Goal: Task Accomplishment & Management: Complete application form

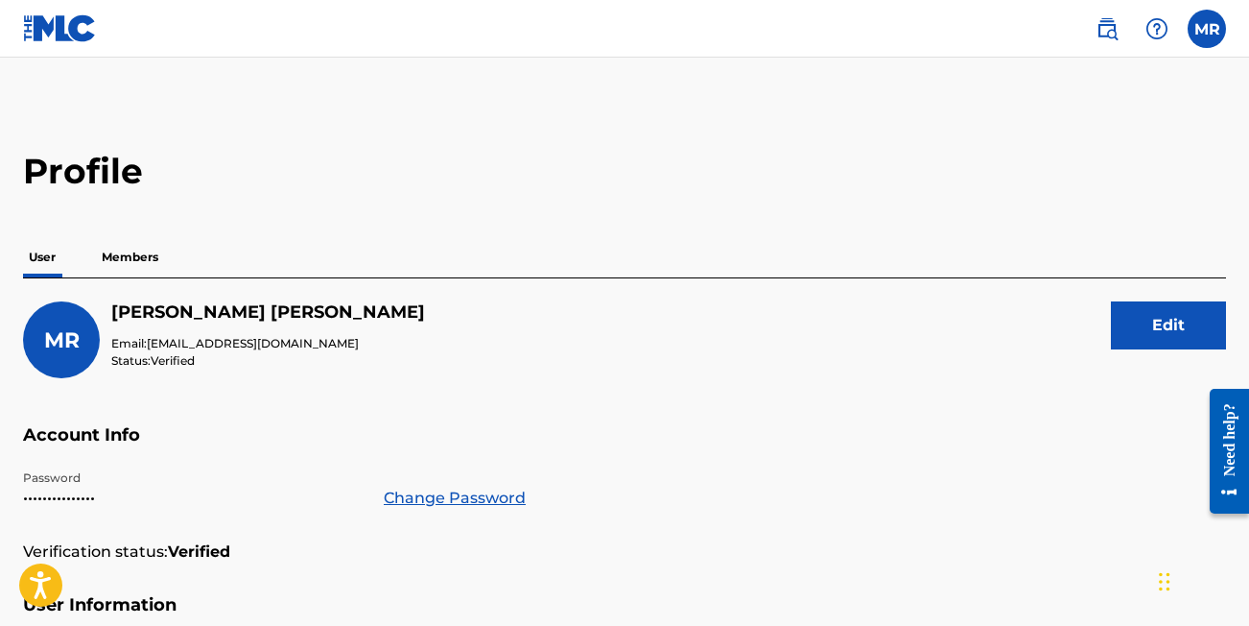
click at [1097, 35] on img at bounding box center [1107, 28] width 23 height 23
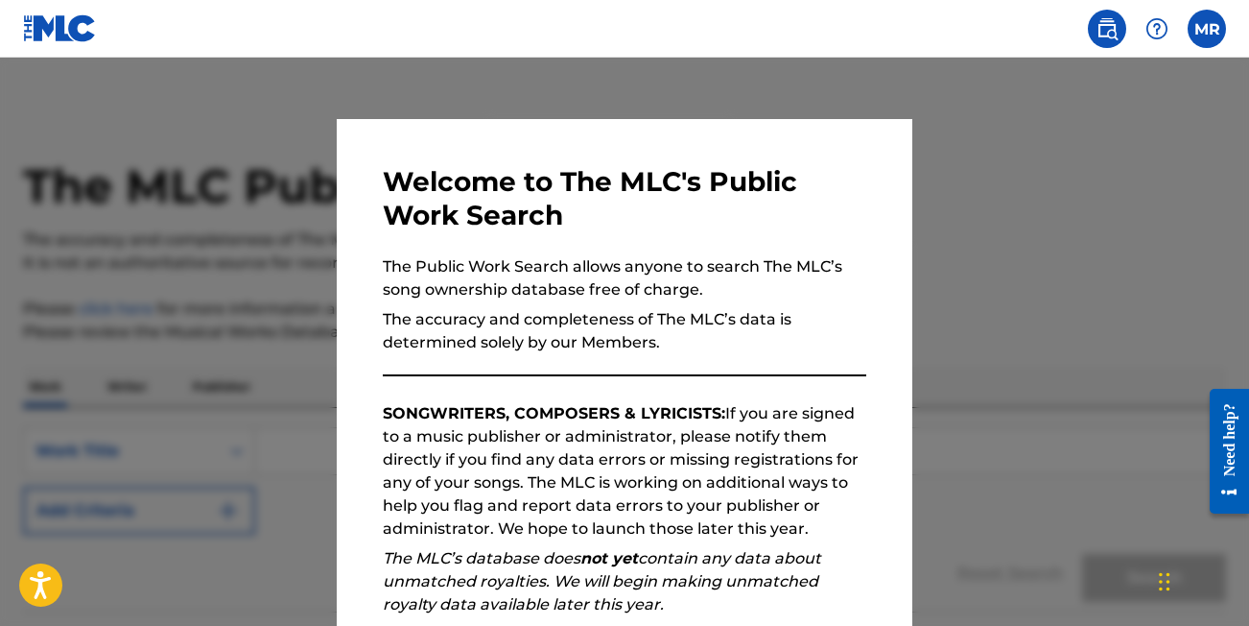
click at [996, 228] on div at bounding box center [624, 371] width 1249 height 626
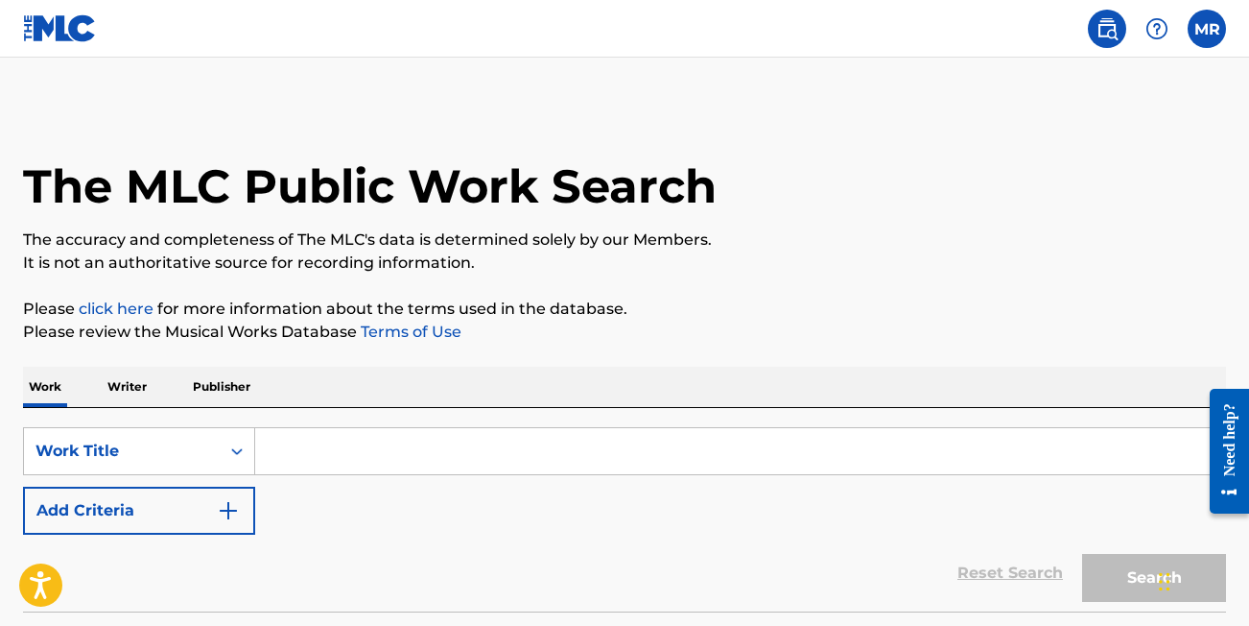
click at [1213, 19] on label at bounding box center [1207, 29] width 38 height 38
click at [1207, 29] on input "MR Maria Riordan marialexamusic@gmail.com Notification Preferences Profile Log …" at bounding box center [1207, 29] width 0 height 0
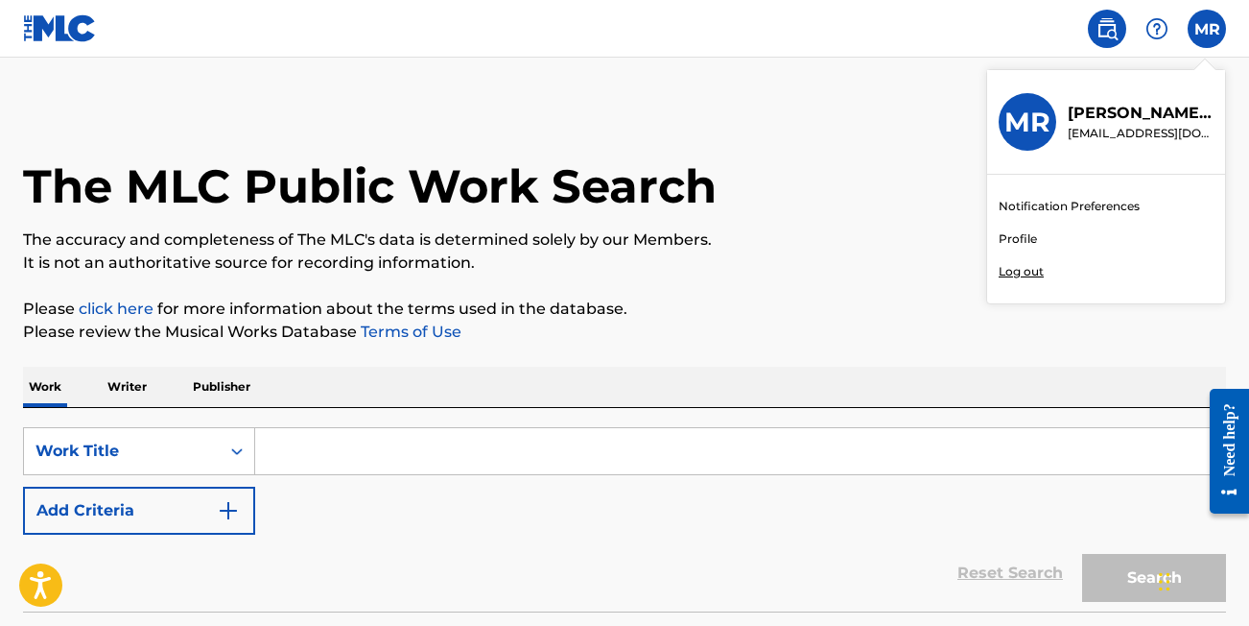
click at [788, 80] on main "The MLC Public Work Search The accuracy and completeness of The MLC's data is d…" at bounding box center [624, 370] width 1249 height 624
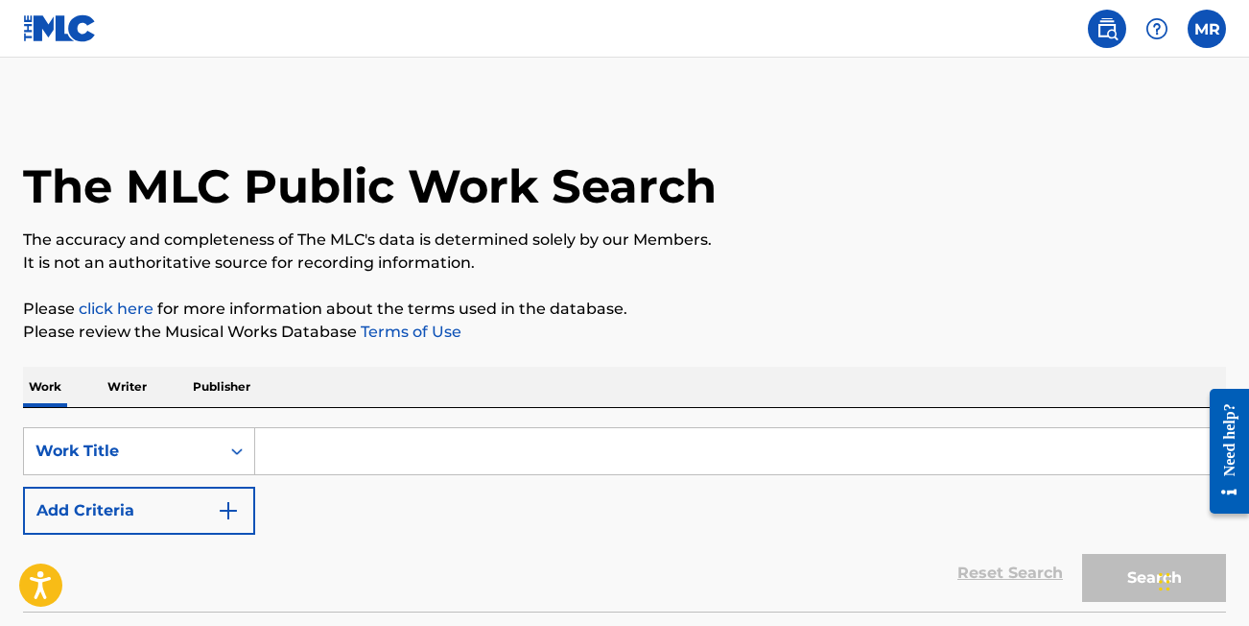
click at [77, 36] on img at bounding box center [60, 28] width 74 height 28
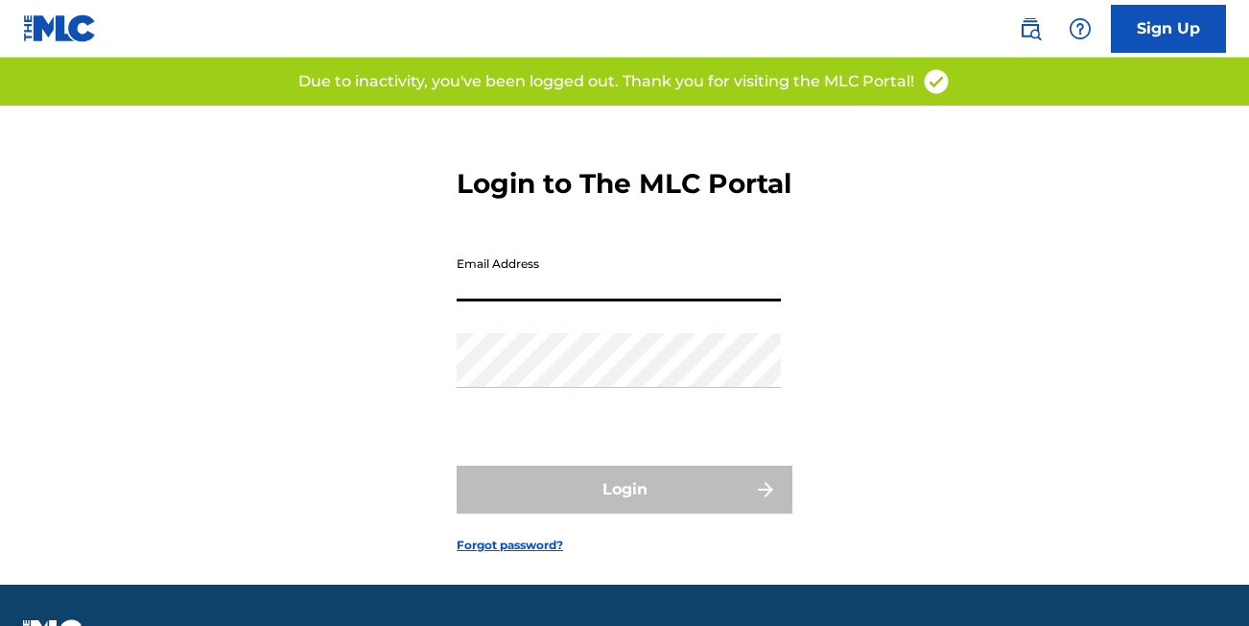
type input "[EMAIL_ADDRESS][DOMAIN_NAME]"
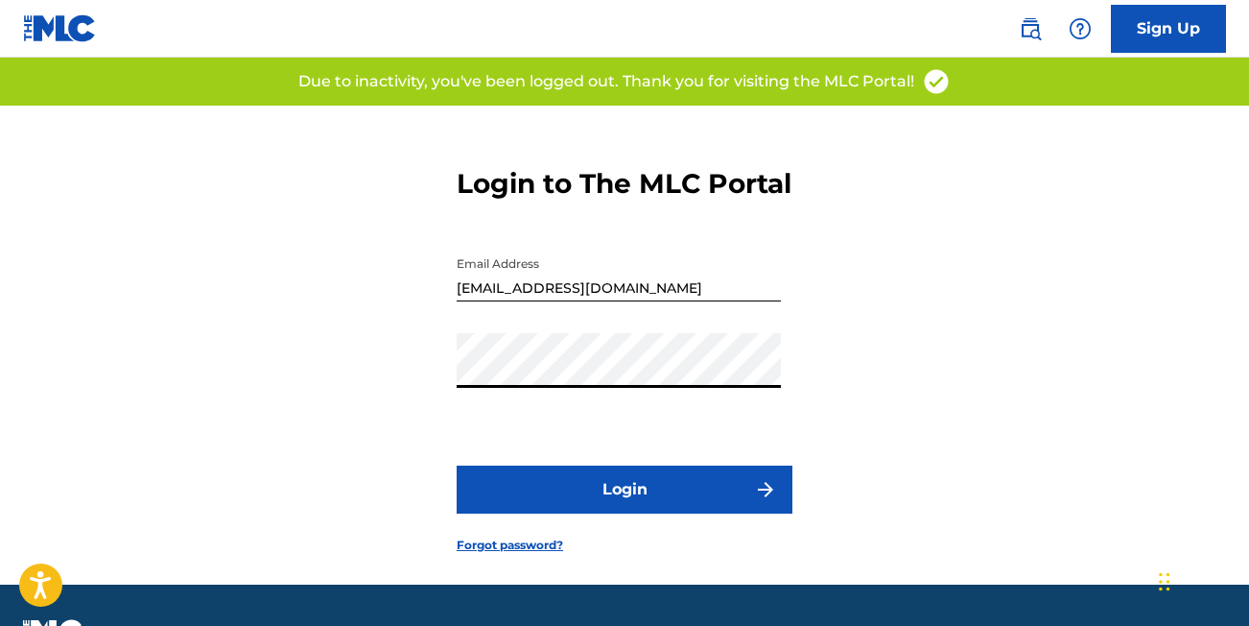
click at [585, 513] on button "Login" at bounding box center [625, 489] width 336 height 48
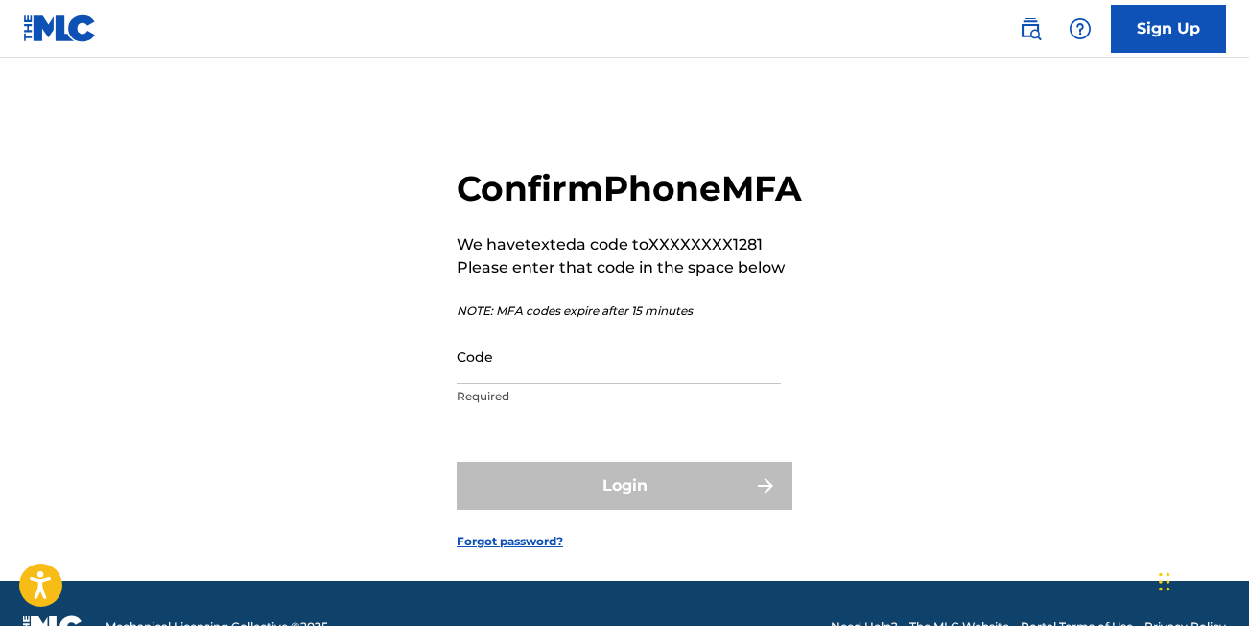
click at [480, 384] on input "Code" at bounding box center [619, 356] width 324 height 55
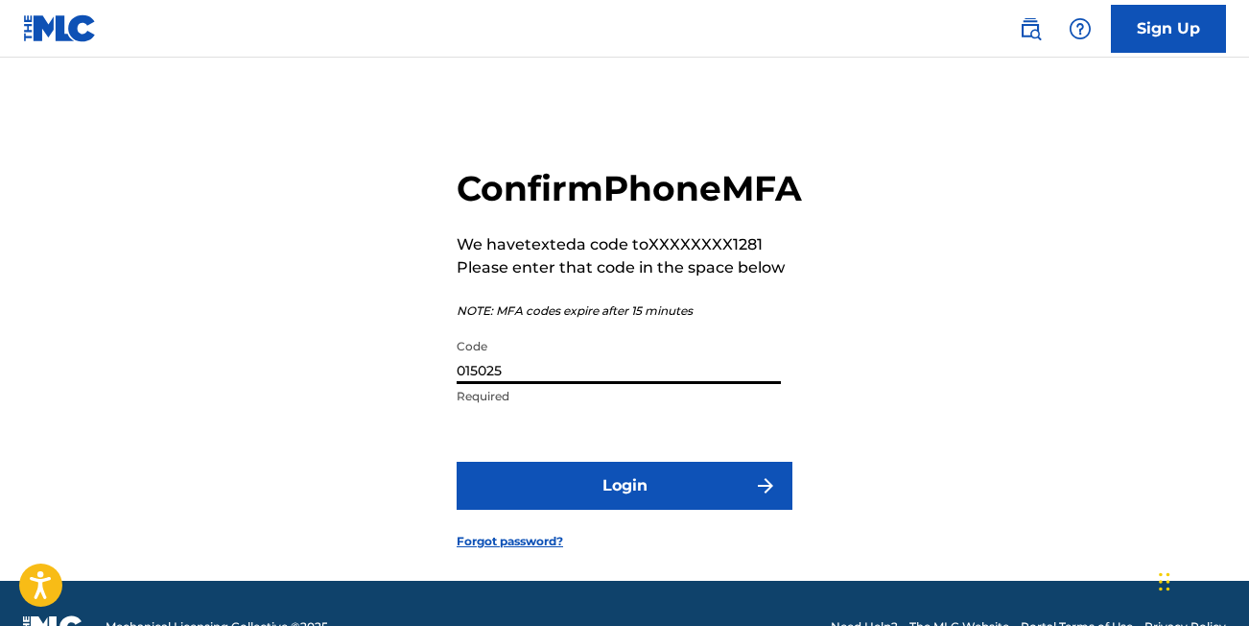
type input "015025"
click at [509, 510] on button "Login" at bounding box center [625, 486] width 336 height 48
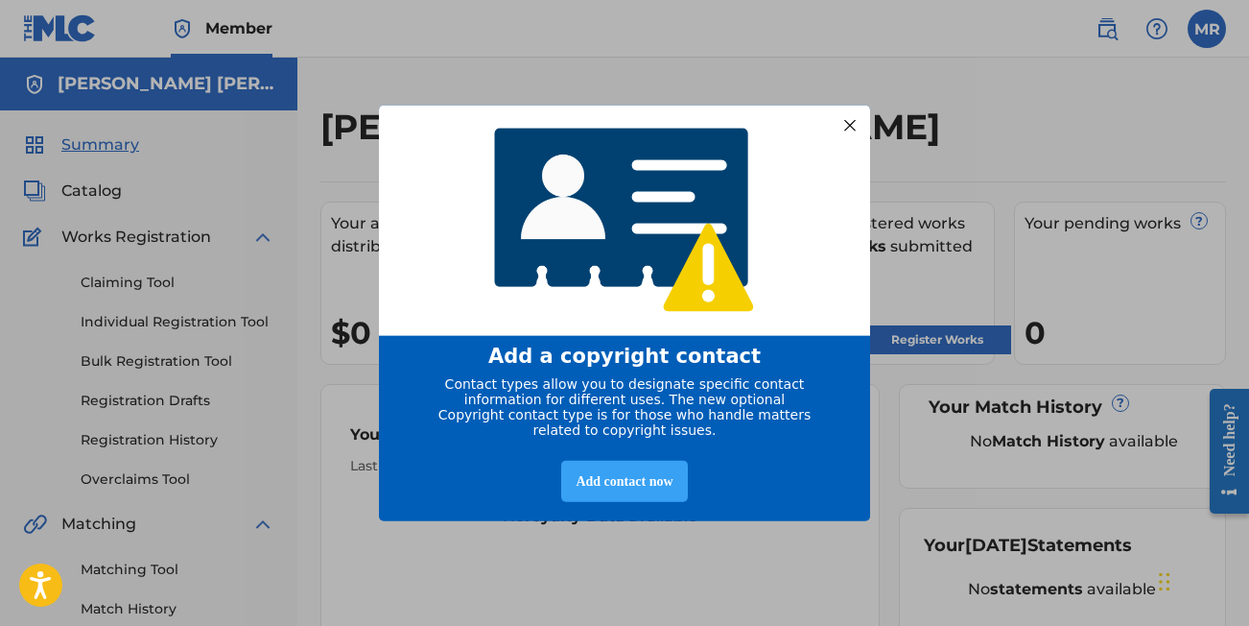
click at [618, 492] on div "Add contact now" at bounding box center [624, 480] width 126 height 41
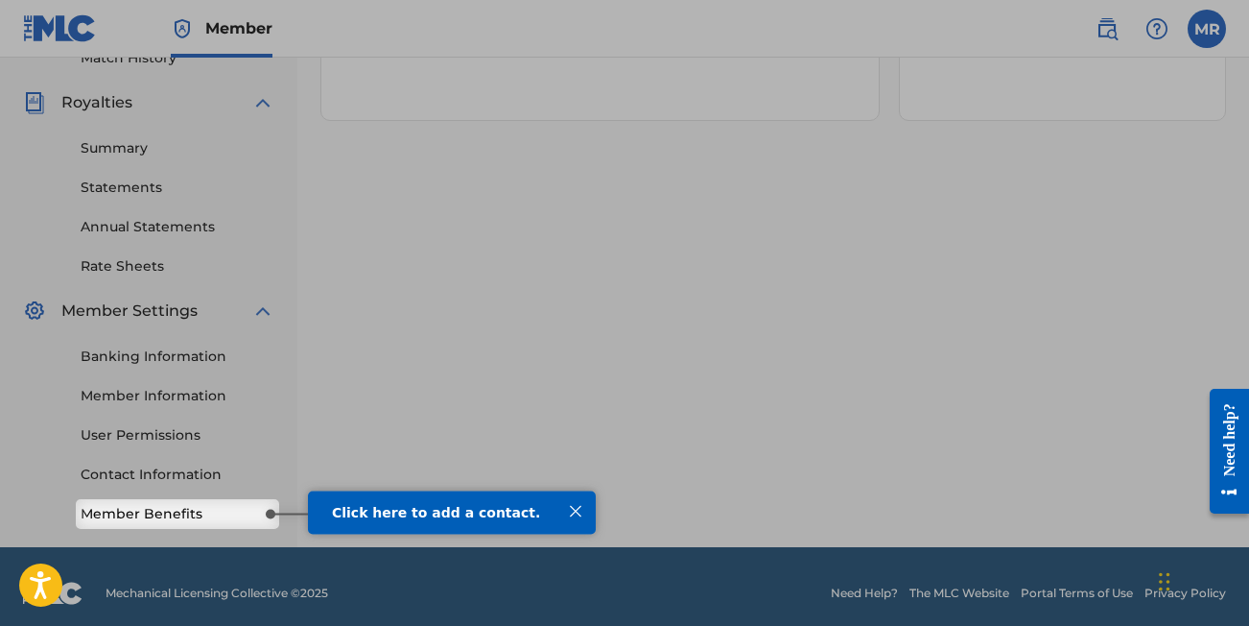
scroll to position [549, 0]
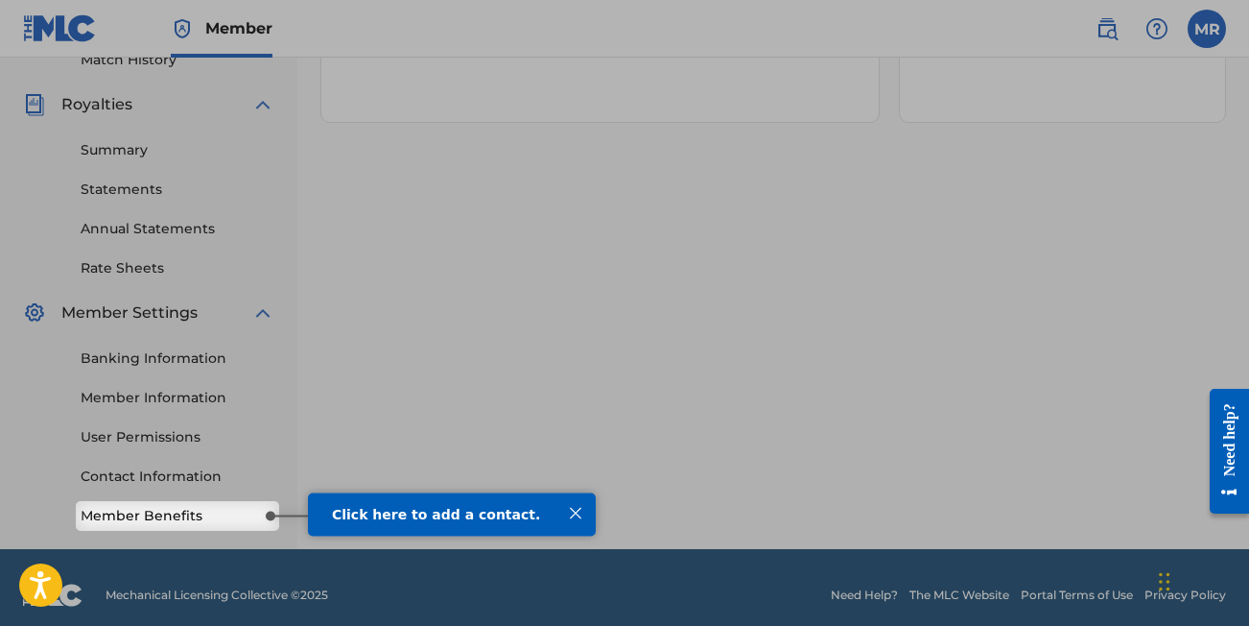
click at [375, 517] on span "Click here to add a contact." at bounding box center [436, 513] width 208 height 15
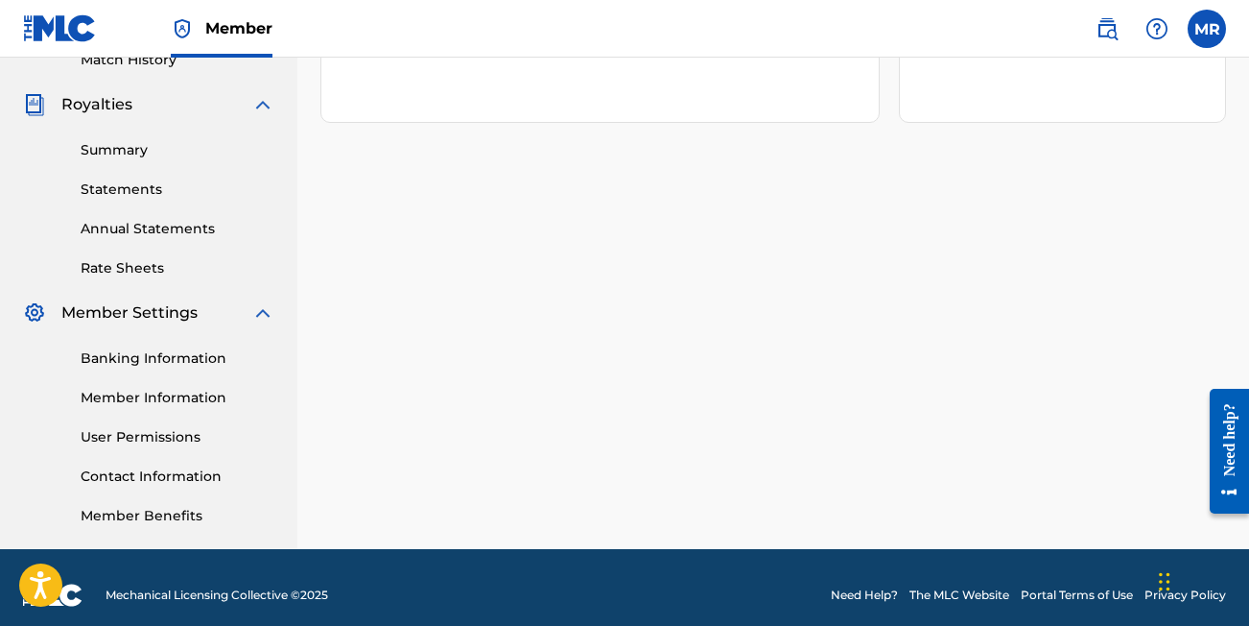
click at [180, 519] on link "Member Benefits" at bounding box center [178, 516] width 194 height 20
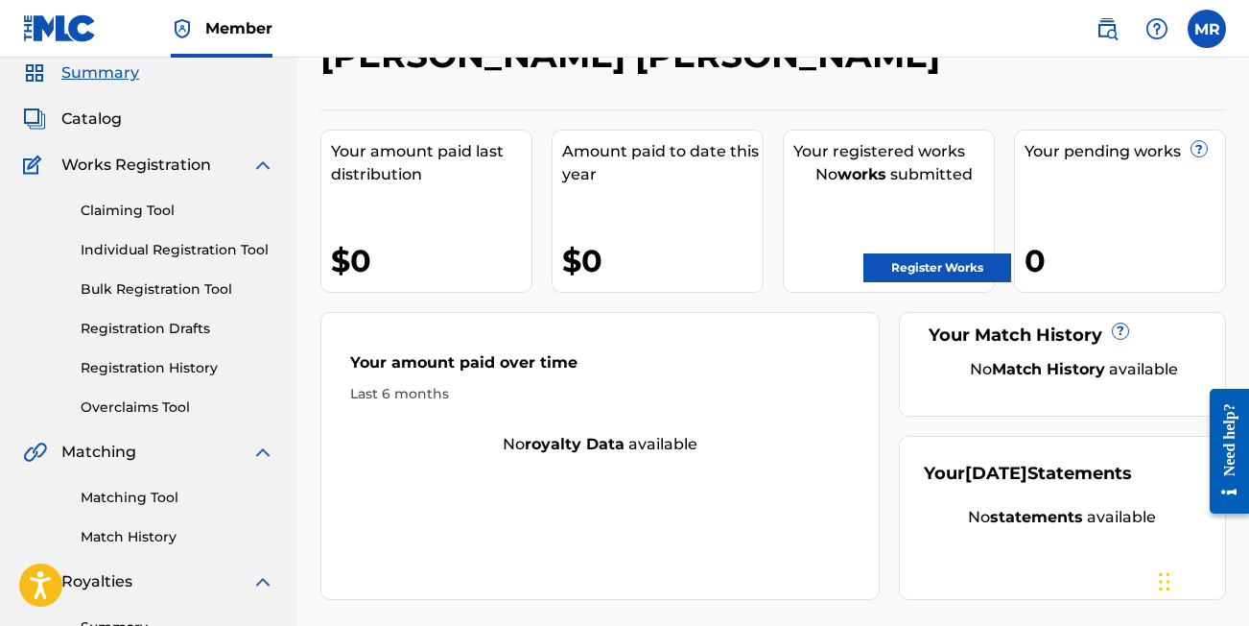
scroll to position [70, 0]
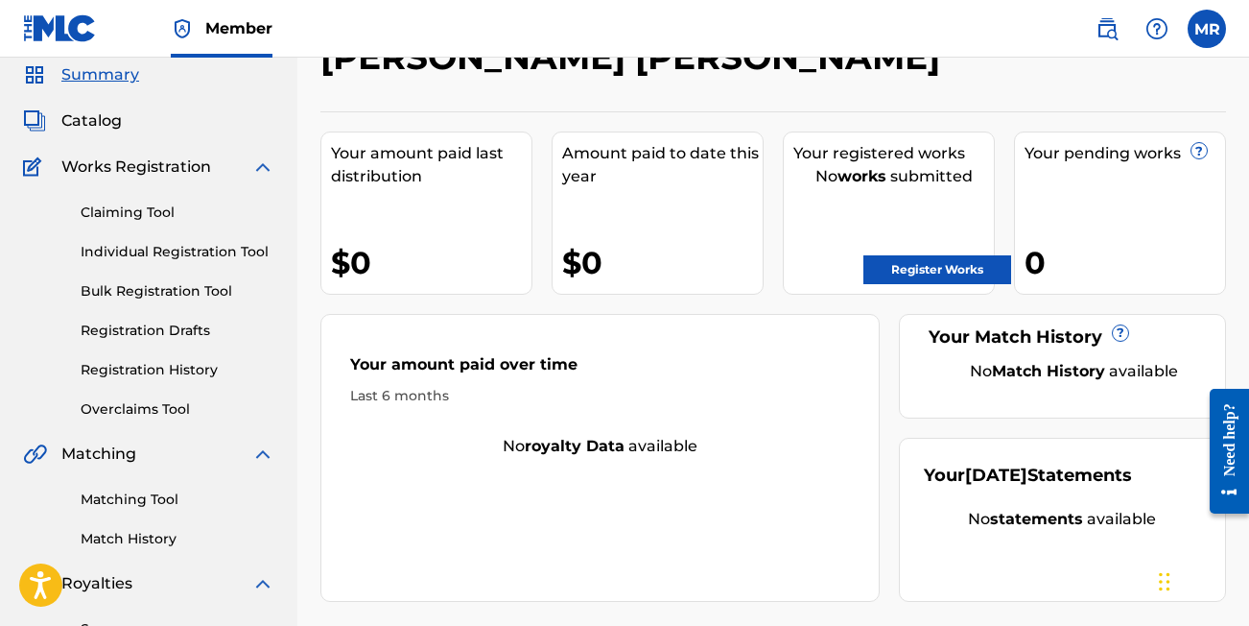
click at [950, 272] on link "Register Works" at bounding box center [938, 269] width 148 height 29
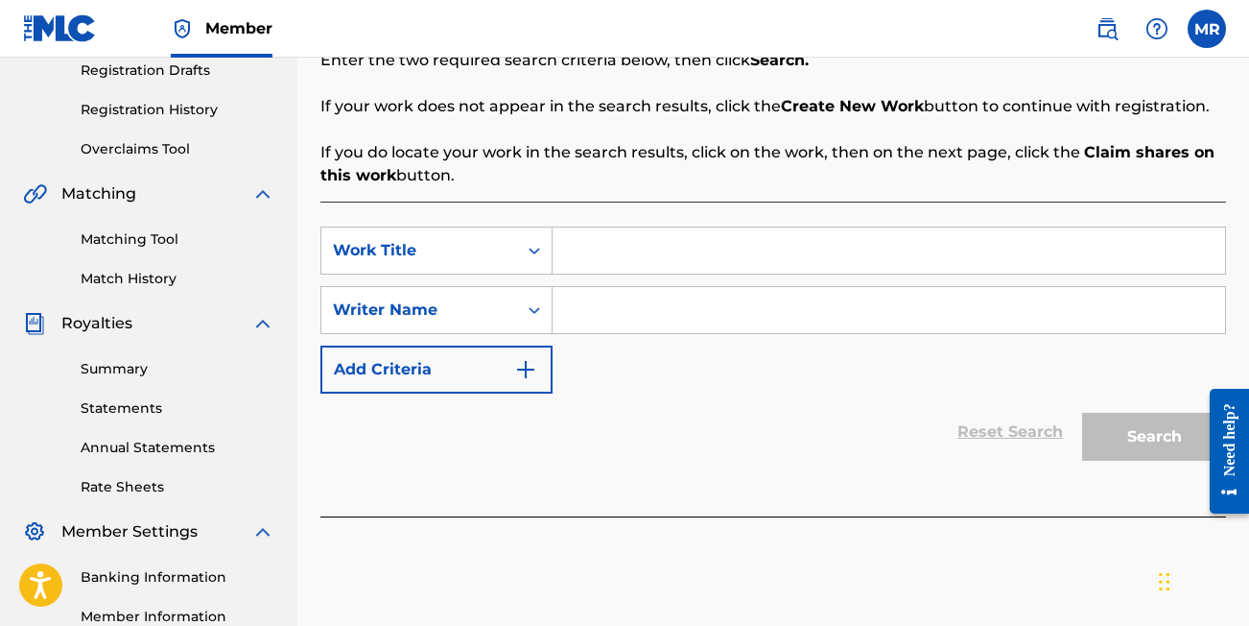
scroll to position [298, 0]
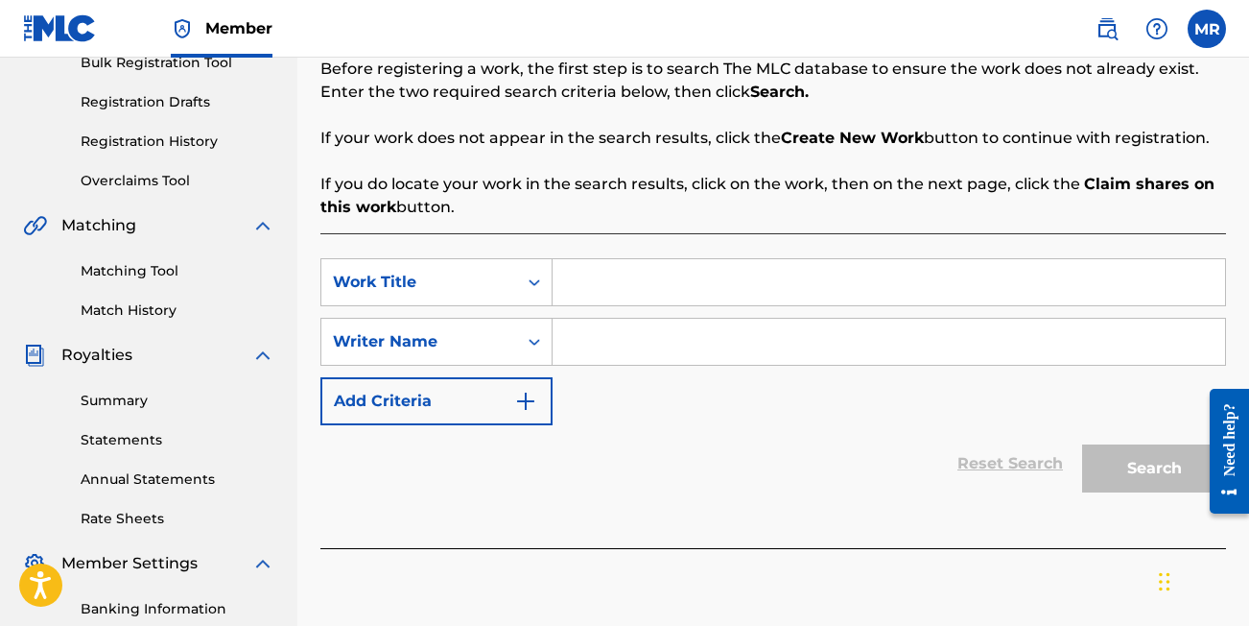
click at [604, 297] on input "Search Form" at bounding box center [889, 282] width 673 height 46
type input "Sunshine"
click at [613, 321] on input "Search Form" at bounding box center [889, 342] width 673 height 46
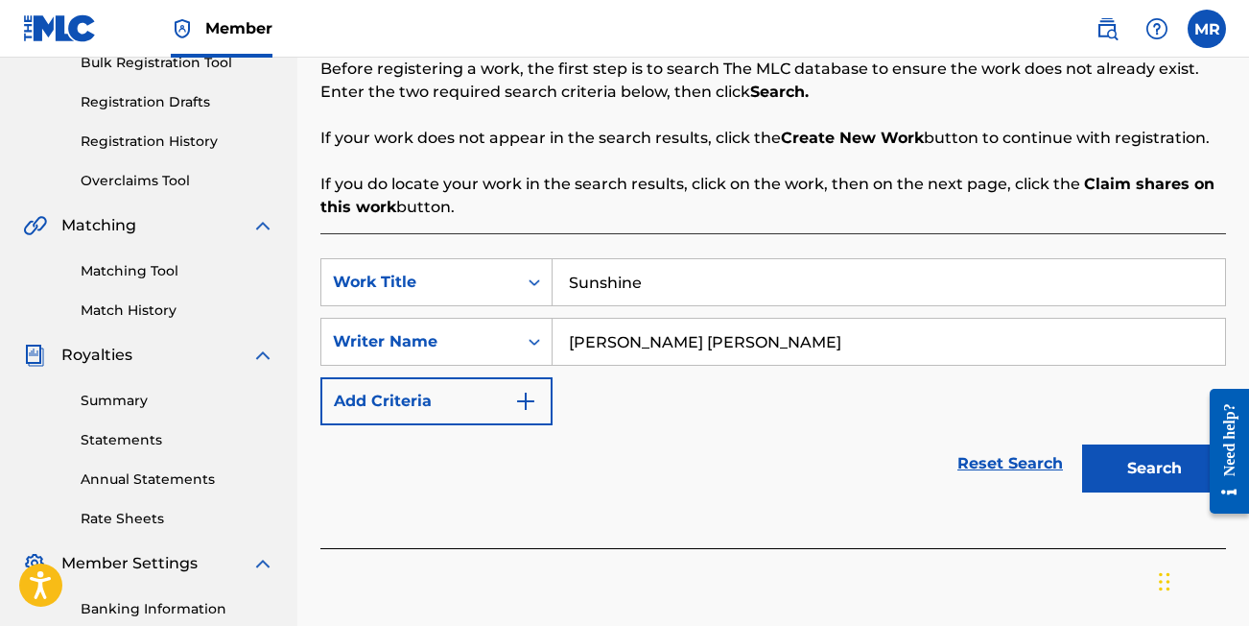
type input "[PERSON_NAME] [PERSON_NAME]"
click at [1144, 474] on button "Search" at bounding box center [1154, 468] width 144 height 48
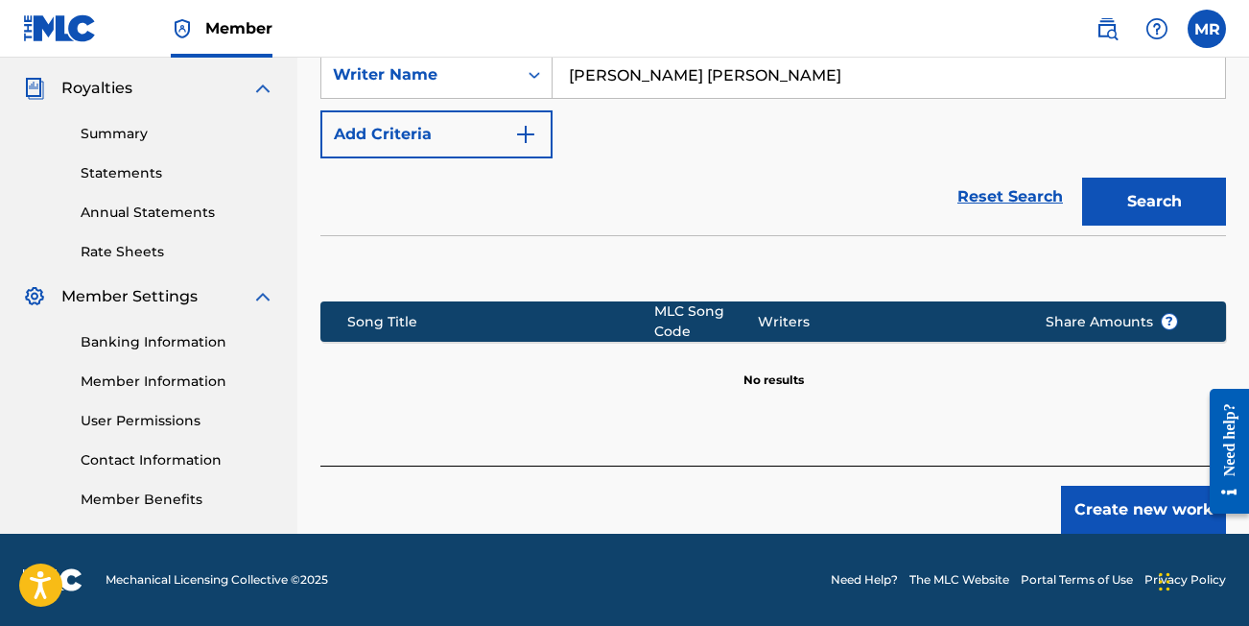
scroll to position [565, 0]
click at [1079, 513] on button "Create new work" at bounding box center [1143, 510] width 165 height 48
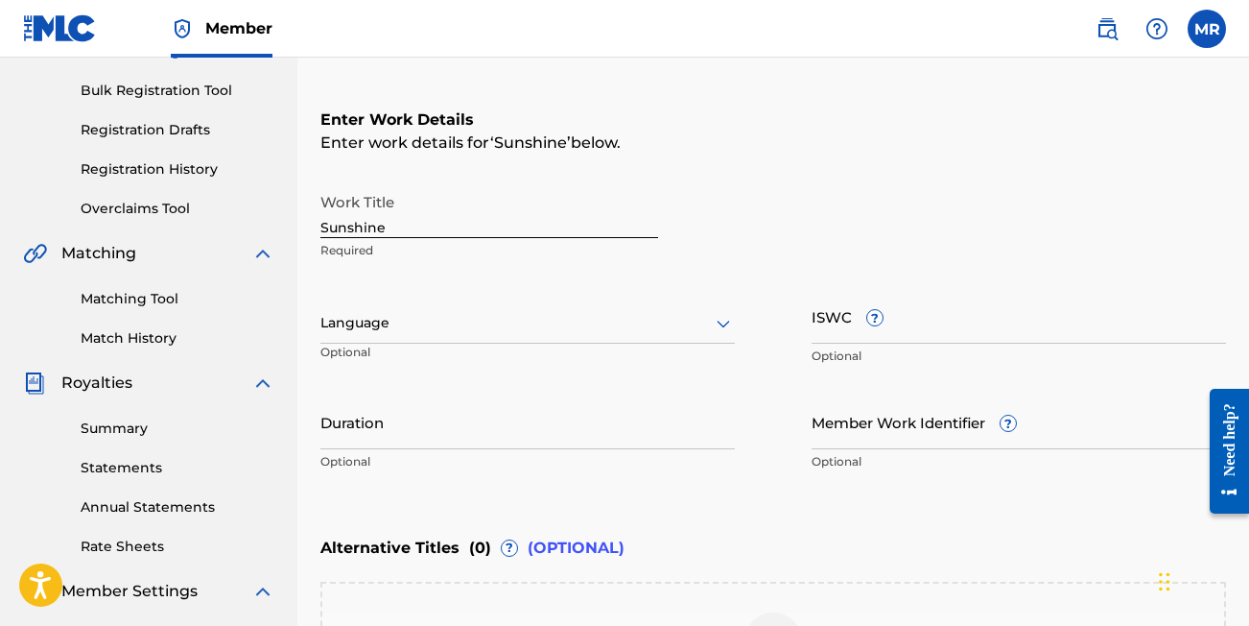
scroll to position [270, 0]
click at [344, 324] on div at bounding box center [528, 324] width 415 height 24
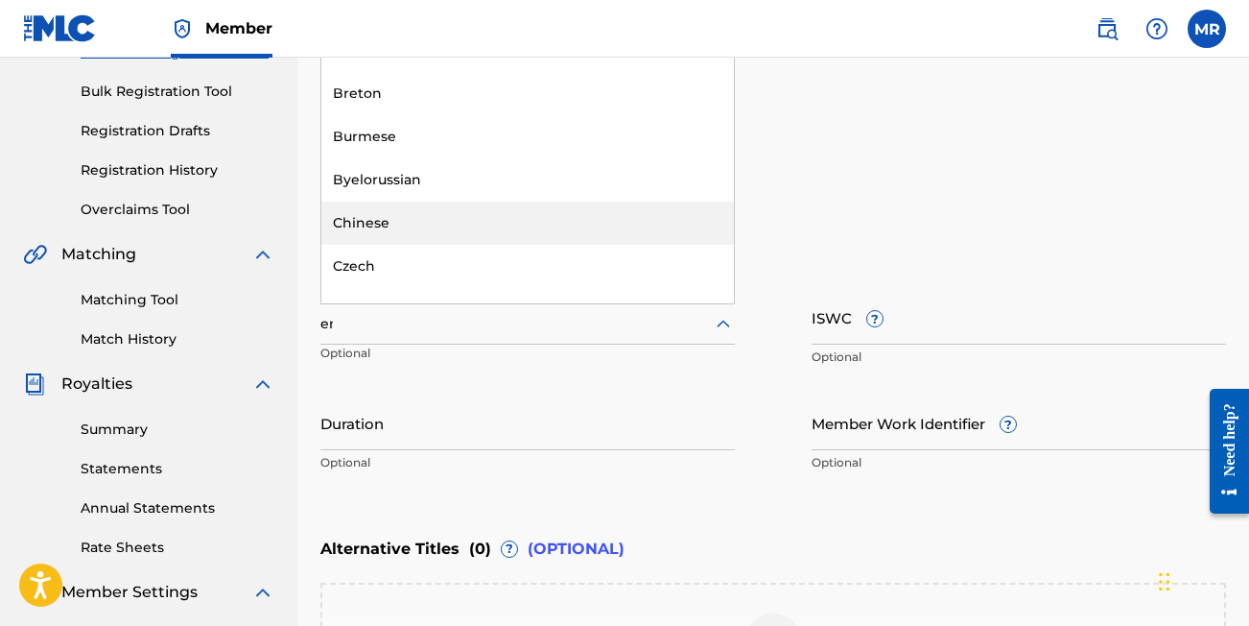
scroll to position [187, 0]
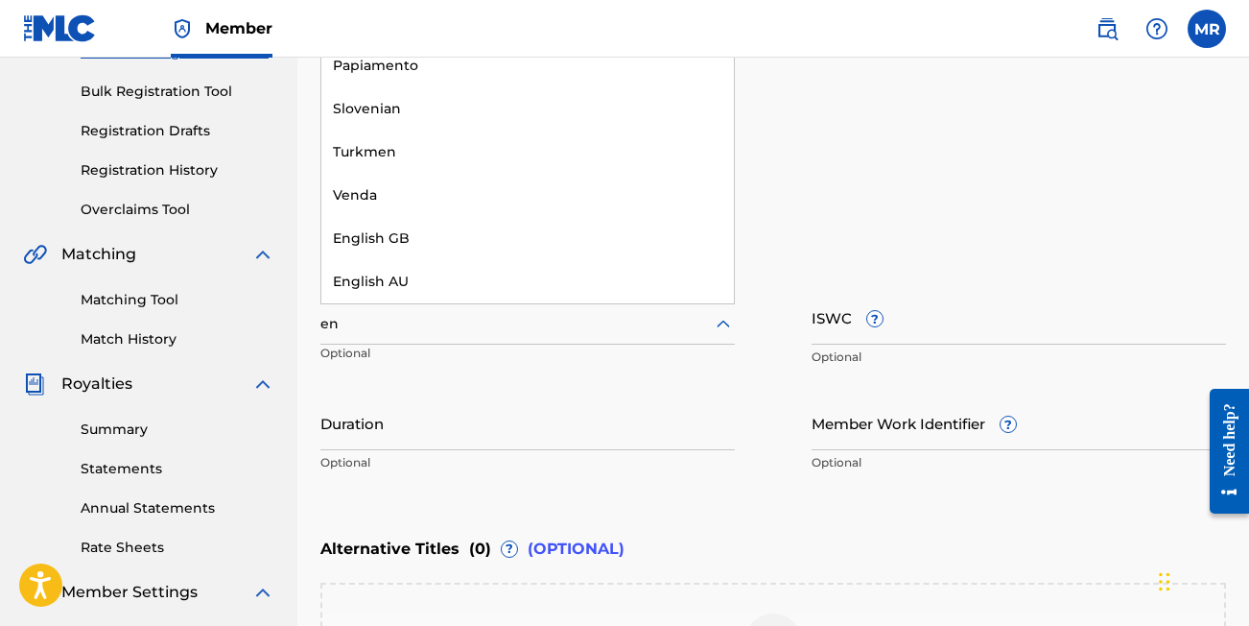
type input "eng"
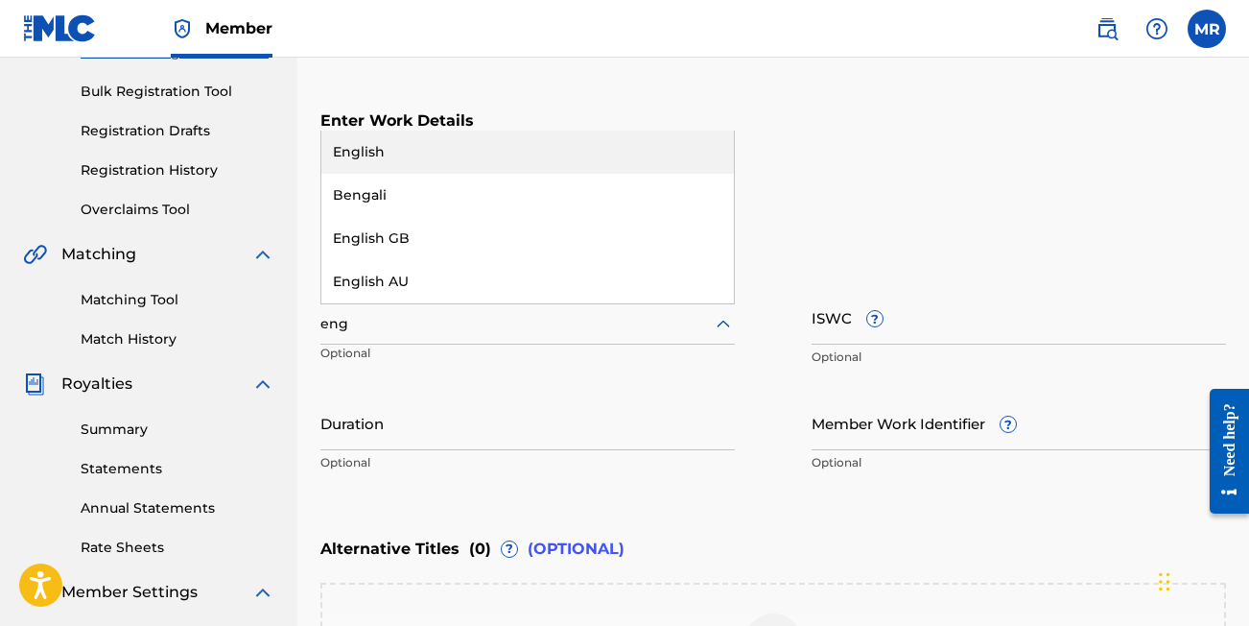
click at [361, 147] on div "English" at bounding box center [527, 152] width 413 height 43
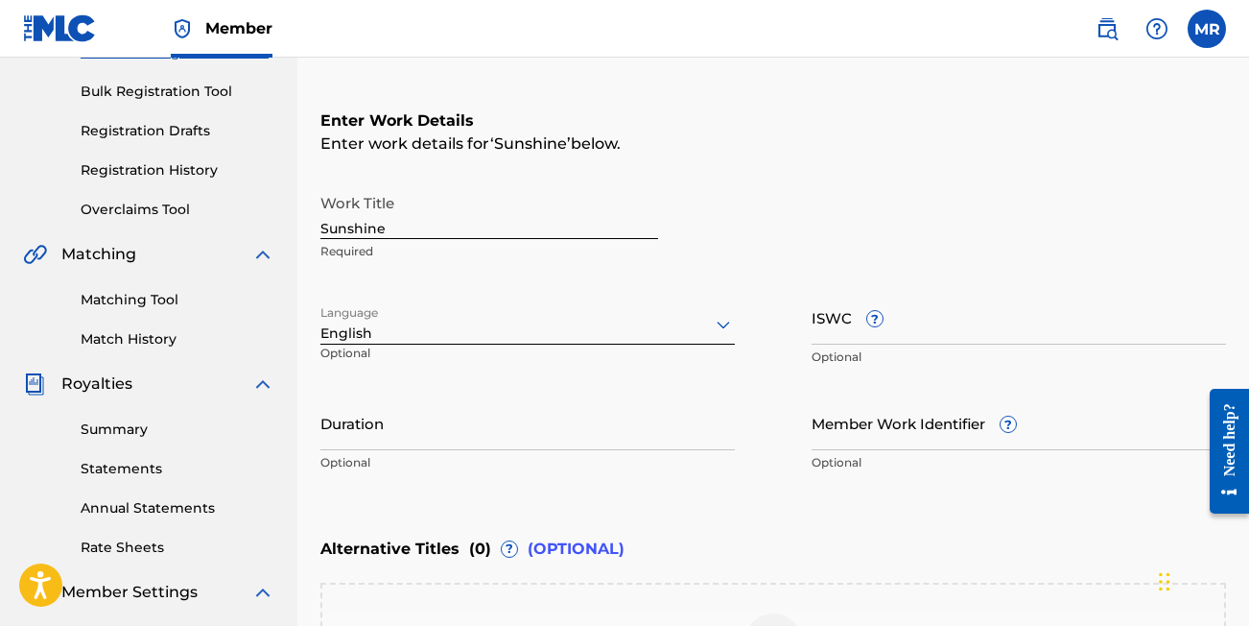
click at [393, 435] on input "Duration" at bounding box center [528, 422] width 415 height 55
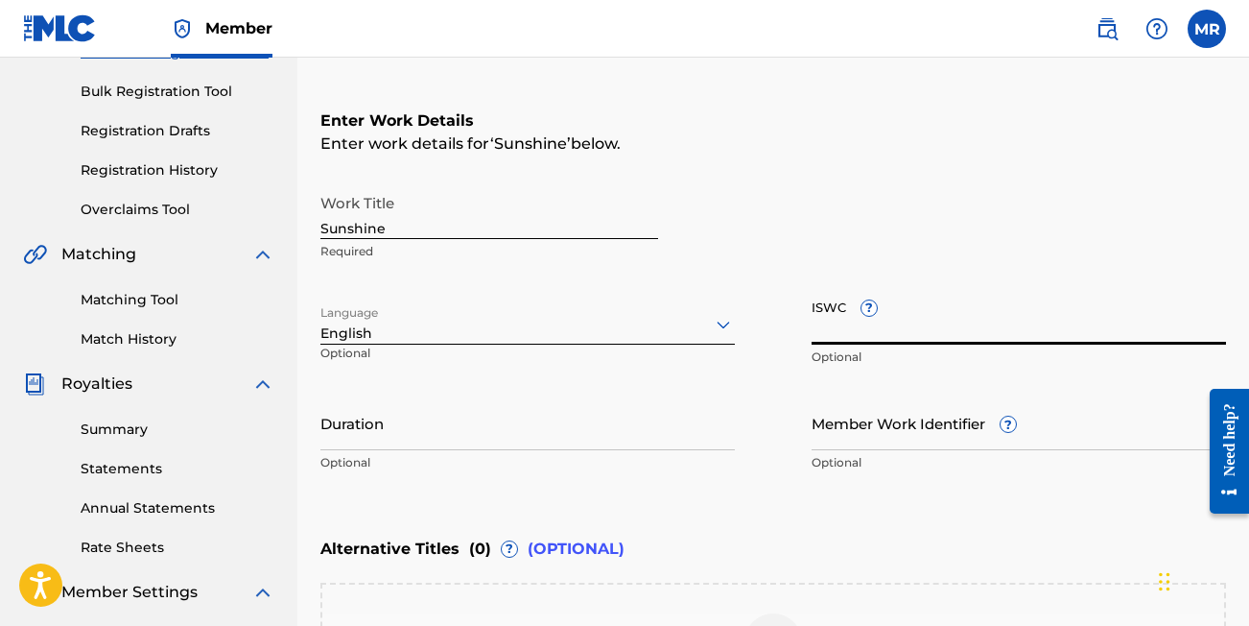
click at [846, 337] on input "ISWC ?" at bounding box center [1019, 317] width 415 height 55
paste input "QZK6P2040930"
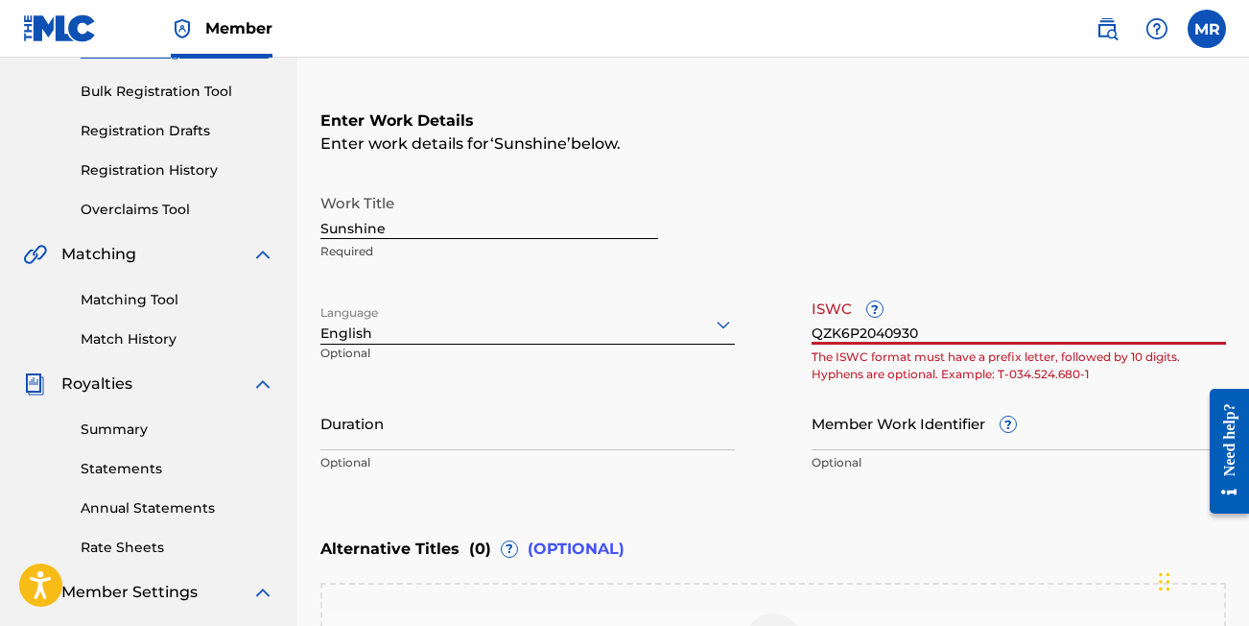
type input "QZK6P2040930"
click at [798, 398] on div "Work Title Sunshine Required Language English Optional ISWC ? QZK6P2040930 The …" at bounding box center [774, 332] width 906 height 297
drag, startPoint x: 953, startPoint y: 339, endPoint x: 764, endPoint y: 336, distance: 189.1
click at [764, 338] on div "Work Title Sunshine Required Language English Optional ISWC ? QZK6P2040930 The …" at bounding box center [774, 332] width 906 height 297
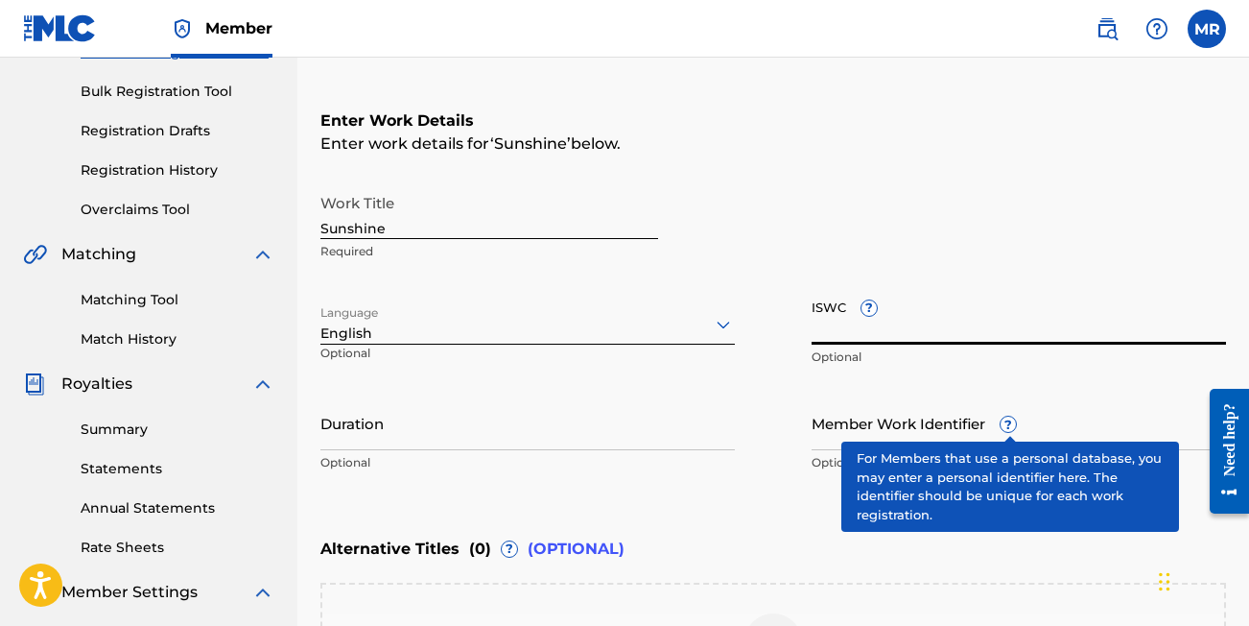
click at [1045, 362] on p "Optional" at bounding box center [1019, 356] width 415 height 17
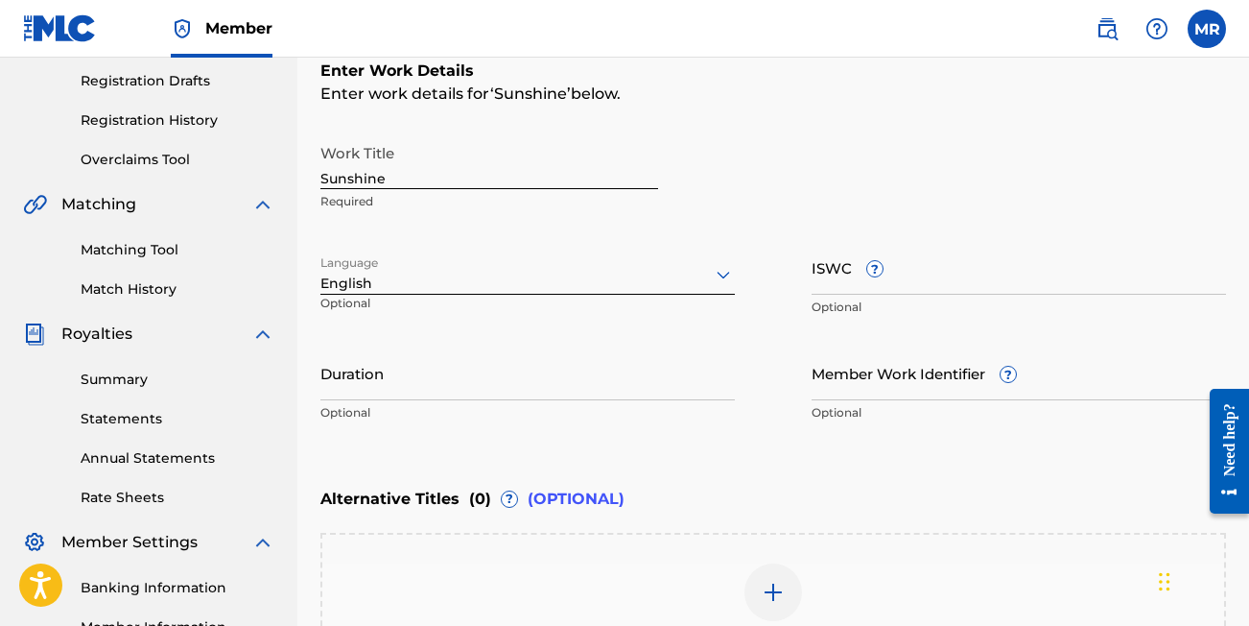
scroll to position [336, 0]
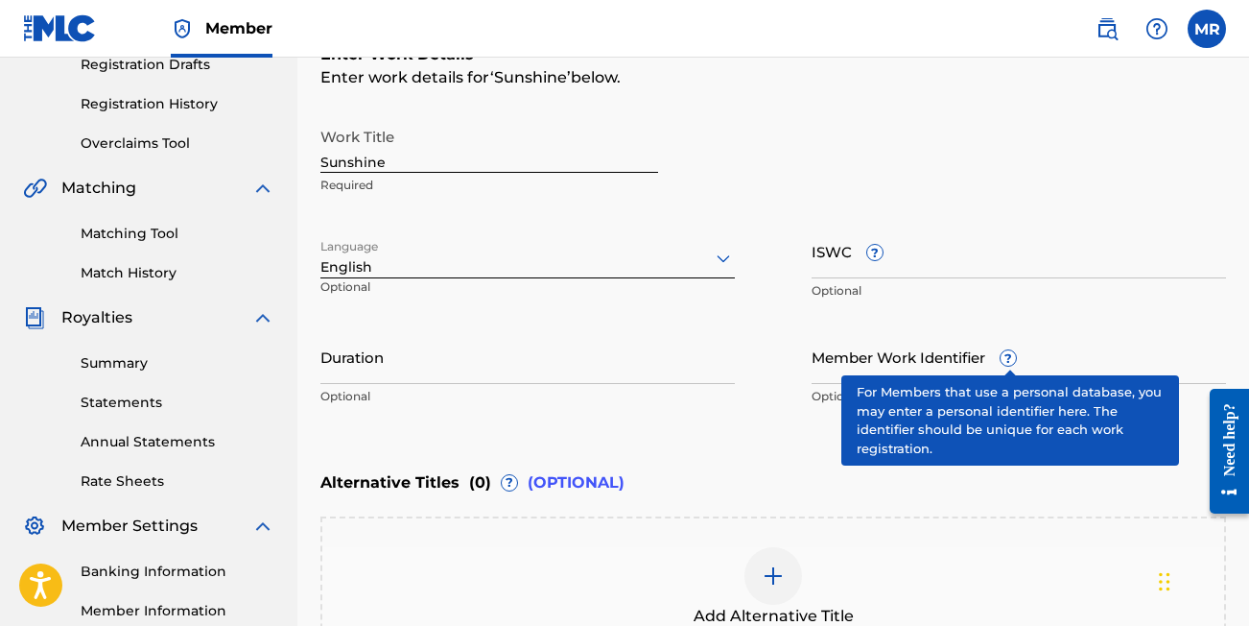
click at [823, 364] on input "Member Work Identifier ?" at bounding box center [1019, 356] width 415 height 55
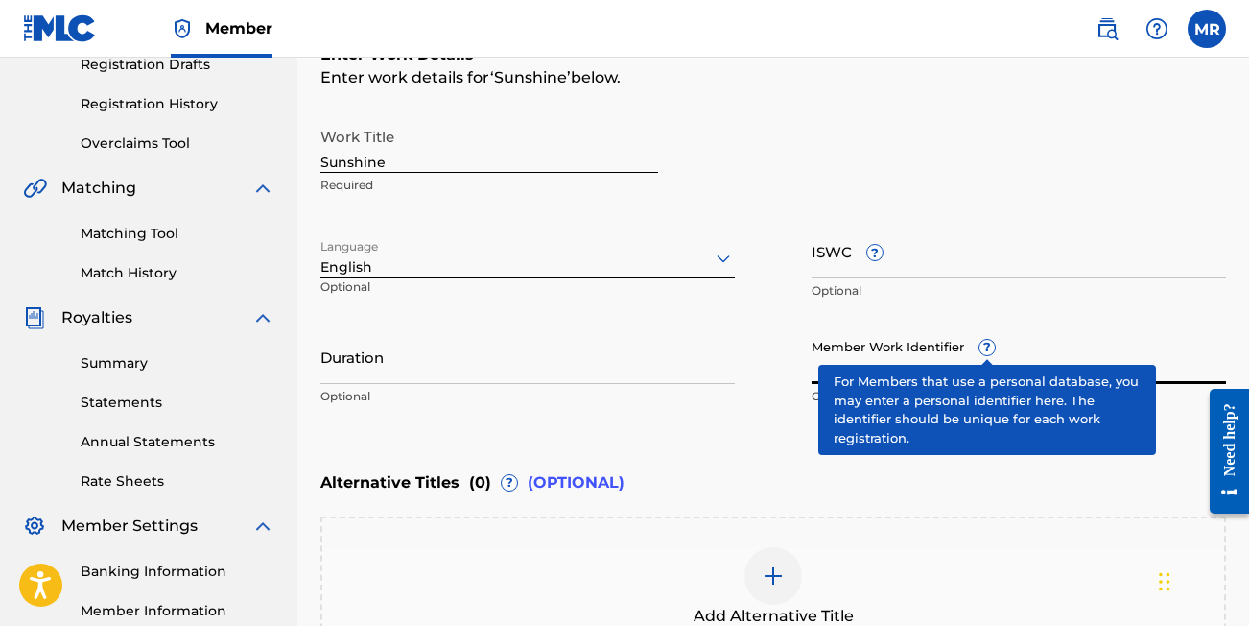
paste input "QZK6P2040930"
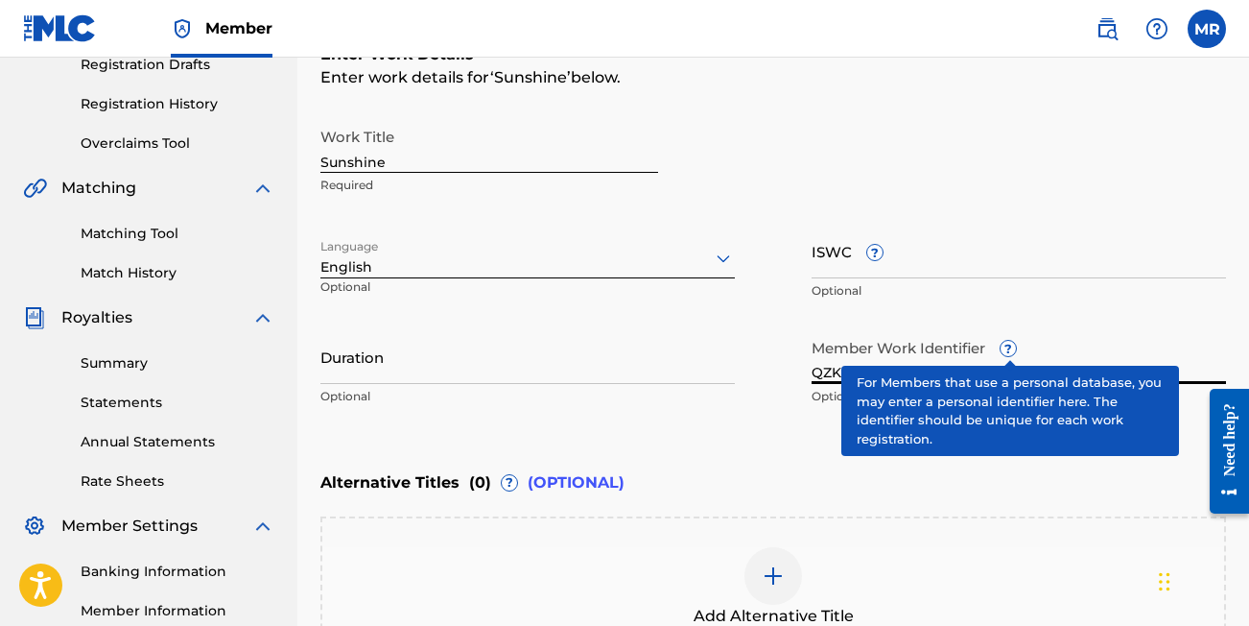
type input "QZK6P2040930"
click at [759, 344] on div "Work Title Sunshine Required Language English Optional ISWC ? Optional Duration…" at bounding box center [774, 266] width 906 height 297
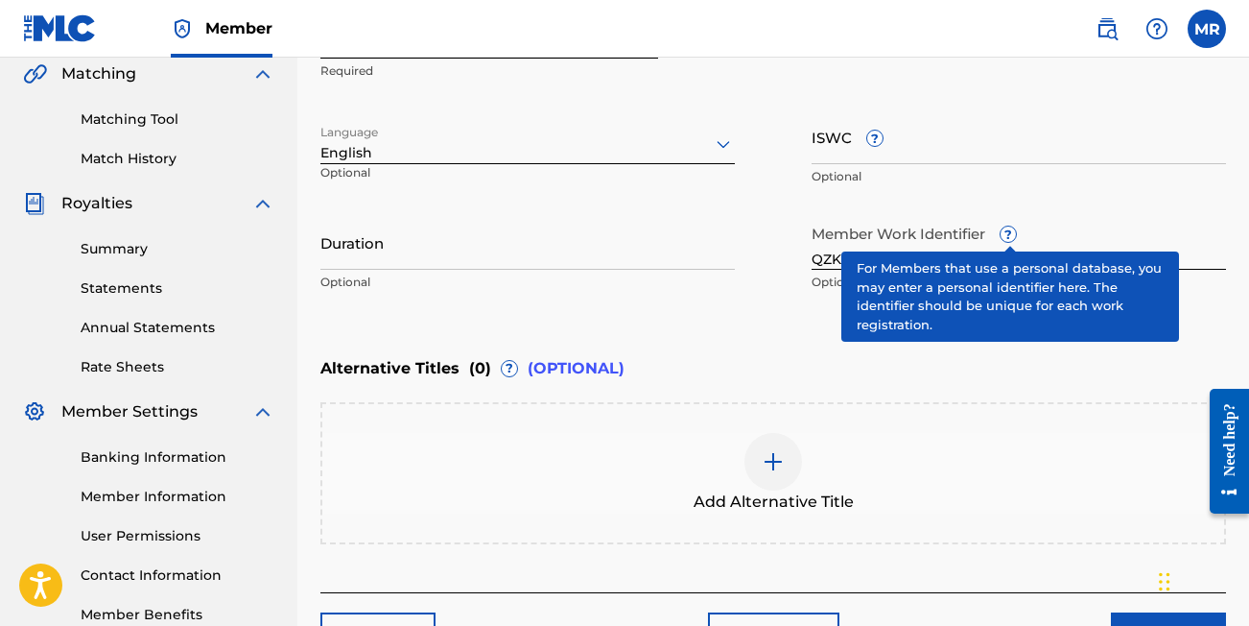
scroll to position [465, 0]
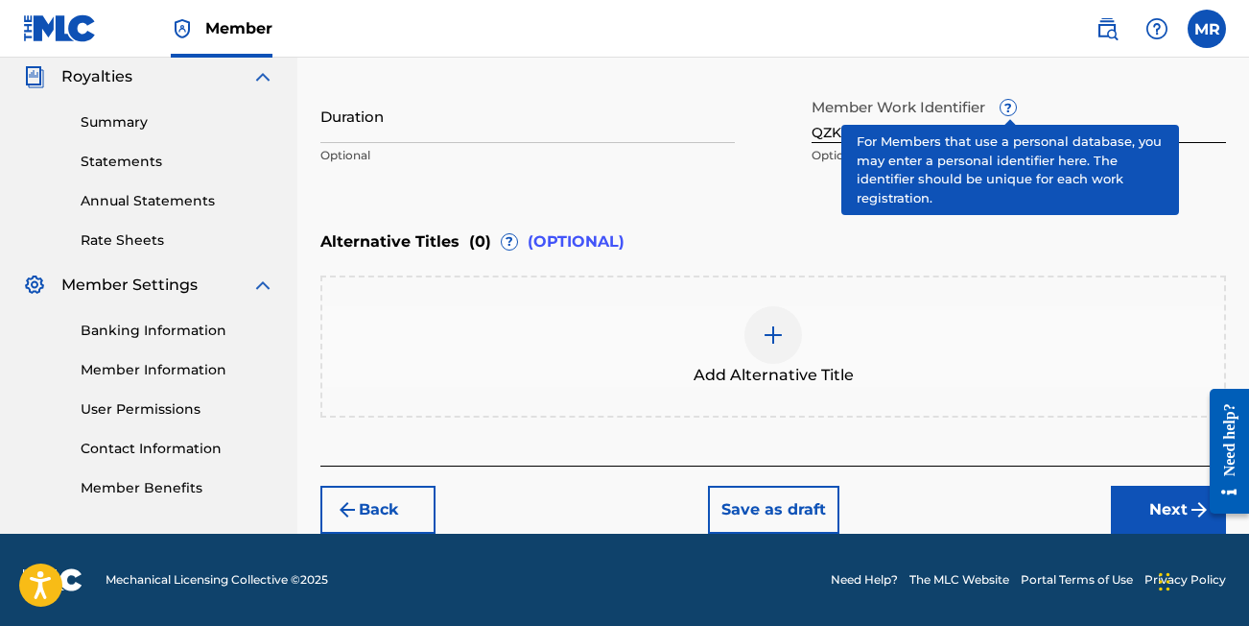
click at [1186, 521] on button "Next" at bounding box center [1168, 510] width 115 height 48
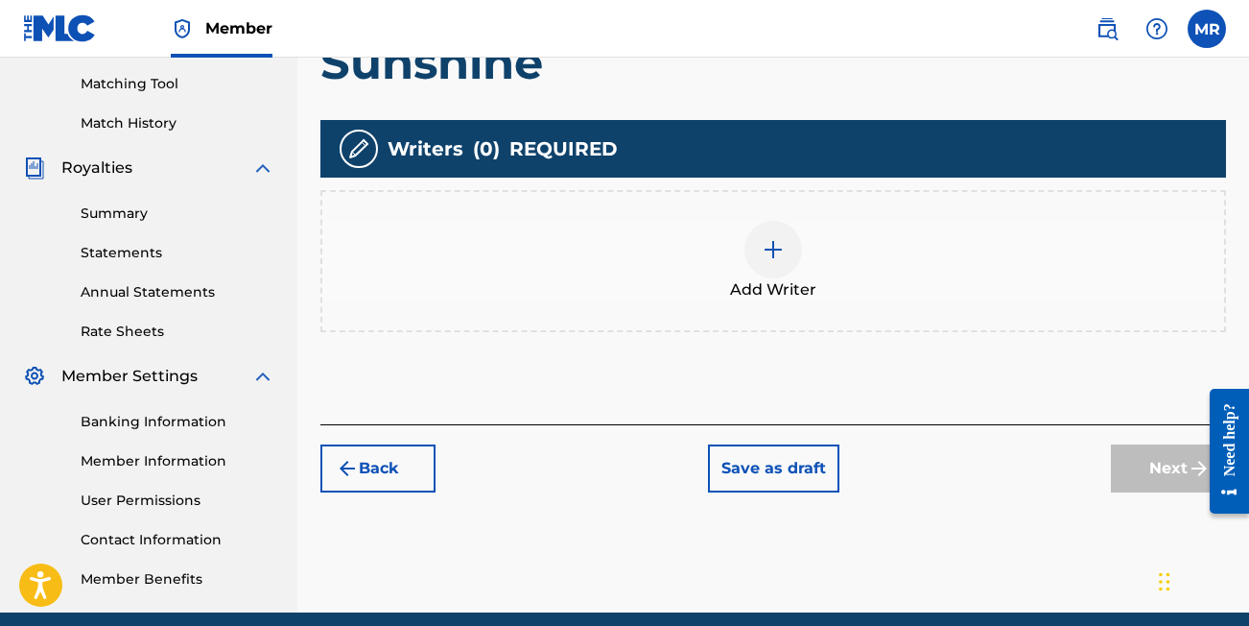
scroll to position [460, 0]
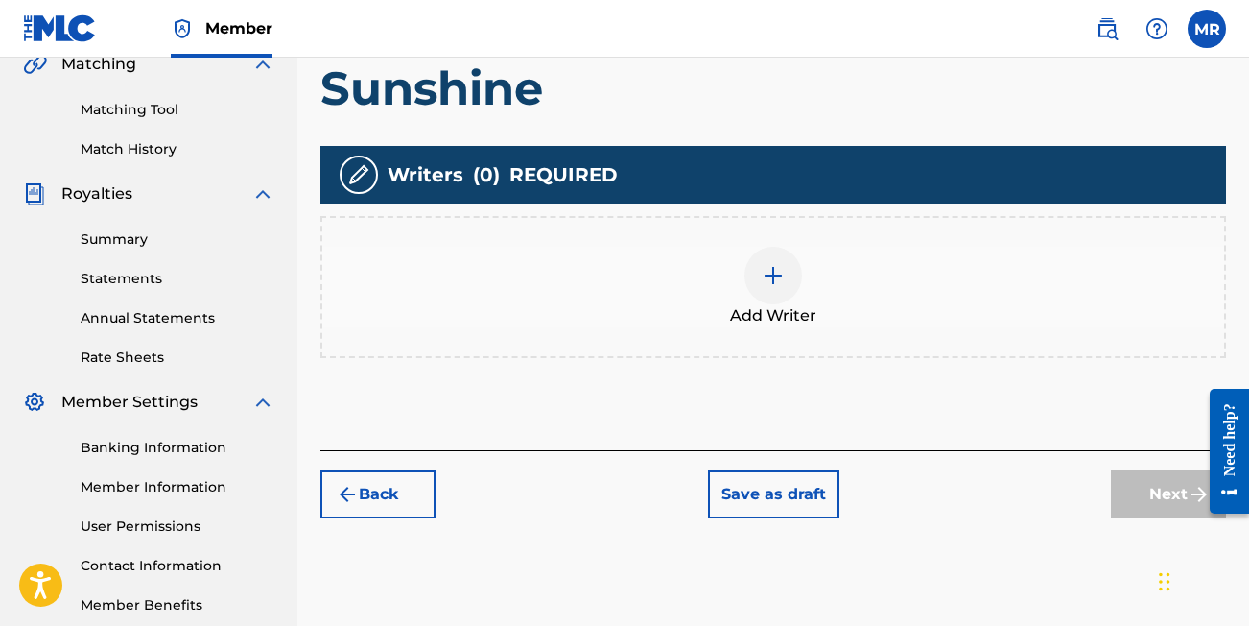
click at [780, 290] on div at bounding box center [774, 276] width 58 height 58
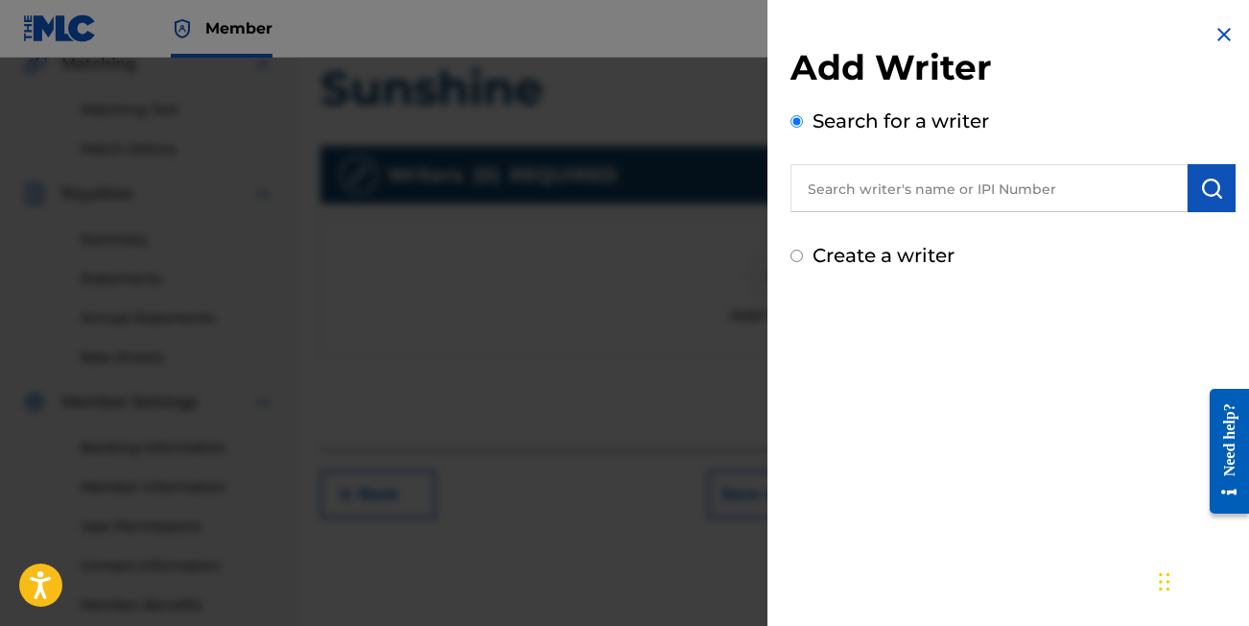
click at [848, 212] on div "Add Writer Search for a writer Create a writer" at bounding box center [1013, 158] width 445 height 224
click at [852, 191] on input "text" at bounding box center [989, 188] width 397 height 48
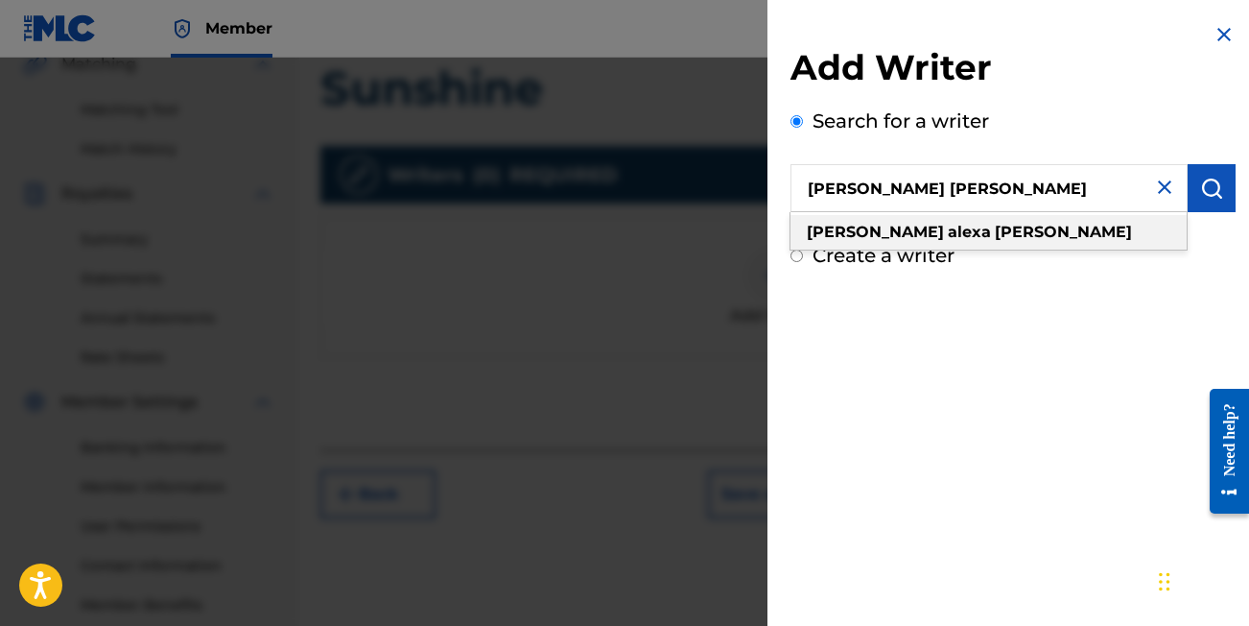
click at [849, 229] on strong "[PERSON_NAME]" at bounding box center [875, 232] width 137 height 18
type input "[PERSON_NAME] [PERSON_NAME]"
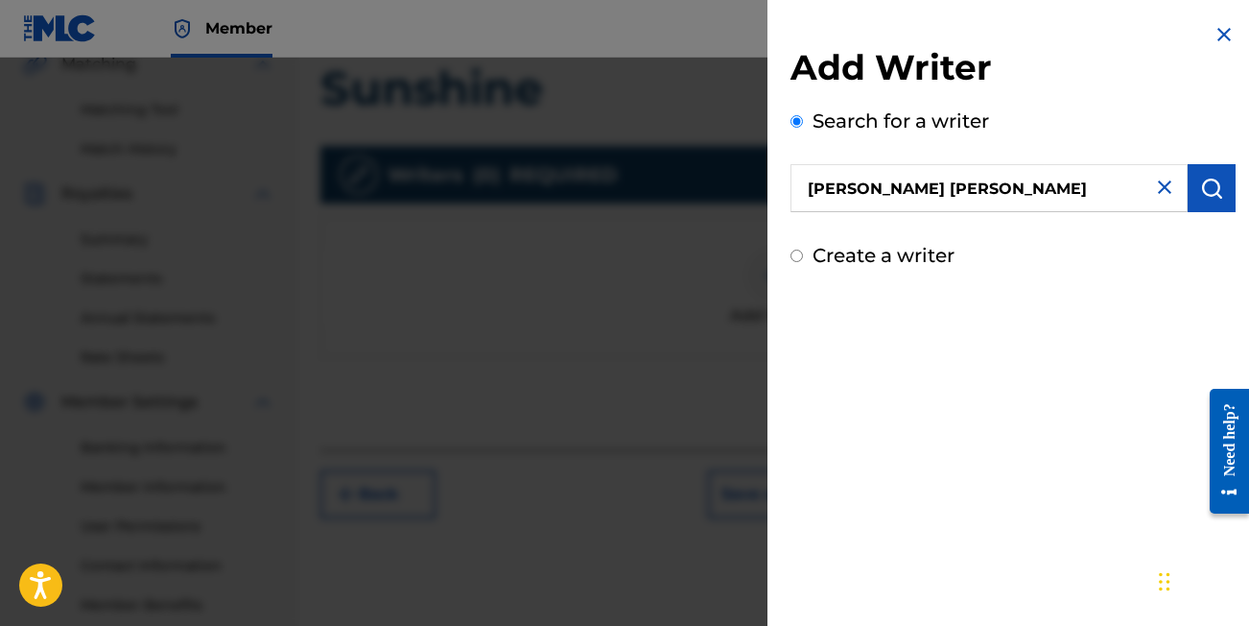
click at [1208, 178] on img "submit" at bounding box center [1212, 188] width 23 height 23
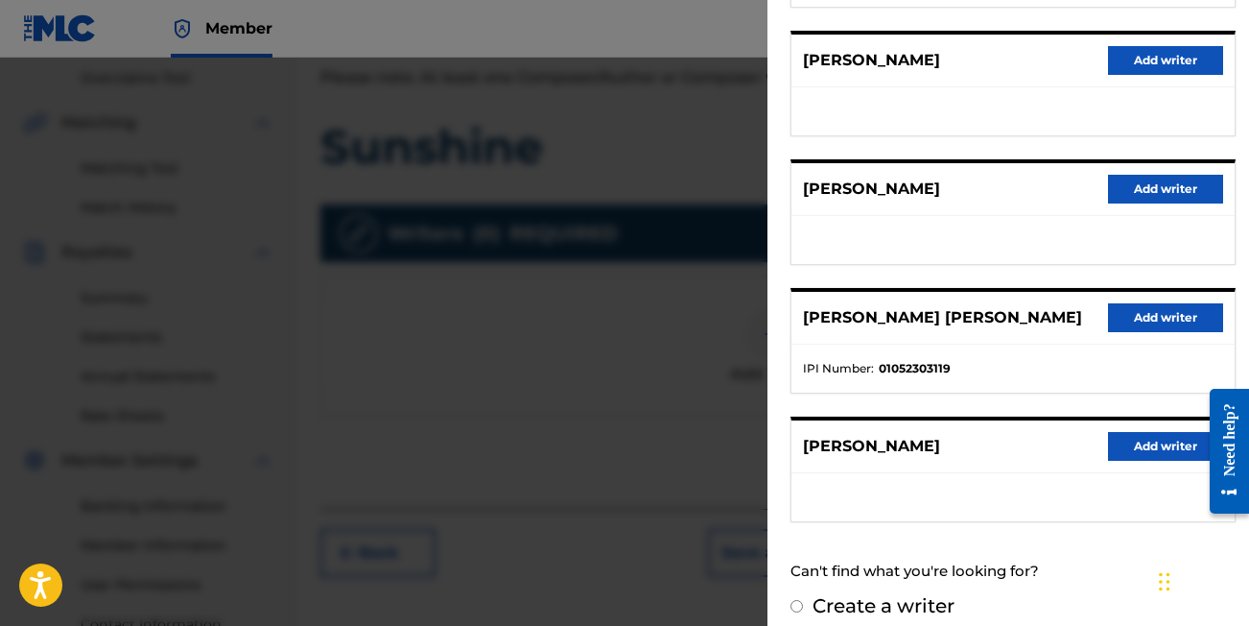
scroll to position [365, 0]
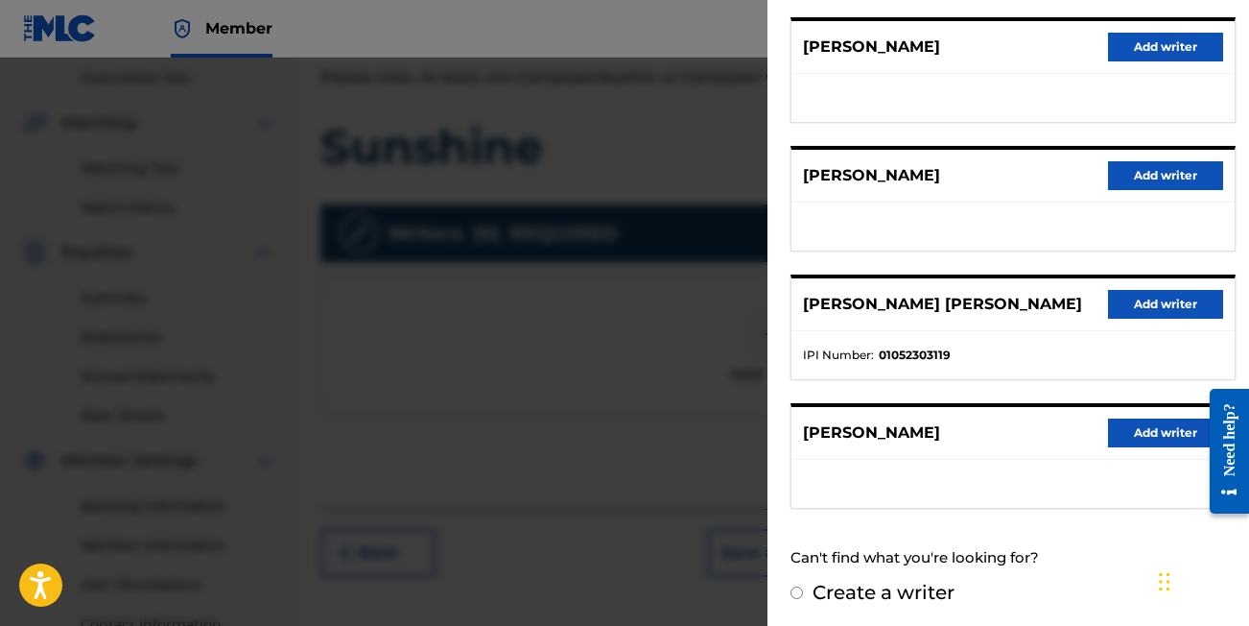
click at [1157, 287] on div "MARIA ALEXA RIORDAN Add writer" at bounding box center [1013, 304] width 443 height 53
click at [1148, 301] on button "Add writer" at bounding box center [1165, 304] width 115 height 29
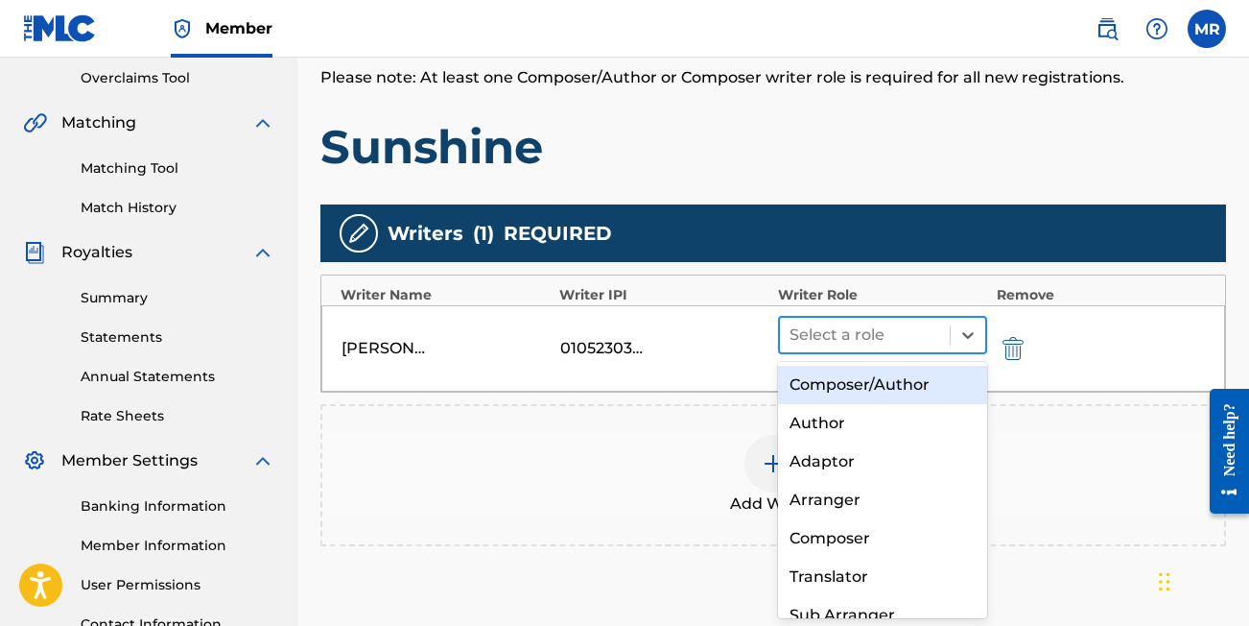
click at [883, 342] on div at bounding box center [865, 334] width 151 height 27
click at [884, 379] on div "Composer/Author" at bounding box center [882, 385] width 209 height 38
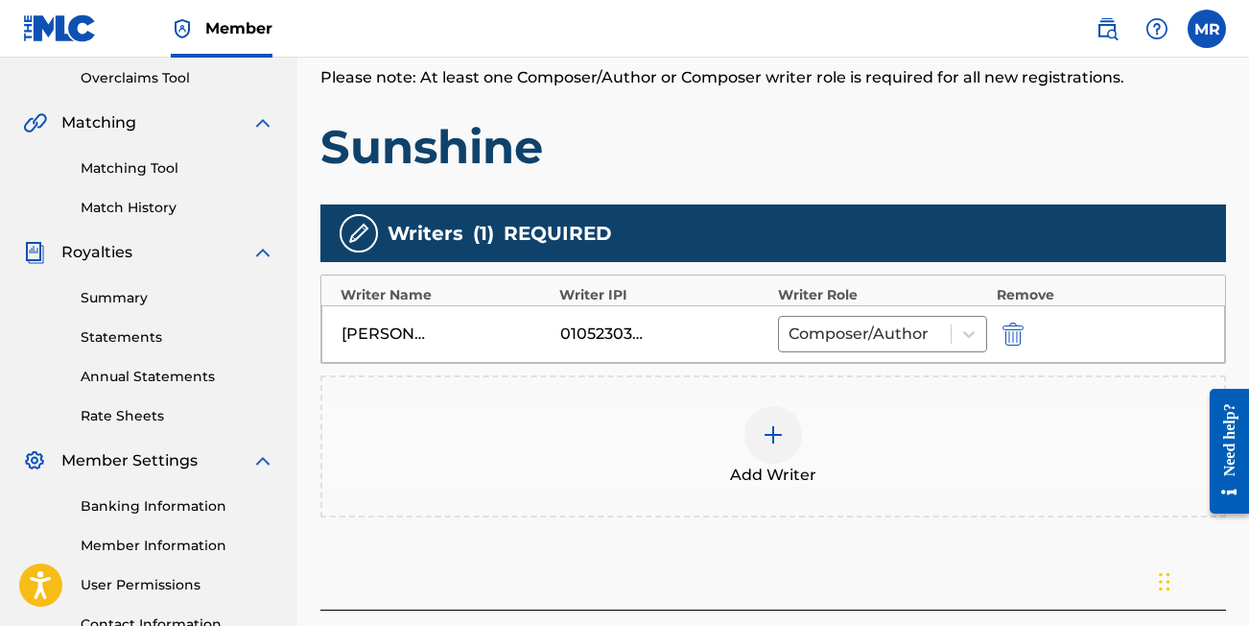
click at [783, 428] on img at bounding box center [773, 434] width 23 height 23
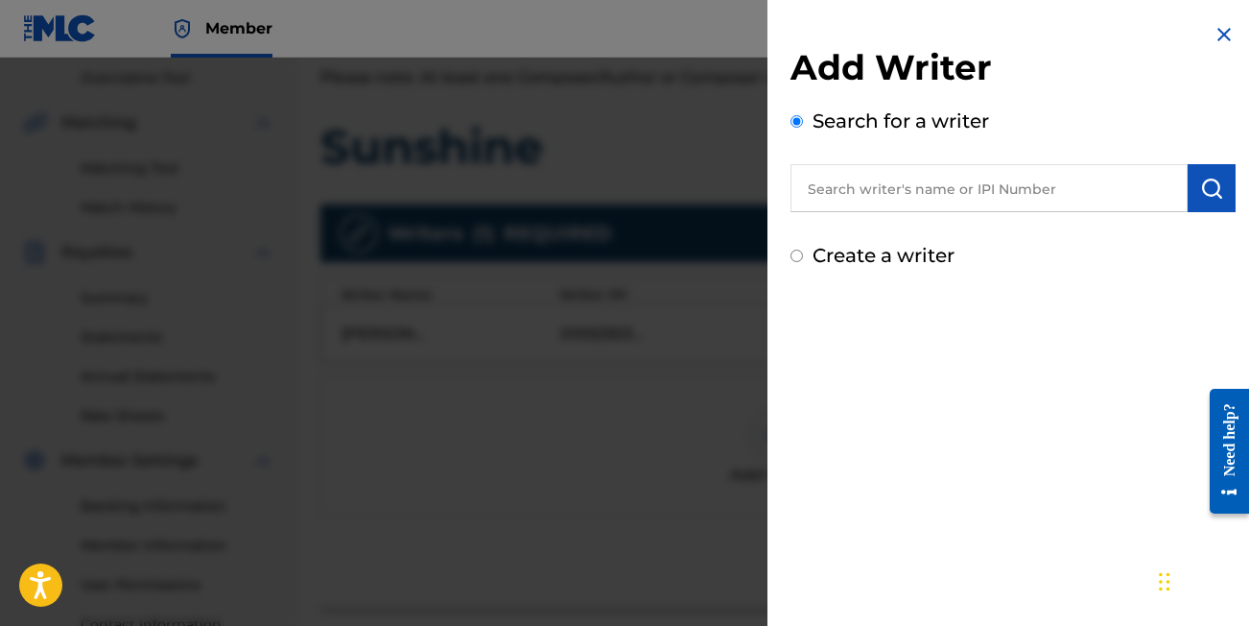
click at [889, 180] on input "text" at bounding box center [989, 188] width 397 height 48
type input "Laci Katherine Schoonover"
click at [1201, 188] on img "submit" at bounding box center [1212, 188] width 23 height 23
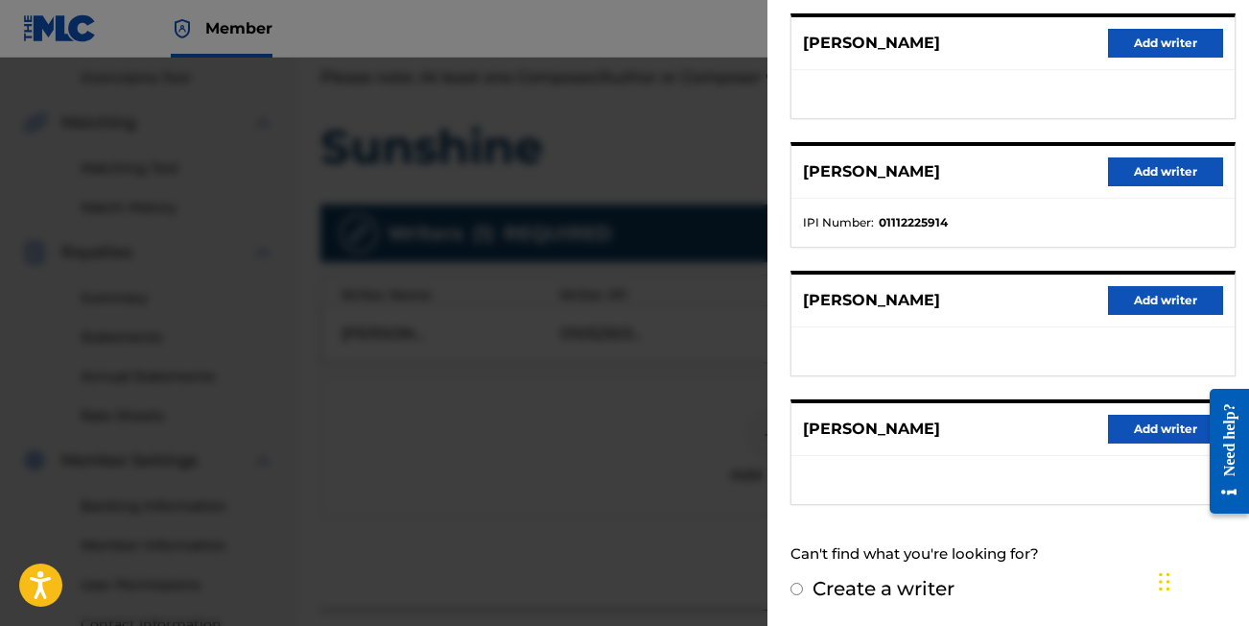
scroll to position [368, 0]
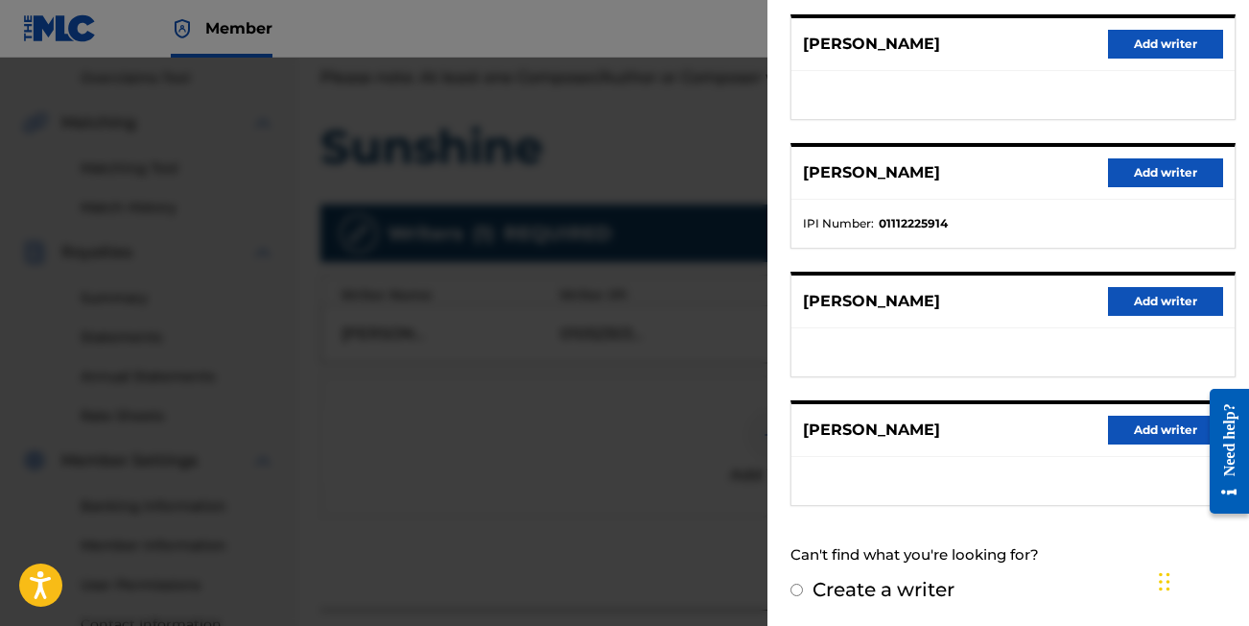
click at [1162, 423] on button "Add writer" at bounding box center [1165, 430] width 115 height 29
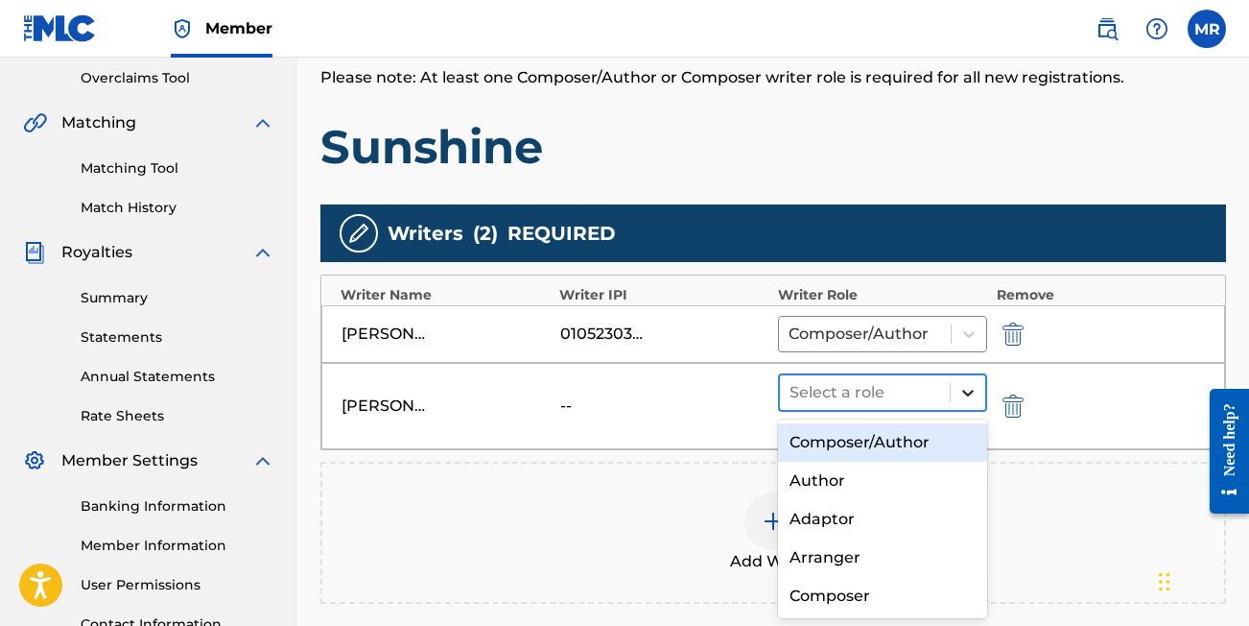
click at [959, 399] on icon at bounding box center [968, 392] width 19 height 19
click at [935, 430] on div "Composer/Author" at bounding box center [882, 442] width 209 height 38
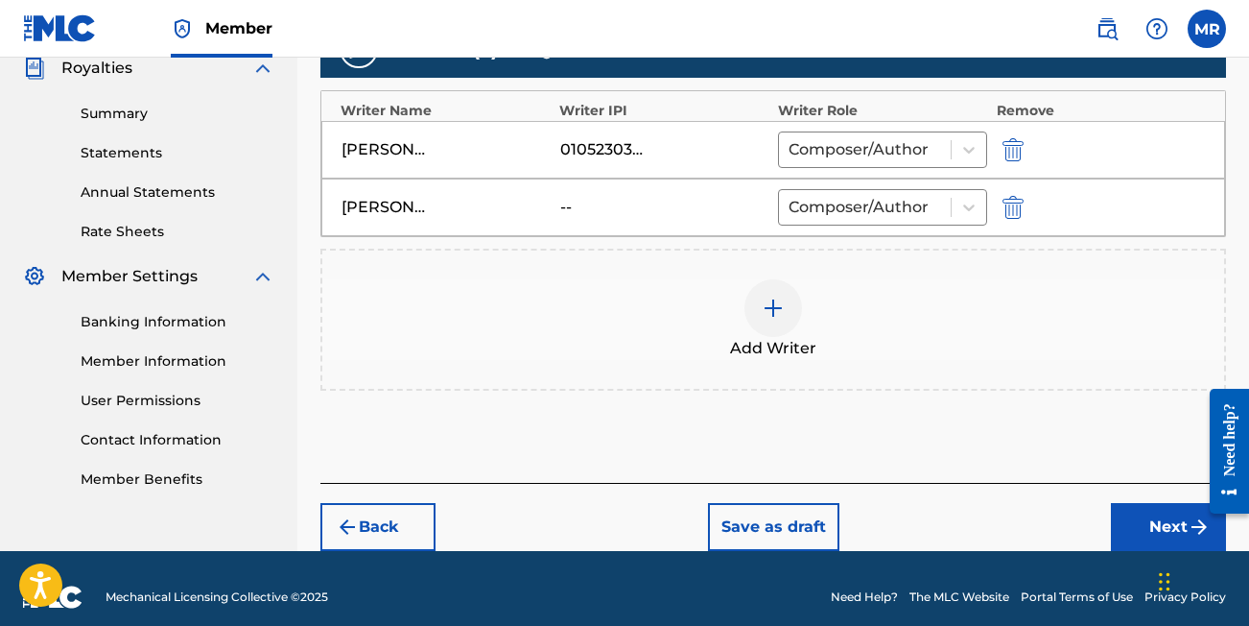
click at [1165, 525] on button "Next" at bounding box center [1168, 527] width 115 height 48
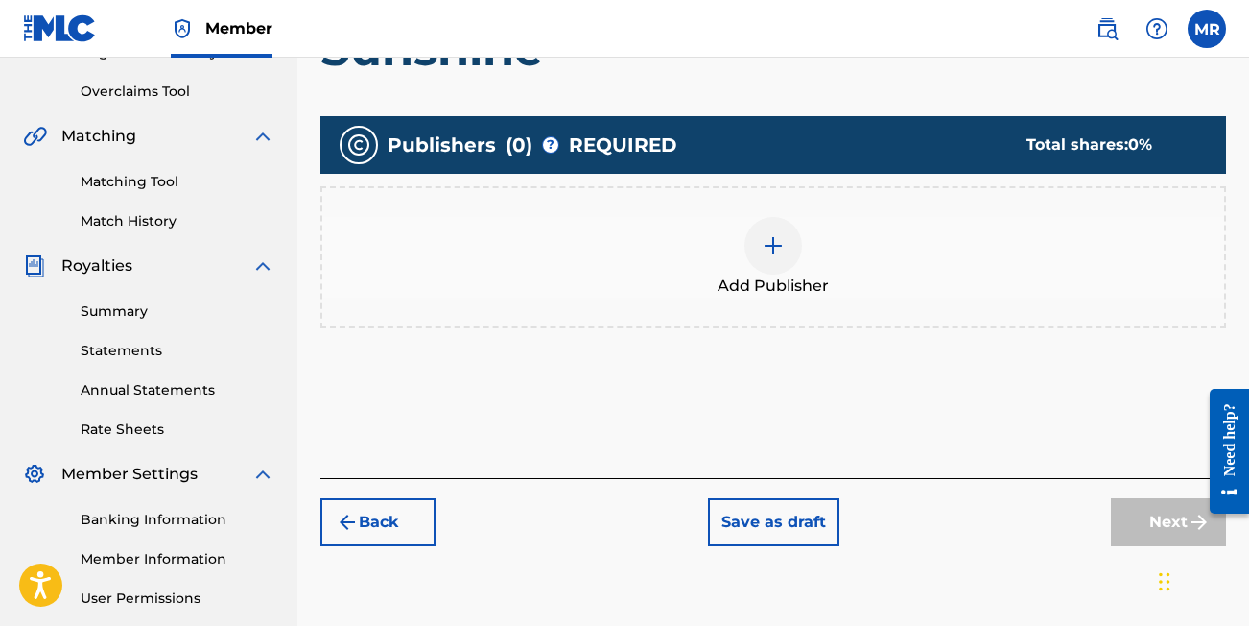
scroll to position [389, 0]
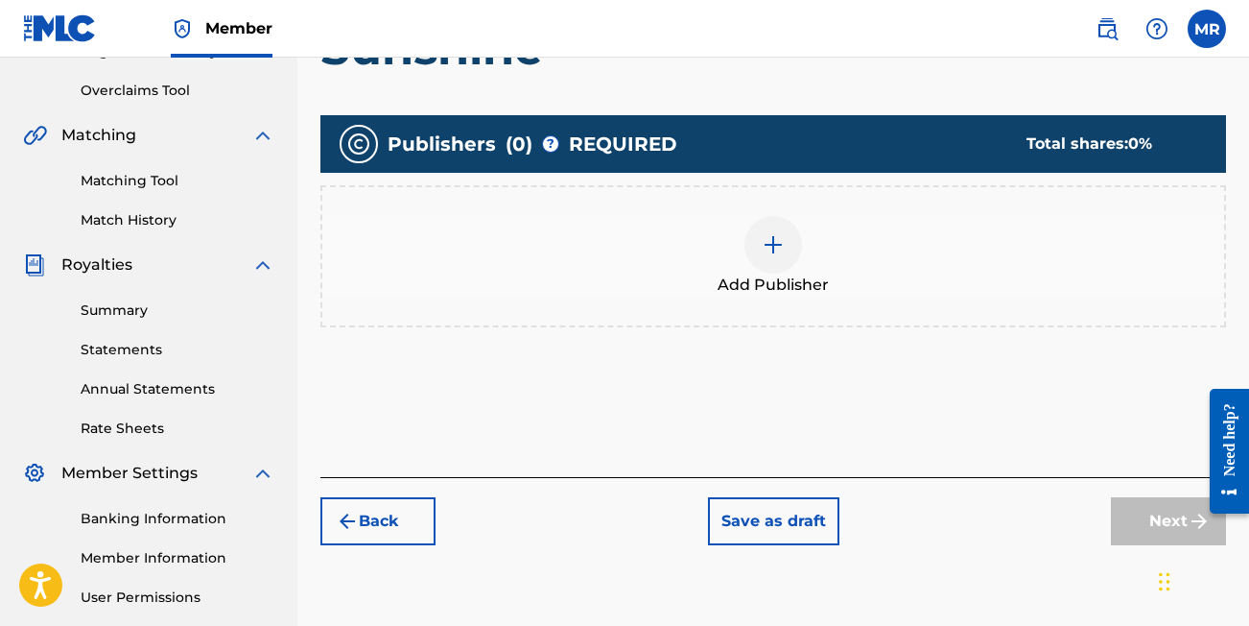
click at [784, 250] on img at bounding box center [773, 244] width 23 height 23
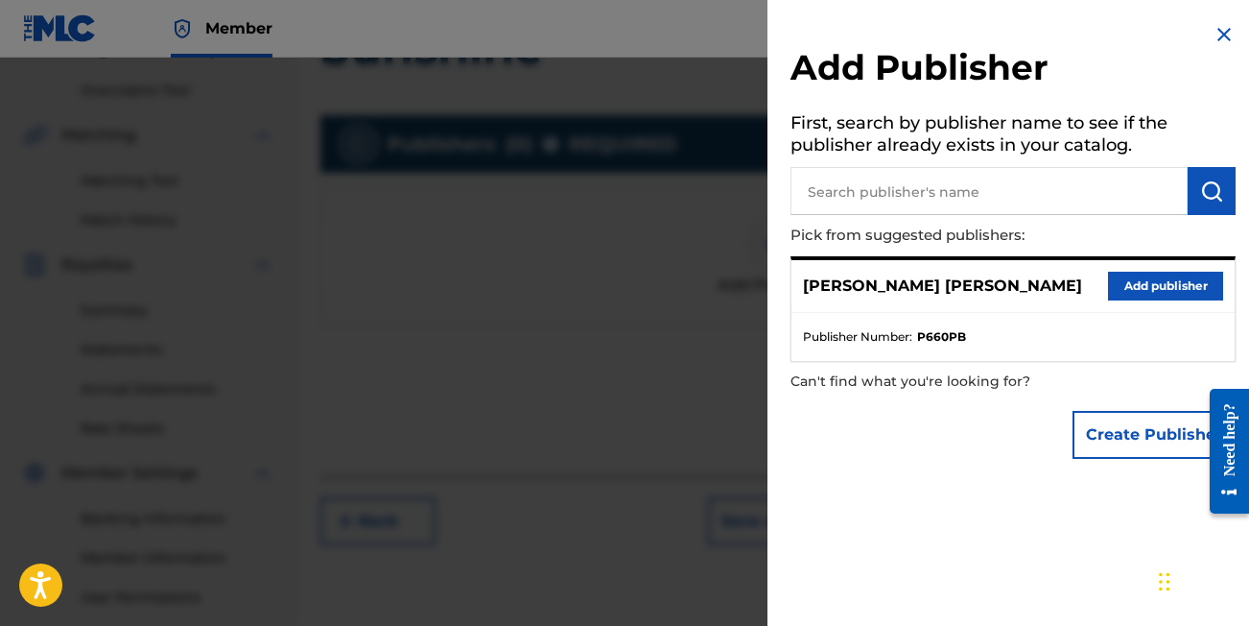
click at [862, 189] on input "text" at bounding box center [989, 191] width 397 height 48
click at [1181, 289] on button "Add publisher" at bounding box center [1165, 286] width 115 height 29
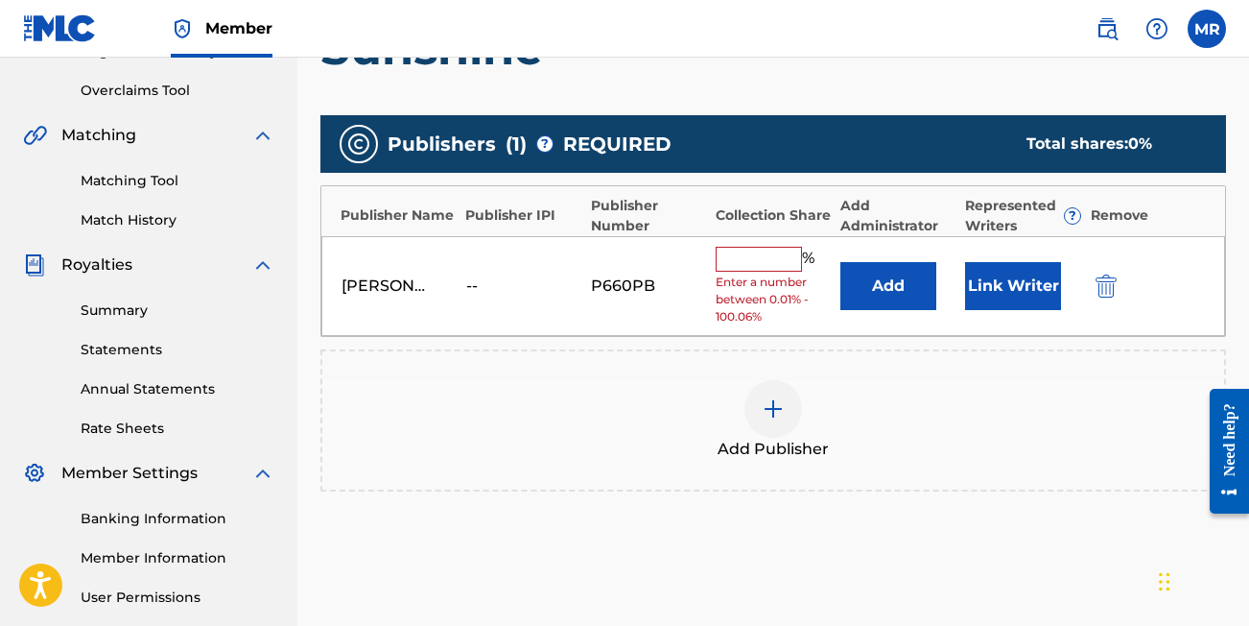
click at [748, 261] on input "text" at bounding box center [759, 259] width 86 height 25
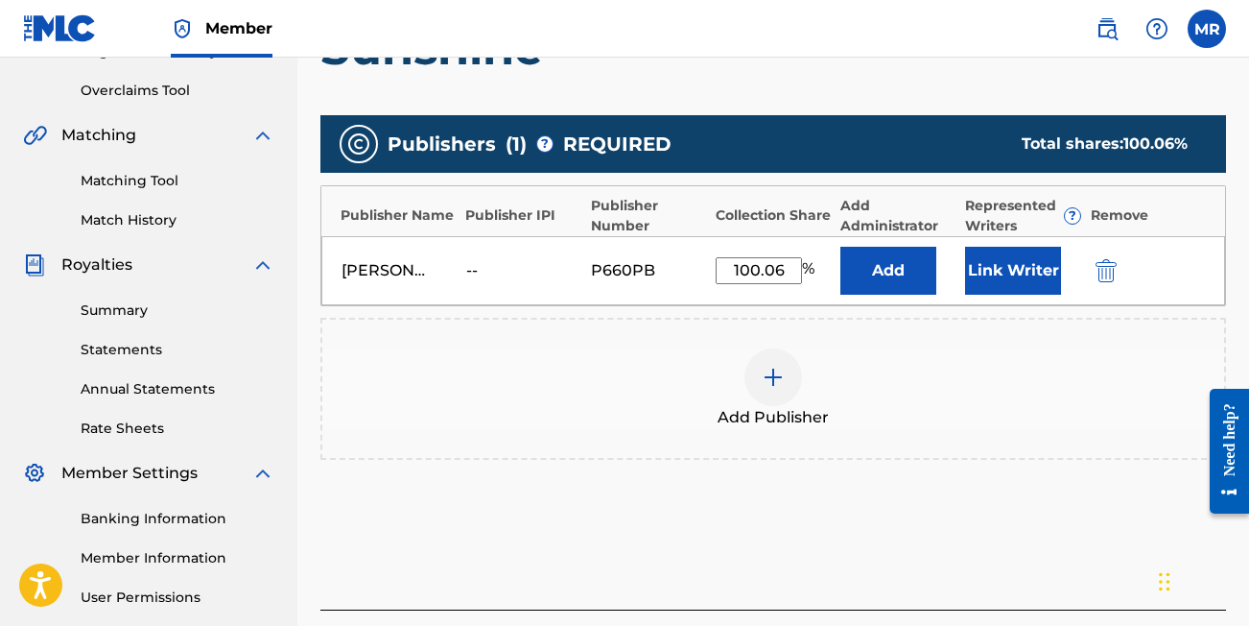
type input "100.06"
click at [965, 394] on div "Add Publisher" at bounding box center [773, 388] width 902 height 81
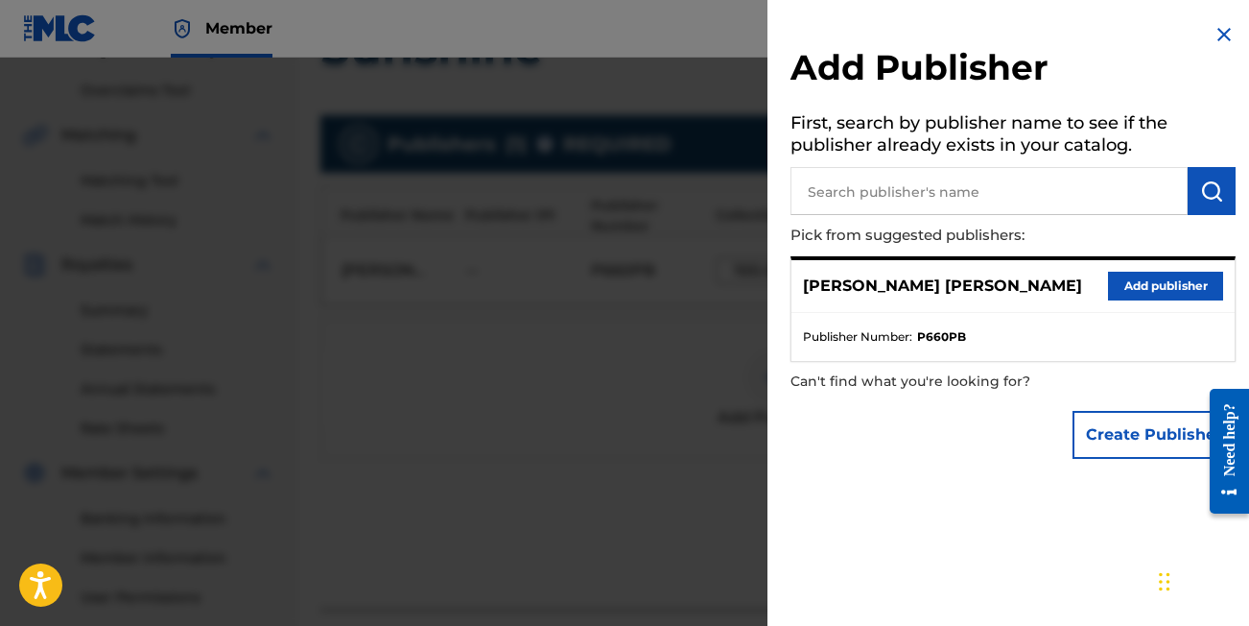
click at [1132, 285] on button "Add publisher" at bounding box center [1165, 286] width 115 height 29
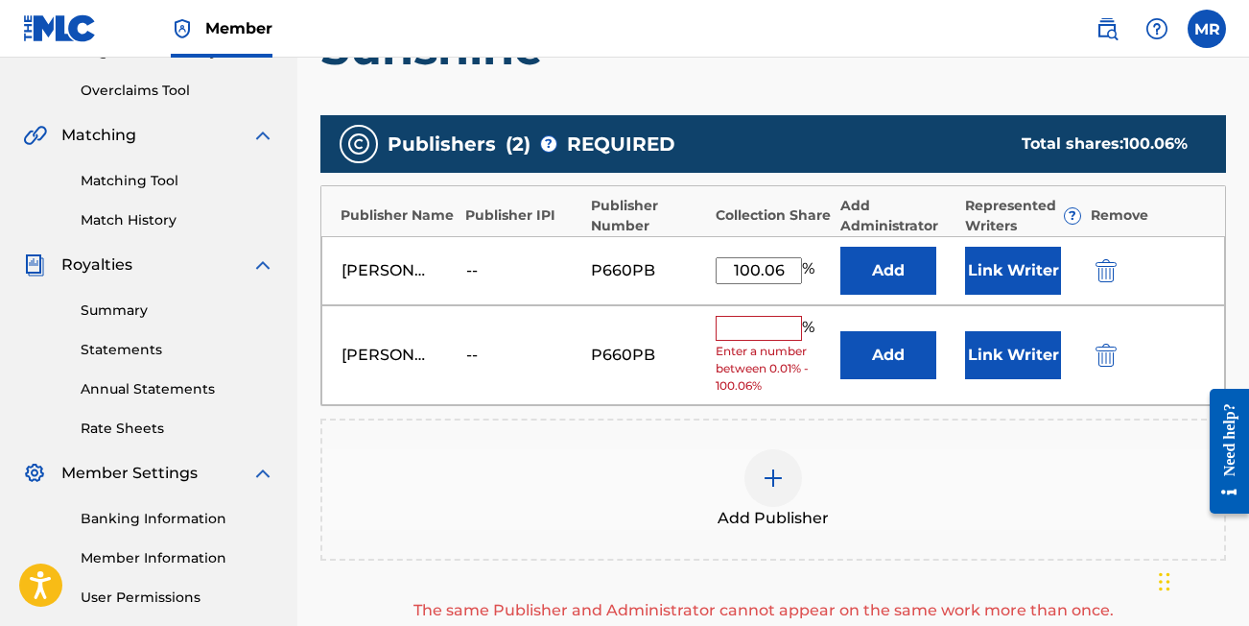
click at [1104, 362] on img "submit" at bounding box center [1106, 355] width 21 height 23
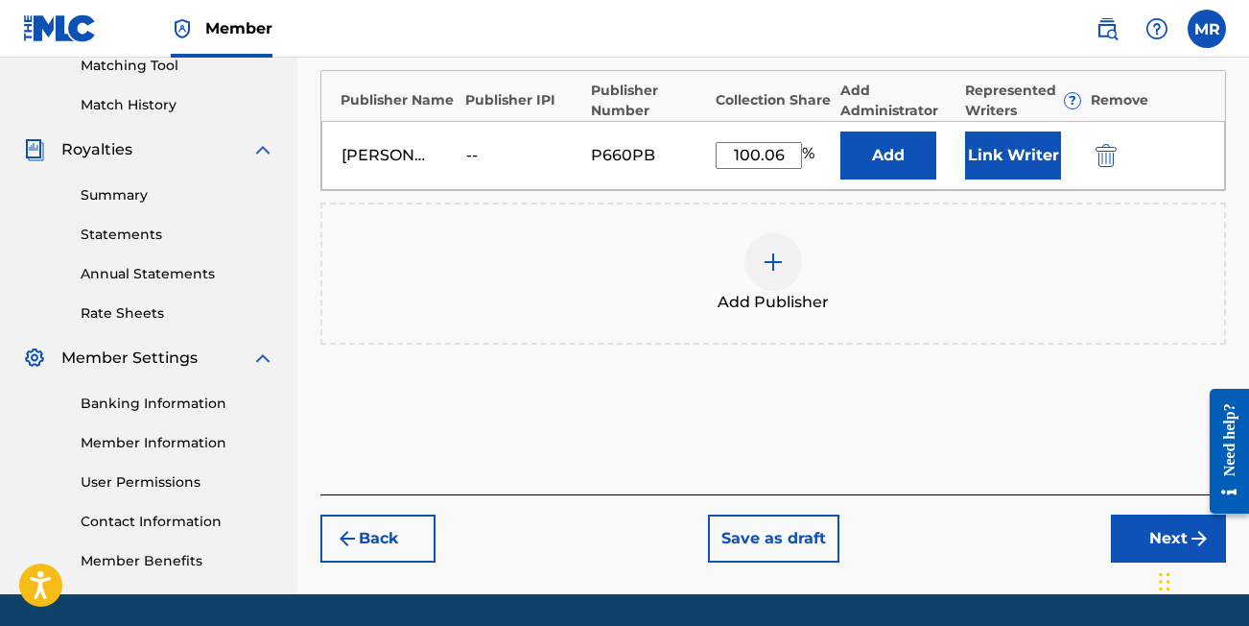
click at [1145, 555] on button "Next" at bounding box center [1168, 538] width 115 height 48
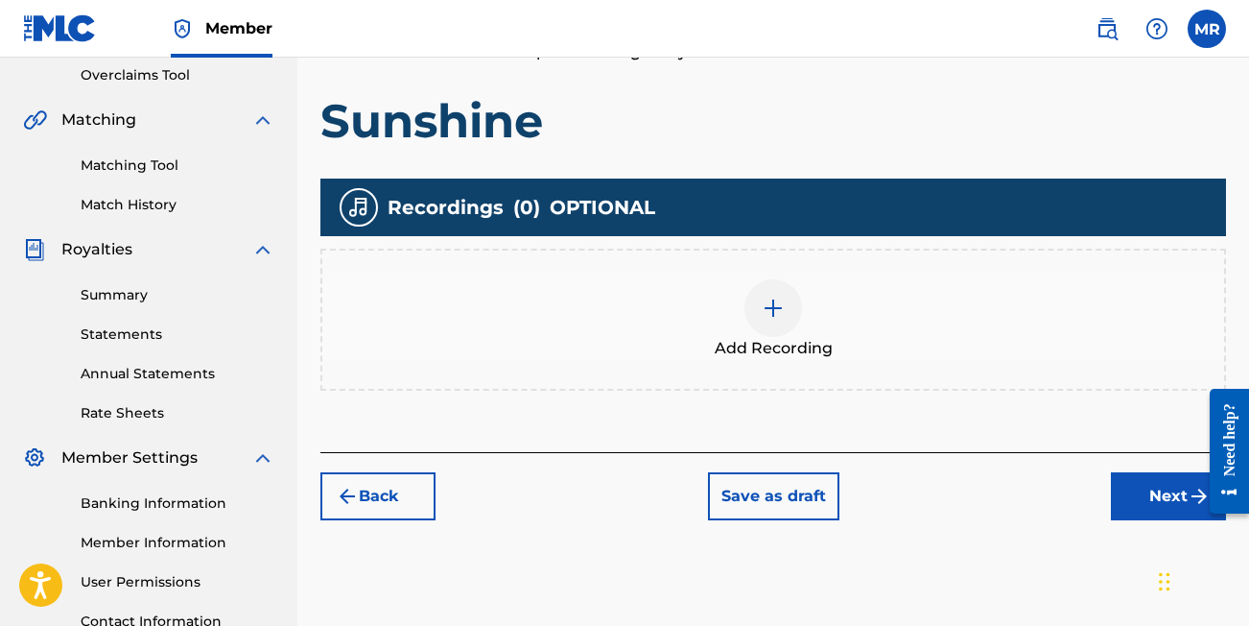
scroll to position [406, 0]
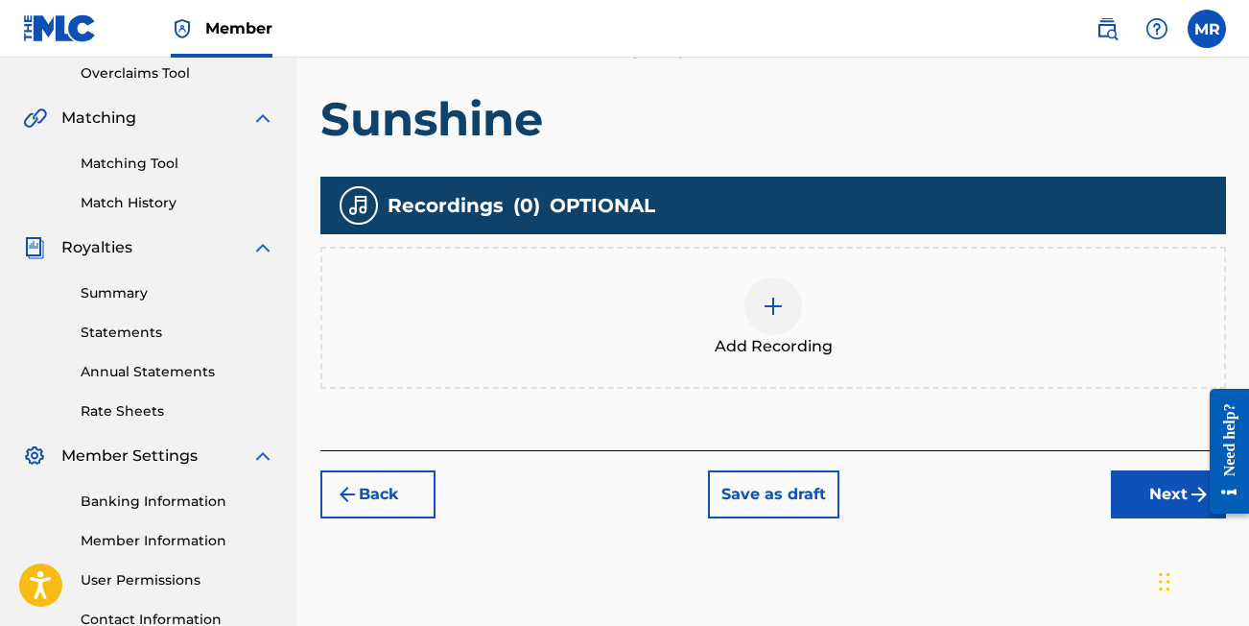
click at [760, 308] on div at bounding box center [774, 306] width 58 height 58
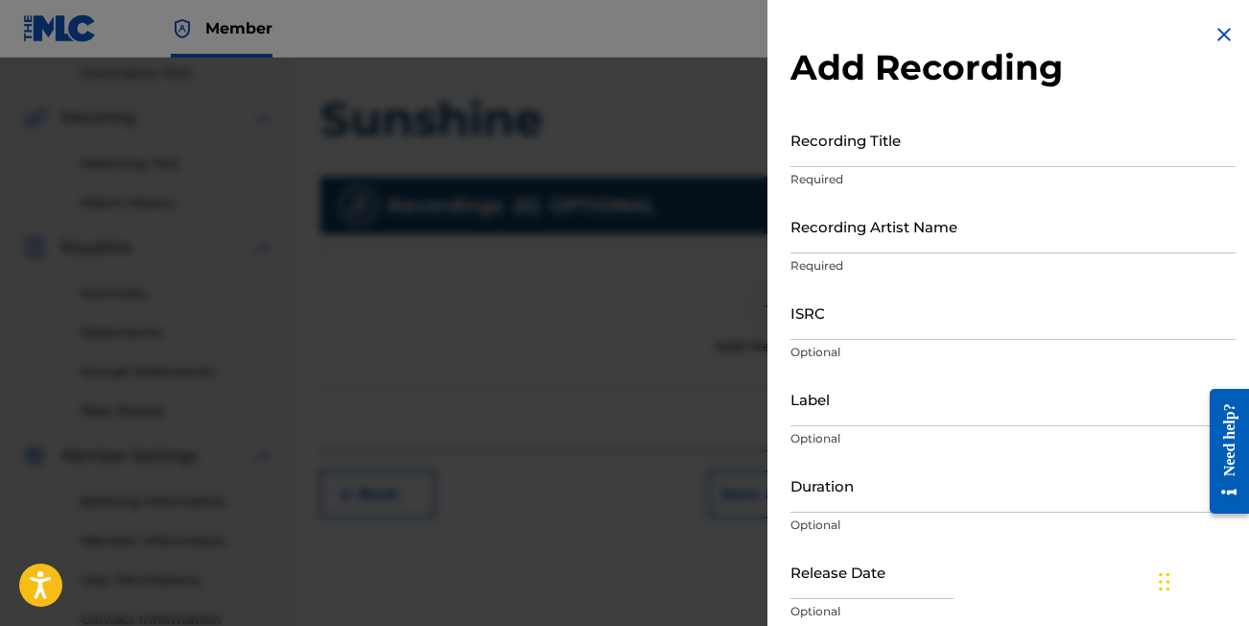
click at [1225, 33] on img at bounding box center [1224, 34] width 23 height 23
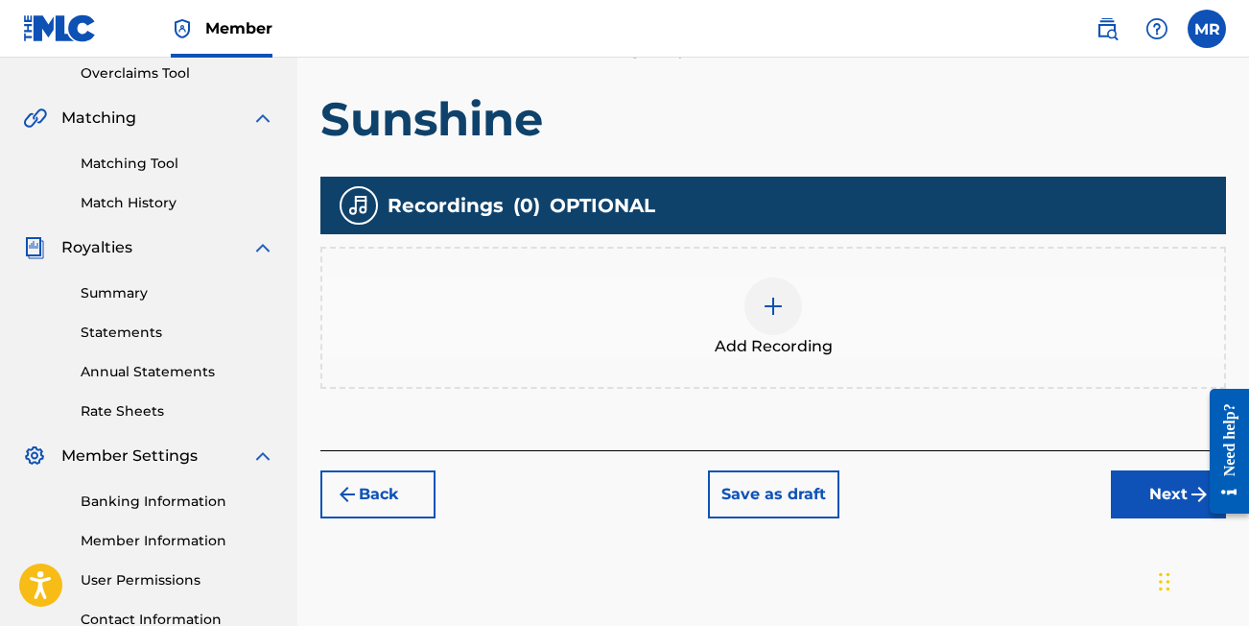
click at [1158, 487] on button "Next" at bounding box center [1168, 494] width 115 height 48
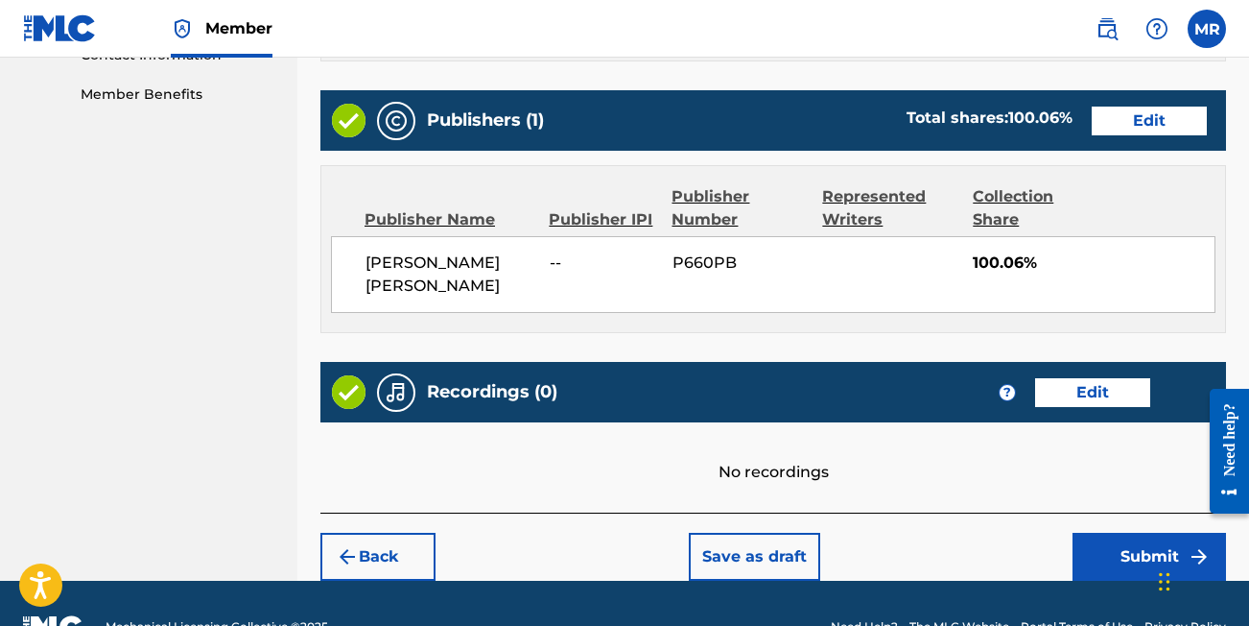
scroll to position [969, 0]
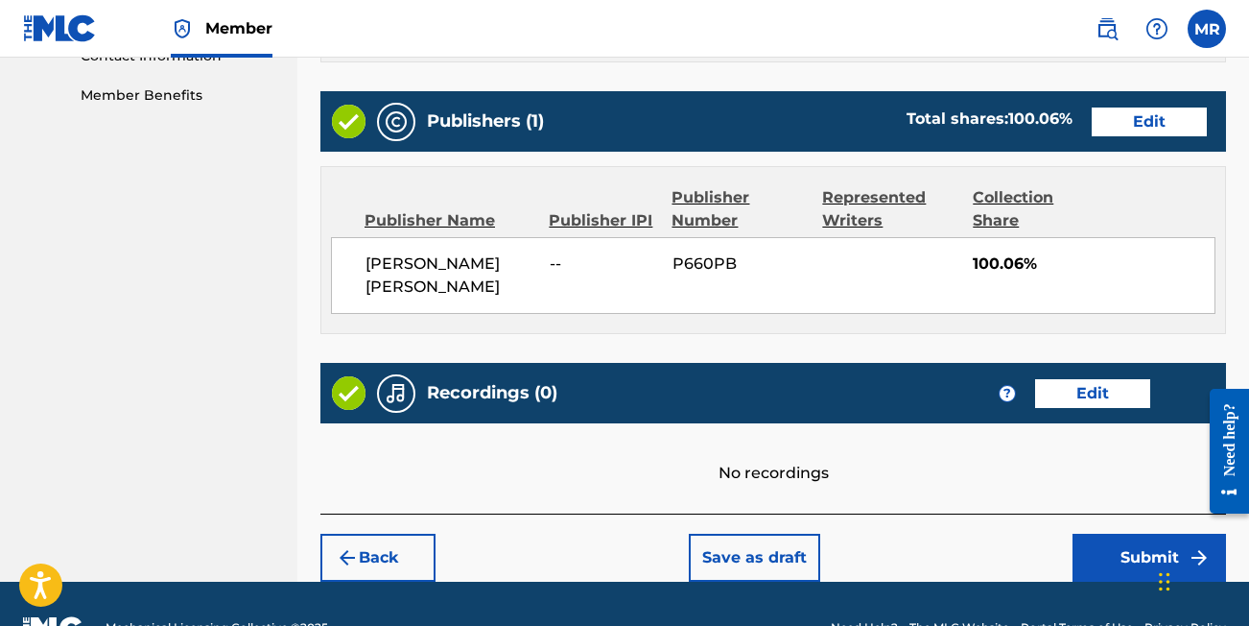
click at [1126, 534] on button "Submit" at bounding box center [1150, 558] width 154 height 48
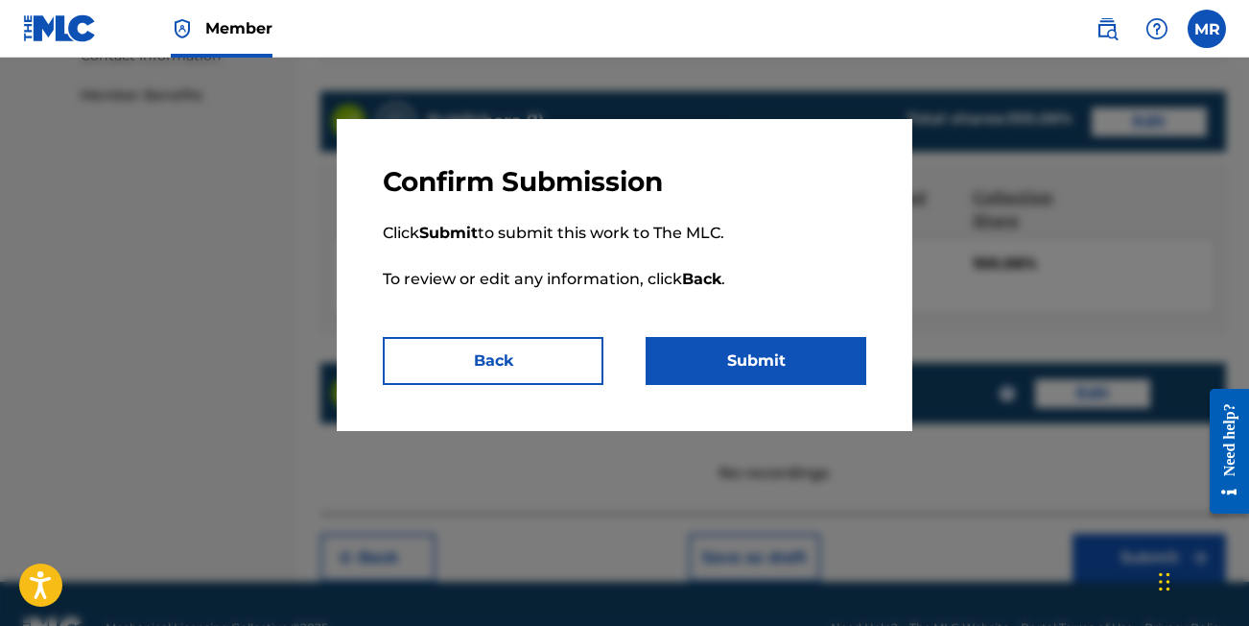
click at [746, 349] on button "Submit" at bounding box center [756, 361] width 221 height 48
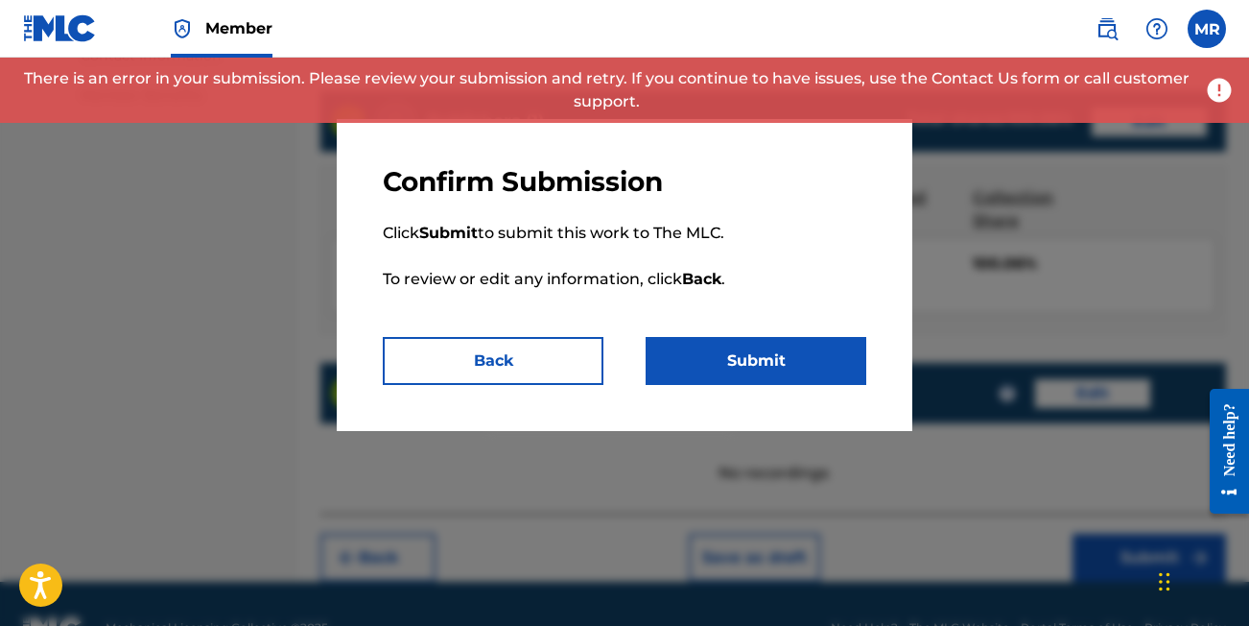
click at [559, 358] on button "Back" at bounding box center [493, 361] width 221 height 48
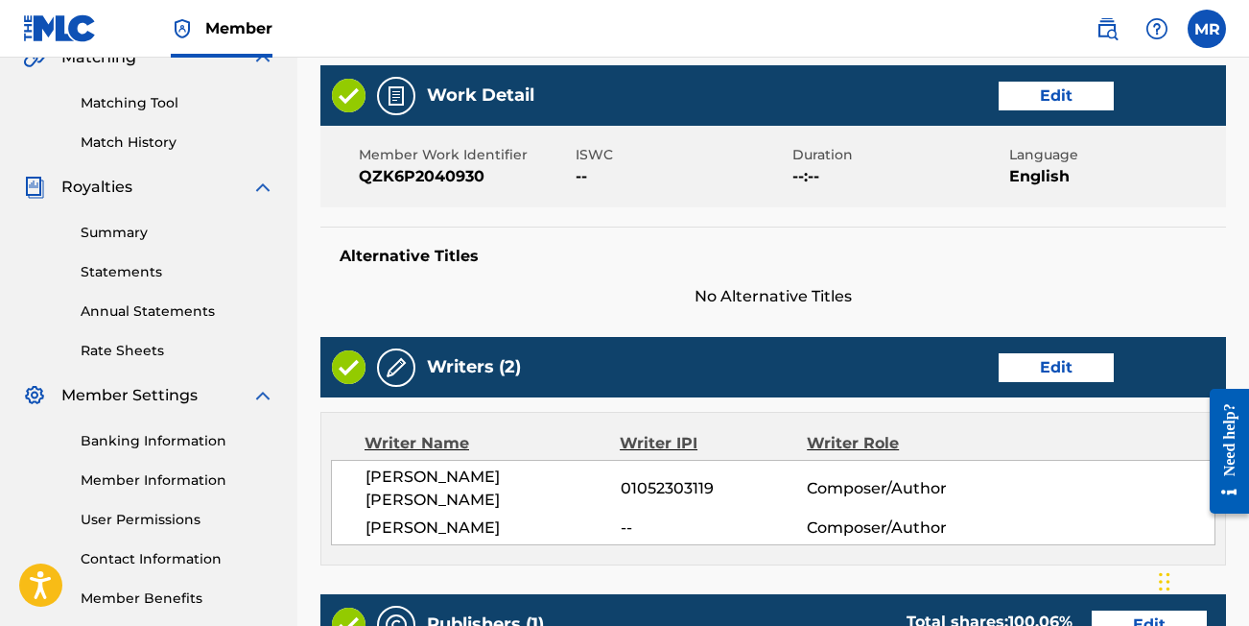
scroll to position [417, 0]
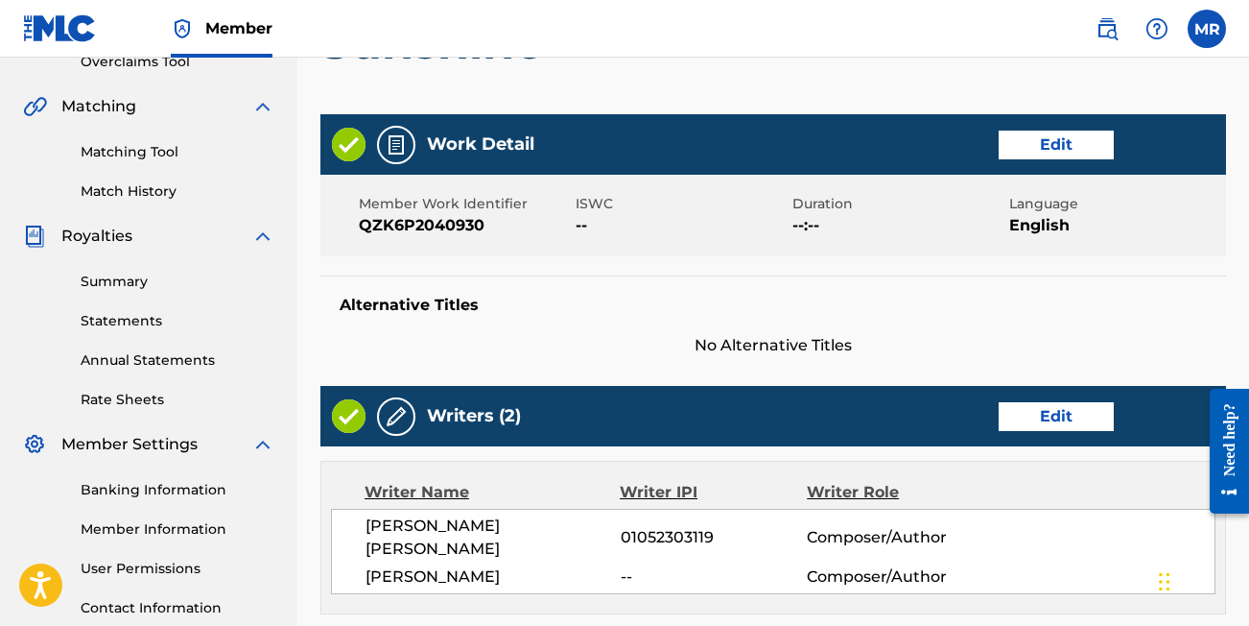
click at [1045, 142] on button "Edit" at bounding box center [1056, 145] width 115 height 29
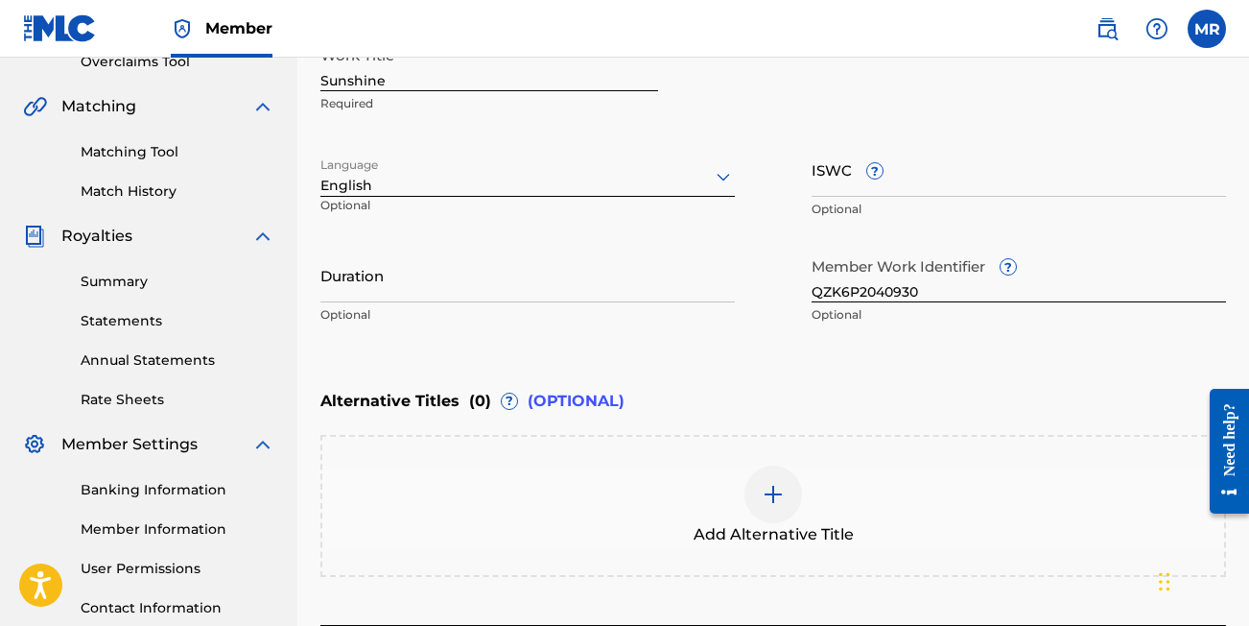
click at [369, 289] on input "Duration" at bounding box center [528, 275] width 415 height 55
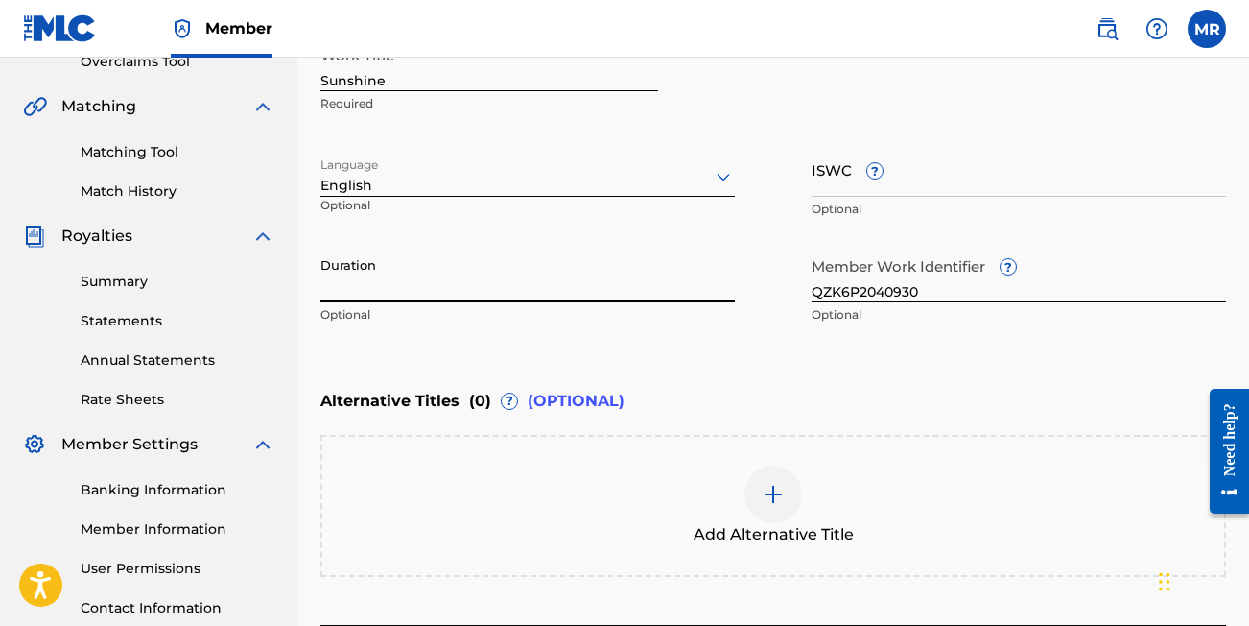
type input "2"
type input "02:00"
click at [560, 336] on div "Enter Work Details Enter work details for ‘ Sunshine ’ below. Work Title Sunshi…" at bounding box center [774, 148] width 906 height 464
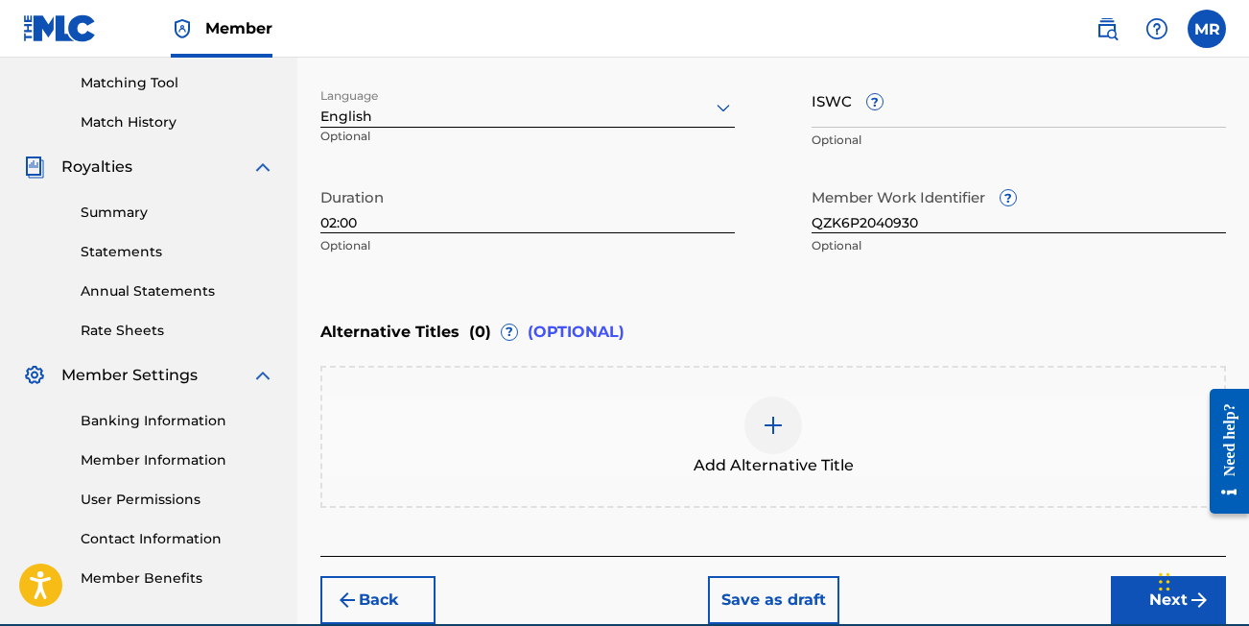
scroll to position [488, 0]
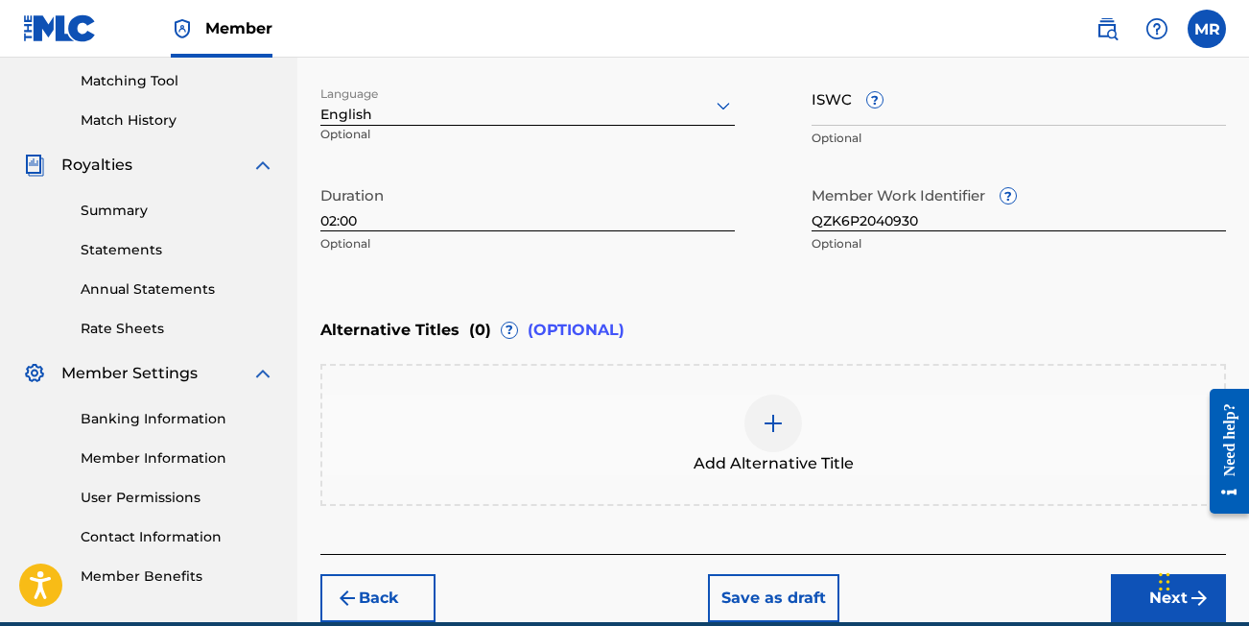
drag, startPoint x: 864, startPoint y: 226, endPoint x: 731, endPoint y: 226, distance: 132.4
click at [731, 226] on div "Work Title Sunshine Required Language English Optional ISWC ? Optional Duration…" at bounding box center [774, 113] width 906 height 297
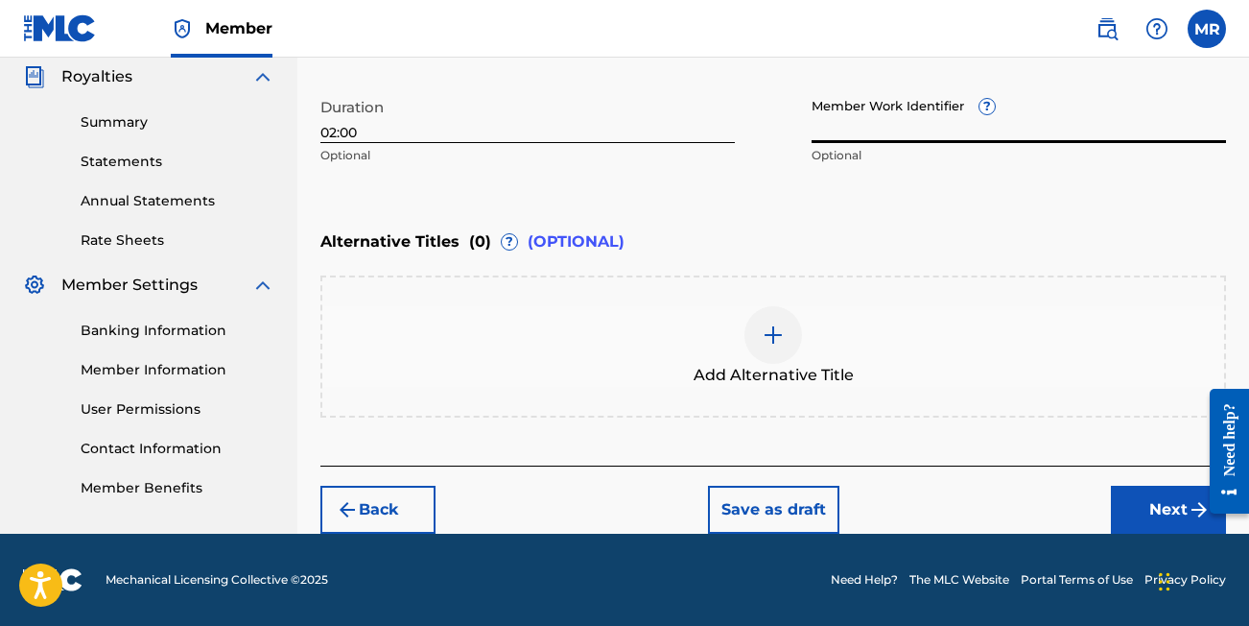
click at [1138, 491] on button "Next" at bounding box center [1168, 510] width 115 height 48
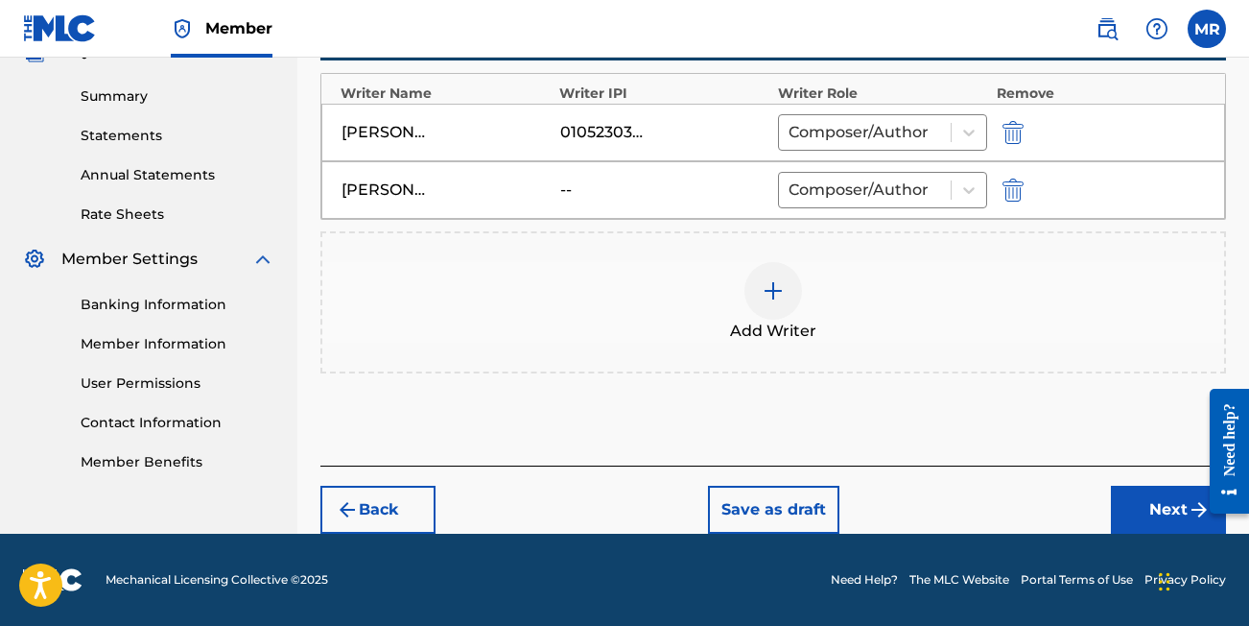
click at [1125, 502] on button "Next" at bounding box center [1168, 510] width 115 height 48
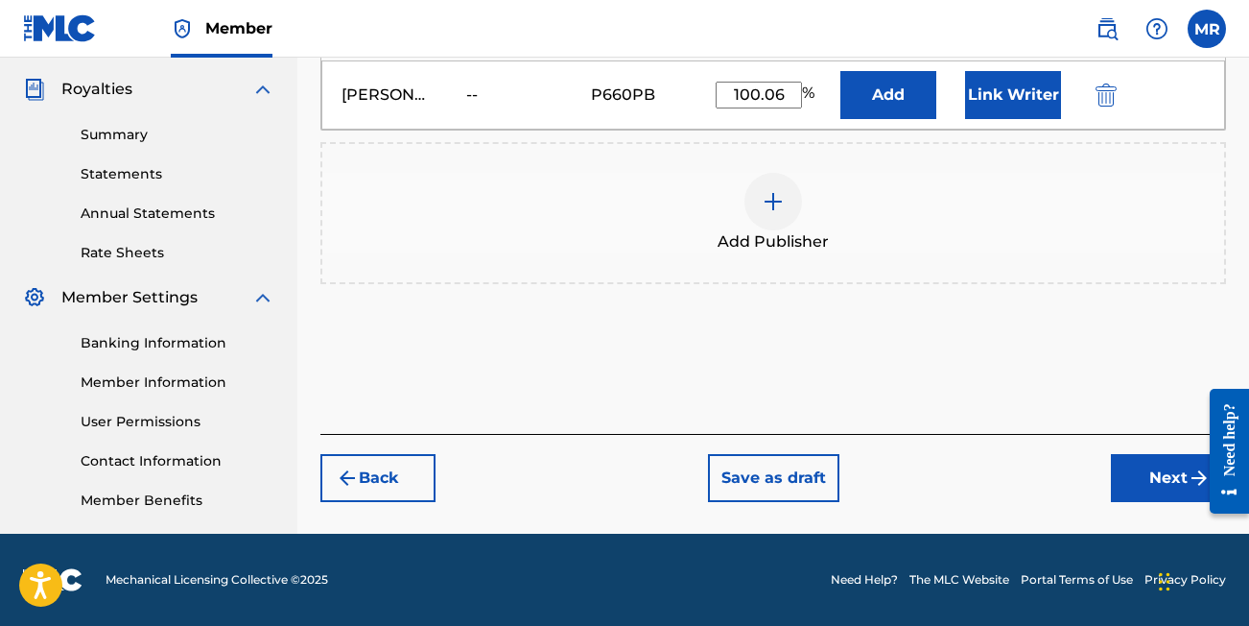
scroll to position [564, 0]
click at [1146, 465] on button "Next" at bounding box center [1168, 478] width 115 height 48
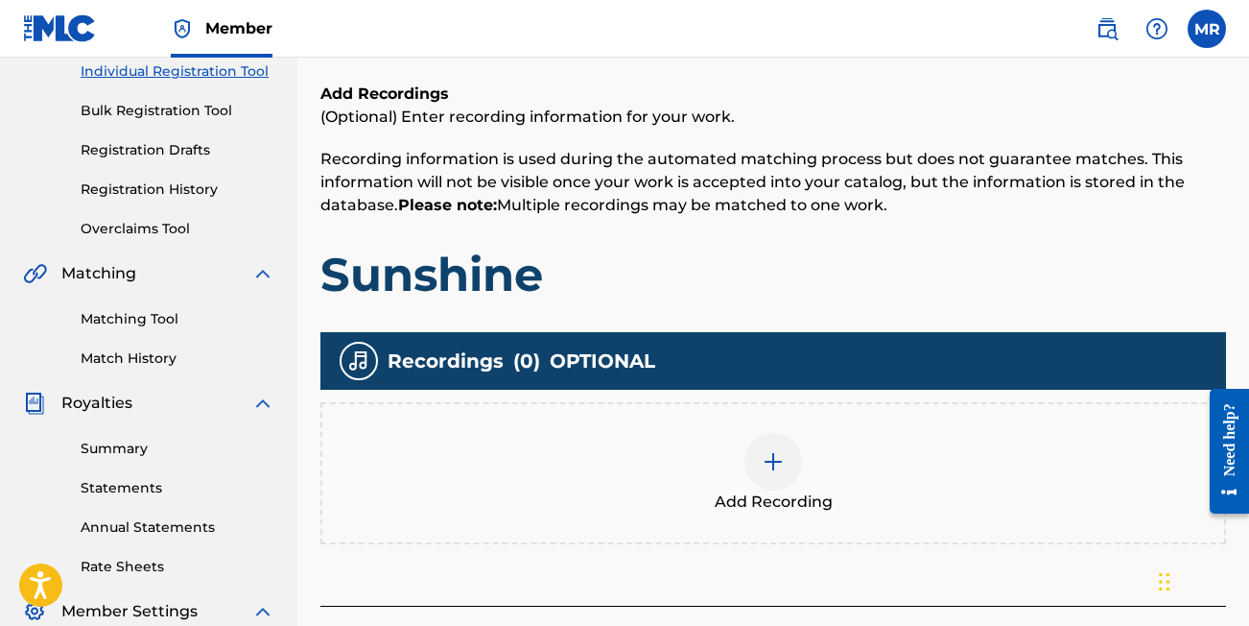
scroll to position [86, 0]
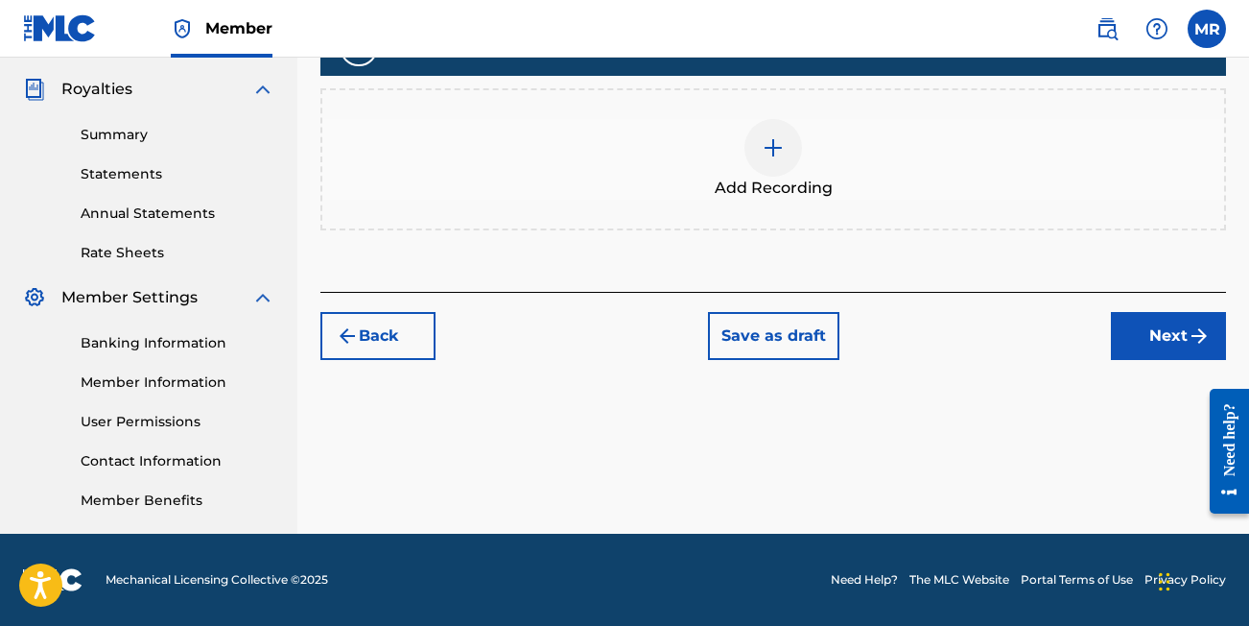
click at [1137, 330] on button "Next" at bounding box center [1168, 336] width 115 height 48
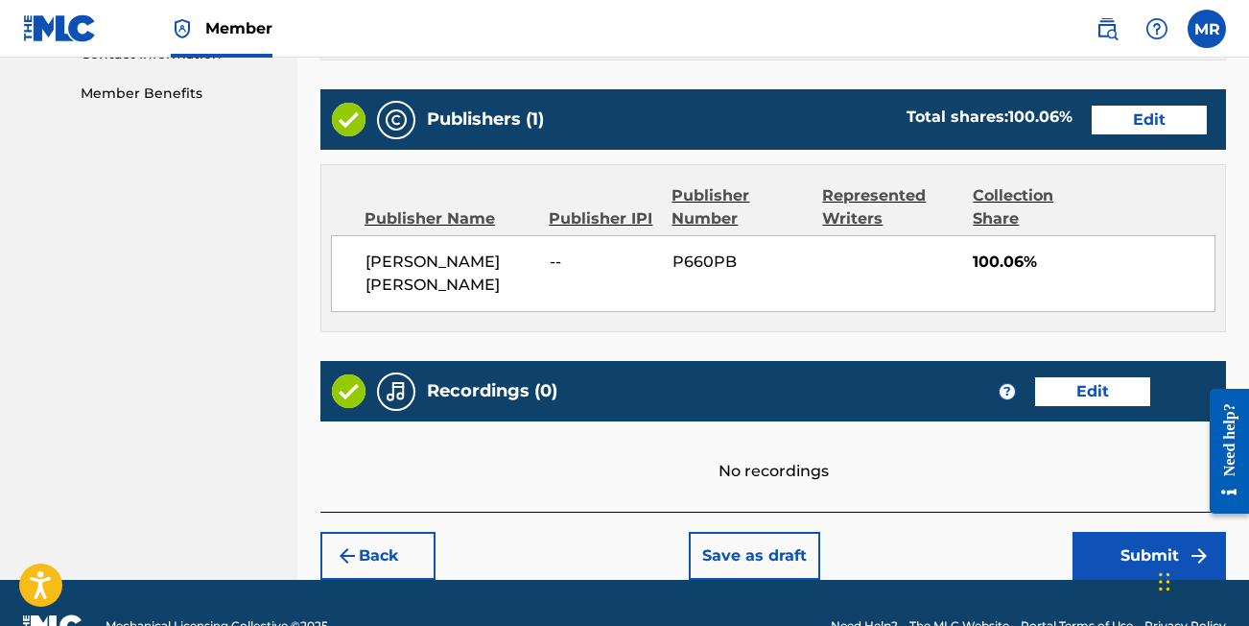
scroll to position [969, 0]
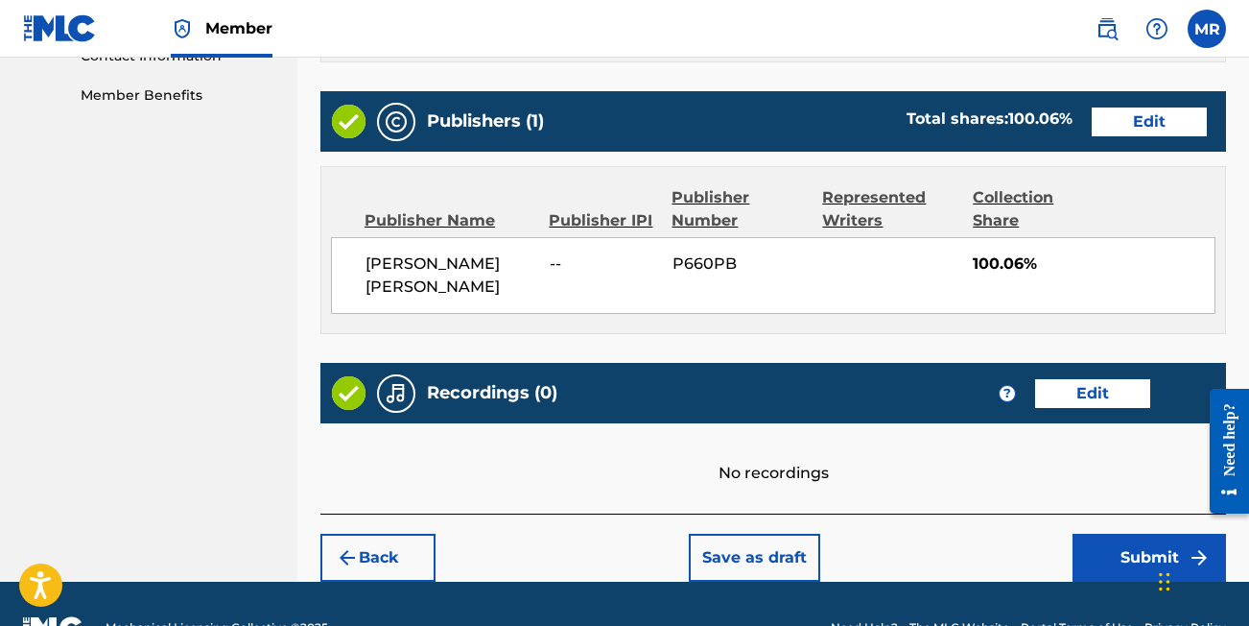
click at [1127, 534] on button "Submit" at bounding box center [1150, 558] width 154 height 48
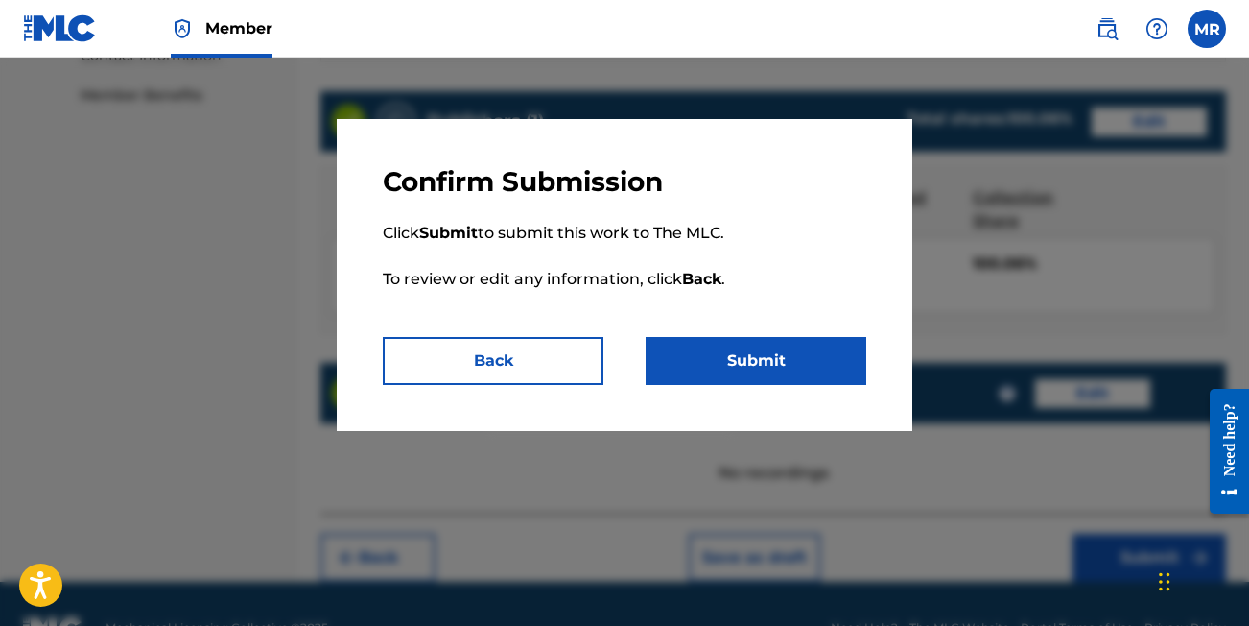
drag, startPoint x: 724, startPoint y: 392, endPoint x: 724, endPoint y: 379, distance: 13.4
click at [724, 392] on div "Confirm Submission Click Submit to submit this work to The MLC. To review or ed…" at bounding box center [625, 275] width 576 height 312
click at [726, 368] on button "Submit" at bounding box center [756, 361] width 221 height 48
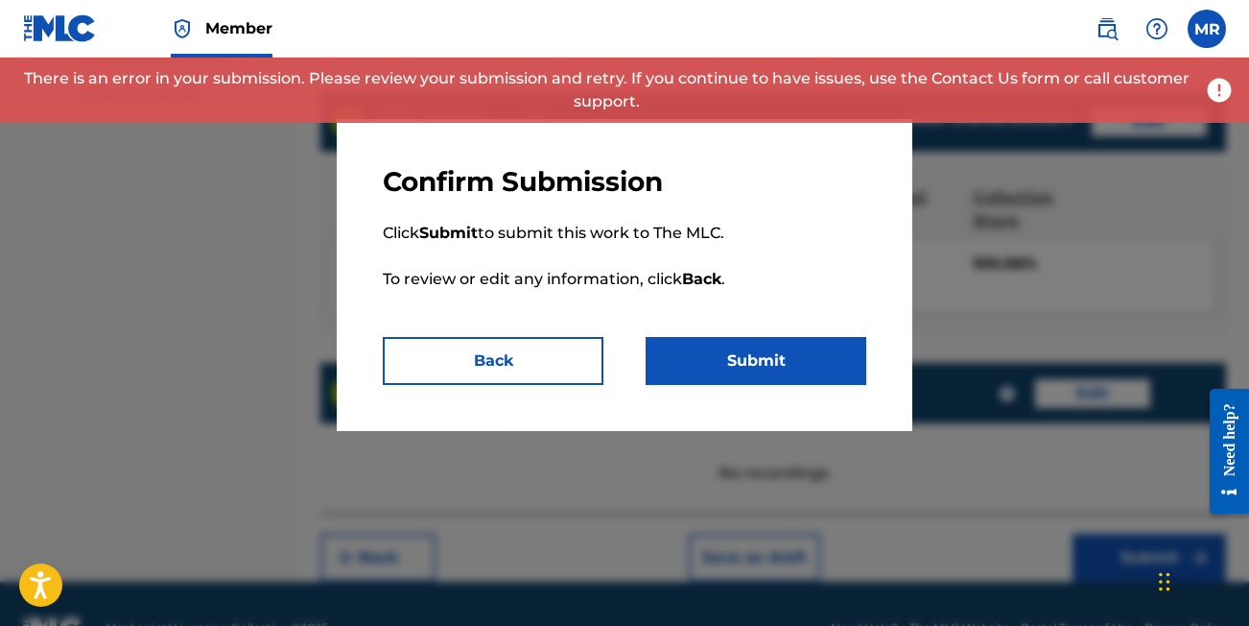
click at [493, 365] on button "Back" at bounding box center [493, 361] width 221 height 48
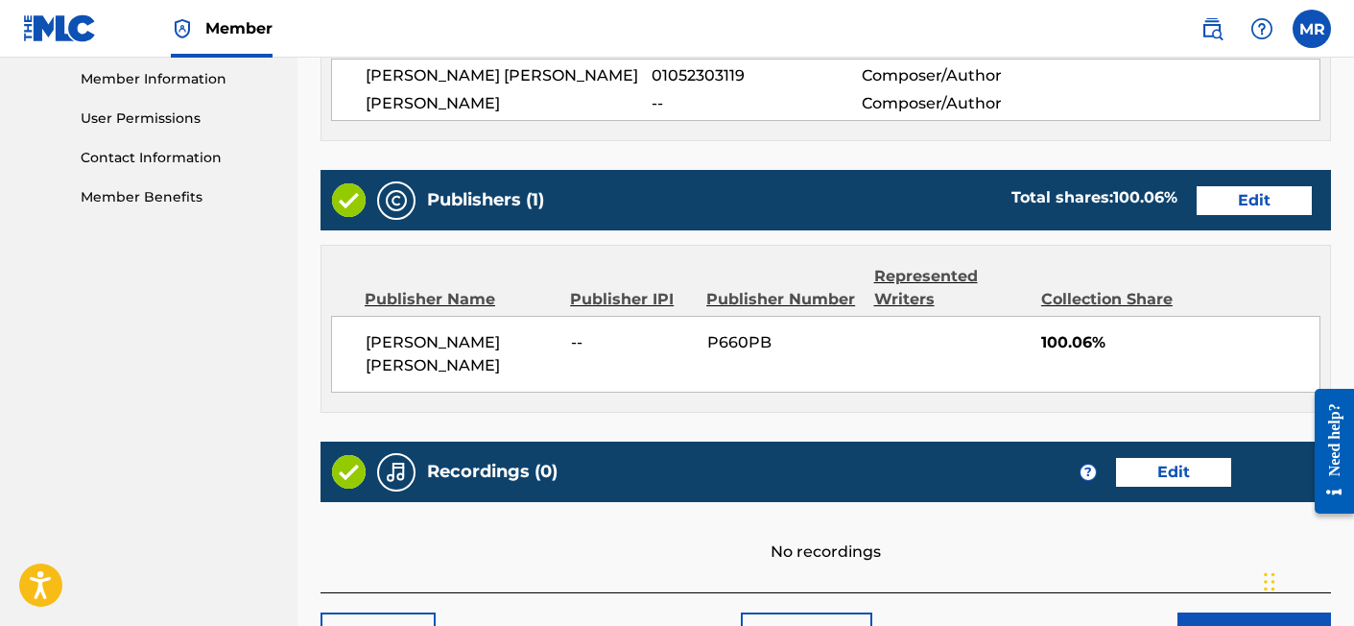
click at [1226, 193] on button "Edit" at bounding box center [1254, 200] width 115 height 29
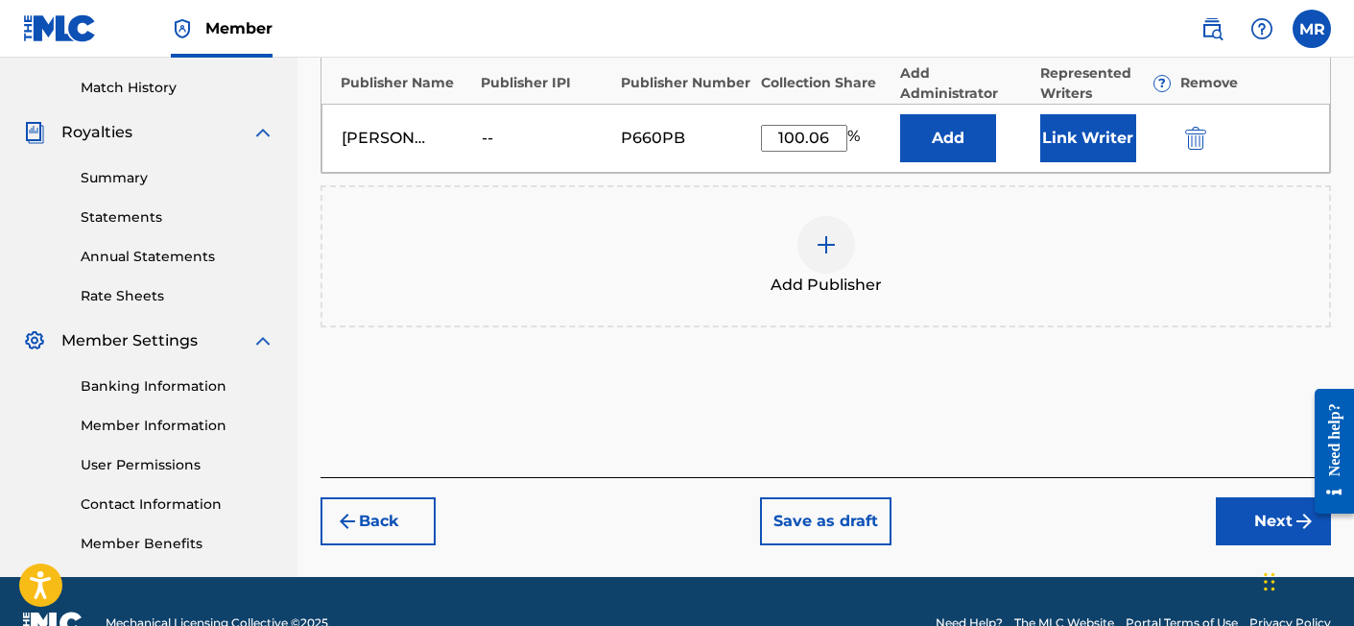
scroll to position [500, 0]
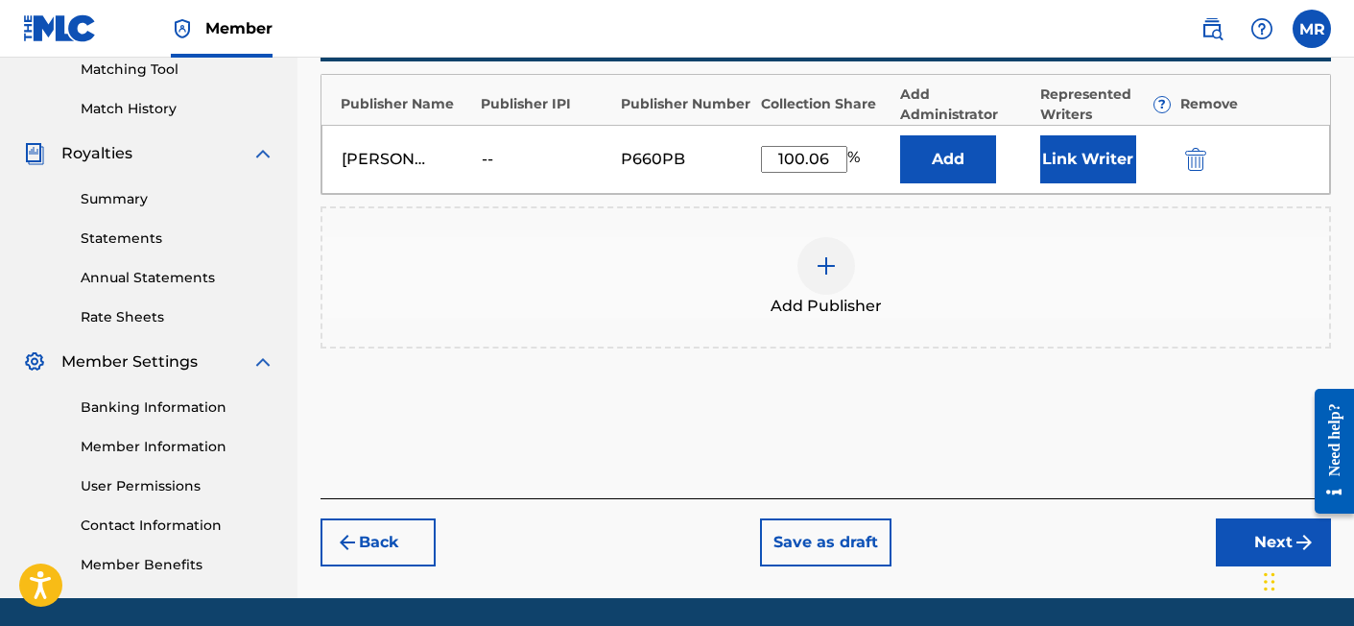
click at [1069, 171] on button "Link Writer" at bounding box center [1088, 159] width 96 height 48
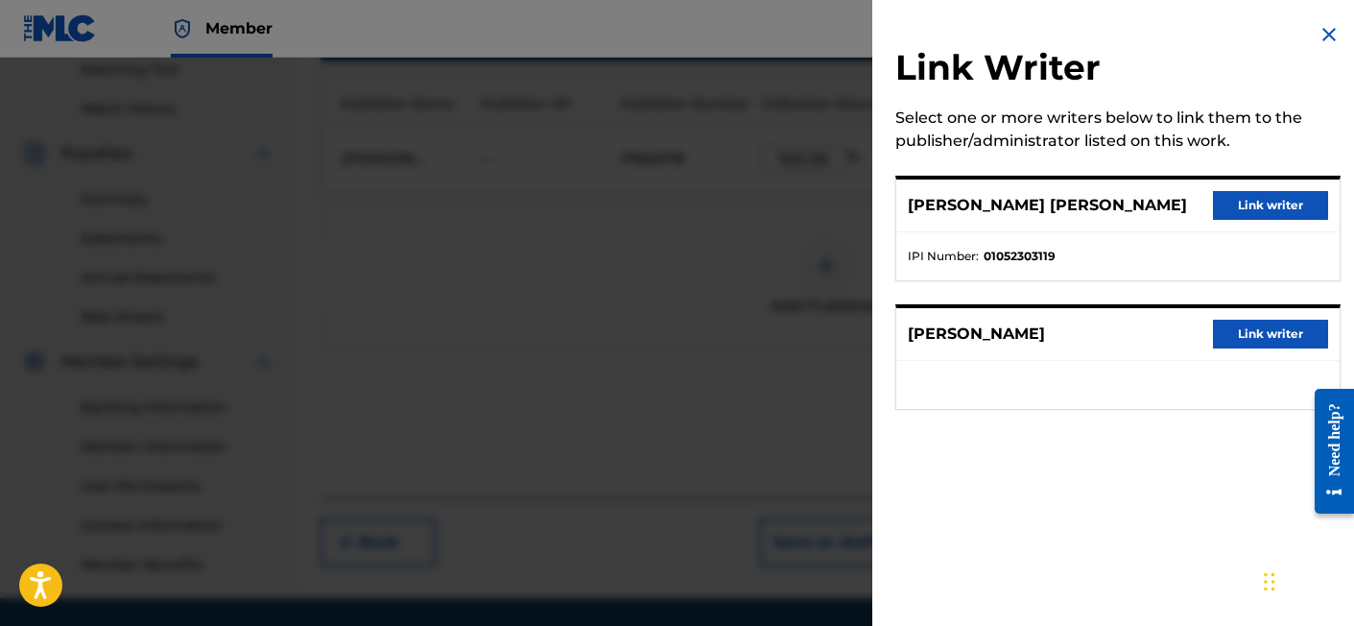
click at [1236, 204] on button "Link writer" at bounding box center [1270, 205] width 115 height 29
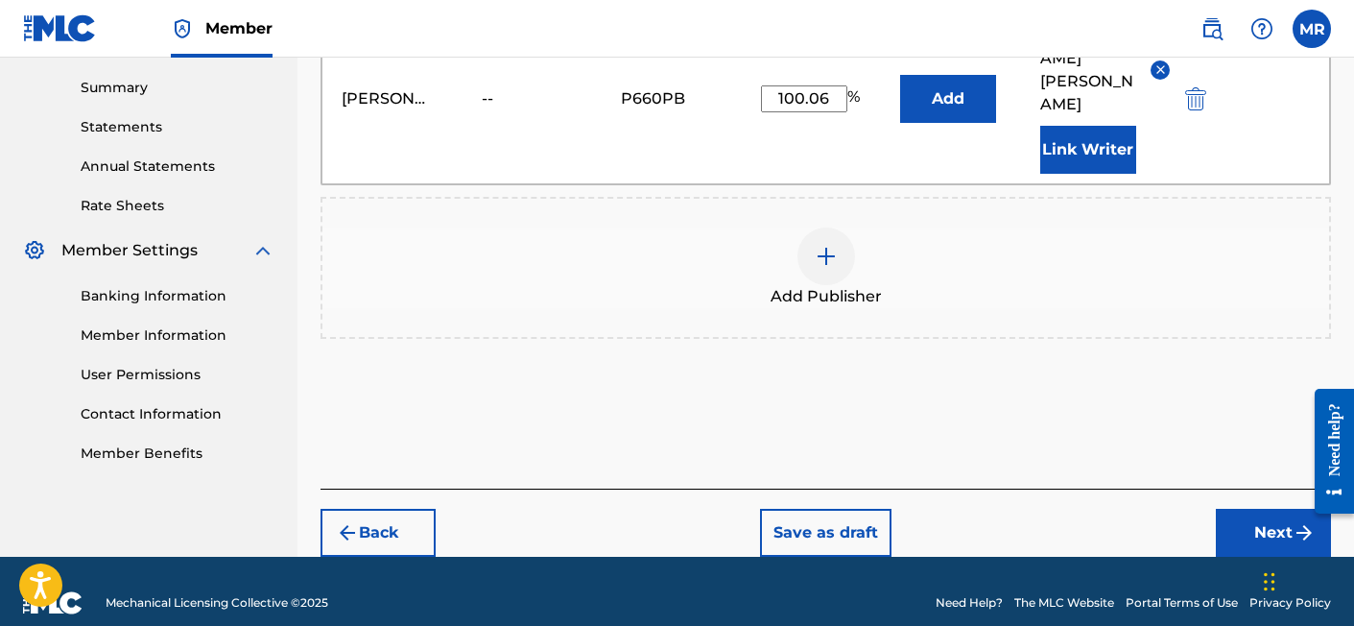
click at [1237, 513] on button "Next" at bounding box center [1273, 533] width 115 height 48
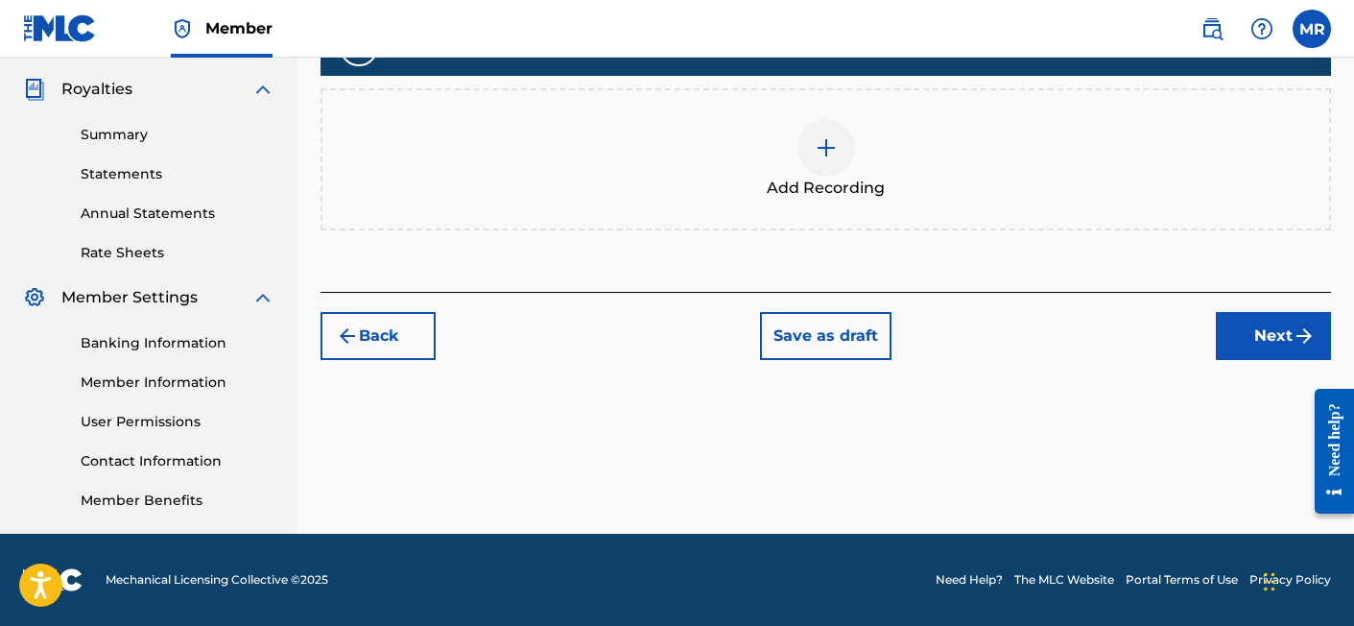
click at [1248, 345] on button "Next" at bounding box center [1273, 336] width 115 height 48
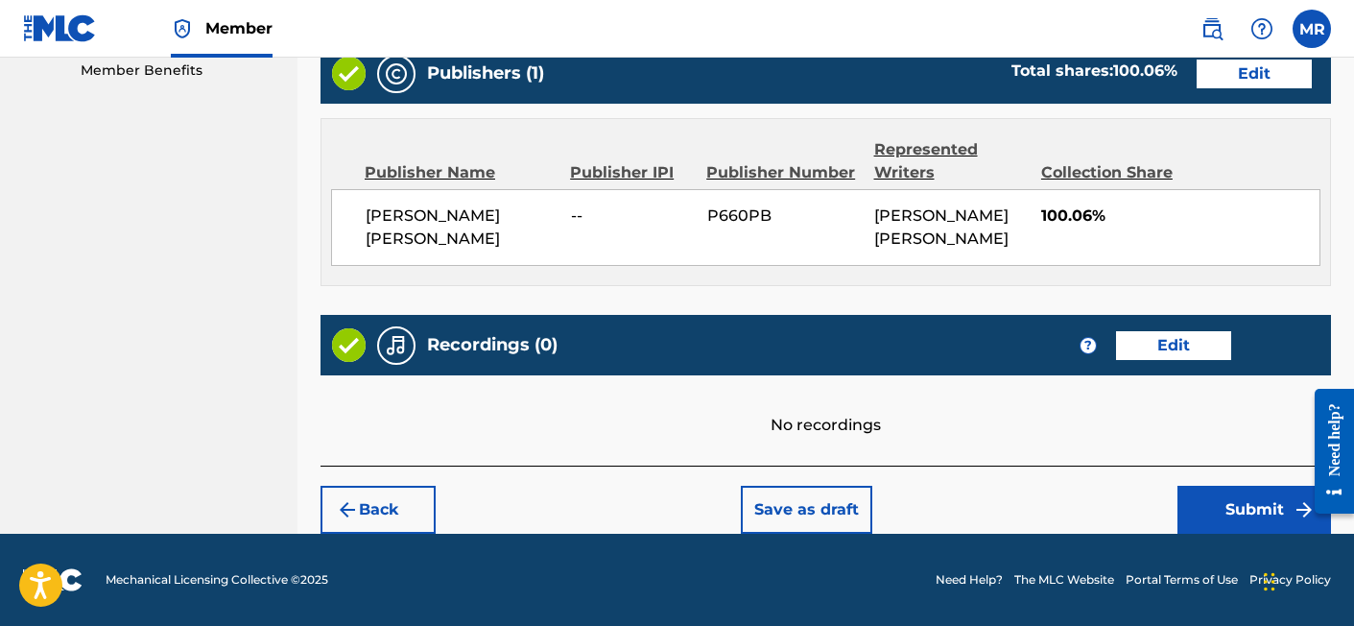
scroll to position [992, 0]
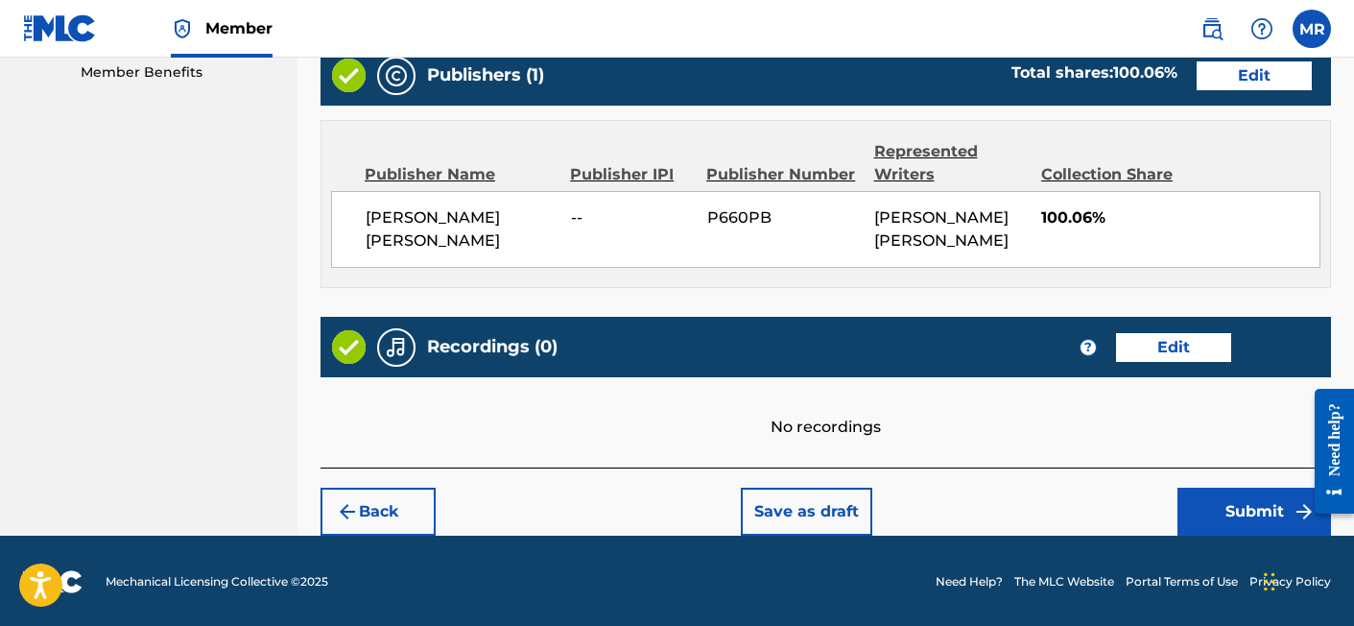
click at [1219, 497] on button "Submit" at bounding box center [1254, 511] width 154 height 48
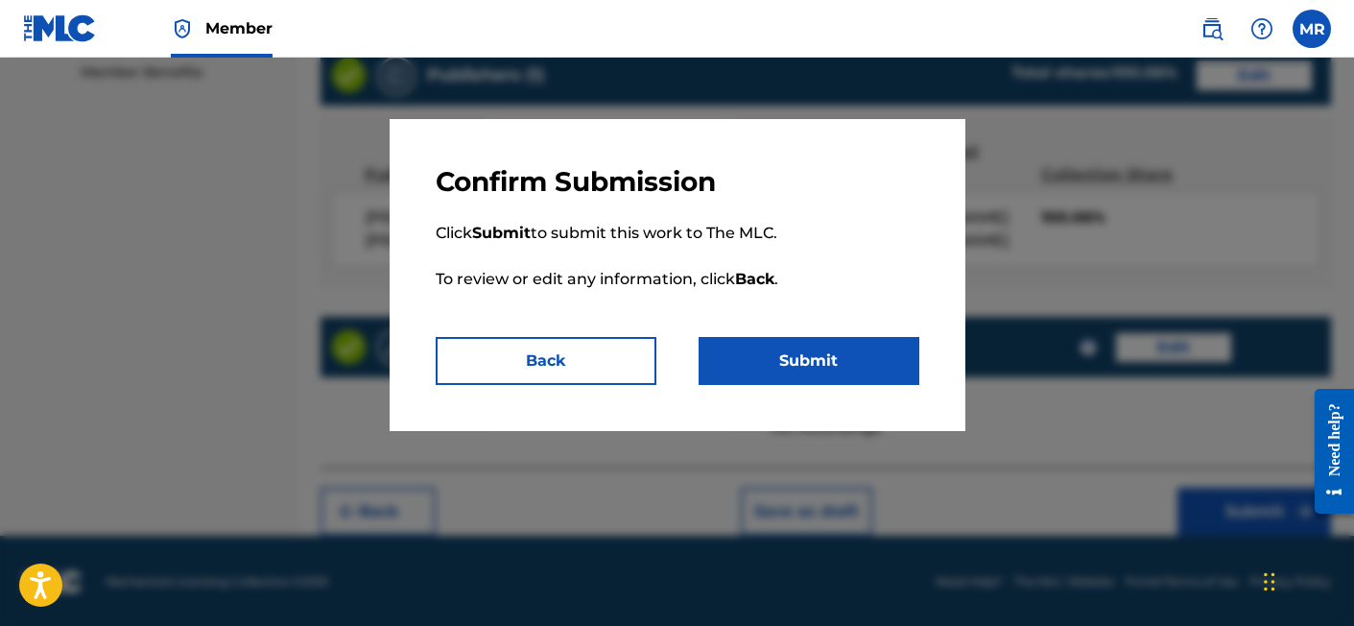
click at [792, 360] on button "Submit" at bounding box center [809, 361] width 221 height 48
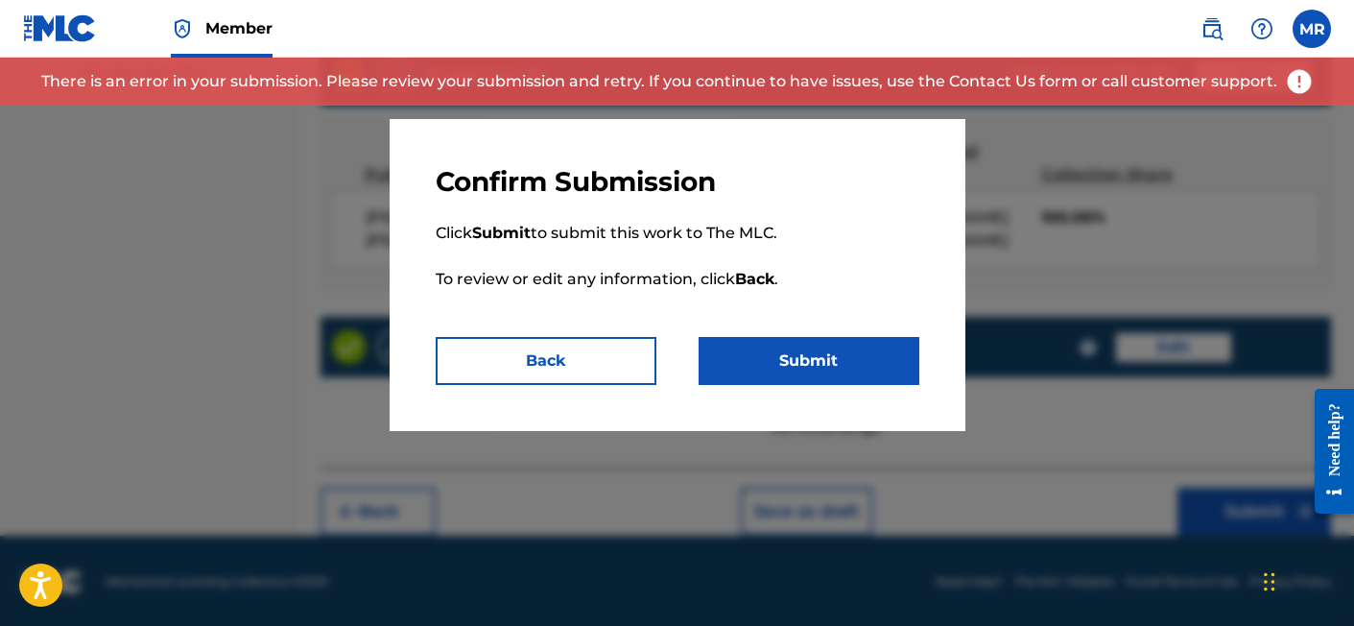
click at [575, 360] on button "Back" at bounding box center [546, 361] width 221 height 48
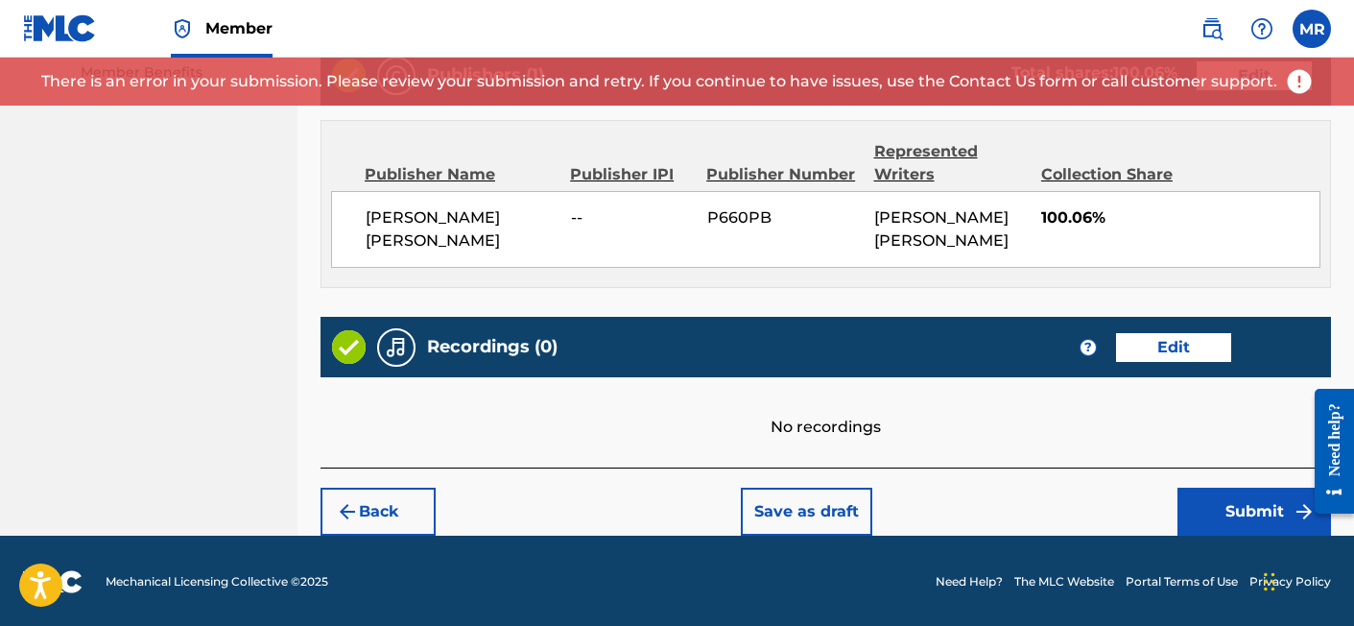
click at [1248, 81] on img at bounding box center [1299, 81] width 29 height 29
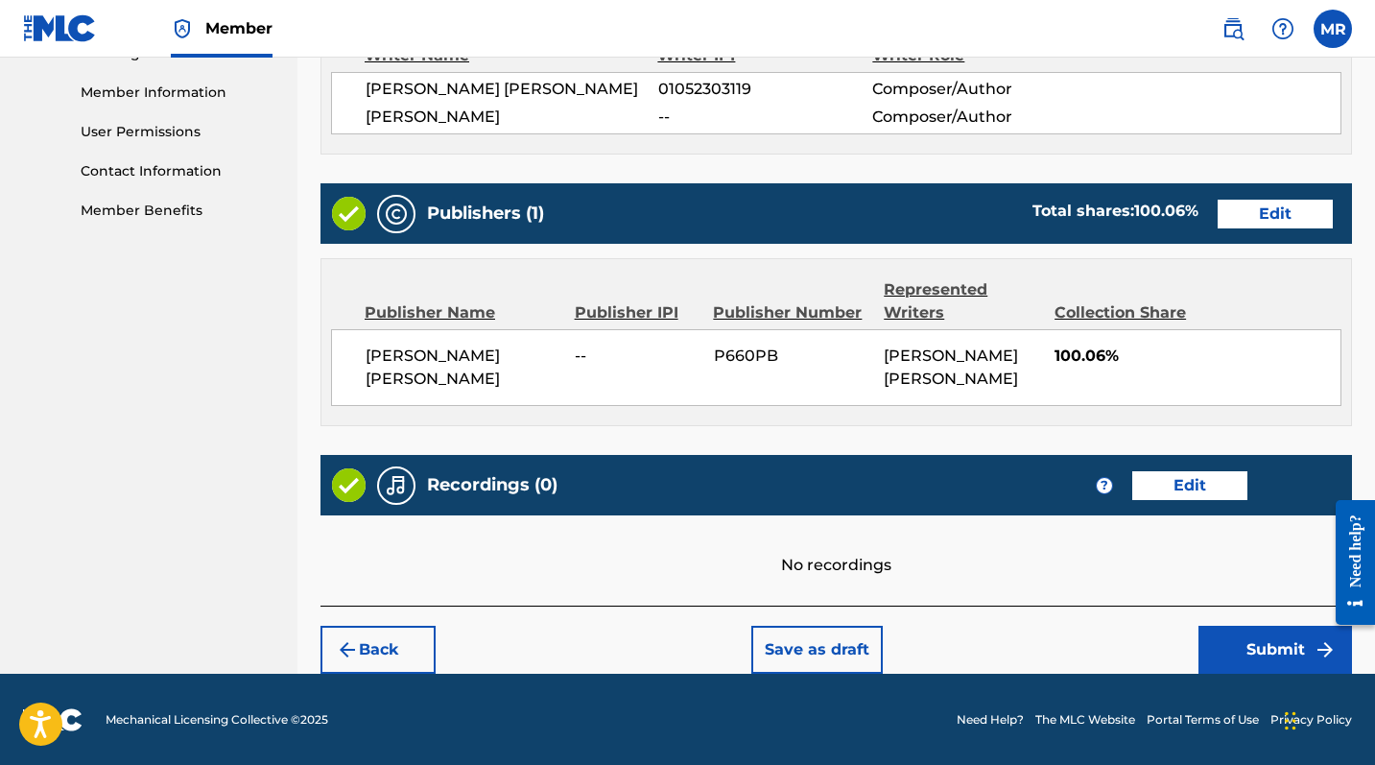
scroll to position [853, 0]
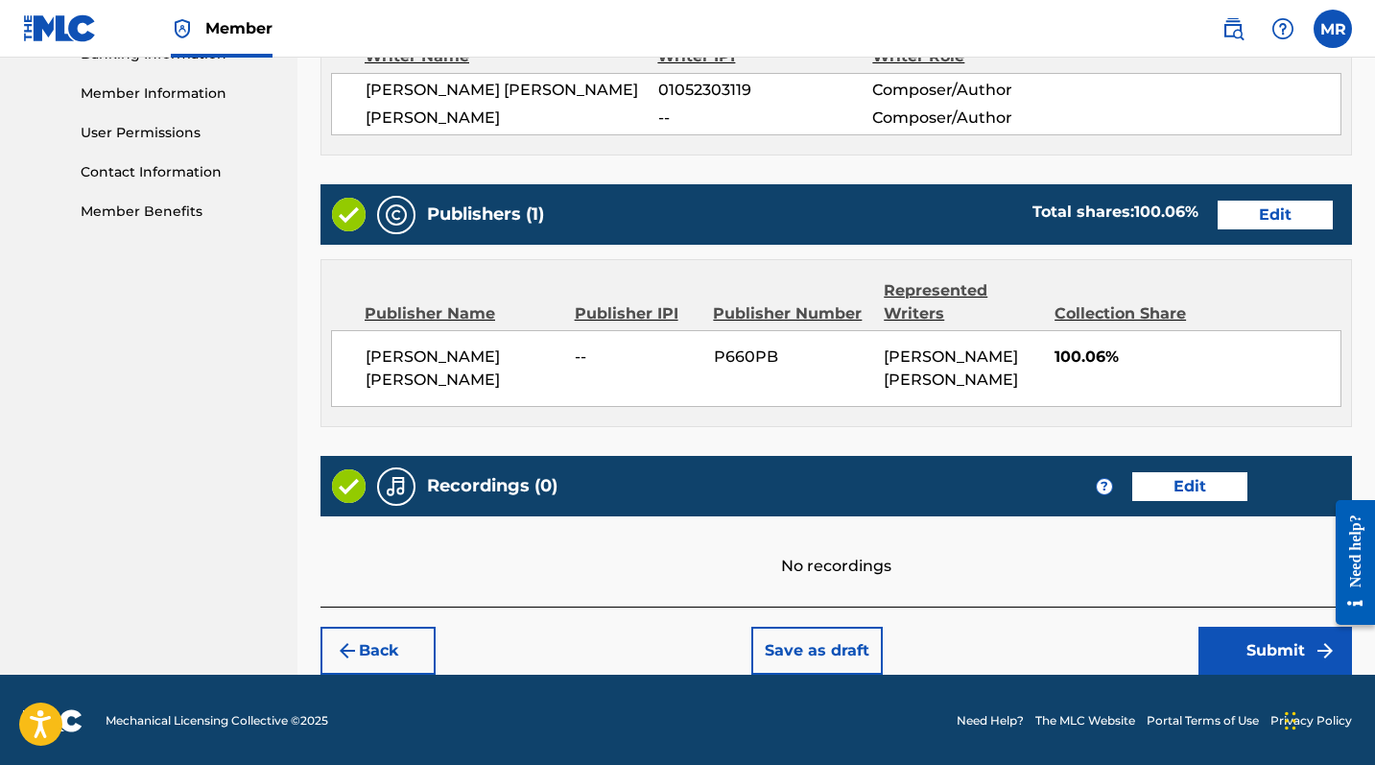
click at [1243, 625] on button "Submit" at bounding box center [1276, 651] width 154 height 48
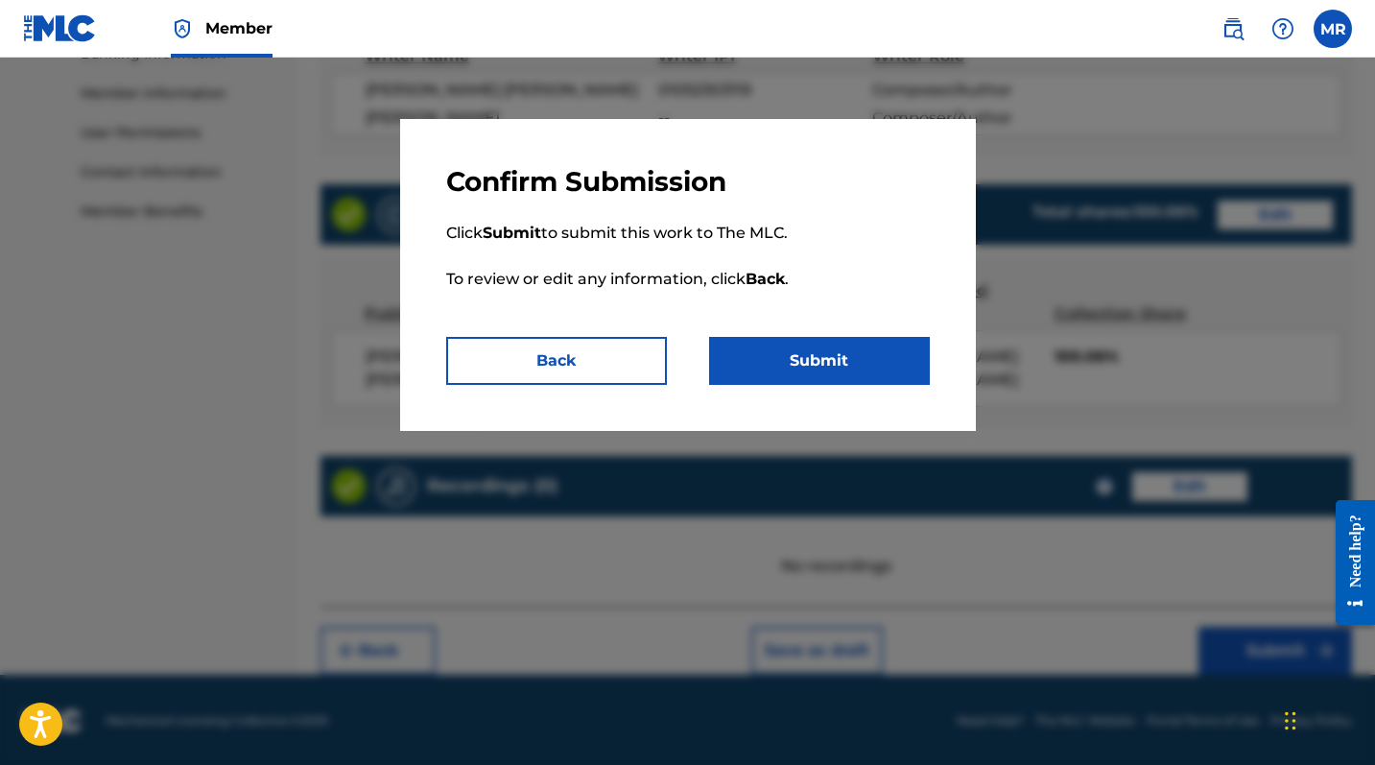
click at [753, 351] on button "Submit" at bounding box center [819, 361] width 221 height 48
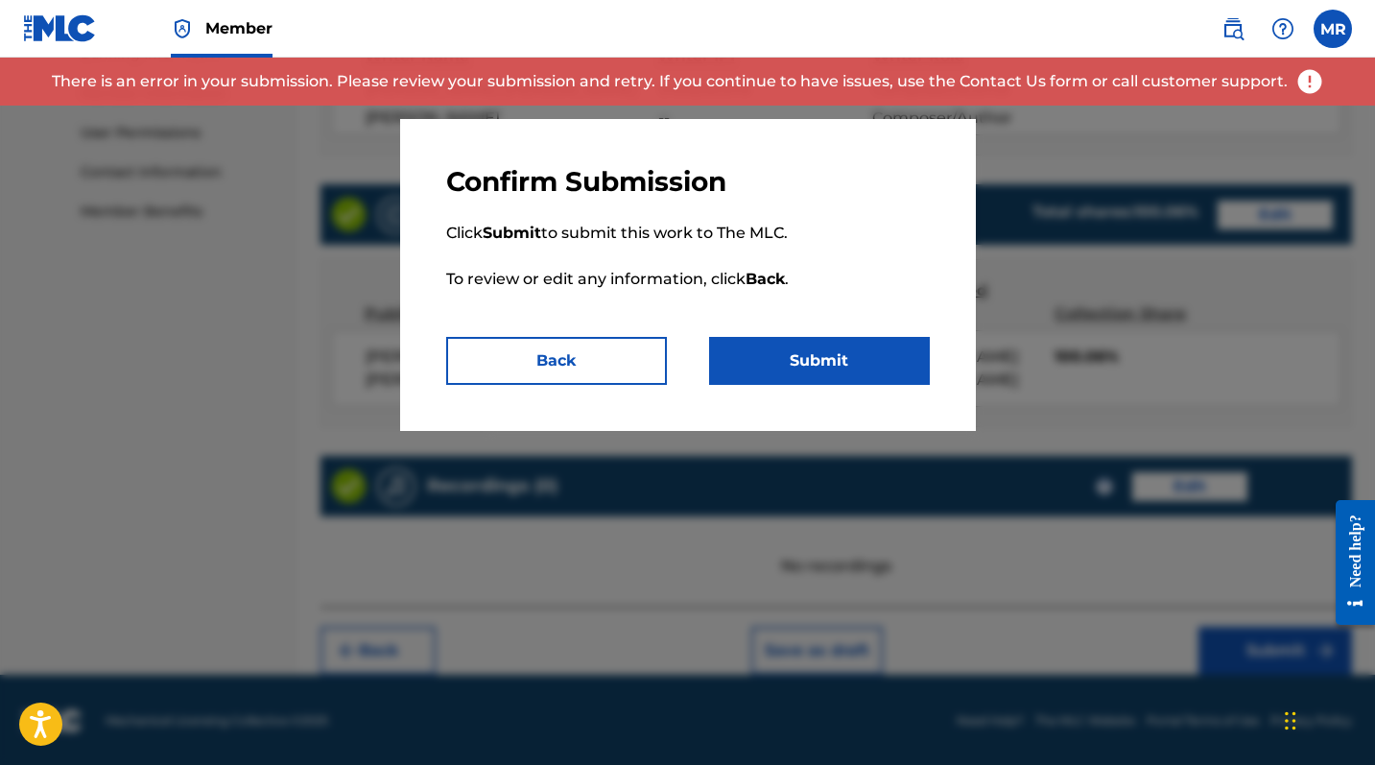
click at [650, 370] on button "Back" at bounding box center [556, 361] width 221 height 48
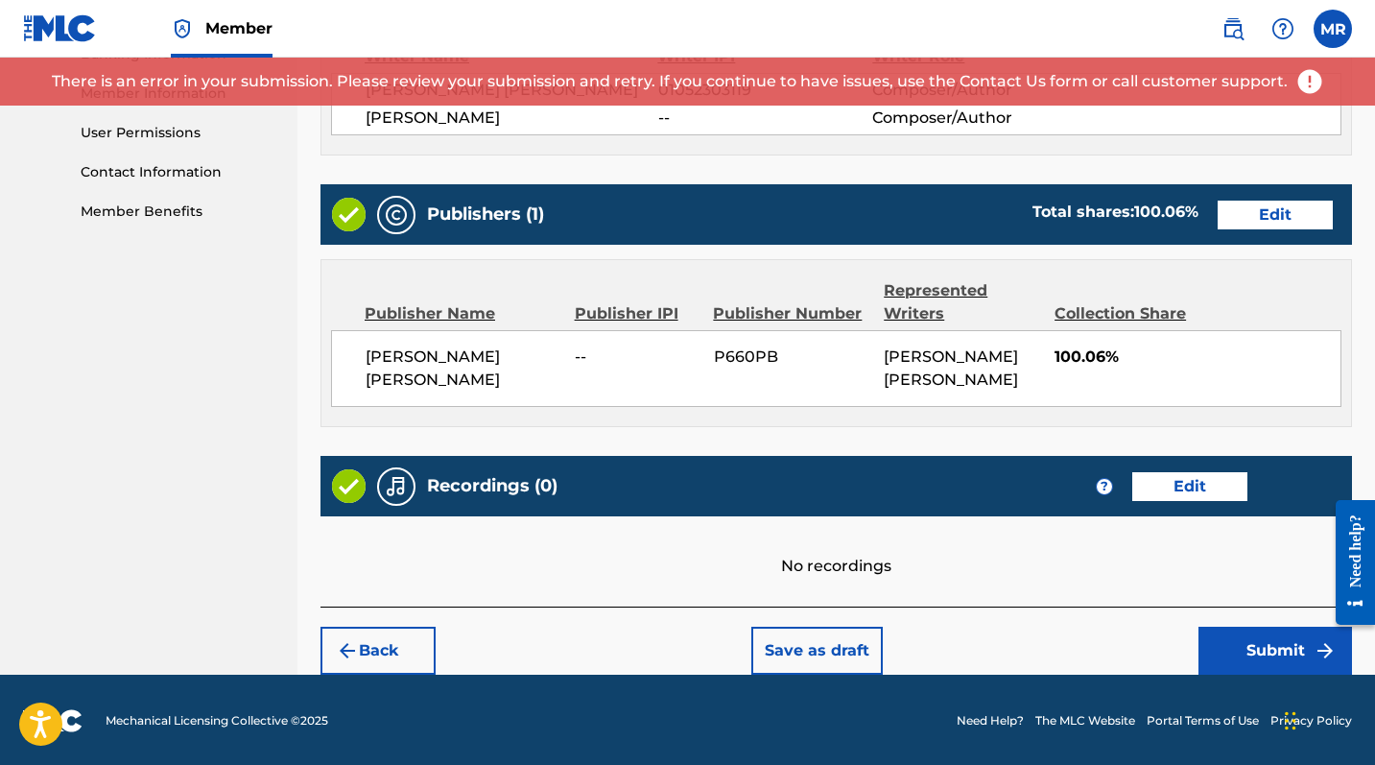
click at [837, 625] on button "Save as draft" at bounding box center [816, 651] width 131 height 48
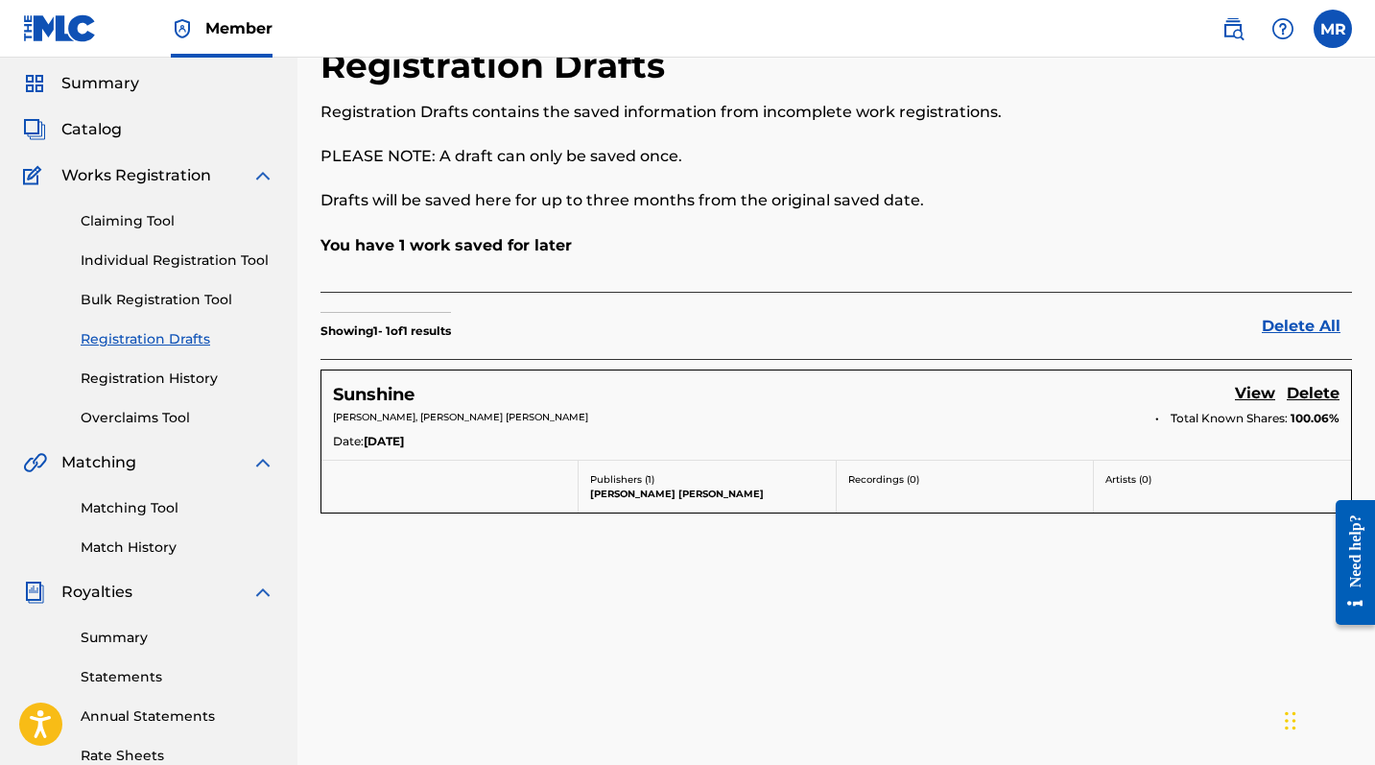
scroll to position [100, 0]
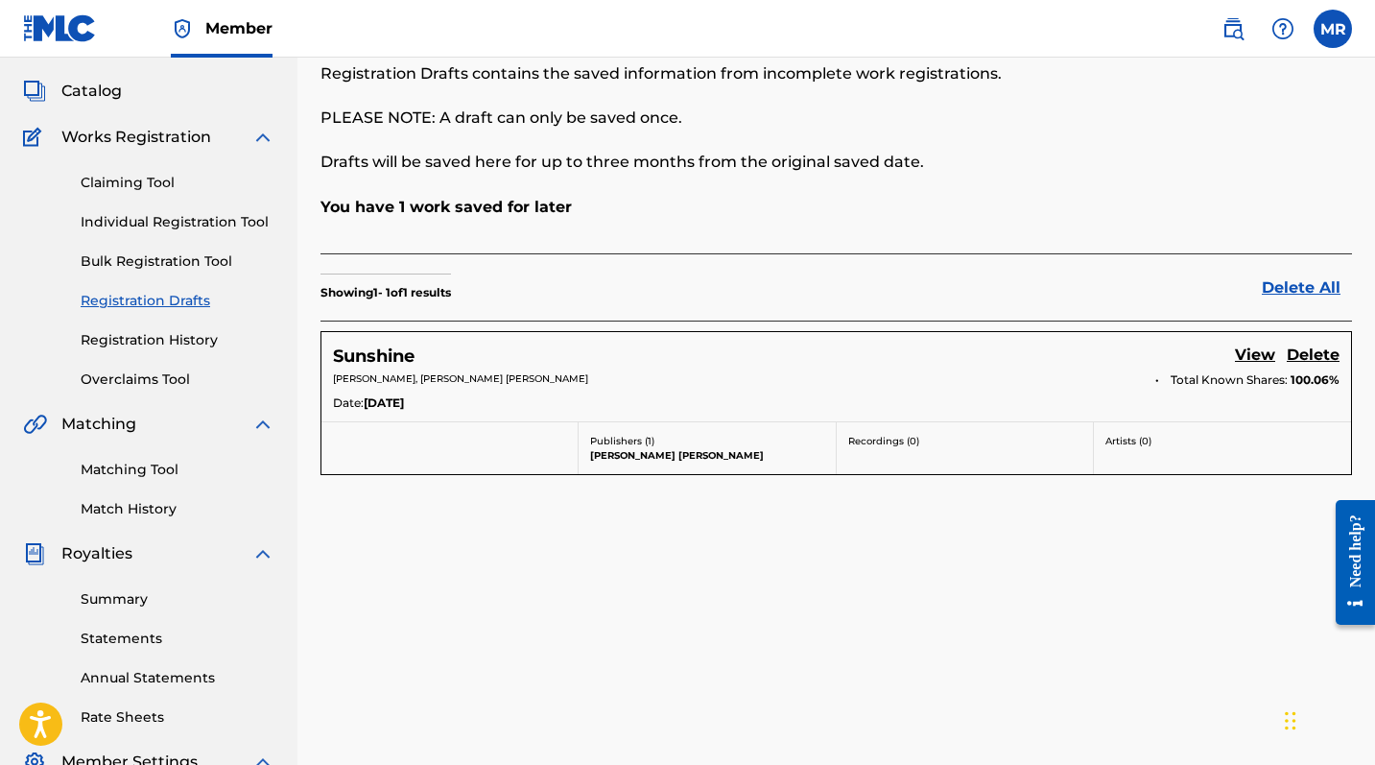
click at [1135, 440] on p "Artists ( 0 )" at bounding box center [1223, 441] width 234 height 14
click at [1247, 355] on link "View" at bounding box center [1255, 357] width 40 height 26
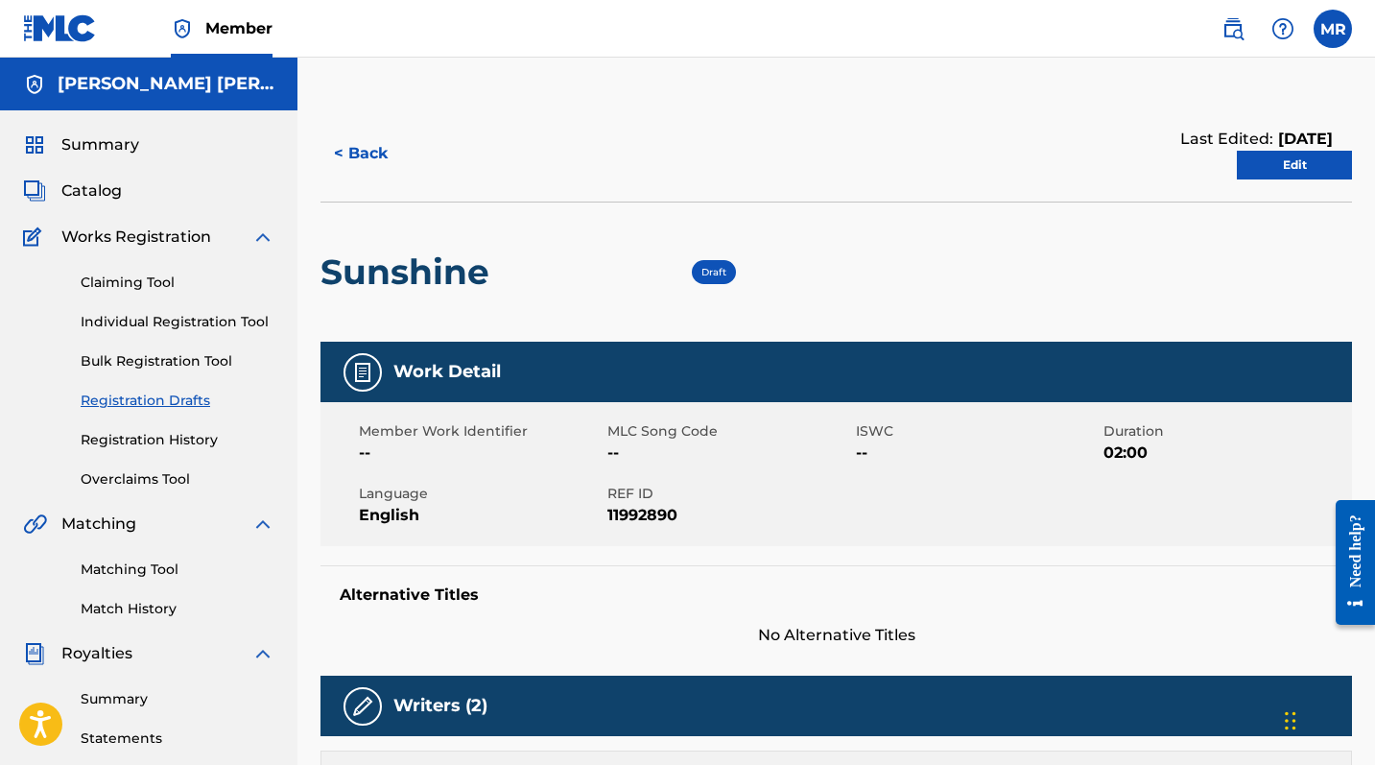
click at [115, 175] on div "Summary Catalog Works Registration Claiming Tool Individual Registration Tool B…" at bounding box center [148, 603] width 297 height 987
click at [97, 183] on span "Catalog" at bounding box center [91, 190] width 60 height 23
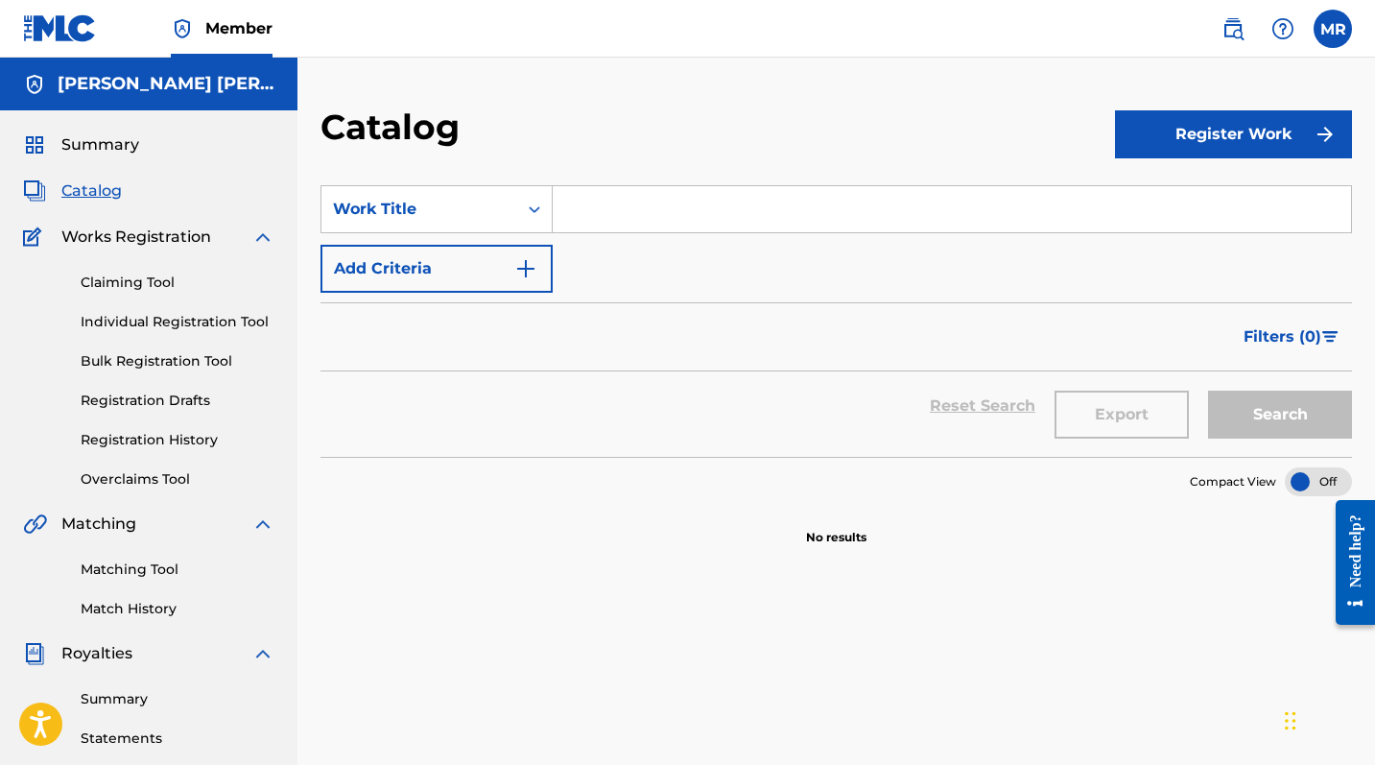
click at [1197, 131] on button "Register Work" at bounding box center [1233, 134] width 237 height 48
click at [1165, 183] on link "Individual" at bounding box center [1233, 197] width 237 height 46
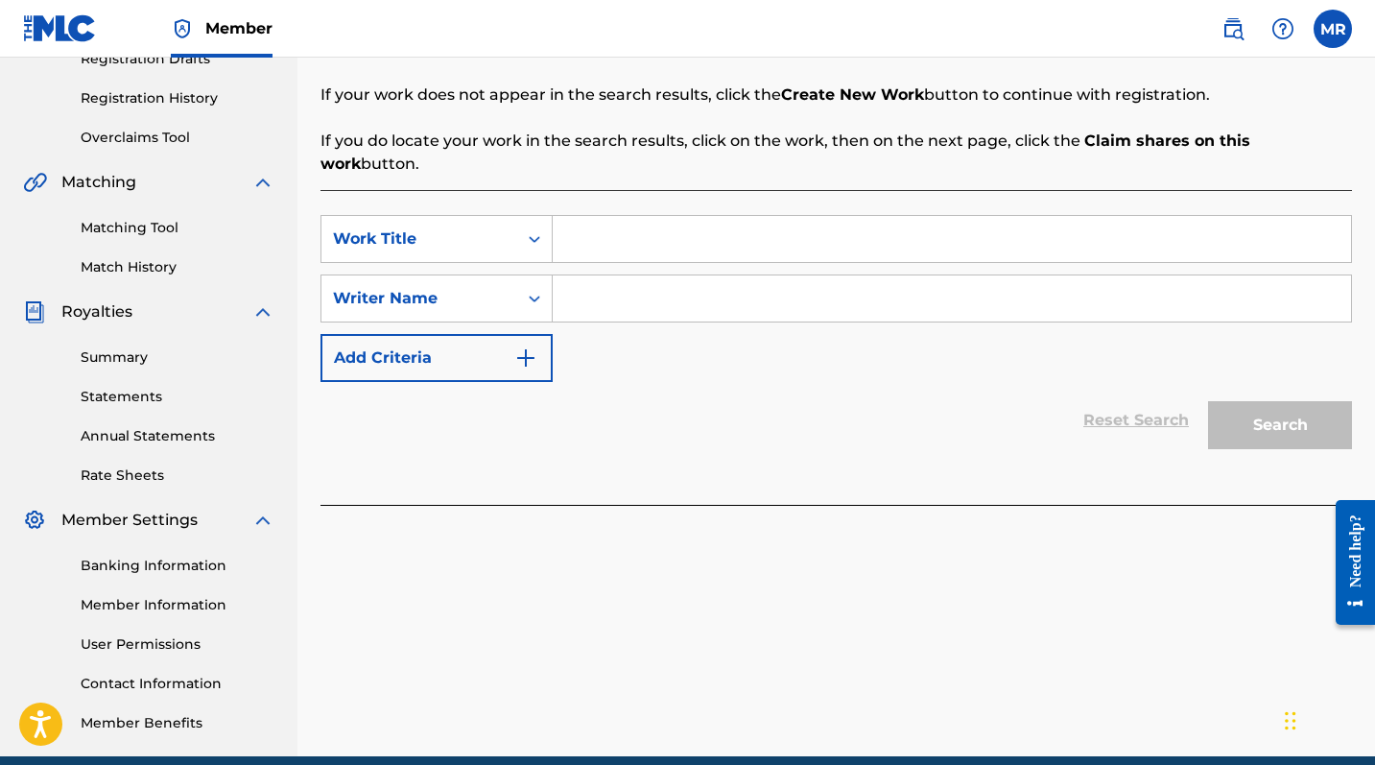
scroll to position [109, 0]
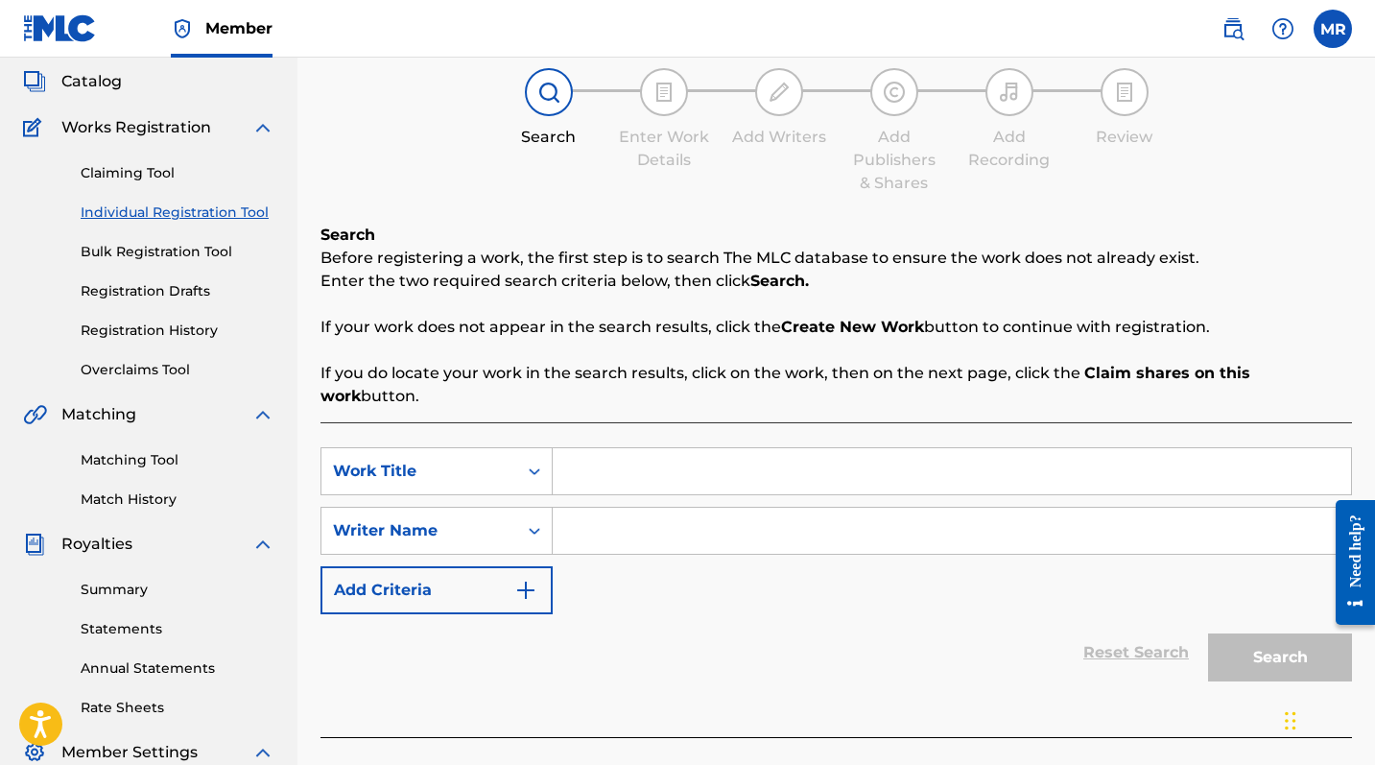
click at [678, 453] on input "Search Form" at bounding box center [952, 471] width 798 height 46
click at [678, 453] on input "B" at bounding box center [952, 471] width 798 height 46
type input "Blame"
click at [653, 508] on input "Search Form" at bounding box center [952, 531] width 798 height 46
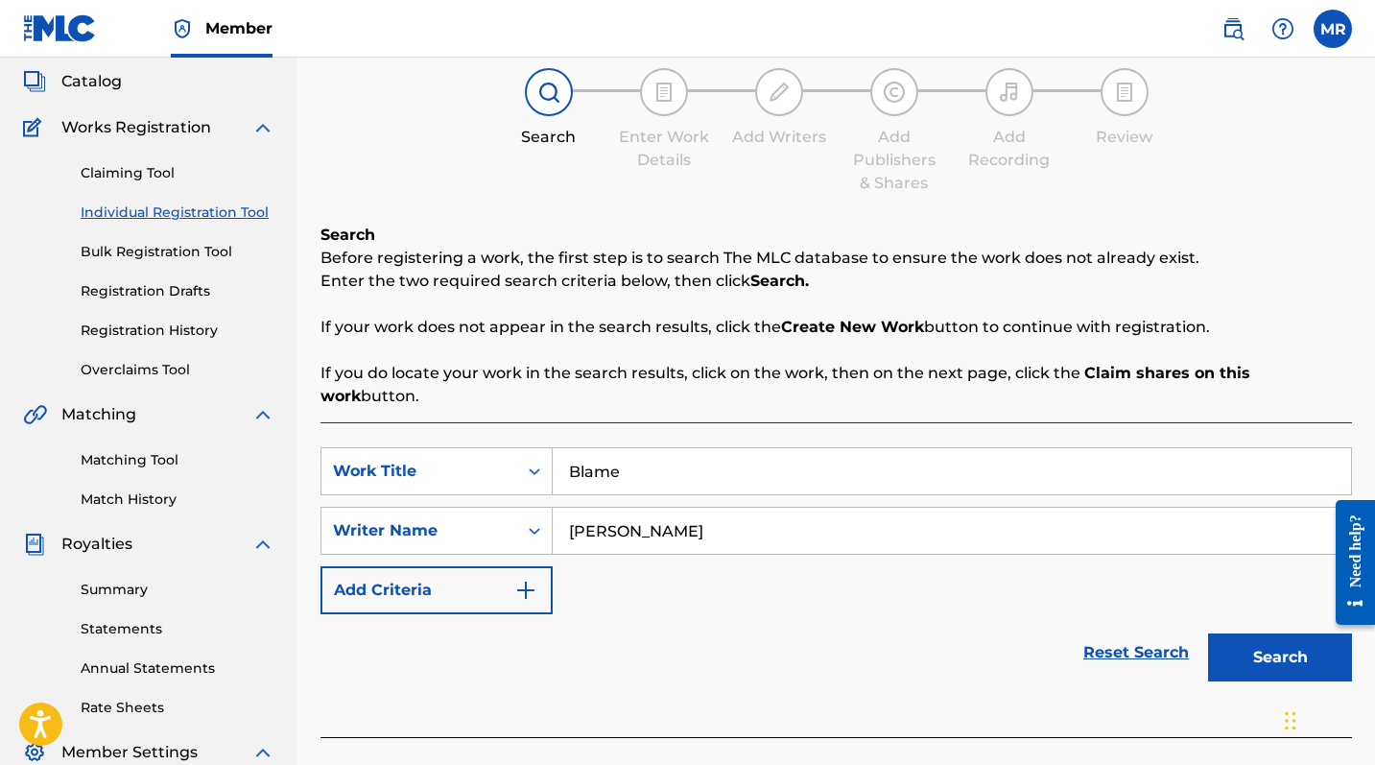
type input "Maria Riordan"
click at [1248, 625] on button "Search" at bounding box center [1280, 657] width 144 height 48
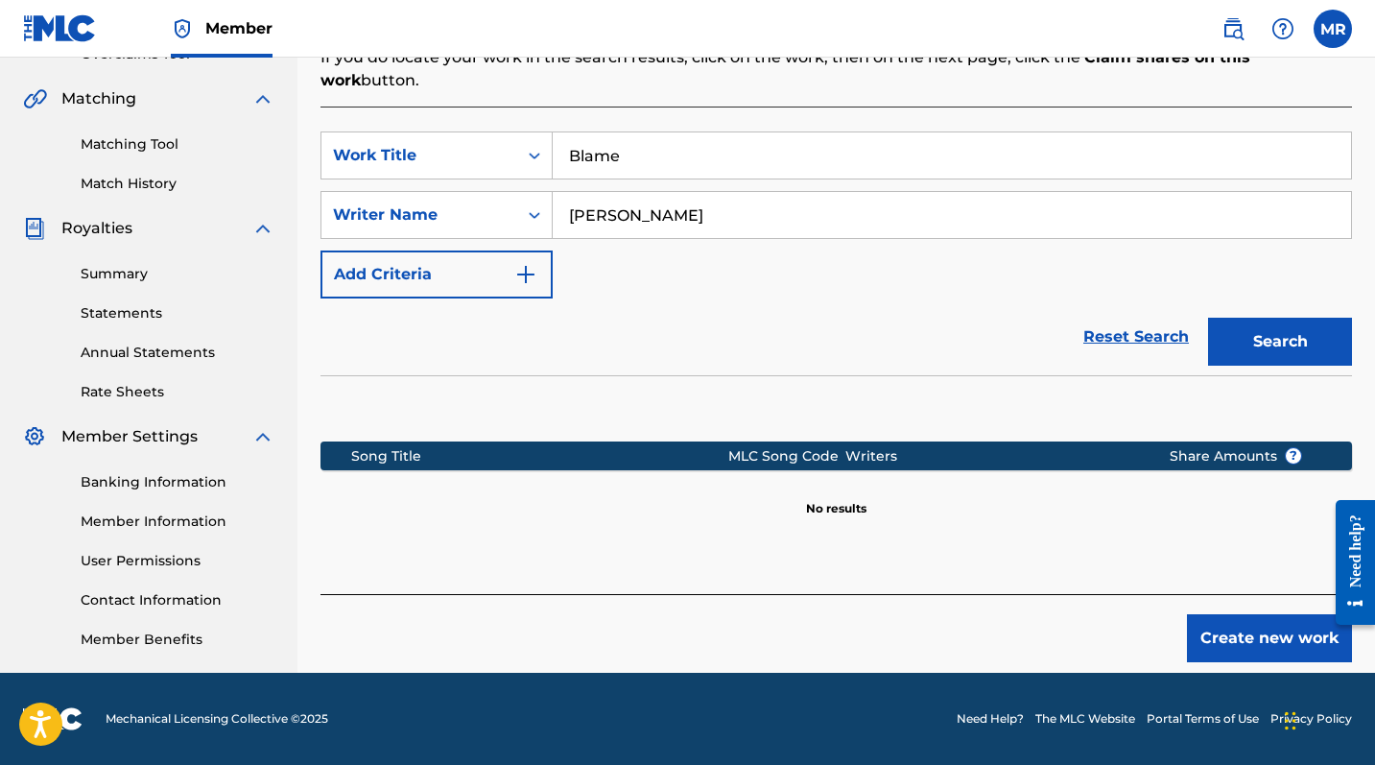
scroll to position [425, 0]
click at [1246, 614] on button "Create new work" at bounding box center [1269, 638] width 165 height 48
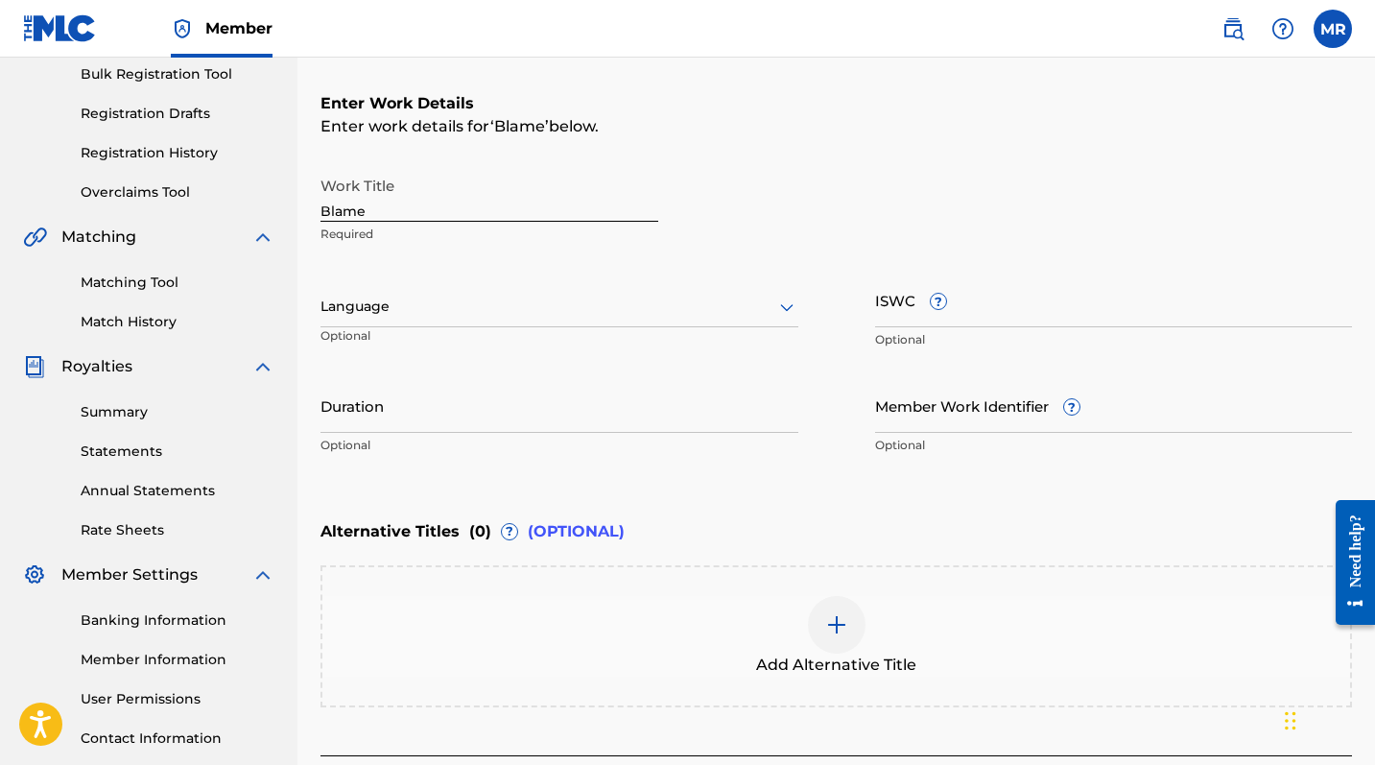
scroll to position [278, 0]
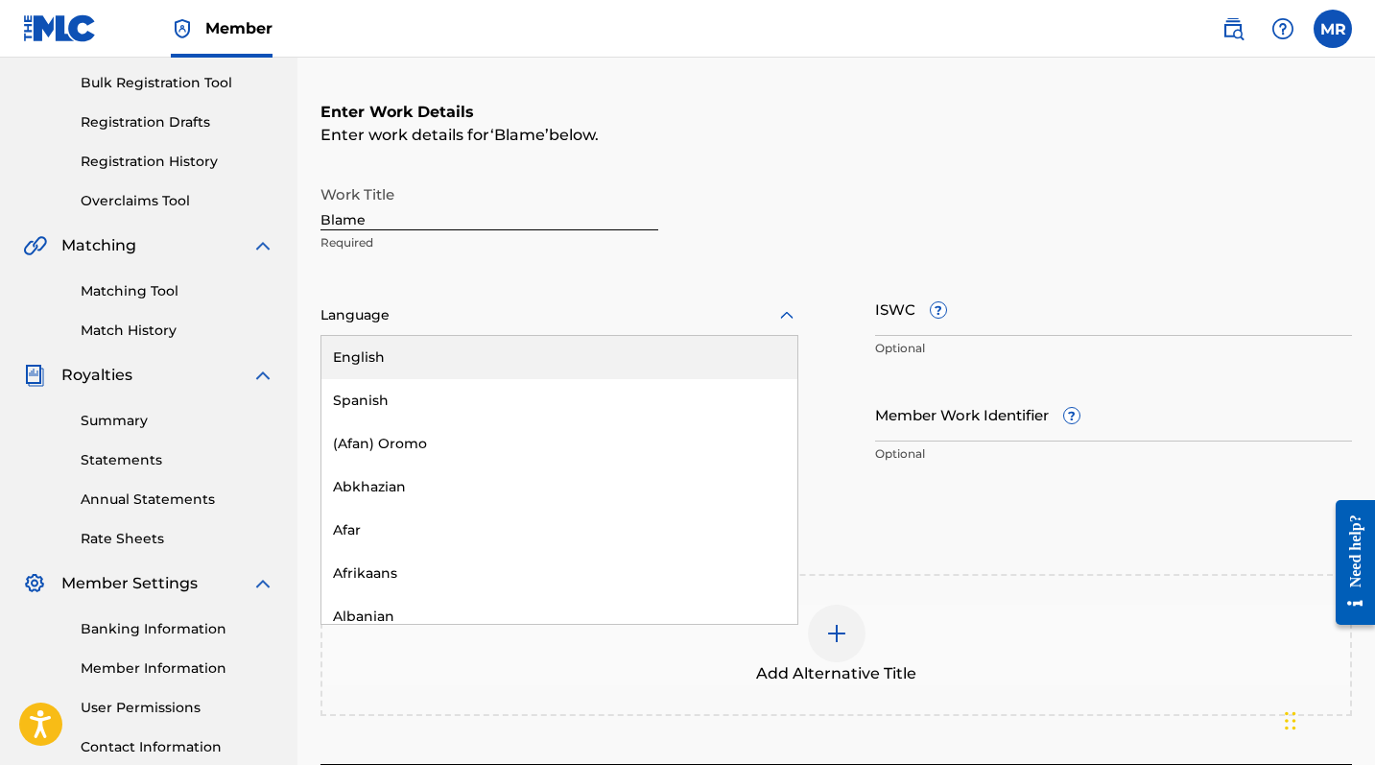
click at [406, 321] on div at bounding box center [560, 315] width 478 height 24
click at [405, 360] on div "English" at bounding box center [559, 357] width 476 height 43
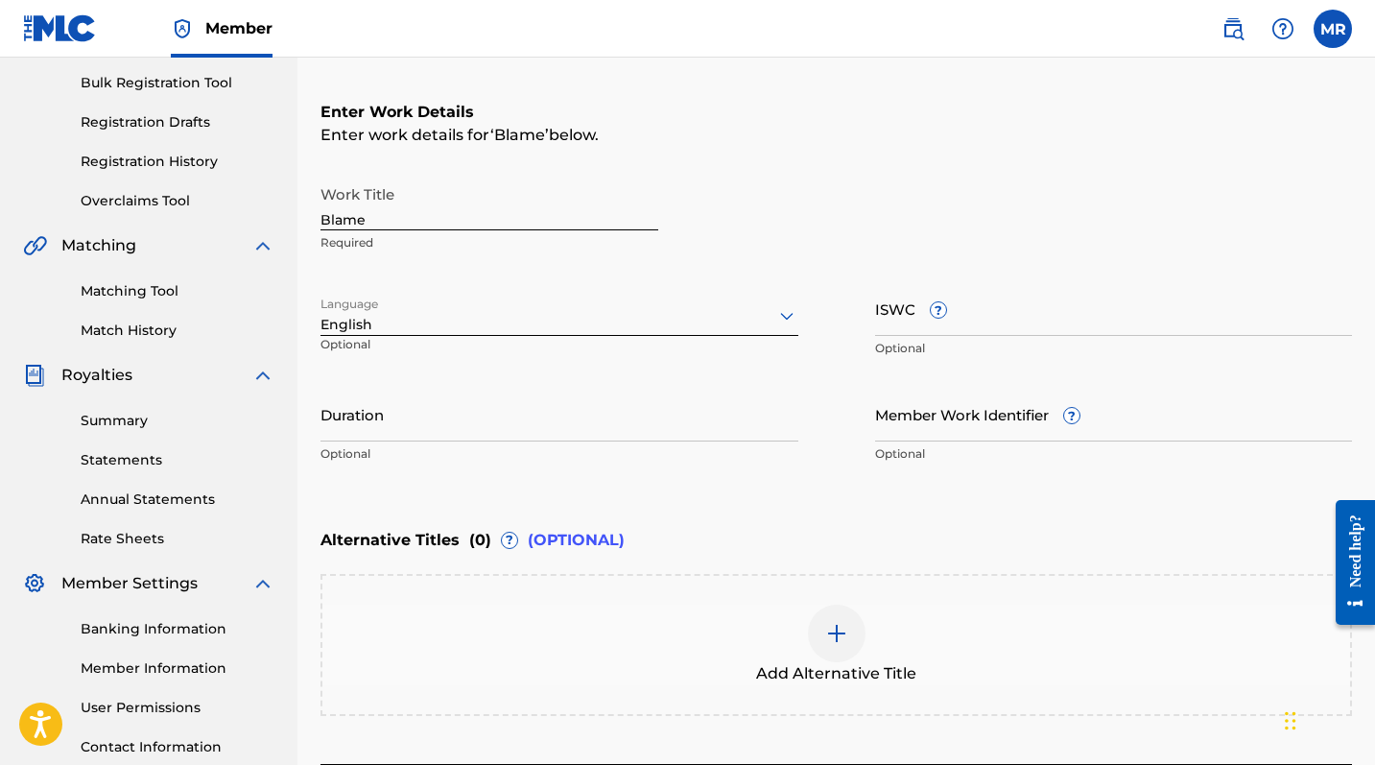
click at [987, 424] on input "Member Work Identifier ?" at bounding box center [1114, 414] width 478 height 55
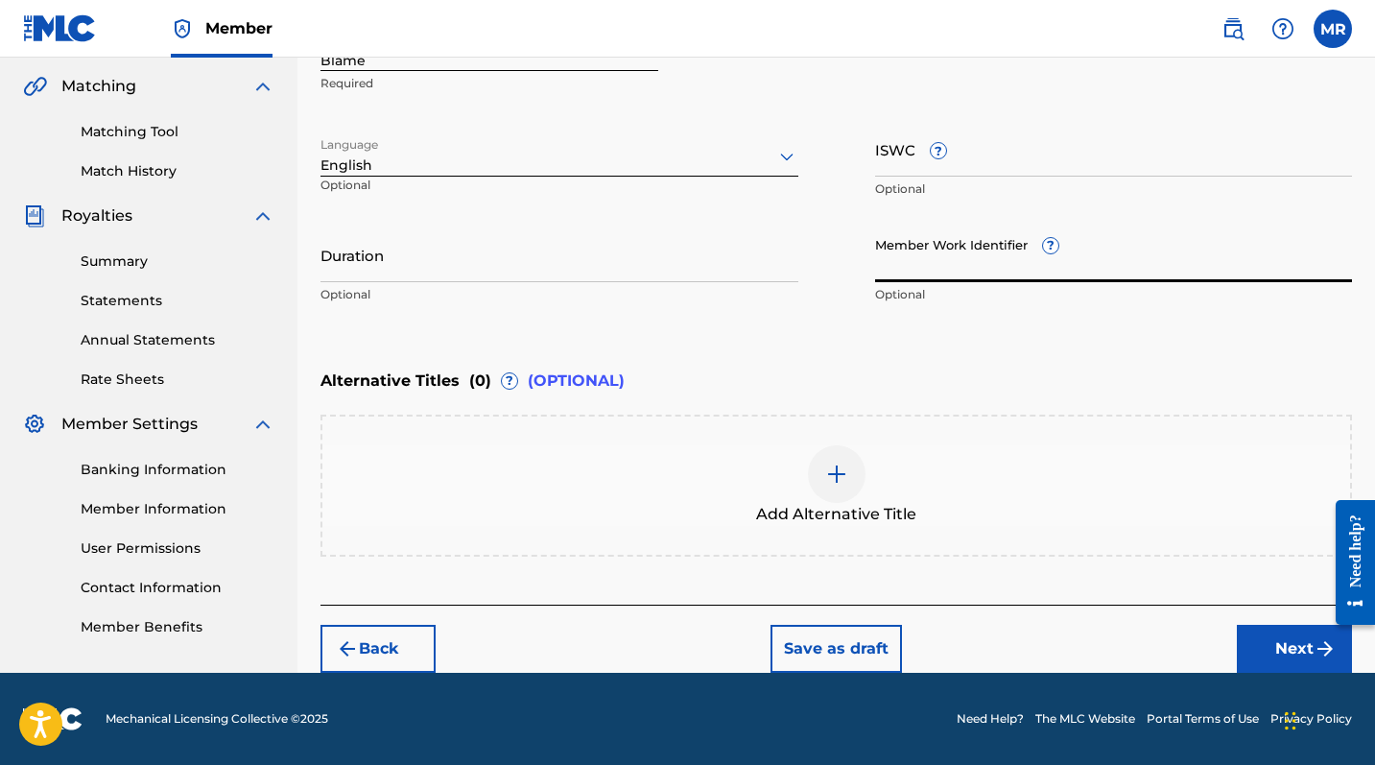
scroll to position [438, 0]
click at [1248, 625] on button "Next" at bounding box center [1294, 649] width 115 height 48
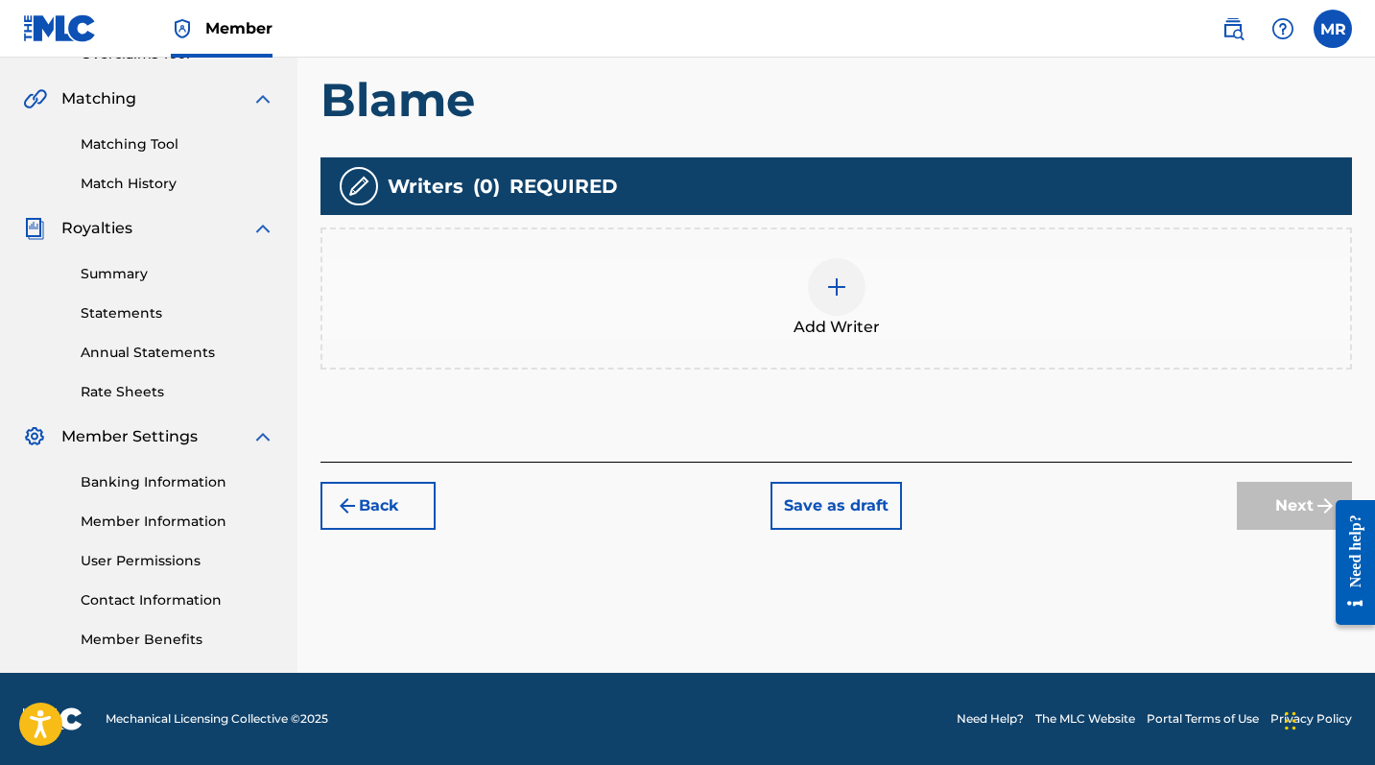
click at [839, 289] on img at bounding box center [836, 286] width 23 height 23
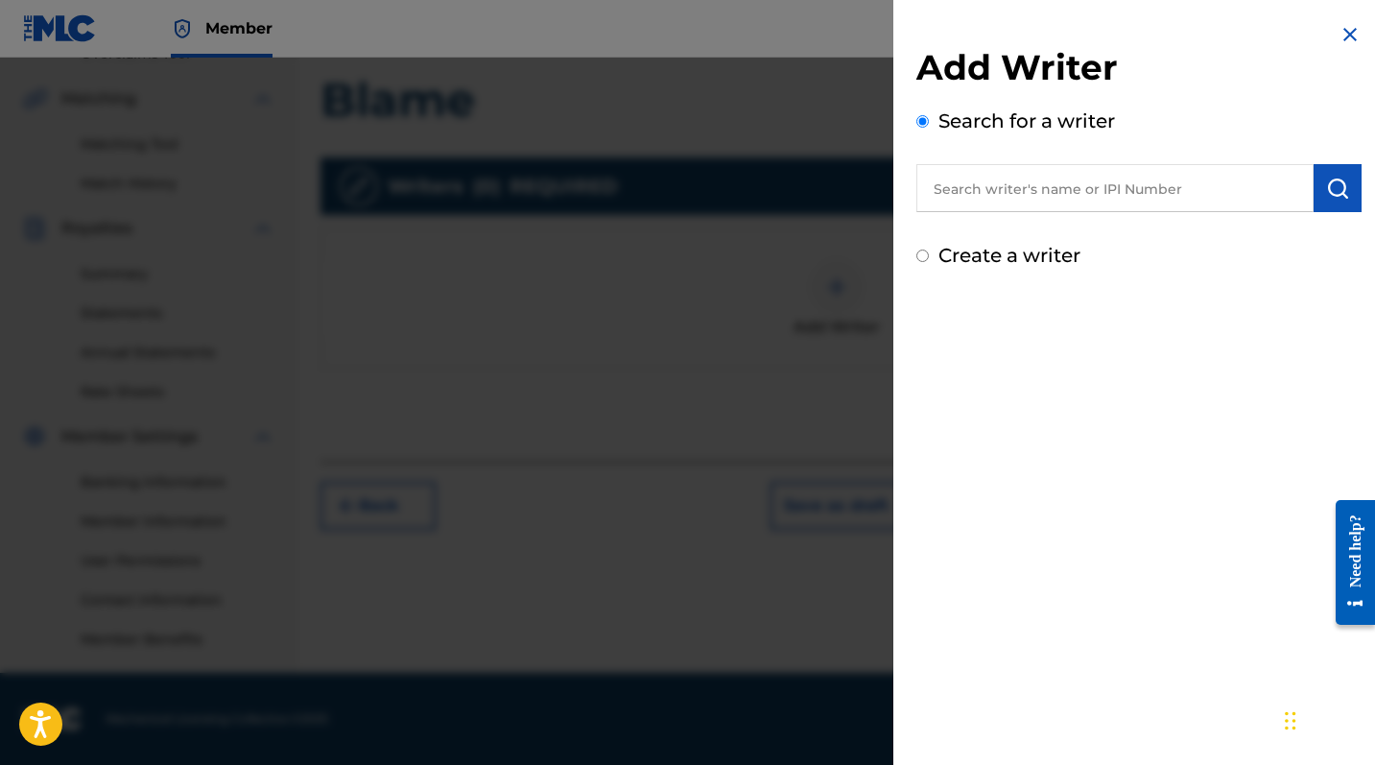
click at [982, 203] on input "text" at bounding box center [1114, 188] width 397 height 48
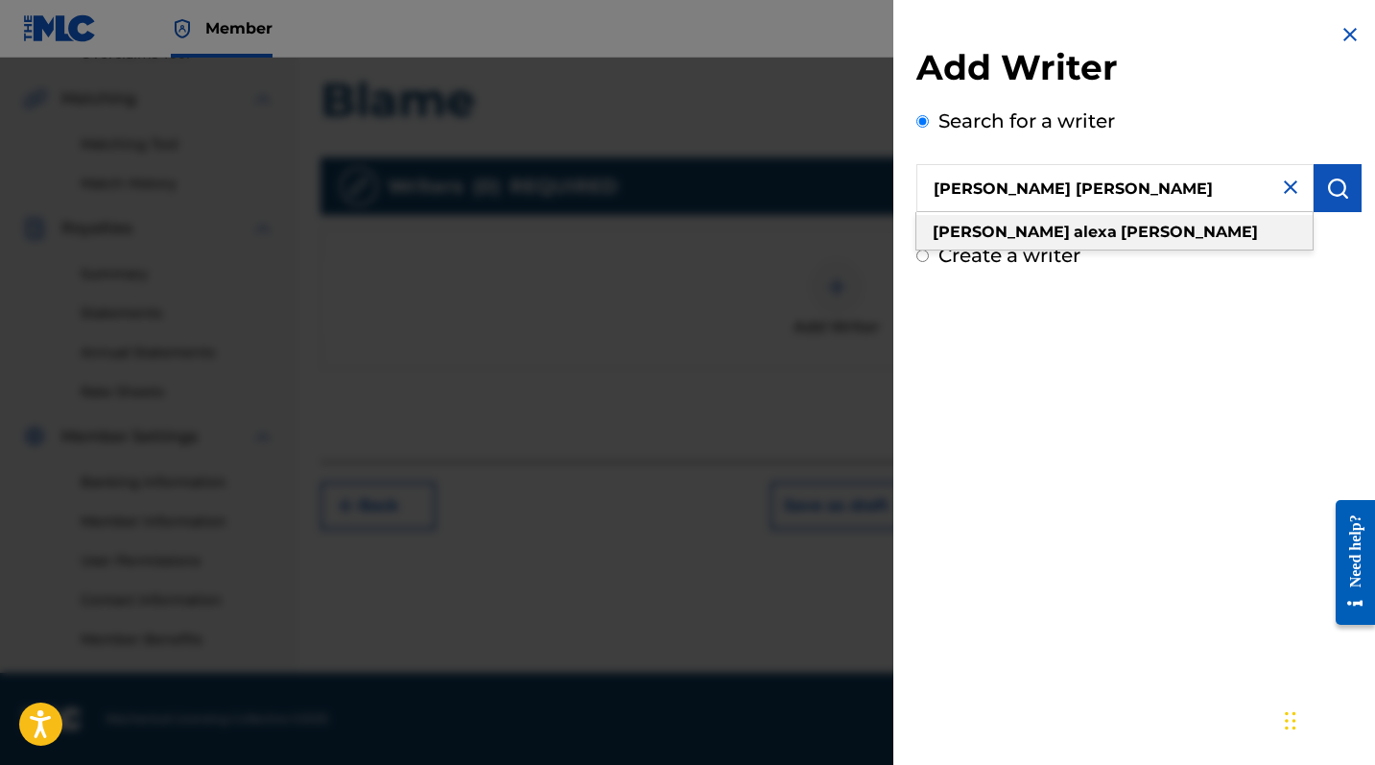
click at [1070, 231] on span at bounding box center [1072, 232] width 4 height 18
type input "[PERSON_NAME] [PERSON_NAME]"
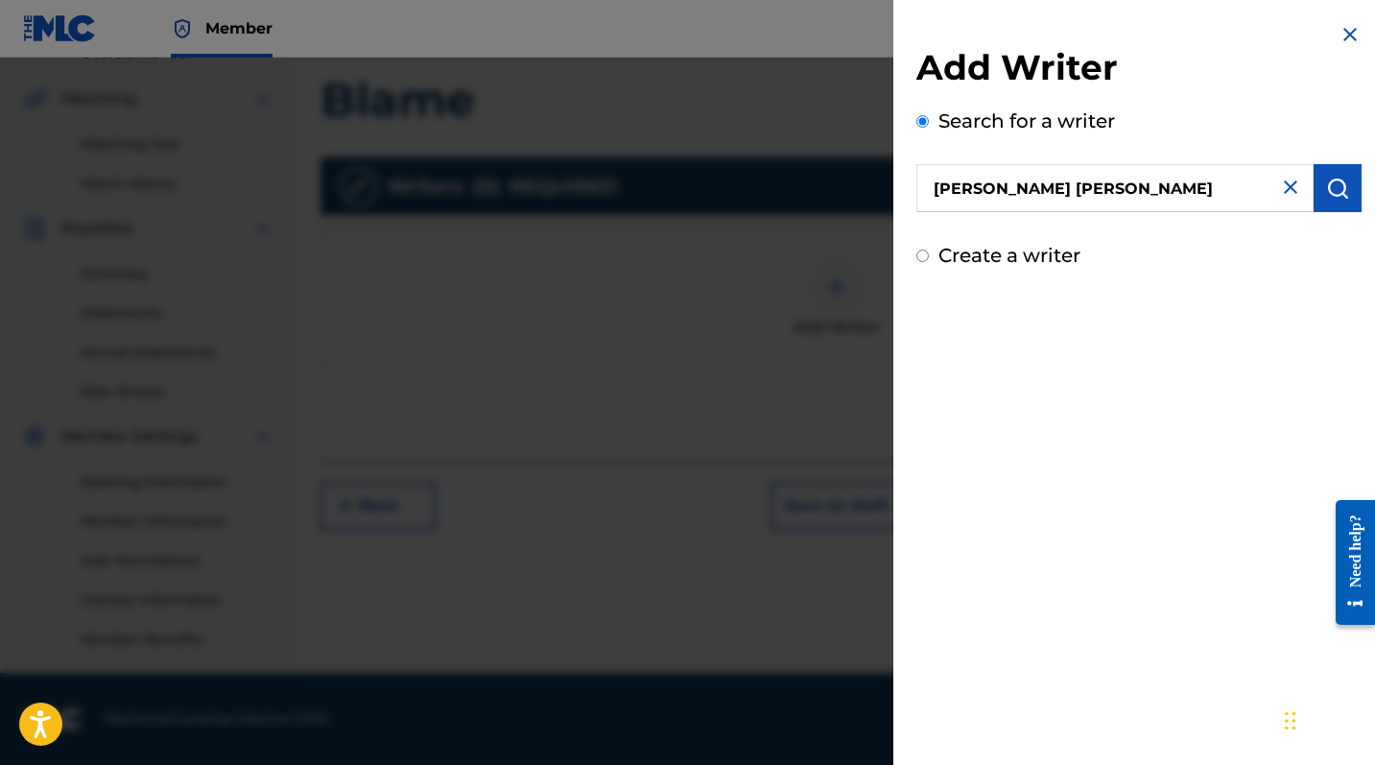
click at [1248, 189] on img "submit" at bounding box center [1337, 188] width 23 height 23
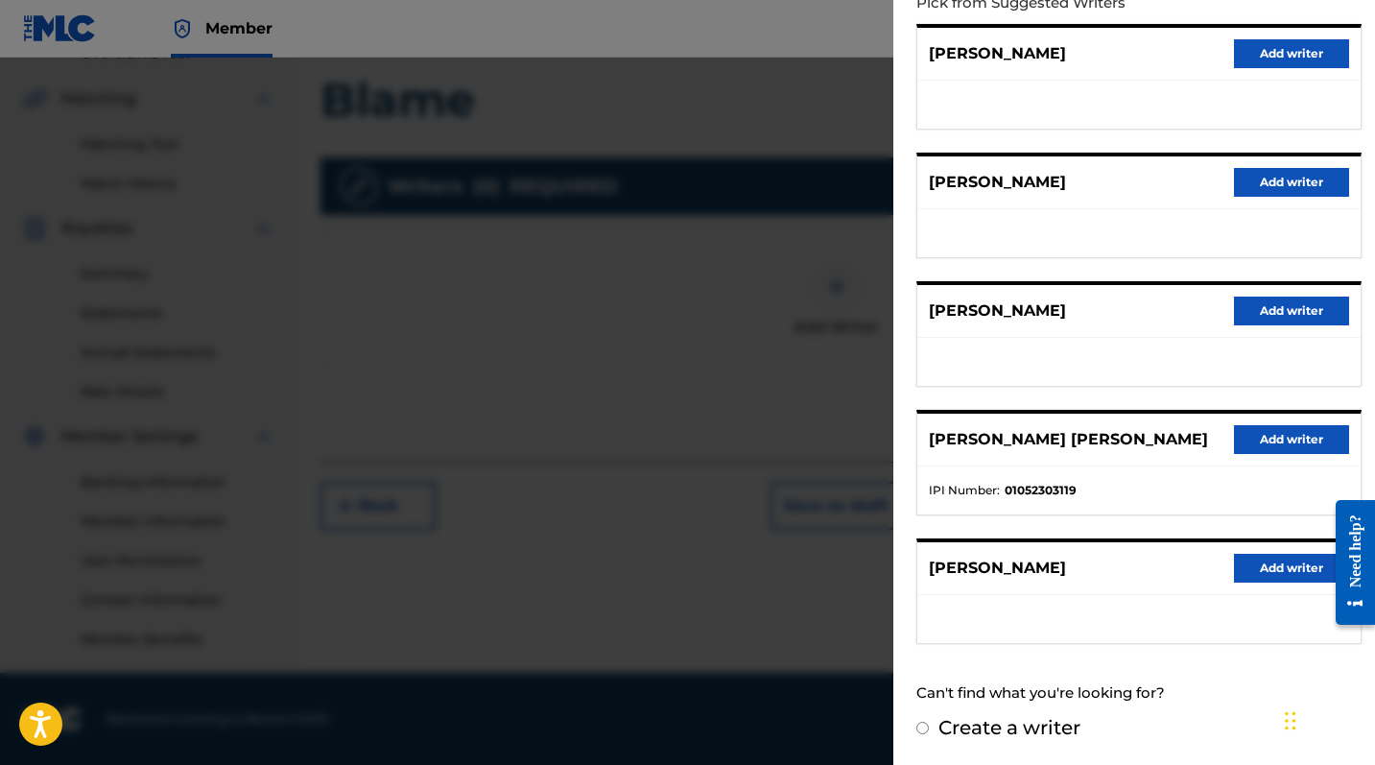
scroll to position [228, 0]
click at [1248, 420] on div "MARIA ALEXA RIORDAN Add writer" at bounding box center [1138, 441] width 443 height 53
click at [1248, 432] on button "Add writer" at bounding box center [1291, 440] width 115 height 29
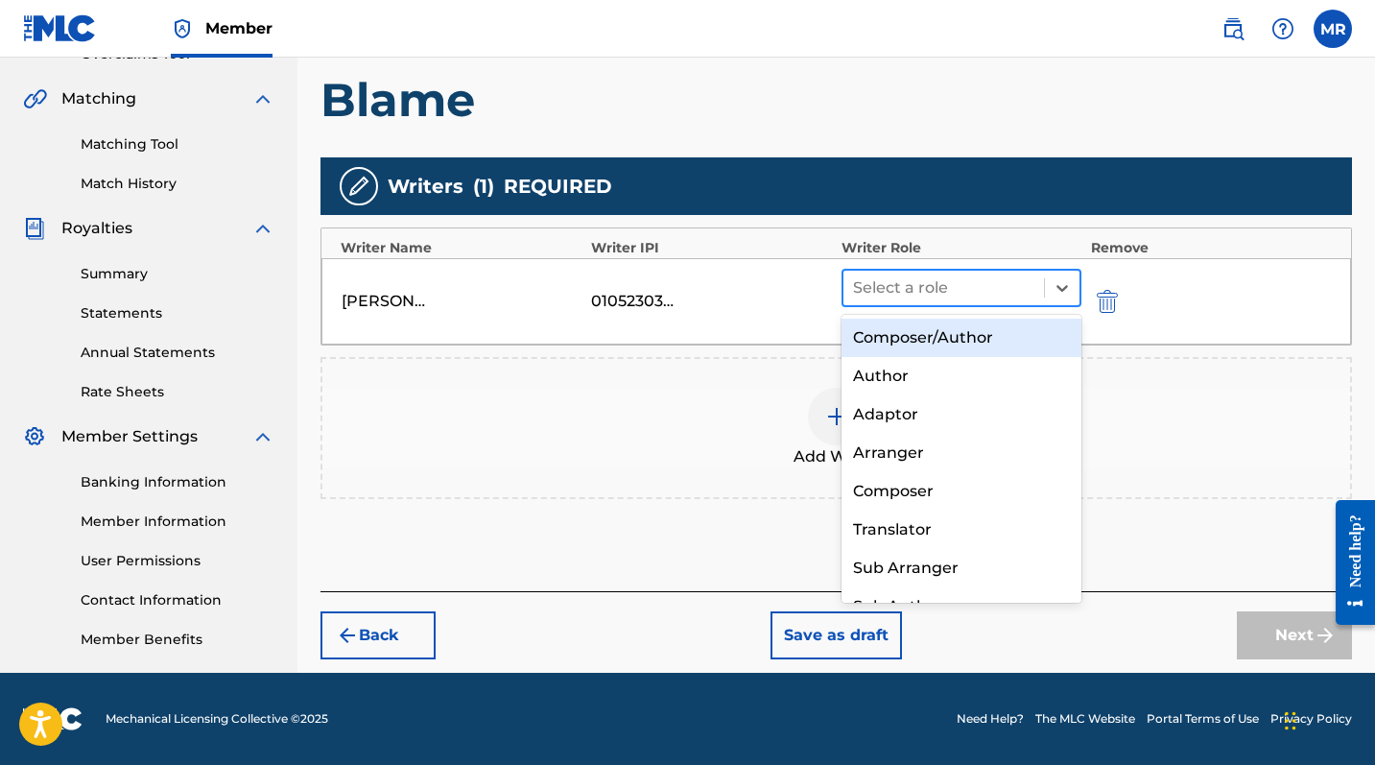
click at [956, 300] on div at bounding box center [943, 287] width 181 height 27
click at [937, 341] on div "Composer/Author" at bounding box center [962, 338] width 240 height 38
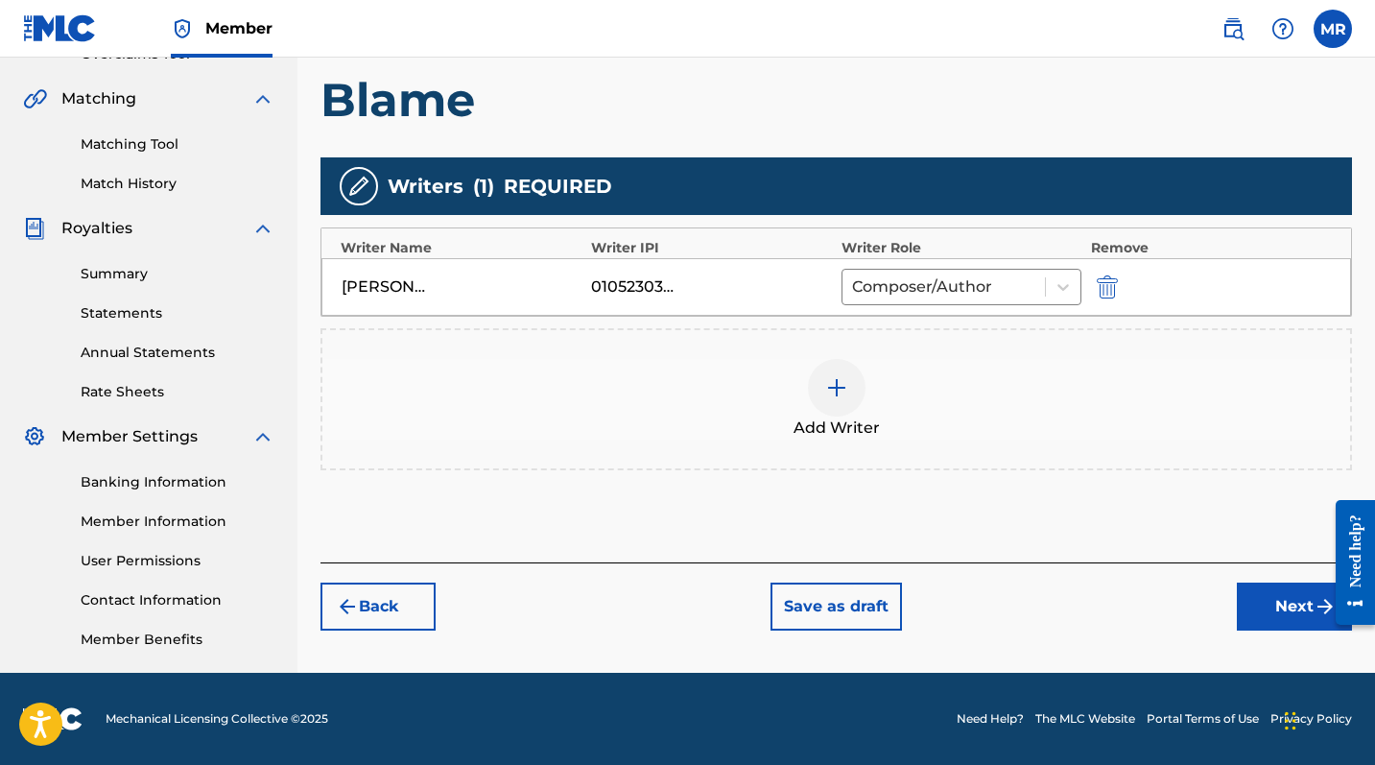
click at [853, 385] on div at bounding box center [837, 388] width 58 height 58
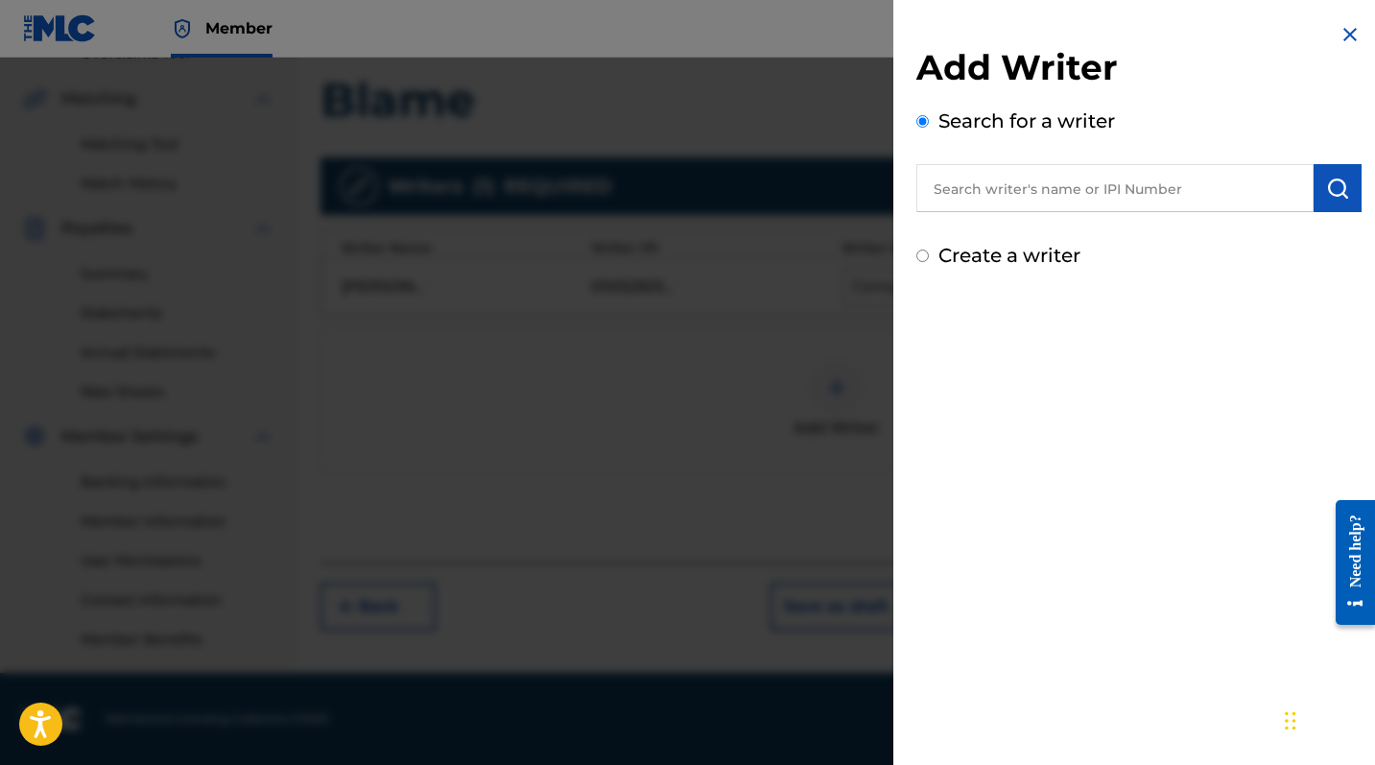
click at [1070, 188] on input "text" at bounding box center [1114, 188] width 397 height 48
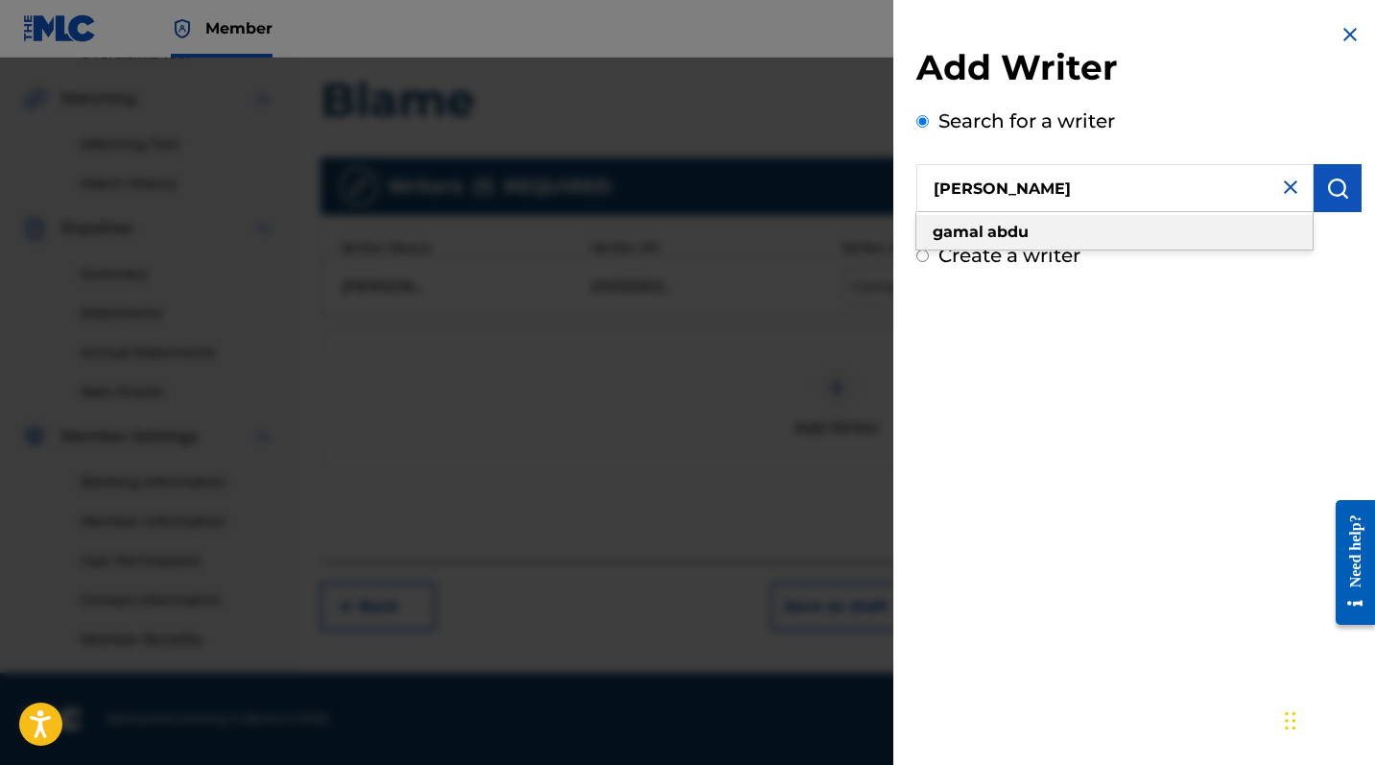
click at [1011, 243] on div "gamal abdu" at bounding box center [1114, 232] width 396 height 35
type input "gamal abdu"
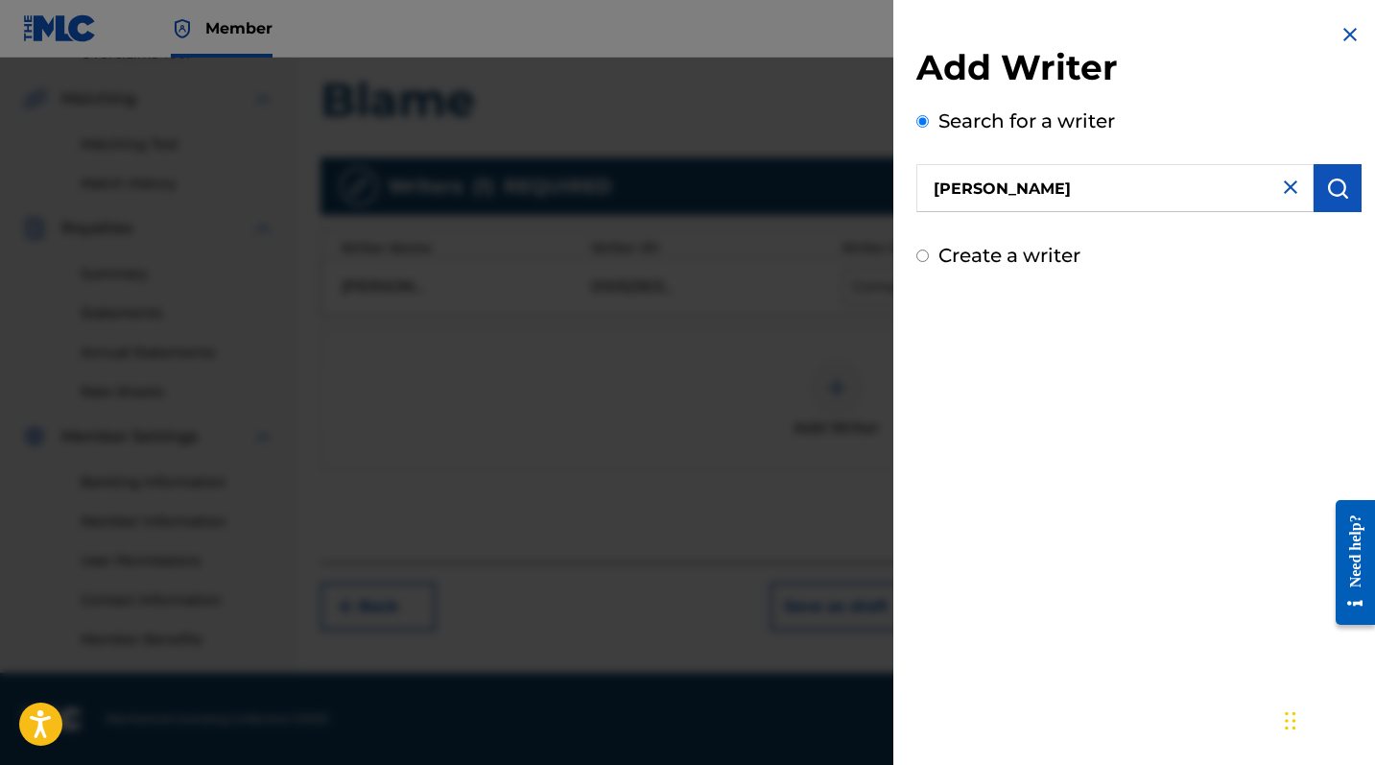
click at [1248, 196] on img "submit" at bounding box center [1337, 188] width 23 height 23
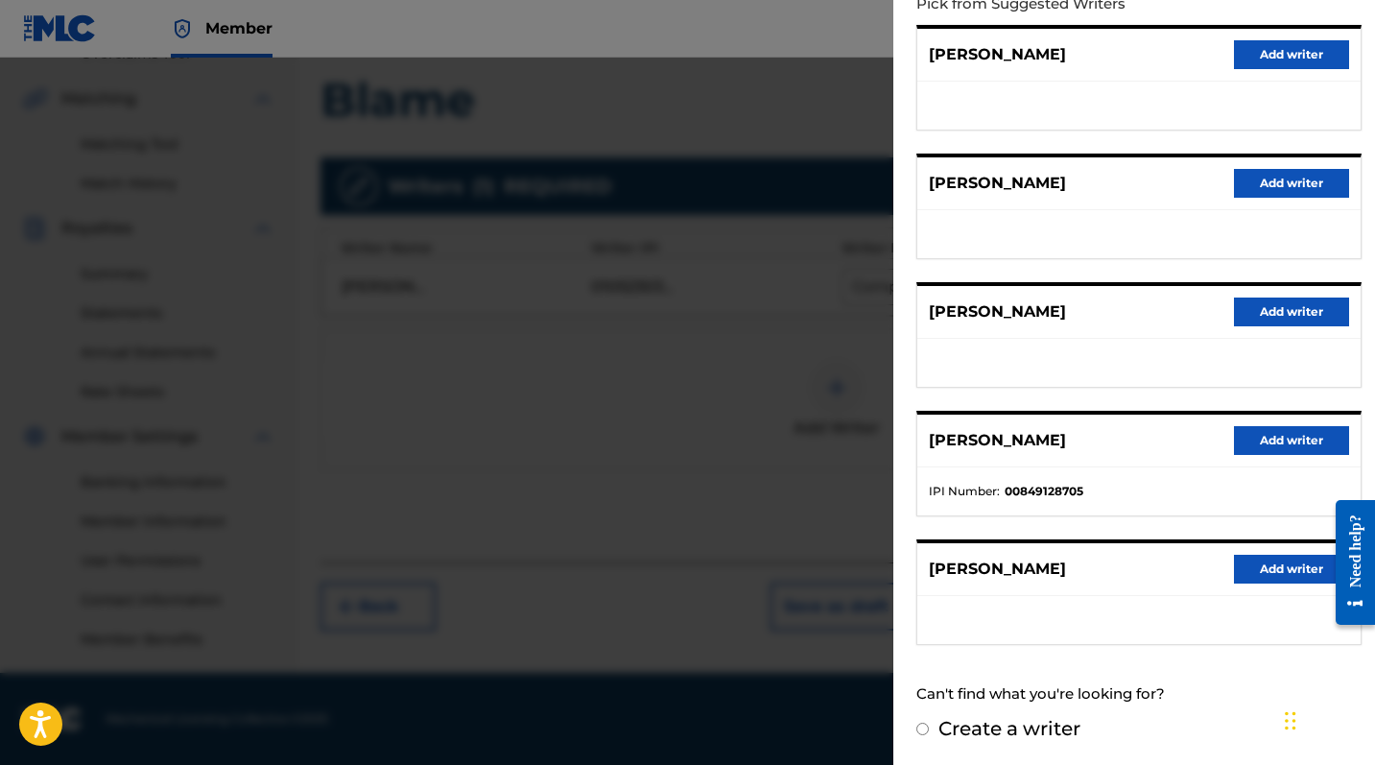
click at [1248, 427] on button "Add writer" at bounding box center [1291, 440] width 115 height 29
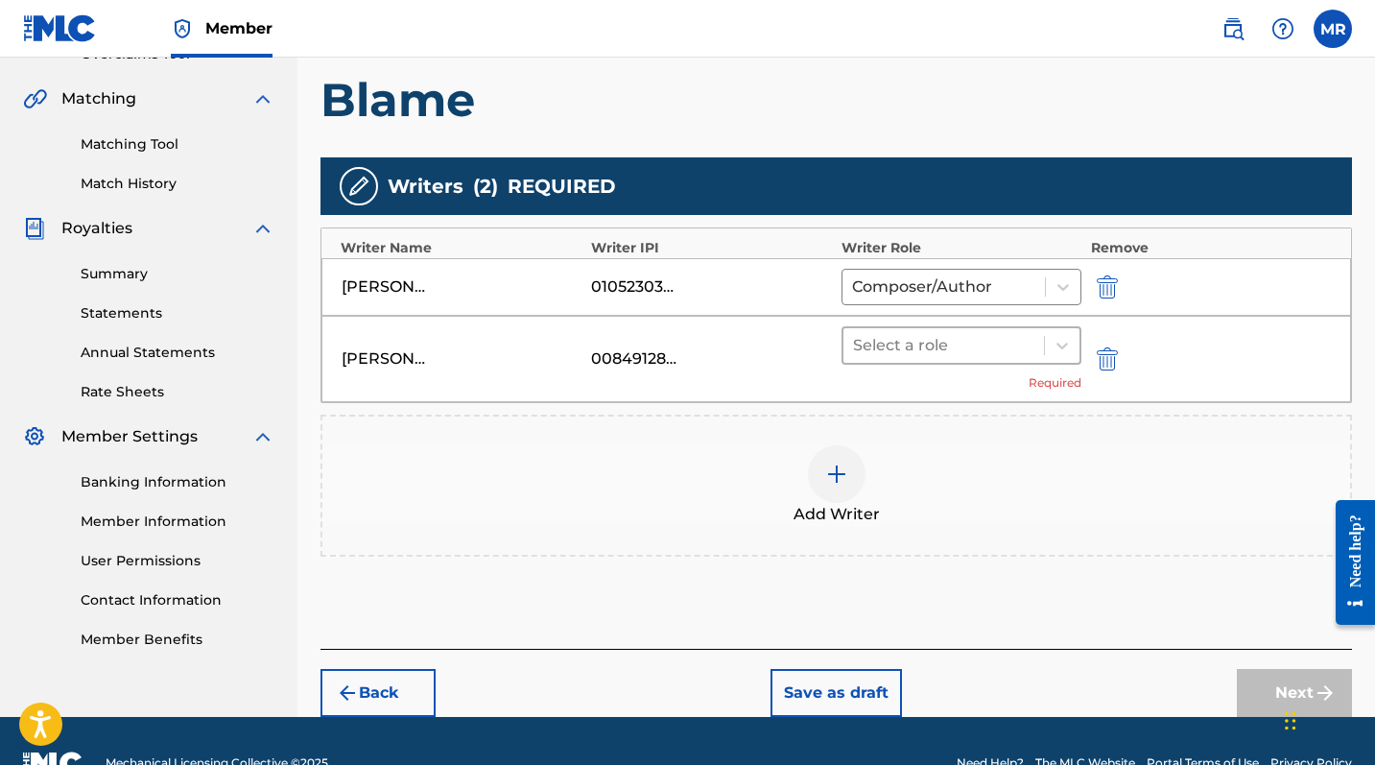
click at [925, 340] on div at bounding box center [943, 345] width 181 height 27
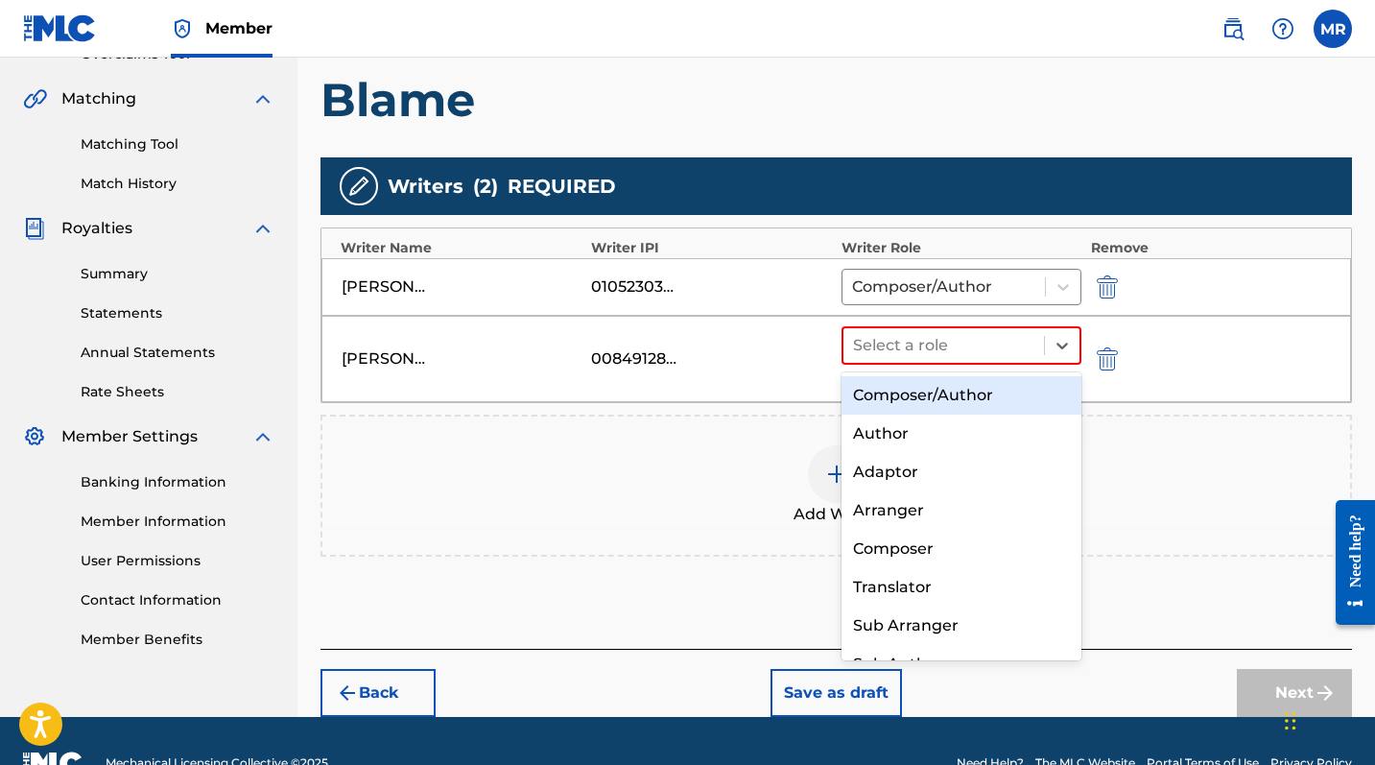
click at [918, 391] on div "Composer/Author" at bounding box center [962, 395] width 240 height 38
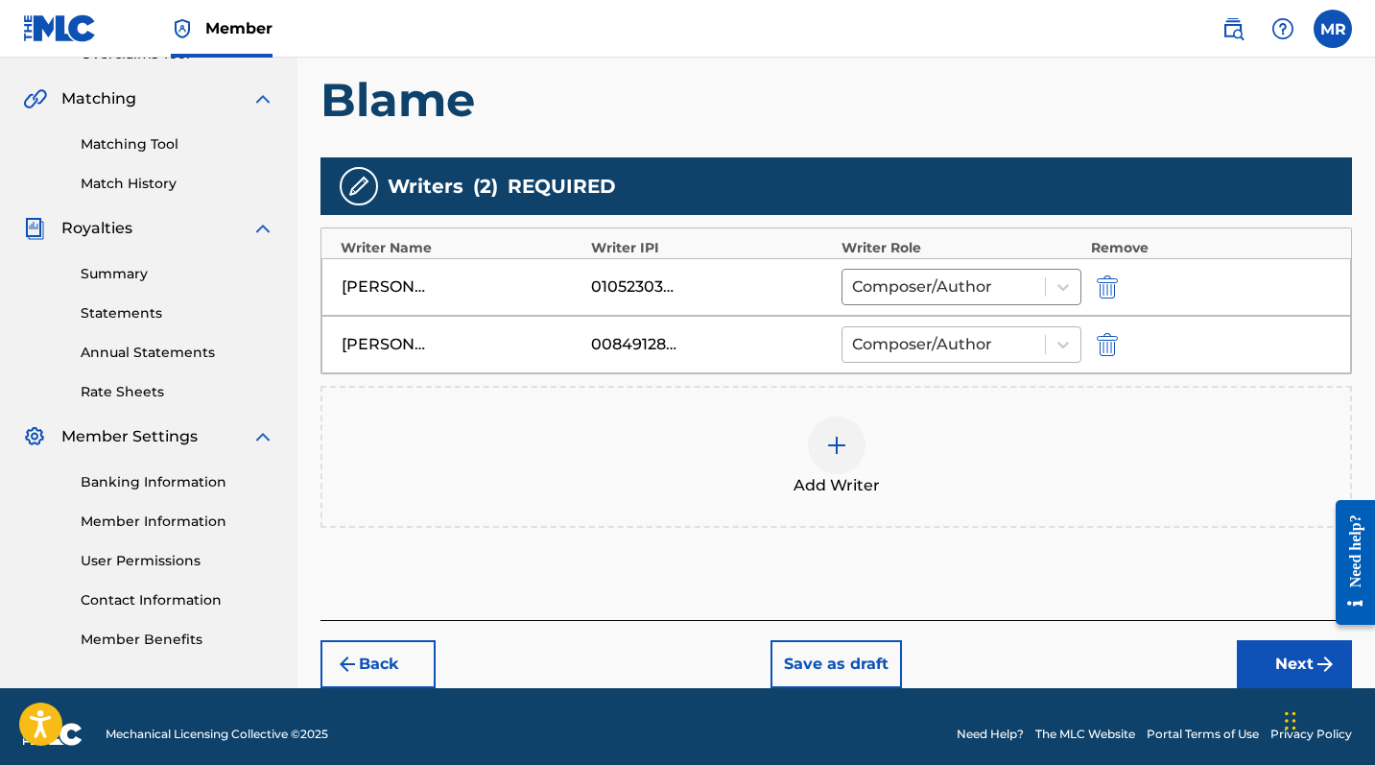
click at [957, 357] on div at bounding box center [943, 344] width 183 height 27
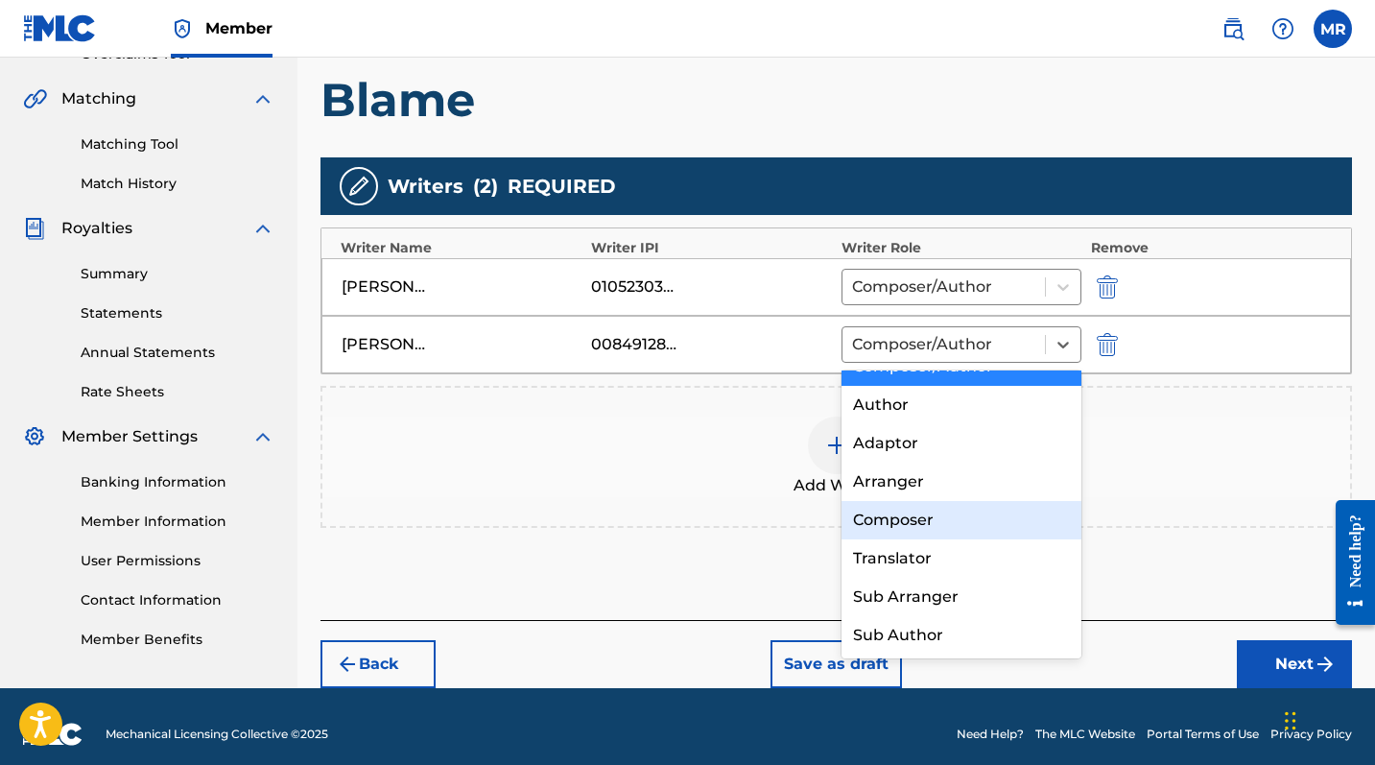
scroll to position [0, 0]
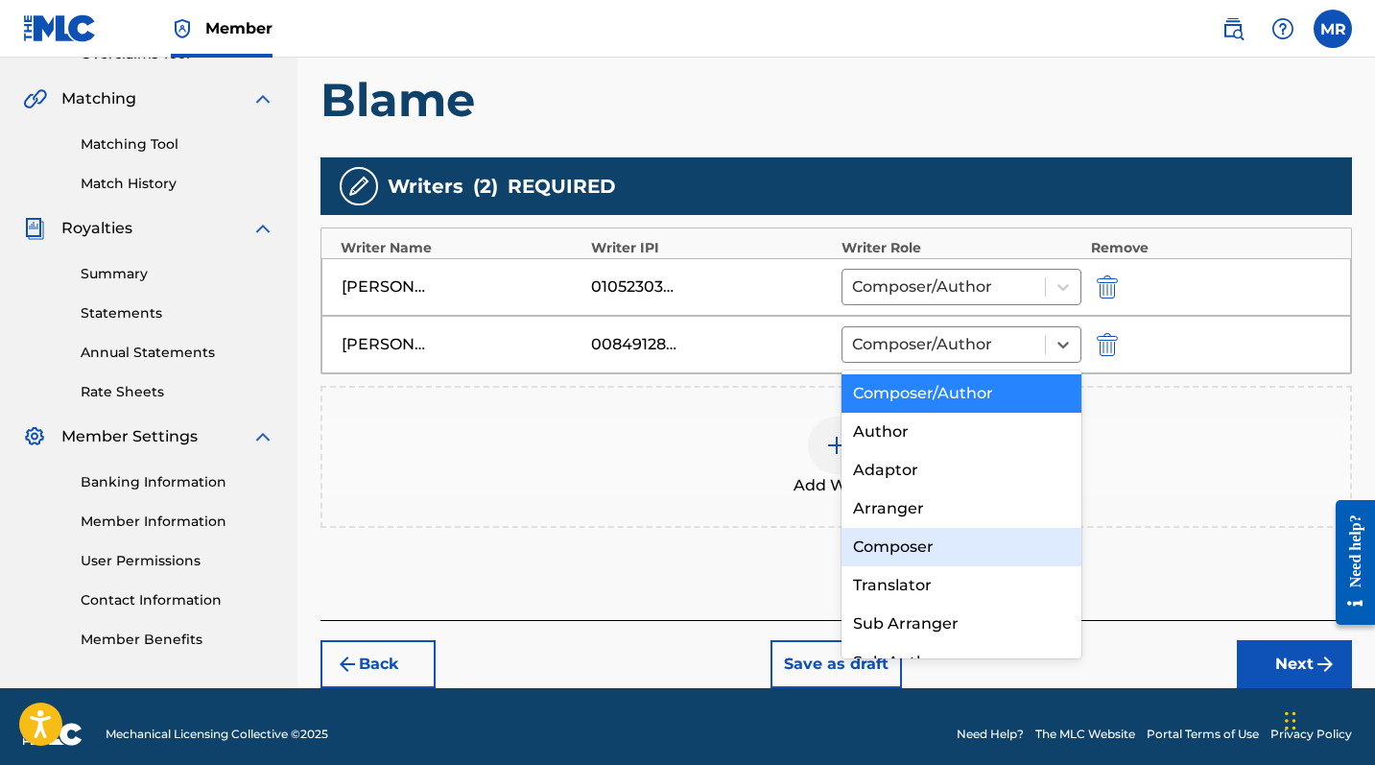
click at [1205, 543] on div "Add Writers & Roles Enter all writer(s) and their roles. A full list of writer …" at bounding box center [837, 264] width 1032 height 712
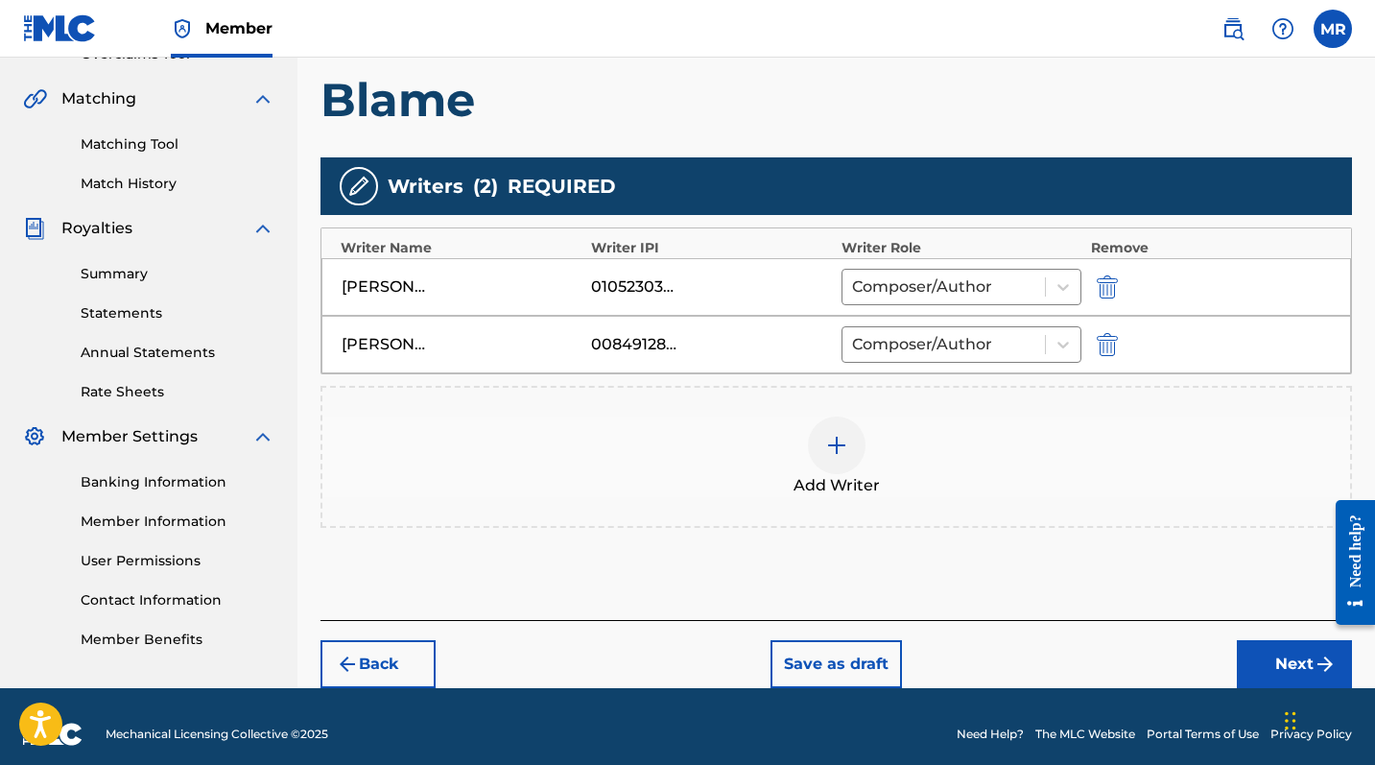
click at [1248, 625] on button "Next" at bounding box center [1294, 664] width 115 height 48
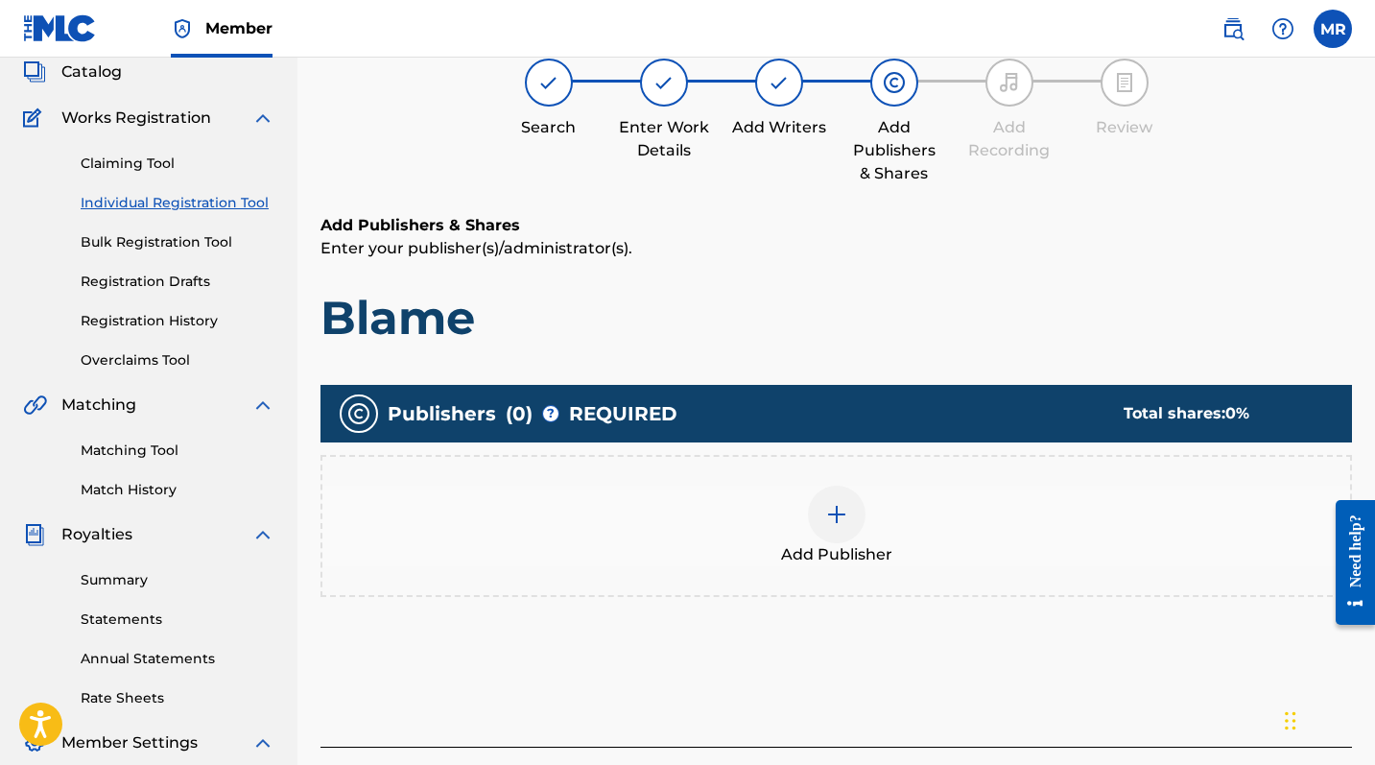
scroll to position [121, 0]
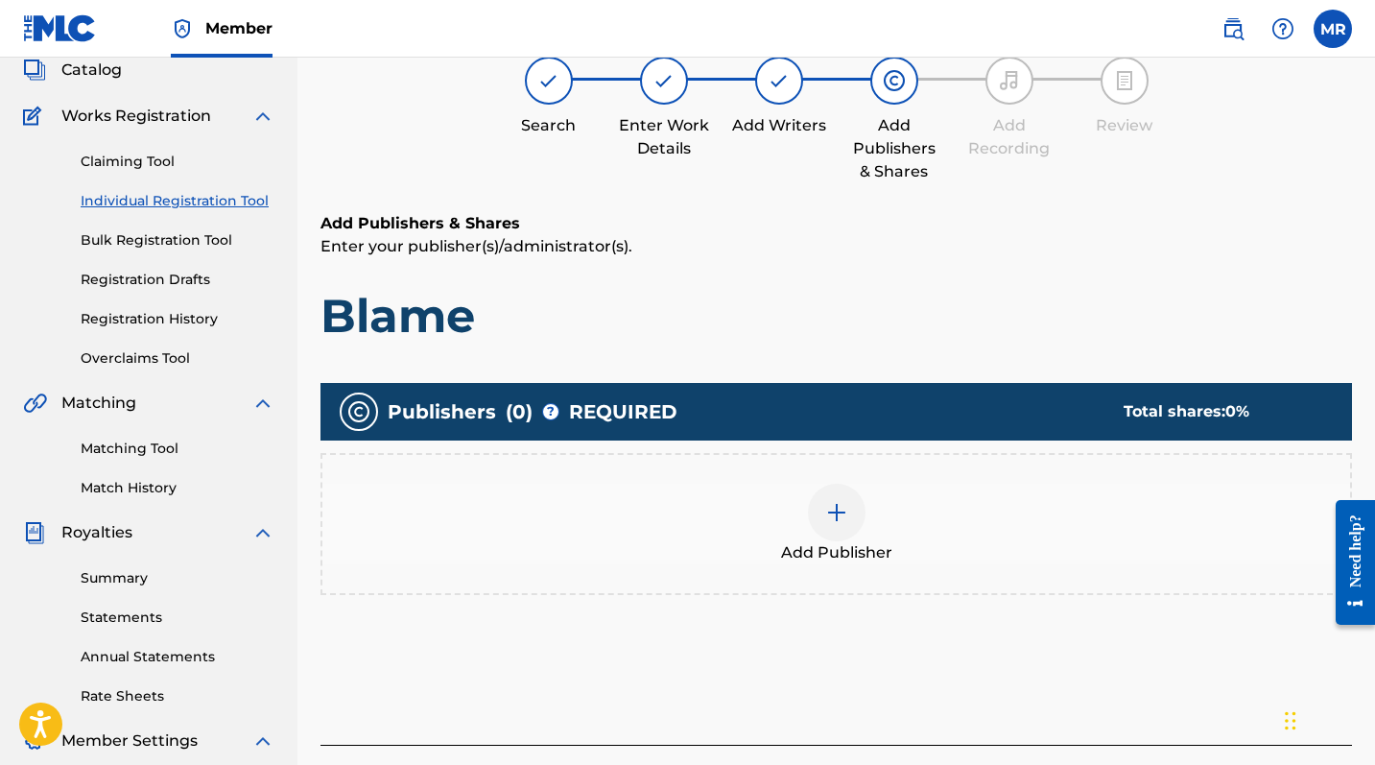
click at [833, 507] on img at bounding box center [836, 512] width 23 height 23
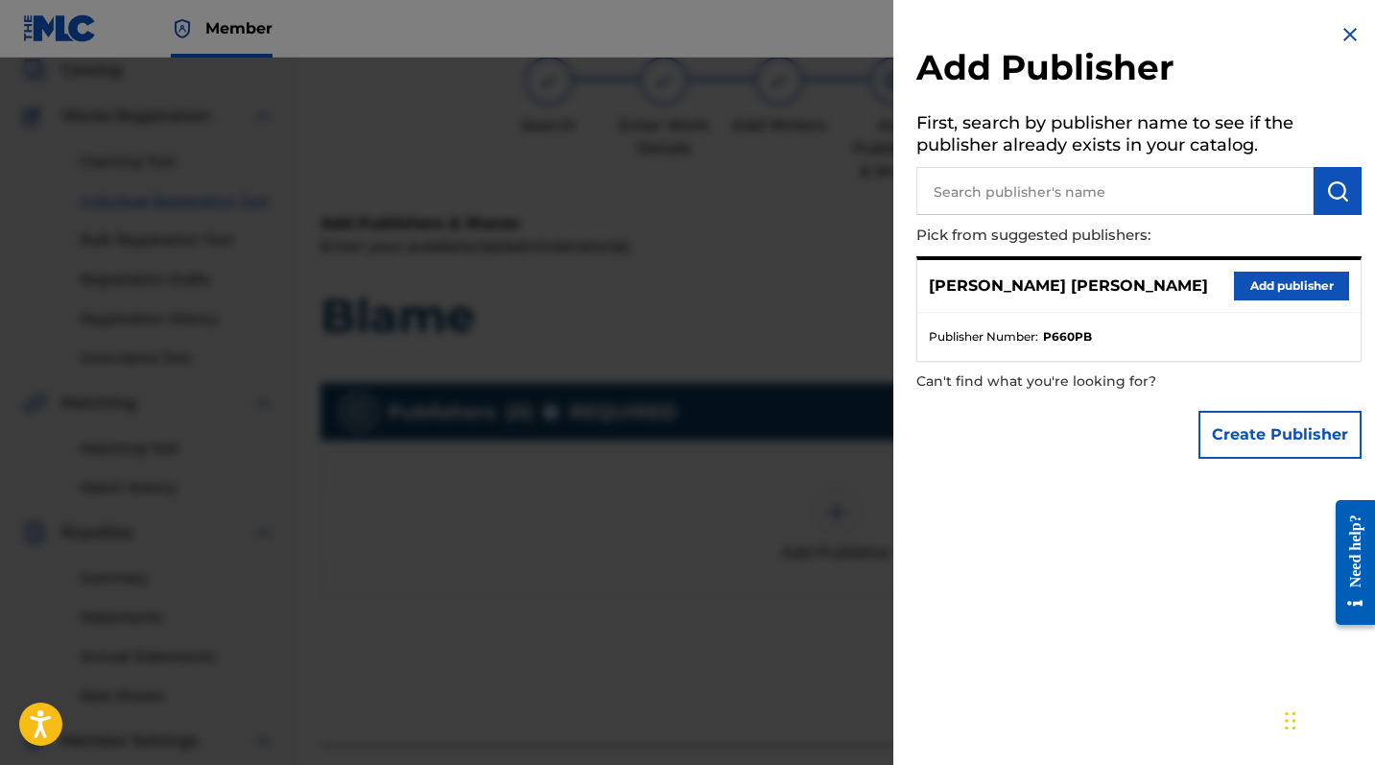
click at [1248, 291] on button "Add publisher" at bounding box center [1291, 286] width 115 height 29
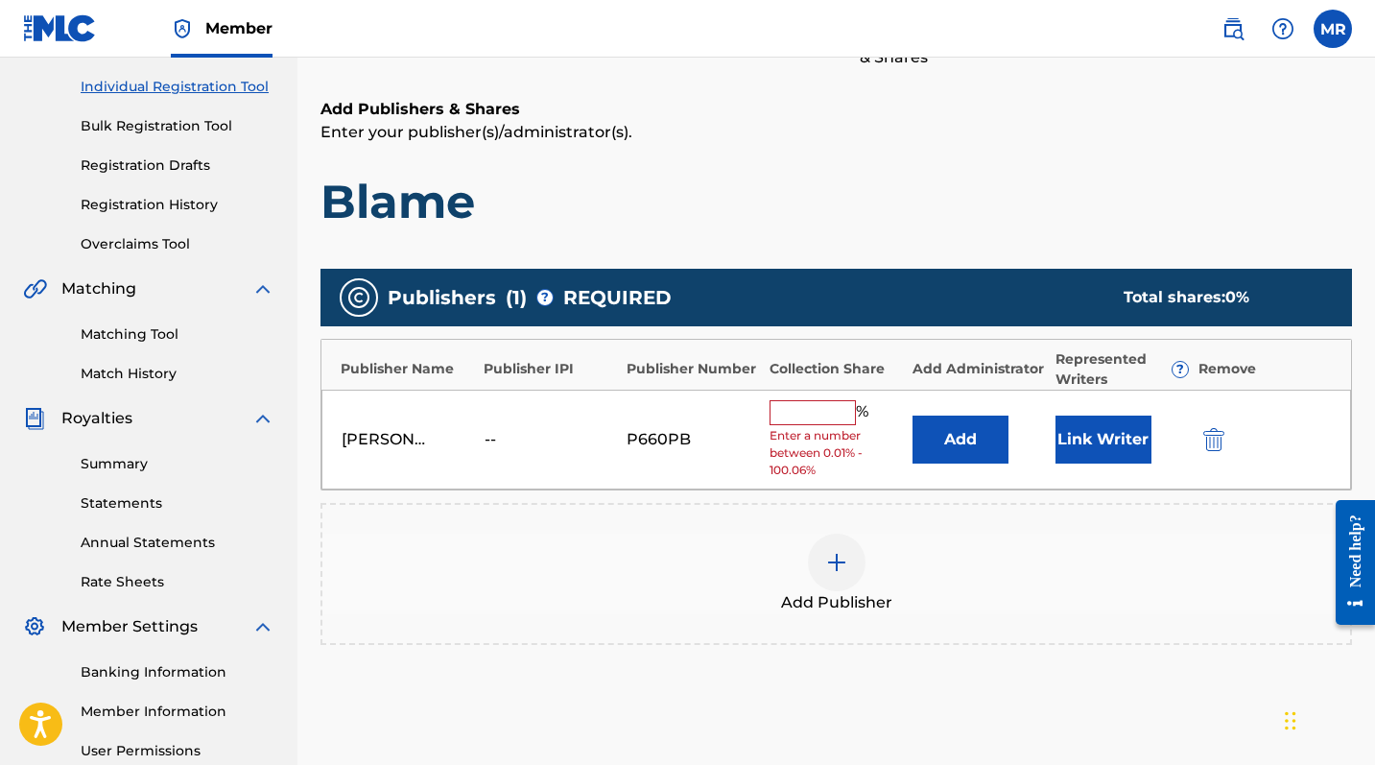
scroll to position [237, 0]
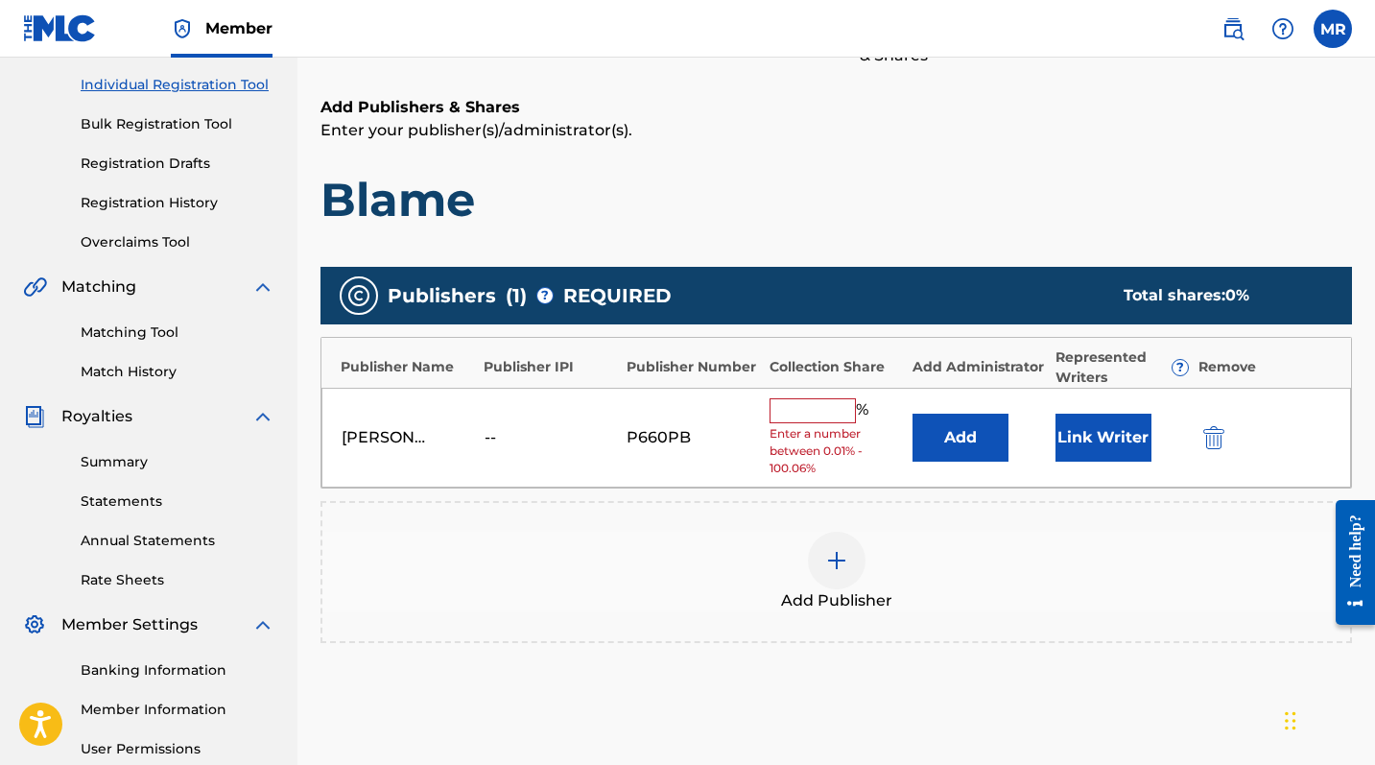
click at [794, 413] on input "text" at bounding box center [813, 410] width 86 height 25
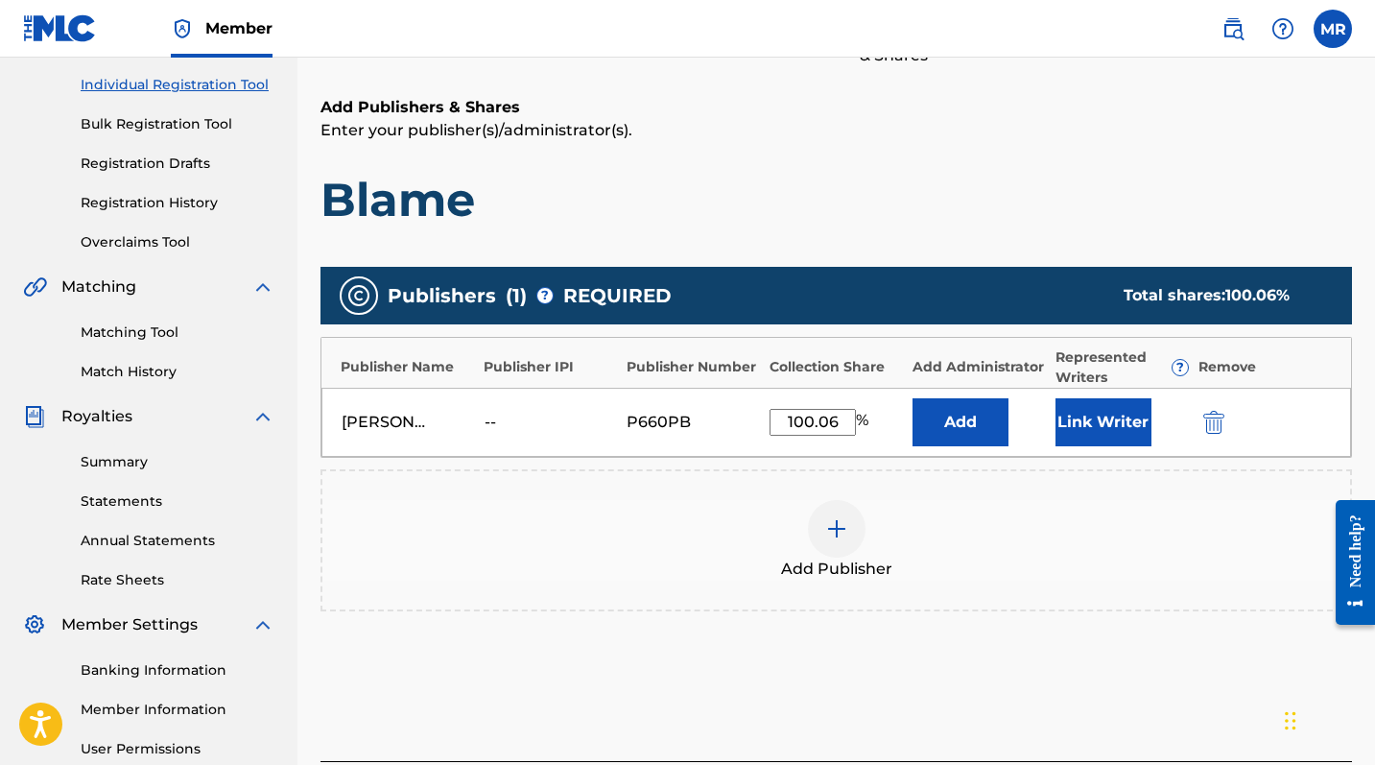
type input "100.06"
click at [934, 492] on div "Add Publisher" at bounding box center [837, 540] width 1032 height 142
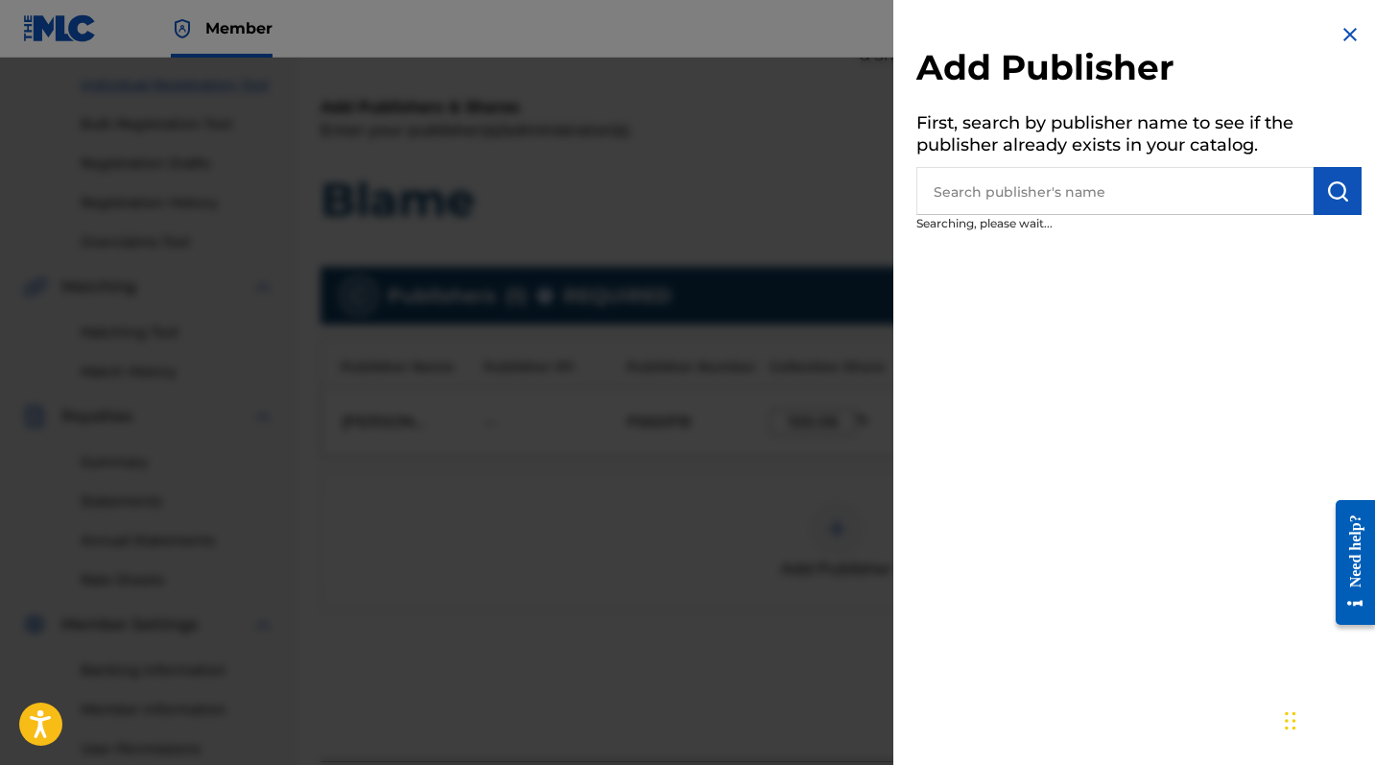
scroll to position [266, 0]
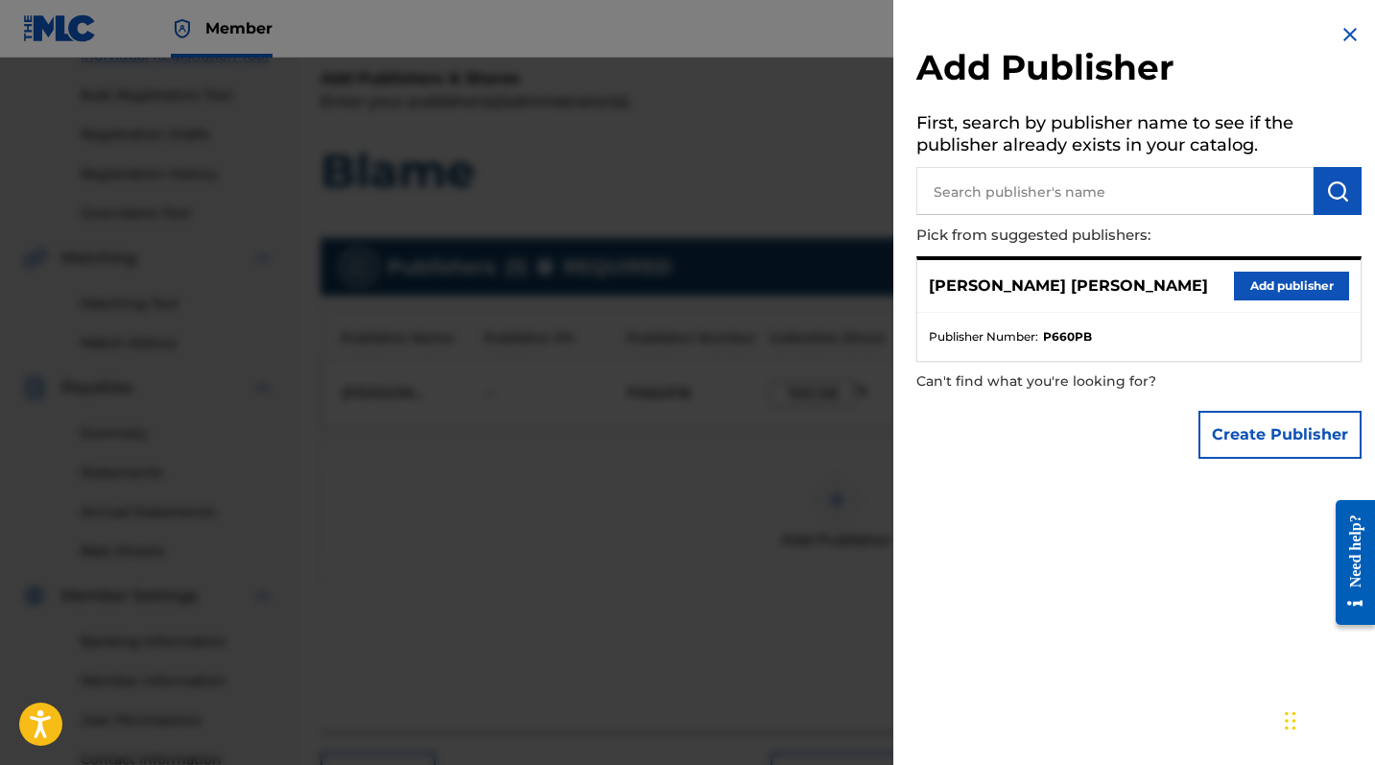
click at [1248, 279] on button "Add publisher" at bounding box center [1291, 286] width 115 height 29
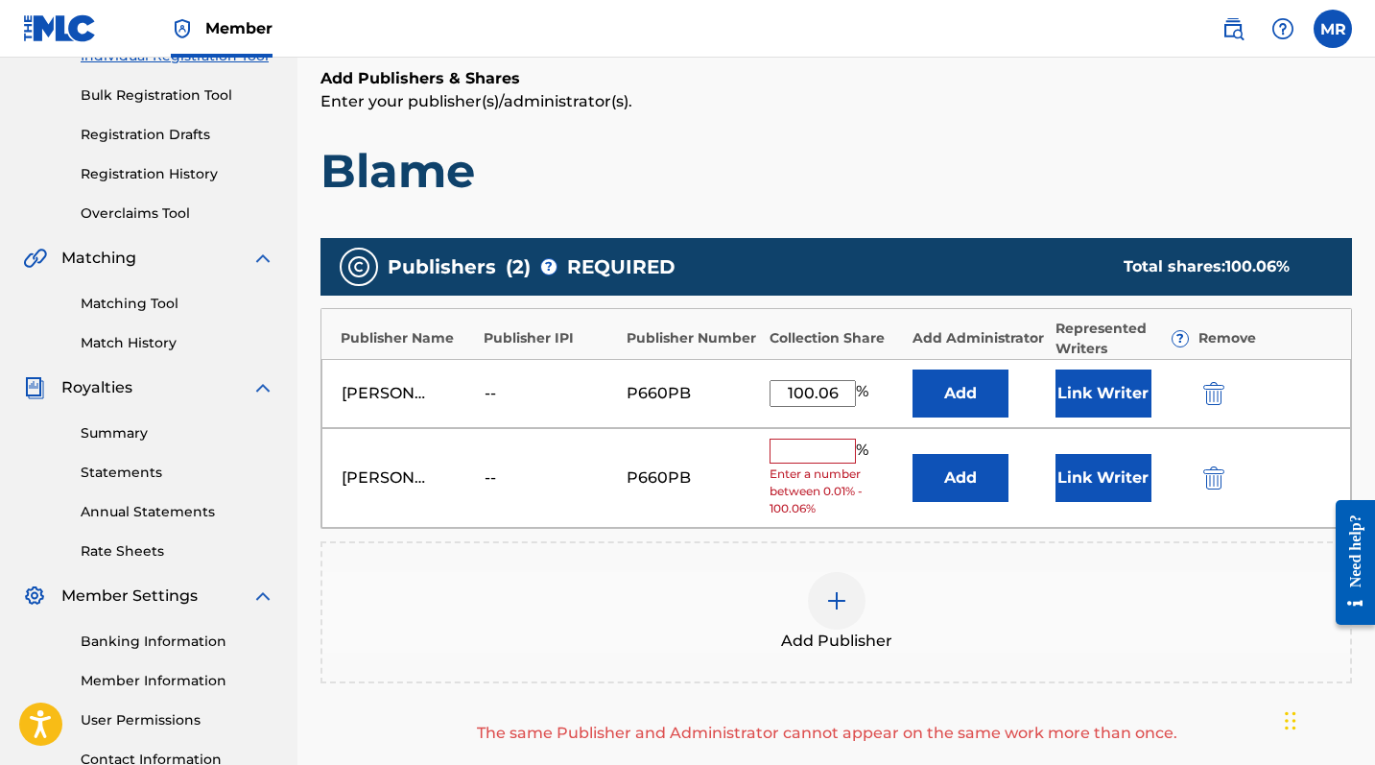
click at [1220, 478] on img "submit" at bounding box center [1213, 477] width 21 height 23
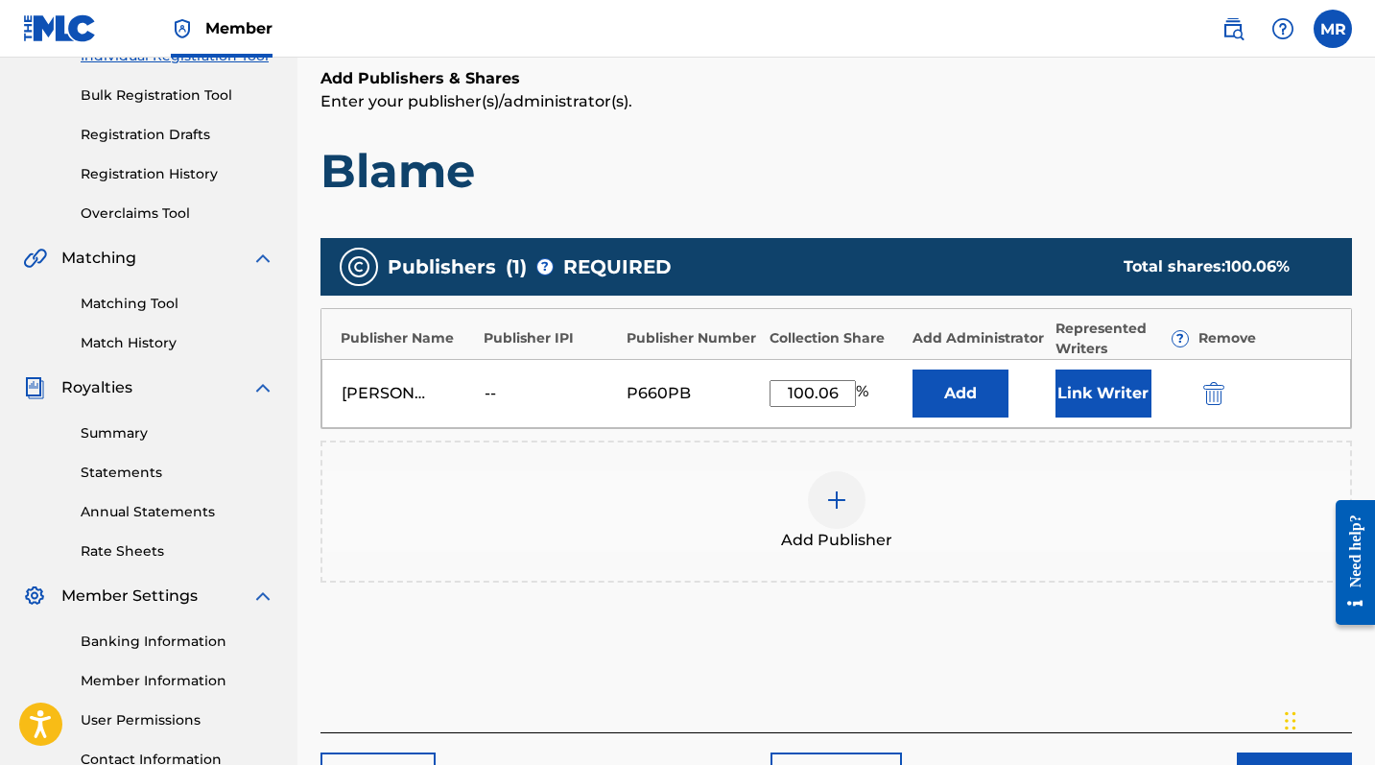
click at [1106, 385] on button "Link Writer" at bounding box center [1104, 393] width 96 height 48
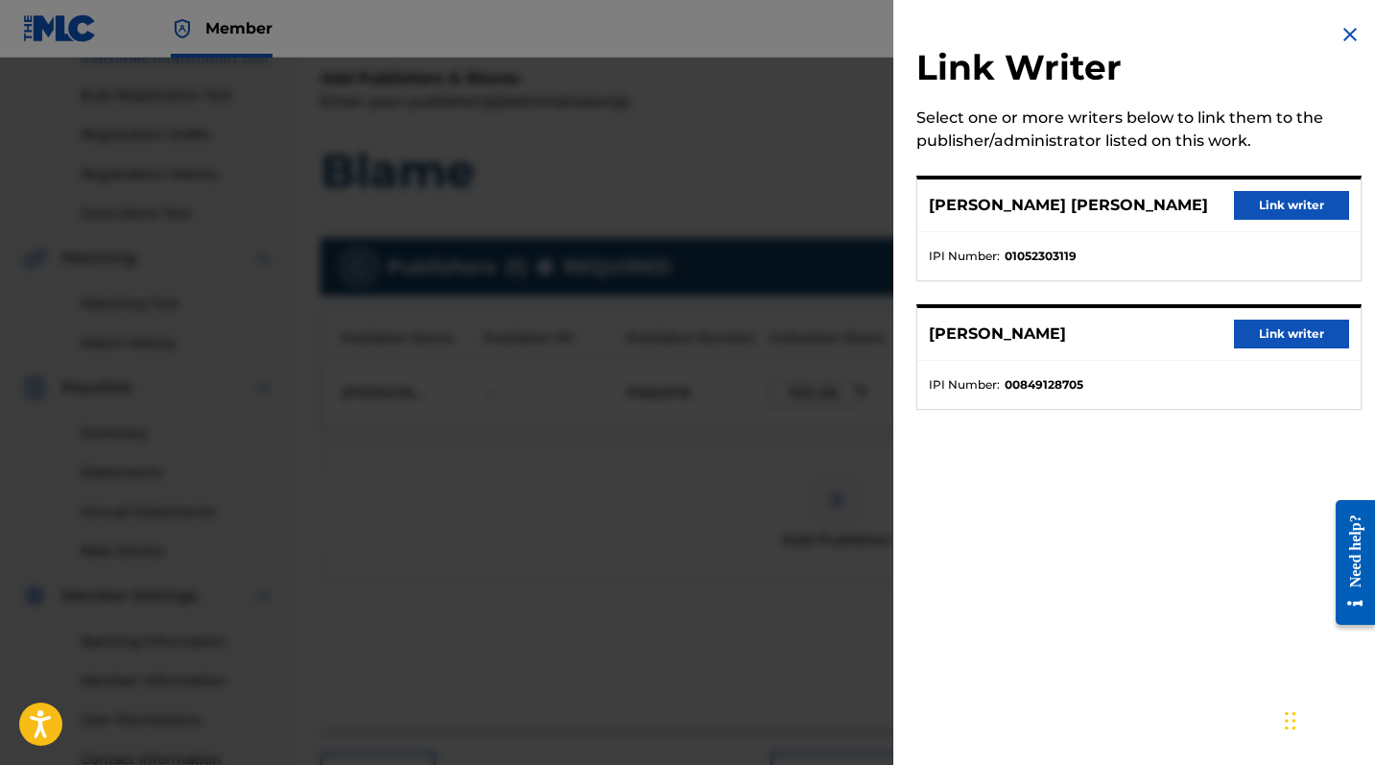
click at [1248, 207] on button "Link writer" at bounding box center [1291, 205] width 115 height 29
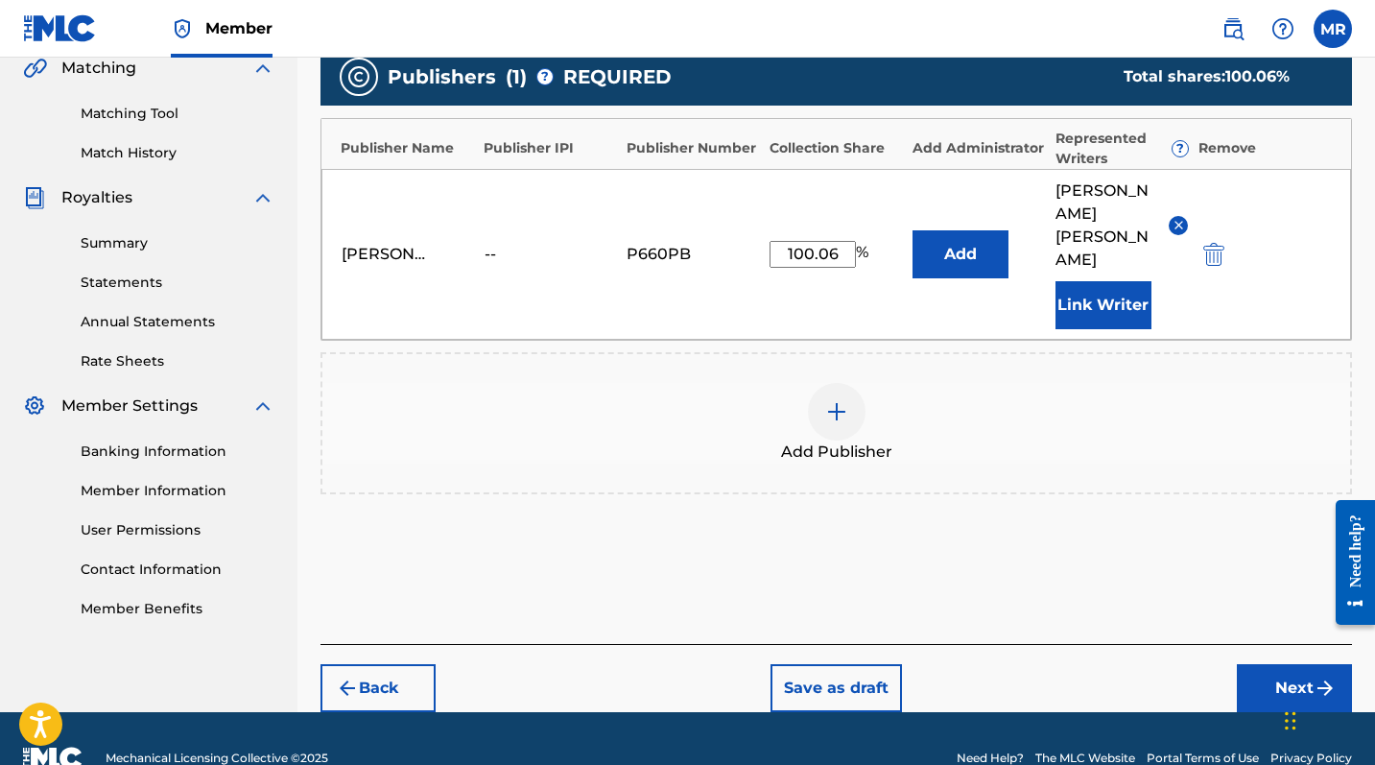
scroll to position [468, 0]
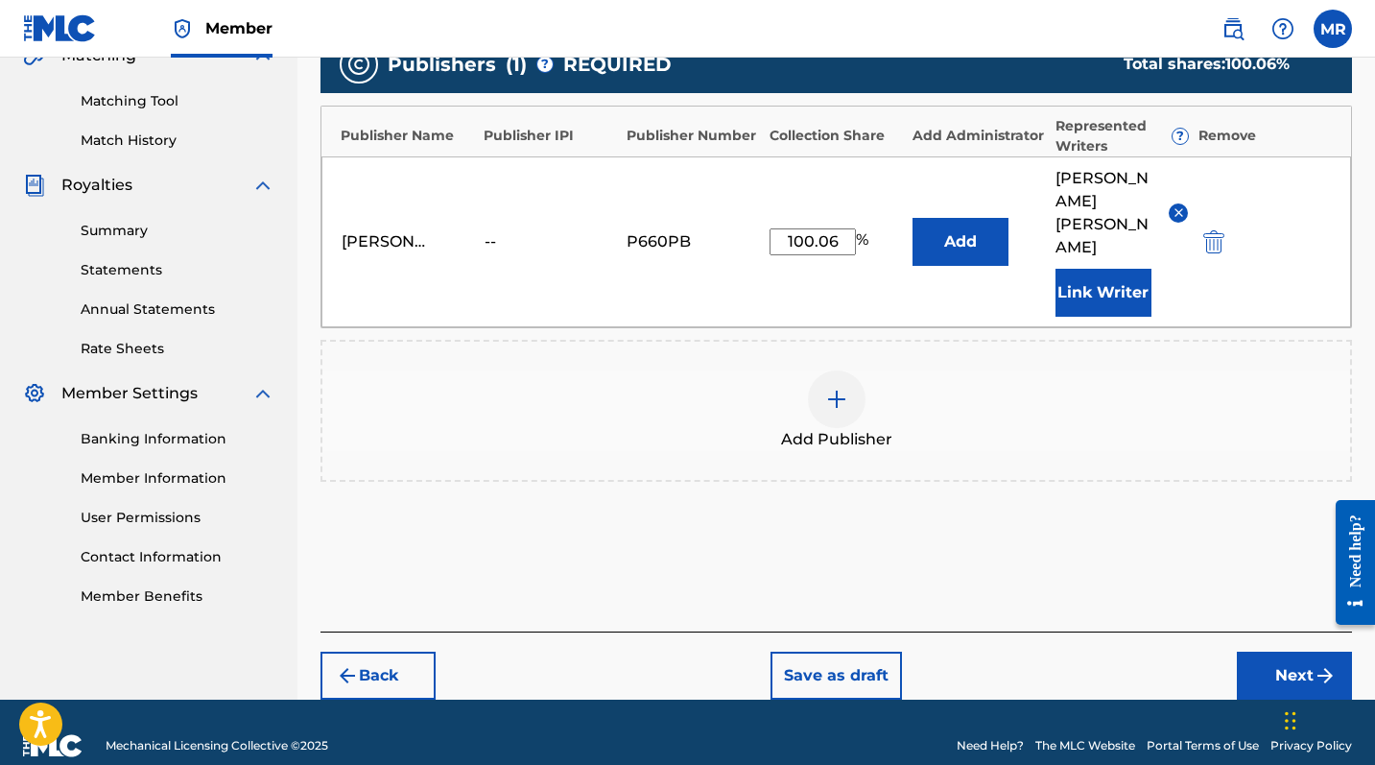
click at [1248, 625] on button "Next" at bounding box center [1294, 676] width 115 height 48
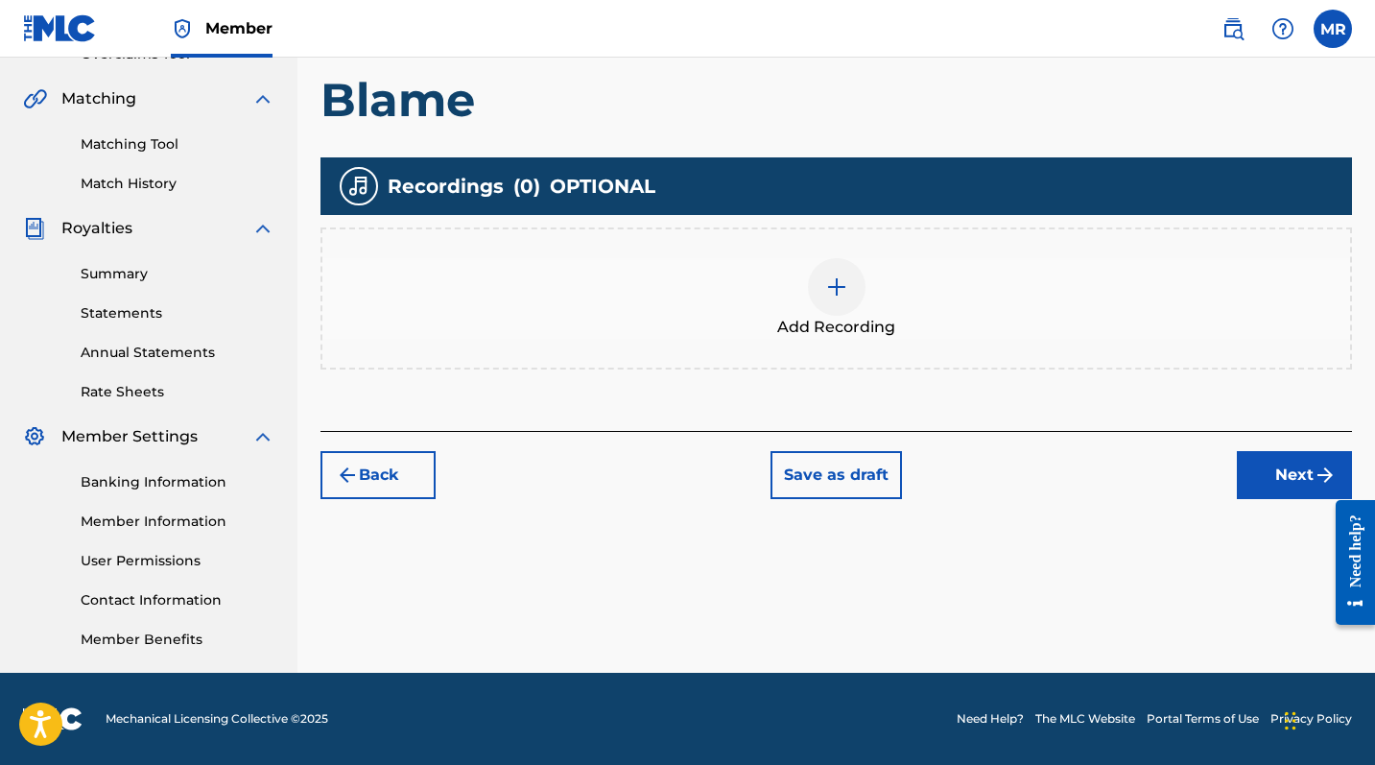
click at [857, 296] on div at bounding box center [837, 287] width 58 height 58
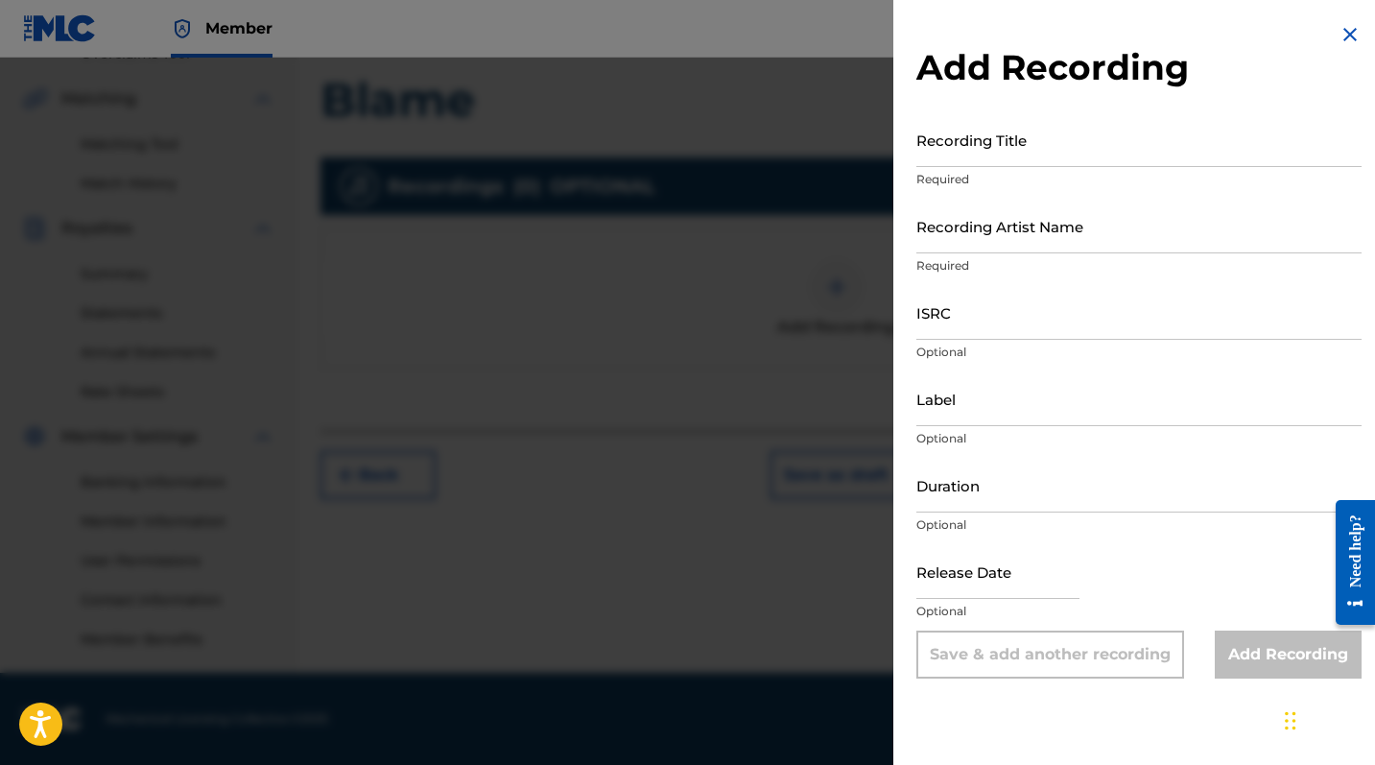
click at [1013, 136] on input "Recording Title" at bounding box center [1138, 139] width 445 height 55
type input "Blame"
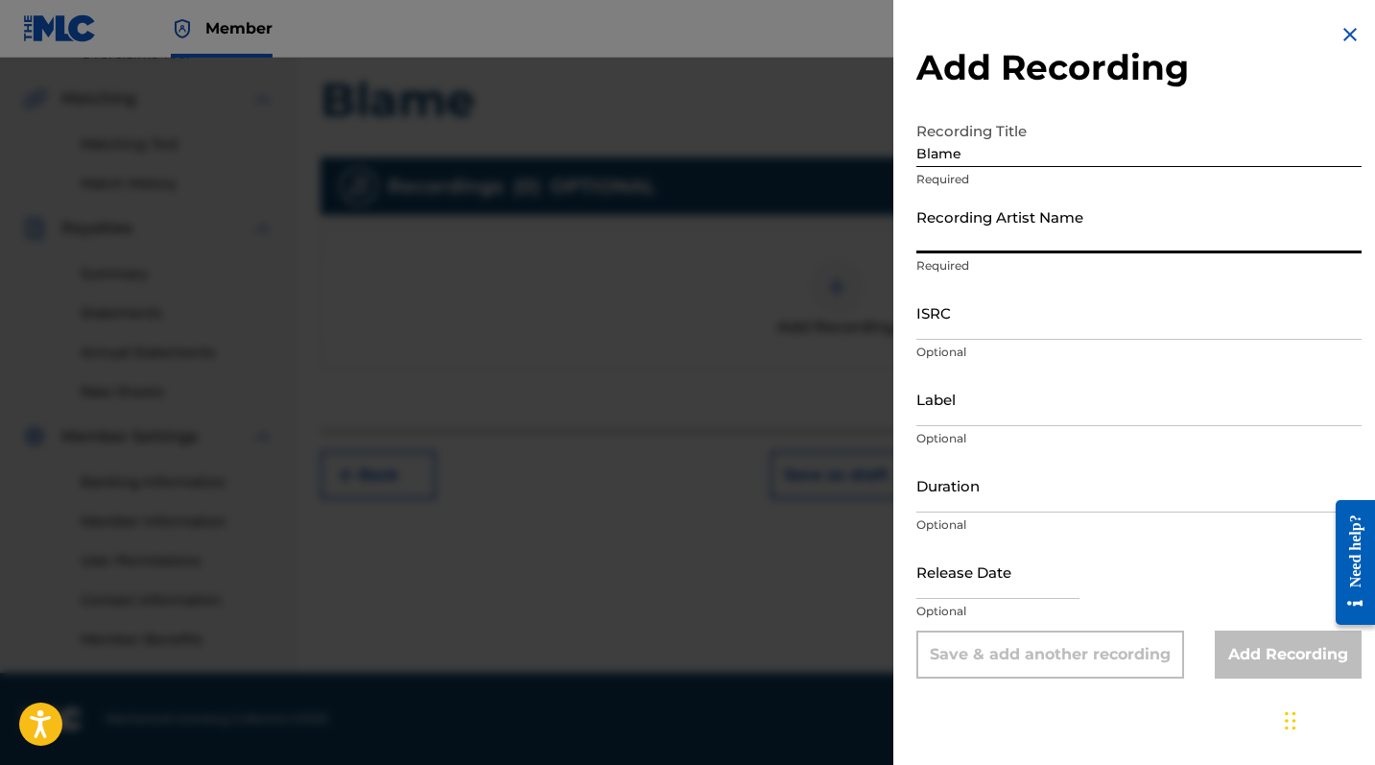
click at [1009, 212] on input "Recording Artist Name" at bounding box center [1138, 226] width 445 height 55
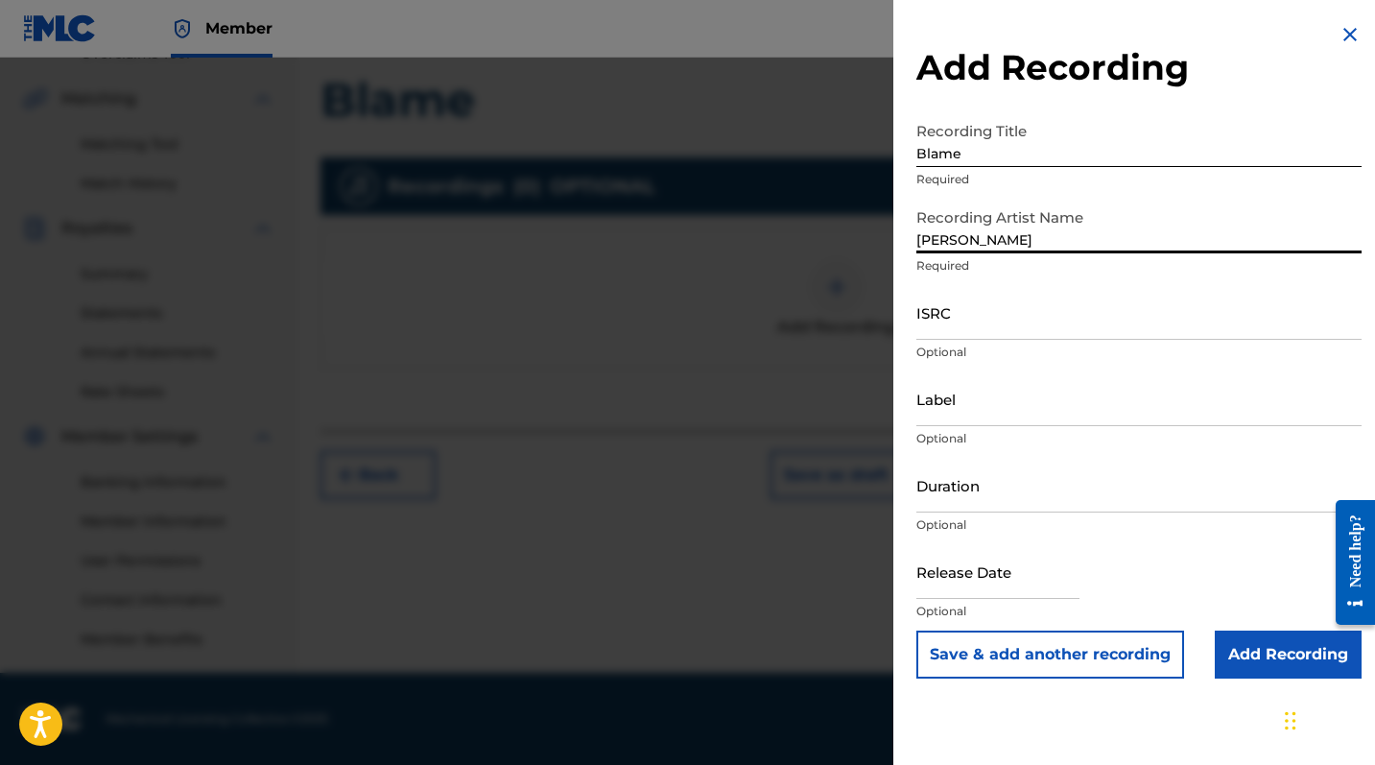
type input "[PERSON_NAME]"
click at [1248, 625] on input "Add Recording" at bounding box center [1288, 654] width 147 height 48
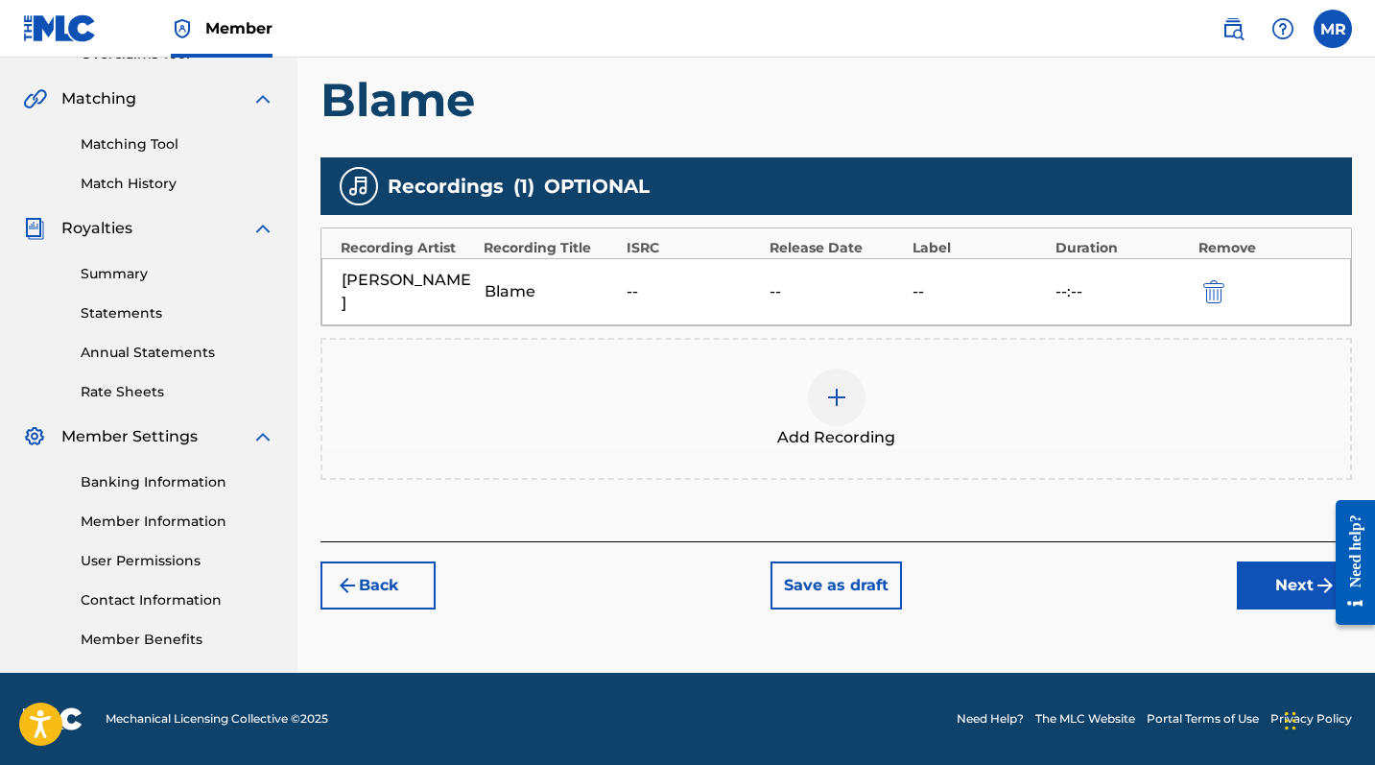
click at [1248, 561] on button "Next" at bounding box center [1294, 585] width 115 height 48
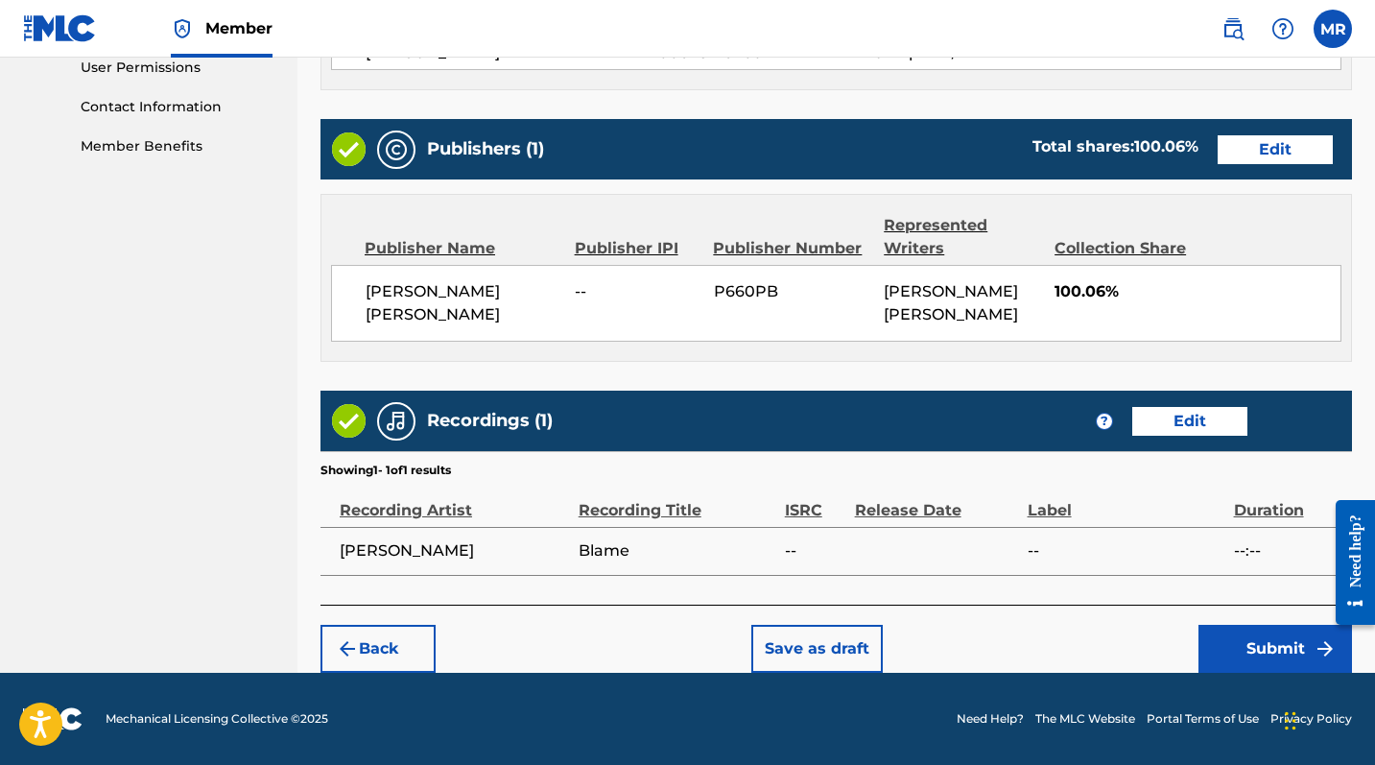
scroll to position [916, 0]
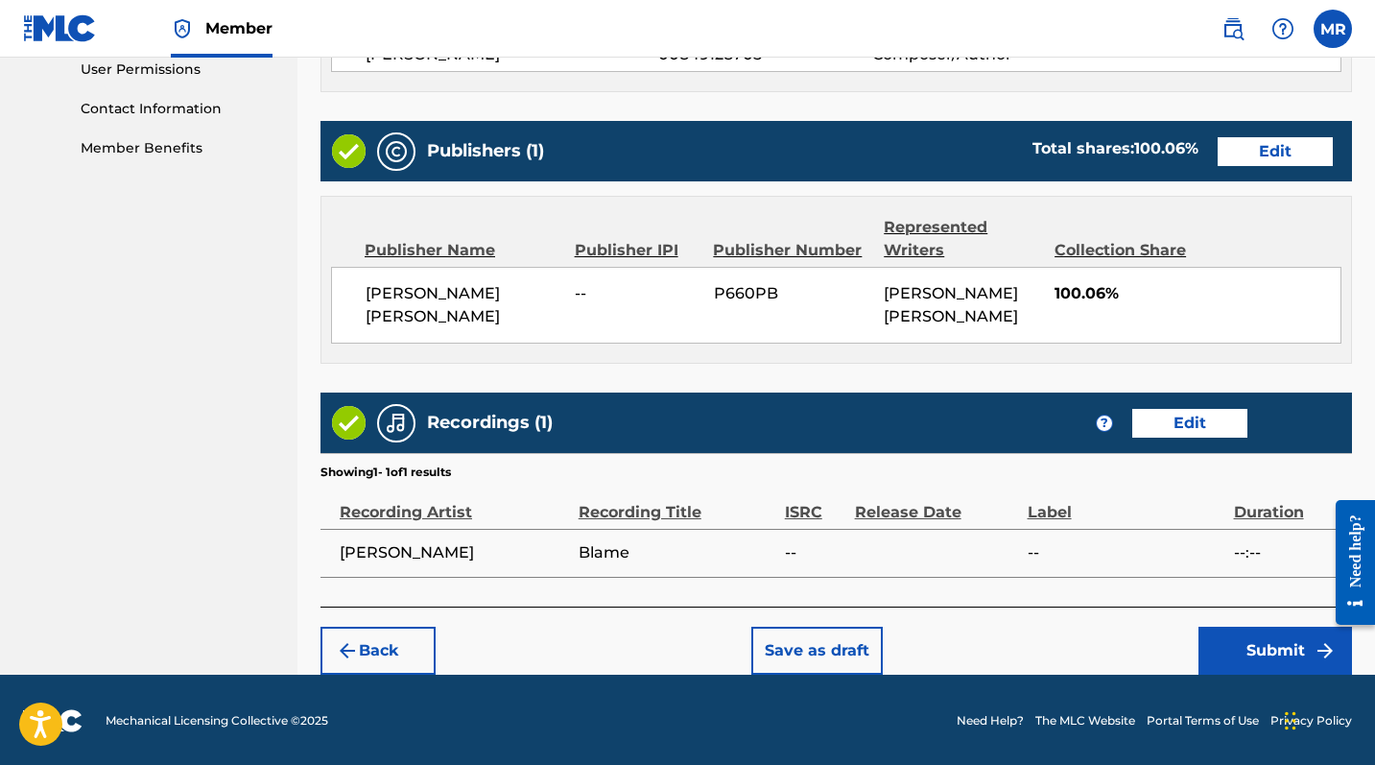
click at [1248, 625] on button "Submit" at bounding box center [1276, 651] width 154 height 48
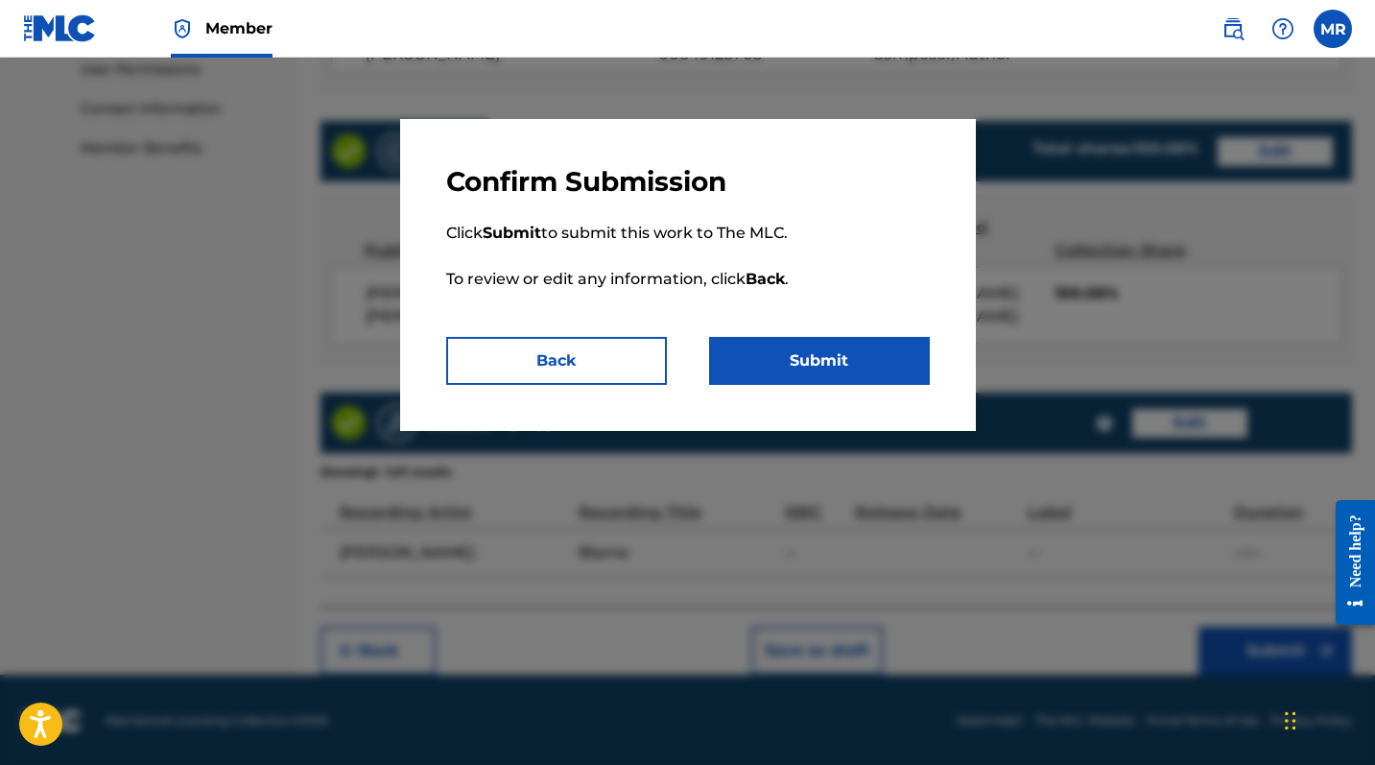
click at [822, 346] on button "Submit" at bounding box center [819, 361] width 221 height 48
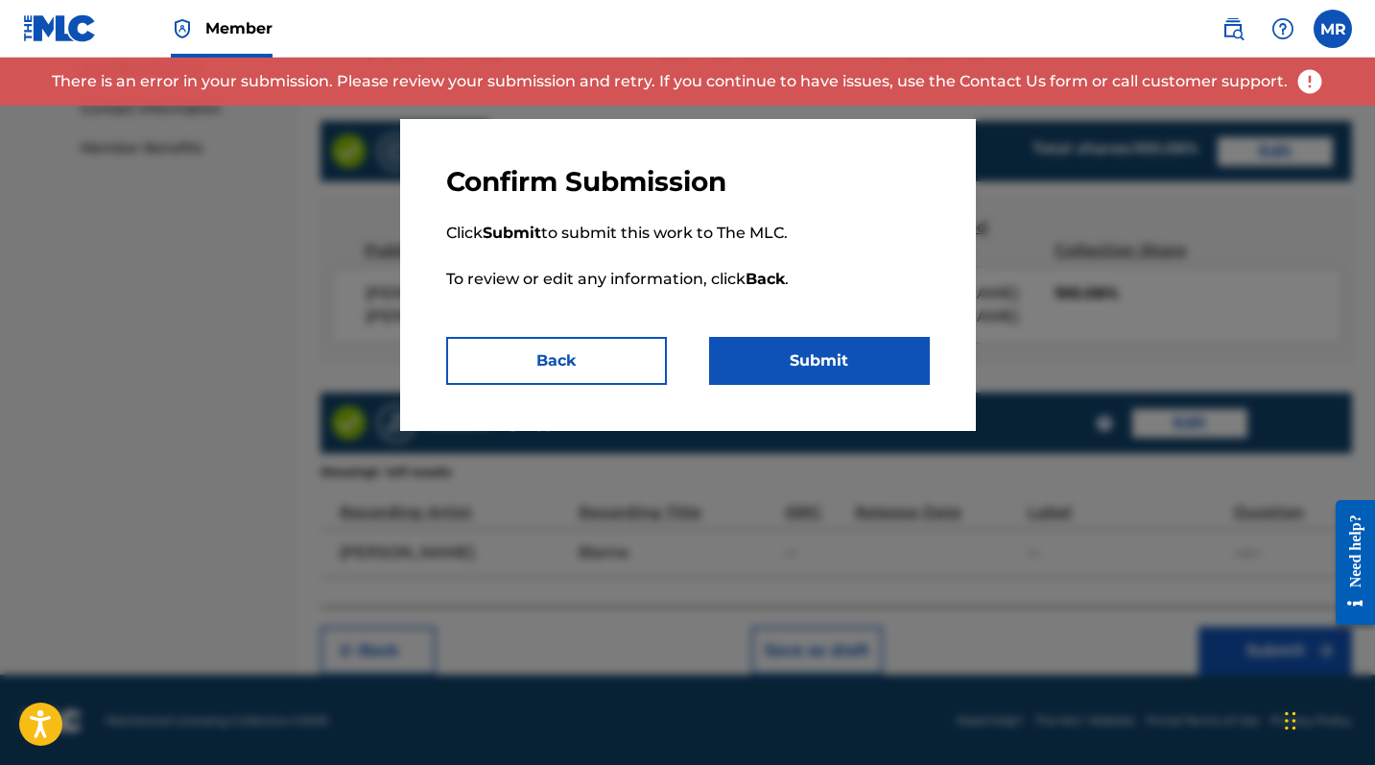
click at [579, 357] on button "Back" at bounding box center [556, 361] width 221 height 48
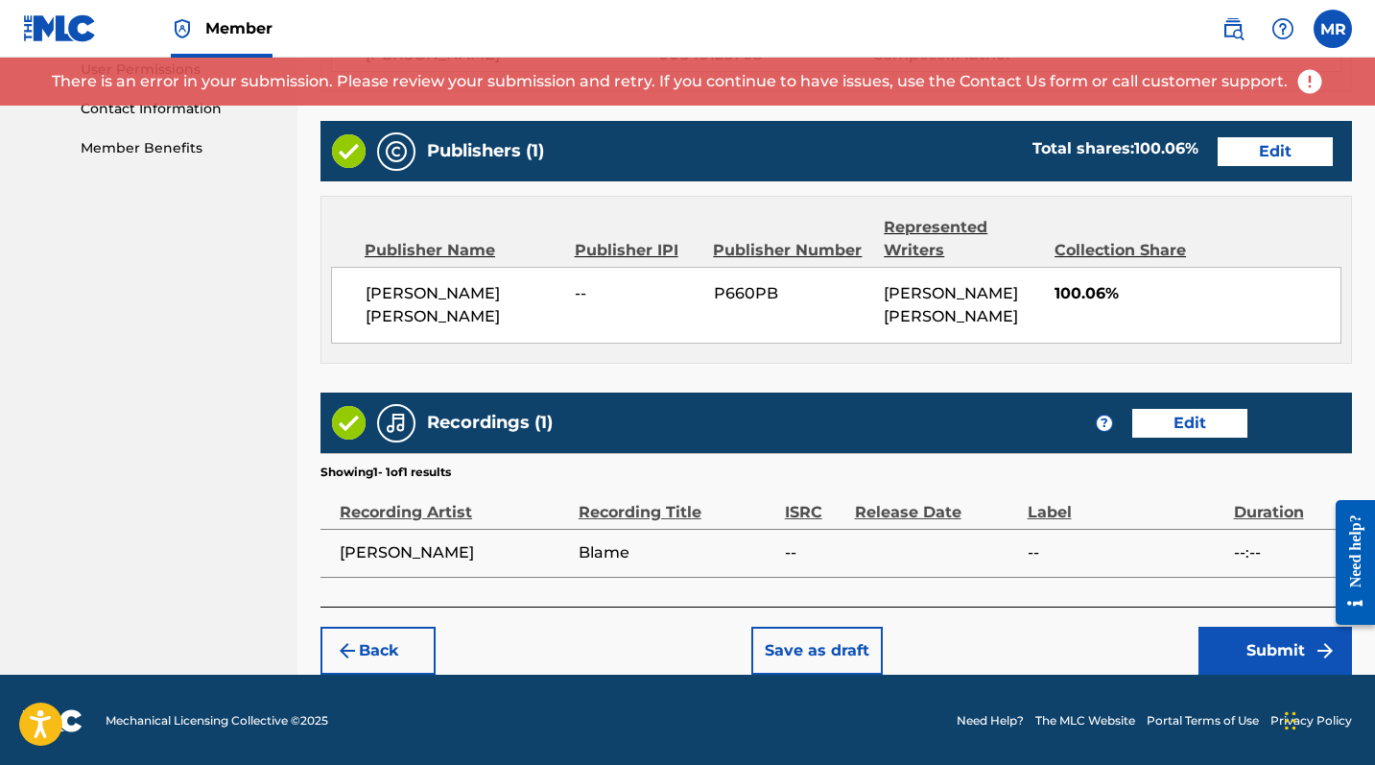
click at [809, 625] on button "Save as draft" at bounding box center [816, 651] width 131 height 48
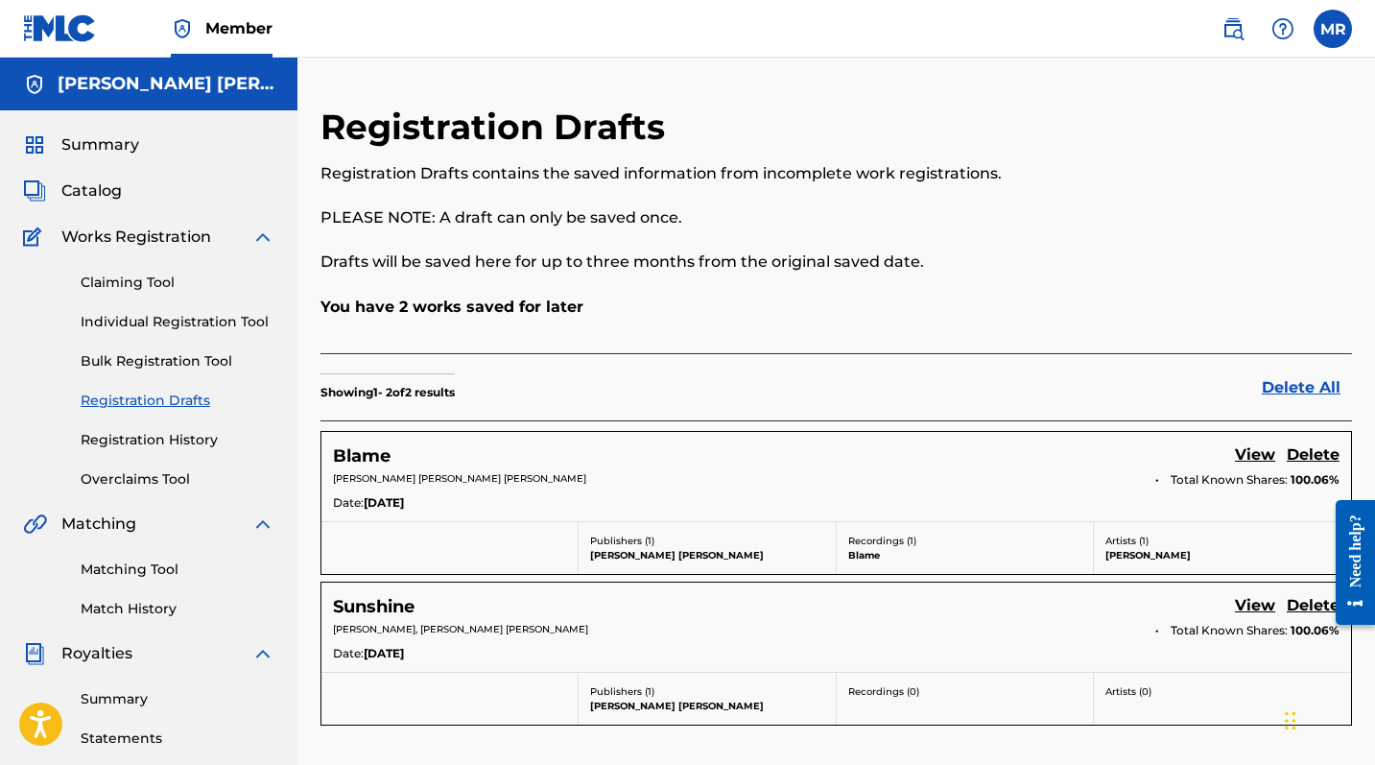
click at [81, 194] on span "Catalog" at bounding box center [91, 190] width 60 height 23
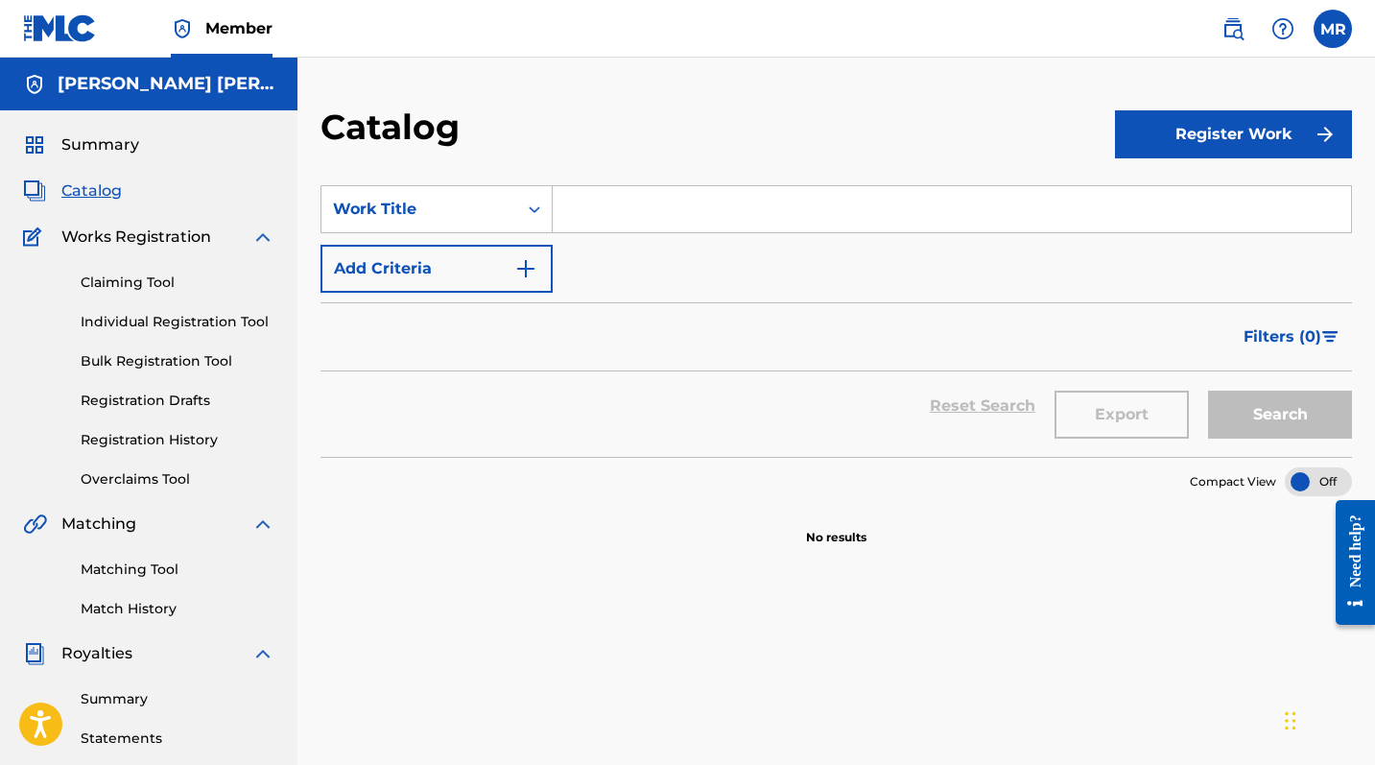
click at [610, 206] on input "Search Form" at bounding box center [952, 209] width 798 height 46
type input "3"
type input "wild"
click at [1248, 415] on button "Search" at bounding box center [1280, 415] width 144 height 48
click at [499, 273] on button "Add Criteria" at bounding box center [437, 269] width 232 height 48
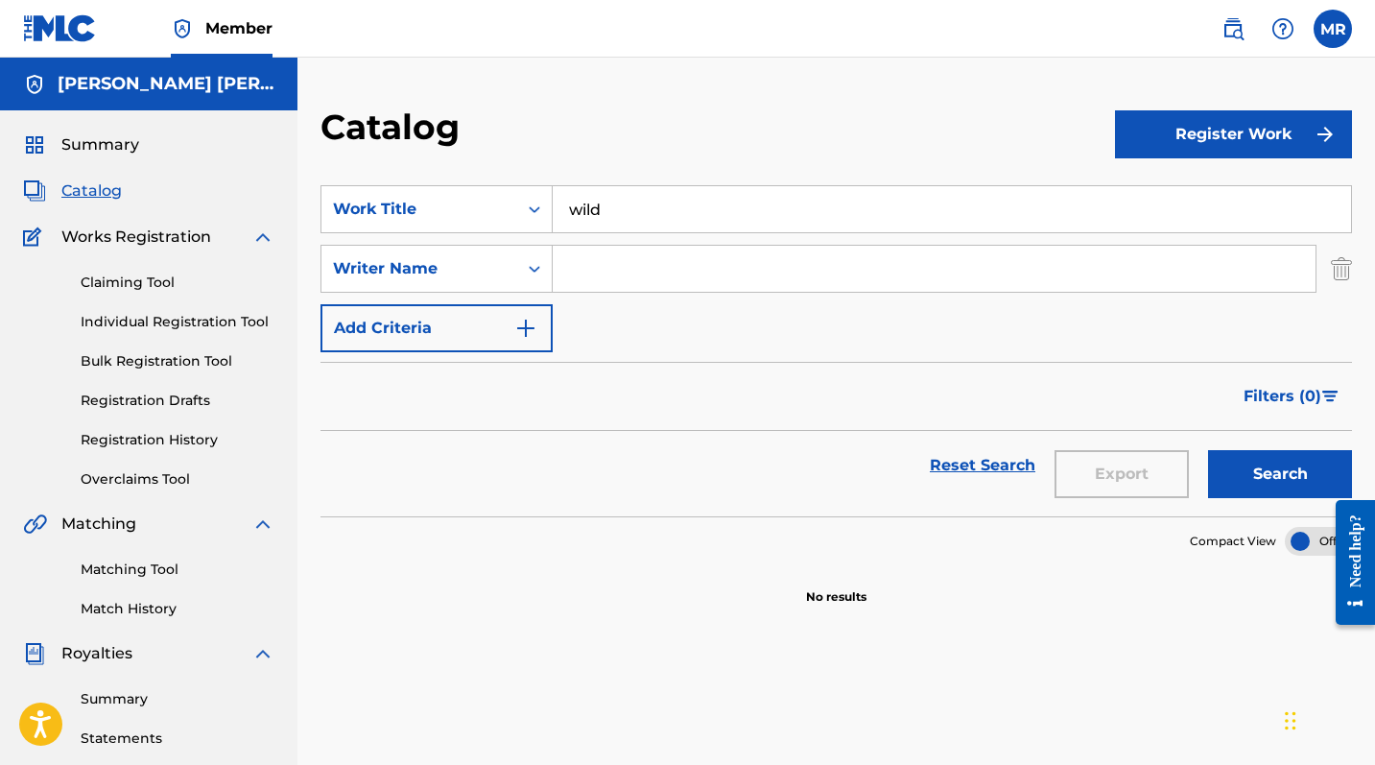
click at [634, 274] on input "Search Form" at bounding box center [934, 269] width 763 height 46
type input "[PERSON_NAME]"
drag, startPoint x: 1027, startPoint y: 349, endPoint x: 1246, endPoint y: 440, distance: 237.0
click at [1246, 440] on div "Search" at bounding box center [1276, 465] width 154 height 69
click at [1246, 478] on button "Search" at bounding box center [1280, 474] width 144 height 48
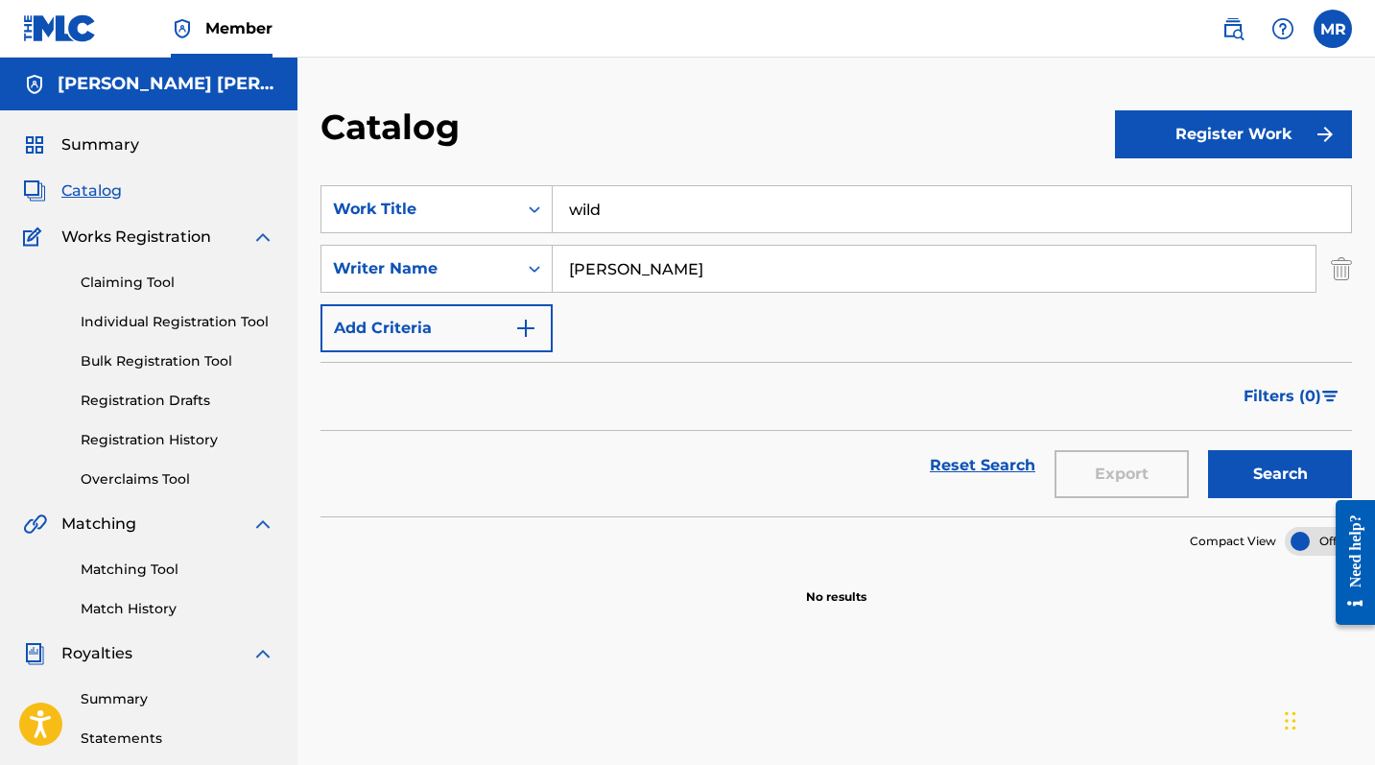
click at [1208, 141] on button "Register Work" at bounding box center [1233, 134] width 237 height 48
click at [1176, 202] on link "Individual" at bounding box center [1233, 197] width 237 height 46
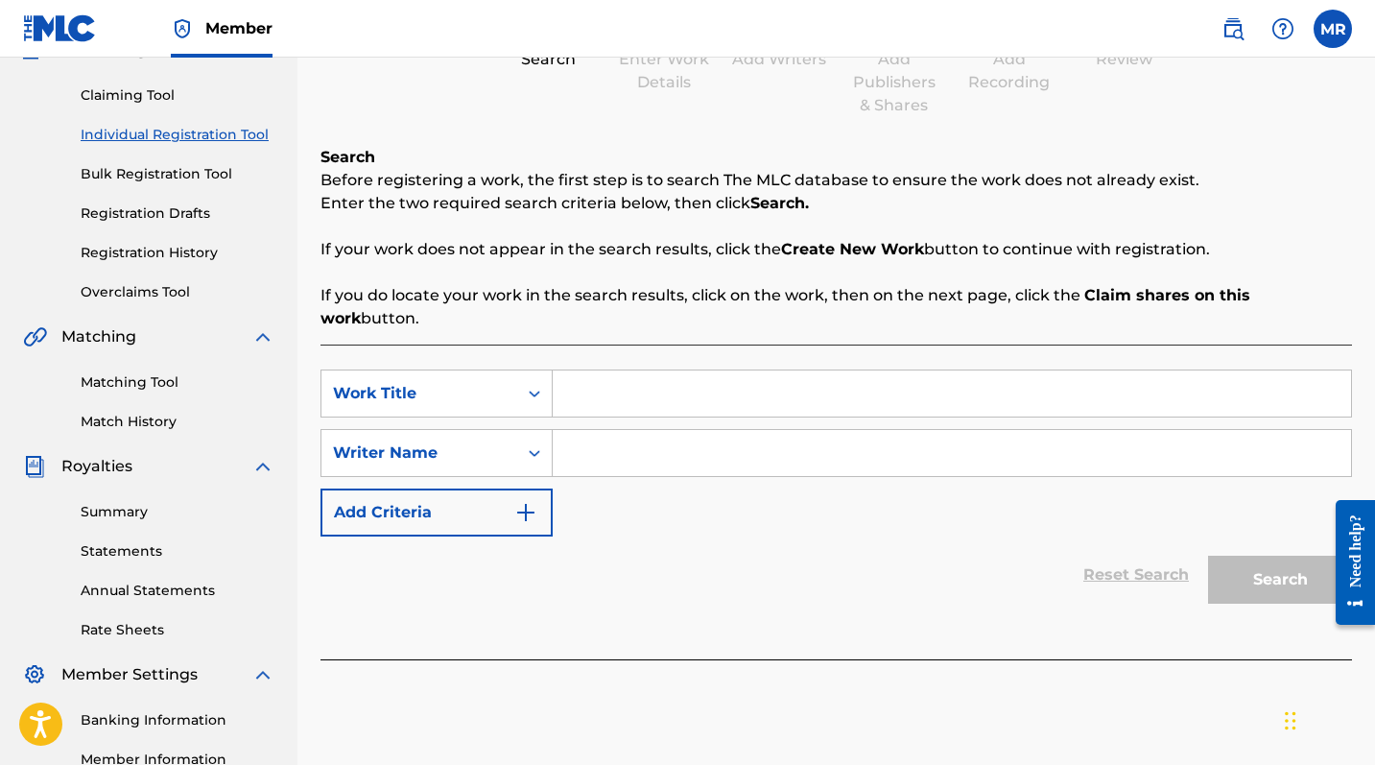
scroll to position [270, 0]
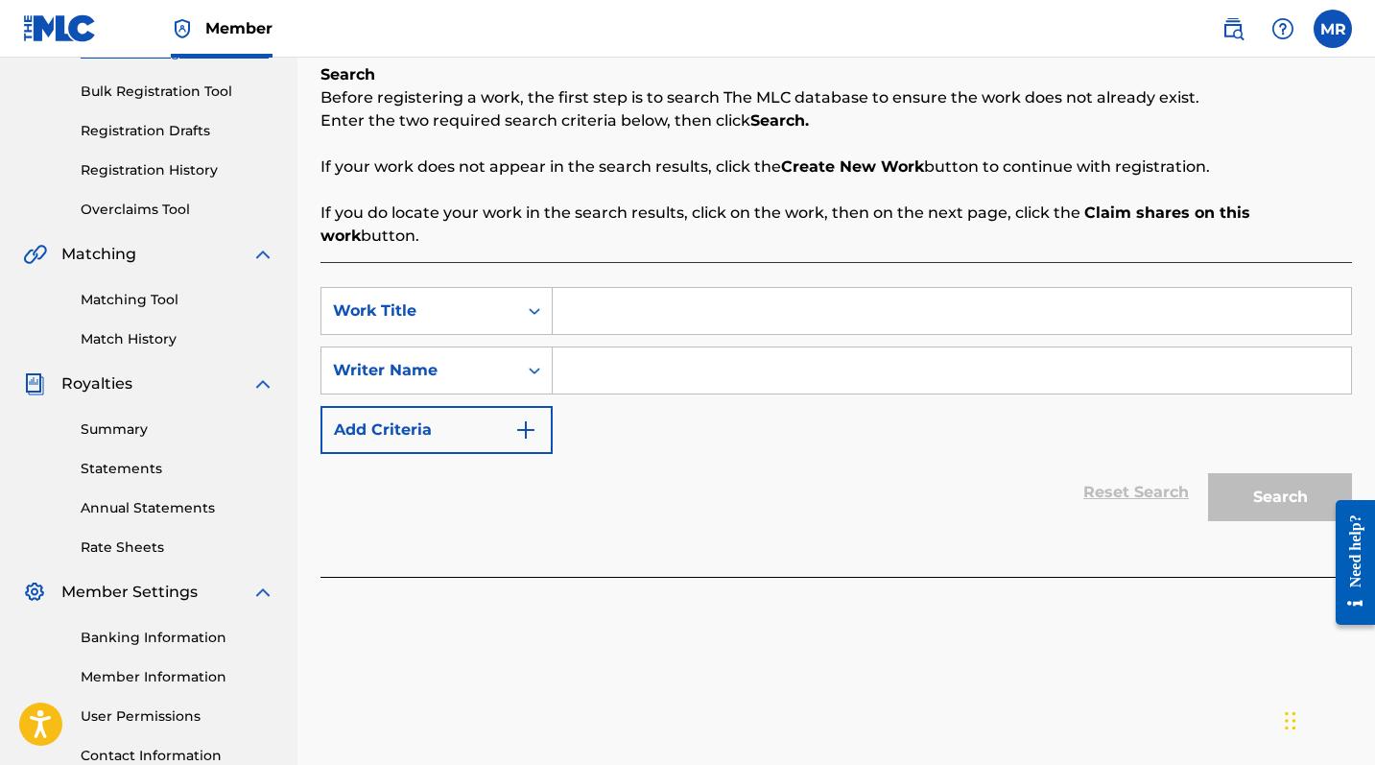
click at [624, 321] on div "SearchWithCriteria9dda7fdc-0bbd-40cf-ad18-0e646e303823 Work Title SearchWithCri…" at bounding box center [837, 370] width 1032 height 167
click at [603, 295] on input "Search Form" at bounding box center [952, 311] width 798 height 46
type input "Wild"
click at [579, 347] on input "Search Form" at bounding box center [952, 370] width 798 height 46
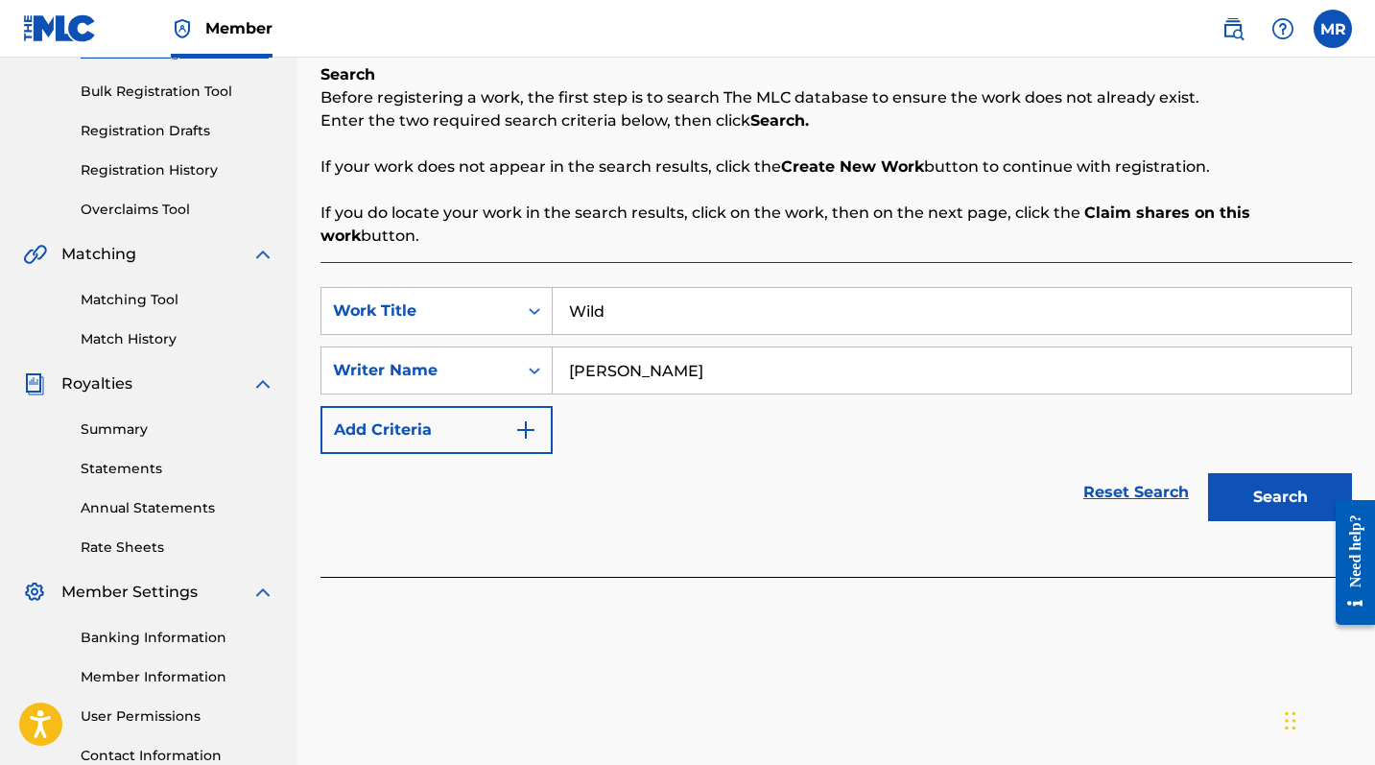
type input "[PERSON_NAME]"
click at [1248, 473] on button "Search" at bounding box center [1280, 497] width 144 height 48
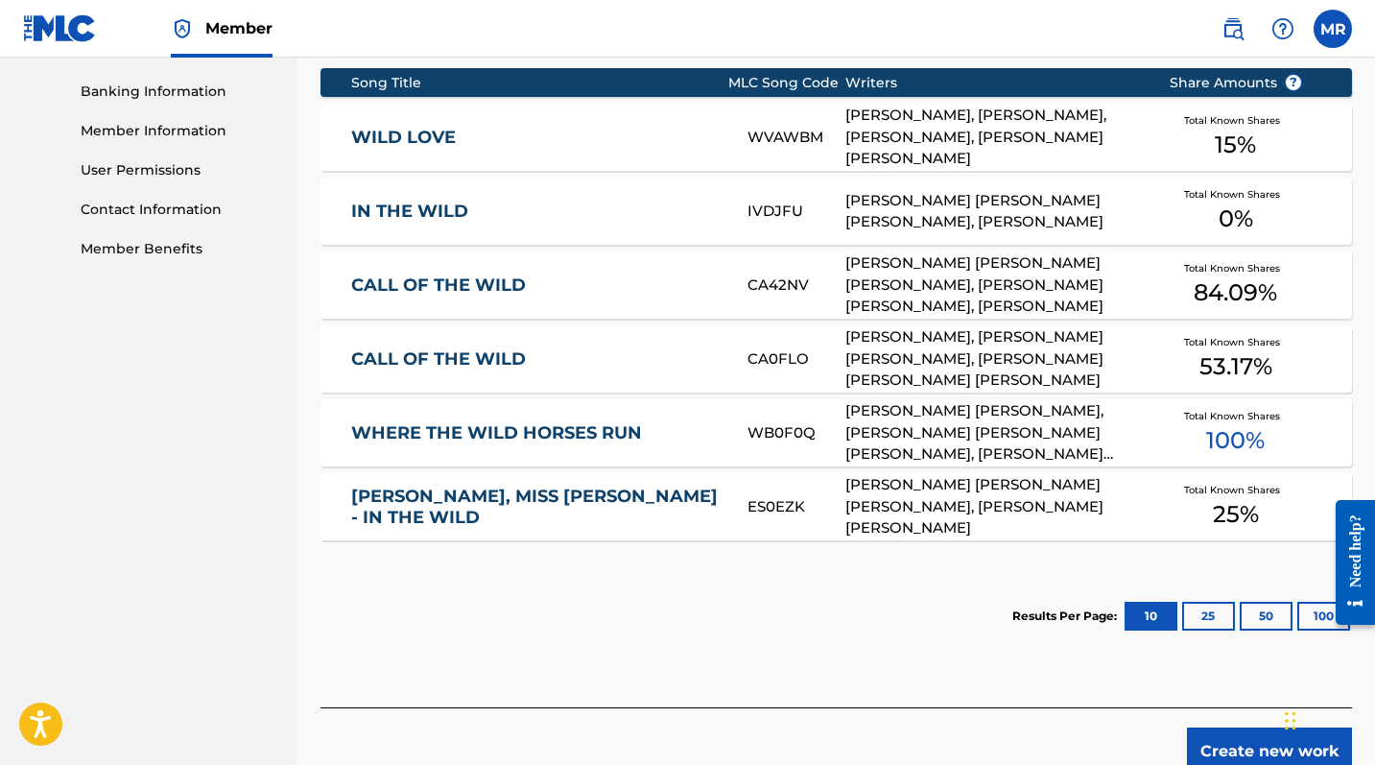
scroll to position [849, 0]
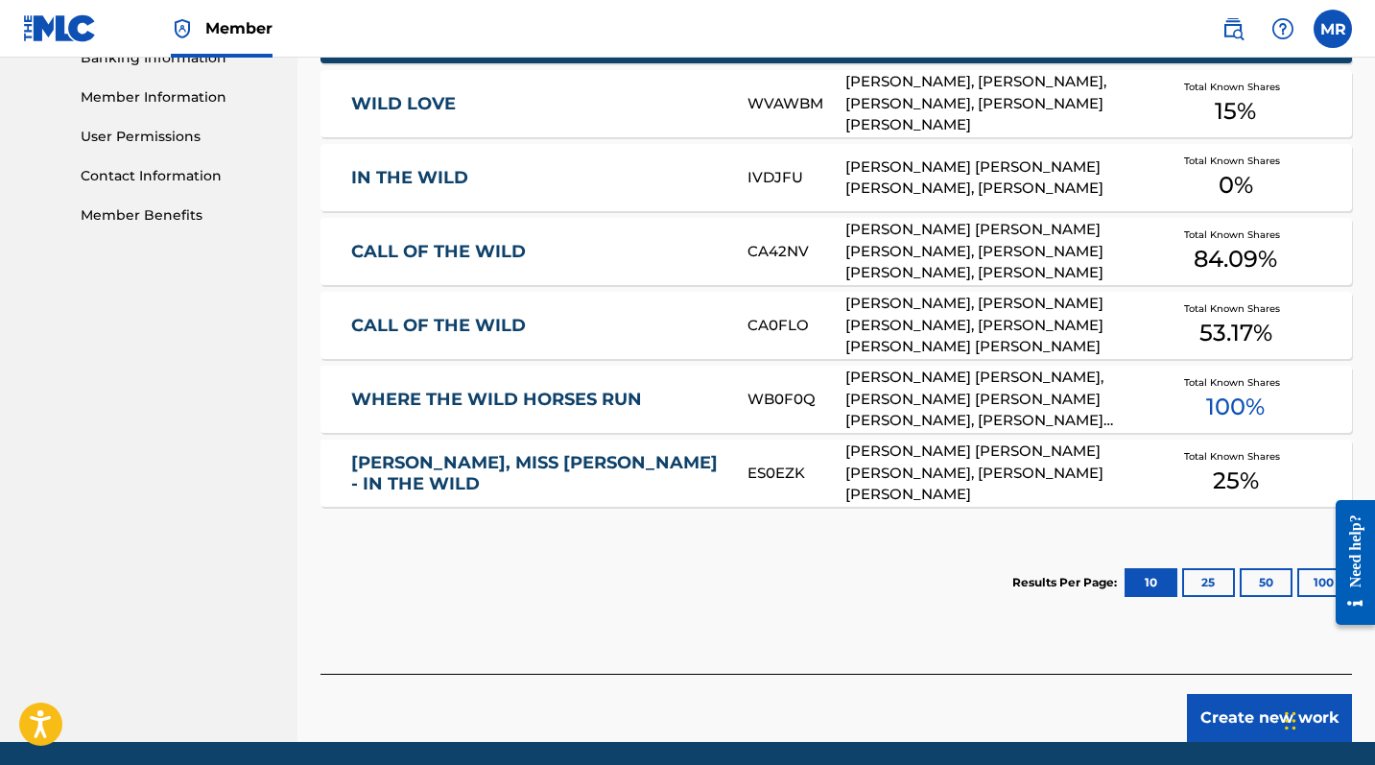
click at [1210, 625] on button "Create new work" at bounding box center [1269, 718] width 165 height 48
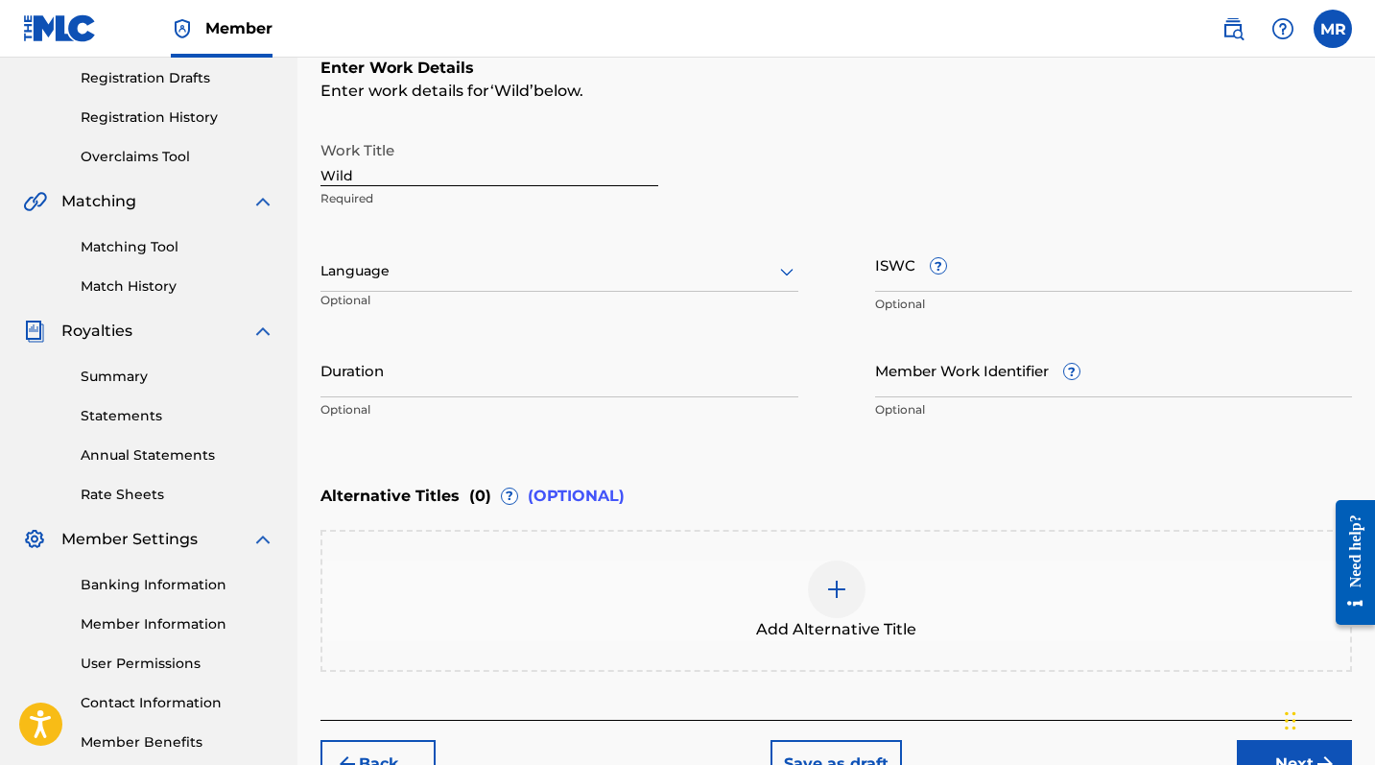
scroll to position [302, 0]
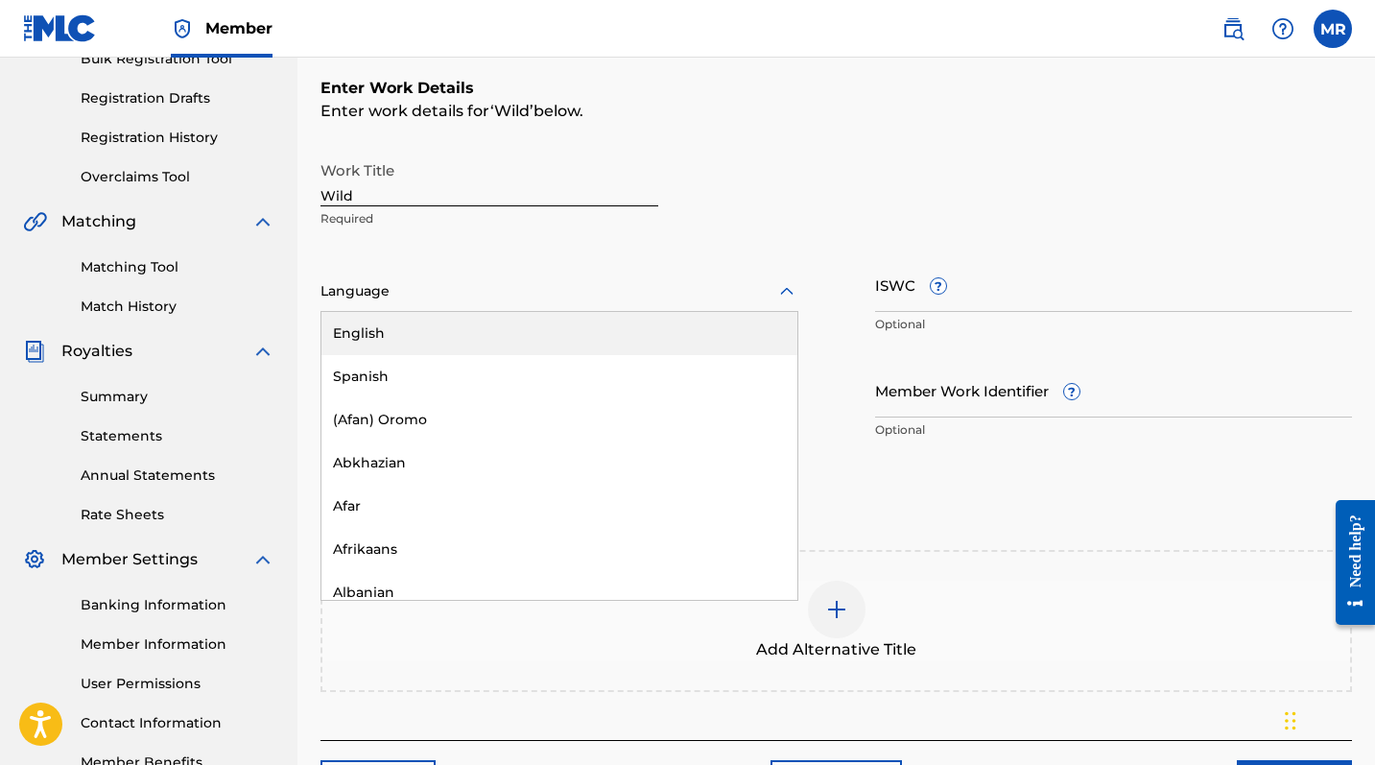
click at [428, 296] on div at bounding box center [560, 291] width 478 height 24
click at [406, 323] on div "English" at bounding box center [559, 333] width 476 height 43
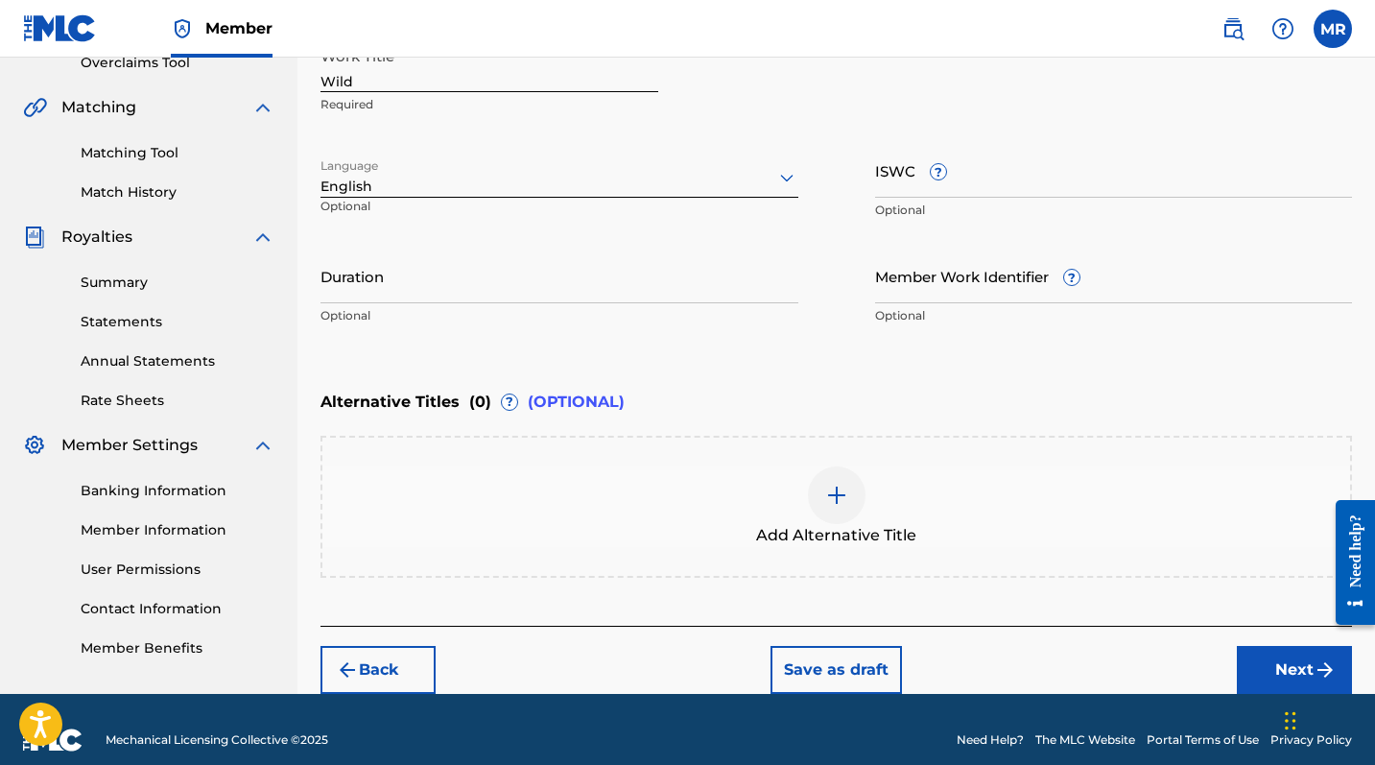
scroll to position [420, 0]
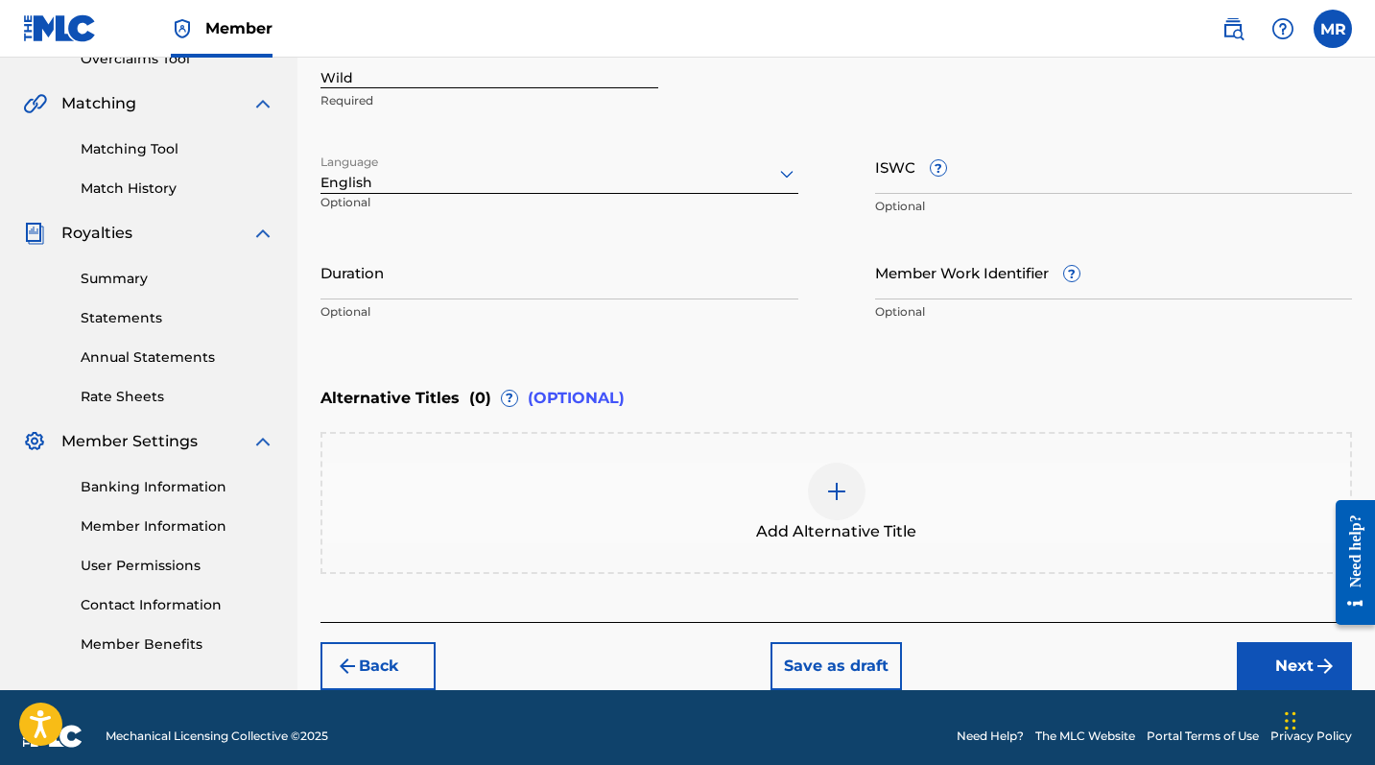
click at [1248, 625] on div "Back Save as draft Next" at bounding box center [837, 656] width 1032 height 68
click at [1248, 625] on button "Next" at bounding box center [1294, 666] width 115 height 48
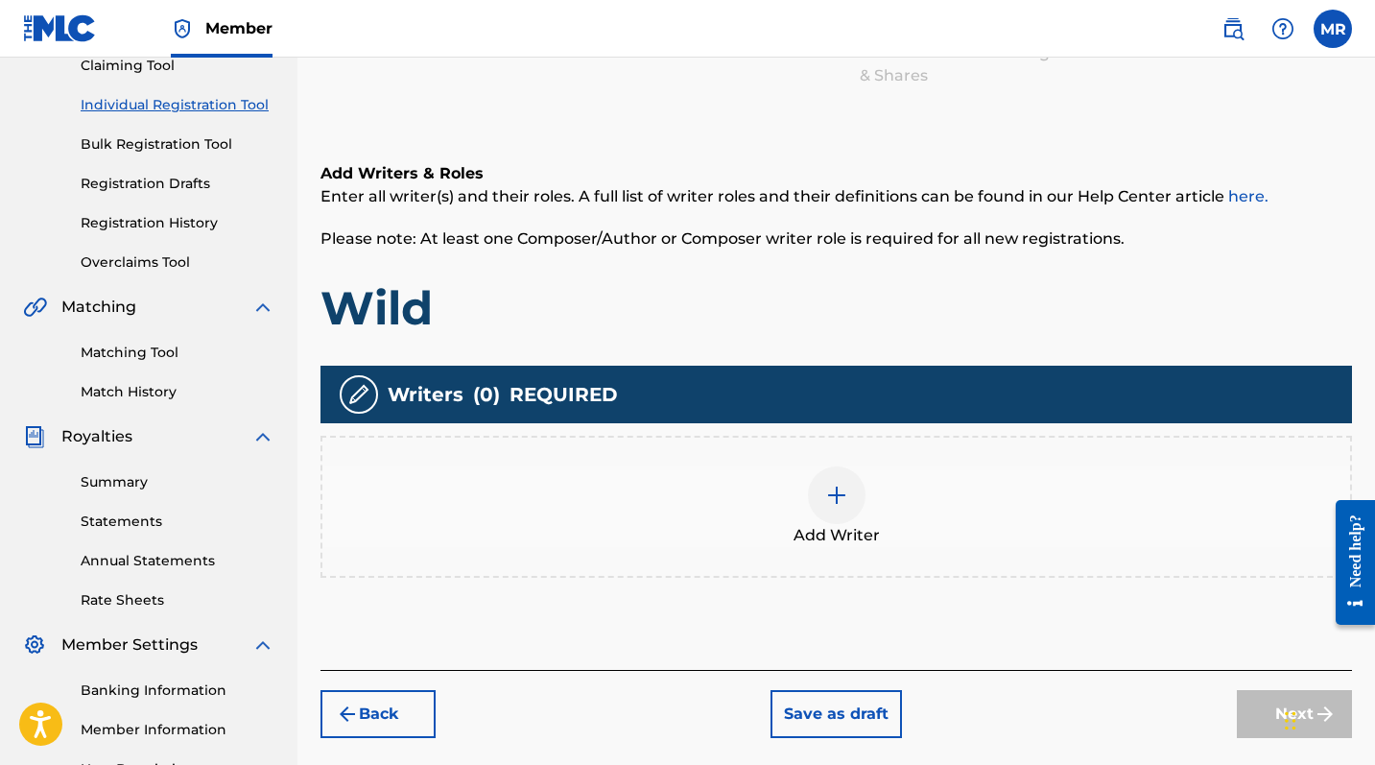
scroll to position [306, 0]
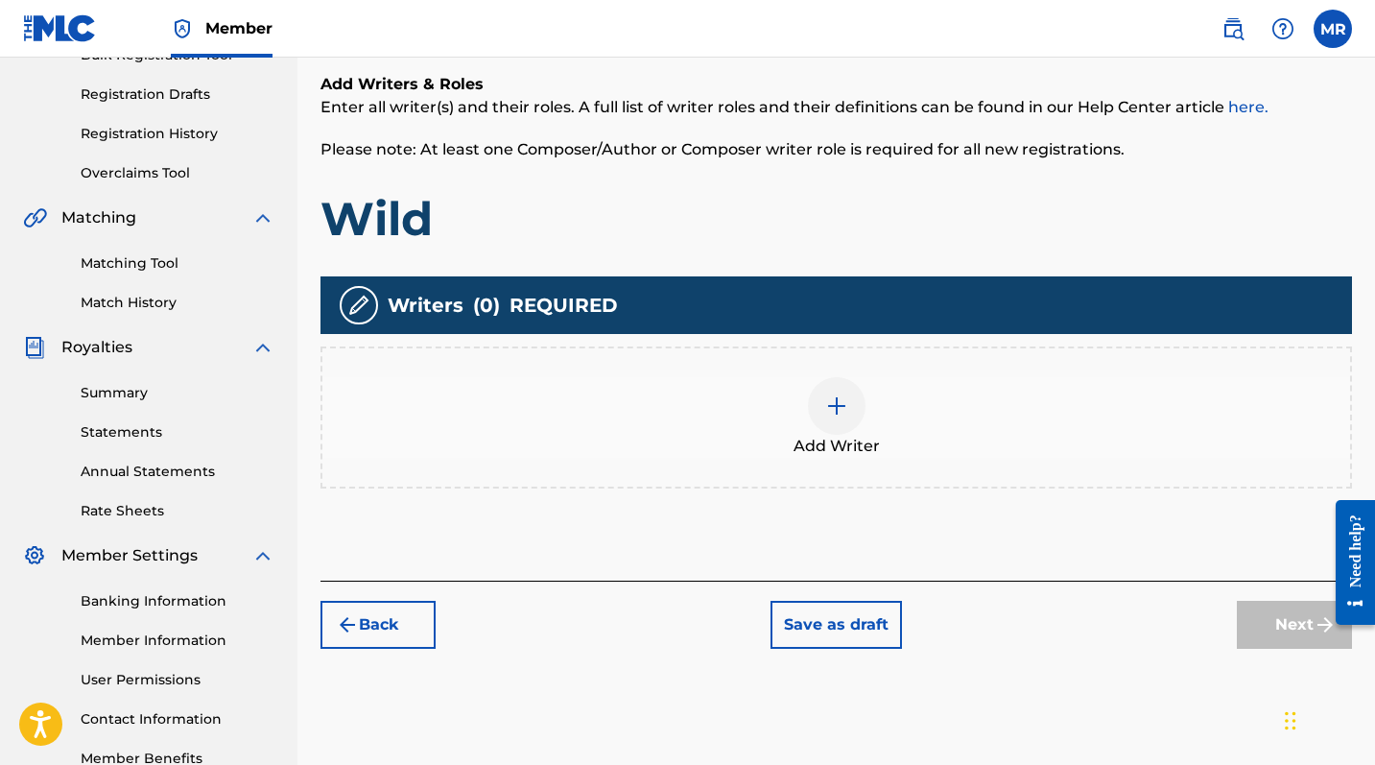
click at [823, 407] on div at bounding box center [837, 406] width 58 height 58
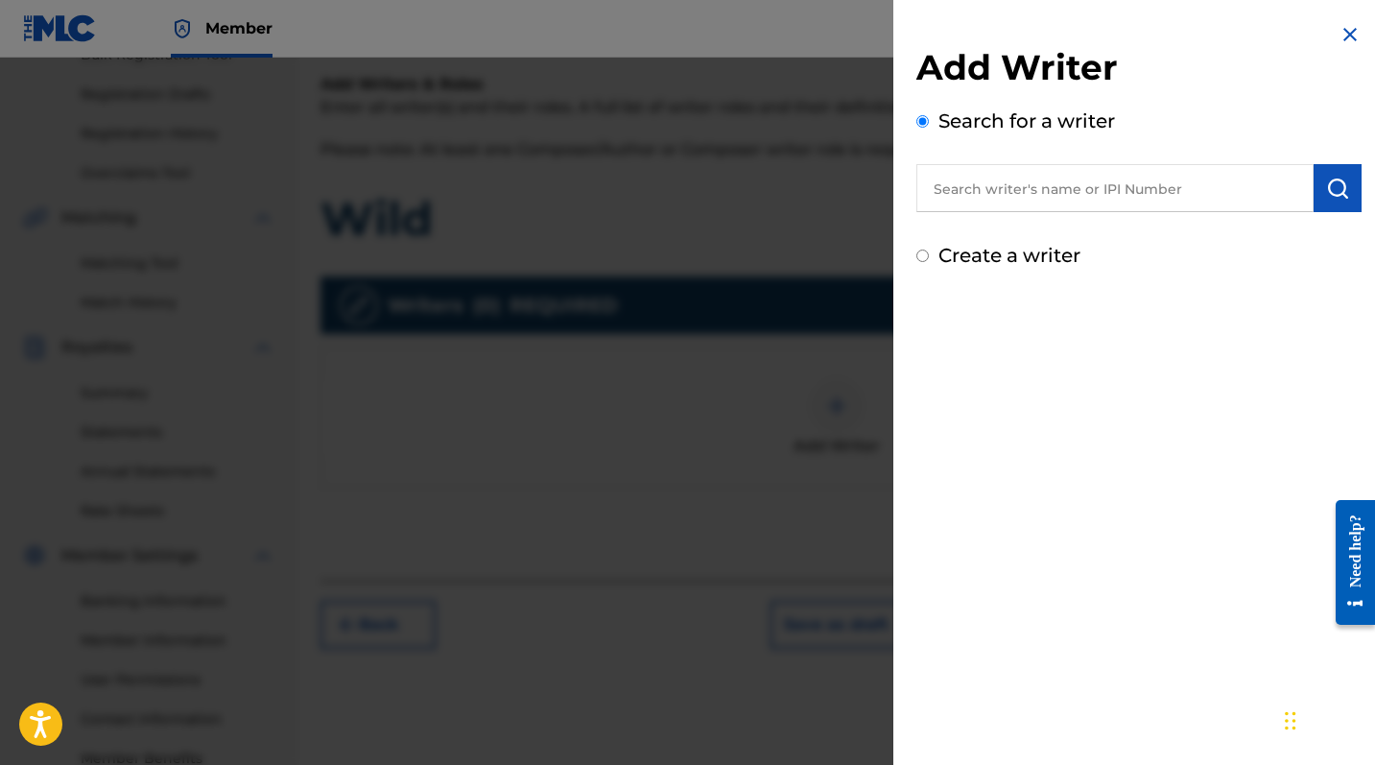
click at [992, 193] on input "text" at bounding box center [1114, 188] width 397 height 48
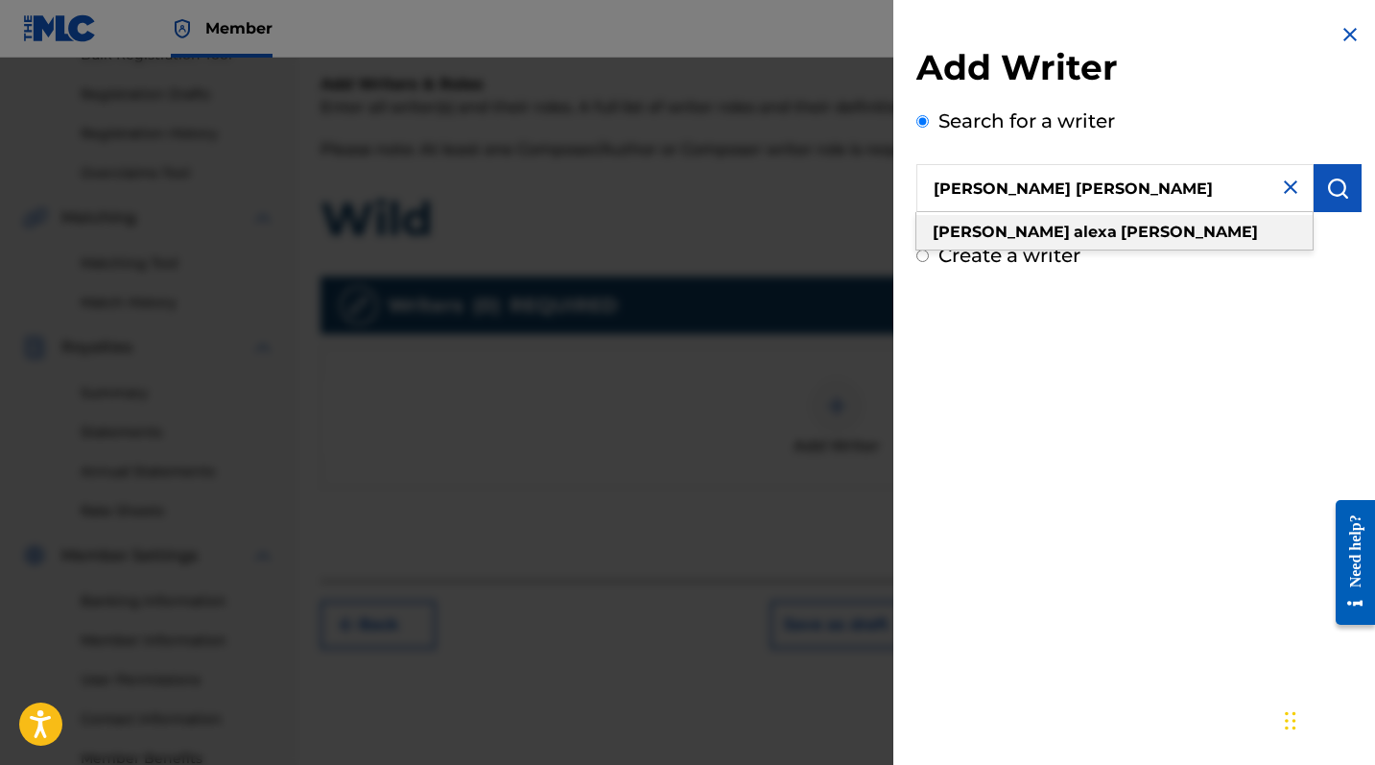
click at [977, 231] on strong "[PERSON_NAME]" at bounding box center [1001, 232] width 137 height 18
type input "[PERSON_NAME] [PERSON_NAME]"
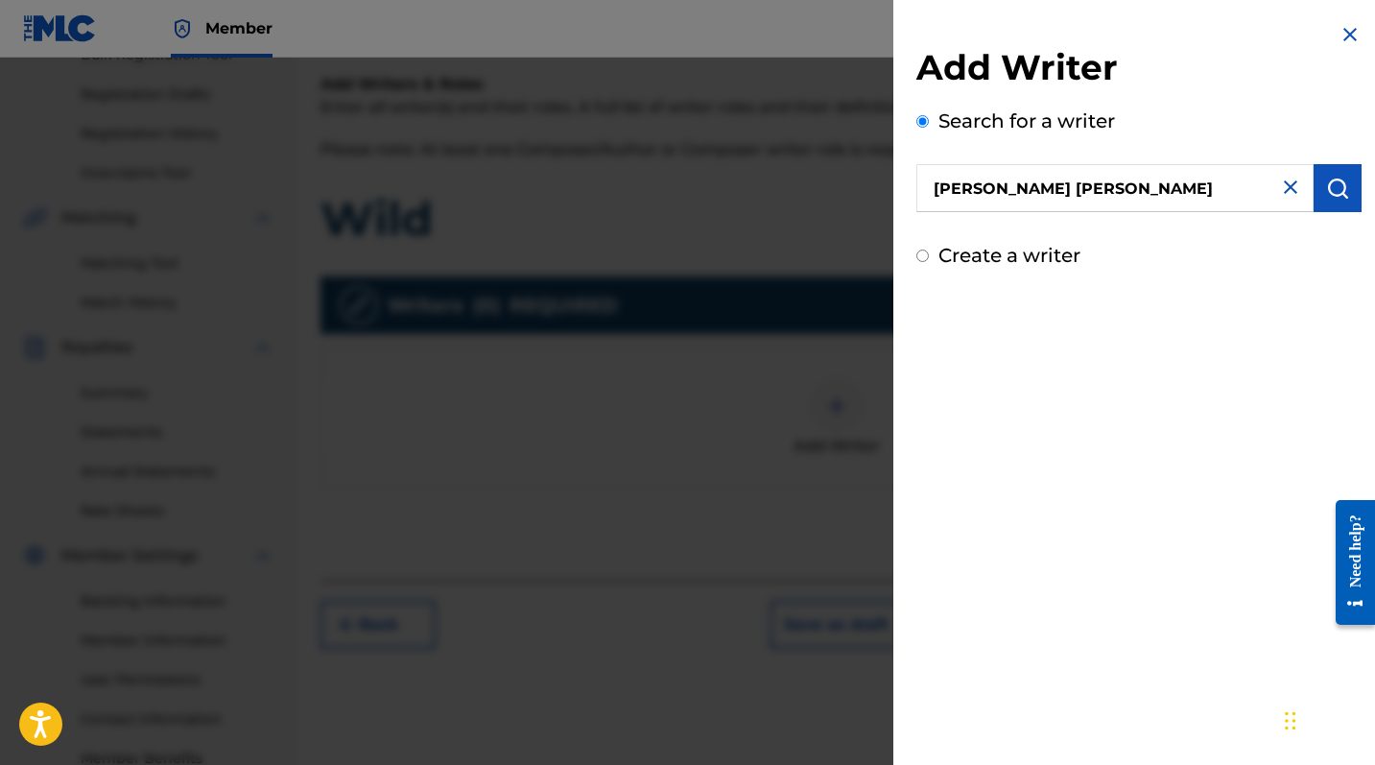
click at [1248, 190] on img "submit" at bounding box center [1337, 188] width 23 height 23
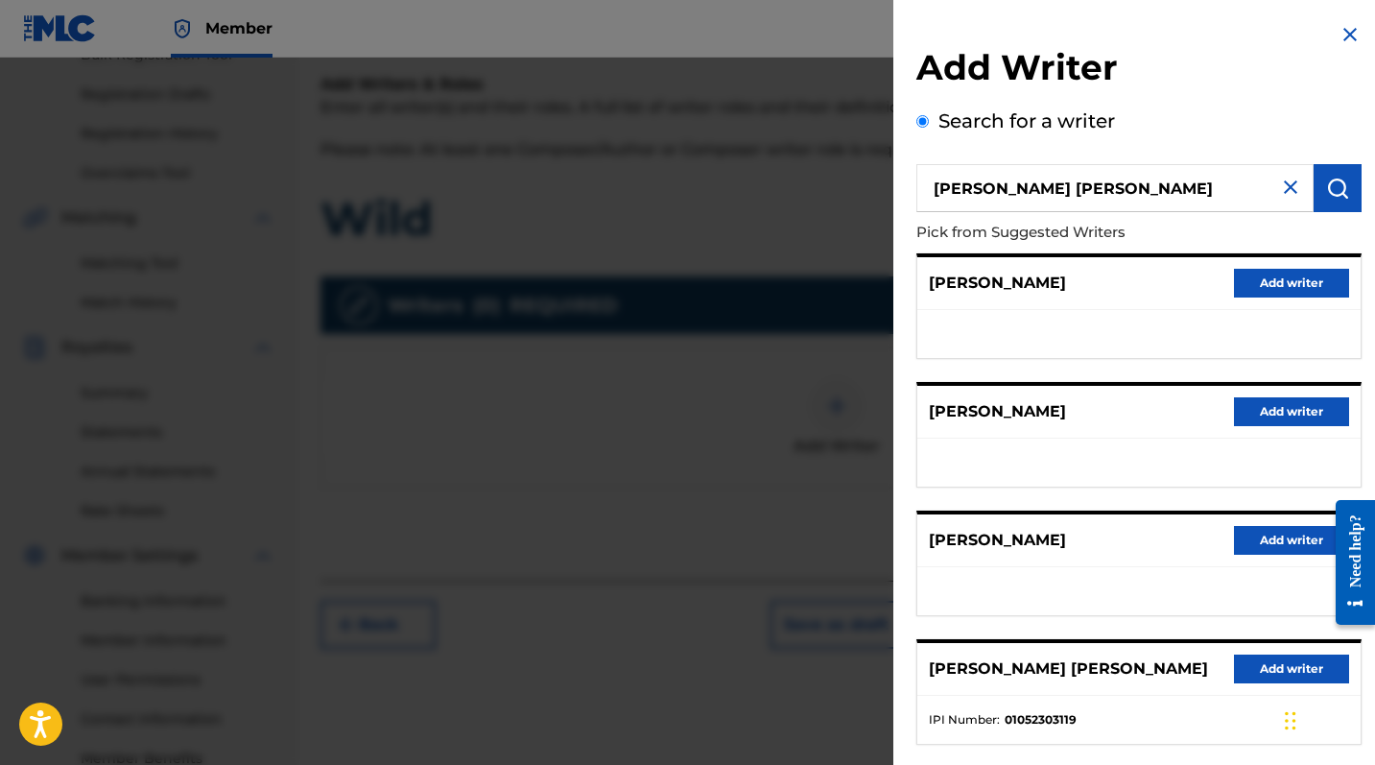
scroll to position [74, 0]
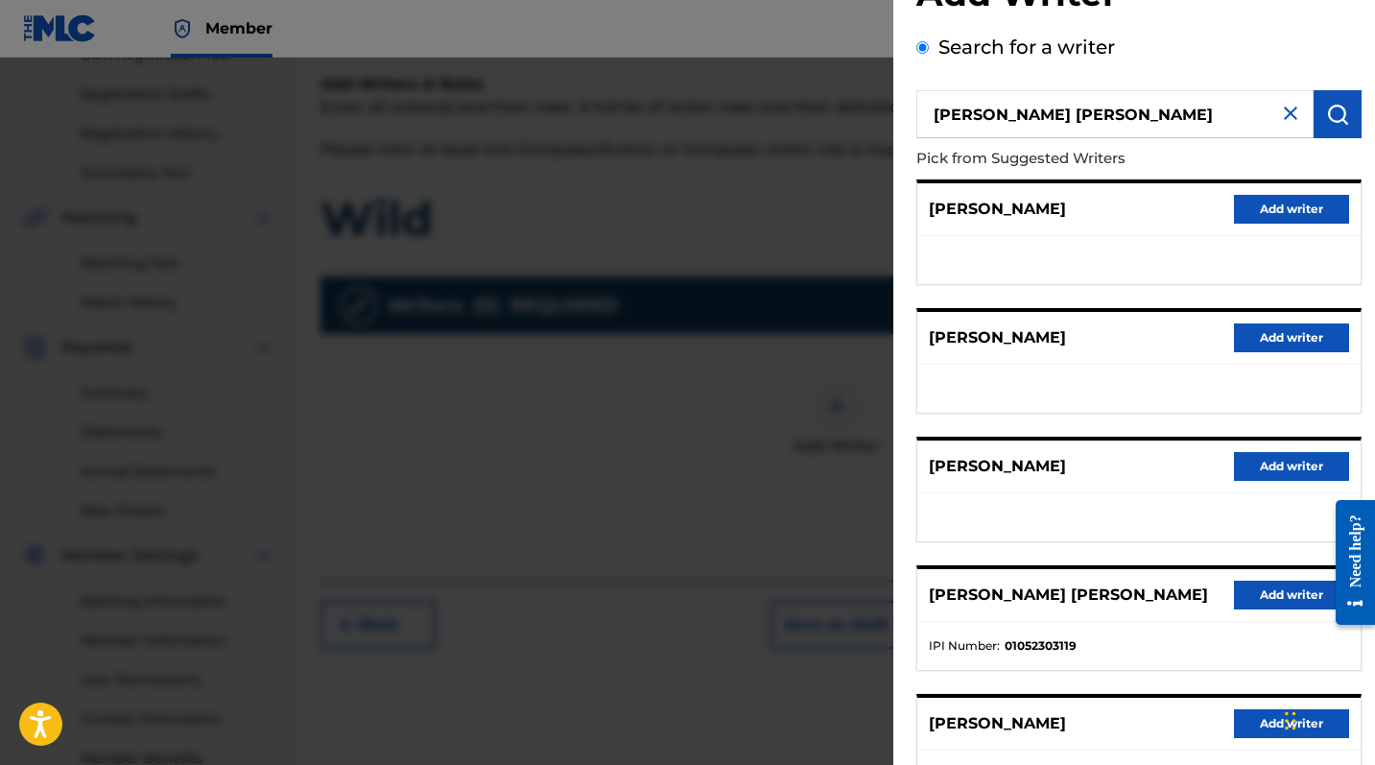
click at [1246, 606] on button "Add writer" at bounding box center [1291, 595] width 115 height 29
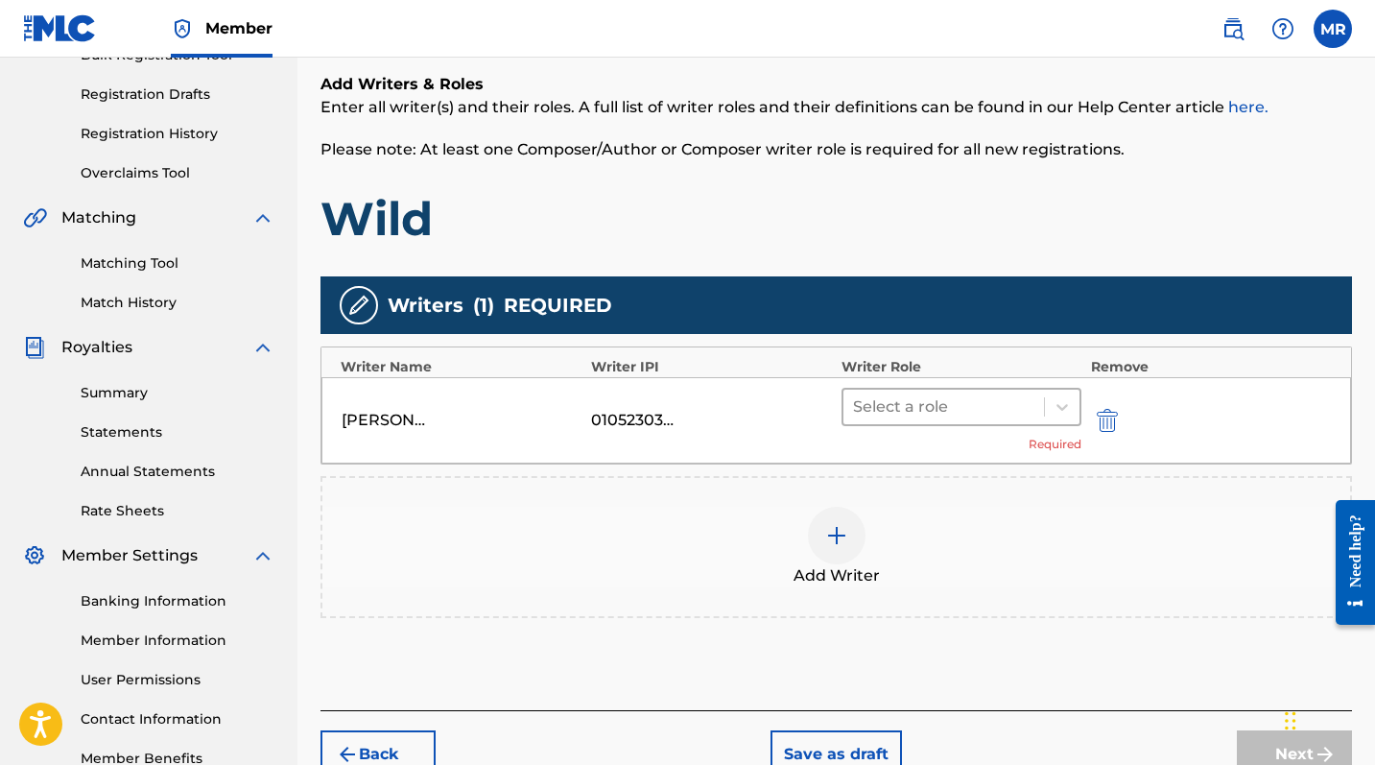
click at [960, 414] on div at bounding box center [943, 406] width 181 height 27
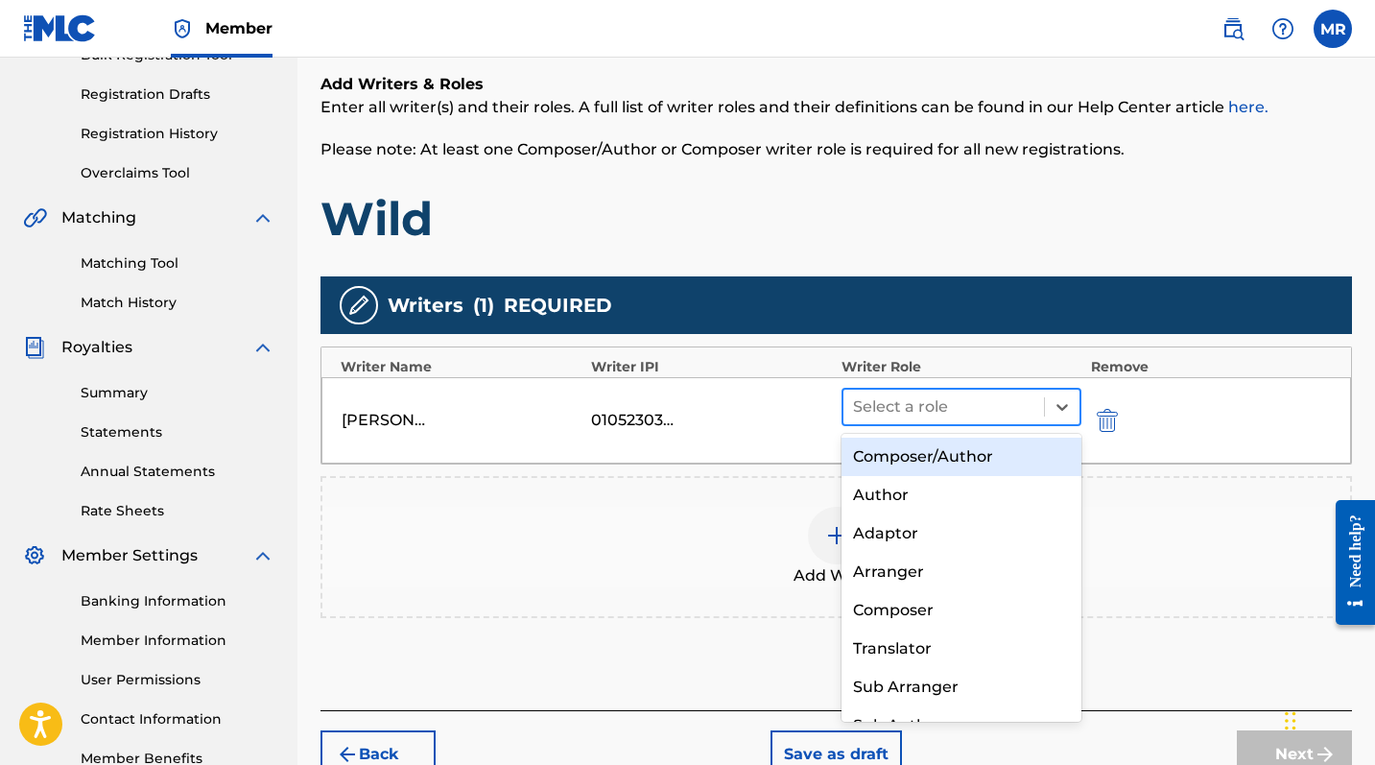
click at [960, 414] on div at bounding box center [943, 406] width 181 height 27
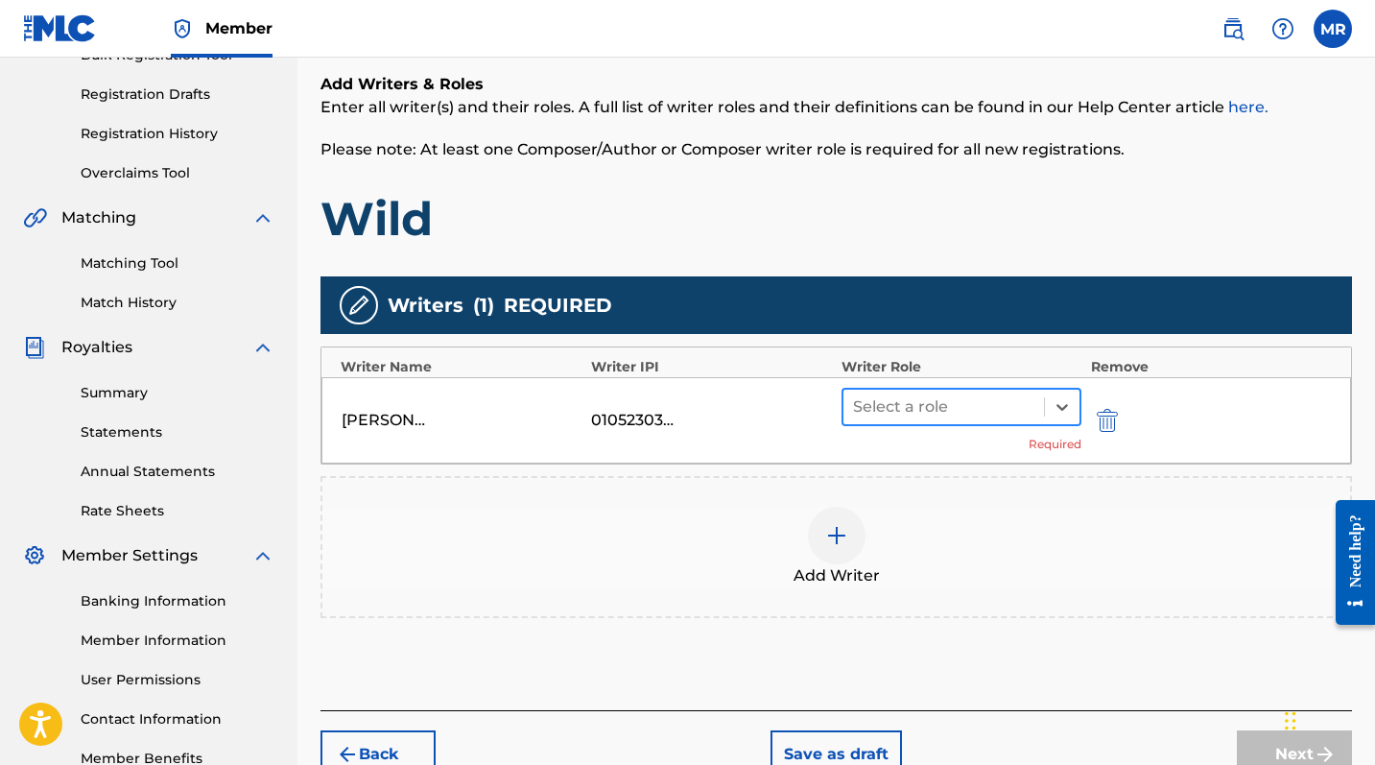
click at [960, 414] on div at bounding box center [943, 406] width 181 height 27
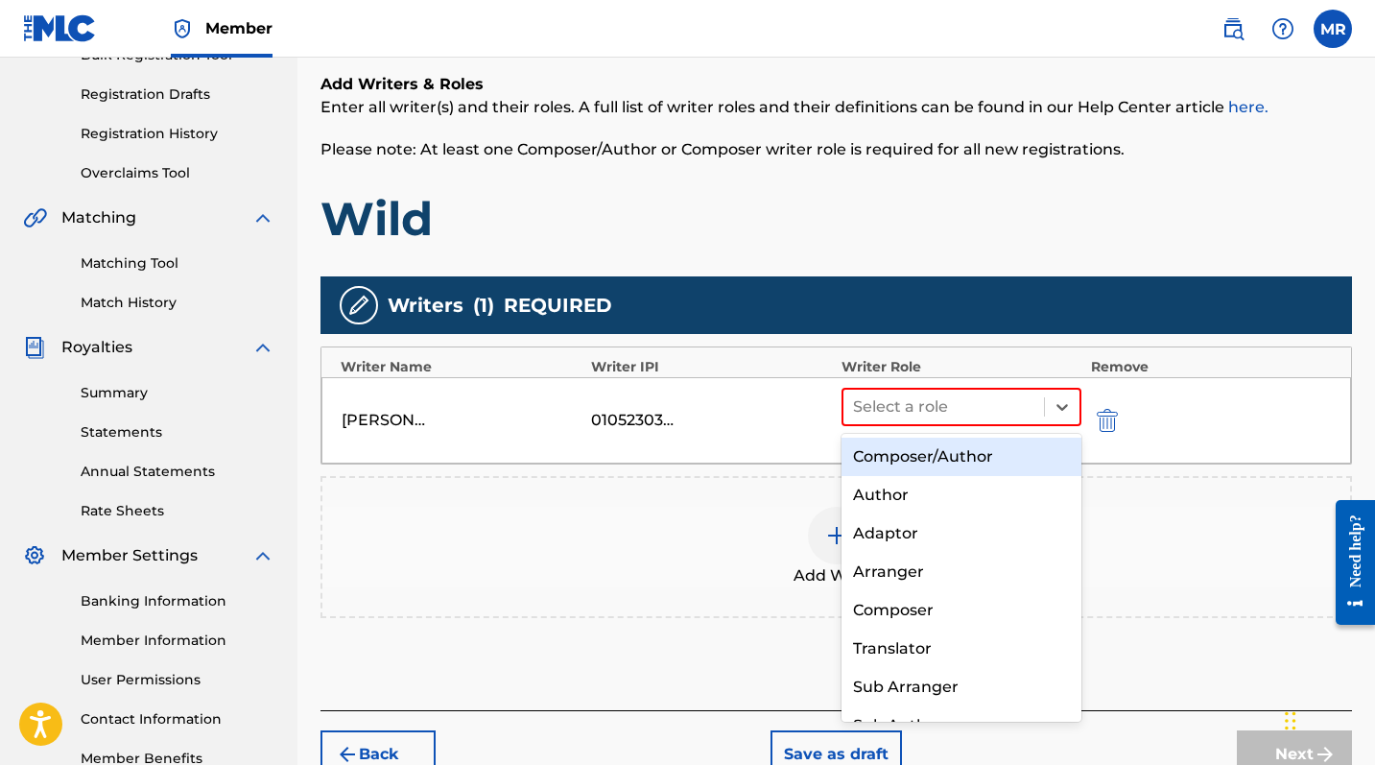
click at [951, 443] on div "Composer/Author" at bounding box center [962, 457] width 240 height 38
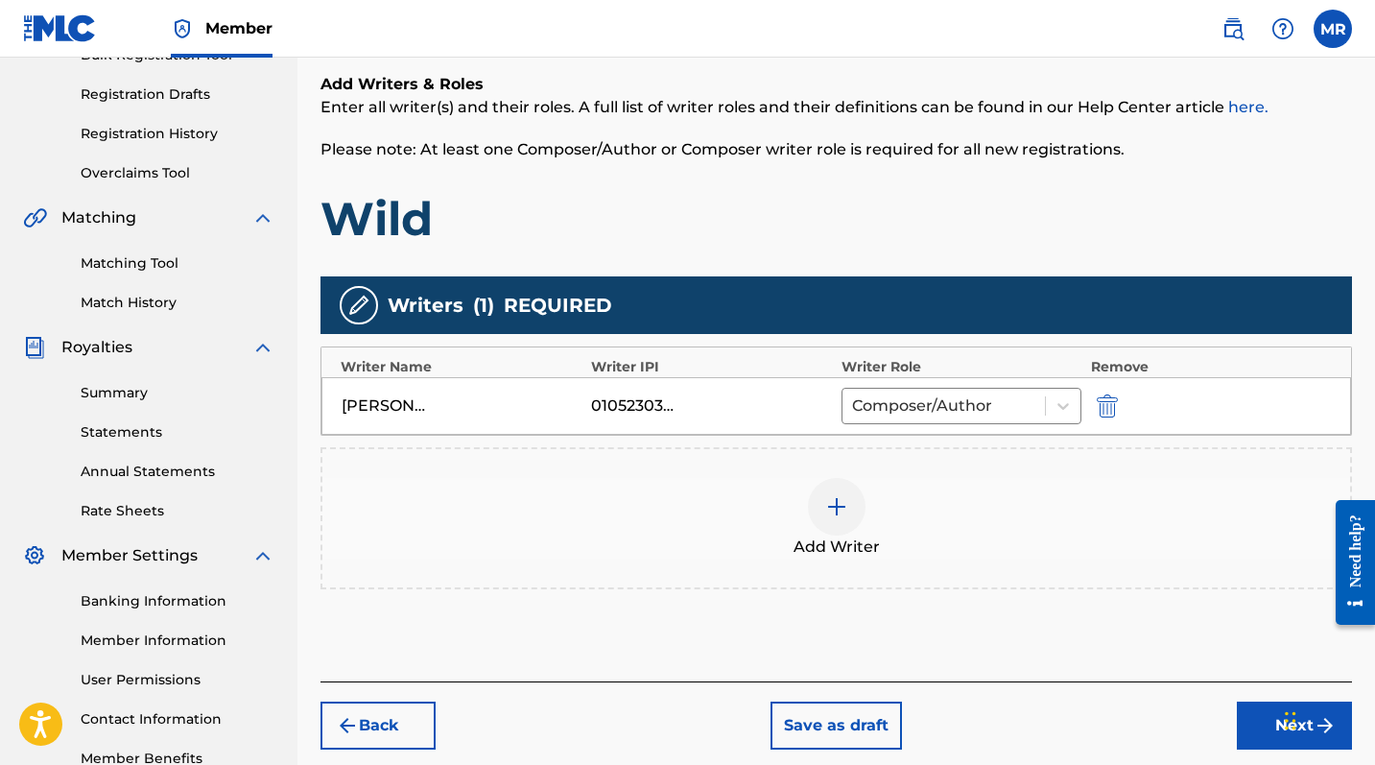
click at [855, 502] on div at bounding box center [837, 507] width 58 height 58
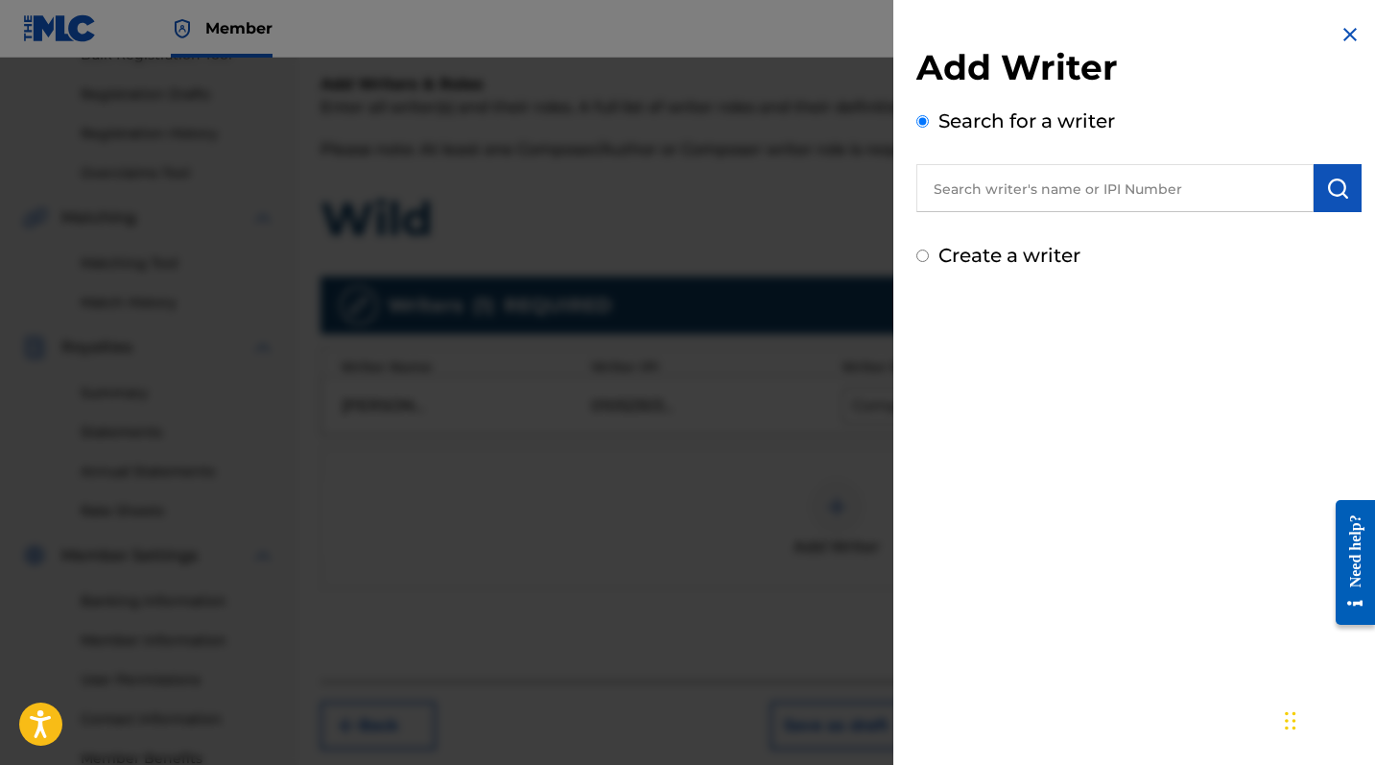
click at [1004, 189] on input "text" at bounding box center [1114, 188] width 397 height 48
type input "gamal abdu"
click at [997, 214] on div "gamal abdu" at bounding box center [1115, 231] width 398 height 38
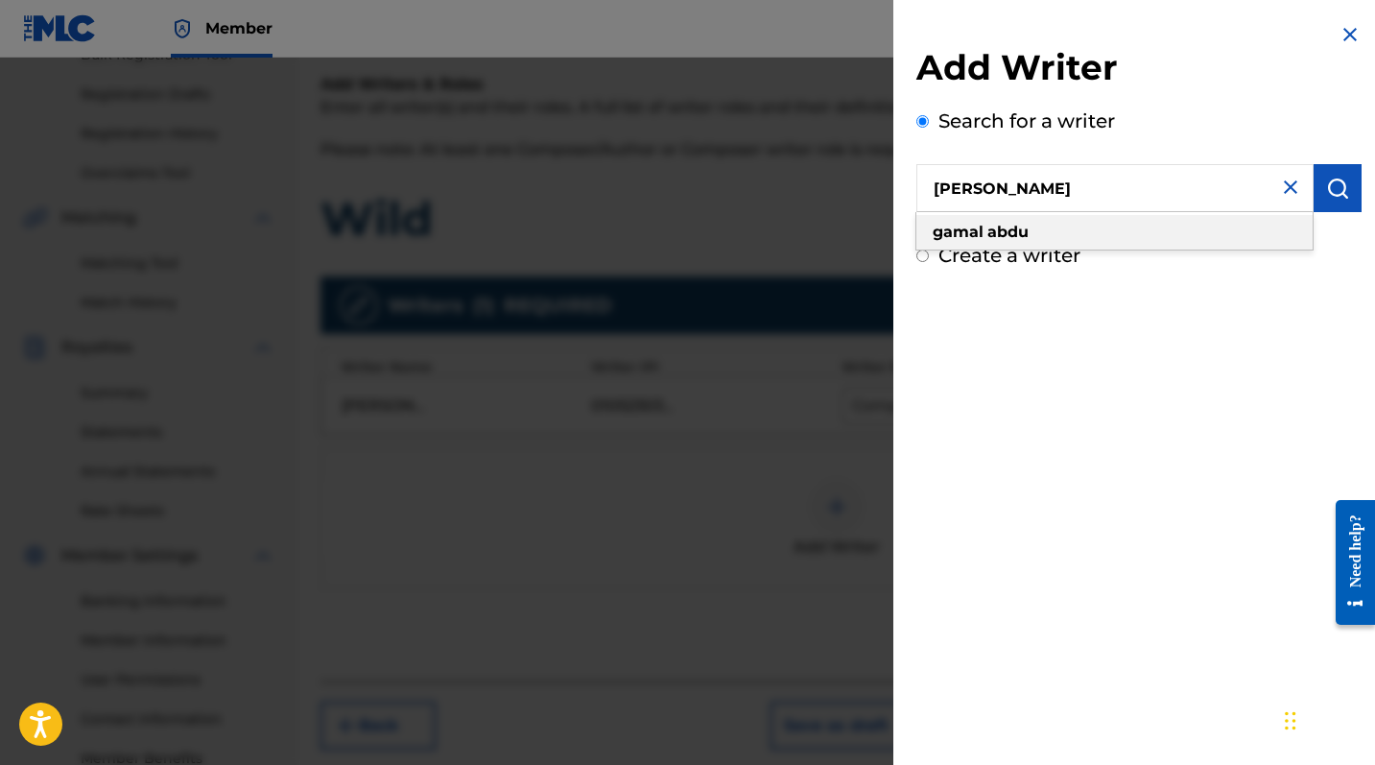
click at [990, 234] on strong "abdu" at bounding box center [1007, 232] width 41 height 18
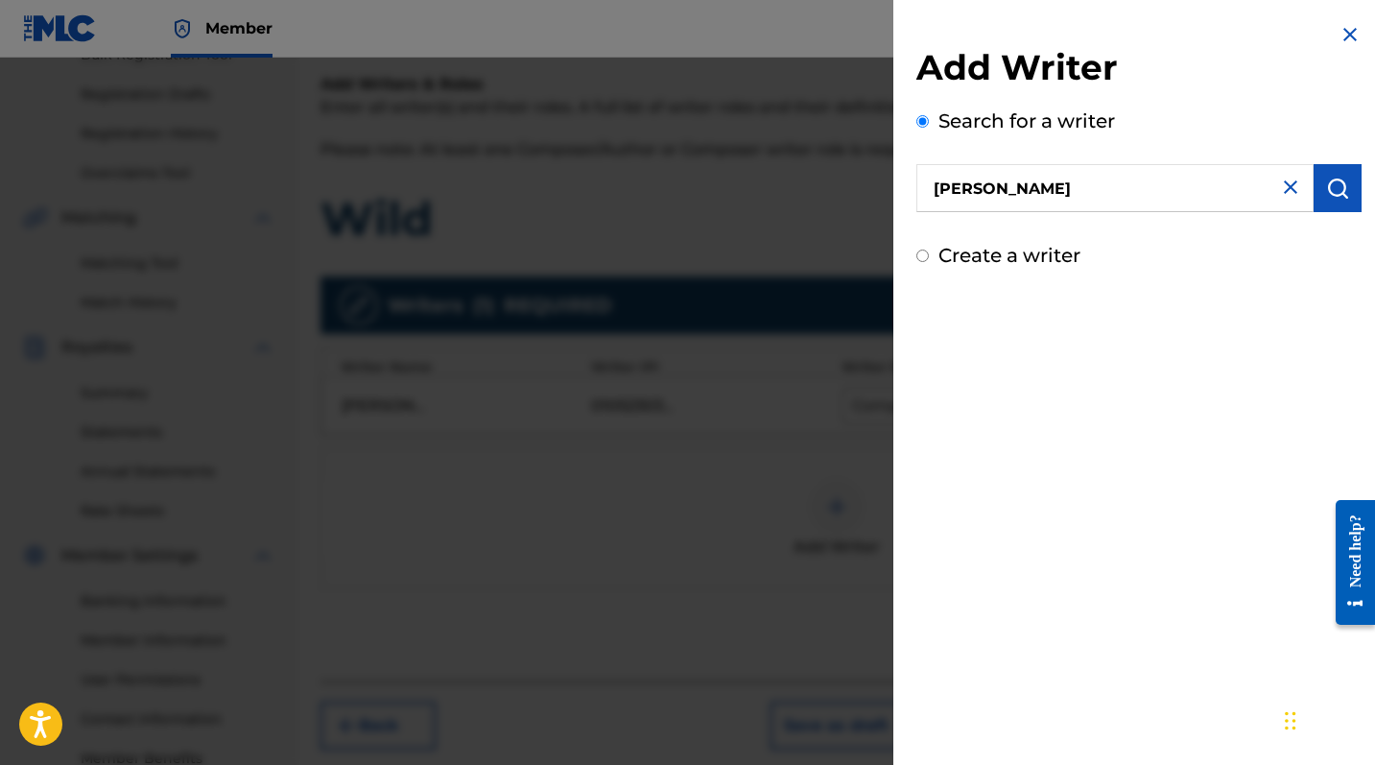
click at [1248, 195] on img "submit" at bounding box center [1337, 188] width 23 height 23
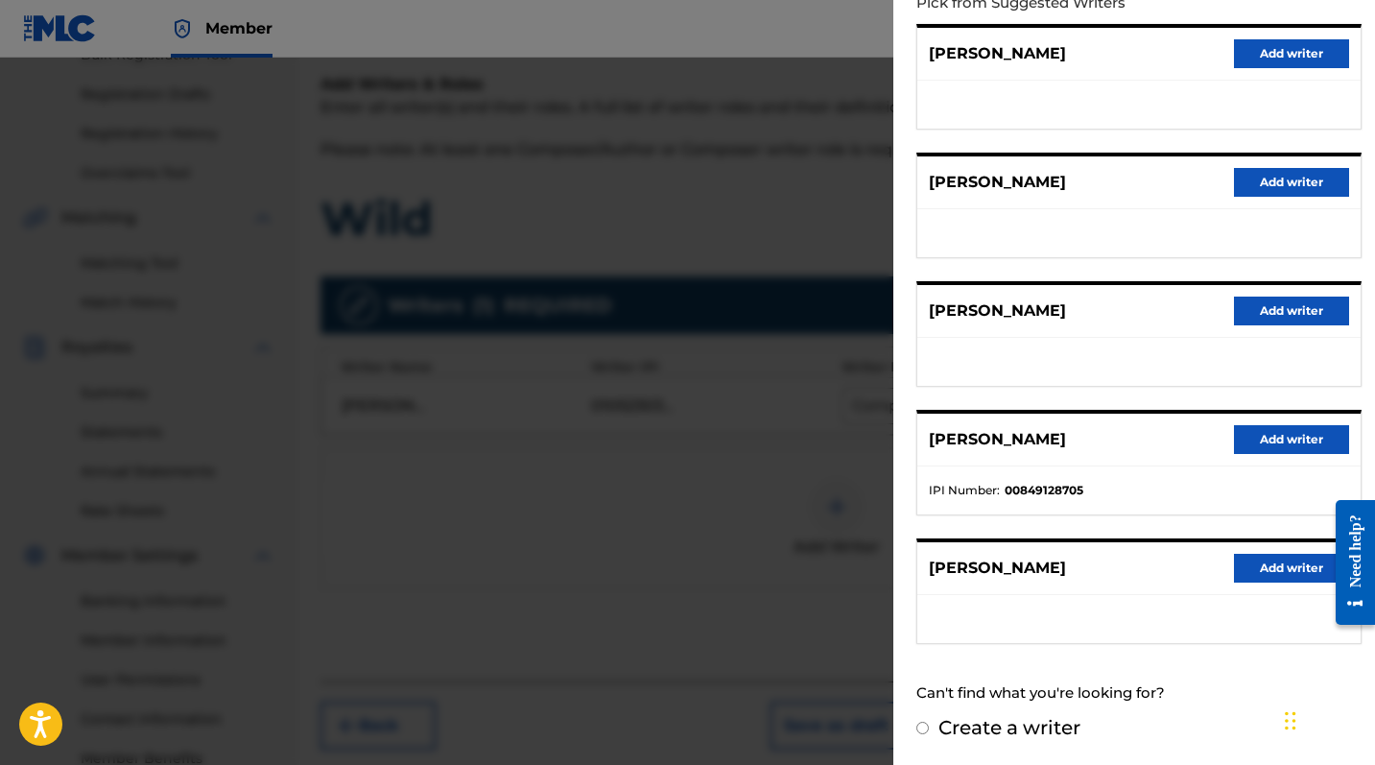
scroll to position [228, 0]
click at [1238, 438] on button "Add writer" at bounding box center [1291, 440] width 115 height 29
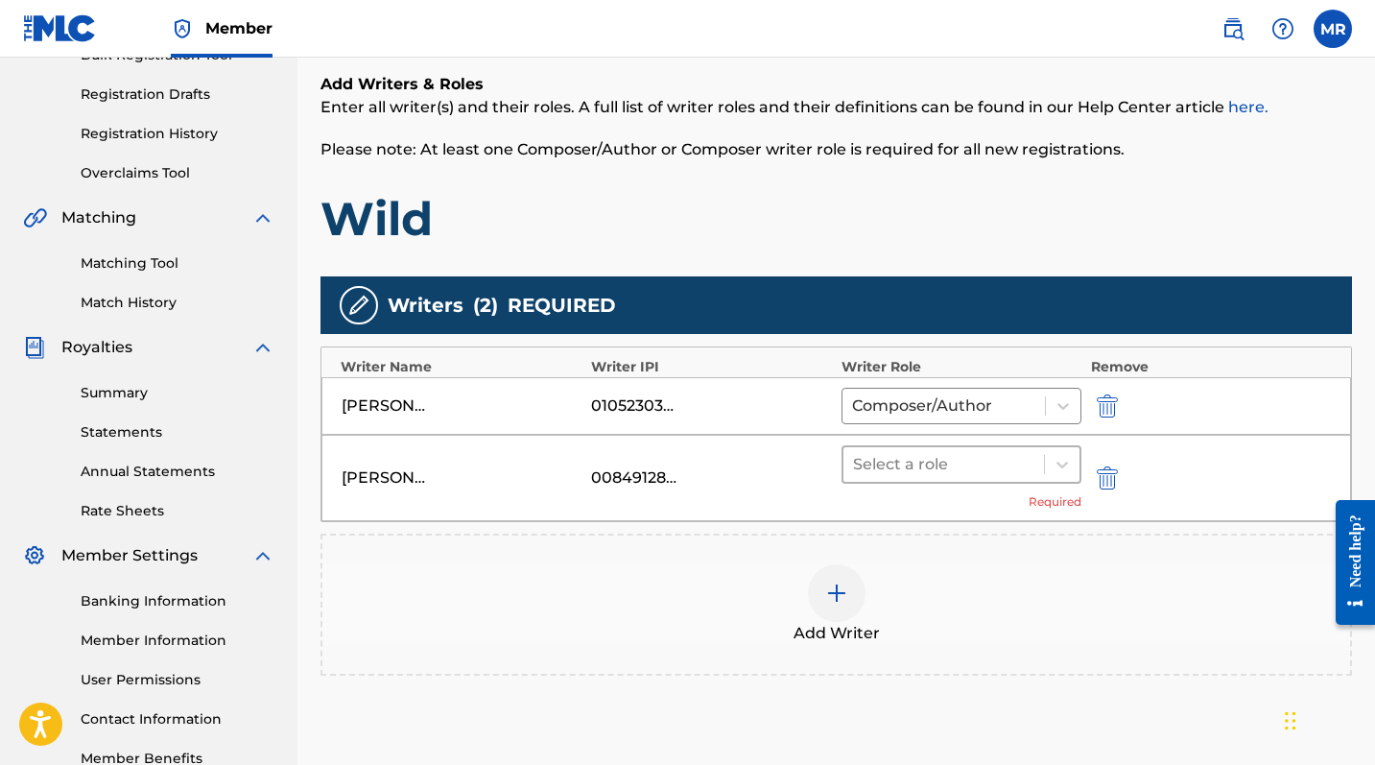
click at [955, 464] on div at bounding box center [943, 464] width 181 height 27
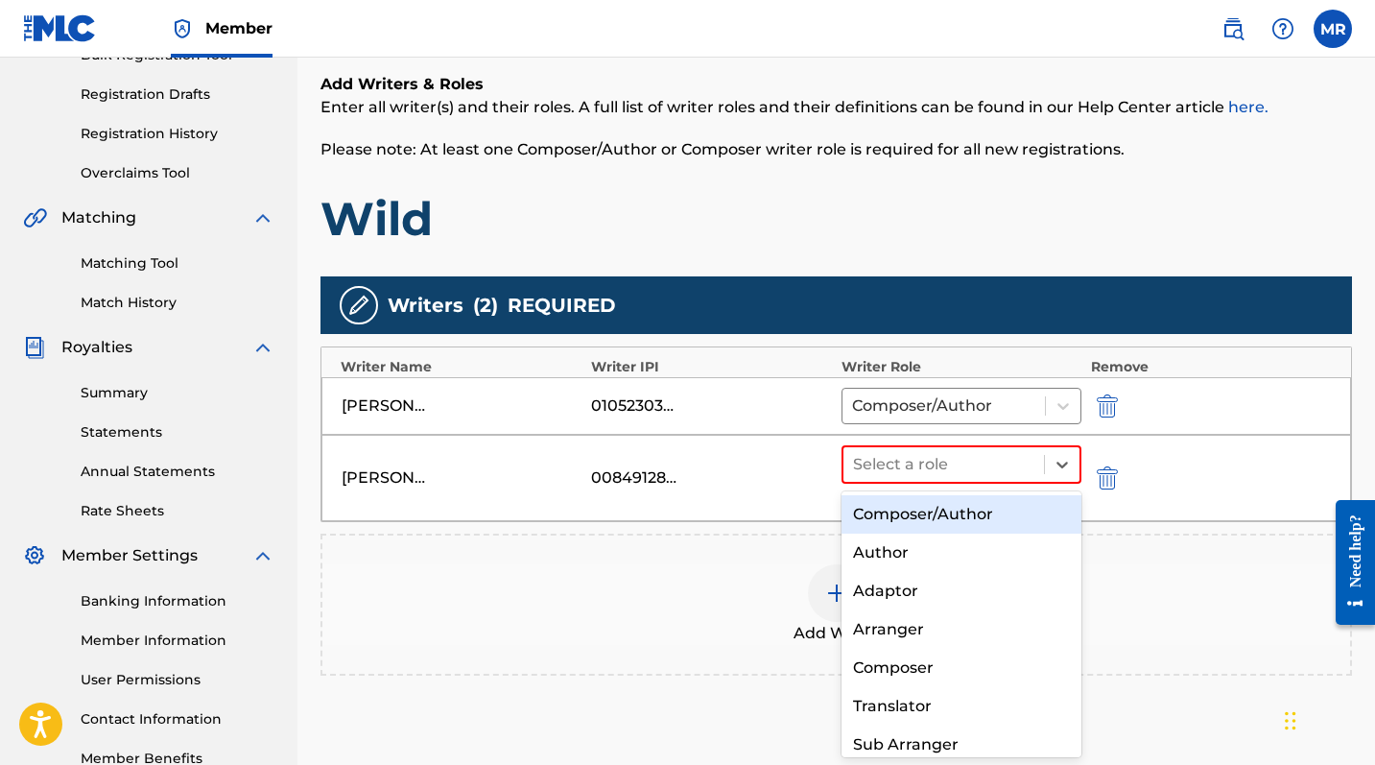
click at [927, 511] on div "Composer/Author" at bounding box center [962, 514] width 240 height 38
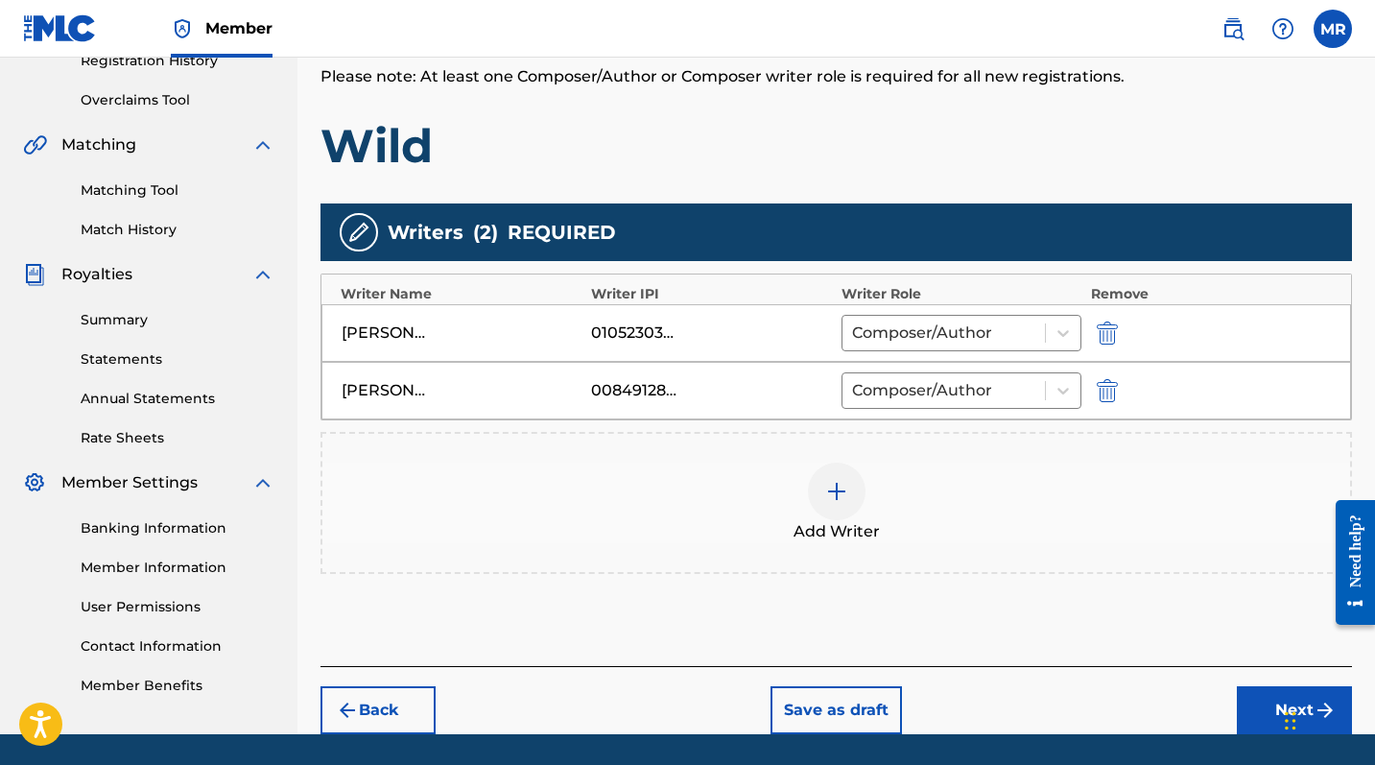
scroll to position [402, 0]
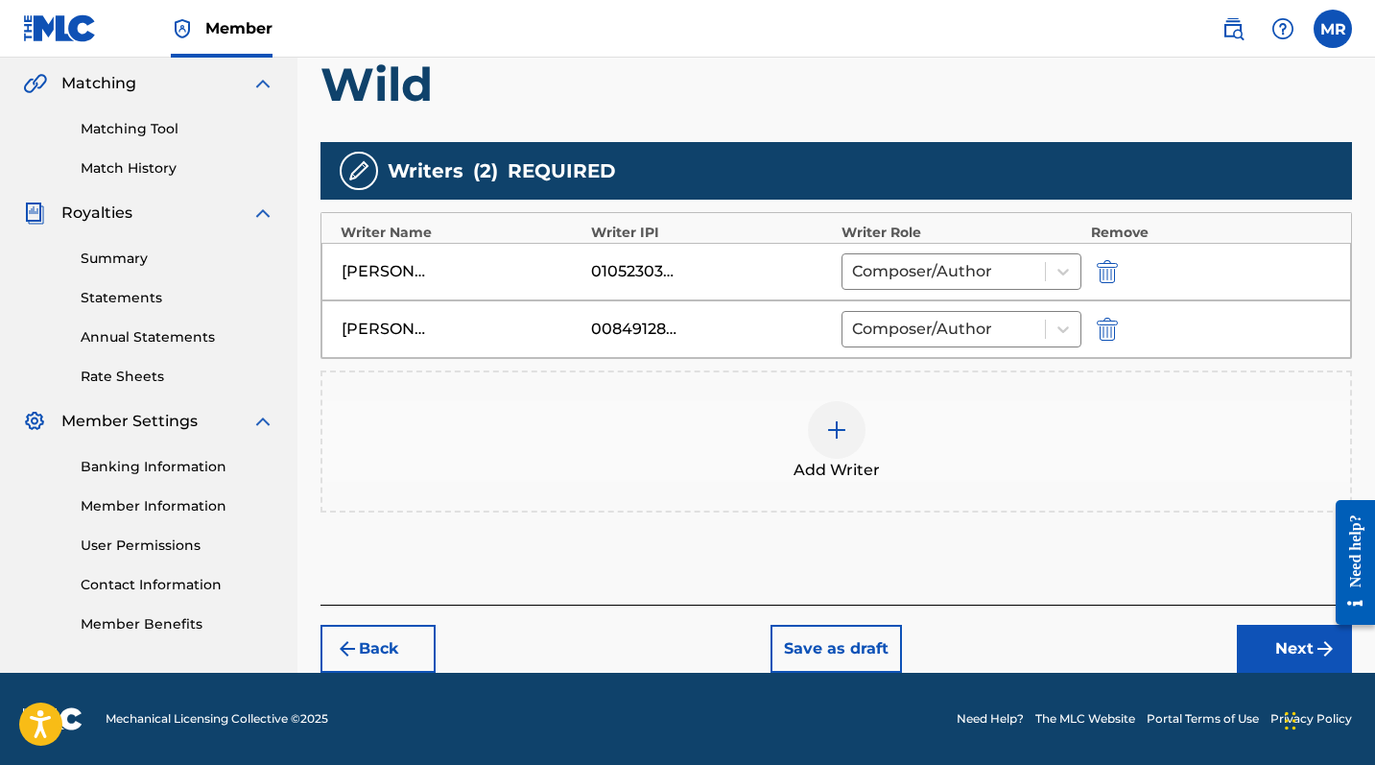
click at [1248, 625] on button "Next" at bounding box center [1294, 649] width 115 height 48
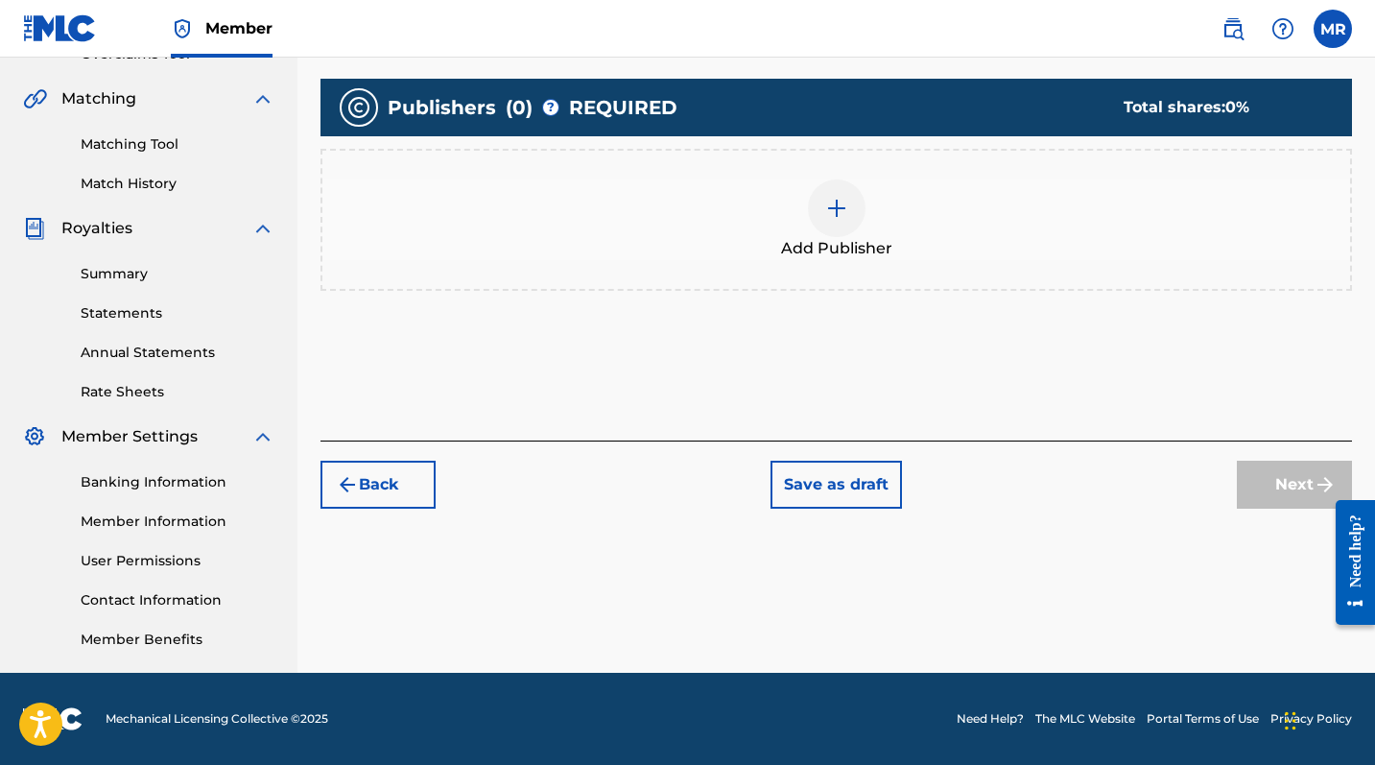
scroll to position [425, 0]
click at [847, 224] on div at bounding box center [837, 208] width 58 height 58
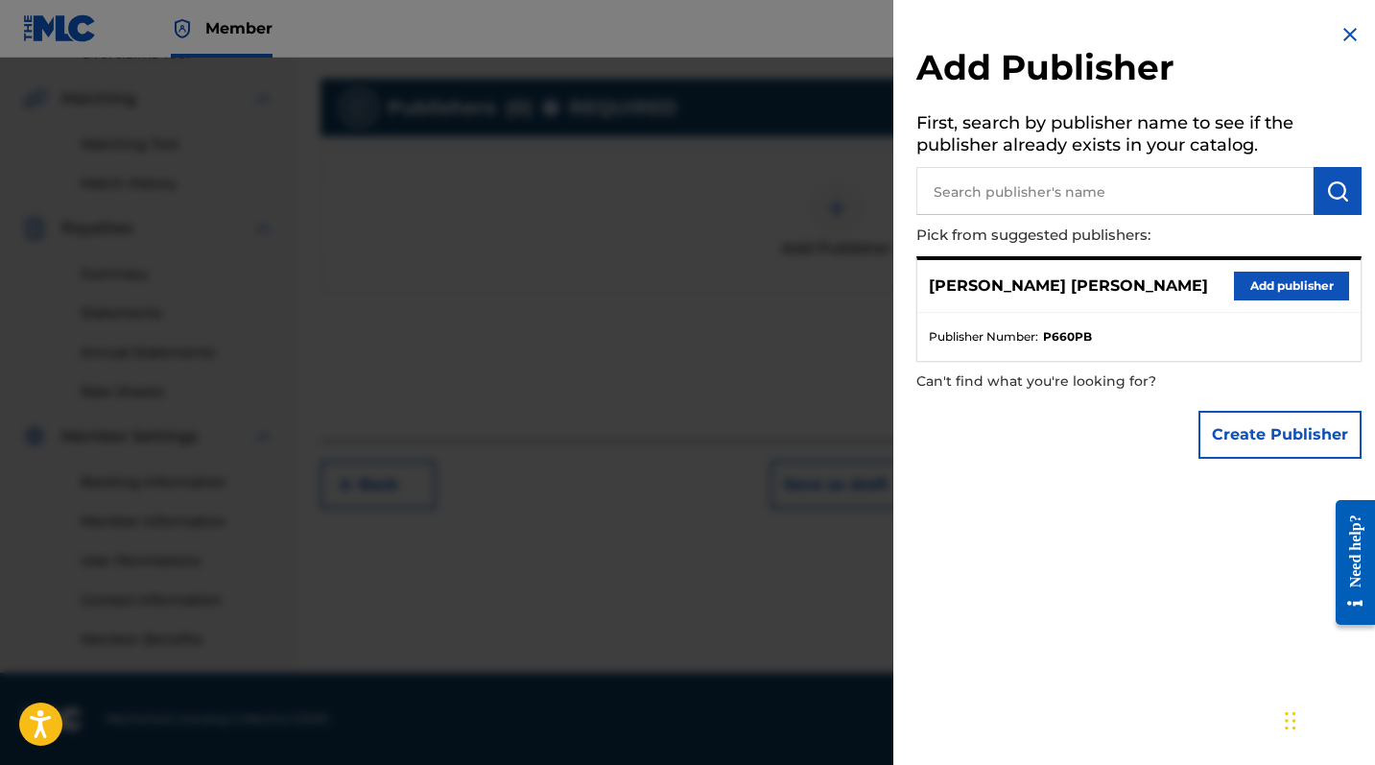
click at [1248, 278] on button "Add publisher" at bounding box center [1291, 286] width 115 height 29
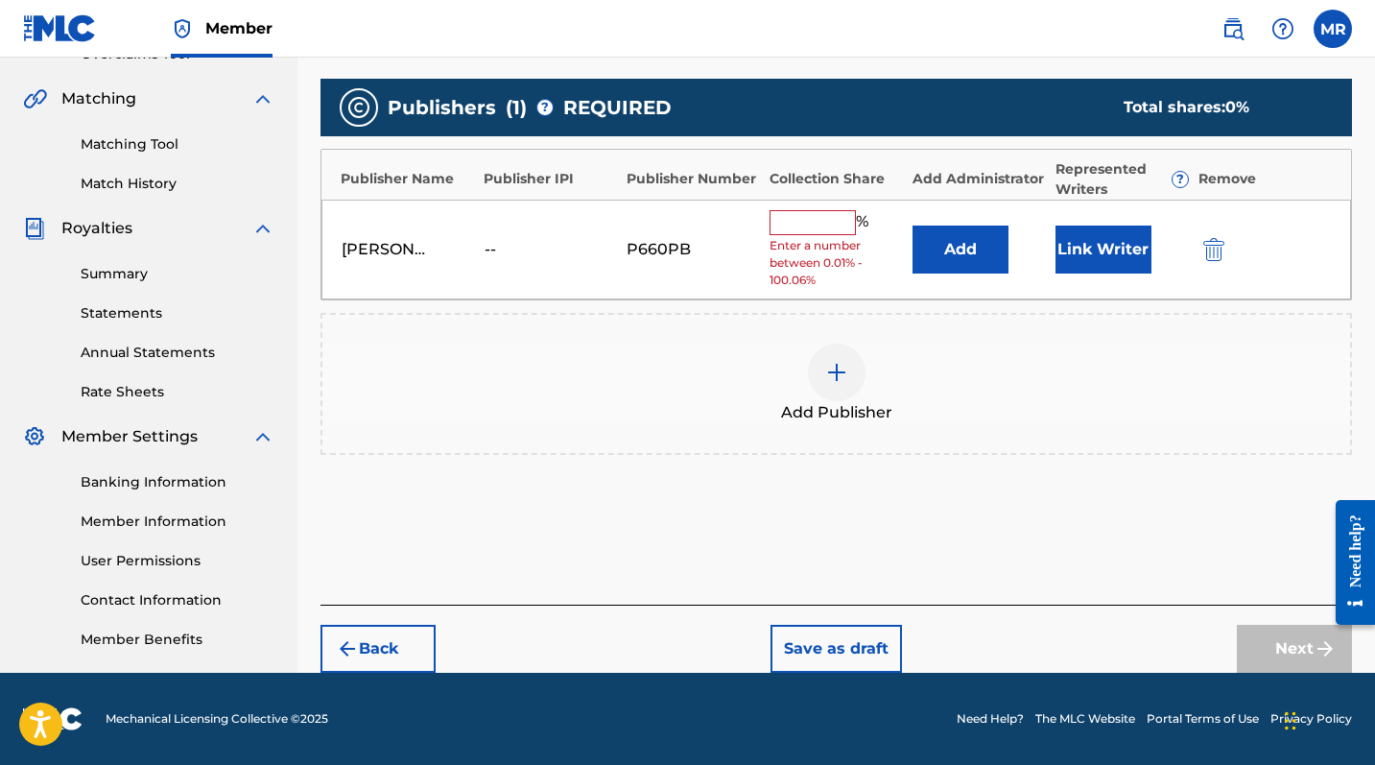
click at [782, 224] on input "text" at bounding box center [813, 222] width 86 height 25
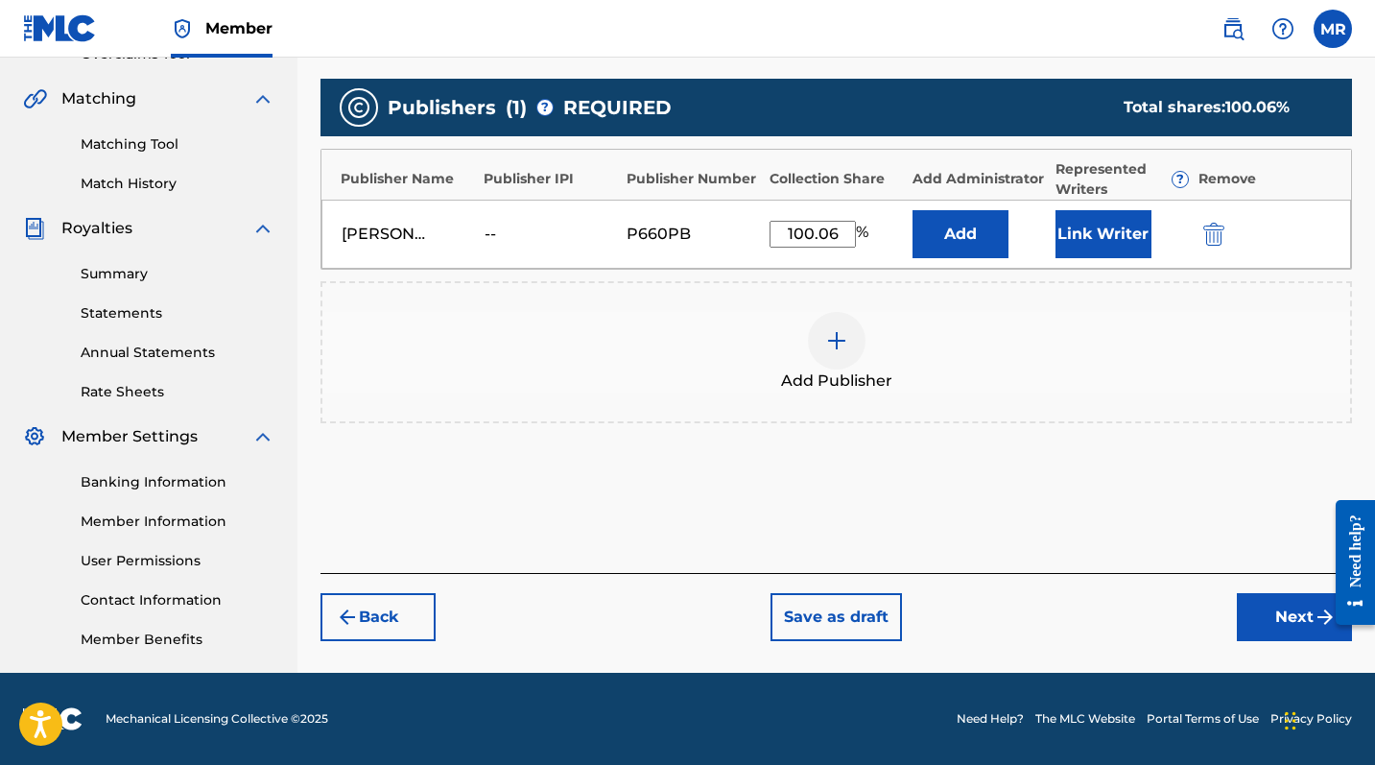
type input "100.06"
click at [1101, 216] on button "Link Writer" at bounding box center [1104, 234] width 96 height 48
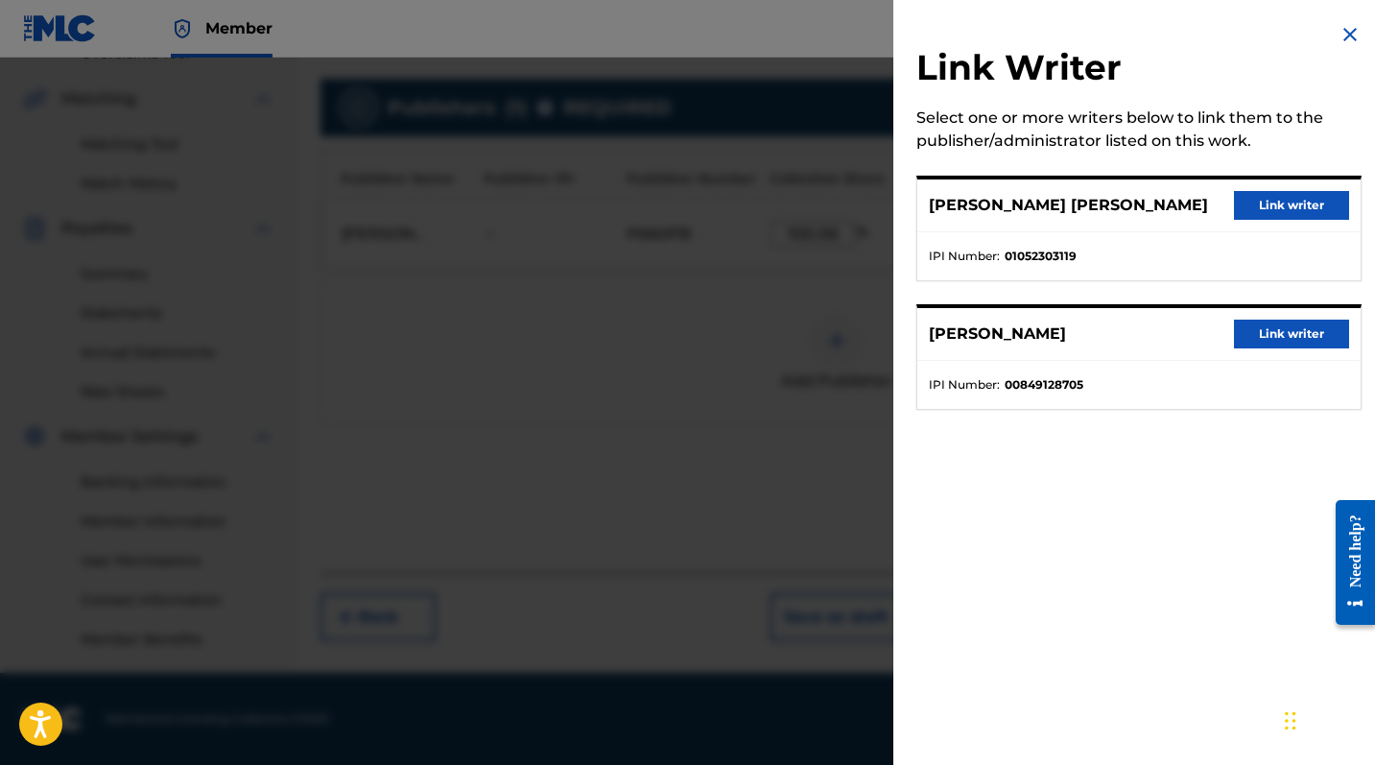
click at [1248, 198] on button "Link writer" at bounding box center [1291, 205] width 115 height 29
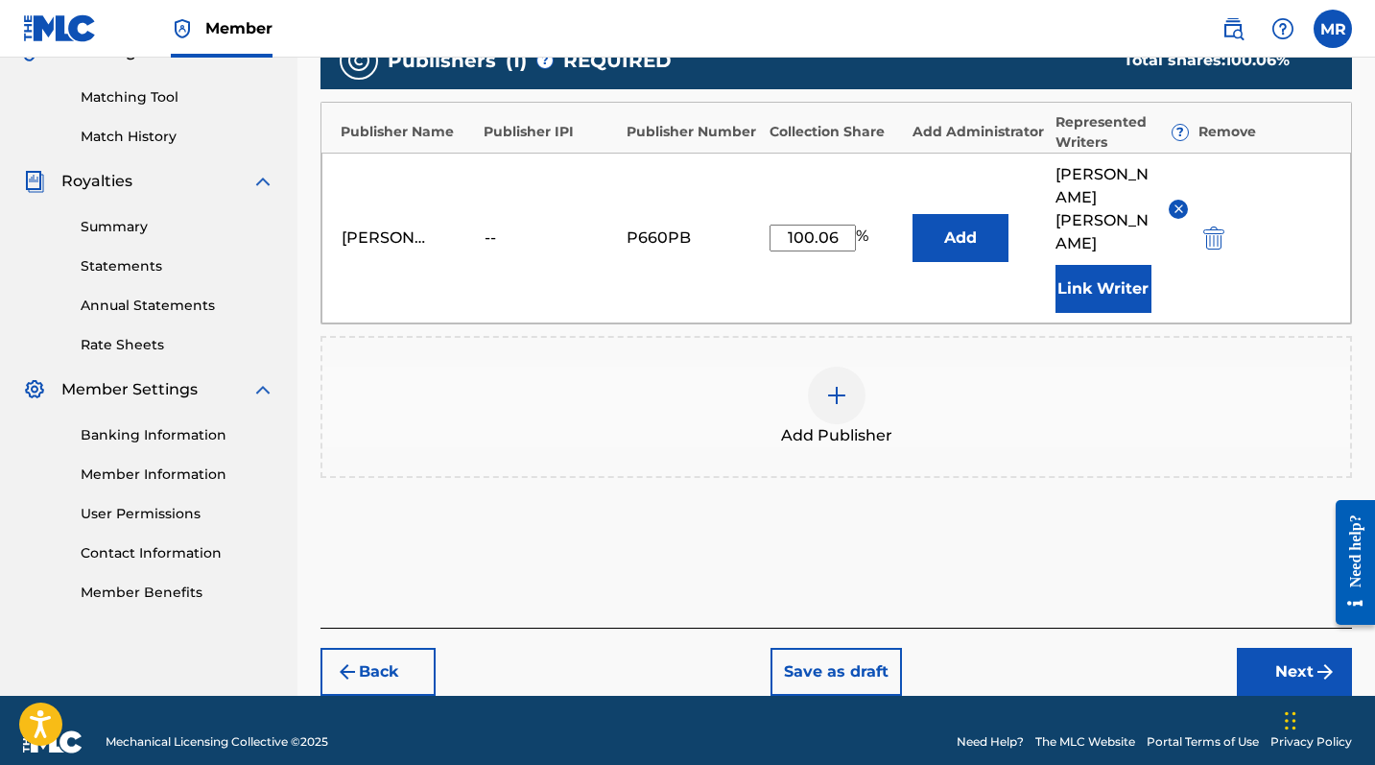
click at [1248, 625] on button "Next" at bounding box center [1294, 672] width 115 height 48
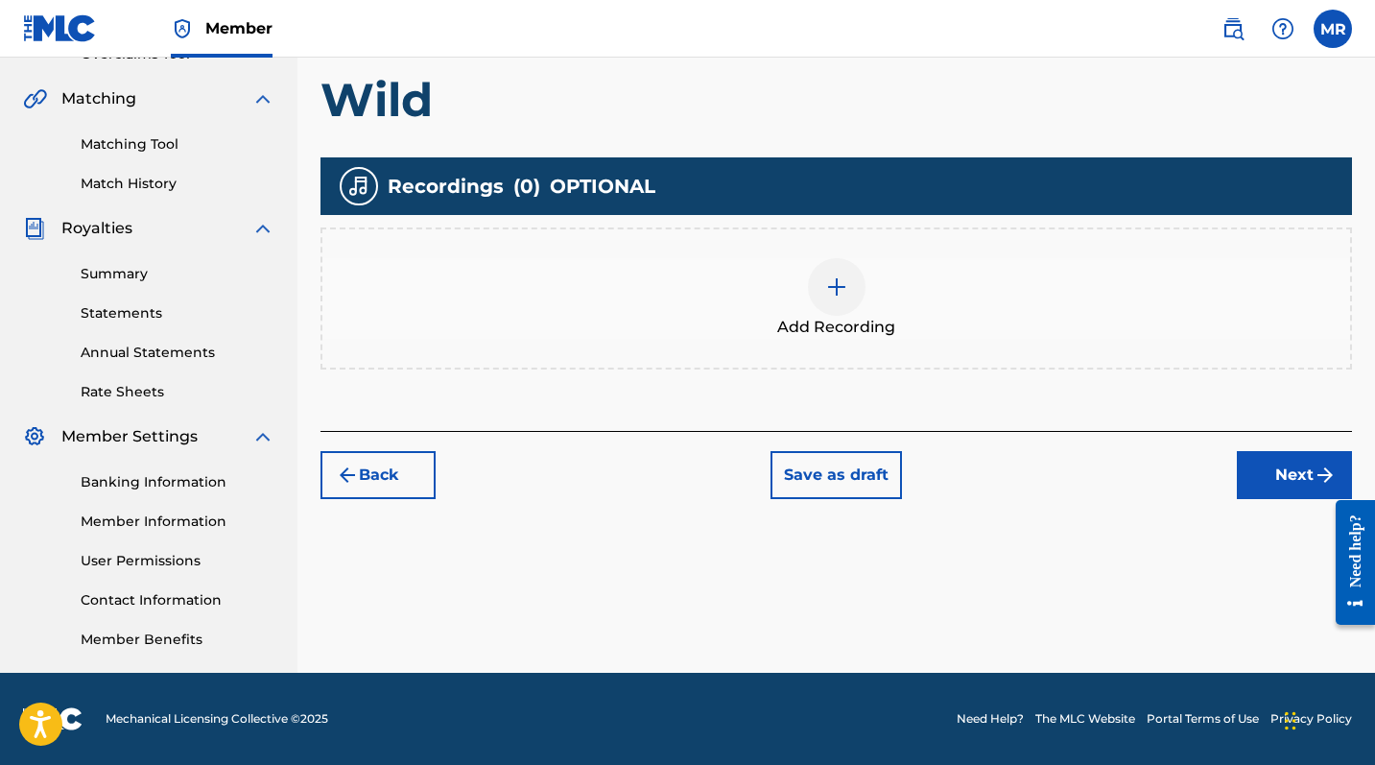
click at [835, 282] on img at bounding box center [836, 286] width 23 height 23
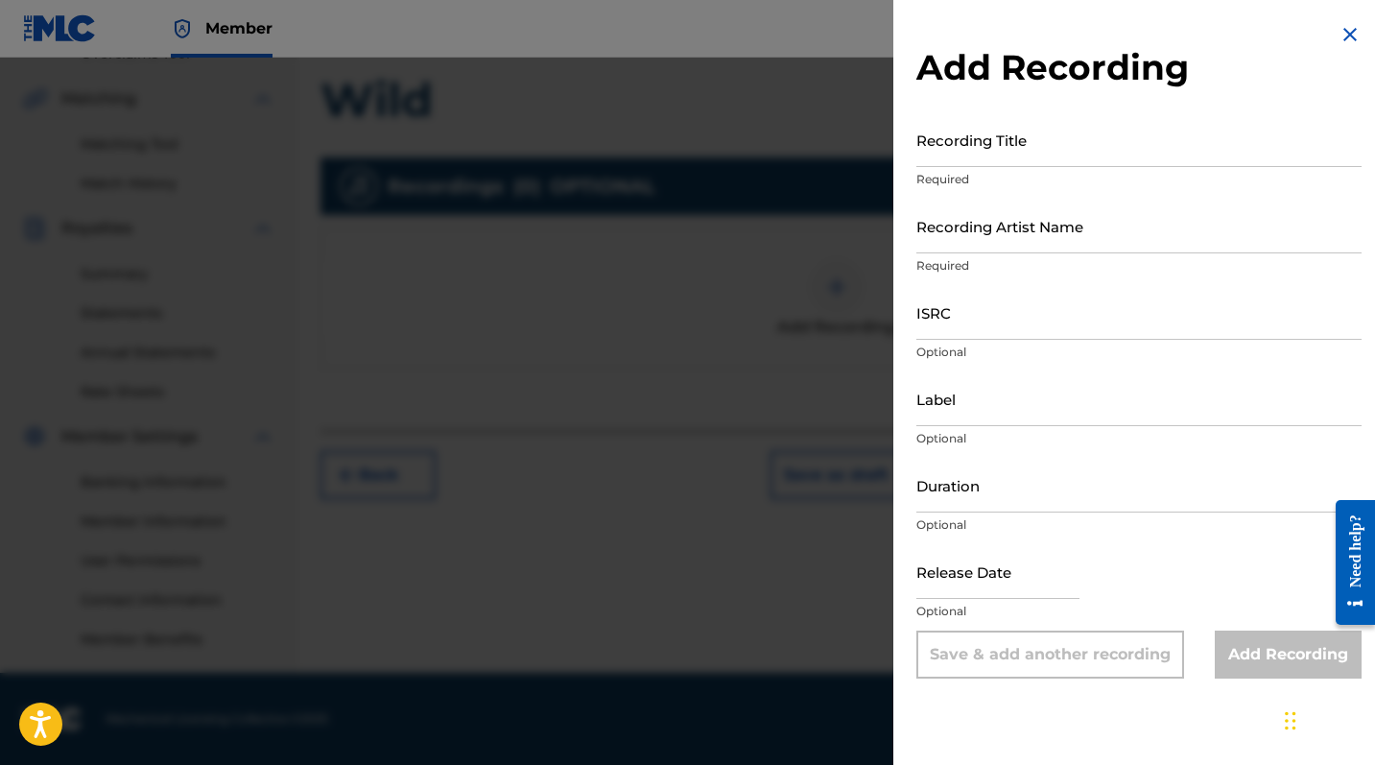
click at [973, 139] on input "Recording Title" at bounding box center [1138, 139] width 445 height 55
type input "Wild"
click at [1006, 234] on input "Recording Artist Name" at bounding box center [1138, 226] width 445 height 55
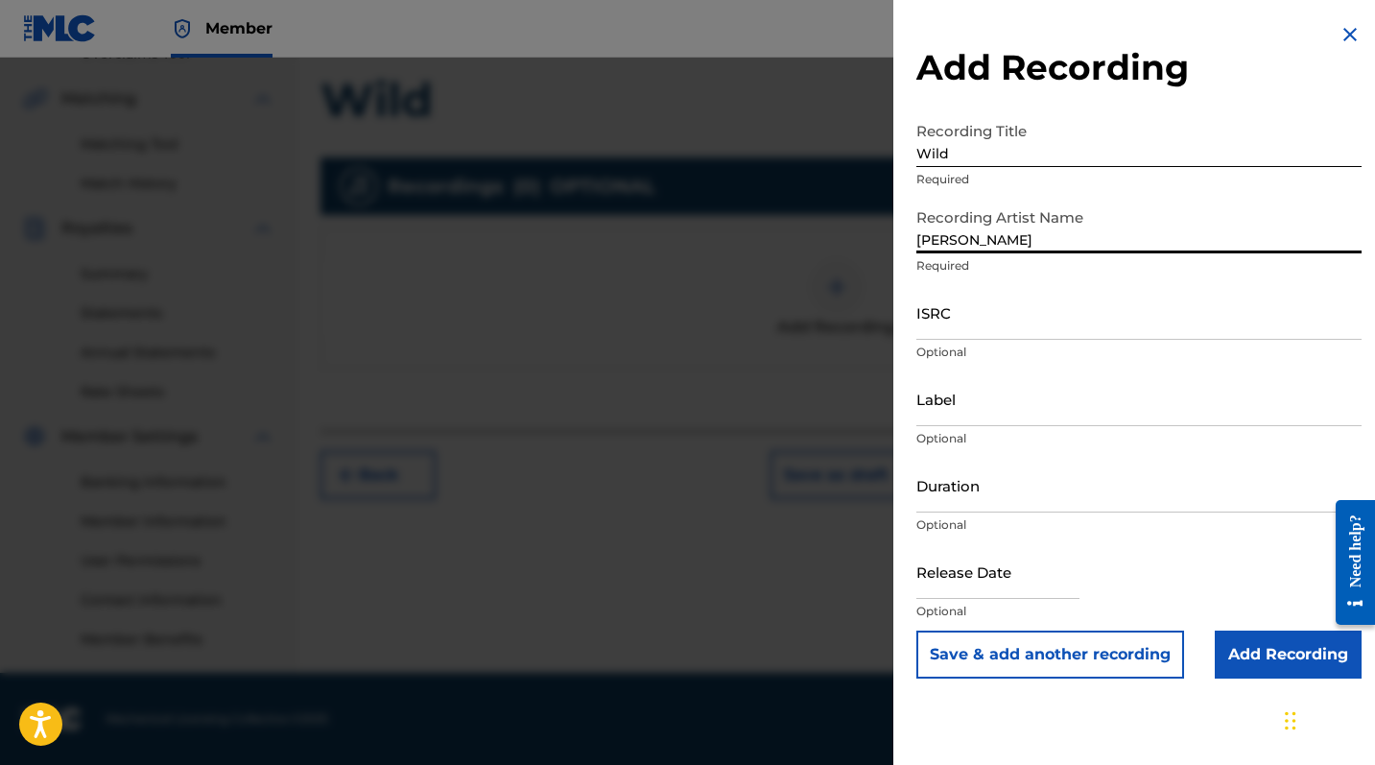
type input "[PERSON_NAME]"
click at [1248, 625] on input "Add Recording" at bounding box center [1288, 654] width 147 height 48
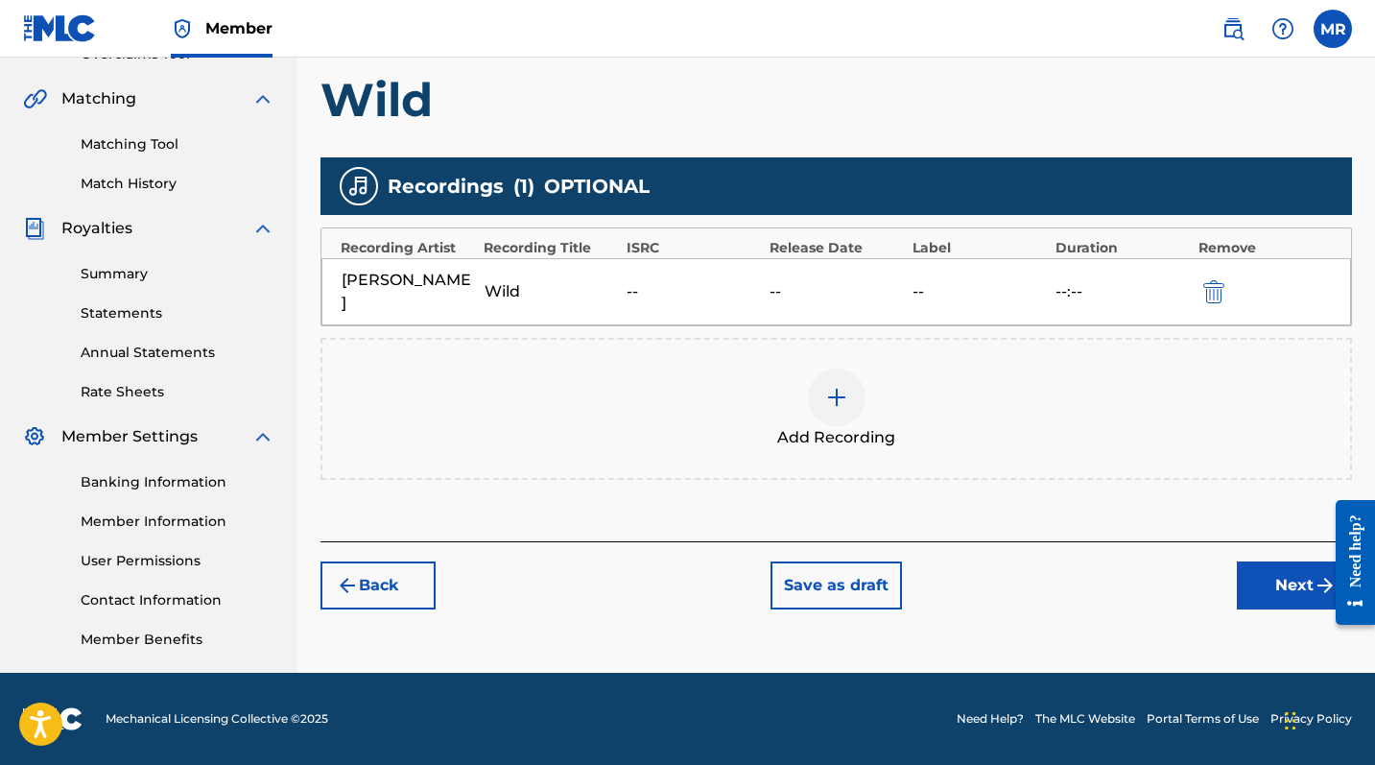
click at [1248, 564] on button "Next" at bounding box center [1294, 585] width 115 height 48
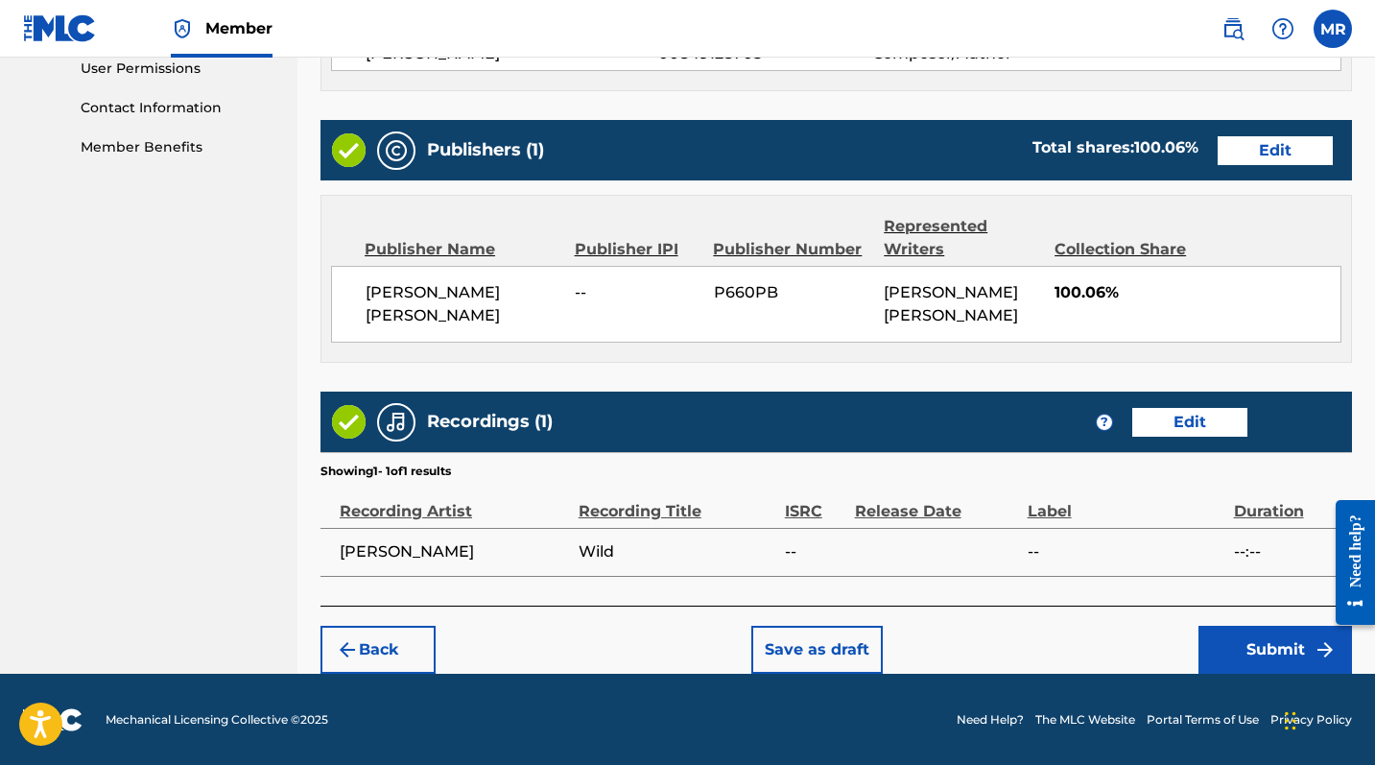
scroll to position [916, 0]
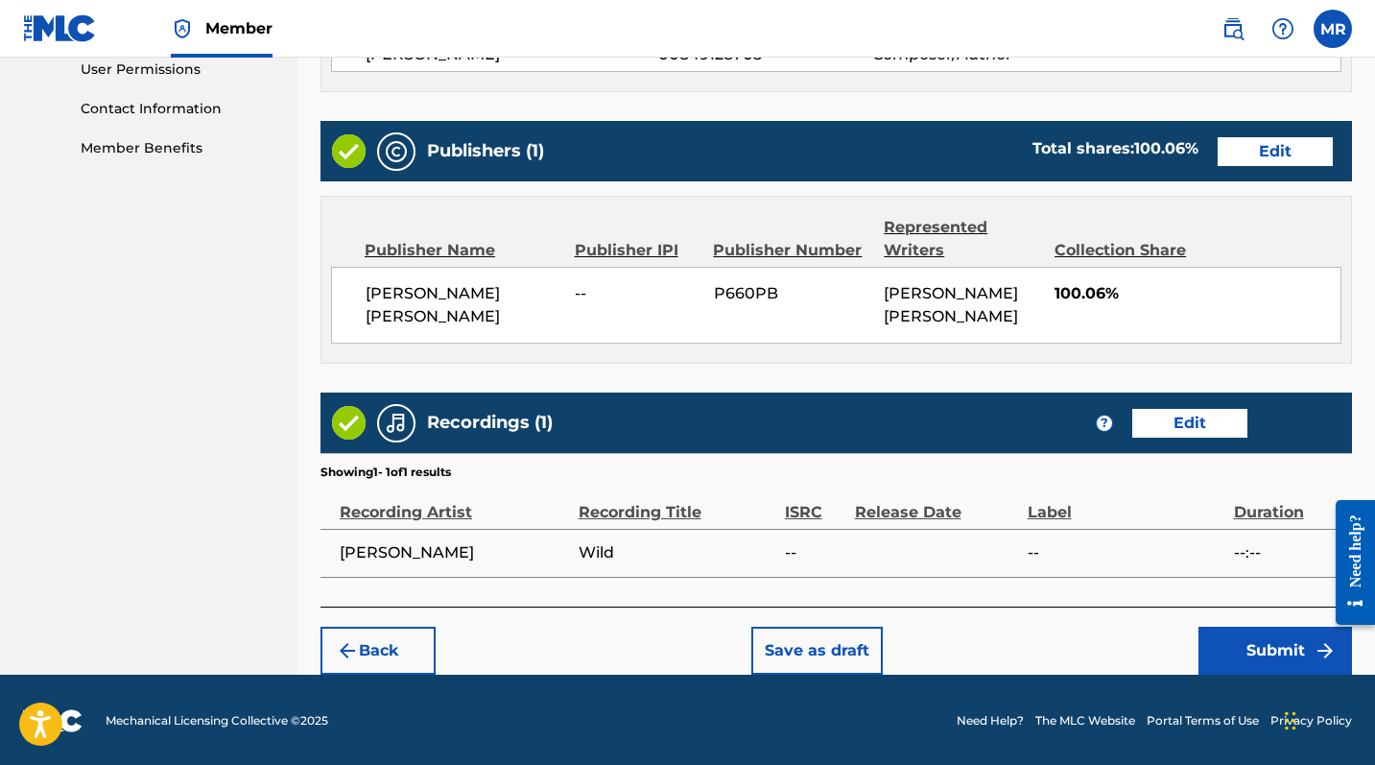
click at [809, 625] on button "Save as draft" at bounding box center [816, 651] width 131 height 48
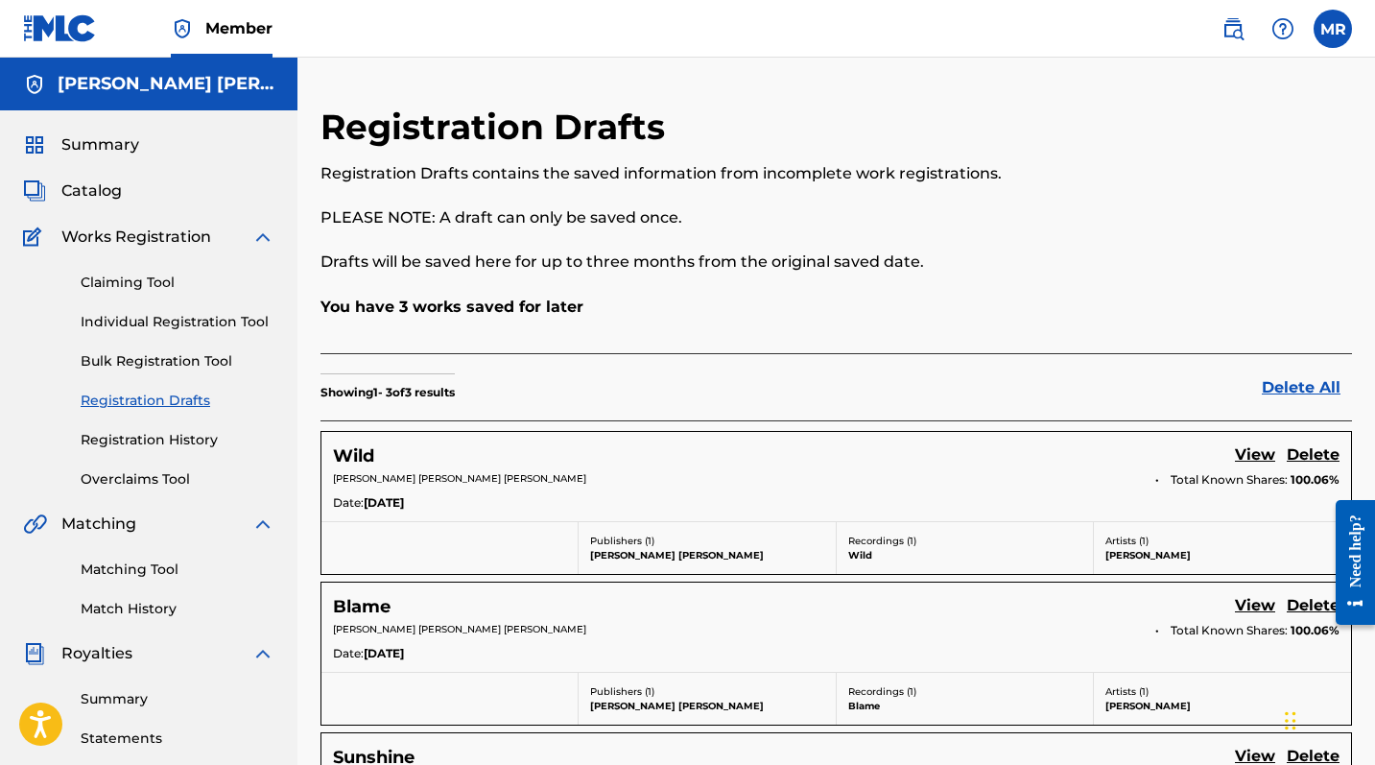
click at [94, 211] on div "Summary Catalog Works Registration Claiming Tool Individual Registration Tool B…" at bounding box center [148, 603] width 297 height 987
click at [79, 194] on span "Catalog" at bounding box center [91, 190] width 60 height 23
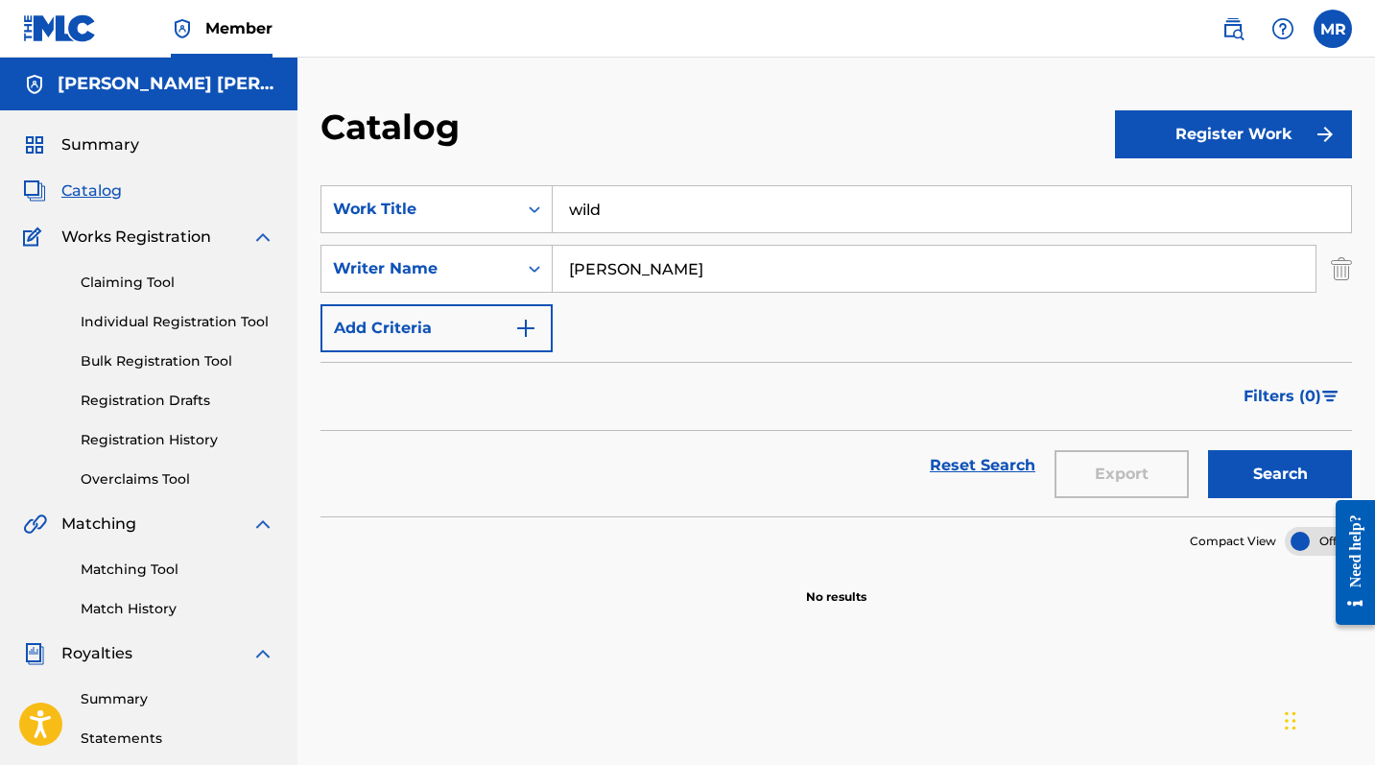
click at [1206, 125] on button "Register Work" at bounding box center [1233, 134] width 237 height 48
click at [1199, 204] on link "Individual" at bounding box center [1233, 197] width 237 height 46
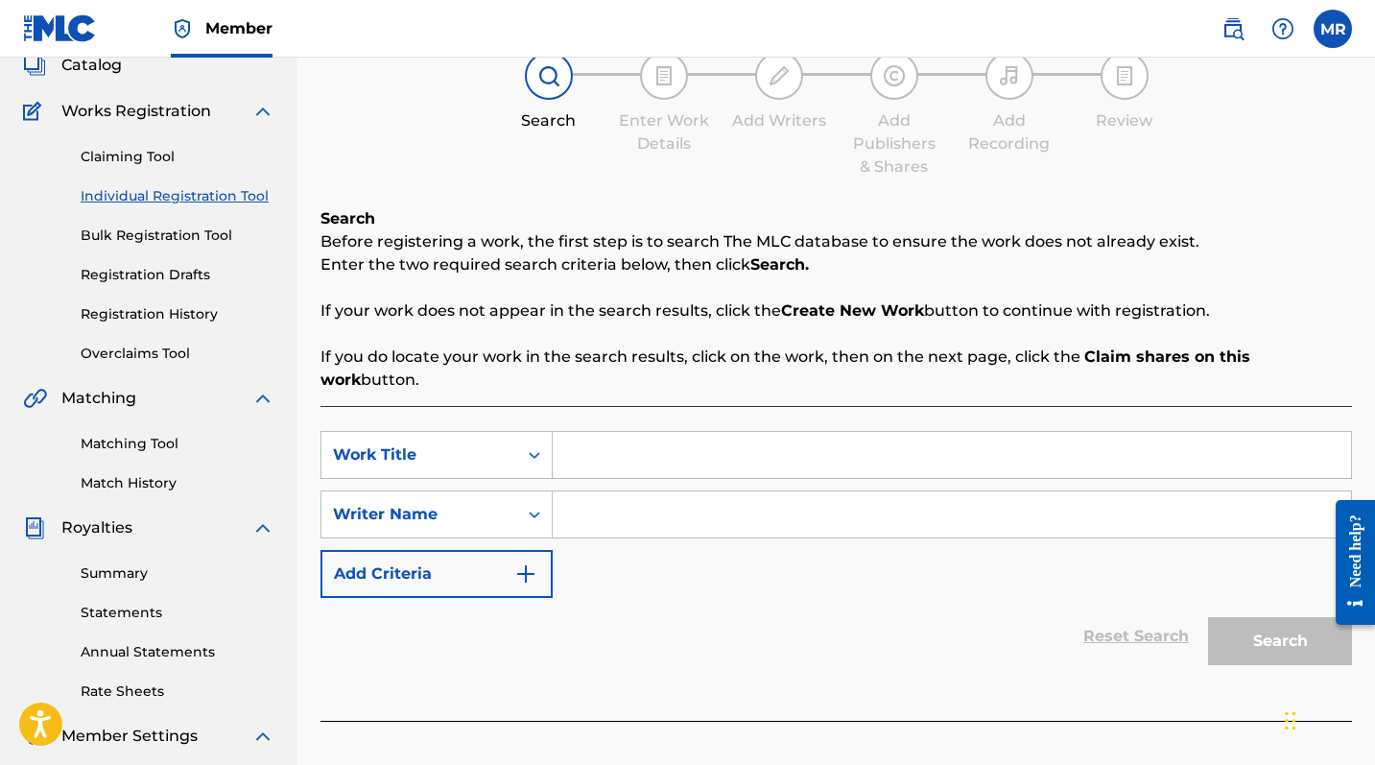
scroll to position [131, 0]
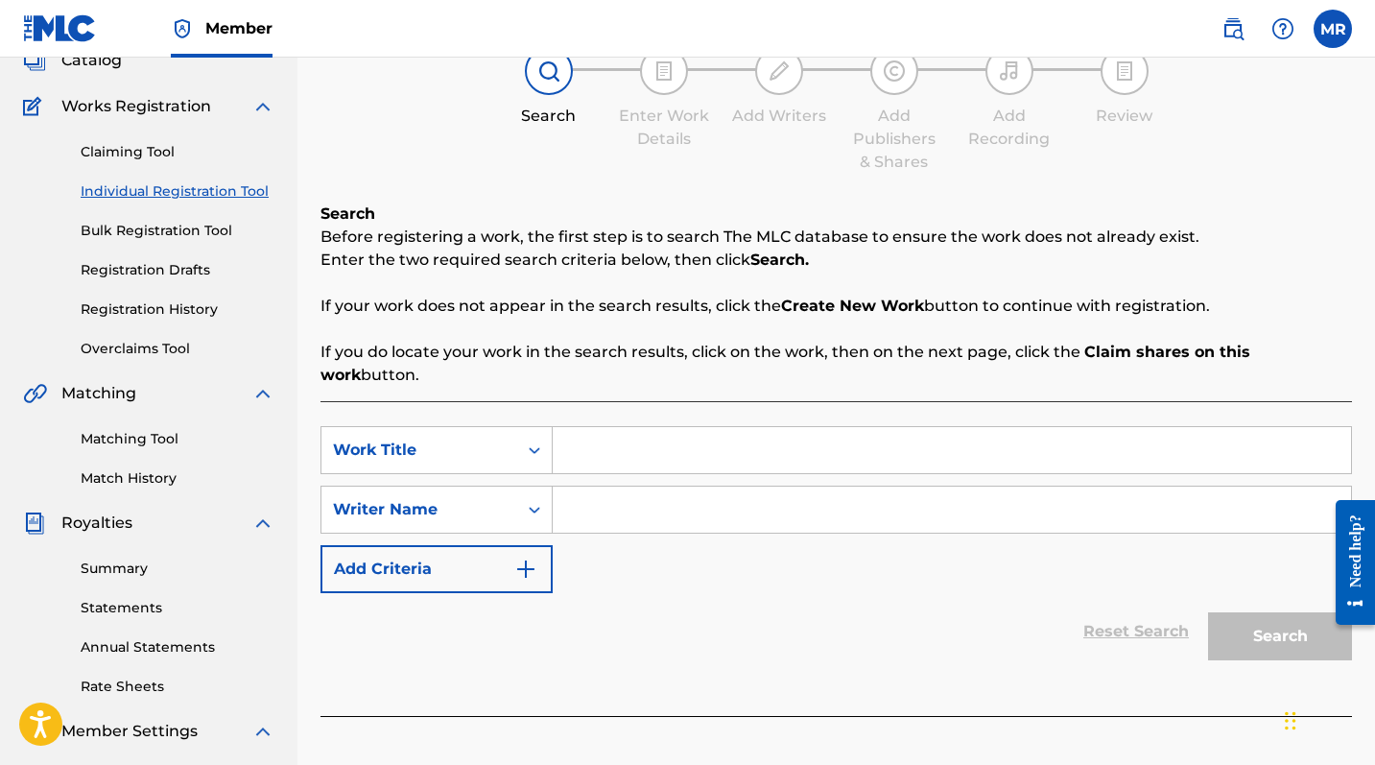
click at [603, 439] on input "Search Form" at bounding box center [952, 450] width 798 height 46
type input "c"
type input "m"
type input "o"
type input "scared to know you"
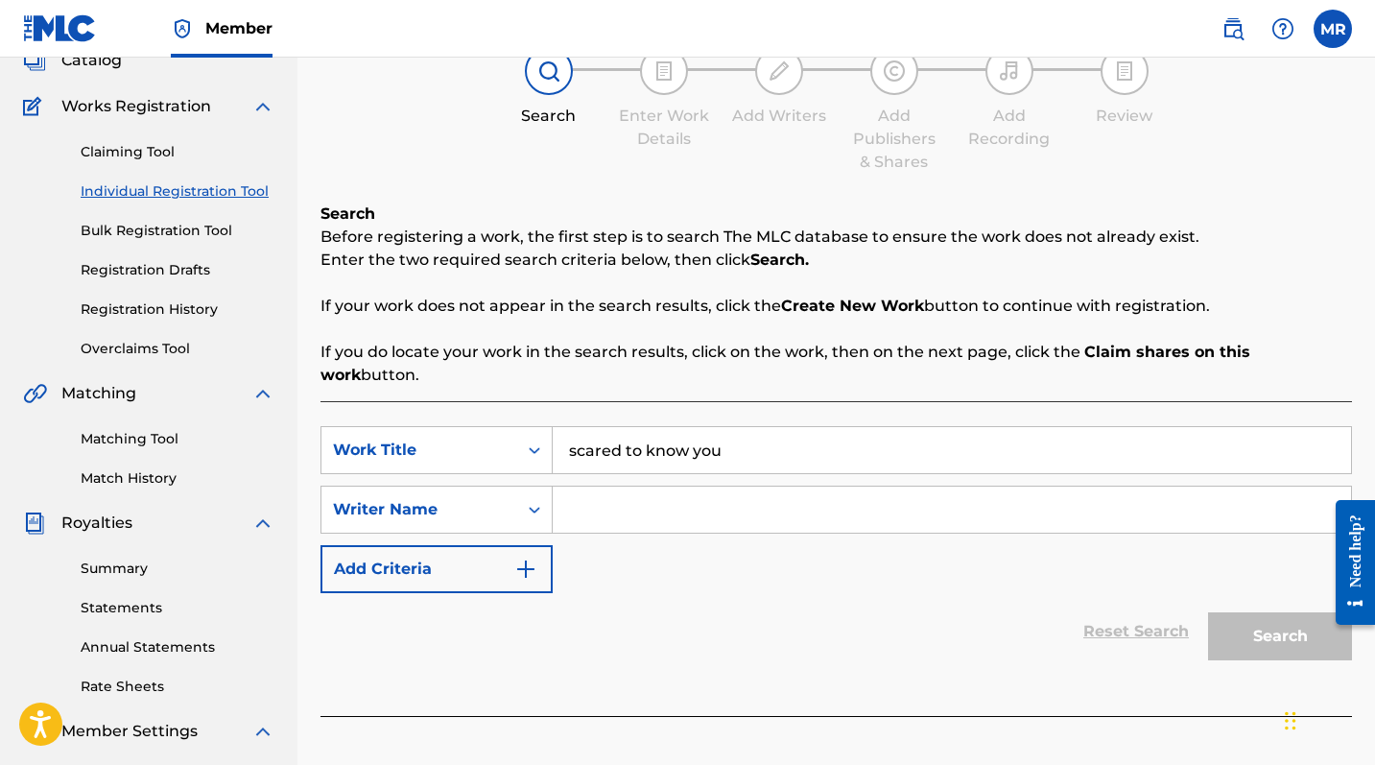
click at [596, 487] on input "Search Form" at bounding box center [952, 510] width 798 height 46
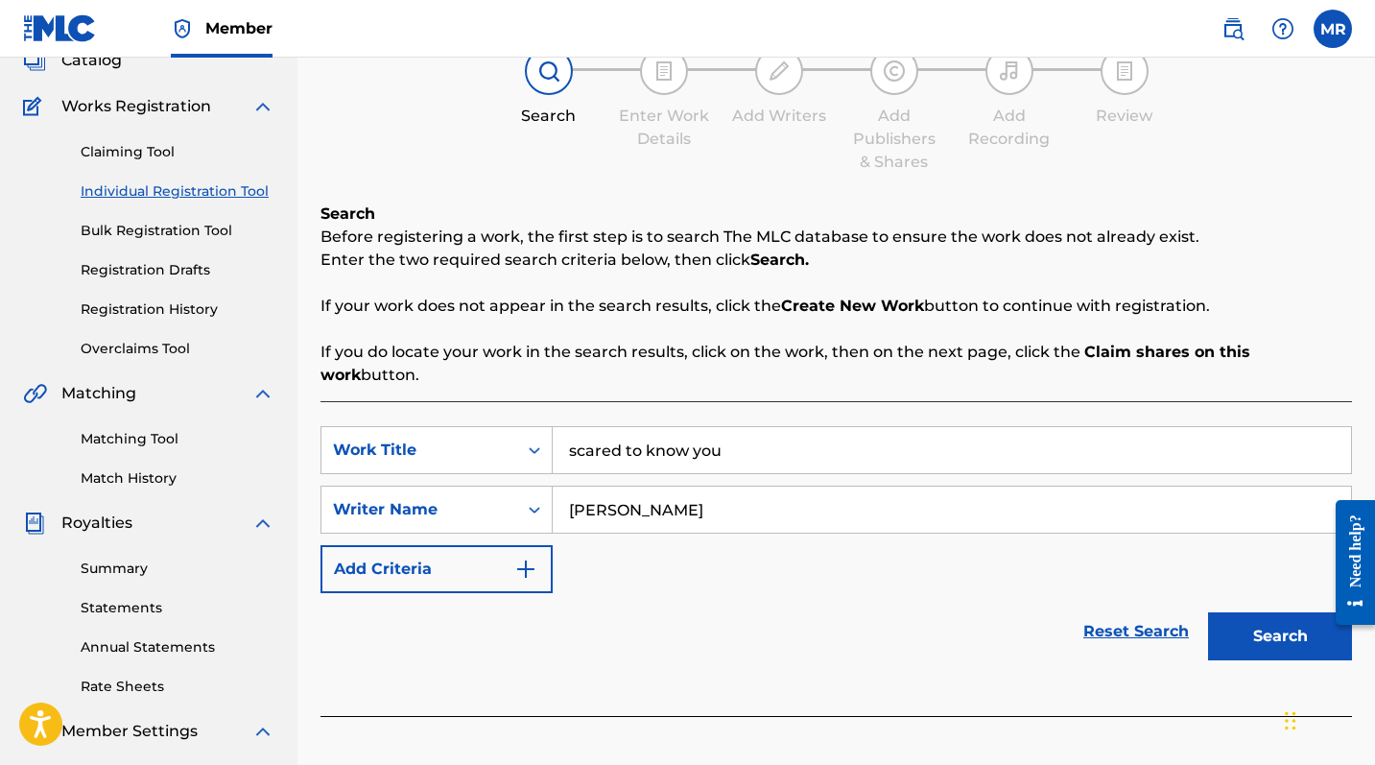
click at [1248, 613] on button "Search" at bounding box center [1280, 636] width 144 height 48
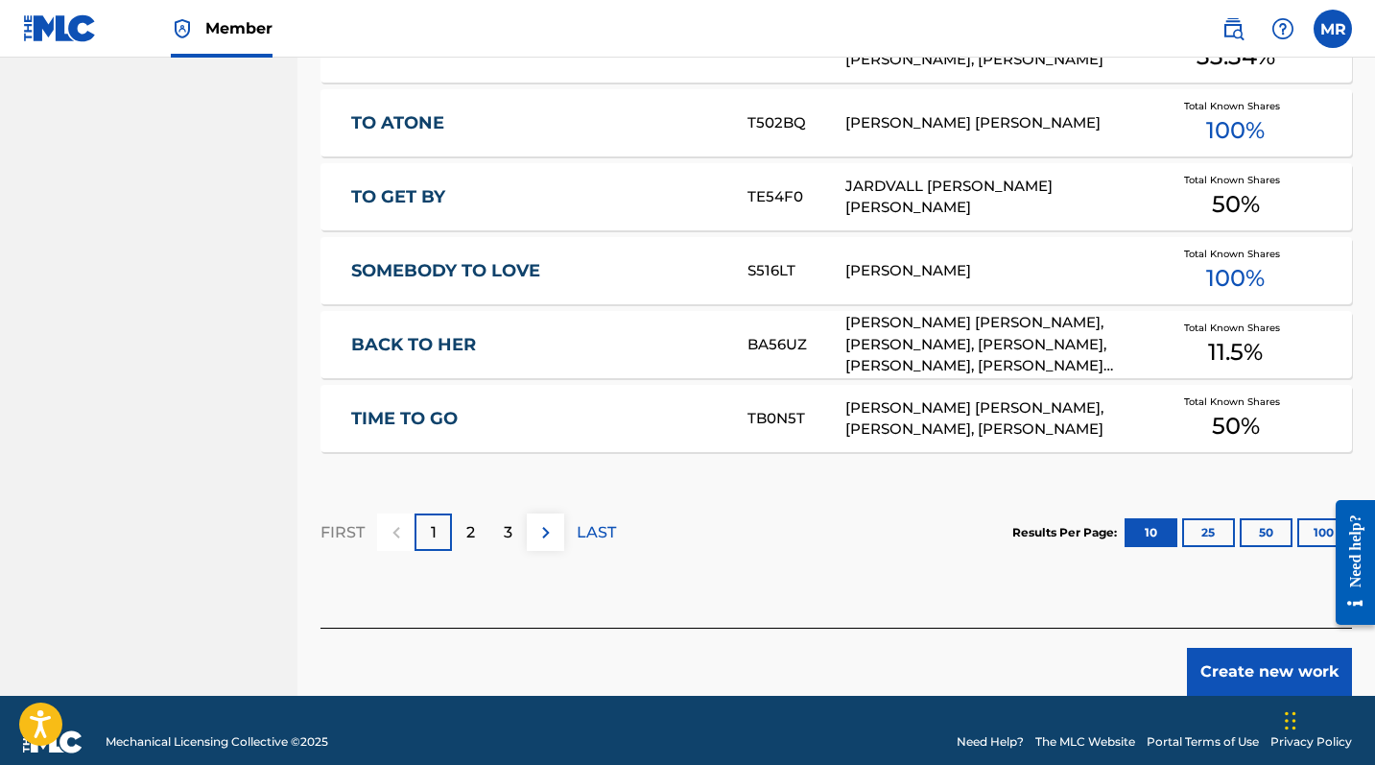
type input "[PERSON_NAME]"
click at [1243, 625] on button "Create new work" at bounding box center [1269, 672] width 165 height 48
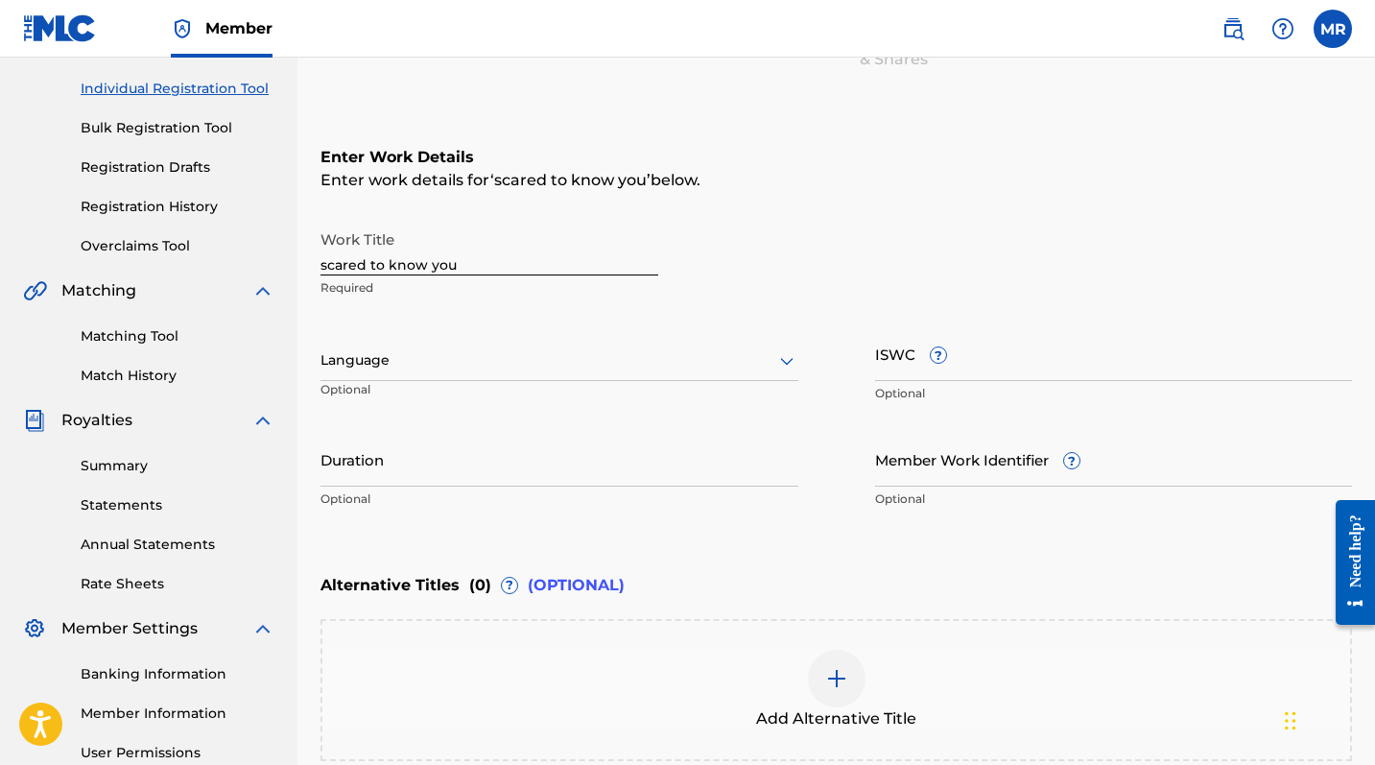
scroll to position [210, 0]
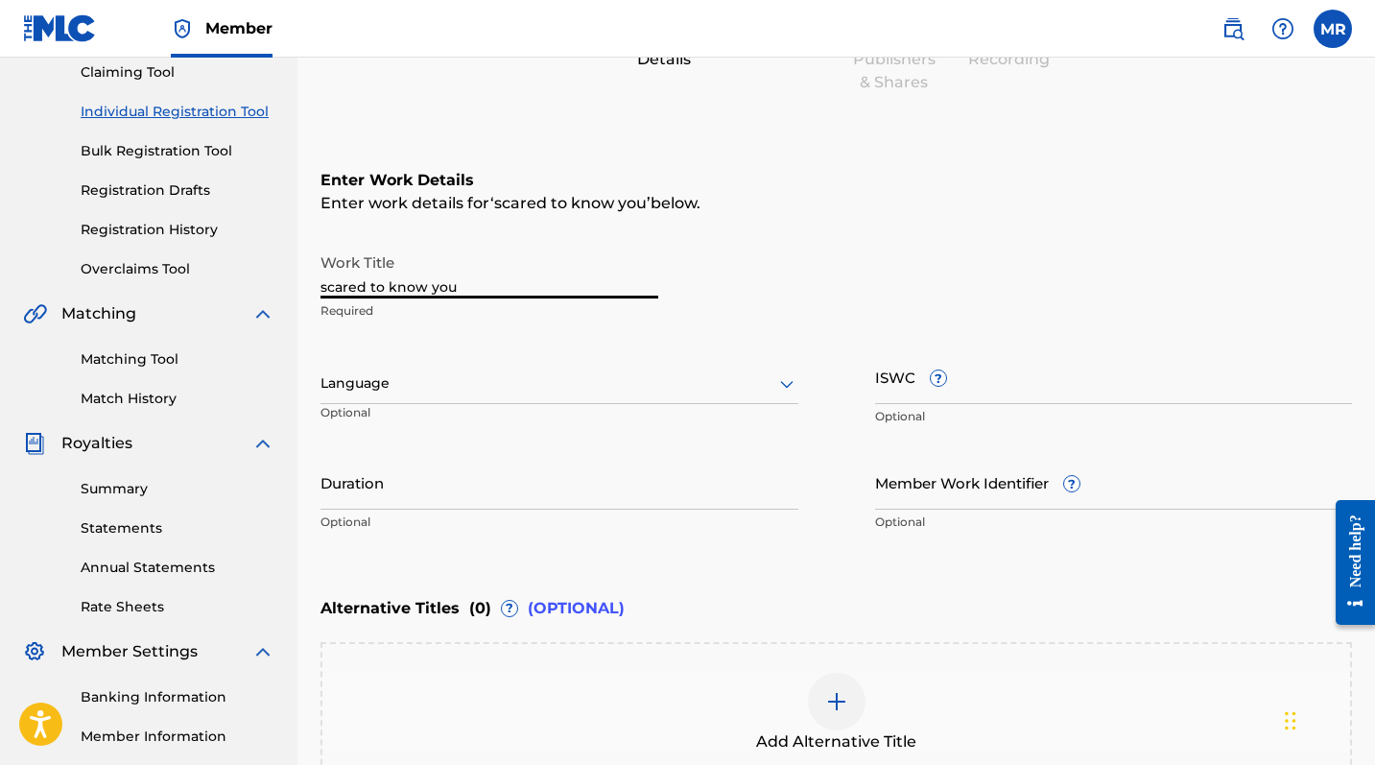
click at [327, 288] on input "scared to know you" at bounding box center [490, 271] width 338 height 55
type input "cared to know you"
click at [324, 285] on input "cared to know you" at bounding box center [490, 271] width 338 height 55
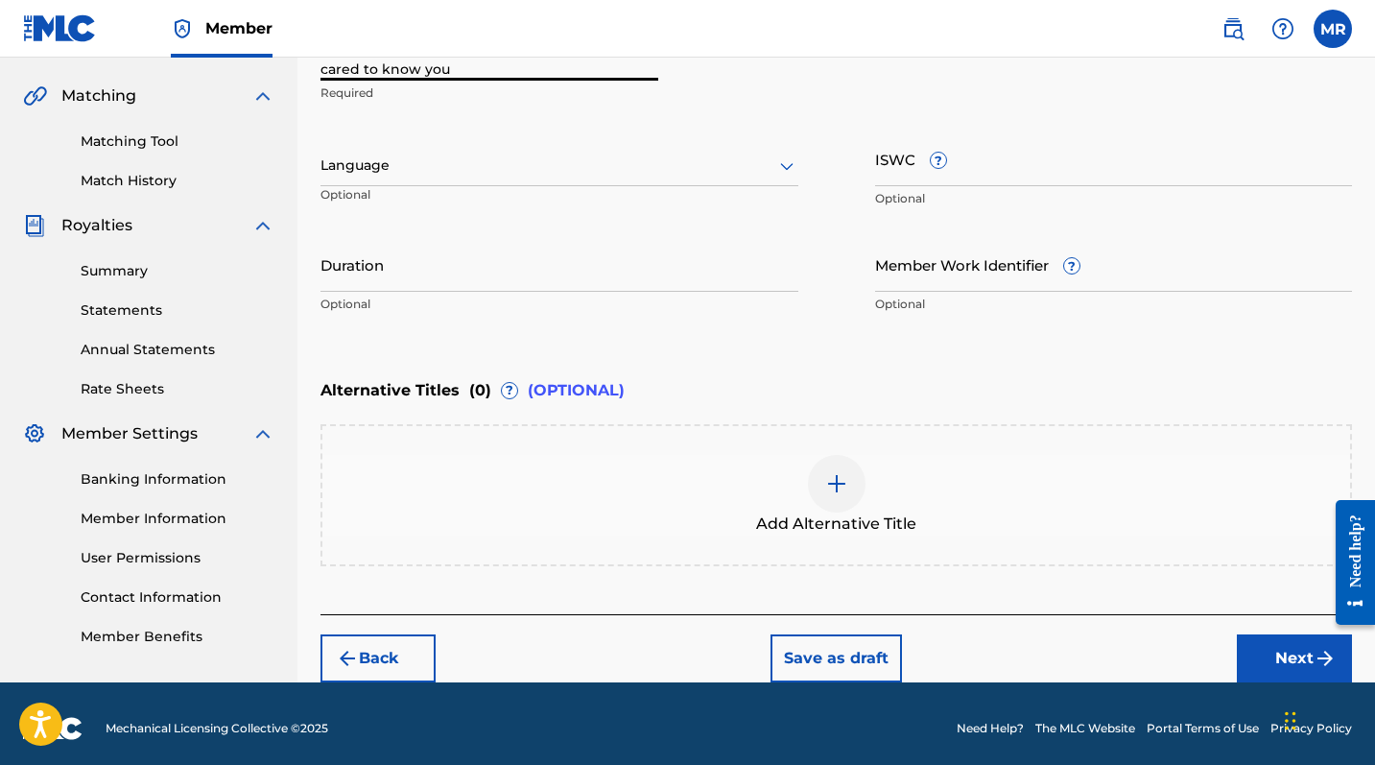
click at [1248, 625] on button "Next" at bounding box center [1294, 658] width 115 height 48
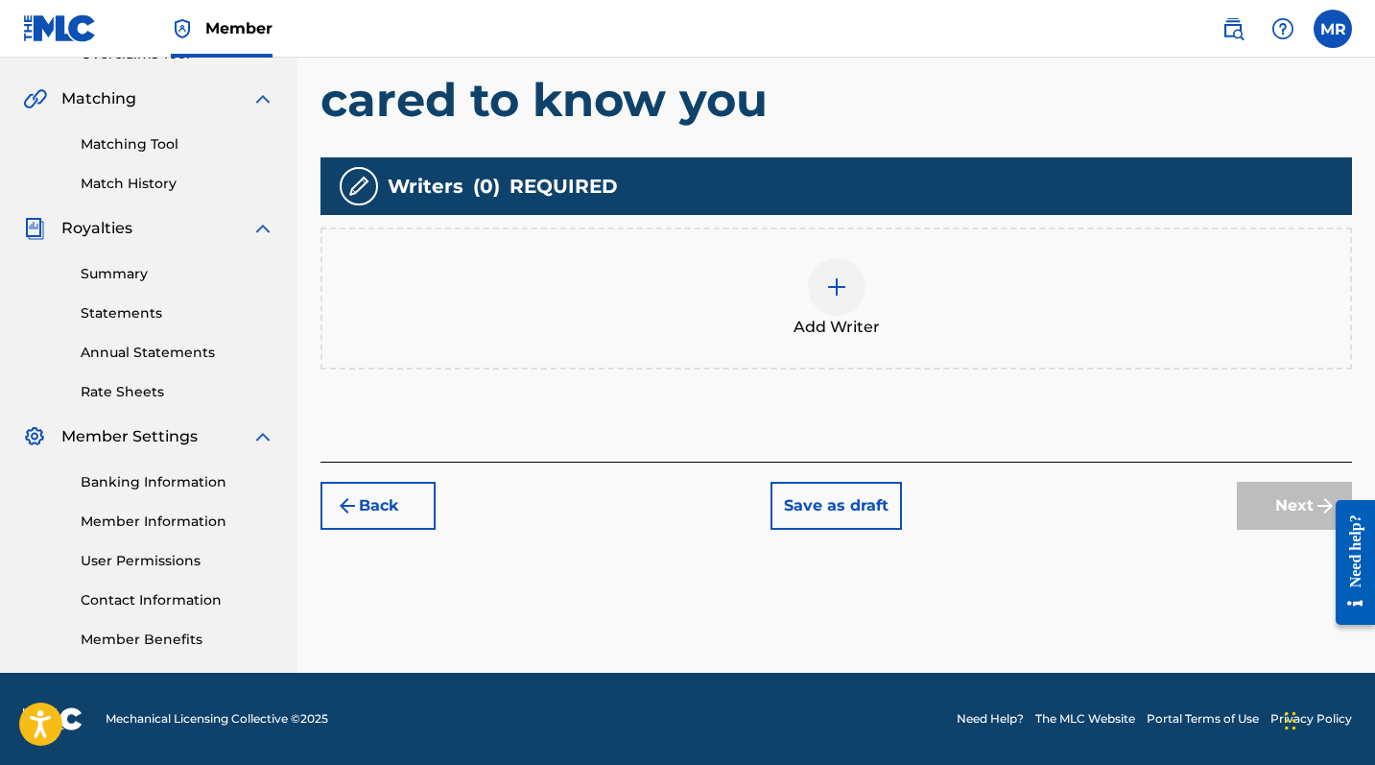
scroll to position [425, 0]
click at [827, 293] on img at bounding box center [836, 286] width 23 height 23
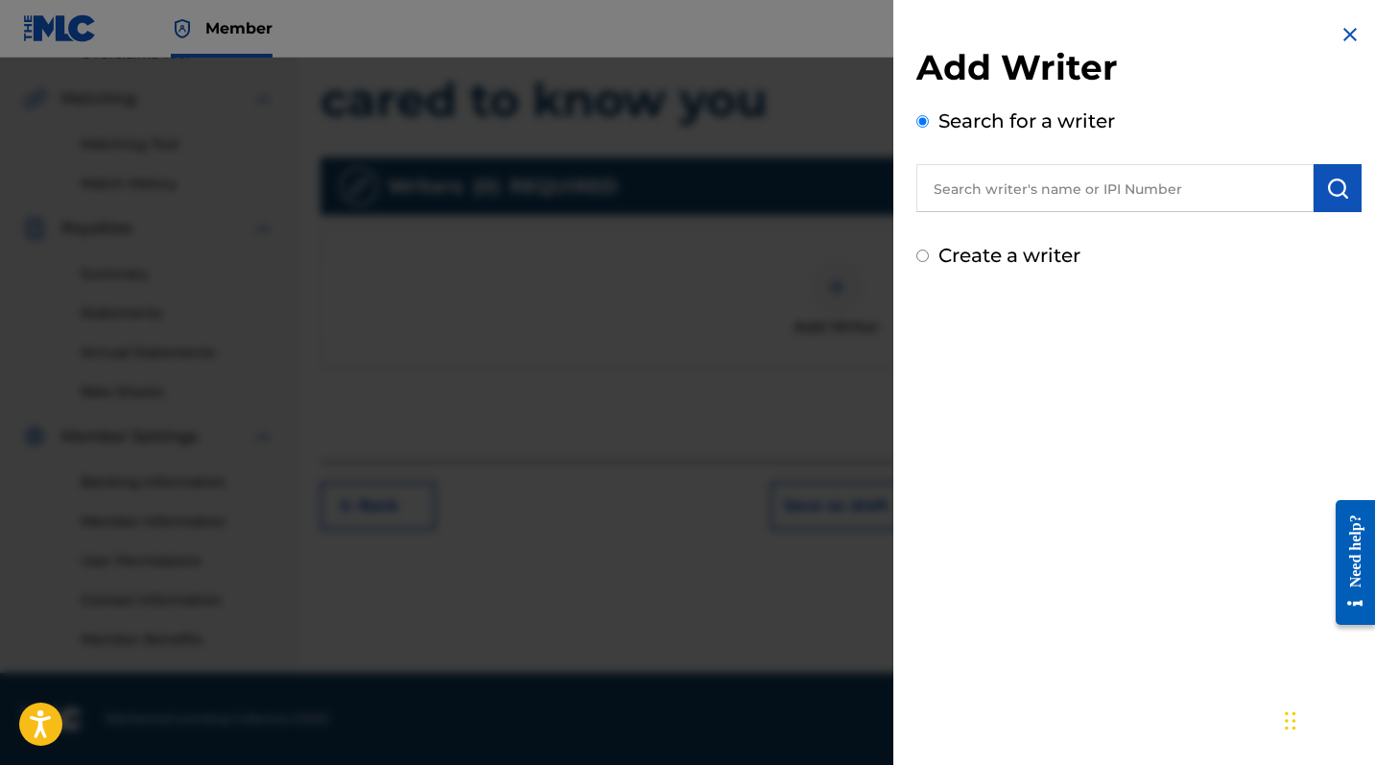
click at [986, 184] on input "text" at bounding box center [1114, 188] width 397 height 48
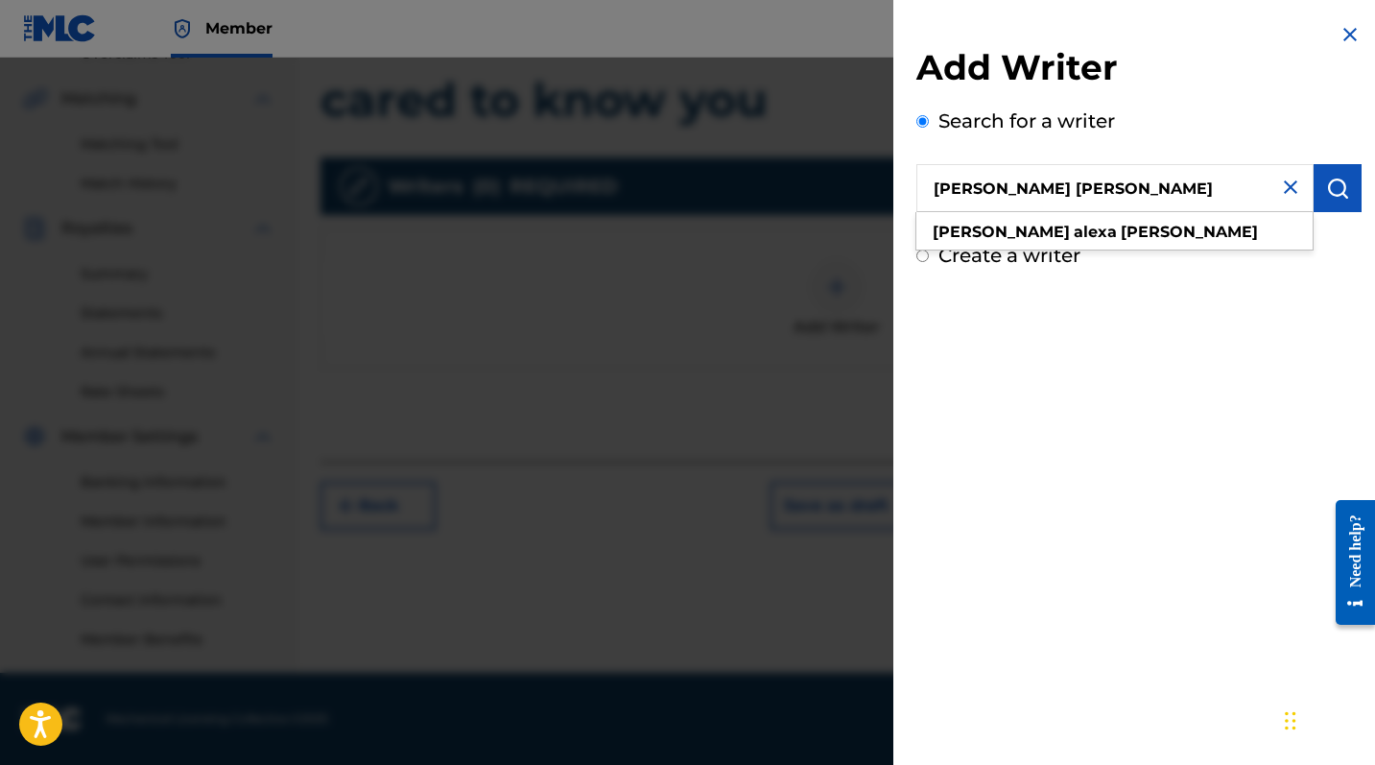
type input "[PERSON_NAME] [PERSON_NAME]"
click at [1248, 179] on img "submit" at bounding box center [1337, 188] width 23 height 23
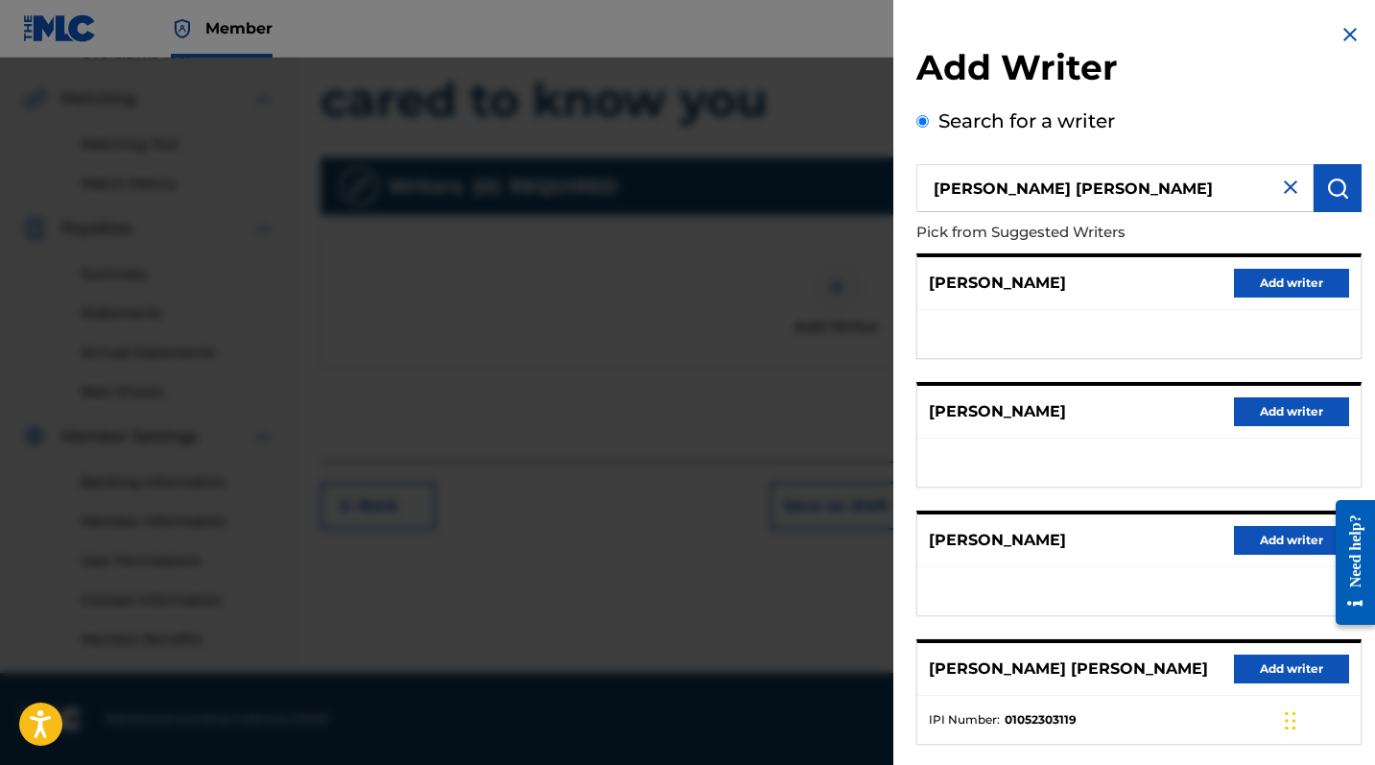
scroll to position [103, 0]
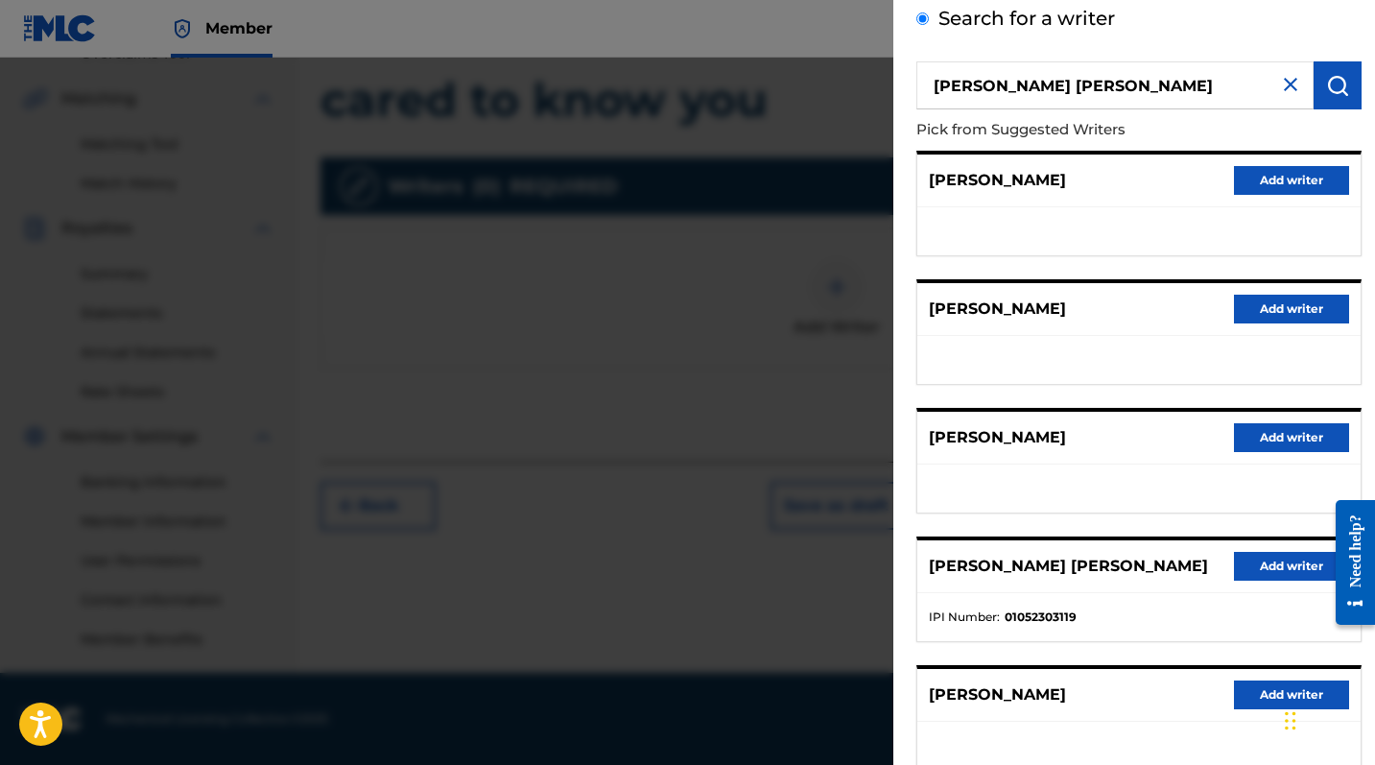
click at [1248, 565] on button "Add writer" at bounding box center [1291, 566] width 115 height 29
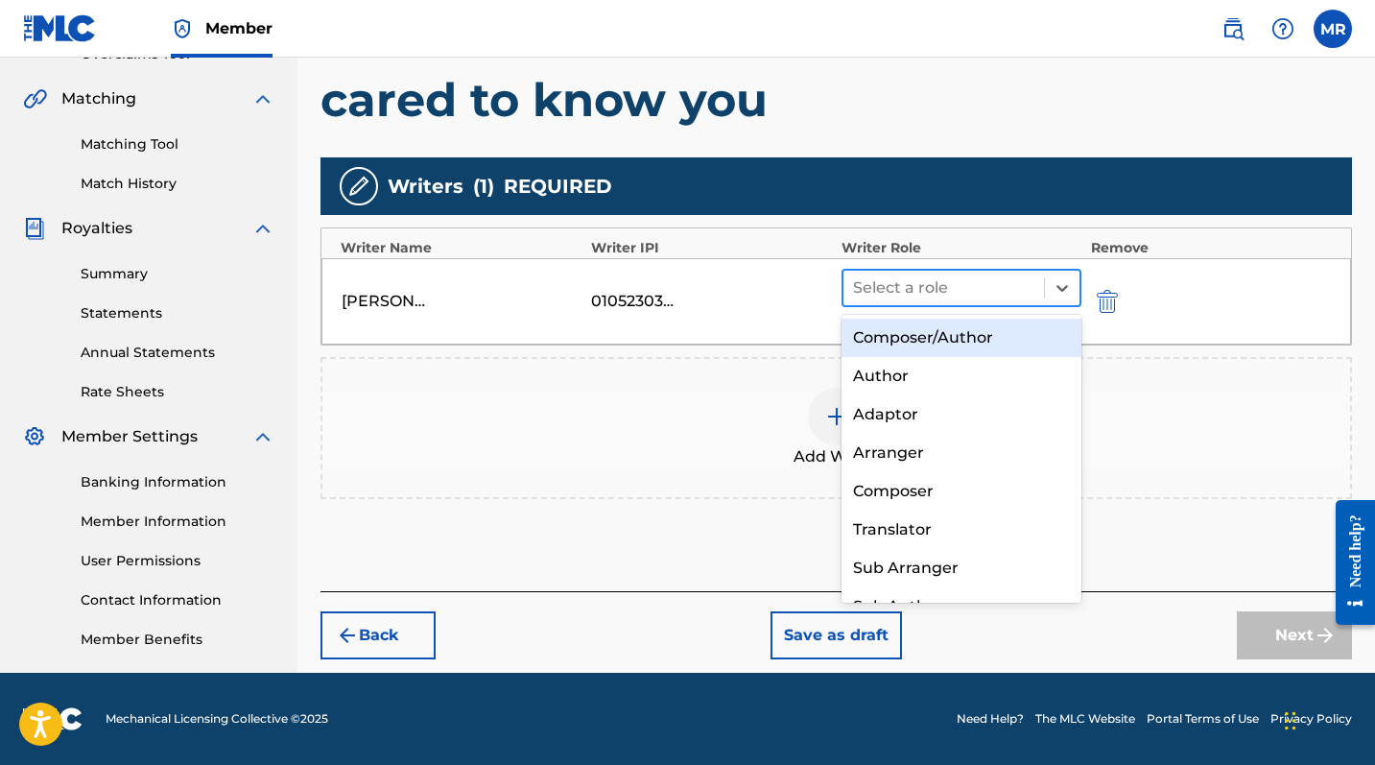
click at [977, 283] on div at bounding box center [943, 287] width 181 height 27
click at [952, 337] on div "Composer/Author" at bounding box center [962, 338] width 240 height 38
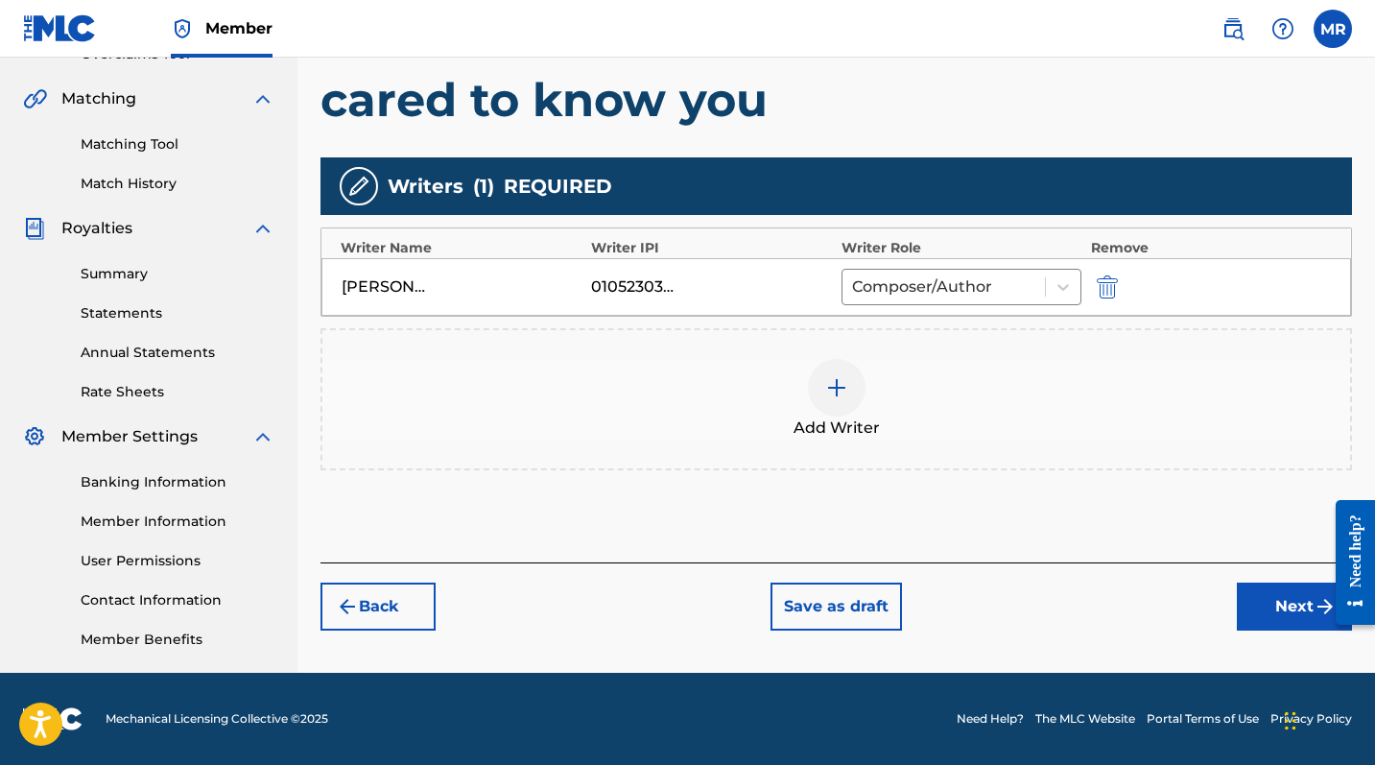
click at [829, 398] on img at bounding box center [836, 387] width 23 height 23
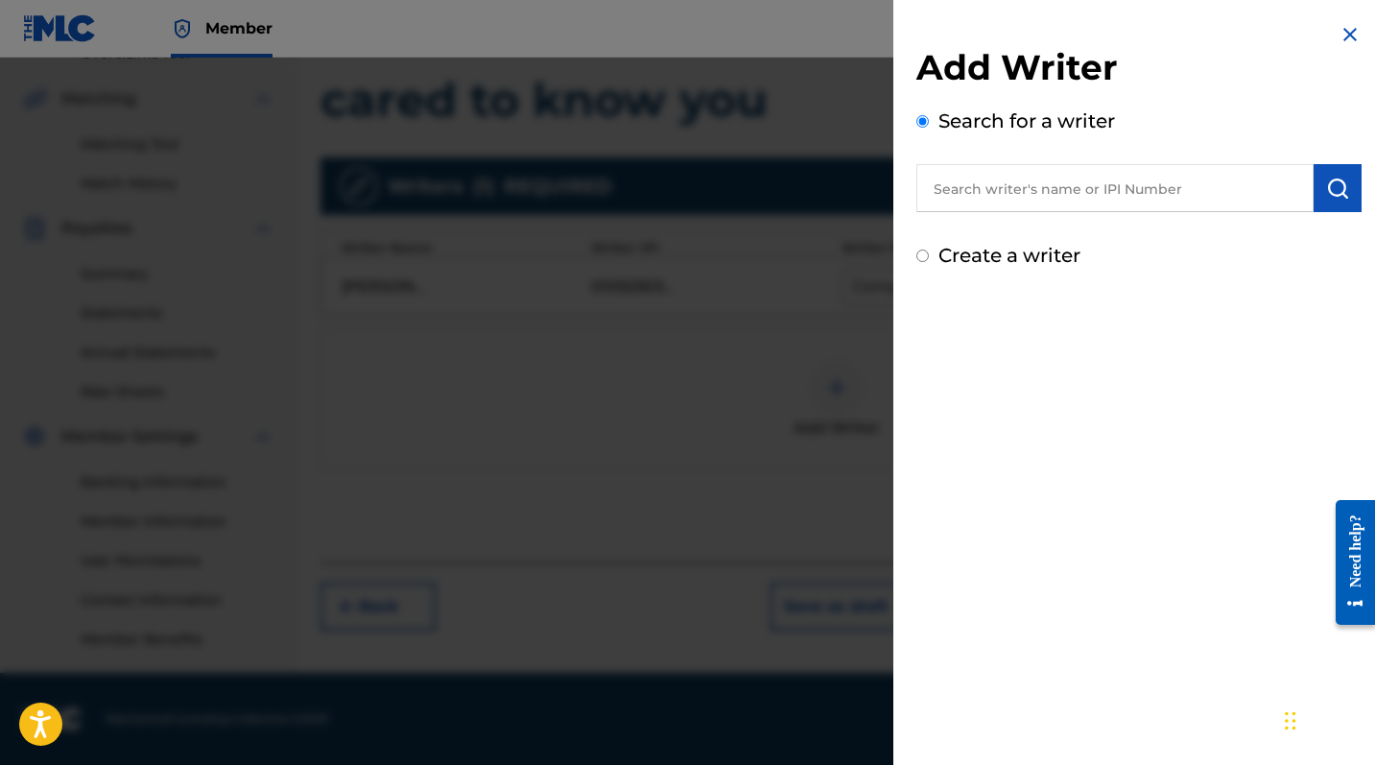
click at [571, 618] on div at bounding box center [687, 440] width 1375 height 765
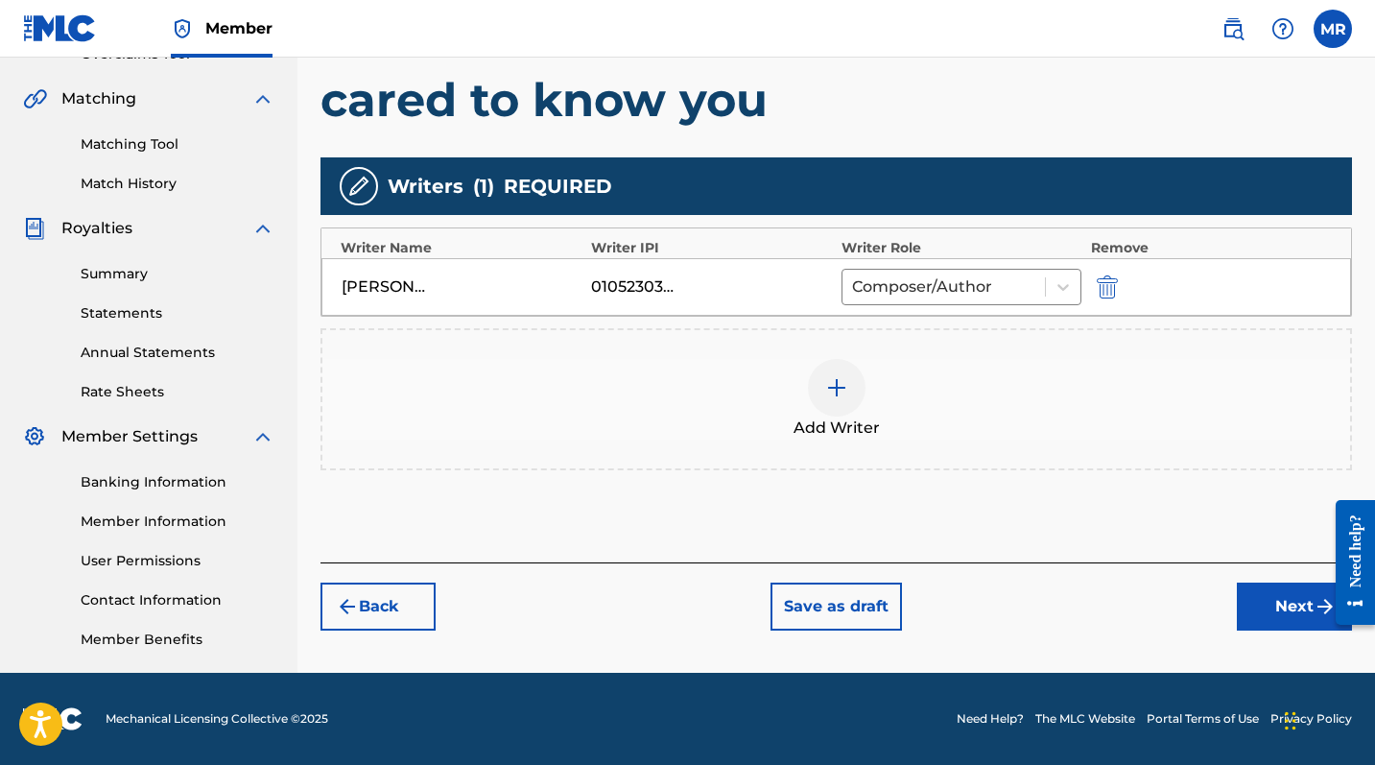
click at [1248, 613] on button "Next" at bounding box center [1294, 607] width 115 height 48
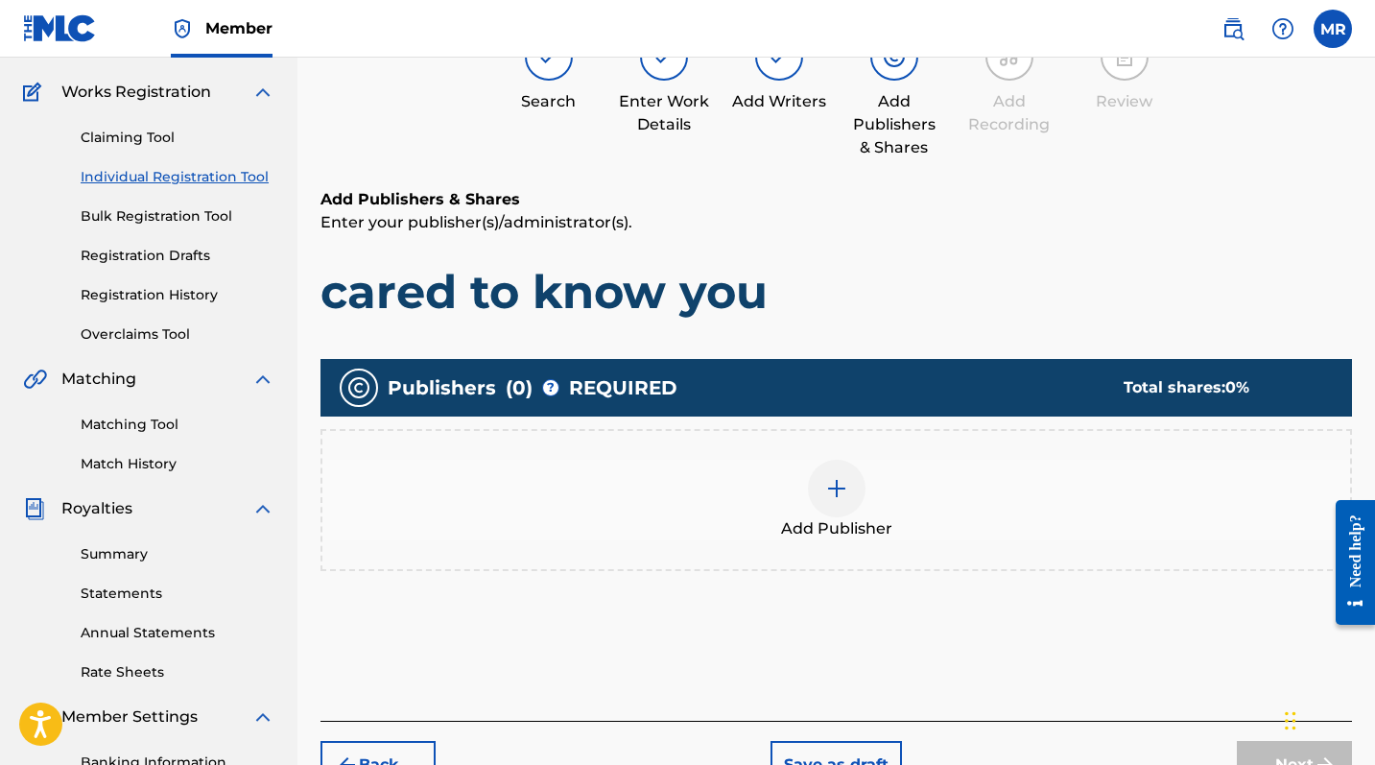
scroll to position [181, 0]
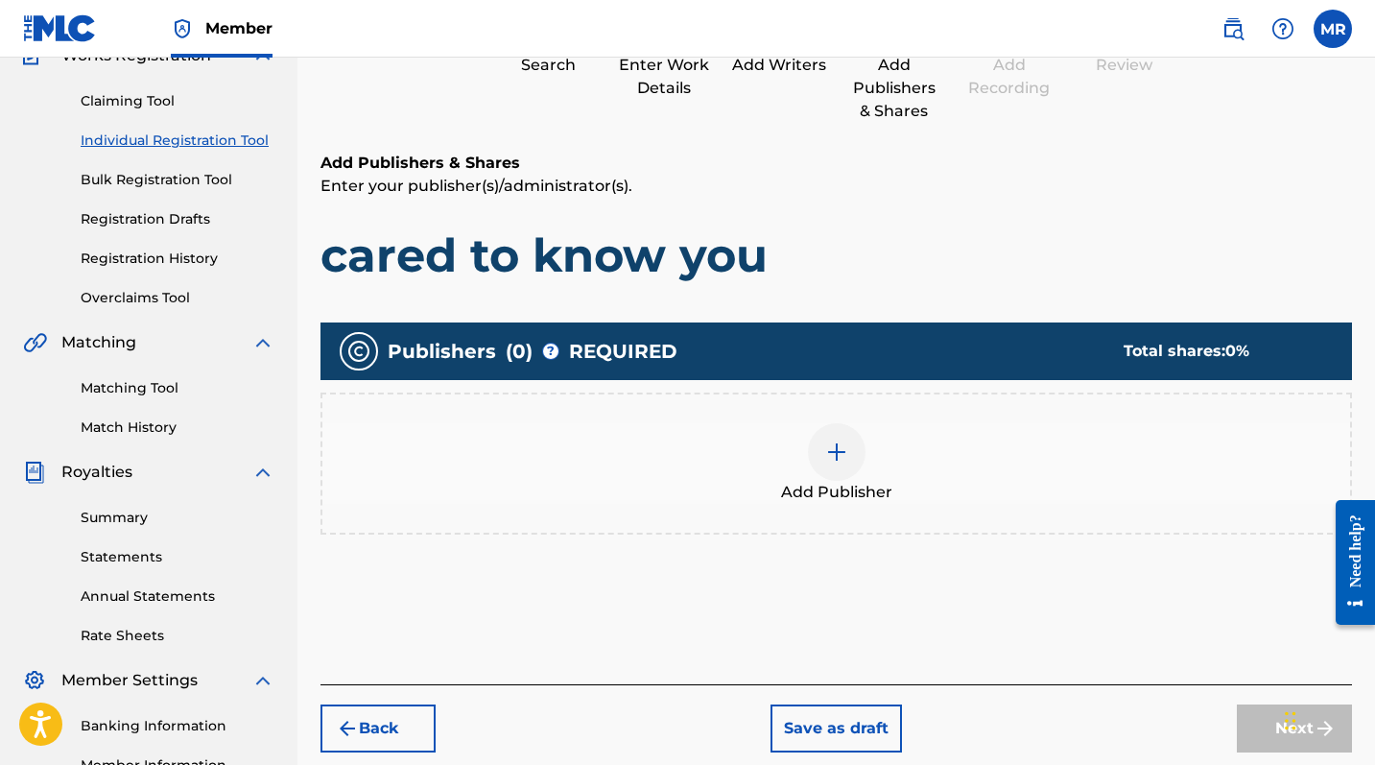
click at [363, 625] on button "Back" at bounding box center [378, 728] width 115 height 48
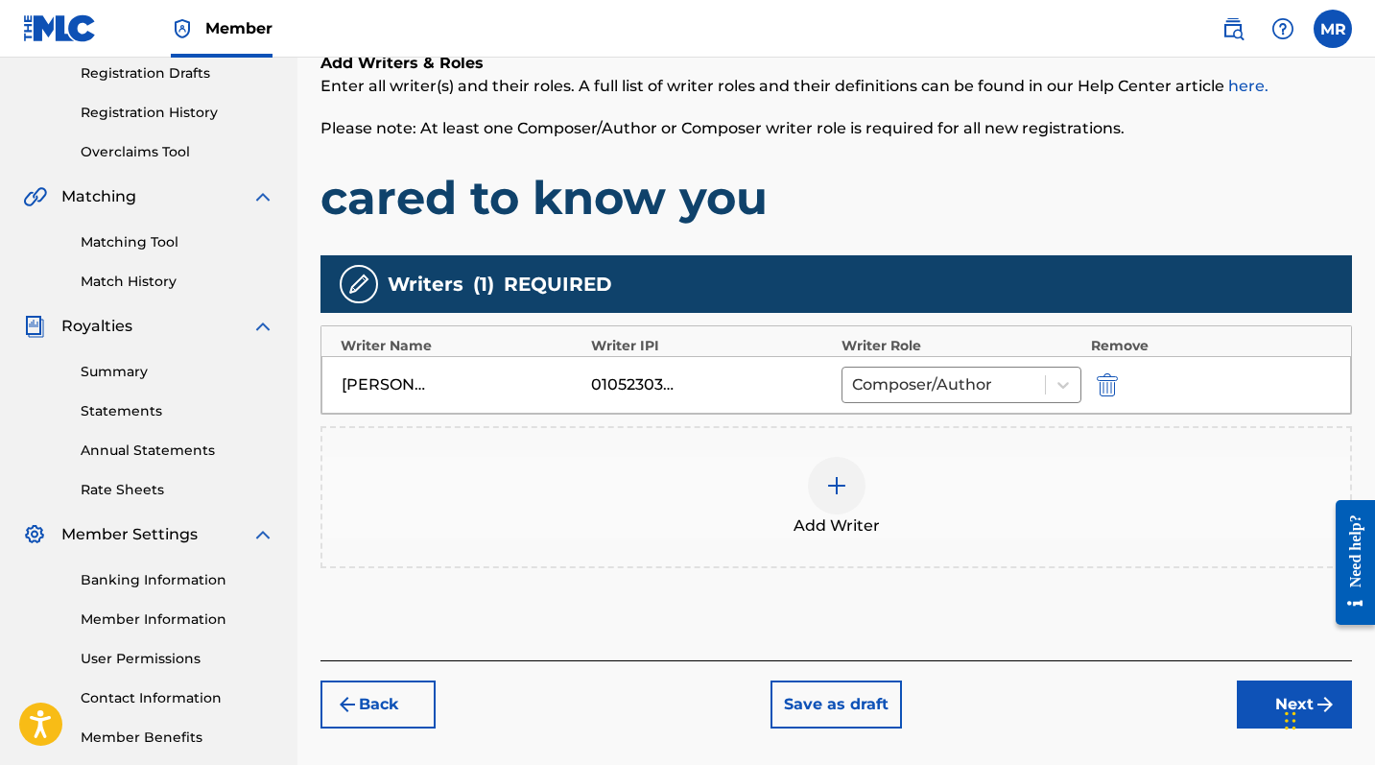
scroll to position [330, 0]
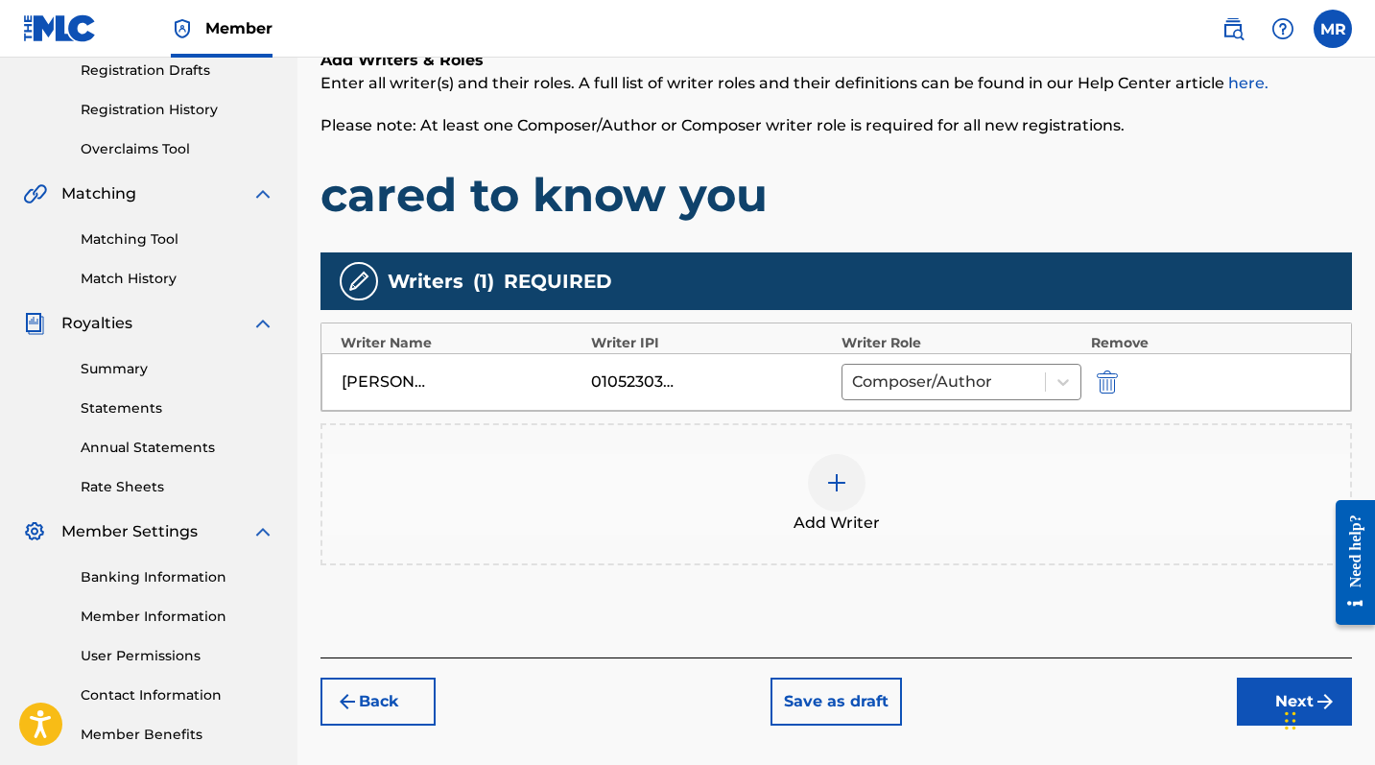
click at [391, 625] on button "Back" at bounding box center [378, 702] width 115 height 48
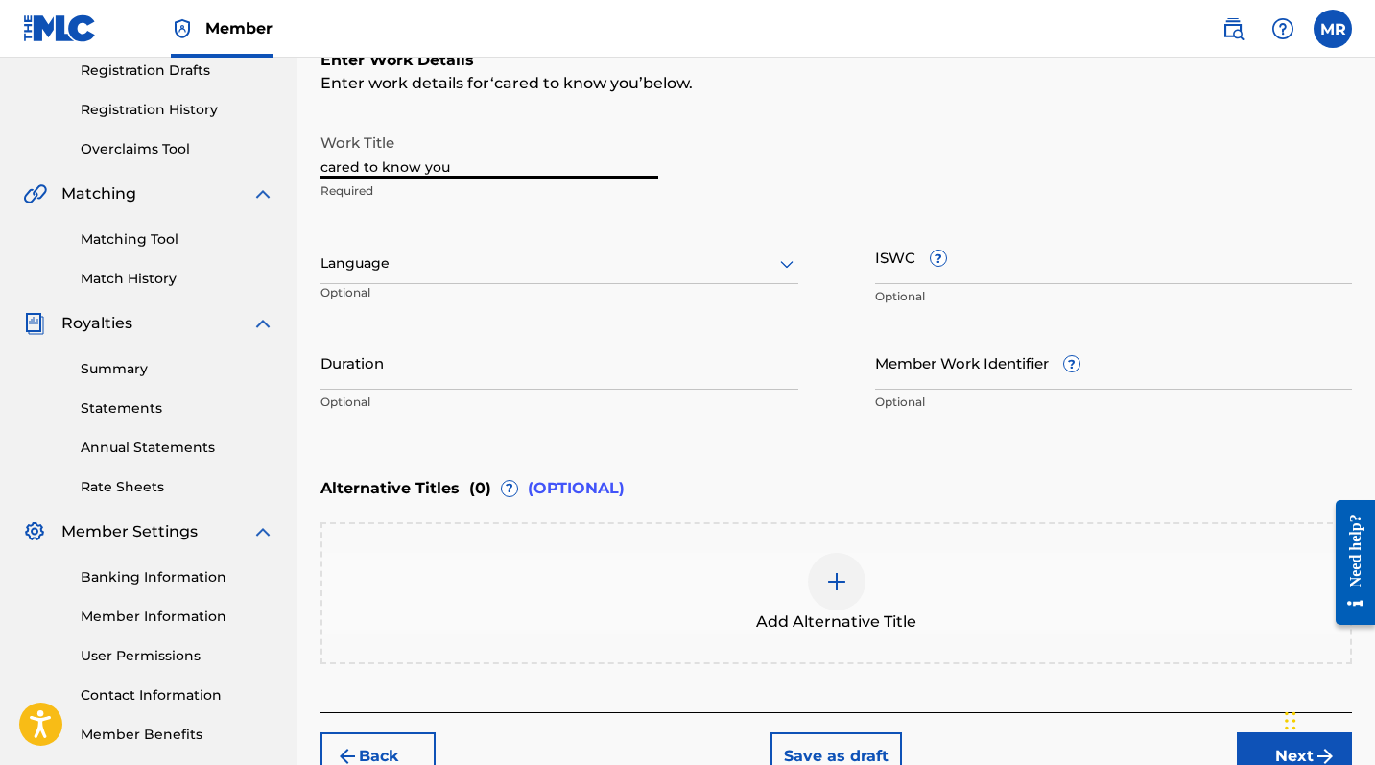
click at [321, 168] on input "cared to know you" at bounding box center [490, 151] width 338 height 55
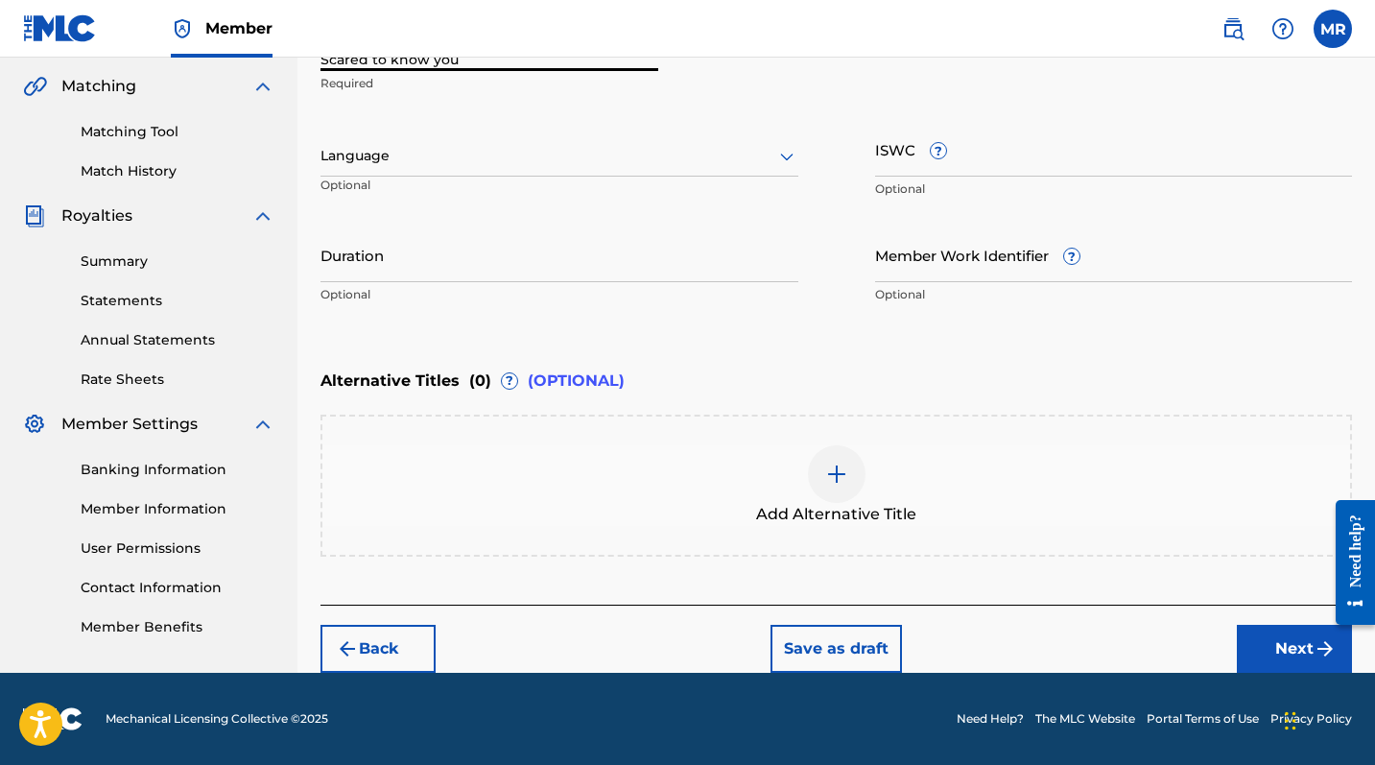
type input "Scared to know you"
click at [1248, 625] on button "Next" at bounding box center [1294, 649] width 115 height 48
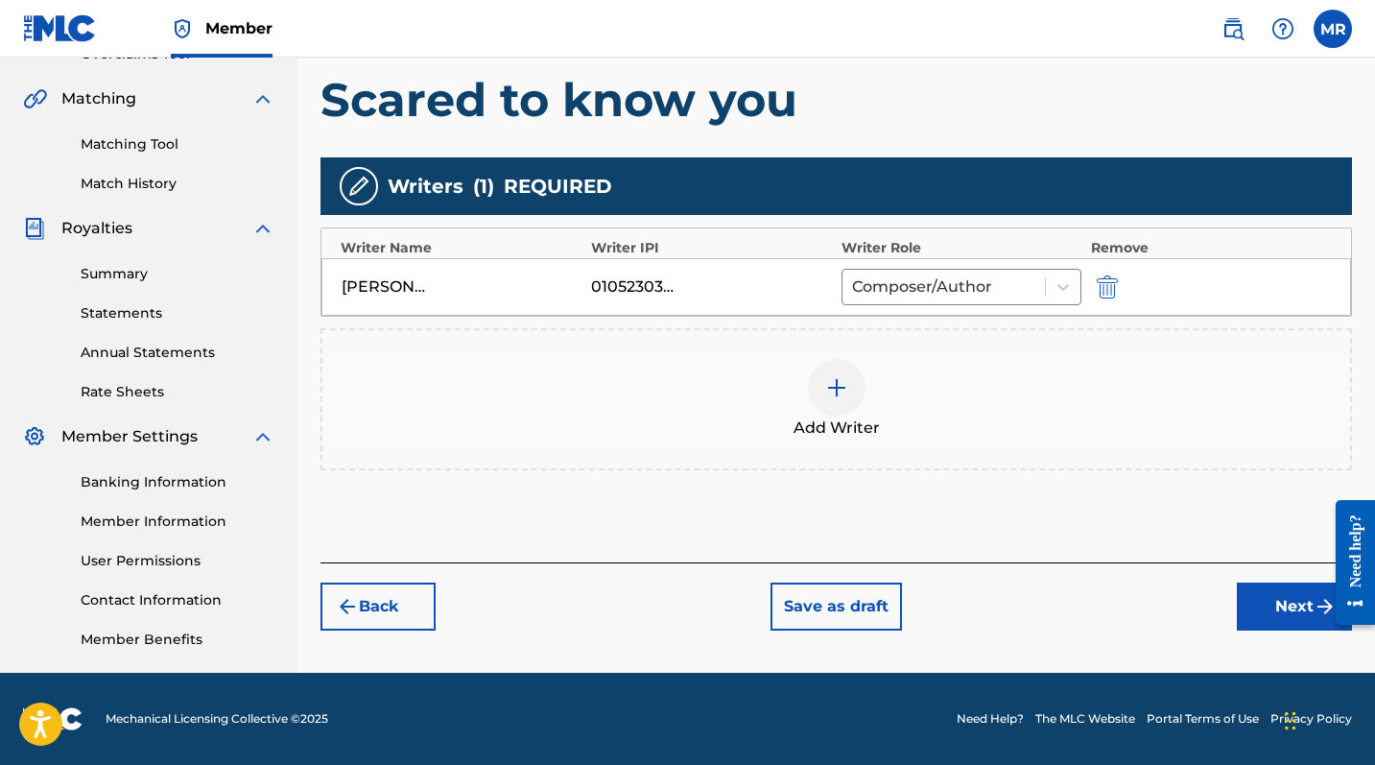
click at [1248, 610] on button "Next" at bounding box center [1294, 607] width 115 height 48
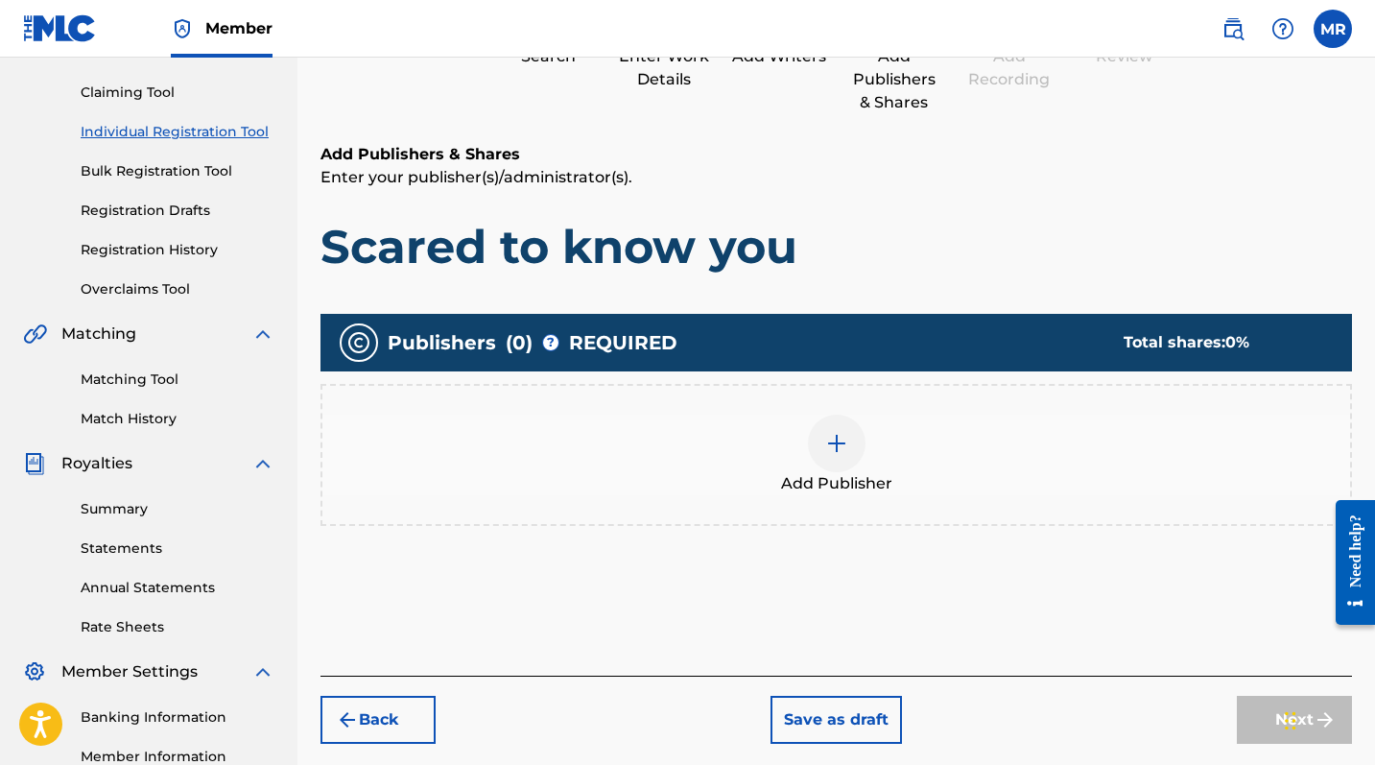
scroll to position [200, 0]
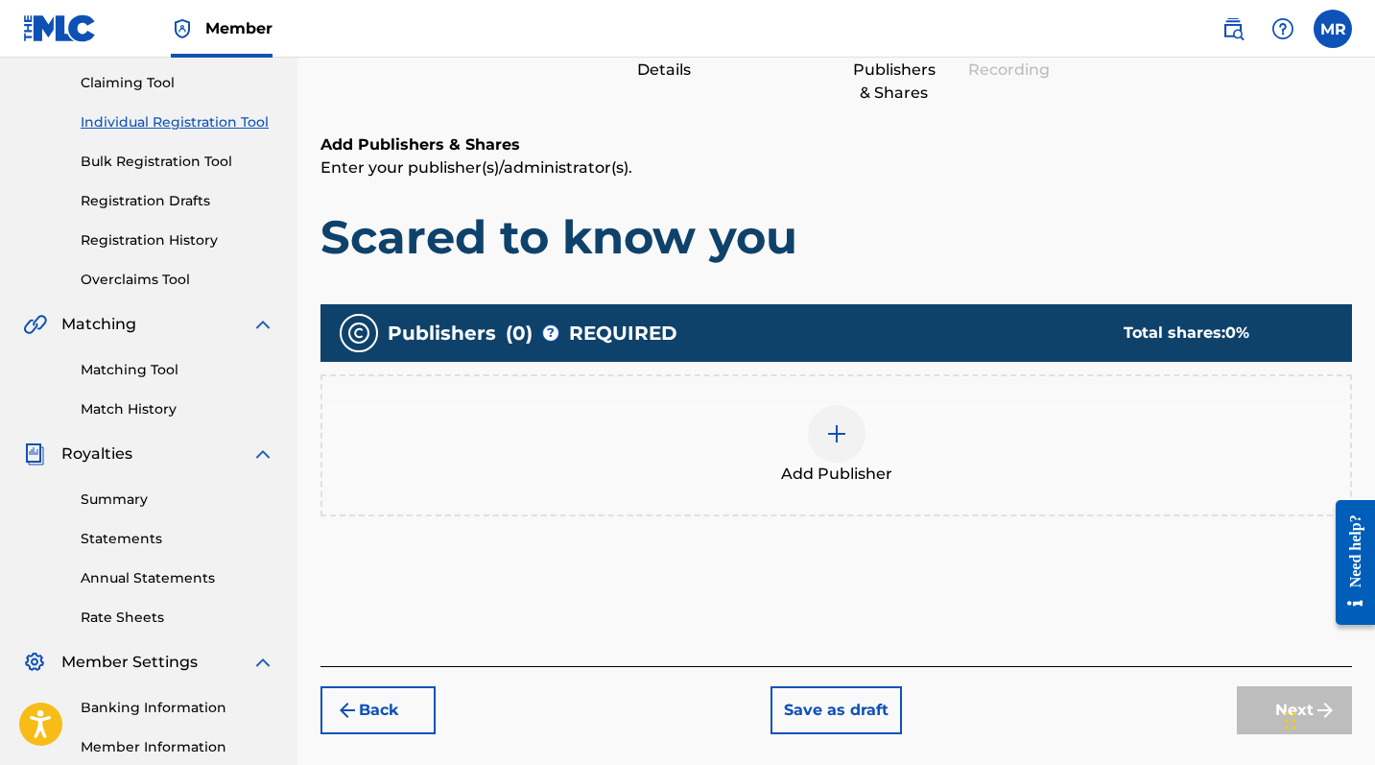
click at [844, 449] on div at bounding box center [837, 434] width 58 height 58
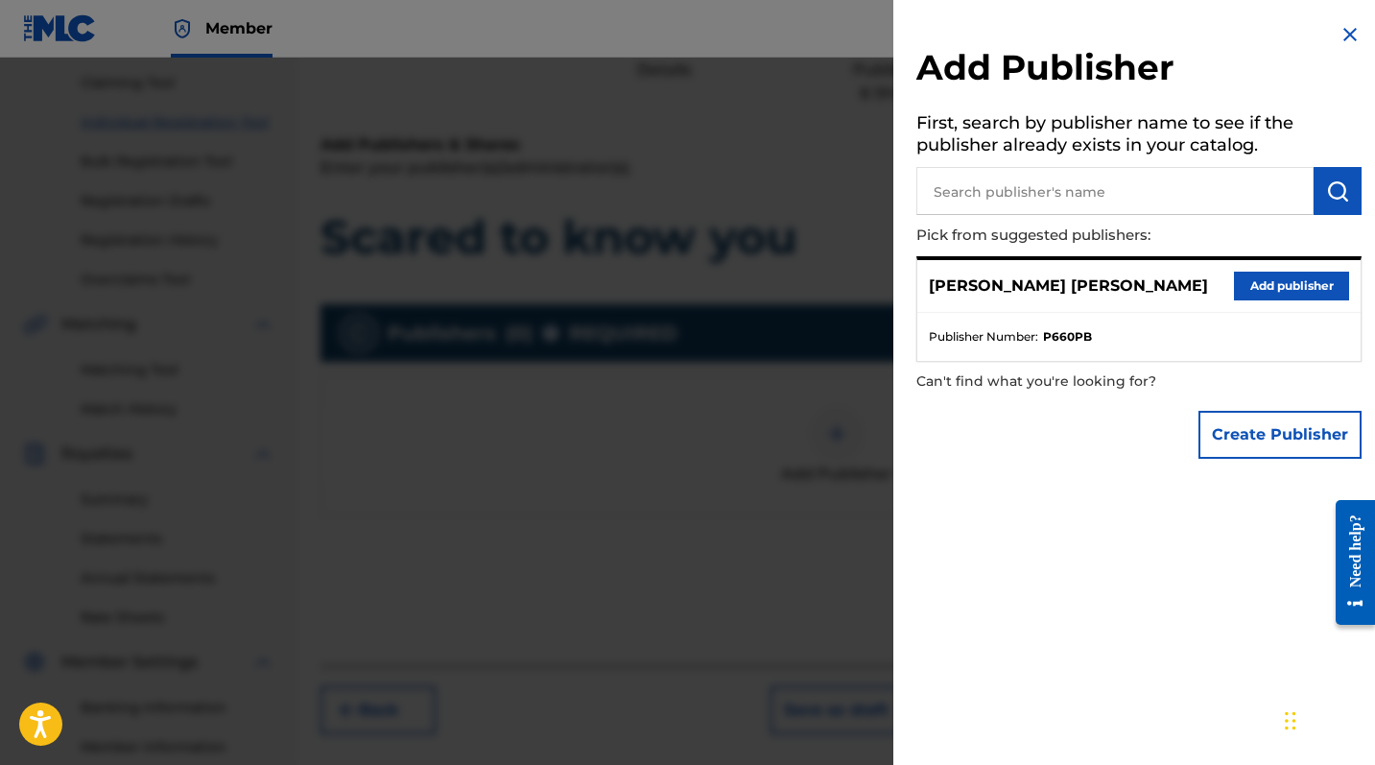
click at [1248, 282] on button "Add publisher" at bounding box center [1291, 286] width 115 height 29
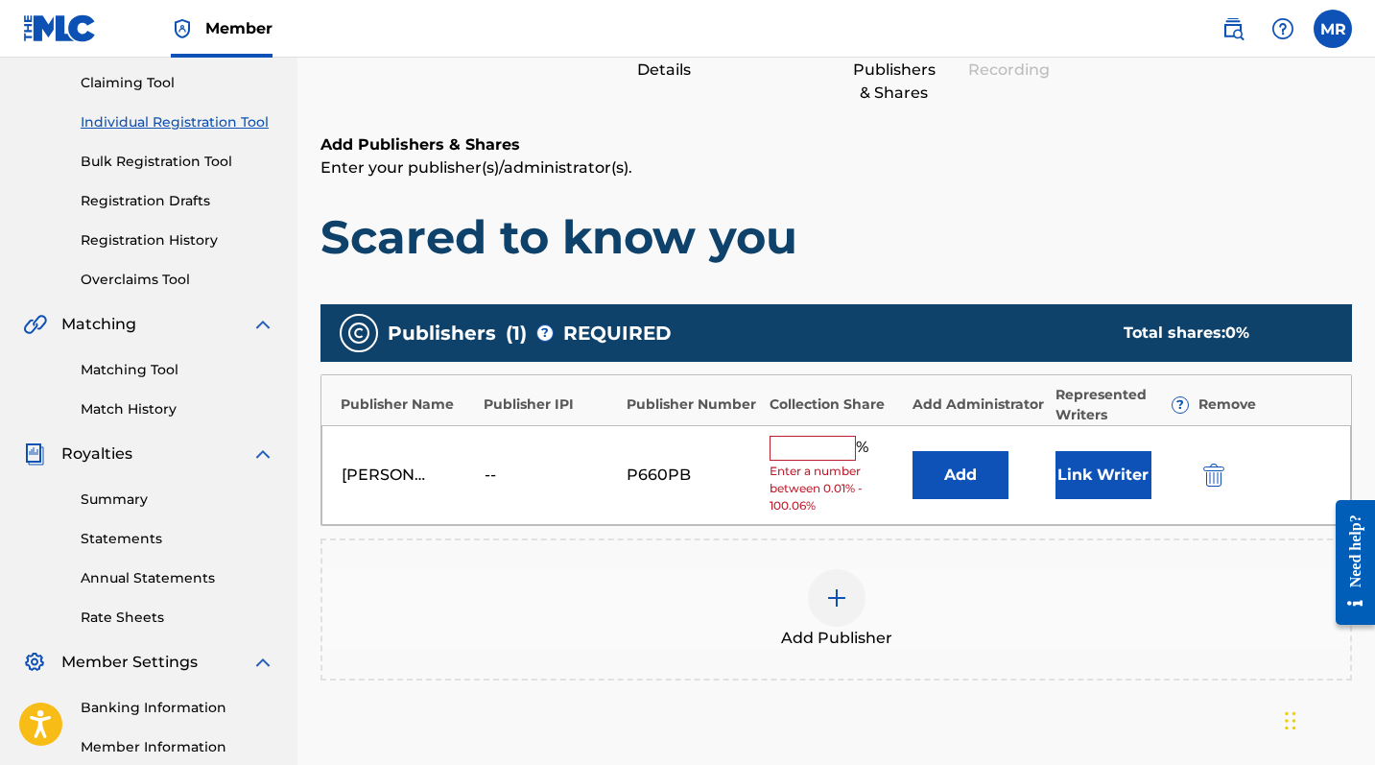
click at [1064, 489] on button "Link Writer" at bounding box center [1104, 475] width 96 height 48
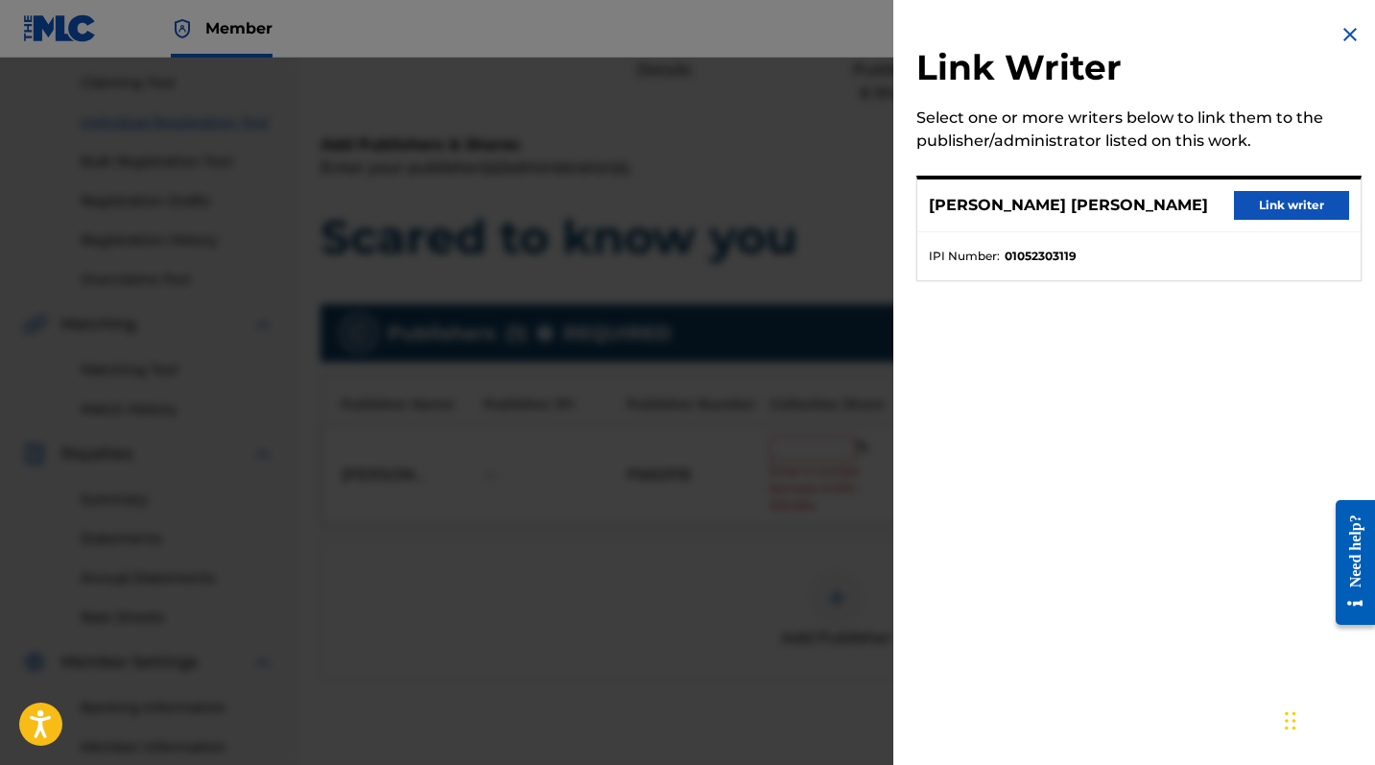
click at [1248, 214] on button "Link writer" at bounding box center [1291, 205] width 115 height 29
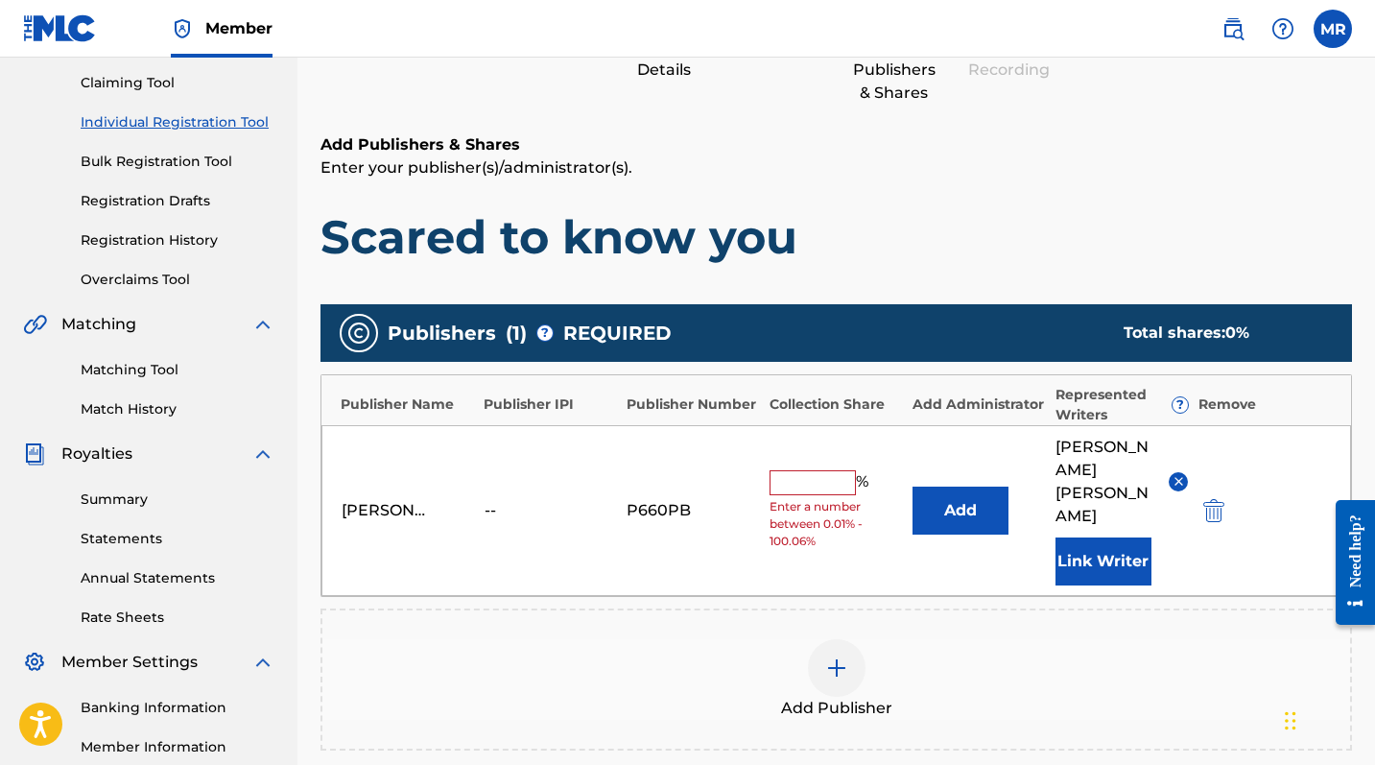
scroll to position [248, 0]
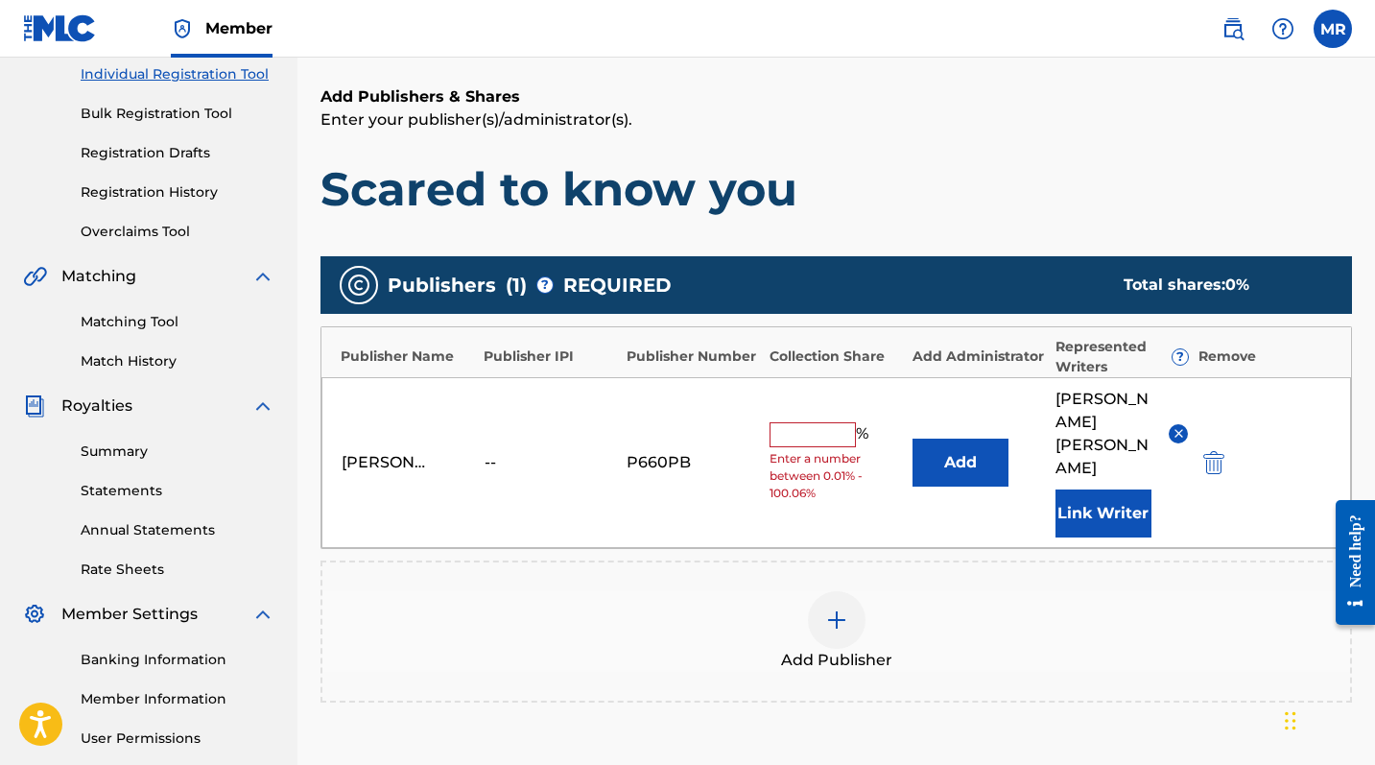
click at [804, 428] on input "text" at bounding box center [813, 434] width 86 height 25
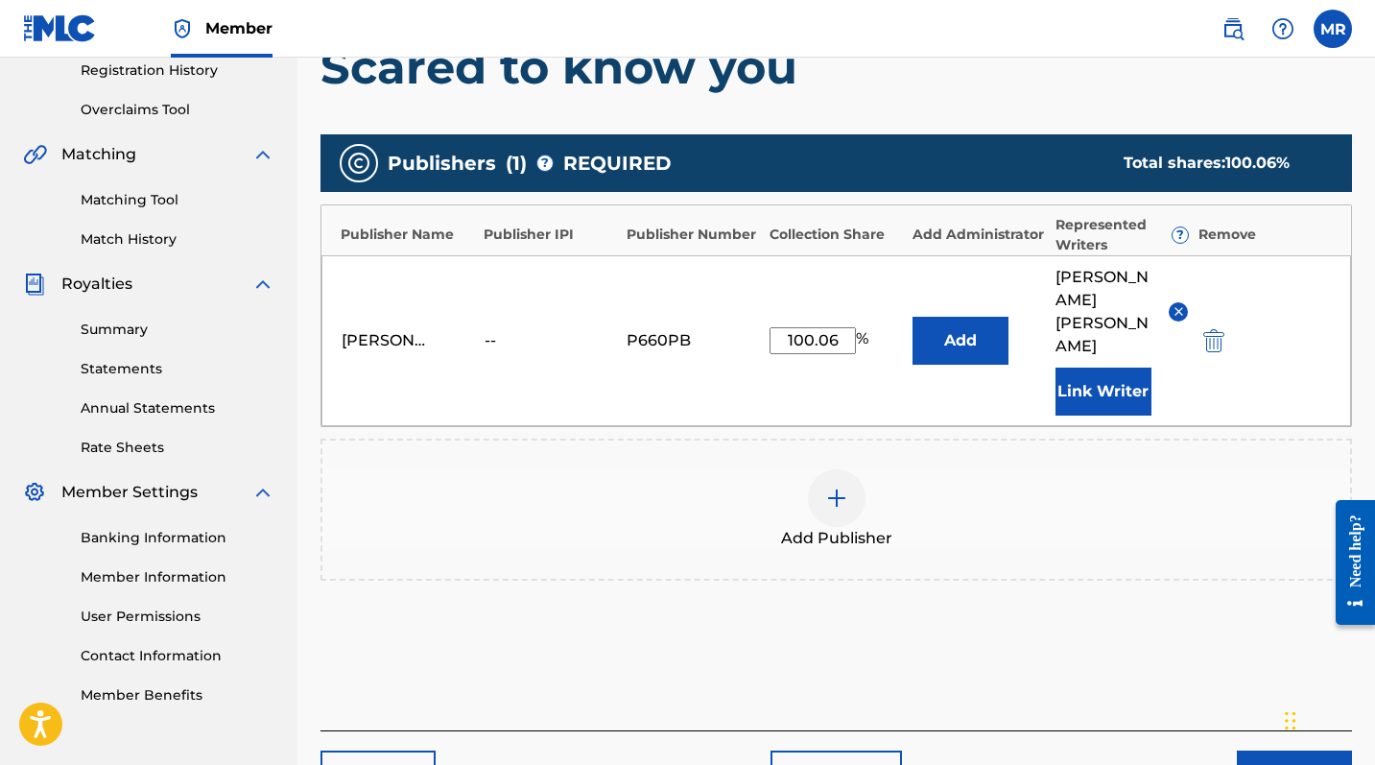
scroll to position [378, 0]
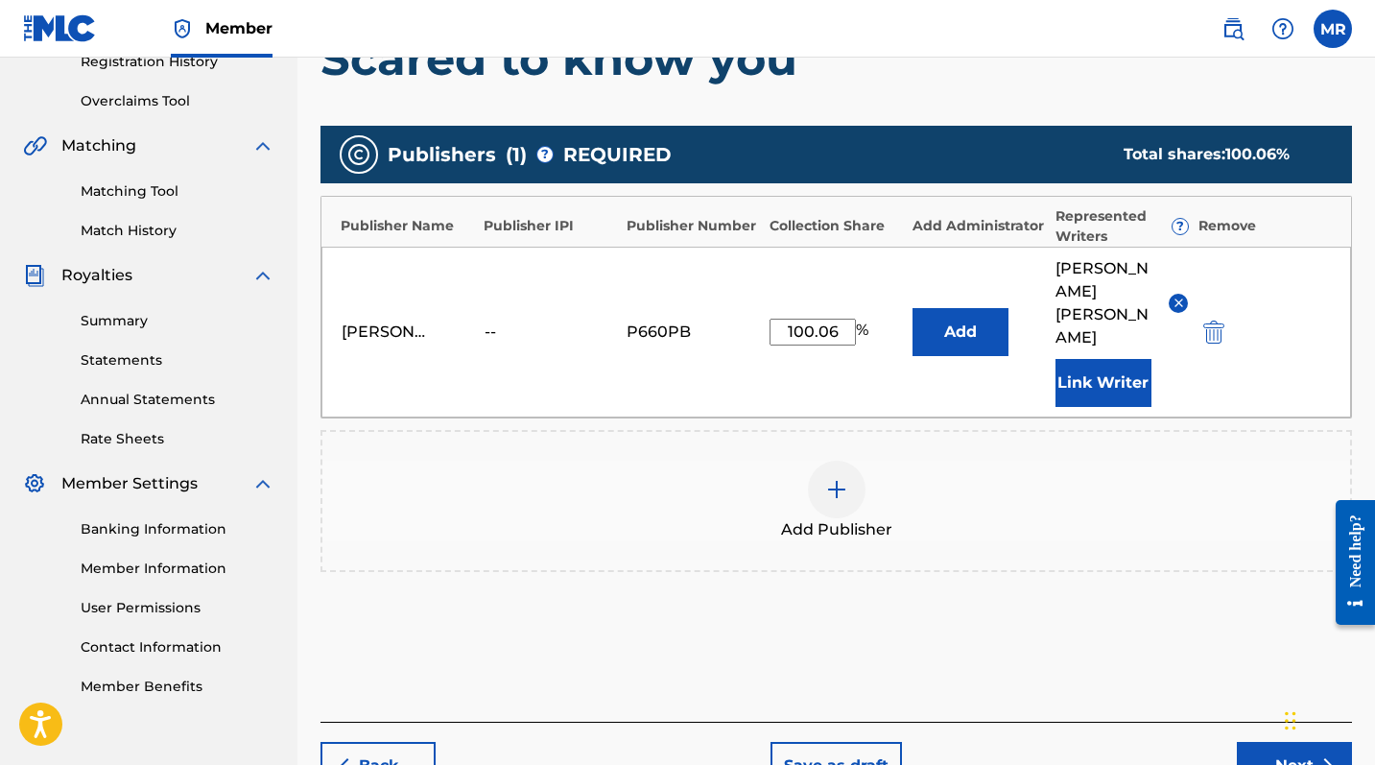
type input "100.06"
click at [1101, 359] on button "Link Writer" at bounding box center [1104, 383] width 96 height 48
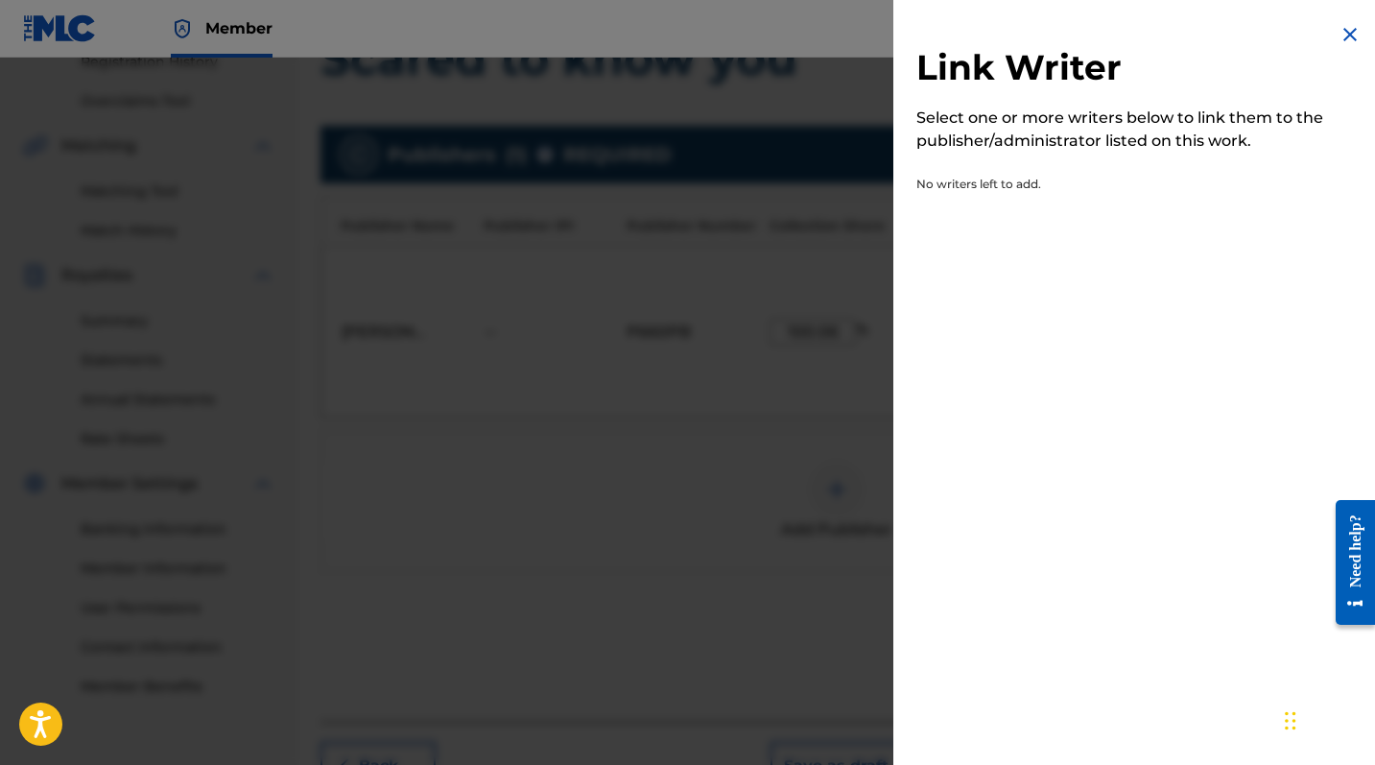
click at [1248, 34] on img at bounding box center [1350, 34] width 23 height 23
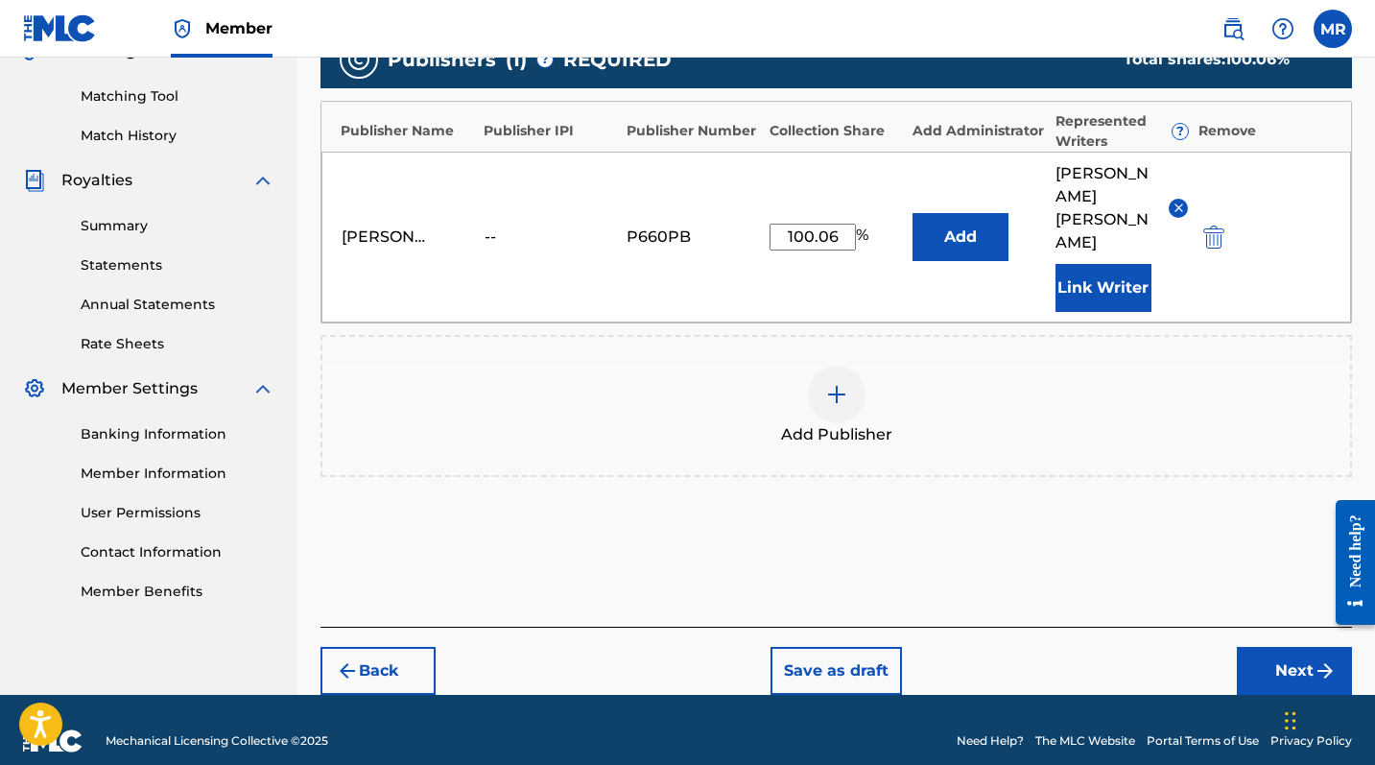
scroll to position [472, 0]
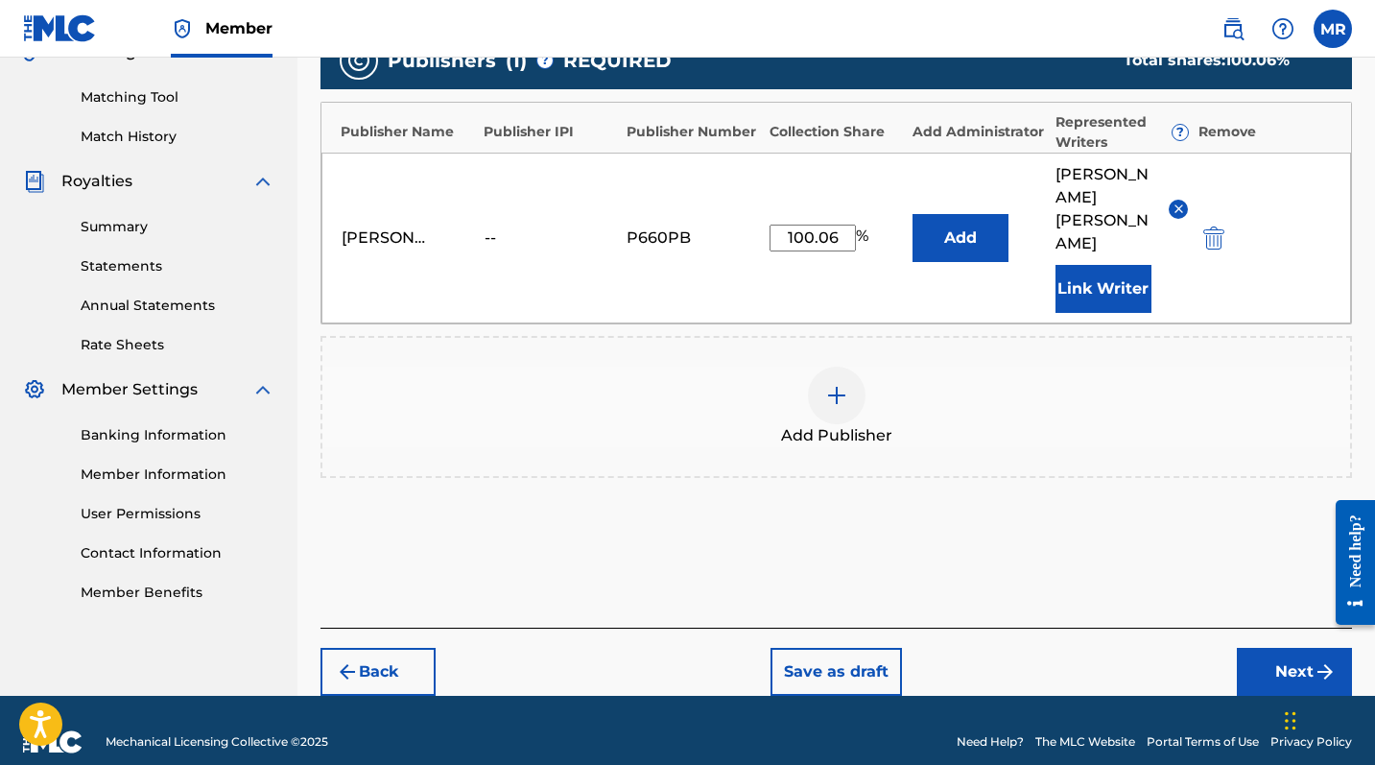
click at [1248, 625] on button "Next" at bounding box center [1294, 672] width 115 height 48
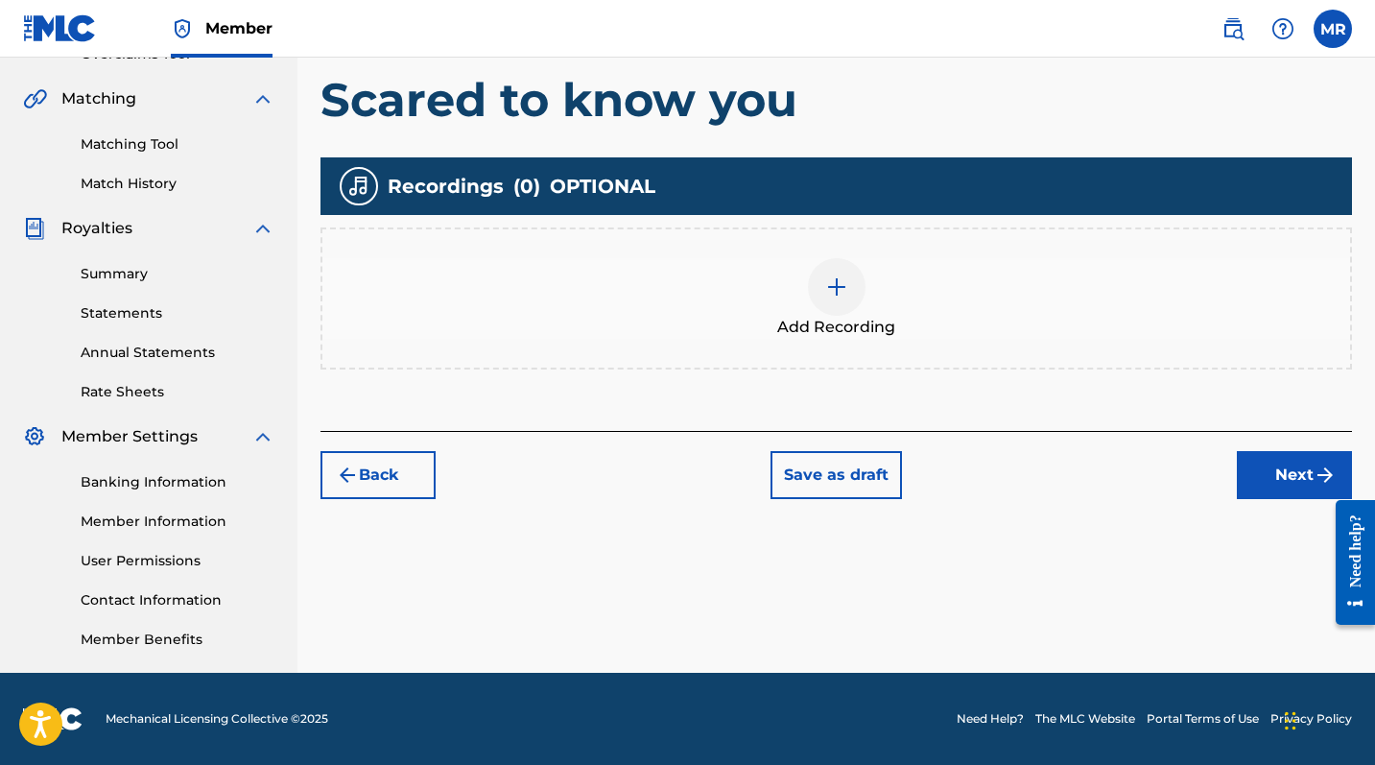
click at [826, 284] on img at bounding box center [836, 286] width 23 height 23
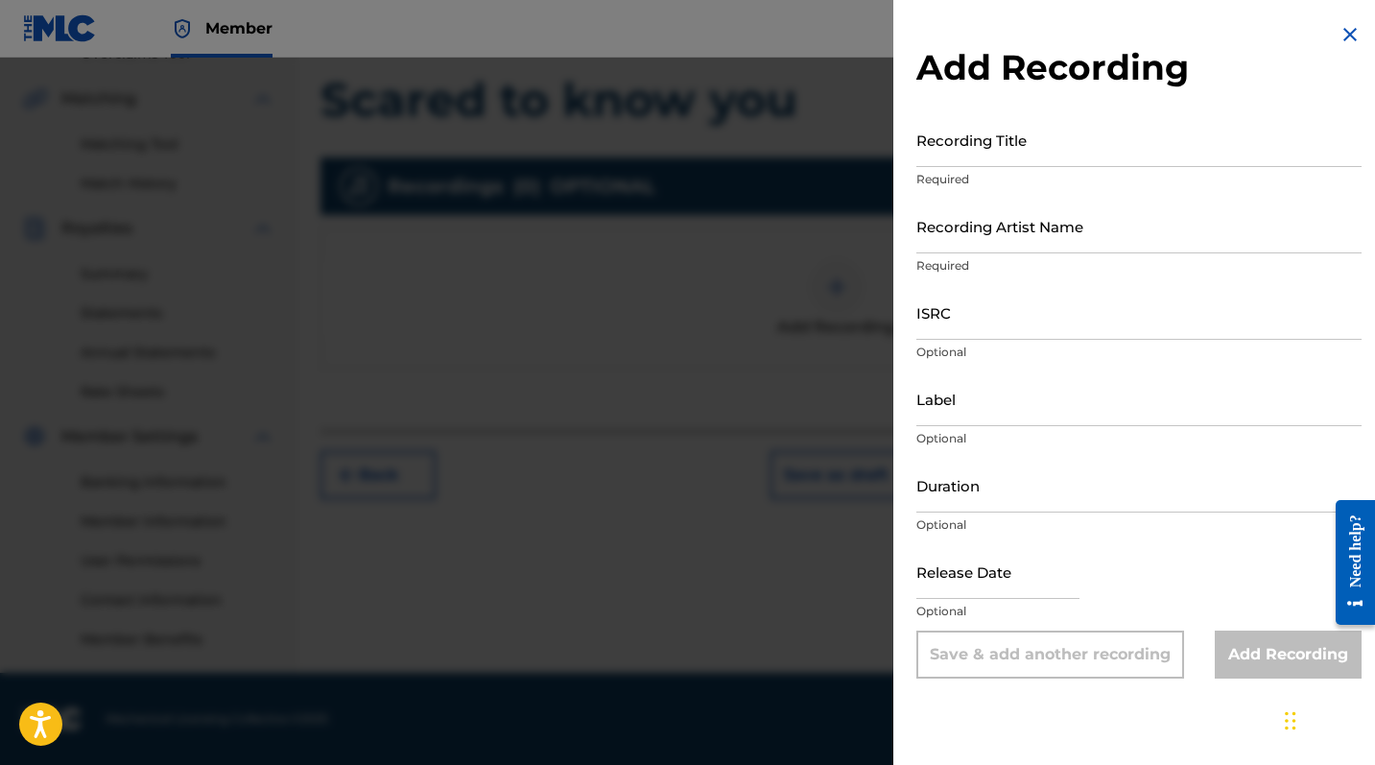
click at [985, 134] on input "Recording Title" at bounding box center [1138, 139] width 445 height 55
type input "Scared to know you"
click at [1079, 198] on div "Recording Title Scared to know you Required" at bounding box center [1138, 155] width 445 height 86
click at [1075, 222] on input "Recording Artist Name" at bounding box center [1138, 226] width 445 height 55
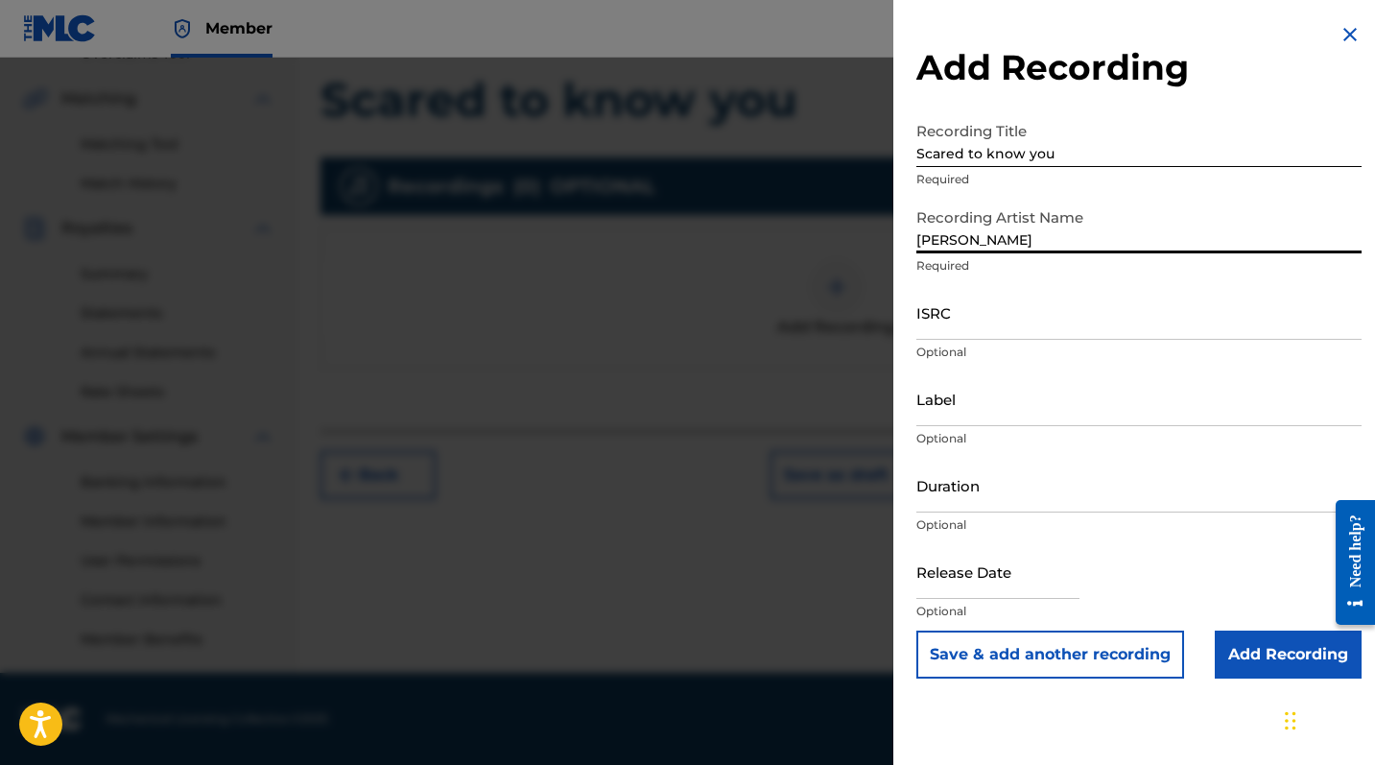
type input "[PERSON_NAME]"
click at [1248, 625] on input "Add Recording" at bounding box center [1288, 654] width 147 height 48
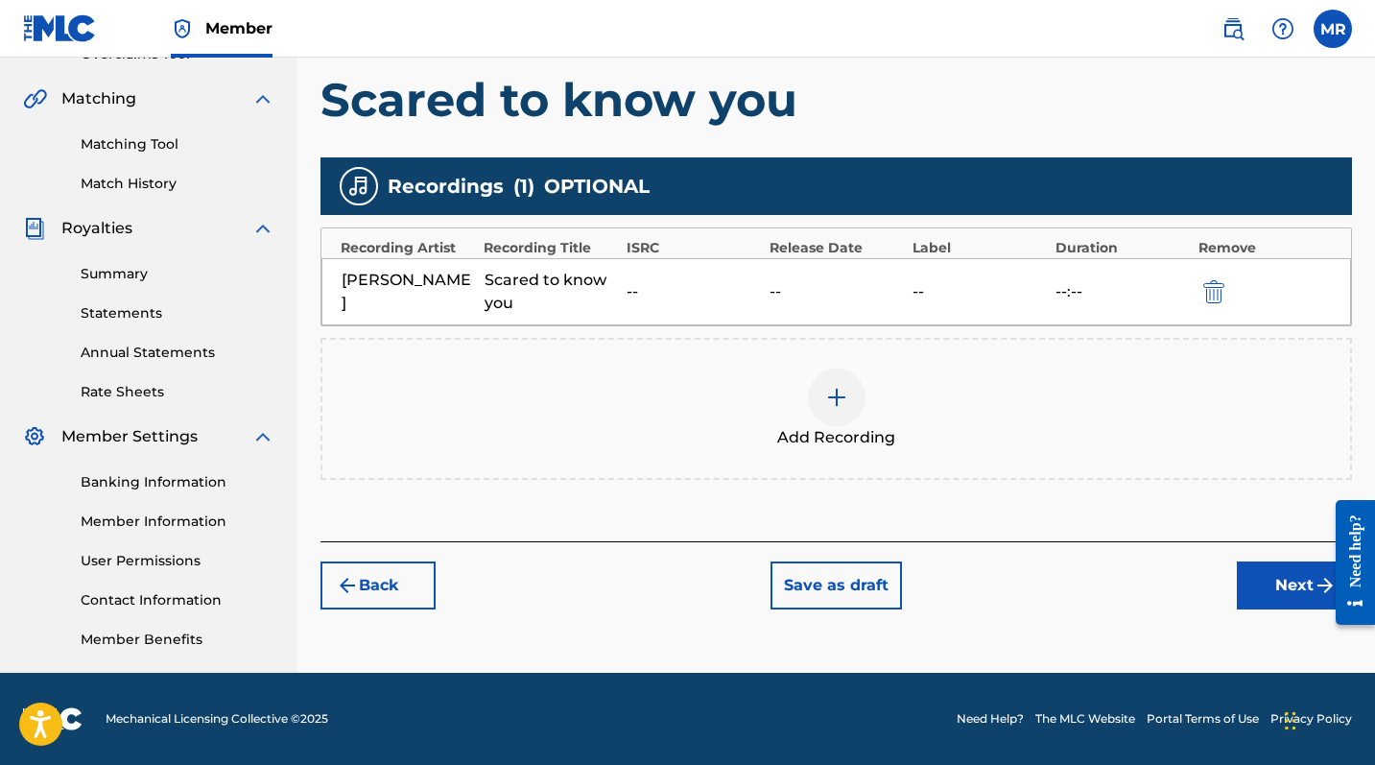
click at [1248, 597] on button "Next" at bounding box center [1294, 585] width 115 height 48
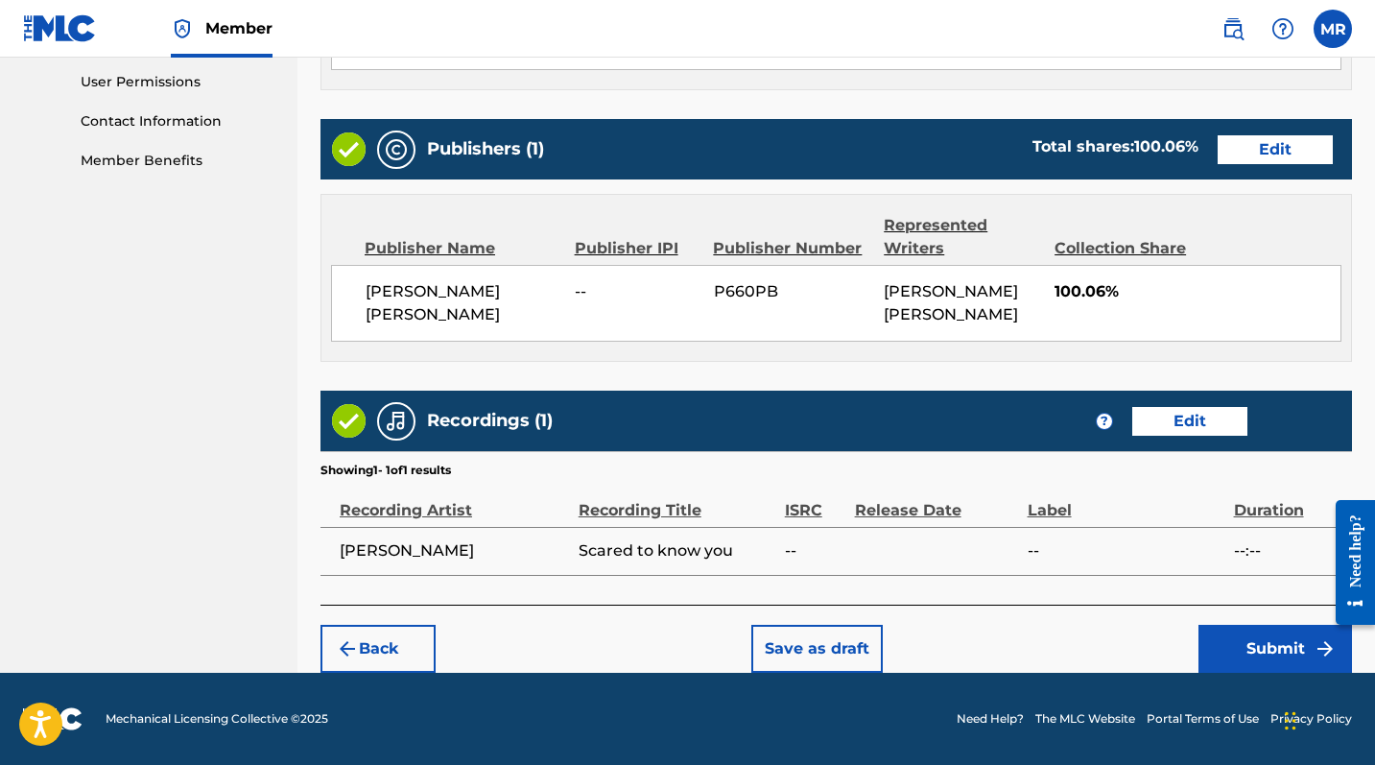
scroll to position [903, 0]
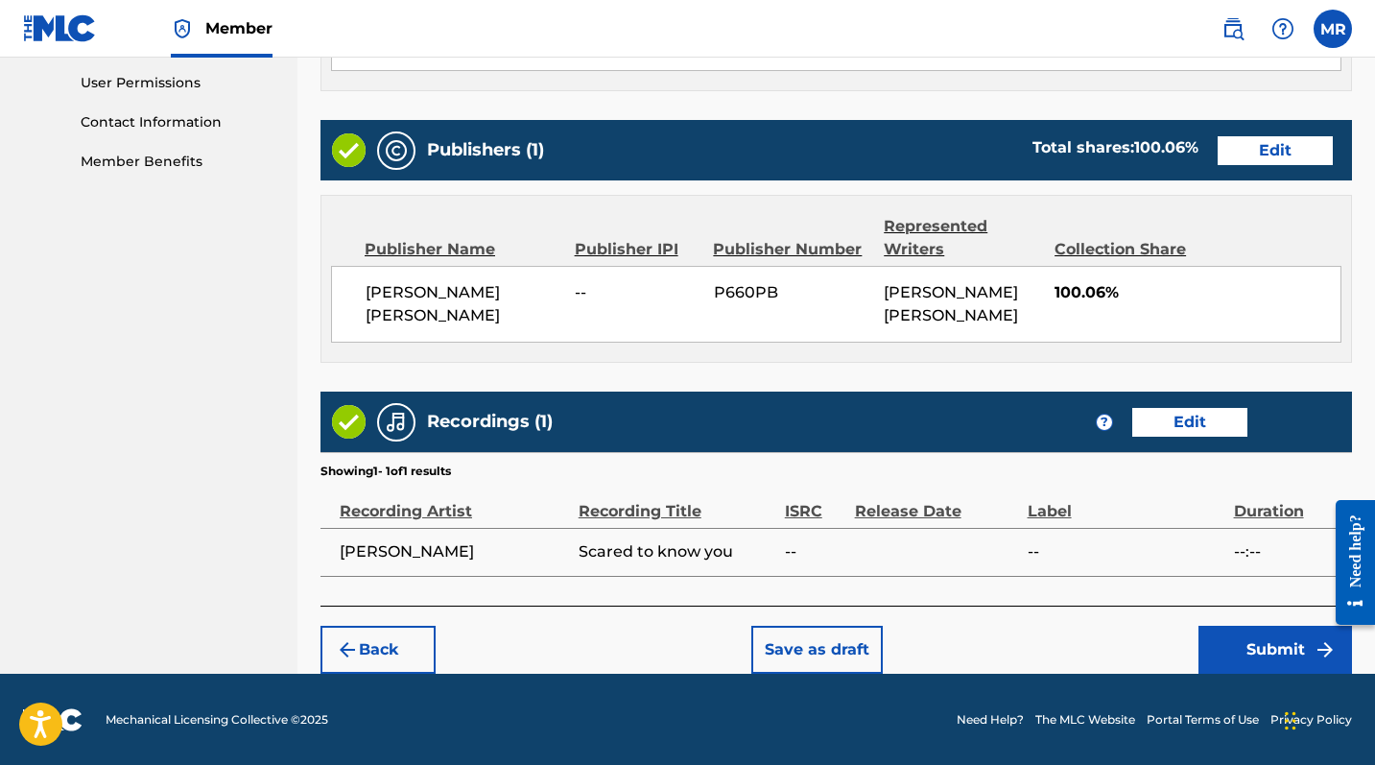
click at [1248, 625] on button "Submit" at bounding box center [1276, 650] width 154 height 48
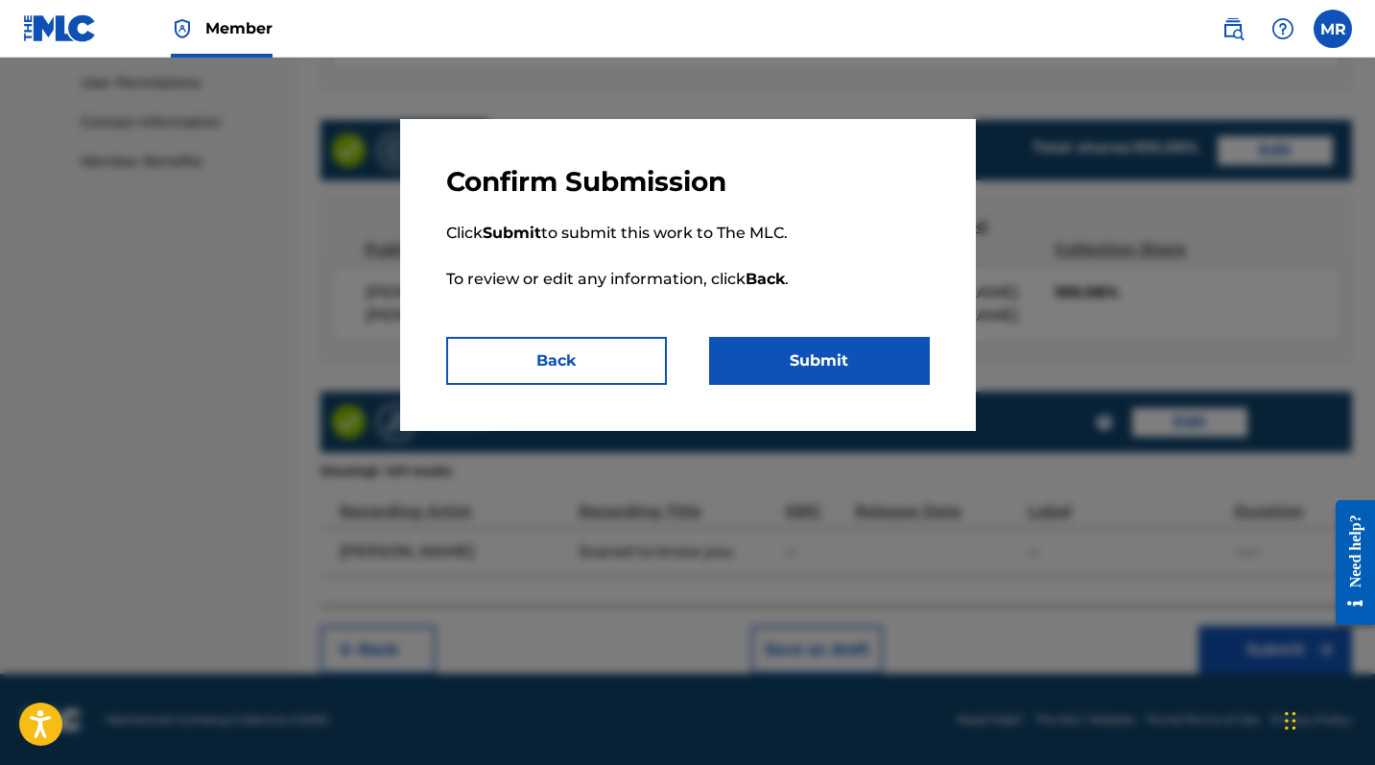
click at [847, 349] on button "Submit" at bounding box center [819, 361] width 221 height 48
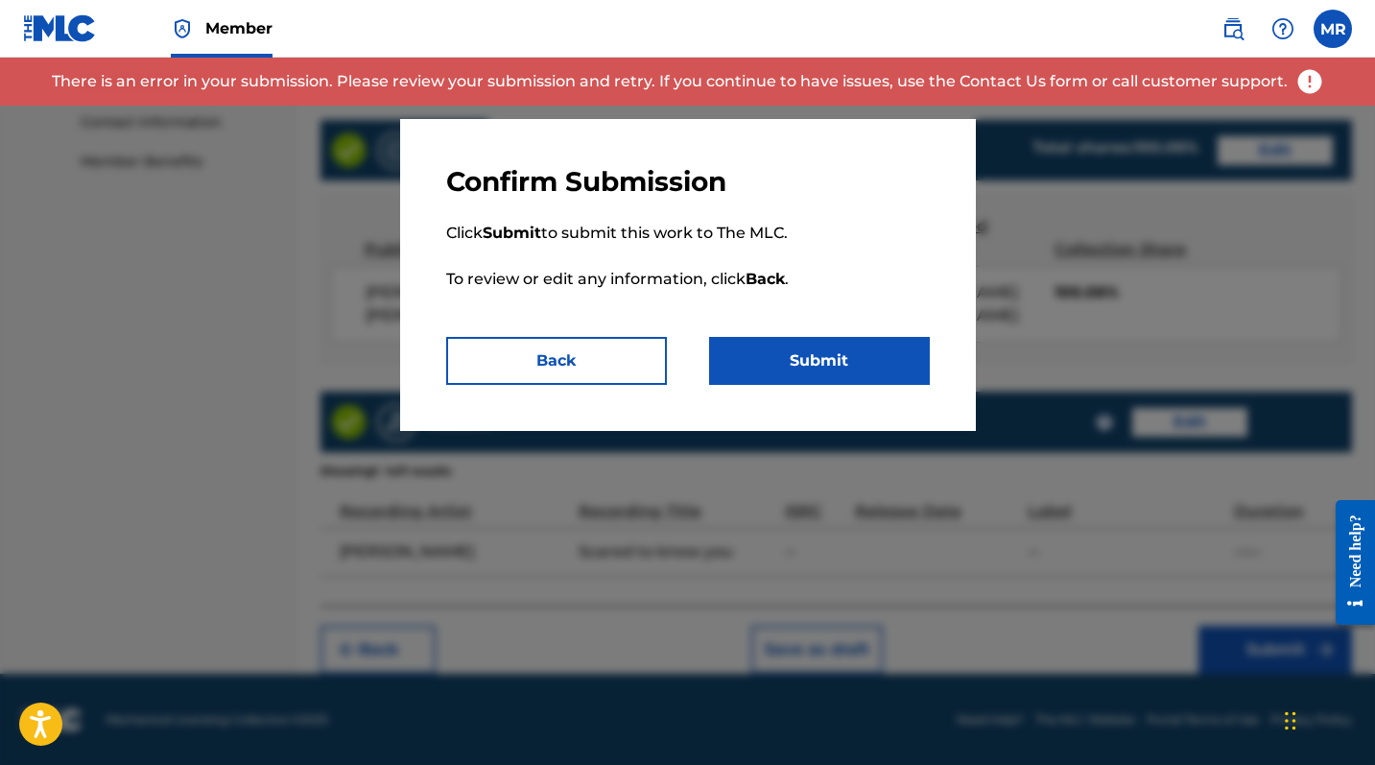
click at [602, 349] on button "Back" at bounding box center [556, 361] width 221 height 48
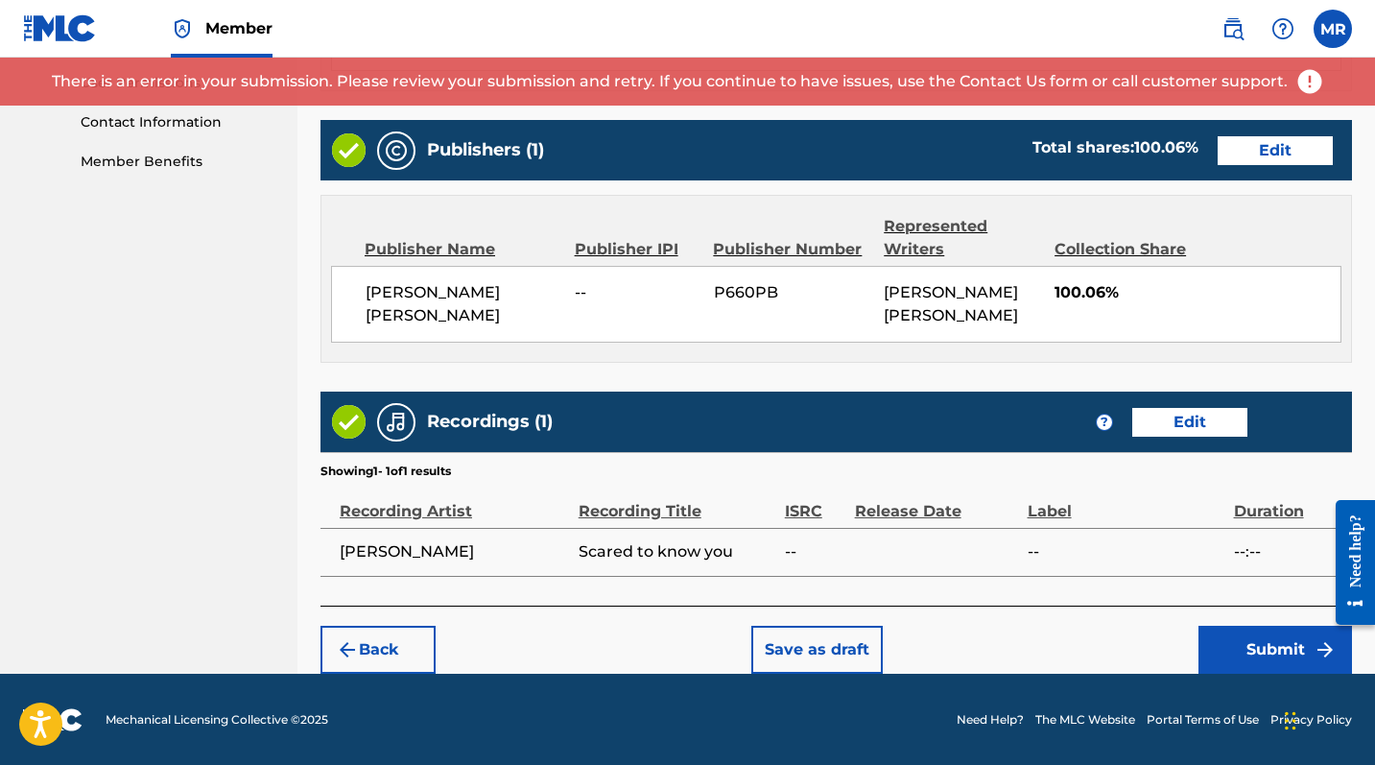
click at [798, 625] on button "Save as draft" at bounding box center [816, 650] width 131 height 48
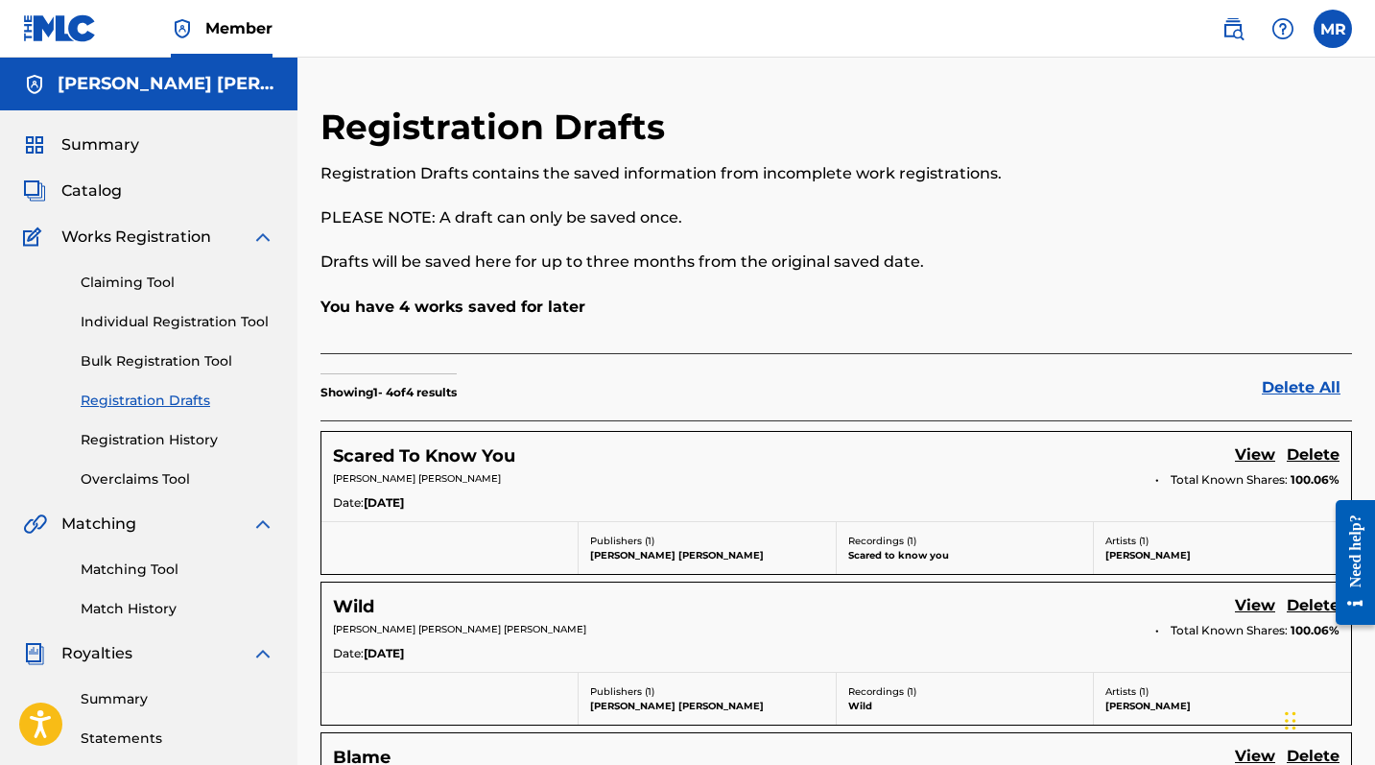
click at [132, 226] on span "Works Registration" at bounding box center [136, 237] width 150 height 23
click at [135, 276] on link "Claiming Tool" at bounding box center [178, 283] width 194 height 20
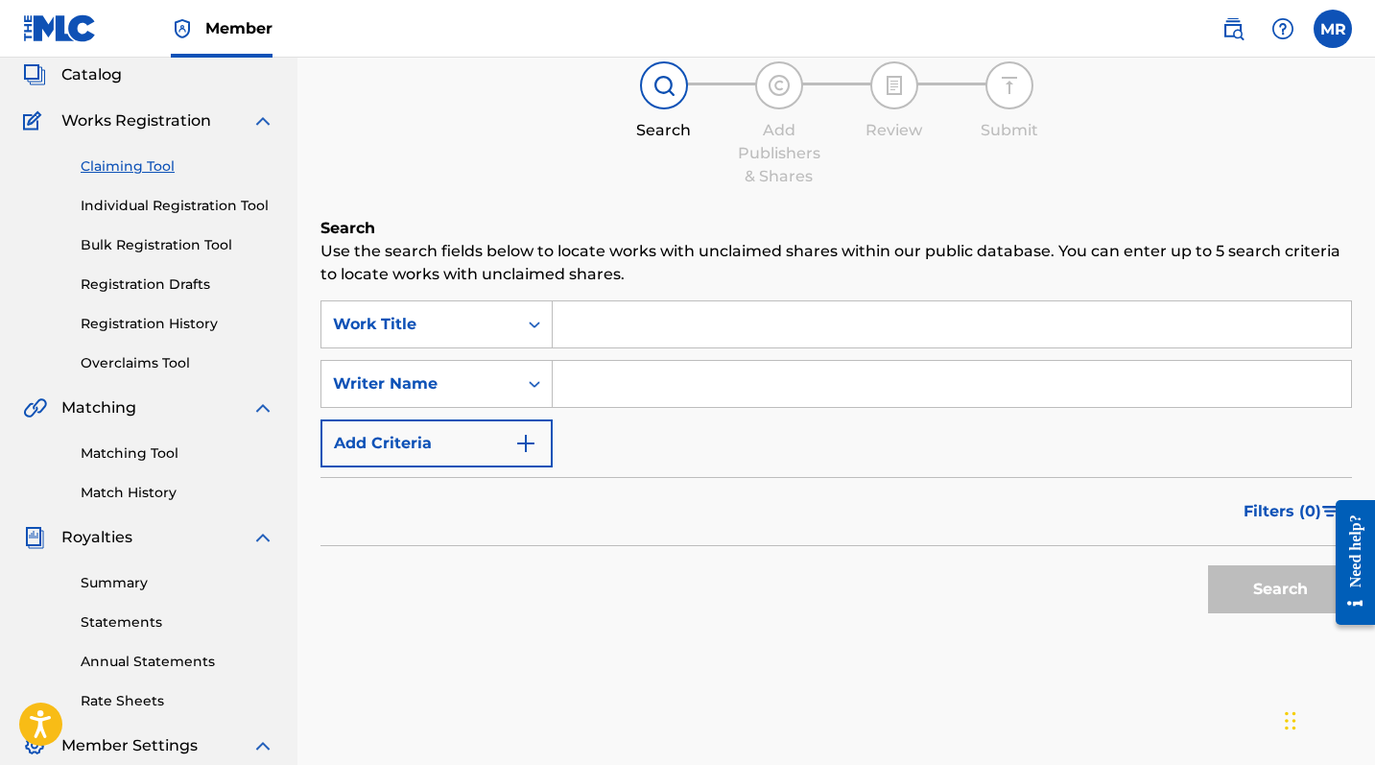
scroll to position [116, 0]
click at [235, 202] on link "Individual Registration Tool" at bounding box center [178, 206] width 194 height 20
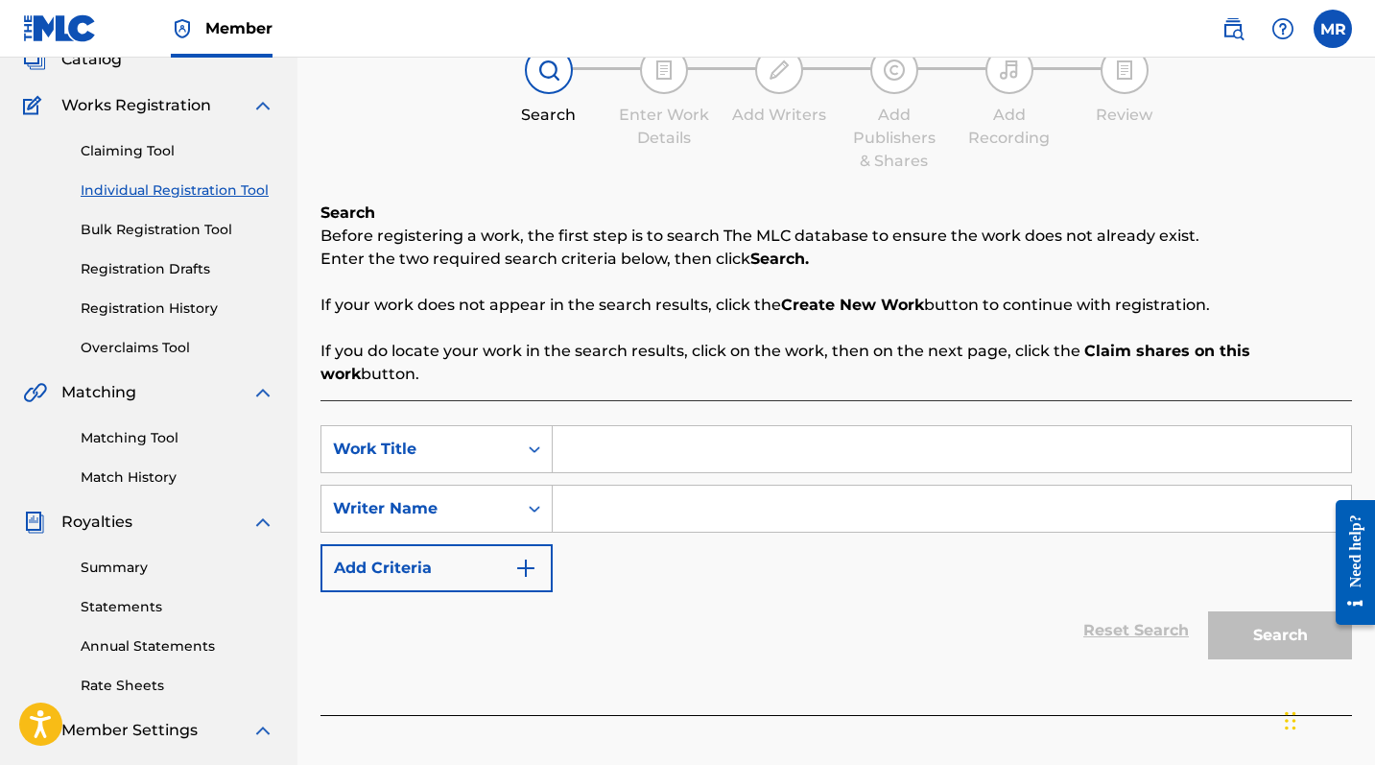
scroll to position [130, 0]
click at [177, 210] on div "Claiming Tool Individual Registration Tool Bulk Registration Tool Registration …" at bounding box center [148, 239] width 251 height 241
click at [159, 233] on link "Bulk Registration Tool" at bounding box center [178, 232] width 194 height 20
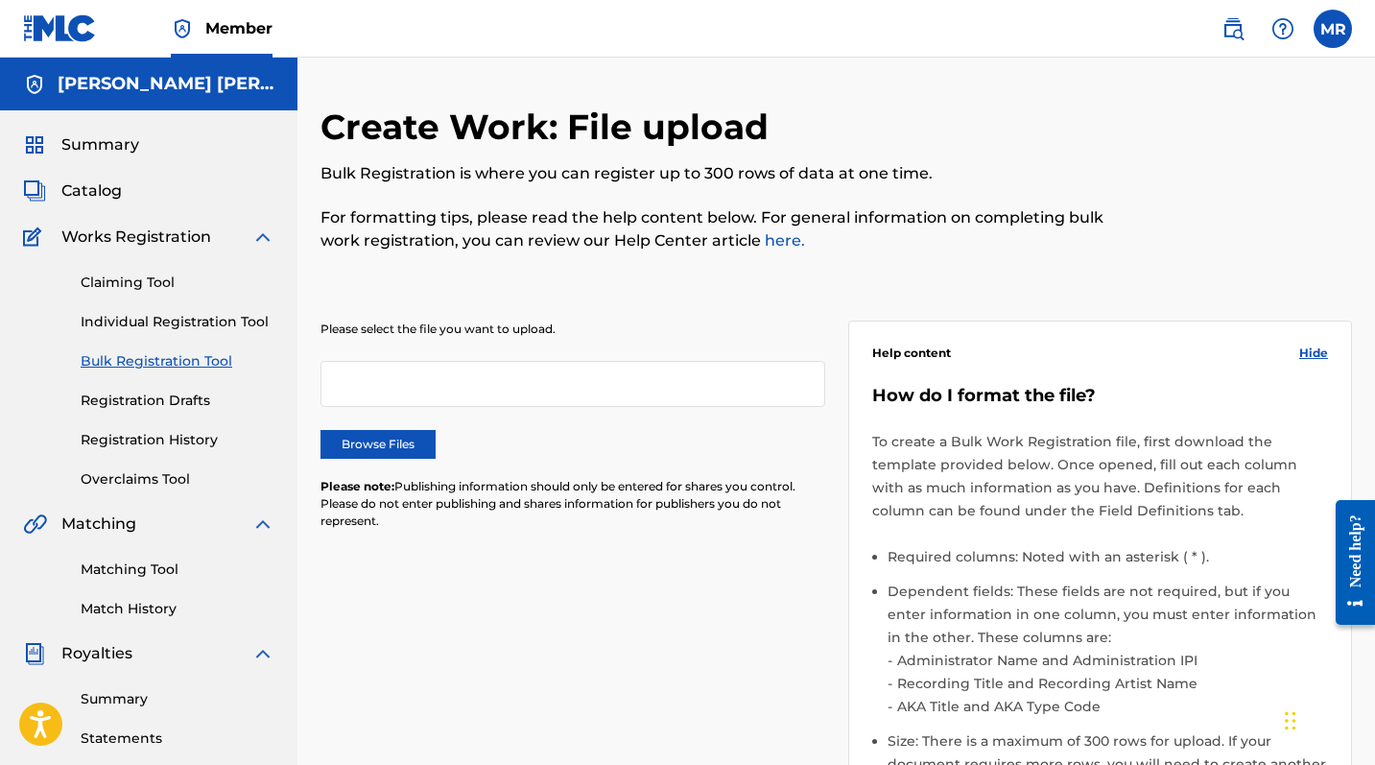
click at [148, 325] on link "Individual Registration Tool" at bounding box center [178, 322] width 194 height 20
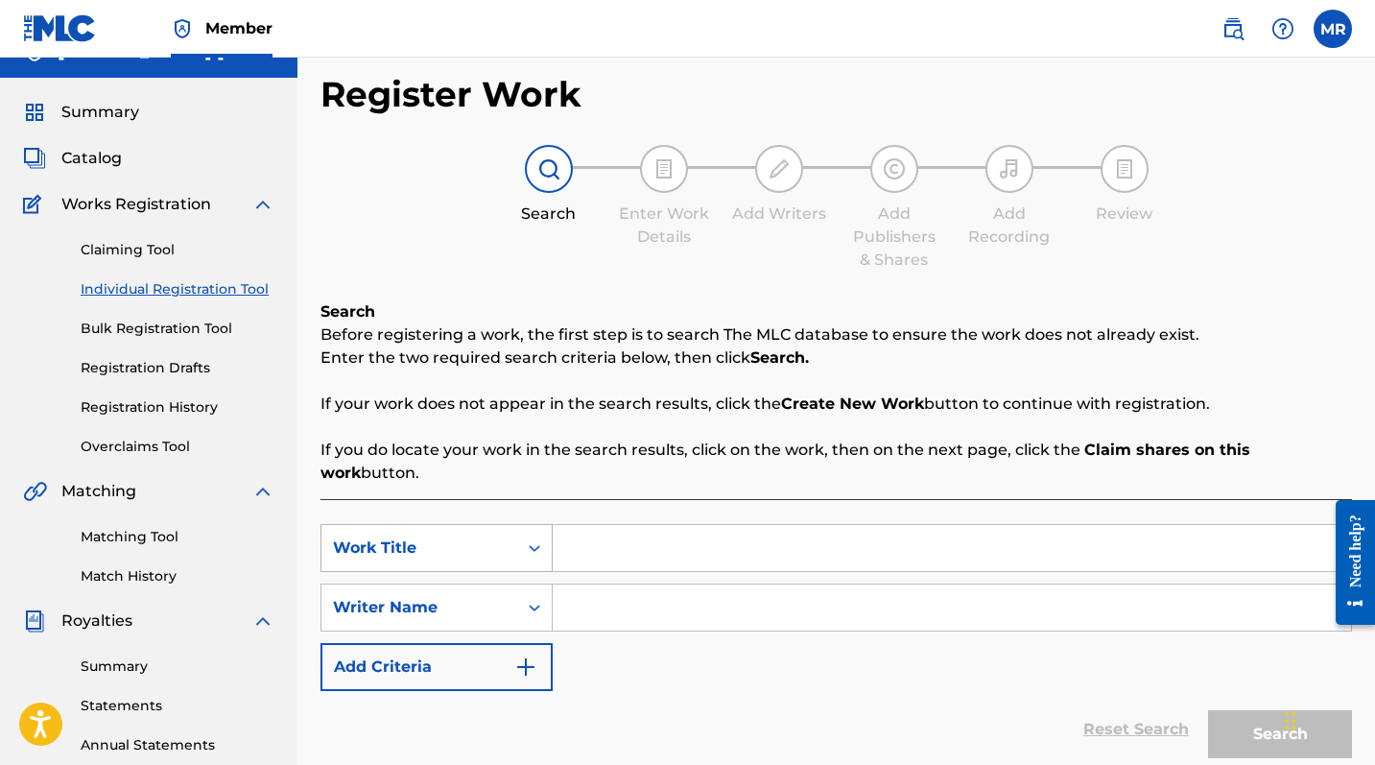
scroll to position [96, 0]
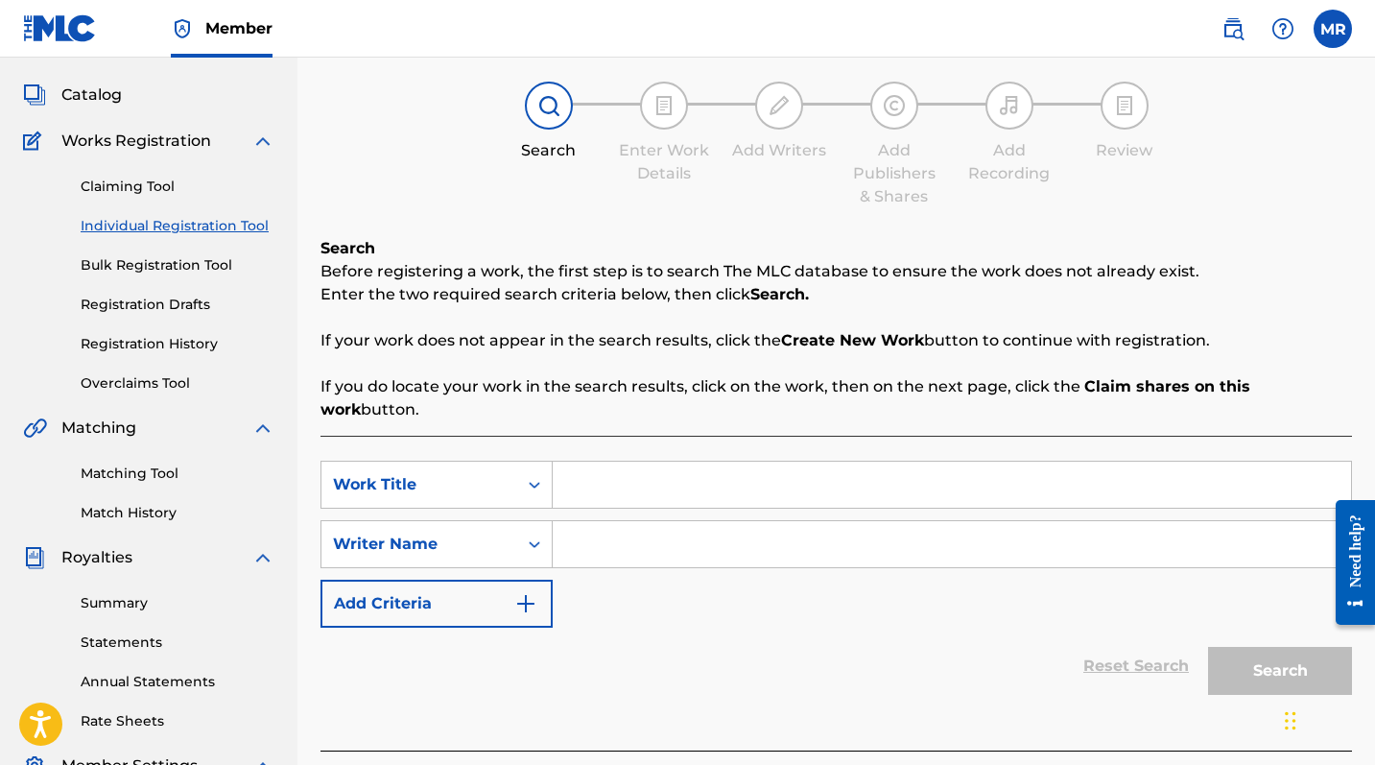
click at [608, 468] on input "Search Form" at bounding box center [952, 485] width 798 height 46
type input "Lost Boy"
click at [657, 521] on input "Search Form" at bounding box center [952, 544] width 798 height 46
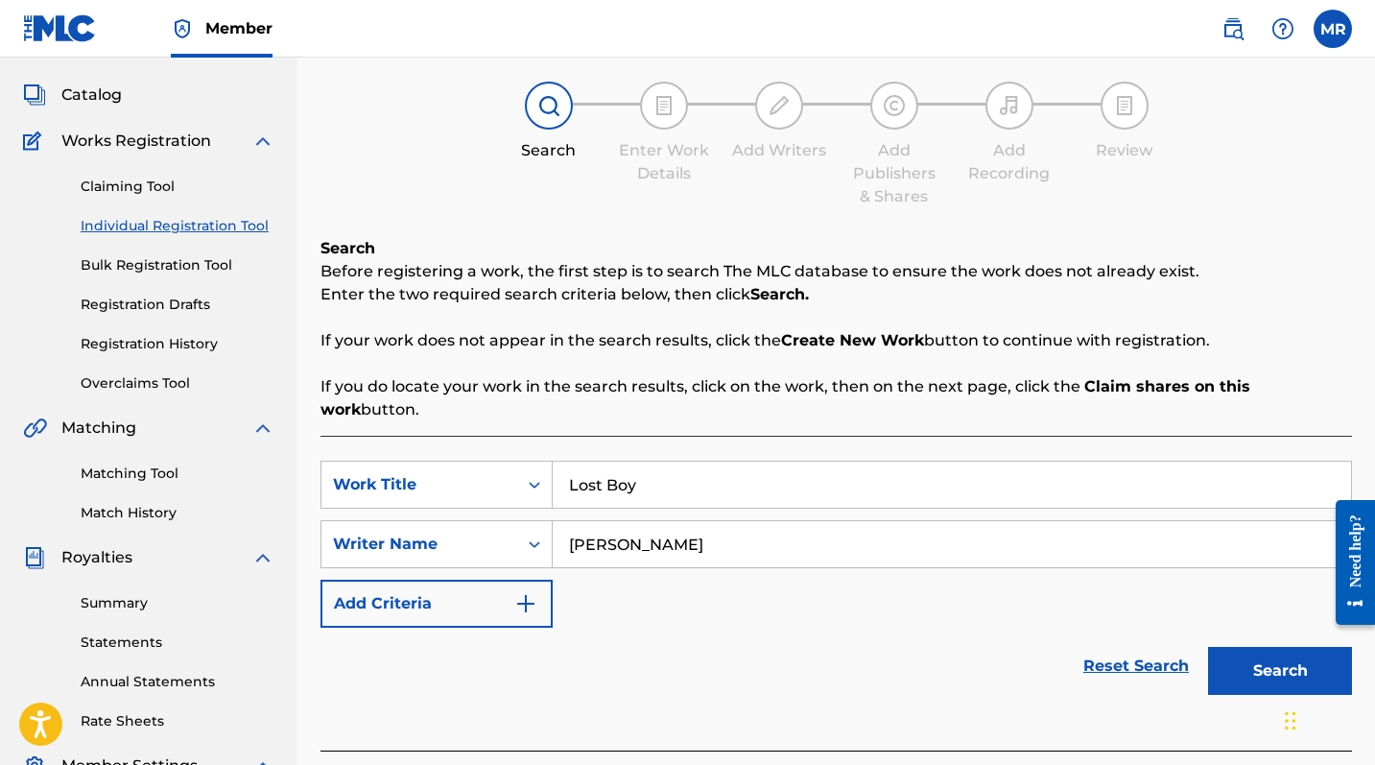
click at [657, 521] on input "[PERSON_NAME]" at bounding box center [952, 544] width 798 height 46
type input "[PERSON_NAME]"
click at [1248, 625] on button "Search" at bounding box center [1280, 671] width 144 height 48
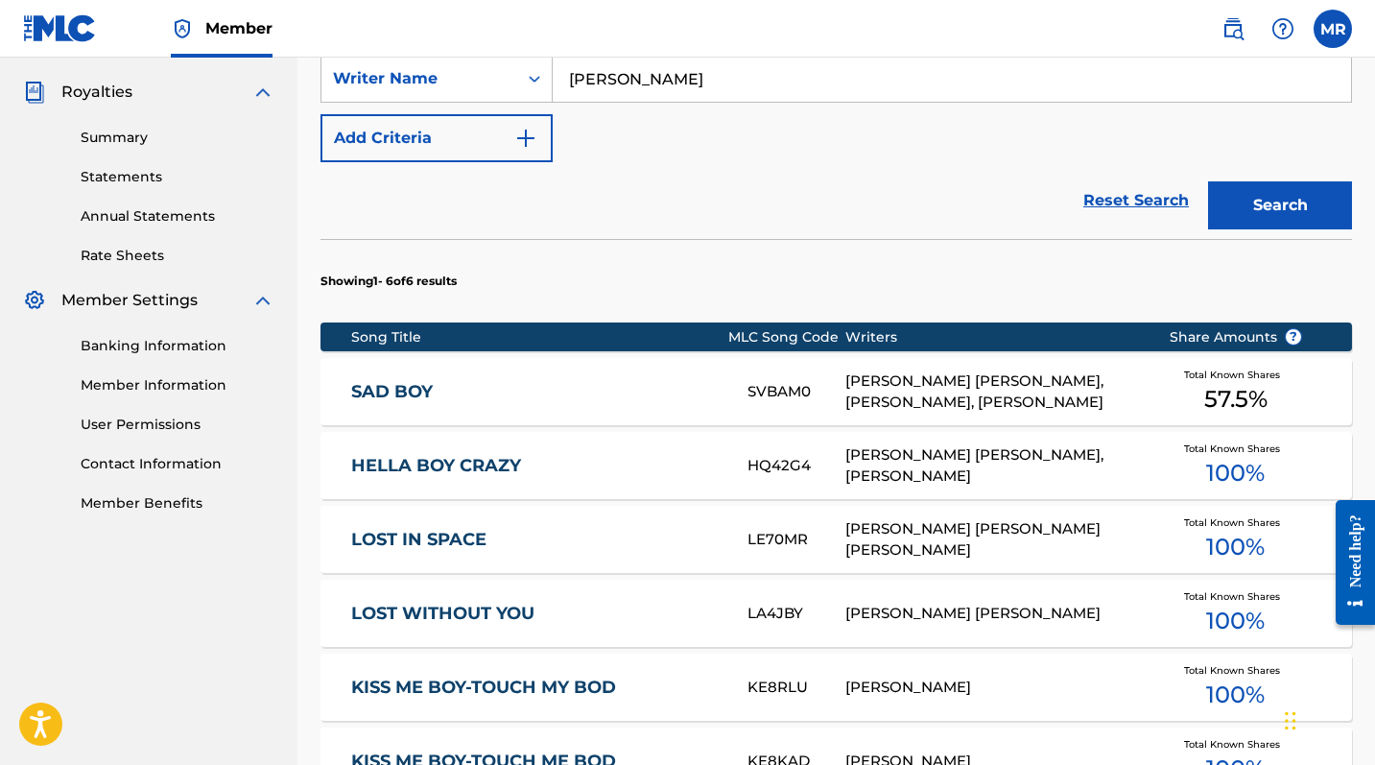
scroll to position [794, 0]
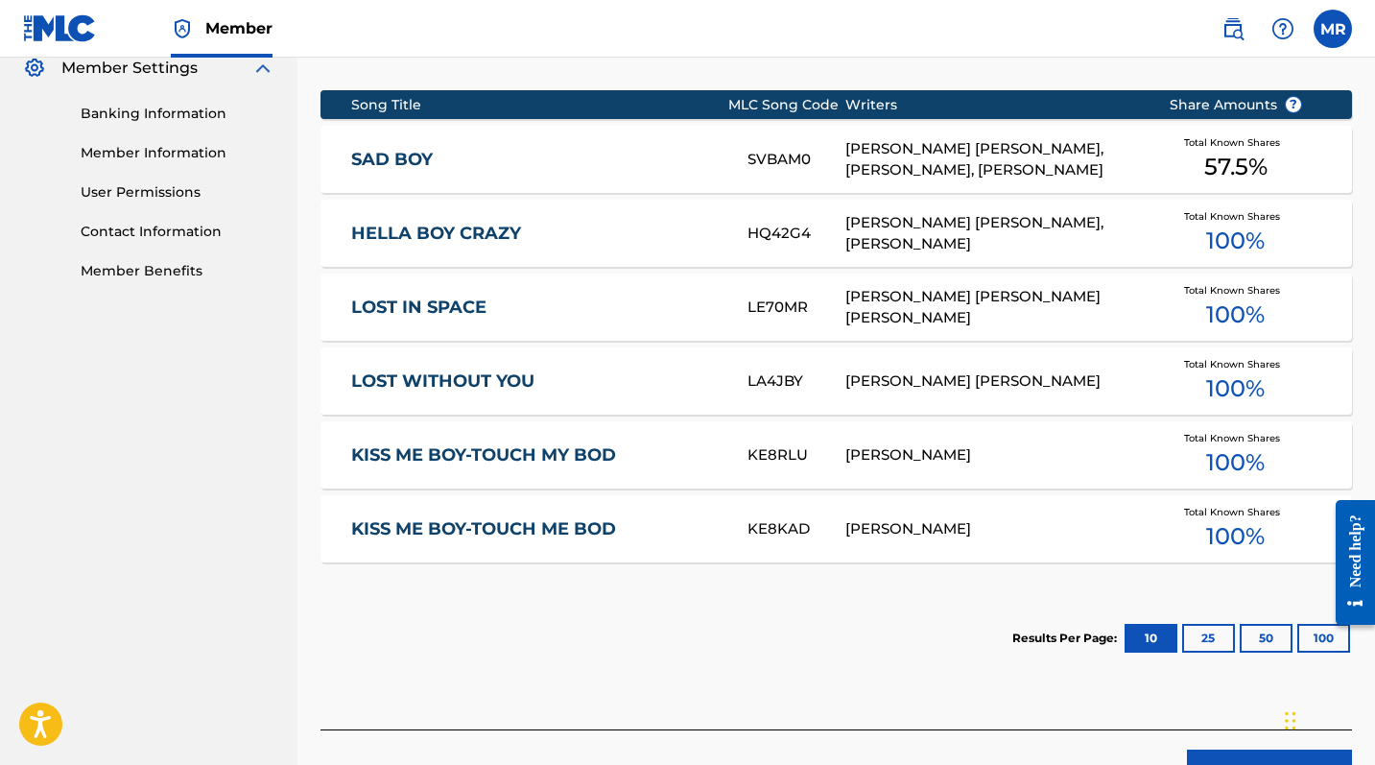
click at [1217, 625] on button "Create new work" at bounding box center [1269, 773] width 165 height 48
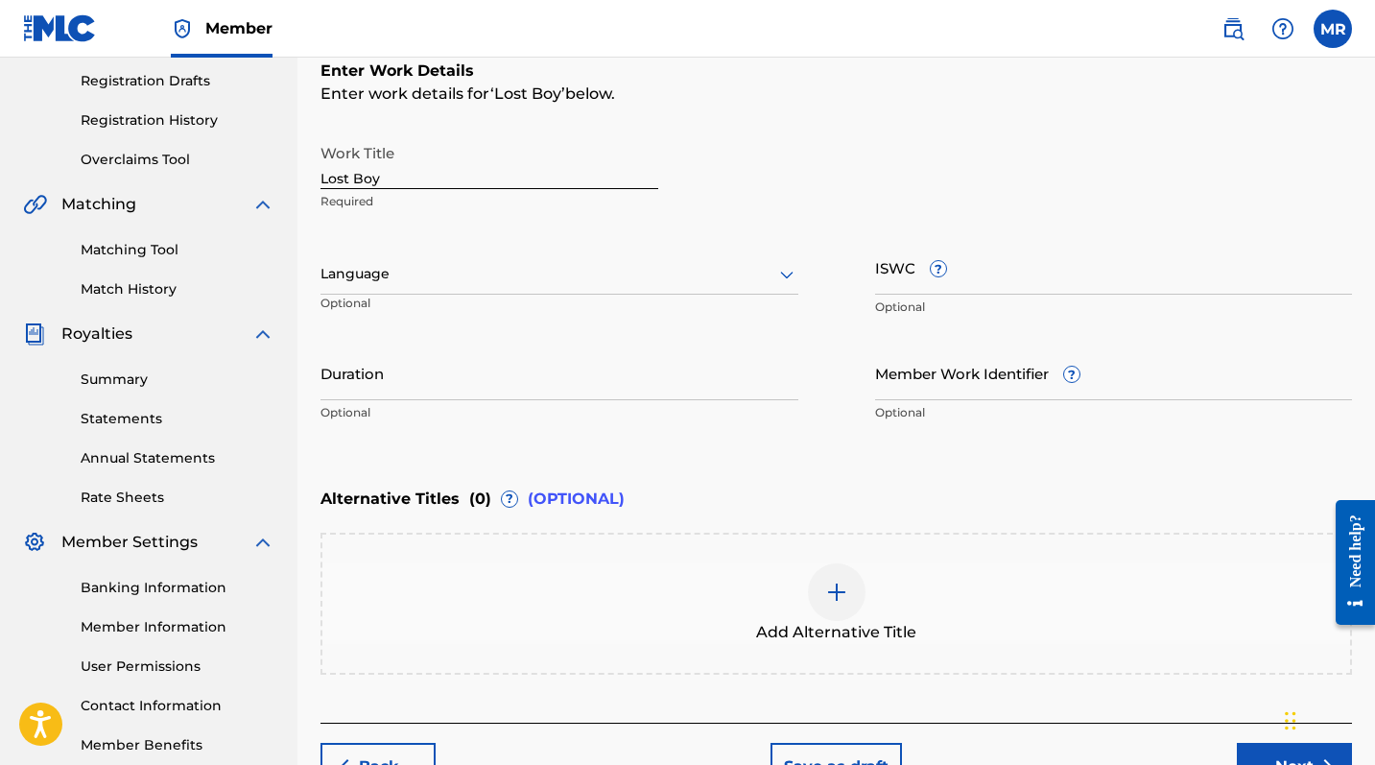
scroll to position [323, 0]
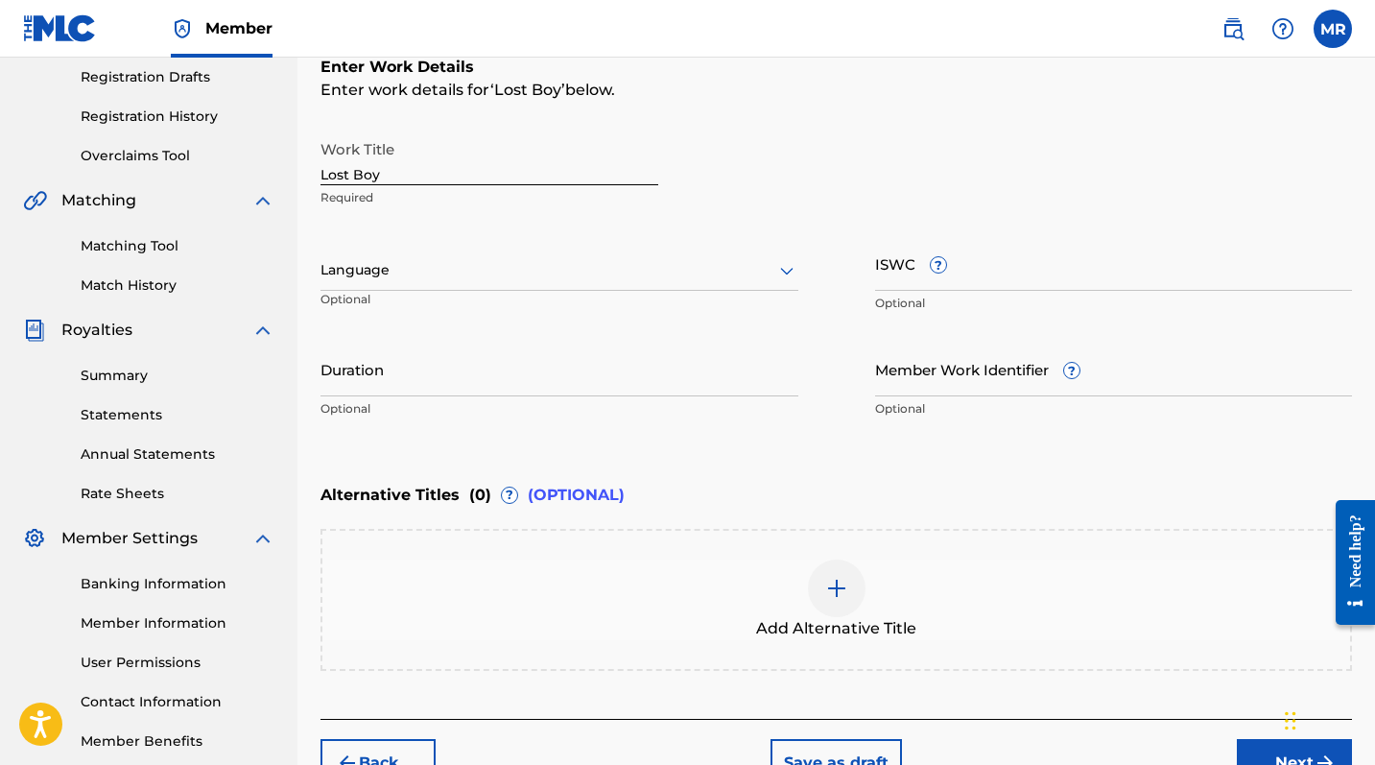
click at [379, 265] on div at bounding box center [560, 270] width 478 height 24
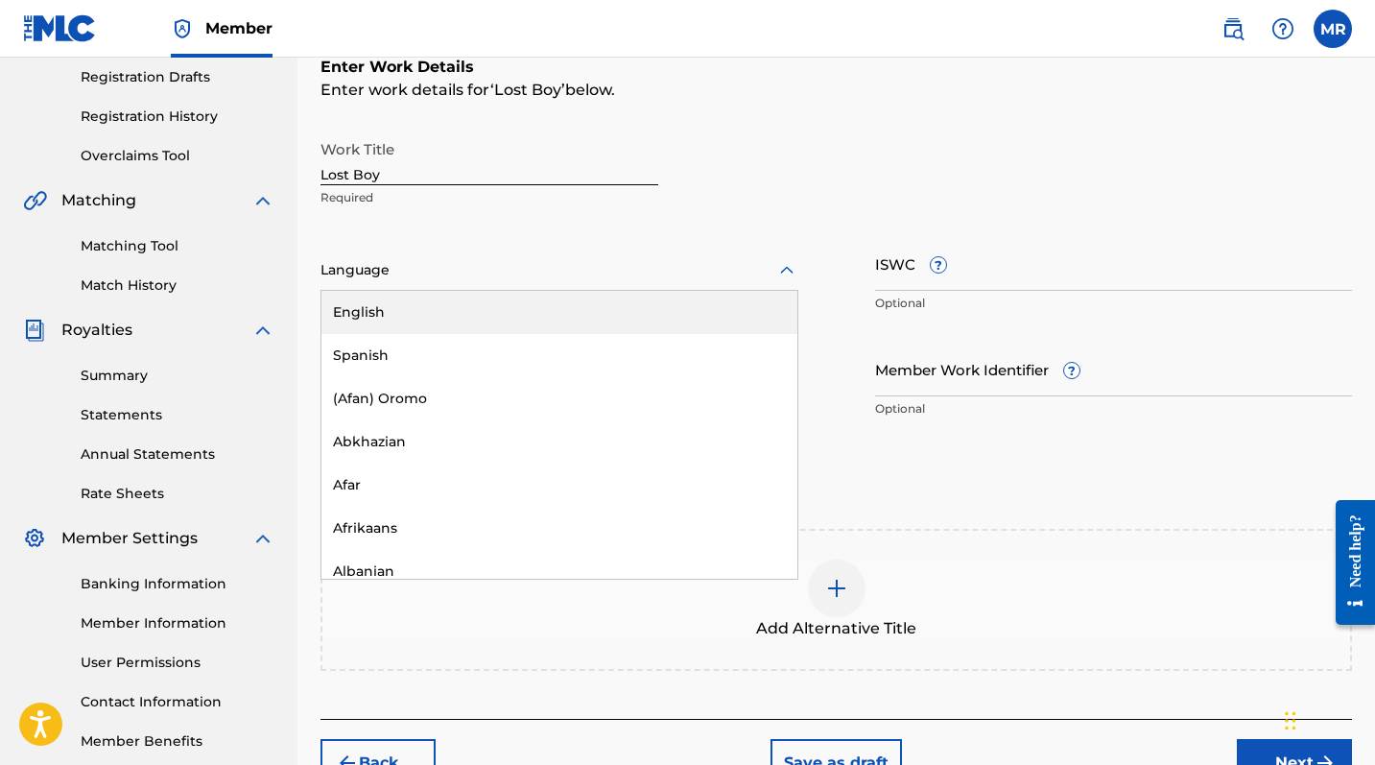
click at [382, 314] on div "English" at bounding box center [559, 312] width 476 height 43
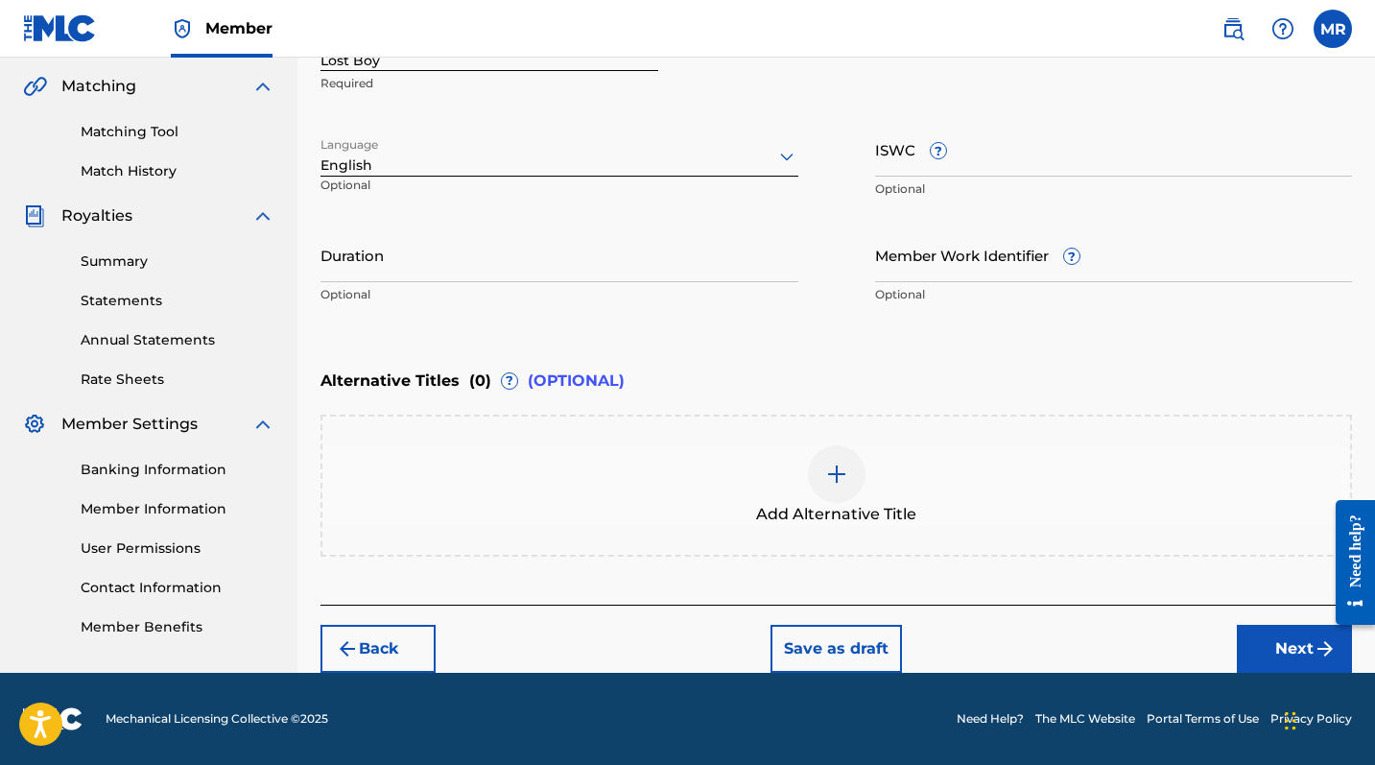
click at [1248, 625] on button "Next" at bounding box center [1294, 649] width 115 height 48
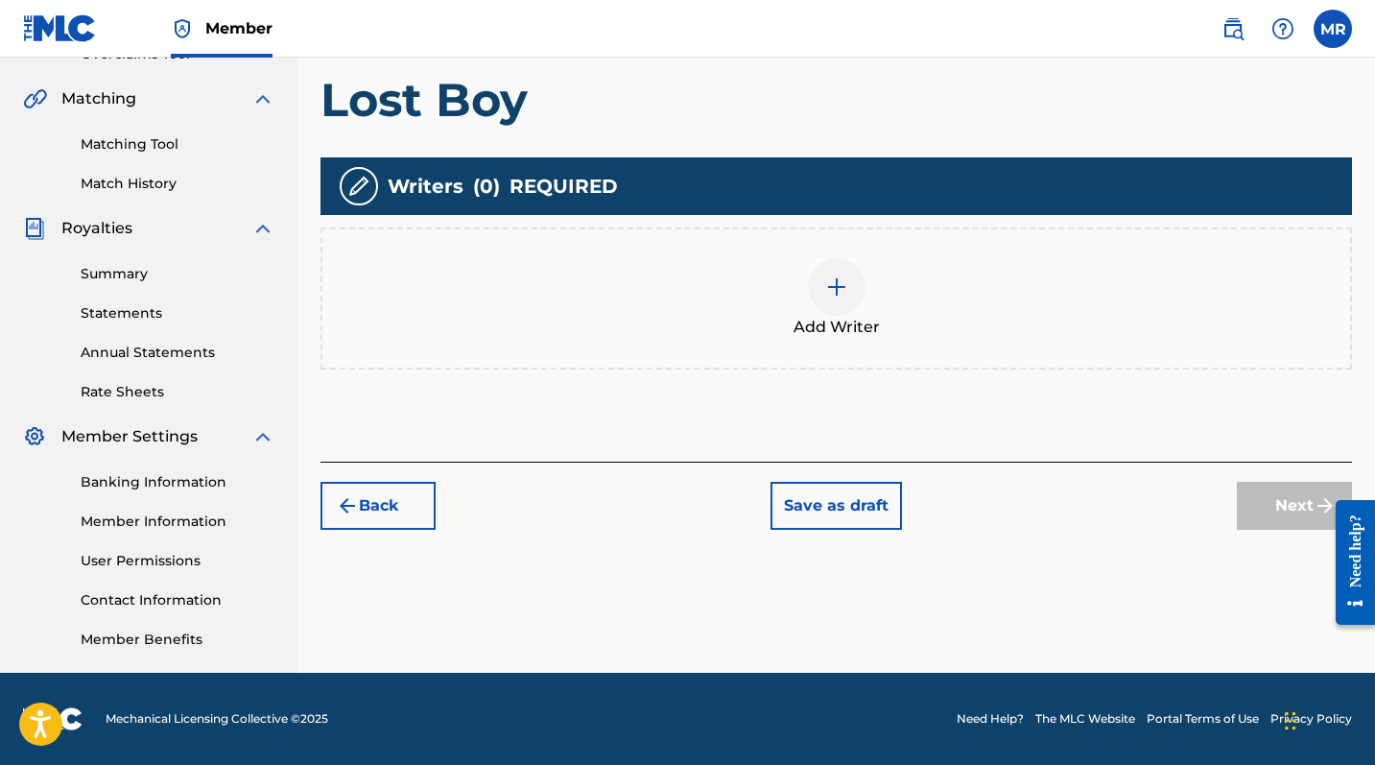
click at [824, 267] on div at bounding box center [837, 287] width 58 height 58
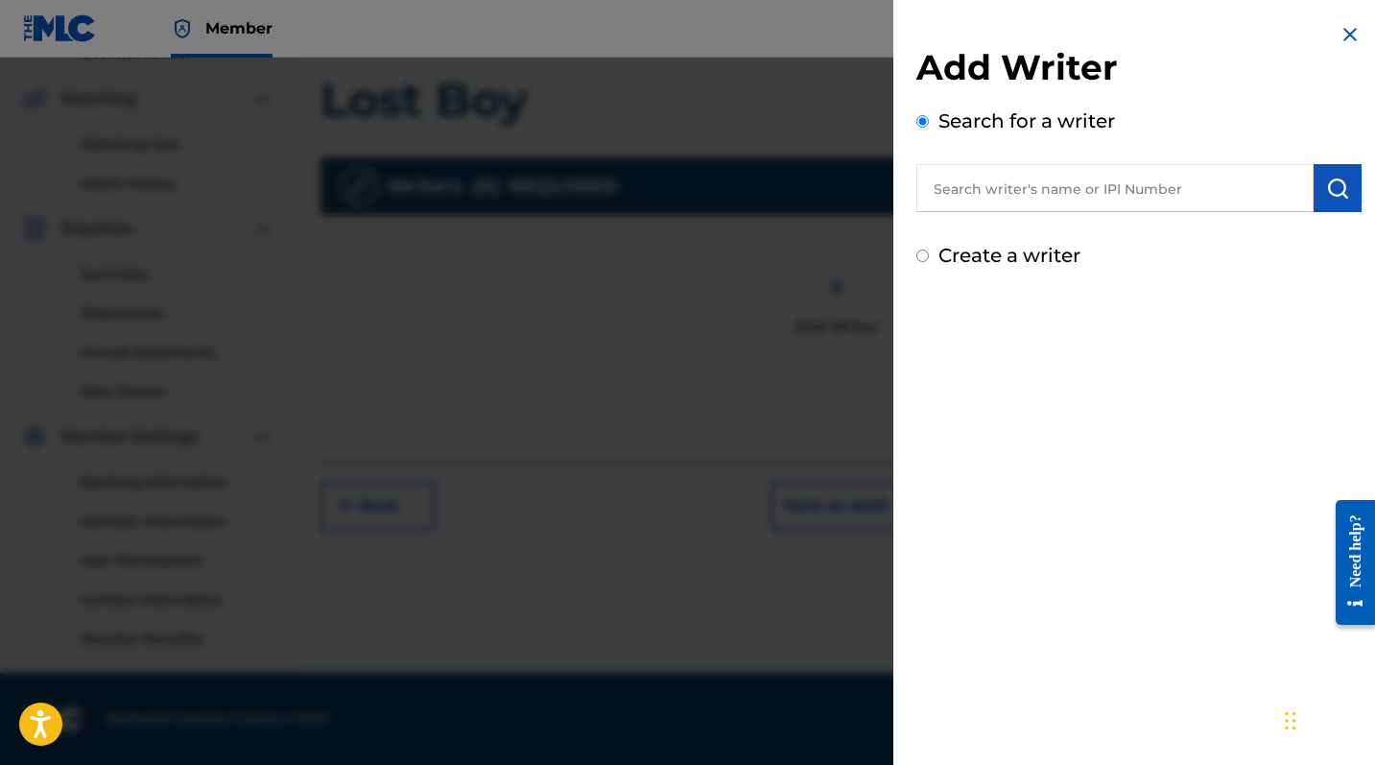
click at [1027, 190] on input "text" at bounding box center [1114, 188] width 397 height 48
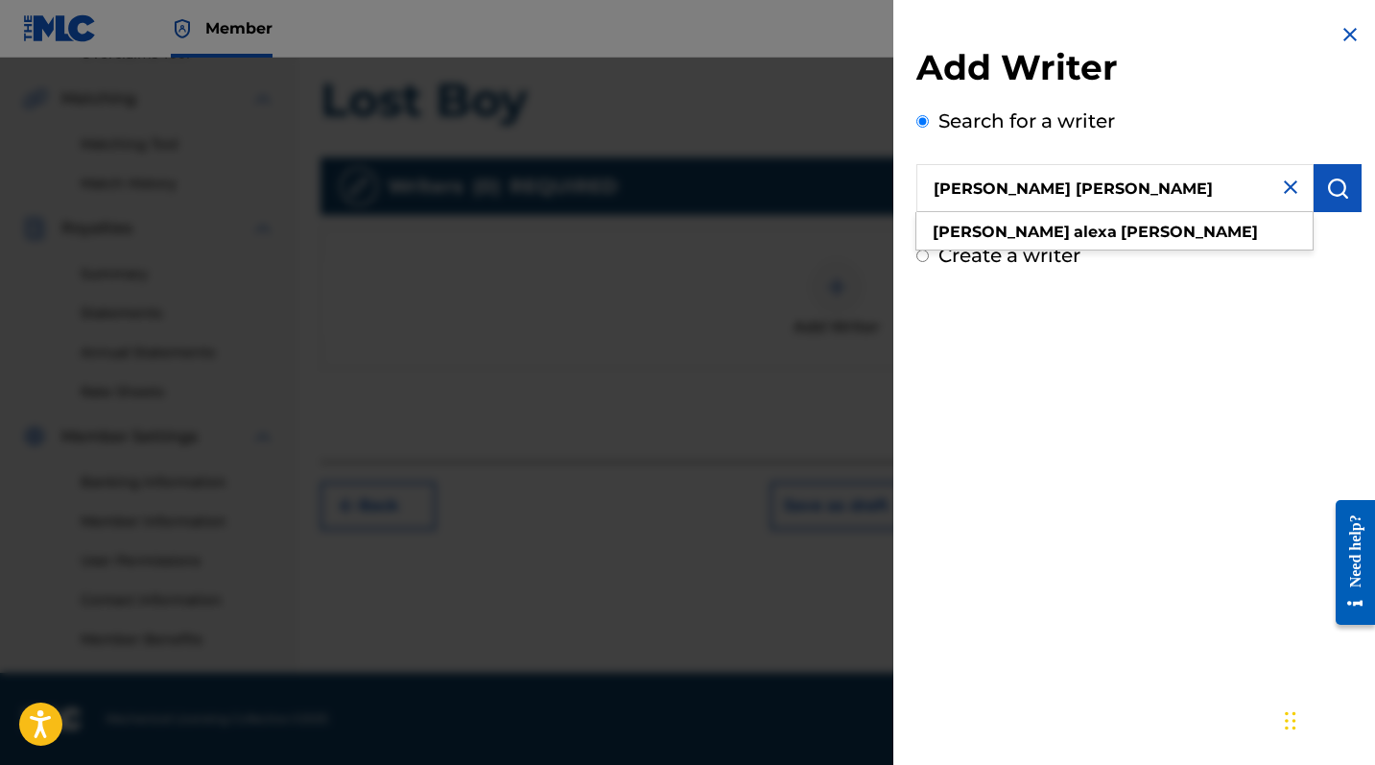
drag, startPoint x: 1020, startPoint y: 202, endPoint x: 974, endPoint y: 221, distance: 49.9
click at [974, 221] on div "[PERSON_NAME] [PERSON_NAME]" at bounding box center [1114, 232] width 396 height 35
type input "[PERSON_NAME] [PERSON_NAME]"
click at [972, 236] on strong "[PERSON_NAME]" at bounding box center [1001, 232] width 137 height 18
click at [1248, 178] on button "submit" at bounding box center [1338, 188] width 48 height 48
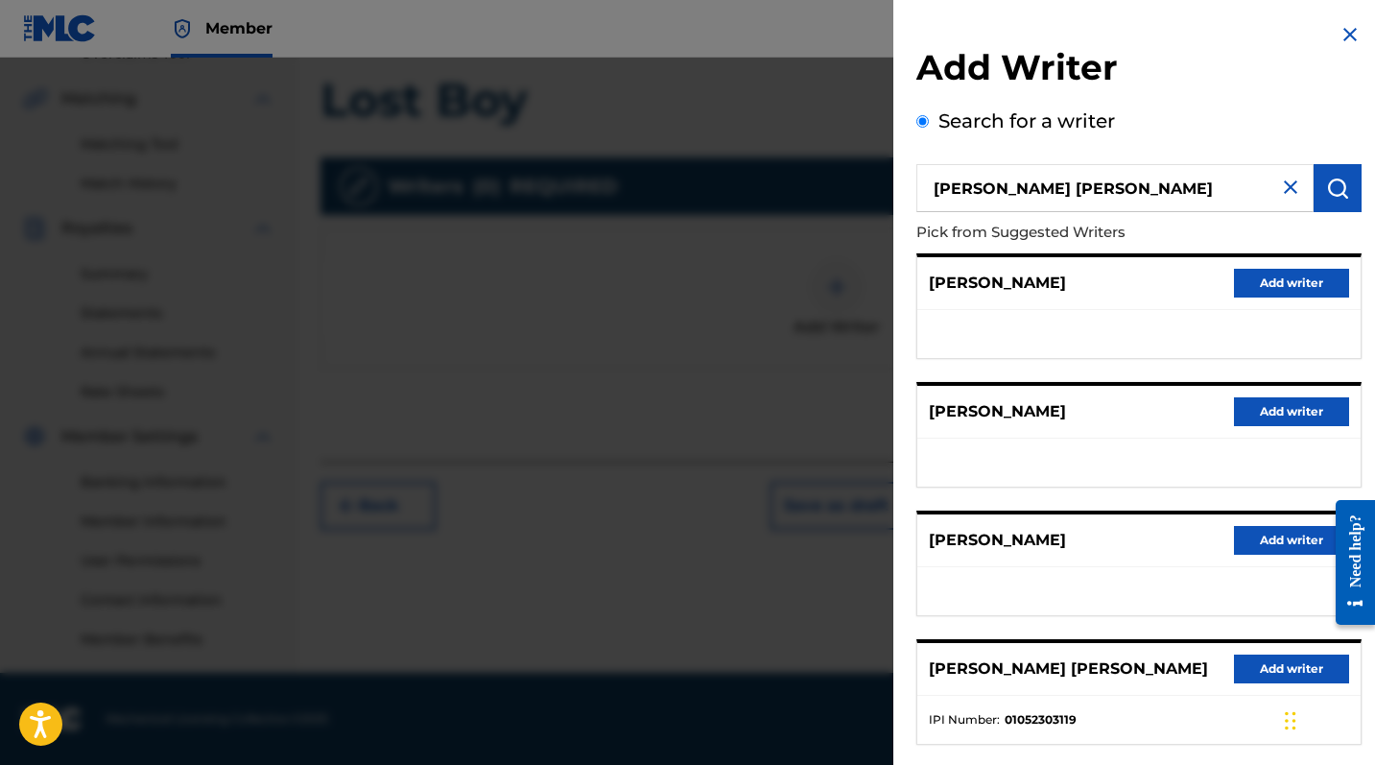
scroll to position [33, 0]
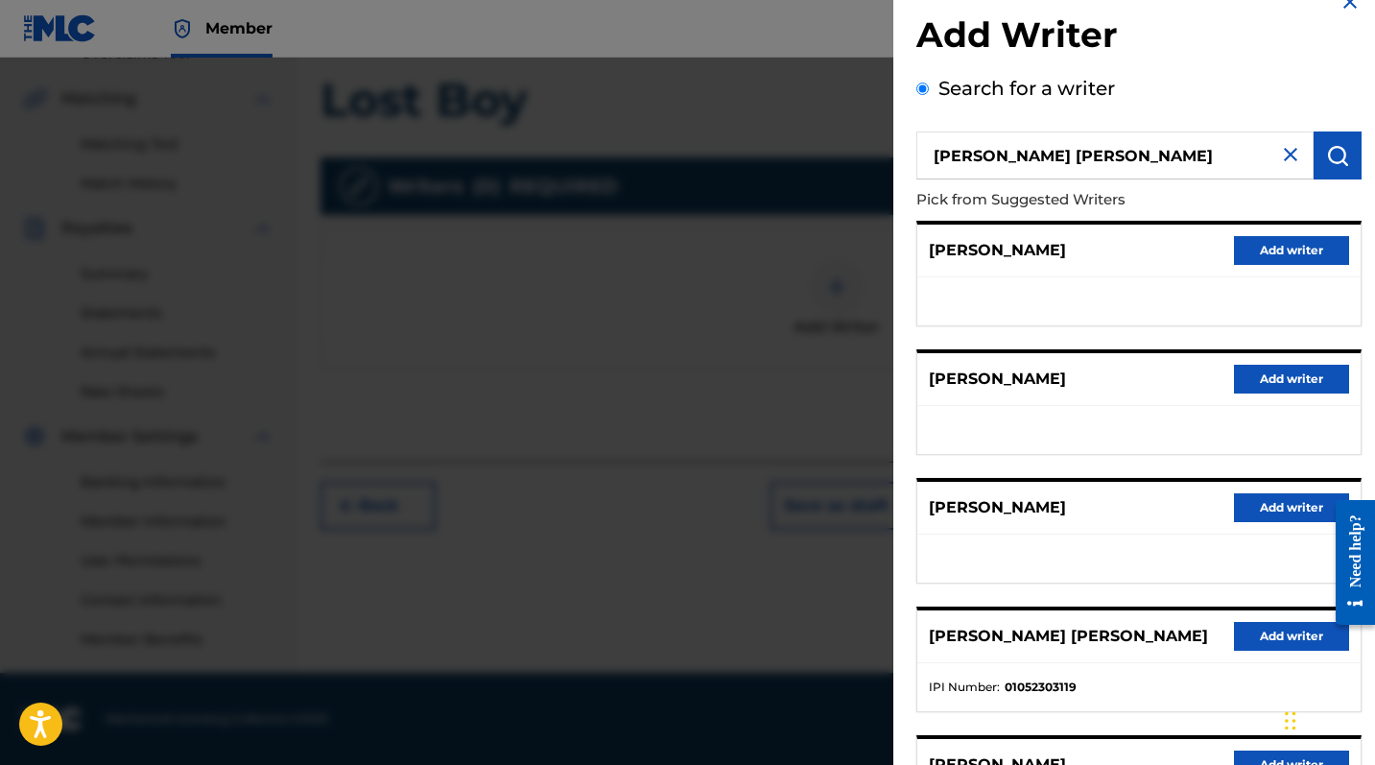
click at [1248, 625] on button "Add writer" at bounding box center [1291, 636] width 115 height 29
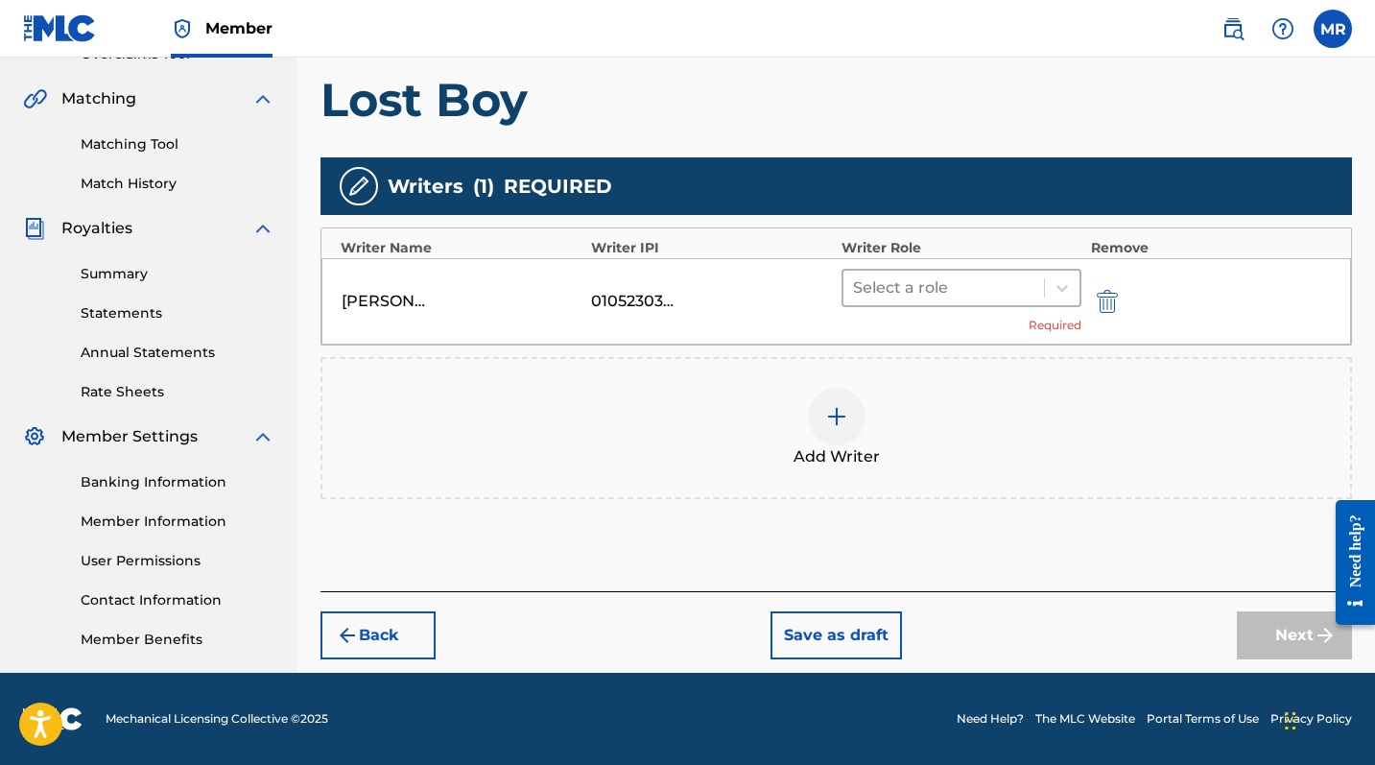
click at [915, 291] on div at bounding box center [943, 287] width 181 height 27
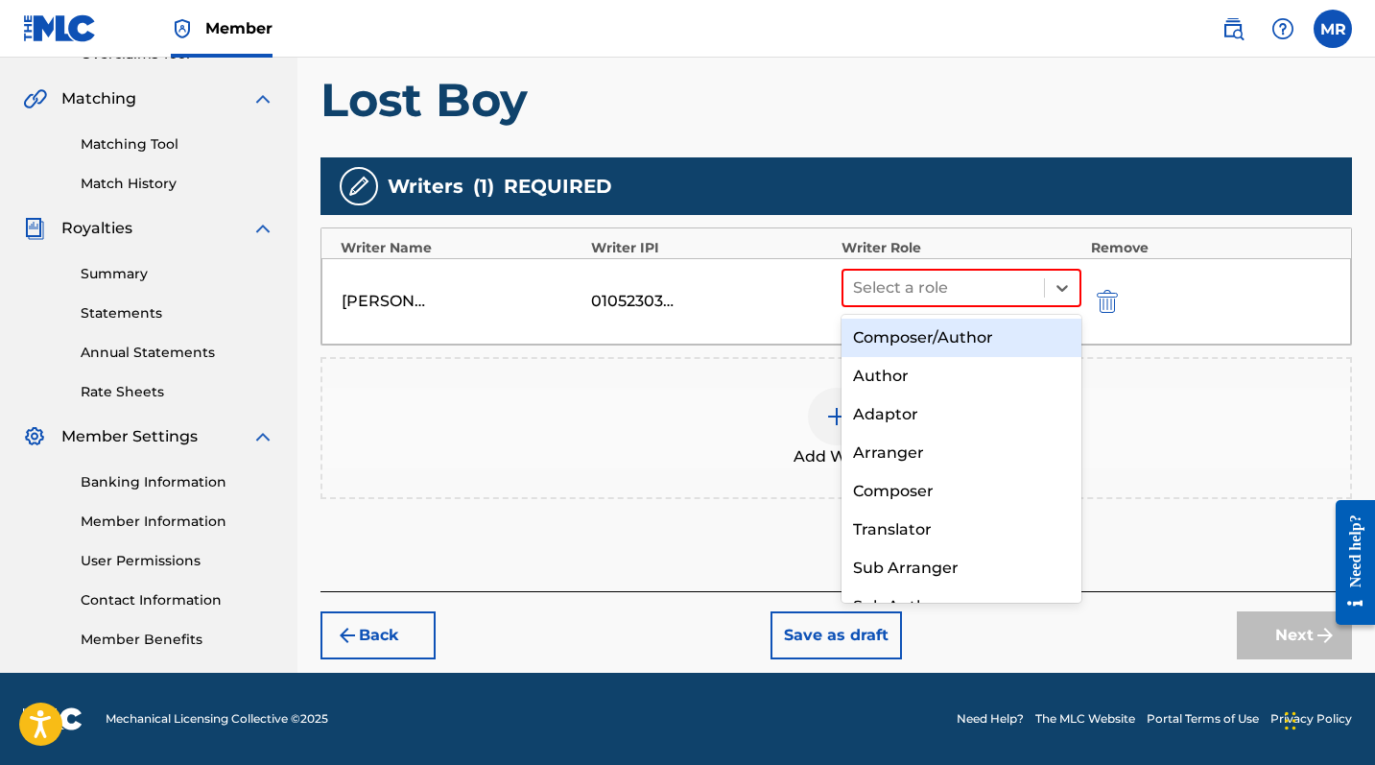
click at [906, 343] on div "Composer/Author" at bounding box center [962, 338] width 240 height 38
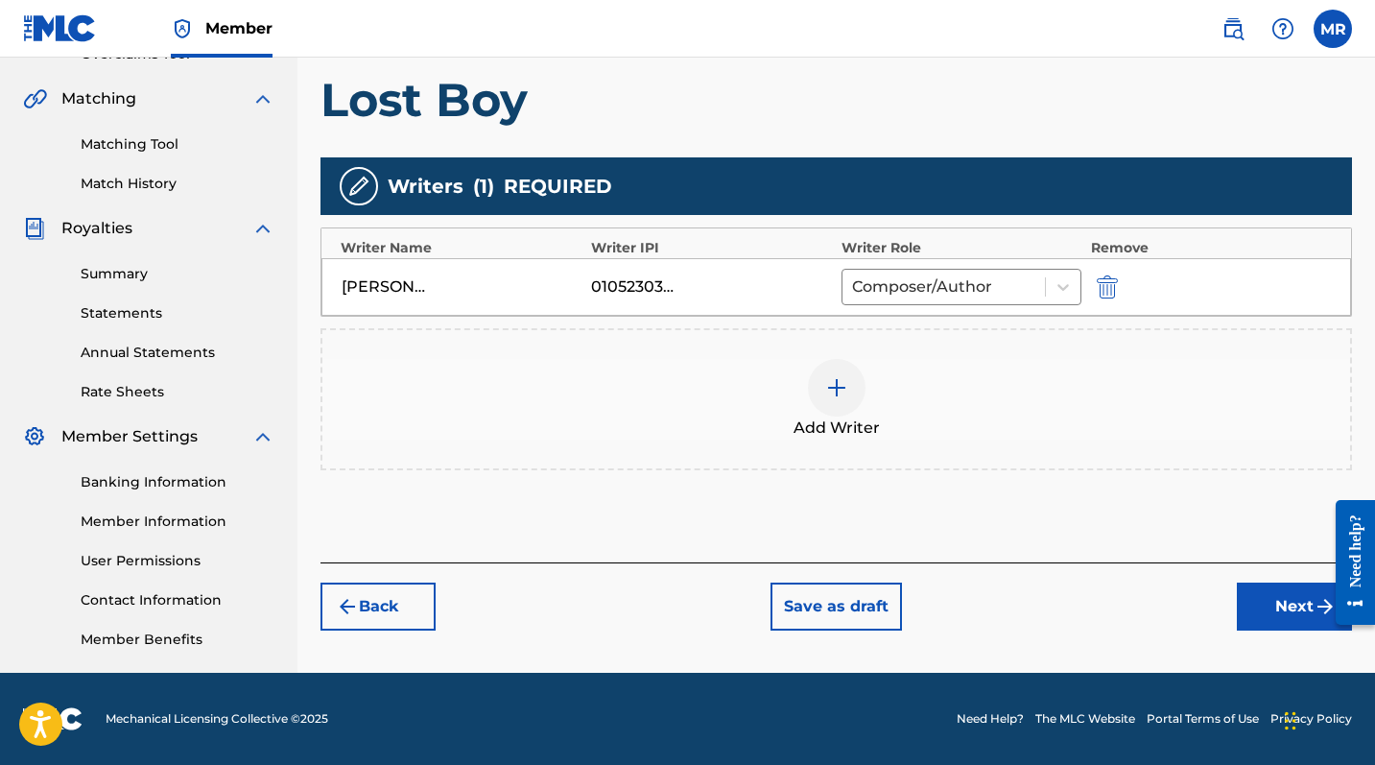
click at [846, 403] on div at bounding box center [837, 388] width 58 height 58
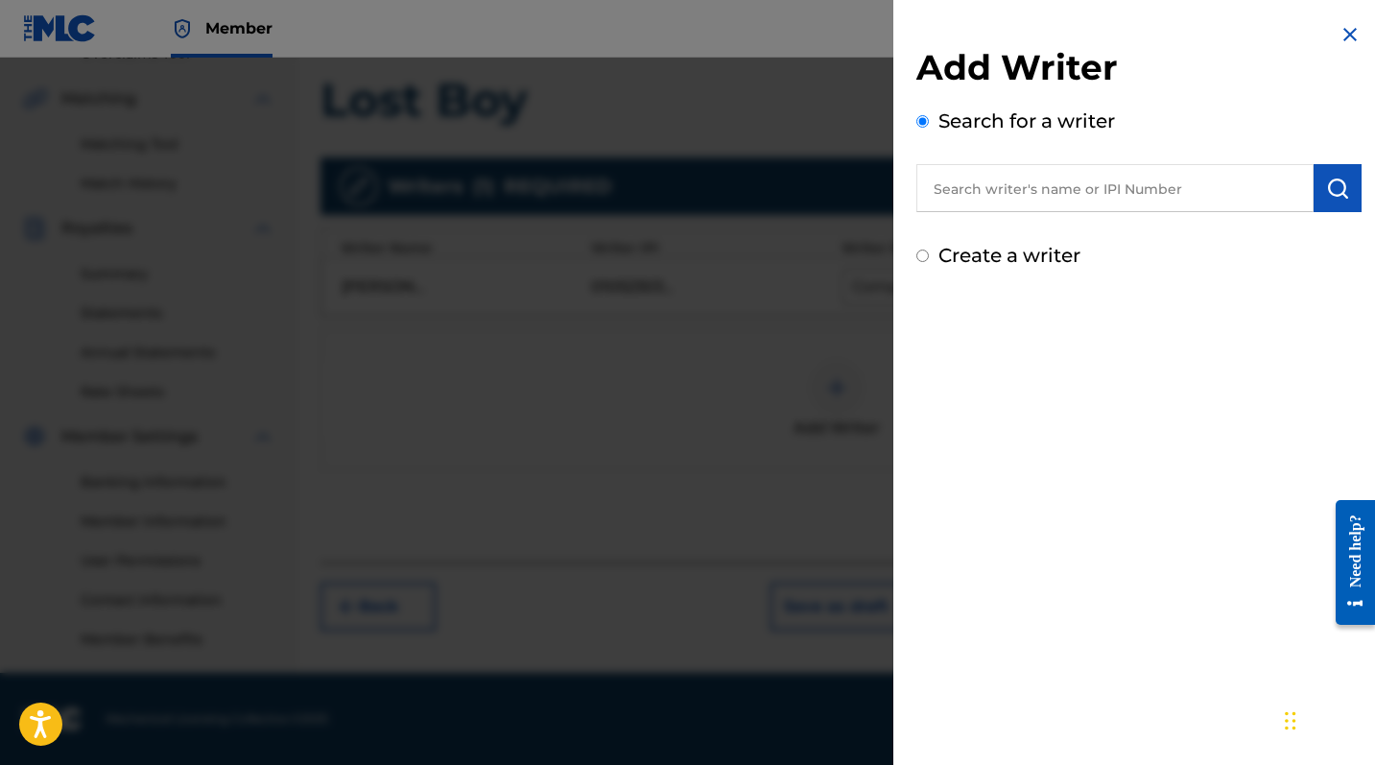
click at [1073, 185] on input "text" at bounding box center [1114, 188] width 397 height 48
type input "Mariel Darling"
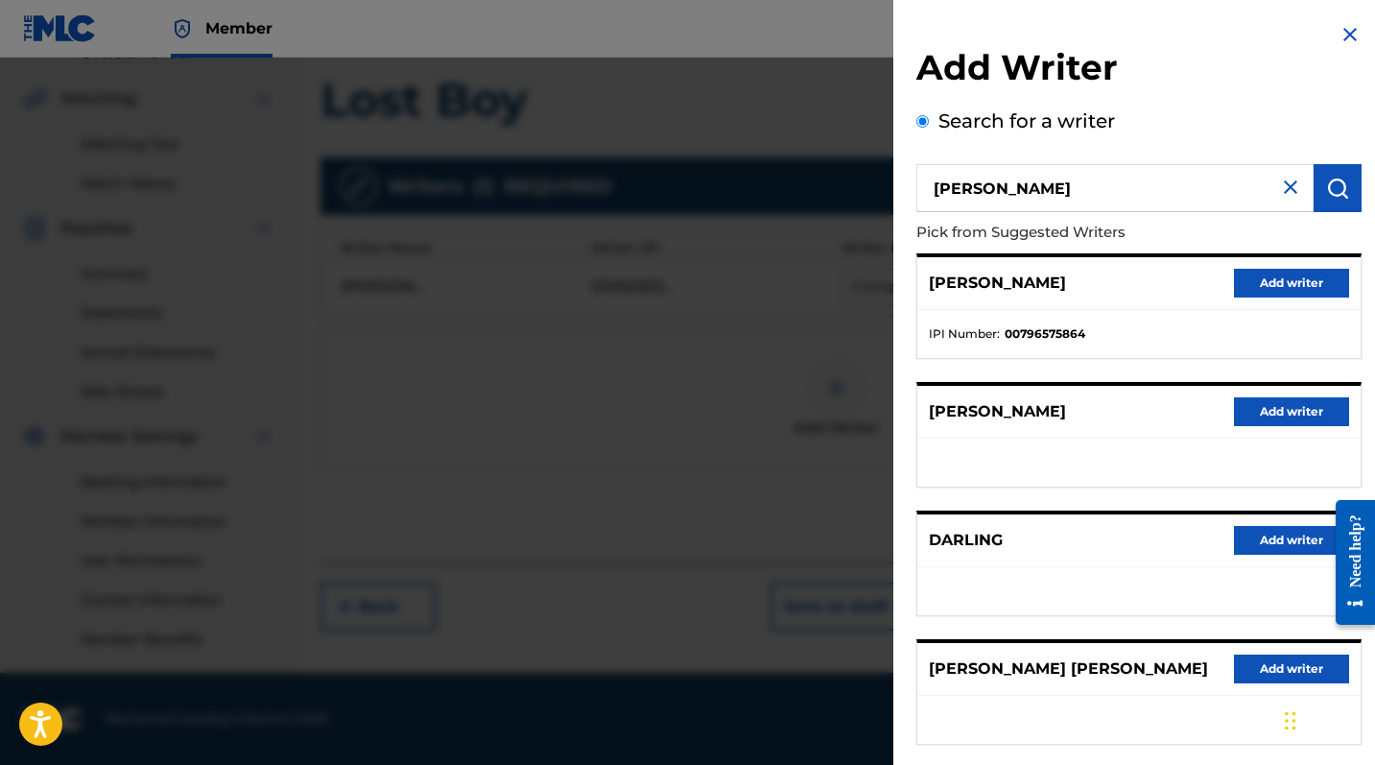
scroll to position [0, 0]
click at [702, 473] on div at bounding box center [687, 440] width 1375 height 765
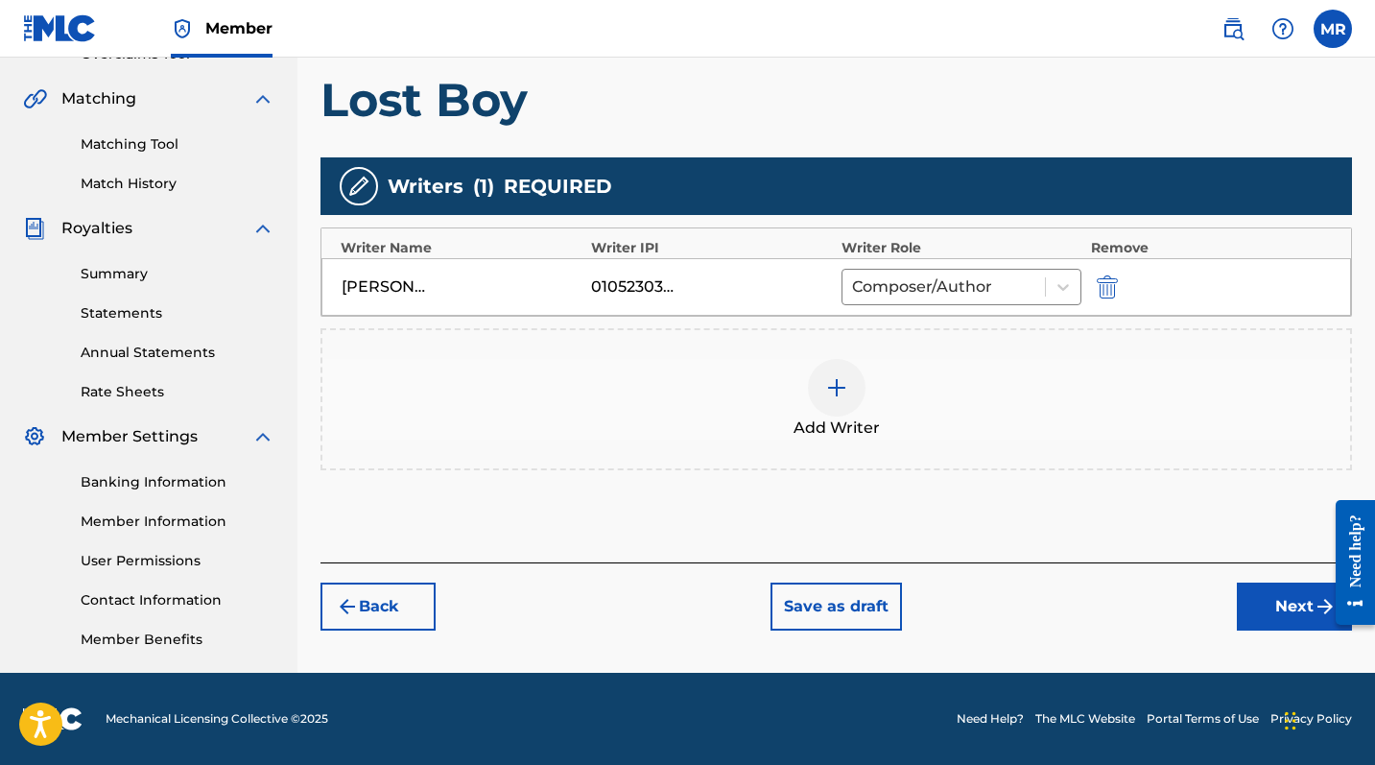
click at [840, 622] on button "Save as draft" at bounding box center [836, 607] width 131 height 48
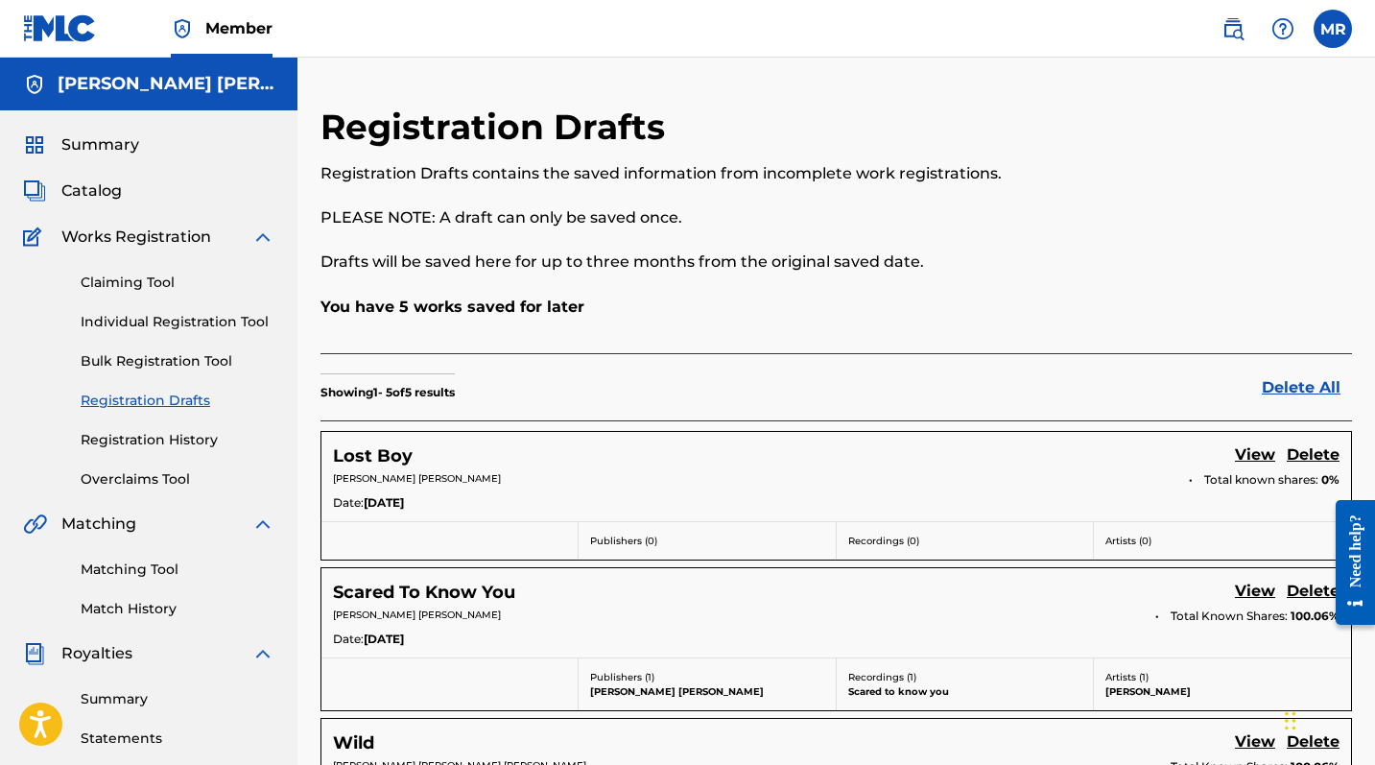
click at [206, 317] on link "Individual Registration Tool" at bounding box center [178, 322] width 194 height 20
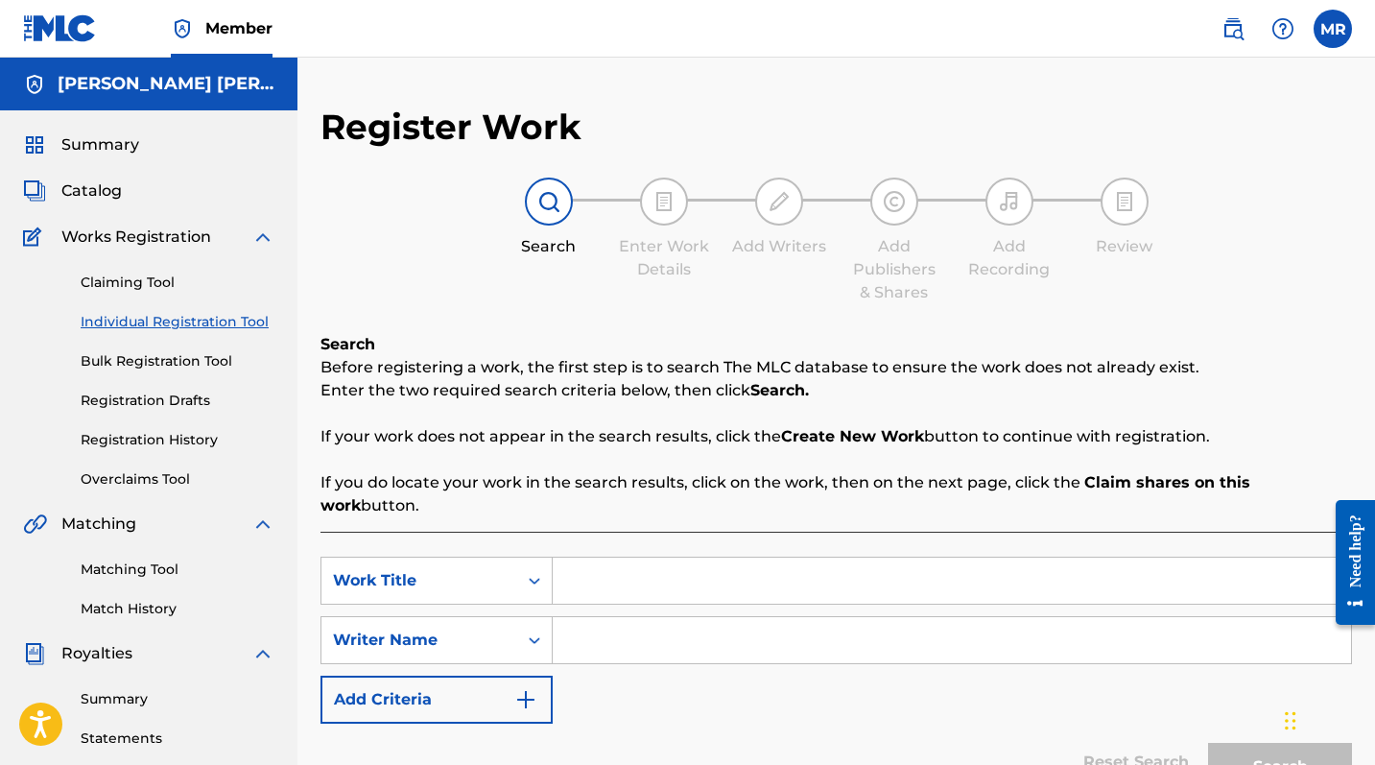
click at [624, 558] on input "Search Form" at bounding box center [952, 581] width 798 height 46
type input "Wake me up"
click at [663, 625] on input "Search Form" at bounding box center [952, 640] width 798 height 46
type input "[PERSON_NAME] [PERSON_NAME]"
click at [1248, 625] on button "Search" at bounding box center [1280, 767] width 144 height 48
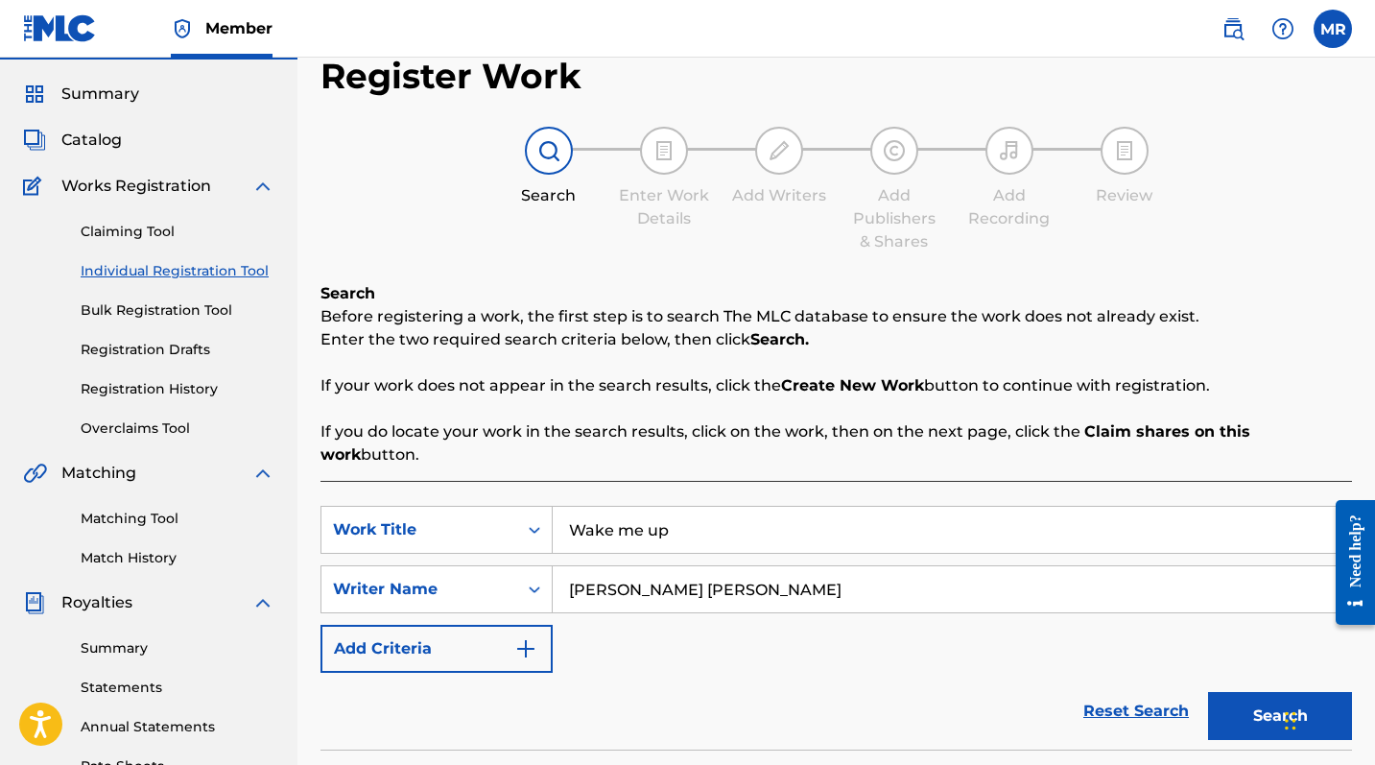
scroll to position [97, 0]
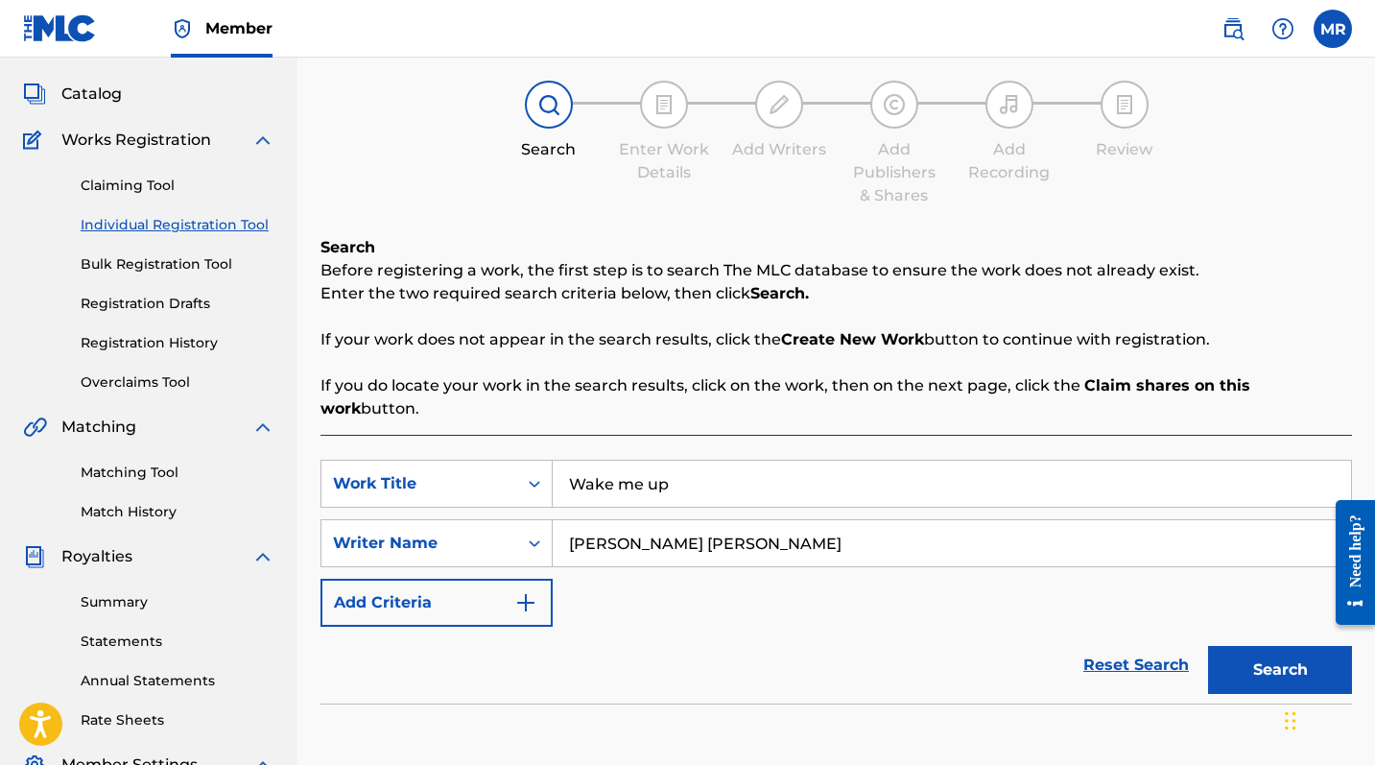
click at [1248, 625] on button "Search" at bounding box center [1280, 670] width 144 height 48
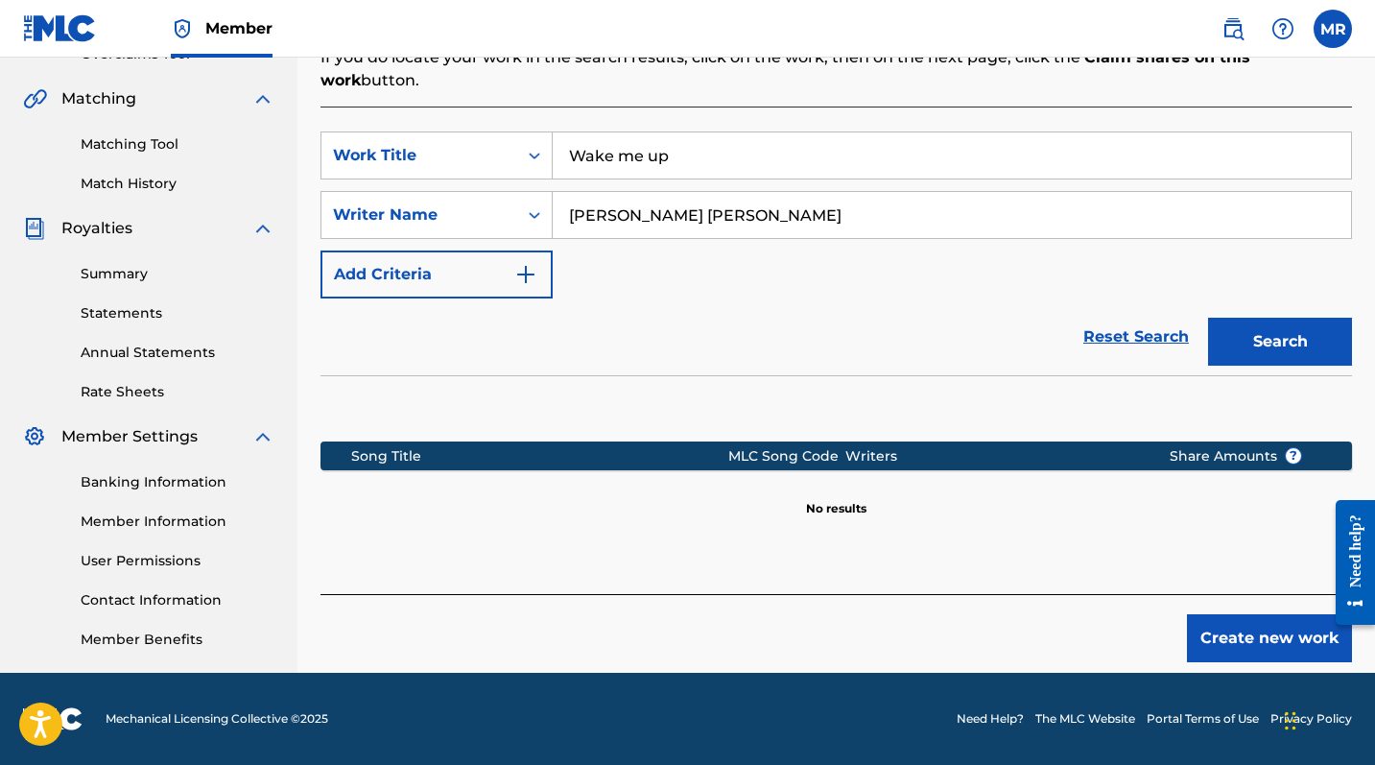
click at [1248, 622] on button "Create new work" at bounding box center [1269, 638] width 165 height 48
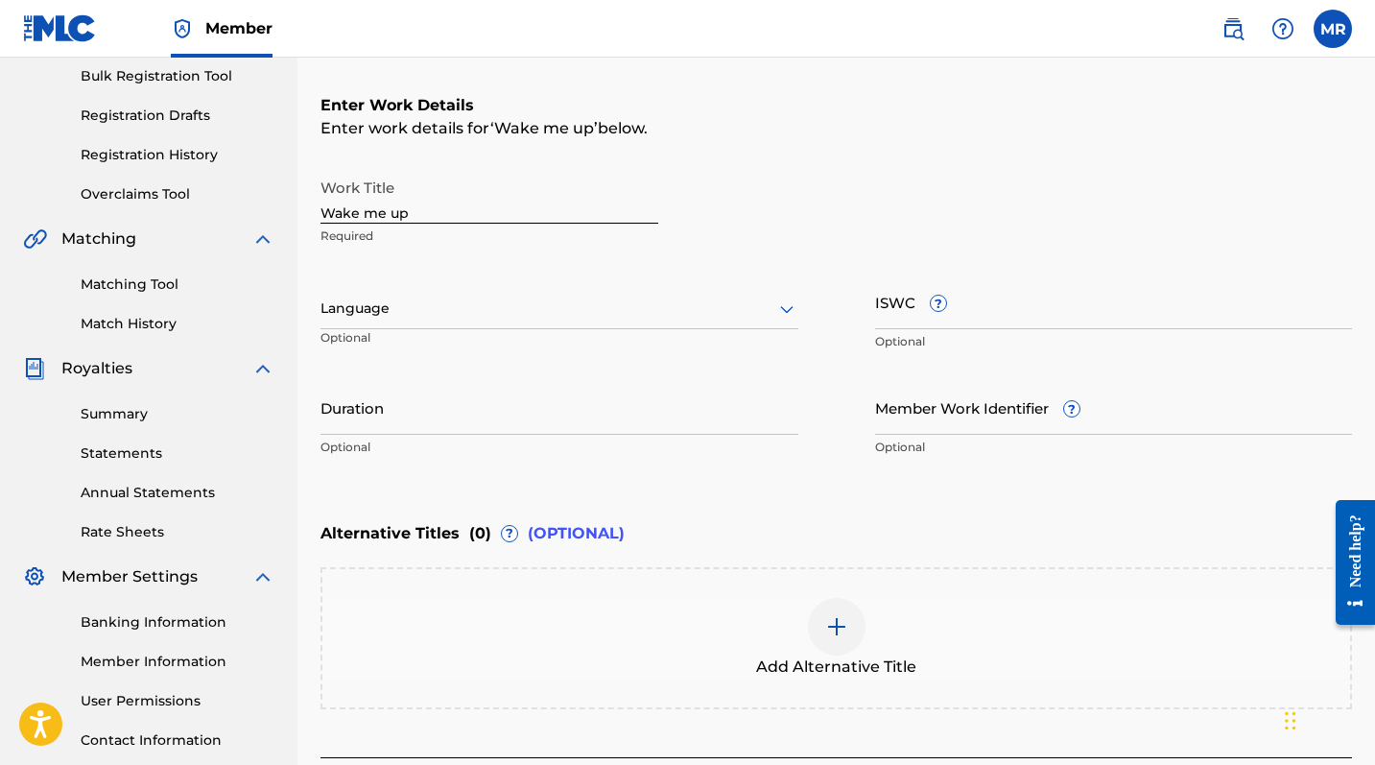
scroll to position [285, 0]
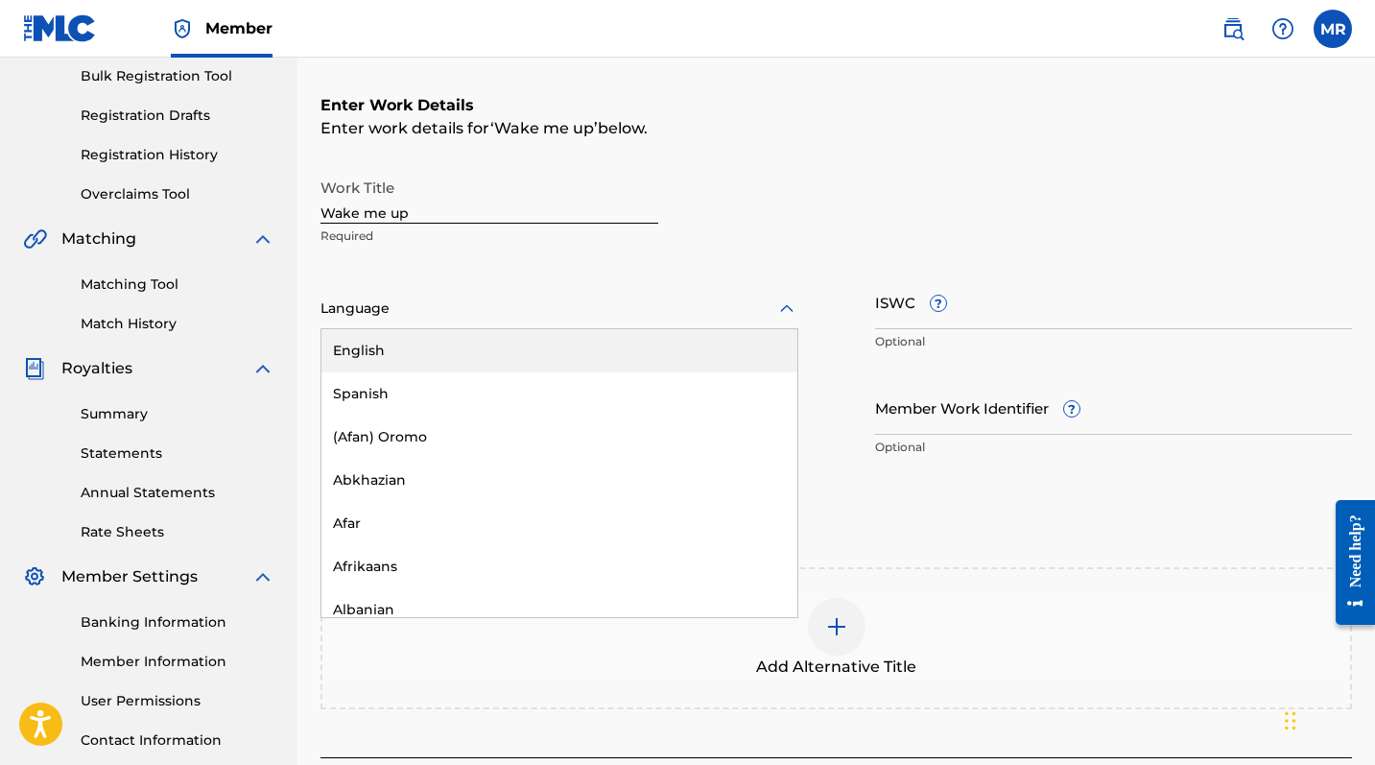
click at [436, 316] on div at bounding box center [560, 309] width 478 height 24
click at [424, 354] on div "English" at bounding box center [559, 350] width 476 height 43
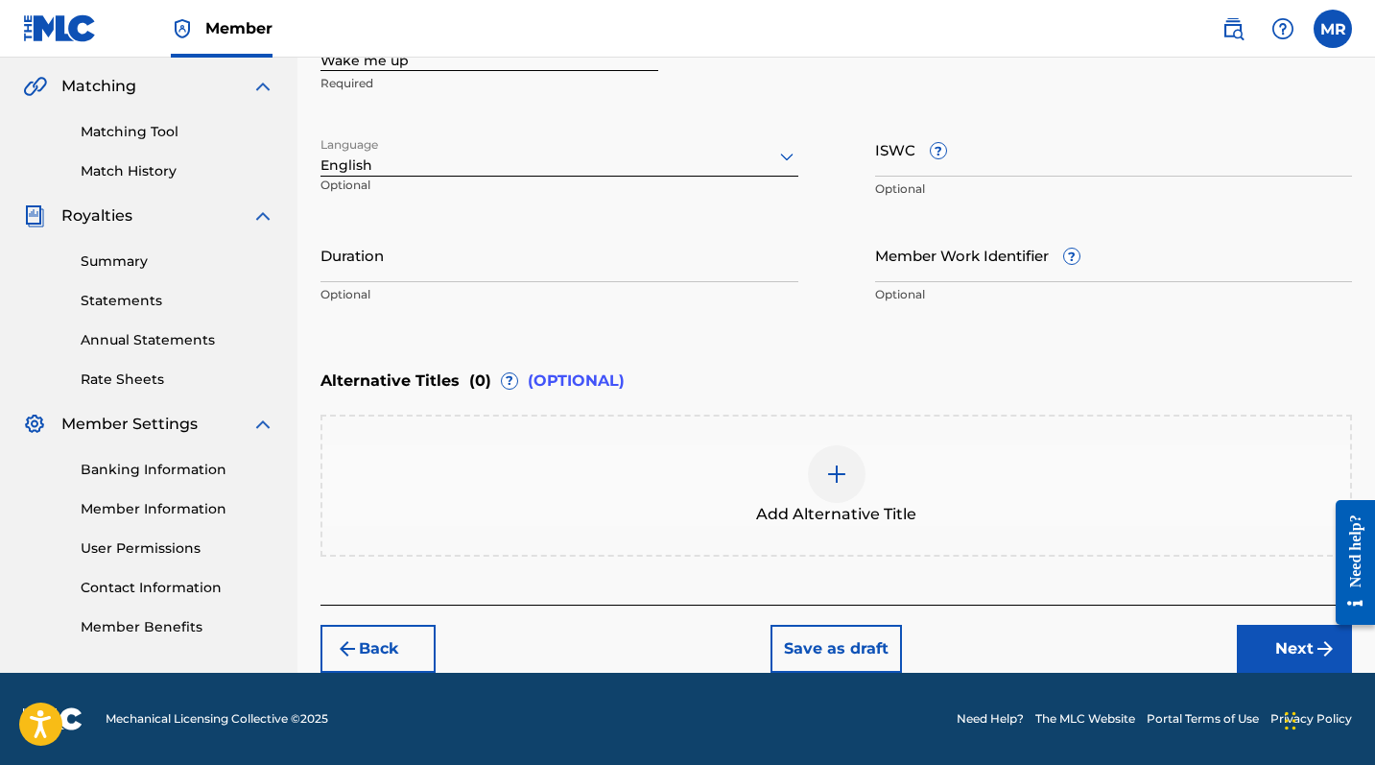
click at [1248, 625] on button "Next" at bounding box center [1294, 649] width 115 height 48
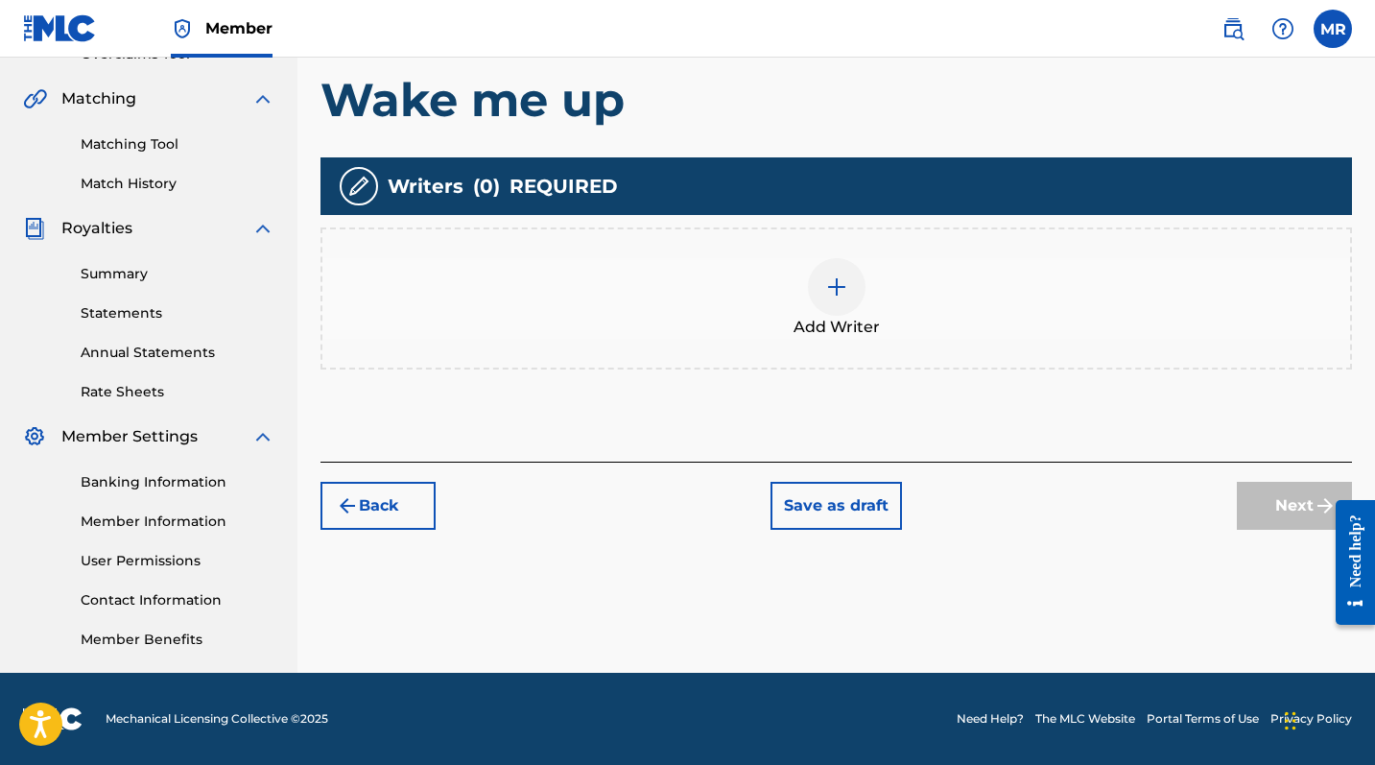
scroll to position [425, 0]
click at [840, 291] on img at bounding box center [836, 286] width 23 height 23
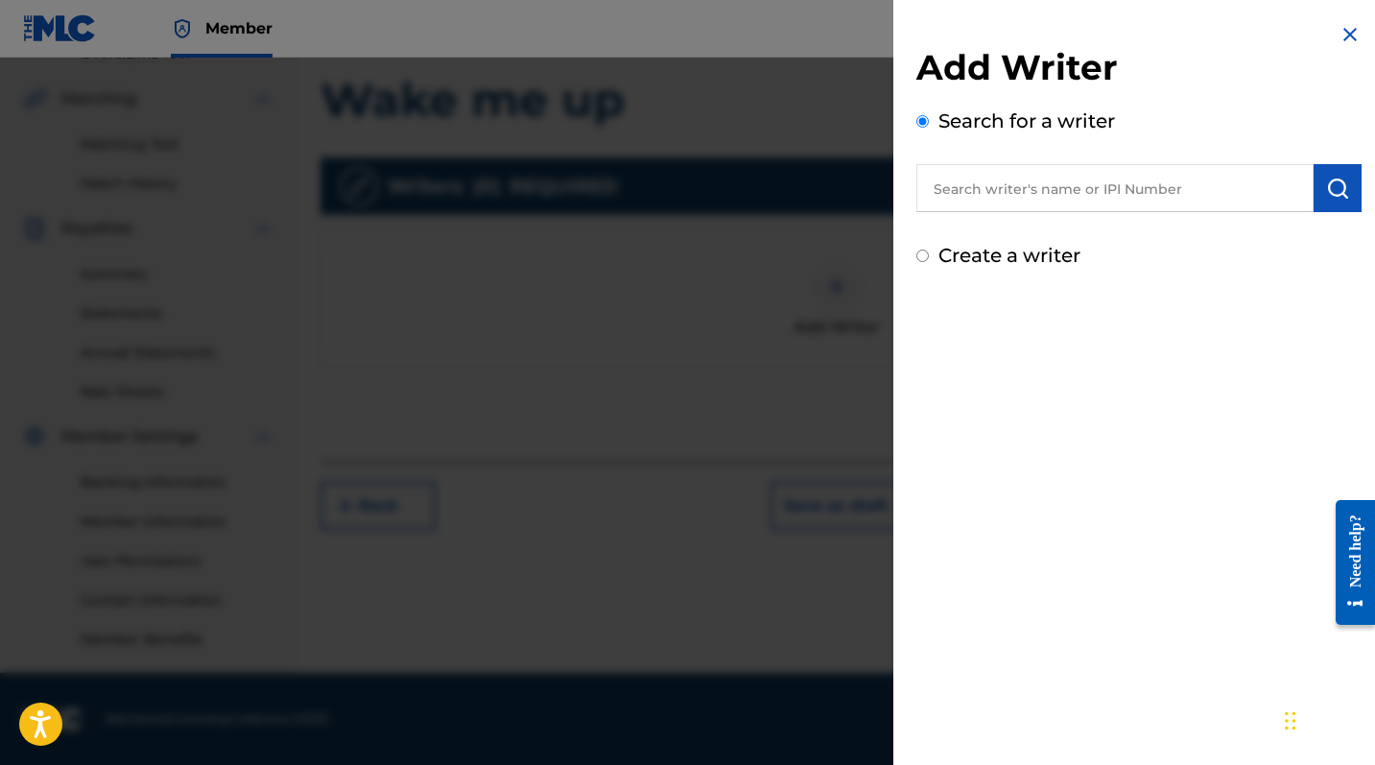
click at [1061, 186] on input "text" at bounding box center [1114, 188] width 397 height 48
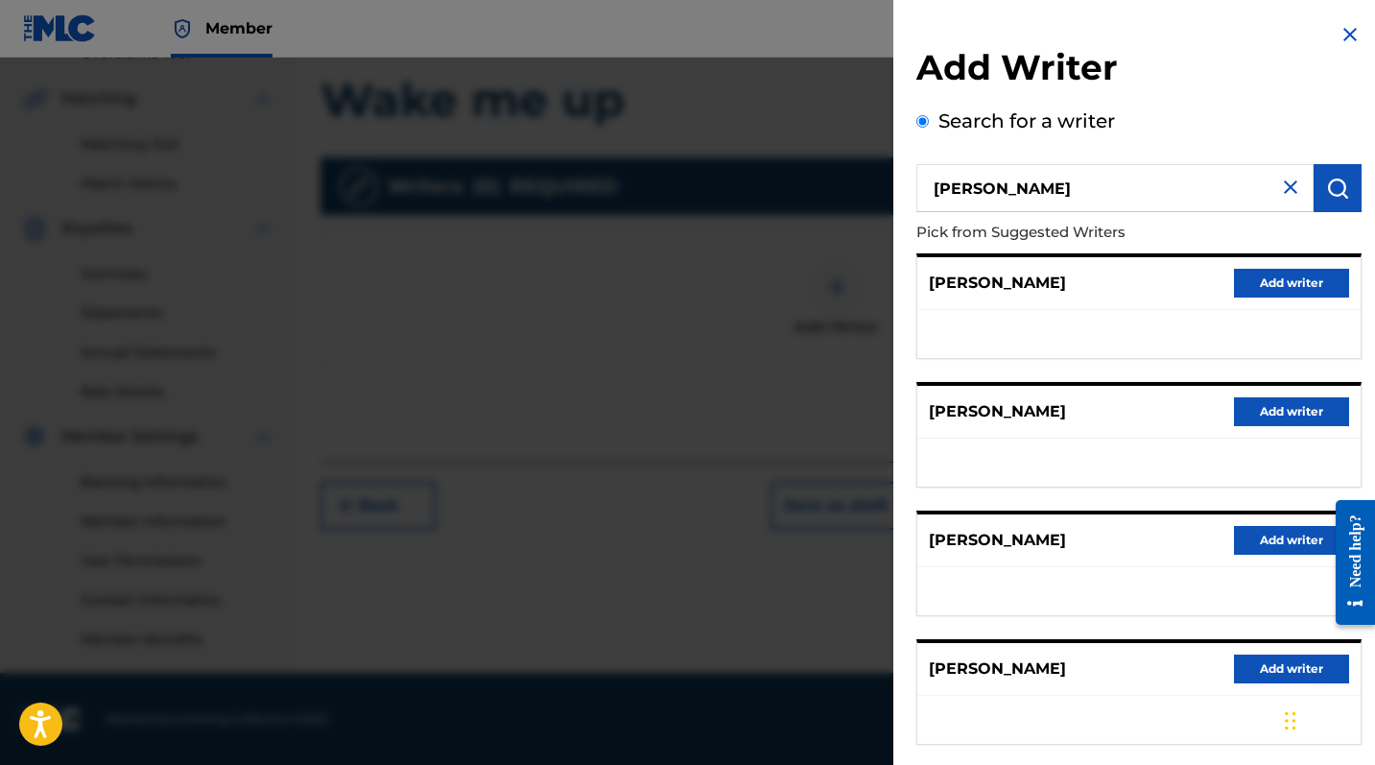
scroll to position [0, 0]
type input "[PERSON_NAME] [PERSON_NAME]"
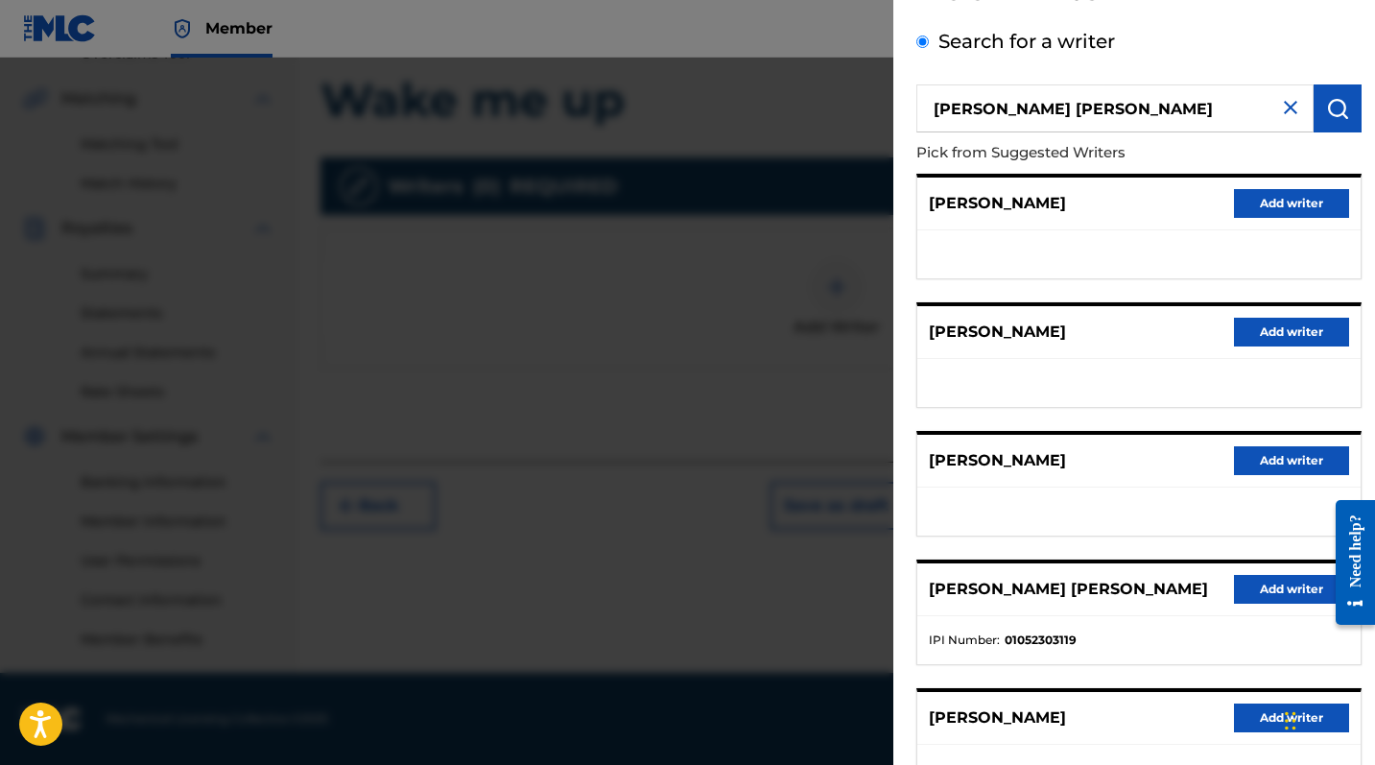
scroll to position [87, 0]
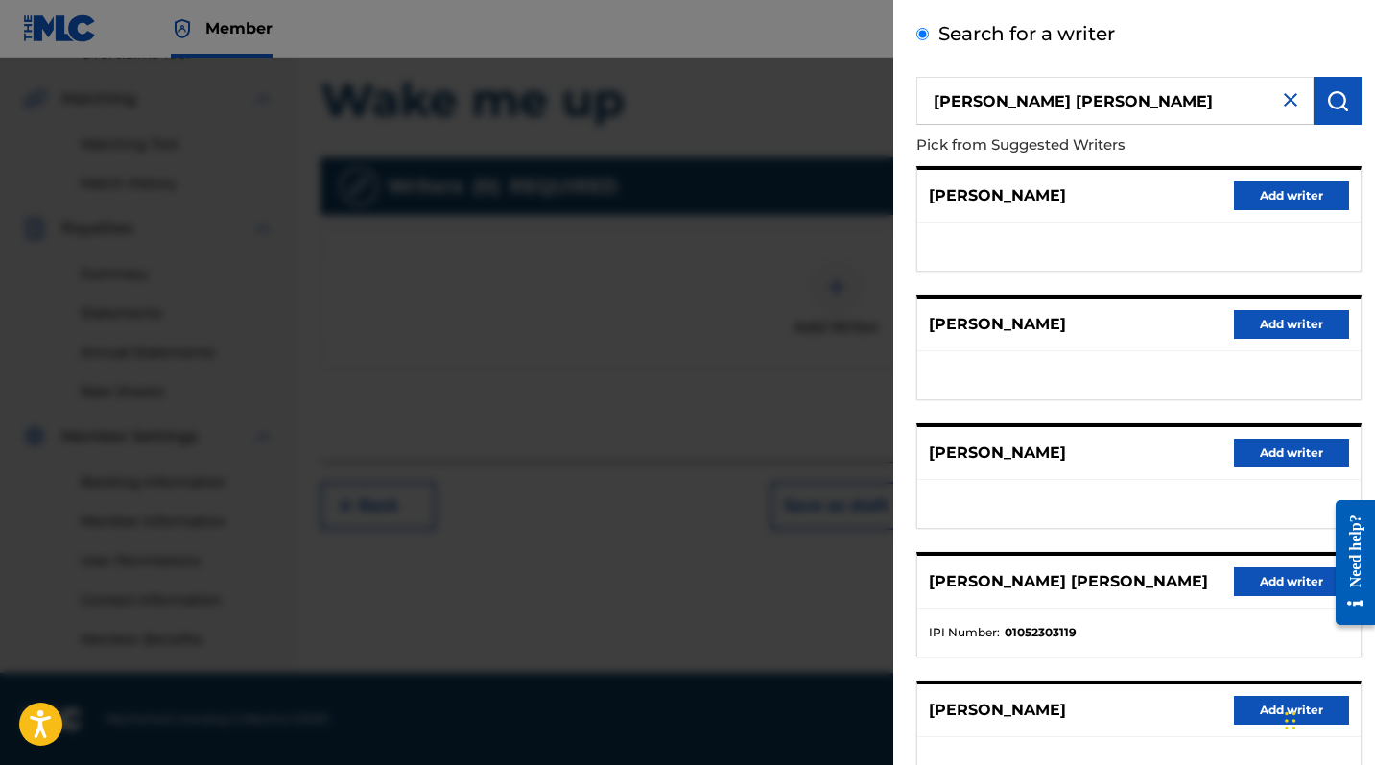
click at [1248, 577] on button "Add writer" at bounding box center [1291, 581] width 115 height 29
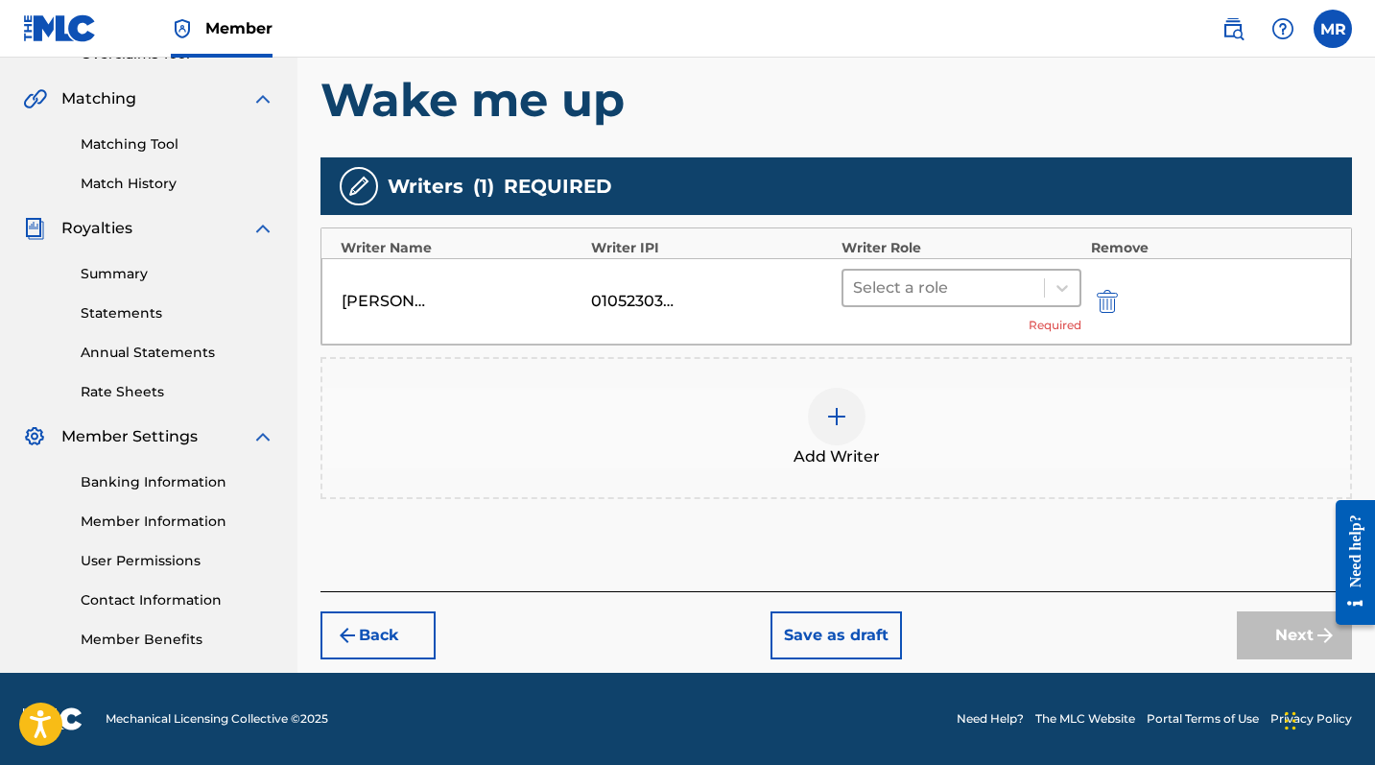
click at [885, 273] on div "Select a role" at bounding box center [944, 288] width 201 height 35
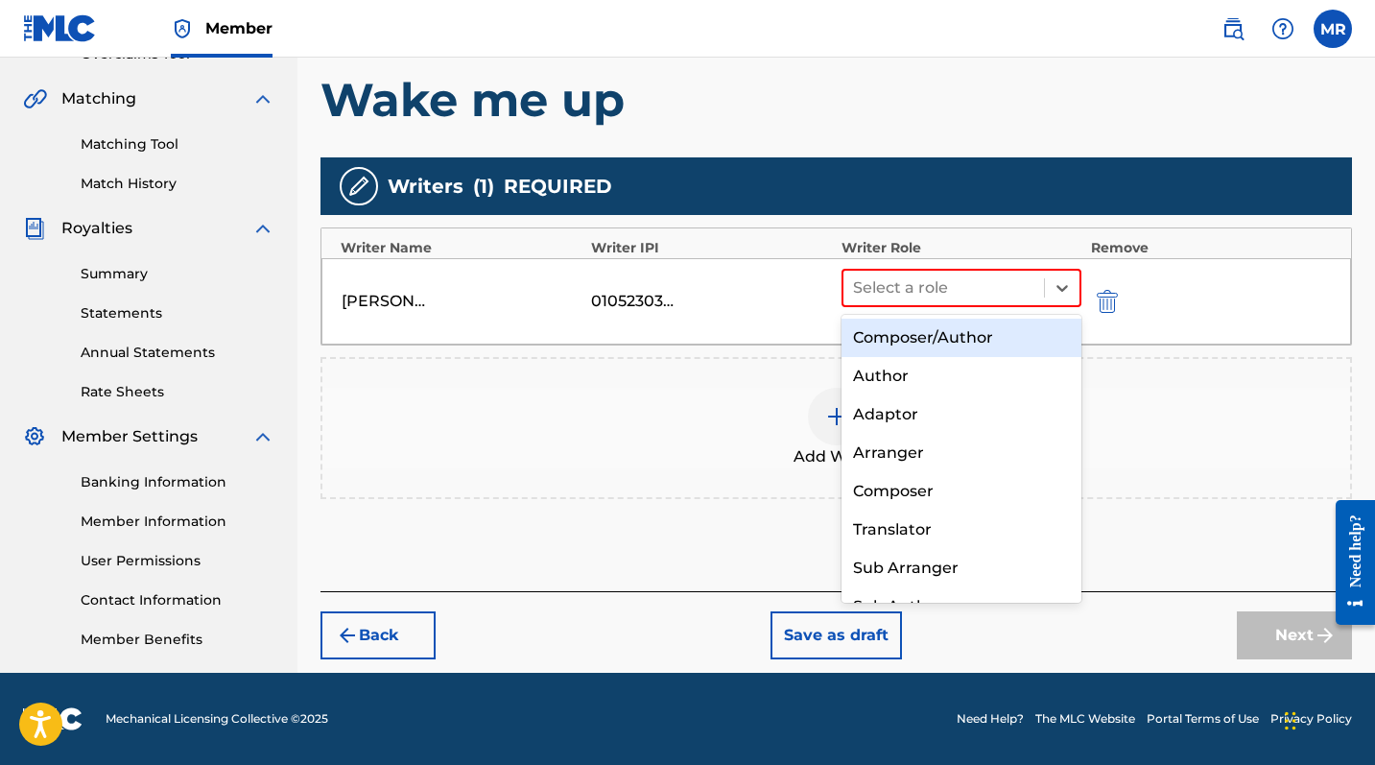
click at [885, 341] on div "Composer/Author" at bounding box center [962, 338] width 240 height 38
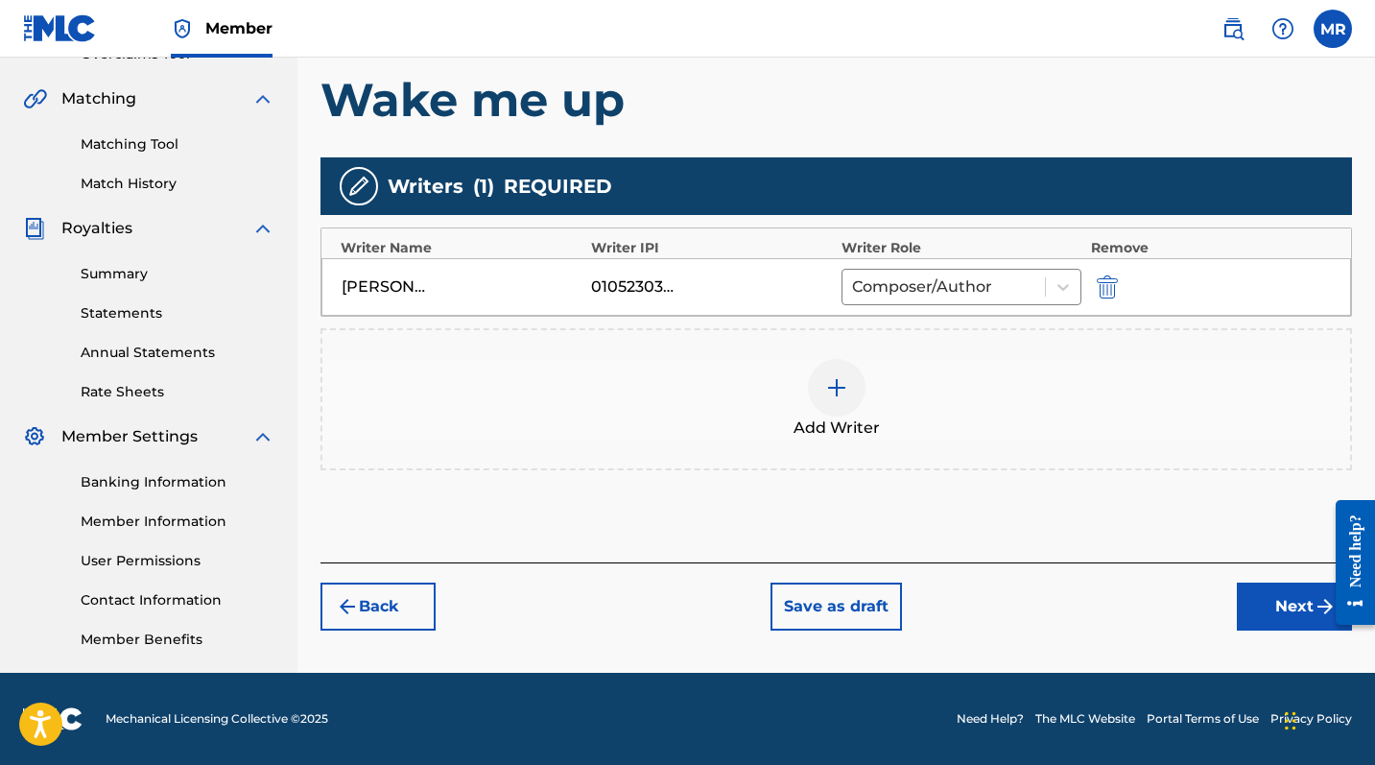
click at [848, 408] on div at bounding box center [837, 388] width 58 height 58
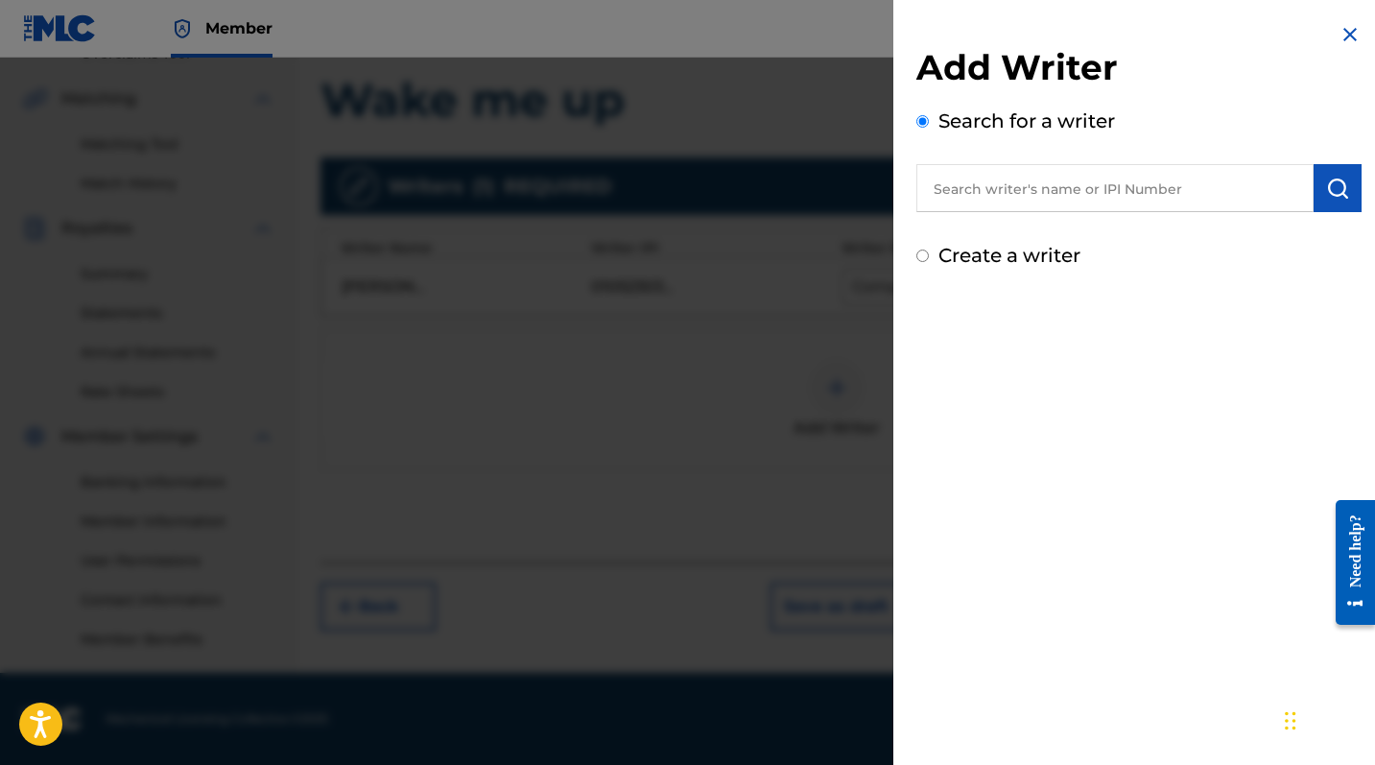
click at [979, 191] on input "text" at bounding box center [1114, 188] width 397 height 48
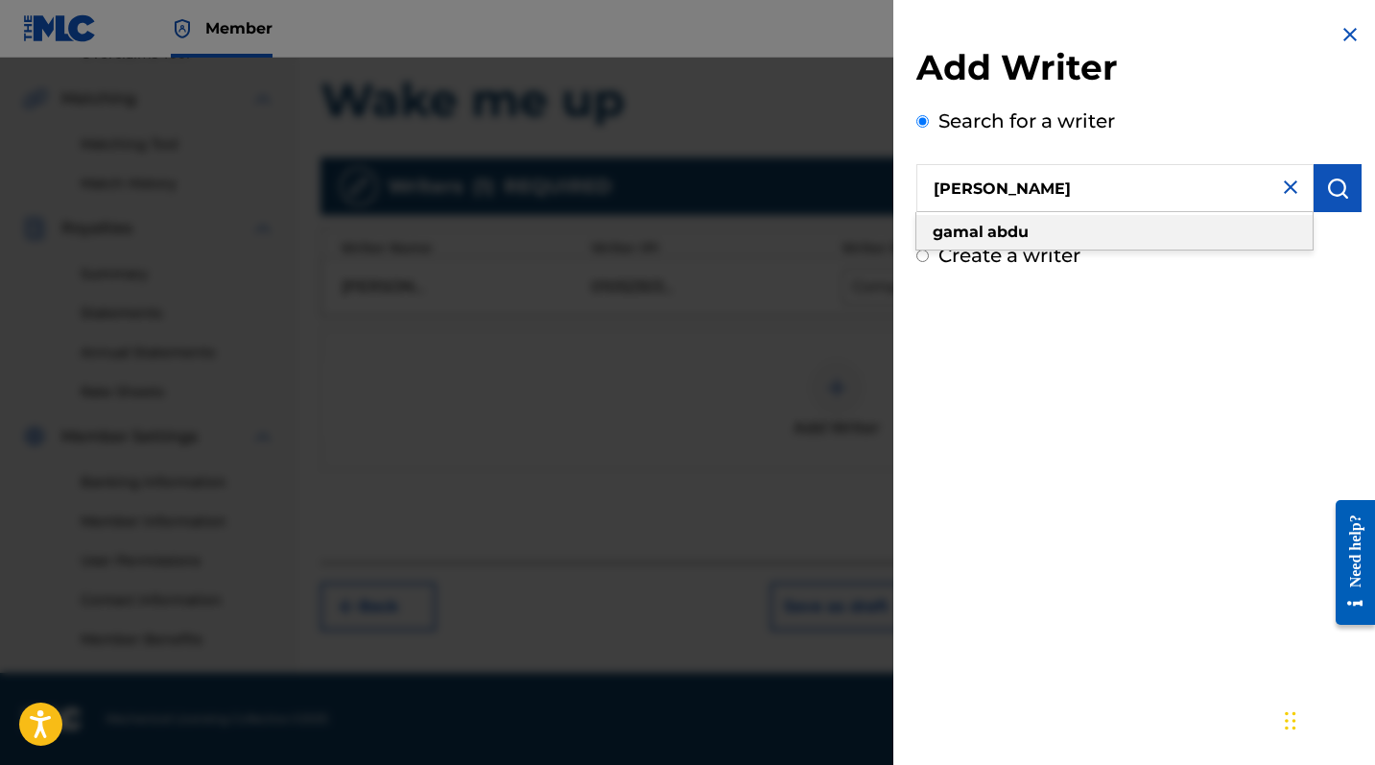
click at [982, 244] on div "gamal abdu" at bounding box center [1114, 232] width 396 height 35
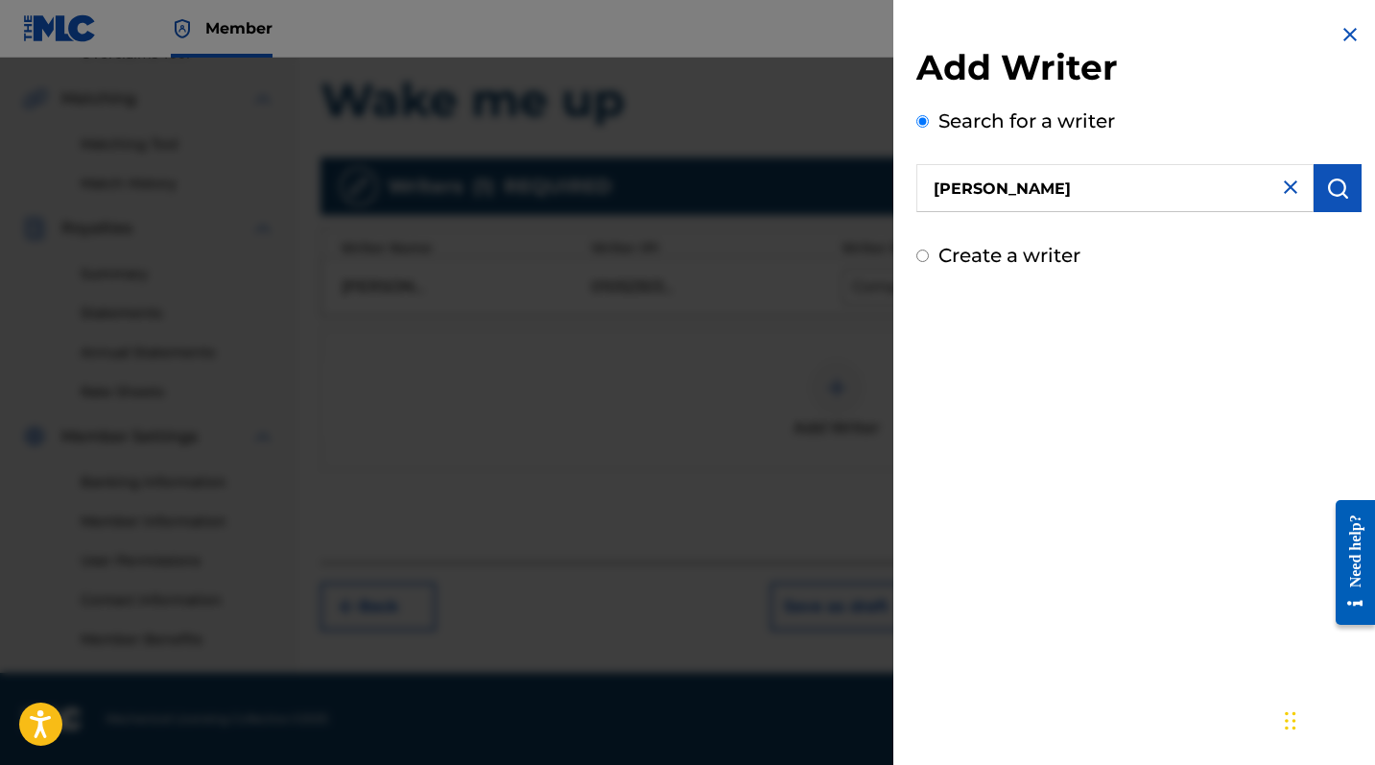
type input "gamal abdu"
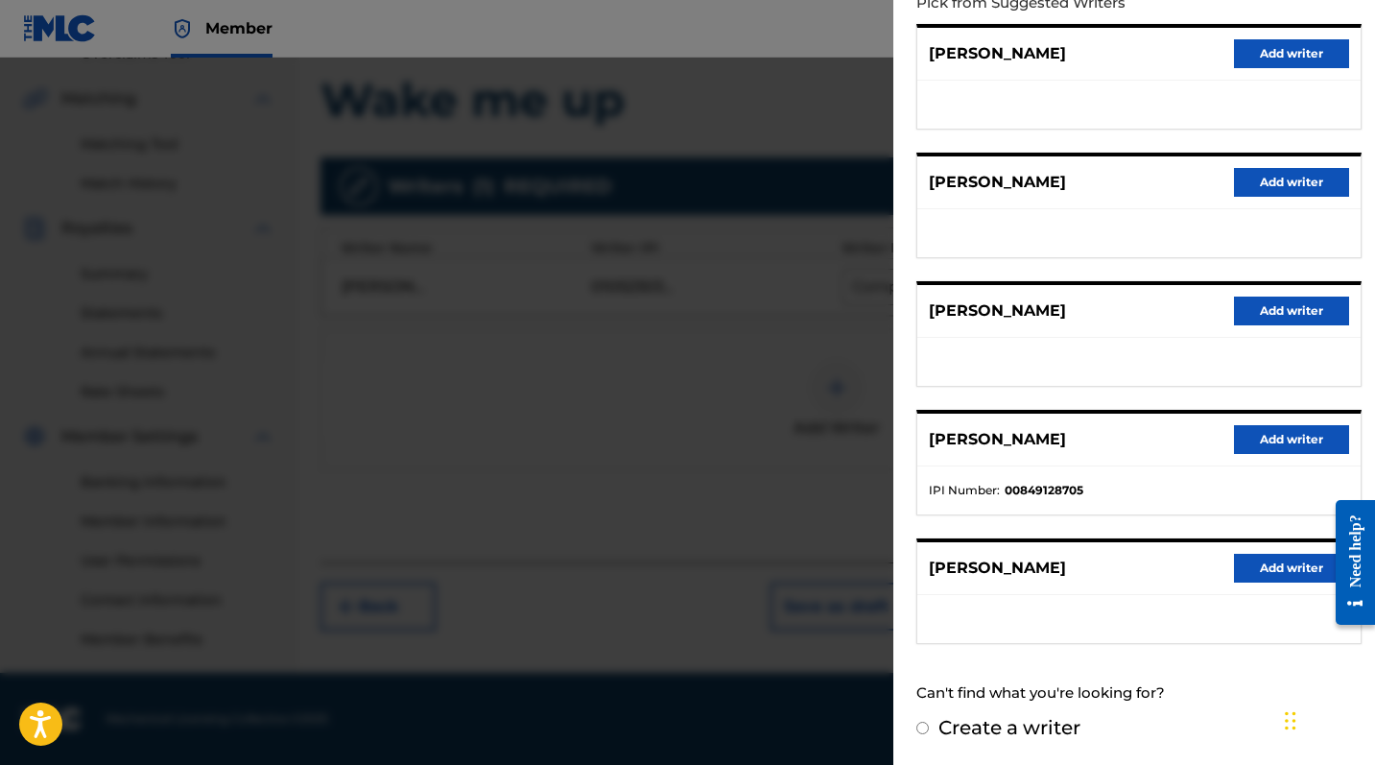
scroll to position [228, 0]
click at [1248, 434] on button "Add writer" at bounding box center [1291, 440] width 115 height 29
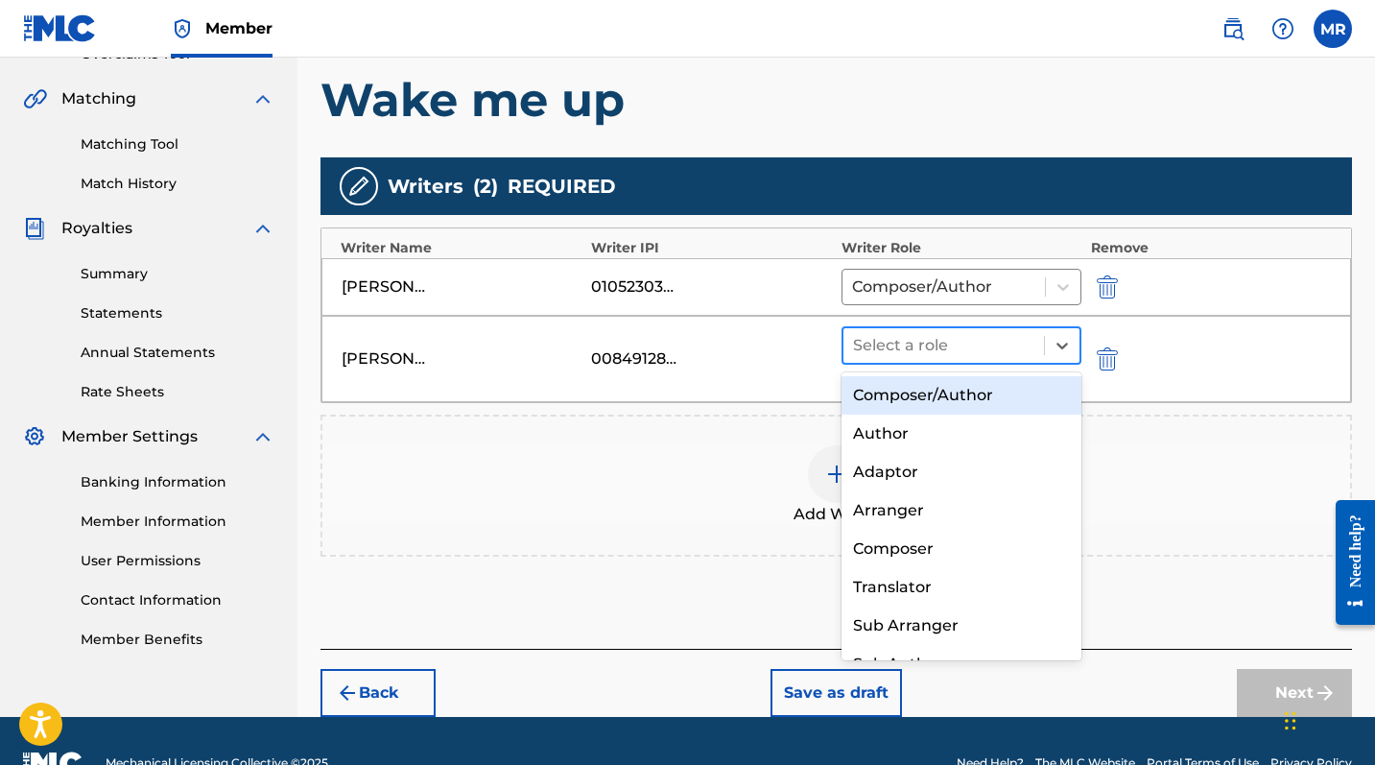
click at [963, 328] on div "Select a role" at bounding box center [944, 345] width 201 height 35
click at [930, 400] on div "Composer/Author" at bounding box center [962, 395] width 240 height 38
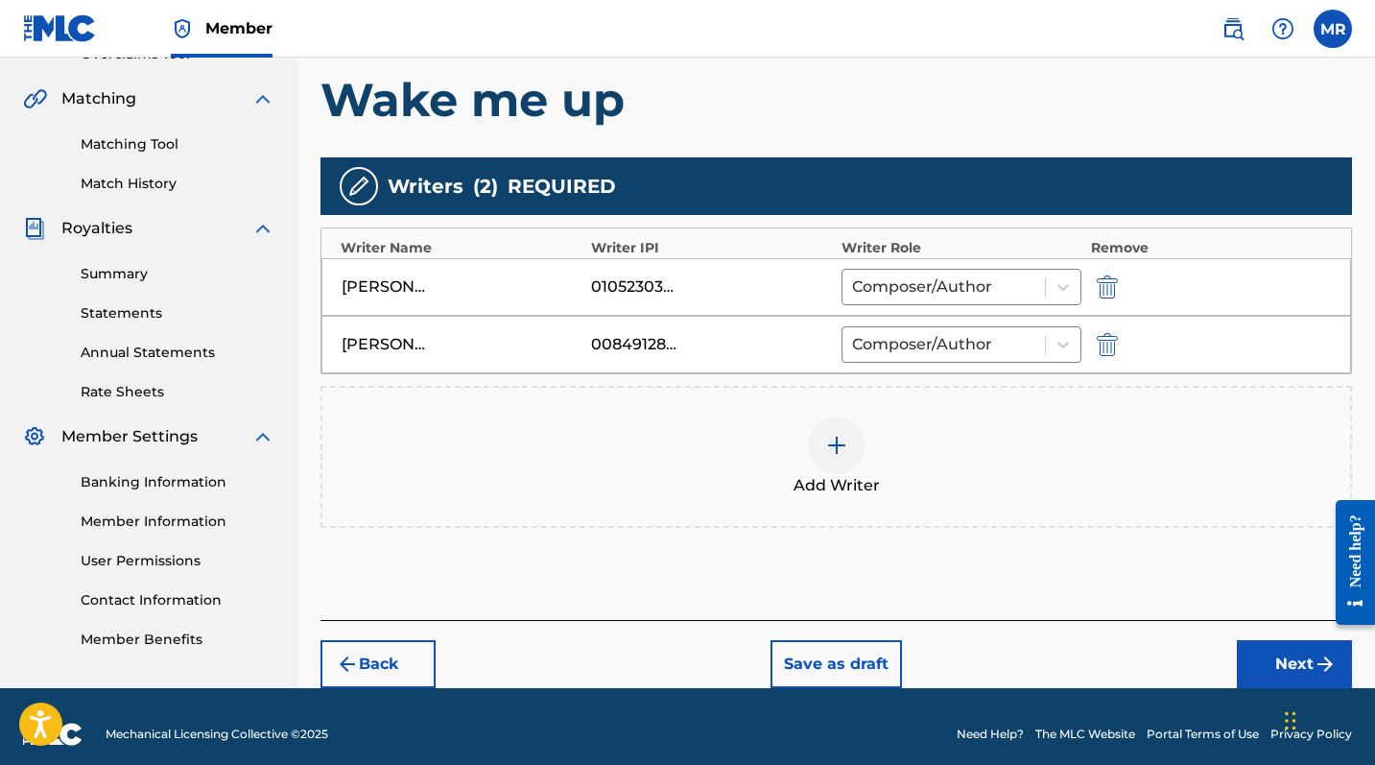
click at [1248, 625] on button "Next" at bounding box center [1294, 664] width 115 height 48
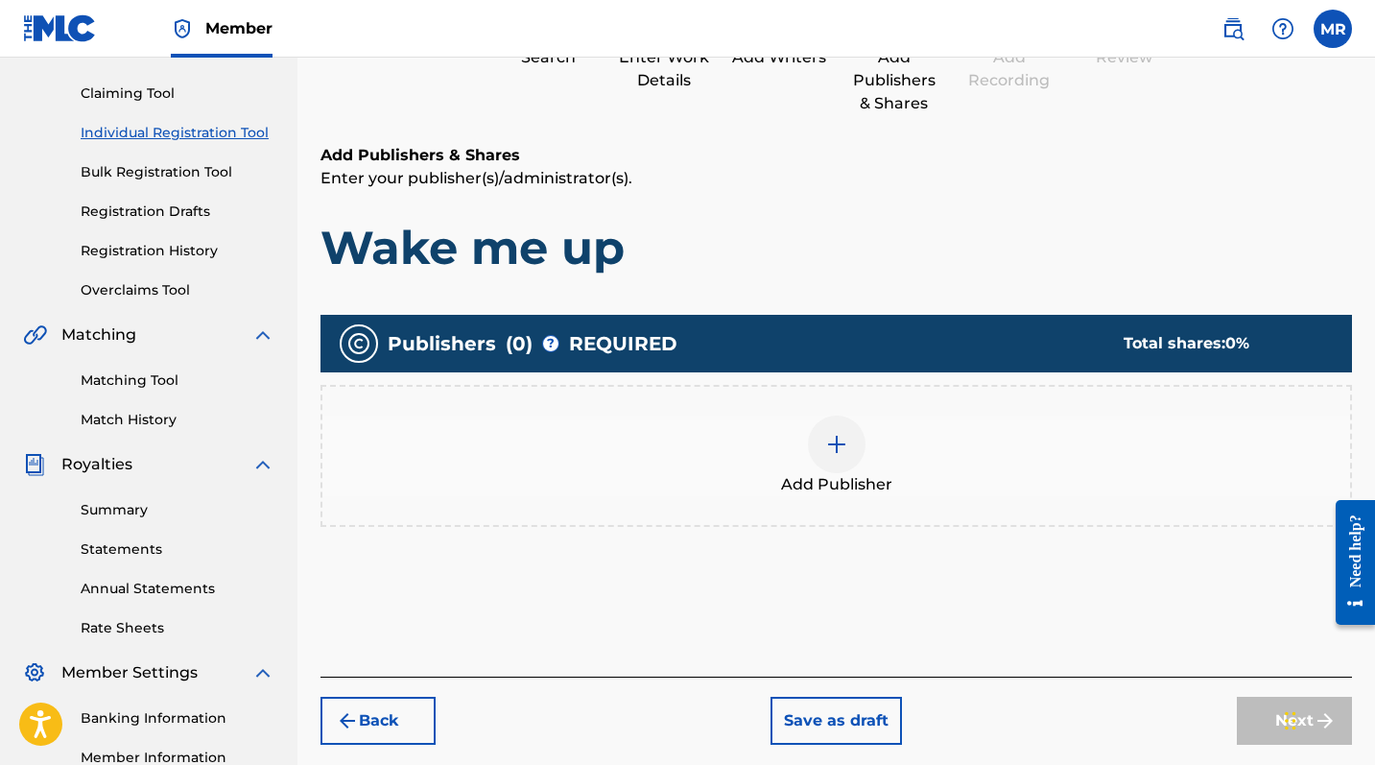
scroll to position [196, 0]
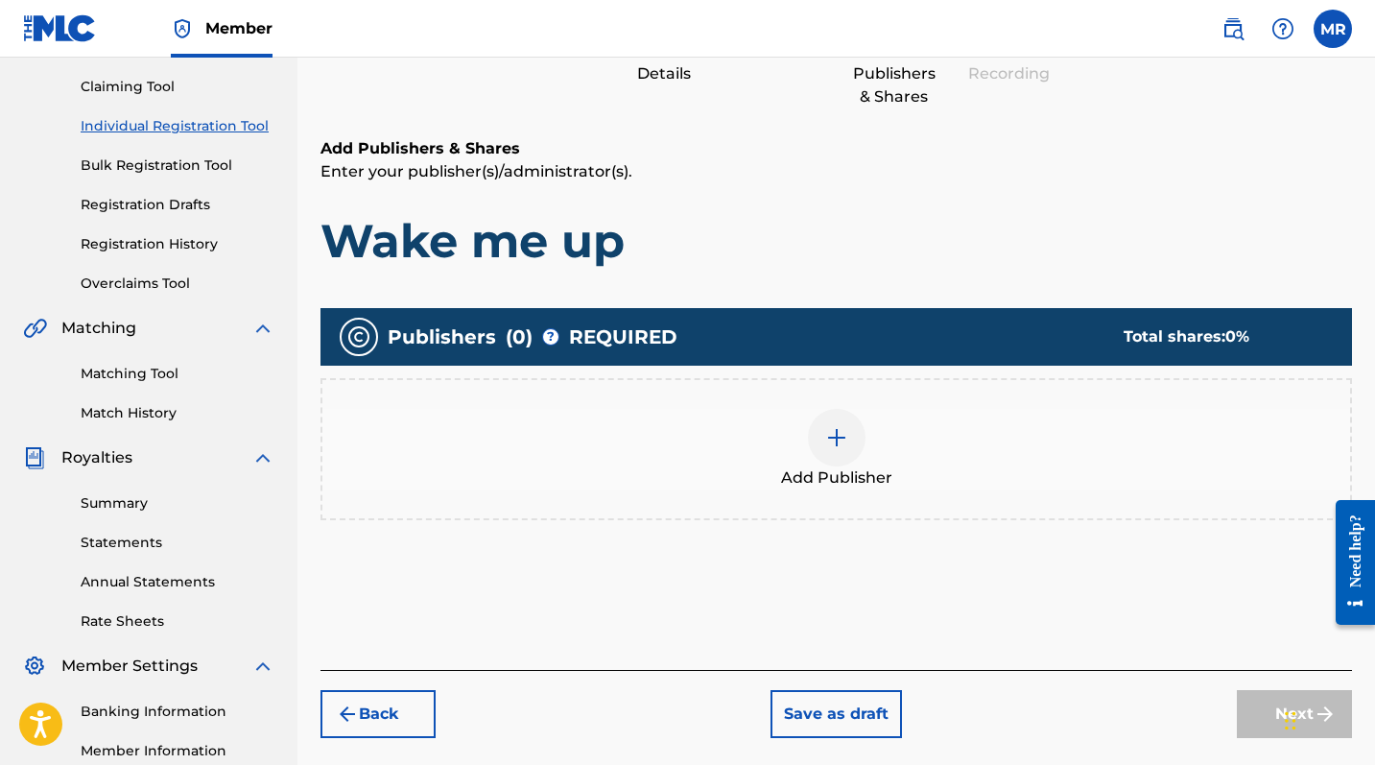
click at [838, 449] on div at bounding box center [837, 438] width 58 height 58
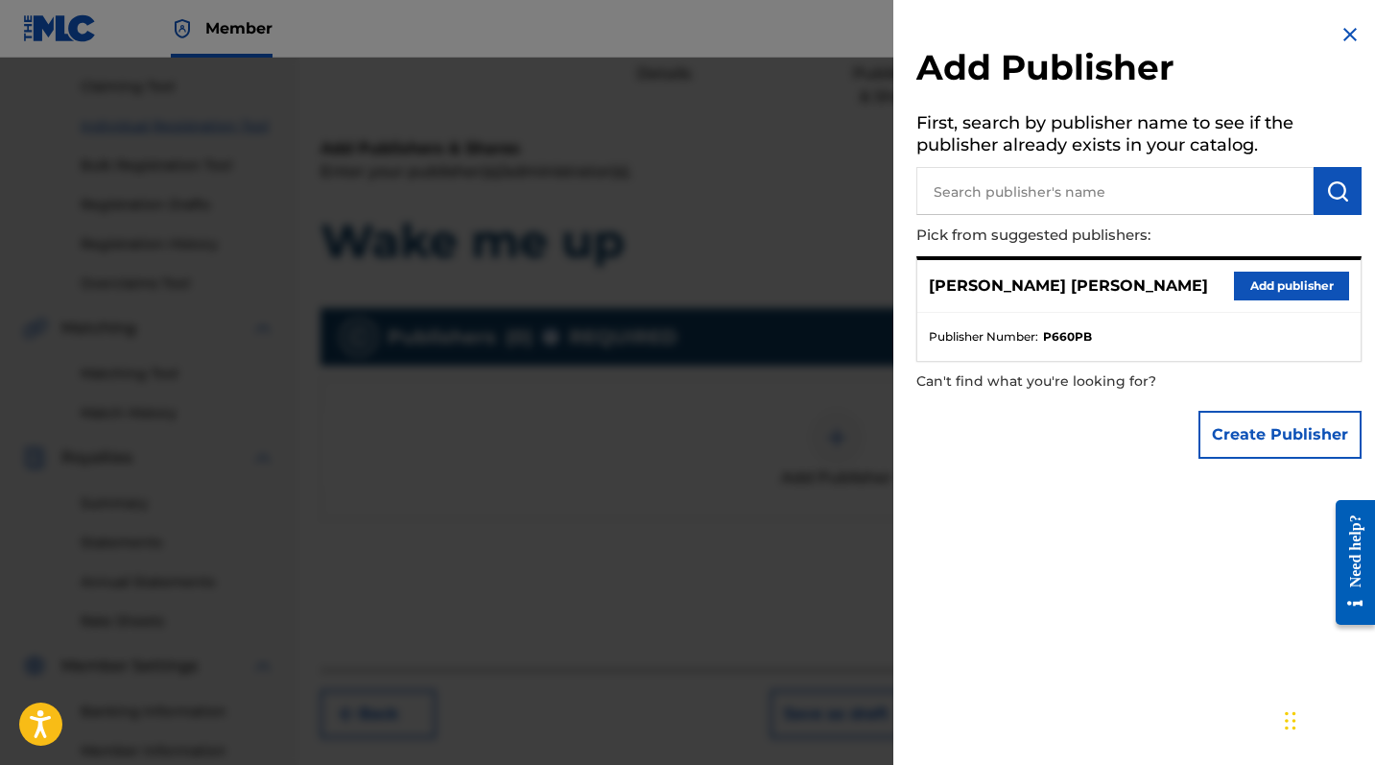
click at [1248, 287] on button "Add publisher" at bounding box center [1291, 286] width 115 height 29
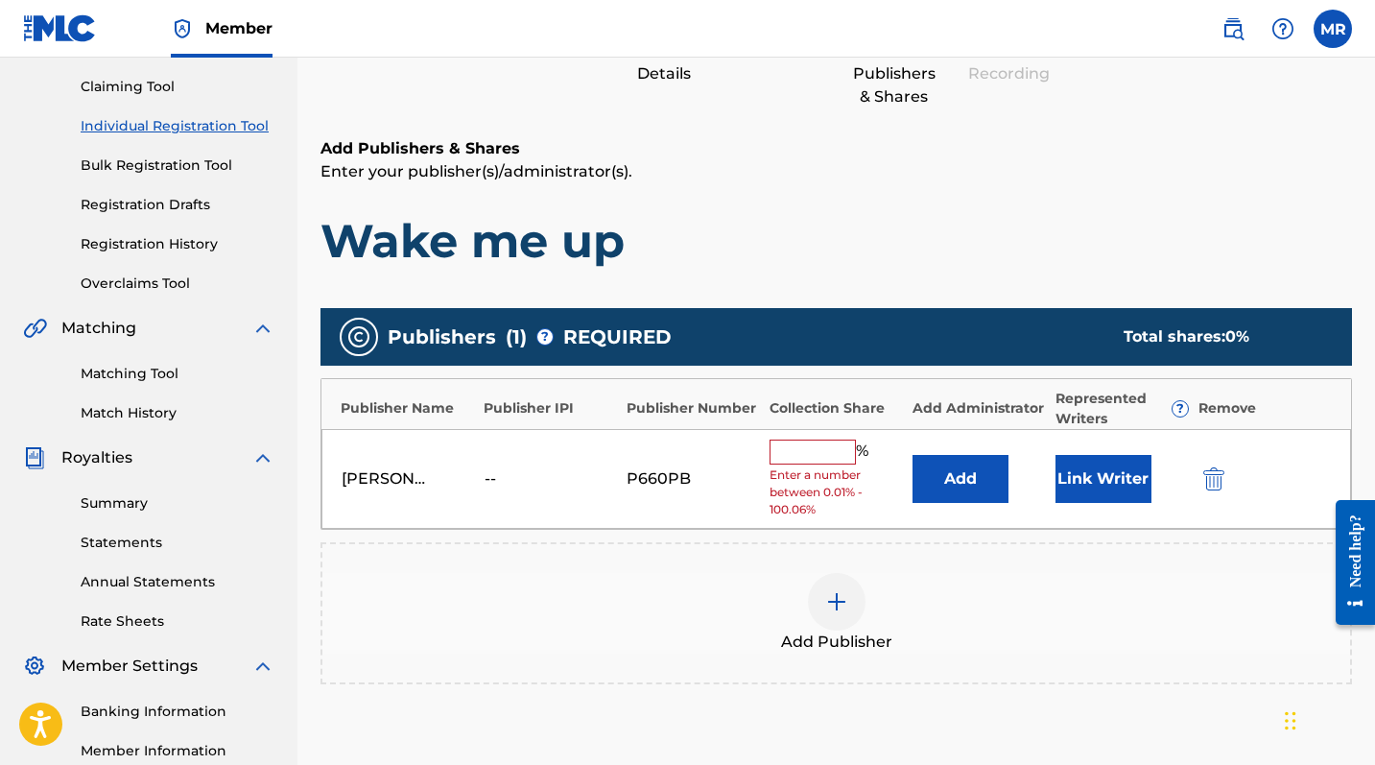
click at [797, 457] on input "text" at bounding box center [813, 452] width 86 height 25
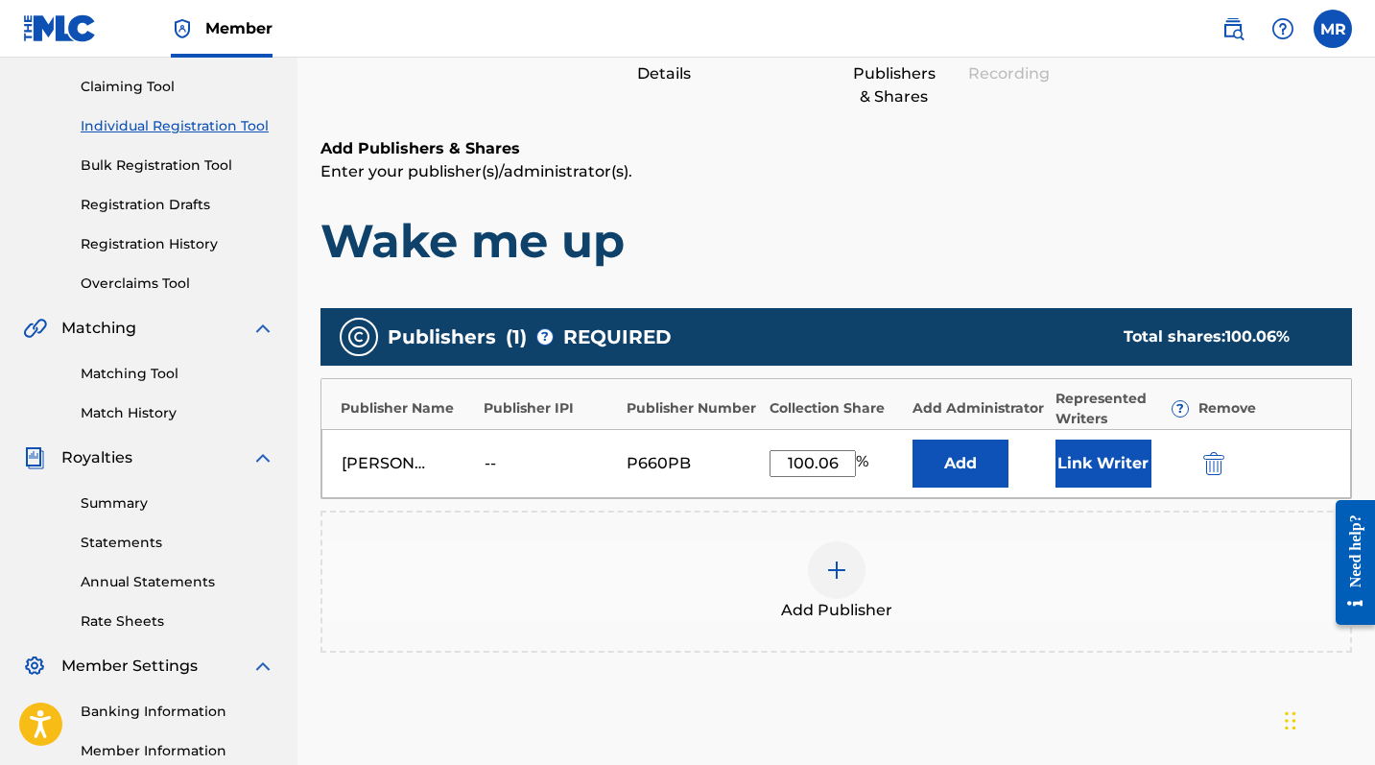
type input "100.06"
click at [1128, 462] on button "Link Writer" at bounding box center [1104, 464] width 96 height 48
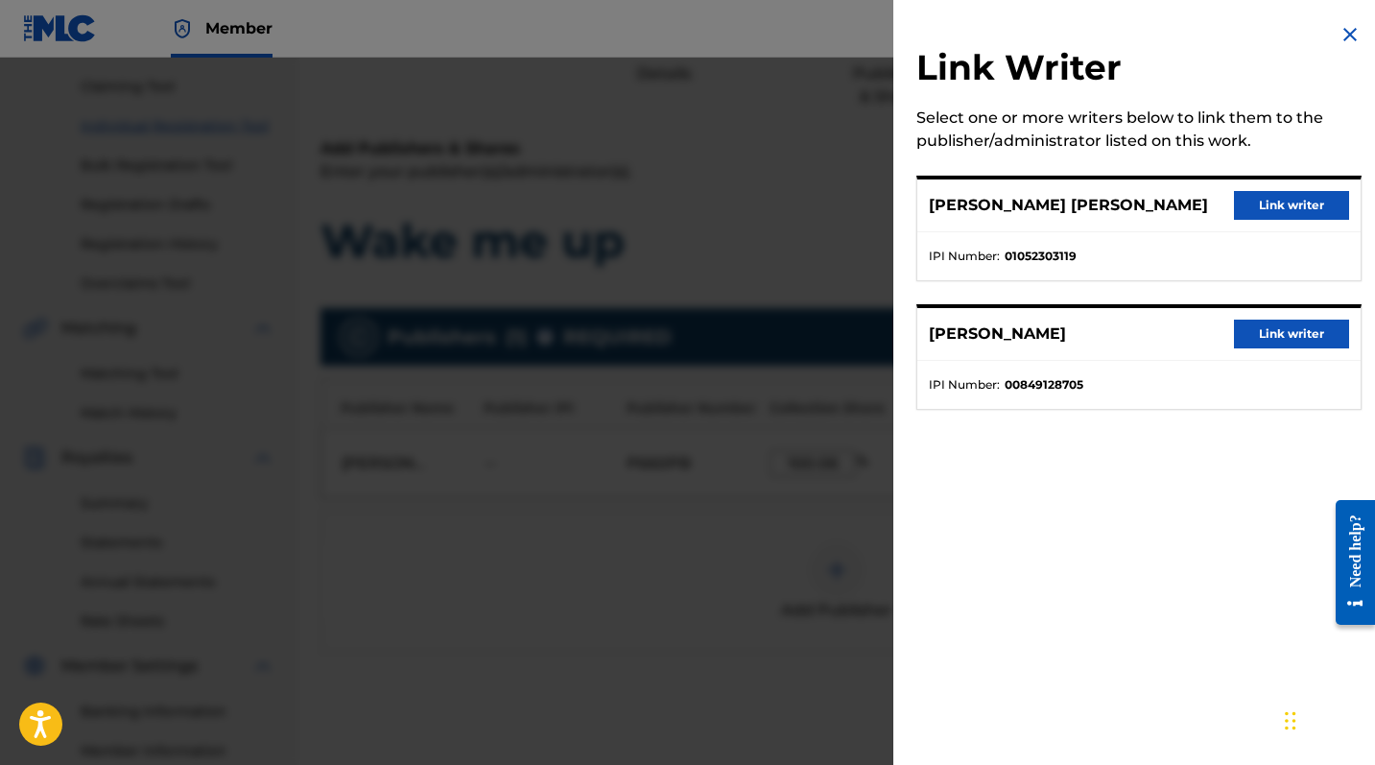
click at [1248, 217] on button "Link writer" at bounding box center [1291, 205] width 115 height 29
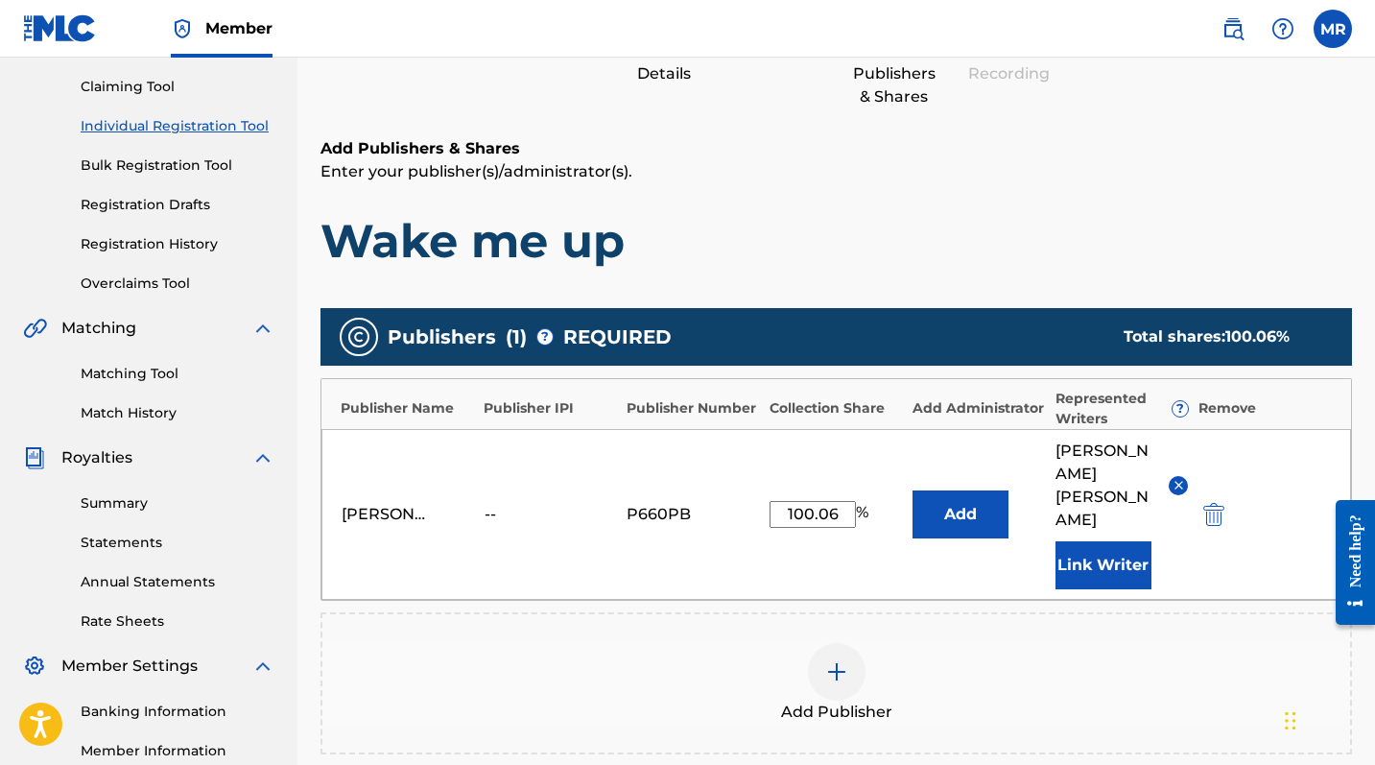
click at [928, 516] on button "Add" at bounding box center [961, 514] width 96 height 48
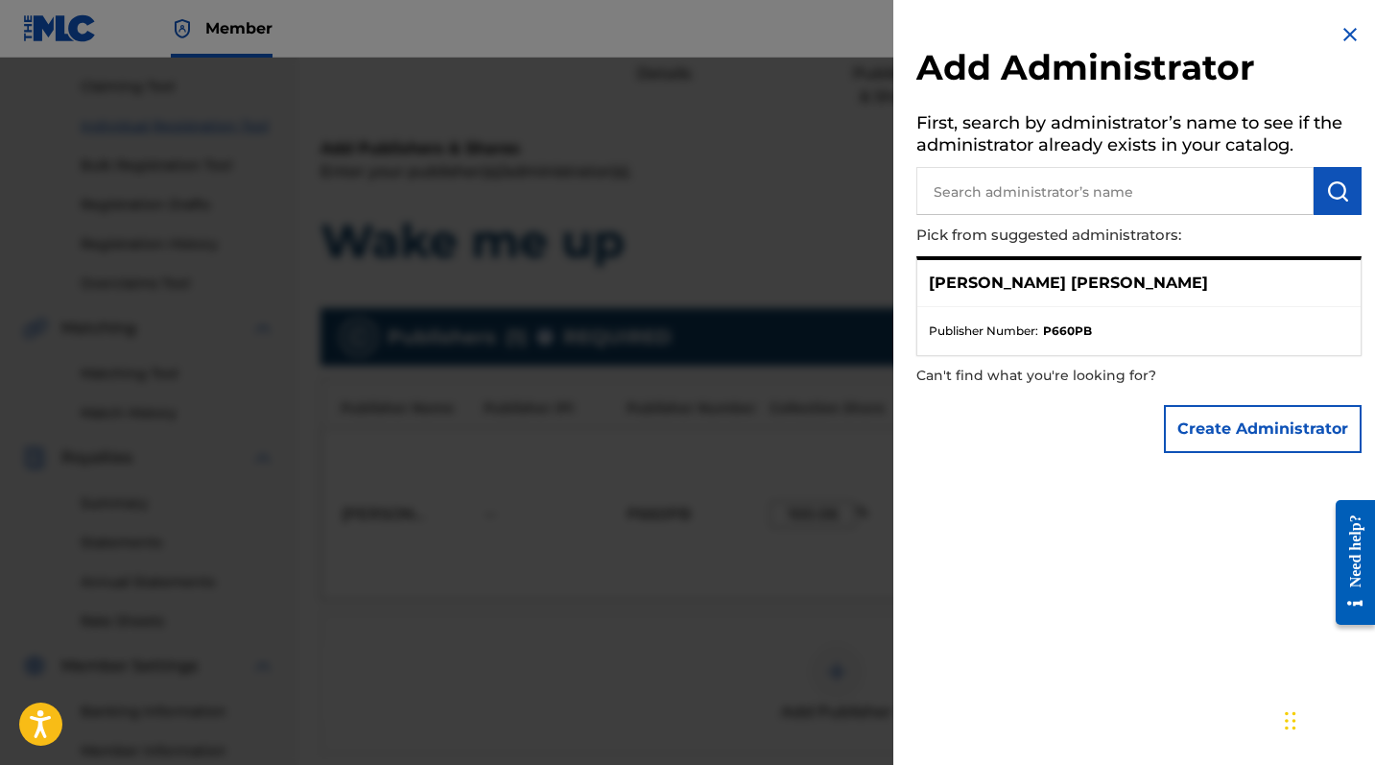
click at [737, 577] on div at bounding box center [687, 440] width 1375 height 765
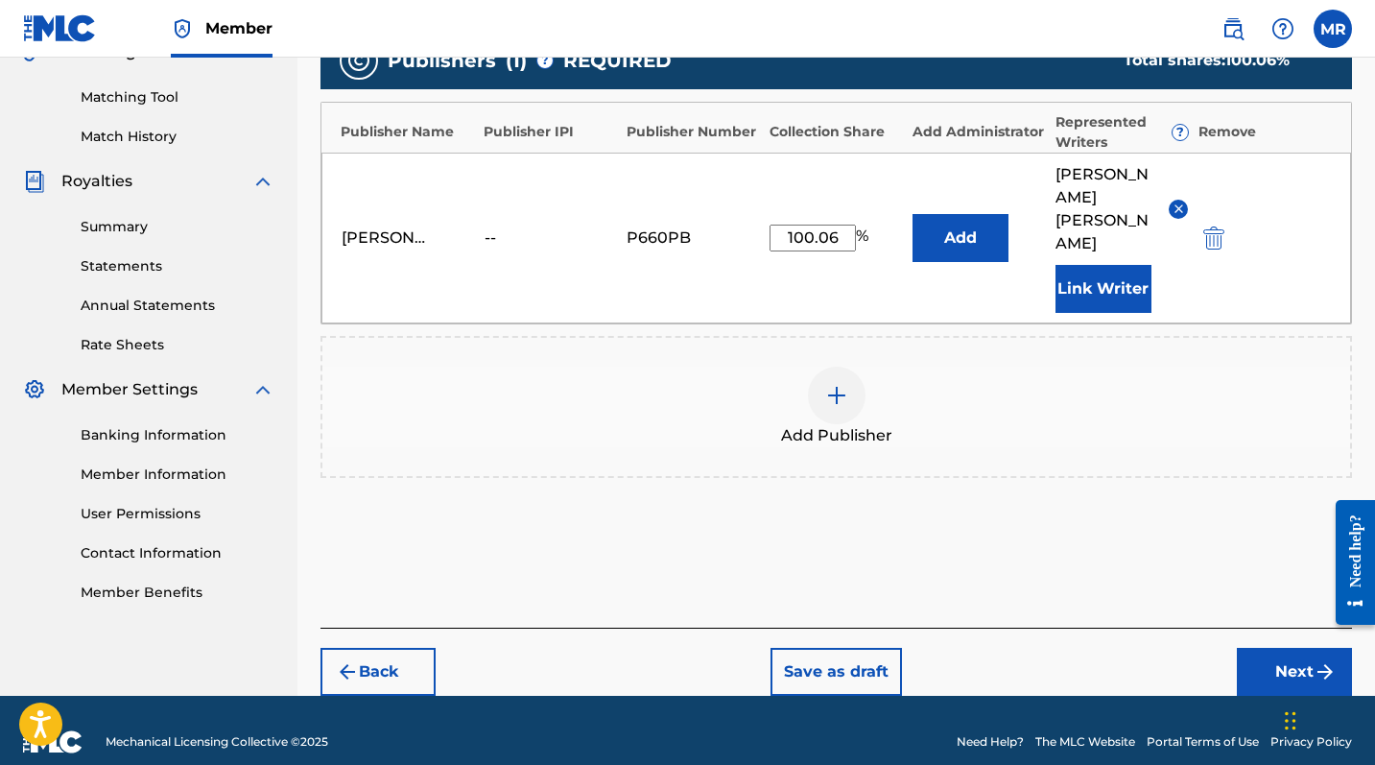
click at [1248, 625] on button "Next" at bounding box center [1294, 672] width 115 height 48
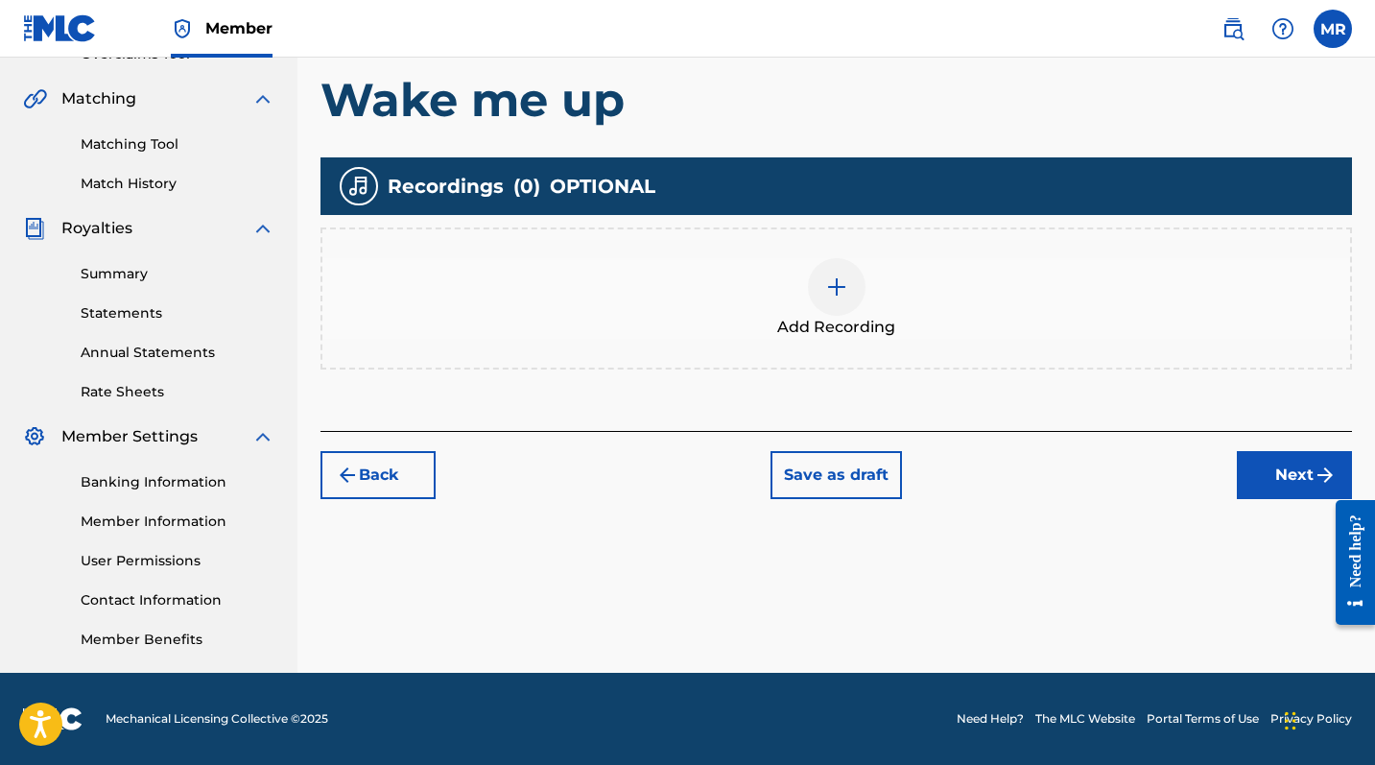
click at [853, 296] on div at bounding box center [837, 287] width 58 height 58
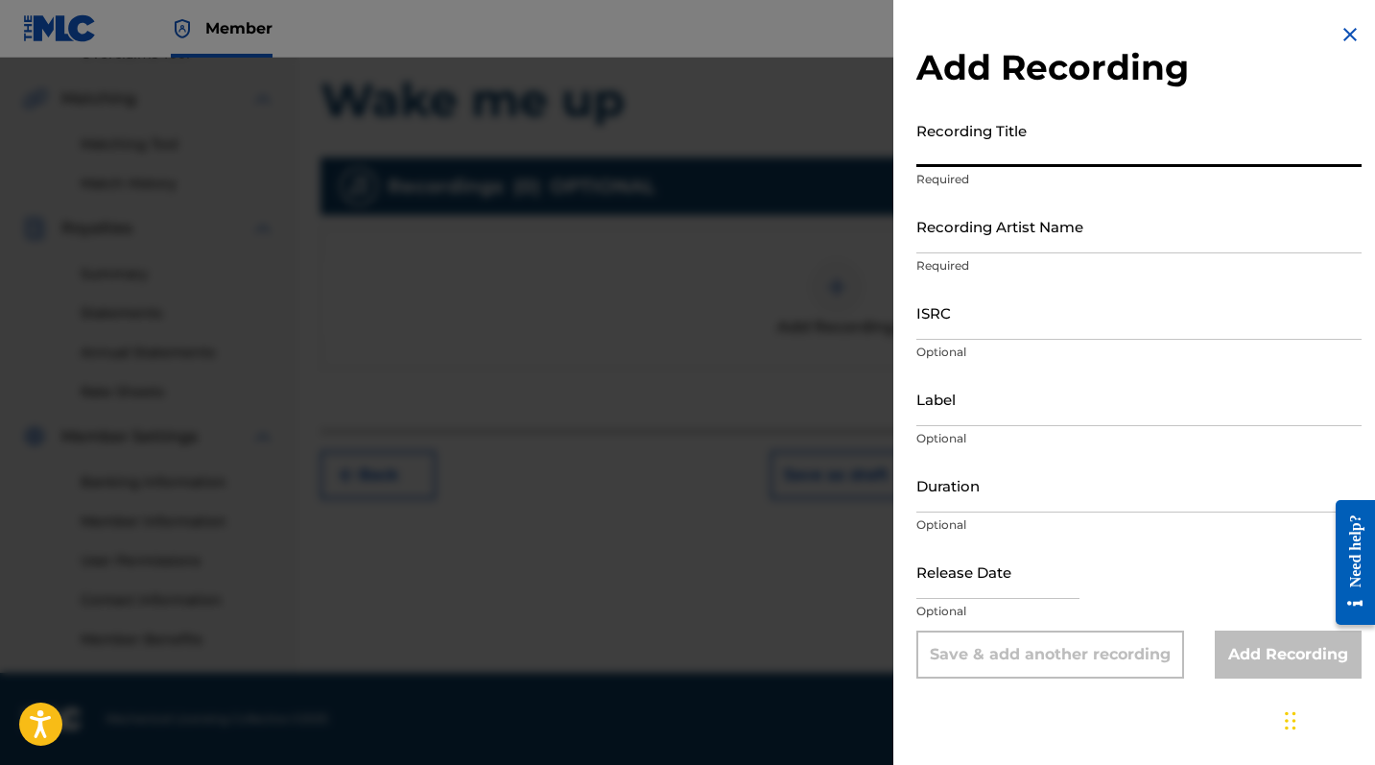
click at [958, 147] on input "Recording Title" at bounding box center [1138, 139] width 445 height 55
type input "Wake me up"
click at [1023, 226] on input "Recording Artist Name" at bounding box center [1138, 226] width 445 height 55
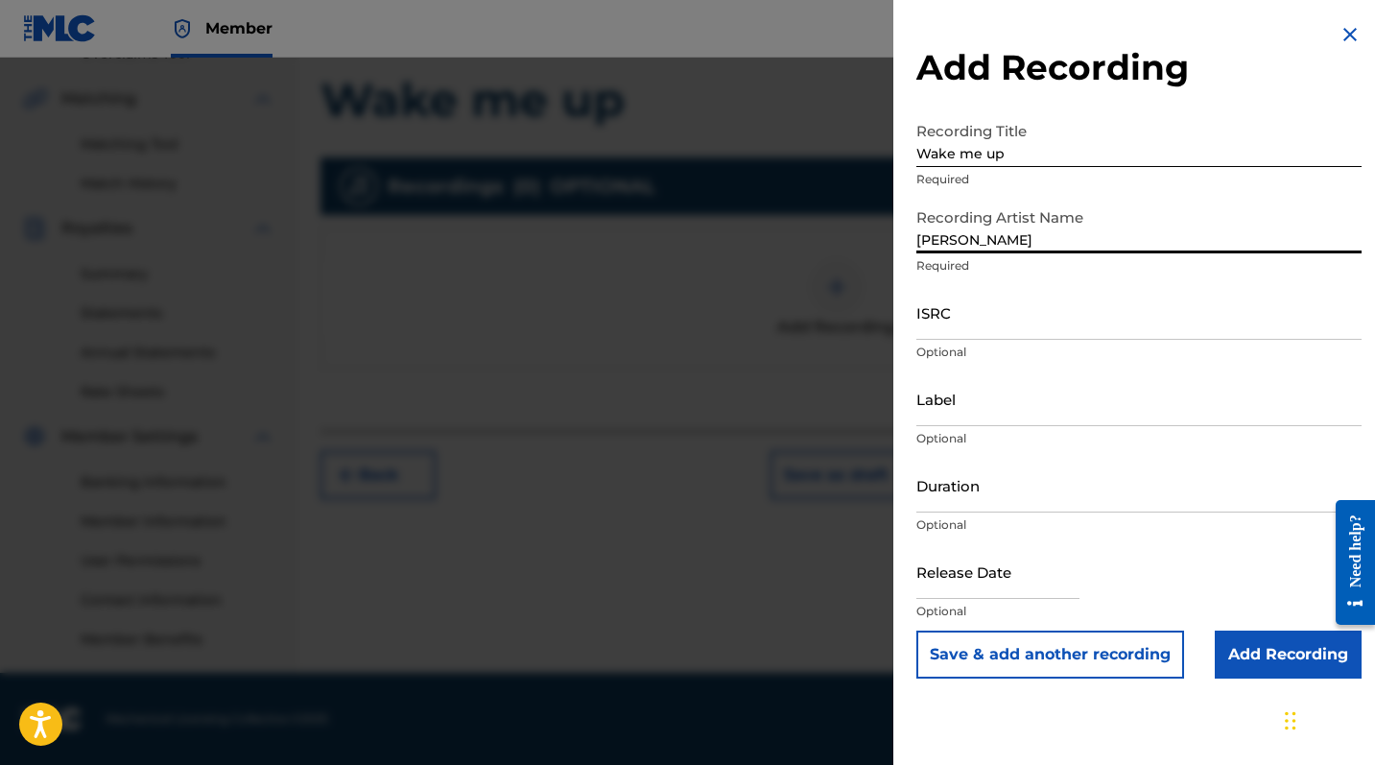
type input "[PERSON_NAME]"
click at [1248, 625] on input "Add Recording" at bounding box center [1288, 654] width 147 height 48
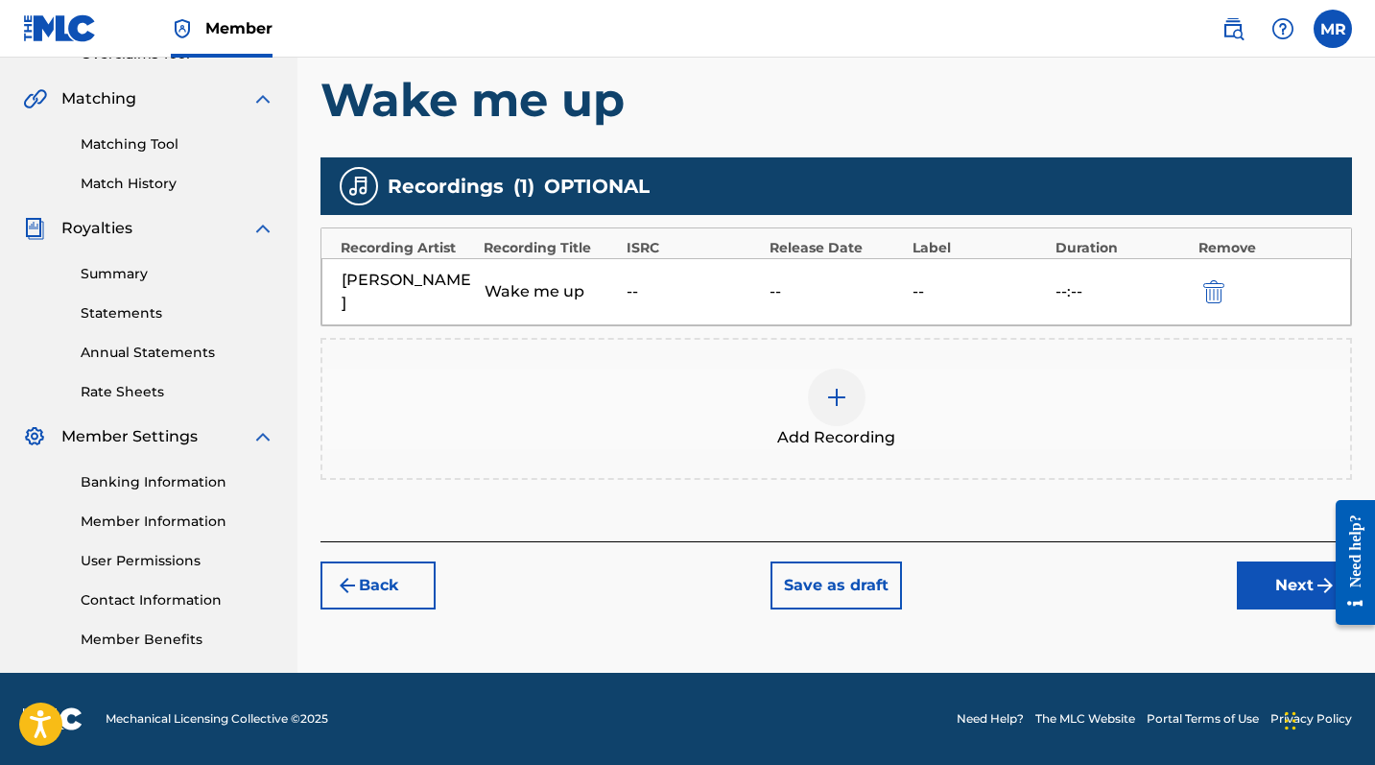
click at [1248, 568] on button "Next" at bounding box center [1294, 585] width 115 height 48
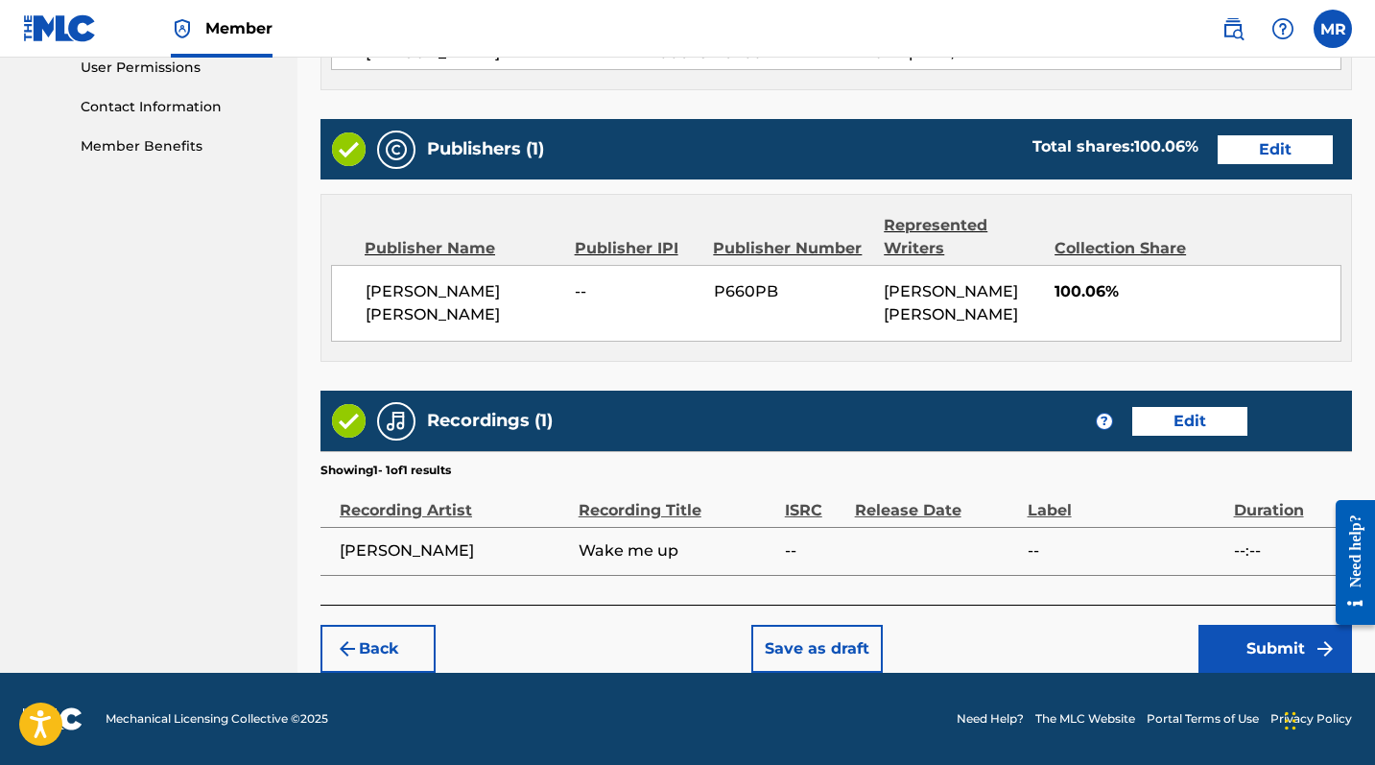
scroll to position [916, 0]
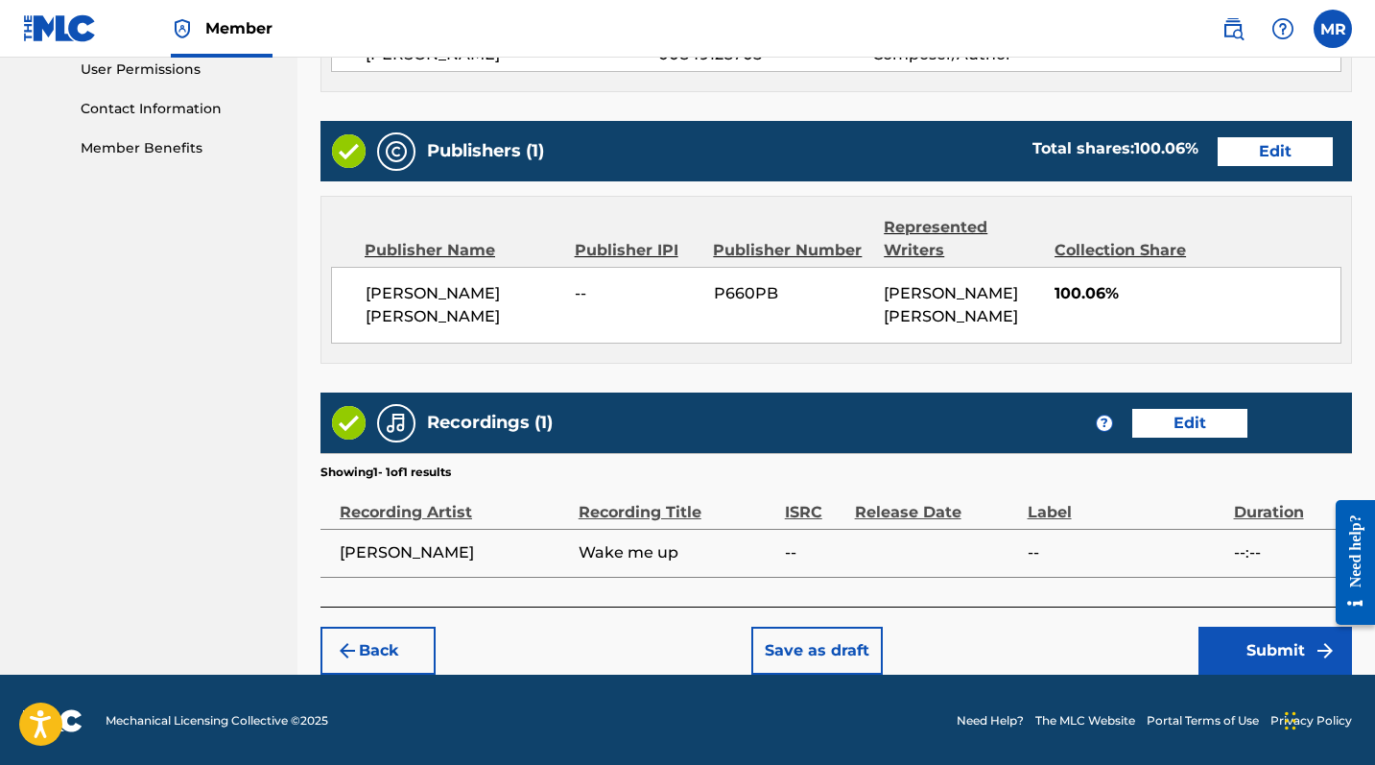
click at [1248, 625] on button "Submit" at bounding box center [1276, 651] width 154 height 48
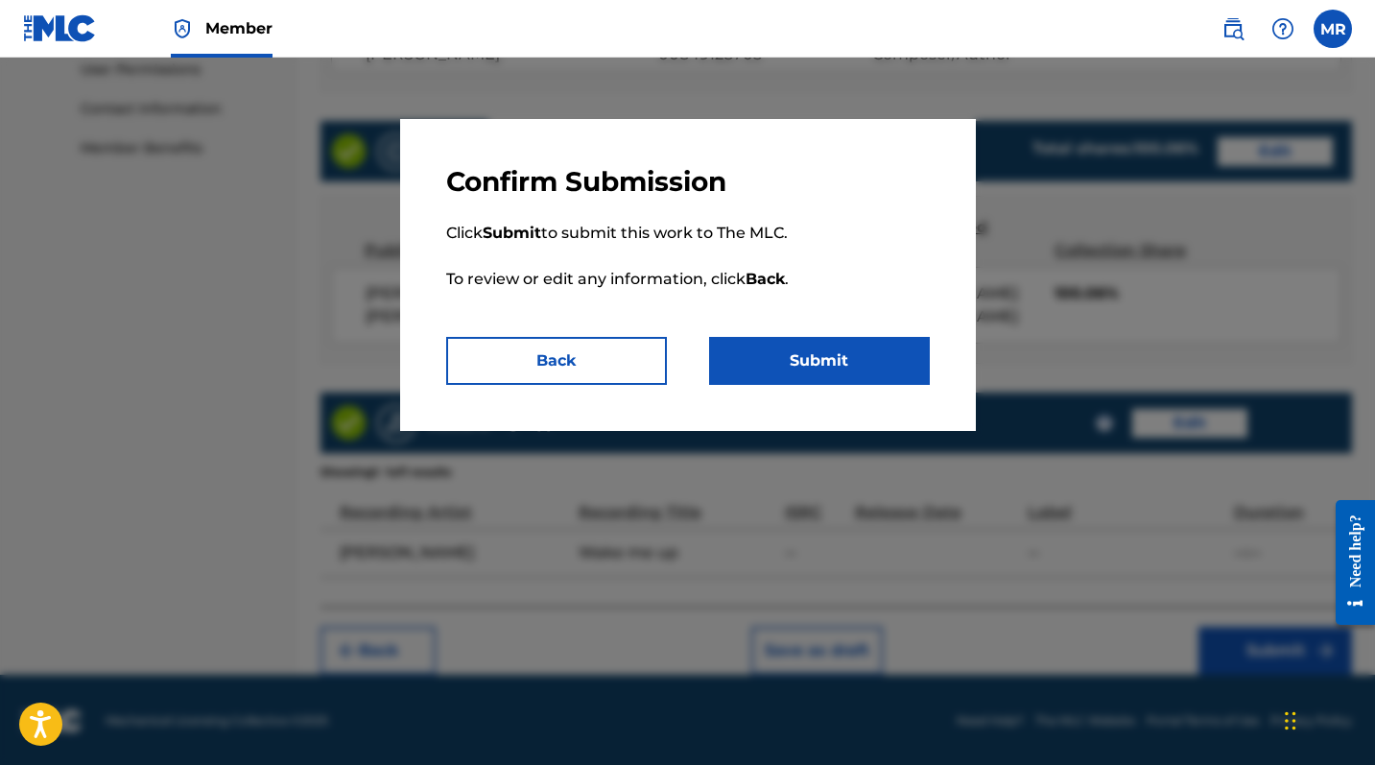
click at [830, 348] on button "Submit" at bounding box center [819, 361] width 221 height 48
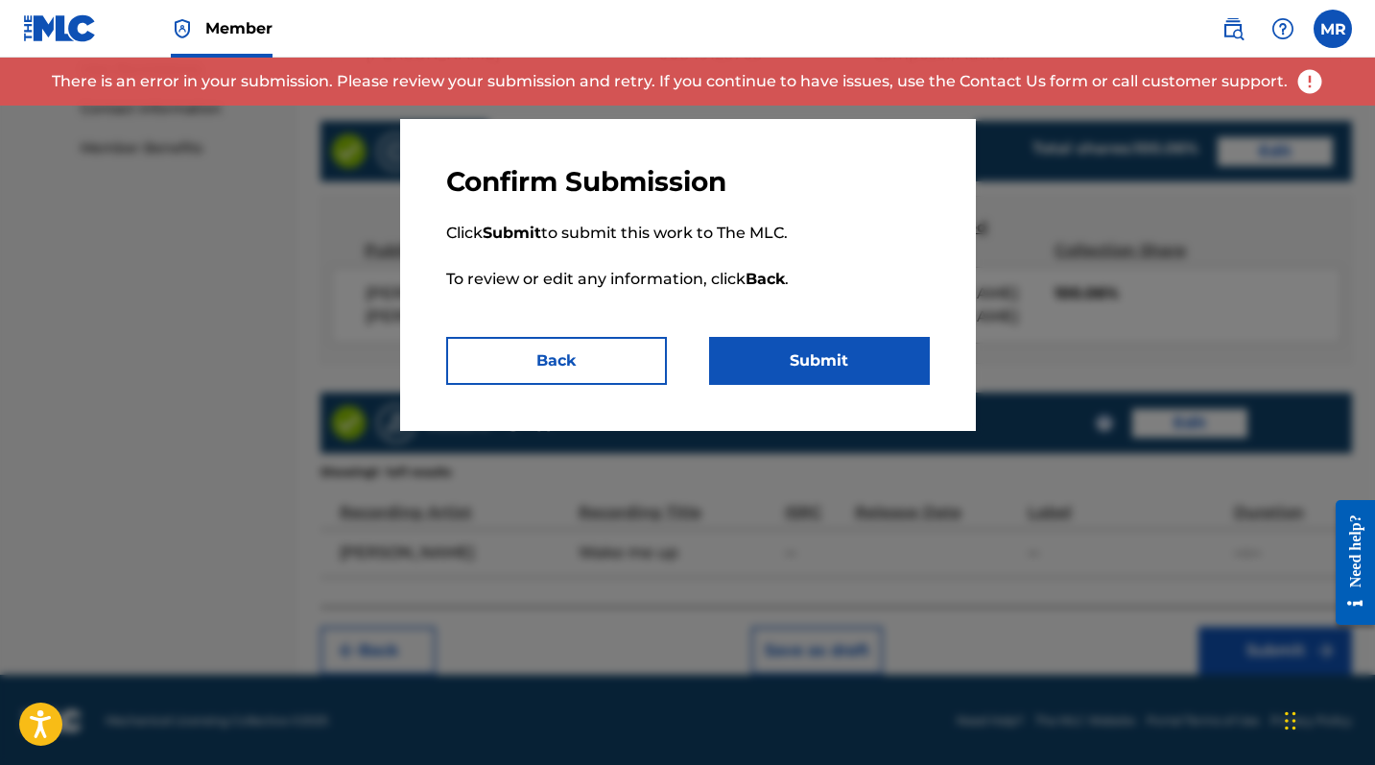
click at [532, 345] on button "Back" at bounding box center [556, 361] width 221 height 48
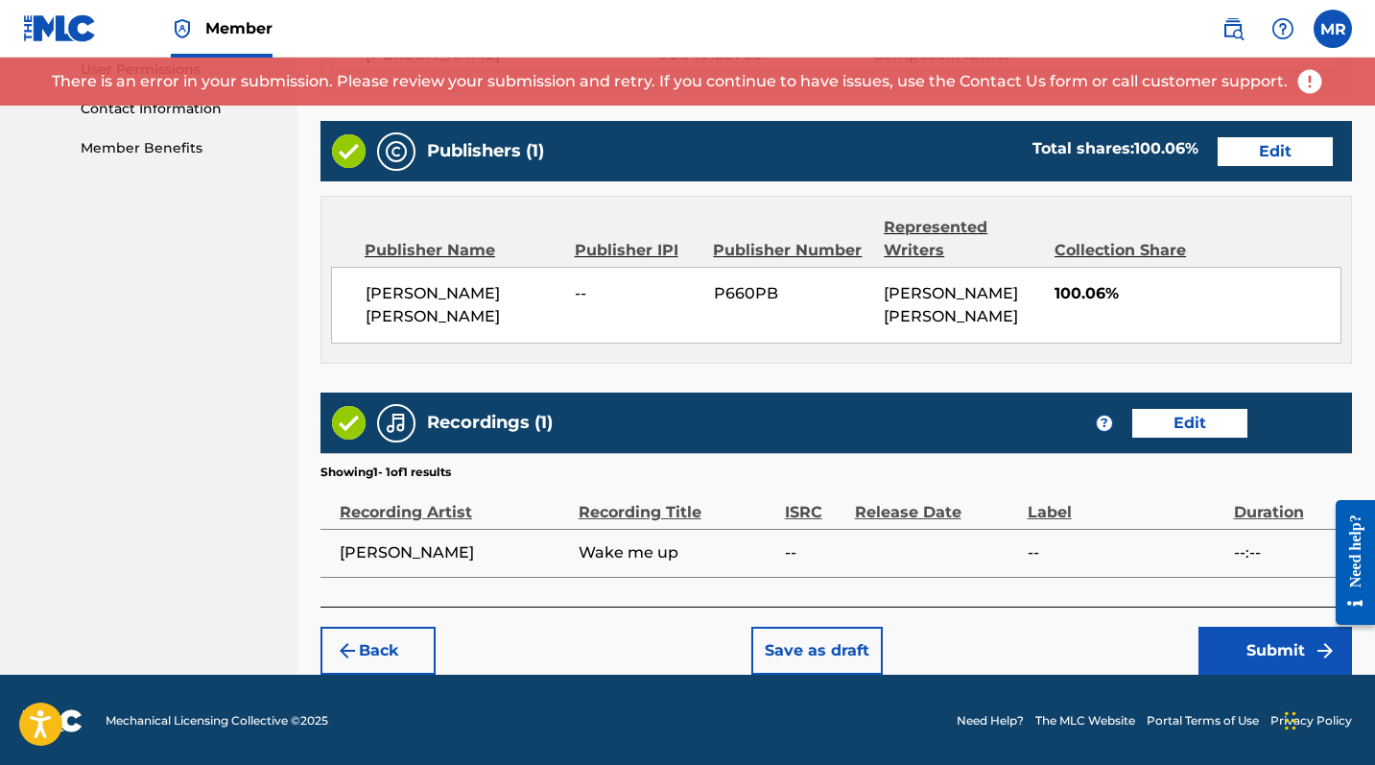
click at [827, 625] on button "Save as draft" at bounding box center [816, 651] width 131 height 48
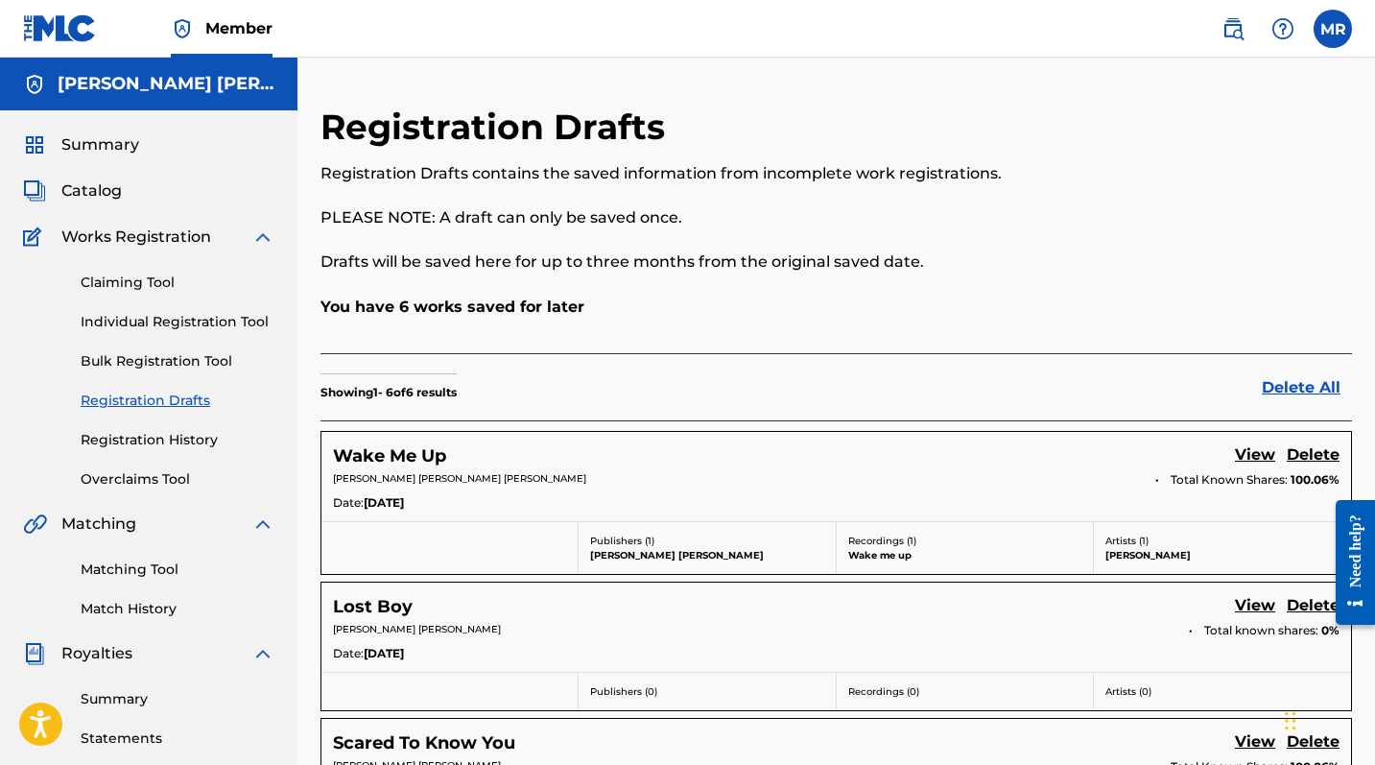
click at [127, 314] on link "Individual Registration Tool" at bounding box center [178, 322] width 194 height 20
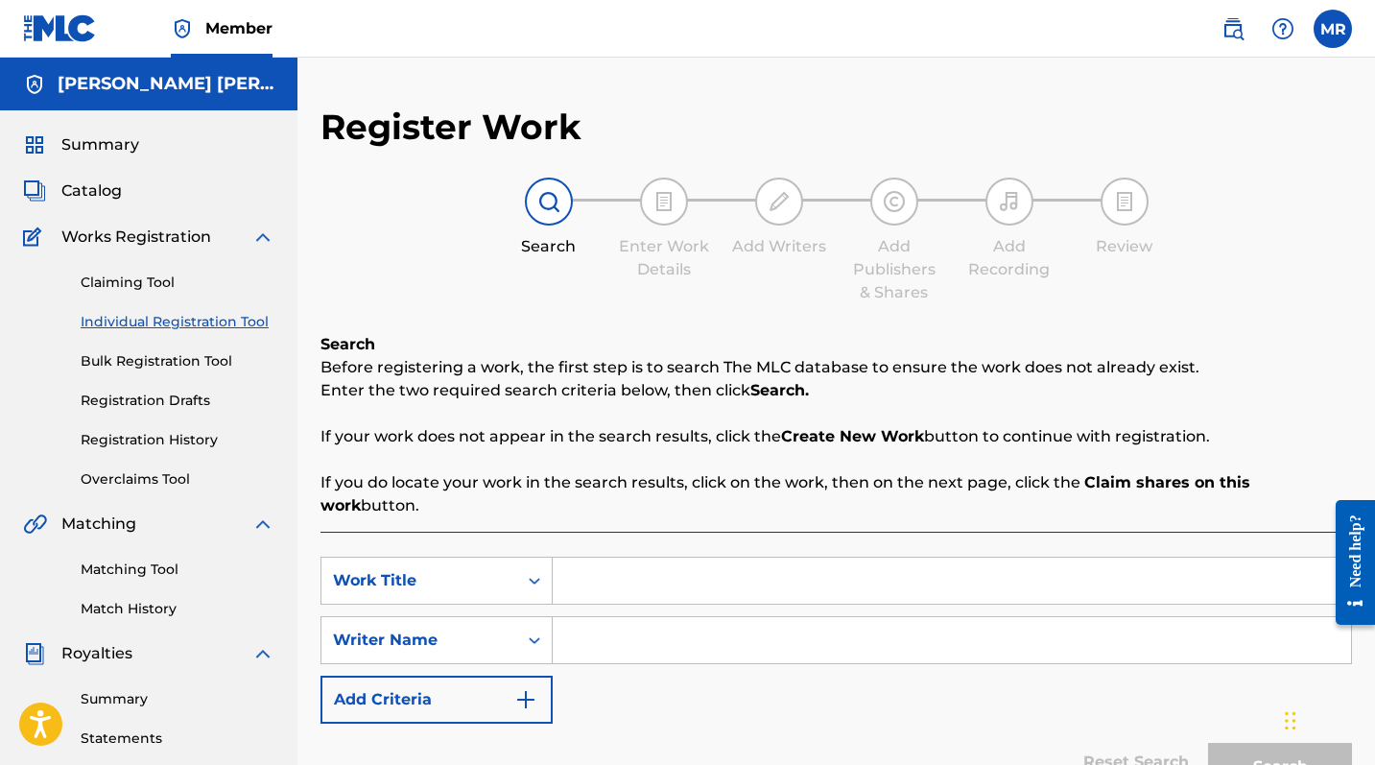
click at [646, 558] on input "Search Form" at bounding box center [952, 581] width 798 height 46
type input "Comfortable"
click at [694, 625] on input "Search Form" at bounding box center [952, 640] width 798 height 46
type input "[PERSON_NAME]"
click at [1248, 625] on button "Search" at bounding box center [1280, 767] width 144 height 48
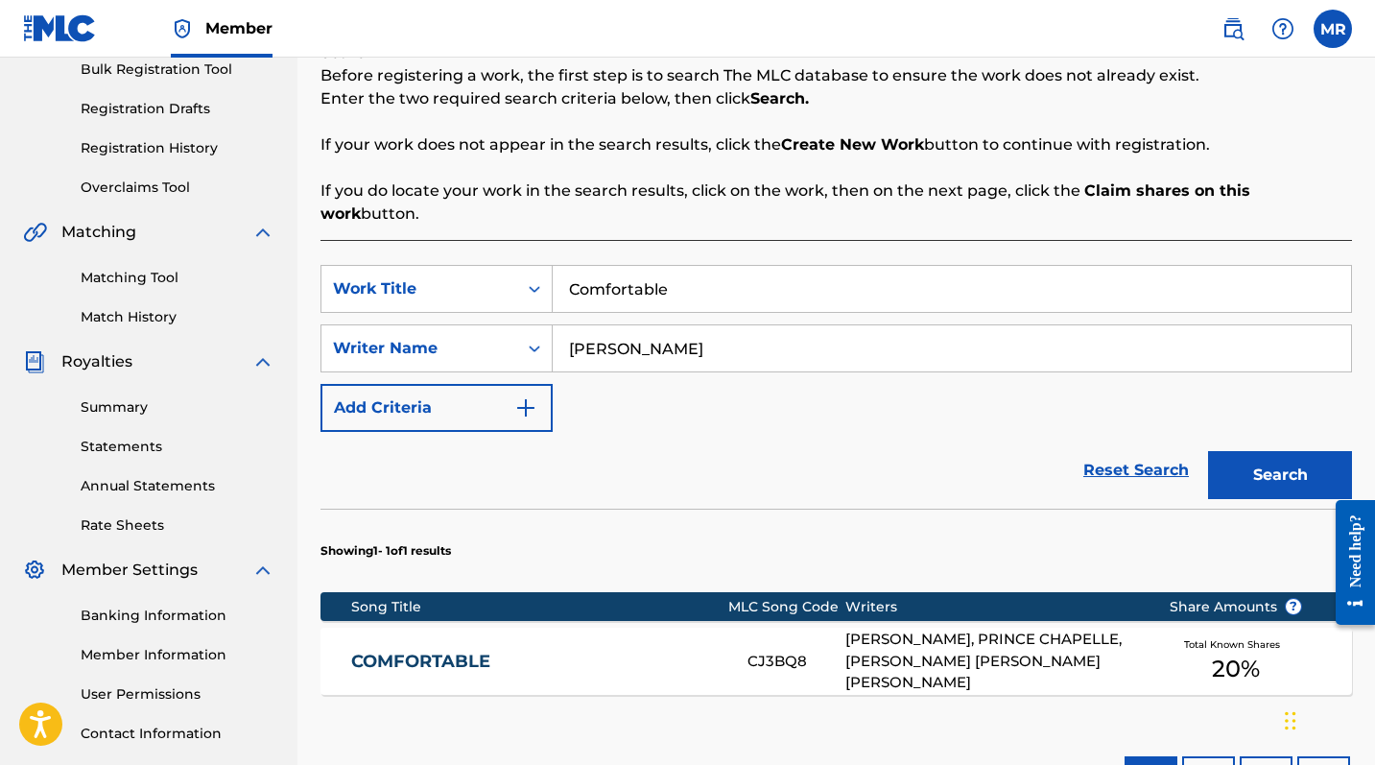
scroll to position [414, 0]
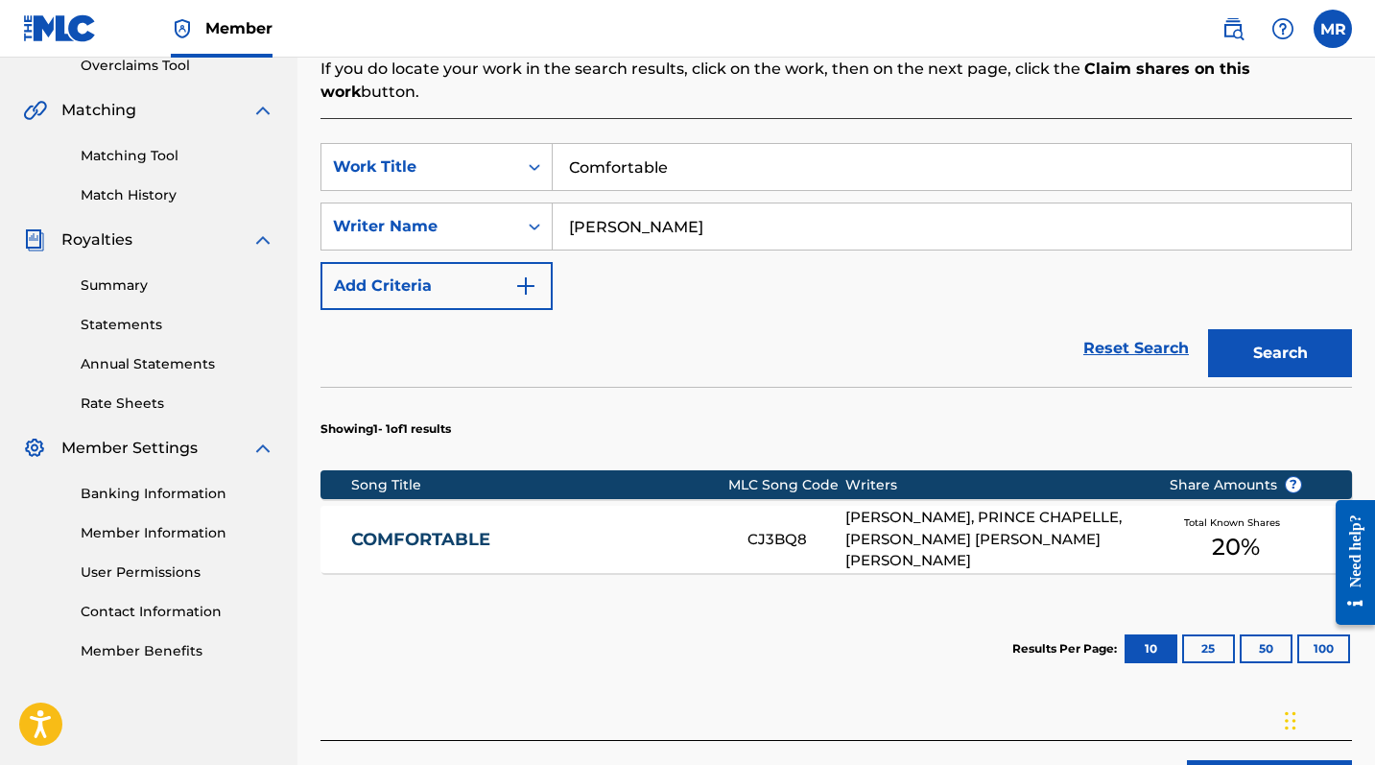
click at [1201, 511] on div "Total Known Shares 20 %" at bounding box center [1236, 540] width 192 height 59
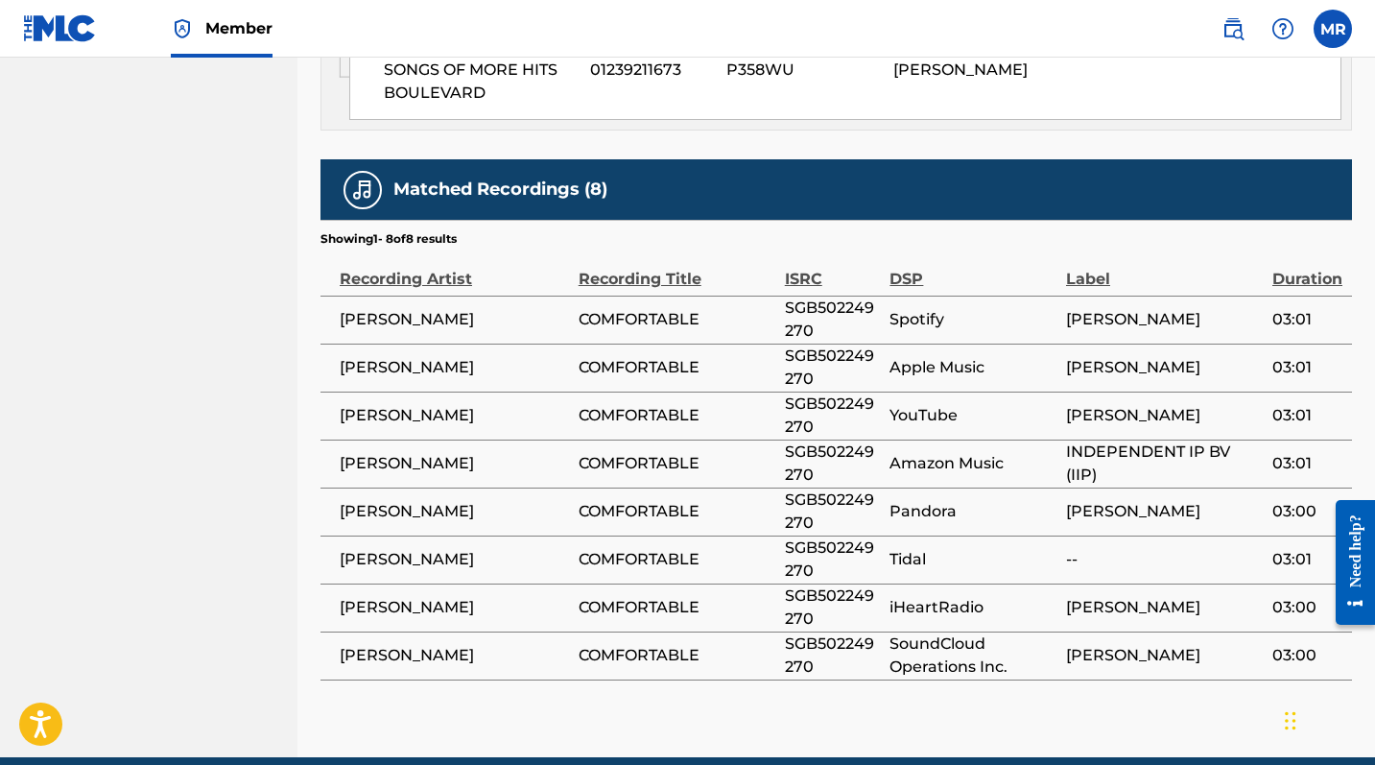
scroll to position [1790, 0]
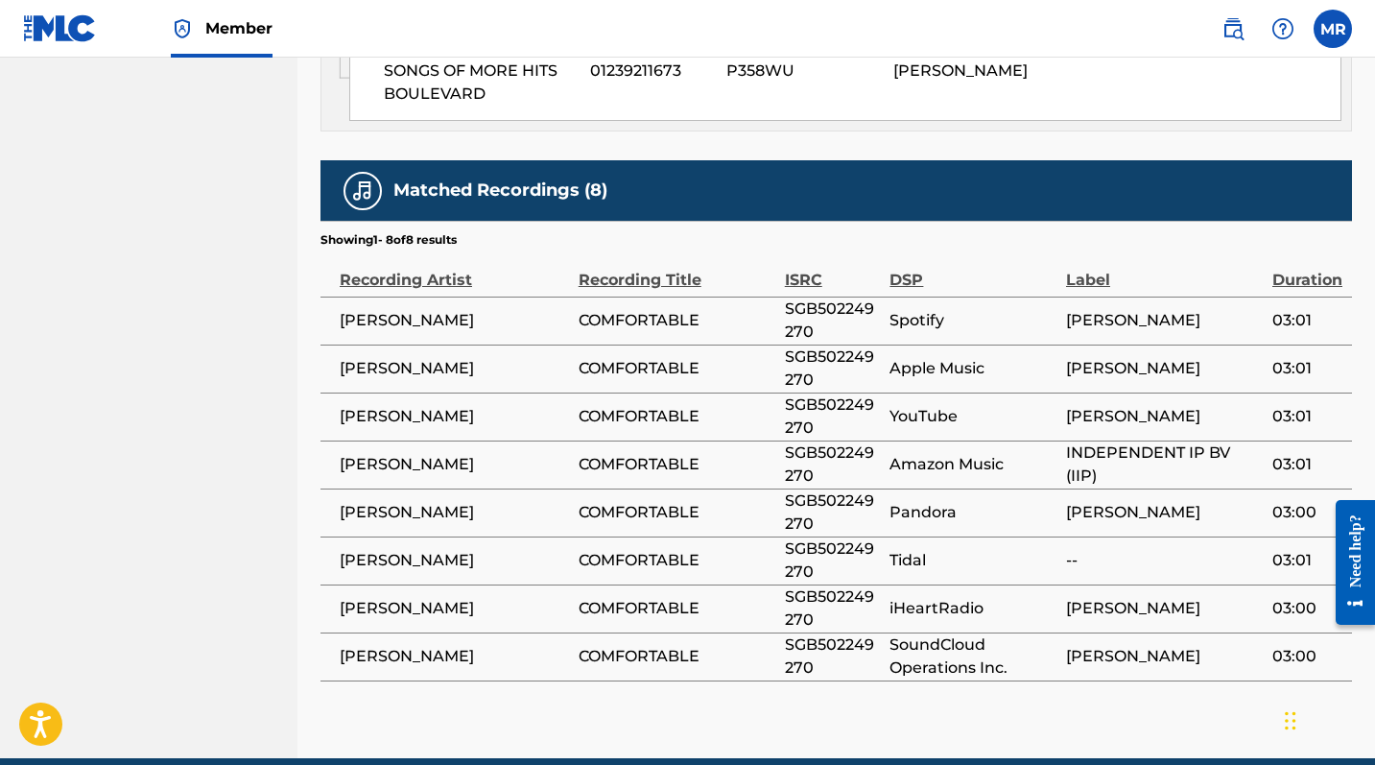
click at [433, 309] on span "[PERSON_NAME]" at bounding box center [454, 320] width 229 height 23
click at [424, 249] on div "Recording Artist" at bounding box center [454, 270] width 229 height 43
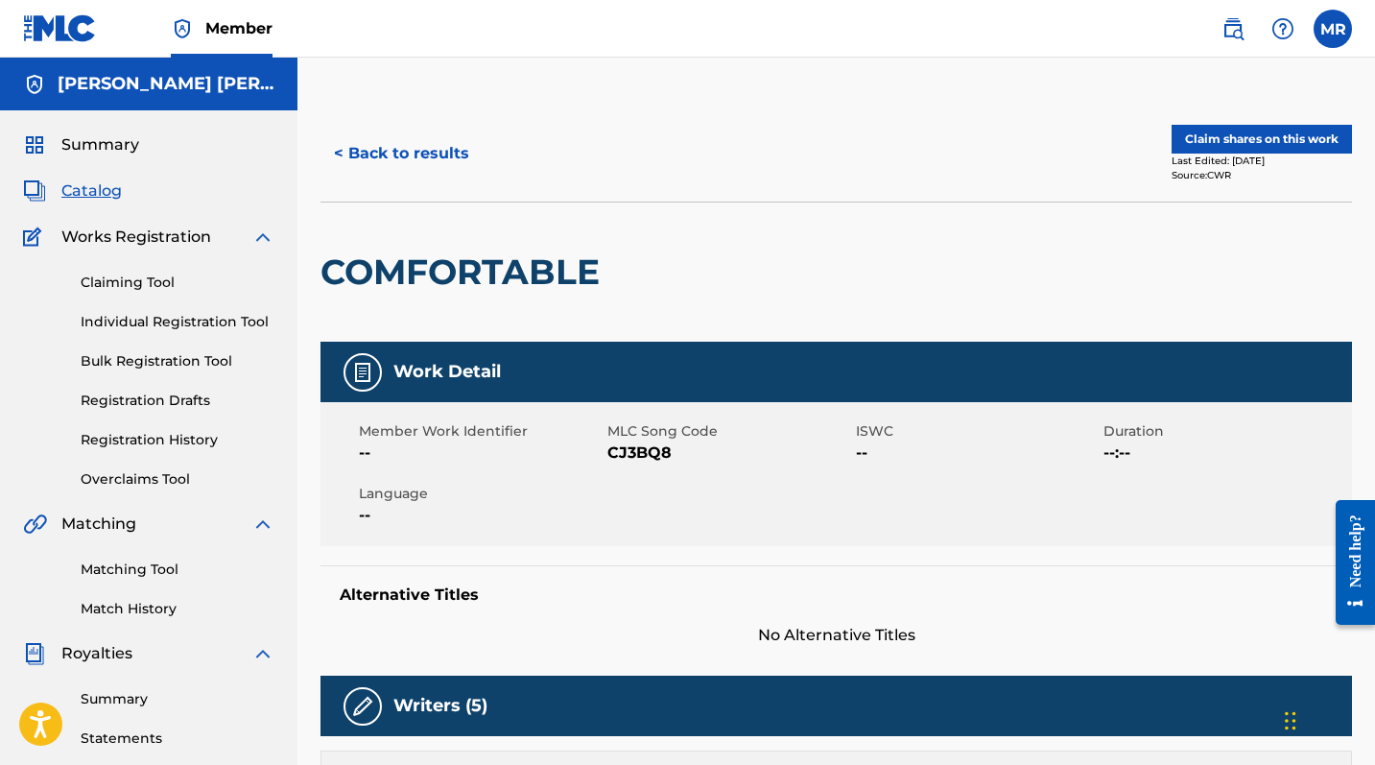
scroll to position [0, 0]
click at [367, 159] on button "< Back to results" at bounding box center [402, 154] width 162 height 48
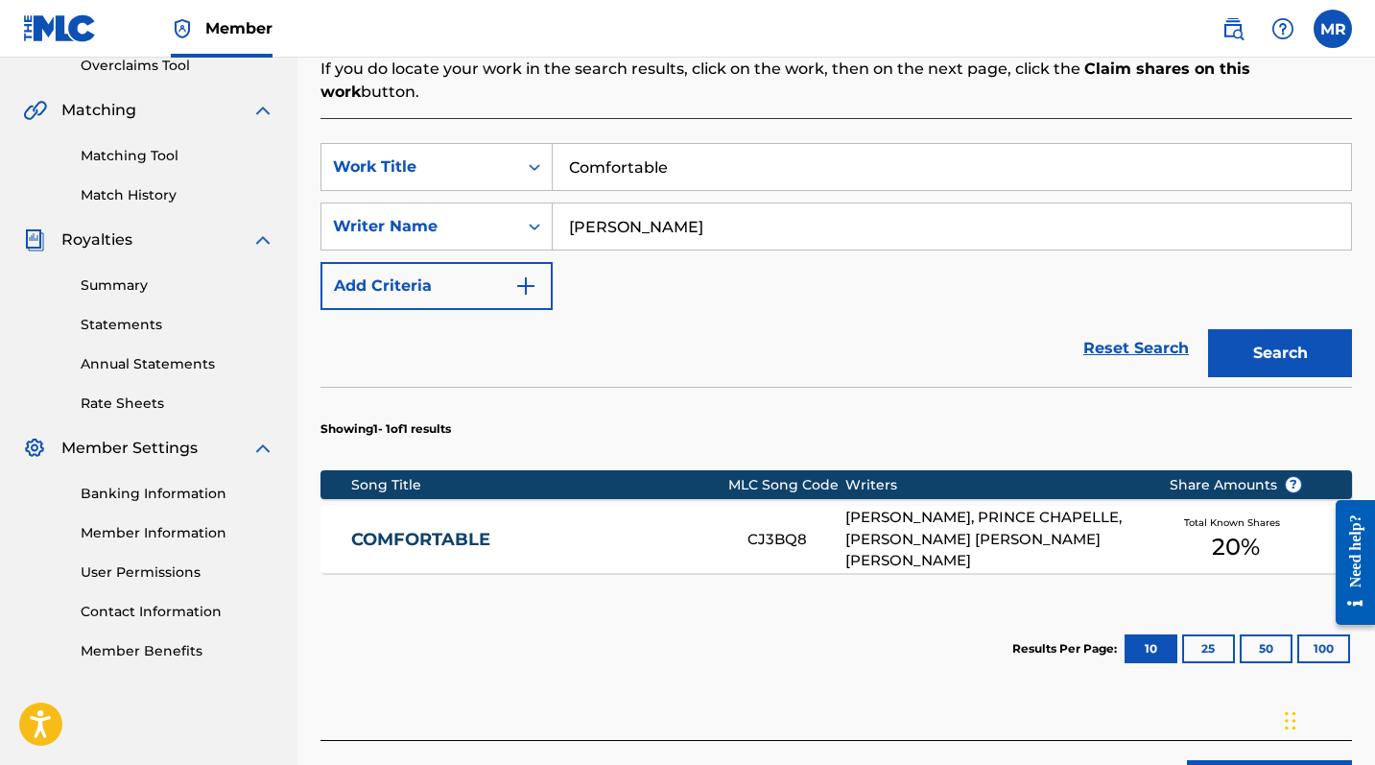
click at [440, 529] on link "COMFORTABLE" at bounding box center [536, 540] width 370 height 22
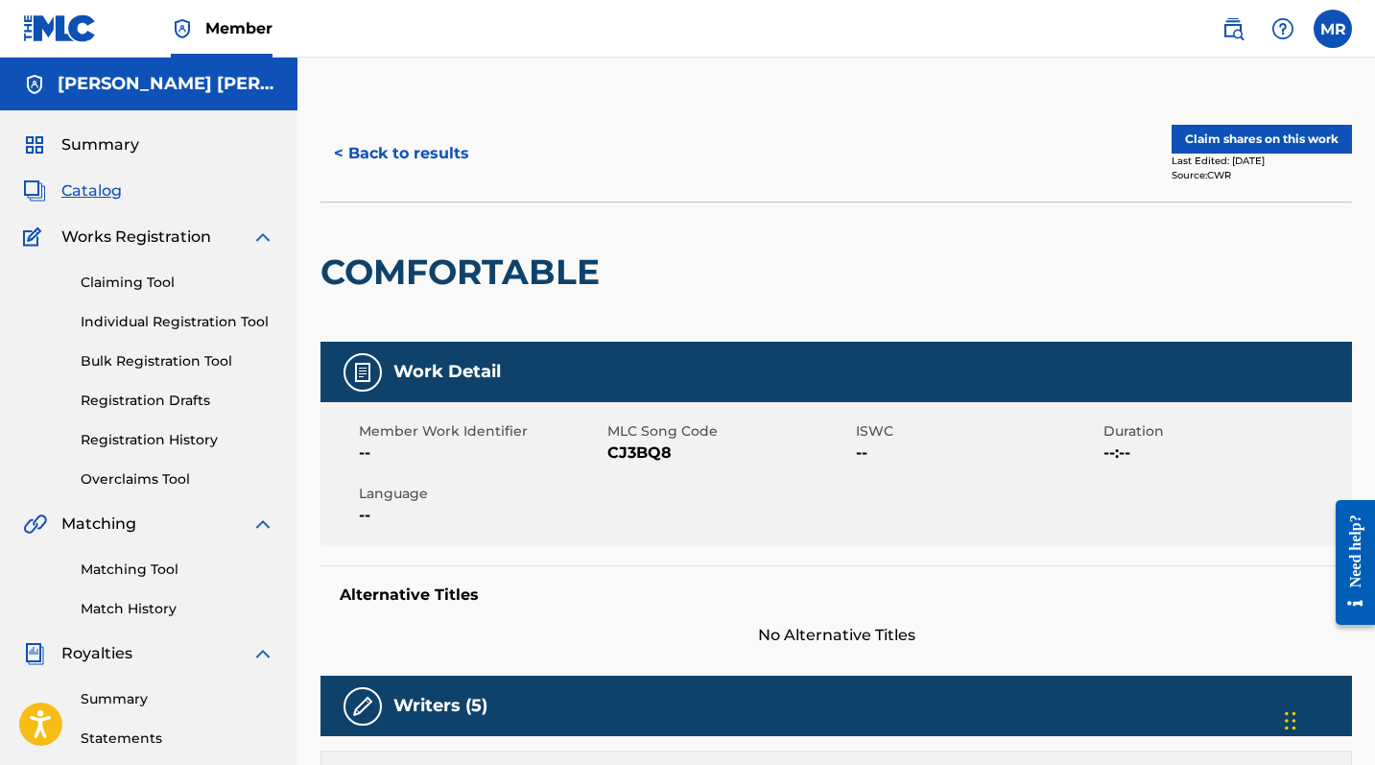
click at [1221, 141] on button "Claim shares on this work" at bounding box center [1262, 139] width 180 height 29
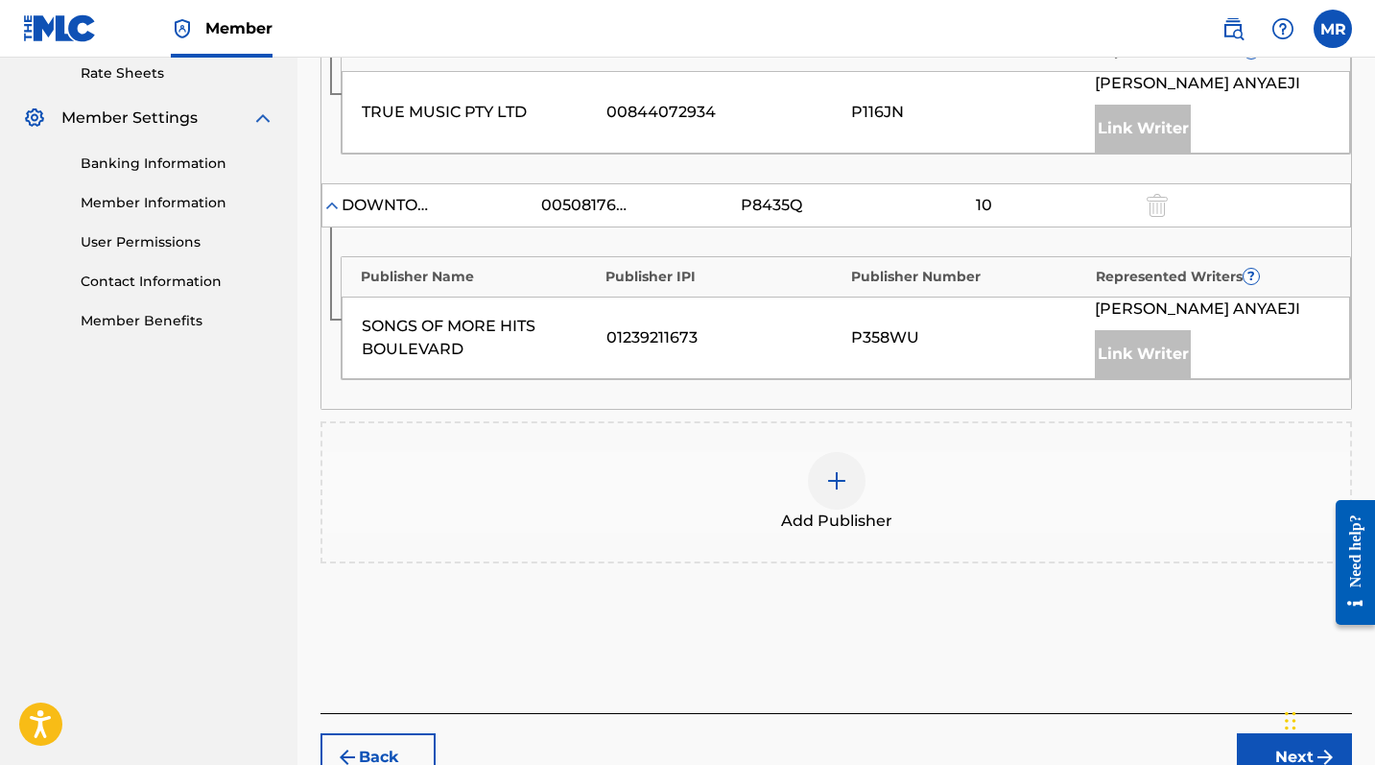
scroll to position [708, 0]
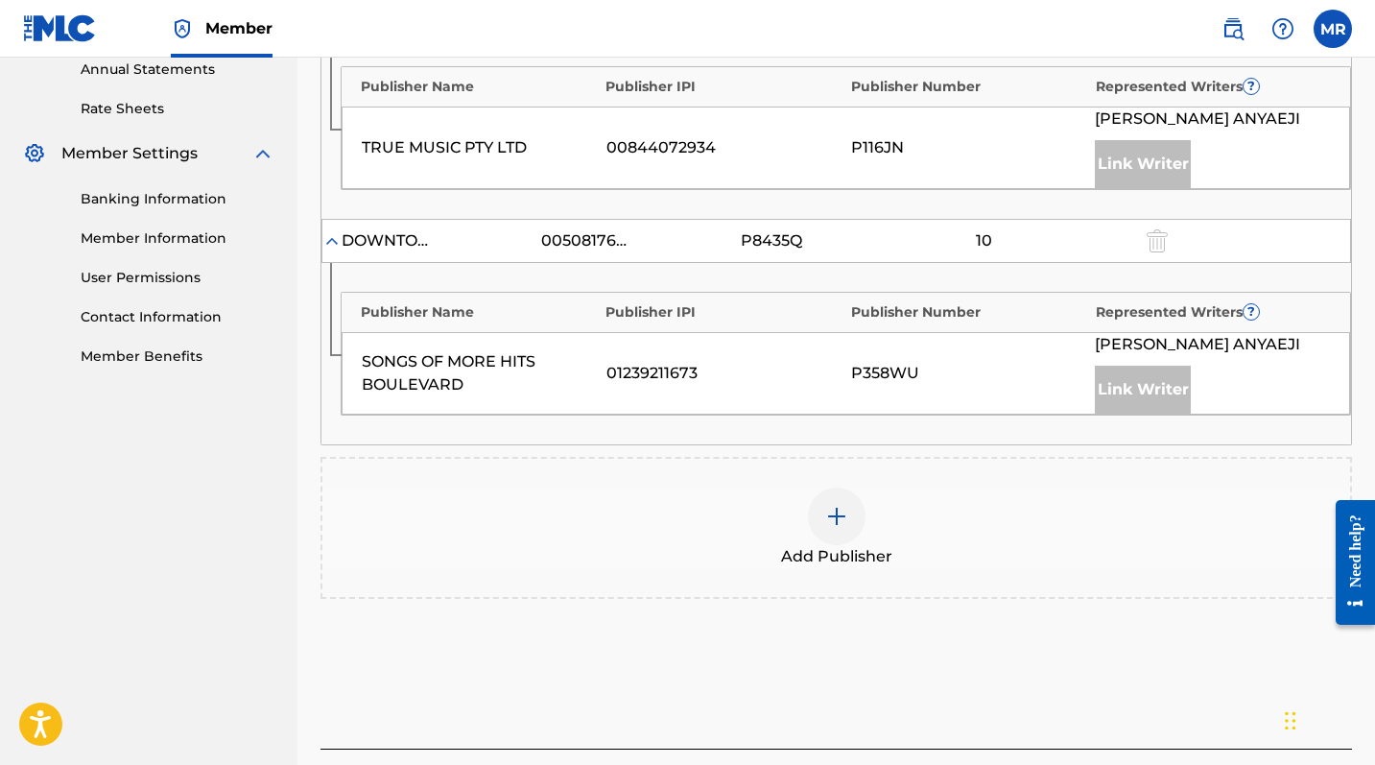
click at [841, 509] on img at bounding box center [836, 516] width 23 height 23
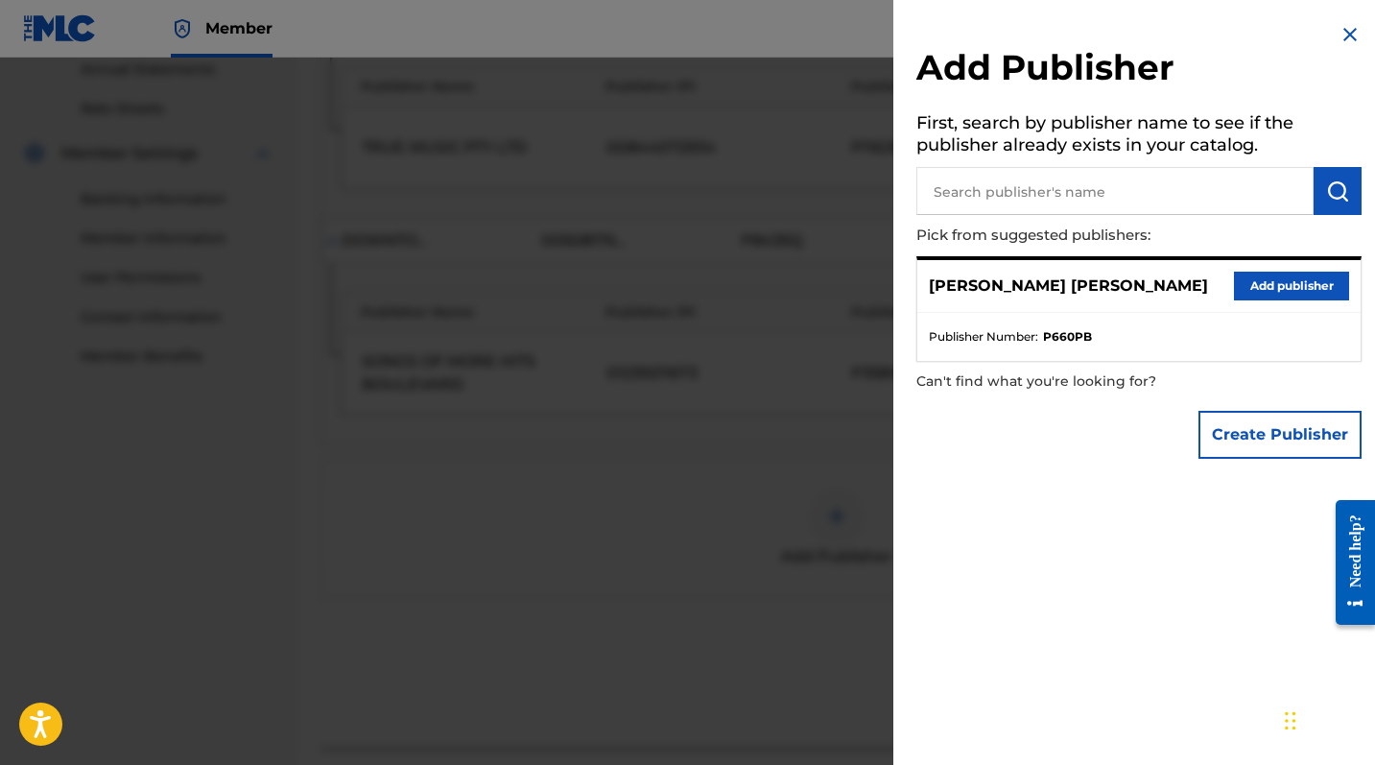
click at [1248, 283] on button "Add publisher" at bounding box center [1291, 286] width 115 height 29
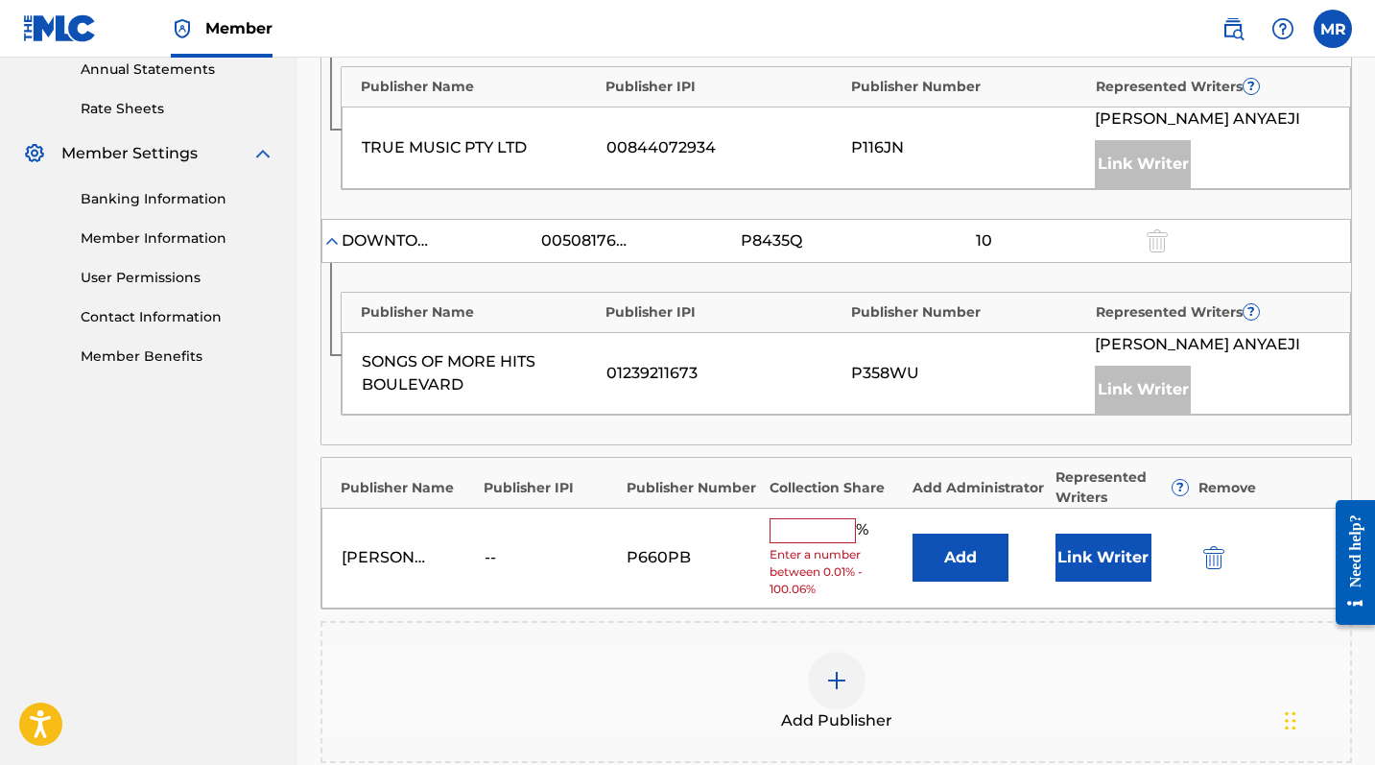
click at [797, 534] on input "text" at bounding box center [813, 530] width 86 height 25
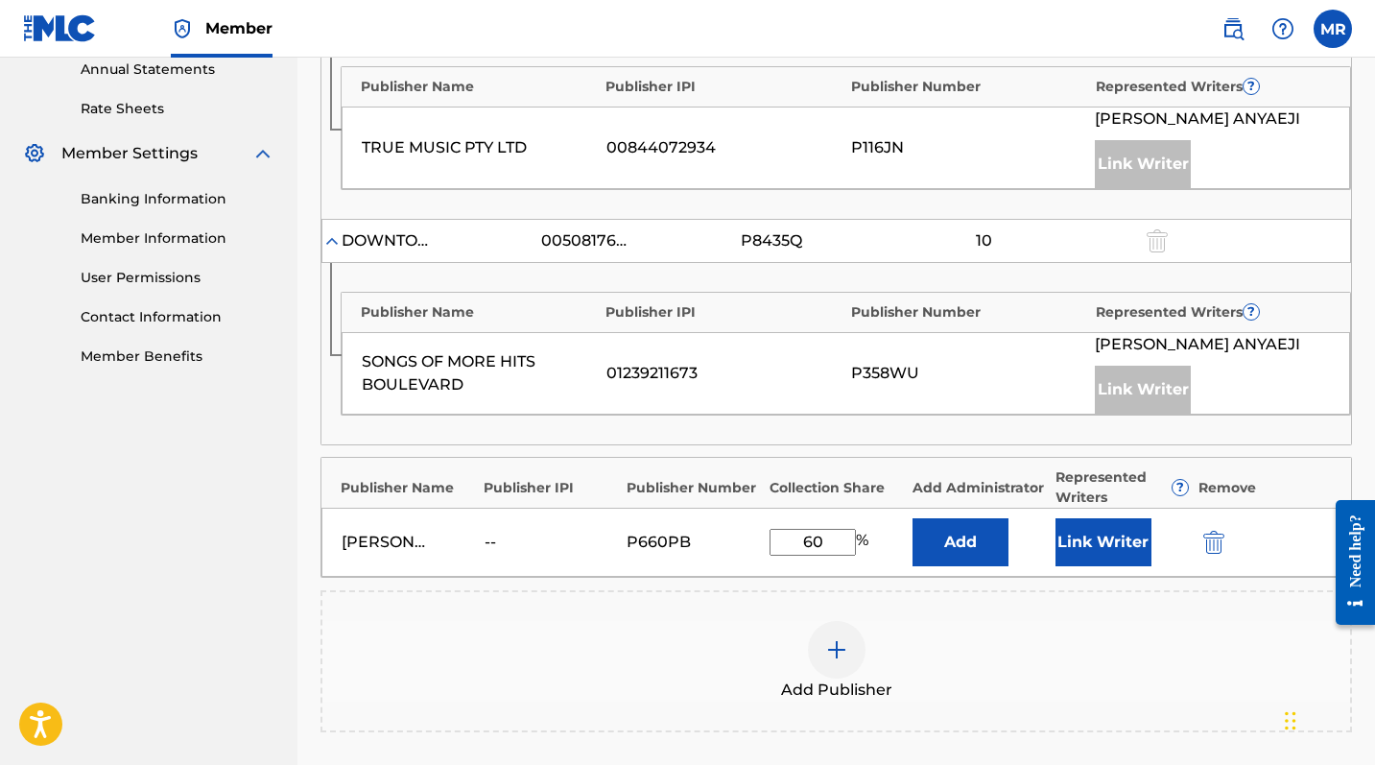
type input "6"
type input "50.3"
click at [624, 623] on div "Add Publisher" at bounding box center [836, 661] width 1028 height 81
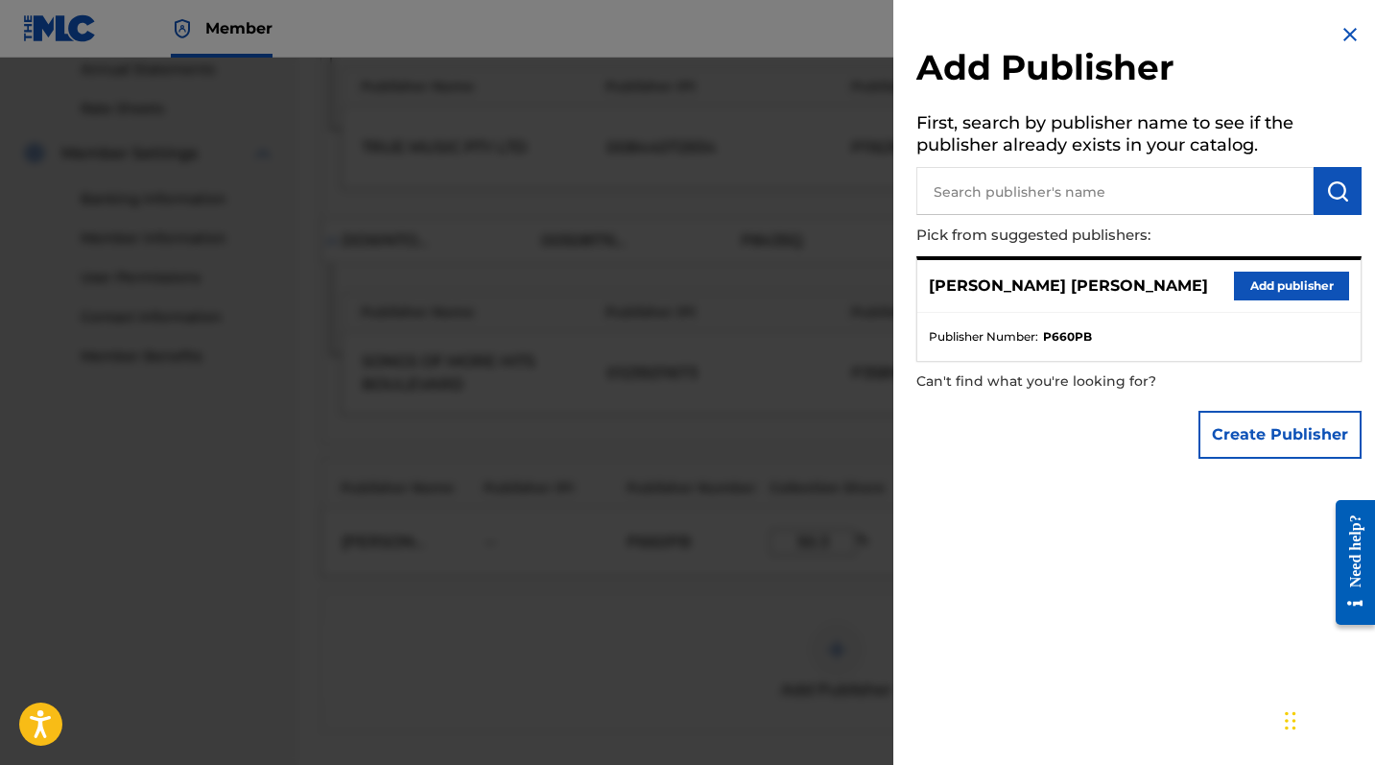
click at [744, 600] on div at bounding box center [687, 440] width 1375 height 765
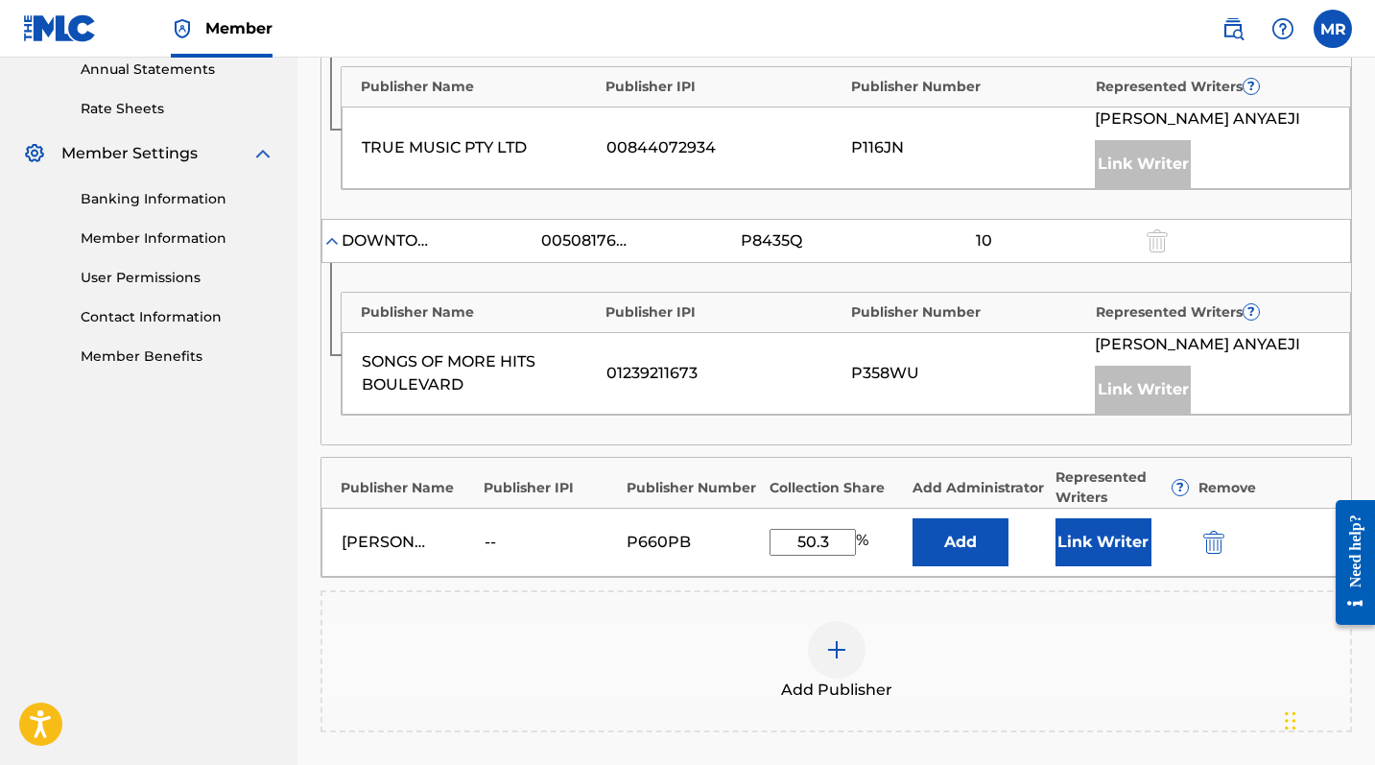
click at [1124, 546] on button "Link Writer" at bounding box center [1104, 542] width 96 height 48
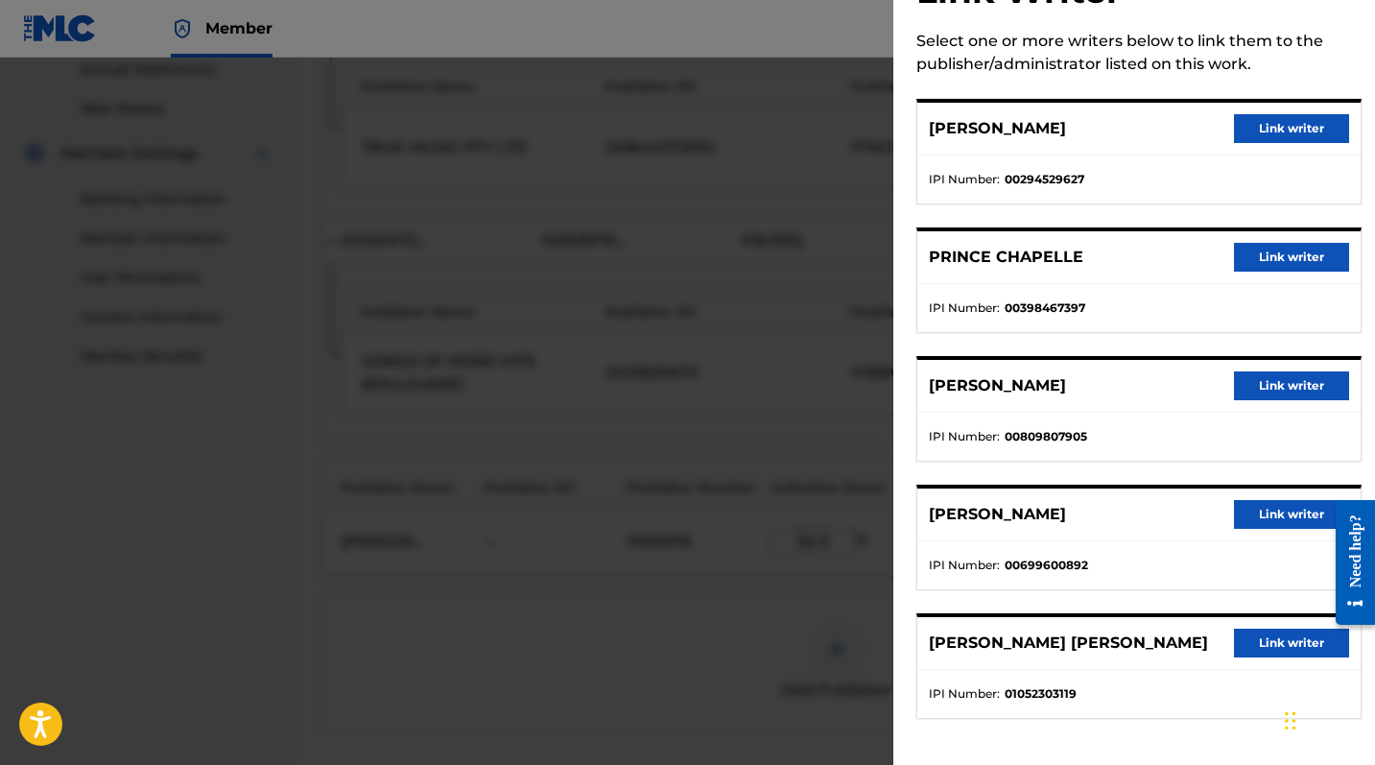
scroll to position [77, 0]
click at [1248, 625] on button "Link writer" at bounding box center [1291, 643] width 115 height 29
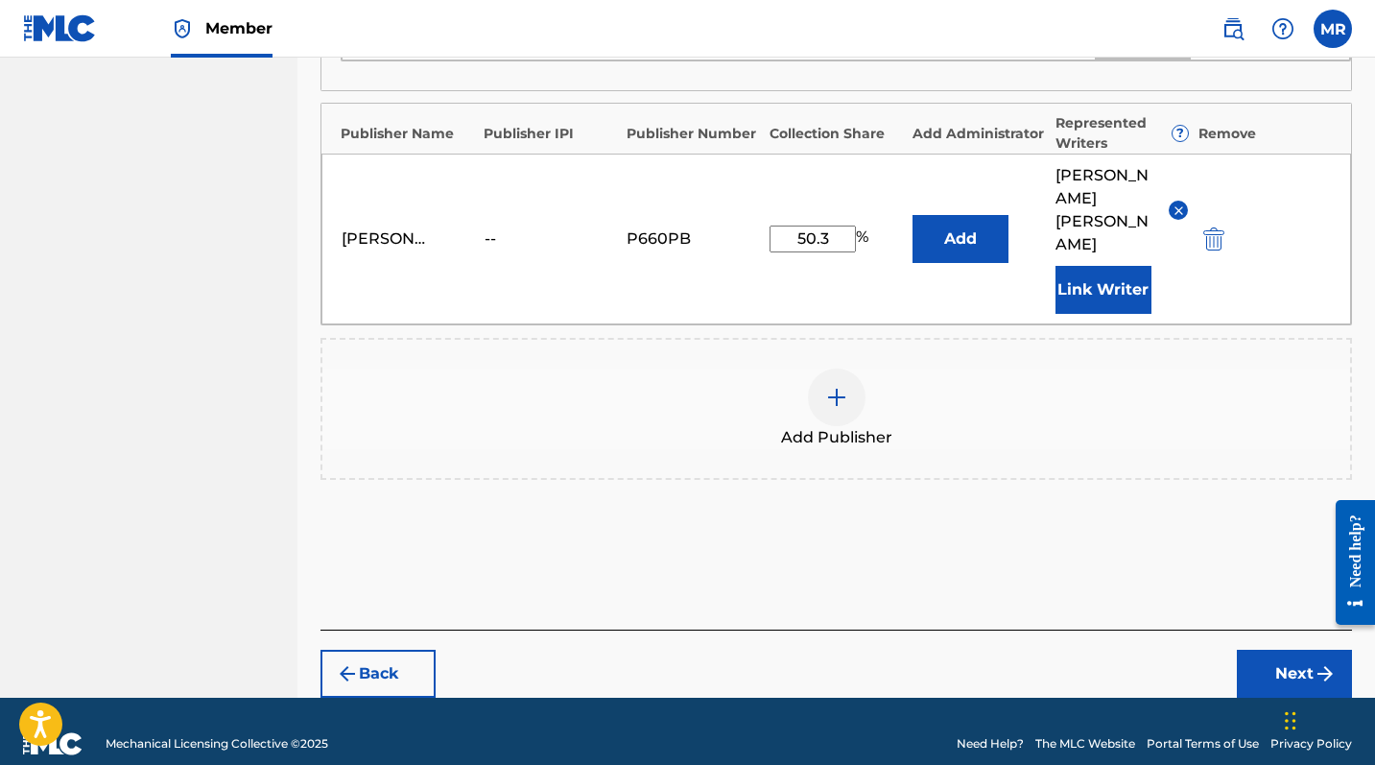
click at [1248, 625] on button "Next" at bounding box center [1294, 674] width 115 height 48
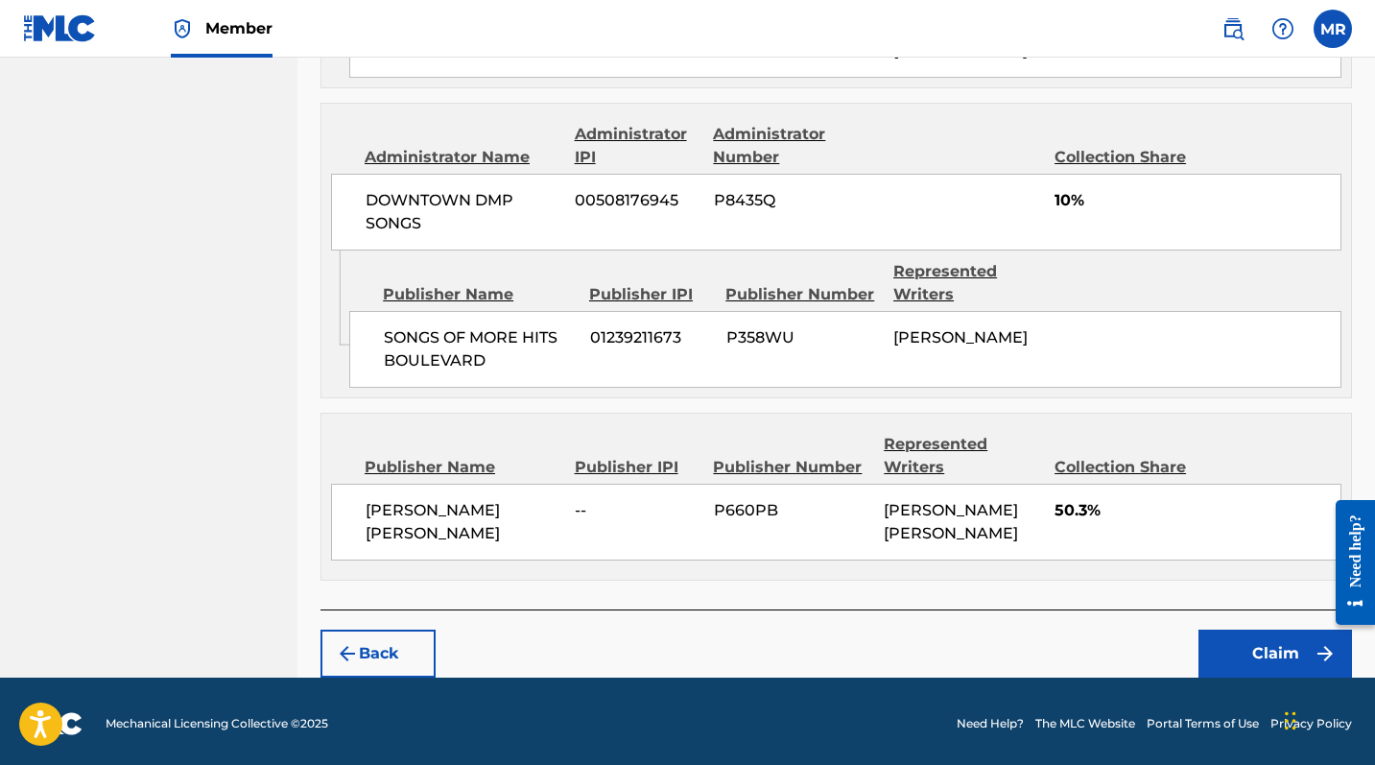
scroll to position [1107, 0]
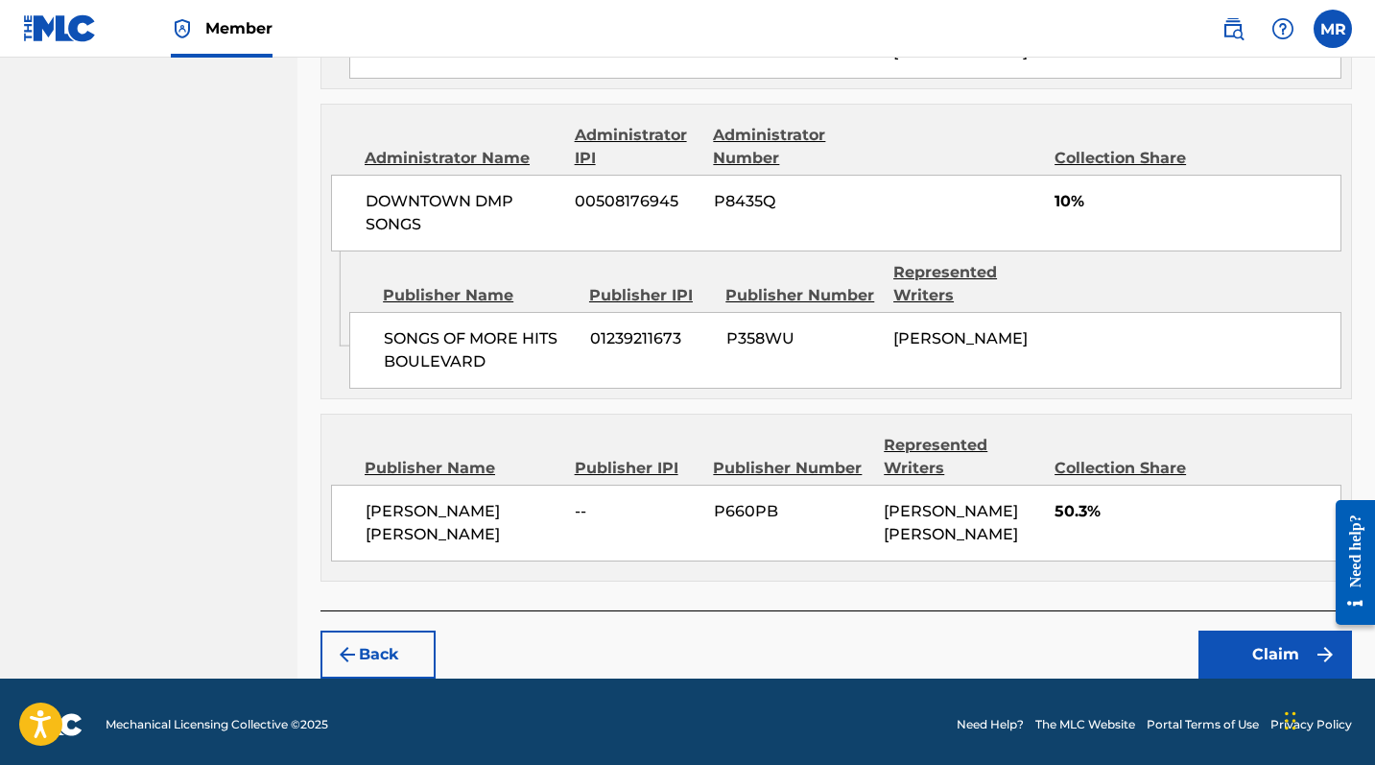
click at [1248, 625] on button "Claim" at bounding box center [1276, 654] width 154 height 48
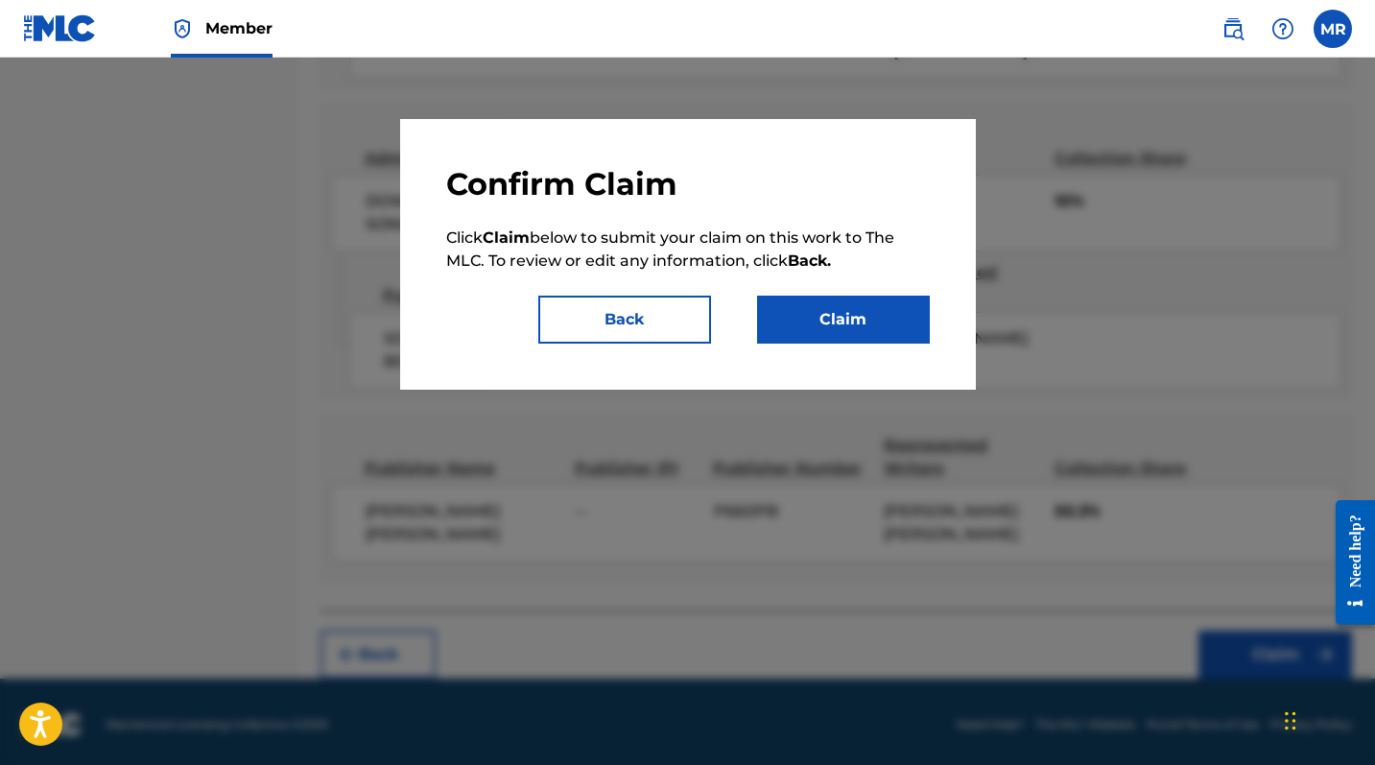
click at [836, 318] on button "Claim" at bounding box center [843, 320] width 173 height 48
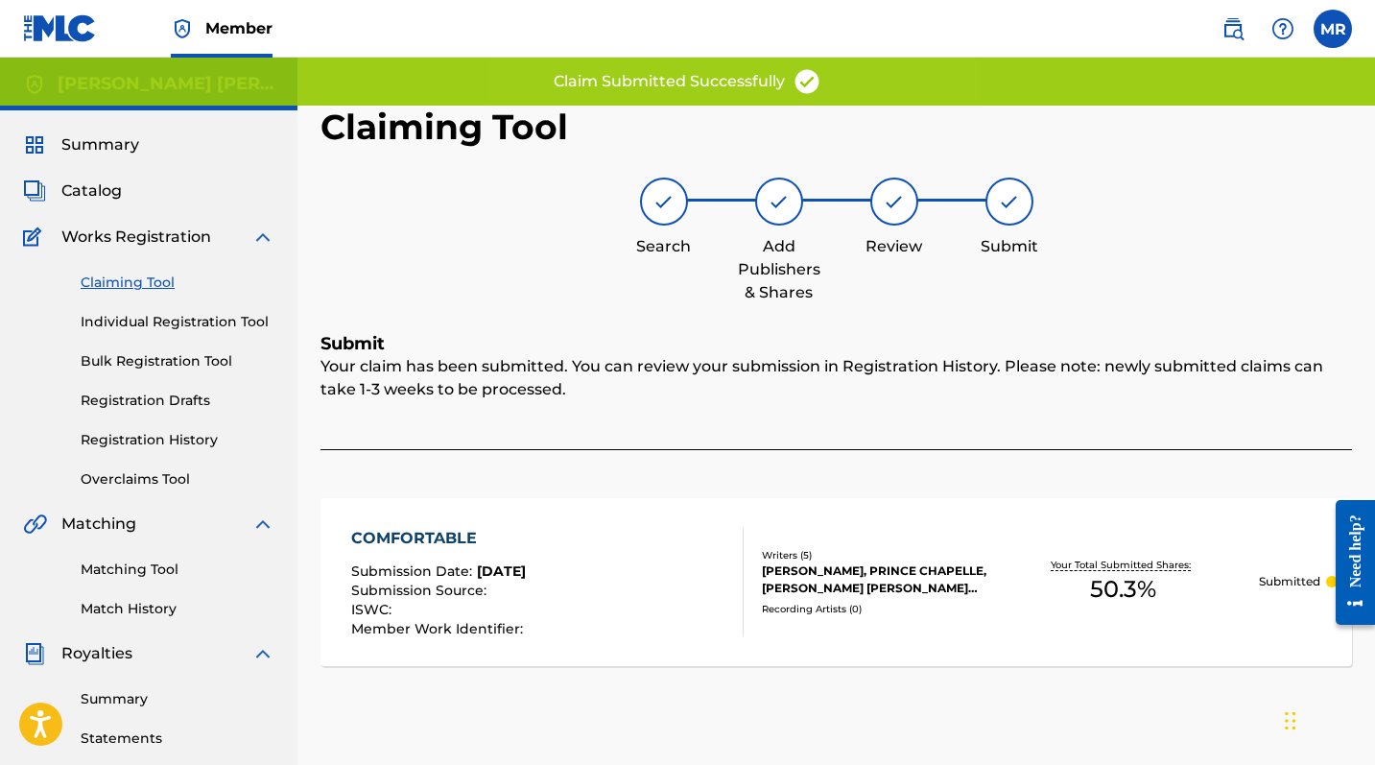
scroll to position [0, 0]
click at [131, 325] on link "Individual Registration Tool" at bounding box center [178, 322] width 194 height 20
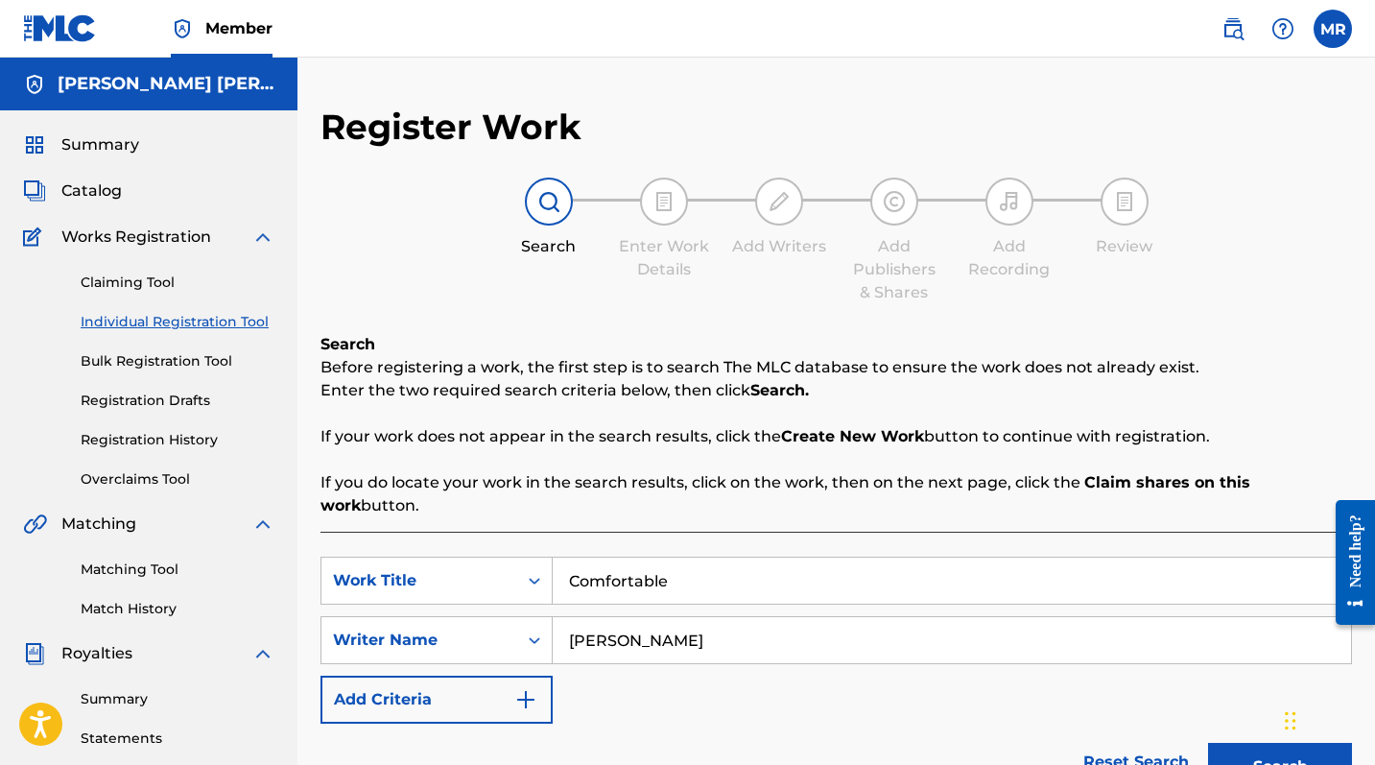
drag, startPoint x: 697, startPoint y: 562, endPoint x: 556, endPoint y: 557, distance: 141.2
click at [556, 559] on input "Comfortable" at bounding box center [952, 581] width 798 height 46
type input "Matthew's Eyes"
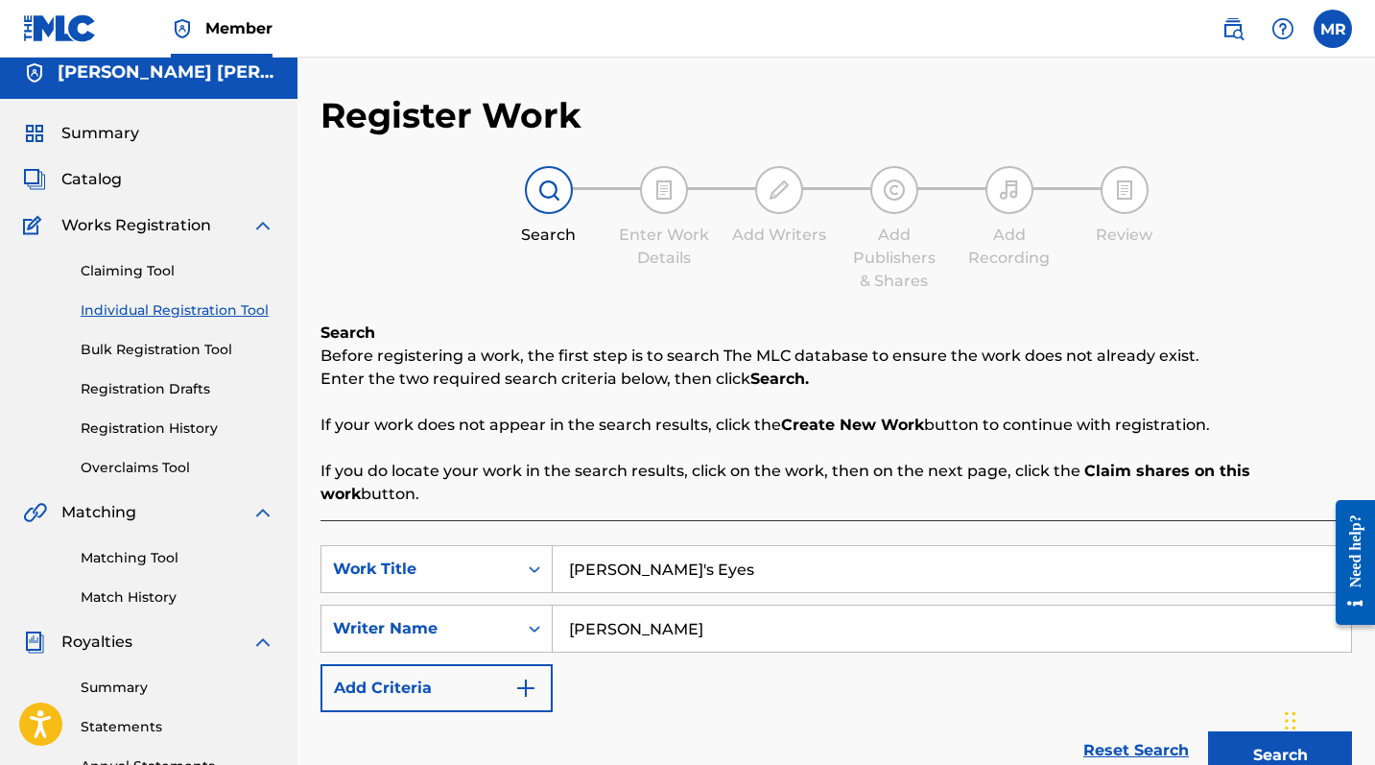
click at [1248, 625] on button "Search" at bounding box center [1280, 755] width 144 height 48
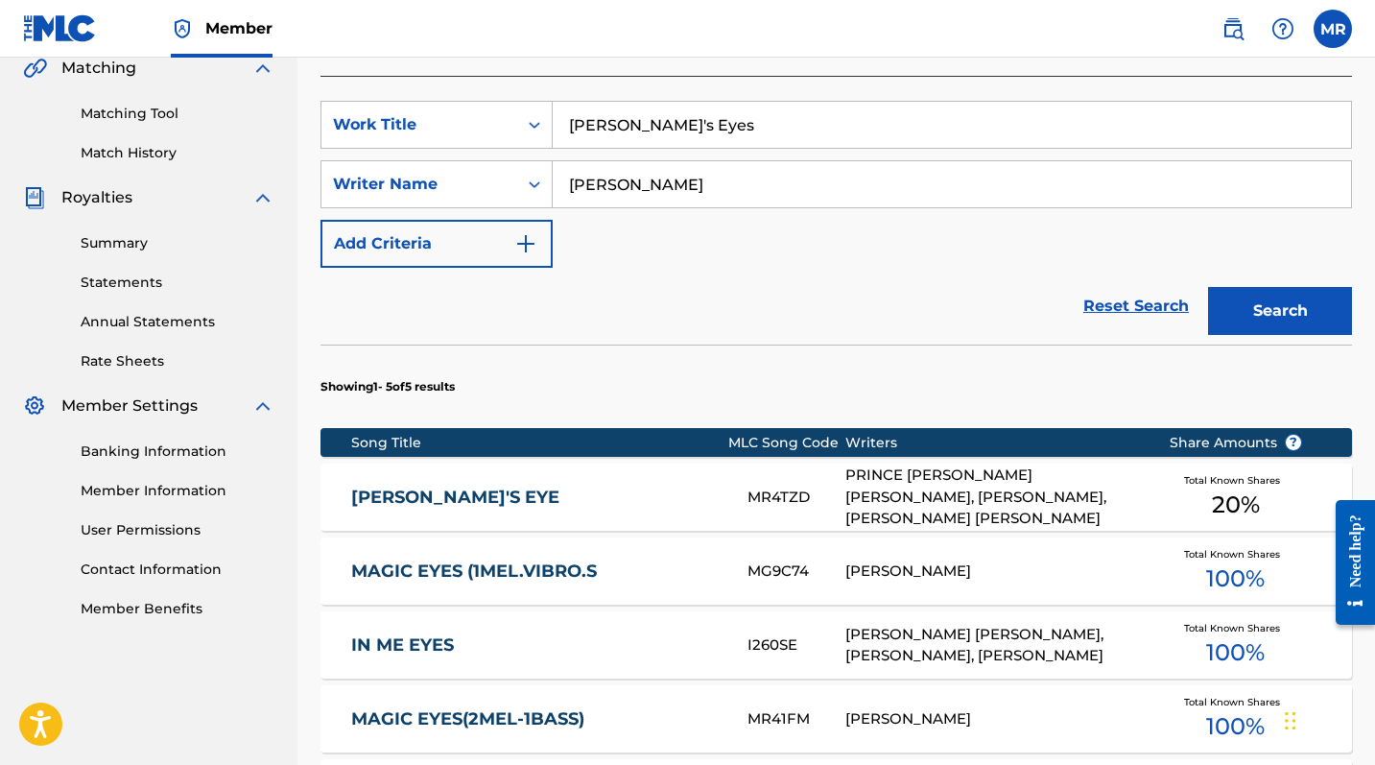
scroll to position [456, 0]
click at [797, 487] on div "MR4TZD" at bounding box center [797, 498] width 98 height 22
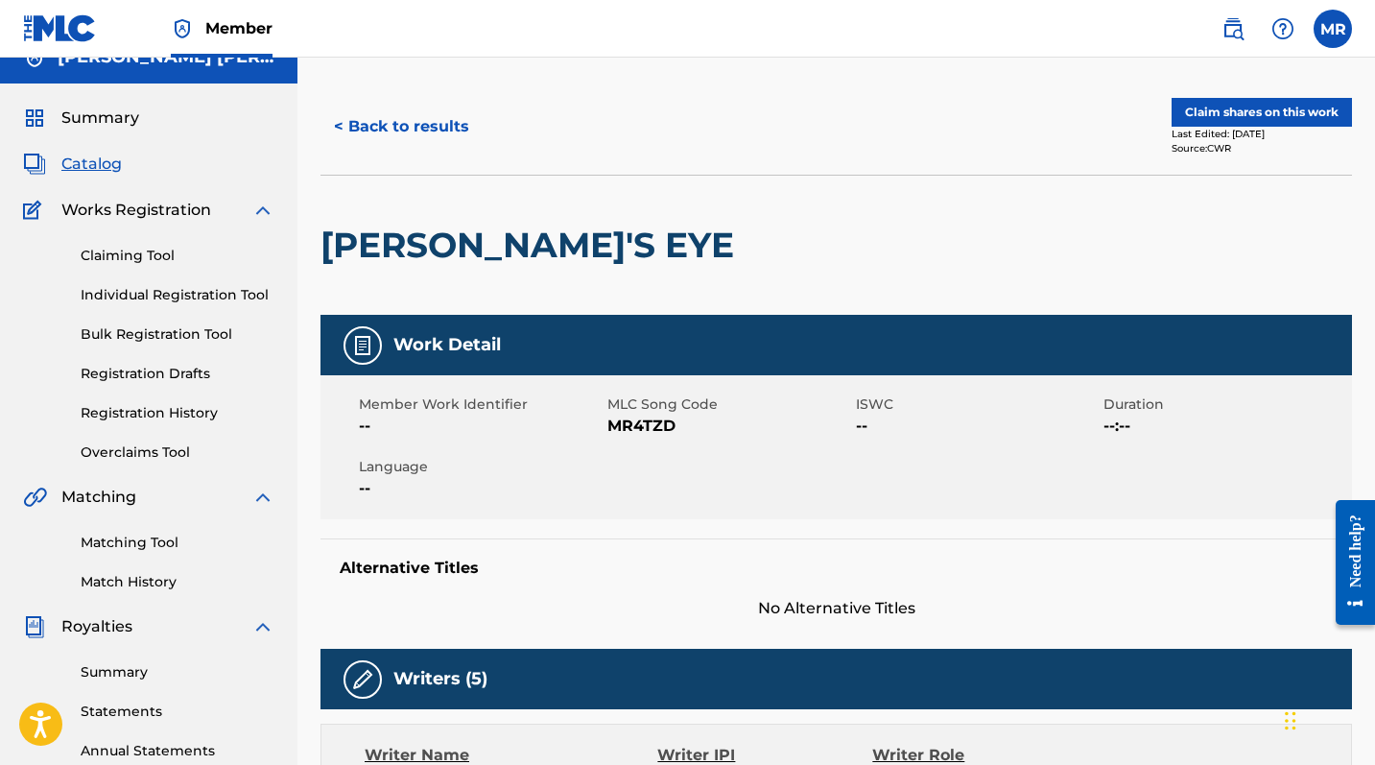
scroll to position [28, 0]
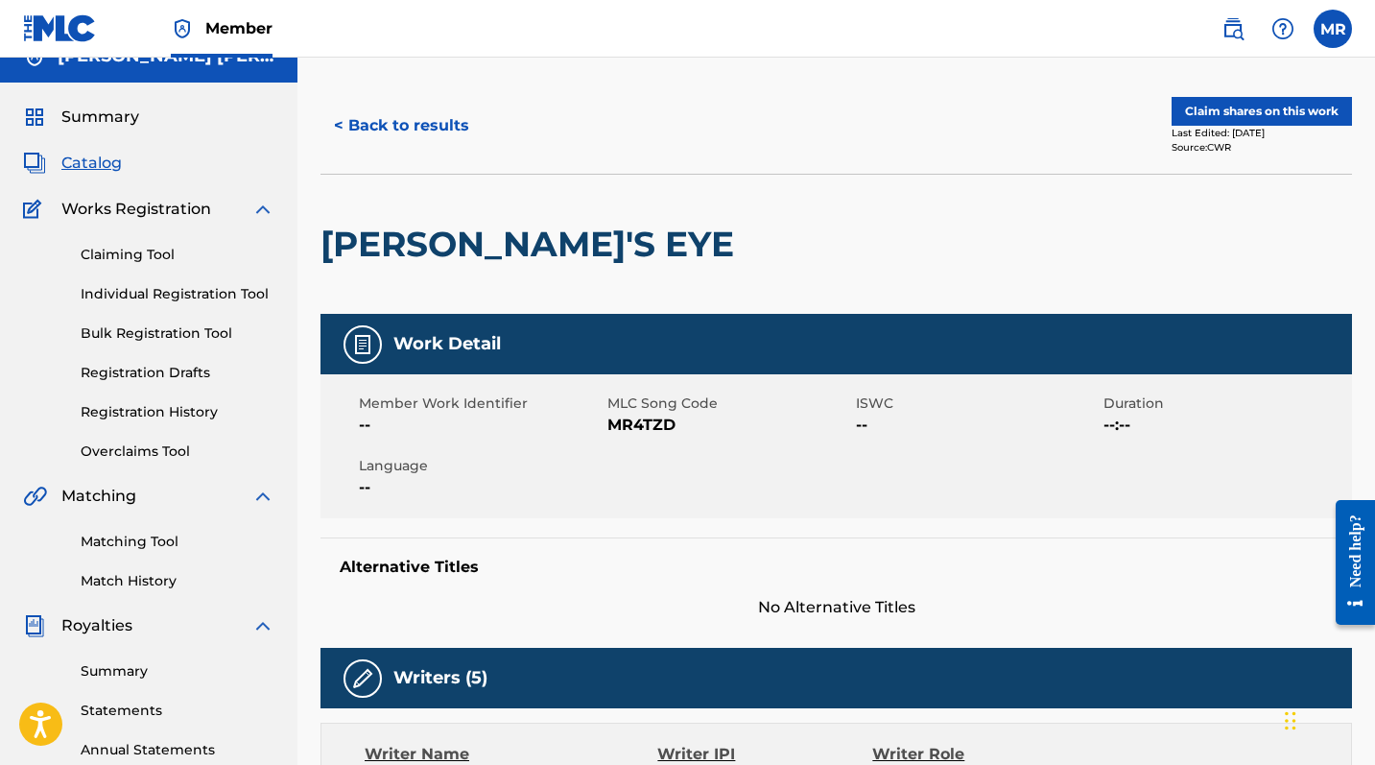
click at [1214, 116] on button "Claim shares on this work" at bounding box center [1262, 111] width 180 height 29
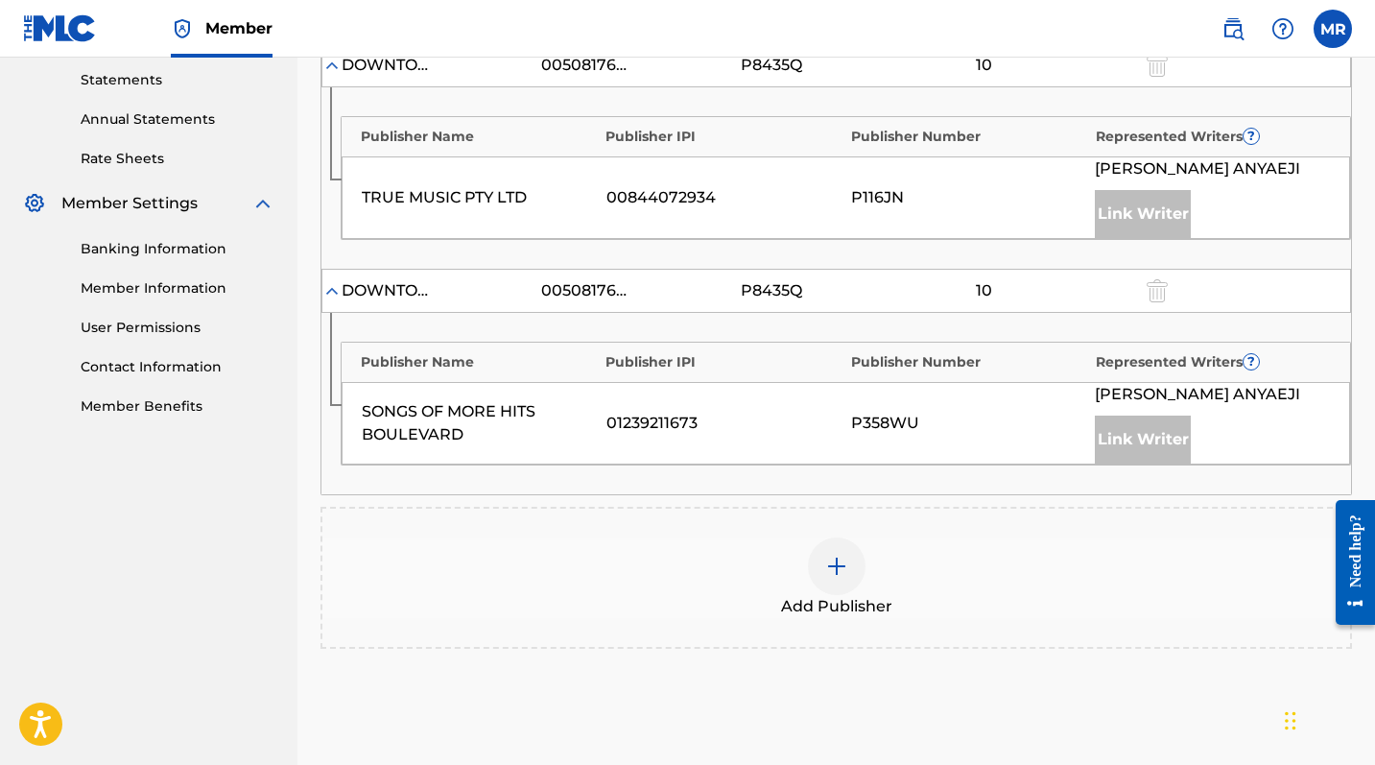
scroll to position [671, 0]
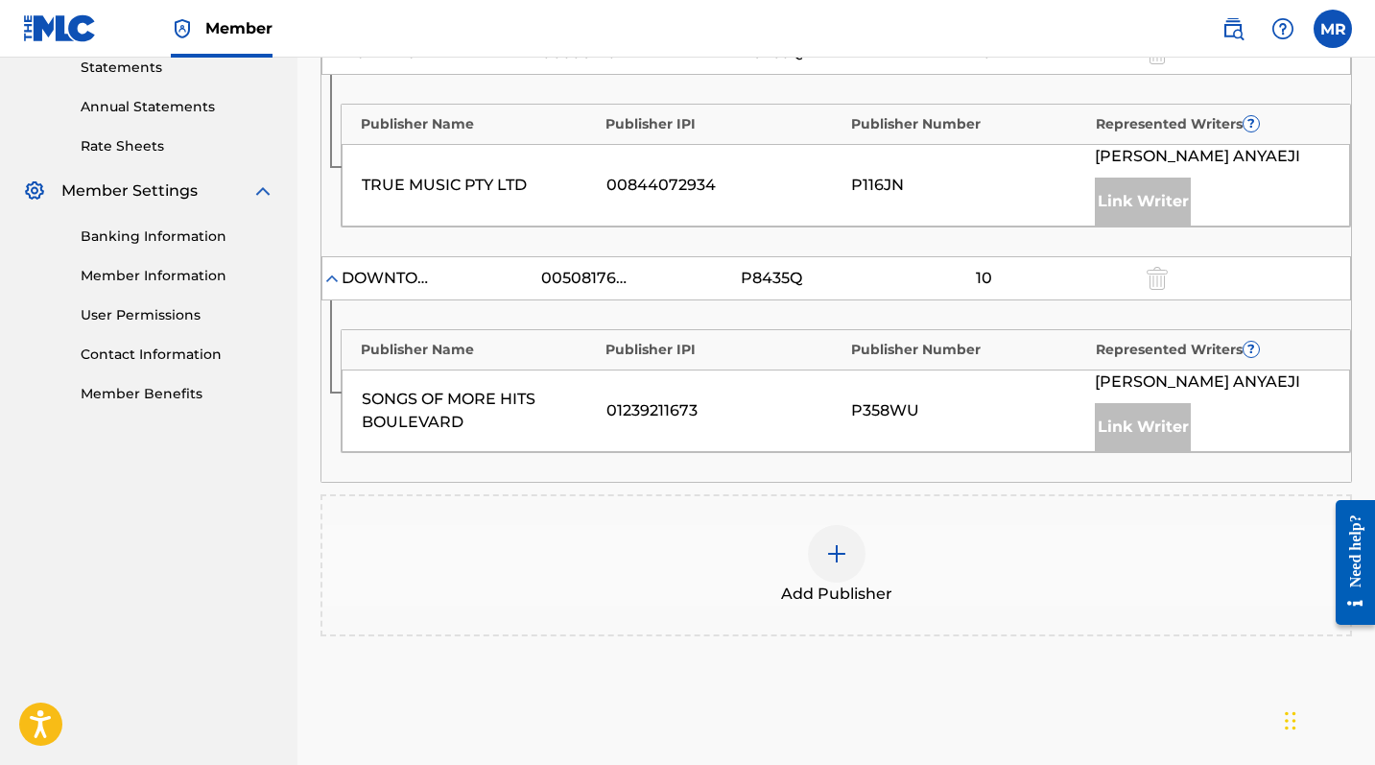
click at [848, 569] on div at bounding box center [837, 554] width 58 height 58
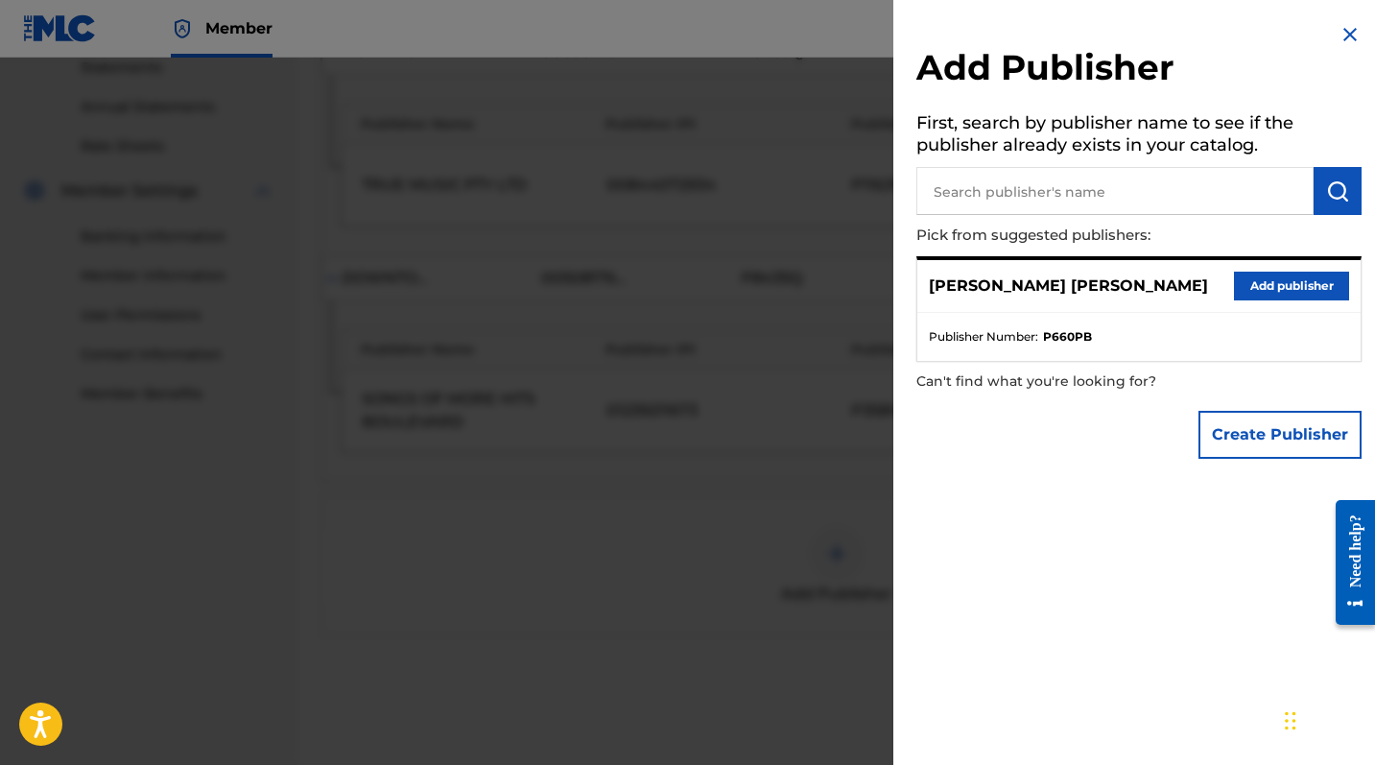
click at [1248, 289] on button "Add publisher" at bounding box center [1291, 286] width 115 height 29
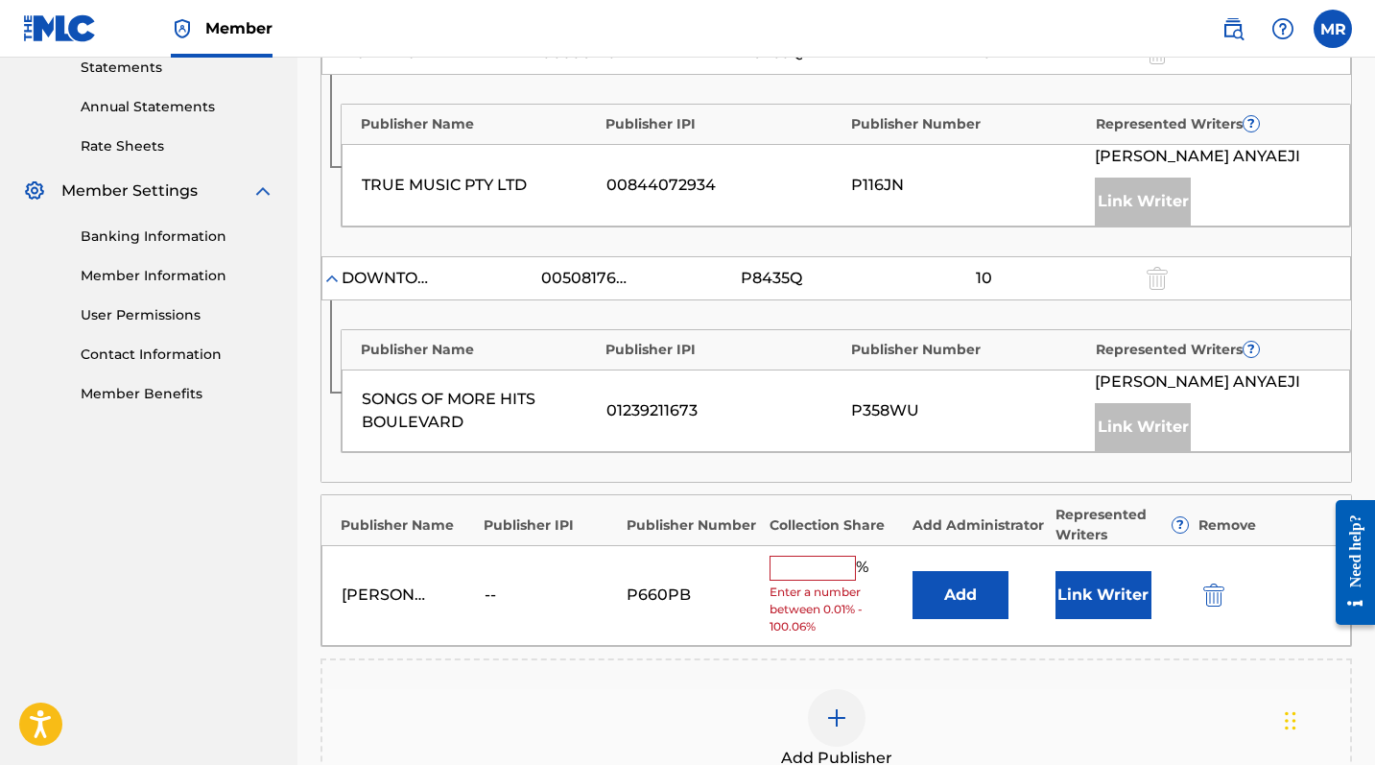
click at [818, 566] on input "text" at bounding box center [813, 568] width 86 height 25
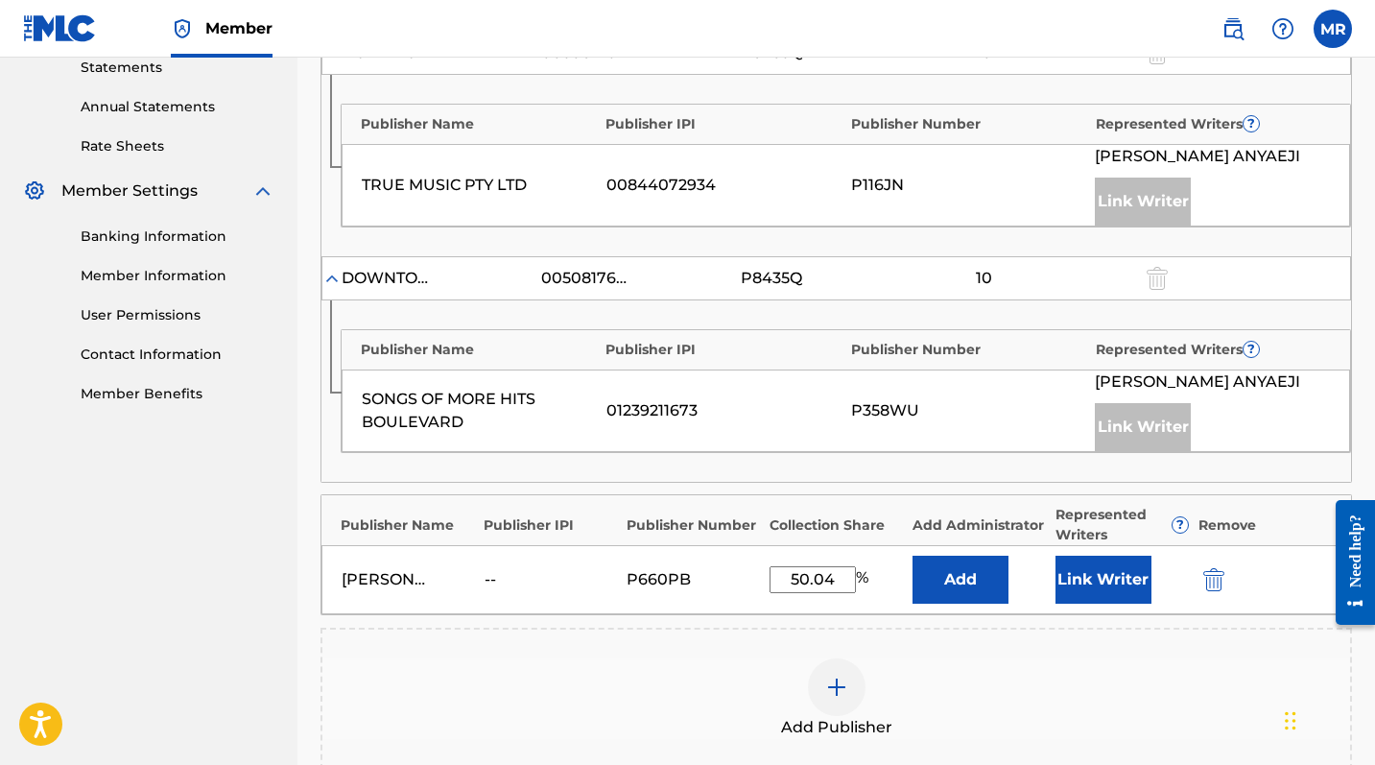
type input "50.04"
click at [1161, 573] on div "Link Writer" at bounding box center [1122, 580] width 133 height 48
click at [1125, 581] on button "Link Writer" at bounding box center [1104, 580] width 96 height 48
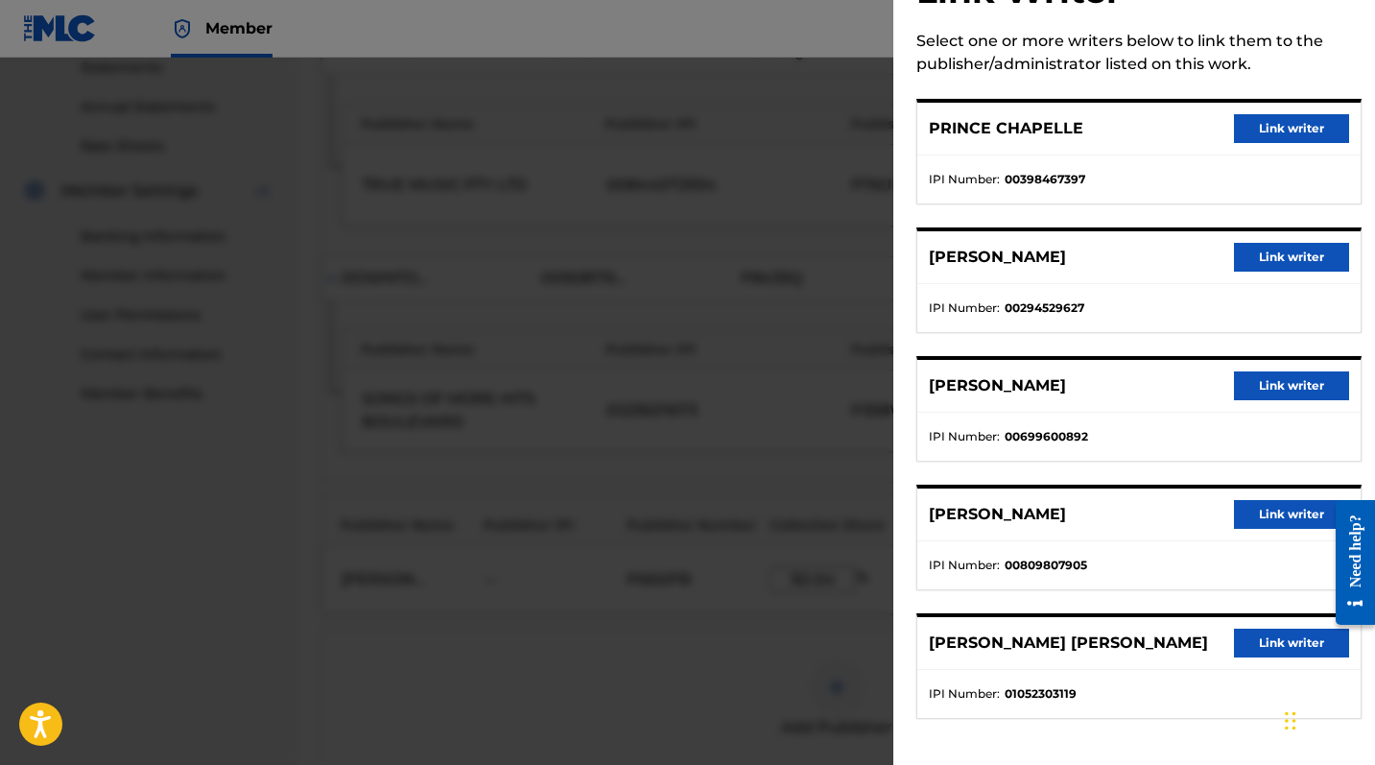
scroll to position [77, 0]
click at [1248, 625] on button "Link writer" at bounding box center [1291, 643] width 115 height 29
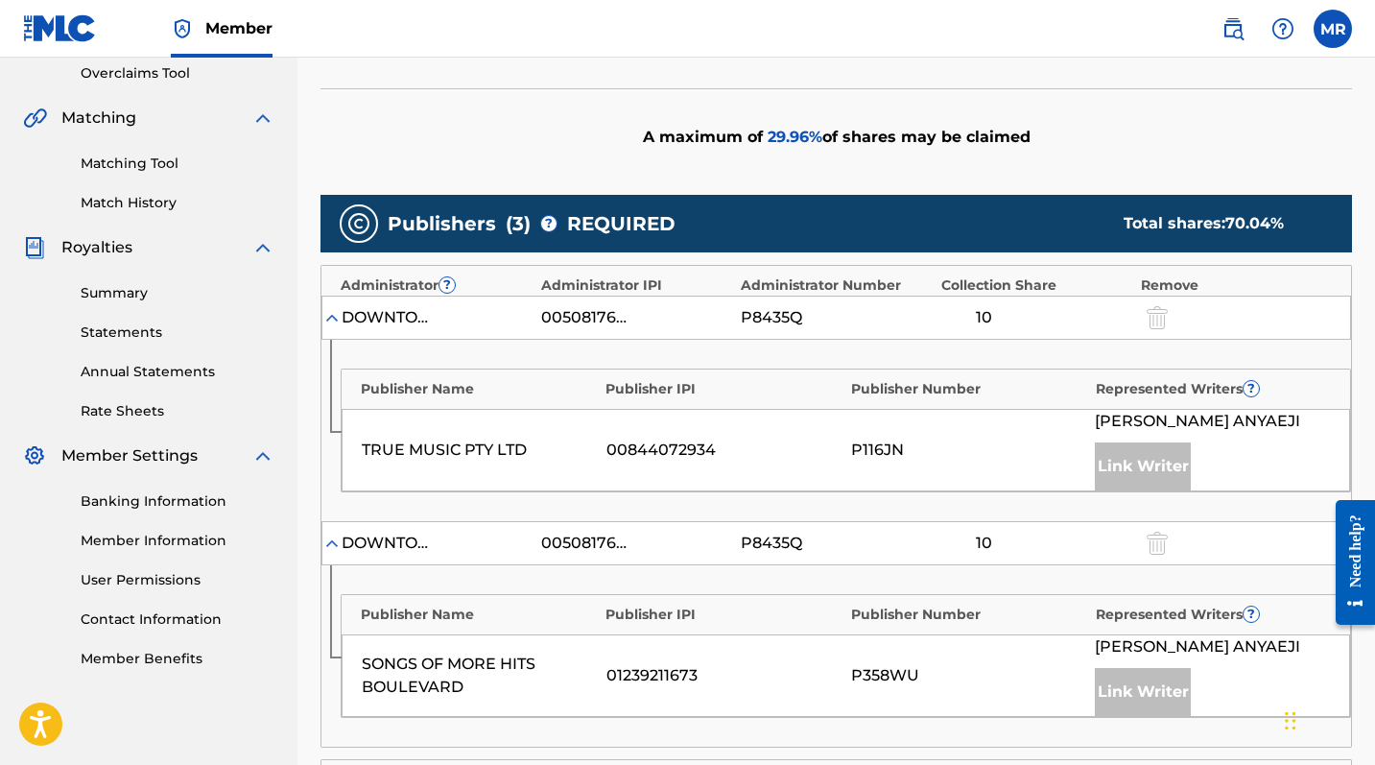
scroll to position [793, 0]
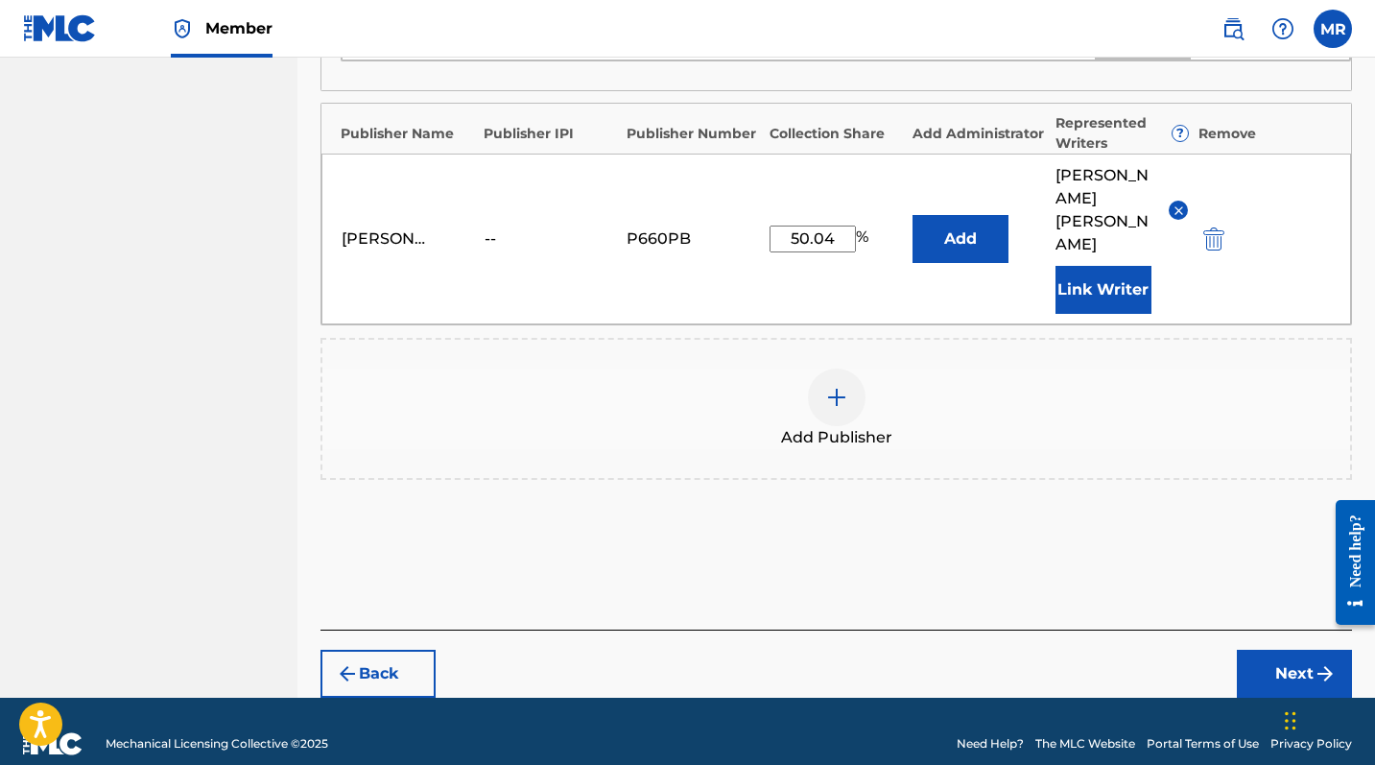
click at [1248, 625] on button "Next" at bounding box center [1294, 674] width 115 height 48
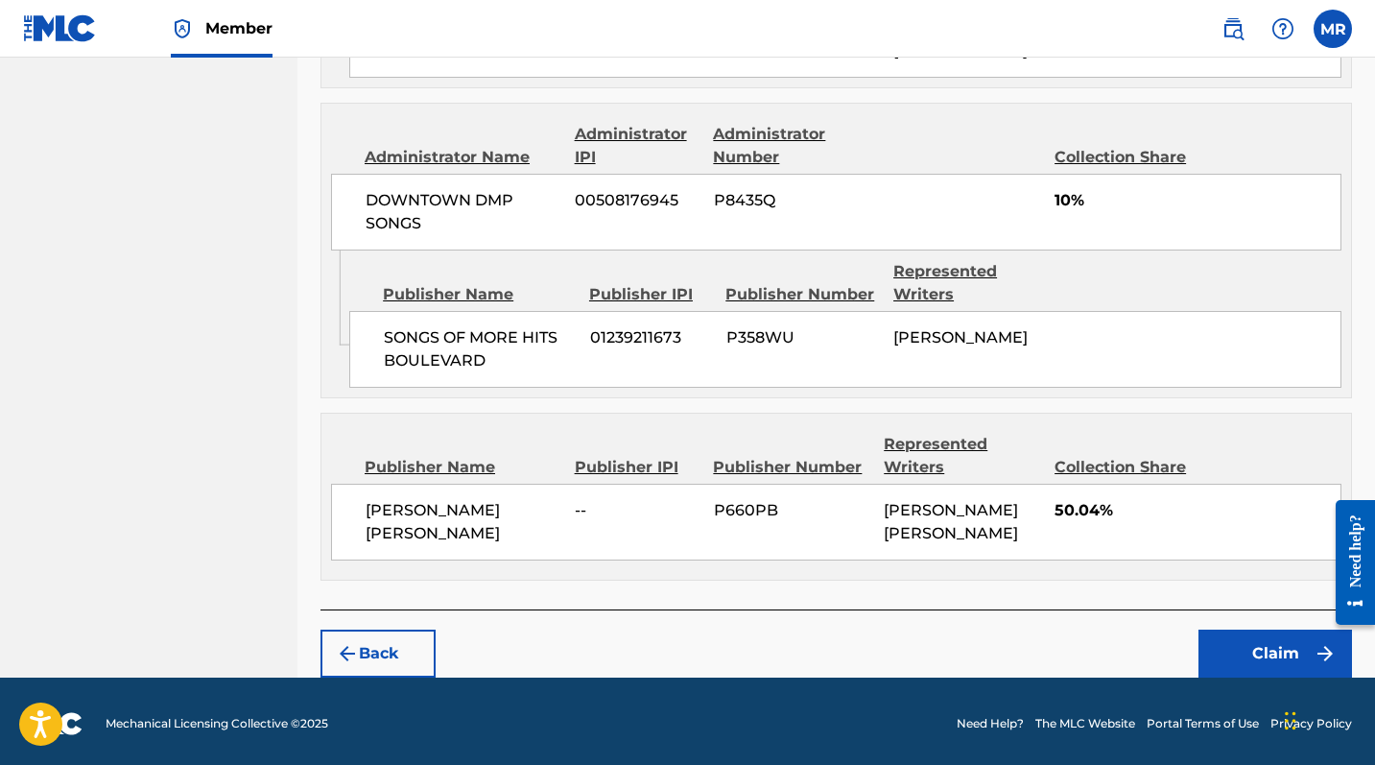
click at [1248, 625] on button "Claim" at bounding box center [1276, 654] width 154 height 48
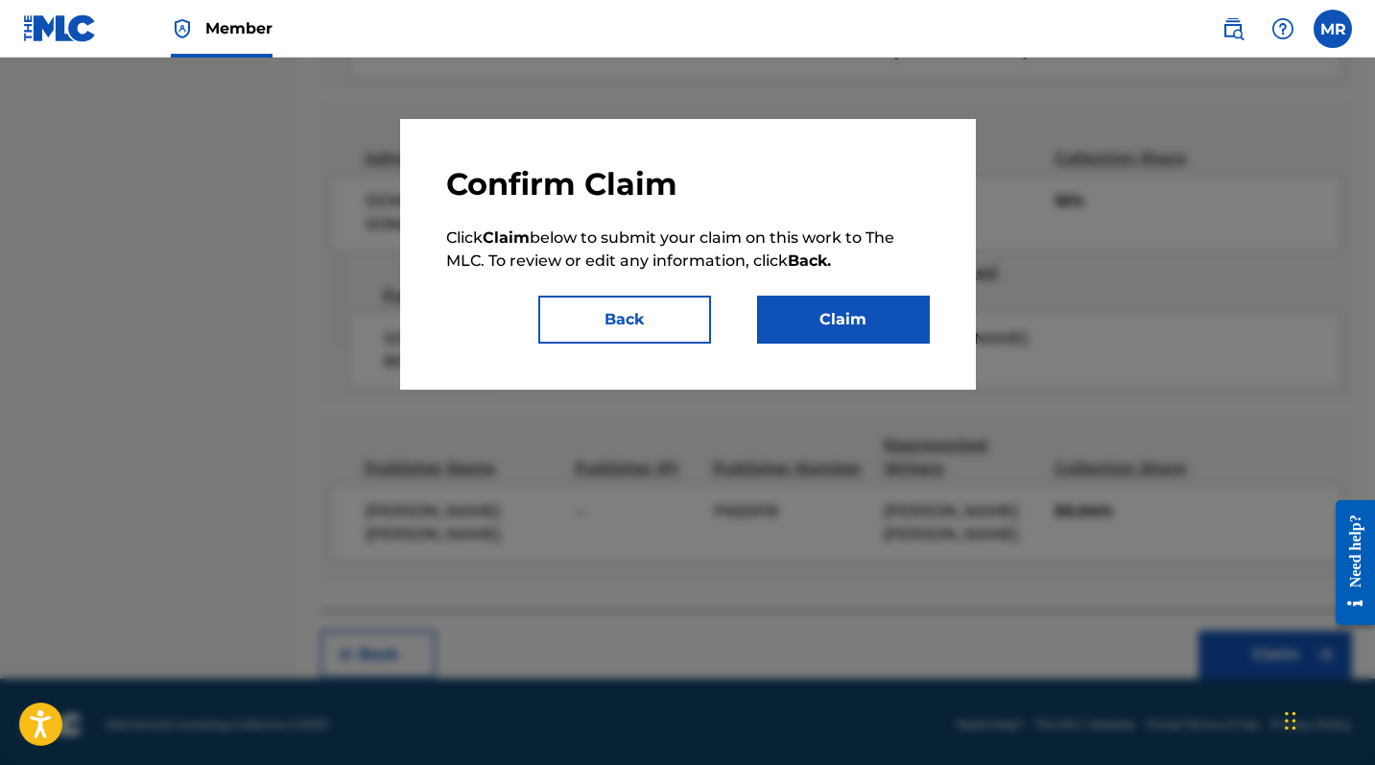
click at [879, 315] on button "Claim" at bounding box center [843, 320] width 173 height 48
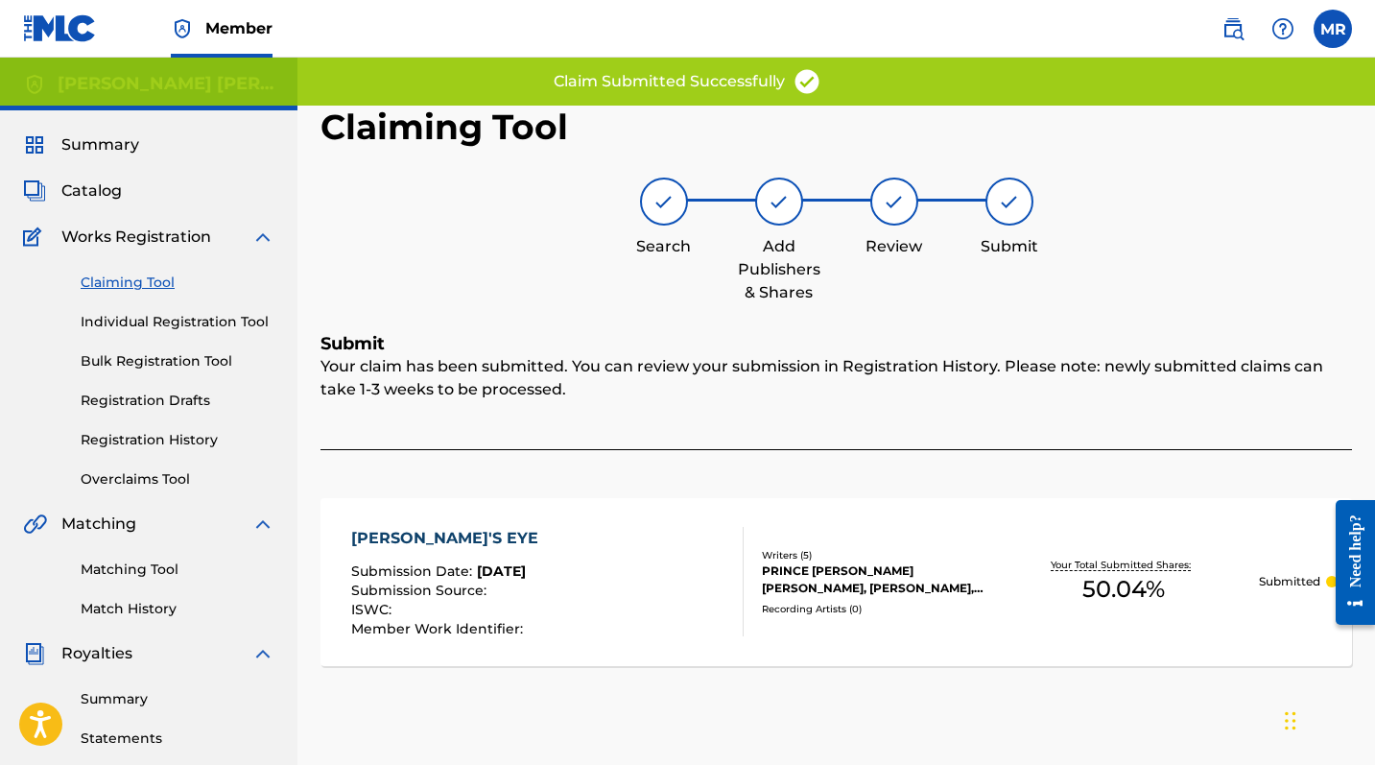
scroll to position [0, 0]
click at [144, 325] on link "Individual Registration Tool" at bounding box center [178, 322] width 194 height 20
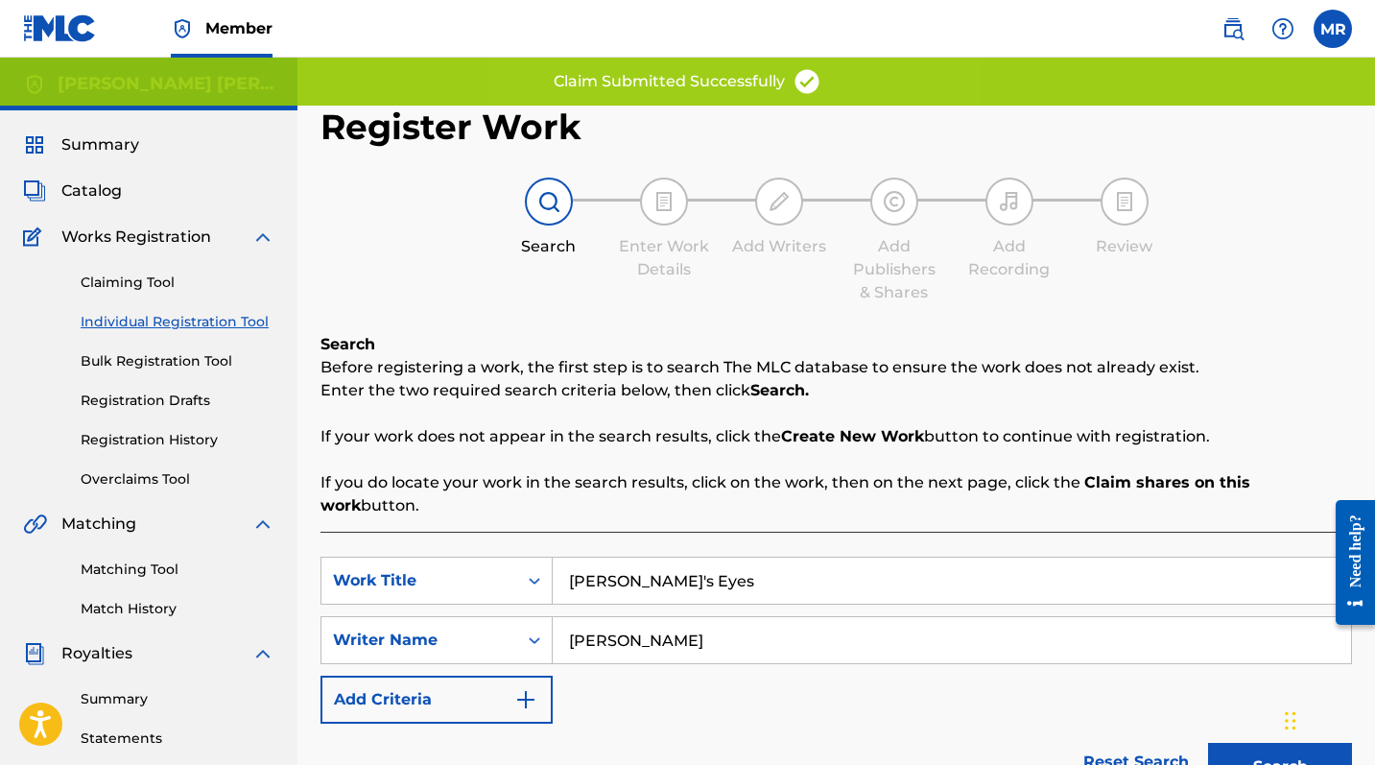
drag, startPoint x: 732, startPoint y: 574, endPoint x: 570, endPoint y: 547, distance: 164.4
click at [570, 558] on input "Matthew's Eyes" at bounding box center [952, 581] width 798 height 46
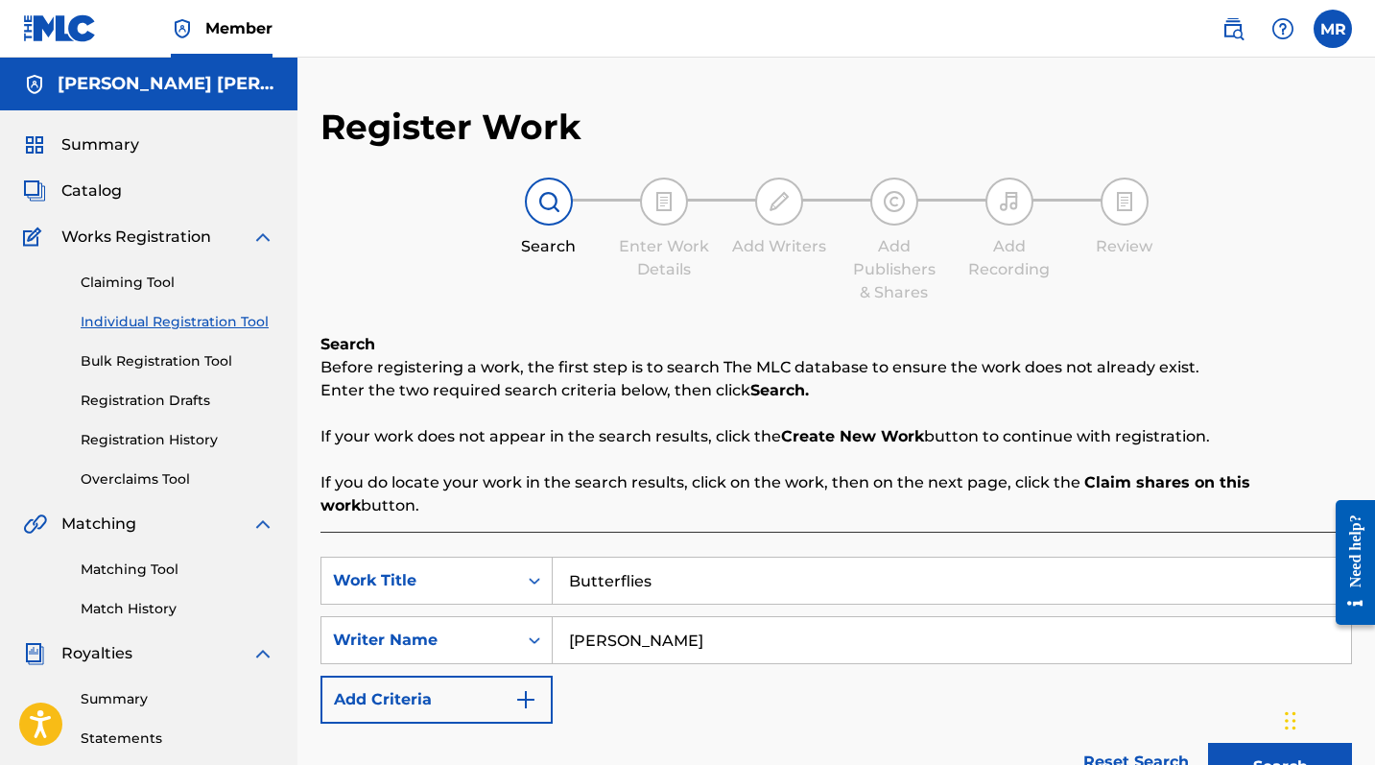
type input "Butterflies"
click at [1248, 625] on button "Search" at bounding box center [1280, 767] width 144 height 48
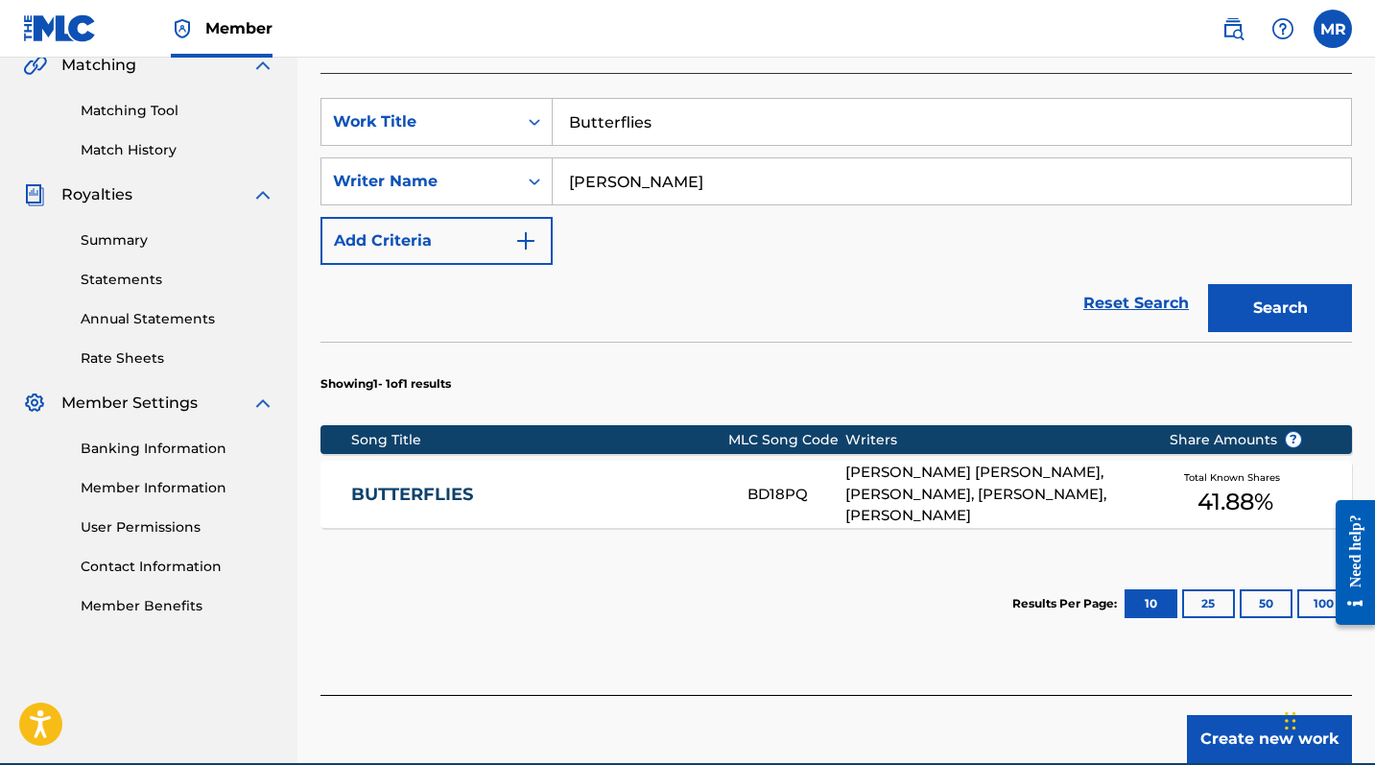
scroll to position [503, 1]
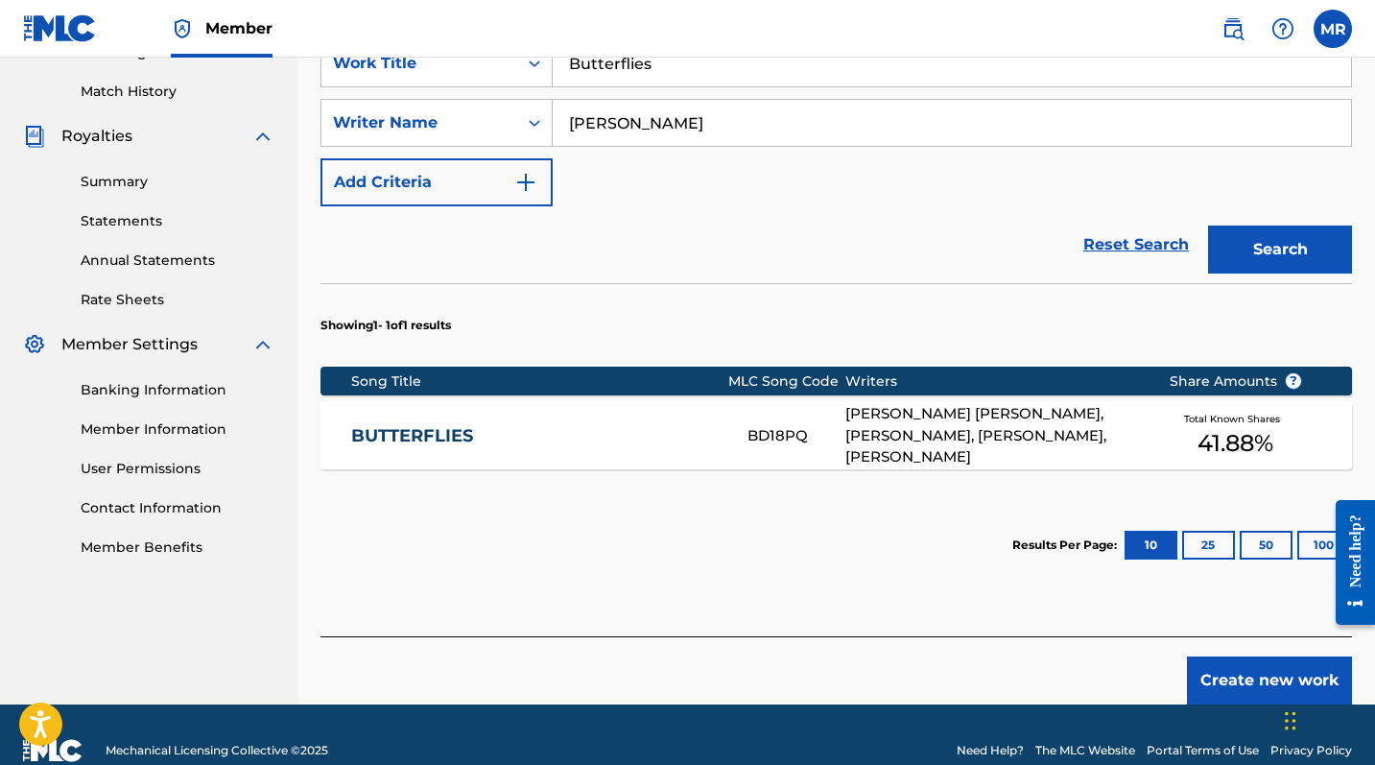
click at [1220, 625] on button "Create new work" at bounding box center [1269, 680] width 165 height 48
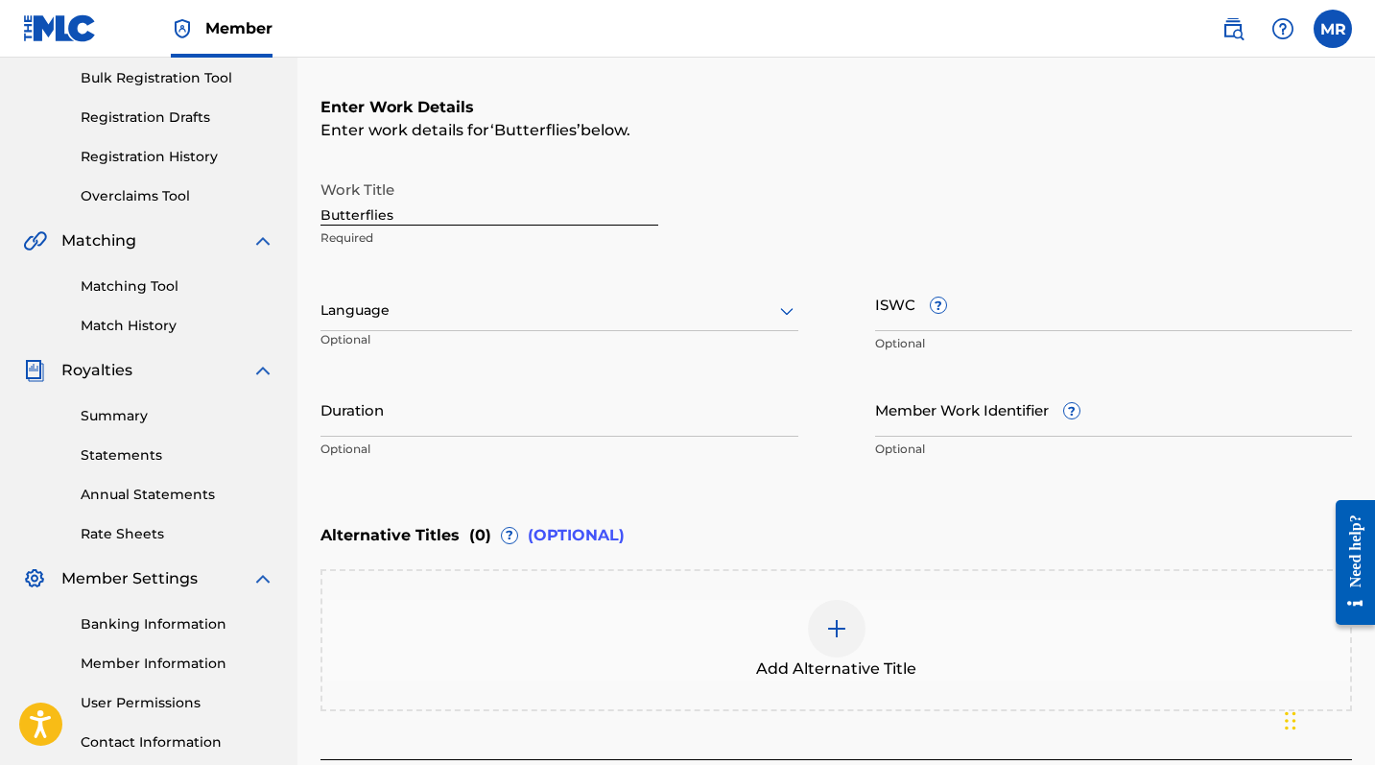
scroll to position [288, 0]
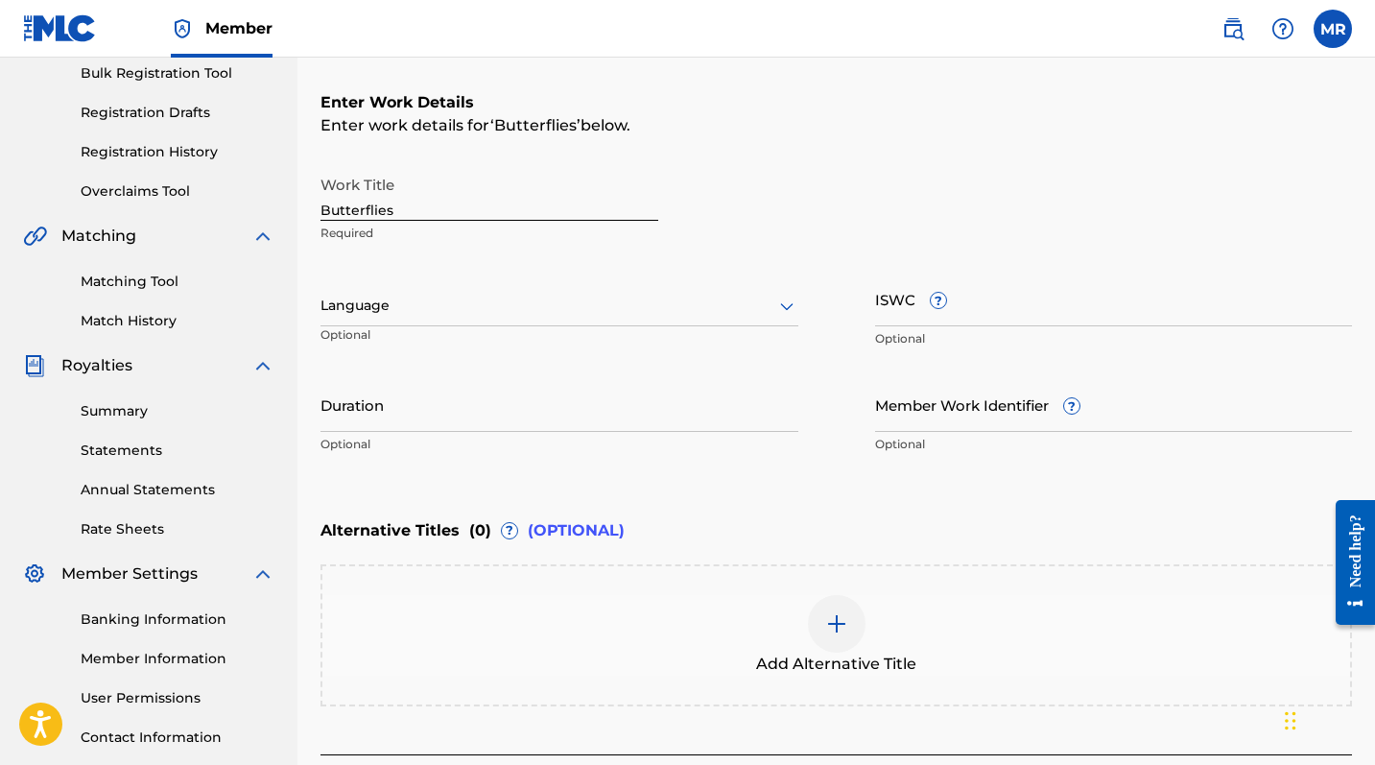
click at [416, 296] on div at bounding box center [560, 306] width 478 height 24
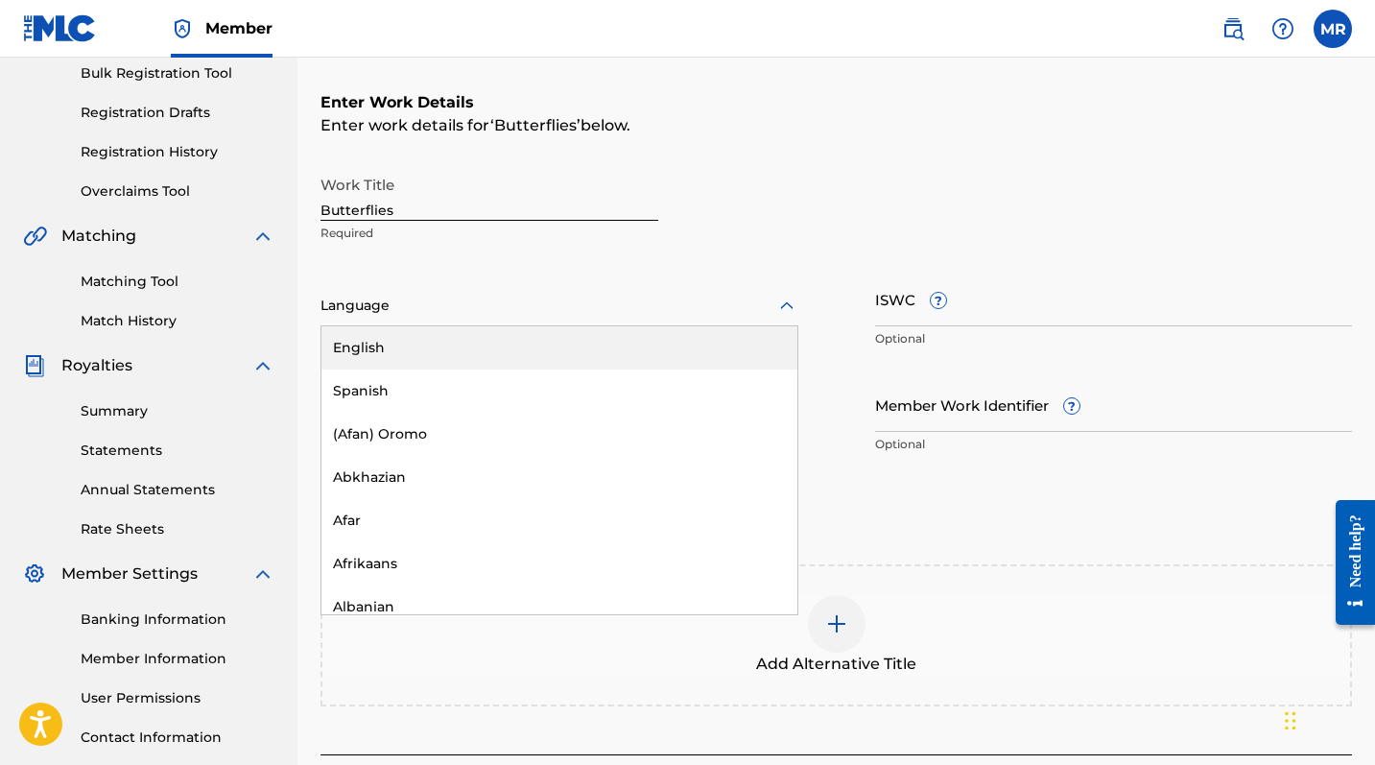
click at [402, 345] on div "English" at bounding box center [559, 347] width 476 height 43
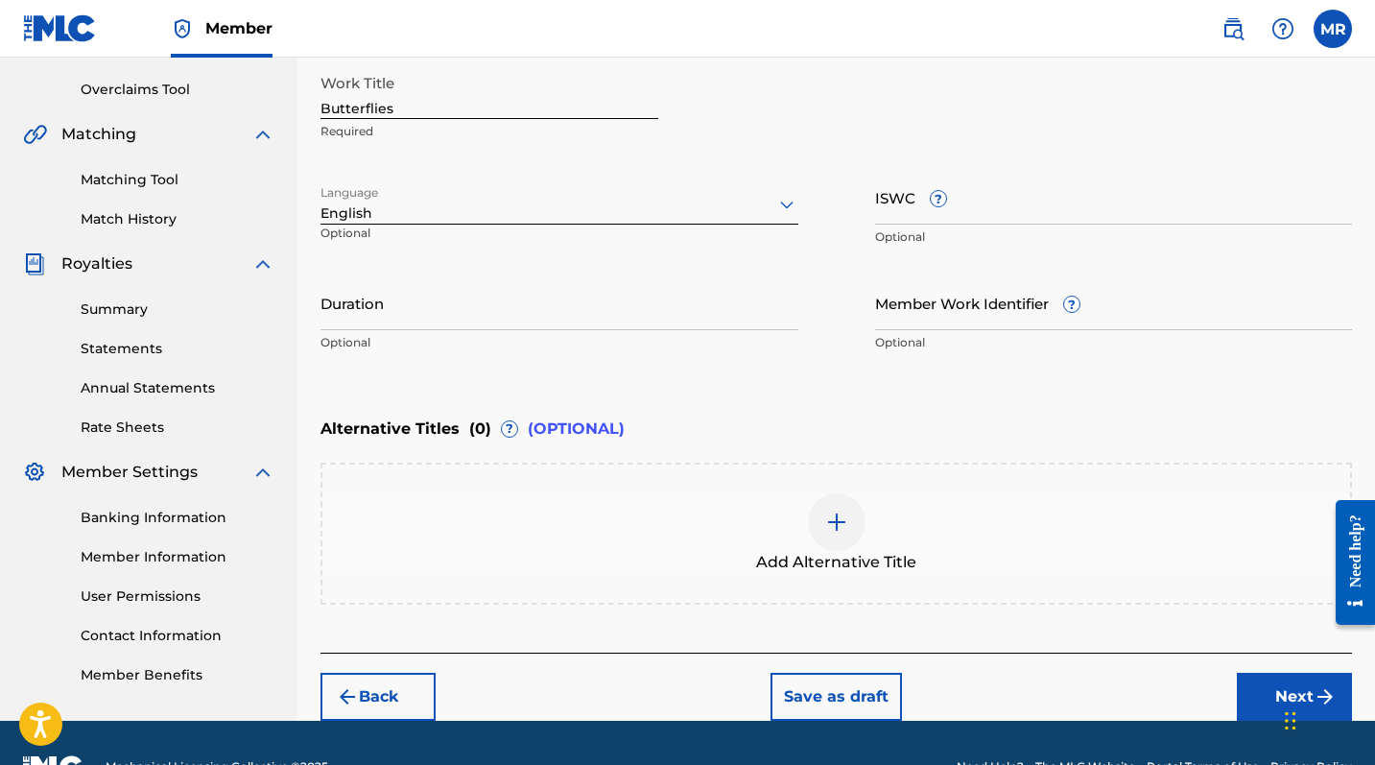
scroll to position [430, 0]
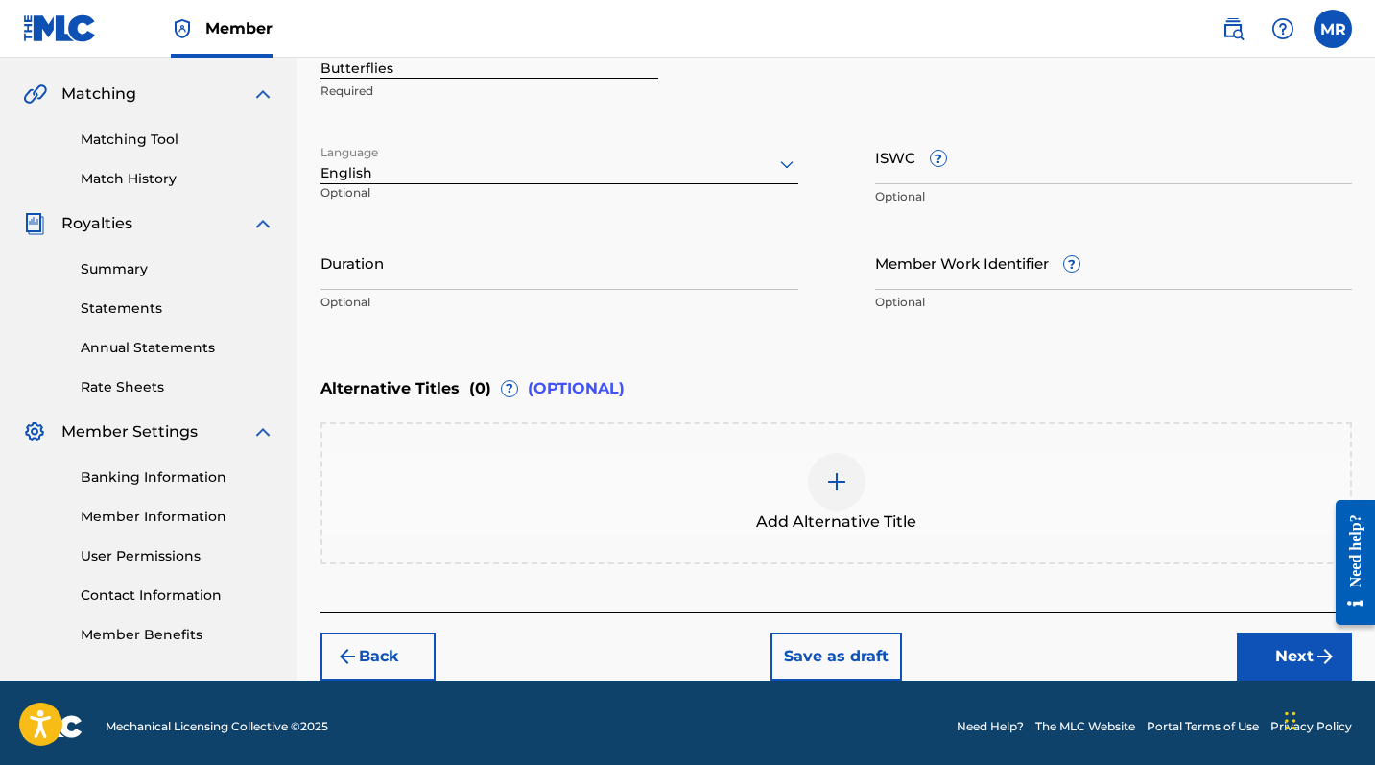
click at [1248, 625] on button "Next" at bounding box center [1294, 656] width 115 height 48
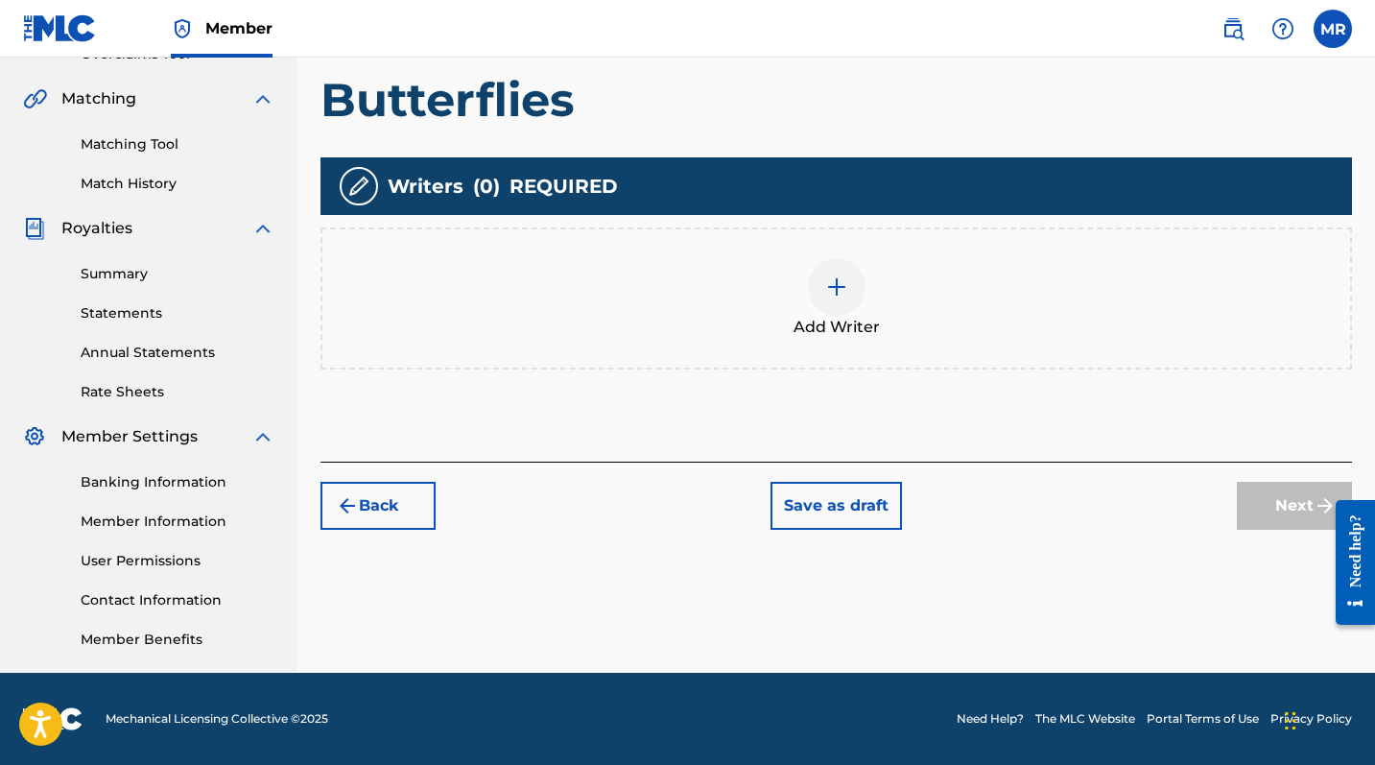
scroll to position [425, 0]
click at [857, 295] on div at bounding box center [837, 287] width 58 height 58
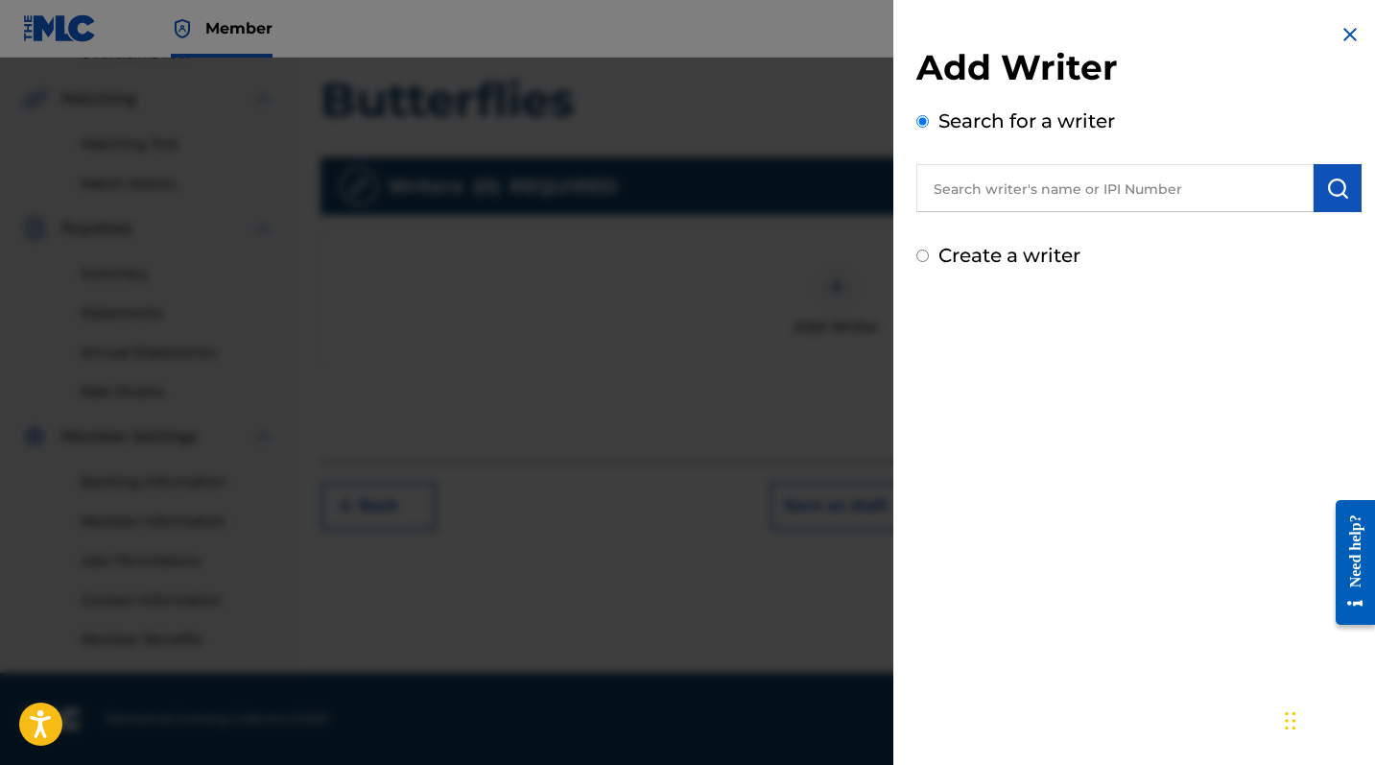
click at [1042, 182] on input "text" at bounding box center [1114, 188] width 397 height 48
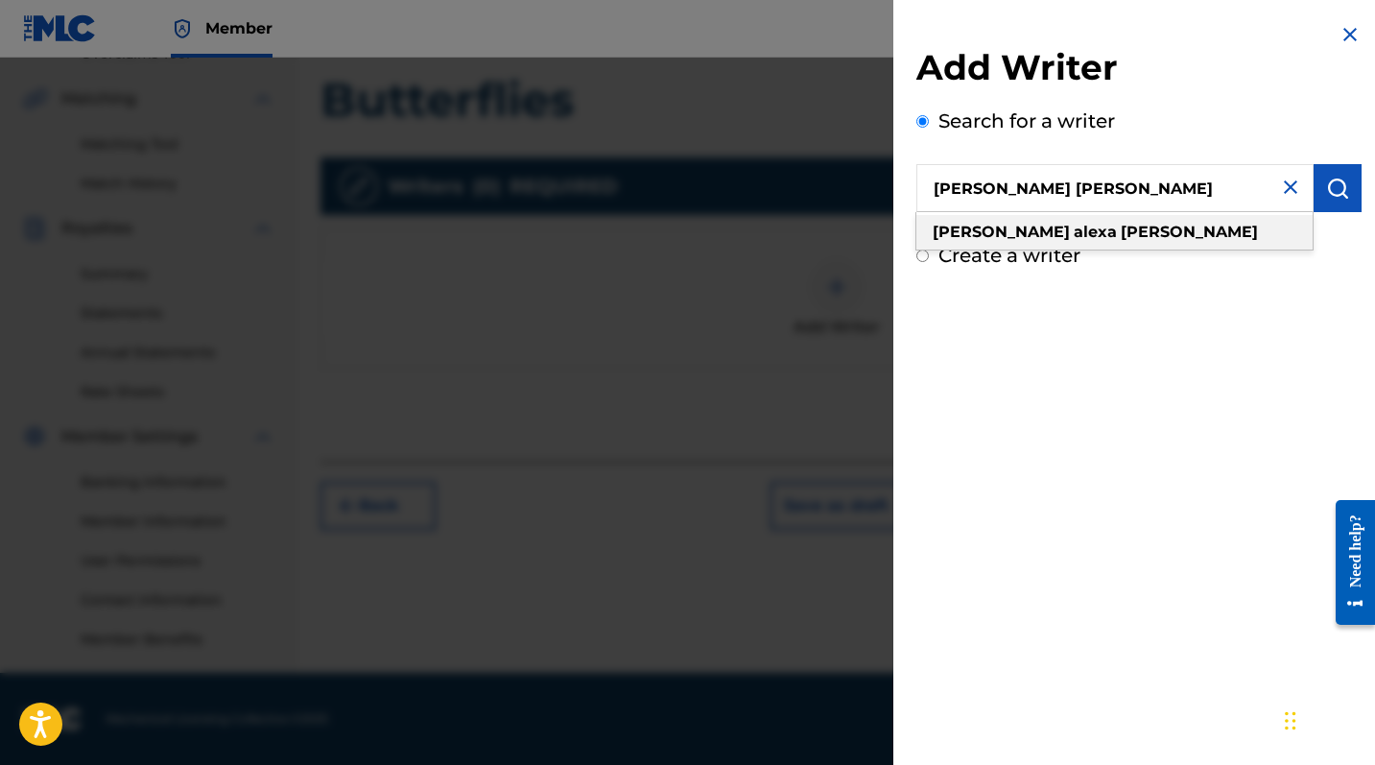
click at [1121, 236] on strong "[PERSON_NAME]" at bounding box center [1189, 232] width 137 height 18
type input "[PERSON_NAME] [PERSON_NAME]"
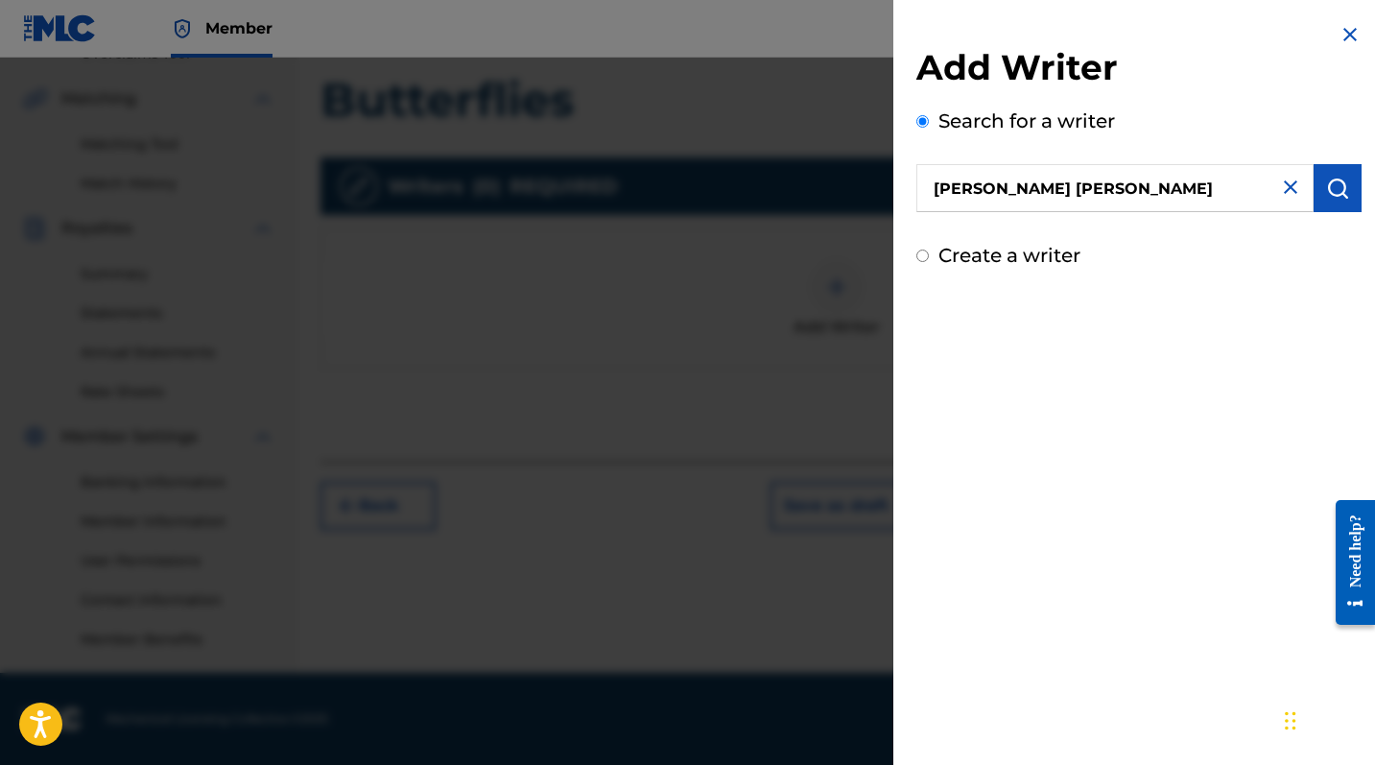
click at [1248, 181] on img "submit" at bounding box center [1337, 188] width 23 height 23
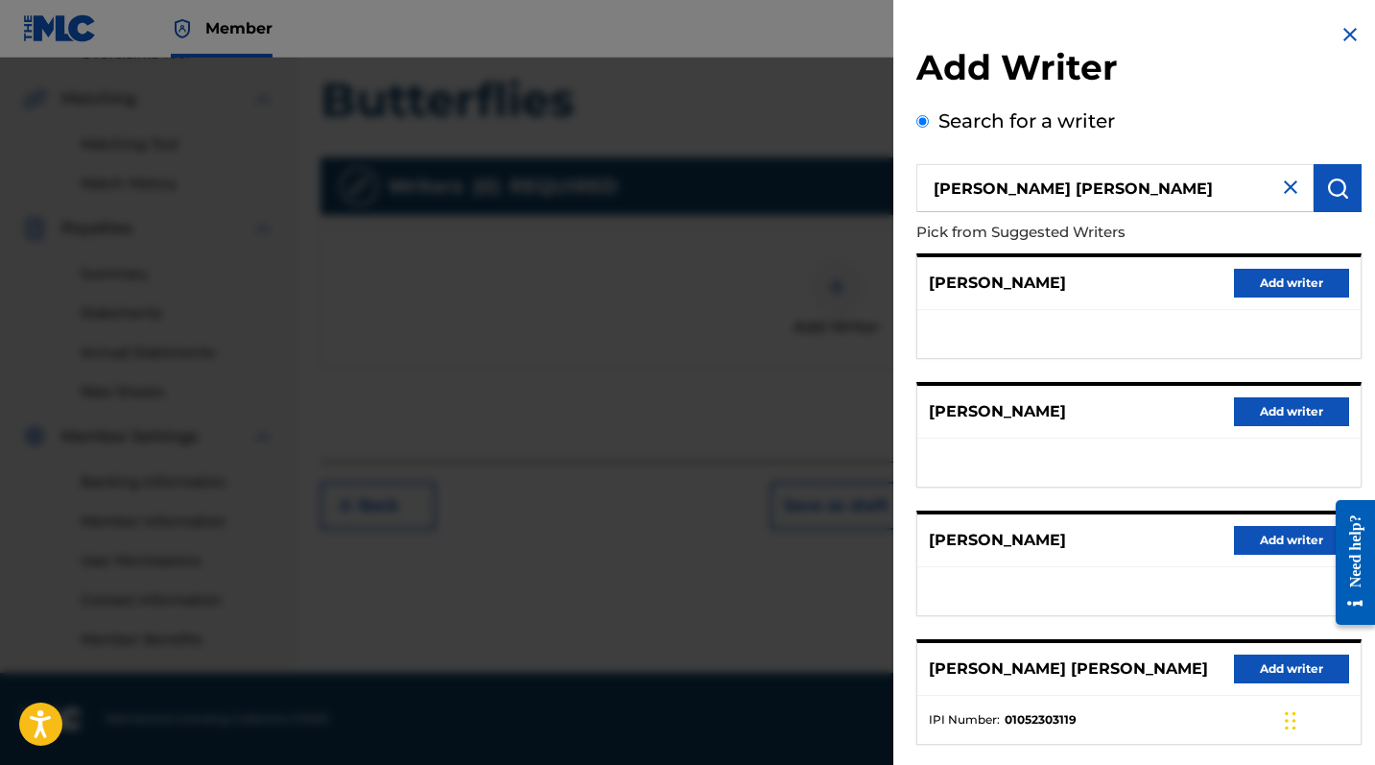
scroll to position [119, 0]
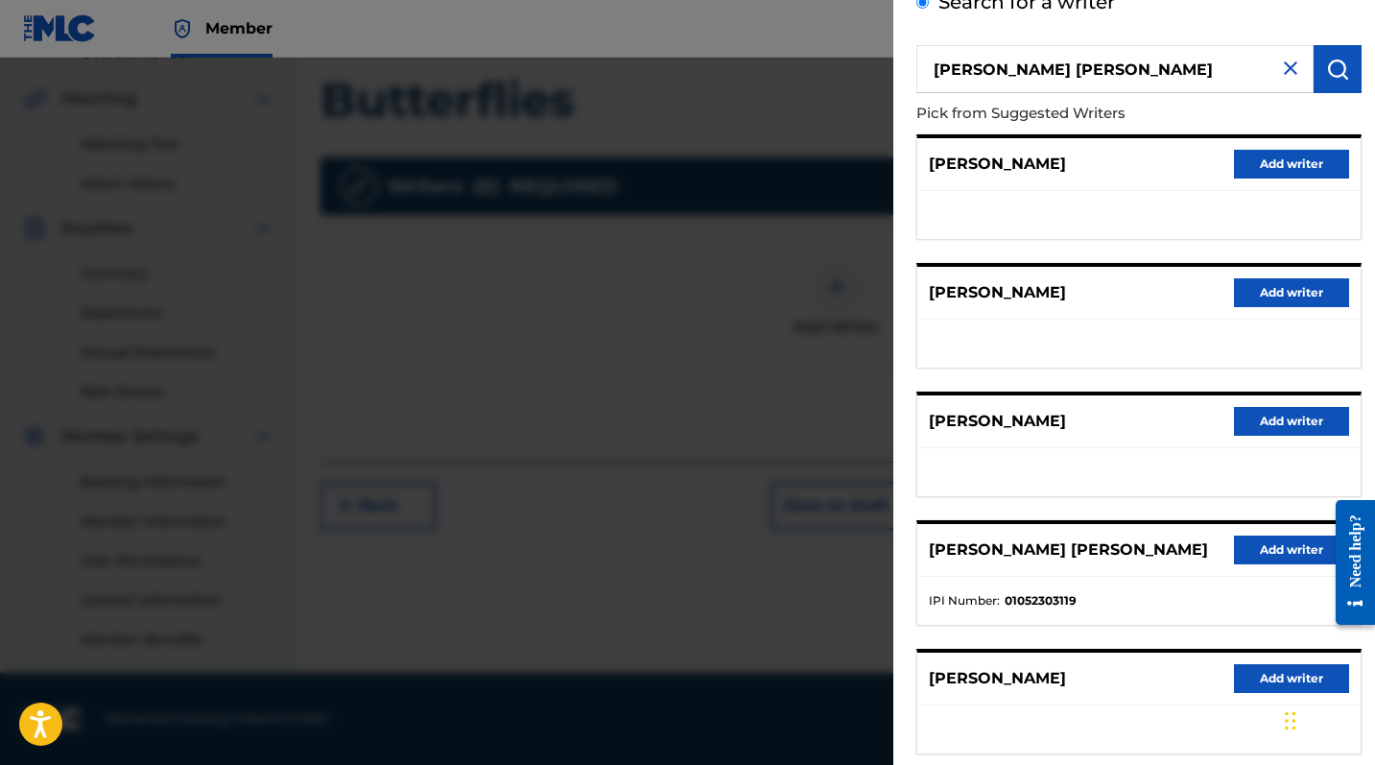
click at [1248, 547] on button "Add writer" at bounding box center [1291, 549] width 115 height 29
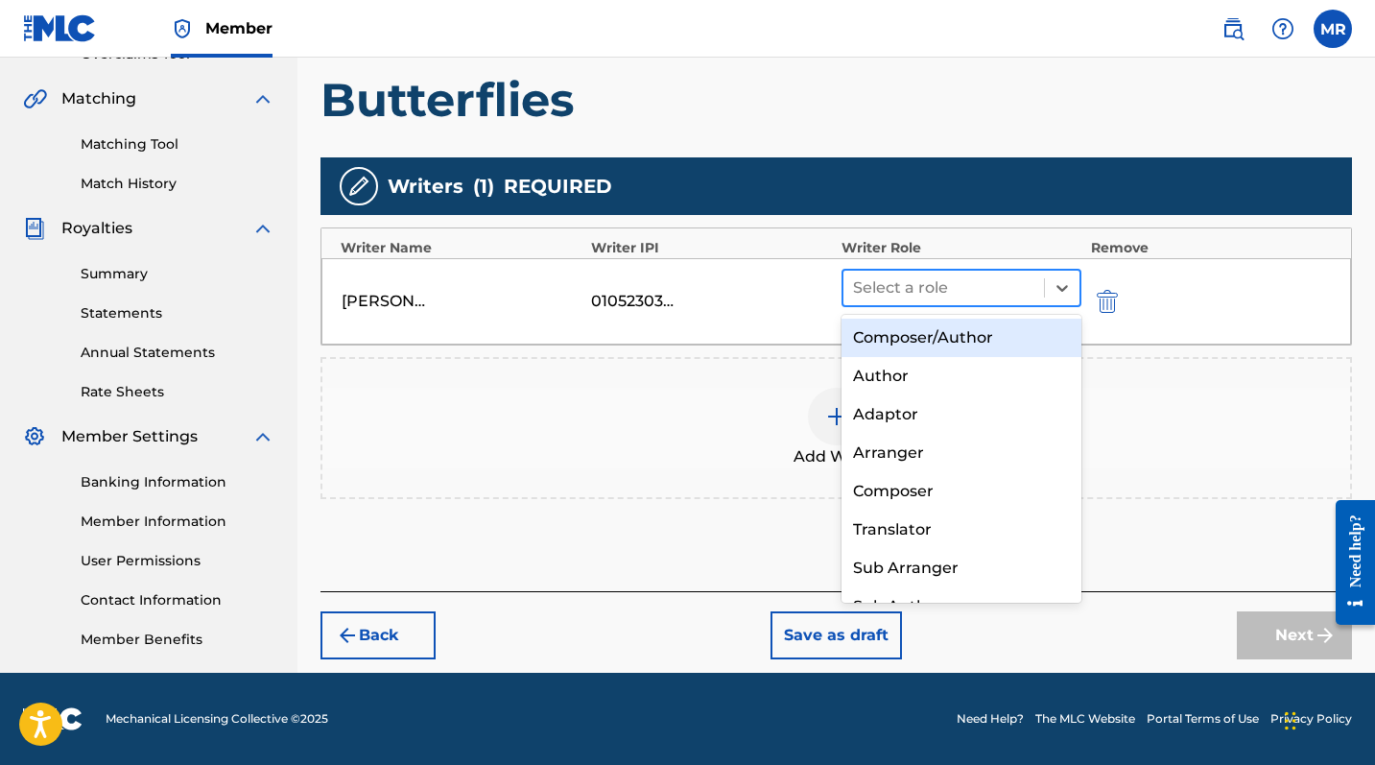
click at [874, 301] on div "Select a role" at bounding box center [944, 288] width 201 height 35
click at [889, 348] on div "Composer/Author" at bounding box center [962, 338] width 240 height 38
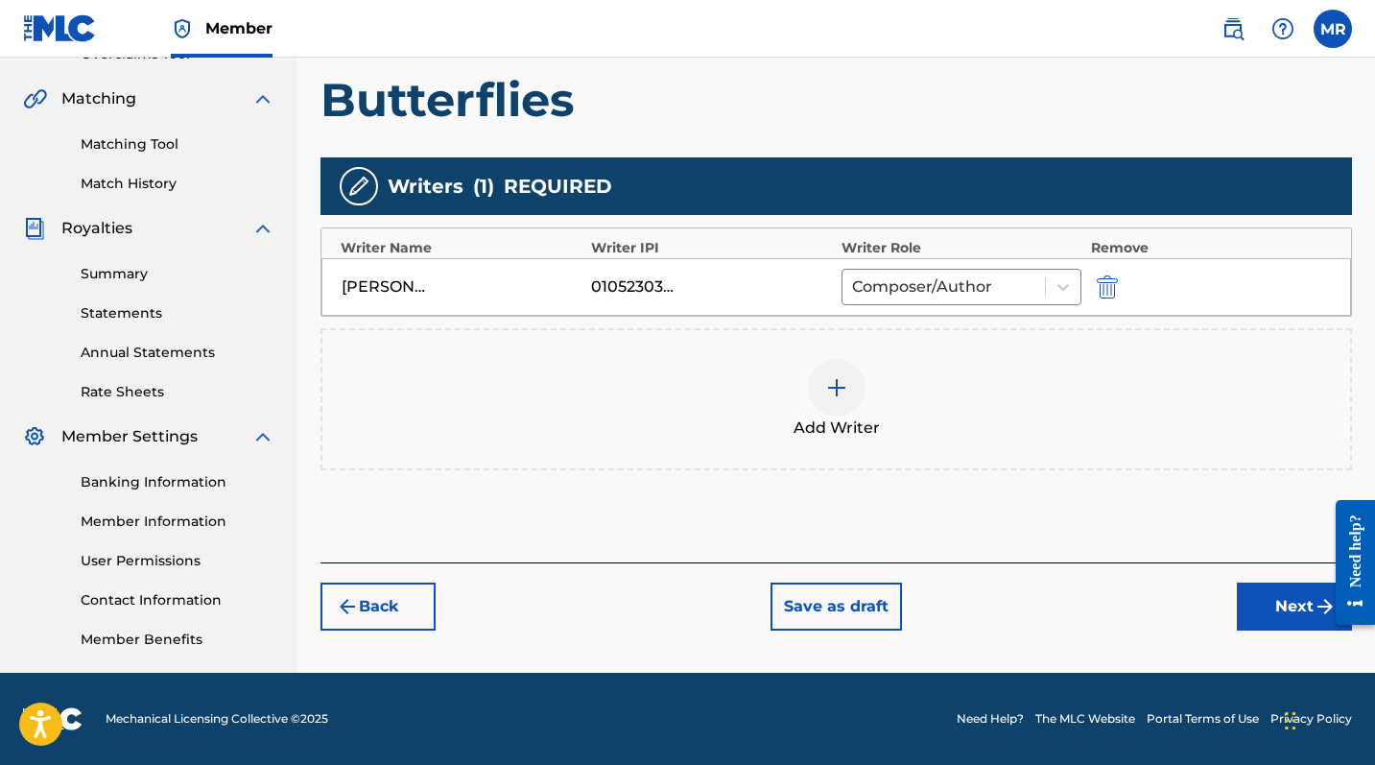
click at [1248, 603] on button "Next" at bounding box center [1294, 607] width 115 height 48
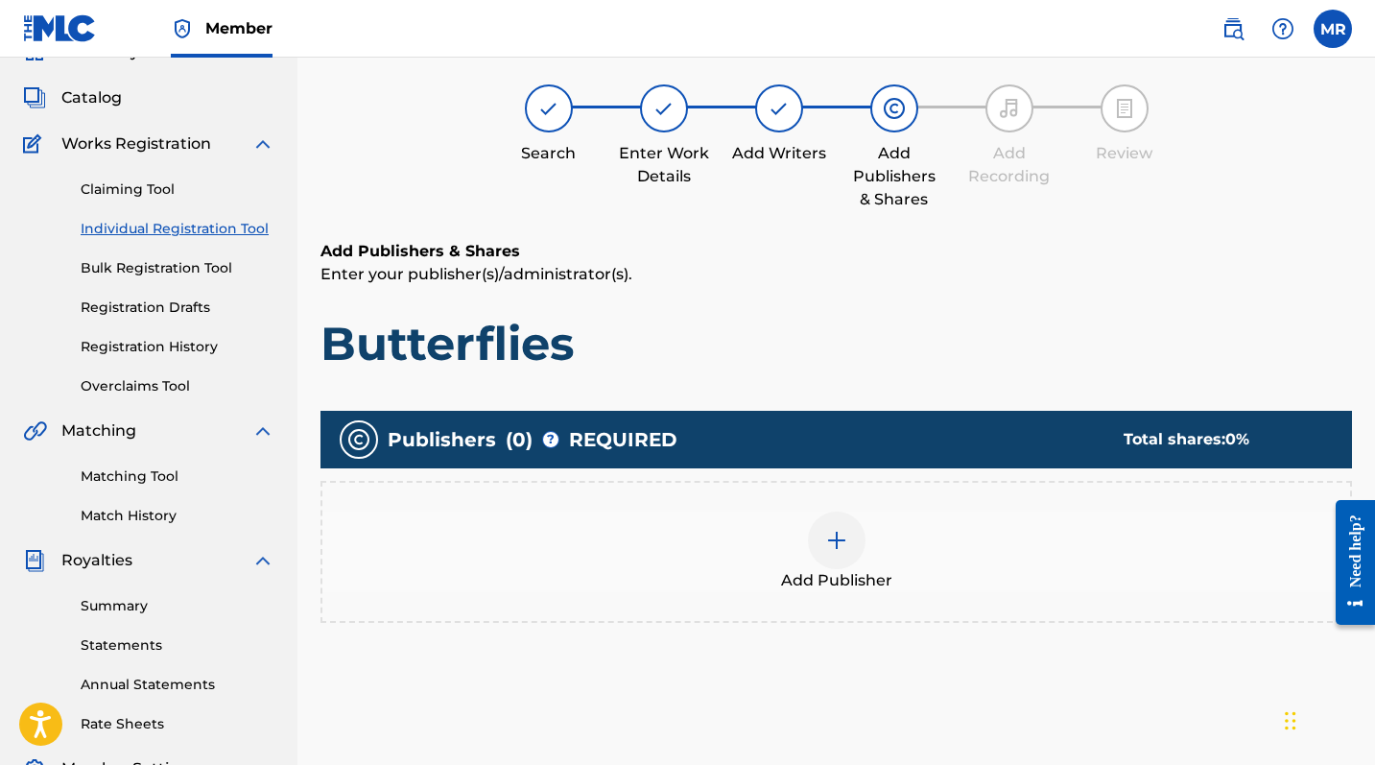
scroll to position [86, 0]
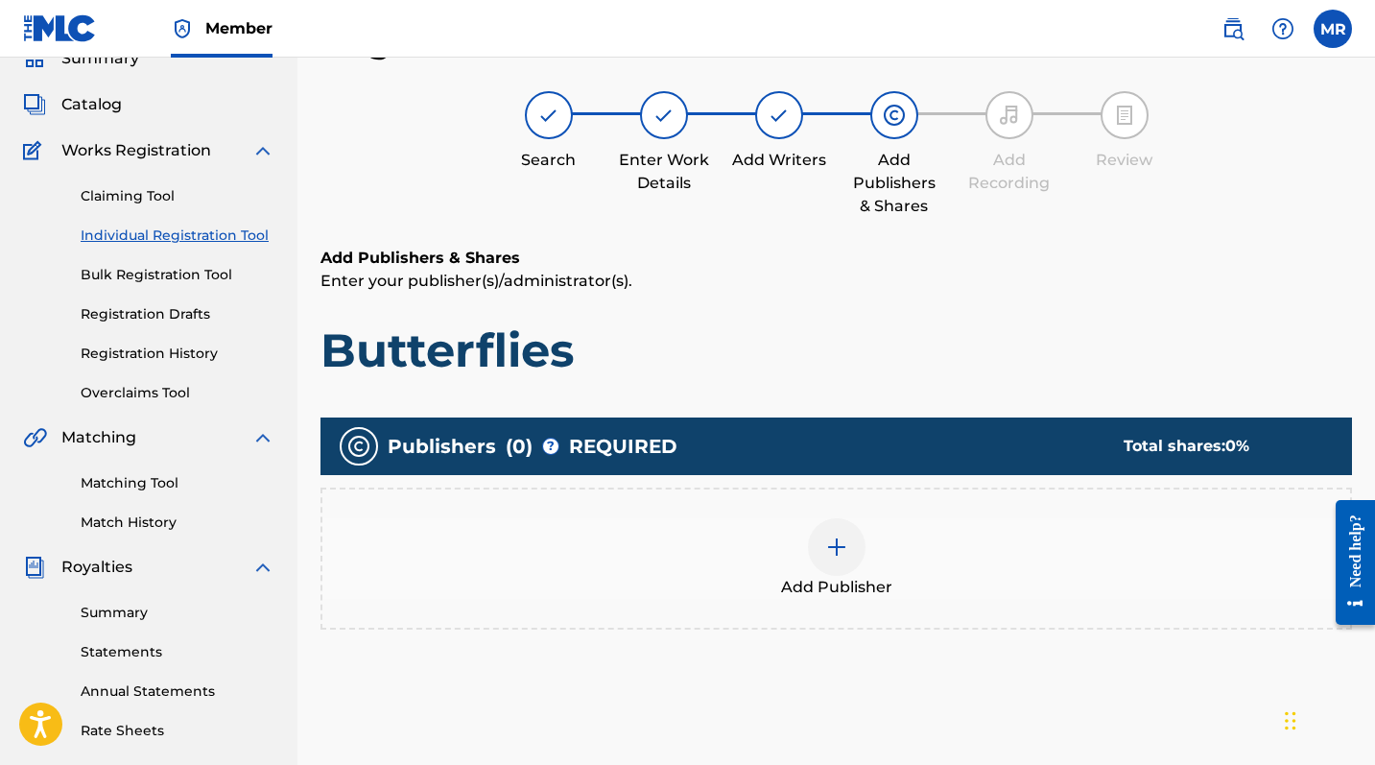
click at [846, 559] on div at bounding box center [837, 547] width 58 height 58
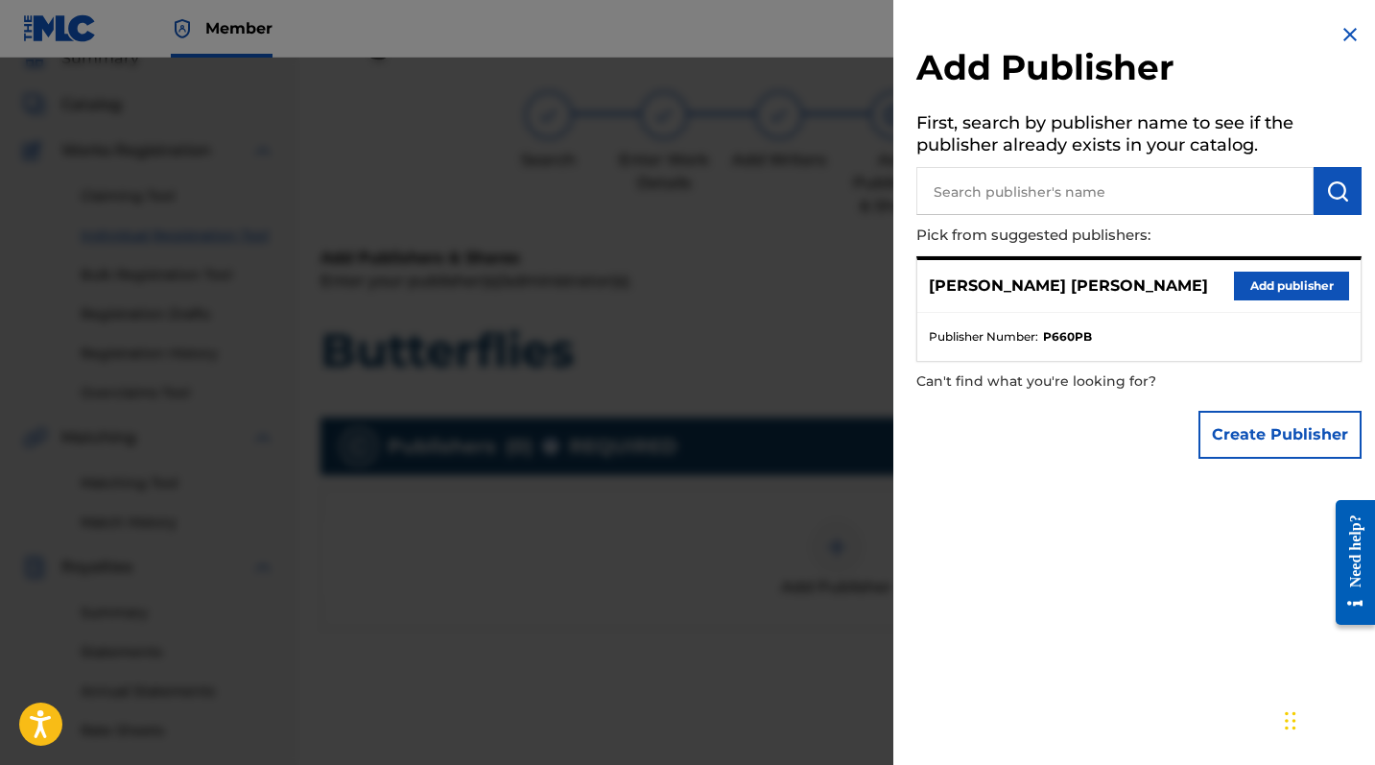
click at [1245, 276] on button "Add publisher" at bounding box center [1291, 286] width 115 height 29
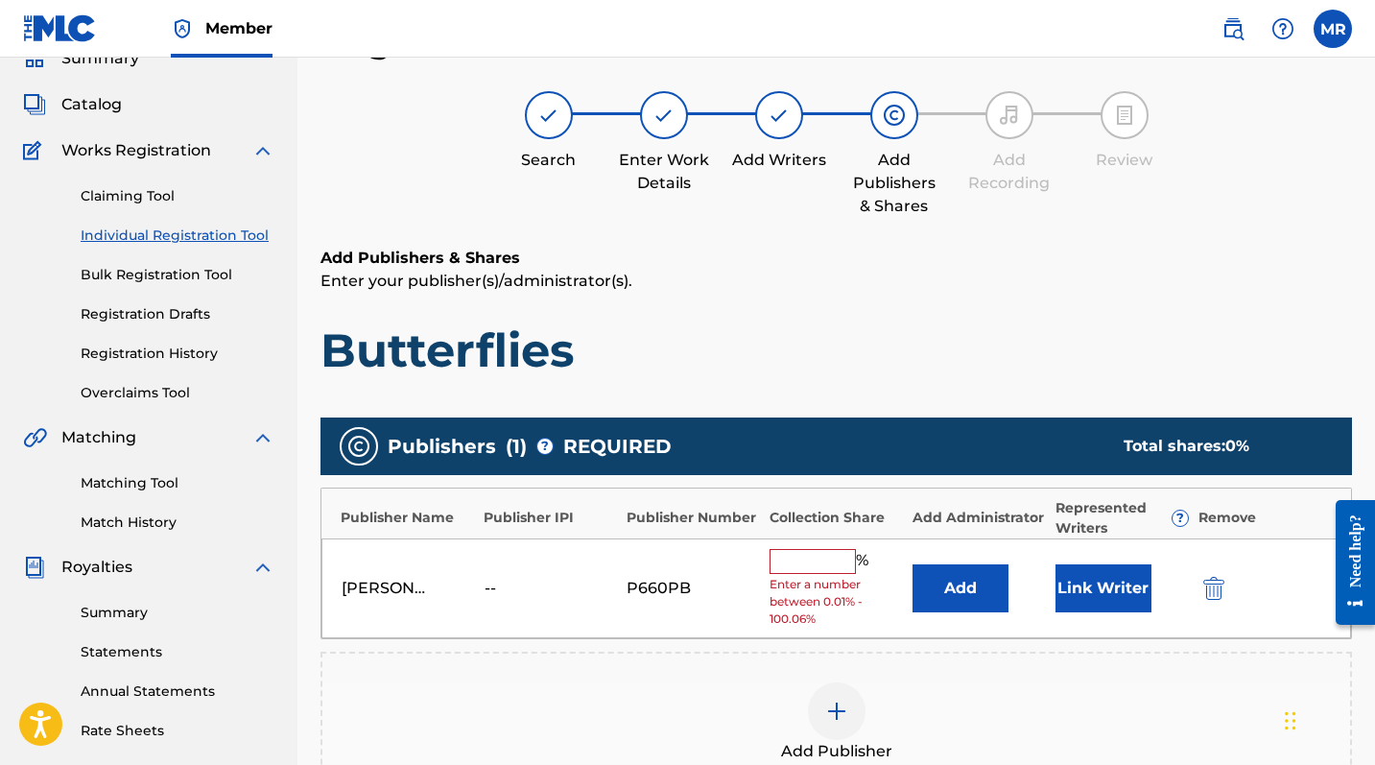
click at [1103, 596] on button "Link Writer" at bounding box center [1104, 588] width 96 height 48
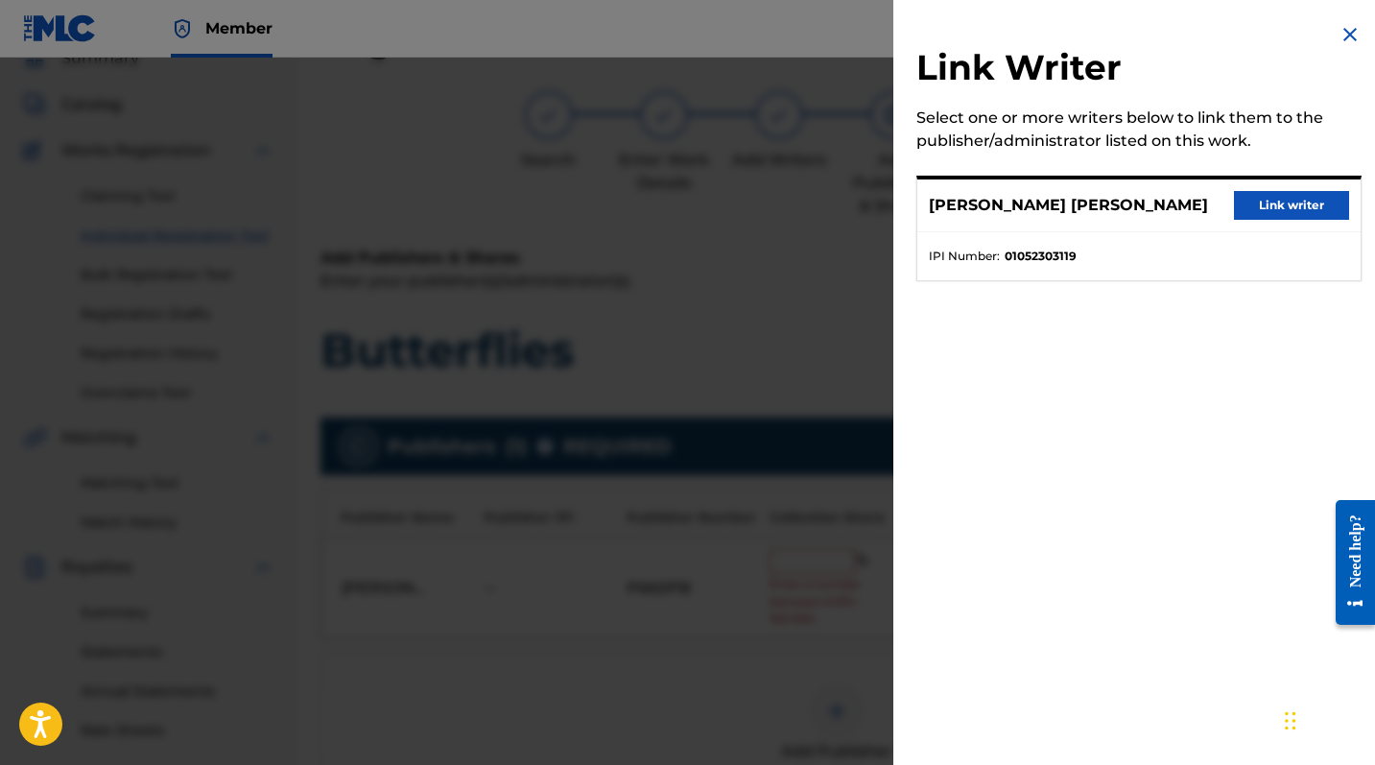
click at [1248, 202] on button "Link writer" at bounding box center [1291, 205] width 115 height 29
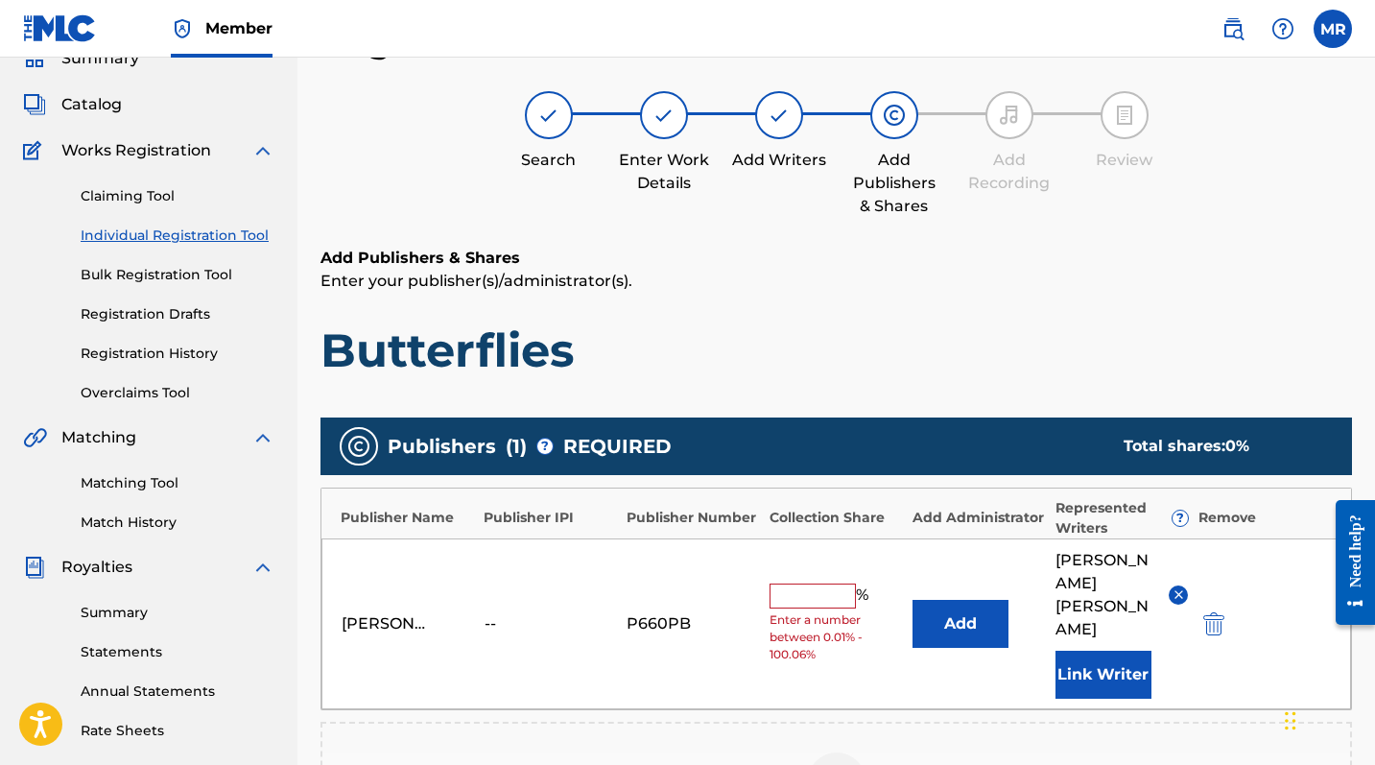
click at [825, 583] on input "text" at bounding box center [813, 595] width 86 height 25
type input "100.06"
click at [1044, 316] on div "Add Publishers & Shares Enter your publisher(s)/administrator(s). Butterflies" at bounding box center [837, 313] width 1032 height 132
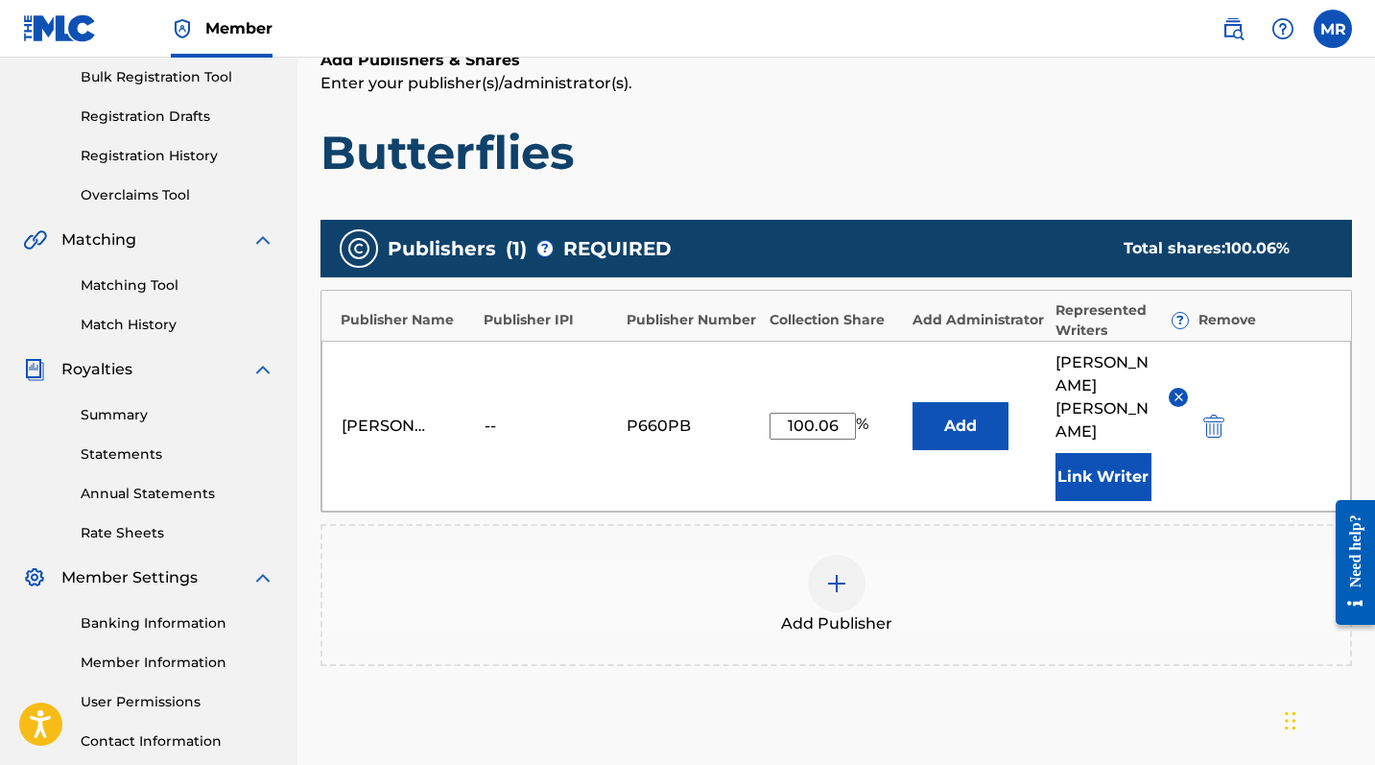
scroll to position [354, 0]
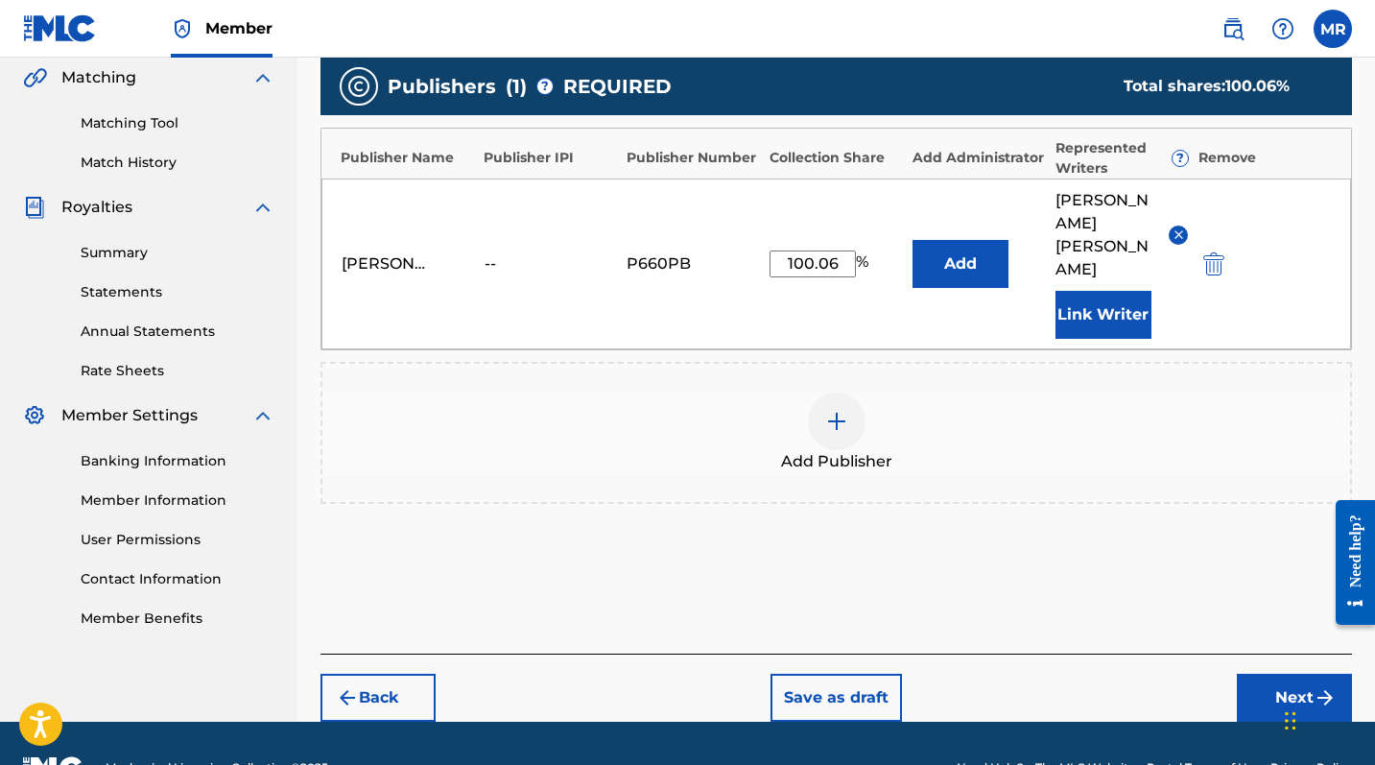
click at [1248, 625] on button "Next" at bounding box center [1294, 698] width 115 height 48
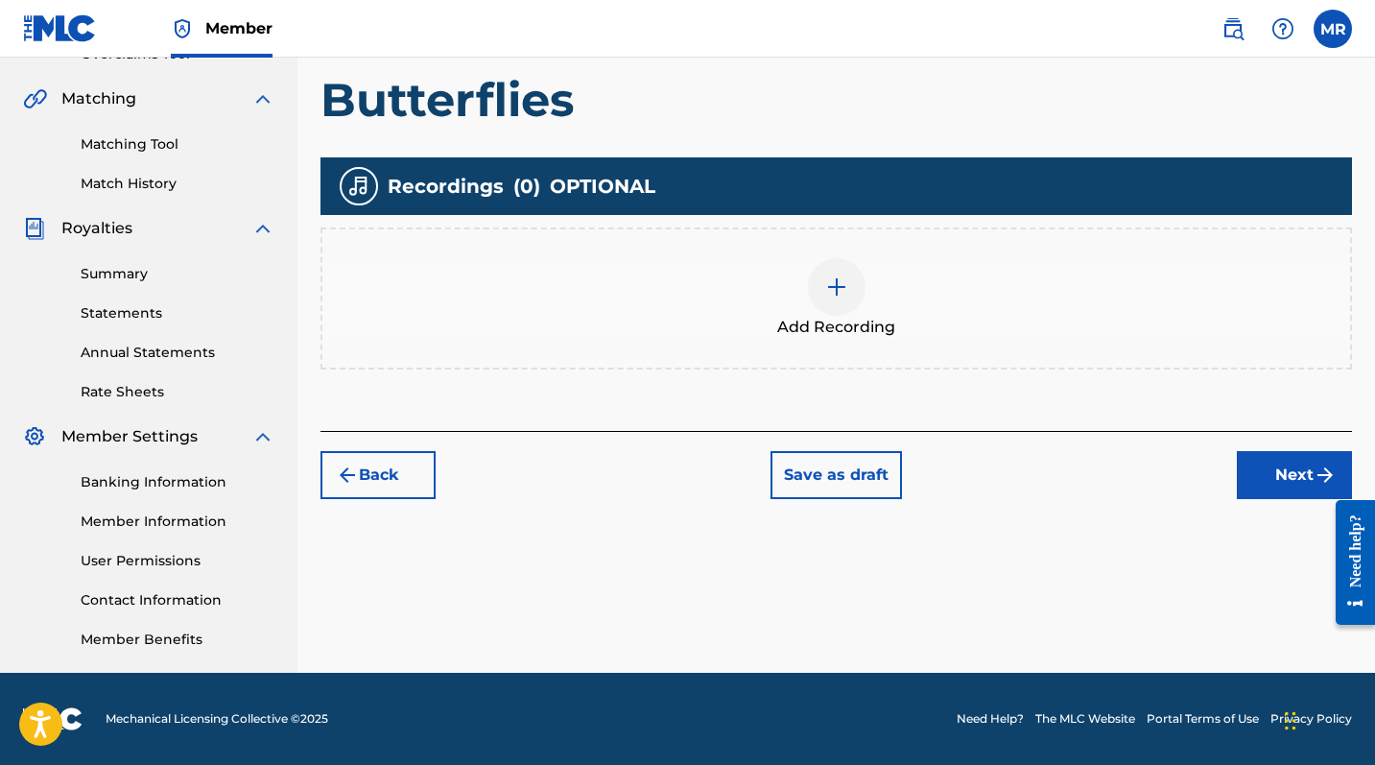
click at [845, 294] on img at bounding box center [836, 286] width 23 height 23
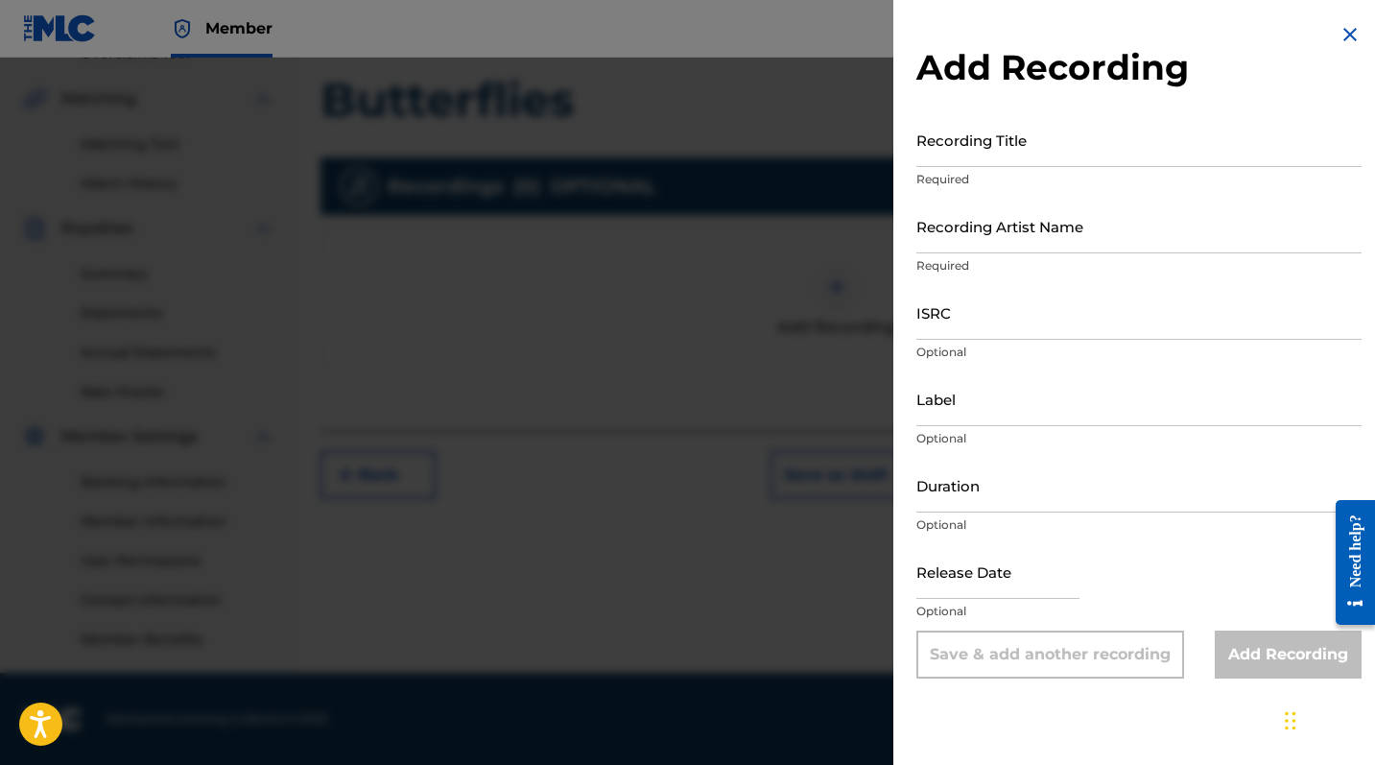
click at [950, 139] on input "Recording Title" at bounding box center [1138, 139] width 445 height 55
type input "Butterflies"
click at [953, 234] on input "Recording Artist Name" at bounding box center [1138, 226] width 445 height 55
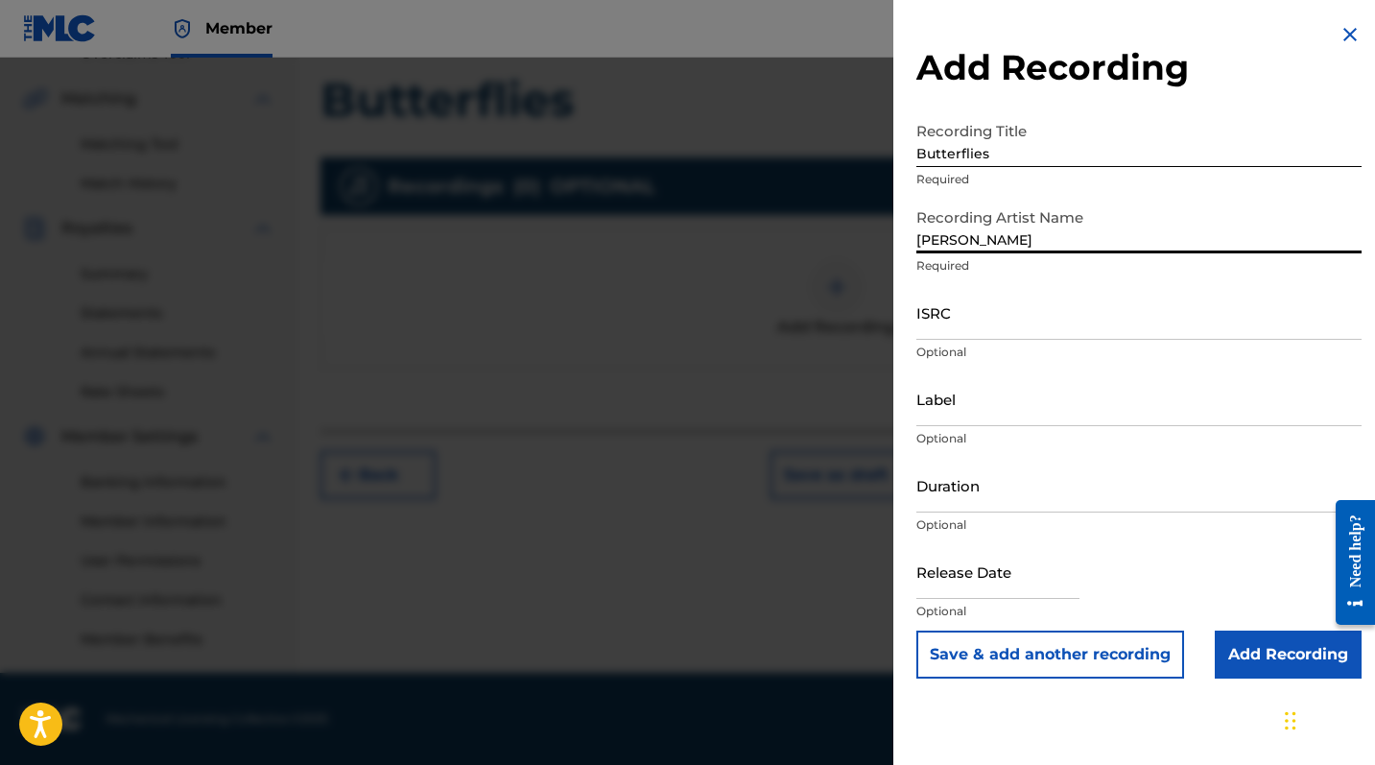
type input "[PERSON_NAME]"
click at [1248, 625] on input "Add Recording" at bounding box center [1288, 654] width 147 height 48
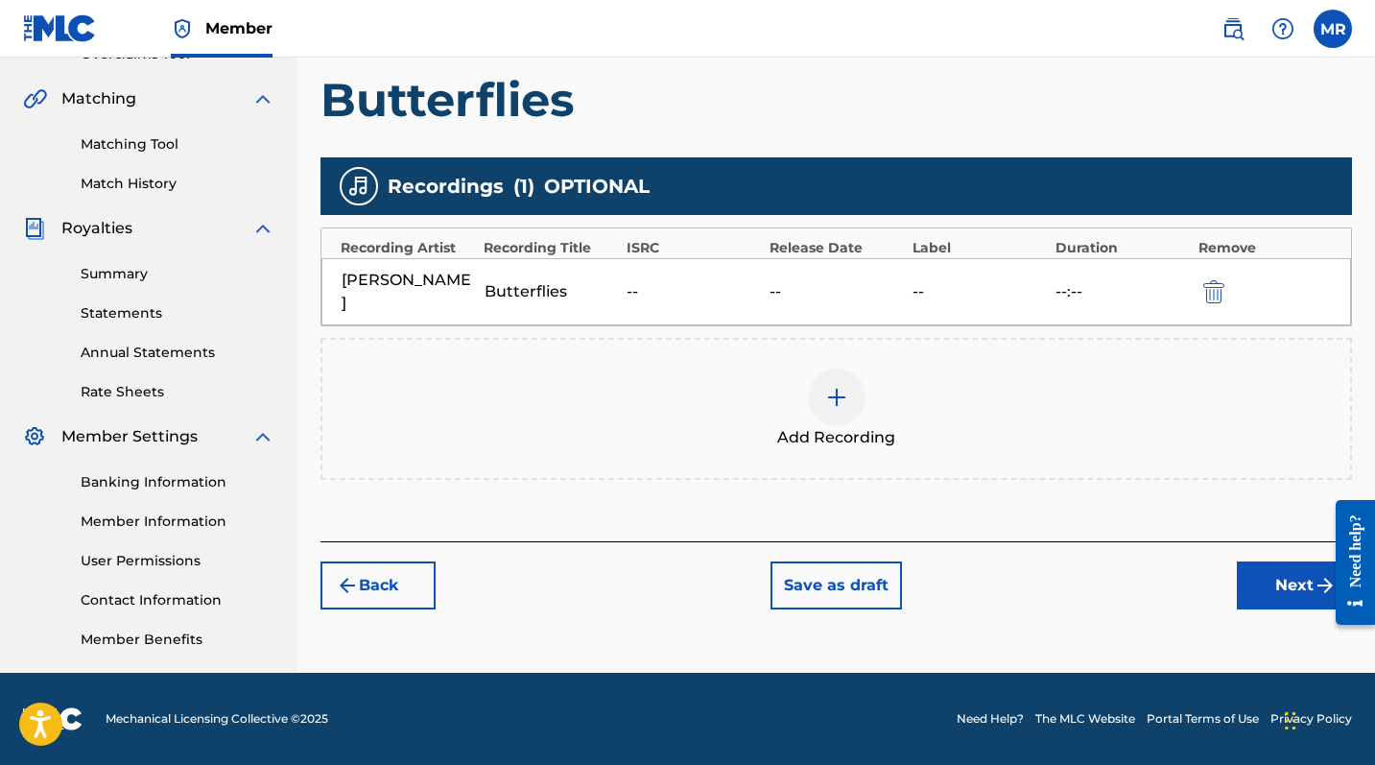
click at [1248, 561] on button "Next" at bounding box center [1294, 585] width 115 height 48
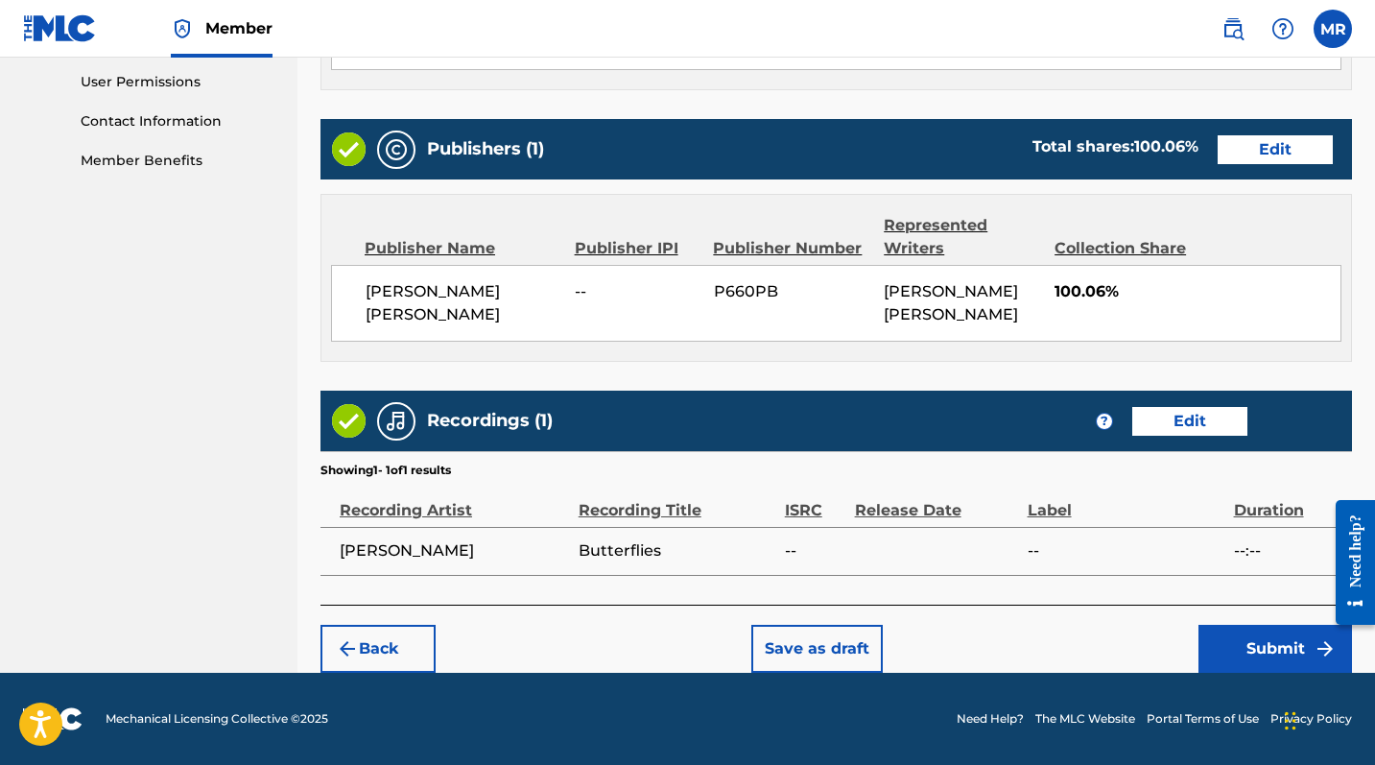
scroll to position [903, 0]
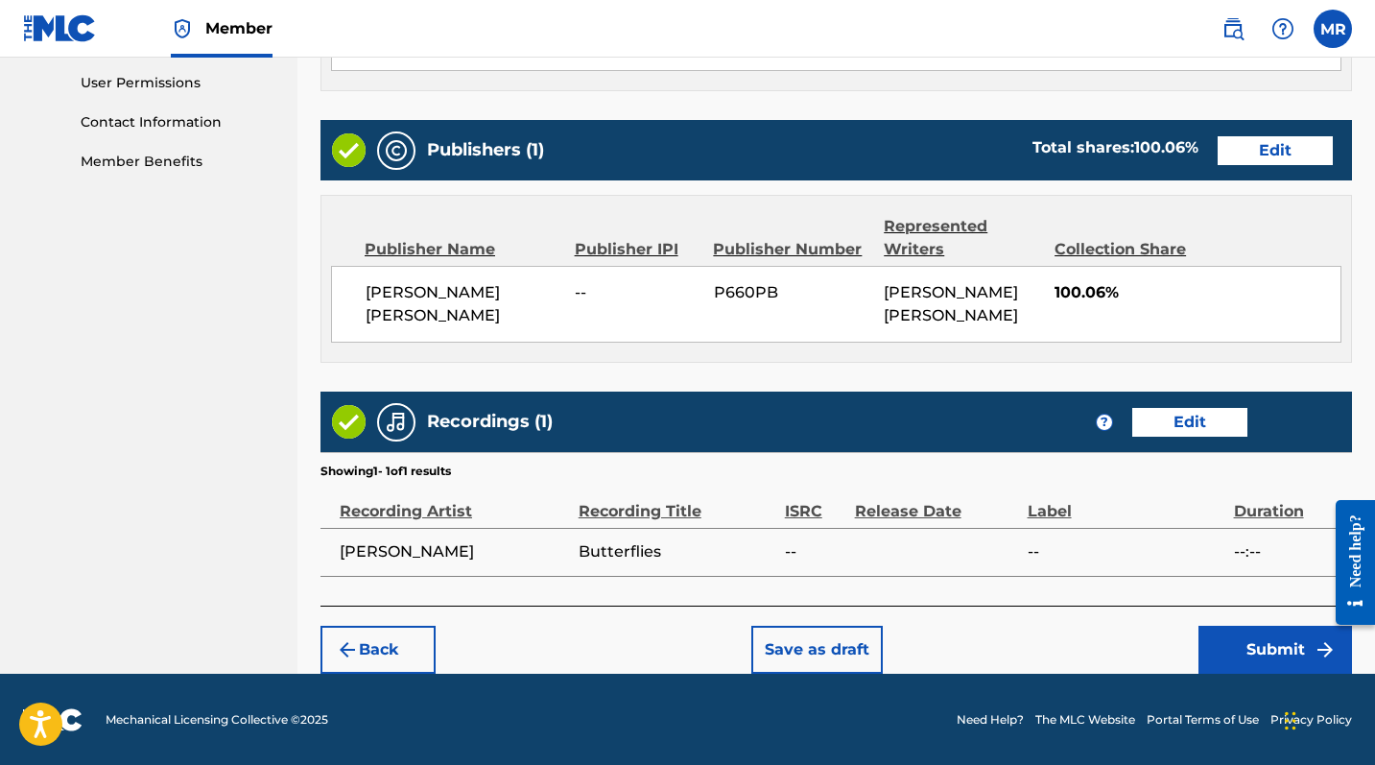
click at [1248, 625] on button "Submit" at bounding box center [1276, 650] width 154 height 48
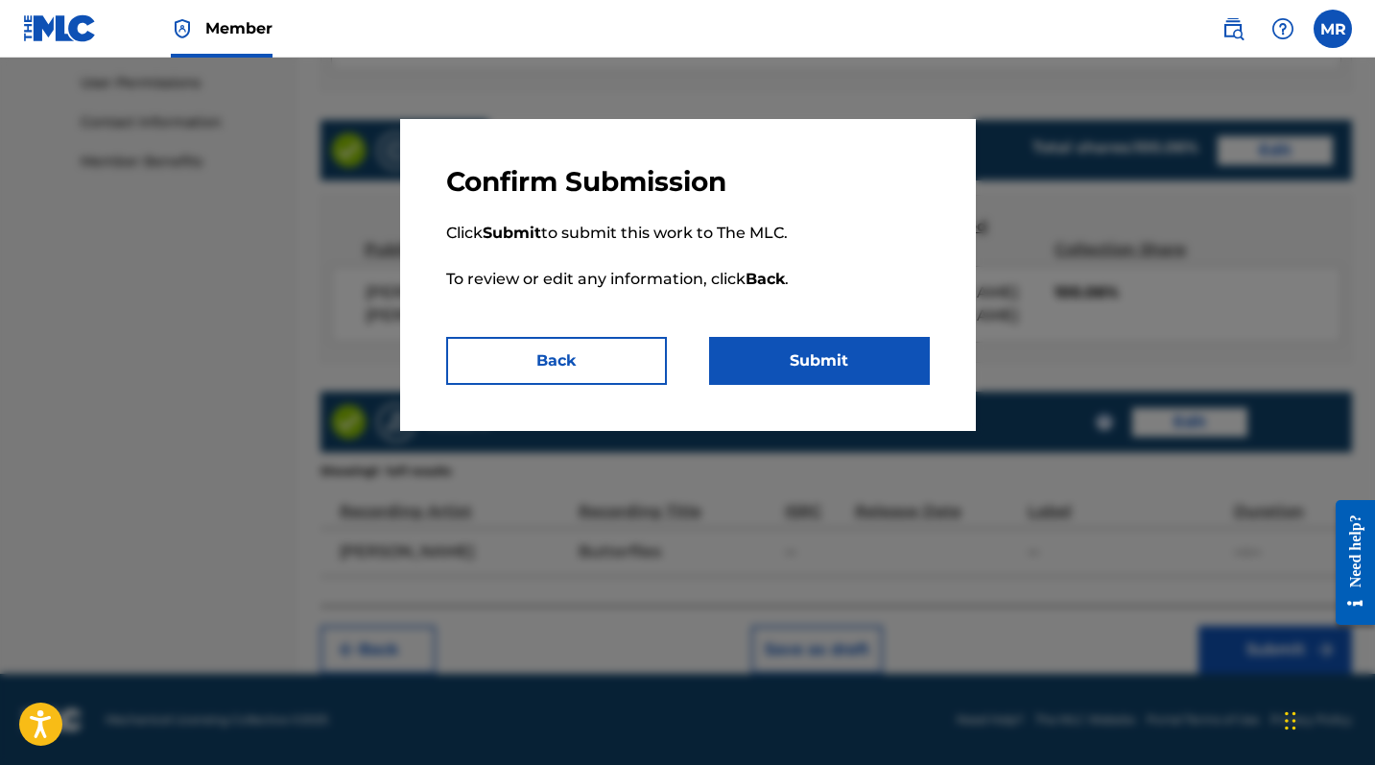
click at [791, 370] on button "Submit" at bounding box center [819, 361] width 221 height 48
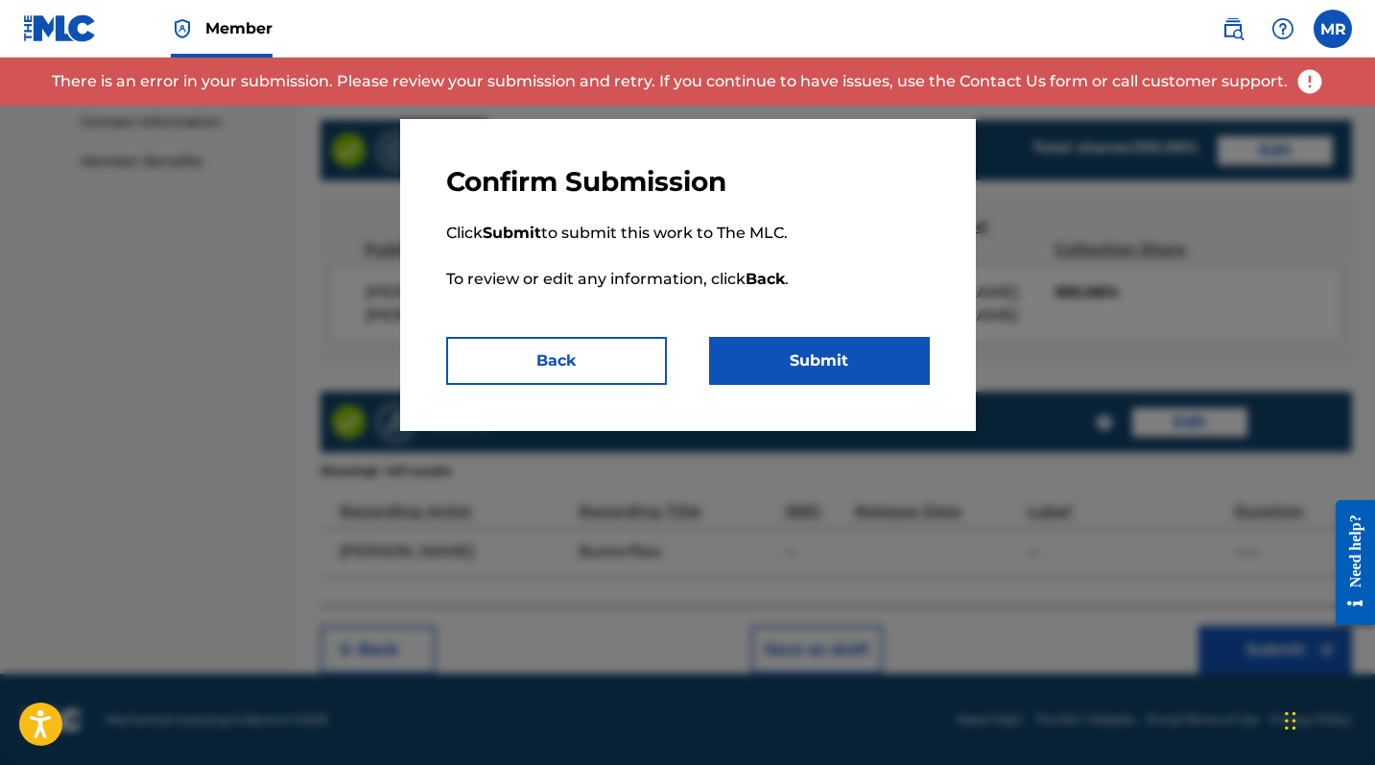
click at [624, 371] on button "Back" at bounding box center [556, 361] width 221 height 48
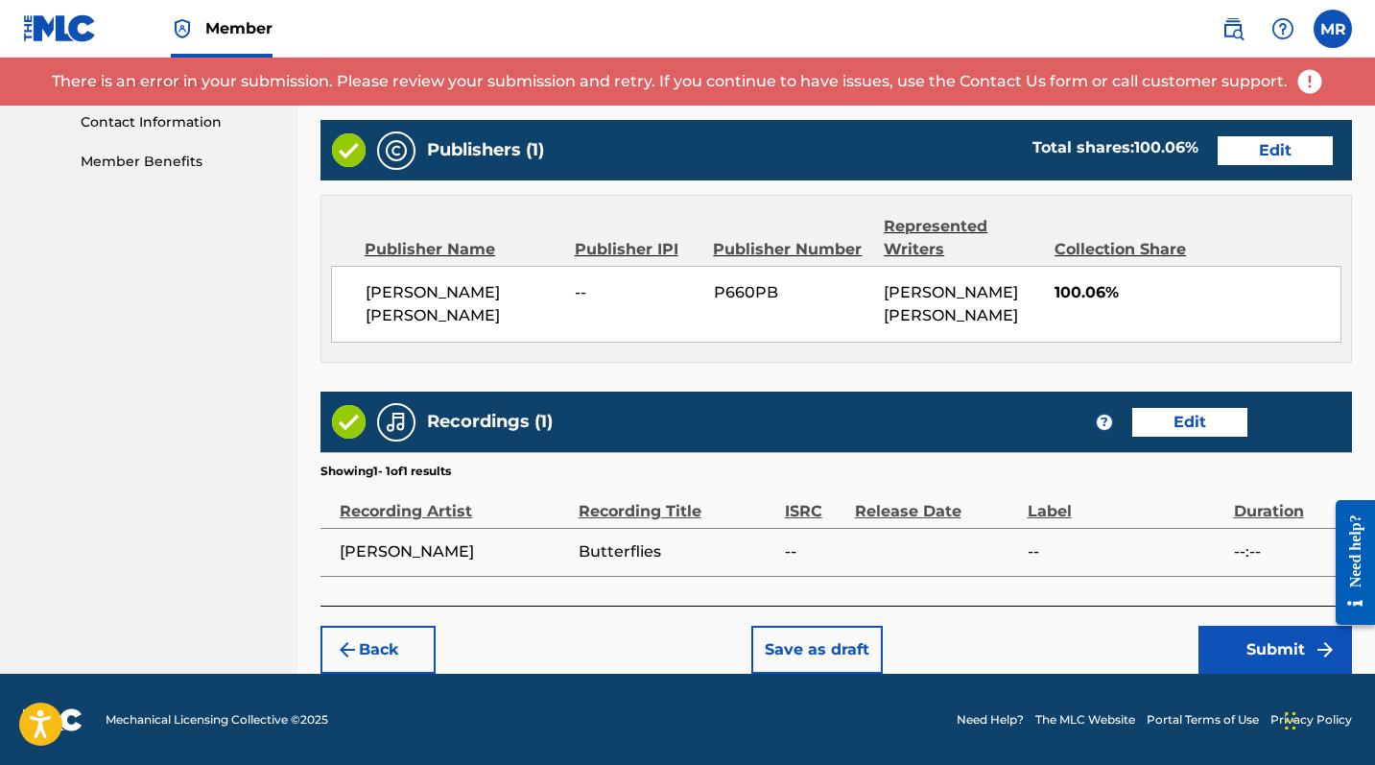
click at [770, 625] on button "Save as draft" at bounding box center [816, 650] width 131 height 48
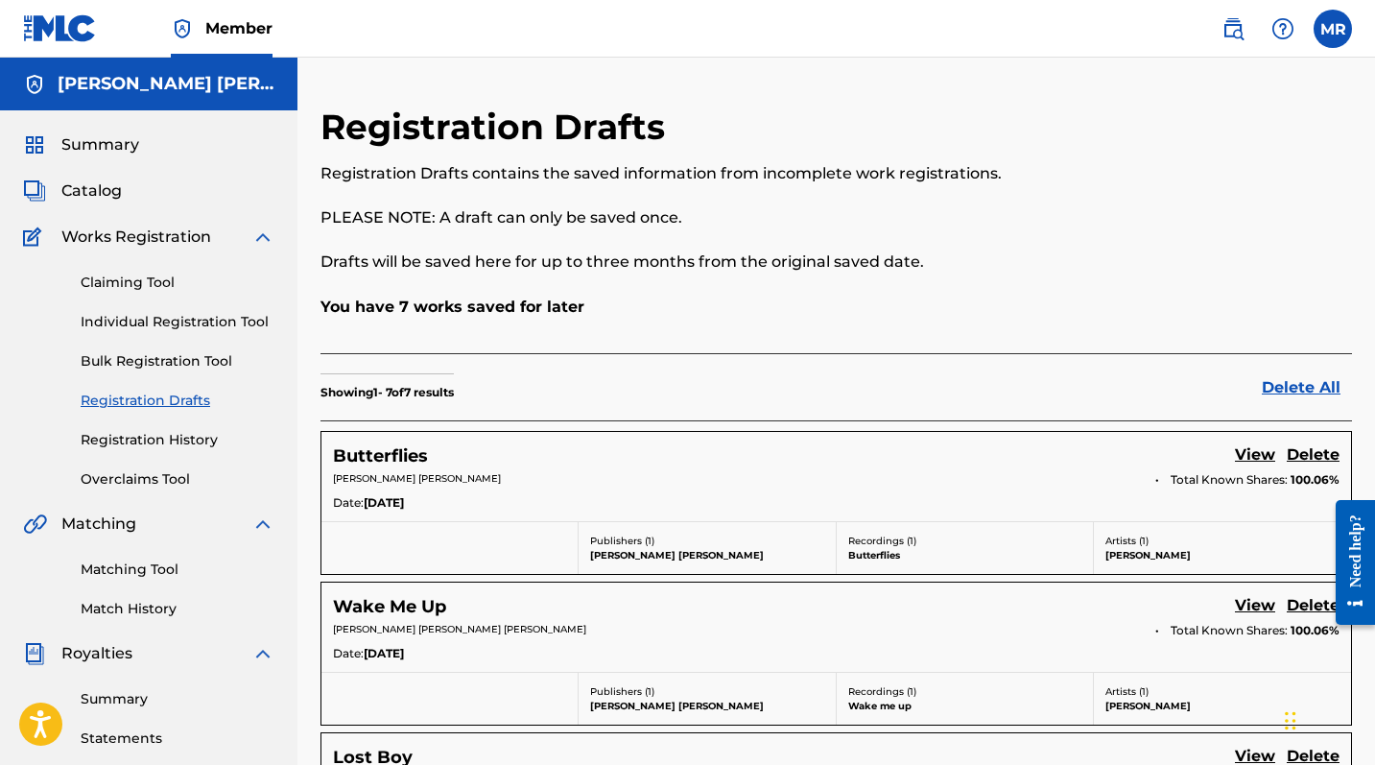
click at [178, 318] on link "Individual Registration Tool" at bounding box center [178, 322] width 194 height 20
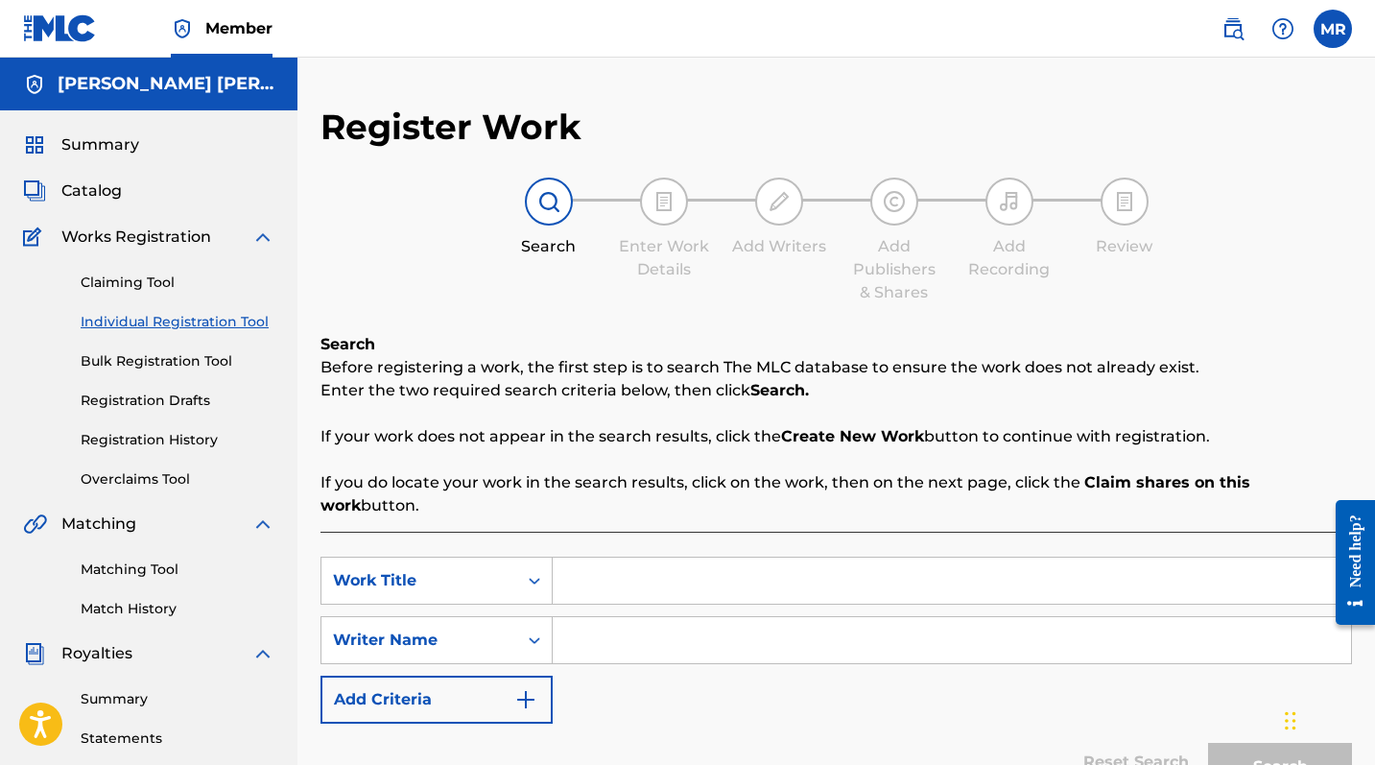
drag, startPoint x: 612, startPoint y: 550, endPoint x: 618, endPoint y: 525, distance: 25.6
click at [612, 558] on input "Search Form" at bounding box center [952, 581] width 798 height 46
type input "Sober"
click at [655, 622] on input "Search Form" at bounding box center [952, 640] width 798 height 46
type input "[PERSON_NAME]"
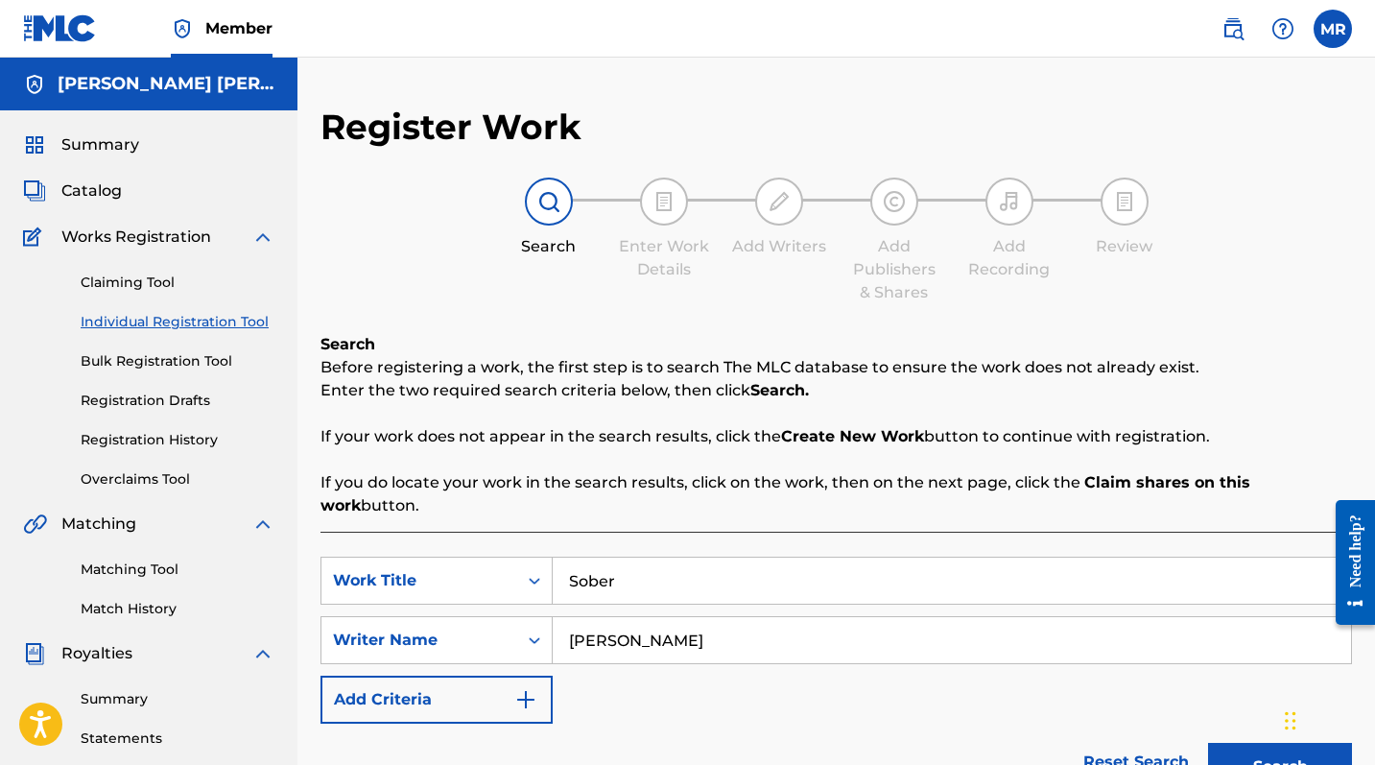
click at [1248, 625] on button "Search" at bounding box center [1280, 767] width 144 height 48
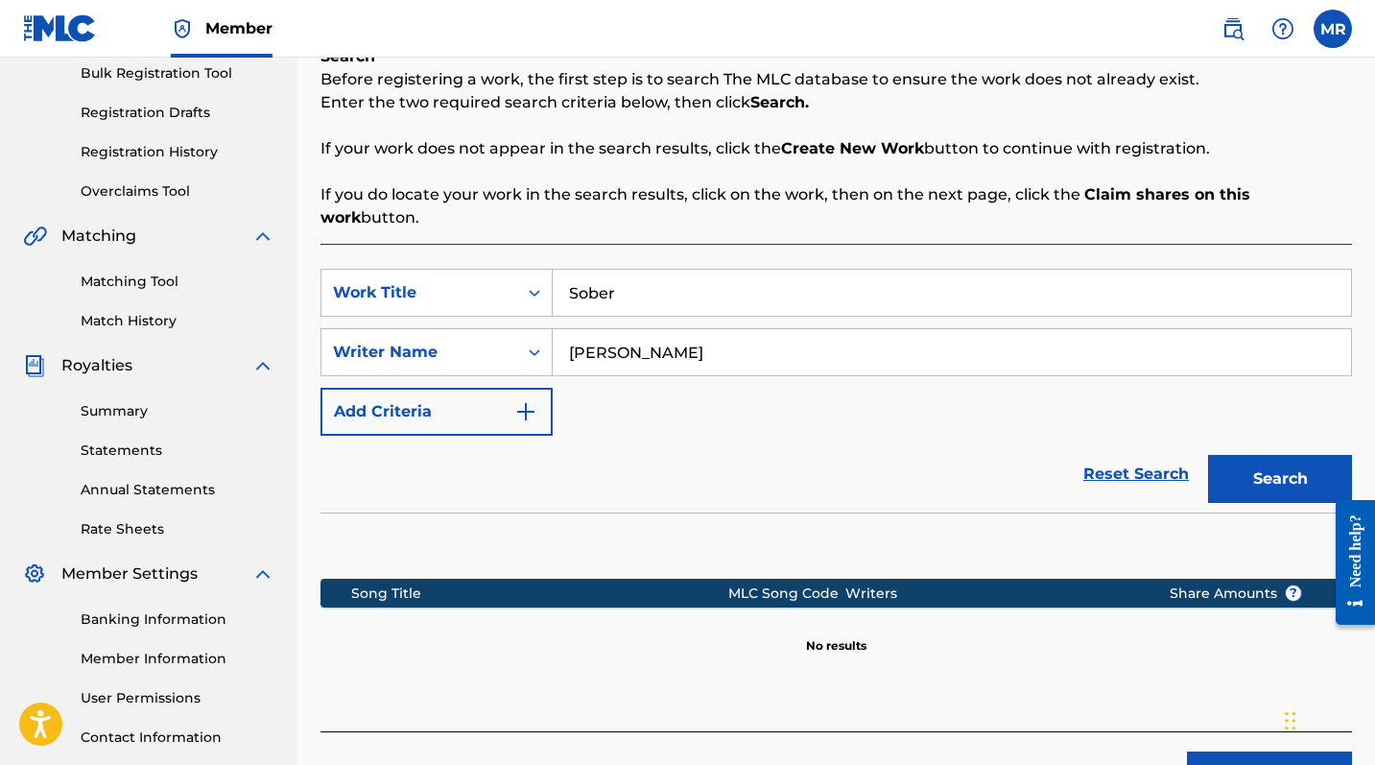
scroll to position [325, 0]
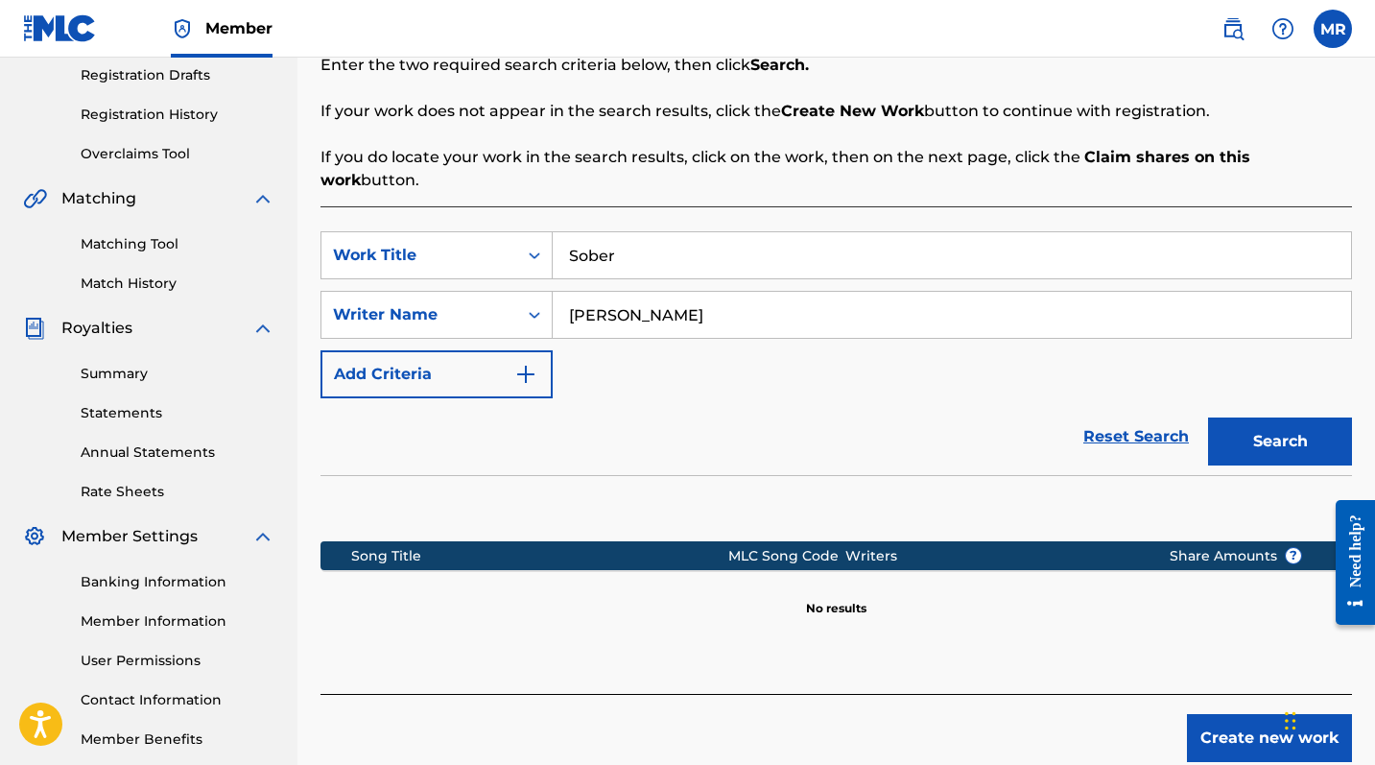
click at [1248, 625] on button "Create new work" at bounding box center [1269, 738] width 165 height 48
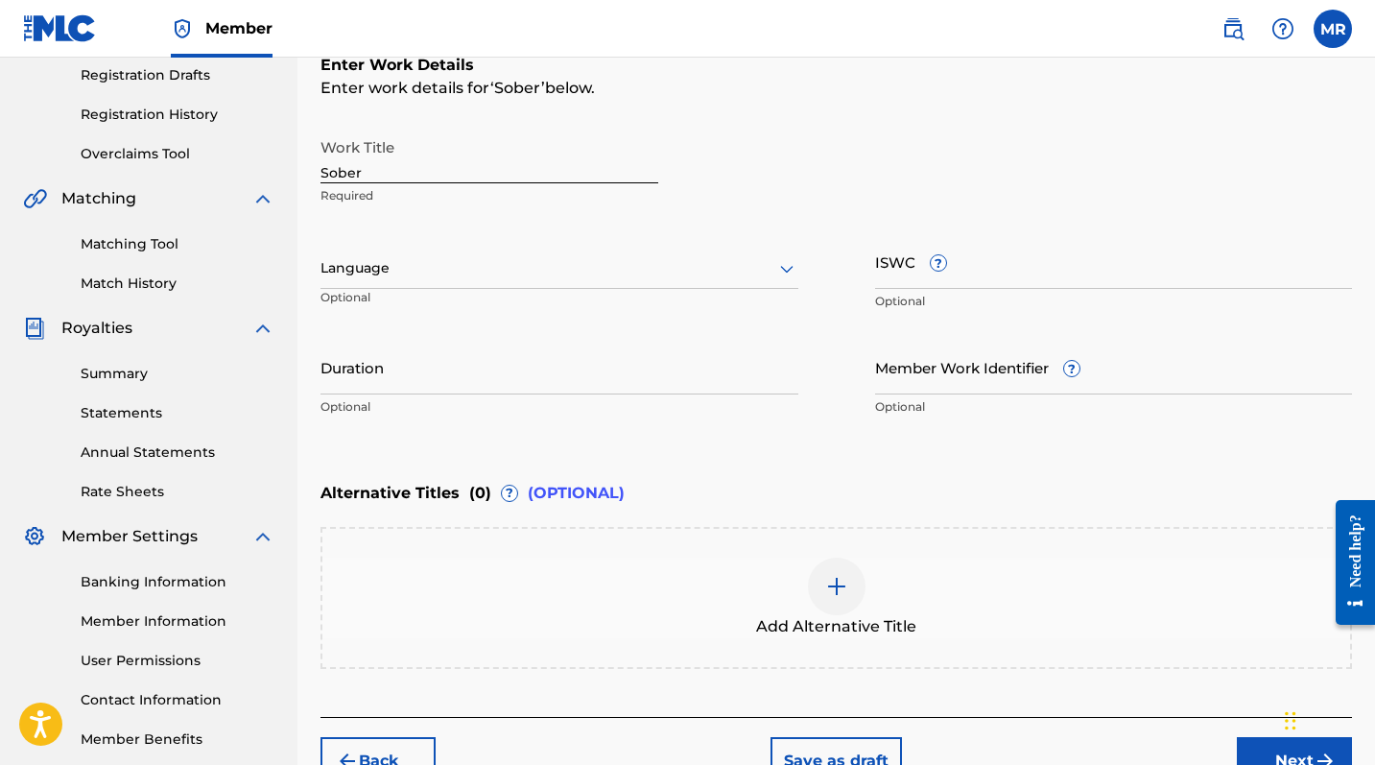
click at [391, 178] on input "Sober" at bounding box center [490, 156] width 338 height 55
click at [437, 273] on div at bounding box center [560, 268] width 478 height 24
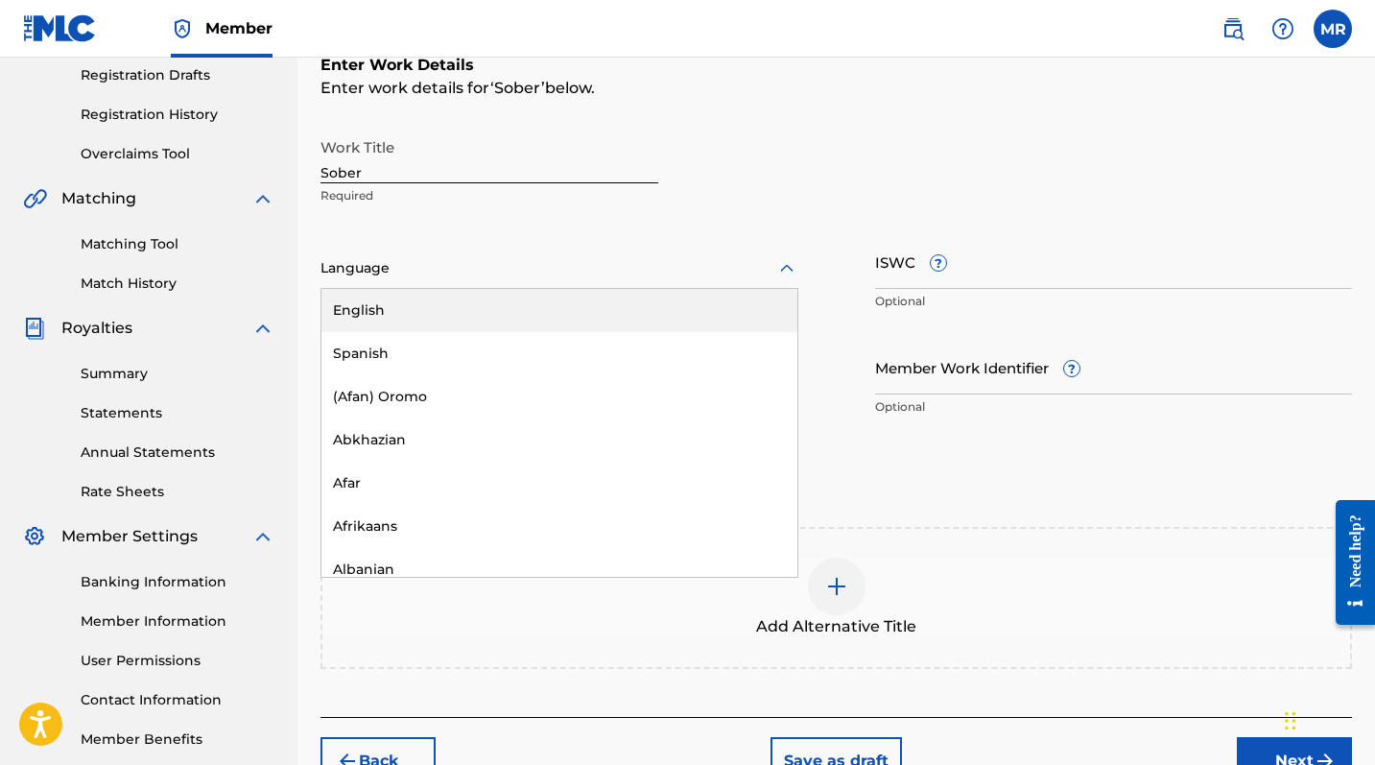
click at [409, 328] on div "English" at bounding box center [559, 310] width 476 height 43
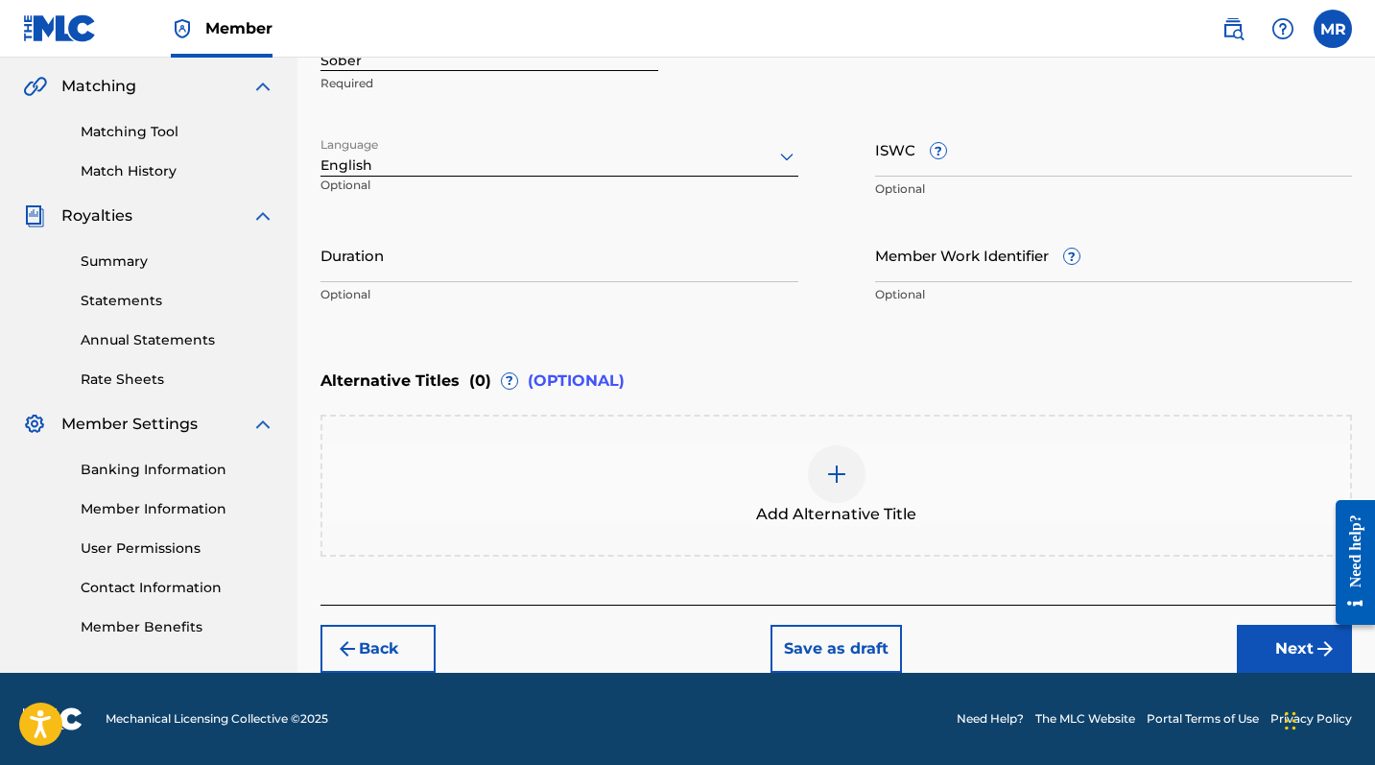
scroll to position [438, 0]
click at [1248, 625] on button "Next" at bounding box center [1294, 649] width 115 height 48
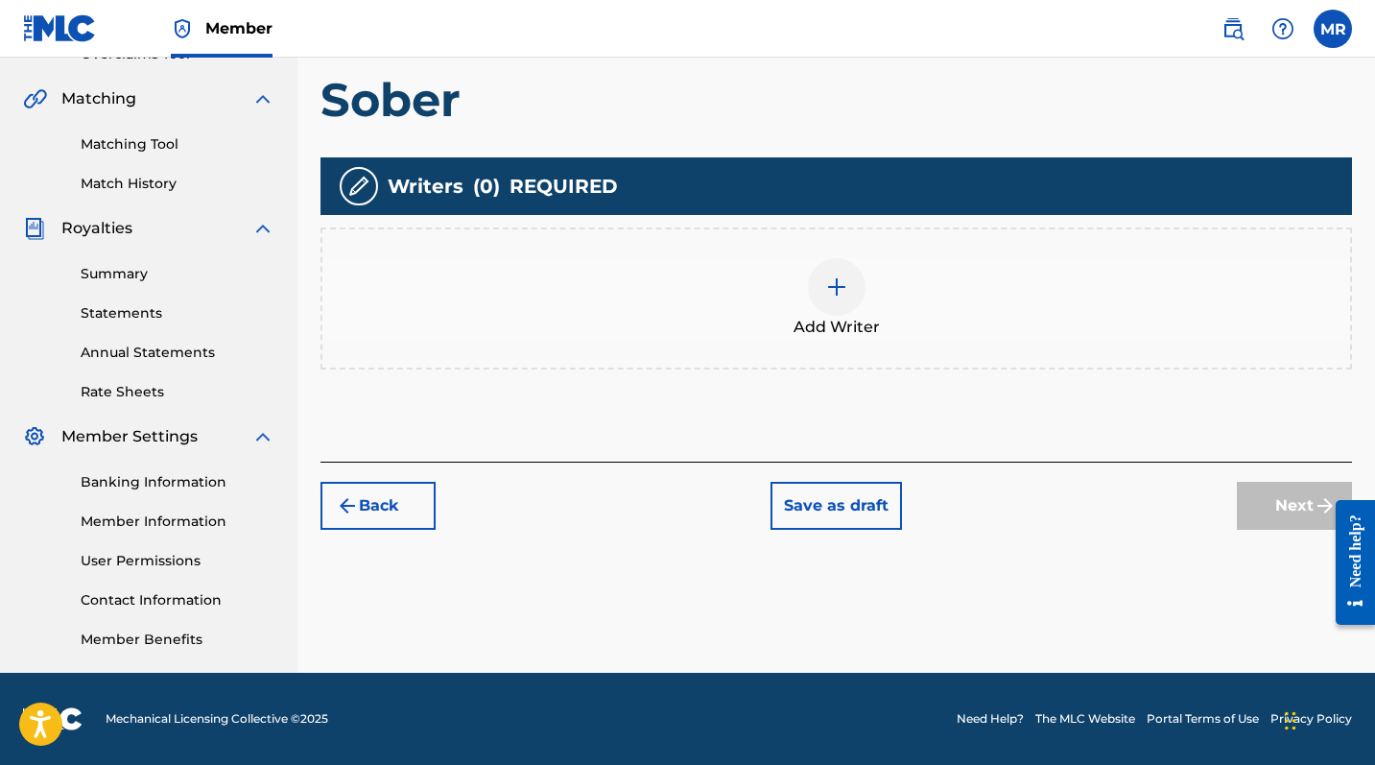
click at [844, 288] on img at bounding box center [836, 286] width 23 height 23
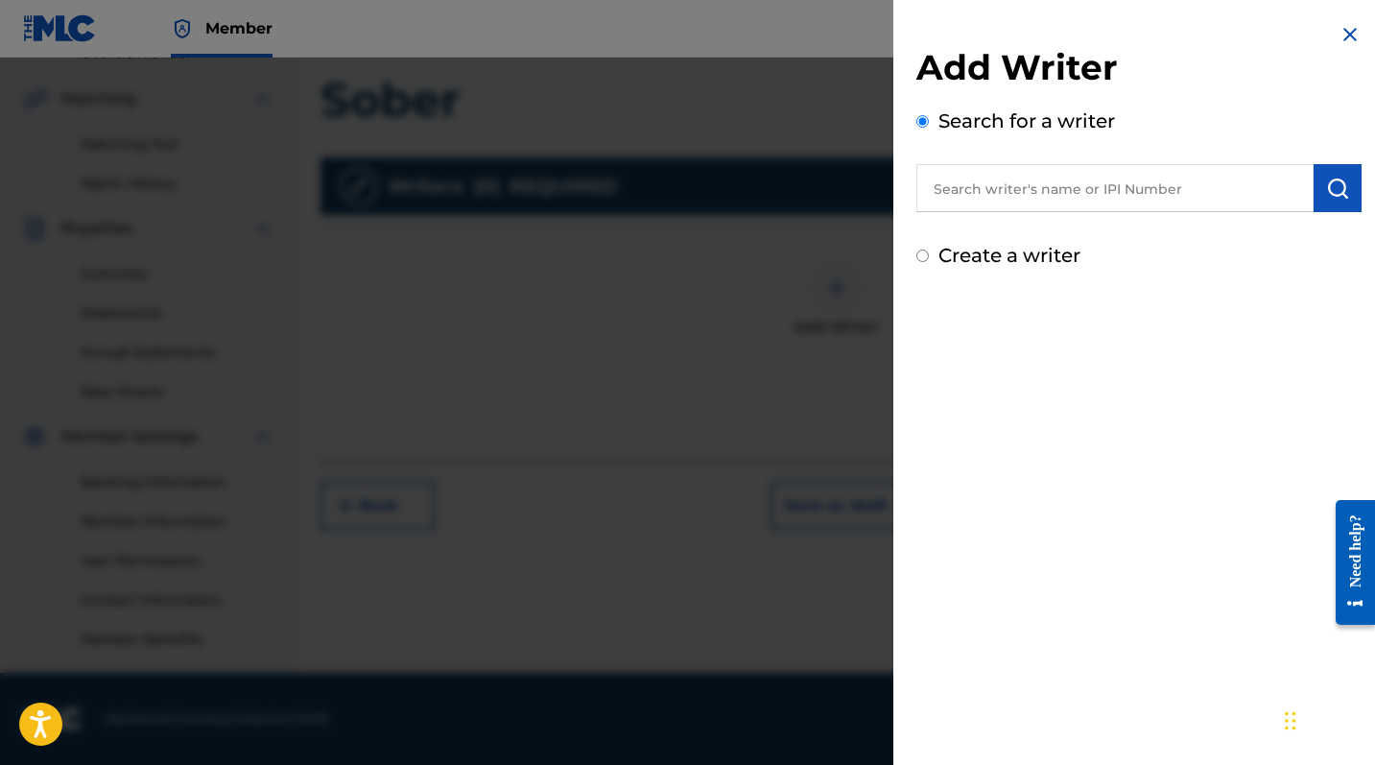
click at [1012, 199] on input "text" at bounding box center [1114, 188] width 397 height 48
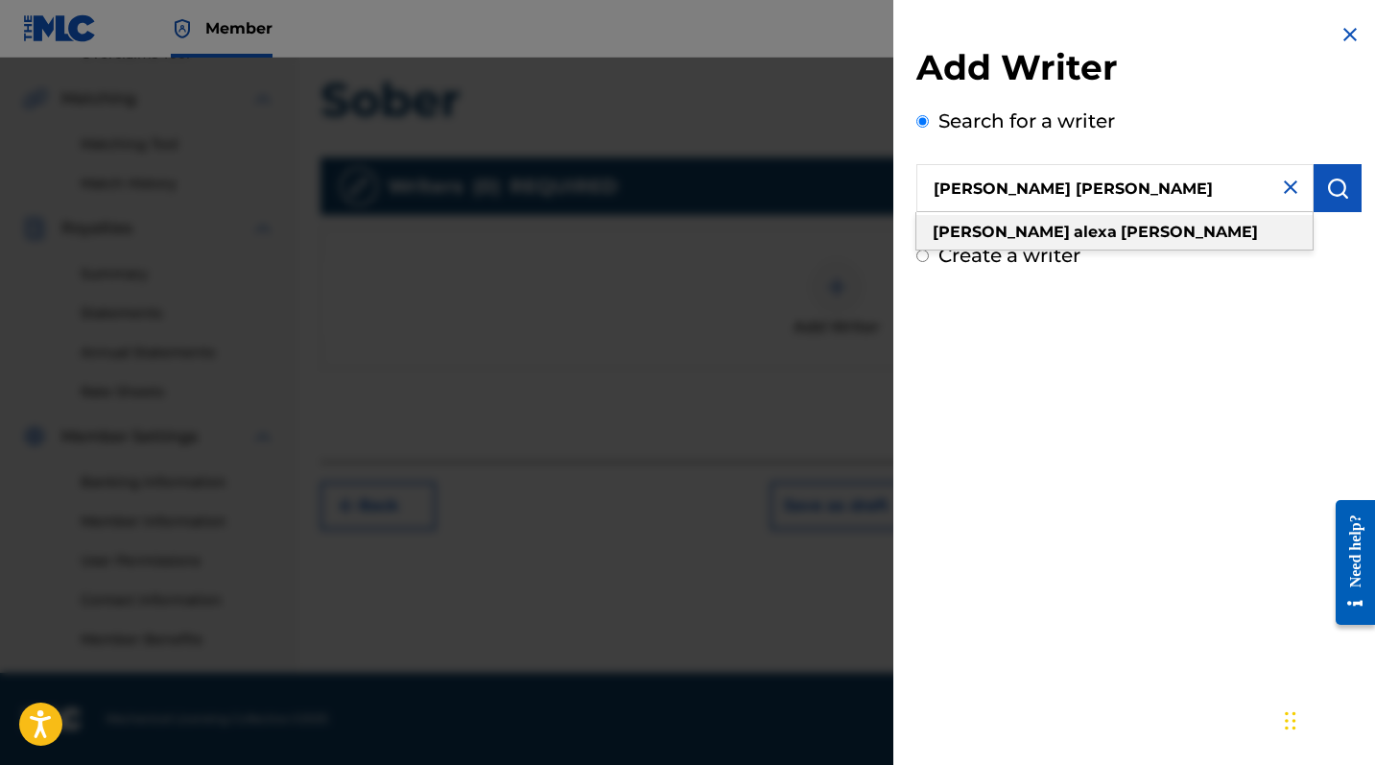
click at [1004, 223] on div "[PERSON_NAME] [PERSON_NAME]" at bounding box center [1114, 232] width 396 height 35
type input "[PERSON_NAME] [PERSON_NAME]"
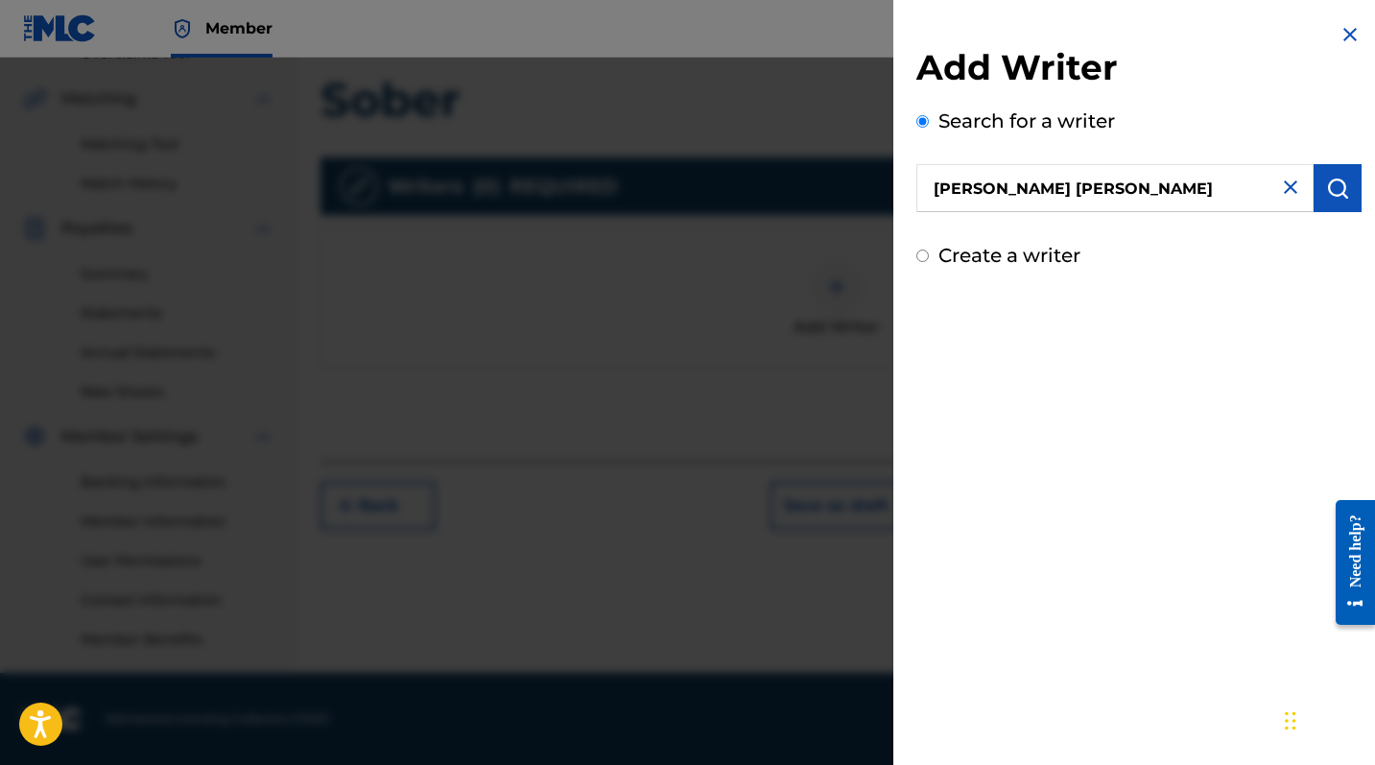
click at [1248, 200] on button "submit" at bounding box center [1338, 188] width 48 height 48
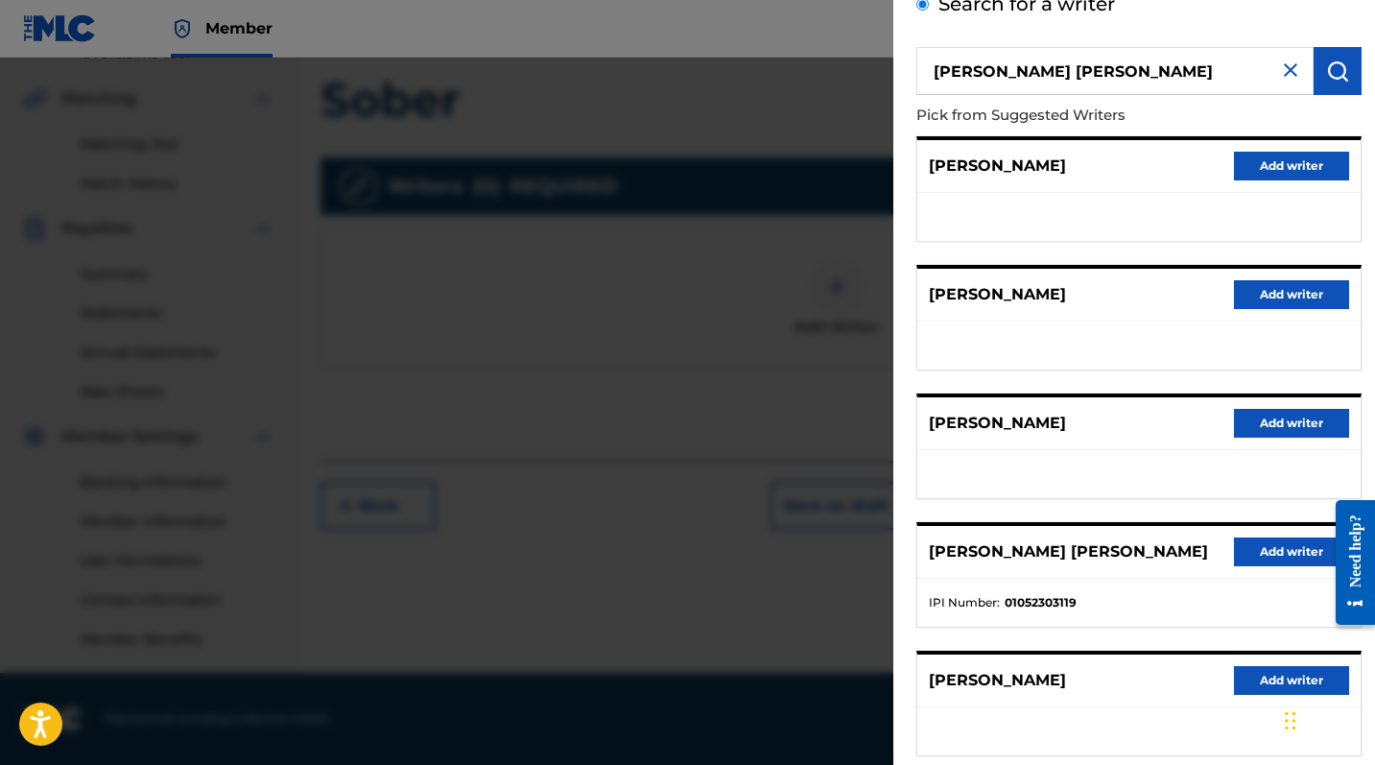
scroll to position [135, 0]
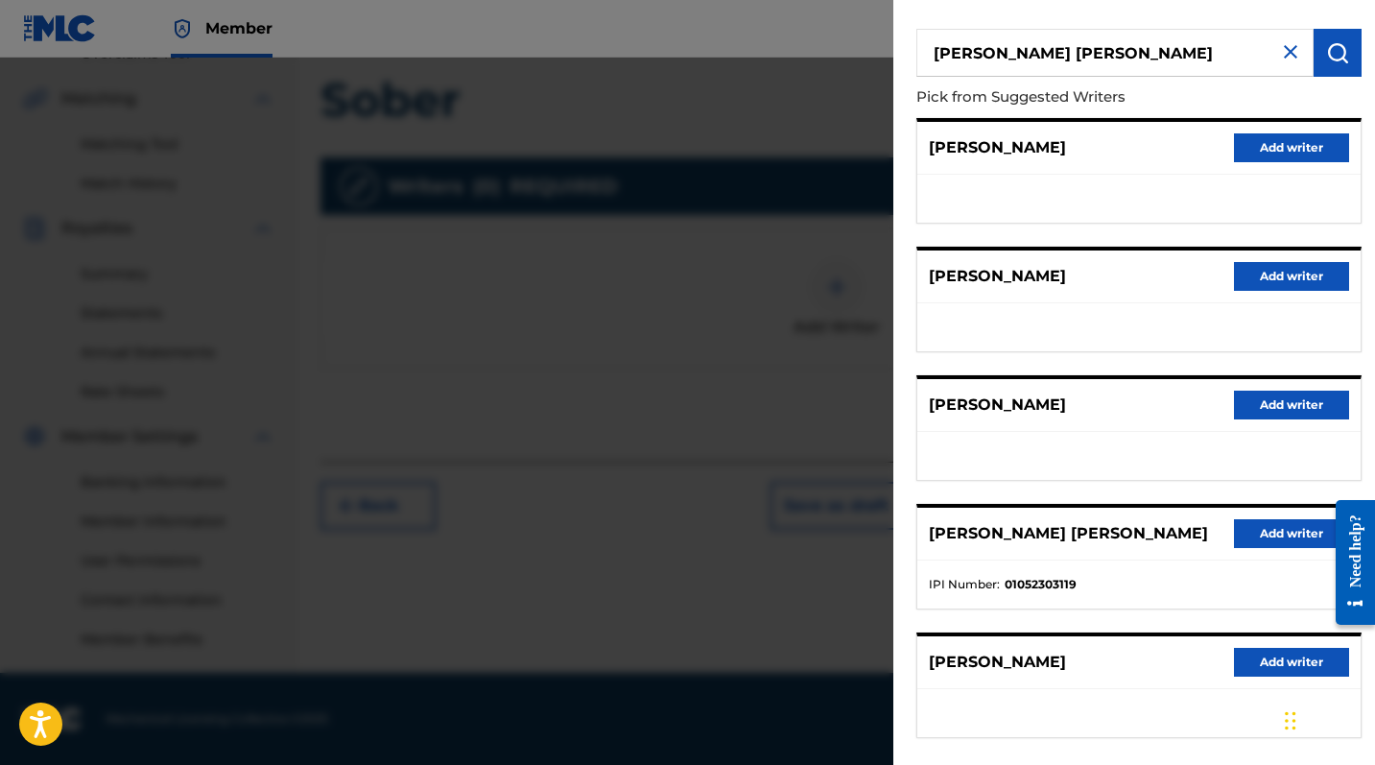
click at [1248, 526] on button "Add writer" at bounding box center [1291, 533] width 115 height 29
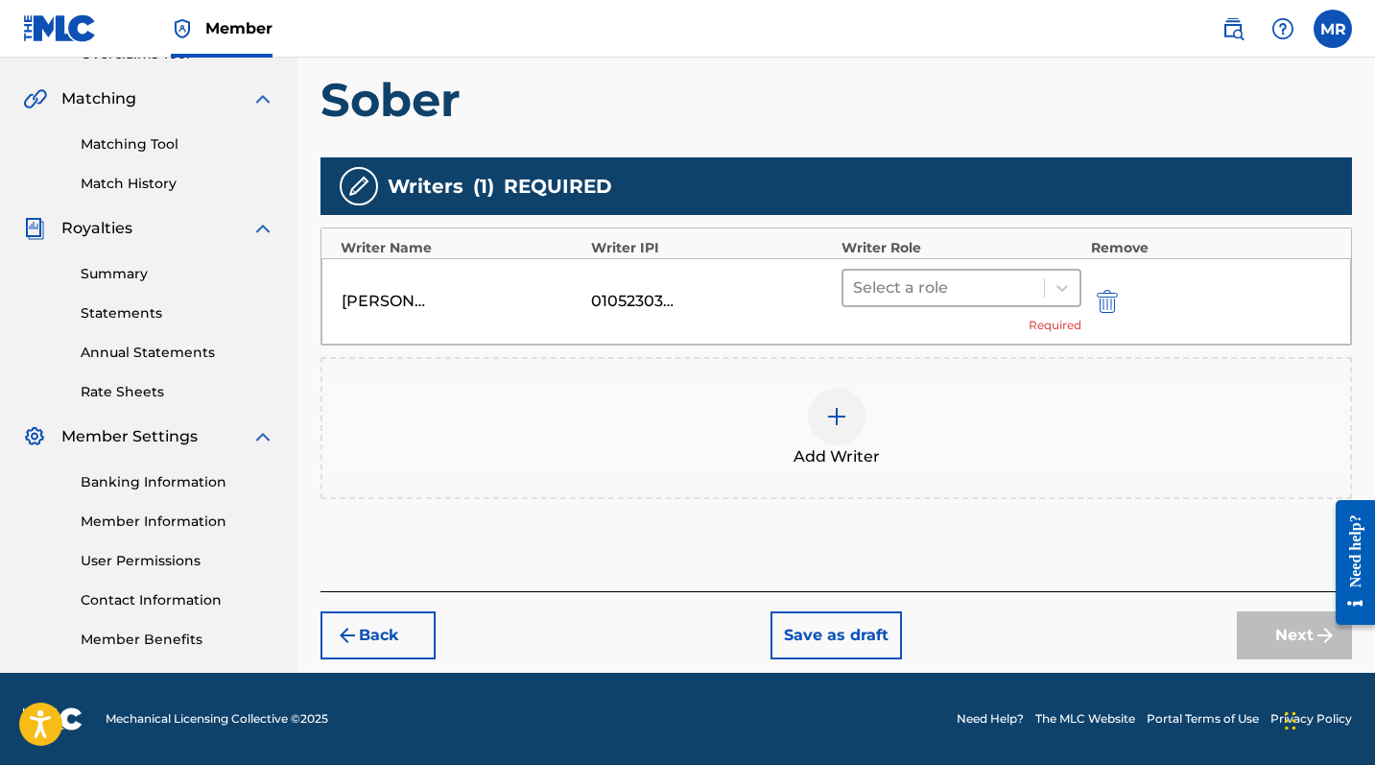
click at [912, 296] on div at bounding box center [943, 287] width 181 height 27
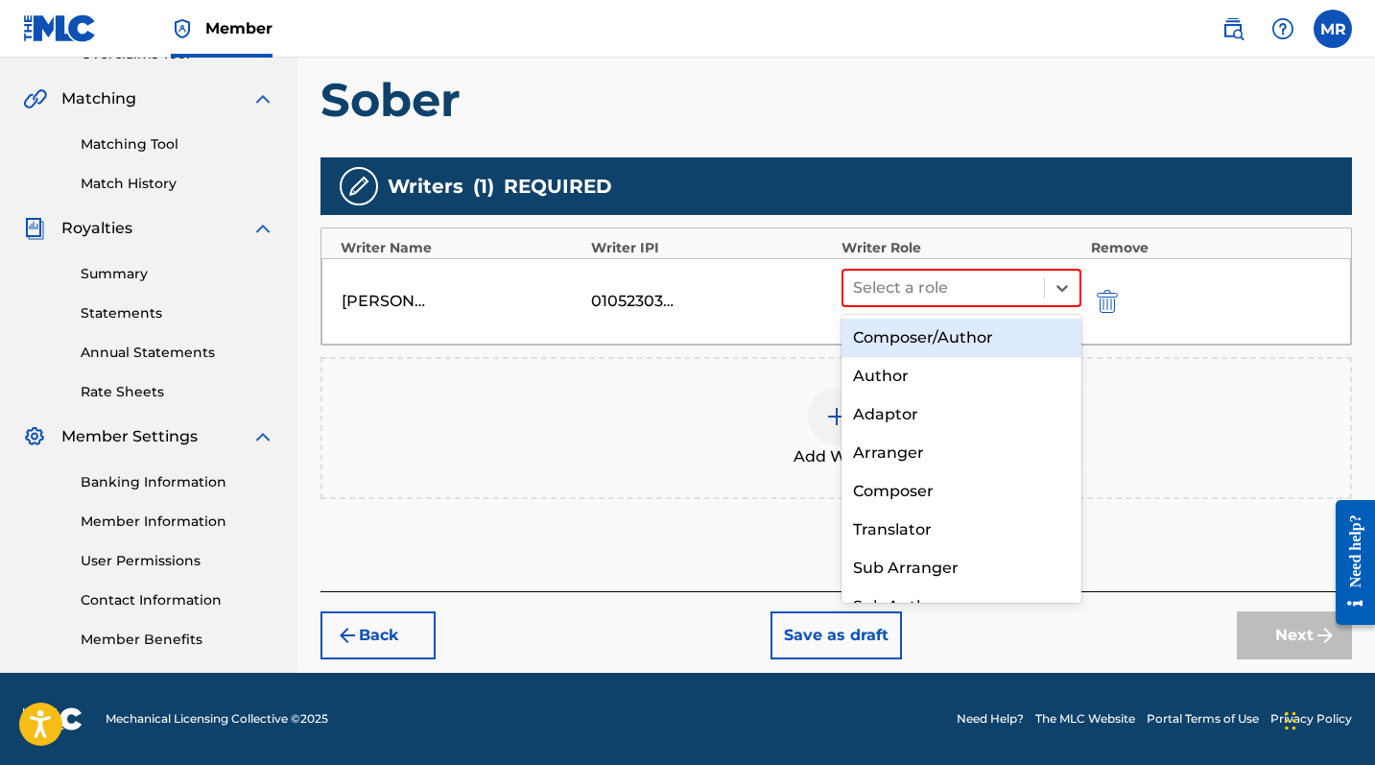
click at [912, 343] on div "Composer/Author" at bounding box center [962, 338] width 240 height 38
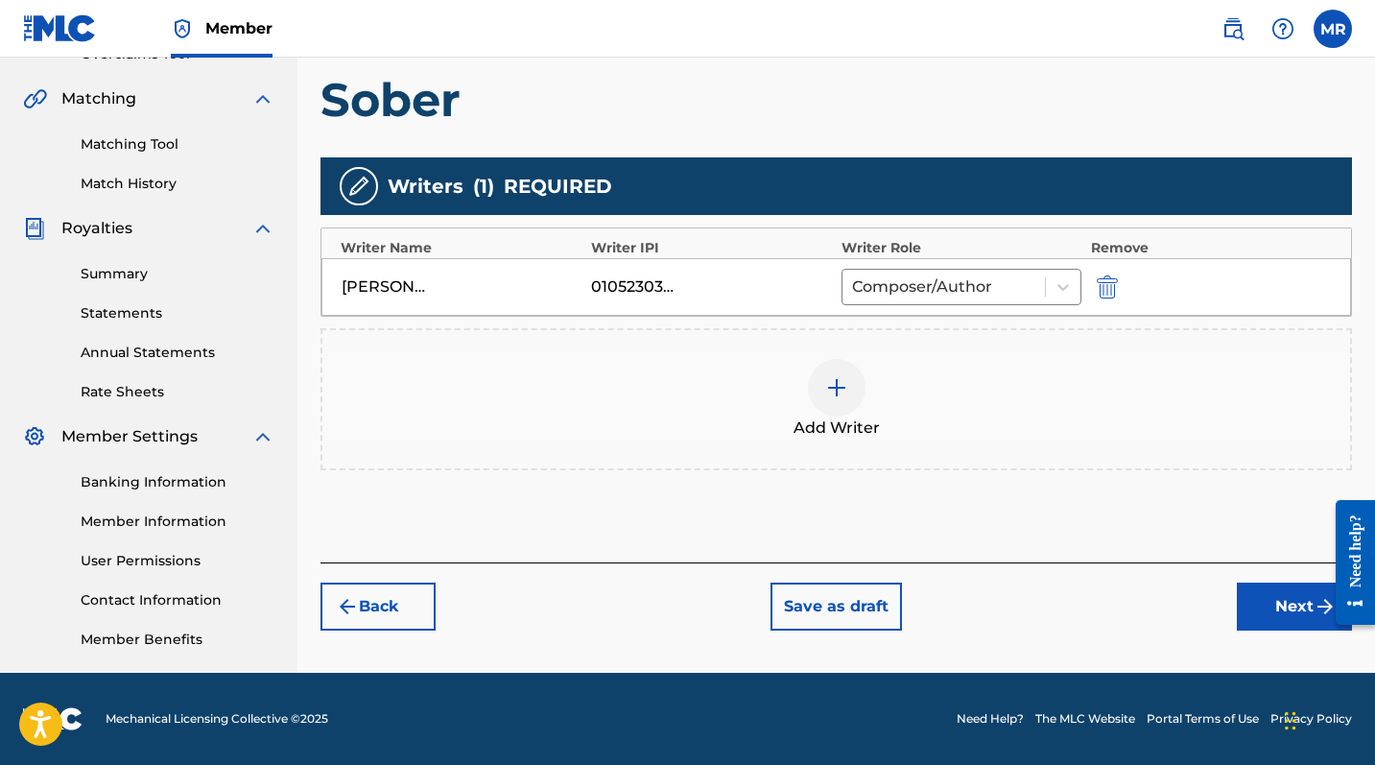
click at [1248, 612] on button "Next" at bounding box center [1294, 607] width 115 height 48
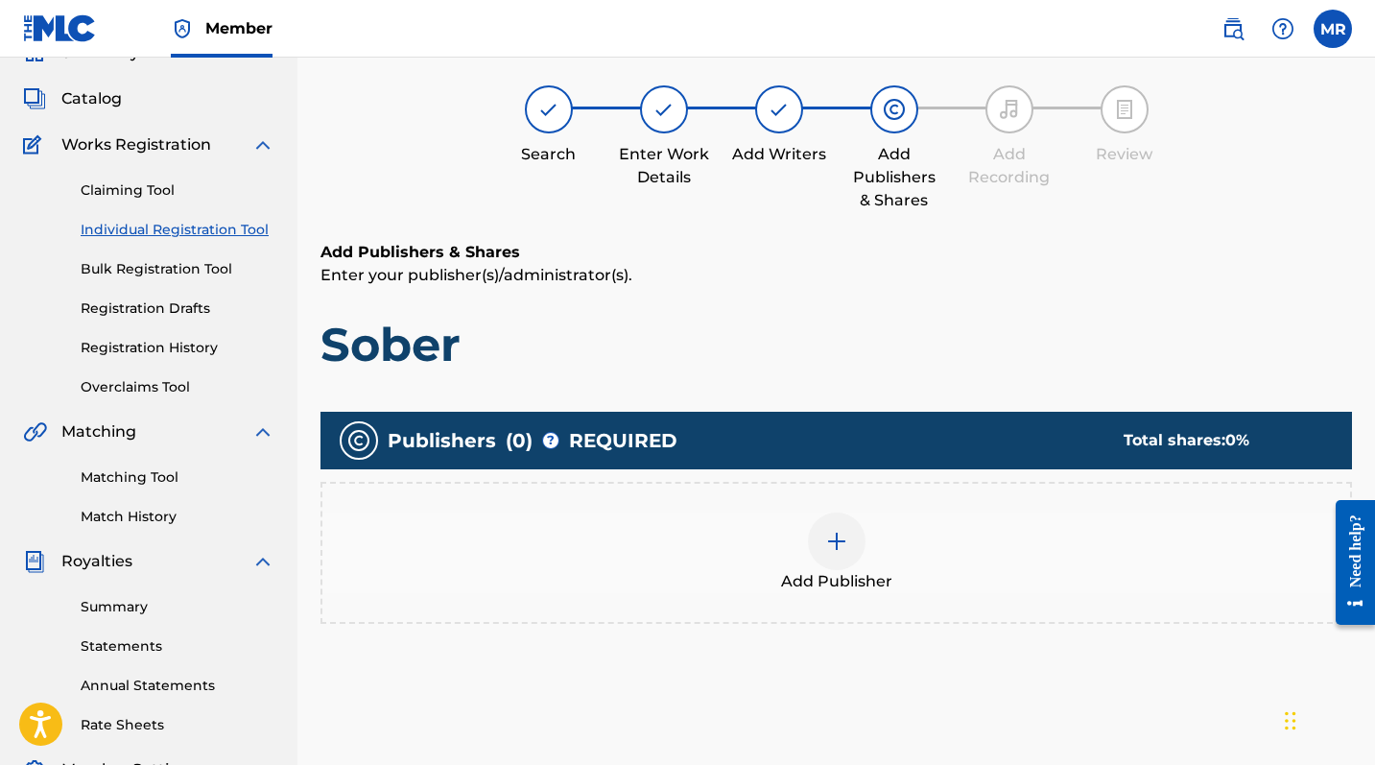
scroll to position [86, 0]
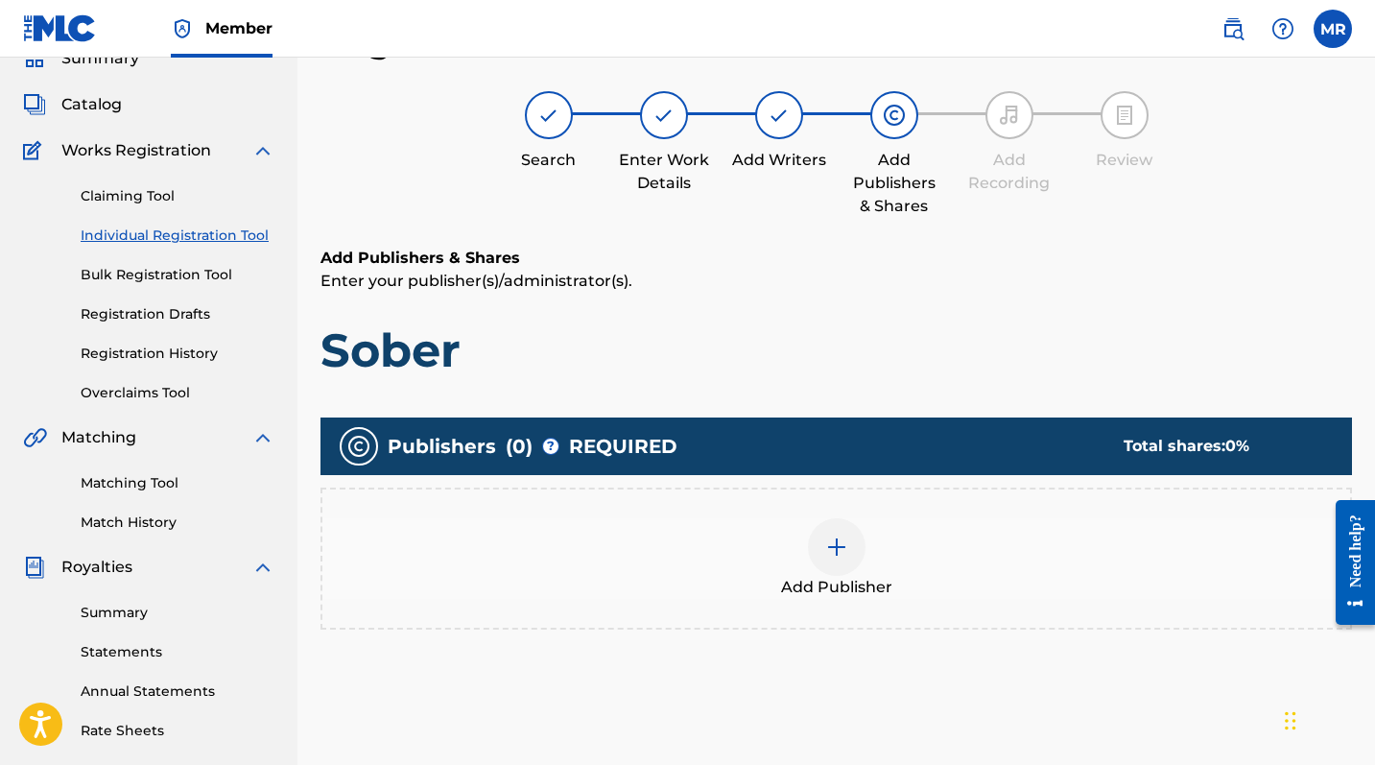
click at [838, 567] on div at bounding box center [837, 547] width 58 height 58
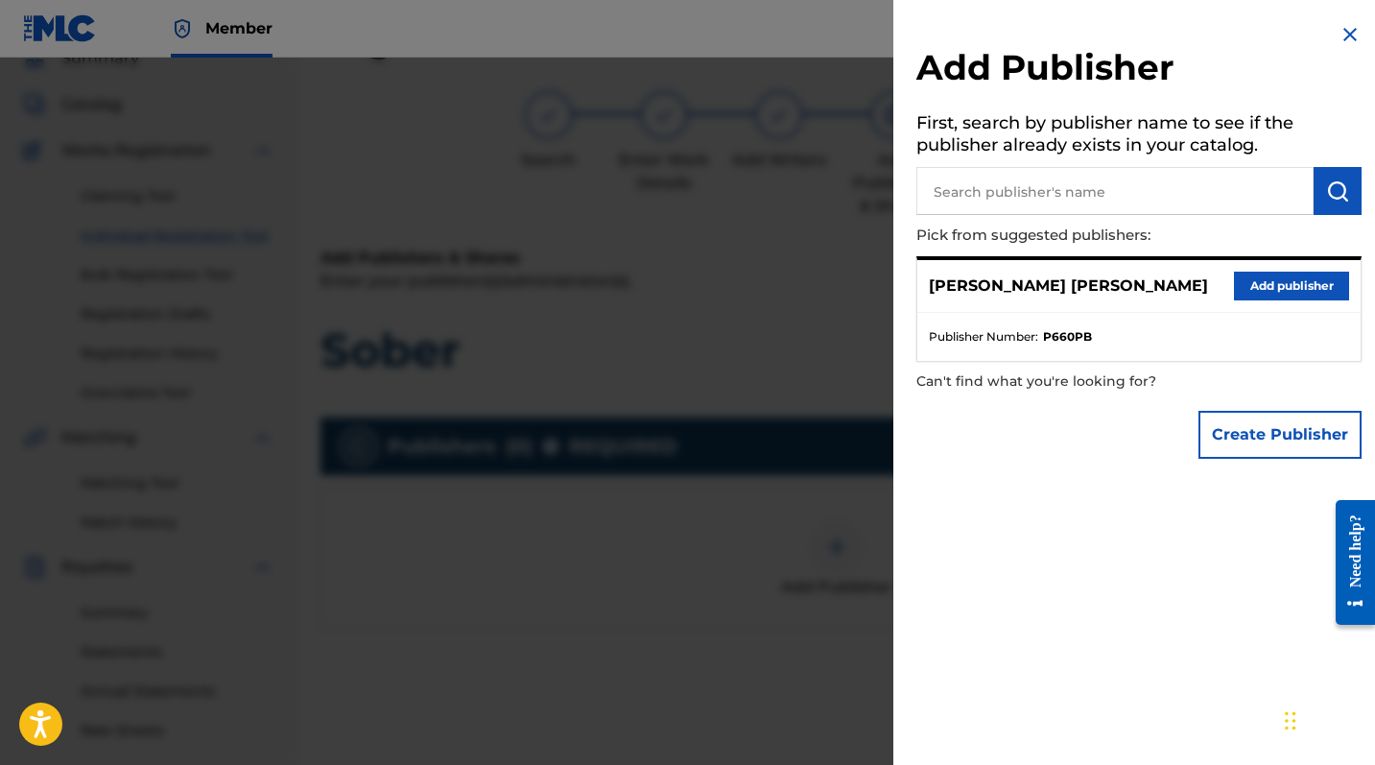
click at [1238, 288] on button "Add publisher" at bounding box center [1291, 286] width 115 height 29
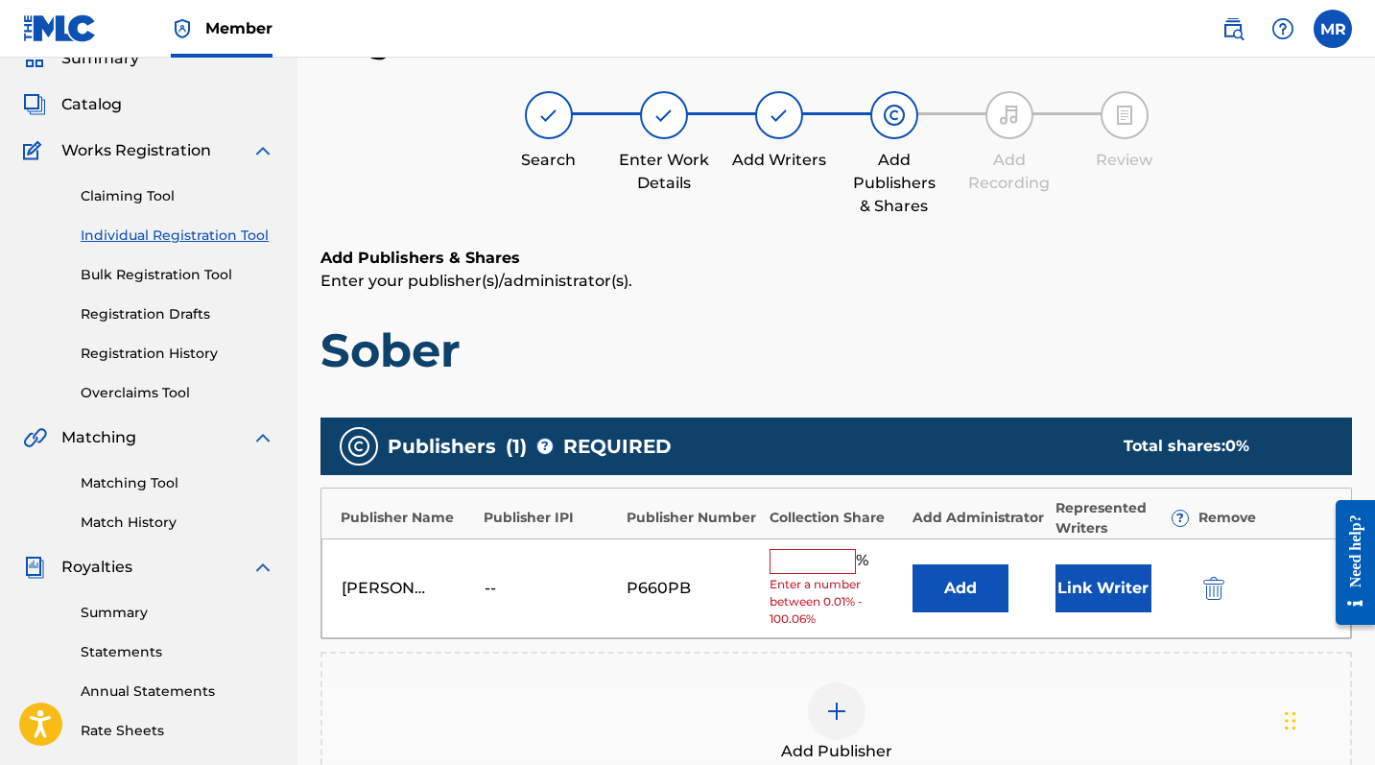
click at [785, 549] on input "text" at bounding box center [813, 561] width 86 height 25
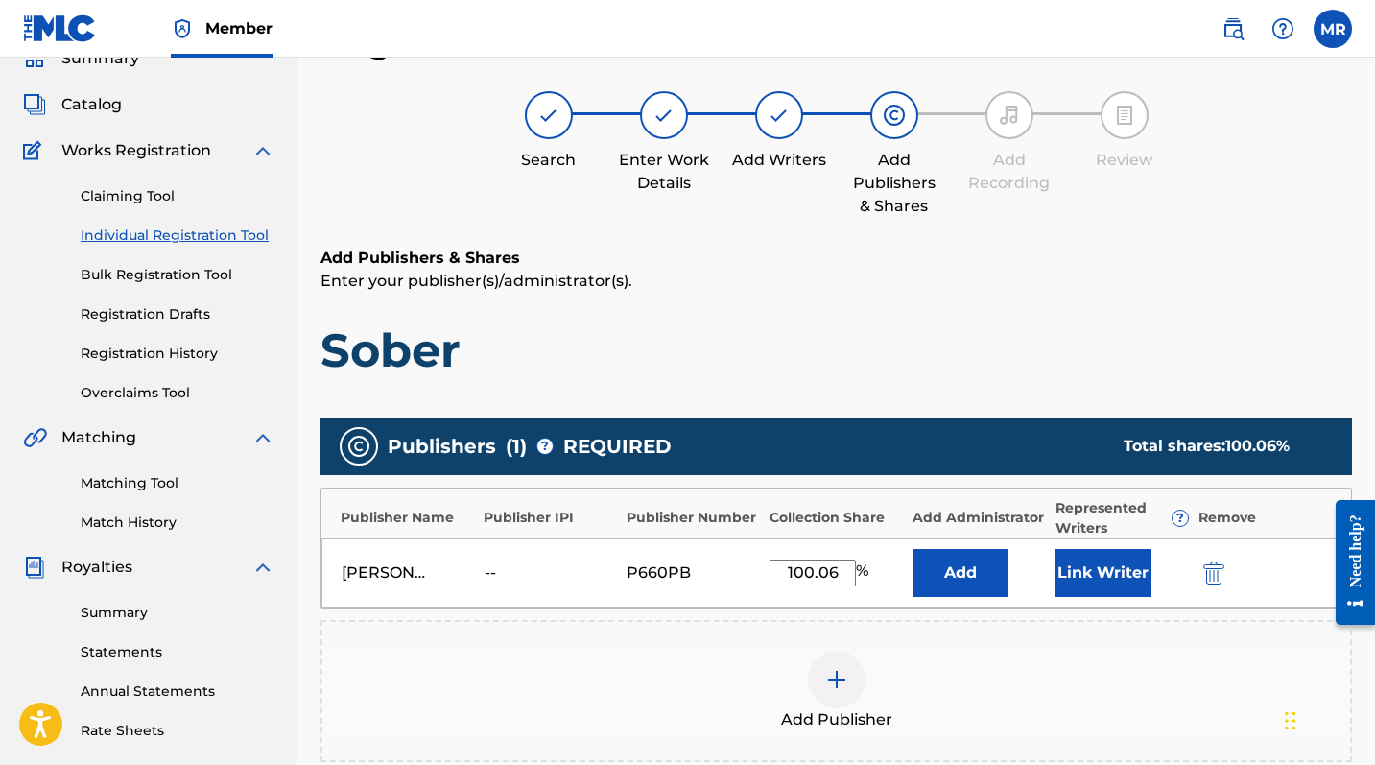
type input "100.06"
click at [702, 625] on div "Add Publisher" at bounding box center [836, 691] width 1028 height 81
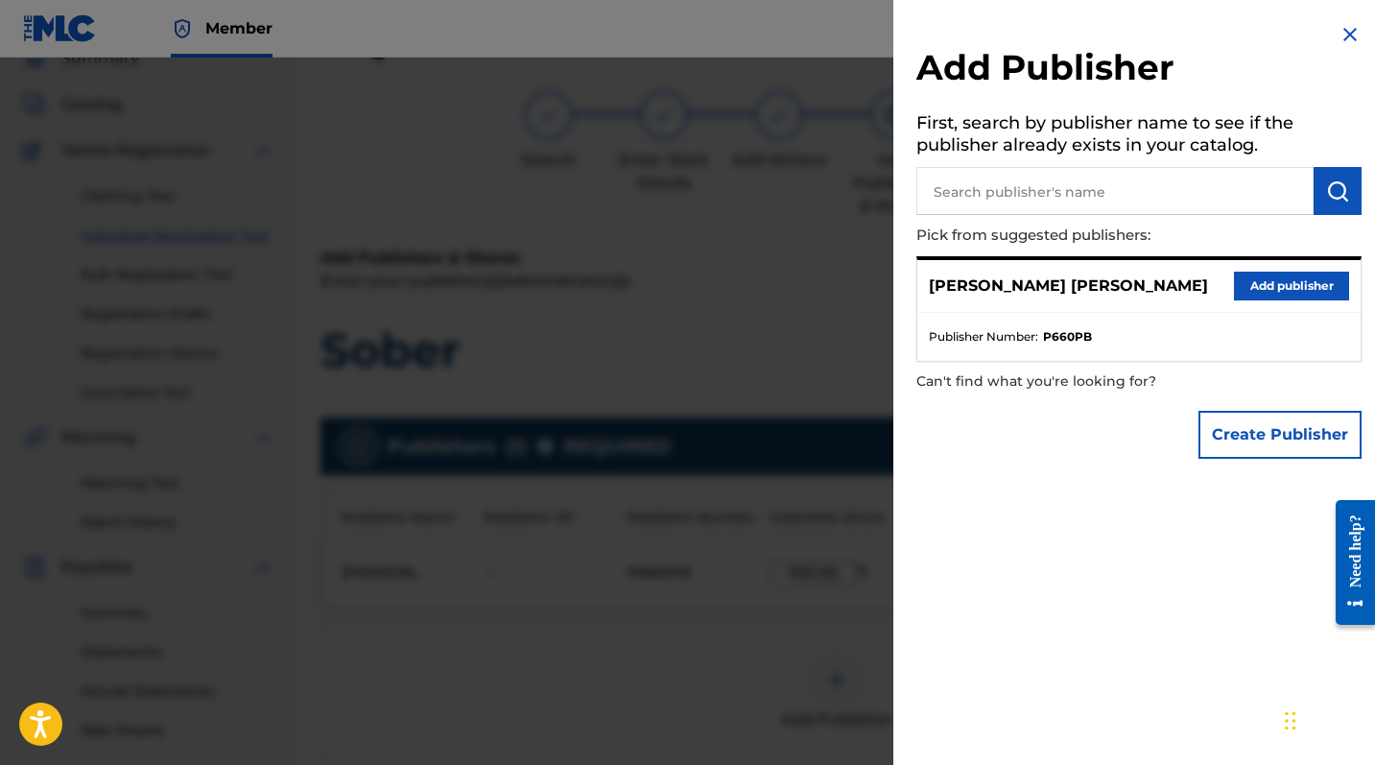
click at [1248, 293] on button "Add publisher" at bounding box center [1291, 286] width 115 height 29
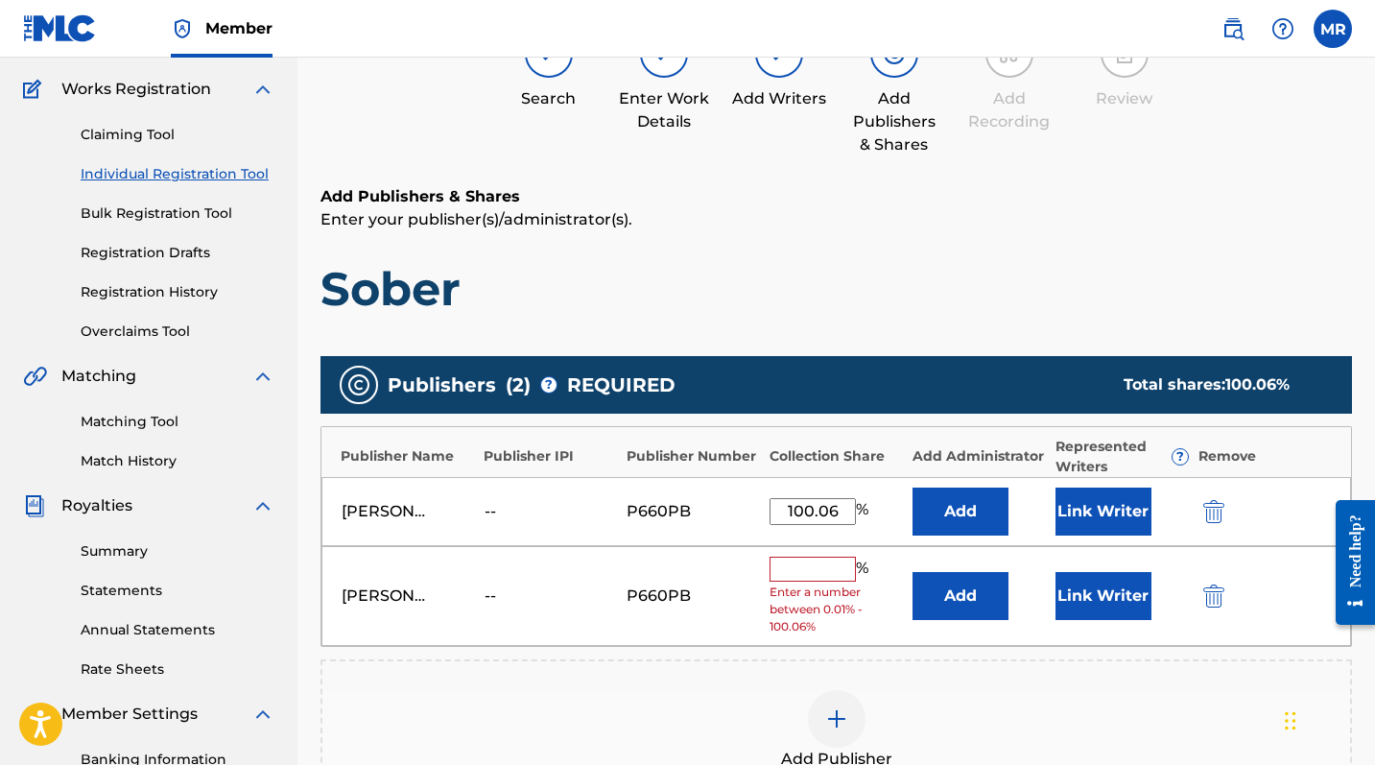
scroll to position [168, 0]
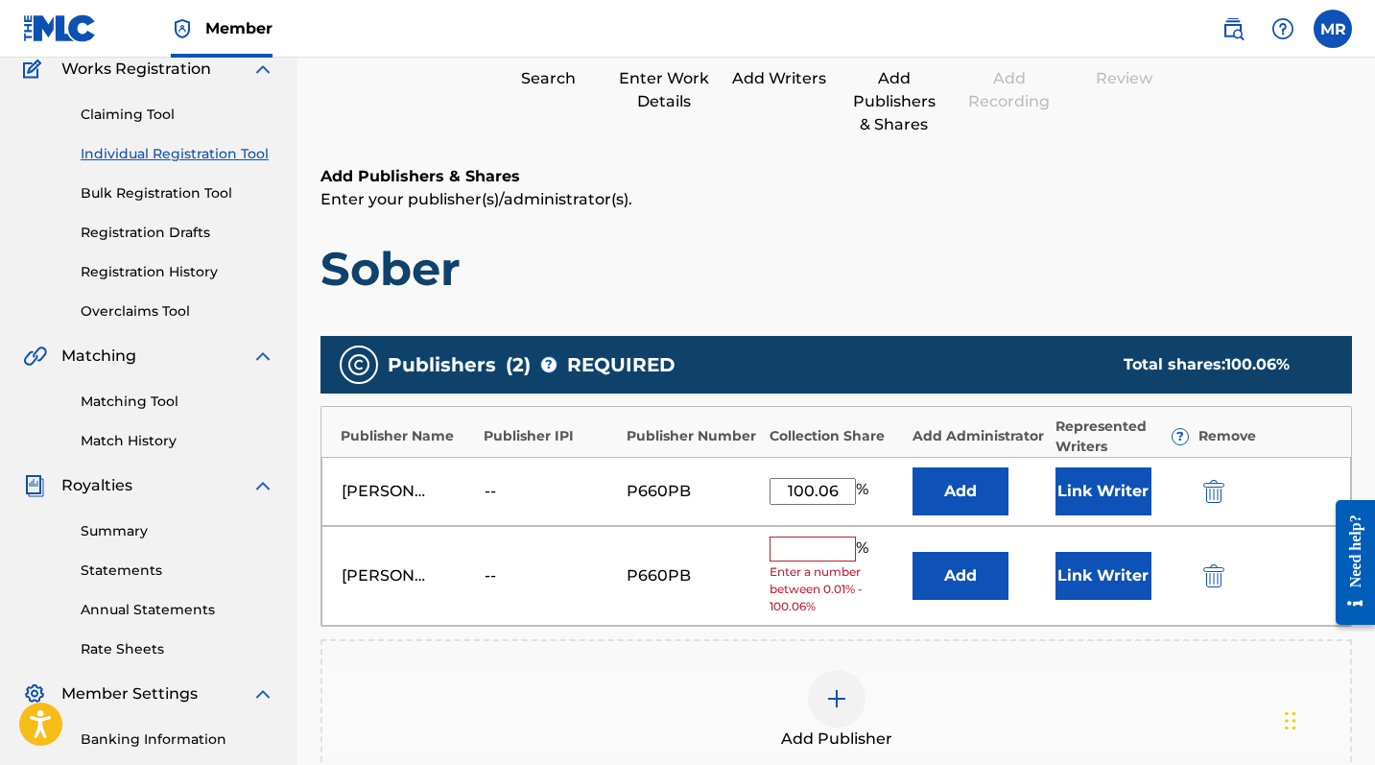
click at [1213, 578] on img "submit" at bounding box center [1213, 575] width 21 height 23
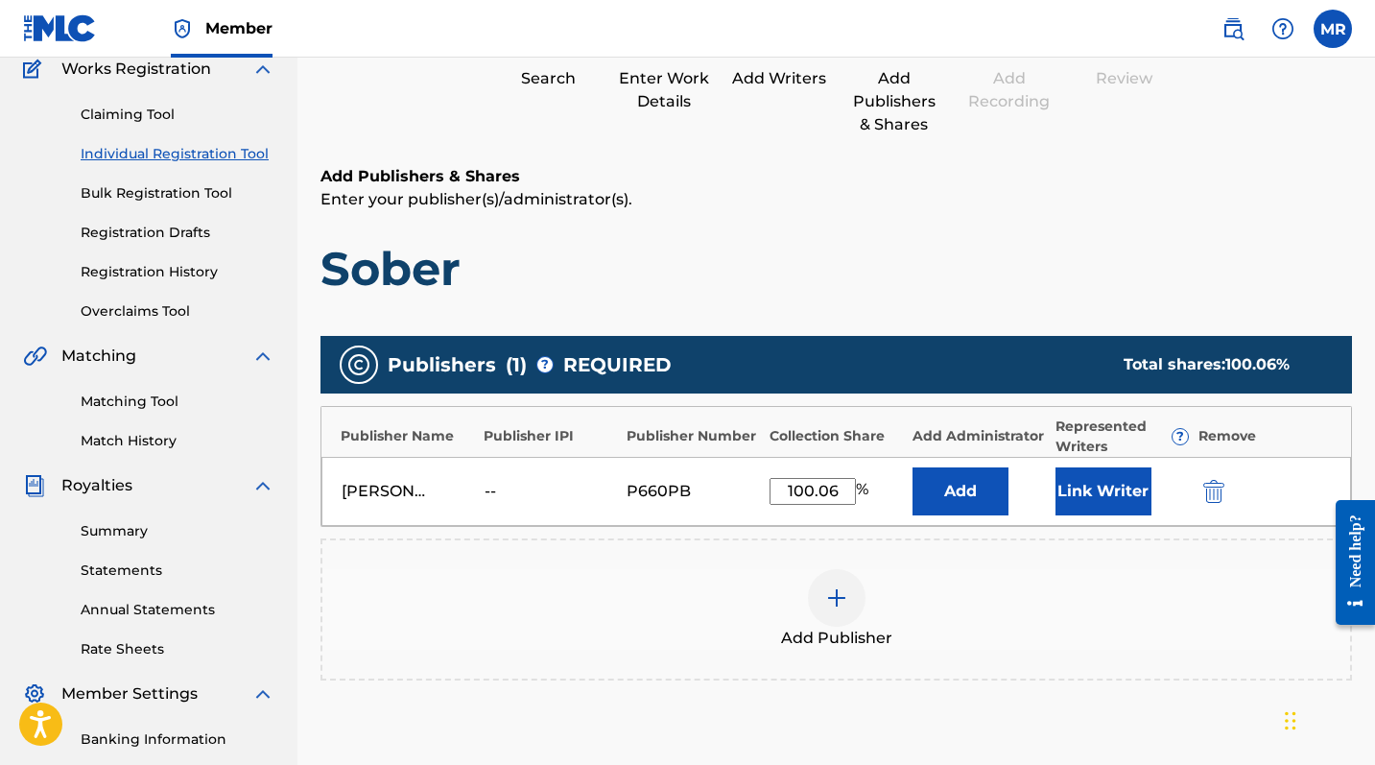
scroll to position [184, 0]
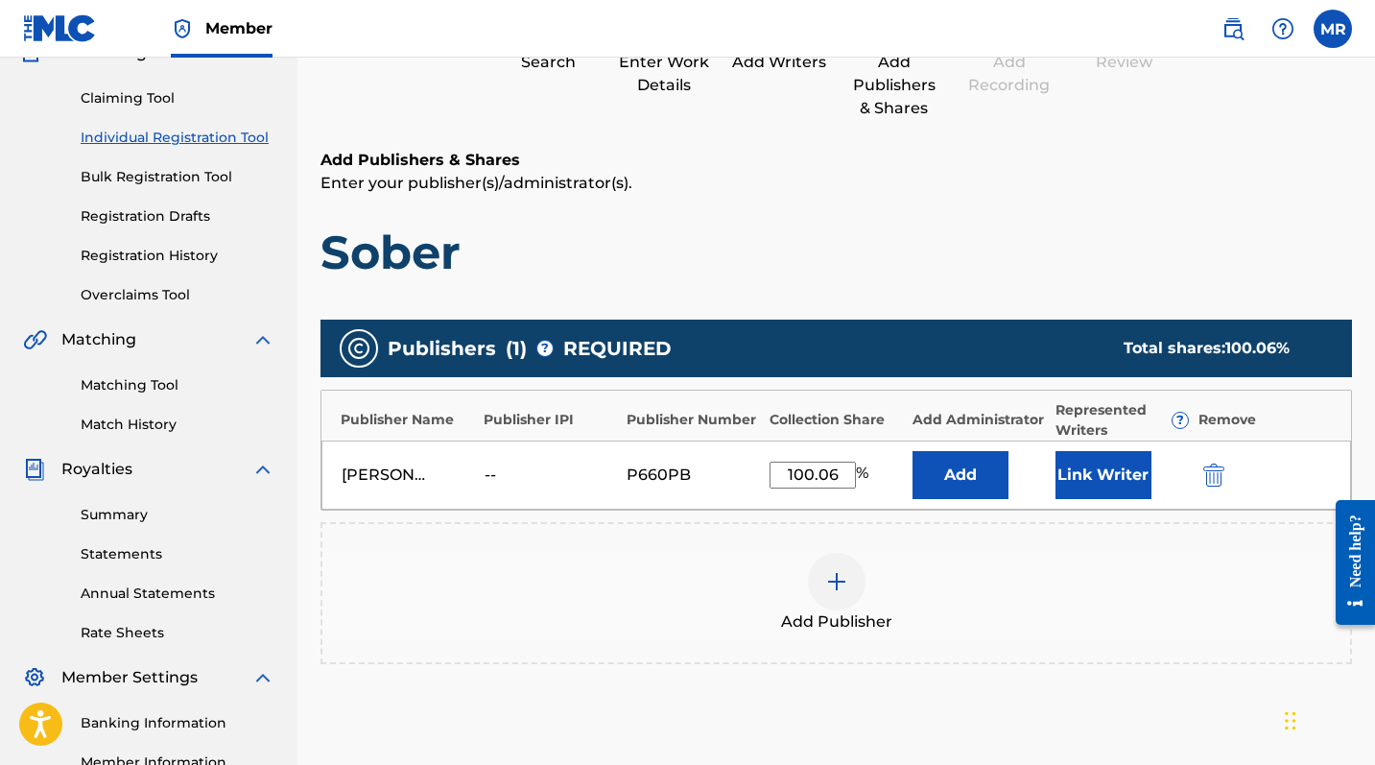
click at [1135, 464] on button "Link Writer" at bounding box center [1104, 475] width 96 height 48
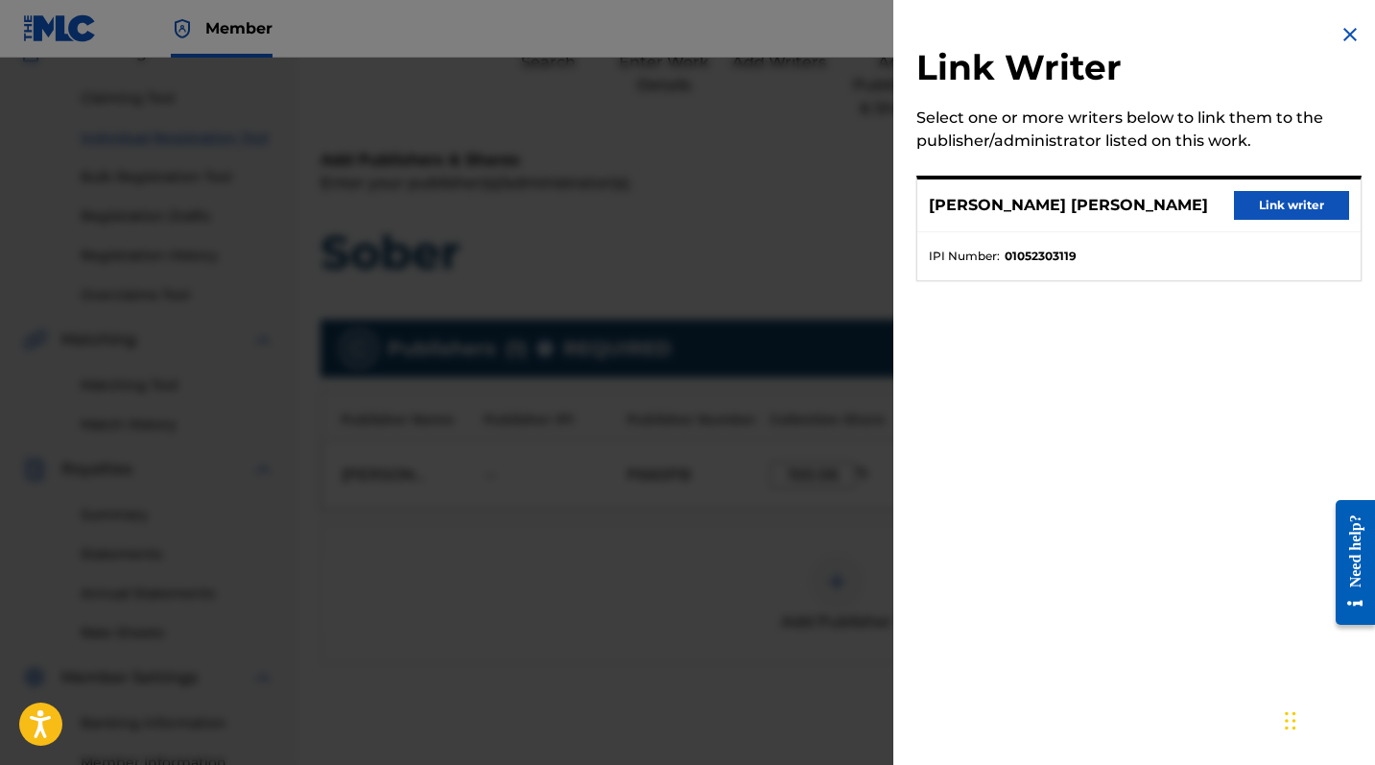
click at [1248, 183] on div "MARIA ALEXA RIORDAN Link writer" at bounding box center [1138, 205] width 443 height 53
click at [1248, 199] on button "Link writer" at bounding box center [1291, 205] width 115 height 29
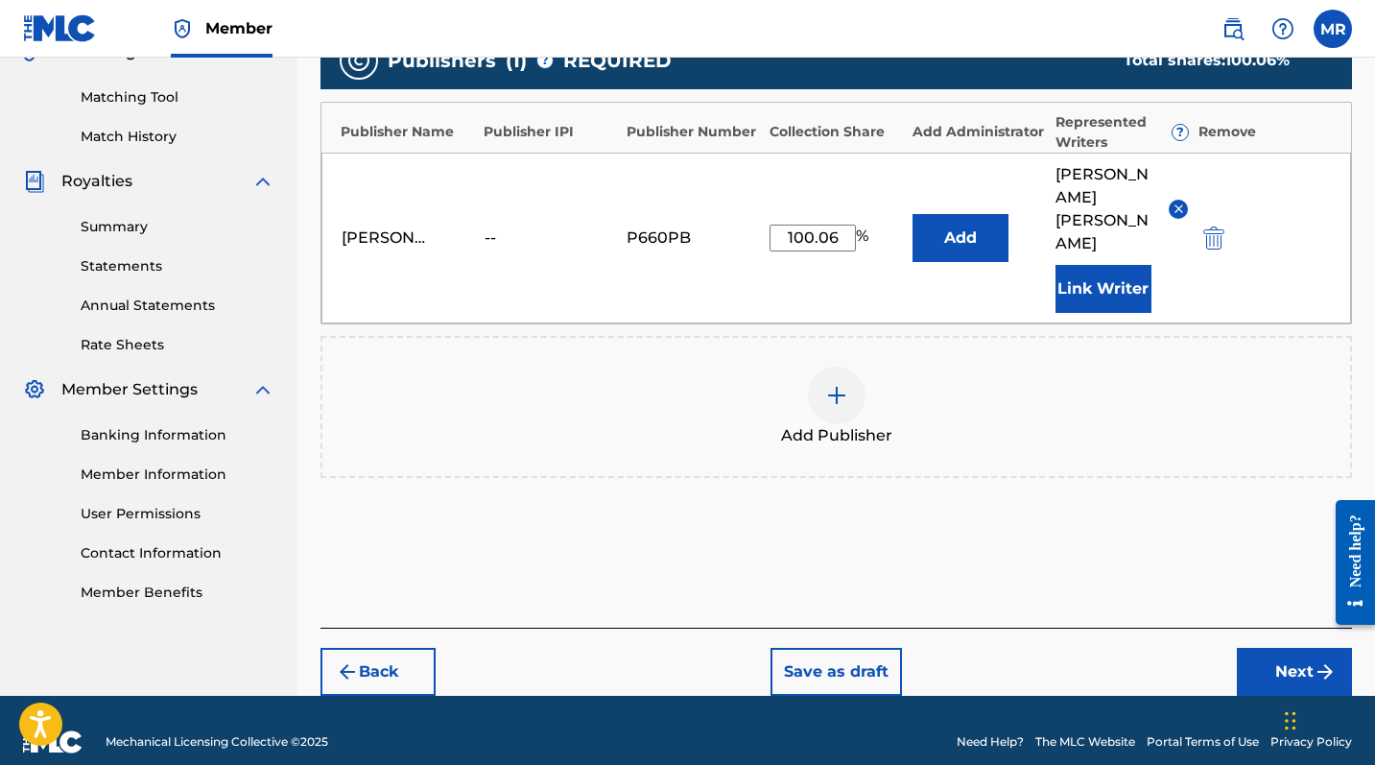
click at [1248, 625] on button "Next" at bounding box center [1294, 672] width 115 height 48
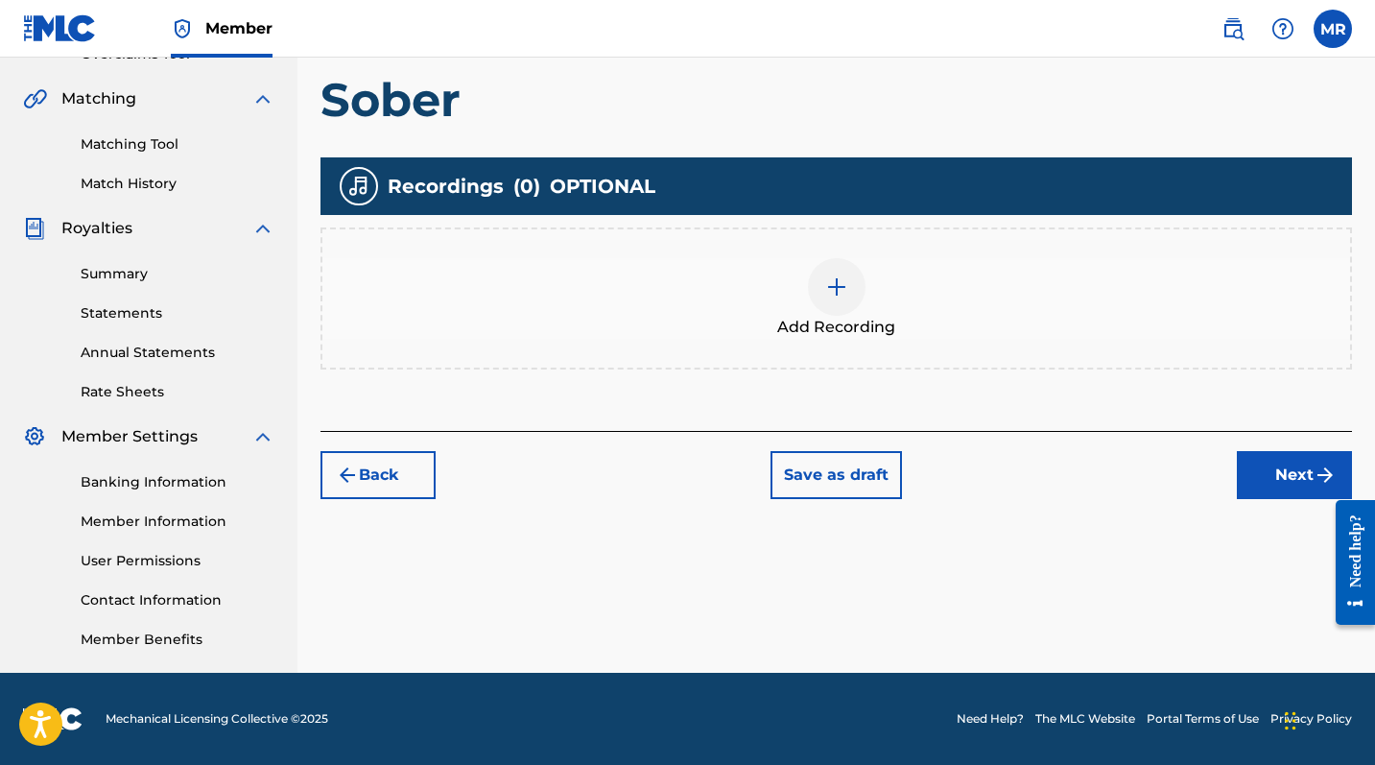
click at [857, 309] on div "Add Recording" at bounding box center [836, 298] width 1028 height 81
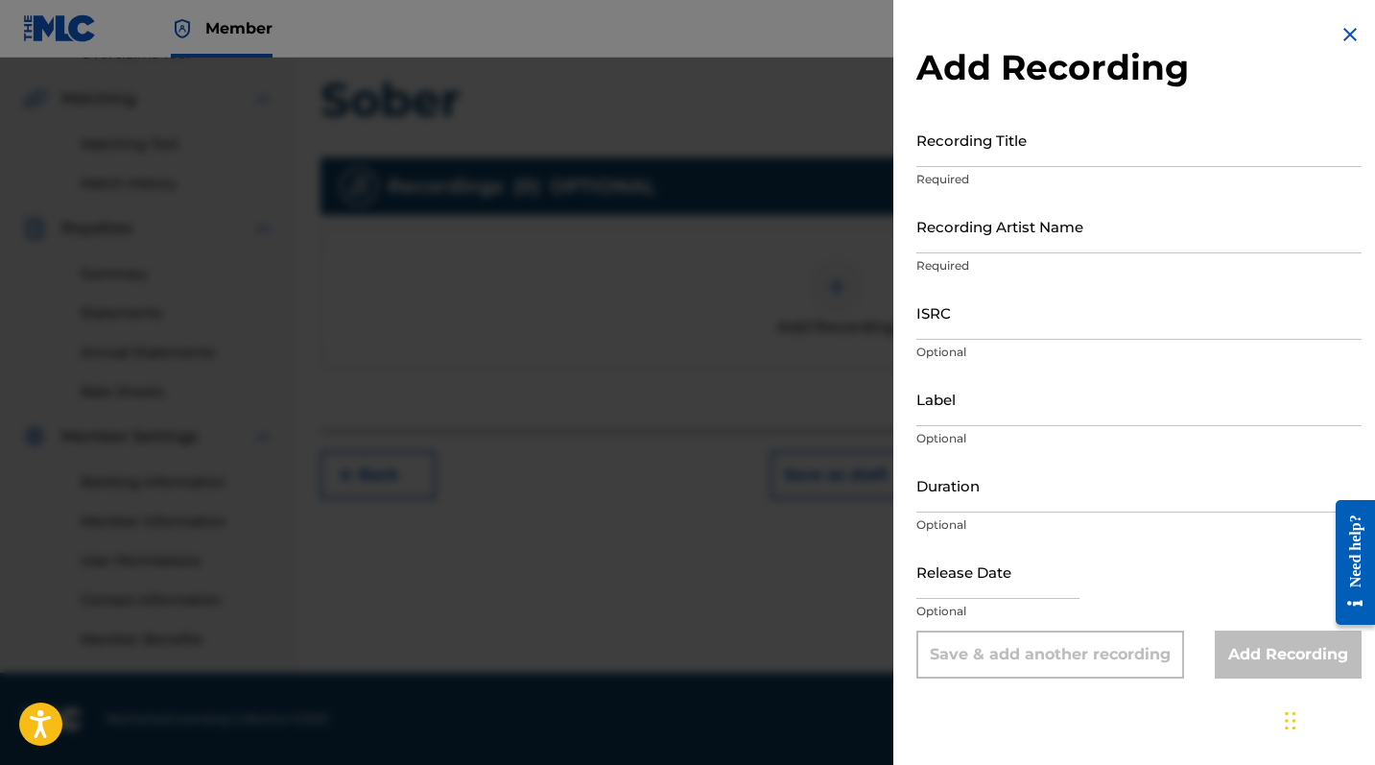
click at [576, 371] on div at bounding box center [687, 440] width 1375 height 765
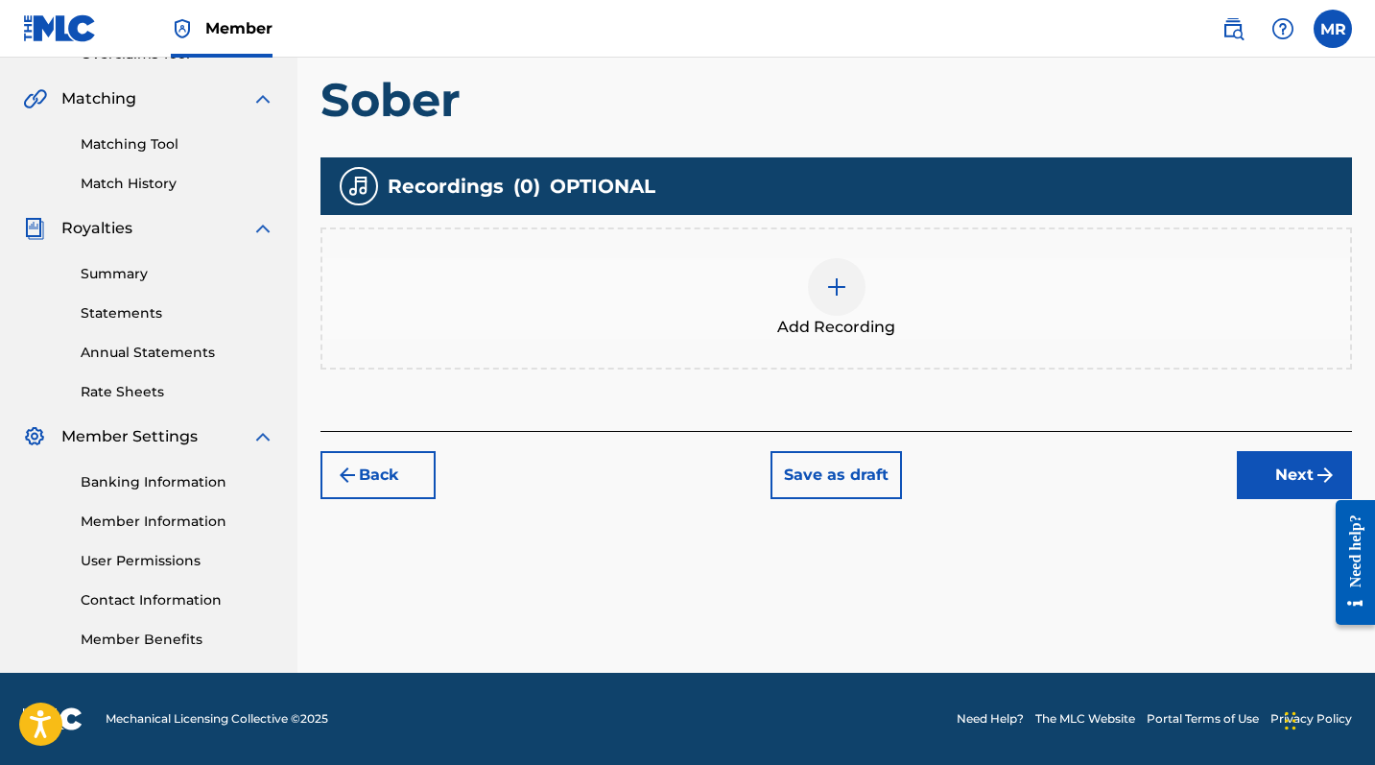
click at [864, 280] on div at bounding box center [837, 287] width 58 height 58
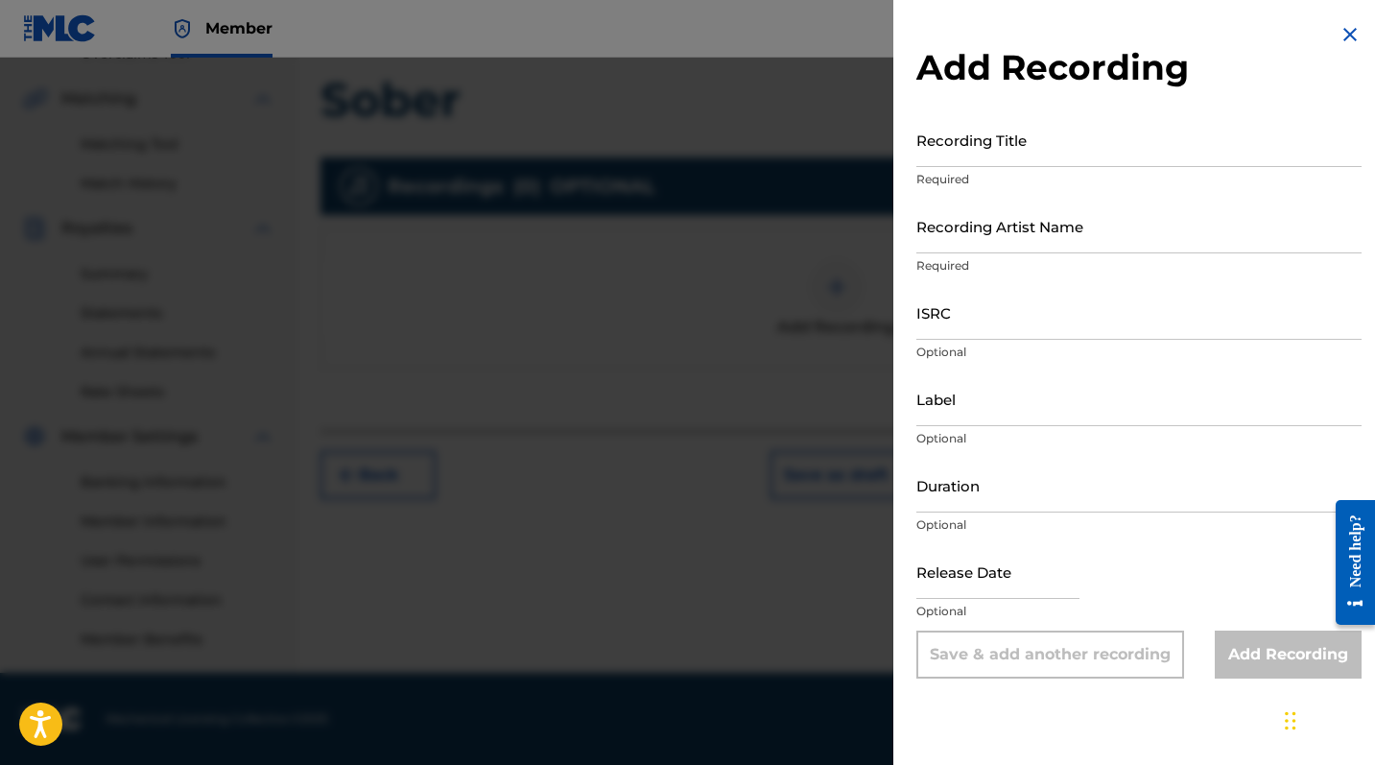
click at [972, 151] on input "Recording Title" at bounding box center [1138, 139] width 445 height 55
type input "M"
type input "Sober"
click at [1011, 244] on input "Recording Artist Name" at bounding box center [1138, 226] width 445 height 55
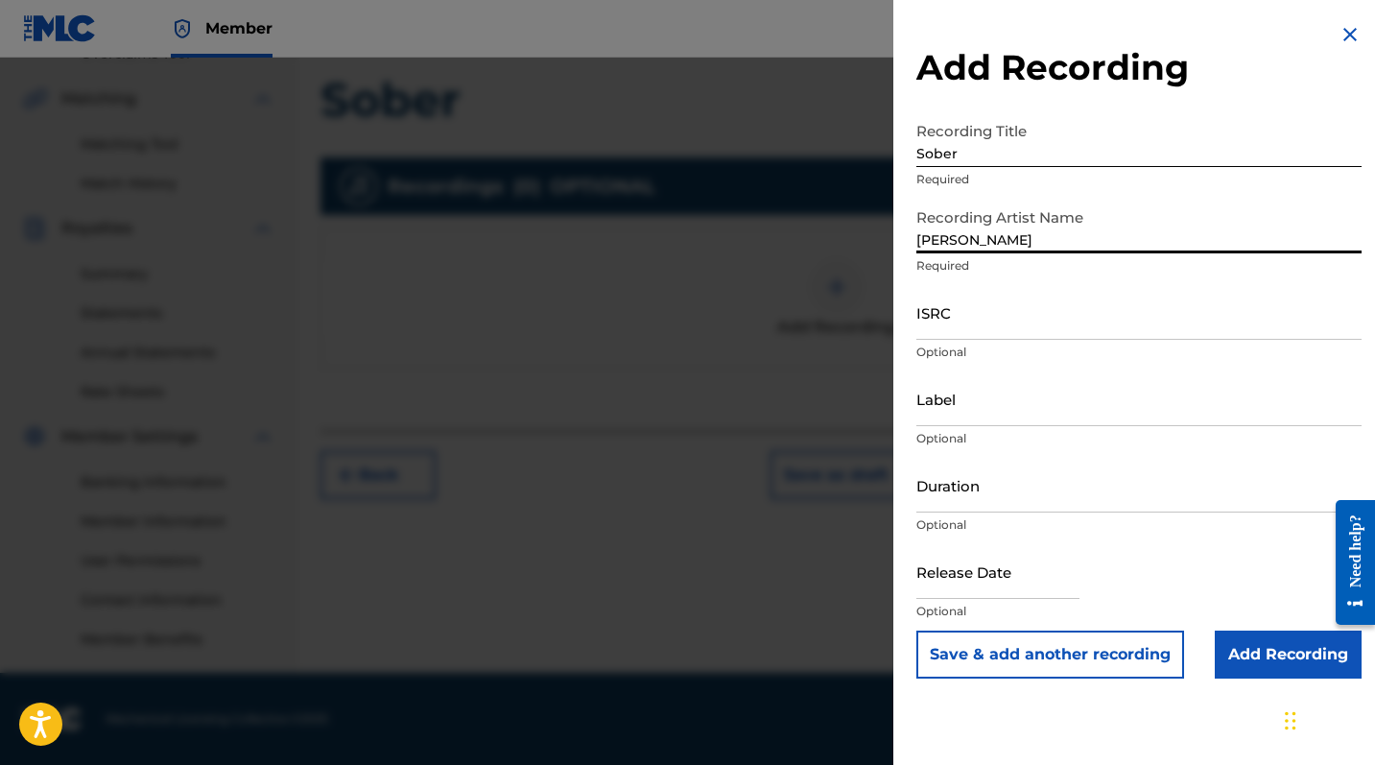
type input "[PERSON_NAME]"
click at [1248, 625] on input "Add Recording" at bounding box center [1288, 654] width 147 height 48
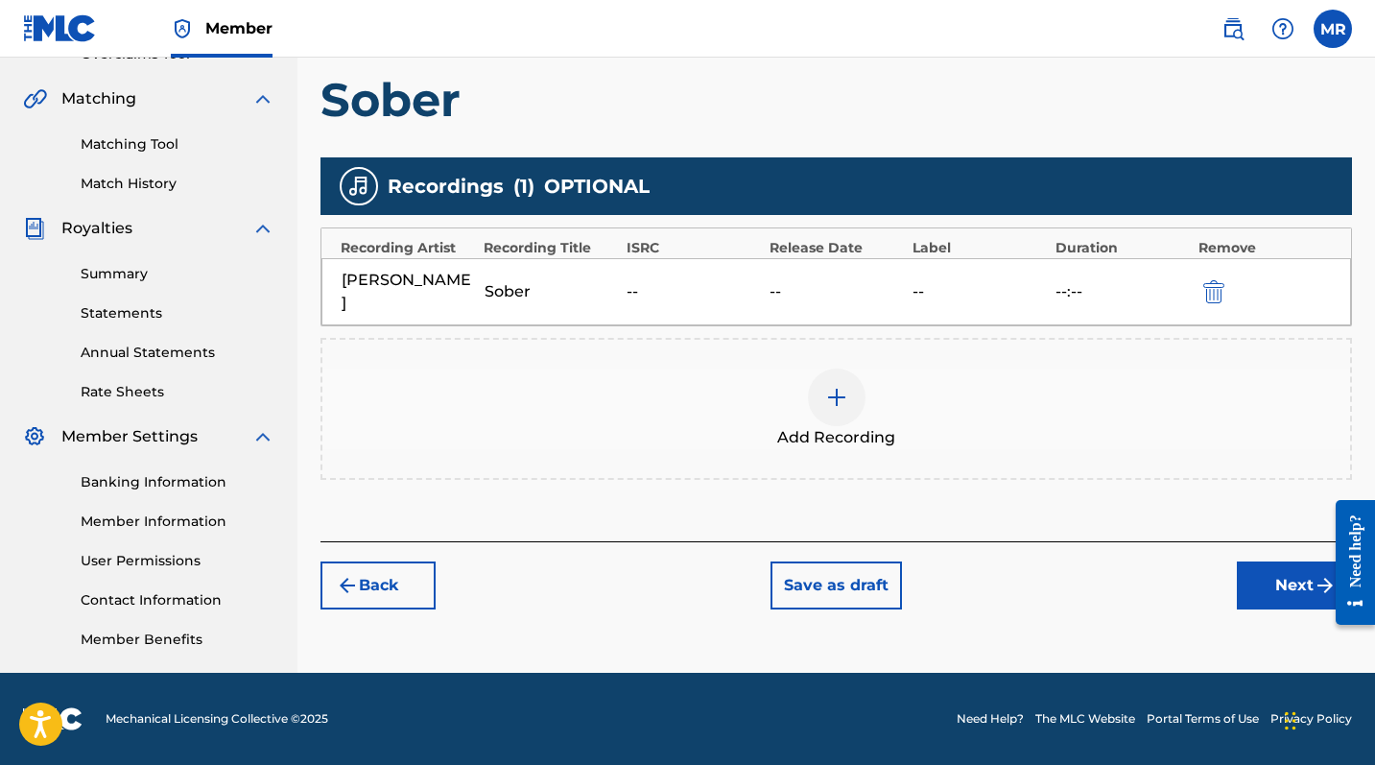
click at [387, 578] on button "Back" at bounding box center [378, 585] width 115 height 48
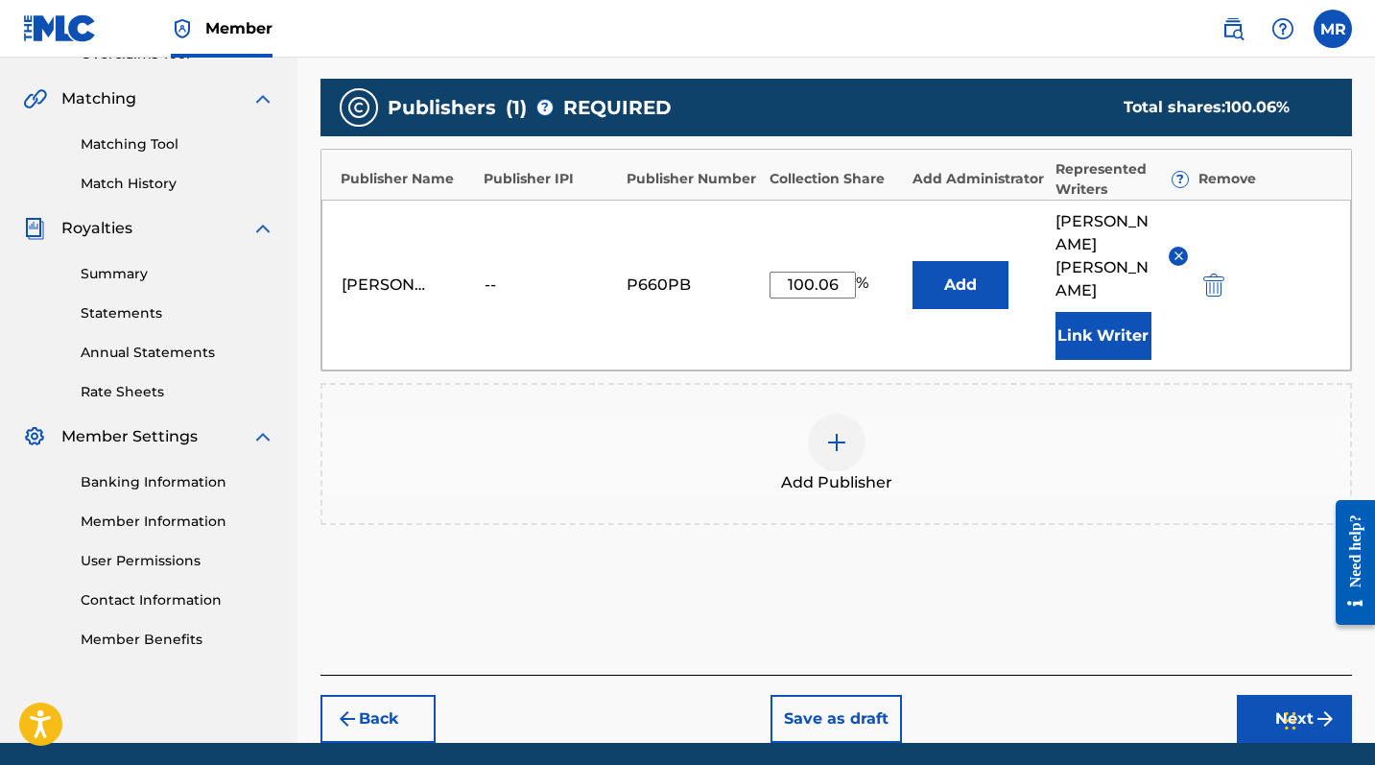
click at [416, 625] on button "Back" at bounding box center [378, 719] width 115 height 48
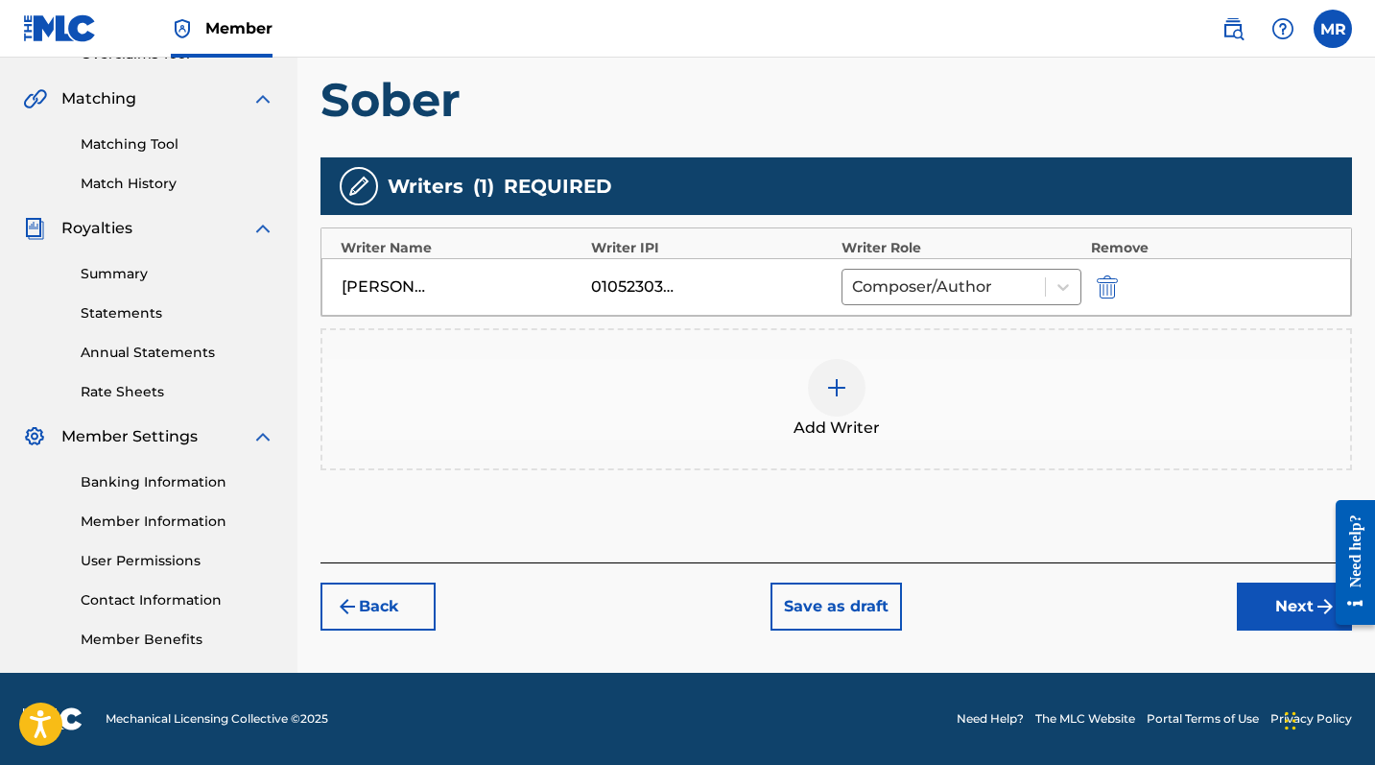
click at [843, 393] on img at bounding box center [836, 387] width 23 height 23
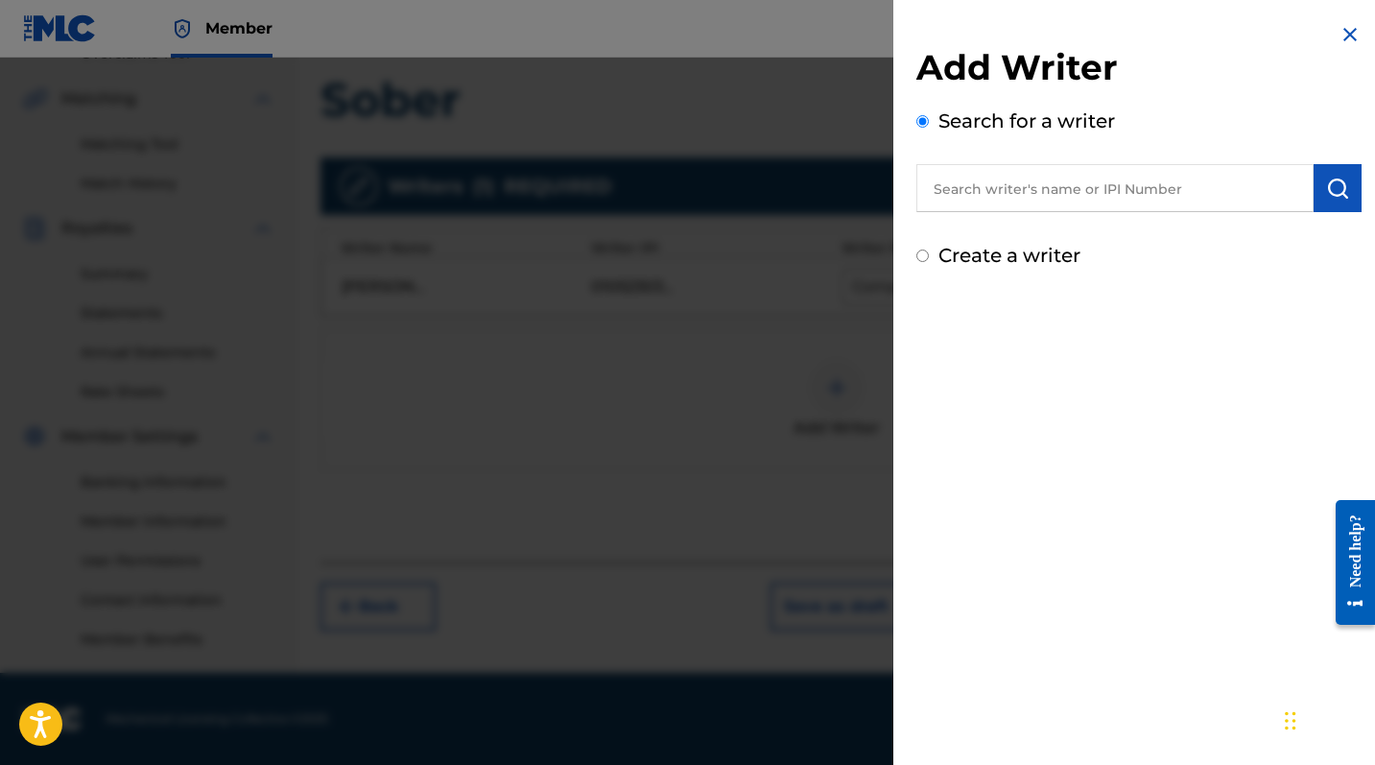
click at [1010, 205] on input "text" at bounding box center [1114, 188] width 397 height 48
type input "B"
type input "Gamal Abdu"
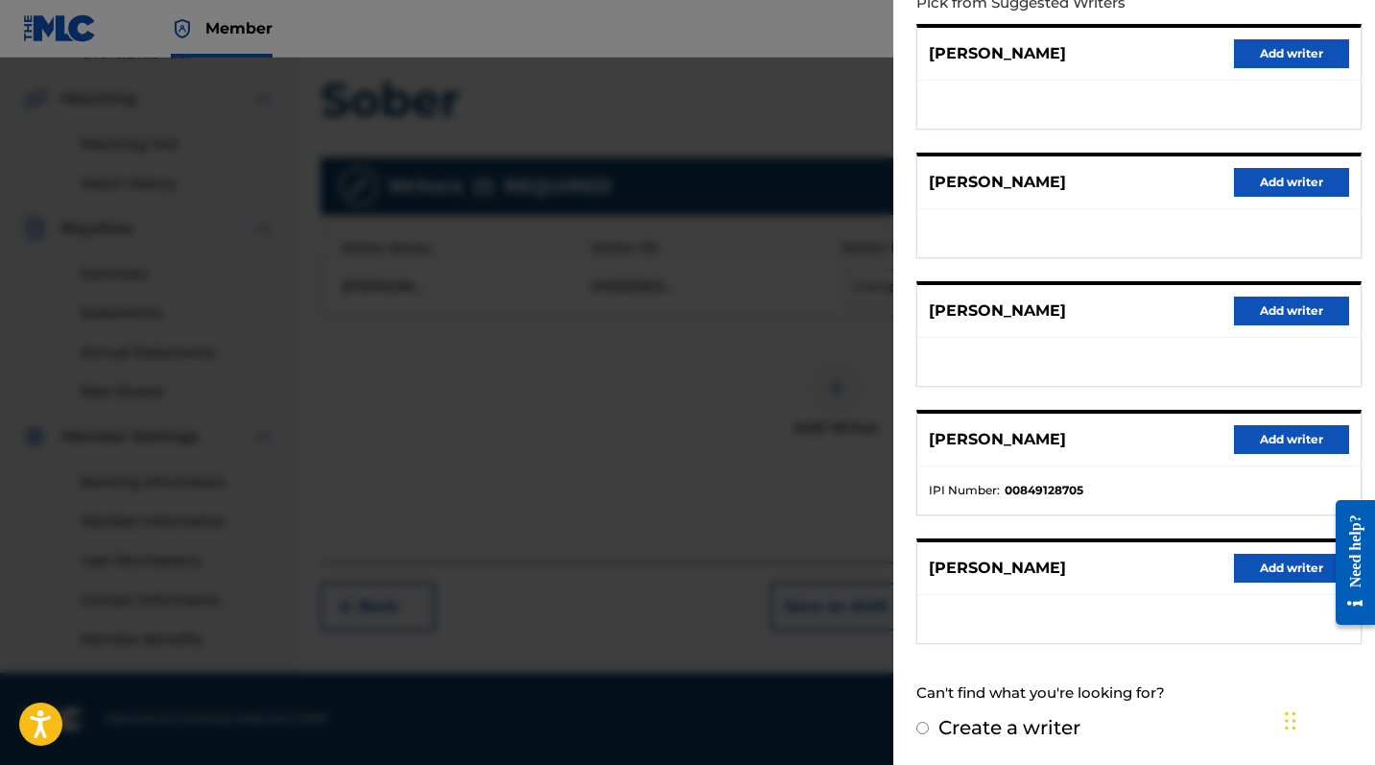
scroll to position [228, 0]
click at [1248, 428] on button "Add writer" at bounding box center [1291, 440] width 115 height 29
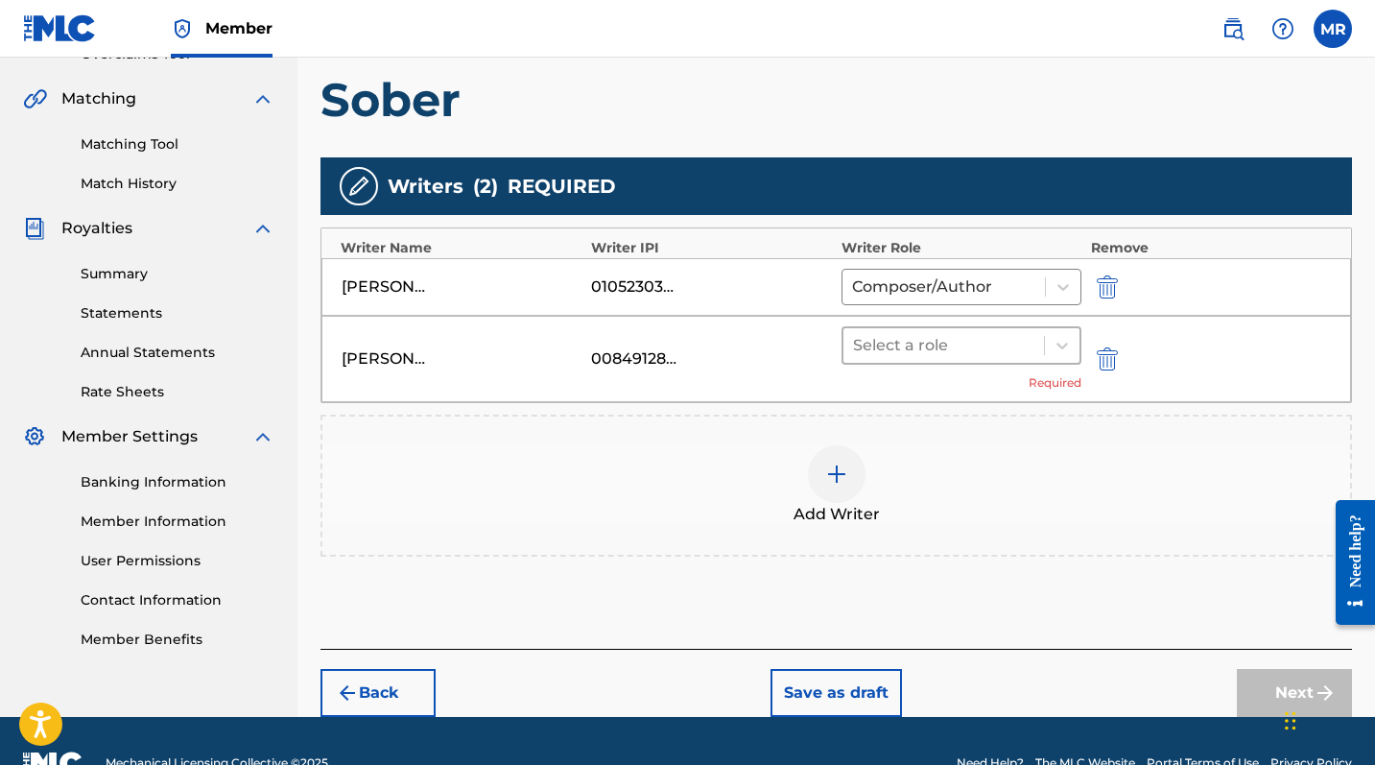
click at [1014, 356] on div at bounding box center [943, 345] width 181 height 27
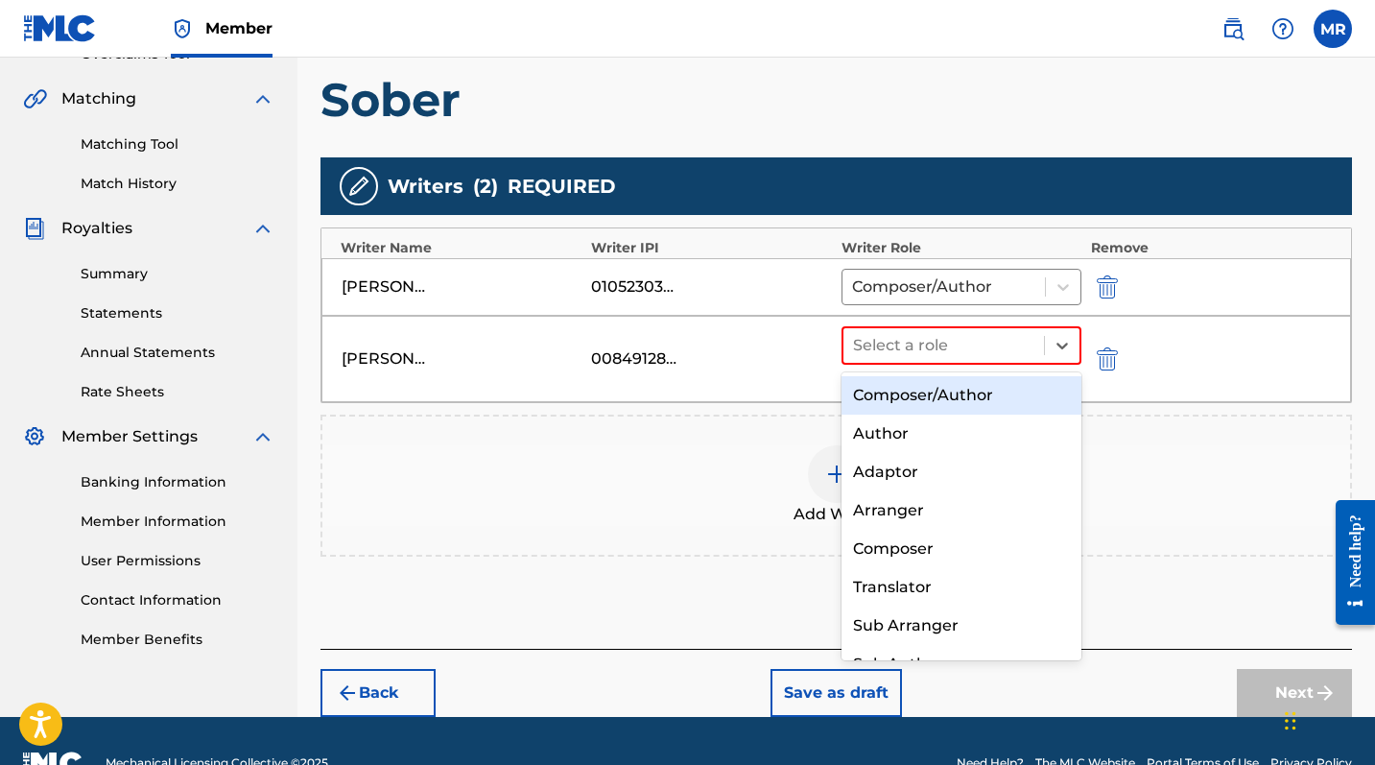
click at [993, 383] on div "Composer/Author" at bounding box center [962, 395] width 240 height 38
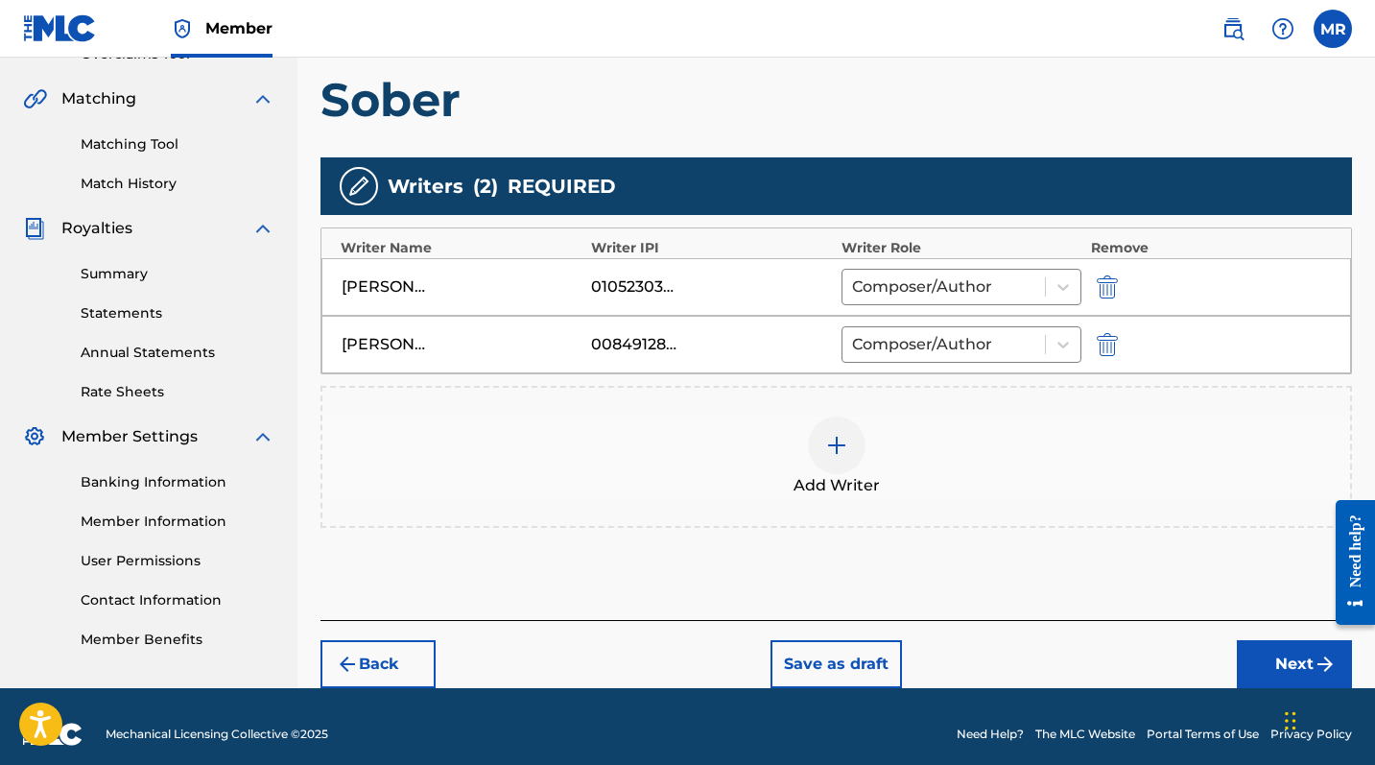
click at [1248, 625] on button "Next" at bounding box center [1294, 664] width 115 height 48
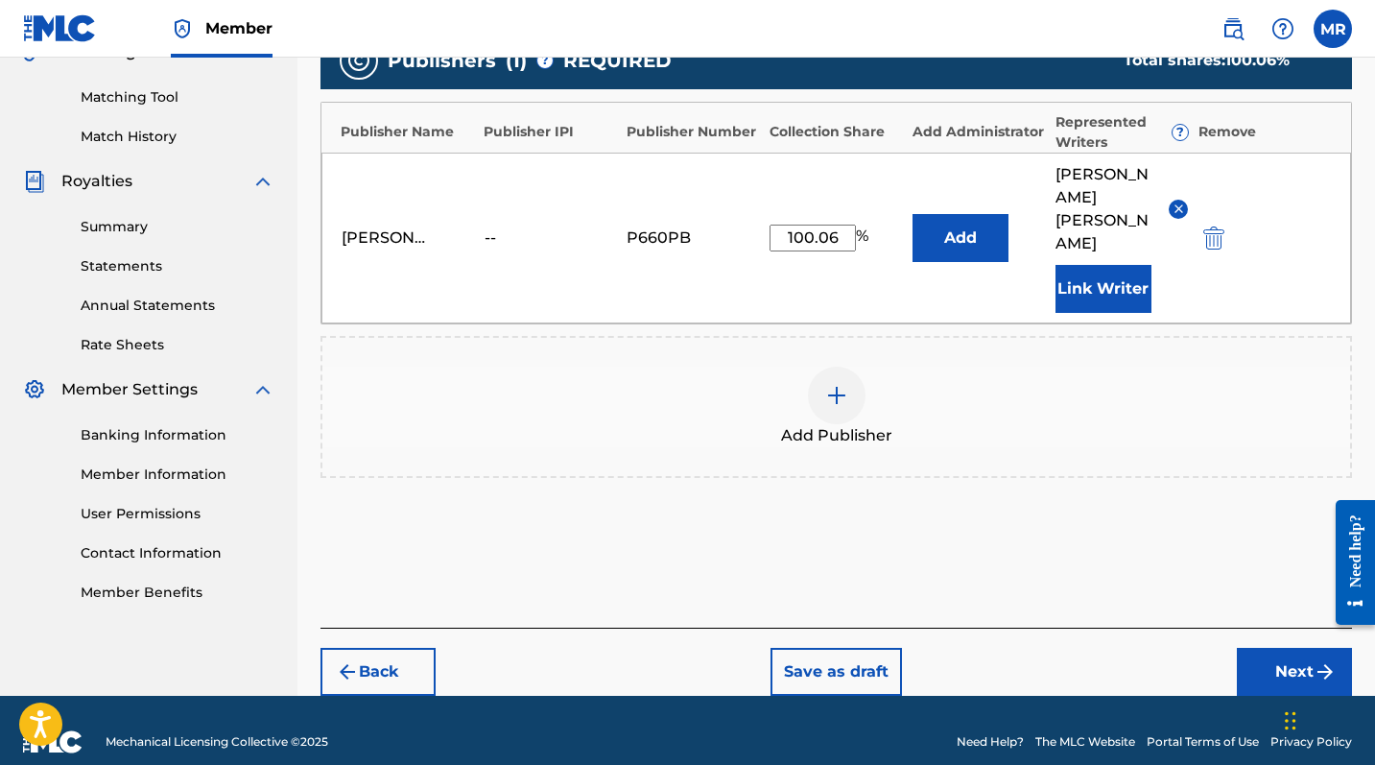
click at [1248, 625] on button "Next" at bounding box center [1294, 672] width 115 height 48
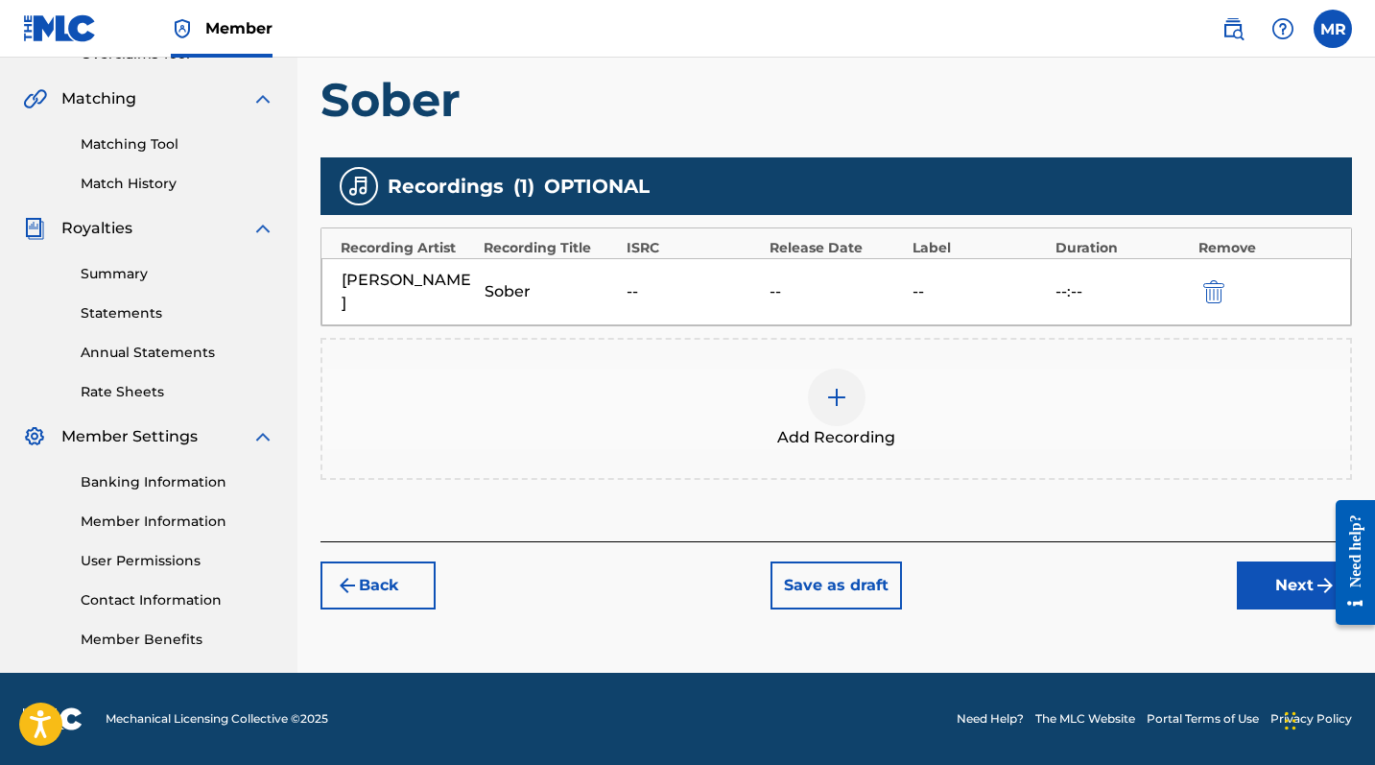
click at [1248, 561] on button "Next" at bounding box center [1294, 585] width 115 height 48
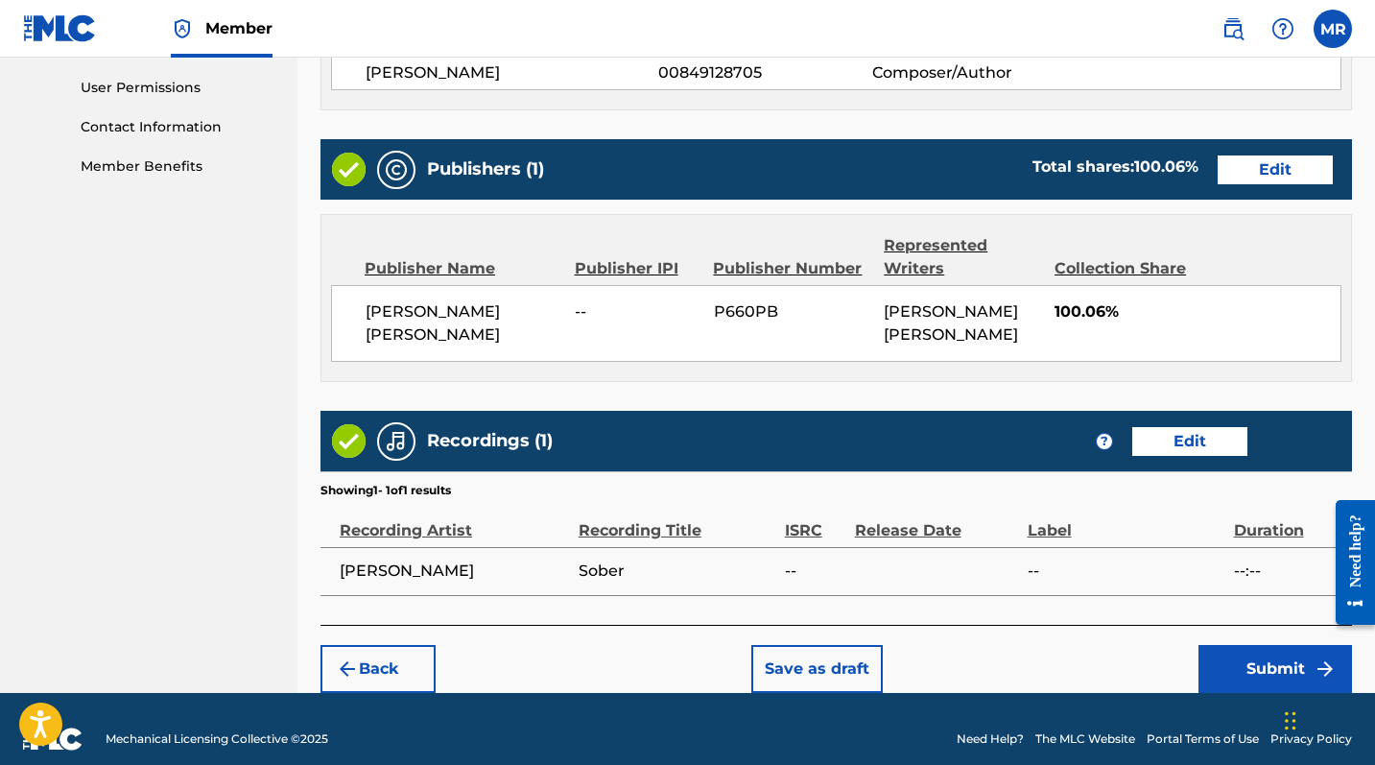
scroll to position [916, 0]
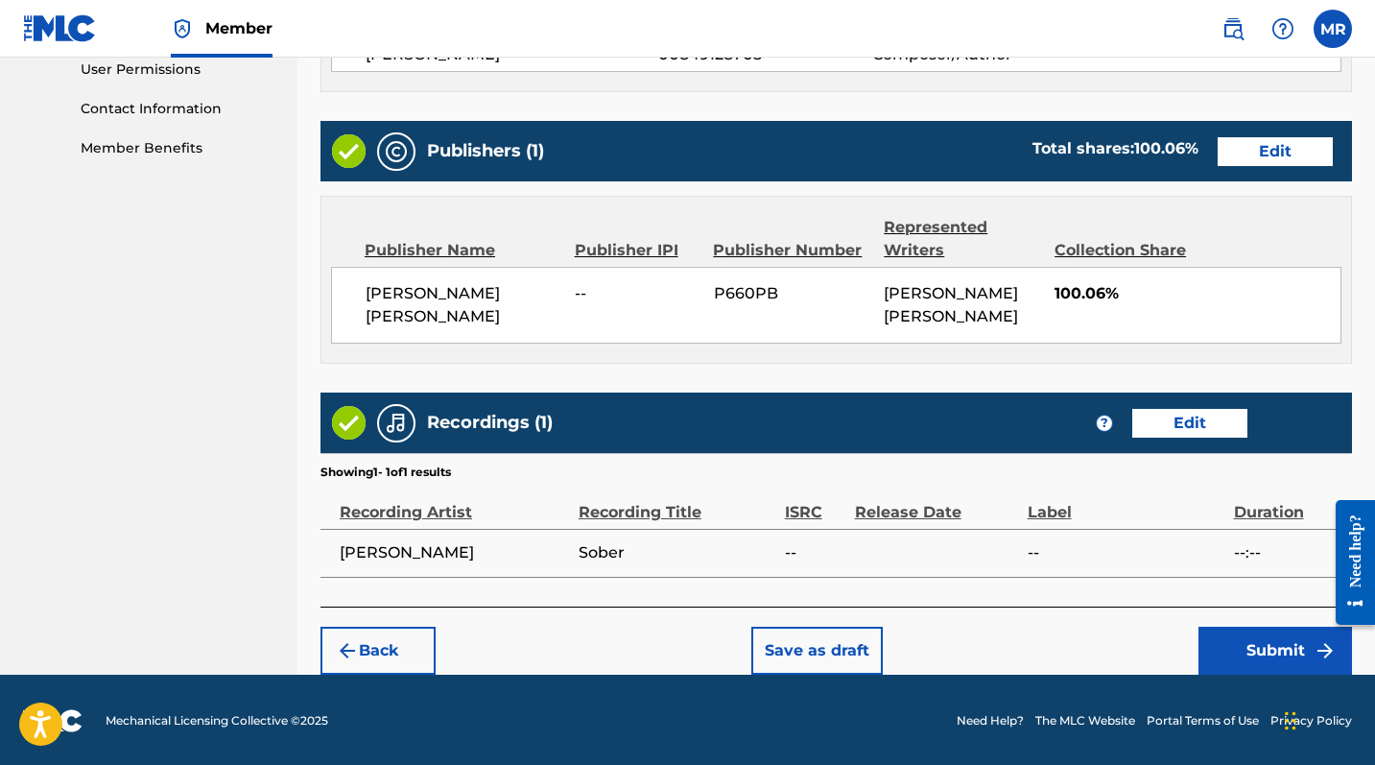
click at [1248, 625] on button "Submit" at bounding box center [1276, 651] width 154 height 48
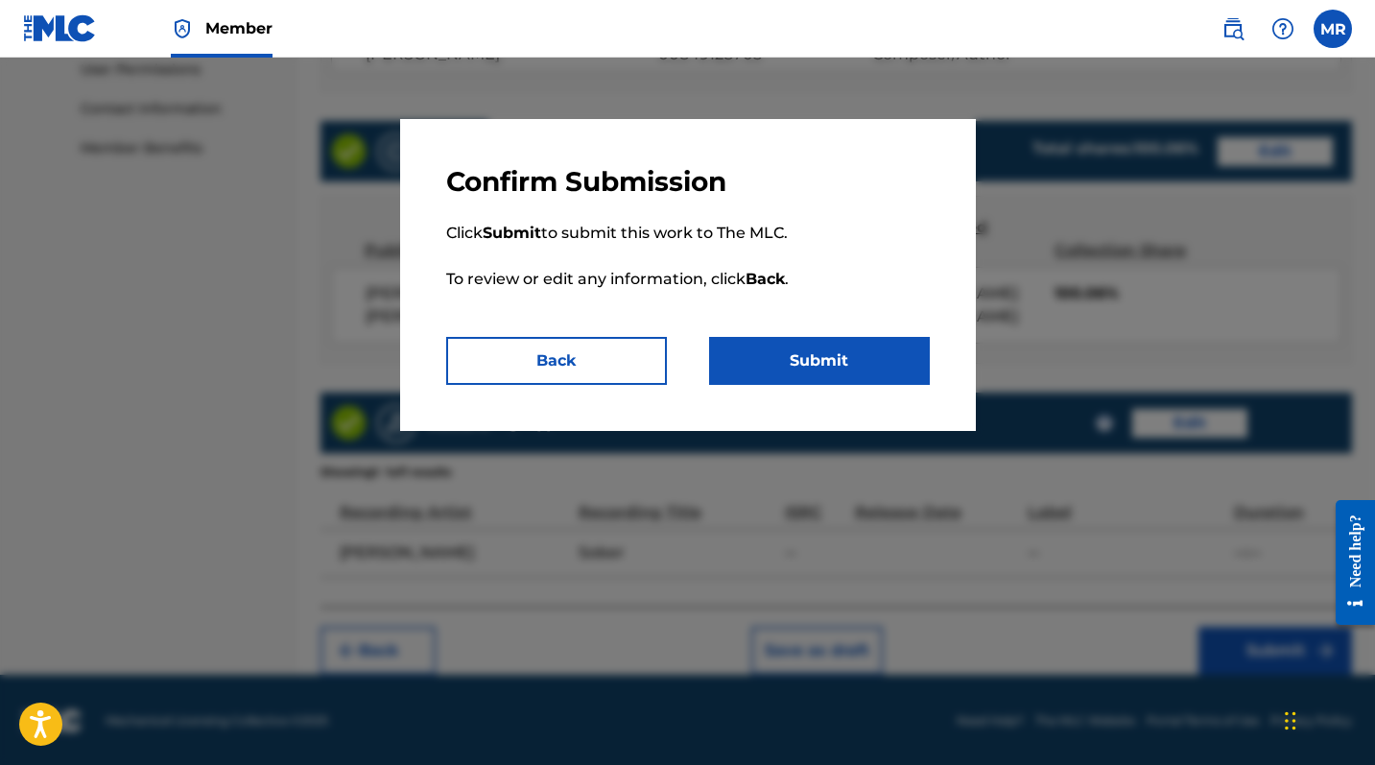
click at [571, 349] on button "Back" at bounding box center [556, 361] width 221 height 48
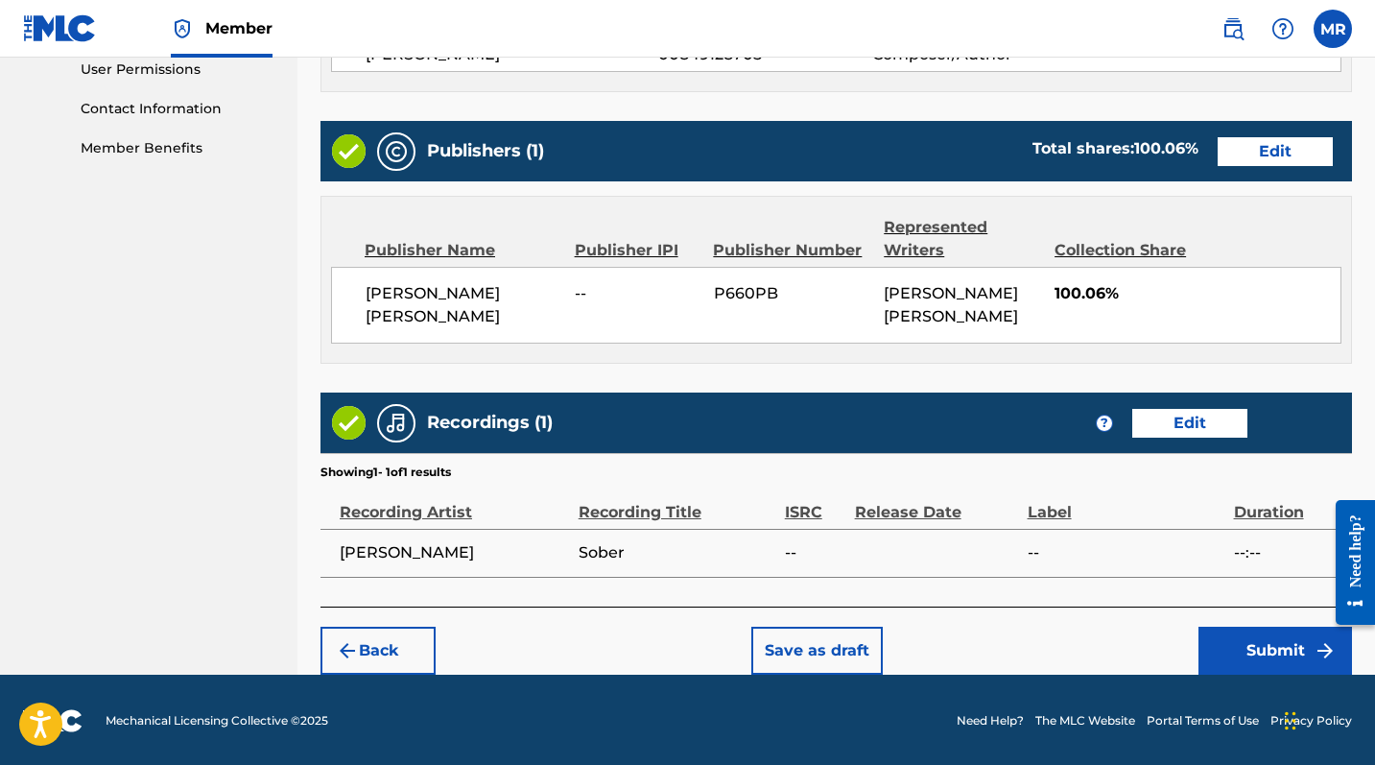
click at [846, 625] on button "Save as draft" at bounding box center [816, 651] width 131 height 48
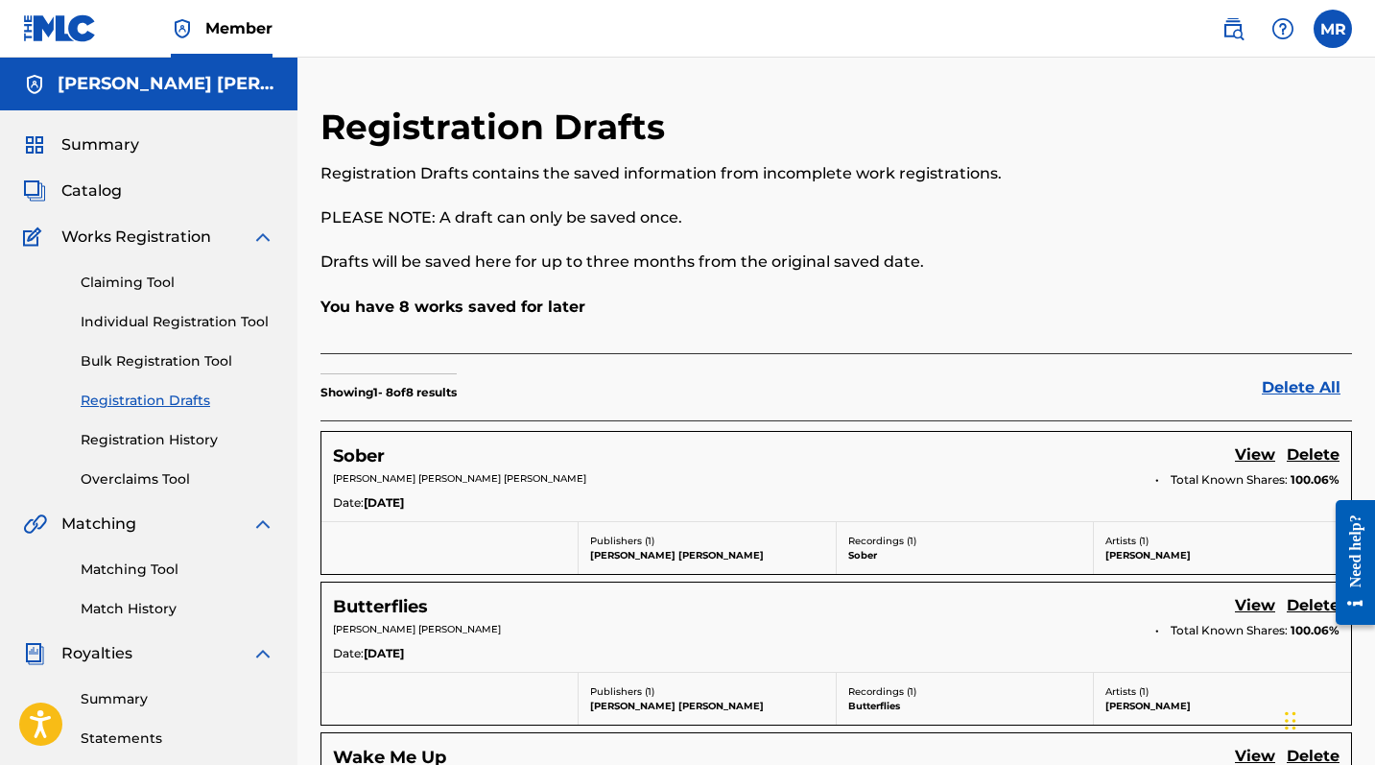
click at [153, 326] on link "Individual Registration Tool" at bounding box center [178, 322] width 194 height 20
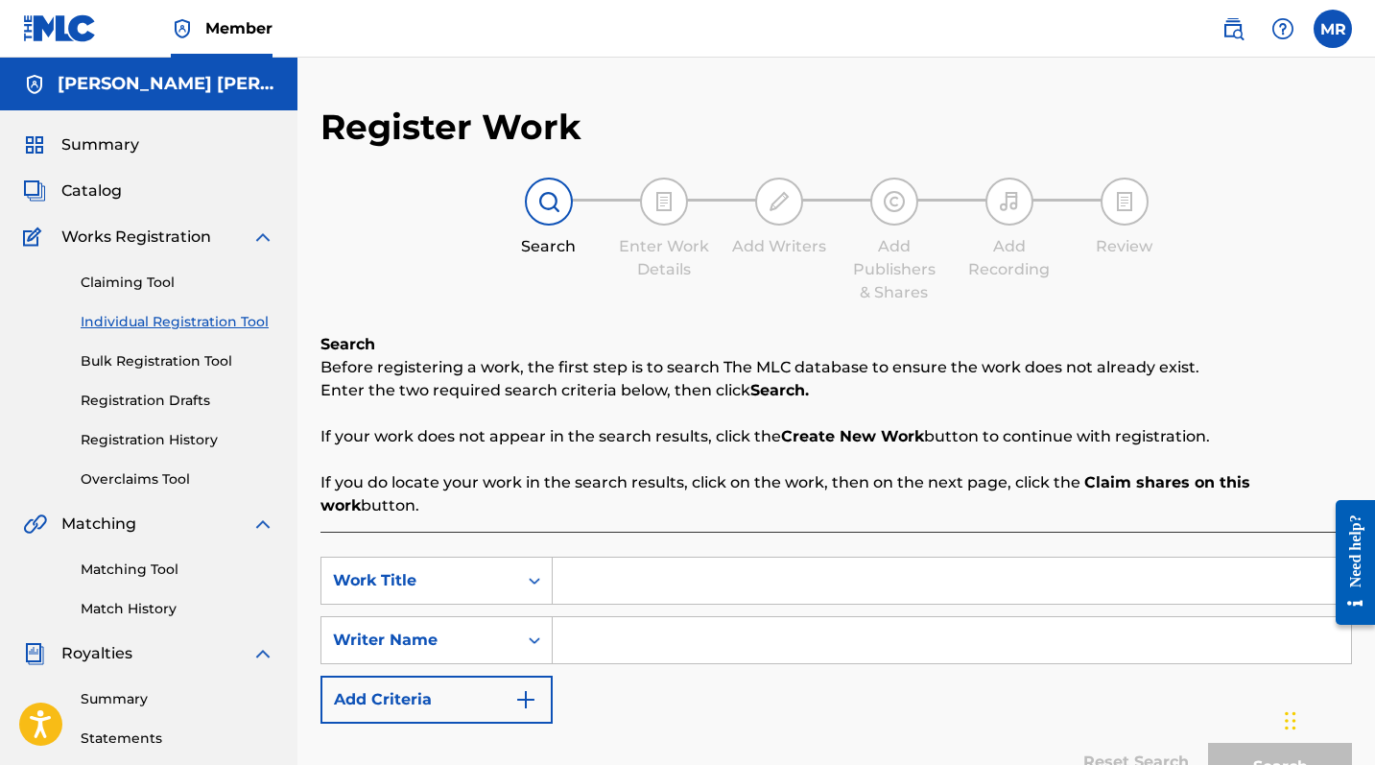
click at [634, 560] on input "Search Form" at bounding box center [952, 581] width 798 height 46
type input "Dream"
click at [654, 625] on input "Search Form" at bounding box center [952, 640] width 798 height 46
type input "[PERSON_NAME] [PERSON_NAME]"
click at [1248, 625] on button "Search" at bounding box center [1280, 767] width 144 height 48
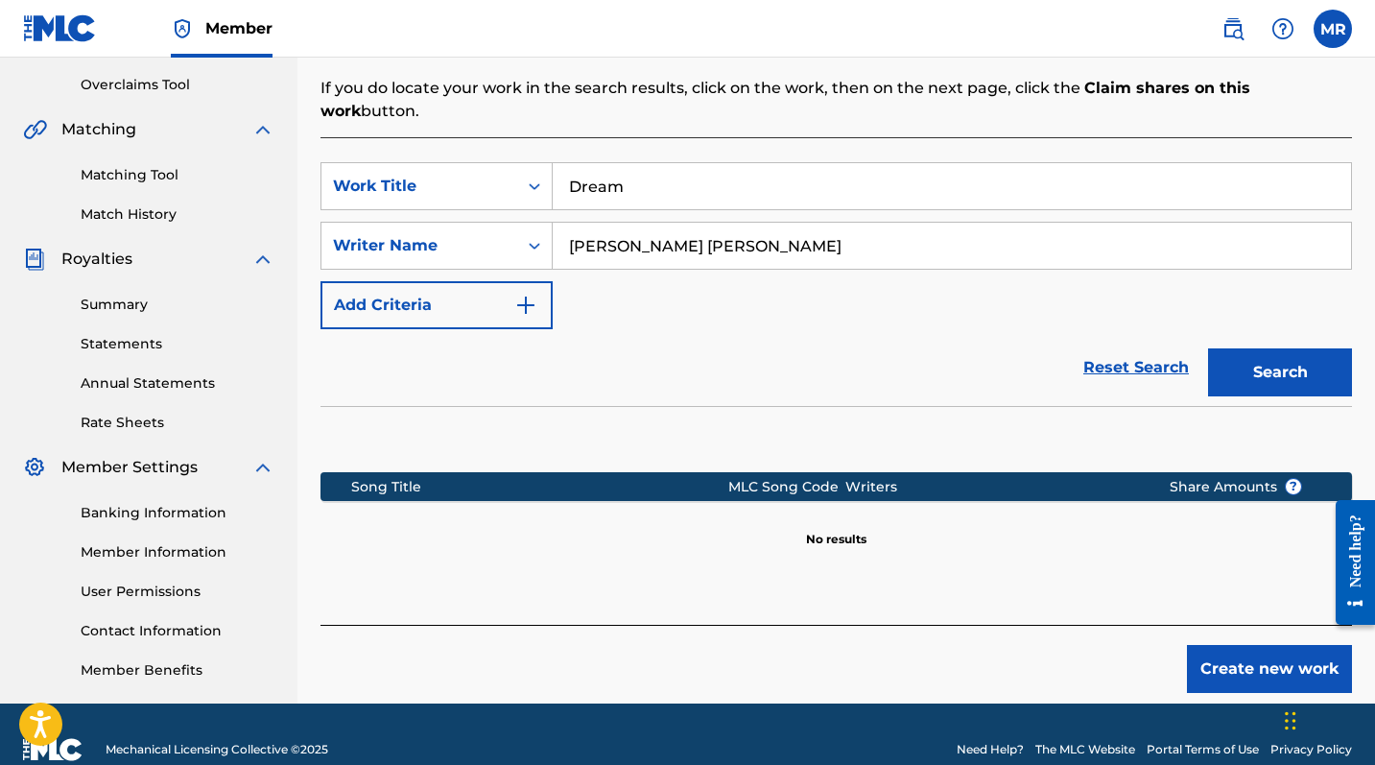
scroll to position [405, 0]
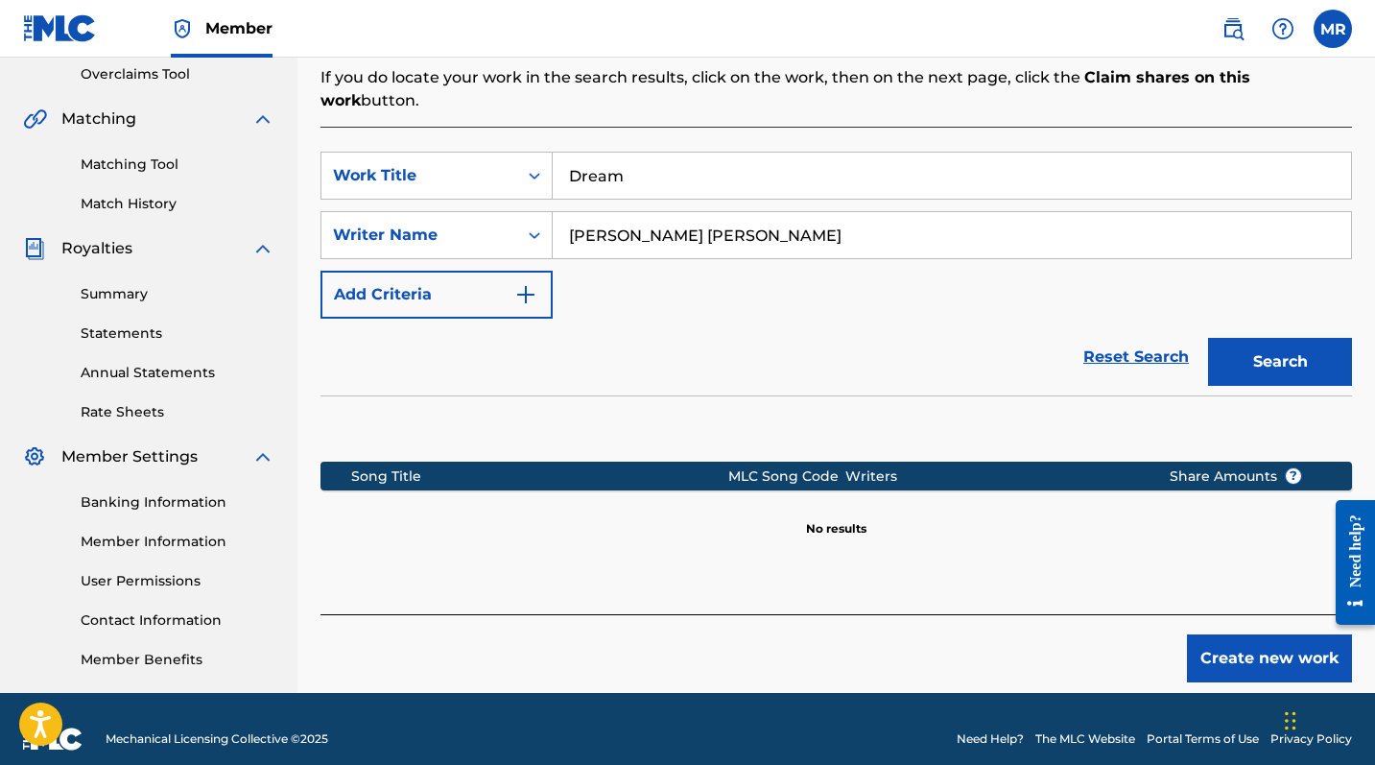
click at [1248, 338] on button "Search" at bounding box center [1280, 362] width 144 height 48
click at [1248, 625] on button "Create new work" at bounding box center [1269, 658] width 165 height 48
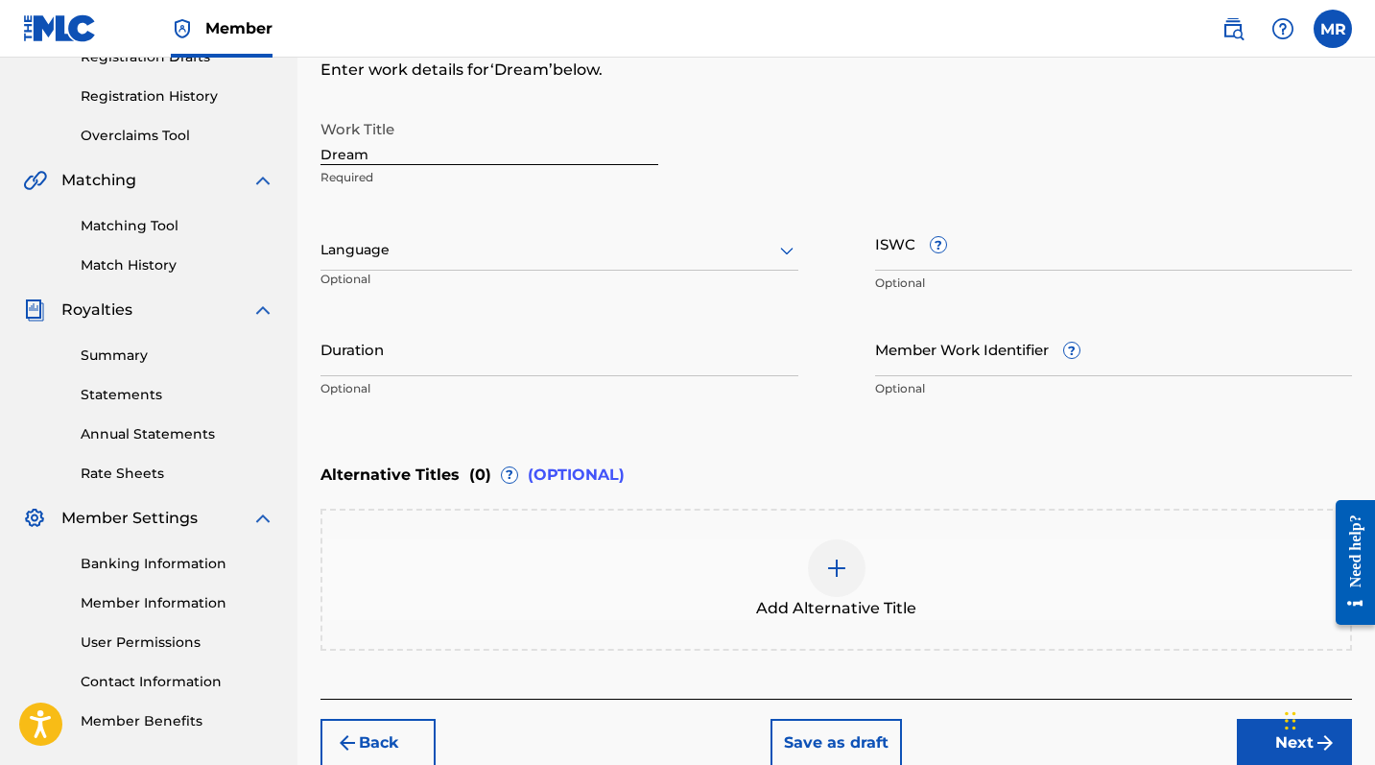
scroll to position [327, 0]
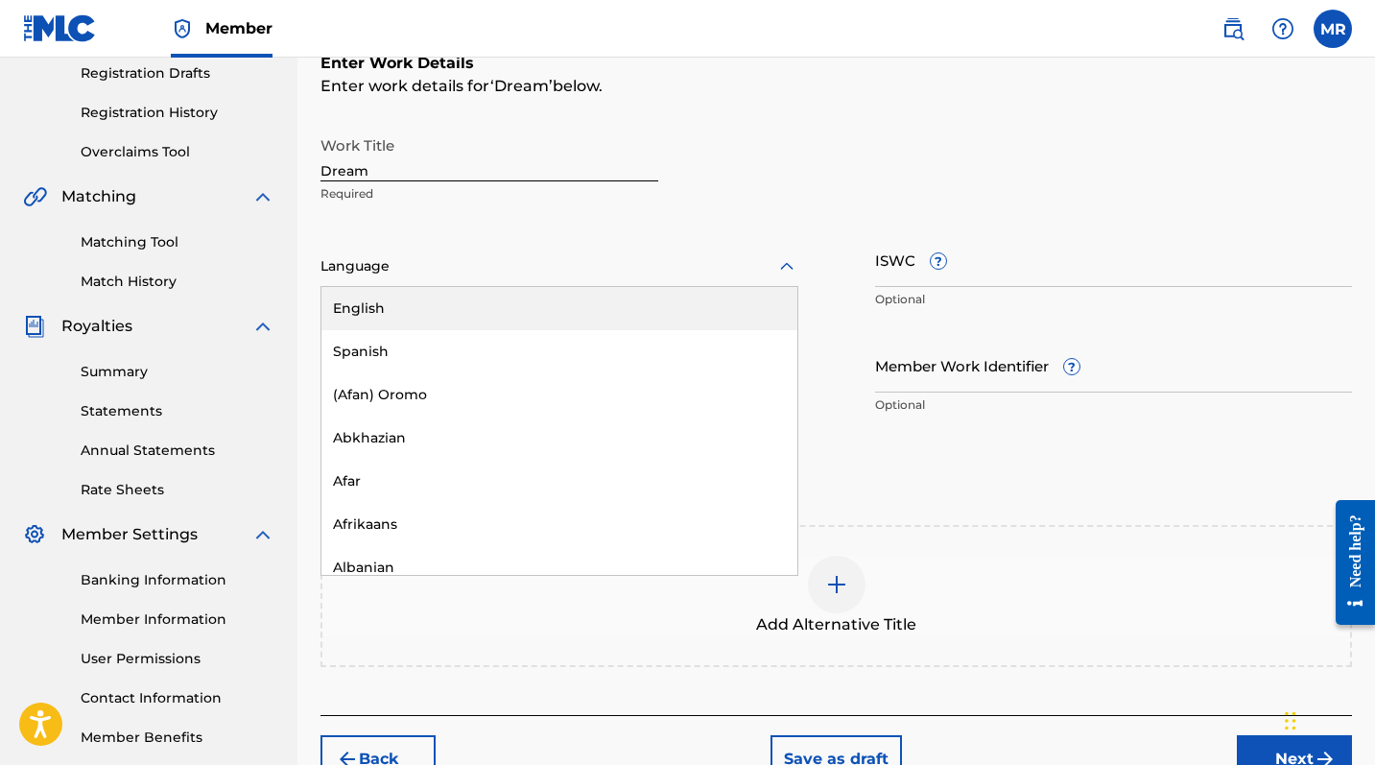
click at [450, 271] on div at bounding box center [560, 266] width 478 height 24
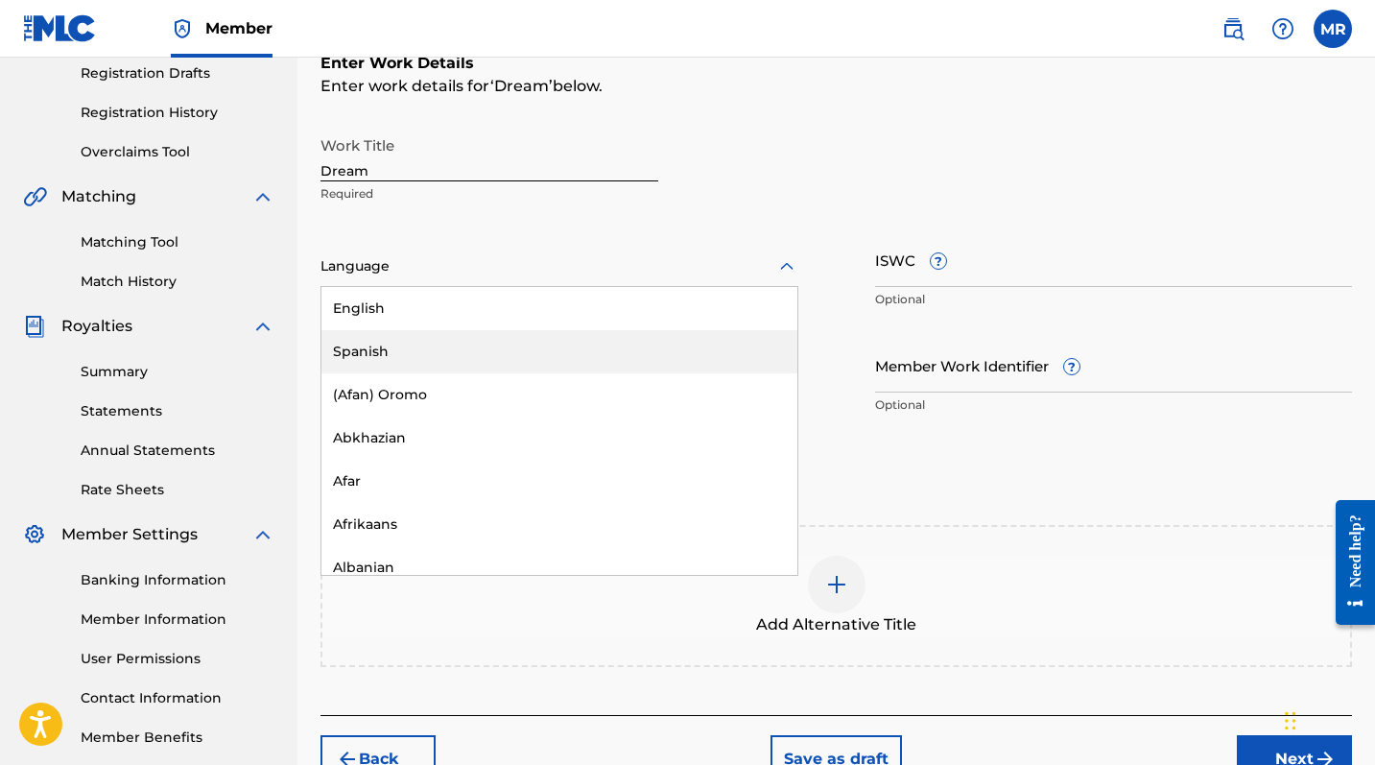
click at [424, 316] on div "English" at bounding box center [559, 308] width 476 height 43
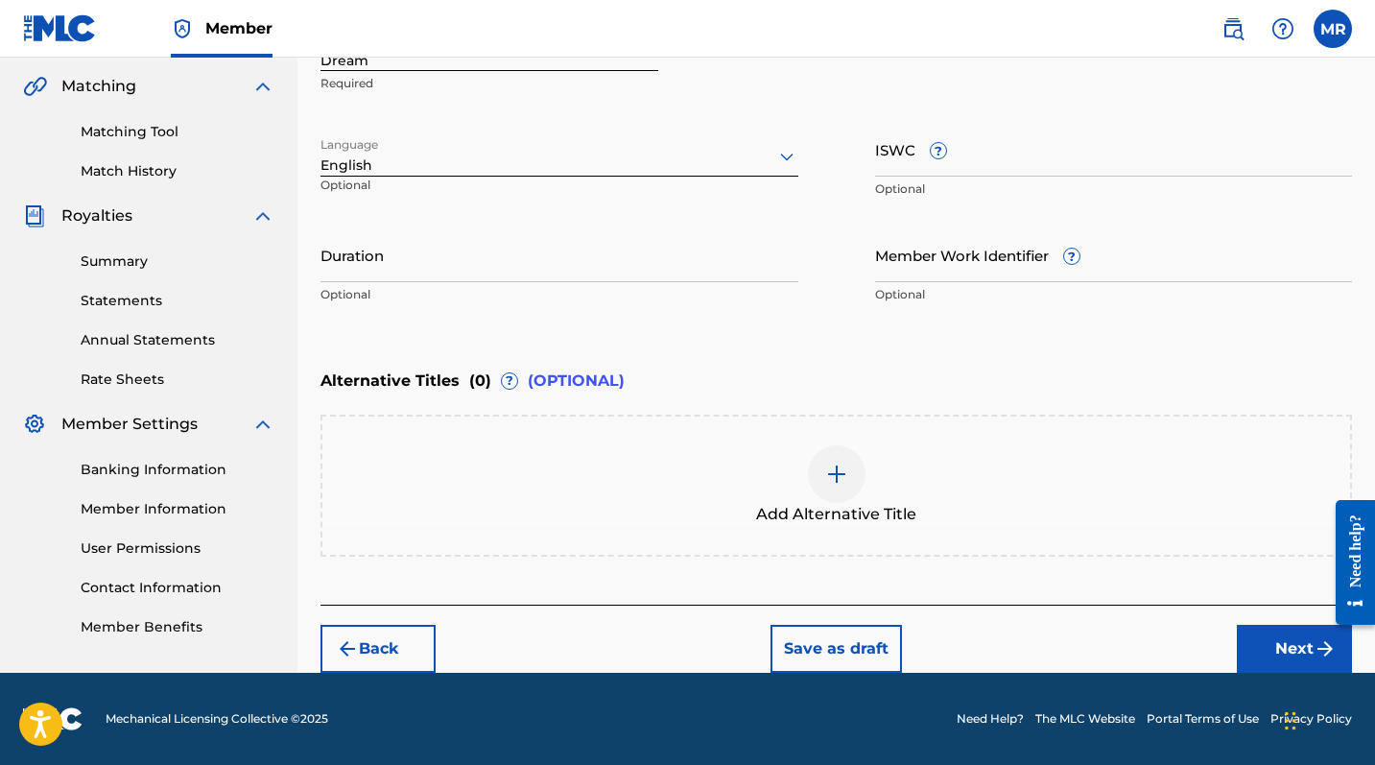
scroll to position [438, 0]
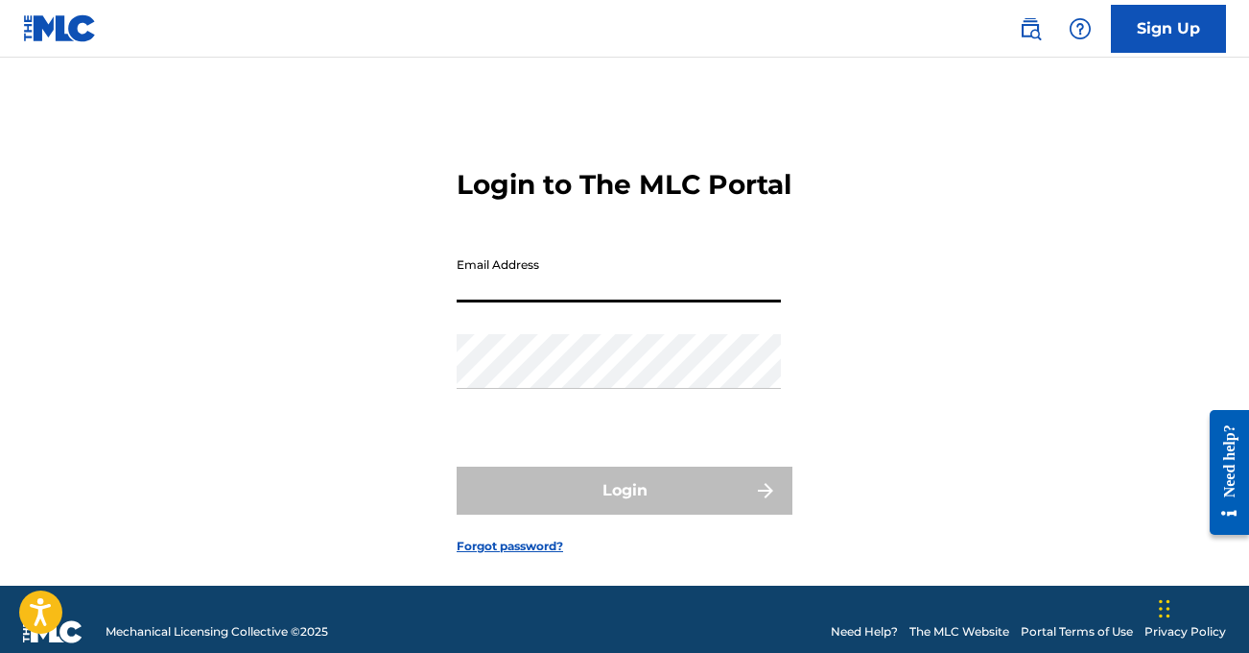
type input "[EMAIL_ADDRESS][DOMAIN_NAME]"
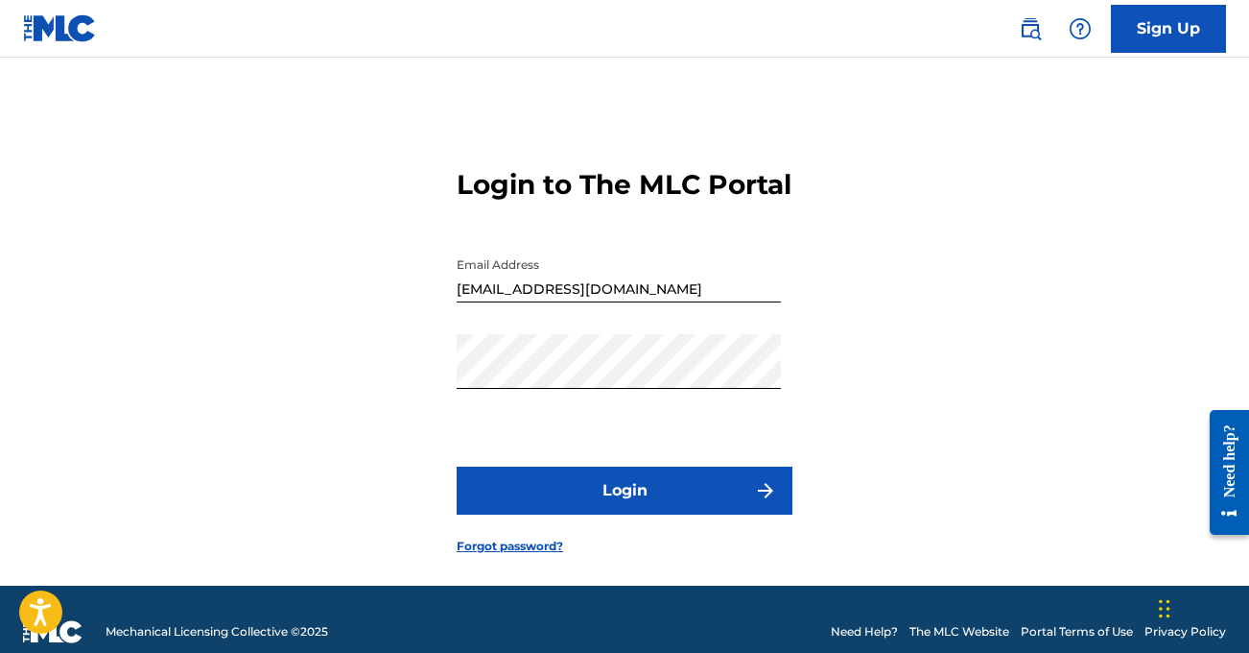
click at [563, 514] on button "Login" at bounding box center [625, 490] width 336 height 48
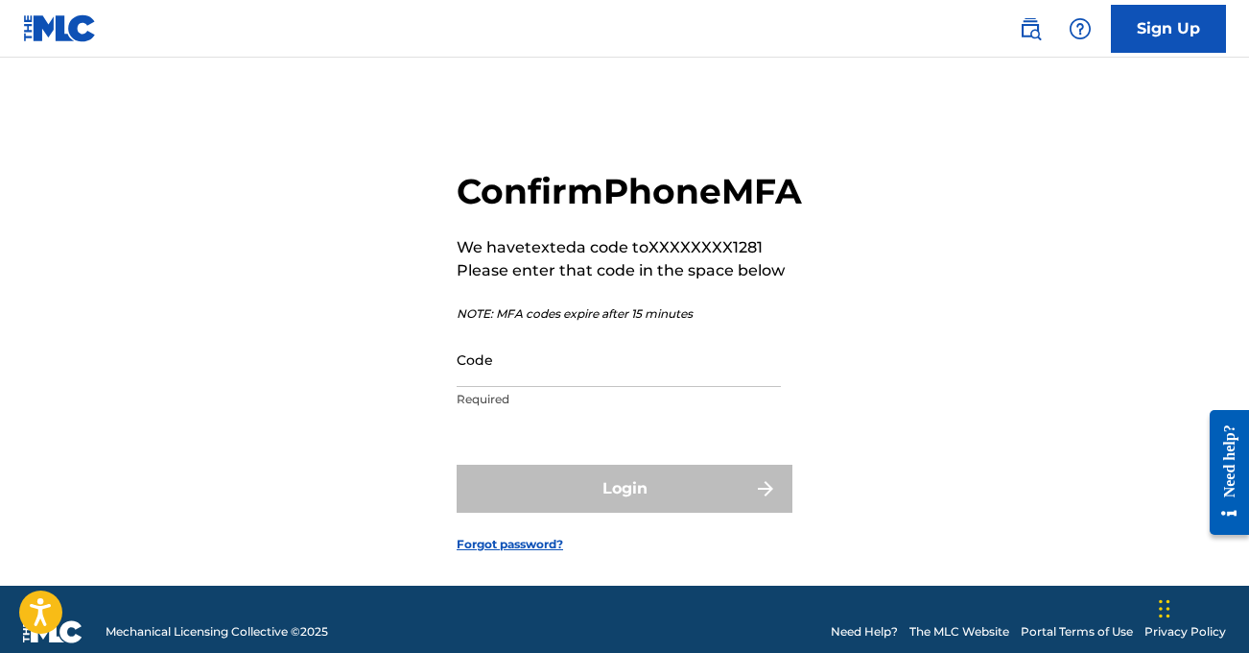
click at [491, 387] on input "Code" at bounding box center [619, 359] width 324 height 55
type input "5"
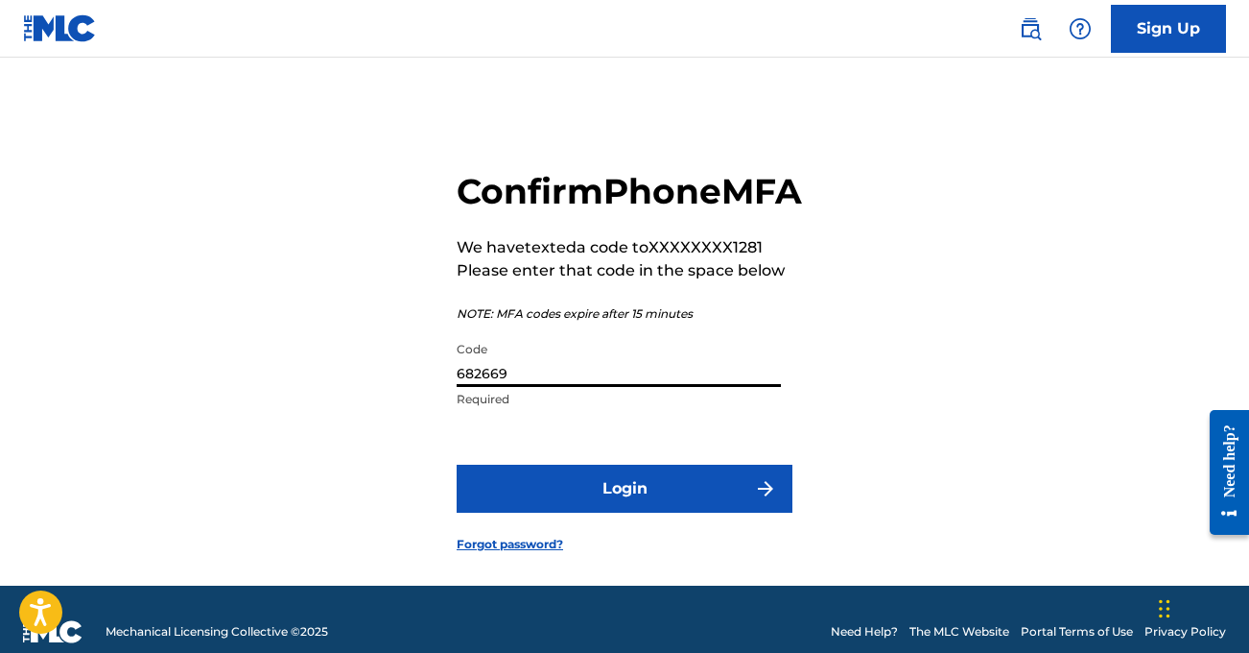
type input "682669"
click at [553, 512] on button "Login" at bounding box center [625, 488] width 336 height 48
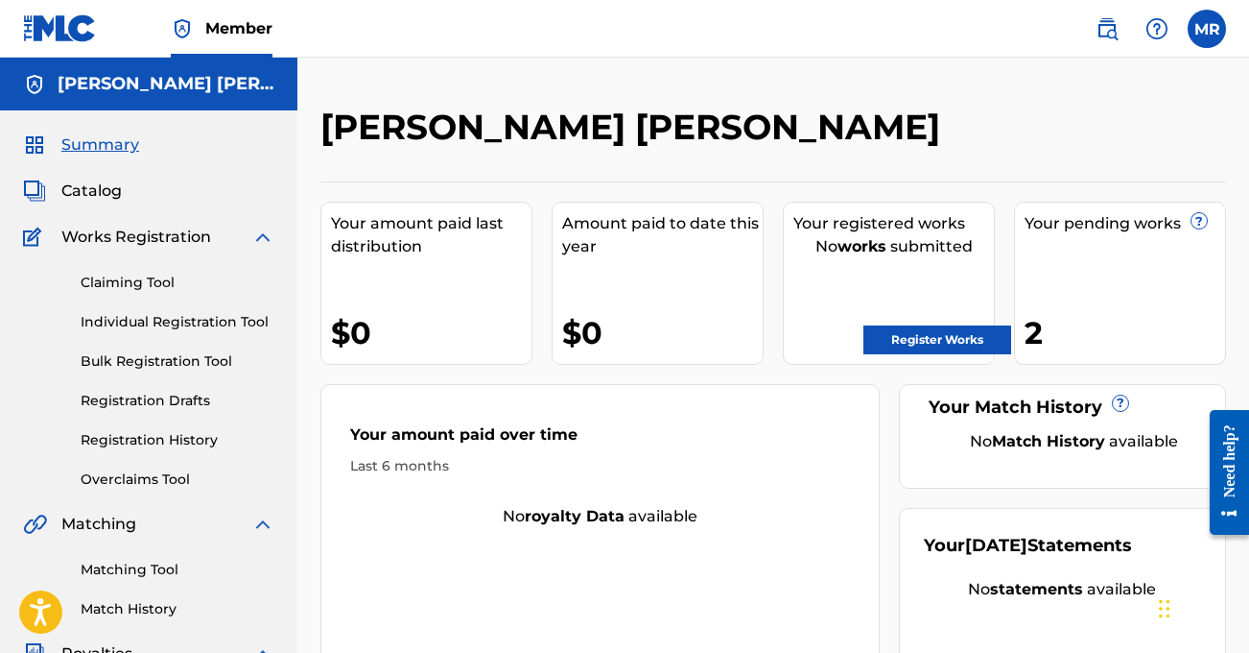
click at [904, 355] on div "Your registered works No works submitted Register Works" at bounding box center [889, 283] width 212 height 163
click at [921, 340] on link "Register Works" at bounding box center [938, 339] width 148 height 29
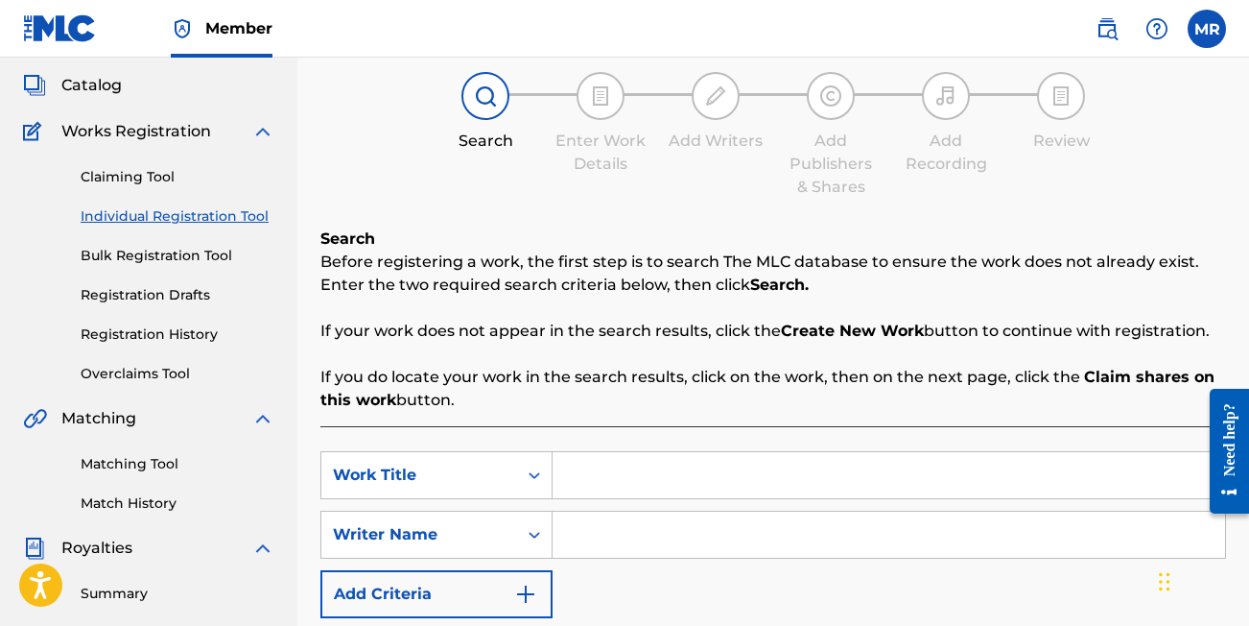
scroll to position [103, 0]
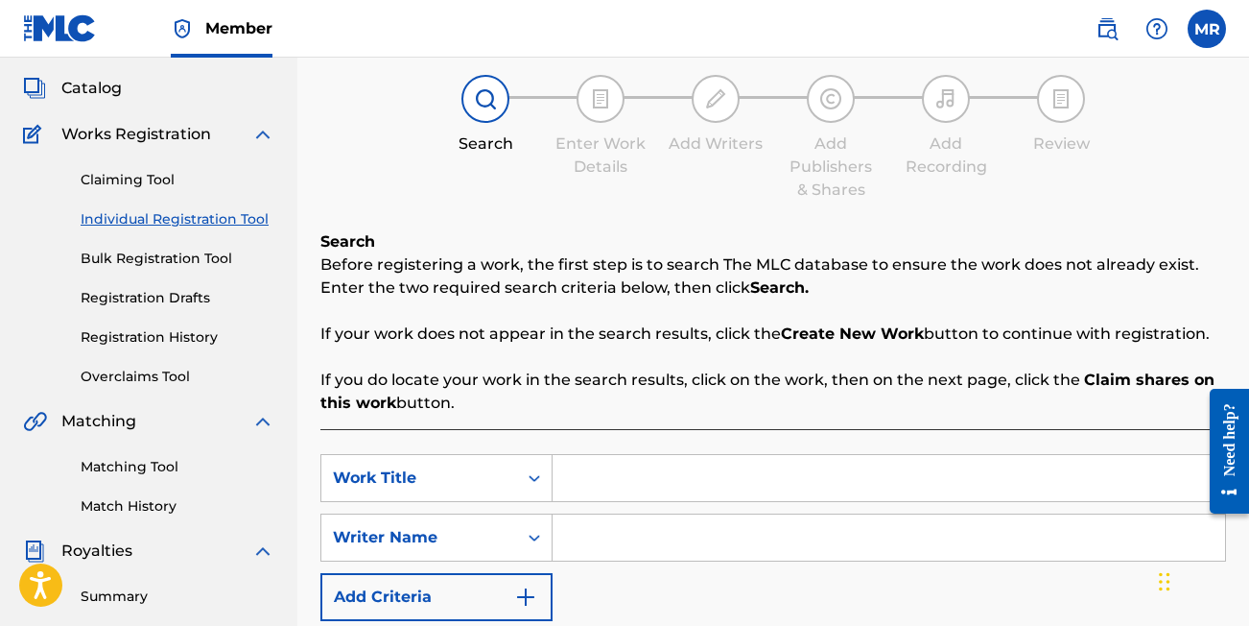
click at [128, 92] on div "Catalog" at bounding box center [148, 88] width 251 height 23
click at [107, 88] on span "Catalog" at bounding box center [91, 88] width 60 height 23
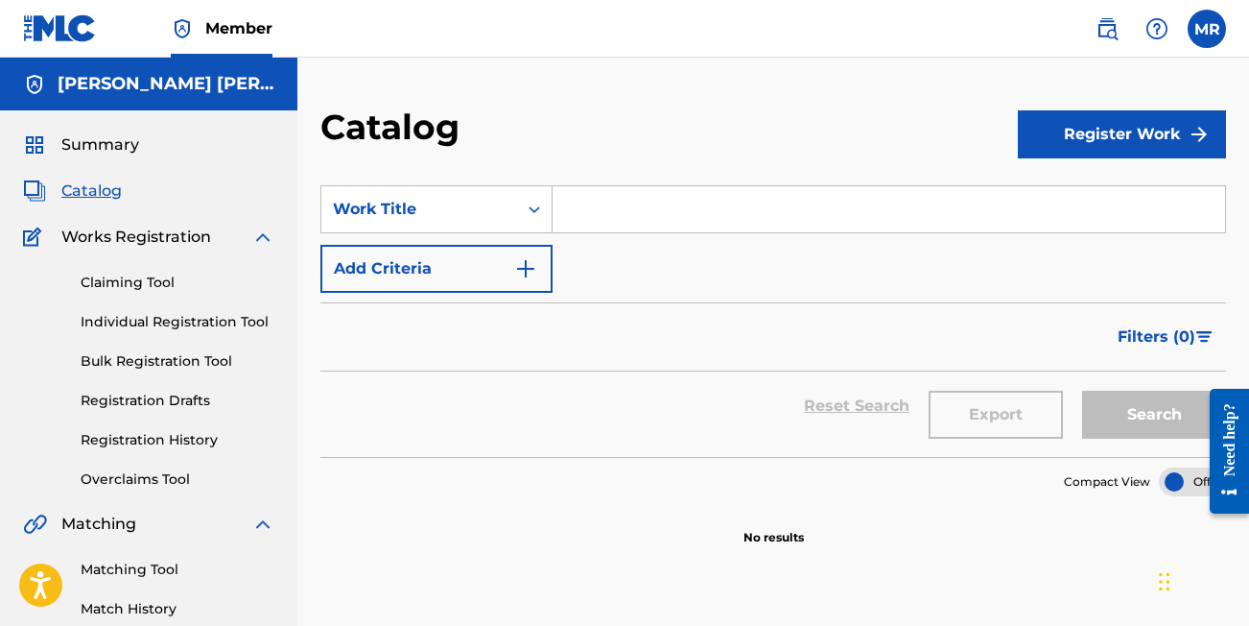
click at [101, 136] on span "Summary" at bounding box center [100, 144] width 78 height 23
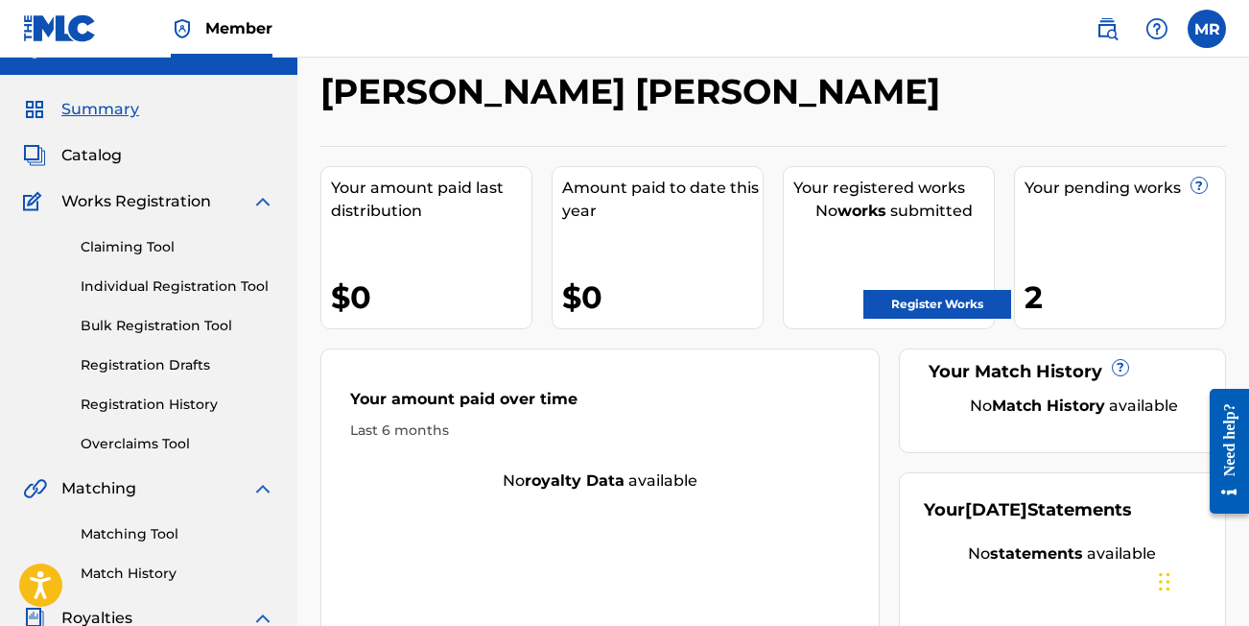
scroll to position [7, 0]
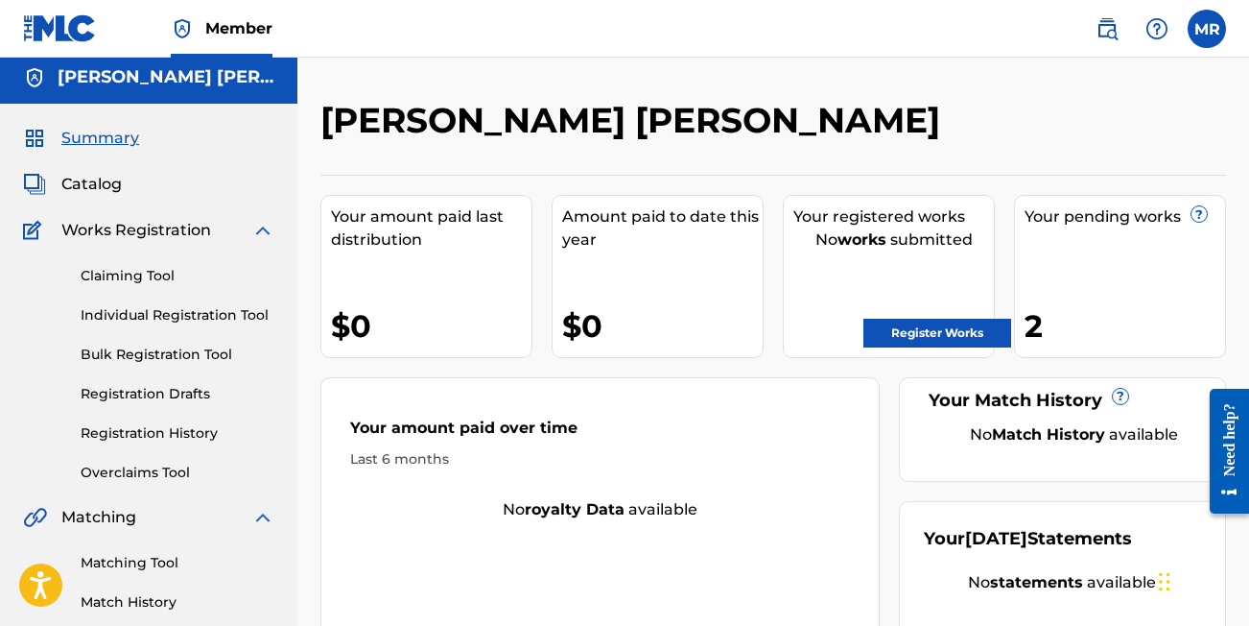
click at [1154, 32] on img at bounding box center [1157, 28] width 23 height 23
click at [1201, 27] on label at bounding box center [1207, 29] width 38 height 38
click at [1207, 29] on input "[PERSON_NAME] [EMAIL_ADDRESS][DOMAIN_NAME] Notification Preferences Profile Log…" at bounding box center [1207, 29] width 0 height 0
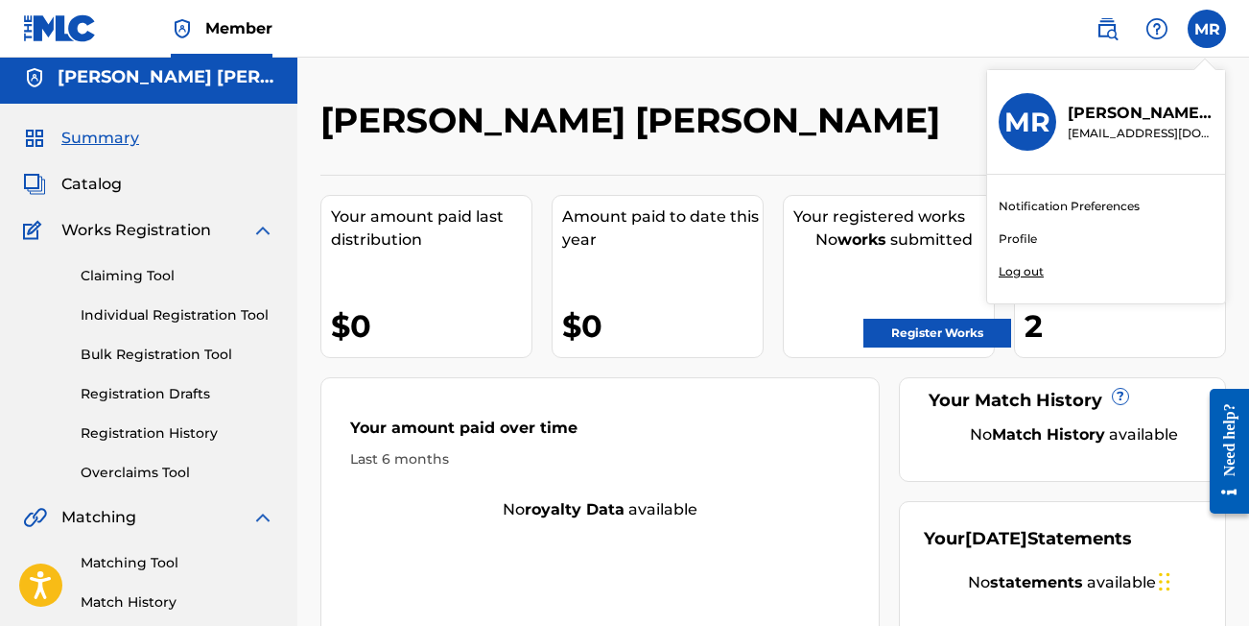
click at [1157, 27] on img at bounding box center [1157, 28] width 23 height 23
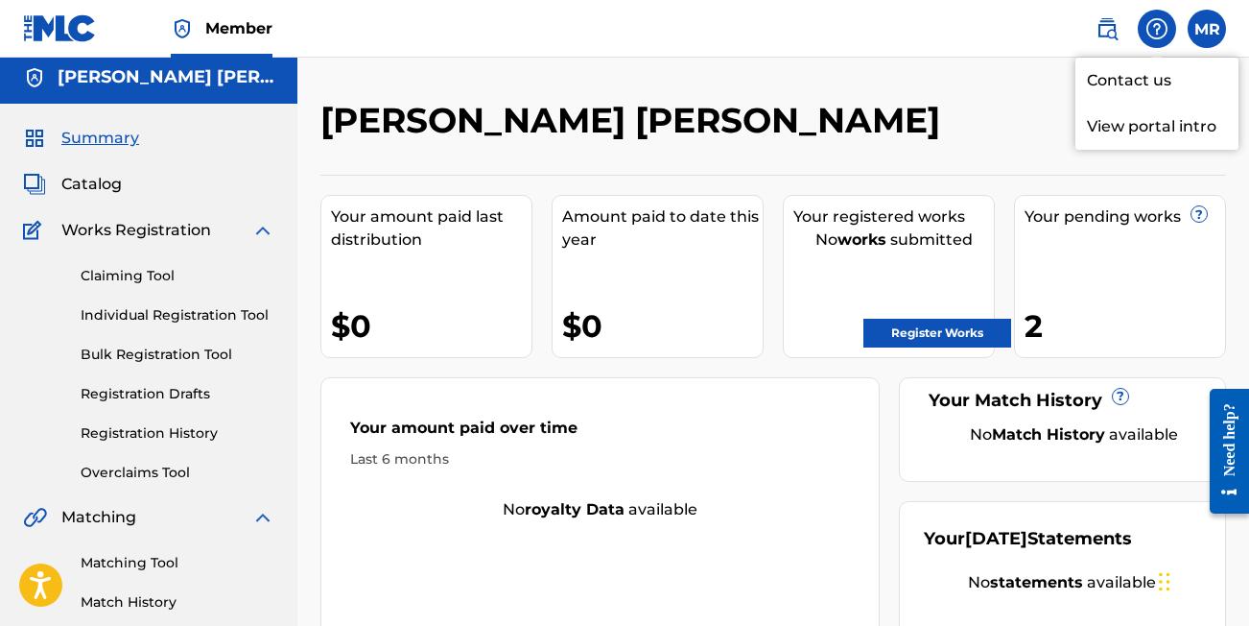
click at [1121, 129] on p "View portal intro" at bounding box center [1157, 127] width 163 height 46
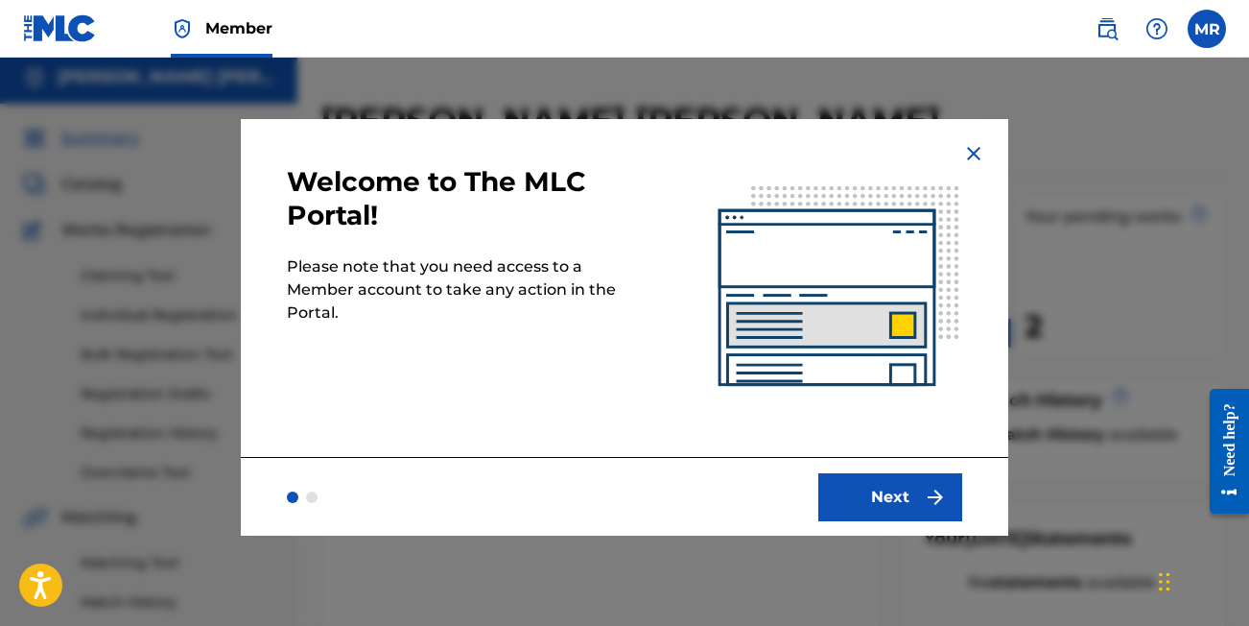
click at [975, 159] on img at bounding box center [974, 153] width 23 height 23
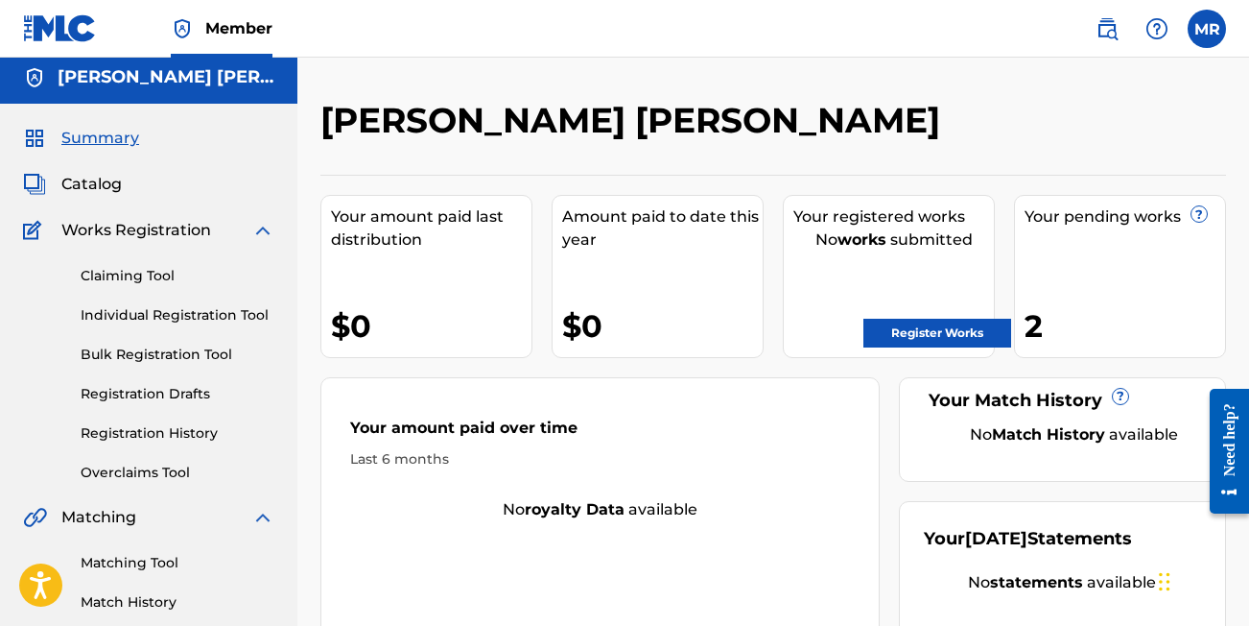
click at [119, 185] on span "Catalog" at bounding box center [91, 184] width 60 height 23
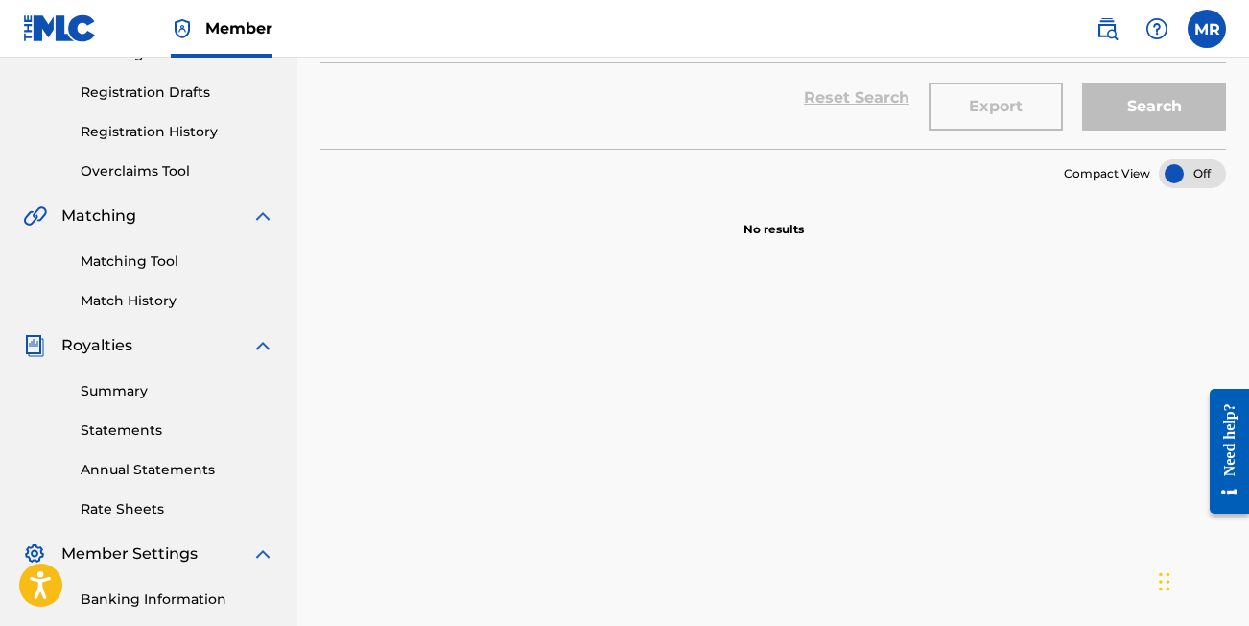
scroll to position [305, 0]
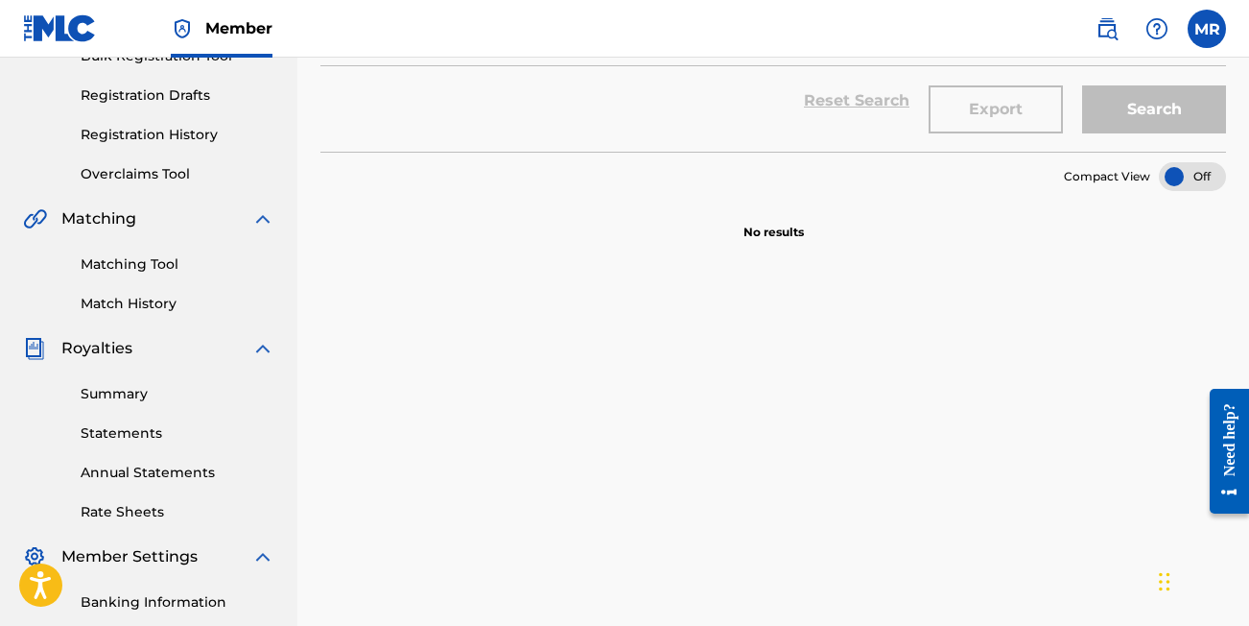
click at [174, 299] on link "Match History" at bounding box center [178, 304] width 194 height 20
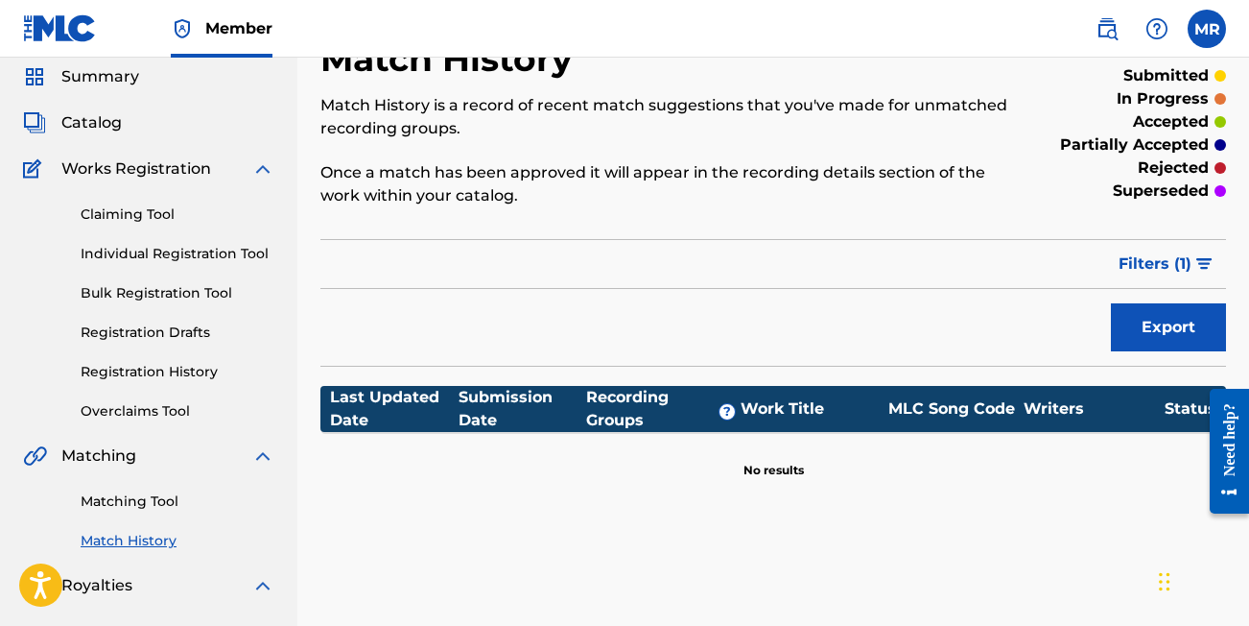
scroll to position [22, 0]
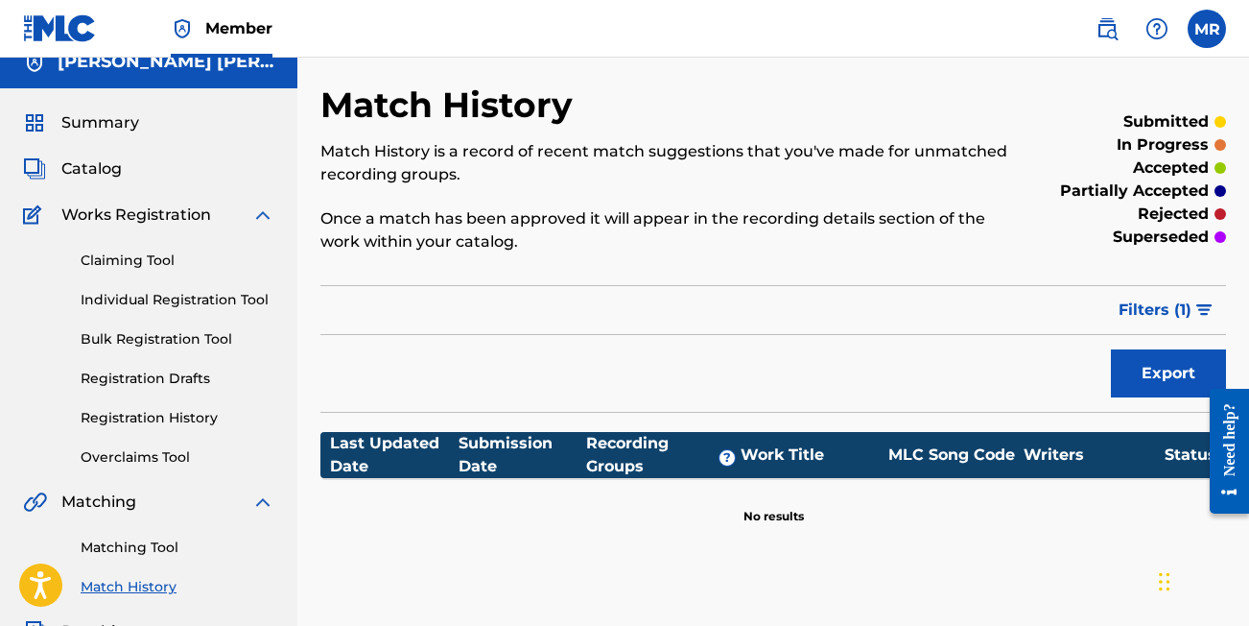
click at [97, 173] on span "Catalog" at bounding box center [91, 168] width 60 height 23
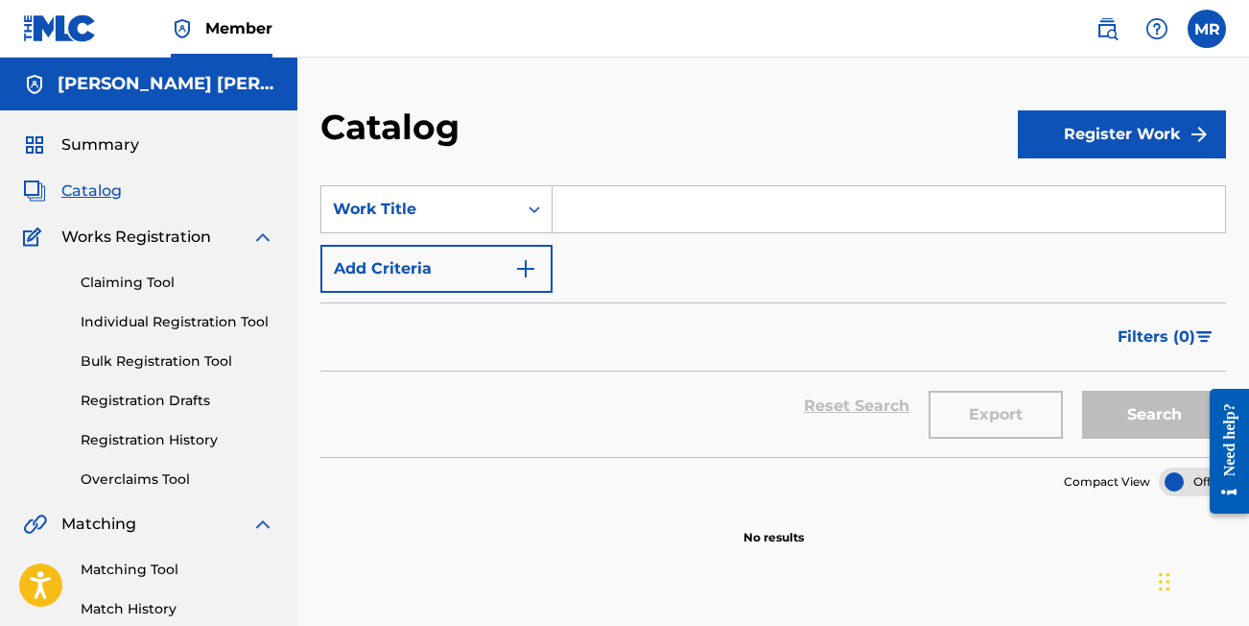
click at [100, 131] on div "Summary Catalog Works Registration Claiming Tool Individual Registration Tool B…" at bounding box center [148, 603] width 297 height 987
click at [98, 157] on div "Summary Catalog Works Registration Claiming Tool Individual Registration Tool B…" at bounding box center [148, 603] width 297 height 987
click at [89, 147] on span "Summary" at bounding box center [100, 144] width 78 height 23
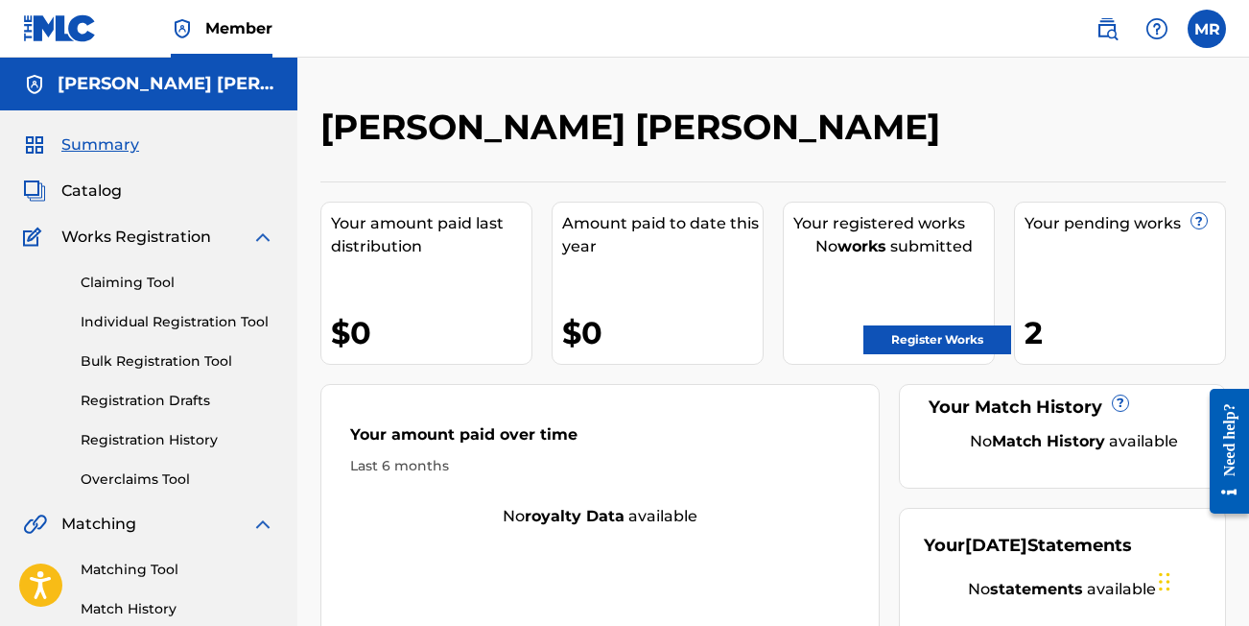
click at [116, 329] on link "Individual Registration Tool" at bounding box center [178, 322] width 194 height 20
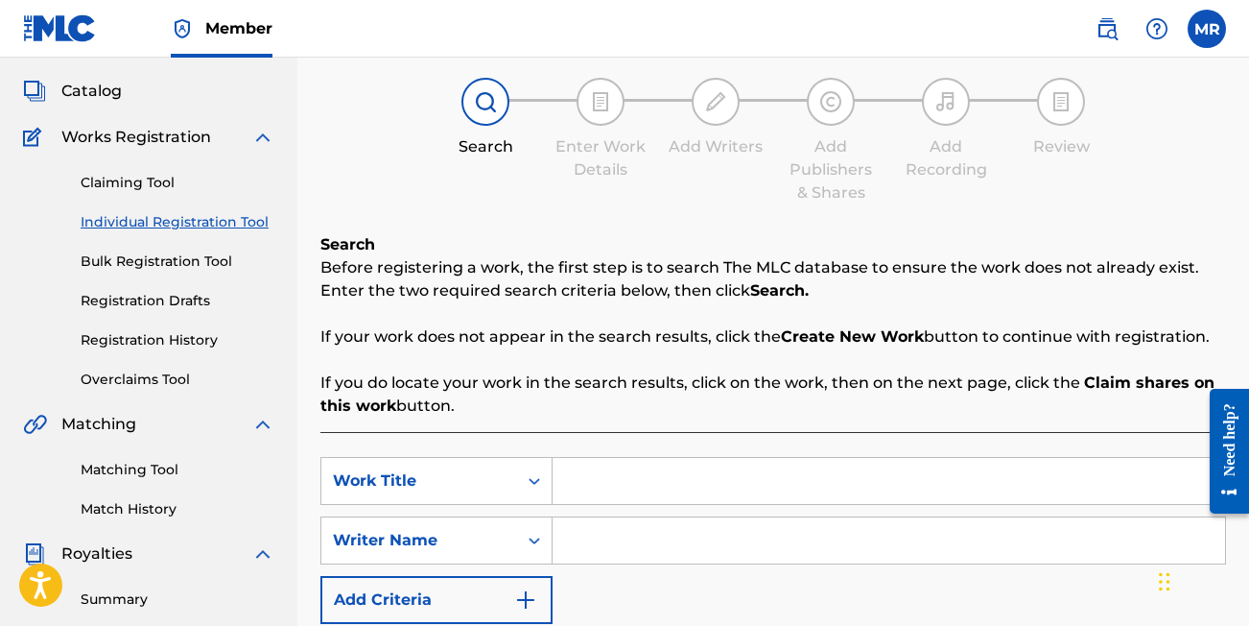
scroll to position [239, 0]
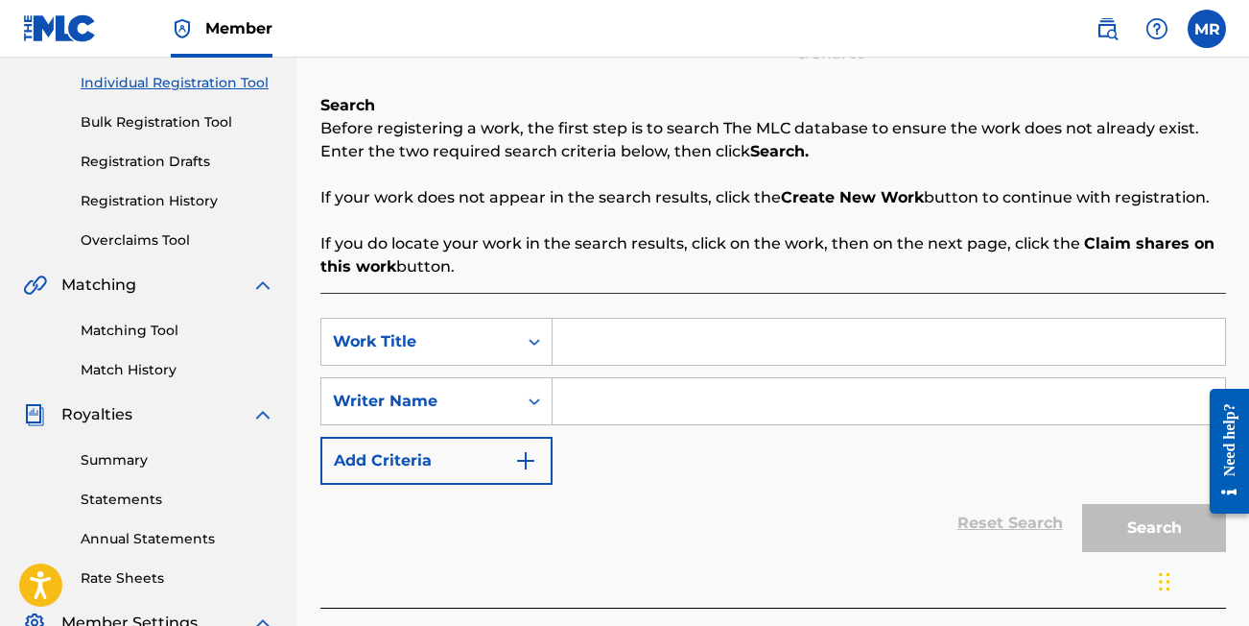
click at [611, 357] on input "Search Form" at bounding box center [889, 342] width 673 height 46
type input "dream"
click at [594, 415] on input "Search Form" at bounding box center [889, 401] width 673 height 46
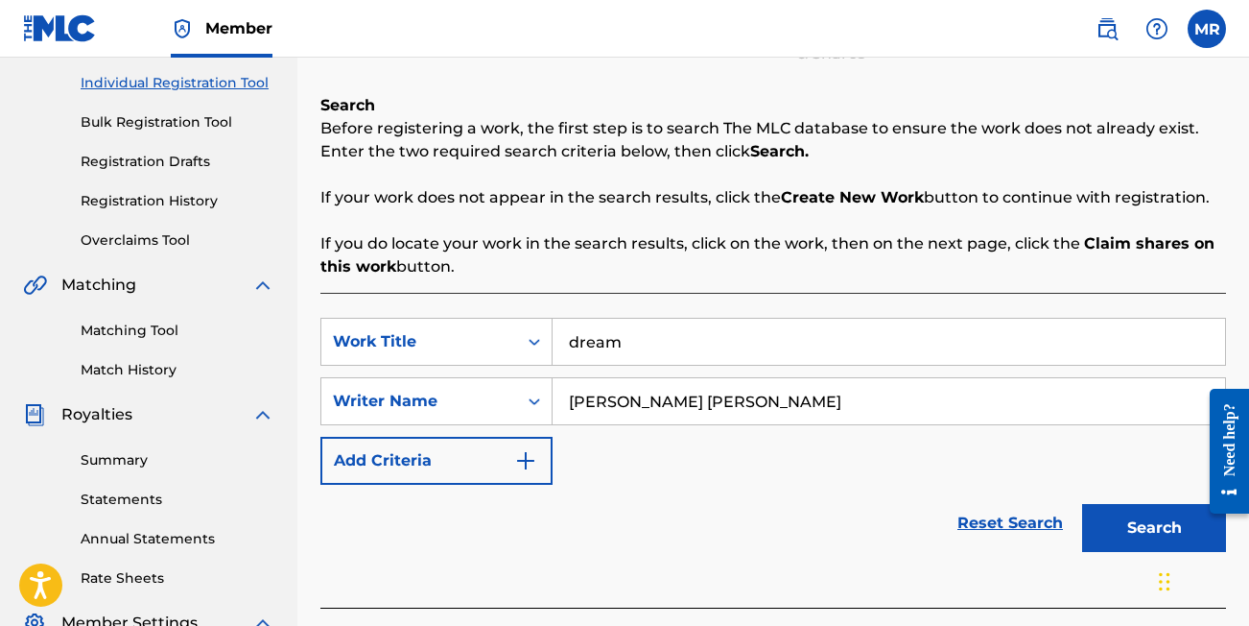
click at [1154, 528] on button "Search" at bounding box center [1154, 528] width 144 height 48
type input "[PERSON_NAME] [PERSON_NAME]"
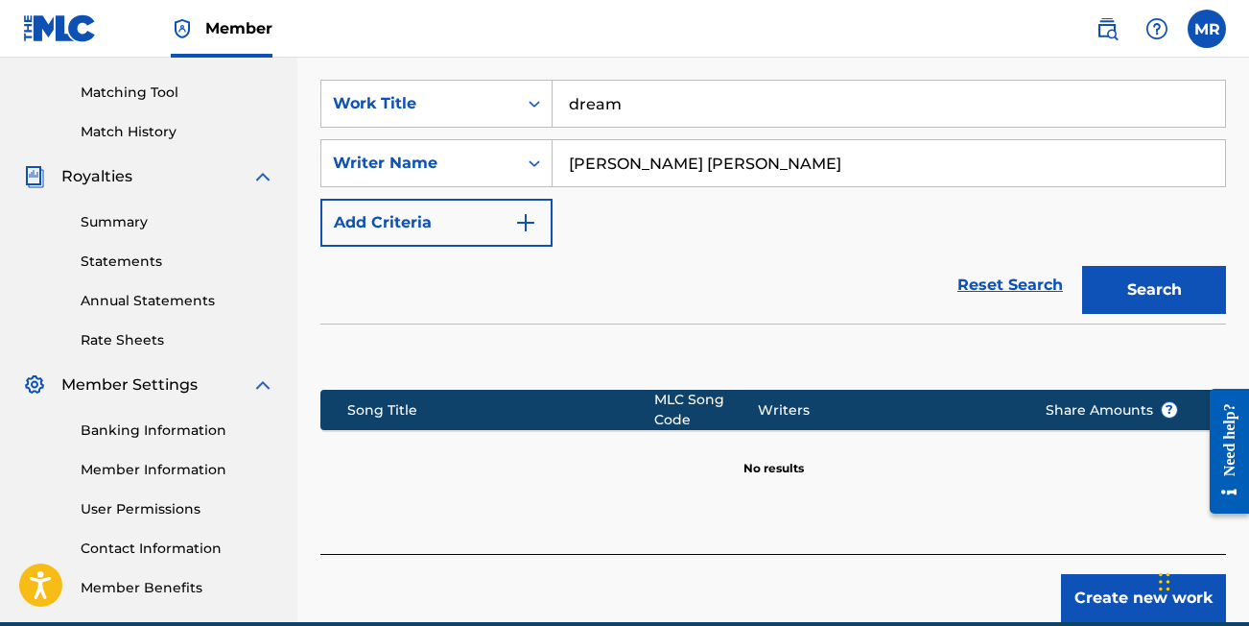
scroll to position [481, 0]
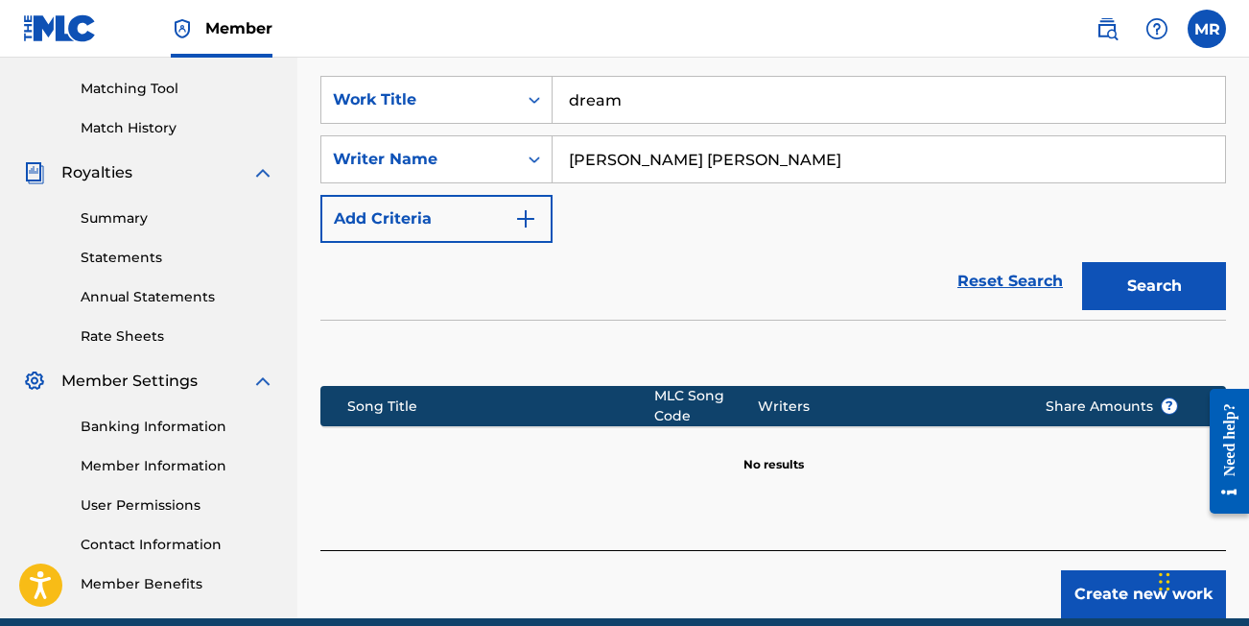
click at [1072, 580] on button "Create new work" at bounding box center [1143, 594] width 165 height 48
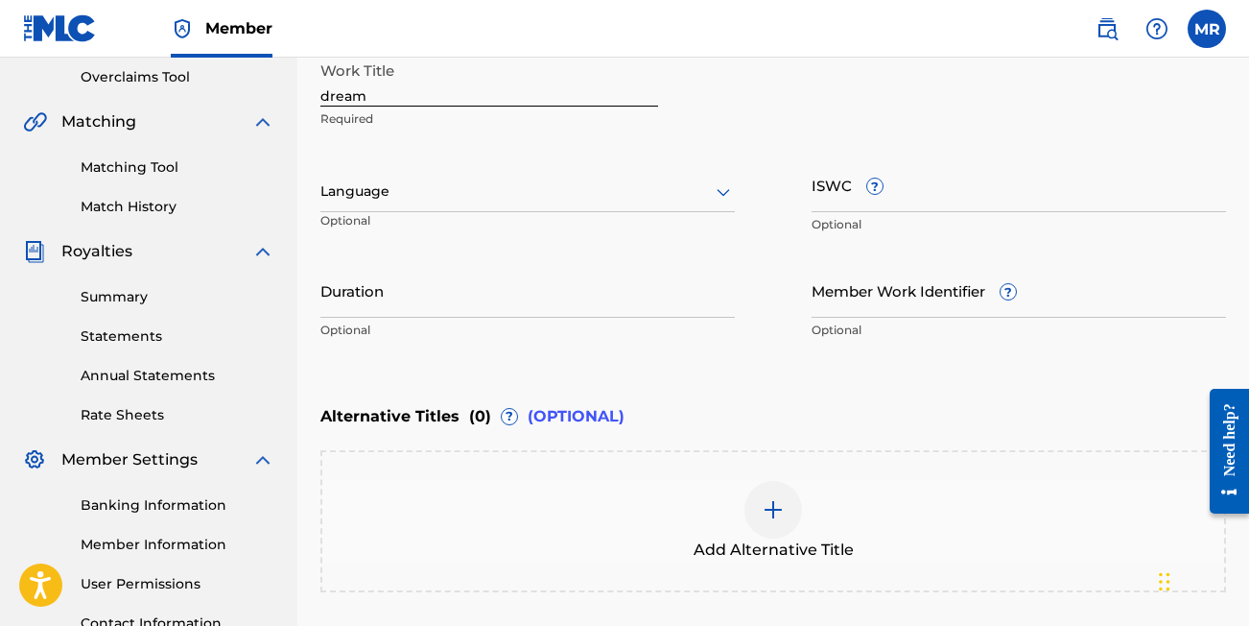
scroll to position [369, 0]
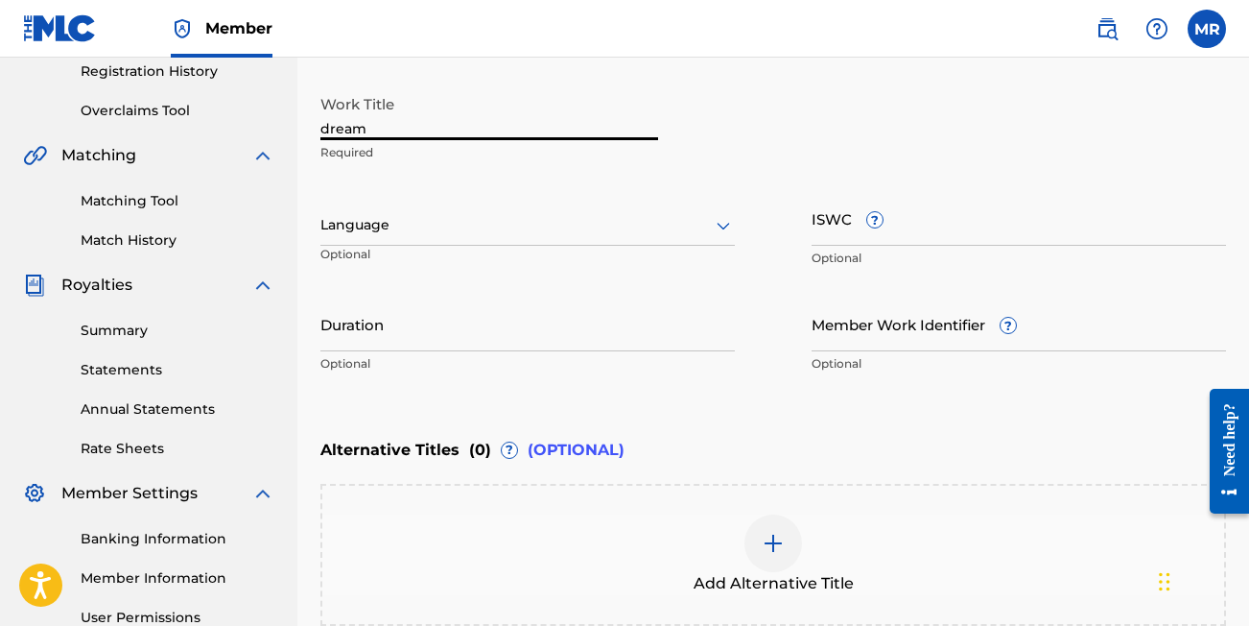
drag, startPoint x: 380, startPoint y: 129, endPoint x: 294, endPoint y: 117, distance: 87.1
click at [295, 124] on main "[PERSON_NAME] [PERSON_NAME] Summary Catalog Works Registration Claiming Tool In…" at bounding box center [624, 215] width 1249 height 1053
type input "Dream"
click at [332, 238] on div "Language" at bounding box center [528, 225] width 415 height 40
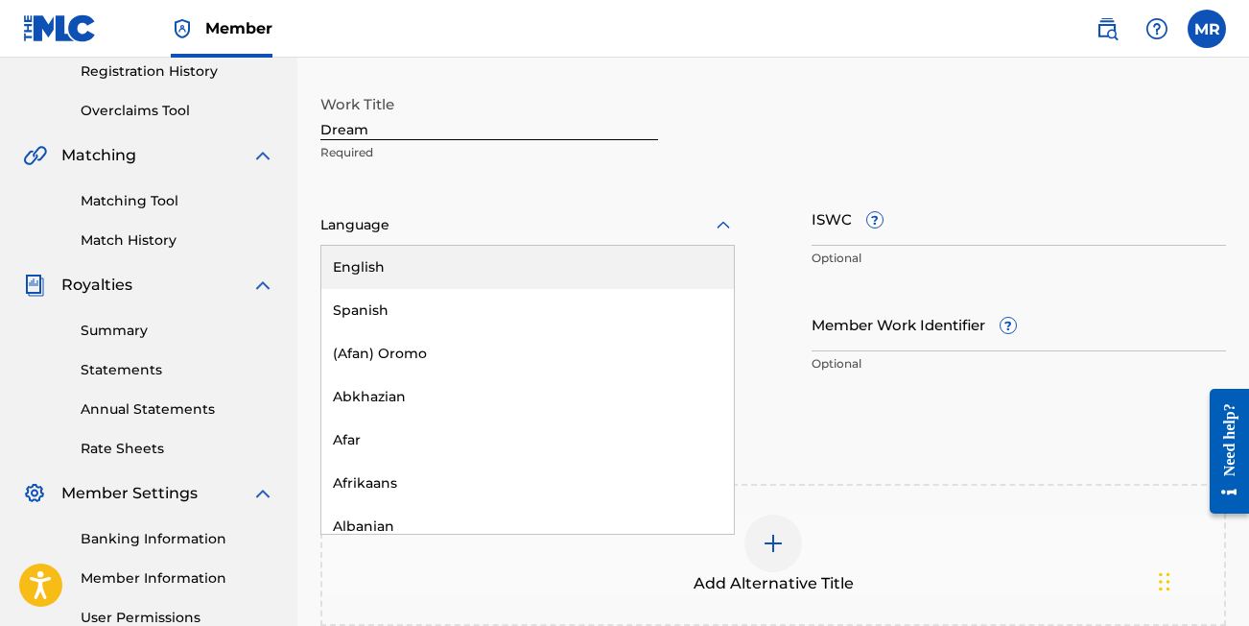
click at [354, 275] on div "English" at bounding box center [527, 267] width 413 height 43
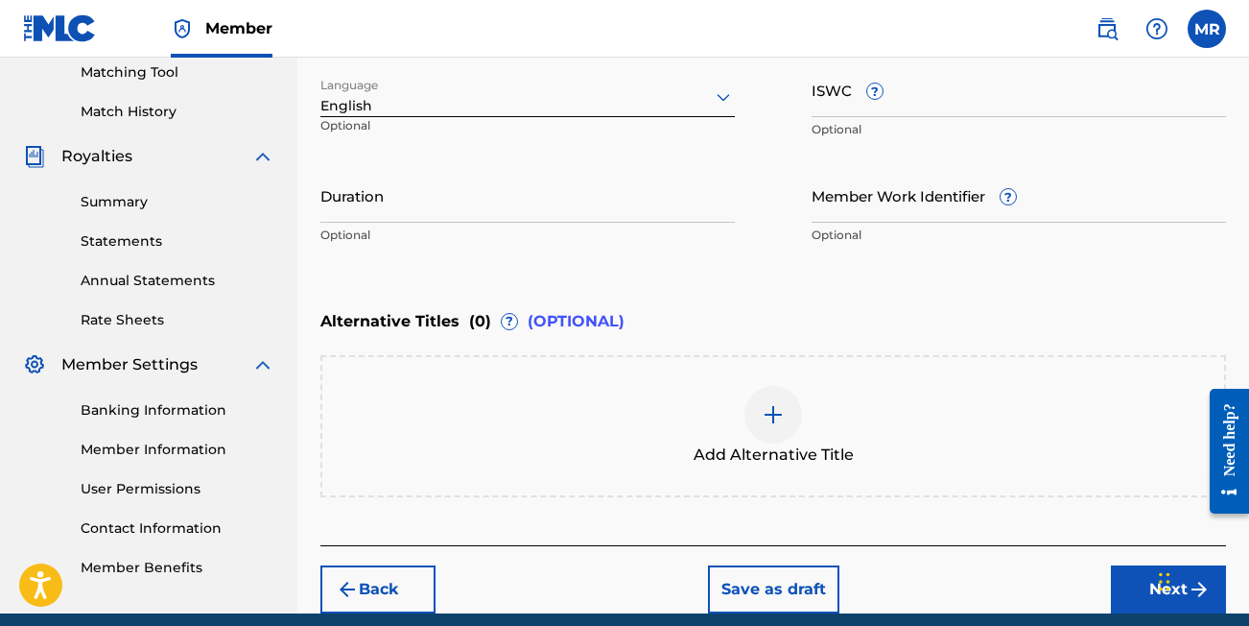
click at [1151, 579] on button "Next" at bounding box center [1168, 589] width 115 height 48
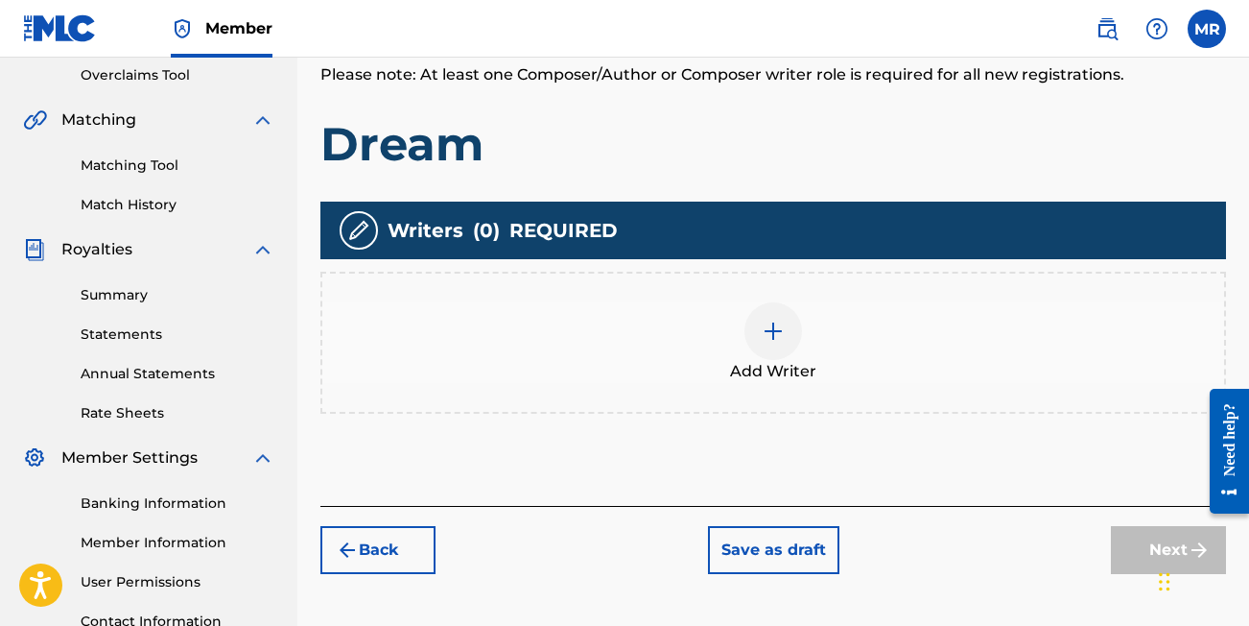
scroll to position [405, 0]
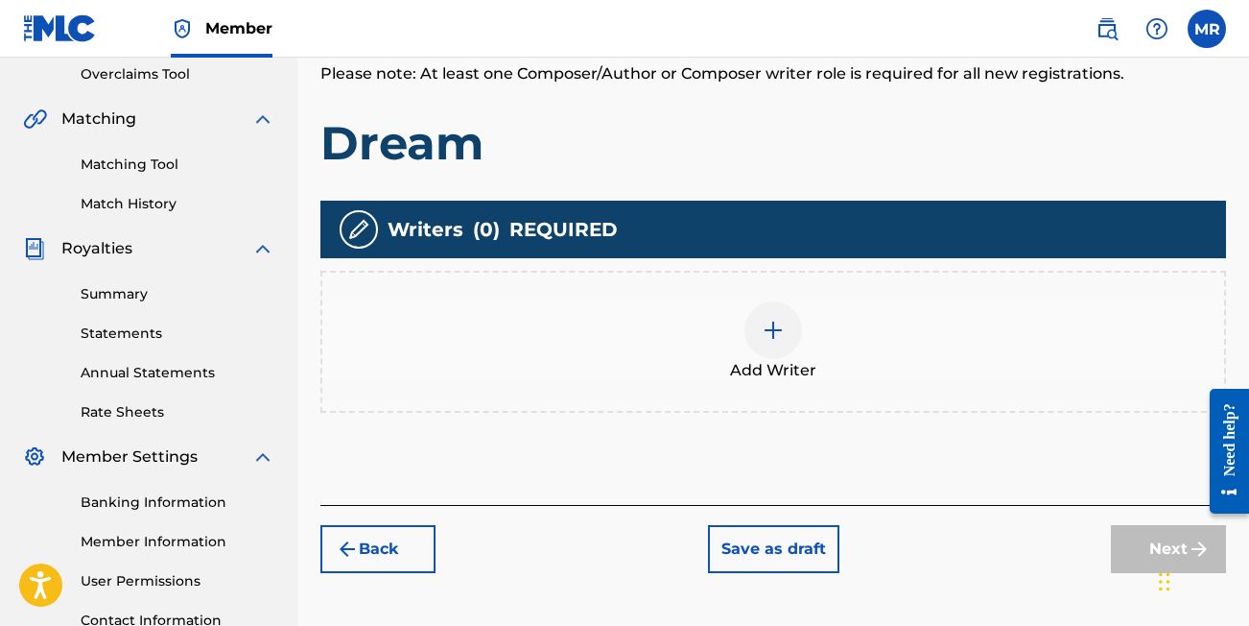
click at [773, 321] on img at bounding box center [773, 330] width 23 height 23
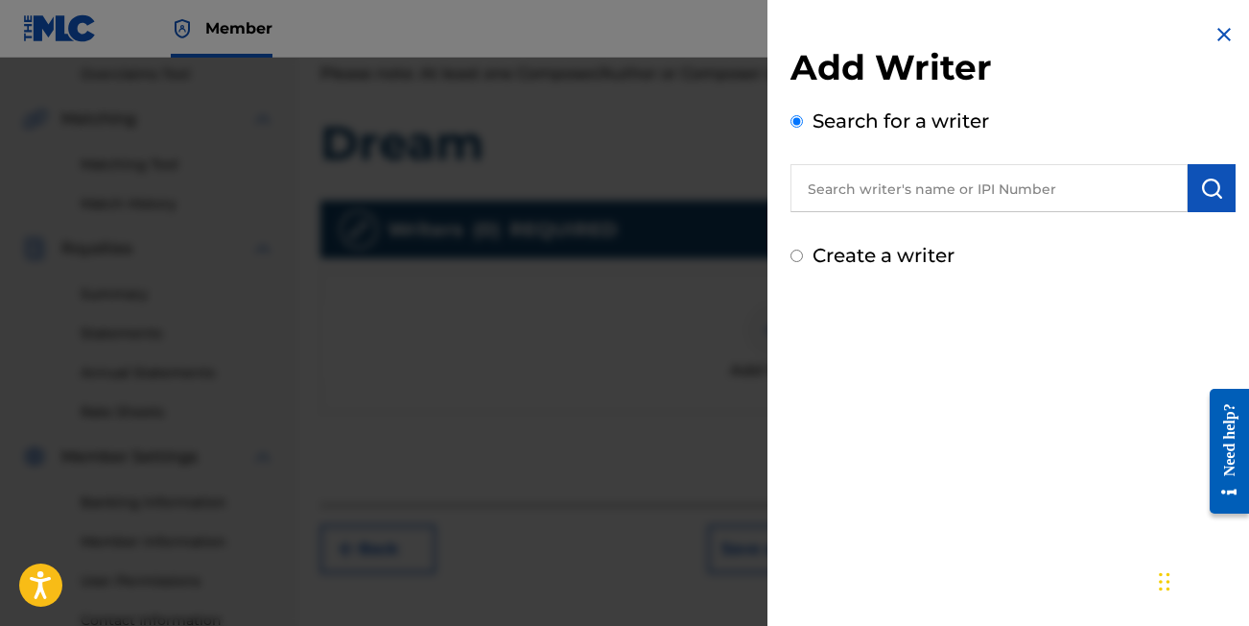
click at [847, 187] on input "text" at bounding box center [989, 188] width 397 height 48
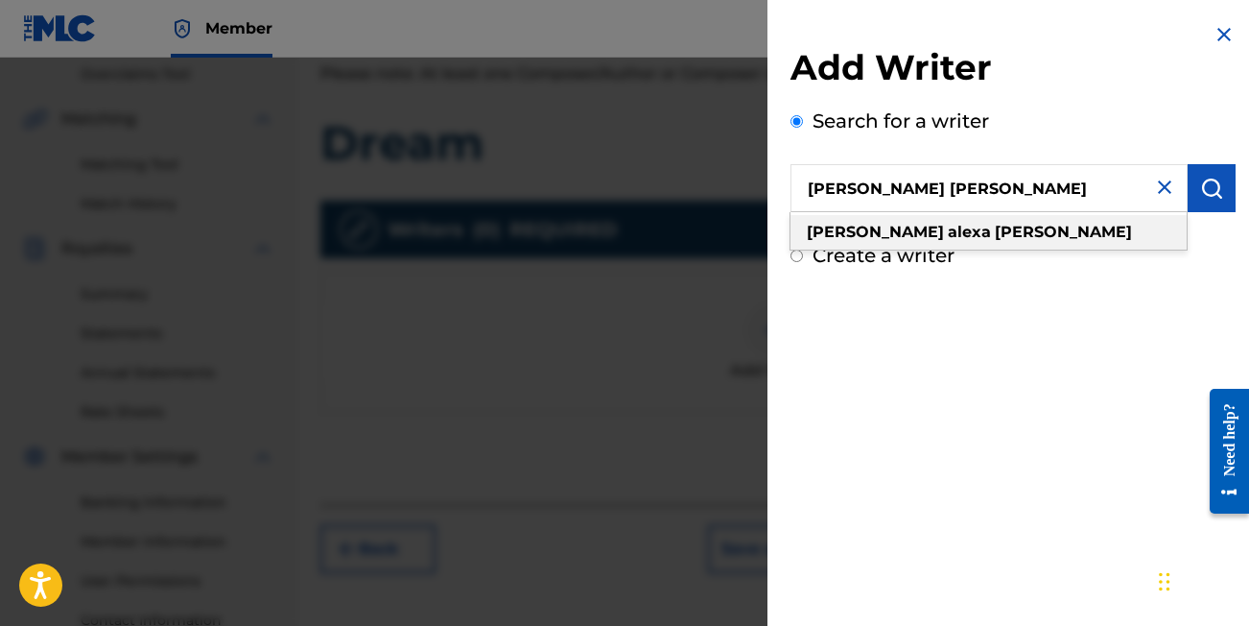
click at [844, 230] on strong "[PERSON_NAME]" at bounding box center [875, 232] width 137 height 18
type input "[PERSON_NAME] [PERSON_NAME]"
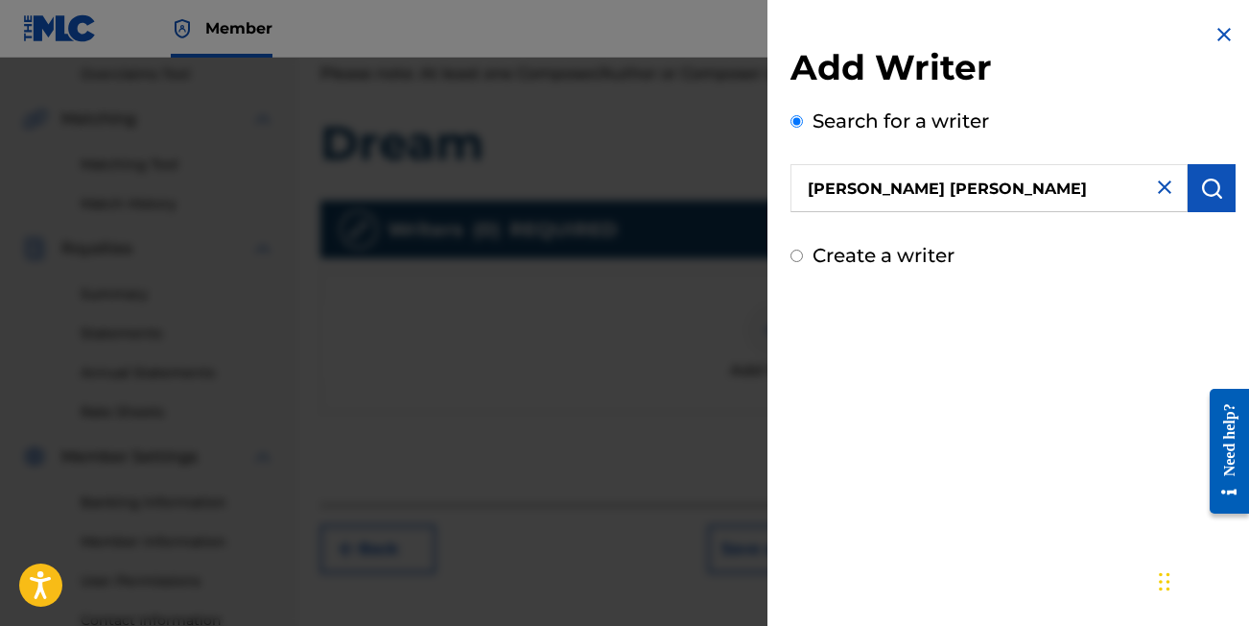
click at [1209, 188] on img "submit" at bounding box center [1212, 188] width 23 height 23
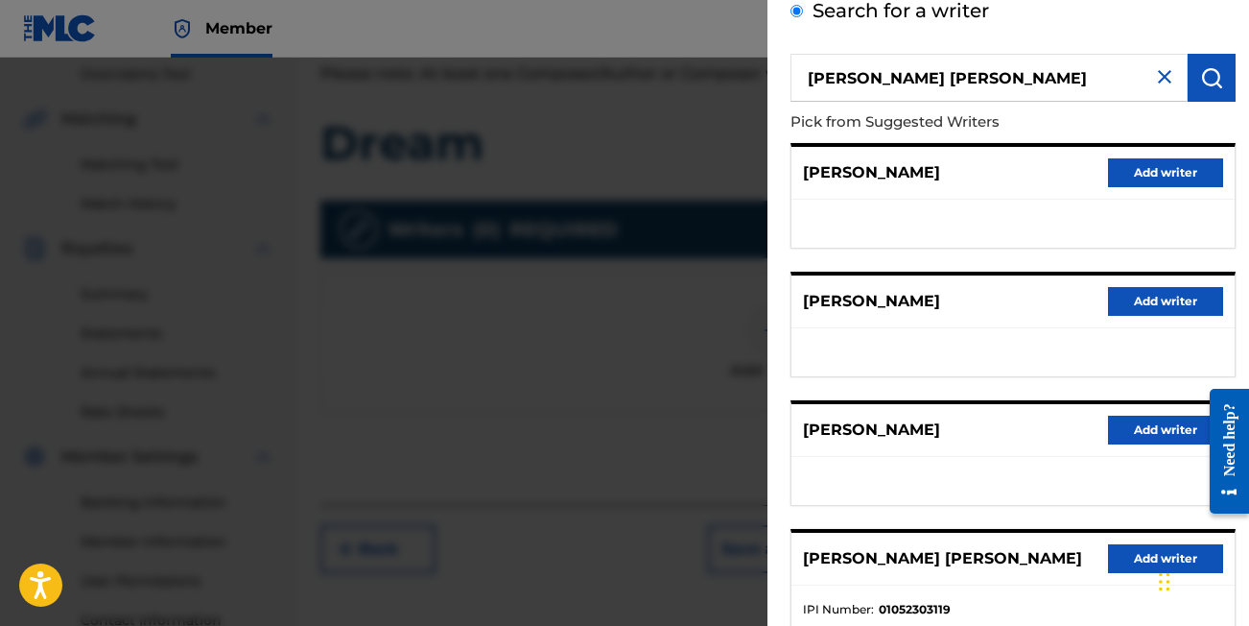
scroll to position [158, 0]
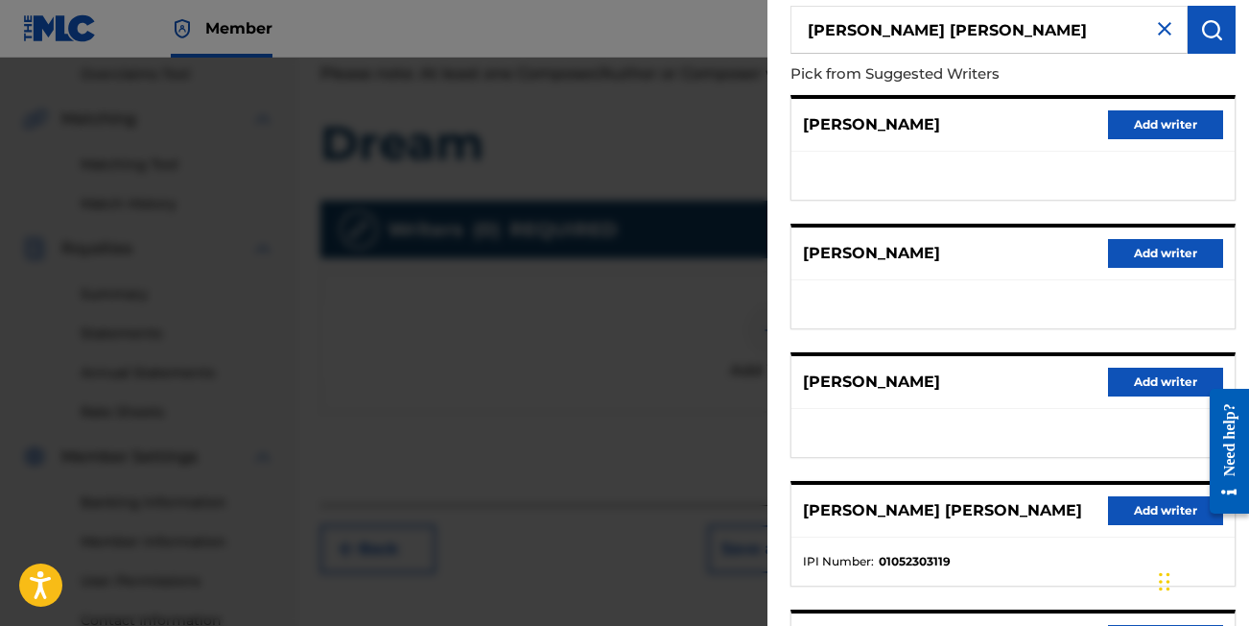
click at [1130, 503] on button "Add writer" at bounding box center [1165, 510] width 115 height 29
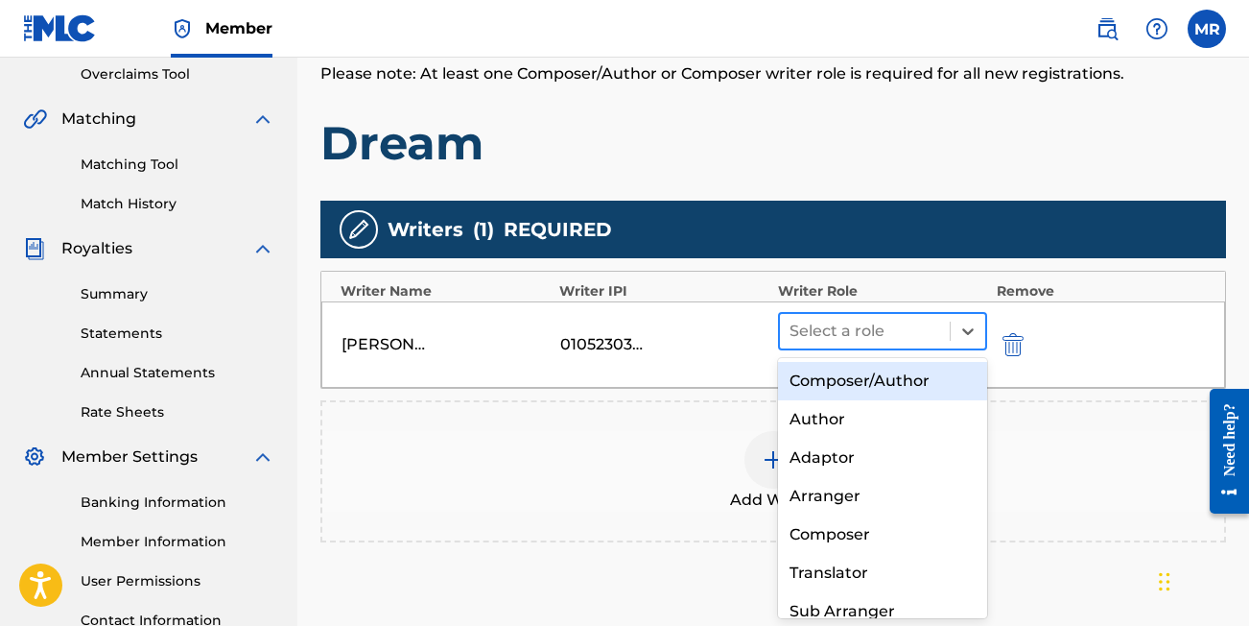
click at [829, 320] on div at bounding box center [865, 331] width 151 height 27
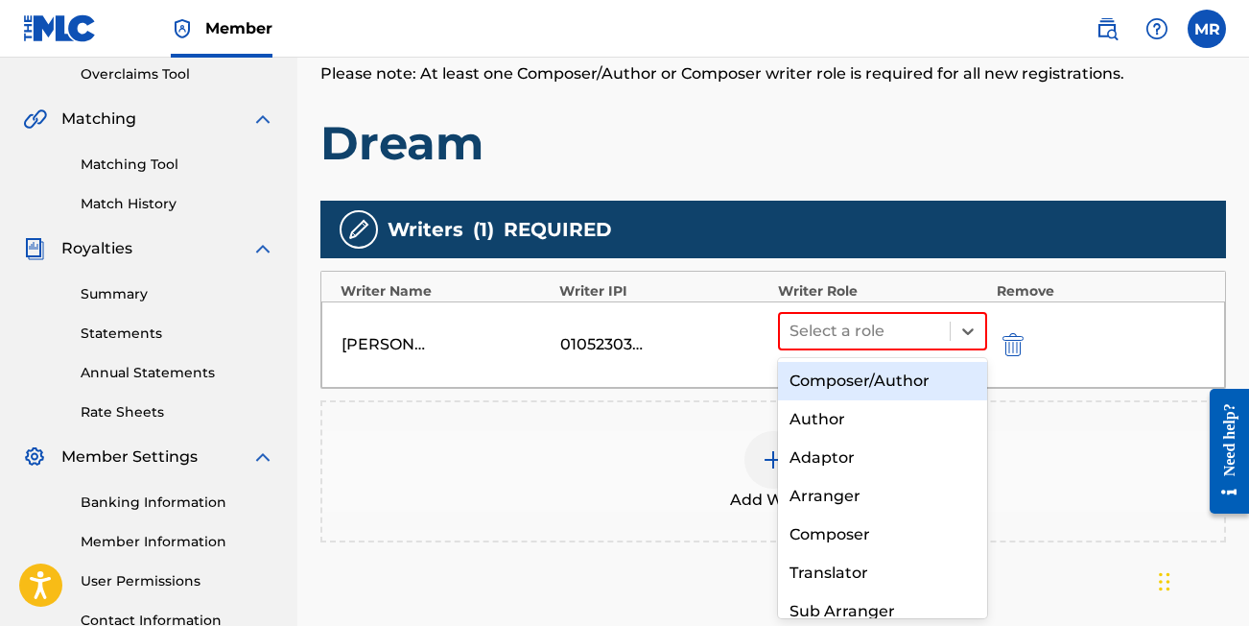
click at [831, 381] on div "Composer/Author" at bounding box center [882, 381] width 209 height 38
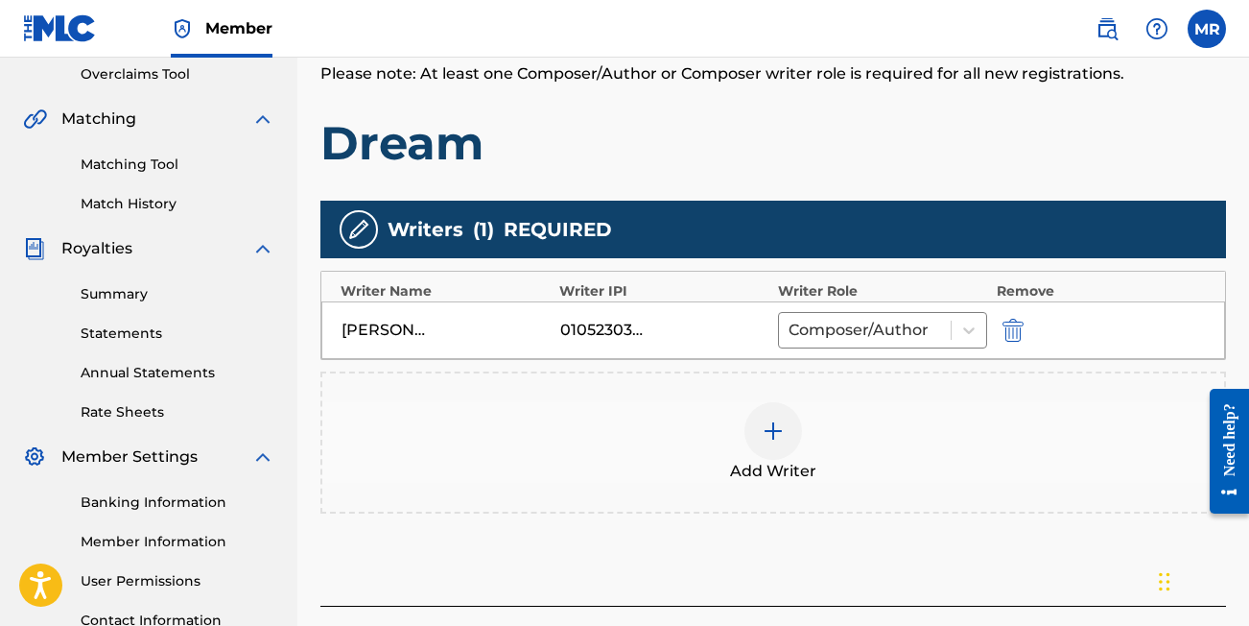
click at [791, 422] on div at bounding box center [774, 431] width 58 height 58
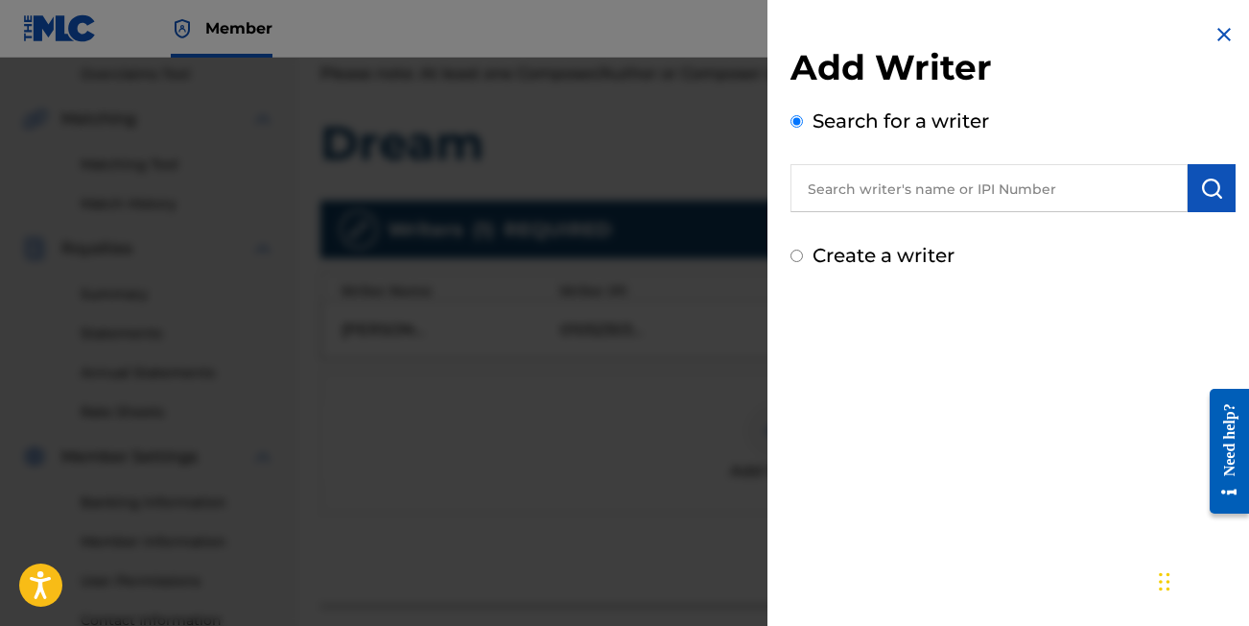
click at [924, 177] on input "text" at bounding box center [989, 188] width 397 height 48
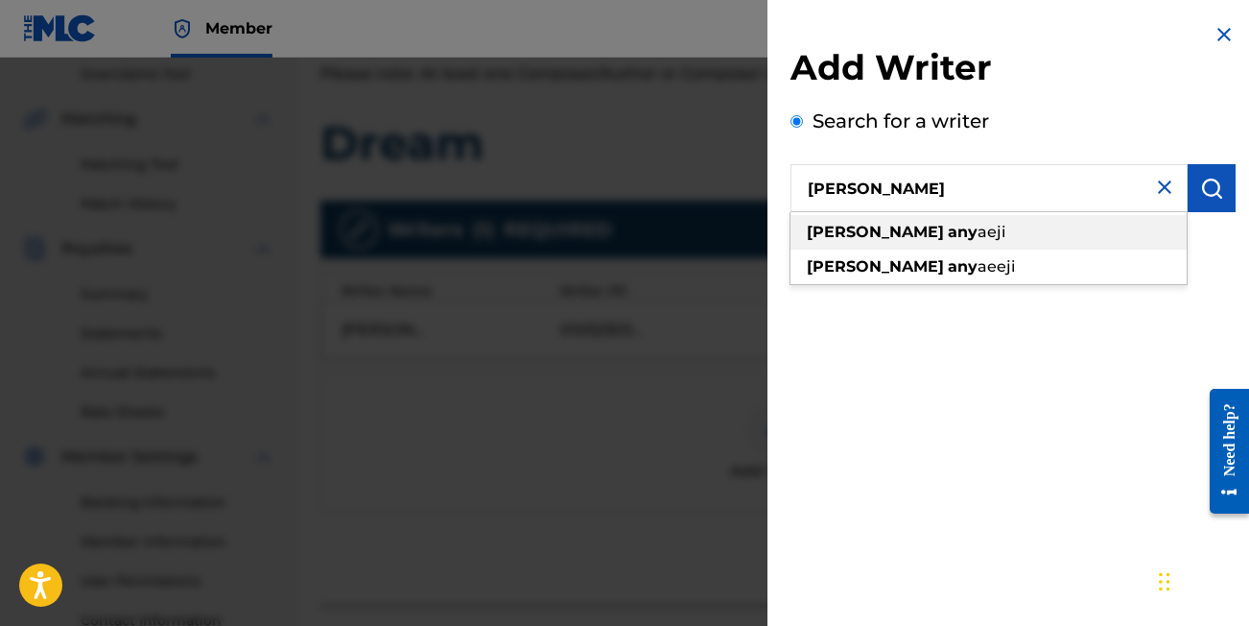
click at [952, 237] on div "[PERSON_NAME]" at bounding box center [989, 232] width 396 height 35
type input "[PERSON_NAME]"
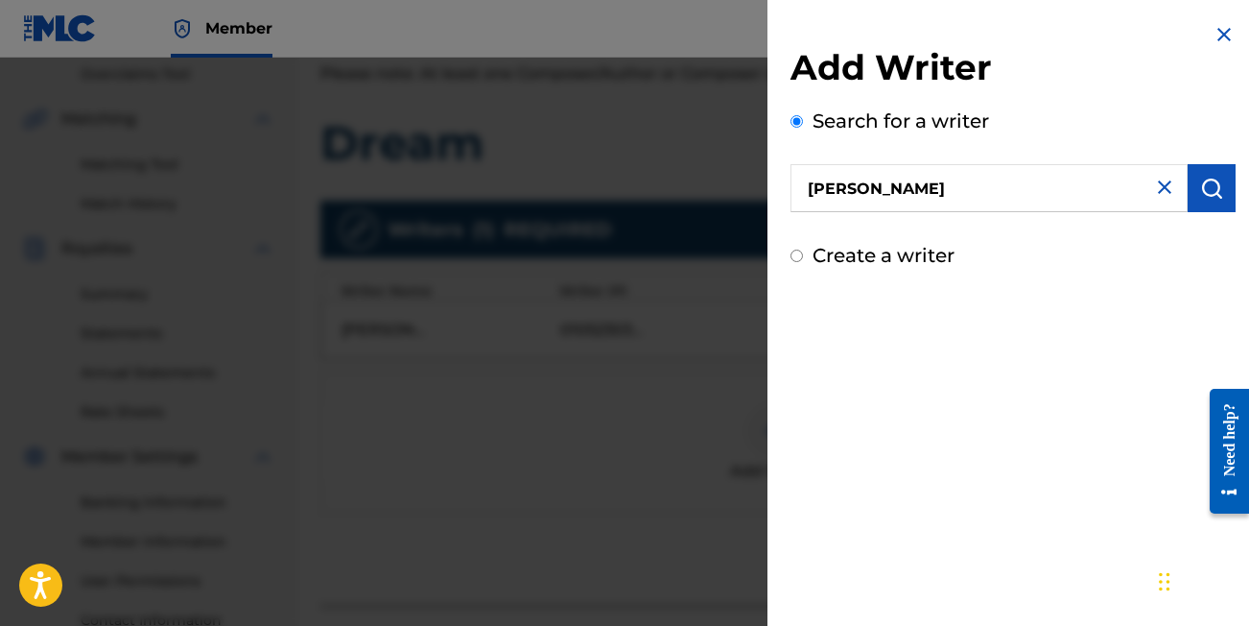
click at [1212, 199] on button "submit" at bounding box center [1212, 188] width 48 height 48
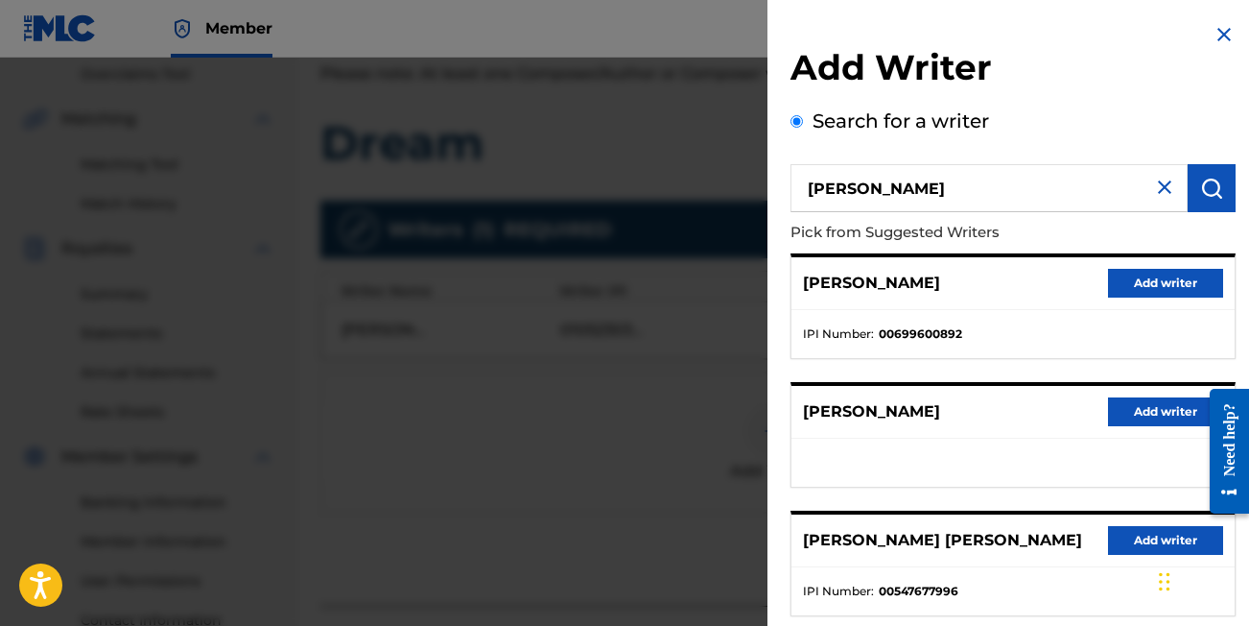
click at [1153, 279] on button "Add writer" at bounding box center [1165, 283] width 115 height 29
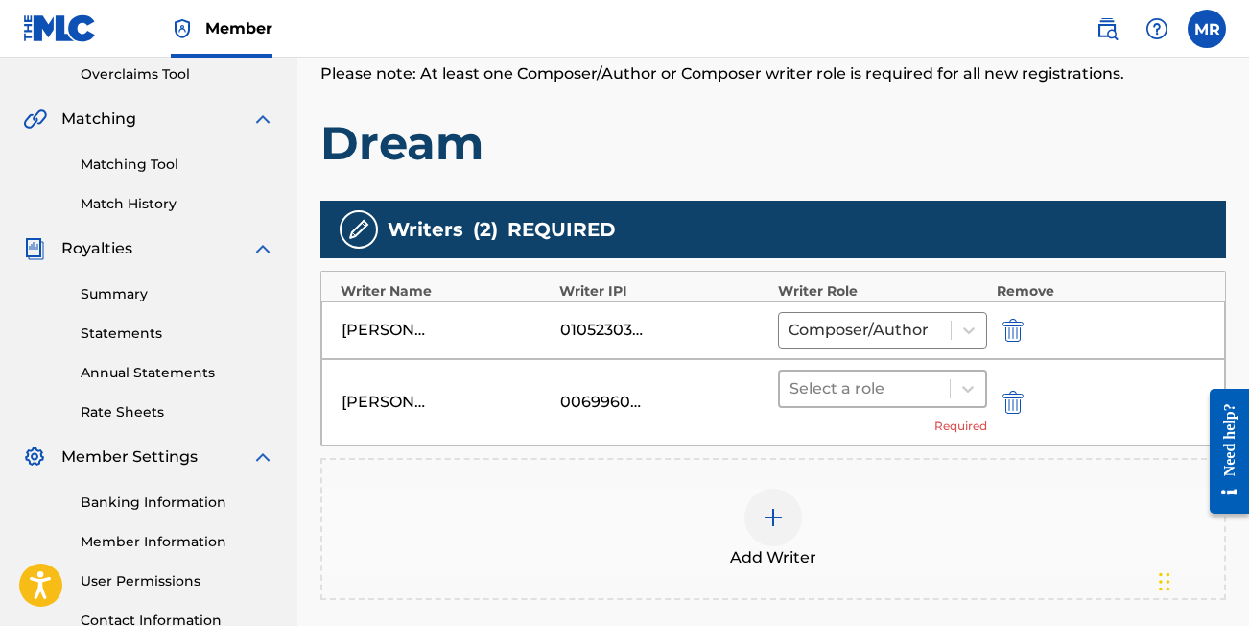
click at [867, 391] on div at bounding box center [865, 388] width 151 height 27
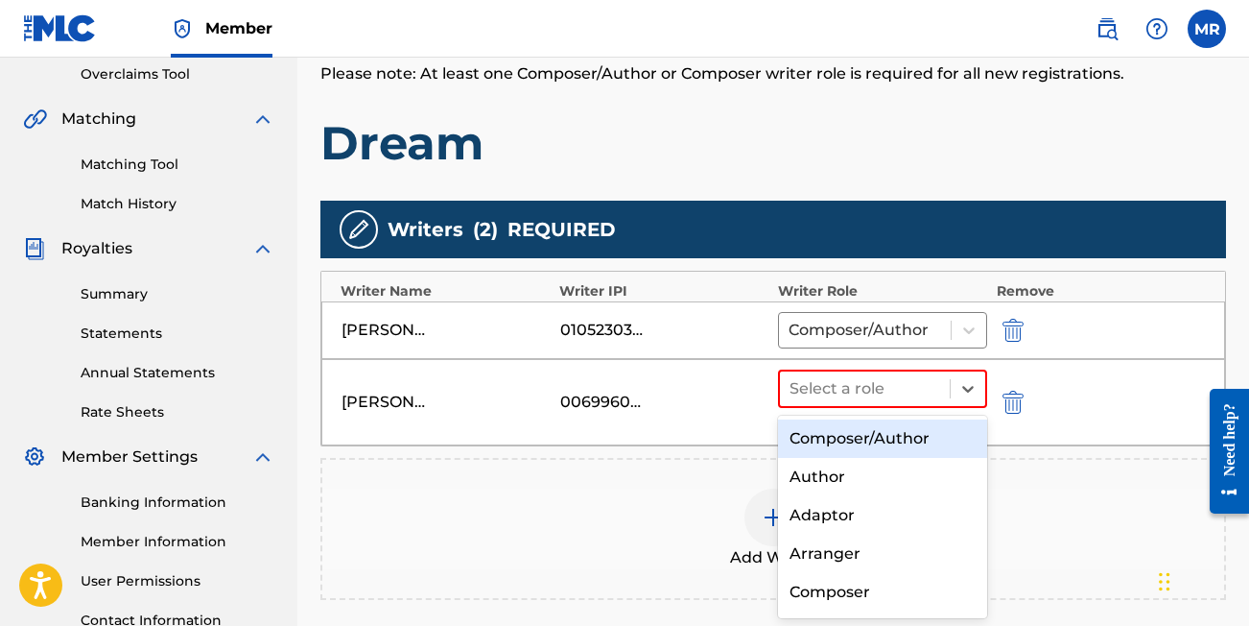
click at [844, 442] on div "Composer/Author" at bounding box center [882, 438] width 209 height 38
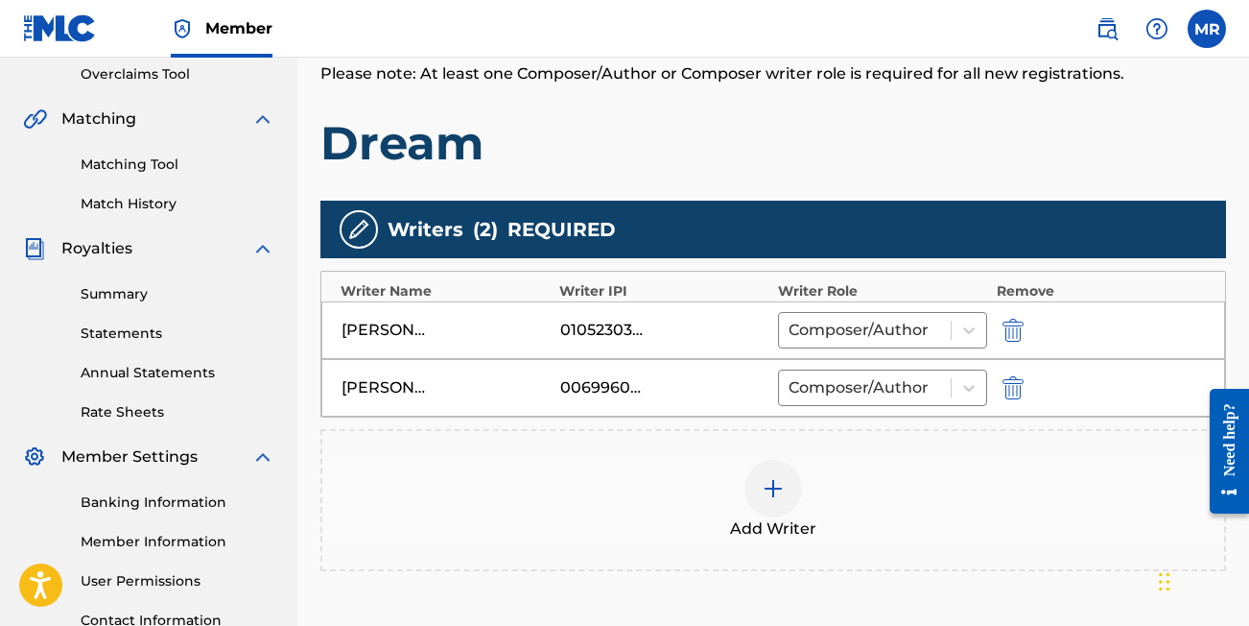
click at [775, 491] on img at bounding box center [773, 488] width 23 height 23
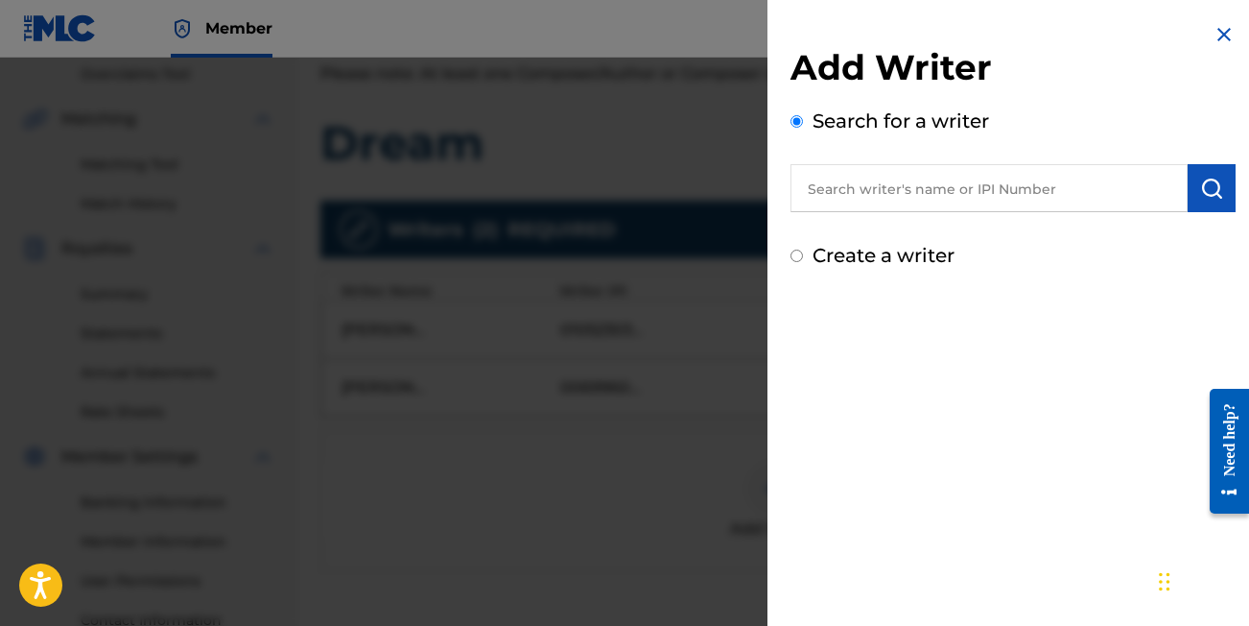
click at [943, 186] on input "text" at bounding box center [989, 188] width 397 height 48
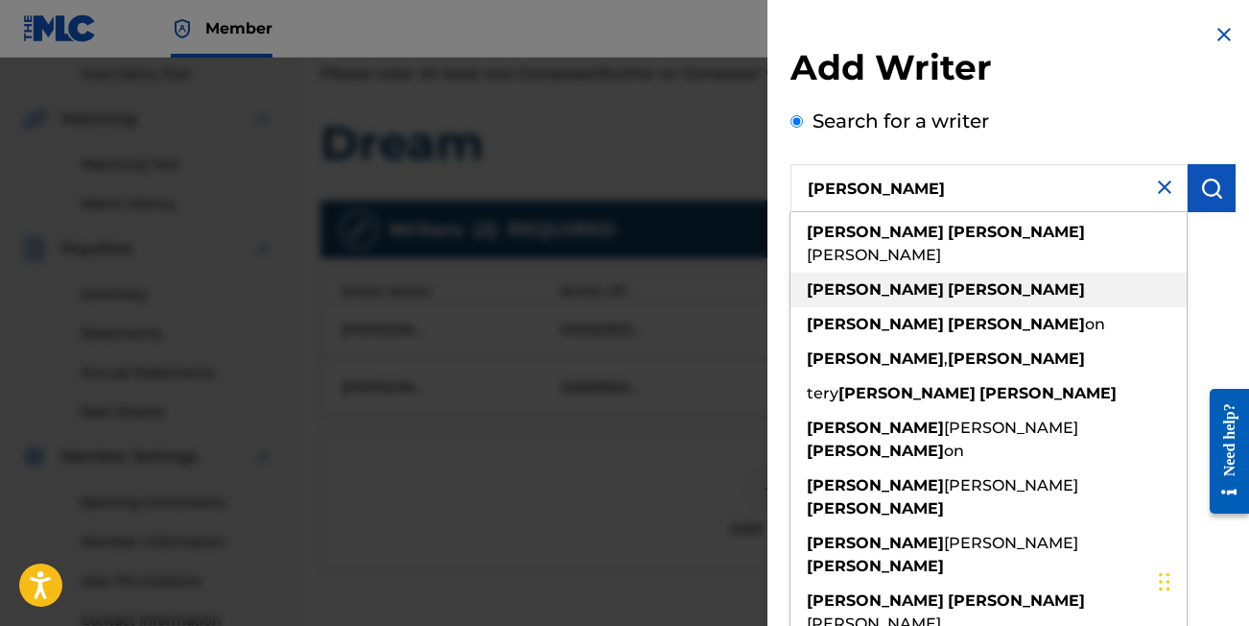
click at [945, 273] on div "[PERSON_NAME]" at bounding box center [989, 290] width 396 height 35
type input "[PERSON_NAME]"
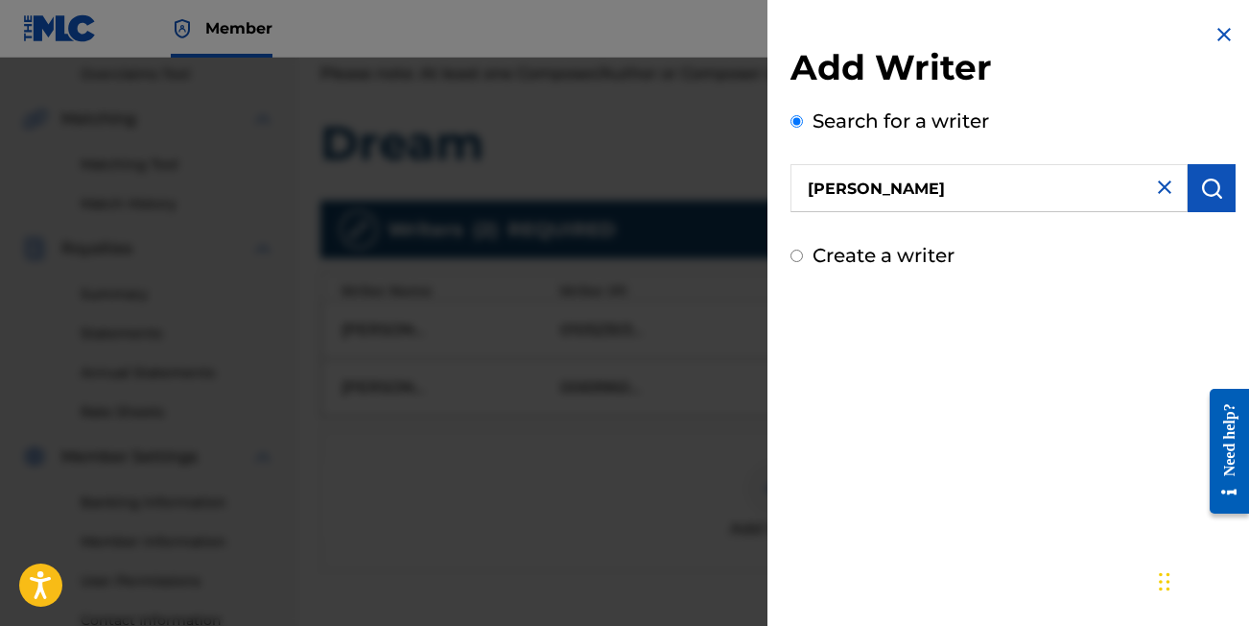
click at [1218, 198] on button "submit" at bounding box center [1212, 188] width 48 height 48
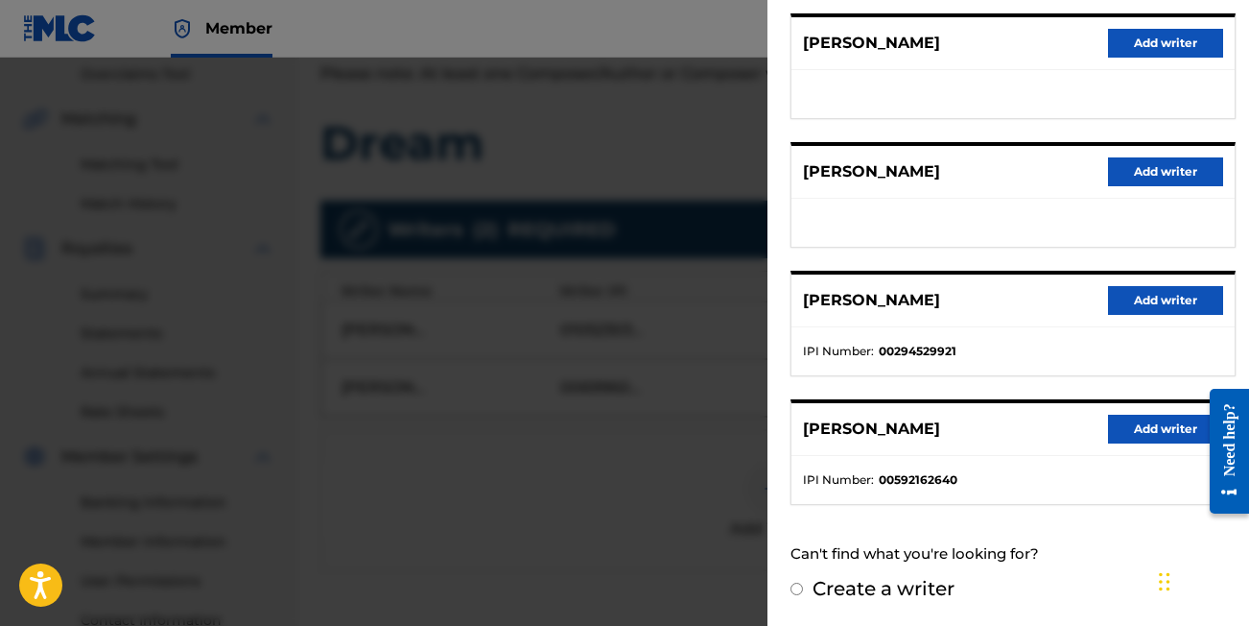
scroll to position [368, 0]
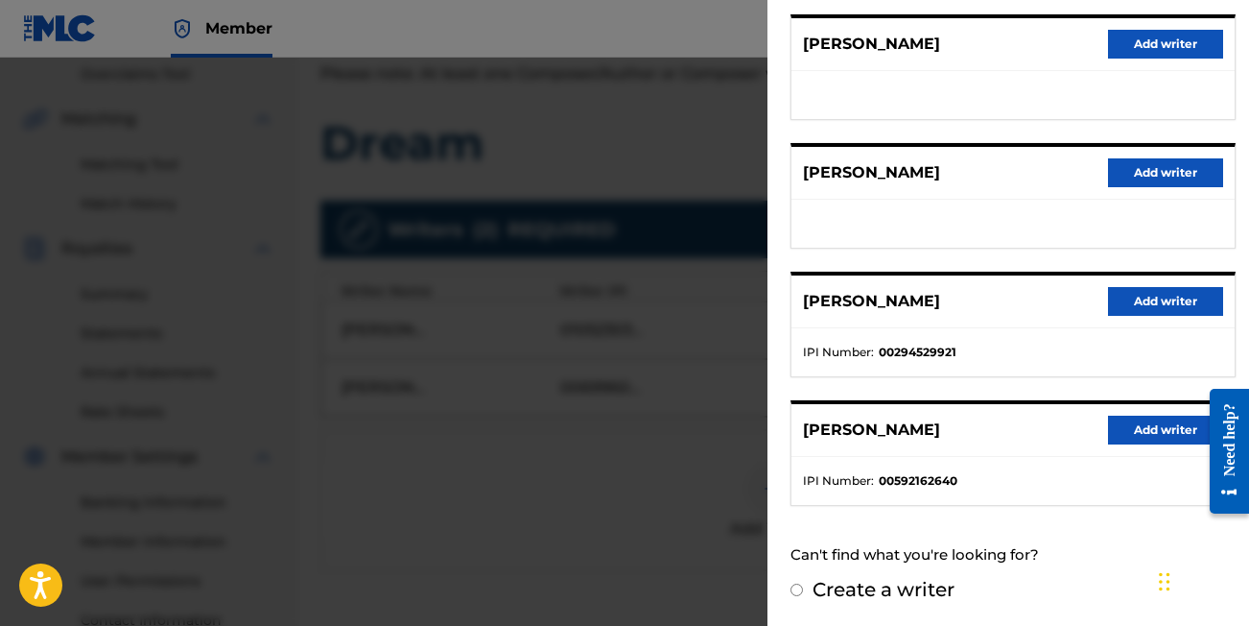
click at [1122, 291] on button "Add writer" at bounding box center [1165, 301] width 115 height 29
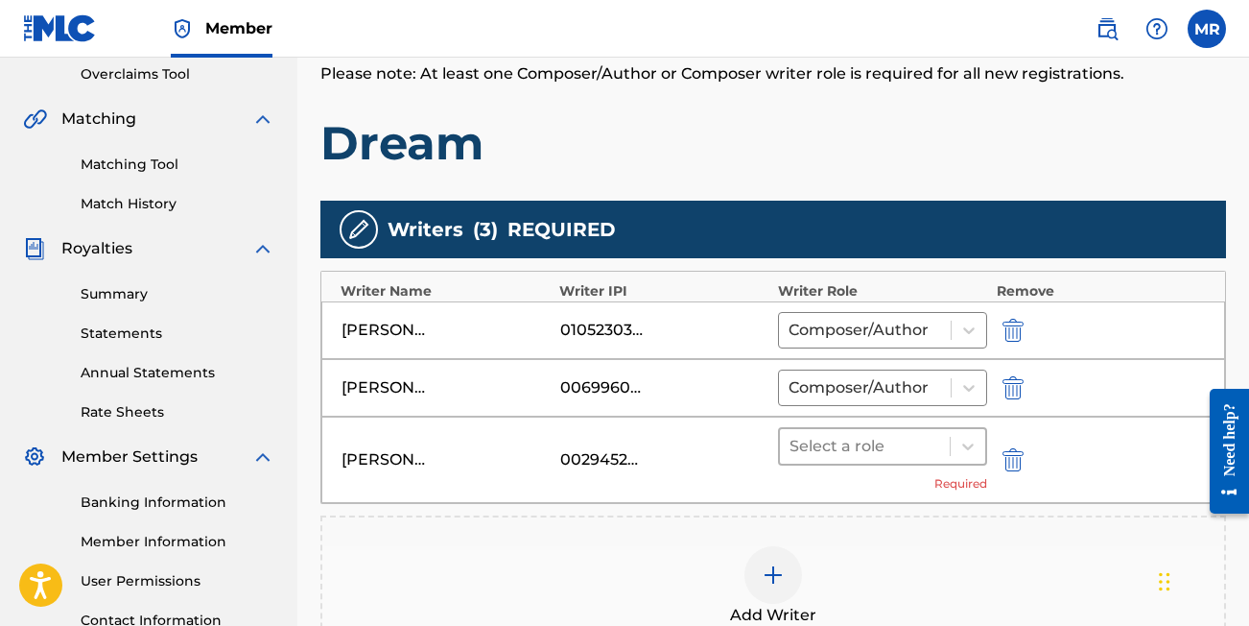
click at [878, 456] on div at bounding box center [865, 446] width 151 height 27
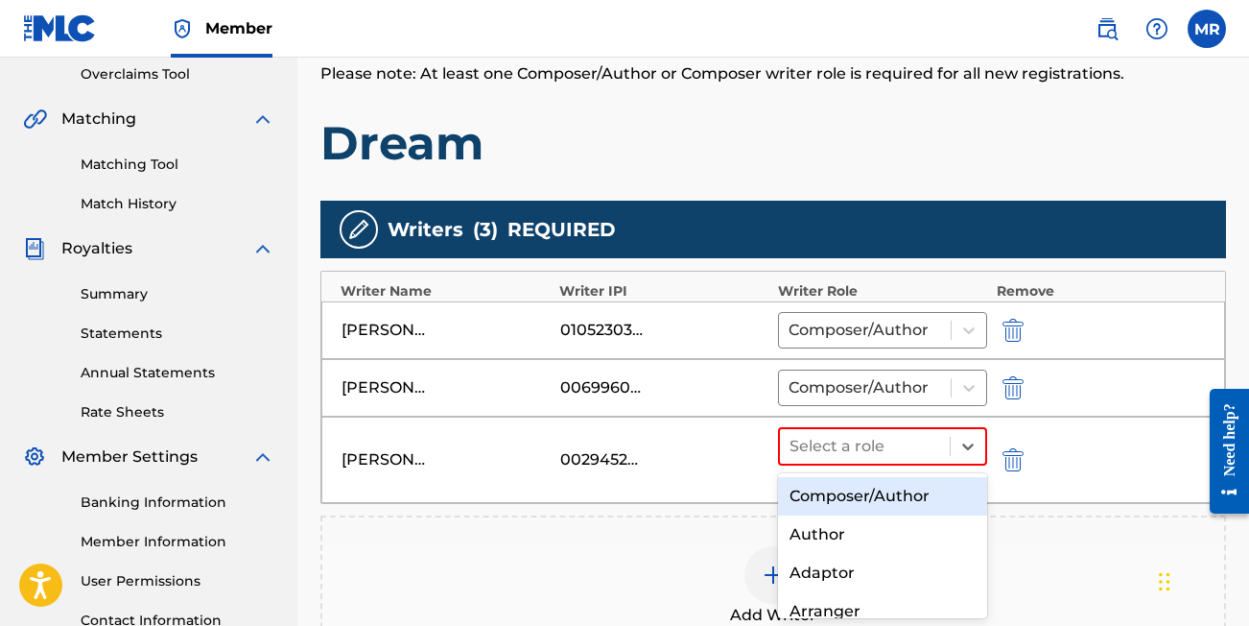
click at [852, 485] on div "Composer/Author" at bounding box center [882, 496] width 209 height 38
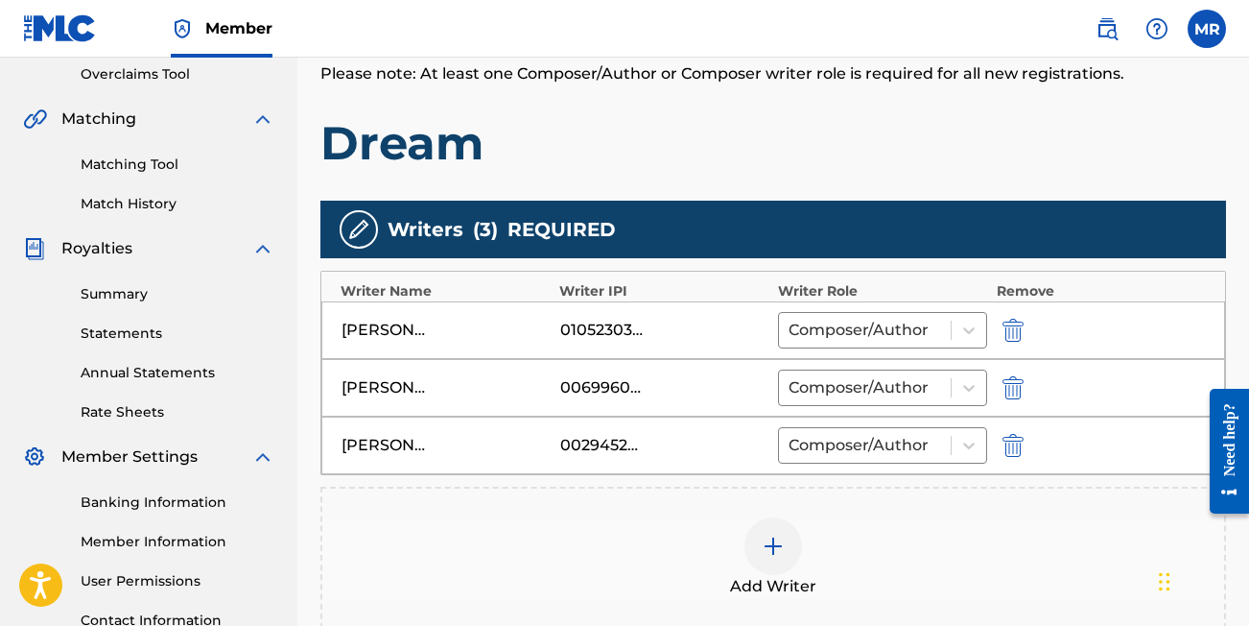
click at [783, 561] on div at bounding box center [774, 546] width 58 height 58
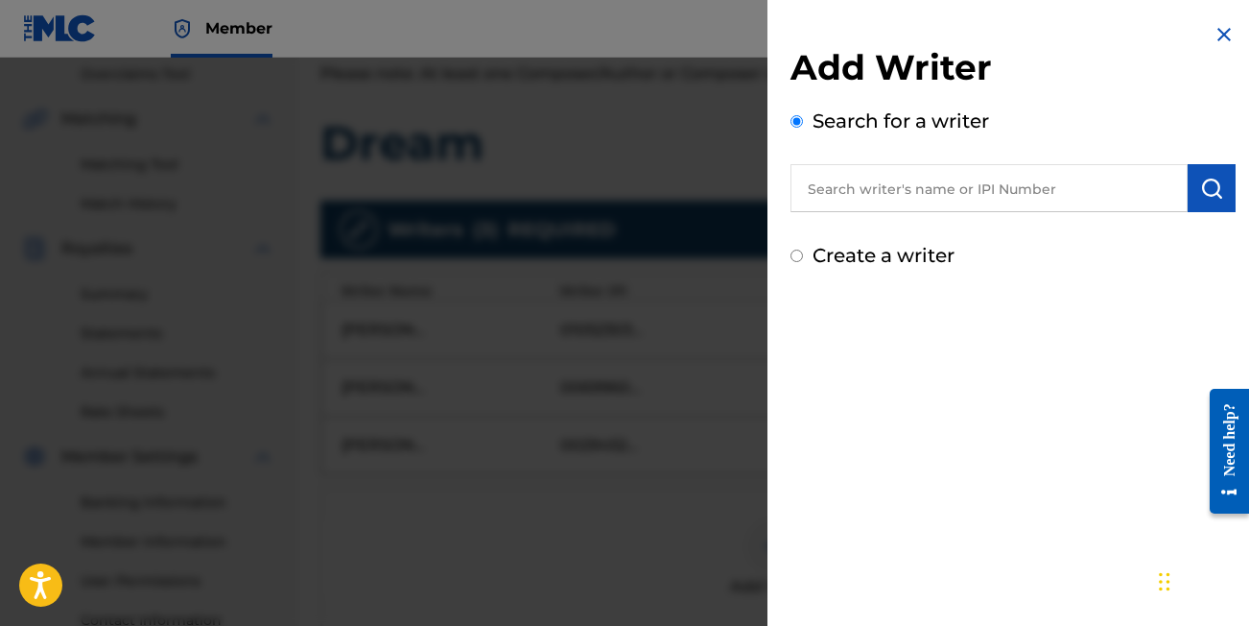
click at [935, 193] on input "text" at bounding box center [989, 188] width 397 height 48
type input "prince chapelle"
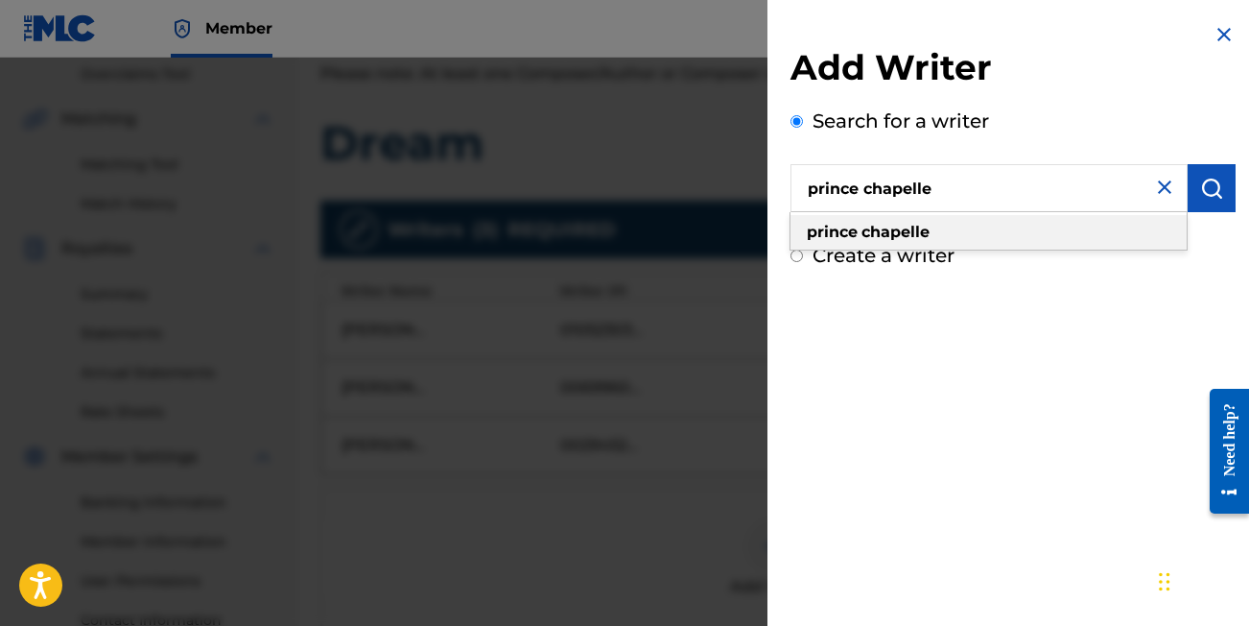
click at [930, 228] on strong "chapelle" at bounding box center [896, 232] width 68 height 18
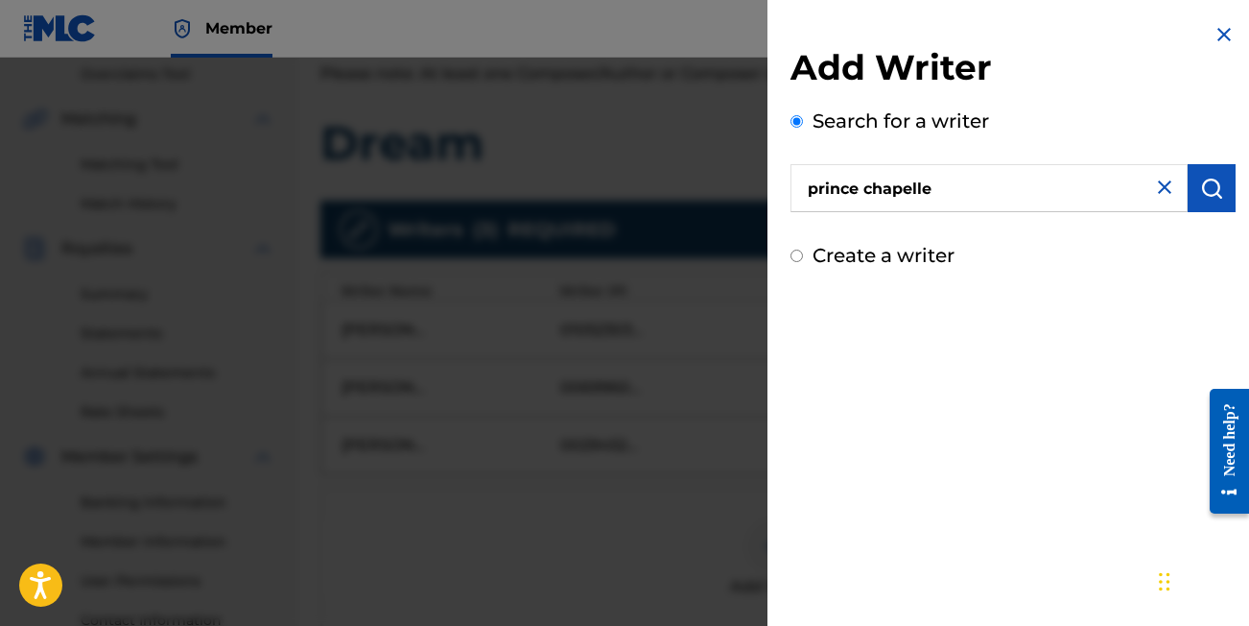
click at [1201, 196] on img "submit" at bounding box center [1212, 188] width 23 height 23
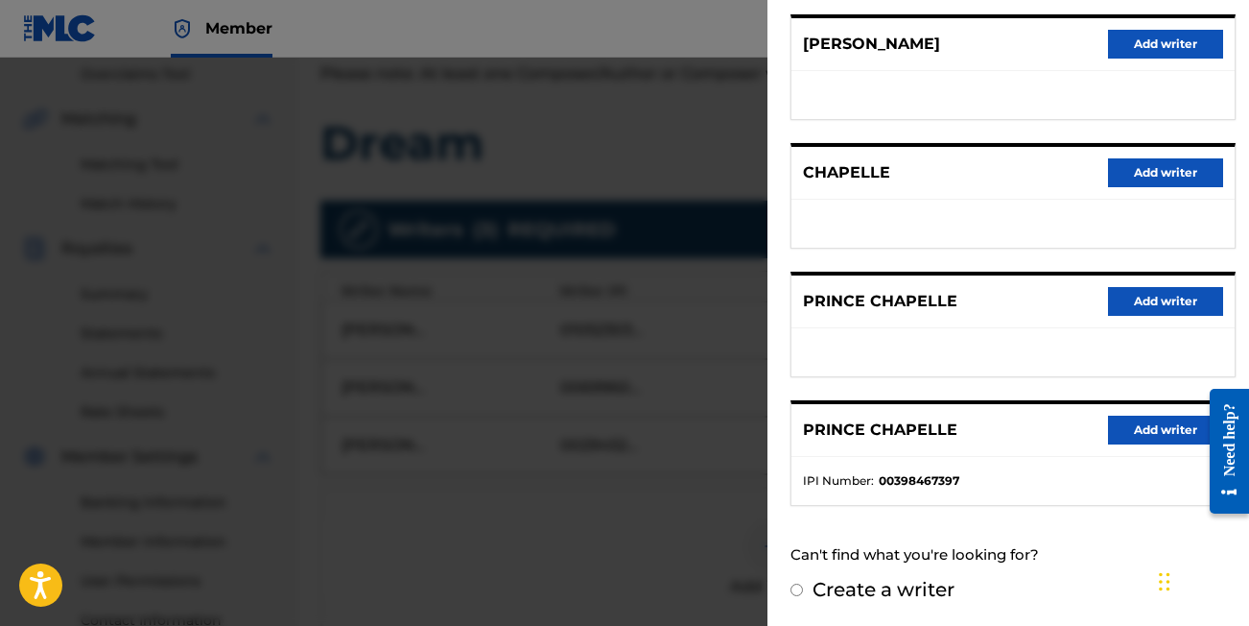
click at [1141, 435] on button "Add writer" at bounding box center [1165, 430] width 115 height 29
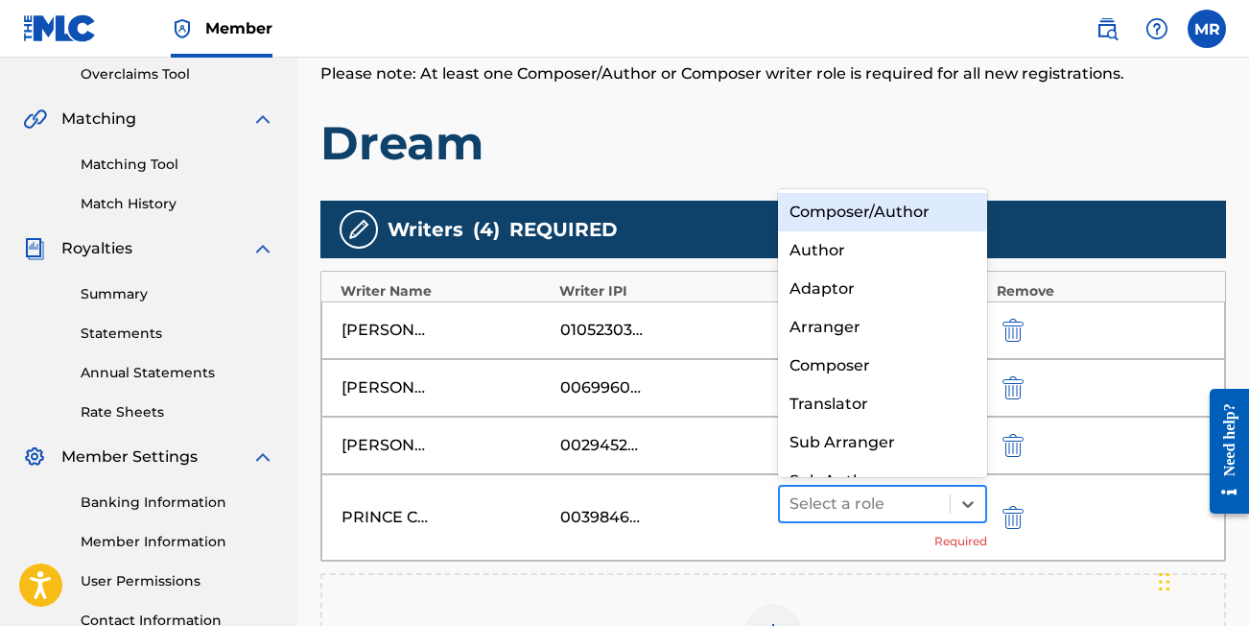
click at [894, 520] on div "Select a role" at bounding box center [865, 504] width 170 height 35
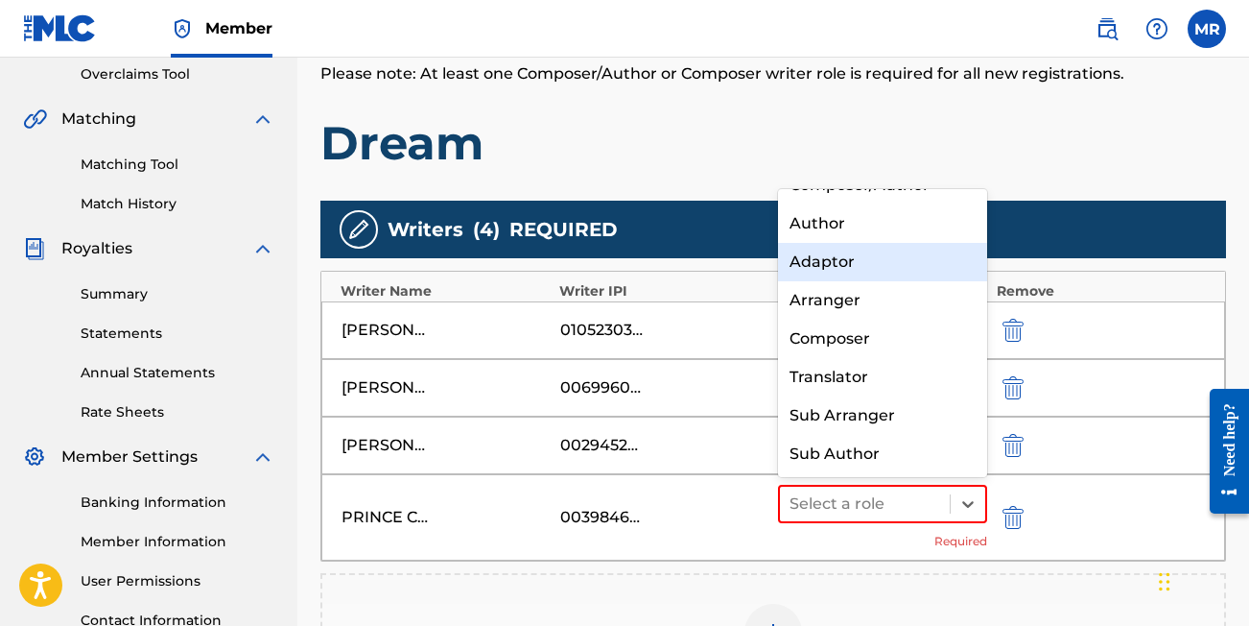
scroll to position [0, 0]
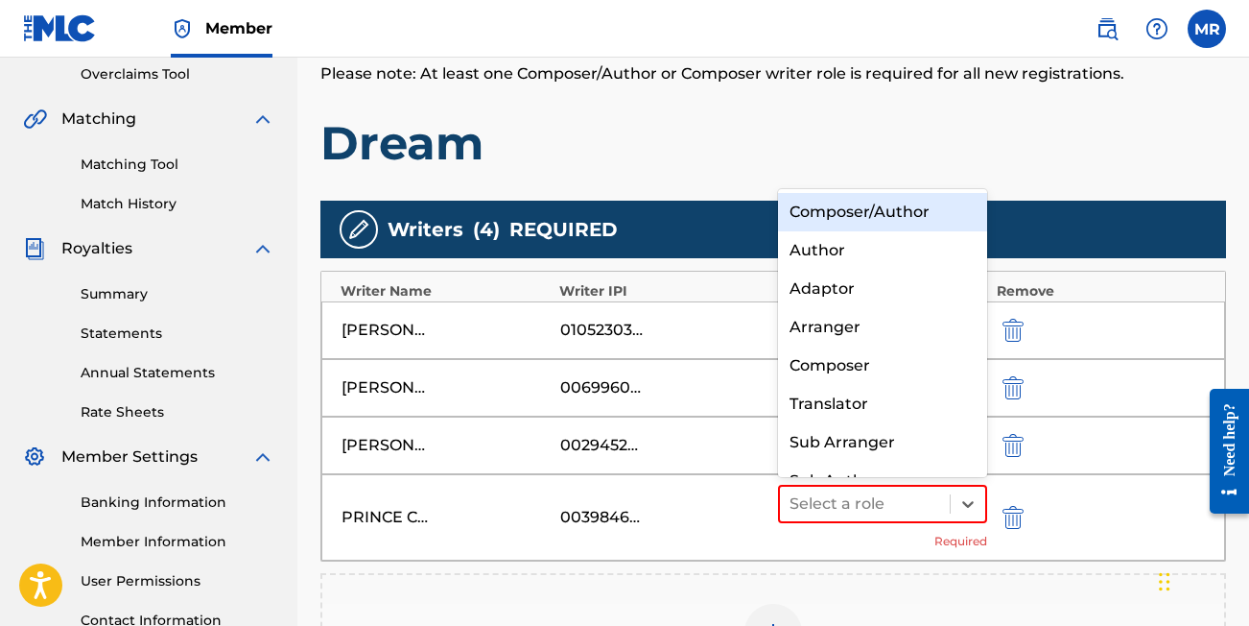
click at [862, 207] on div "Composer/Author" at bounding box center [882, 212] width 209 height 38
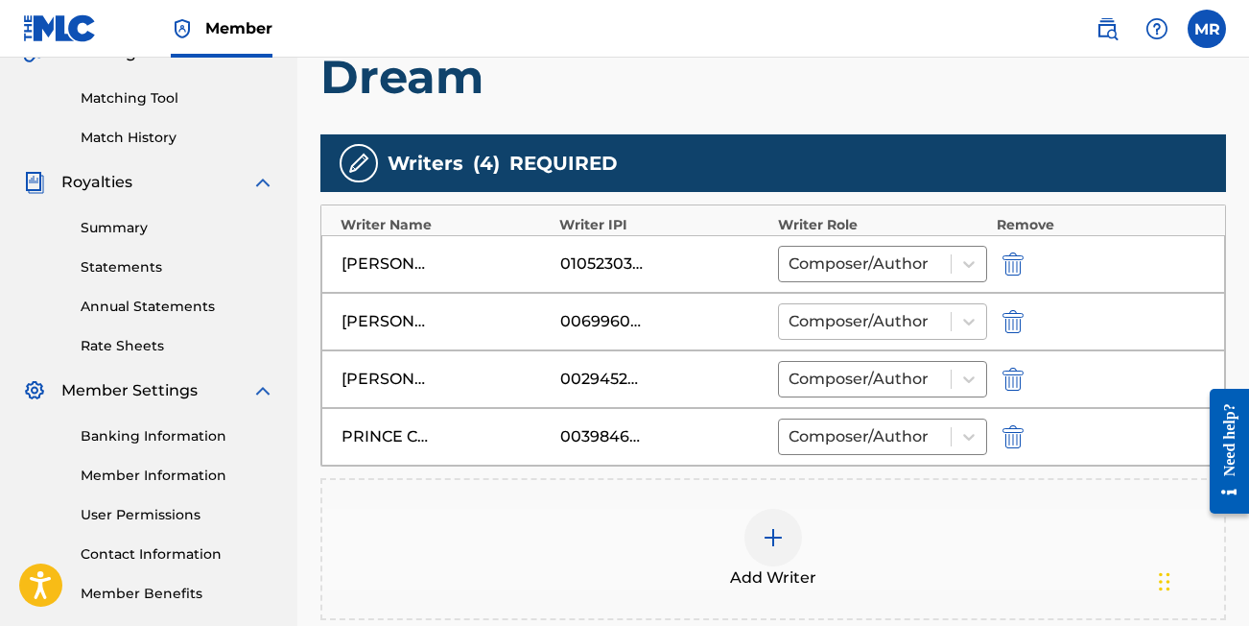
scroll to position [511, 0]
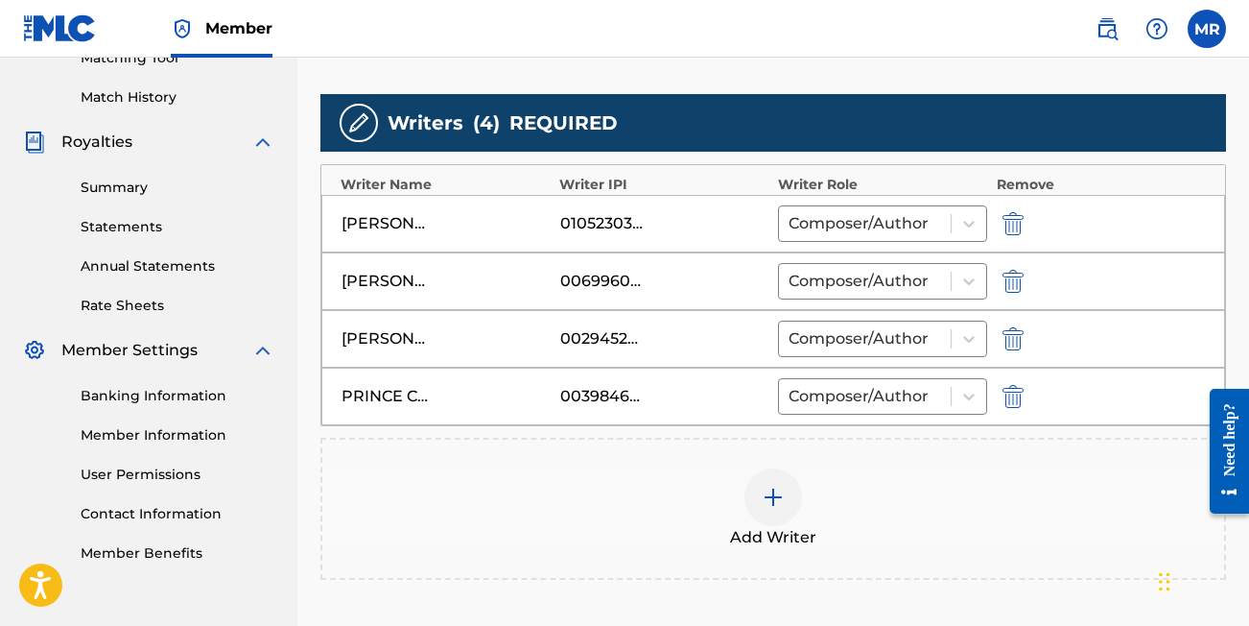
click at [773, 492] on img at bounding box center [773, 497] width 23 height 23
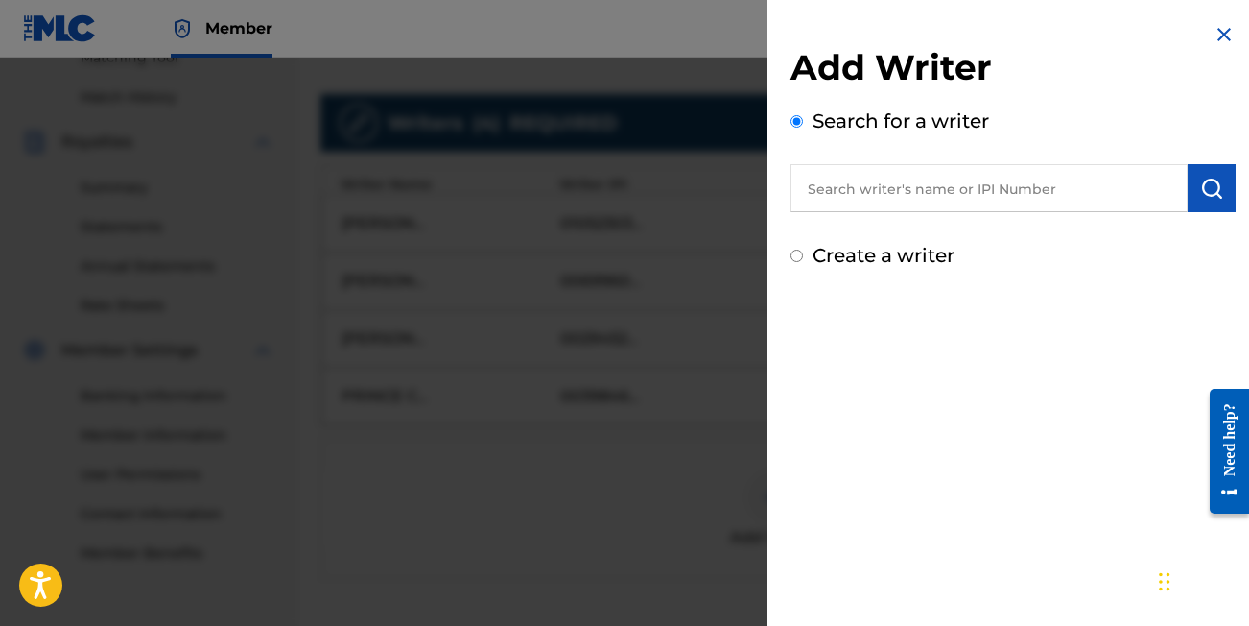
click at [843, 182] on input "text" at bounding box center [989, 188] width 397 height 48
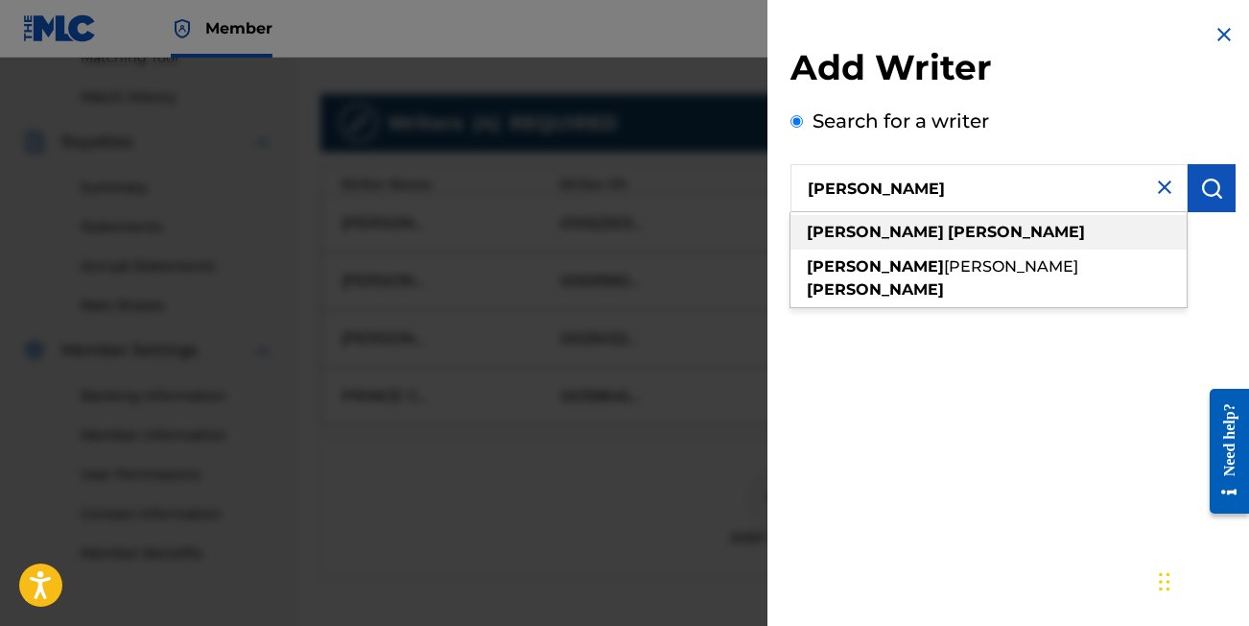
click at [847, 234] on strong "[PERSON_NAME]" at bounding box center [875, 232] width 137 height 18
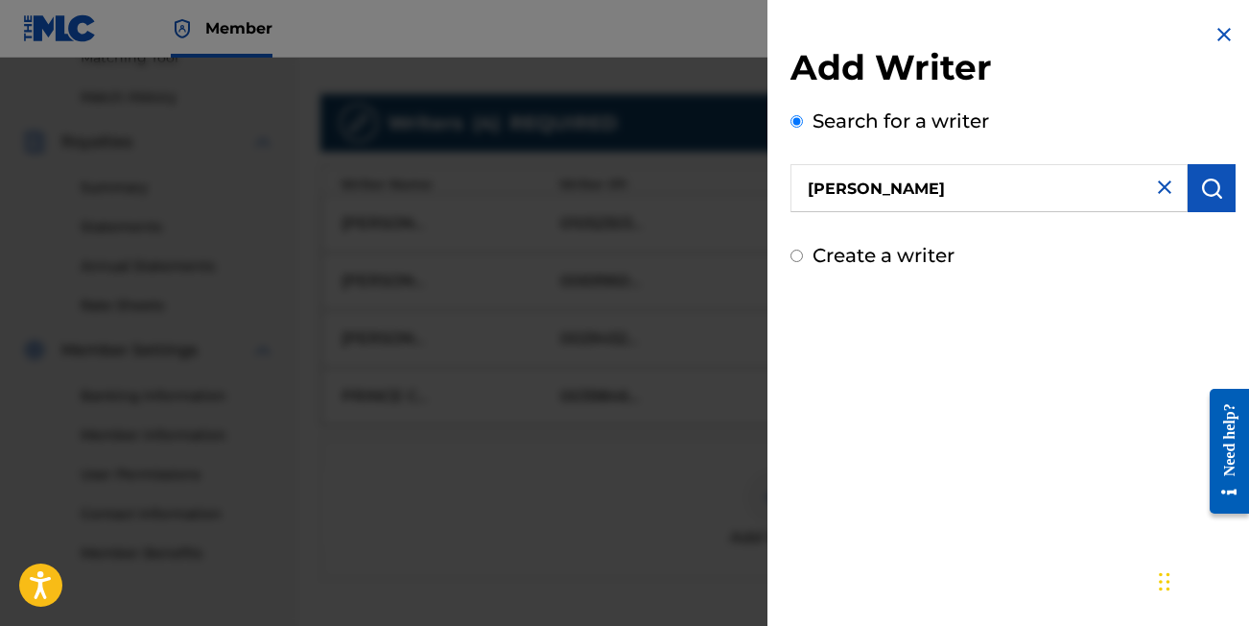
click at [1192, 192] on button "submit" at bounding box center [1212, 188] width 48 height 48
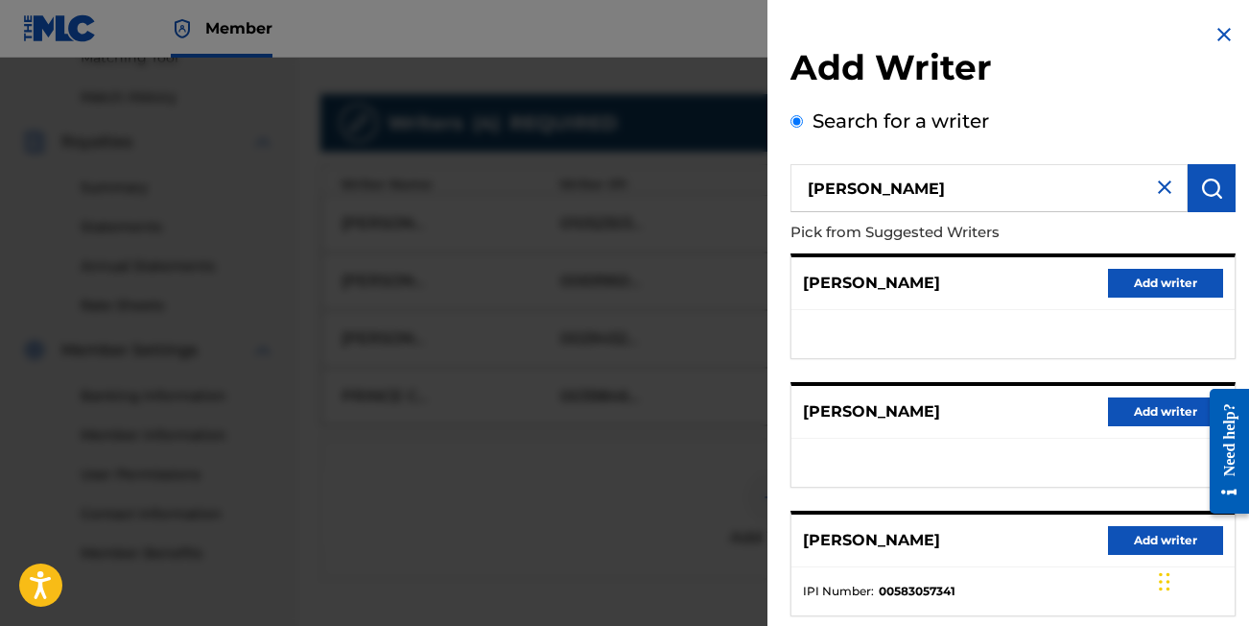
scroll to position [0, 0]
drag, startPoint x: 860, startPoint y: 187, endPoint x: 794, endPoint y: 186, distance: 66.2
click at [794, 186] on input "[PERSON_NAME]" at bounding box center [989, 188] width 397 height 48
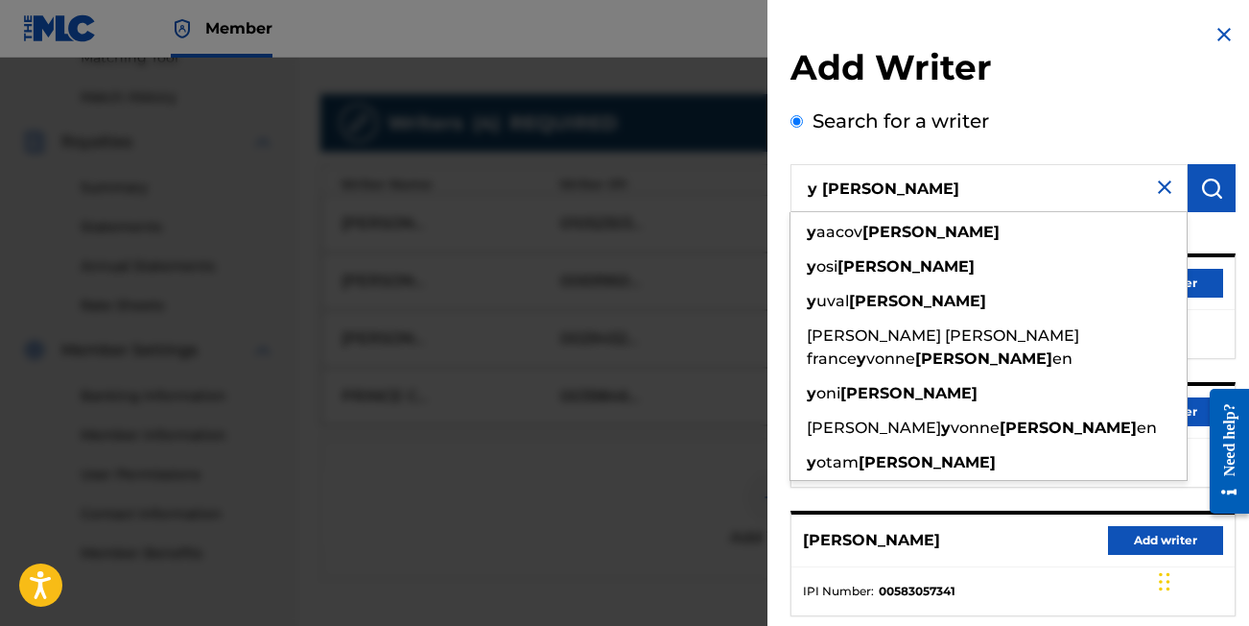
drag, startPoint x: 816, startPoint y: 185, endPoint x: 798, endPoint y: 185, distance: 17.3
click at [798, 185] on input "y [PERSON_NAME]" at bounding box center [989, 188] width 397 height 48
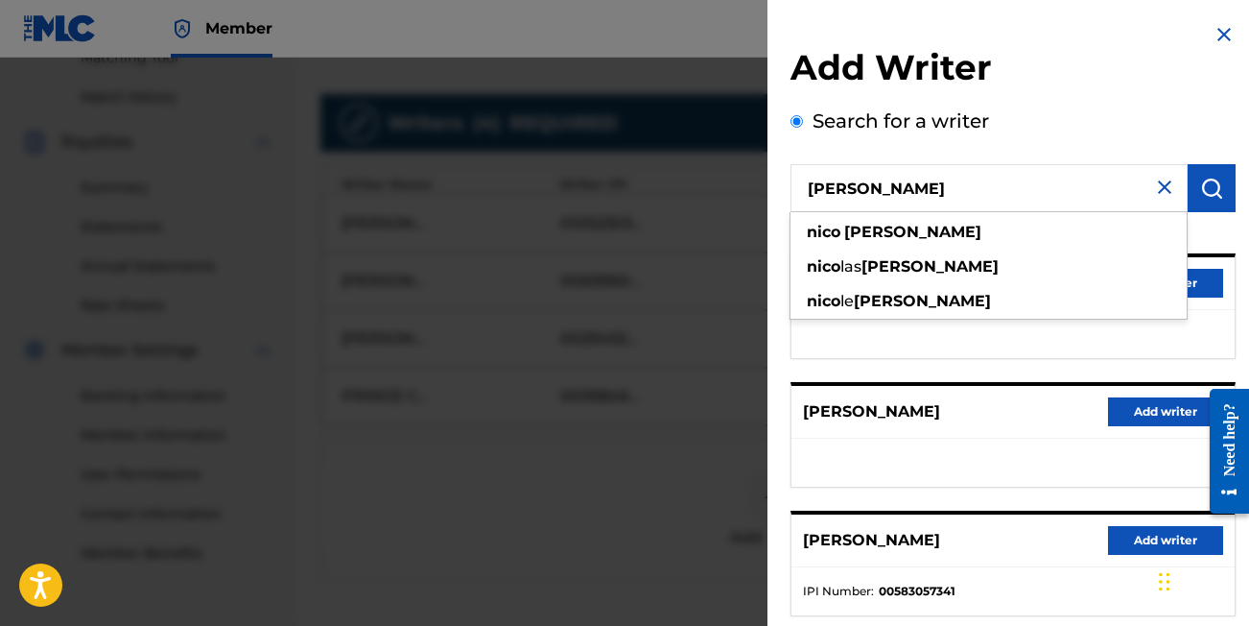
type input "[PERSON_NAME]"
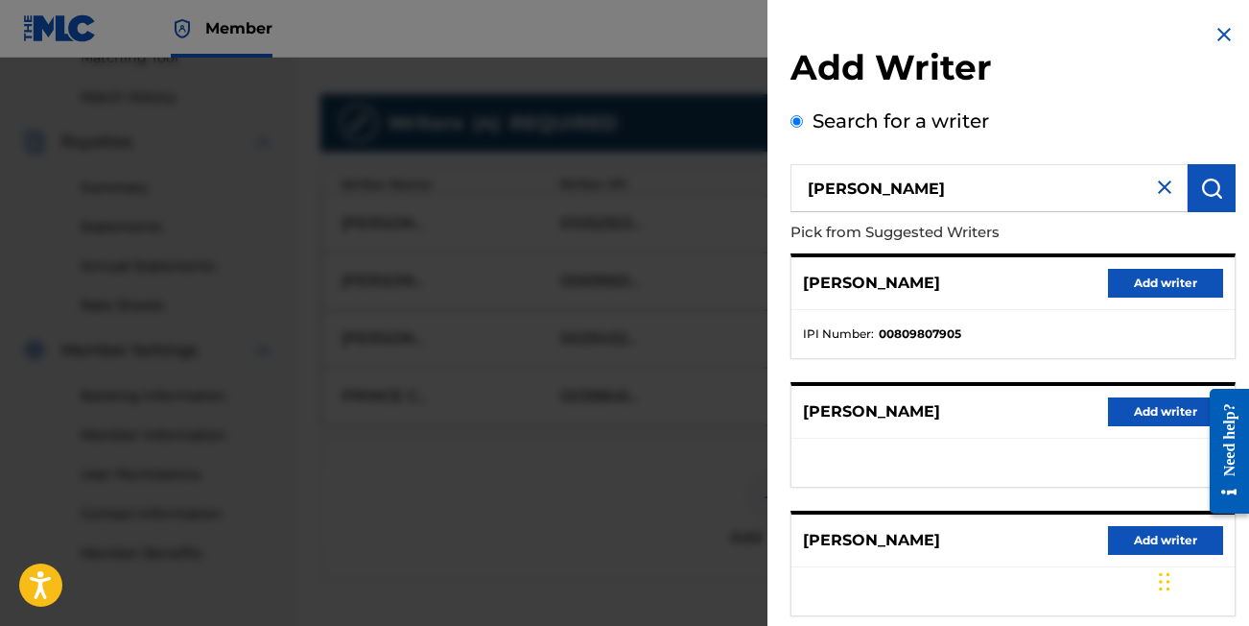
click at [1155, 281] on button "Add writer" at bounding box center [1165, 283] width 115 height 29
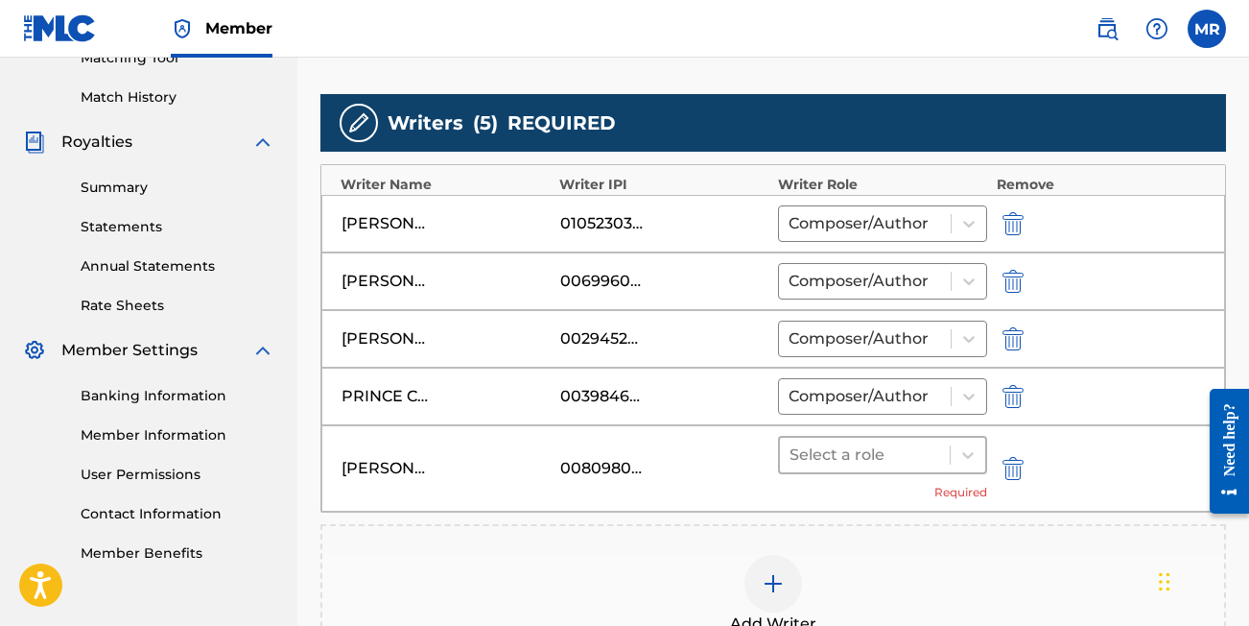
click at [909, 451] on div at bounding box center [865, 454] width 151 height 27
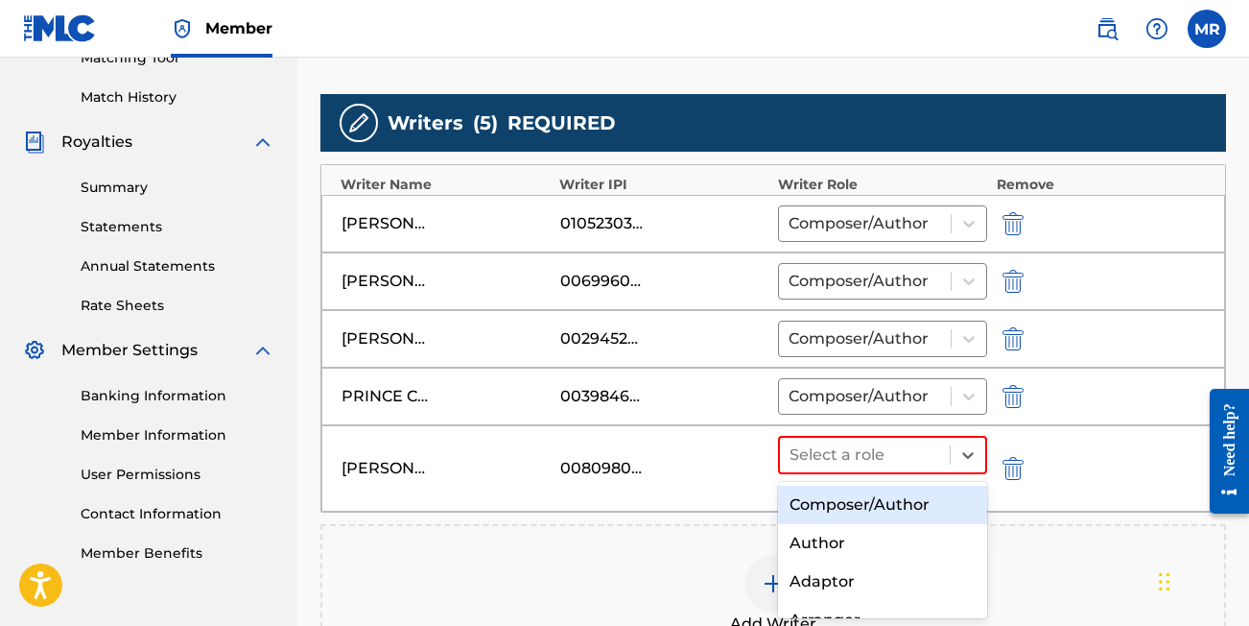
click at [845, 509] on div "Composer/Author" at bounding box center [882, 505] width 209 height 38
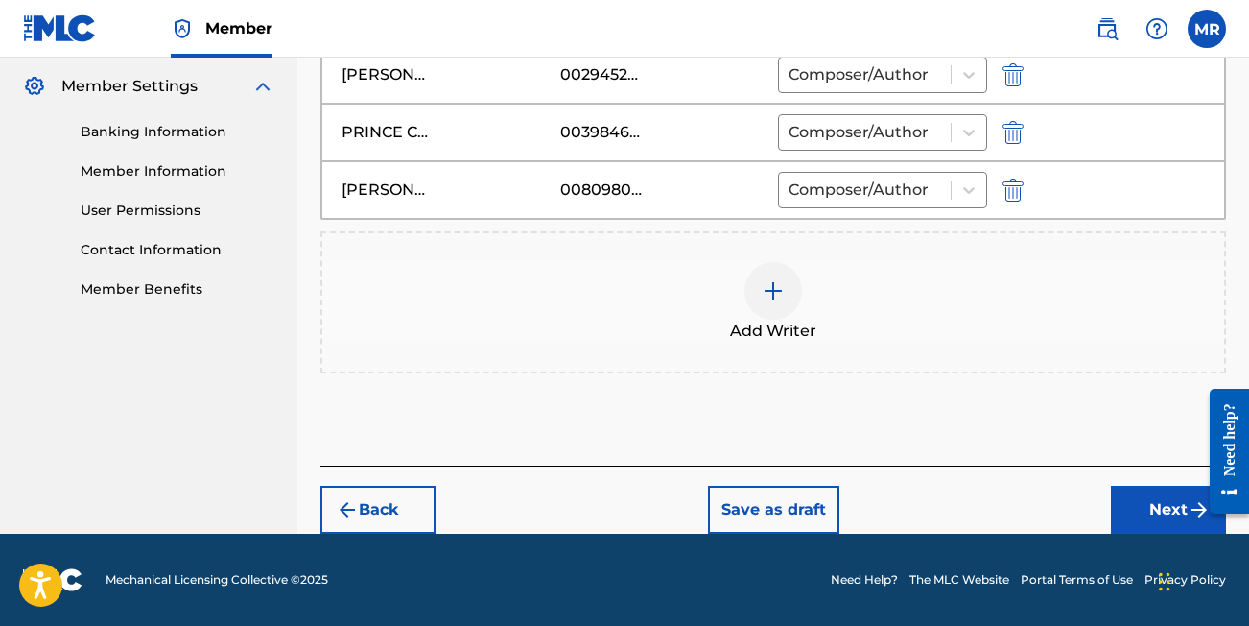
click at [1174, 499] on button "Next" at bounding box center [1168, 510] width 115 height 48
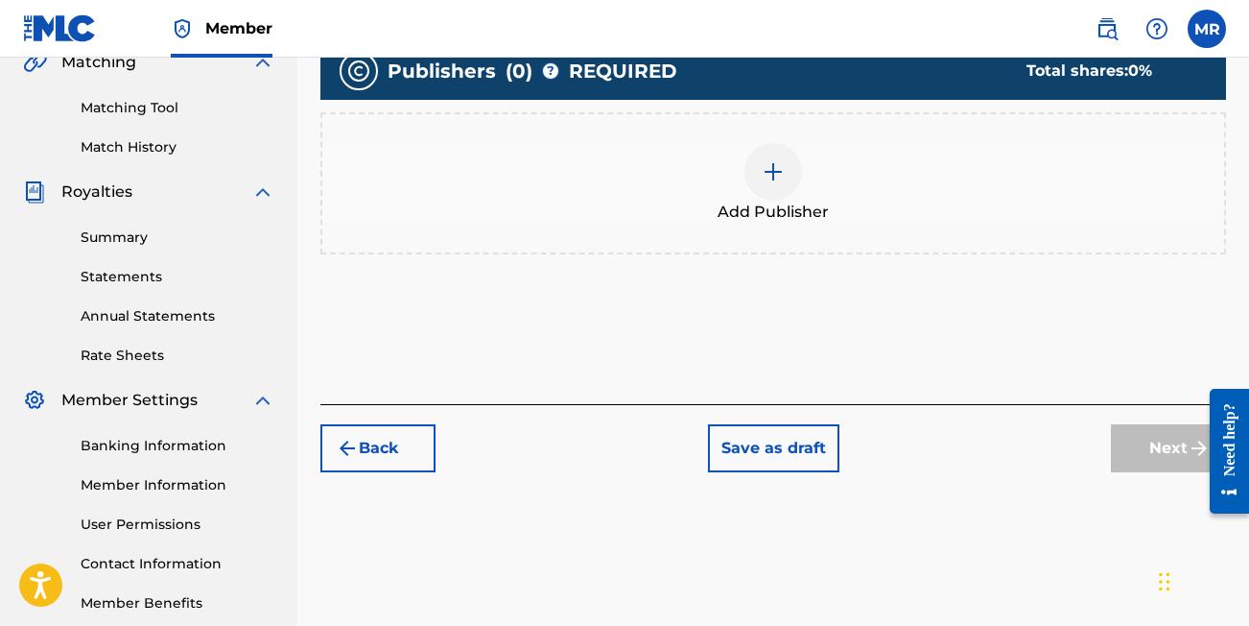
scroll to position [451, 0]
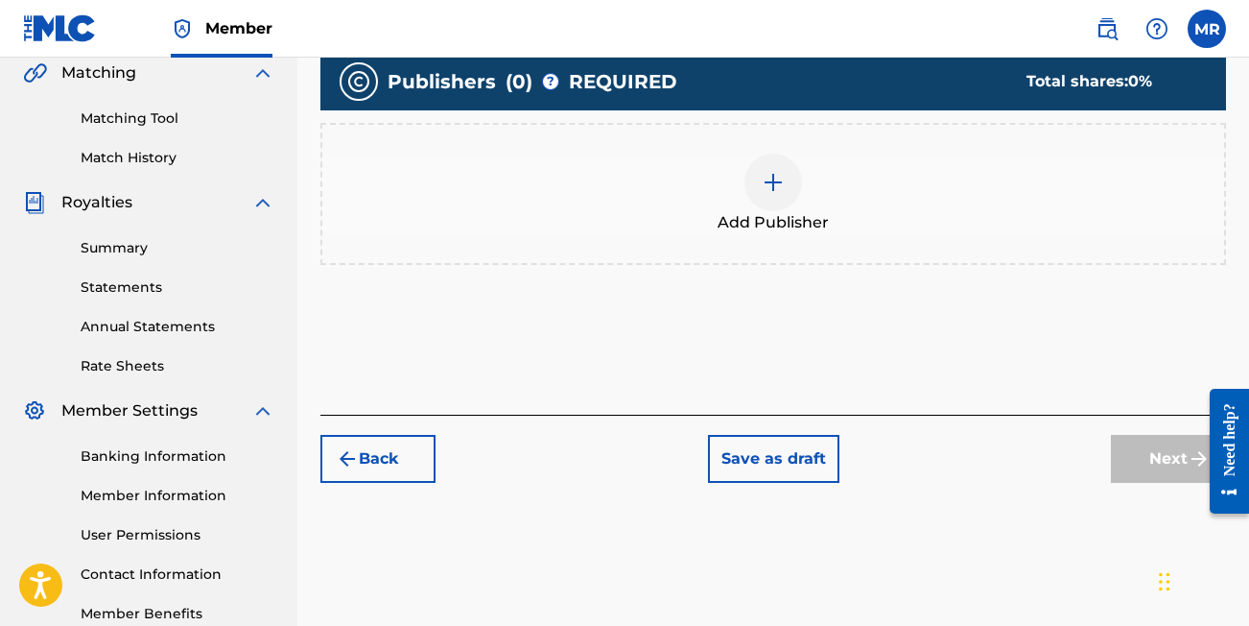
click at [774, 197] on div at bounding box center [774, 183] width 58 height 58
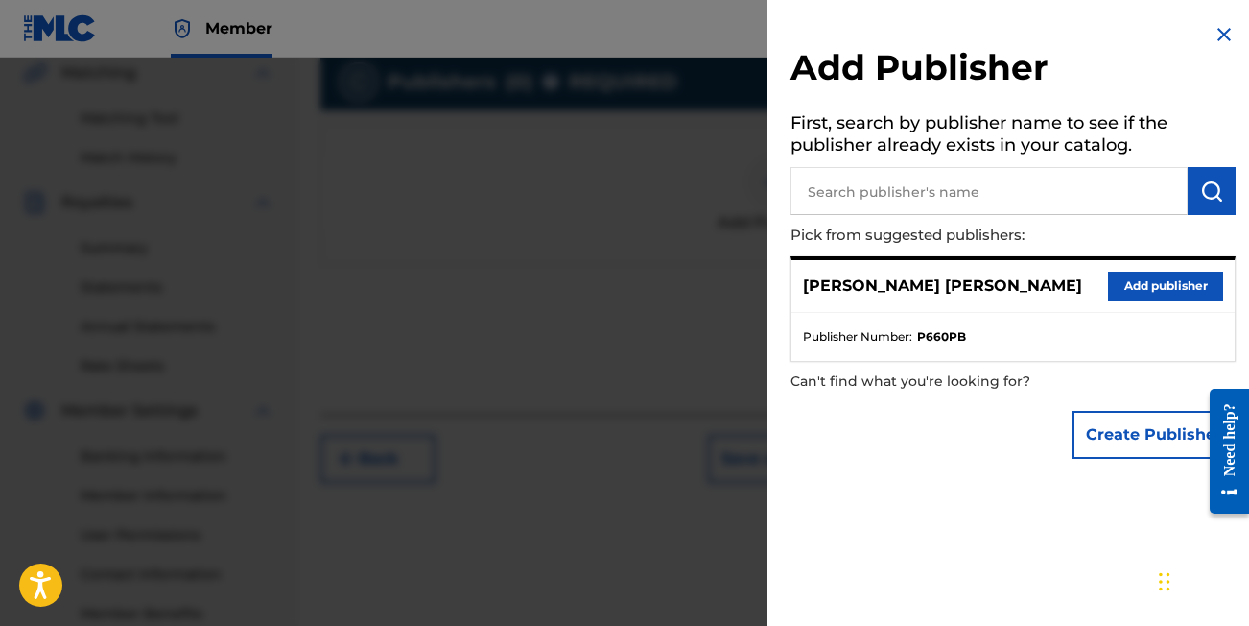
click at [1144, 284] on button "Add publisher" at bounding box center [1165, 286] width 115 height 29
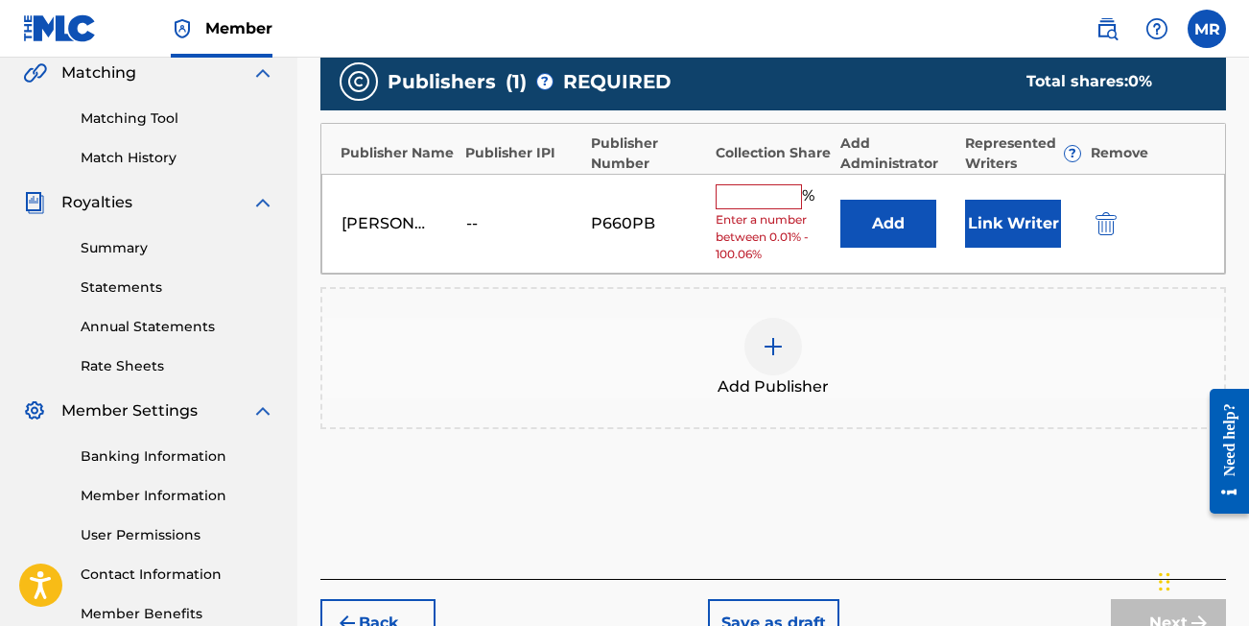
click at [768, 192] on input "text" at bounding box center [759, 196] width 86 height 25
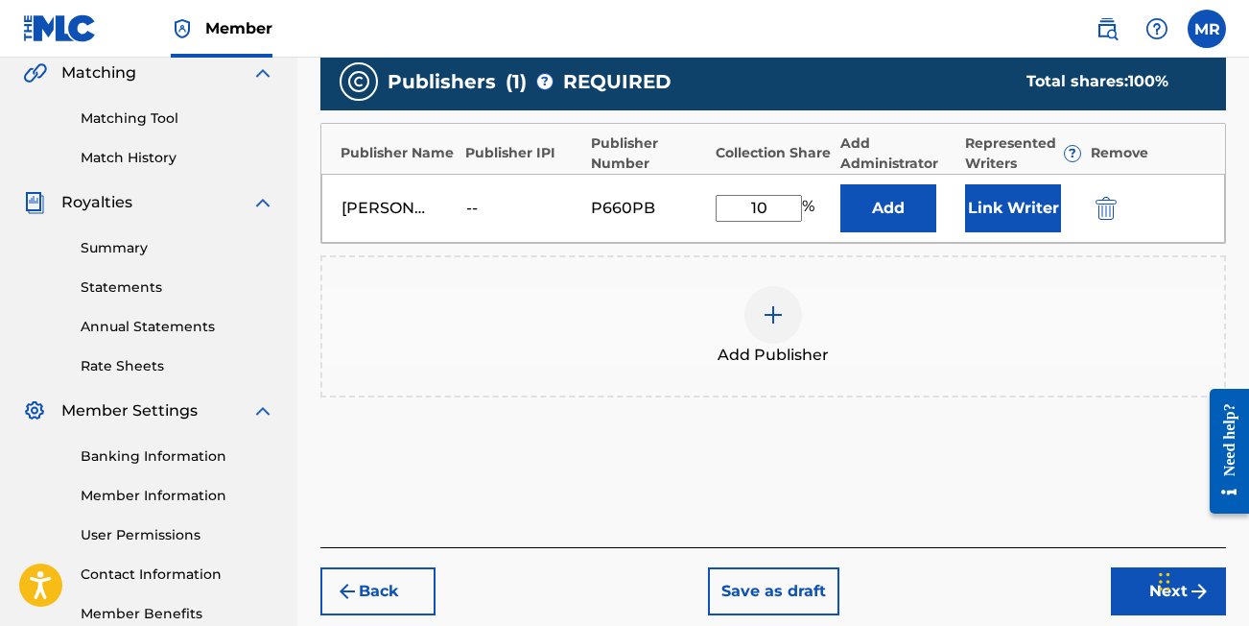
type input "1"
type input "50.4"
click at [913, 267] on div "Add Publisher" at bounding box center [774, 326] width 906 height 142
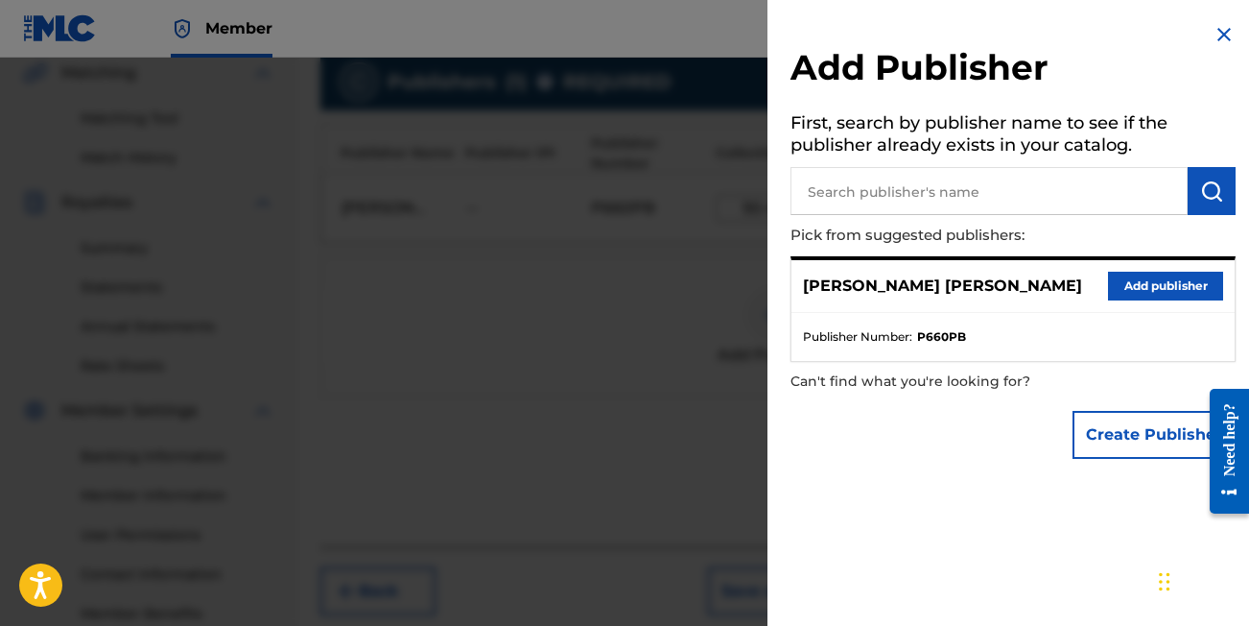
click at [586, 317] on div at bounding box center [624, 371] width 1249 height 626
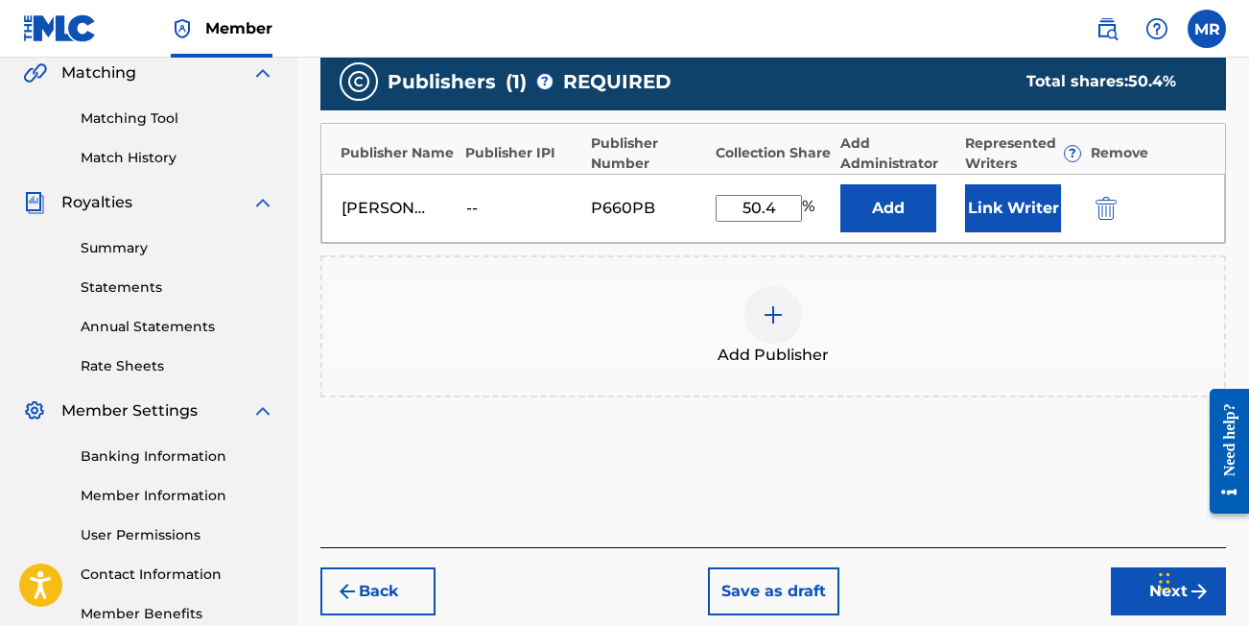
click at [1007, 199] on button "Link Writer" at bounding box center [1013, 208] width 96 height 48
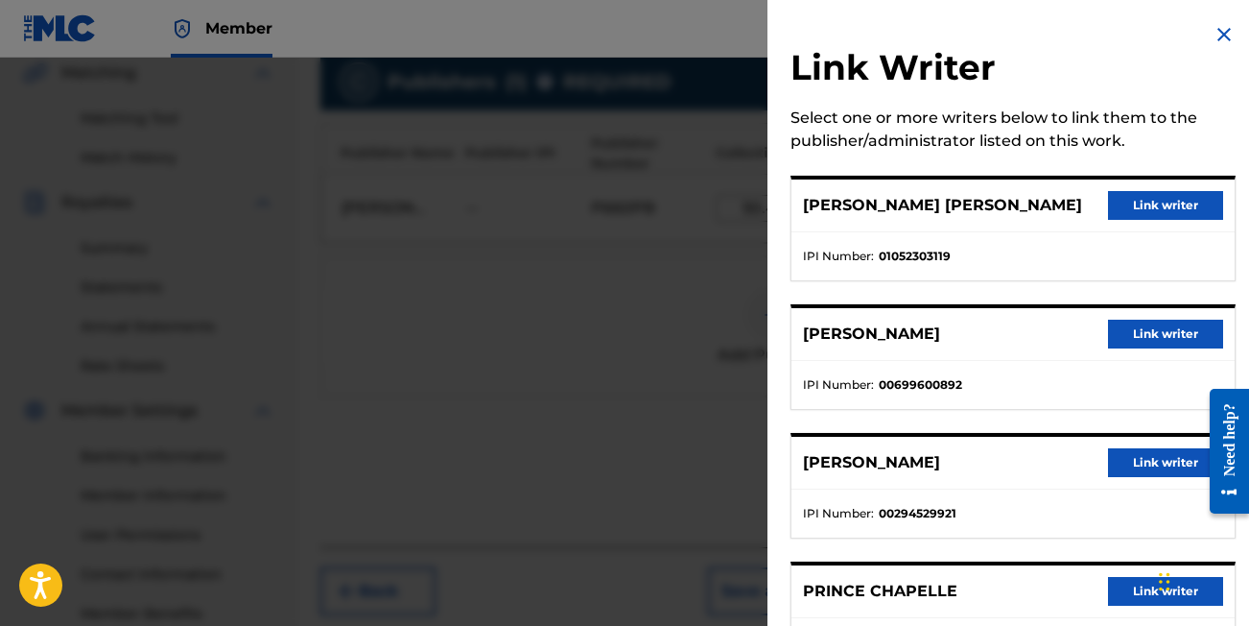
click at [1125, 202] on button "Link writer" at bounding box center [1165, 205] width 115 height 29
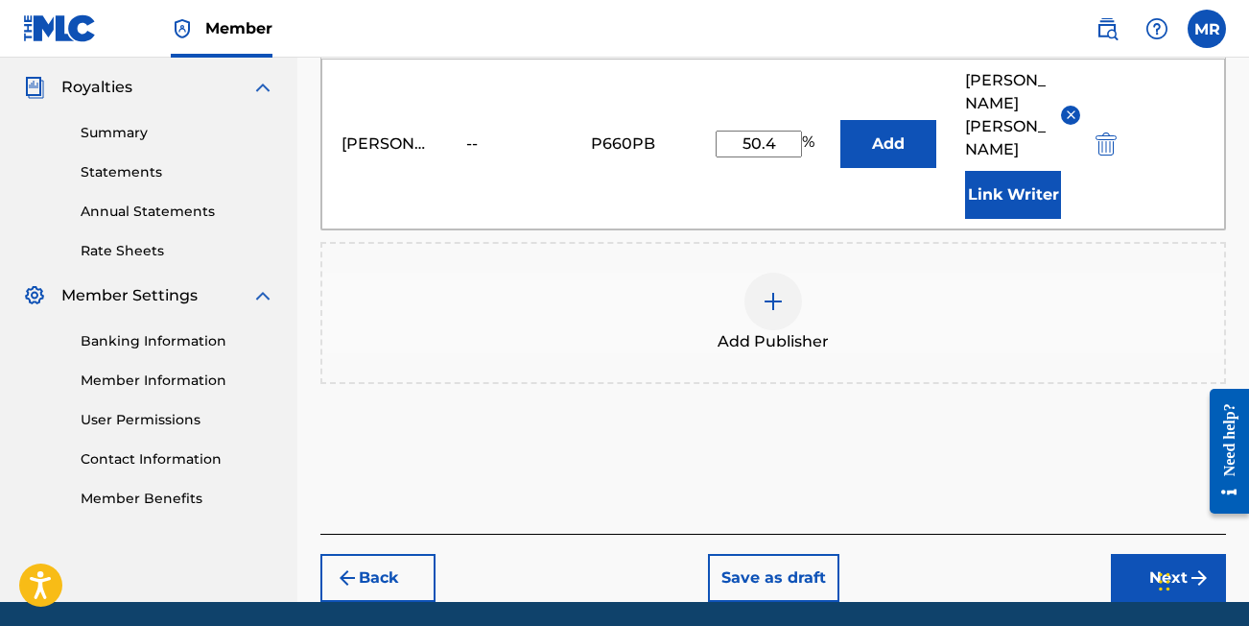
scroll to position [567, 0]
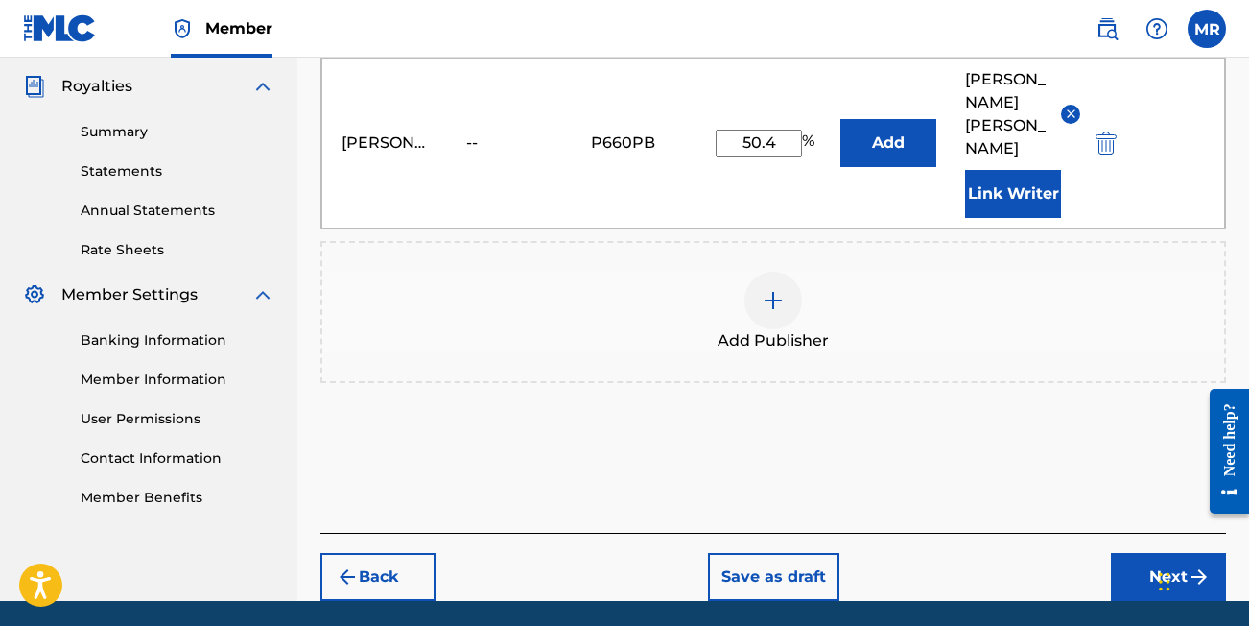
click at [1164, 562] on div "Chat Widget" at bounding box center [1201, 580] width 96 height 92
click at [1152, 559] on button "Next" at bounding box center [1168, 577] width 115 height 48
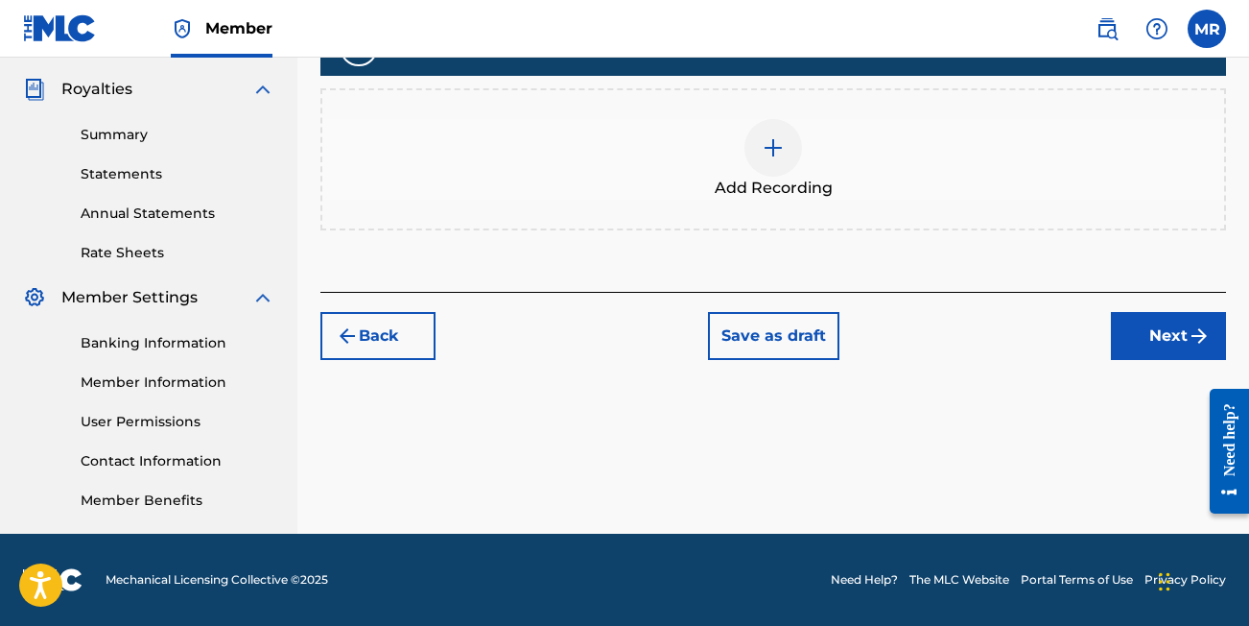
click at [765, 159] on div at bounding box center [774, 148] width 58 height 58
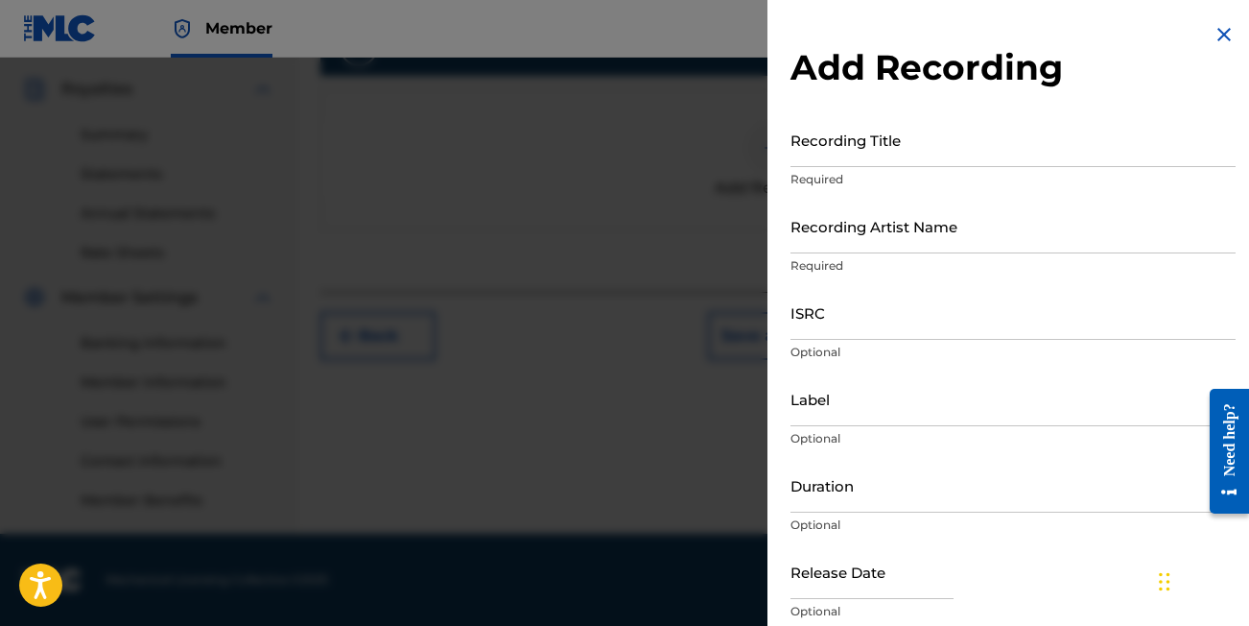
click at [849, 145] on input "Recording Title" at bounding box center [1013, 139] width 445 height 55
type input "Dream"
click at [841, 231] on input "Recording Artist Name" at bounding box center [1013, 226] width 445 height 55
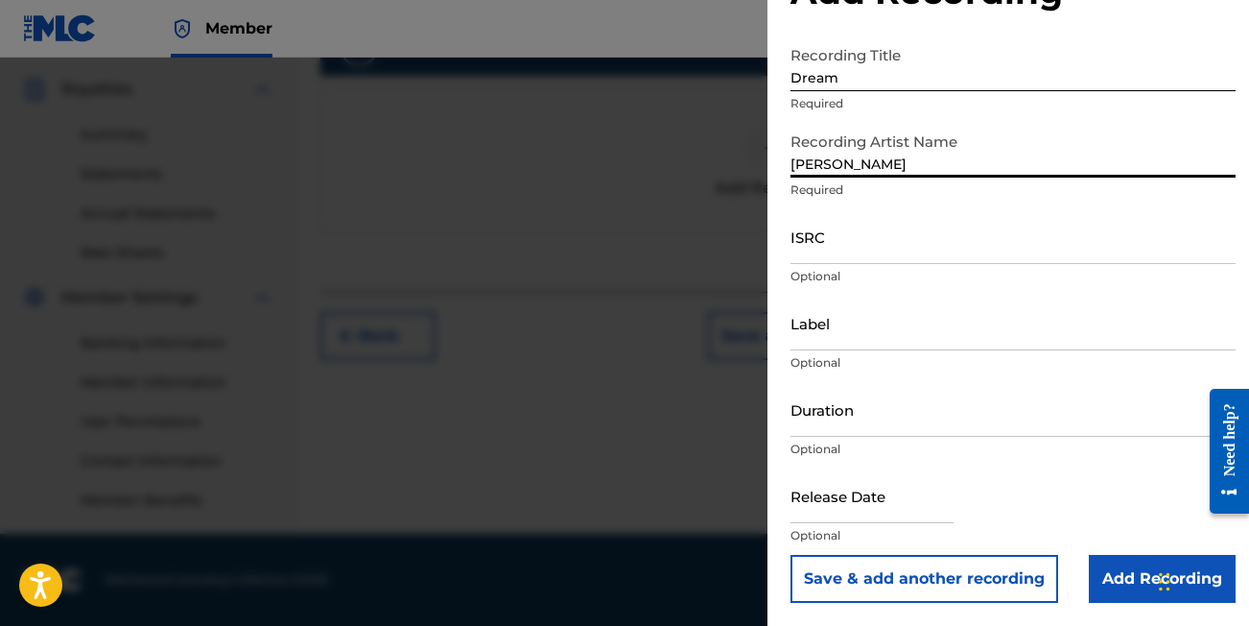
scroll to position [76, 0]
type input "[PERSON_NAME]"
click at [1136, 583] on input "Add Recording" at bounding box center [1162, 579] width 147 height 48
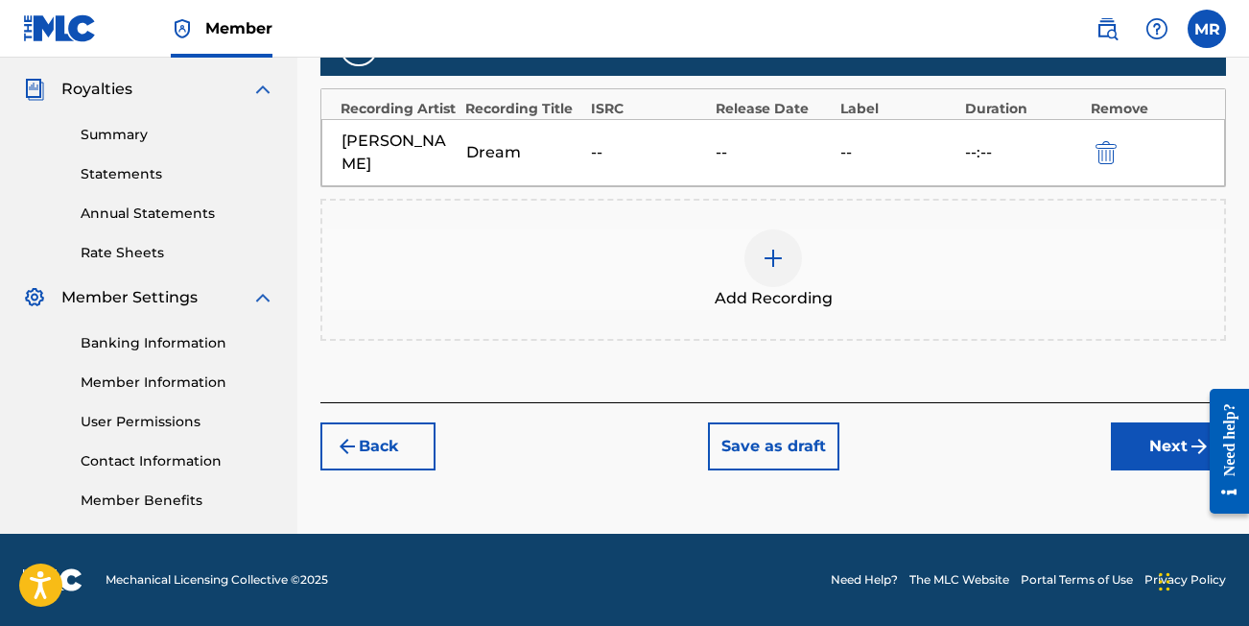
click at [1130, 452] on button "Next" at bounding box center [1168, 446] width 115 height 48
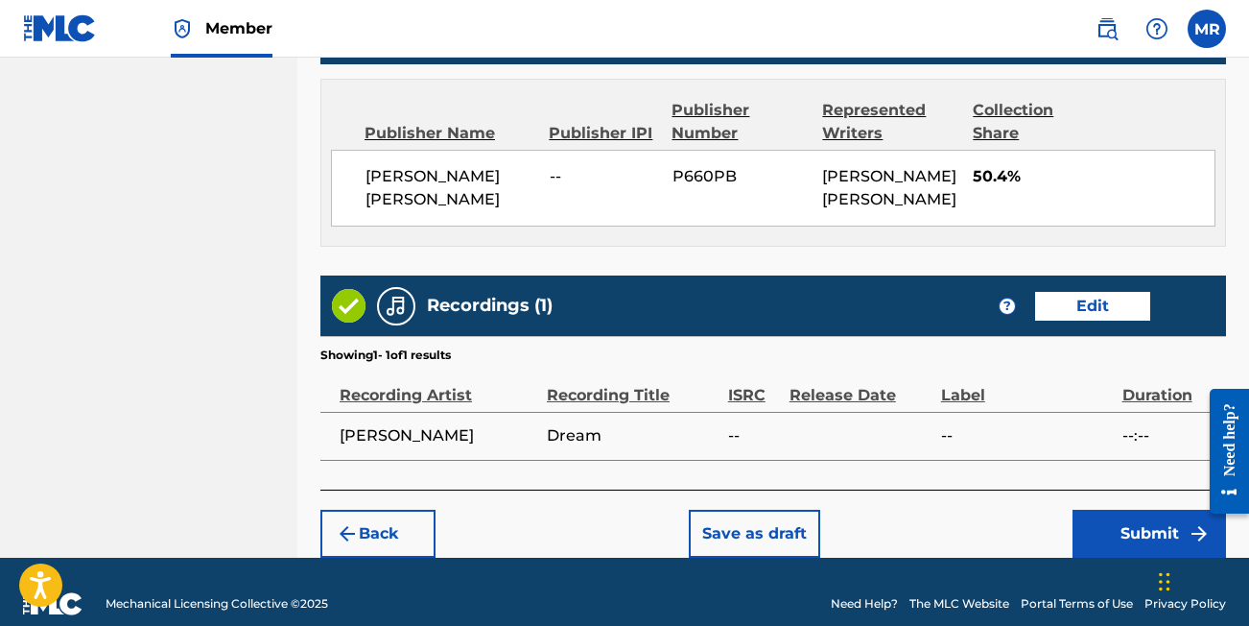
scroll to position [1139, 0]
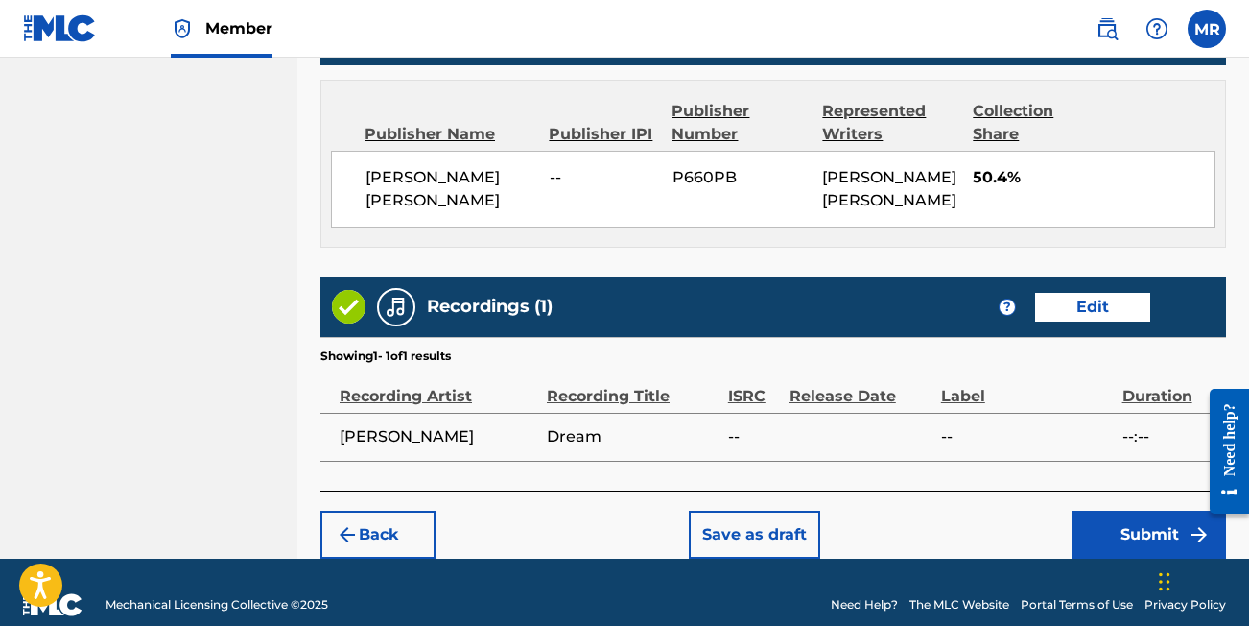
click at [1108, 511] on button "Submit" at bounding box center [1150, 535] width 154 height 48
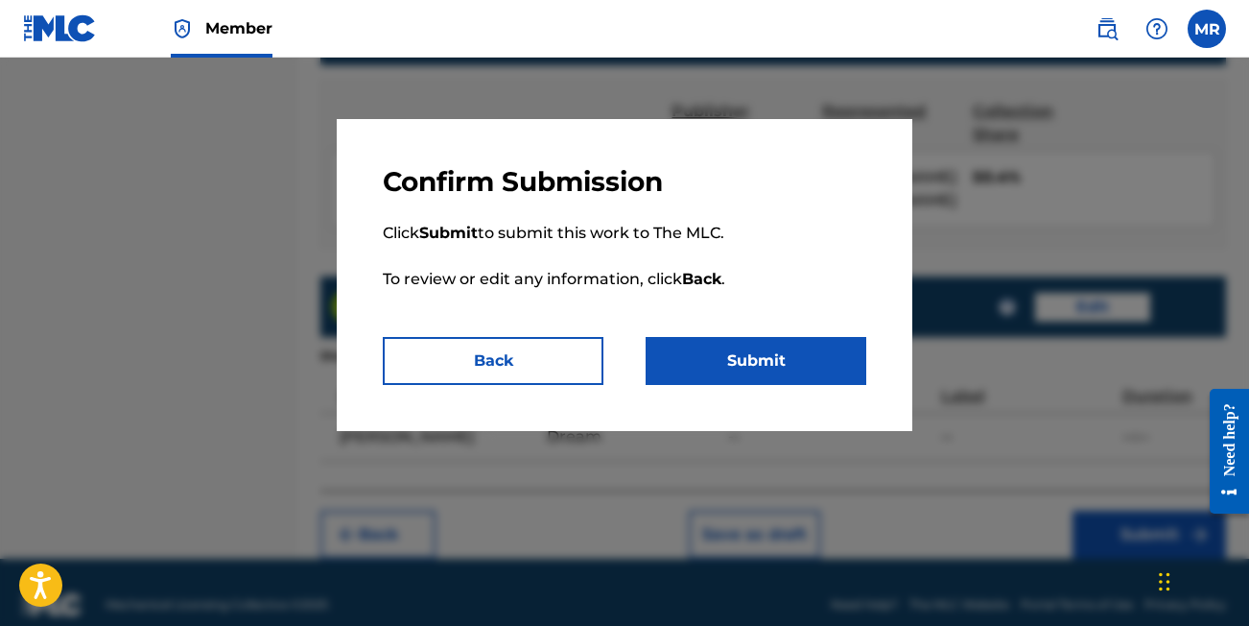
click at [710, 356] on button "Submit" at bounding box center [756, 361] width 221 height 48
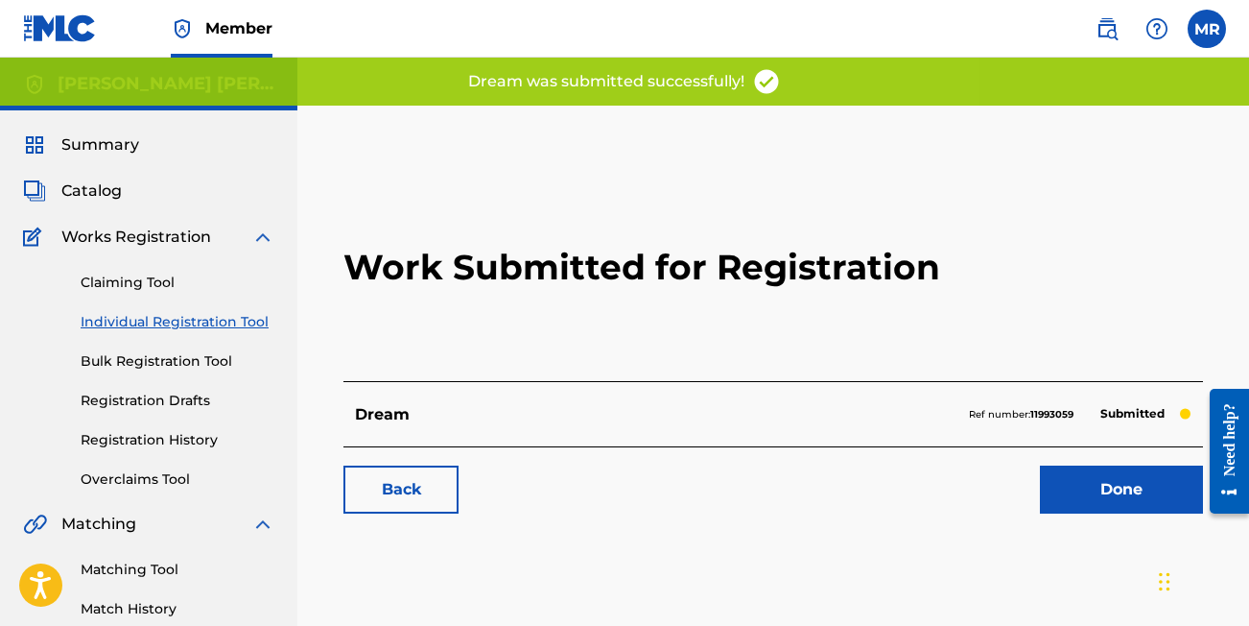
click at [1106, 498] on link "Done" at bounding box center [1121, 489] width 163 height 48
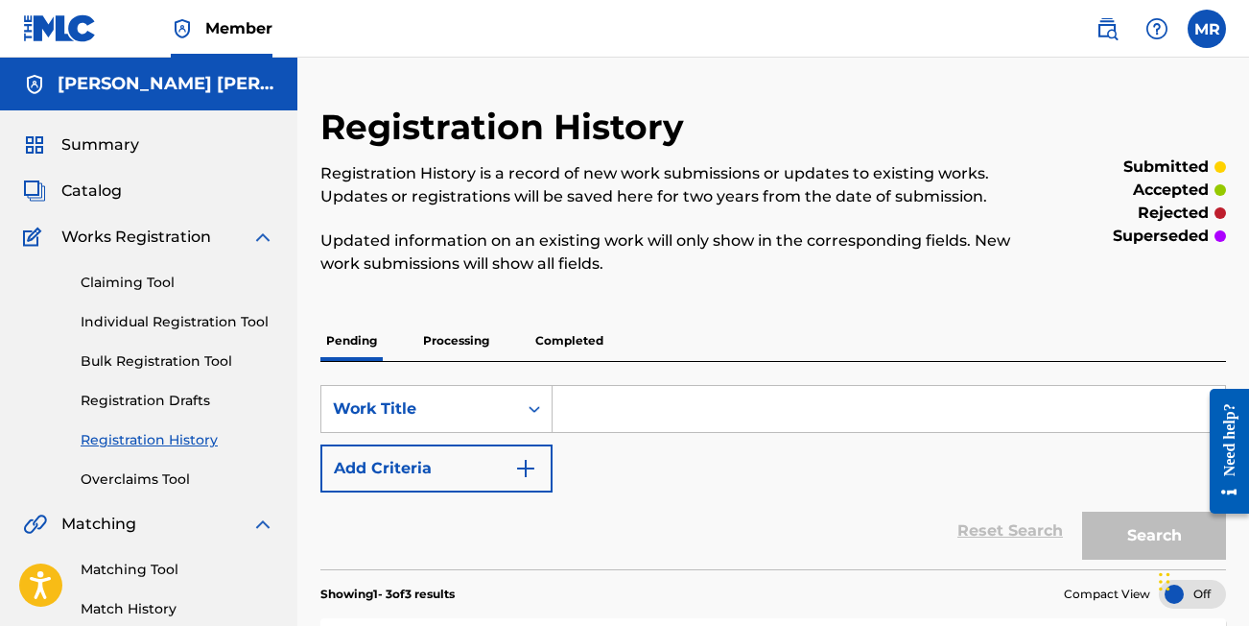
click at [623, 411] on input "Search Form" at bounding box center [889, 409] width 673 height 46
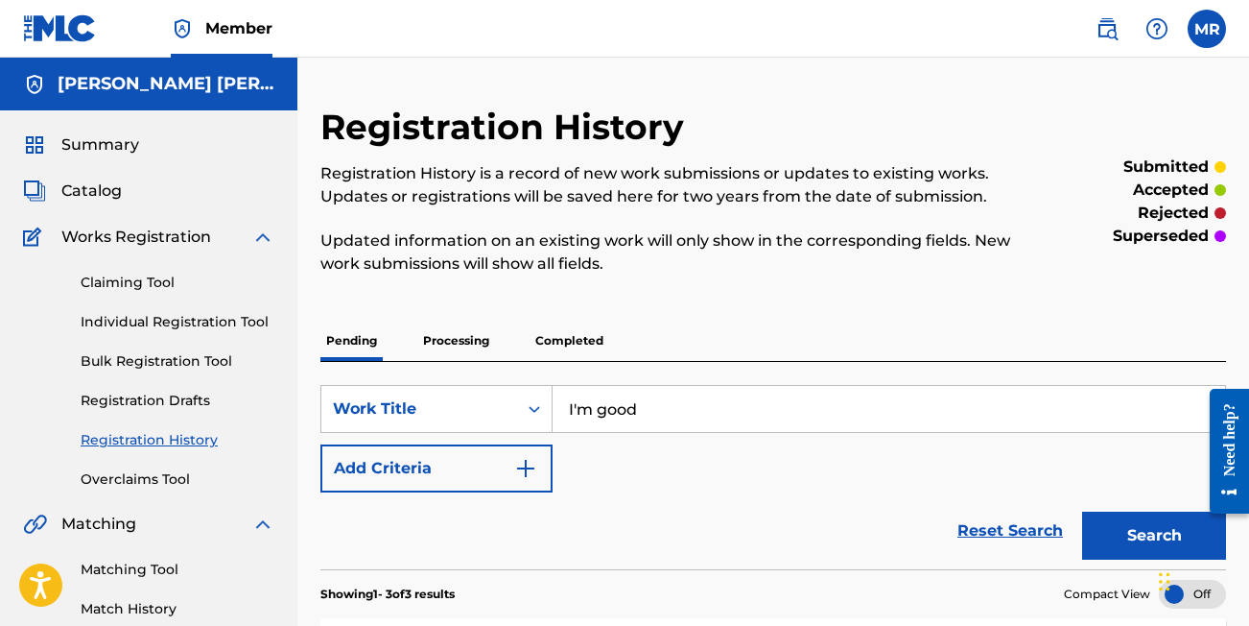
type input "I'm good"
click at [1147, 531] on button "Search" at bounding box center [1154, 535] width 144 height 48
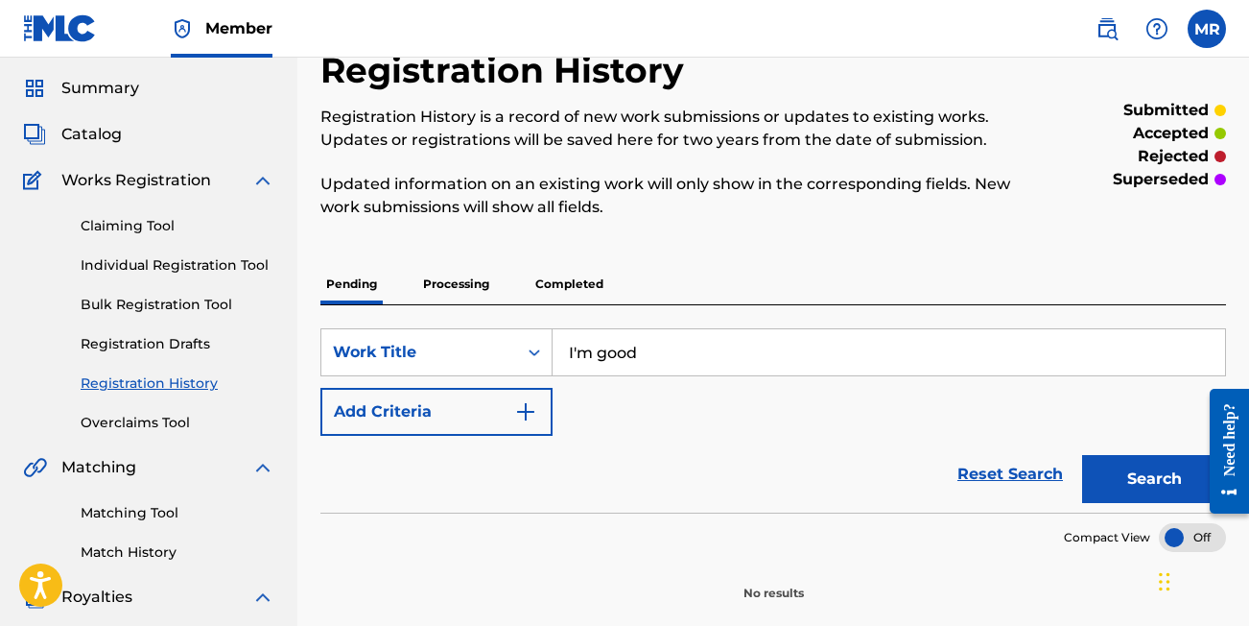
scroll to position [106, 0]
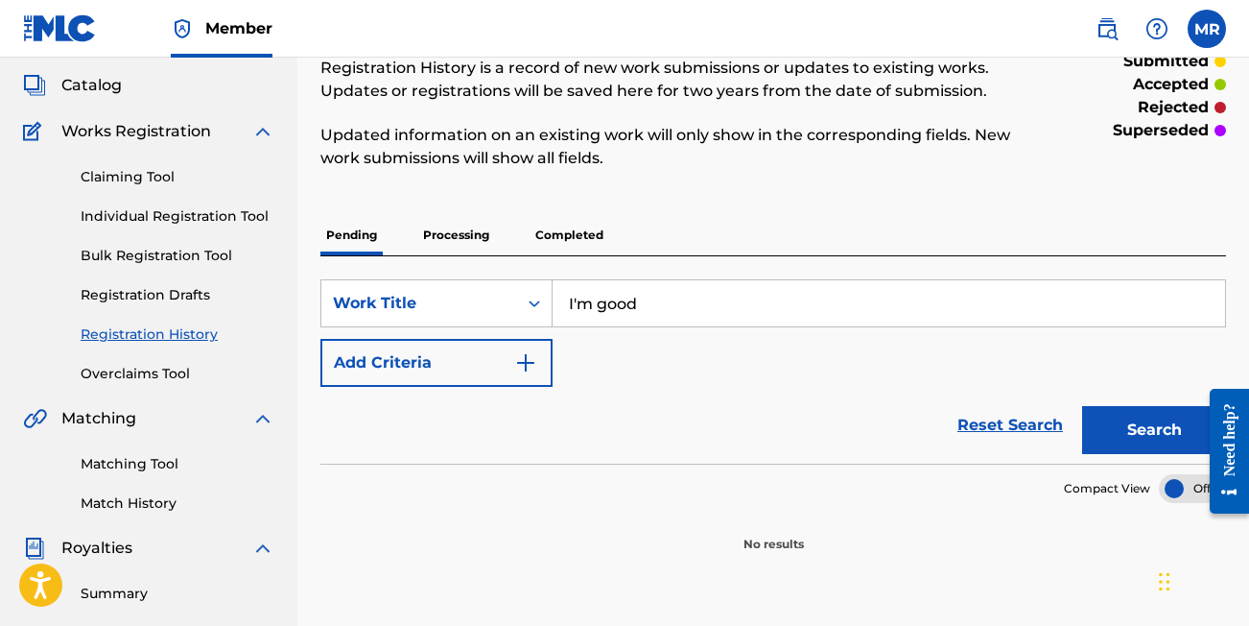
click at [521, 355] on img "Search Form" at bounding box center [525, 362] width 23 height 23
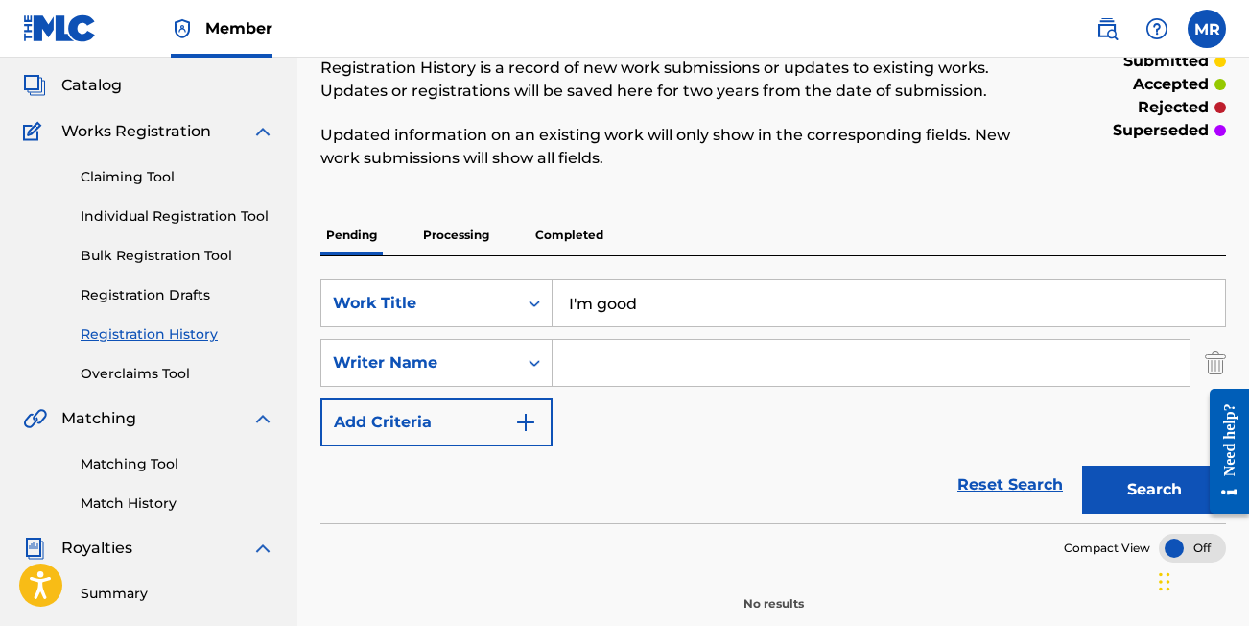
click at [585, 372] on input "Search Form" at bounding box center [871, 363] width 637 height 46
type input "[PERSON_NAME] [PERSON_NAME]"
click at [1136, 488] on button "Search" at bounding box center [1154, 489] width 144 height 48
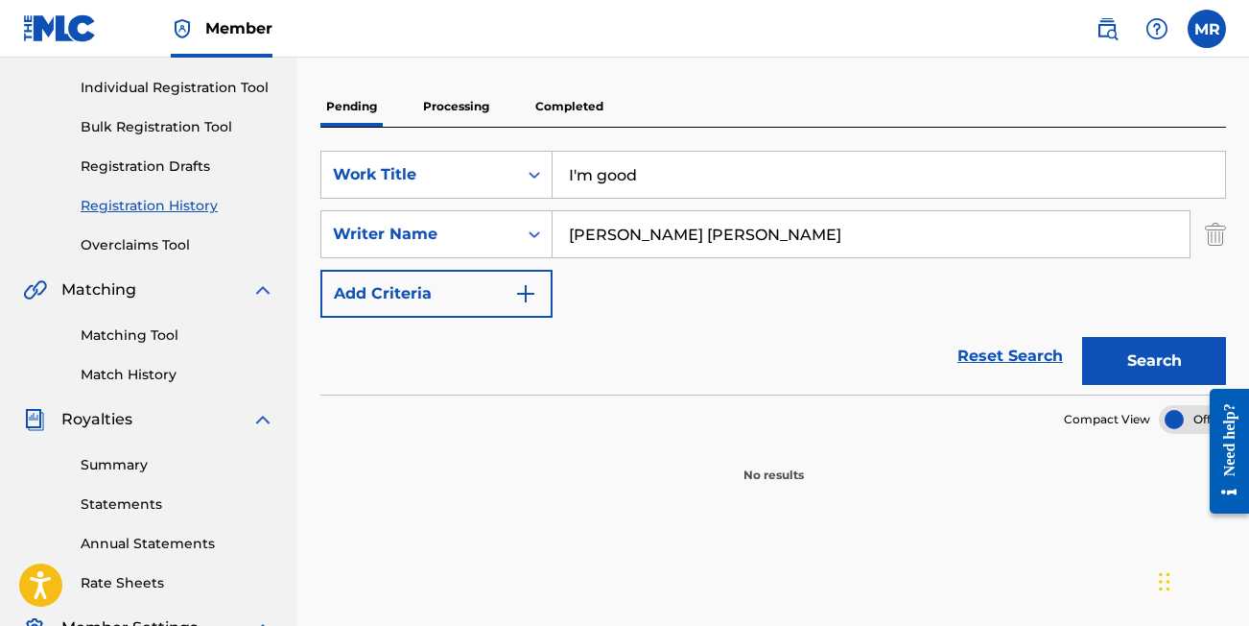
scroll to position [200, 0]
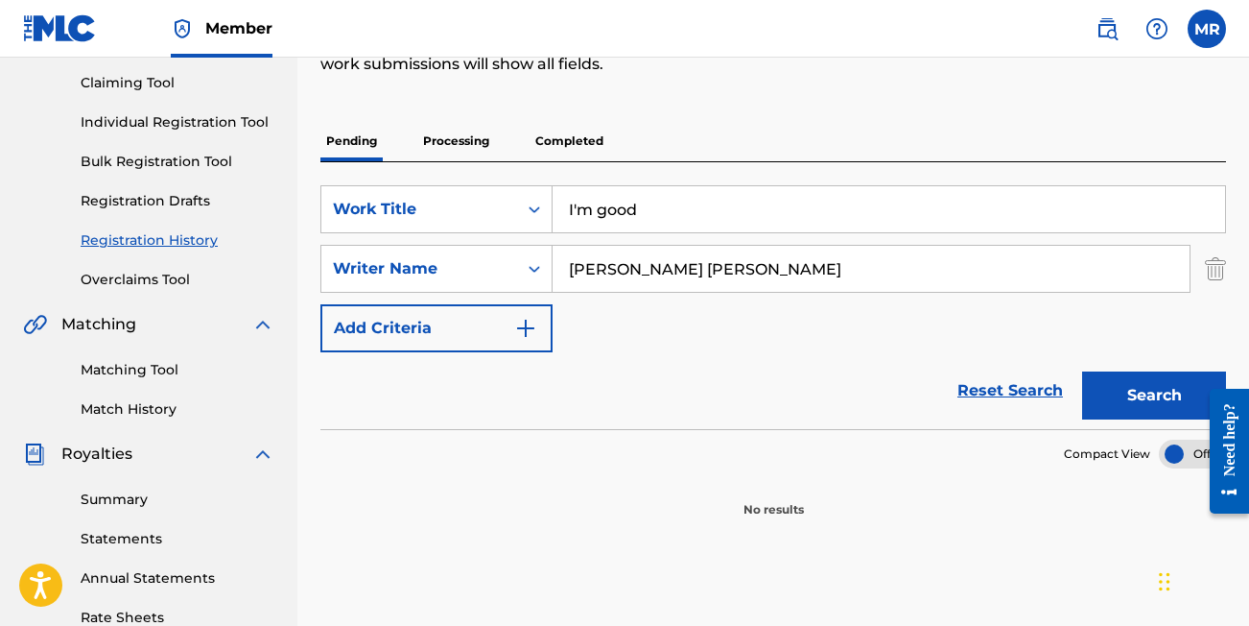
click at [1133, 389] on button "Search" at bounding box center [1154, 395] width 144 height 48
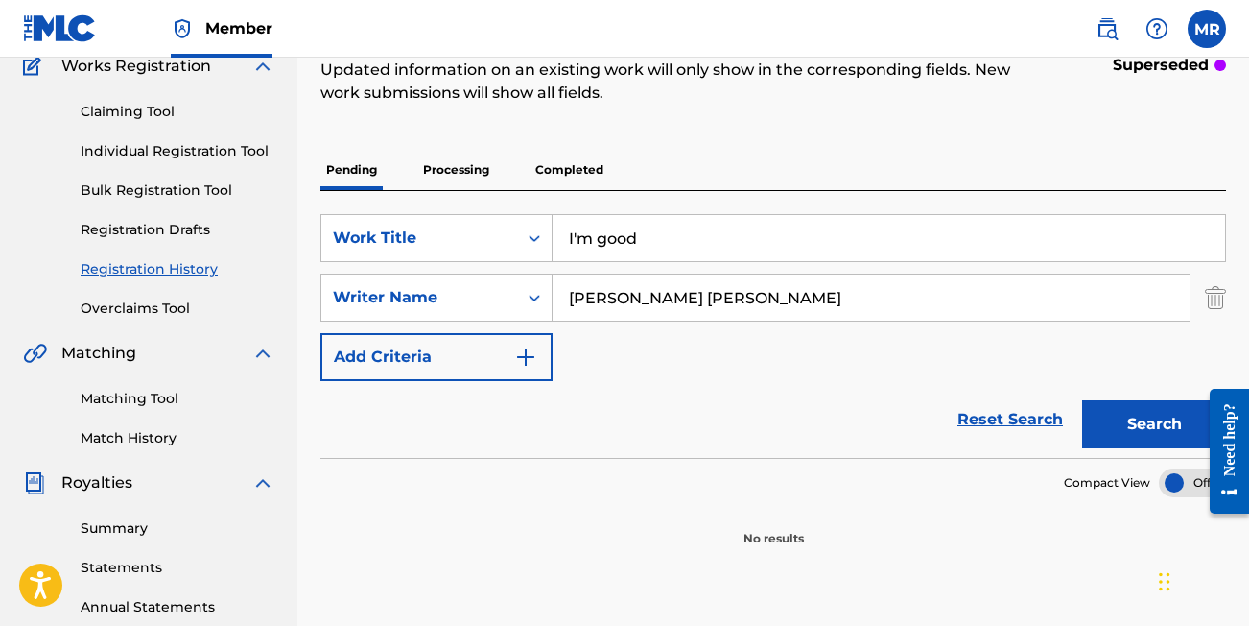
scroll to position [40, 0]
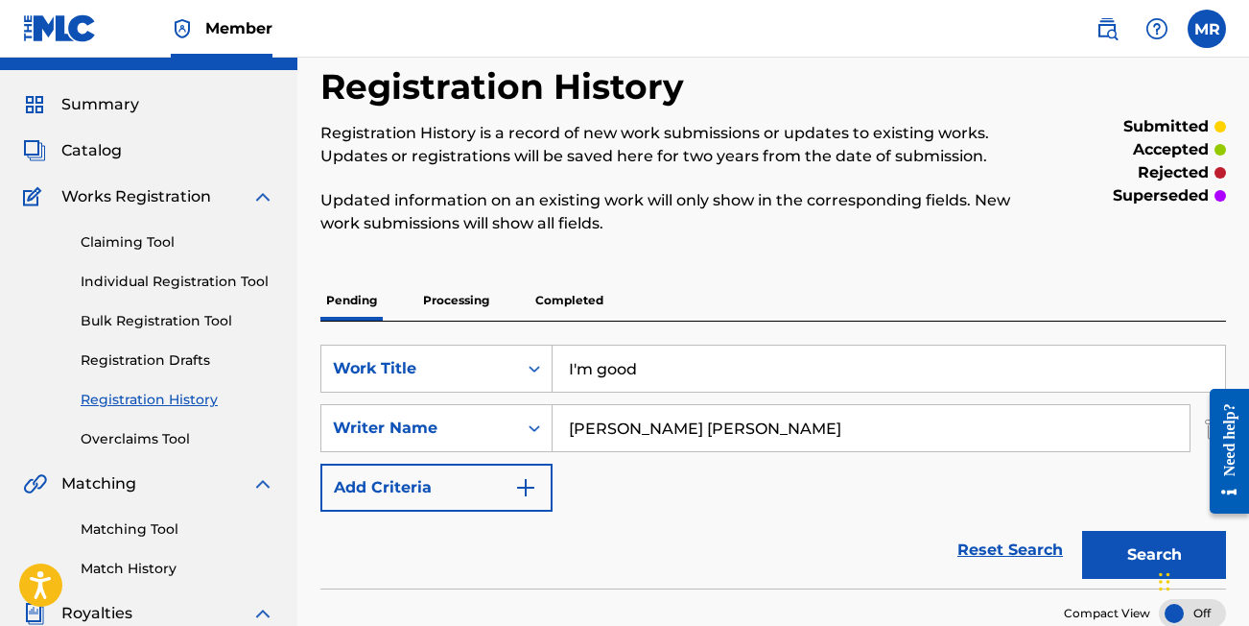
click at [167, 291] on link "Individual Registration Tool" at bounding box center [178, 282] width 194 height 20
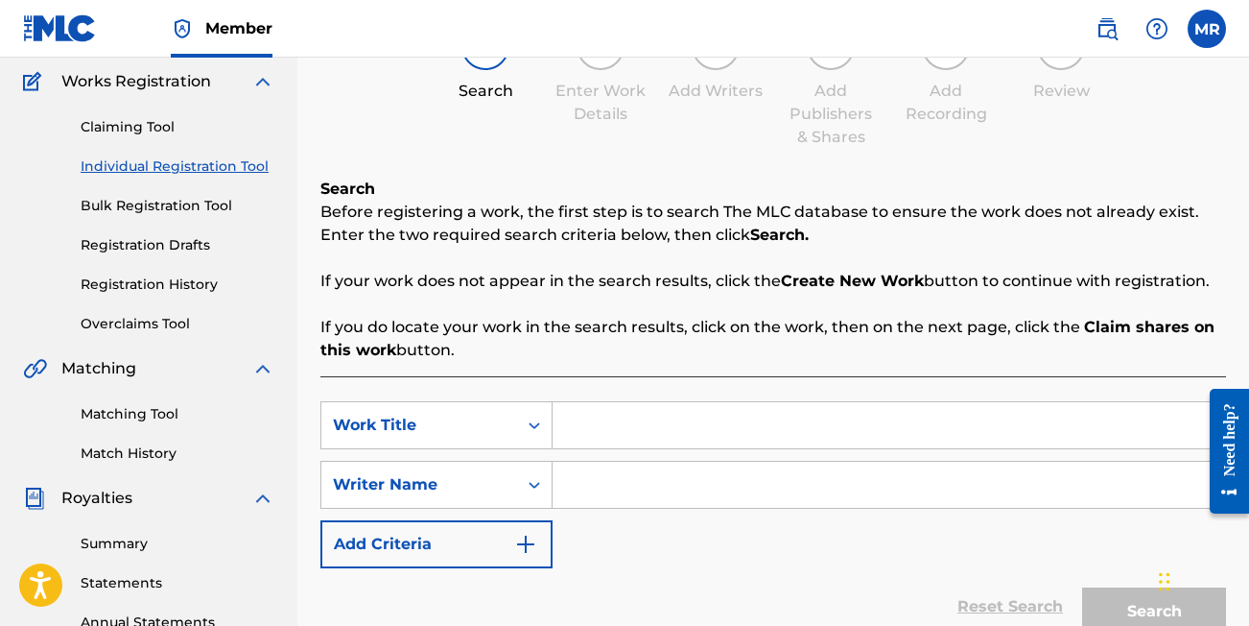
scroll to position [162, 0]
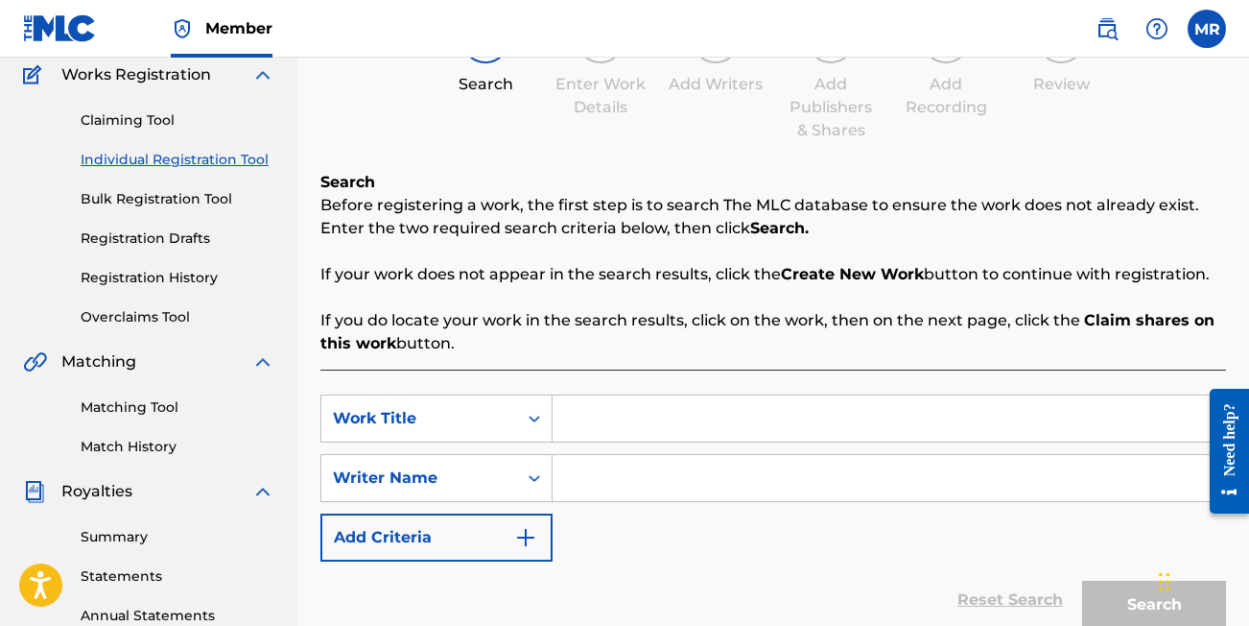
click at [618, 416] on input "Search Form" at bounding box center [889, 418] width 673 height 46
drag, startPoint x: 680, startPoint y: 413, endPoint x: 535, endPoint y: 410, distance: 145.9
click at [535, 410] on div "SearchWithCriteria8a992f30-9c58-4d6a-b78d-e5873f0e371d Work Title [PERSON_NAME]" at bounding box center [774, 418] width 906 height 48
click at [717, 0] on nav "Member MR [PERSON_NAME] [EMAIL_ADDRESS][DOMAIN_NAME] Notification Preferences P…" at bounding box center [624, 29] width 1249 height 58
click at [582, 297] on div "Search Before registering a work, the first step is to search The MLC database …" at bounding box center [774, 263] width 906 height 184
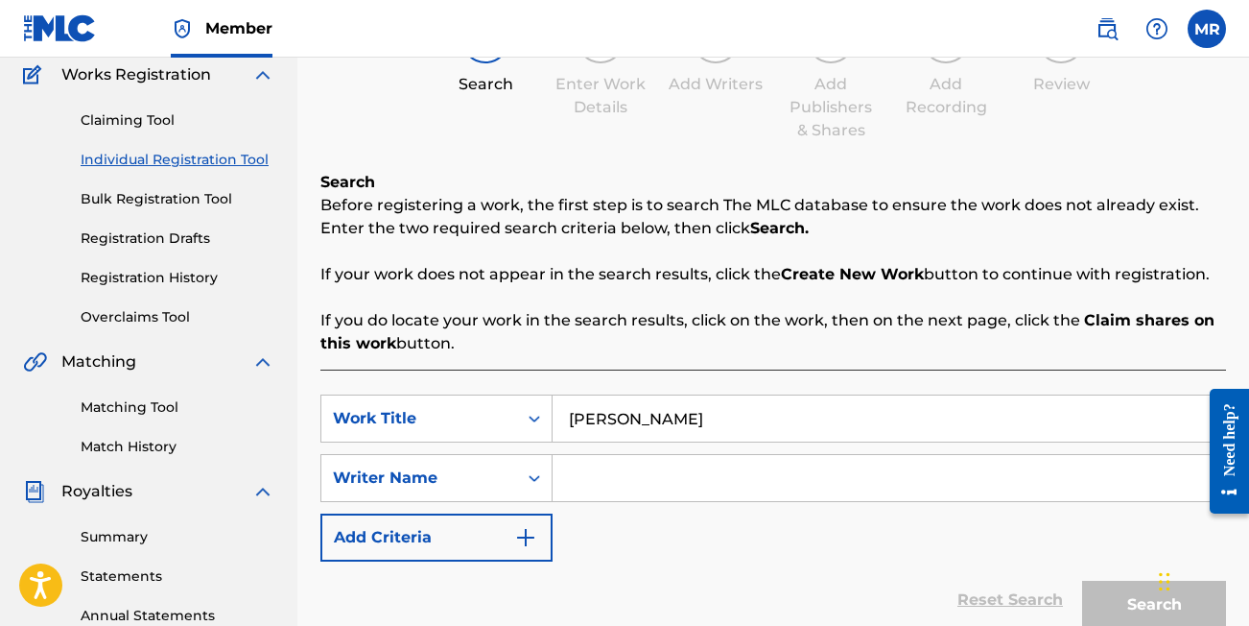
drag, startPoint x: 681, startPoint y: 423, endPoint x: 568, endPoint y: 421, distance: 113.3
click at [568, 421] on input "[PERSON_NAME]" at bounding box center [889, 418] width 673 height 46
type input "I'm Good"
click at [606, 460] on input "Search Form" at bounding box center [889, 478] width 673 height 46
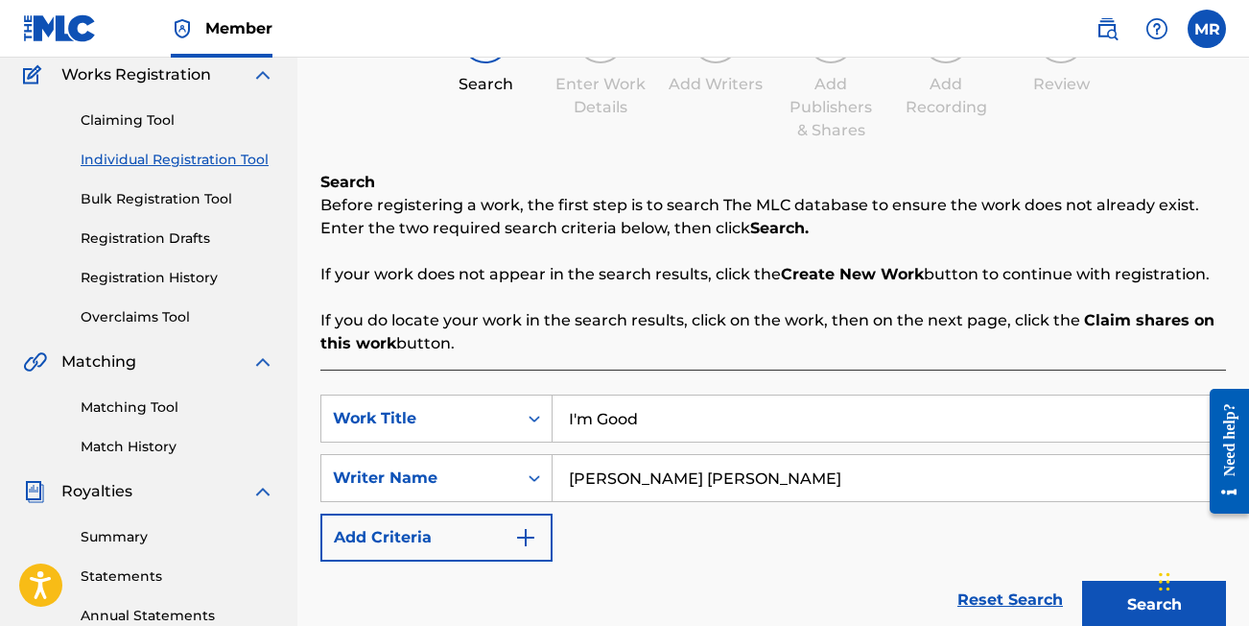
type input "[PERSON_NAME] [PERSON_NAME]"
click at [1099, 595] on button "Search" at bounding box center [1154, 605] width 144 height 48
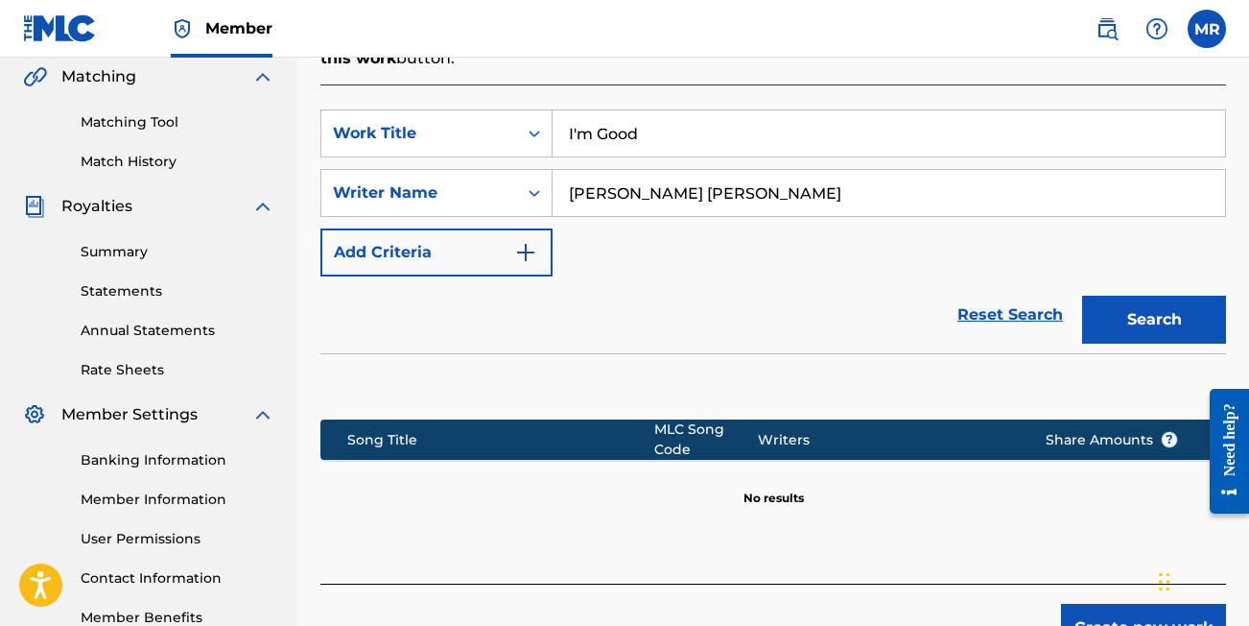
scroll to position [455, 0]
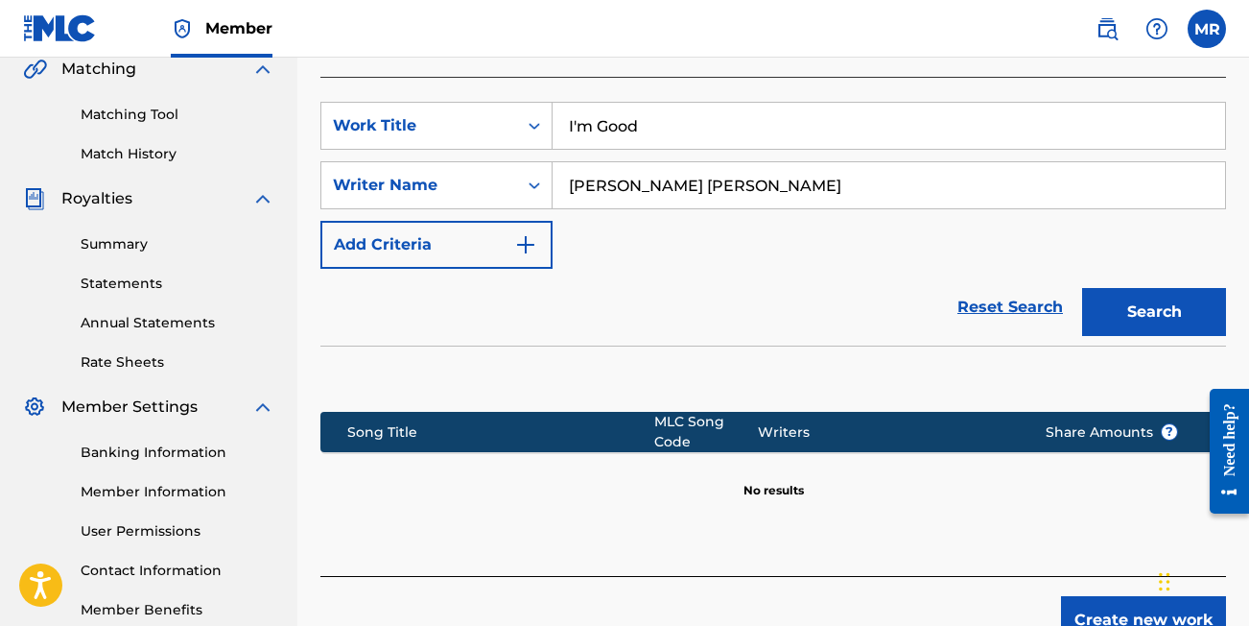
click at [1089, 613] on button "Create new work" at bounding box center [1143, 620] width 165 height 48
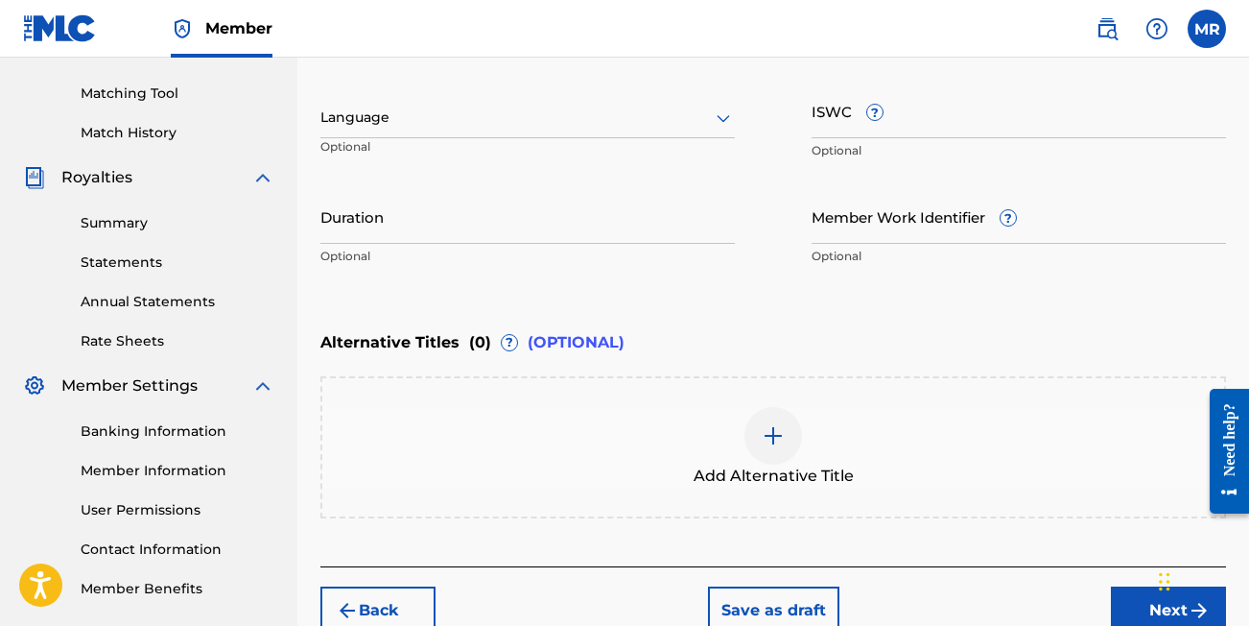
scroll to position [489, 0]
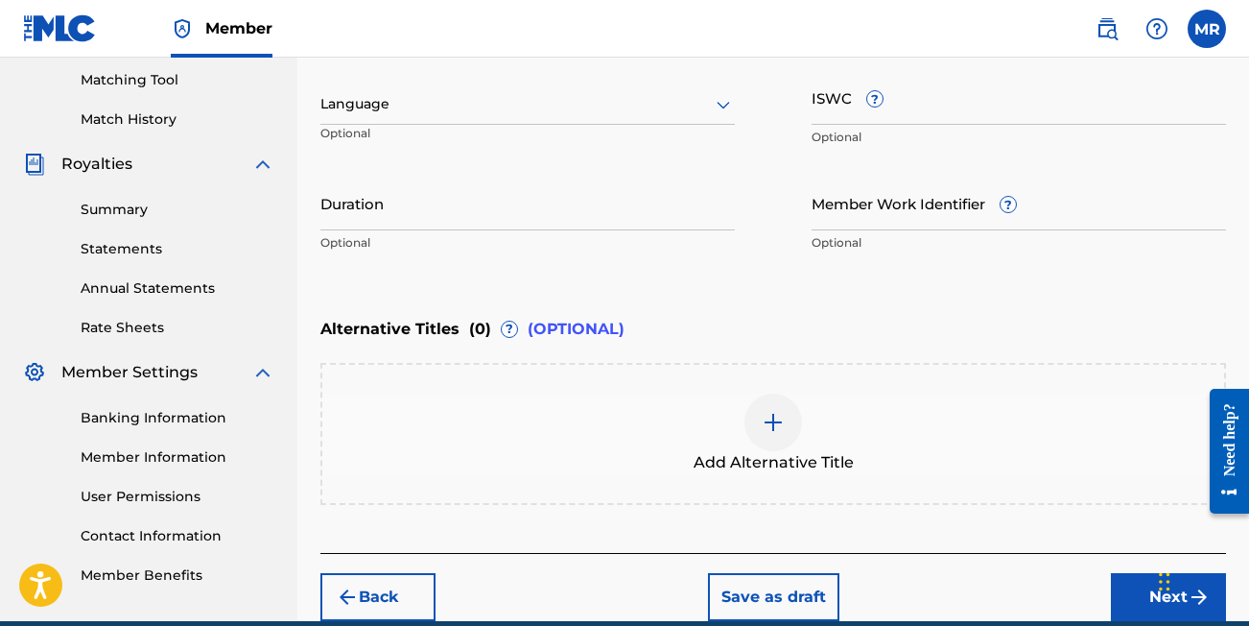
click at [1123, 594] on button "Next" at bounding box center [1168, 597] width 115 height 48
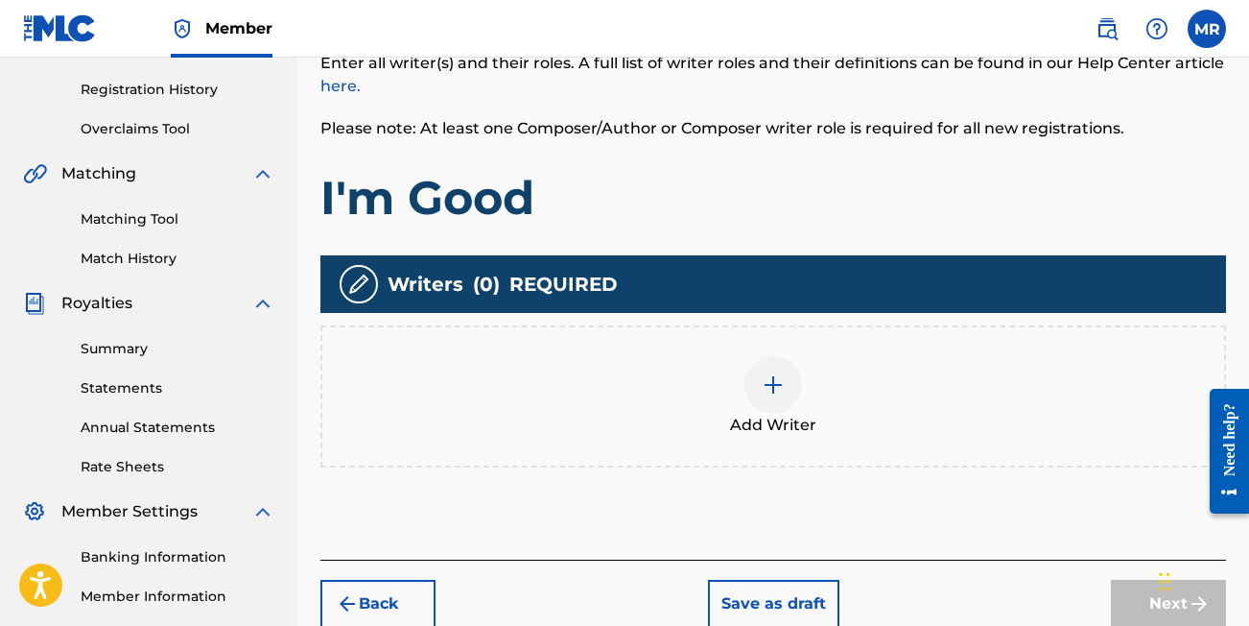
scroll to position [363, 0]
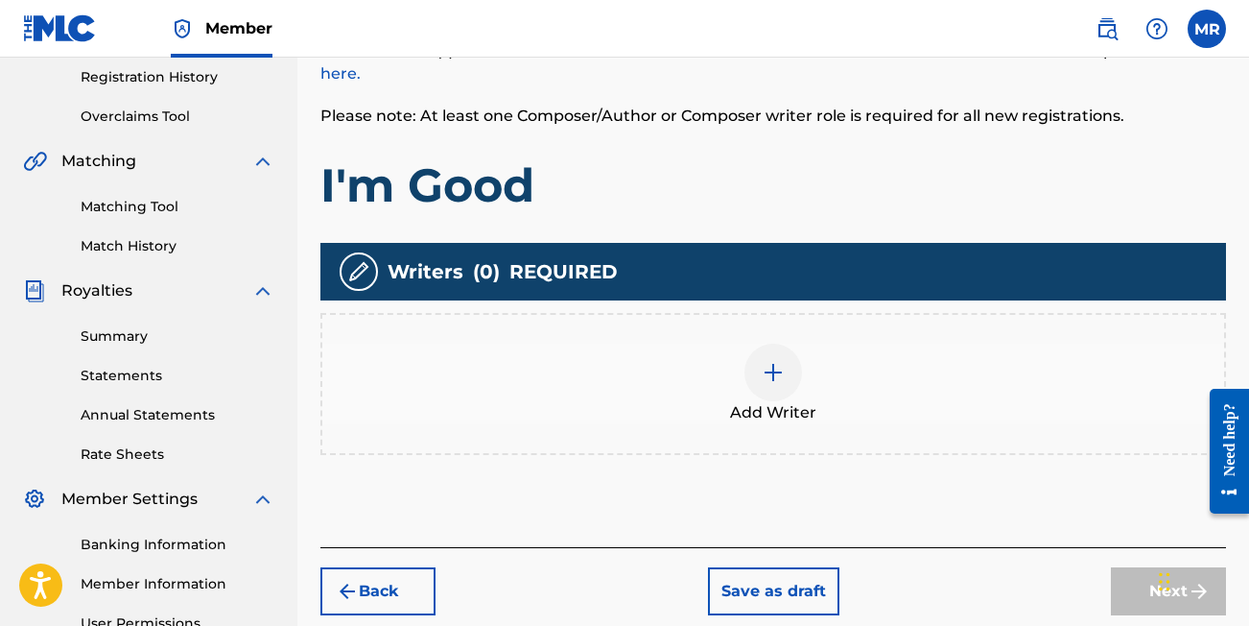
click at [764, 380] on img at bounding box center [773, 372] width 23 height 23
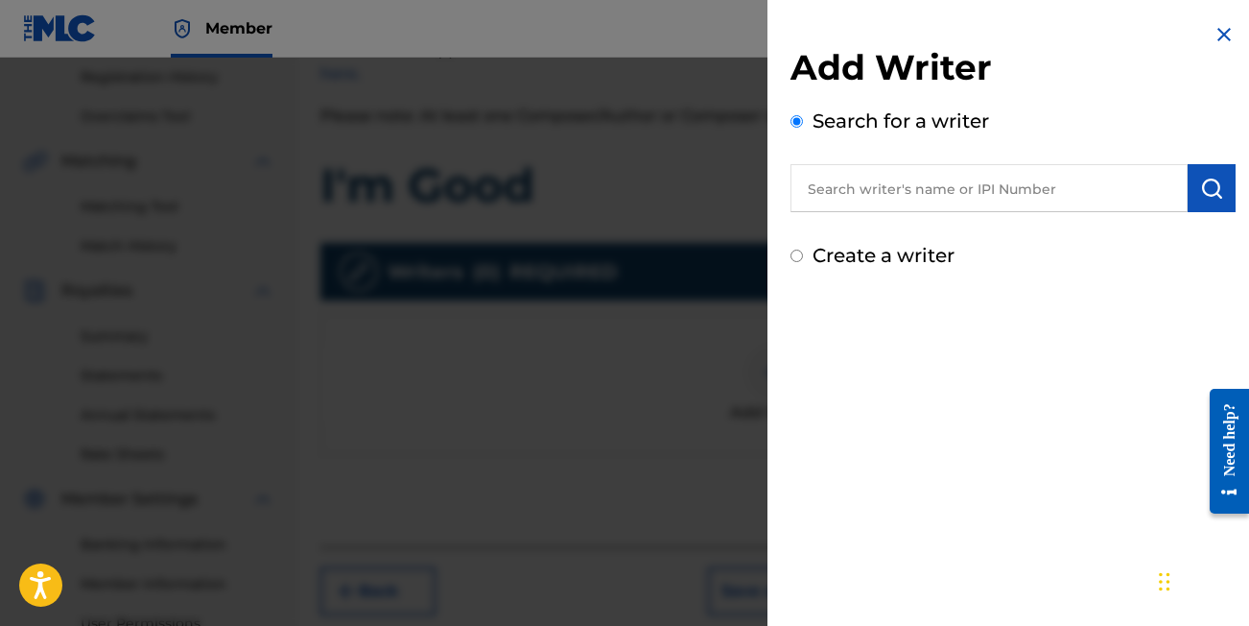
click at [861, 182] on input "text" at bounding box center [989, 188] width 397 height 48
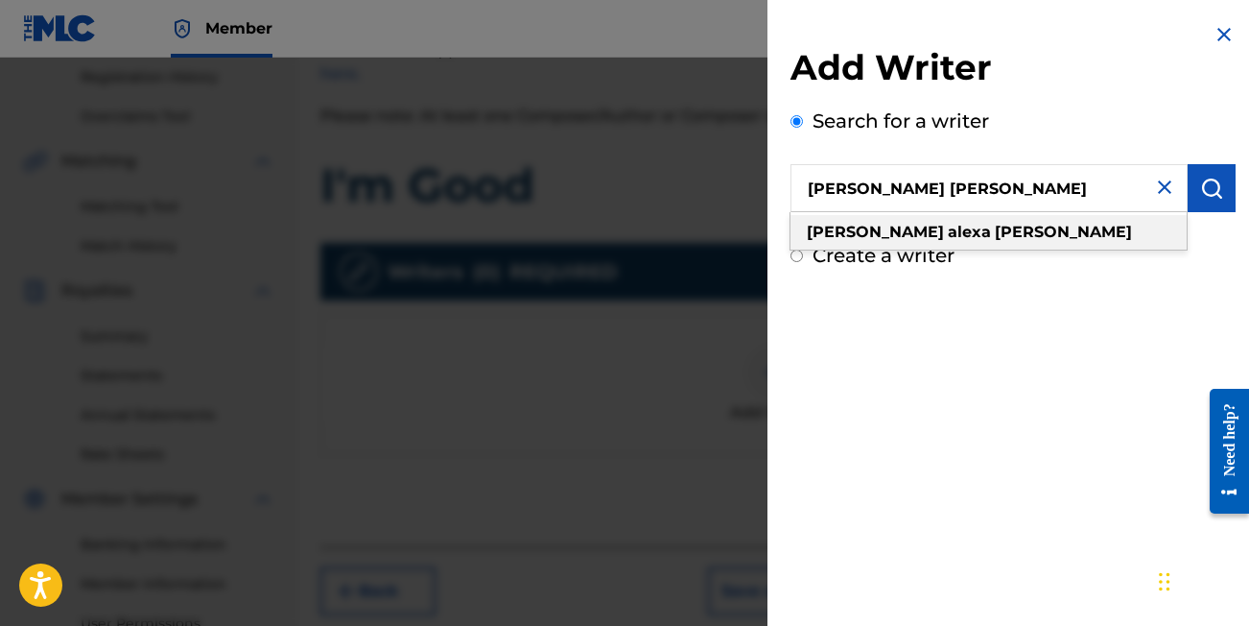
click at [892, 220] on div "[PERSON_NAME] [PERSON_NAME]" at bounding box center [989, 232] width 396 height 35
type input "[PERSON_NAME] [PERSON_NAME]"
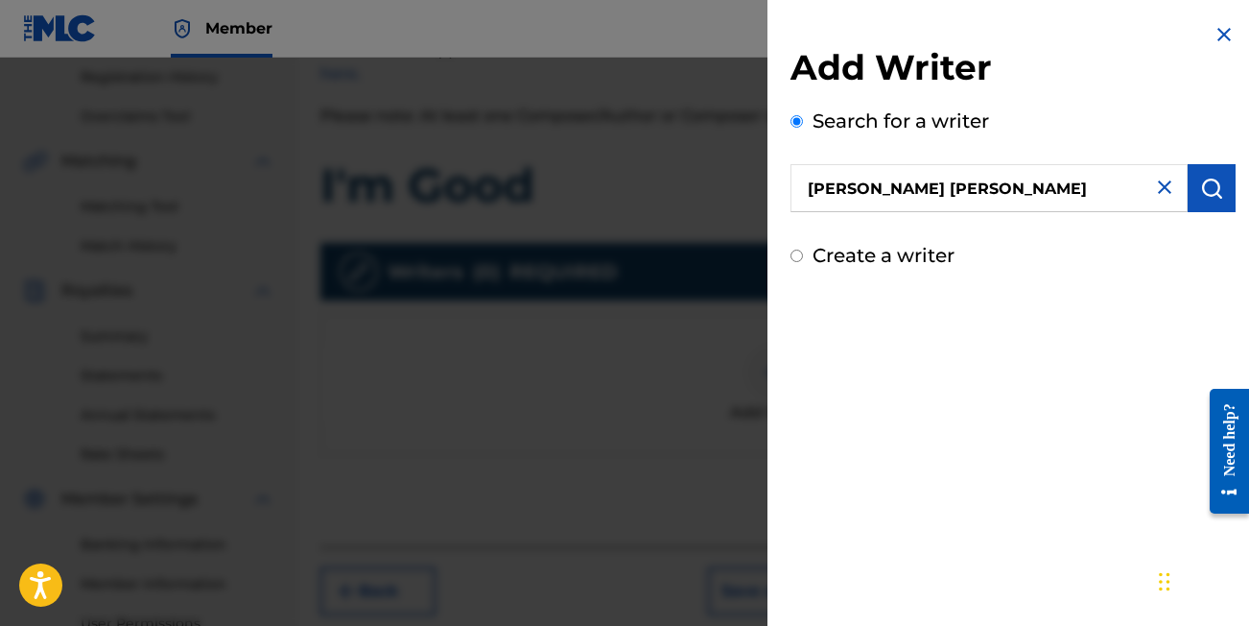
click at [1215, 201] on button "submit" at bounding box center [1212, 188] width 48 height 48
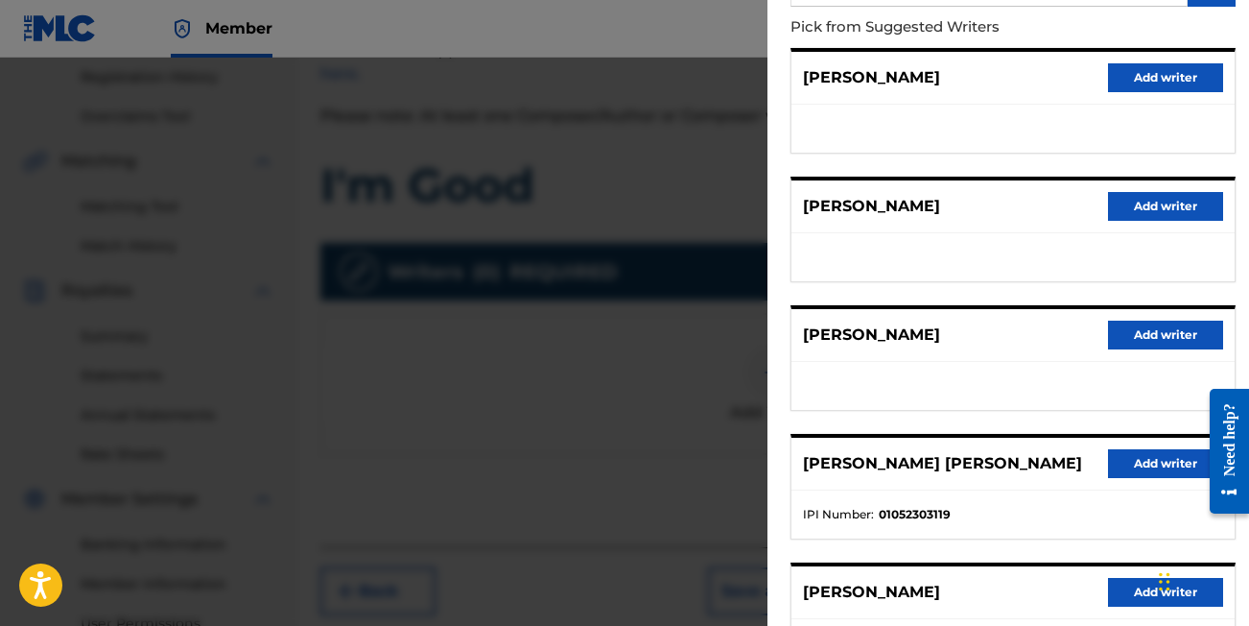
scroll to position [208, 0]
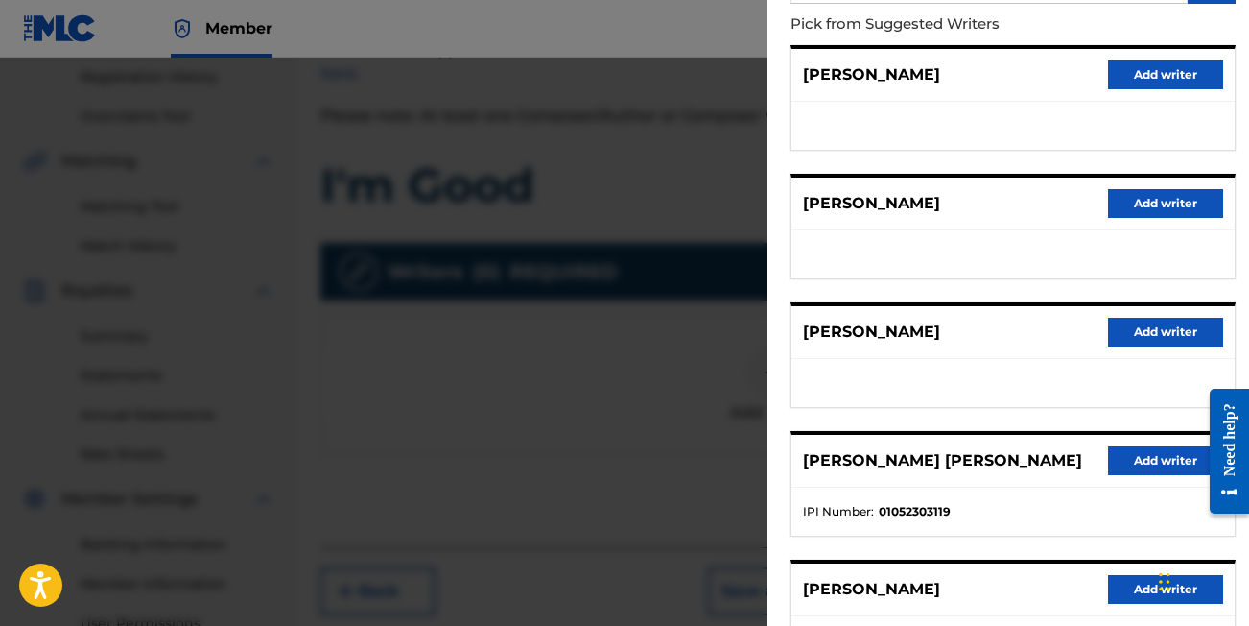
click at [1158, 453] on button "Add writer" at bounding box center [1165, 460] width 115 height 29
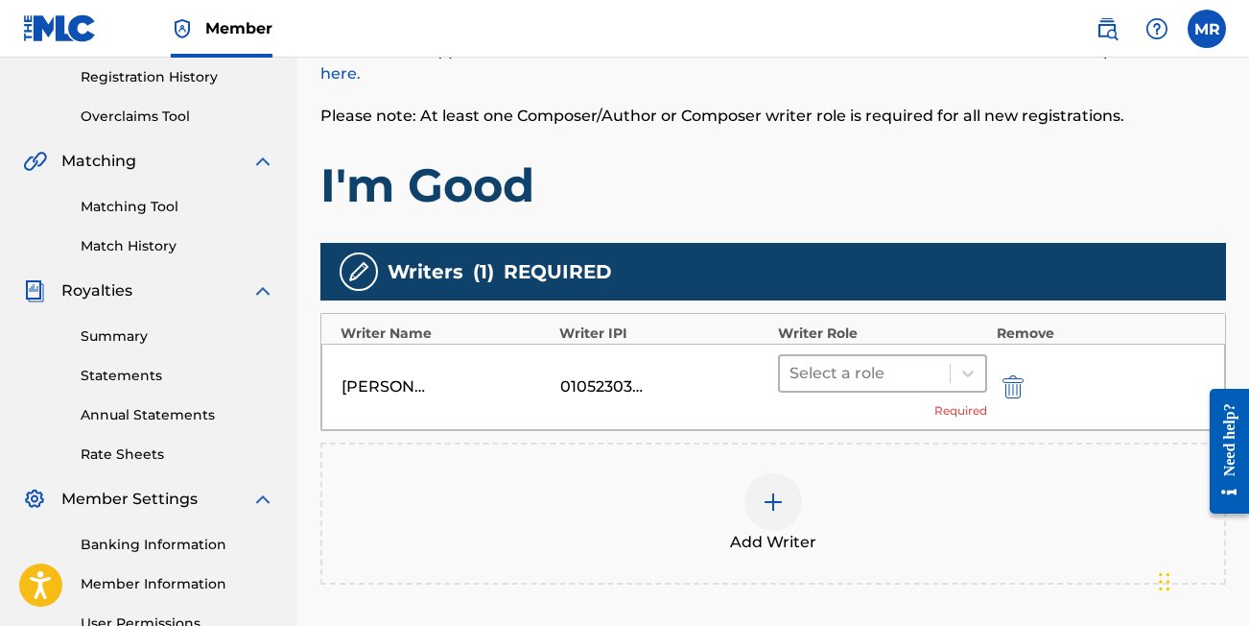
click at [919, 371] on div at bounding box center [865, 373] width 151 height 27
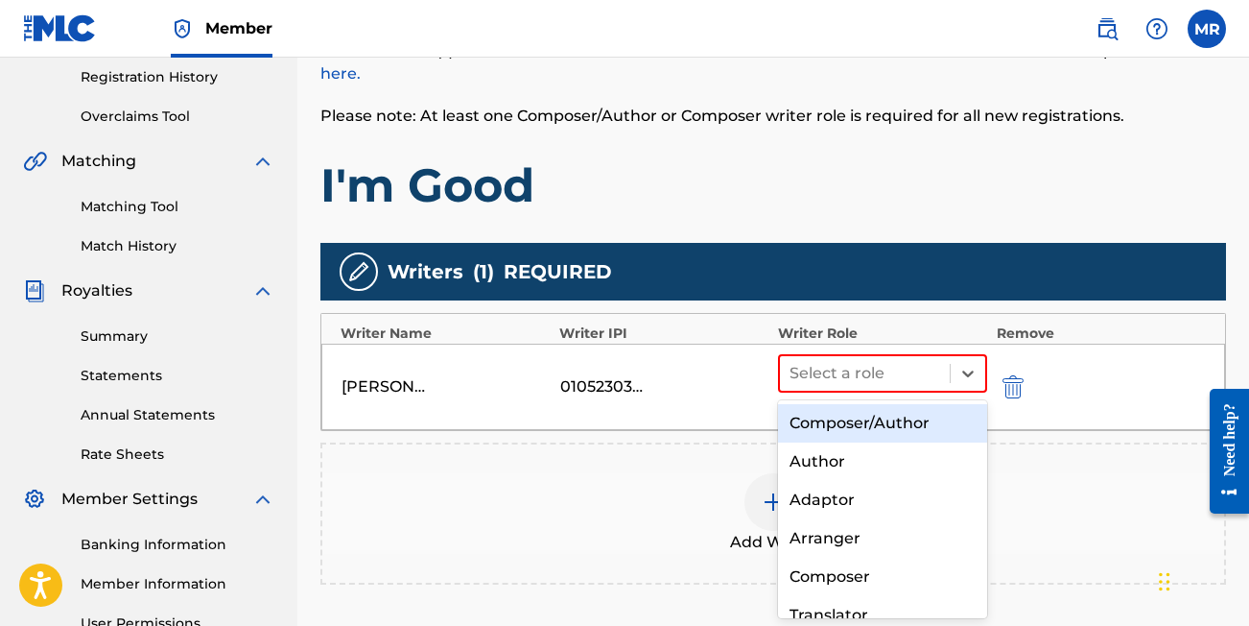
drag, startPoint x: 866, startPoint y: 446, endPoint x: 877, endPoint y: 428, distance: 21.6
click at [877, 428] on div "Composer/Author Author Adaptor Arranger Composer Translator Sub Arranger Sub Au…" at bounding box center [882, 509] width 209 height 219
click at [877, 428] on div "Composer/Author" at bounding box center [882, 423] width 209 height 38
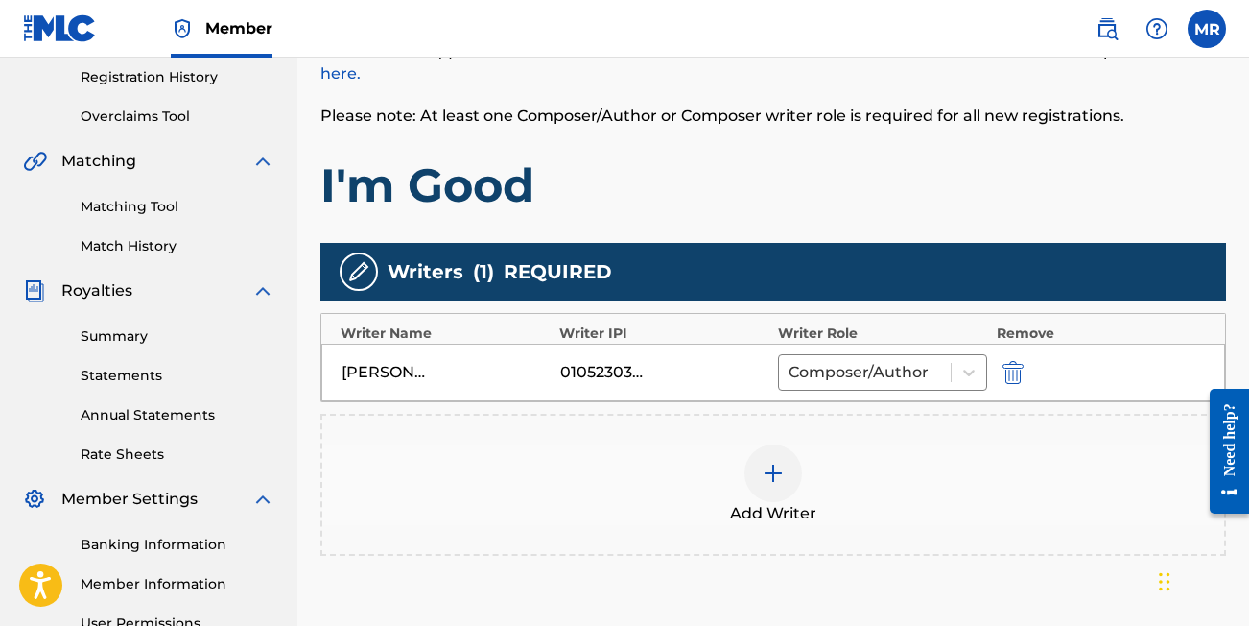
click at [778, 476] on img at bounding box center [773, 473] width 23 height 23
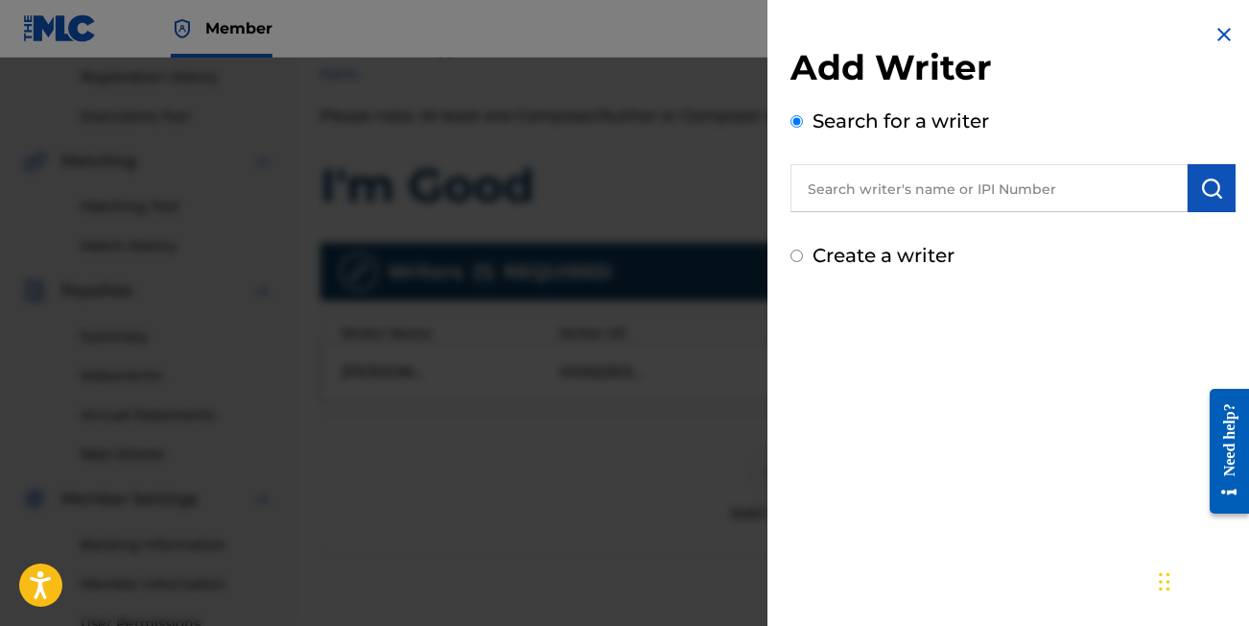
click at [852, 180] on input "text" at bounding box center [989, 188] width 397 height 48
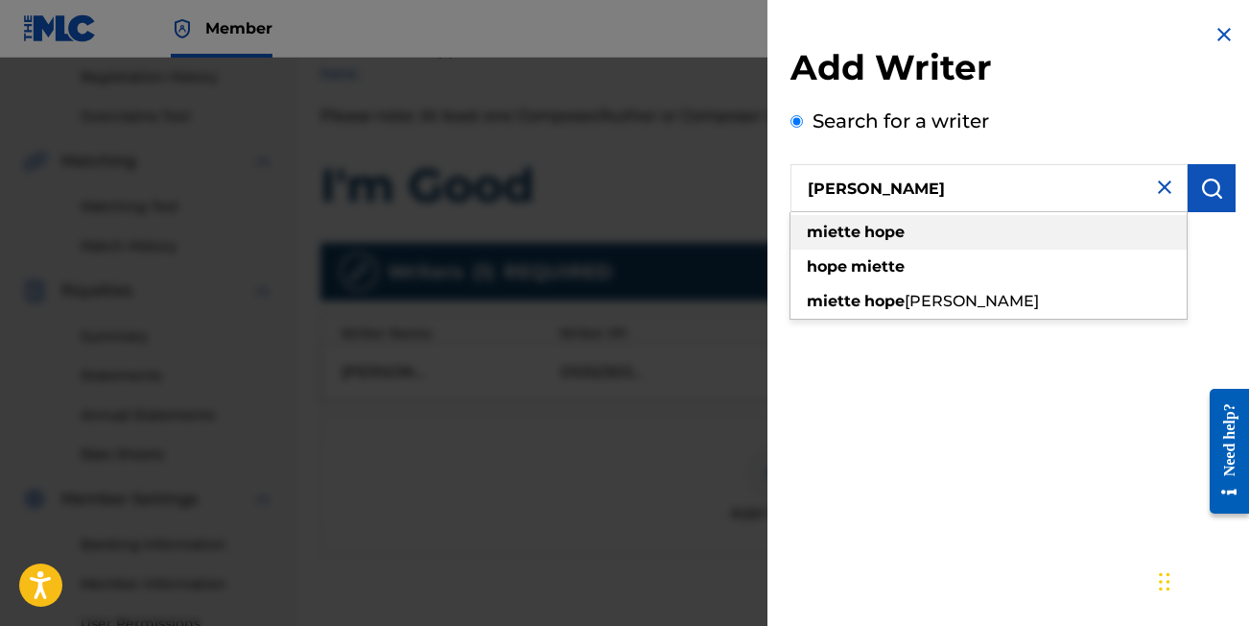
click at [879, 229] on strong "hope" at bounding box center [885, 232] width 40 height 18
type input "[PERSON_NAME]"
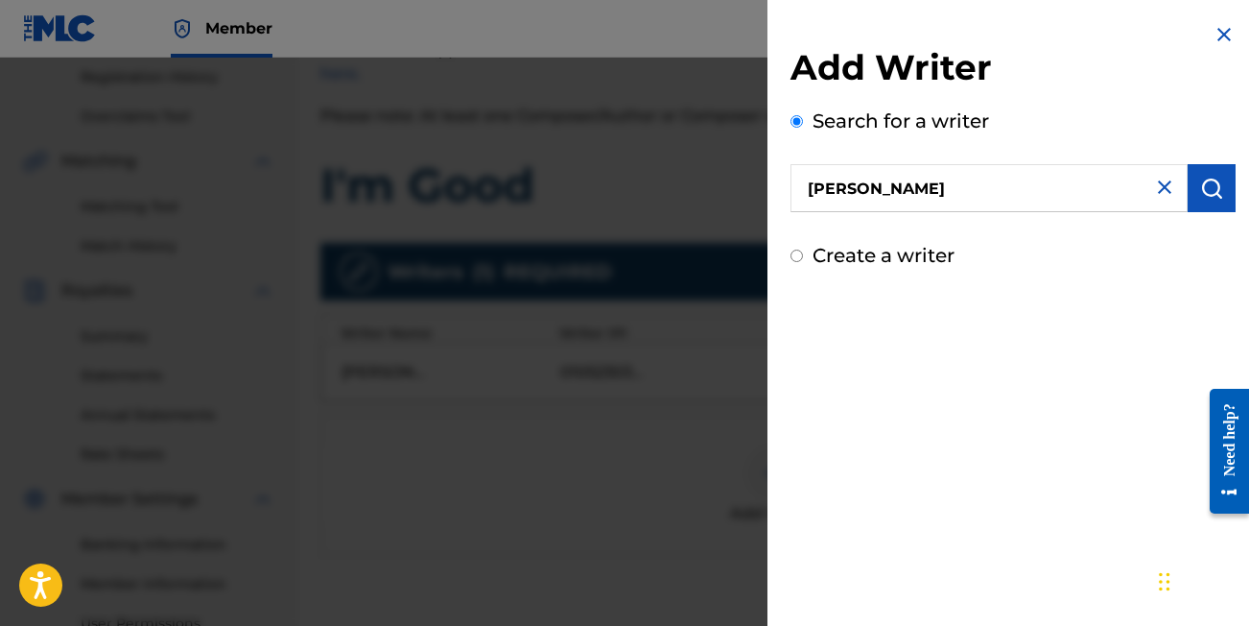
click at [1211, 207] on button "submit" at bounding box center [1212, 188] width 48 height 48
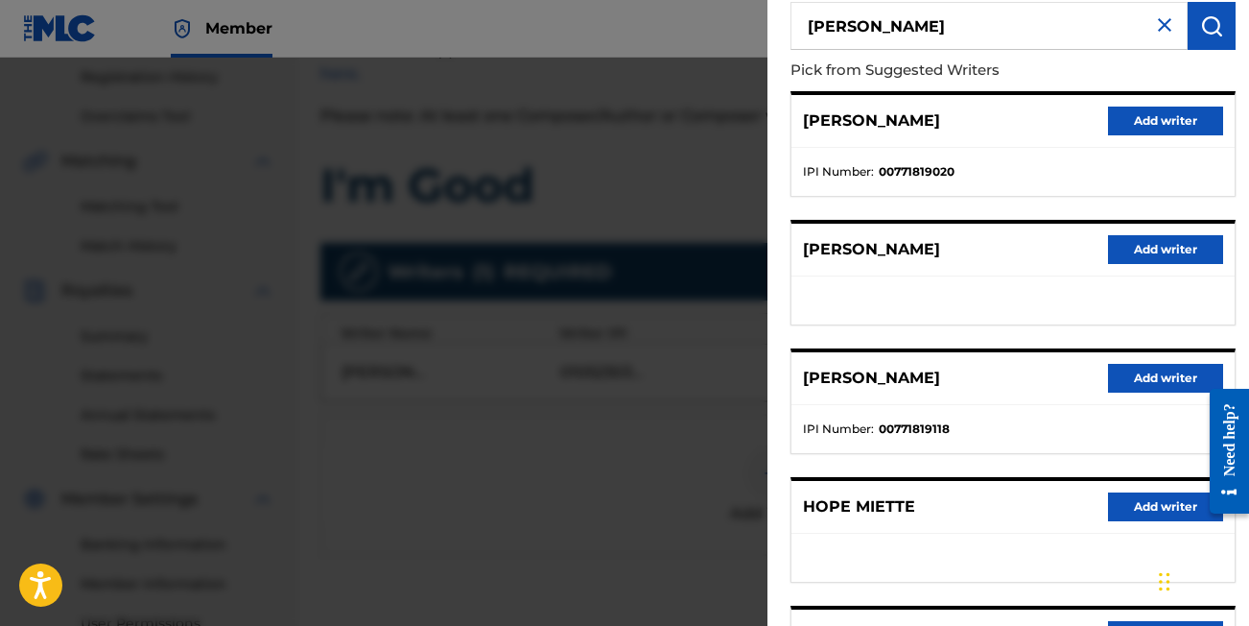
scroll to position [123, 0]
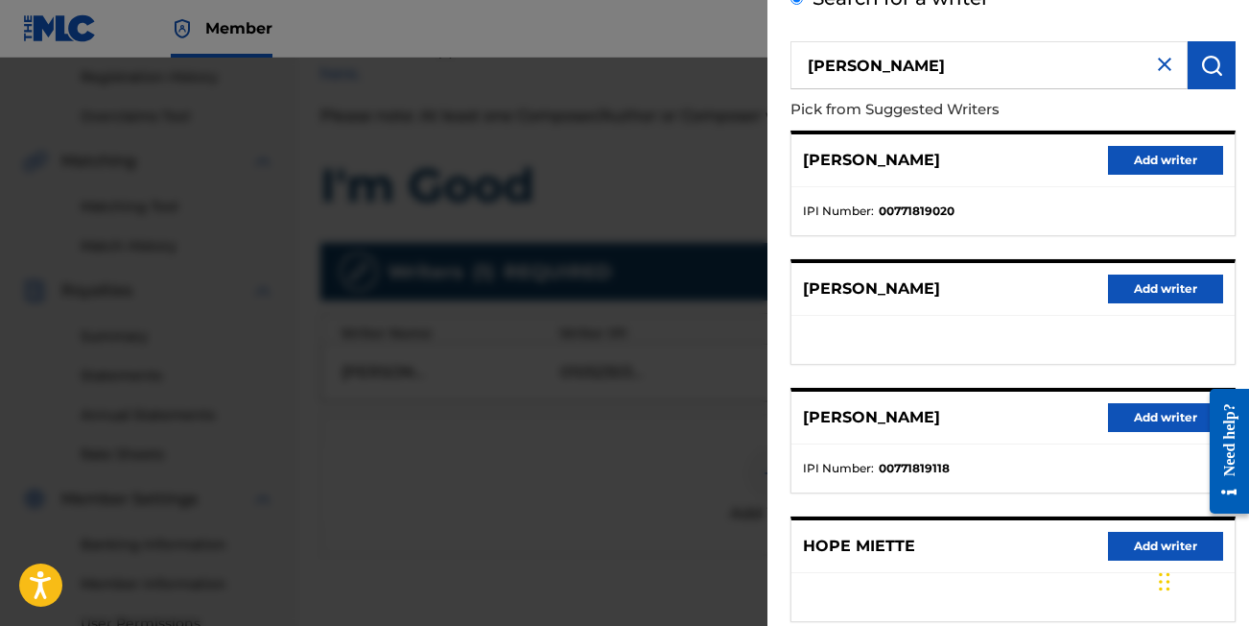
click at [1130, 159] on button "Add writer" at bounding box center [1165, 160] width 115 height 29
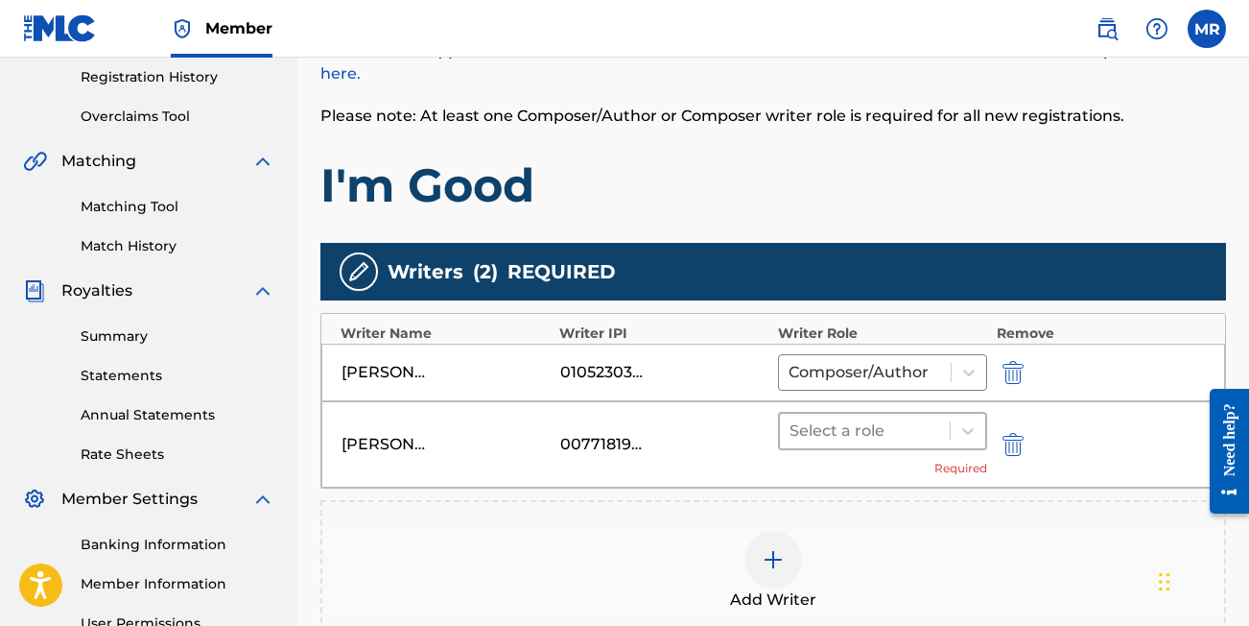
click at [881, 424] on div at bounding box center [865, 430] width 151 height 27
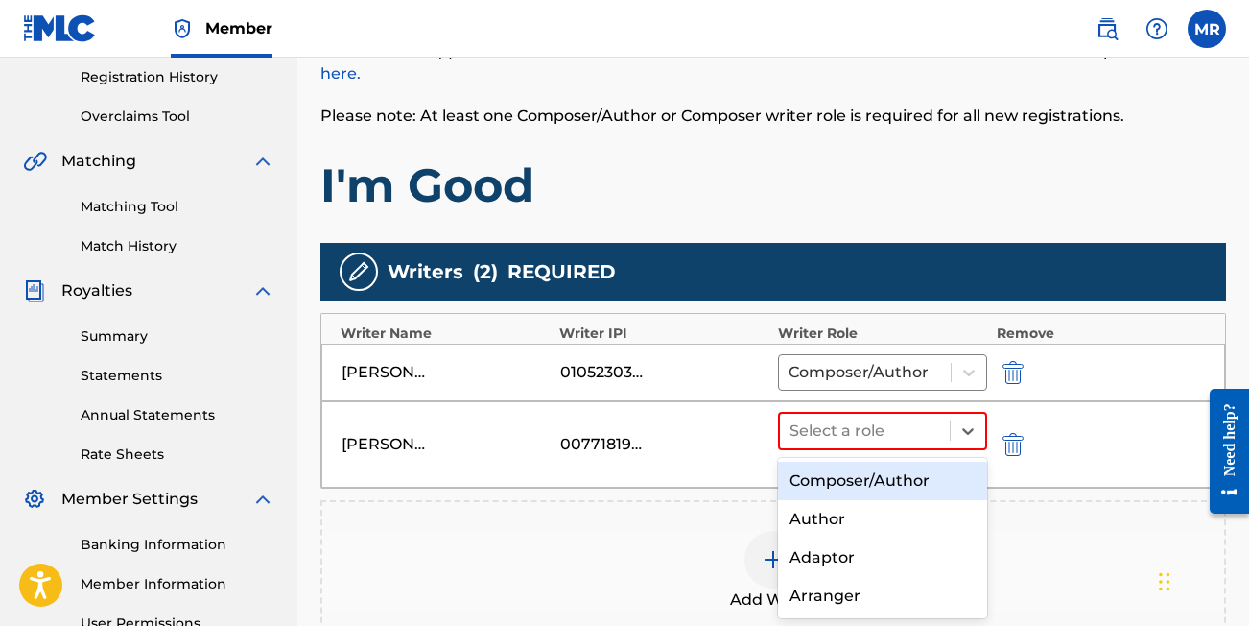
click at [844, 478] on div "Composer/Author" at bounding box center [882, 481] width 209 height 38
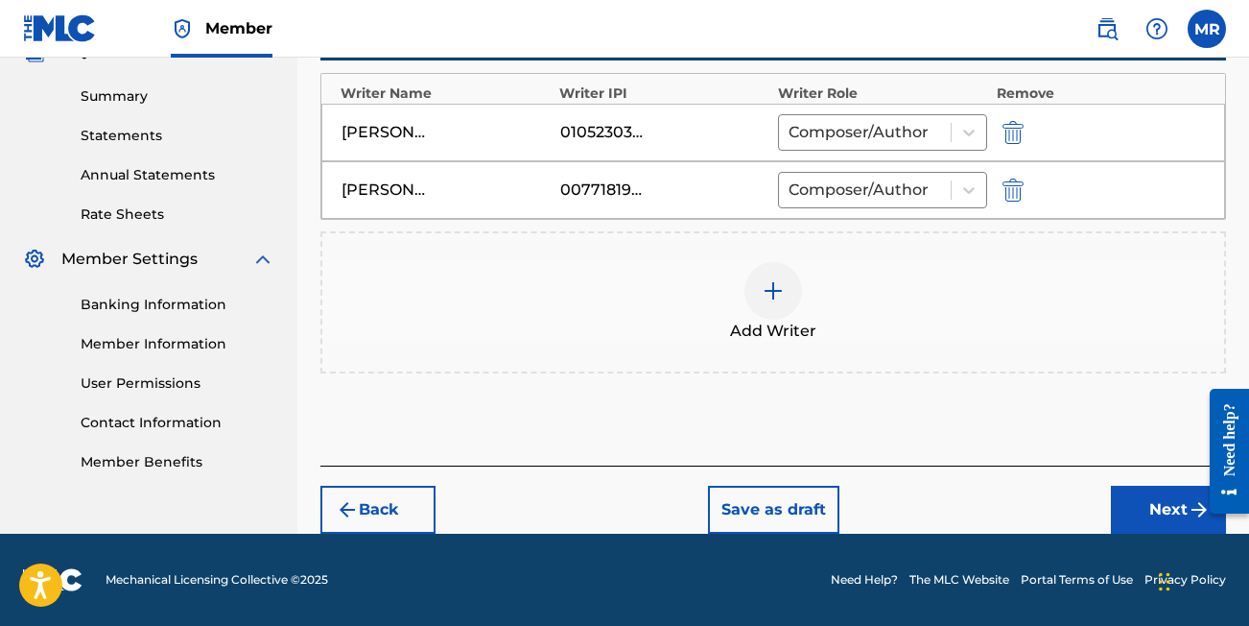
click at [1173, 506] on button "Next" at bounding box center [1168, 510] width 115 height 48
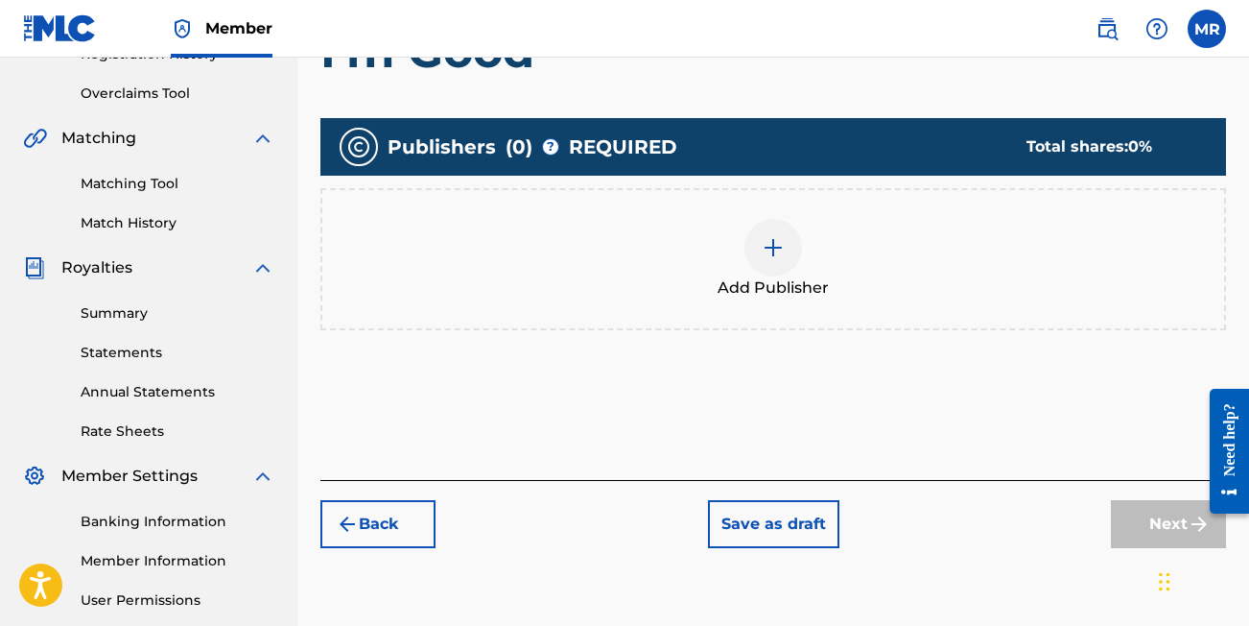
scroll to position [368, 0]
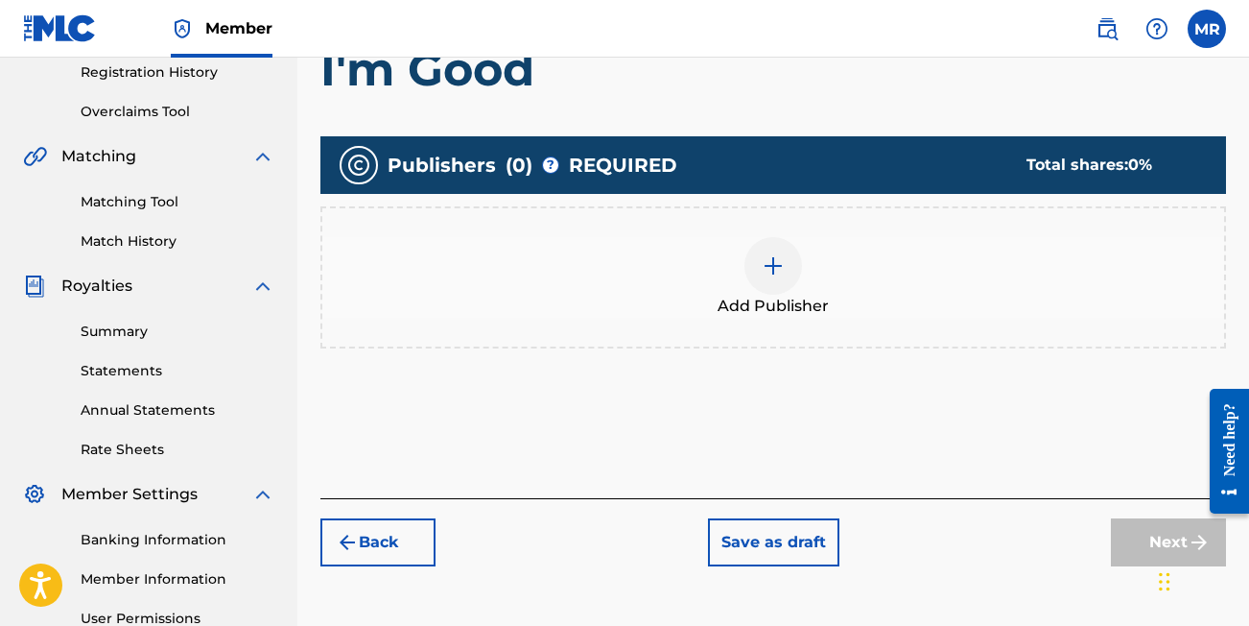
click at [764, 264] on img at bounding box center [773, 265] width 23 height 23
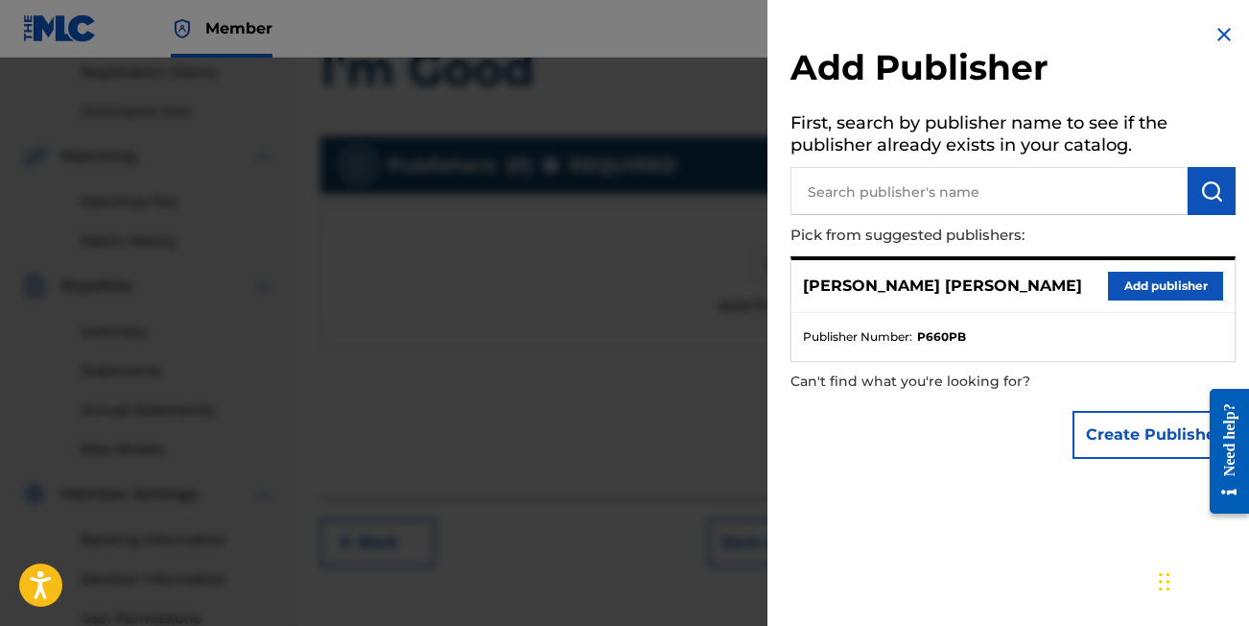
click at [1134, 282] on button "Add publisher" at bounding box center [1165, 286] width 115 height 29
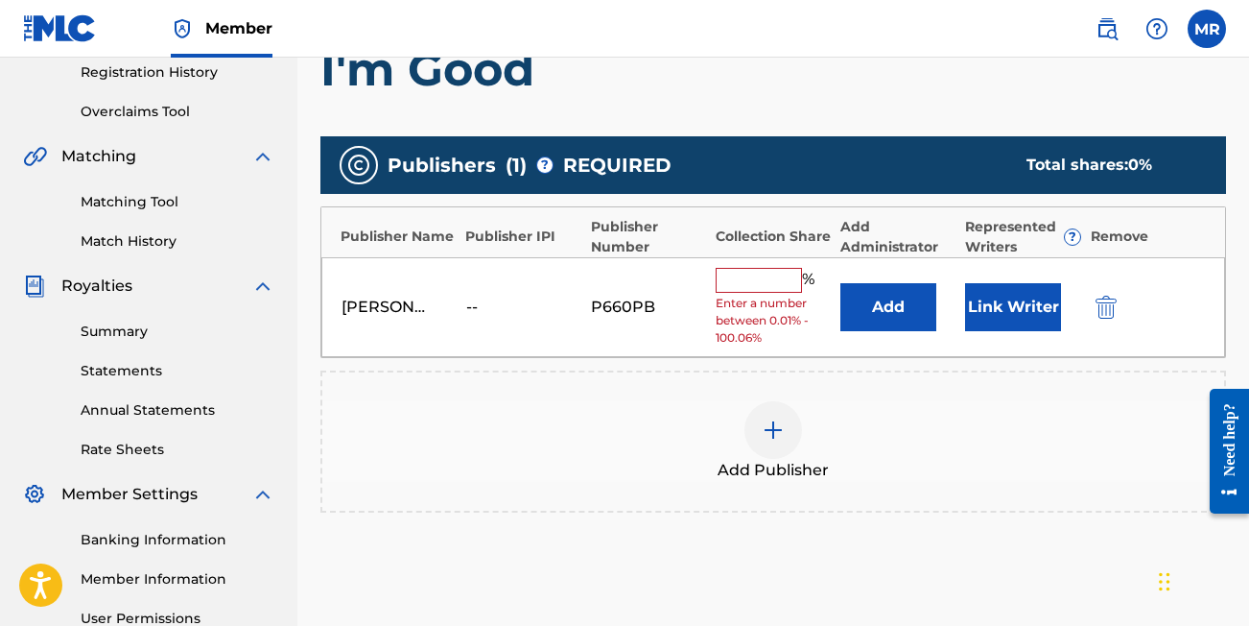
click at [751, 280] on input "text" at bounding box center [759, 280] width 86 height 25
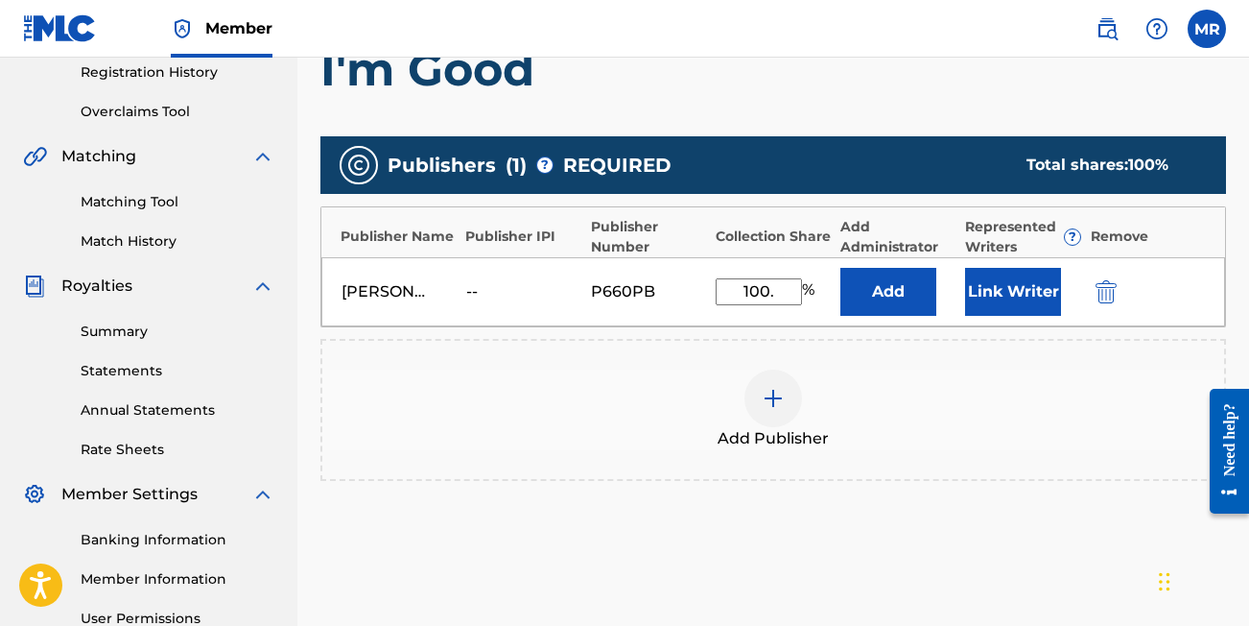
type input "100."
click at [844, 316] on div "[PERSON_NAME] [PERSON_NAME] -- P660PB 100. % Add Link Writer" at bounding box center [773, 291] width 904 height 69
click at [1026, 298] on button "Link Writer" at bounding box center [1013, 292] width 96 height 48
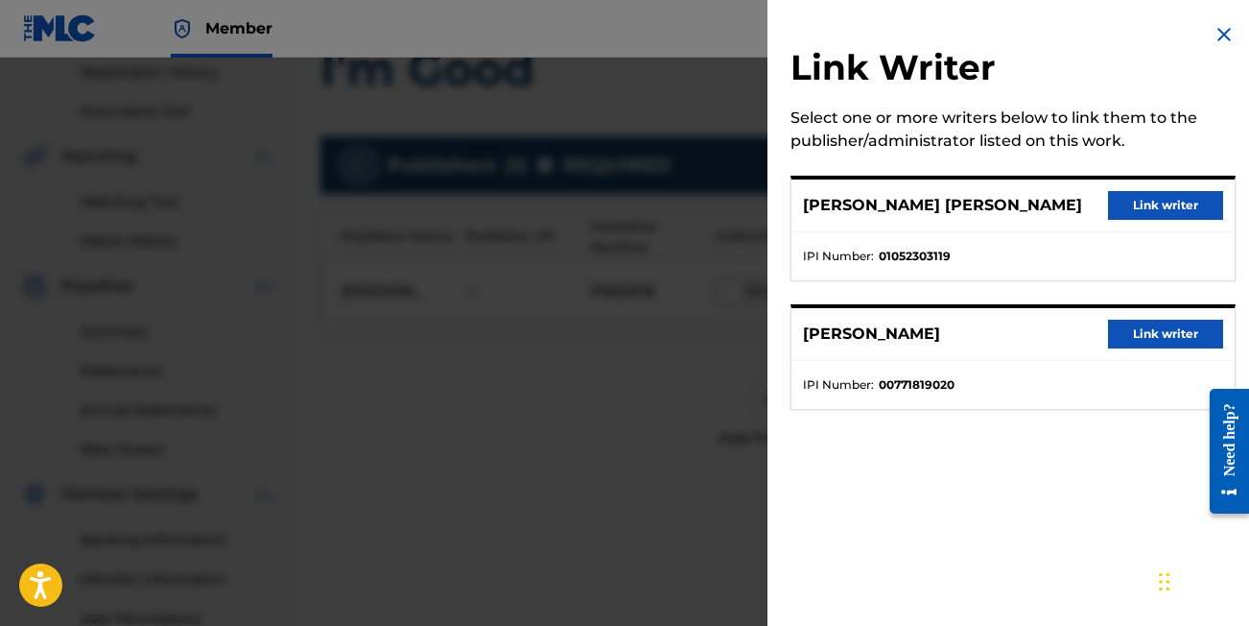
click at [1171, 206] on button "Link writer" at bounding box center [1165, 205] width 115 height 29
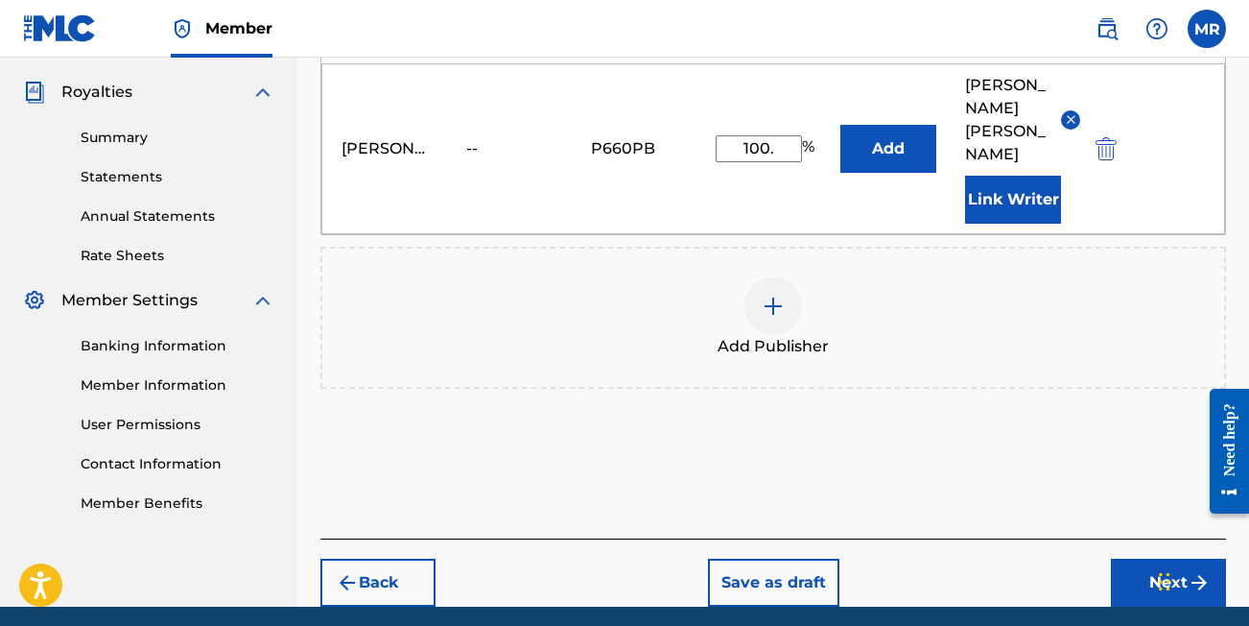
scroll to position [576, 0]
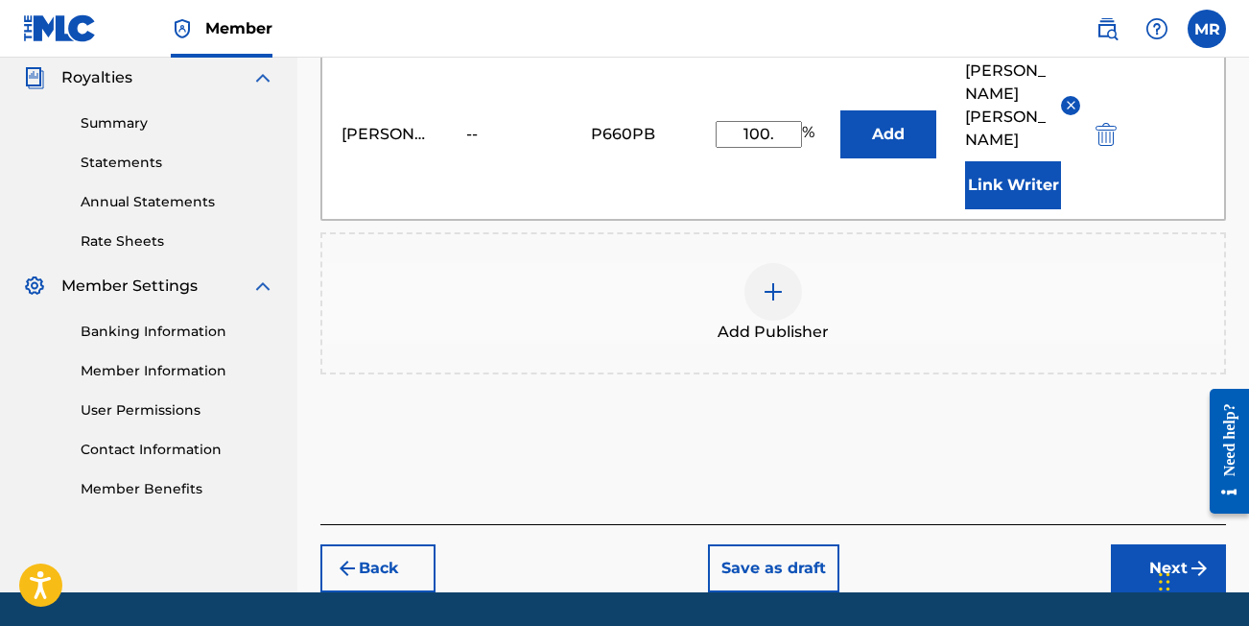
click at [1144, 550] on button "Next" at bounding box center [1168, 568] width 115 height 48
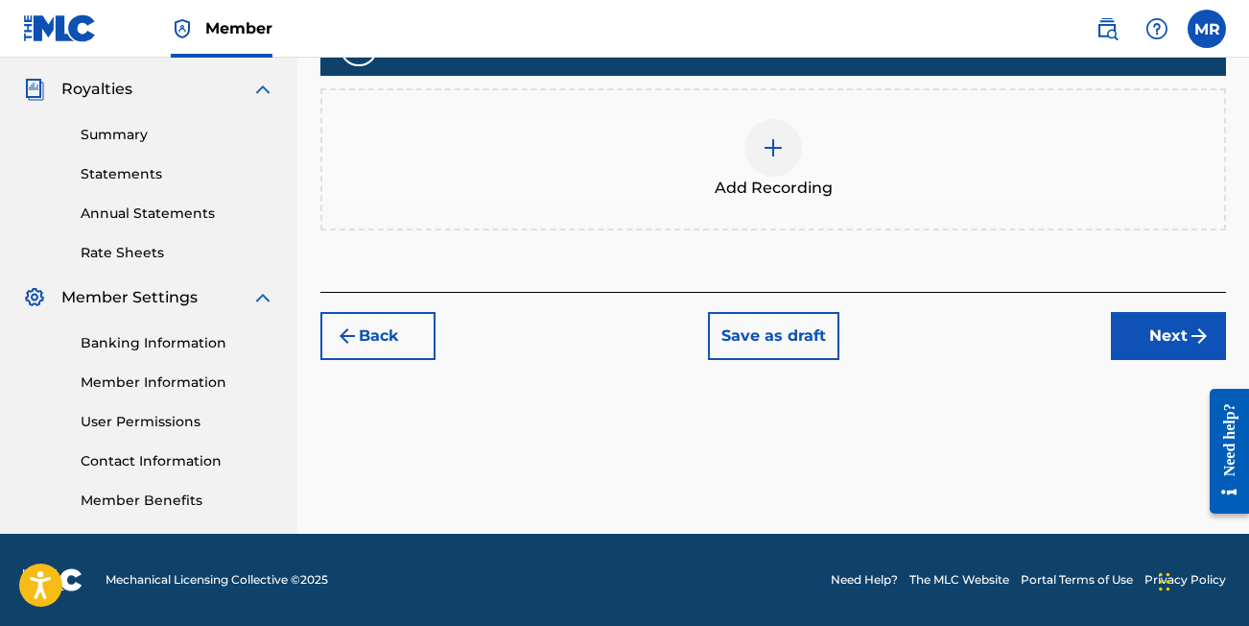
scroll to position [564, 0]
click at [754, 153] on div at bounding box center [774, 148] width 58 height 58
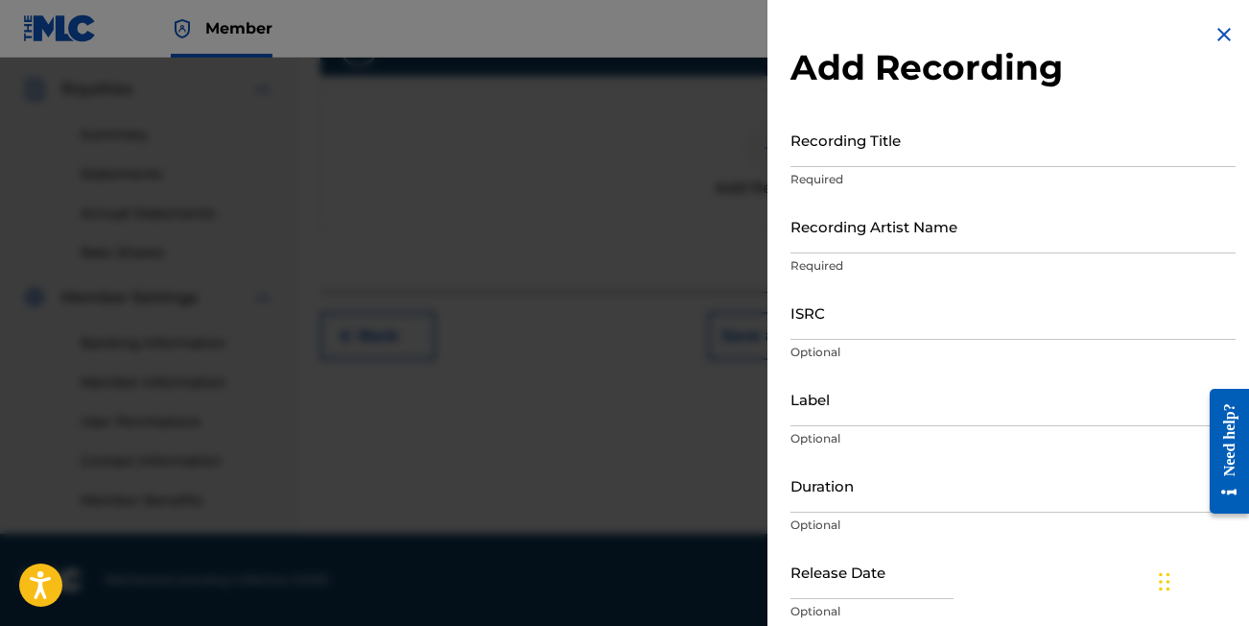
click at [850, 150] on input "Recording Title" at bounding box center [1013, 139] width 445 height 55
type input "M"
type input "I'm Good"
click at [829, 226] on input "Recording Artist Name" at bounding box center [1013, 226] width 445 height 55
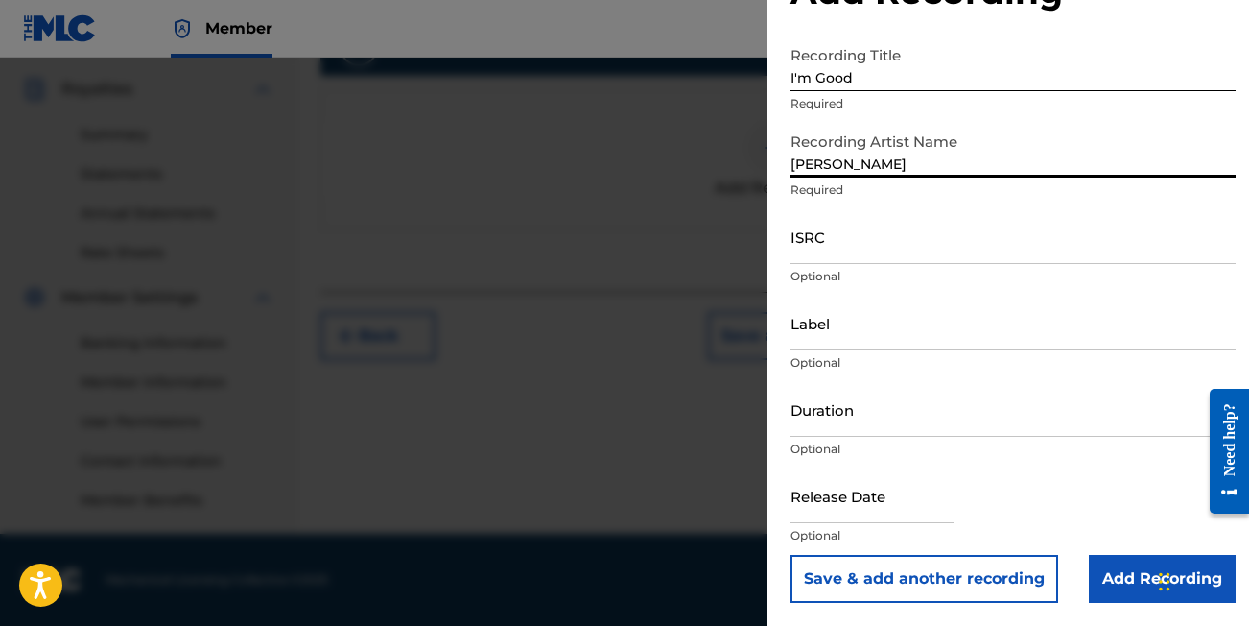
scroll to position [76, 0]
type input "[PERSON_NAME]"
click at [1118, 576] on input "Add Recording" at bounding box center [1162, 579] width 147 height 48
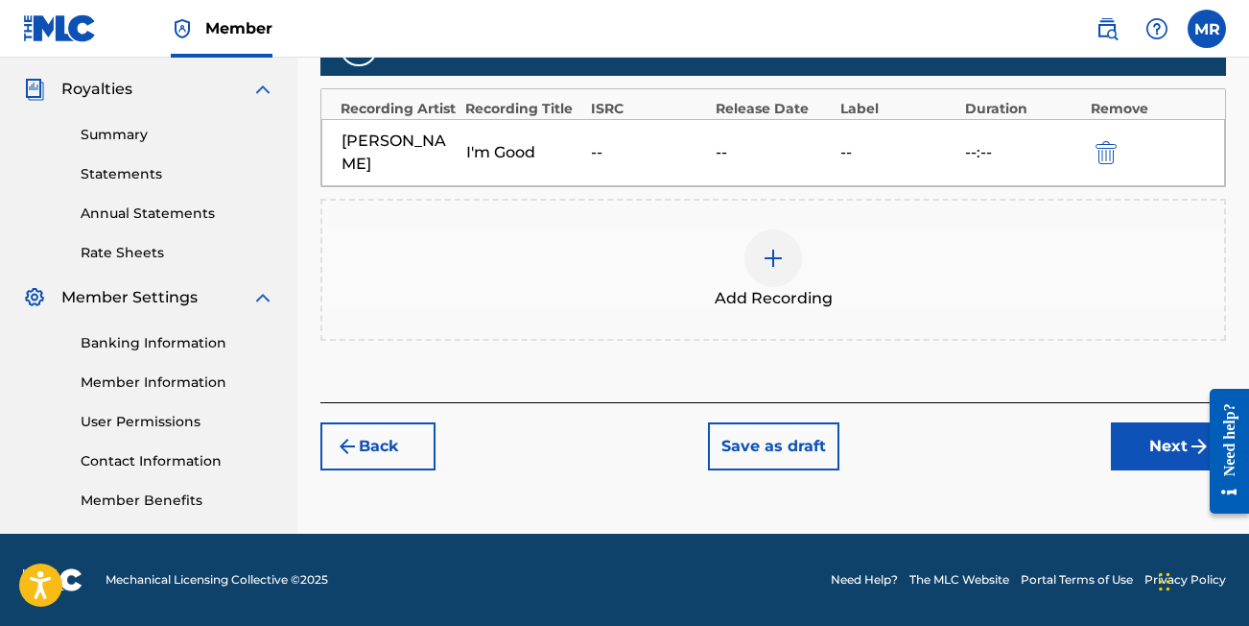
click at [1149, 450] on button "Next" at bounding box center [1168, 446] width 115 height 48
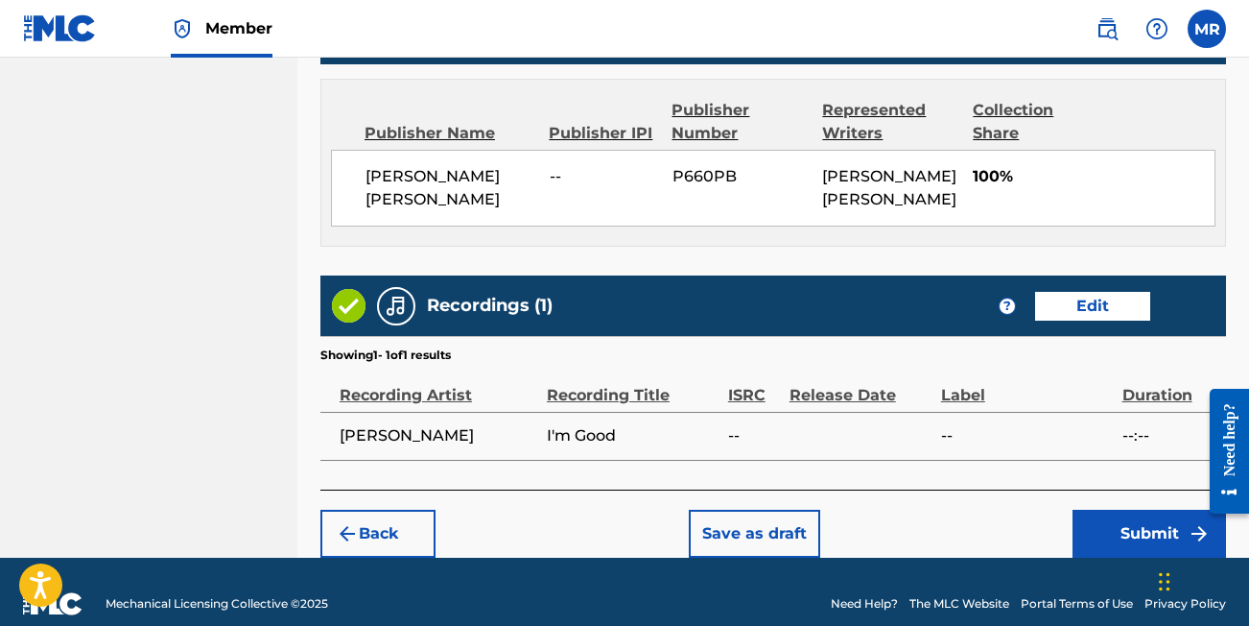
scroll to position [1056, 0]
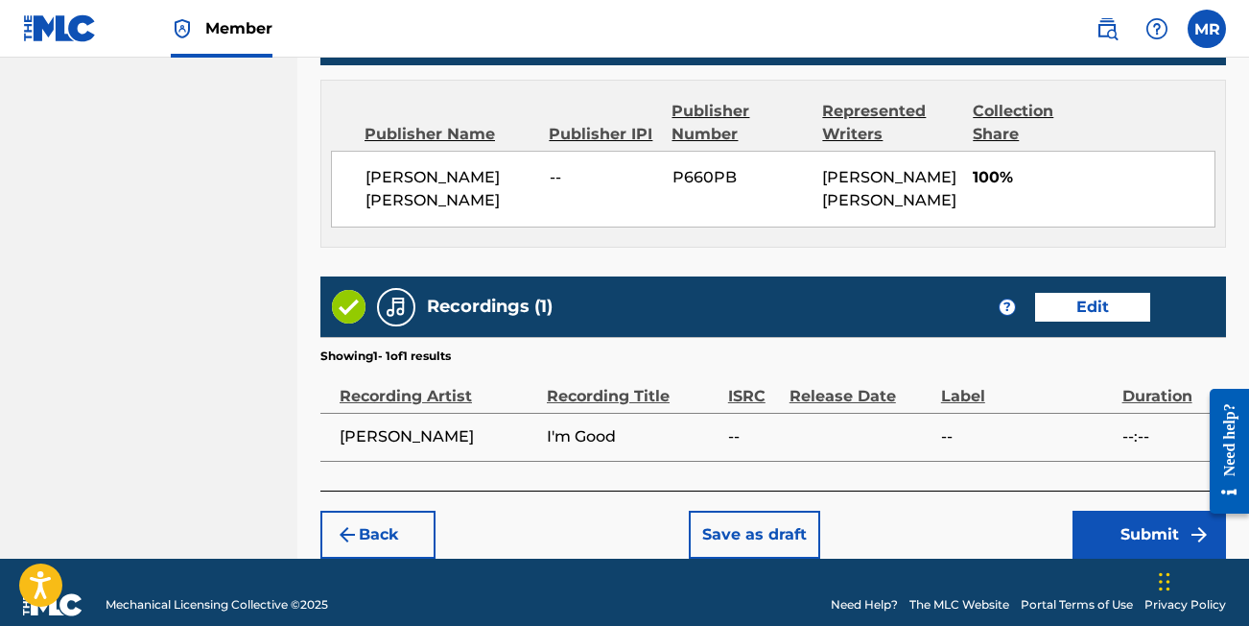
click at [1145, 512] on button "Submit" at bounding box center [1150, 535] width 154 height 48
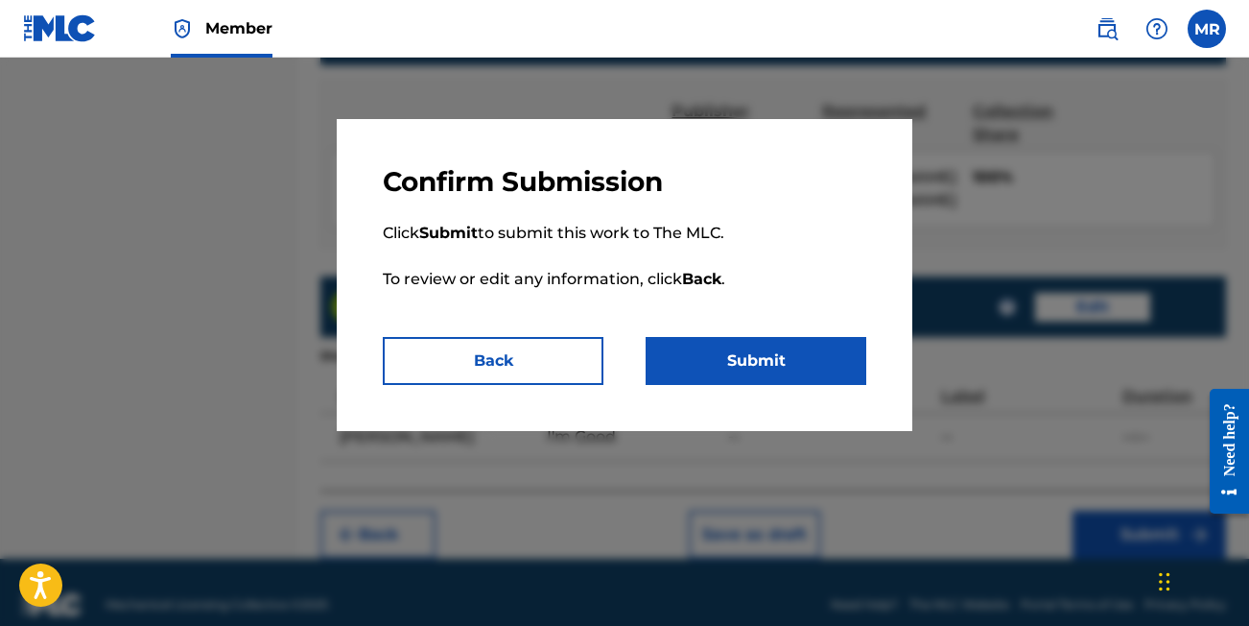
click at [696, 364] on button "Submit" at bounding box center [756, 361] width 221 height 48
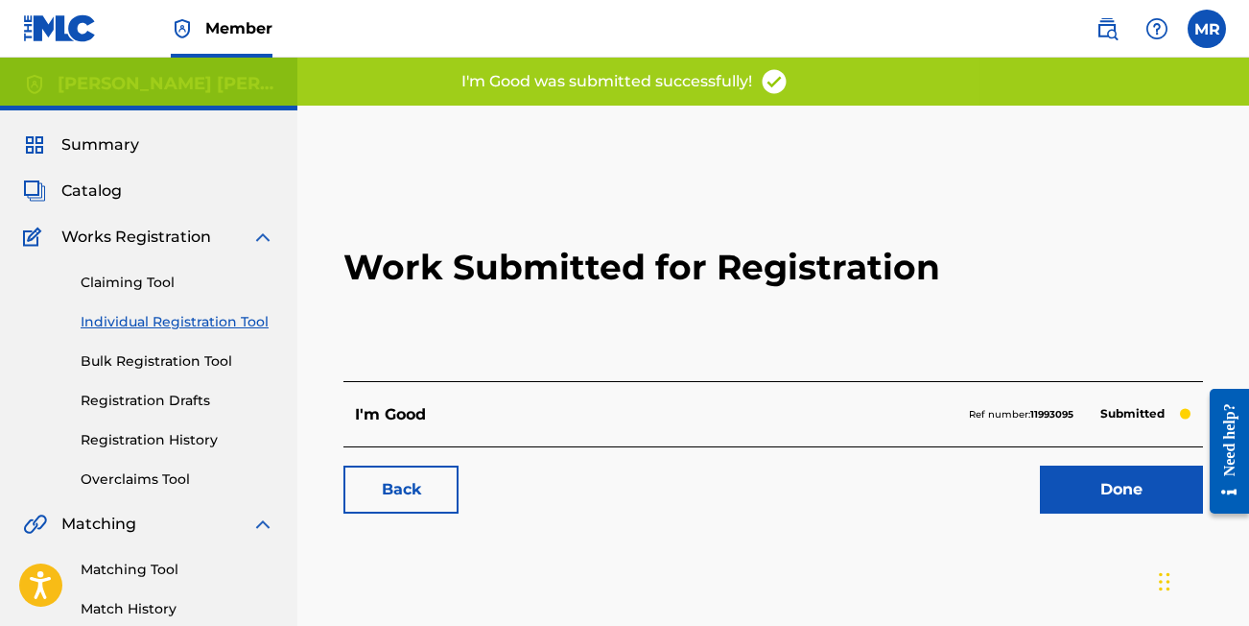
click at [1112, 496] on link "Done" at bounding box center [1121, 489] width 163 height 48
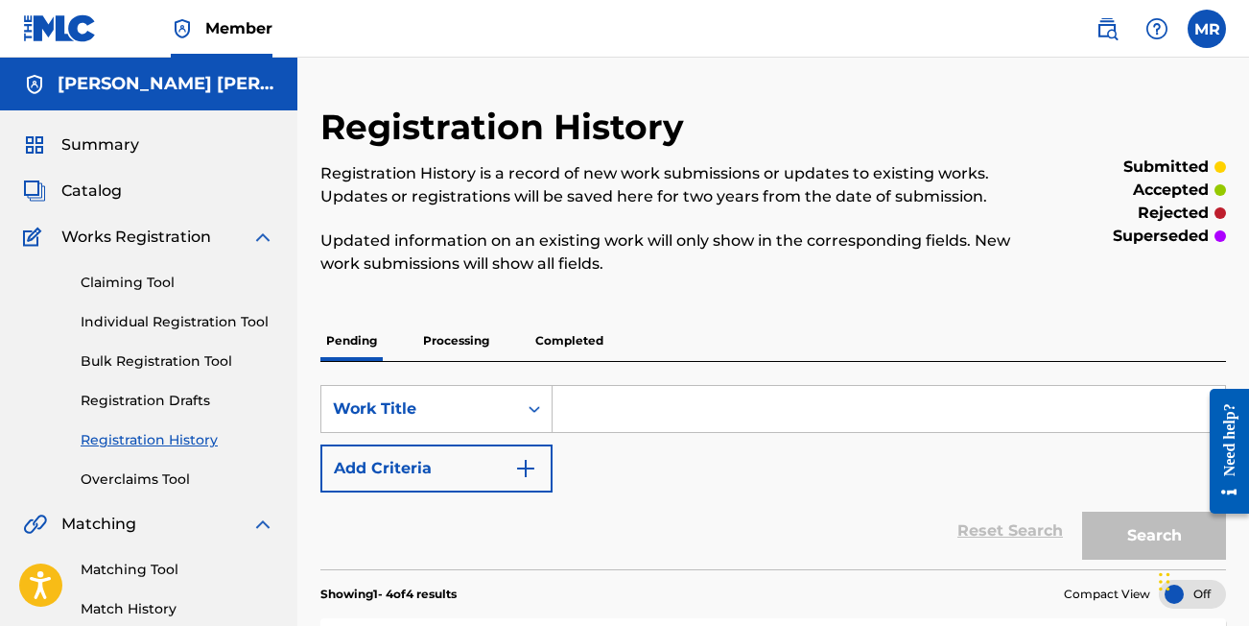
scroll to position [21, 0]
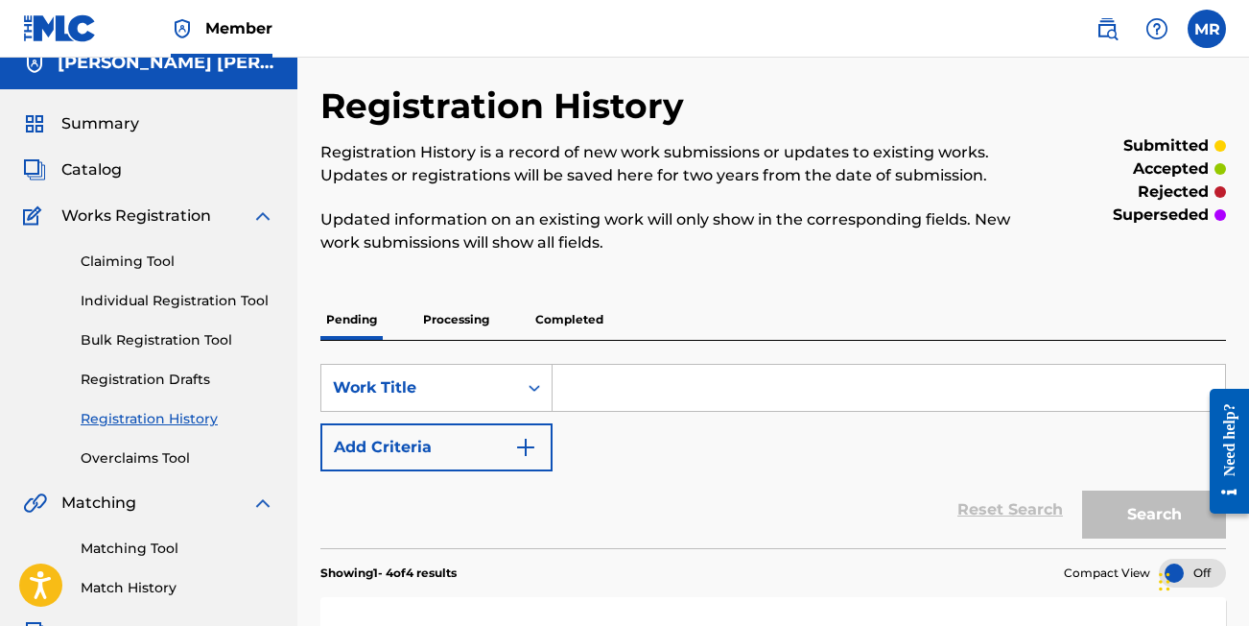
click at [663, 393] on input "Search Form" at bounding box center [889, 388] width 673 height 46
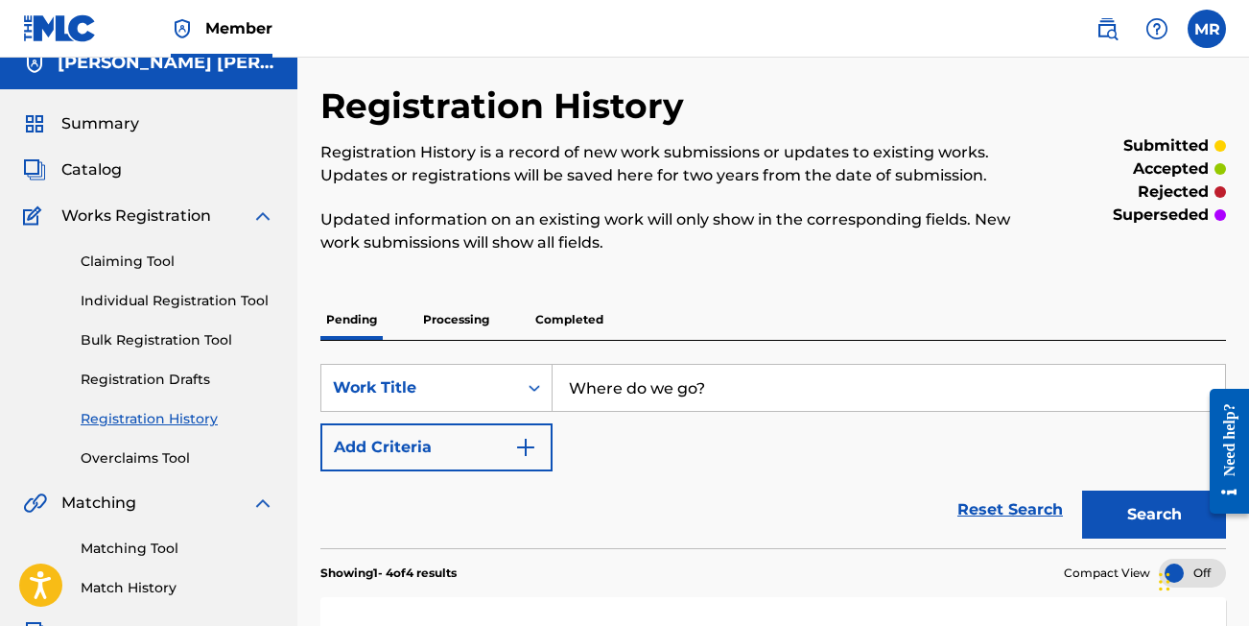
type input "Where do we go?"
click at [430, 441] on button "Add Criteria" at bounding box center [437, 447] width 232 height 48
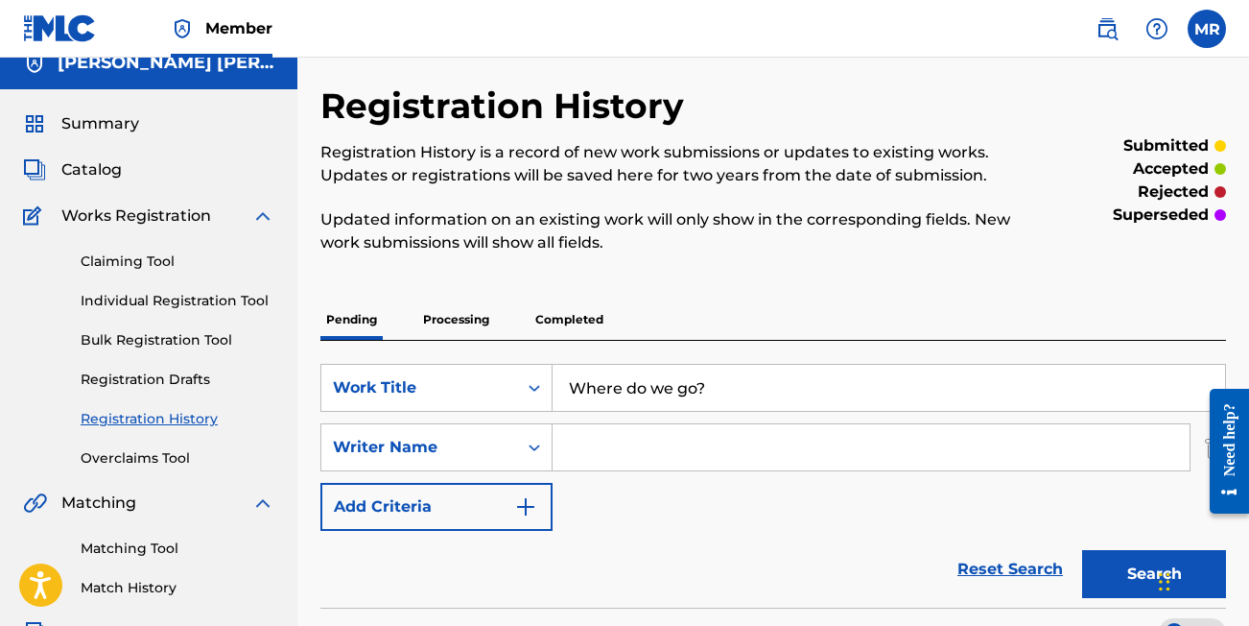
click at [631, 445] on input "Search Form" at bounding box center [871, 447] width 637 height 46
type input "[PERSON_NAME] [PERSON_NAME]"
click at [1106, 564] on button "Search" at bounding box center [1154, 574] width 144 height 48
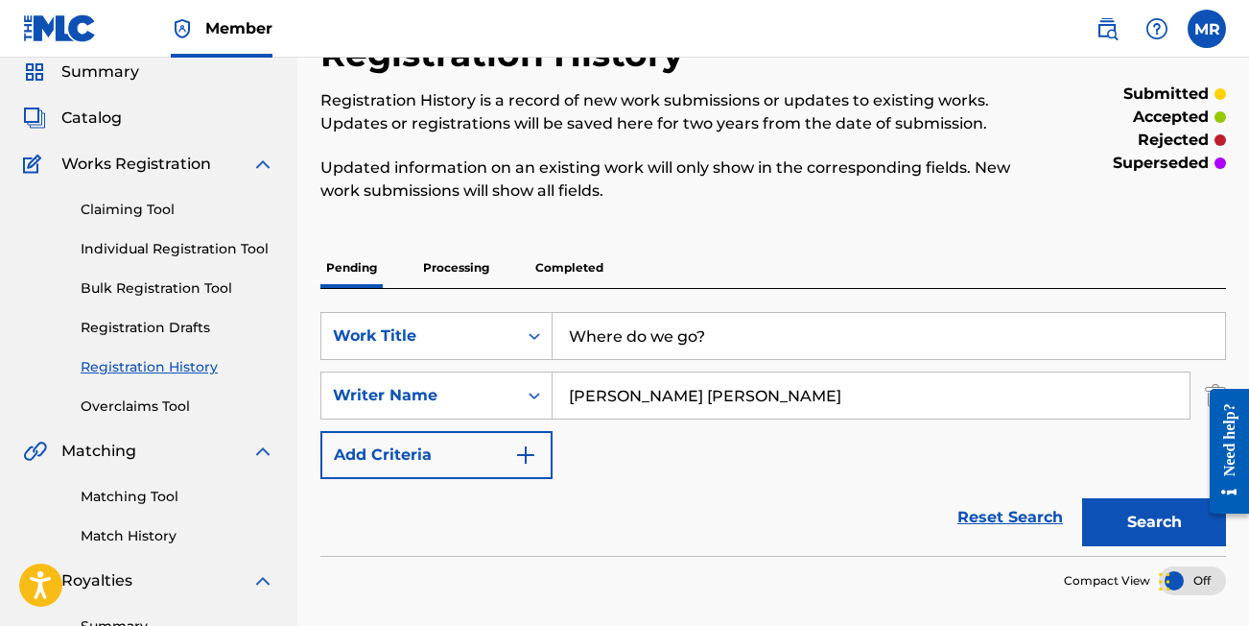
scroll to position [24, 0]
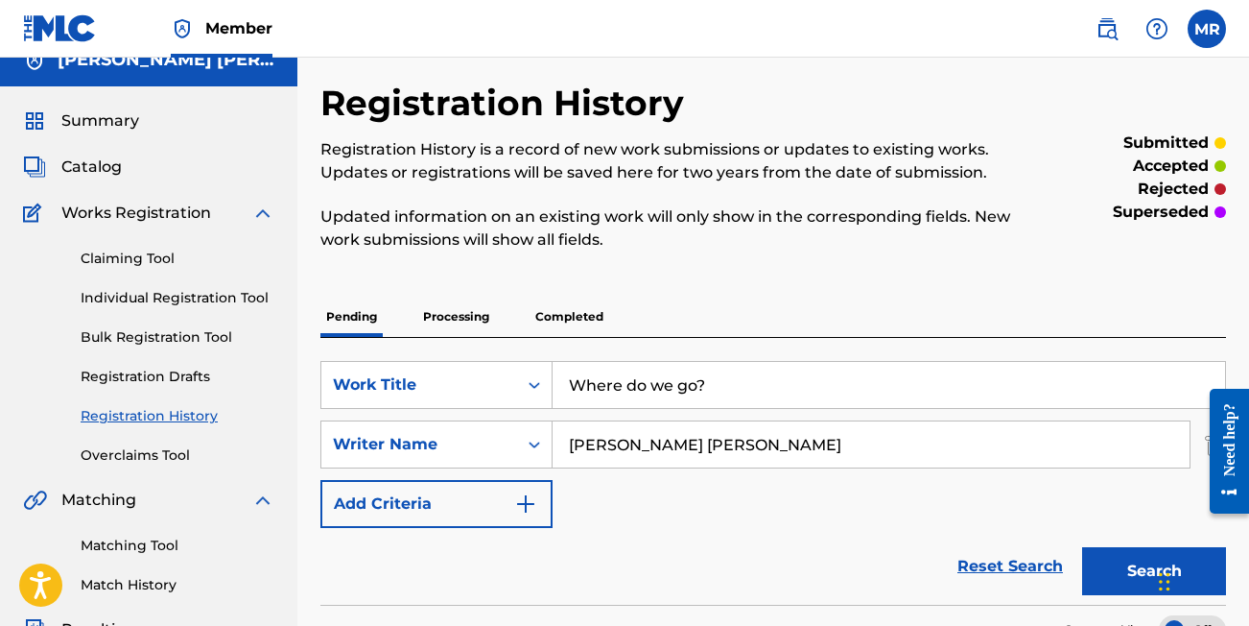
click at [156, 293] on link "Individual Registration Tool" at bounding box center [178, 298] width 194 height 20
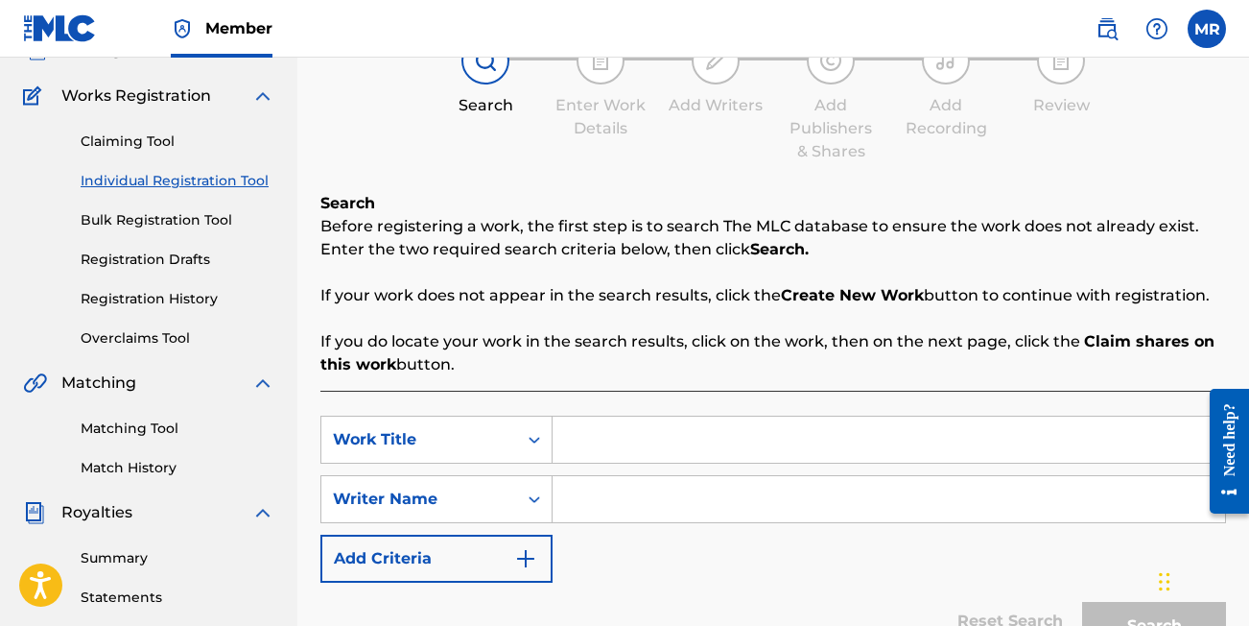
scroll to position [158, 0]
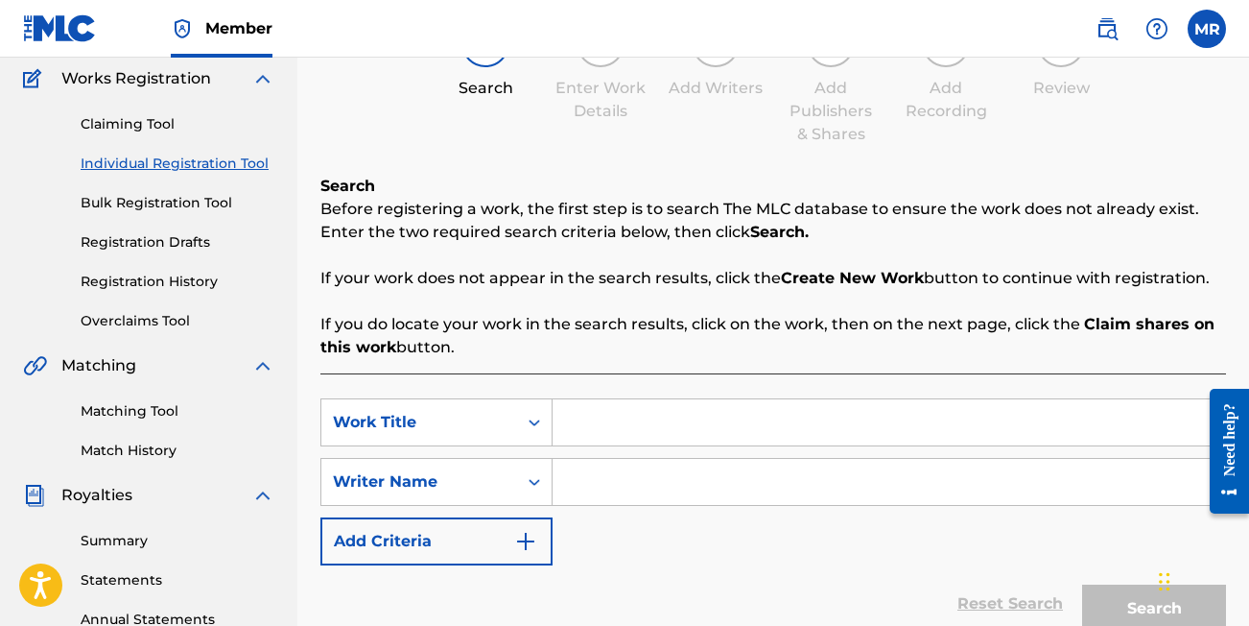
click at [618, 421] on input "Search Form" at bounding box center [889, 422] width 673 height 46
click at [719, 2] on nav "Member MR [PERSON_NAME] [EMAIL_ADDRESS][DOMAIN_NAME] Notification Preferences P…" at bounding box center [624, 29] width 1249 height 58
click at [607, 432] on input "Search Form" at bounding box center [889, 422] width 673 height 46
type input "Where do we go?"
click at [612, 492] on input "Search Form" at bounding box center [889, 482] width 673 height 46
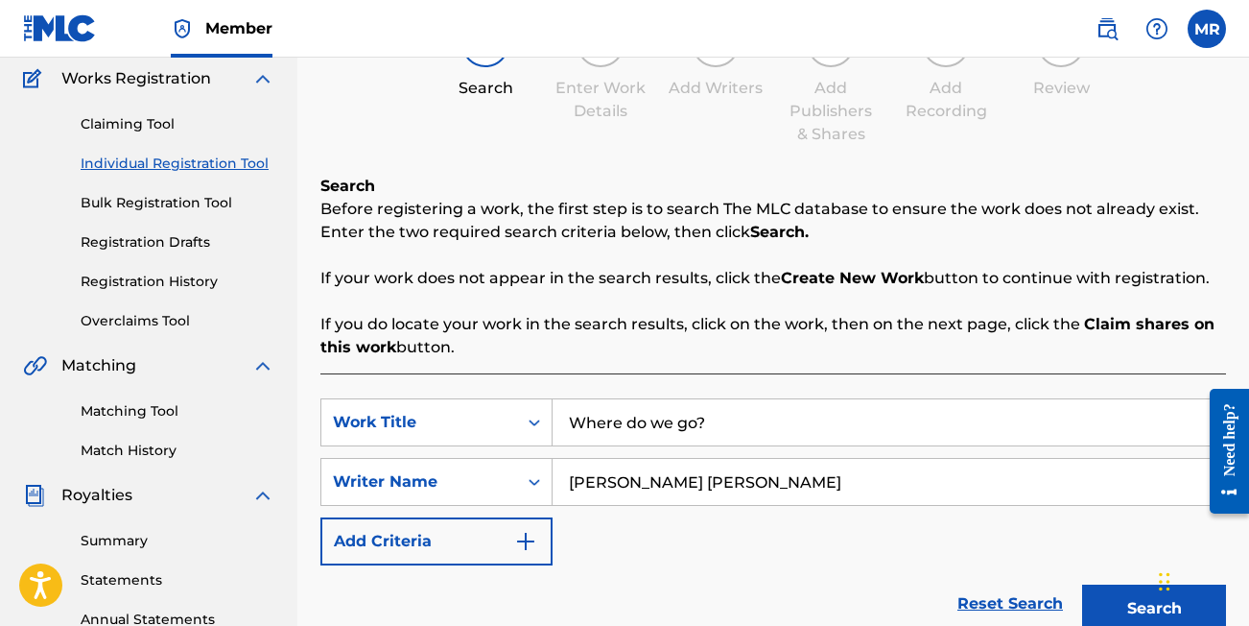
type input "[PERSON_NAME] [PERSON_NAME]"
click at [1123, 598] on button "Search" at bounding box center [1154, 608] width 144 height 48
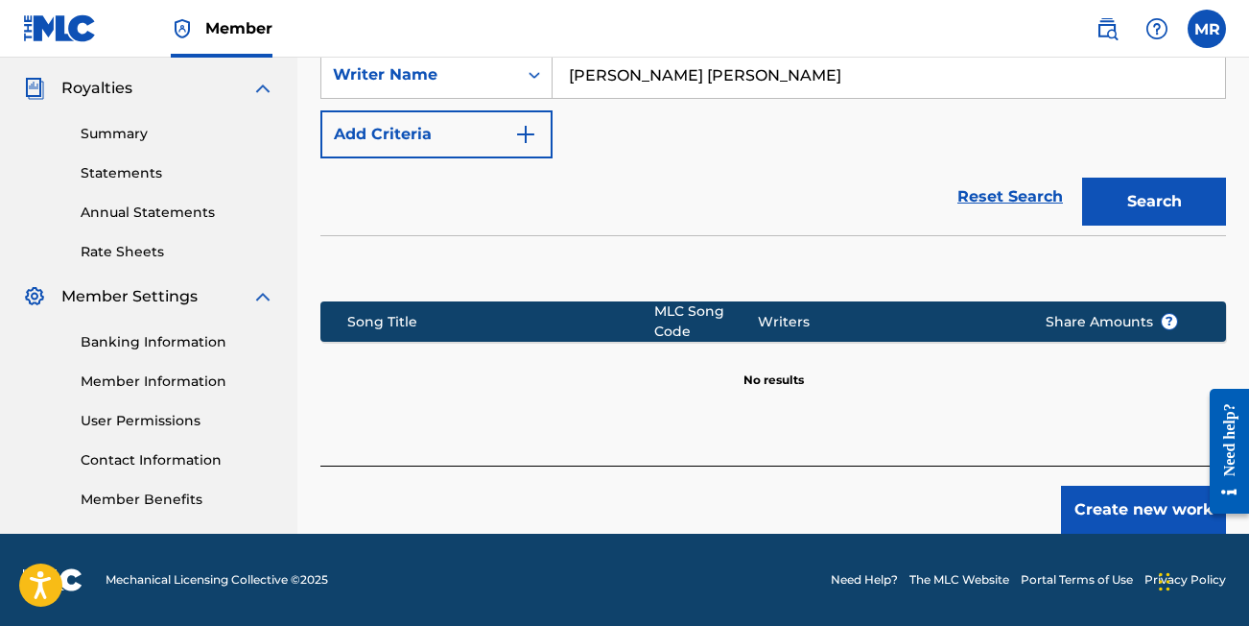
scroll to position [565, 0]
click at [1118, 502] on button "Create new work" at bounding box center [1143, 510] width 165 height 48
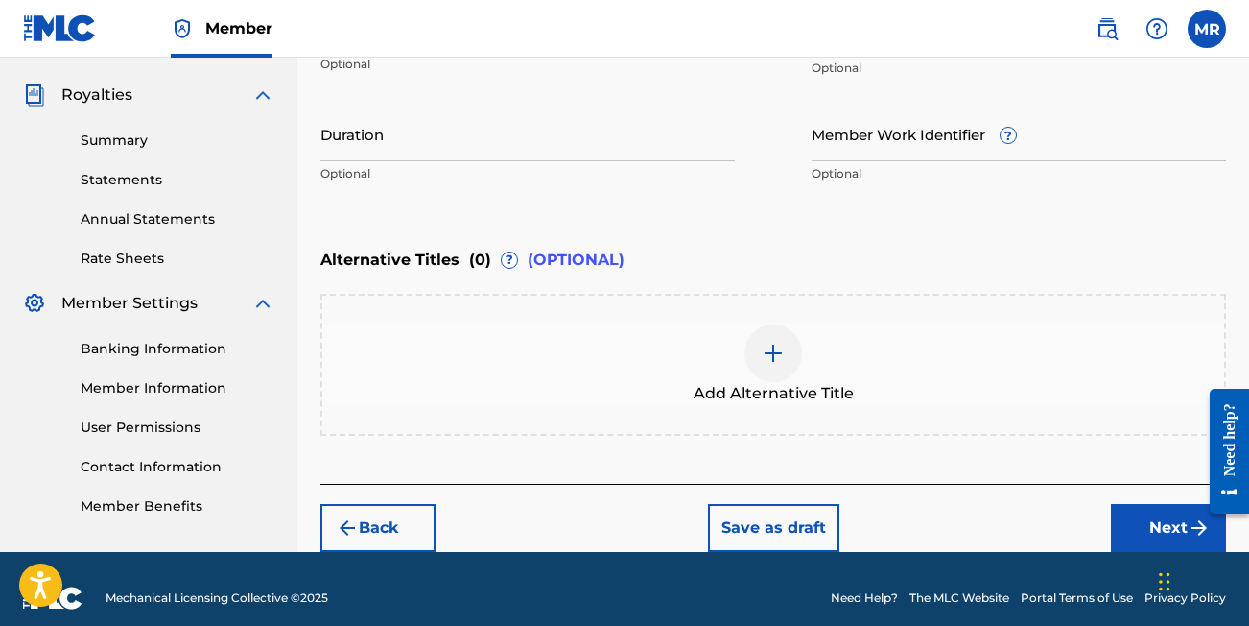
scroll to position [572, 1]
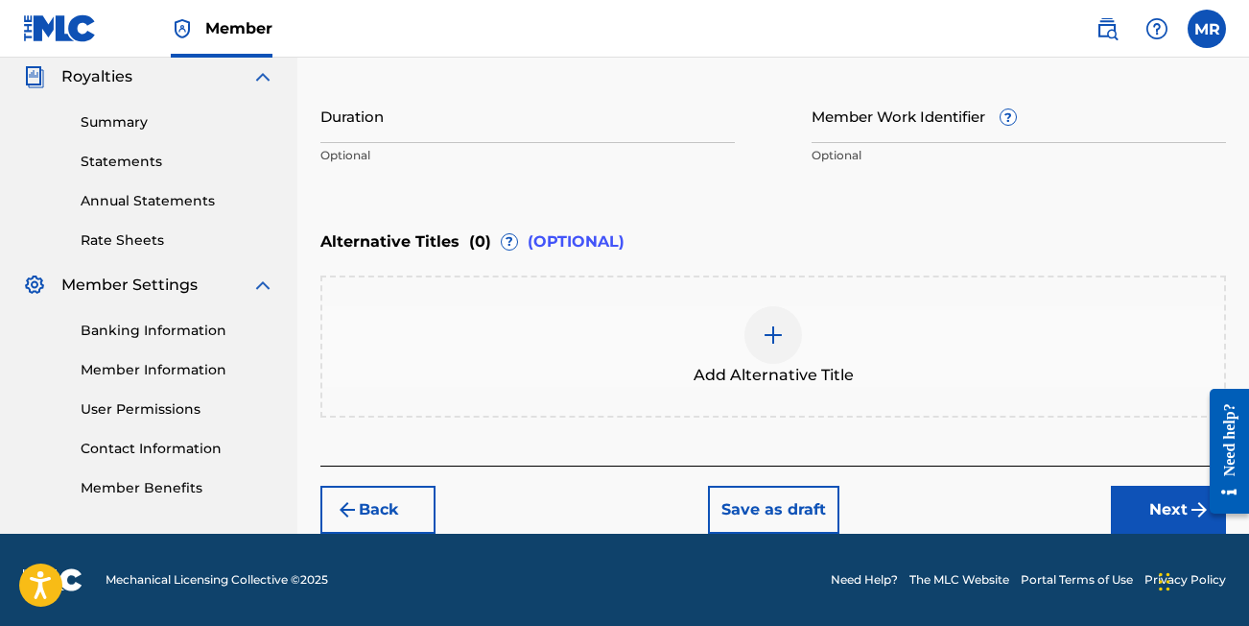
click at [1146, 511] on button "Next" at bounding box center [1168, 510] width 115 height 48
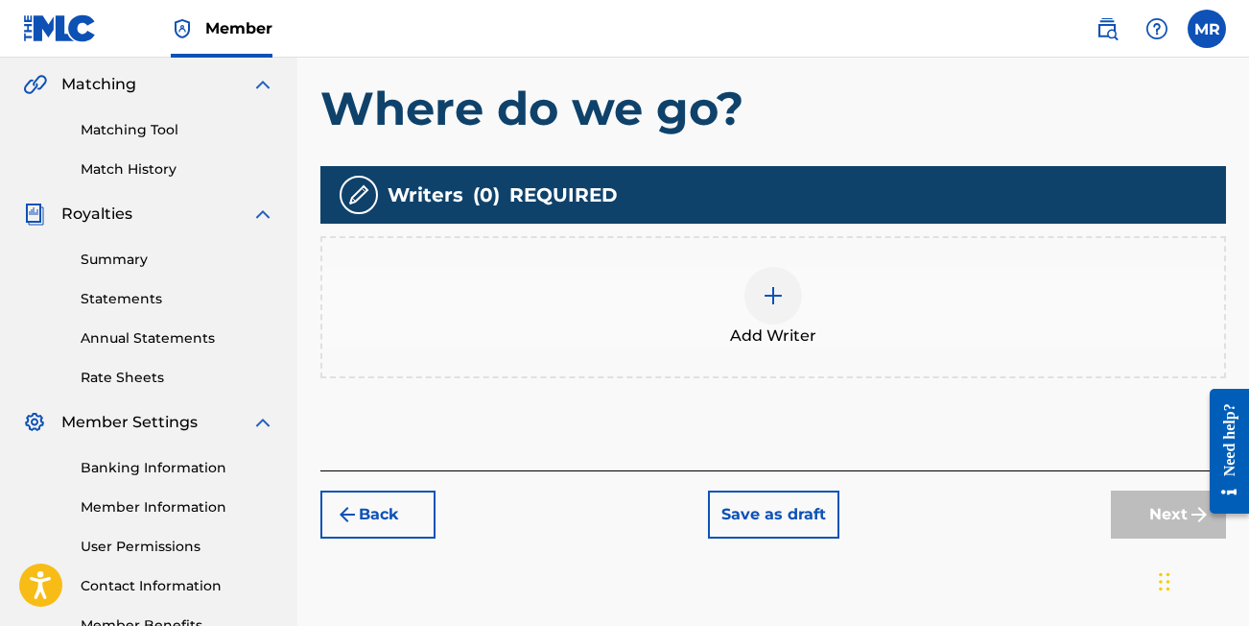
scroll to position [440, 0]
click at [775, 298] on img at bounding box center [773, 295] width 23 height 23
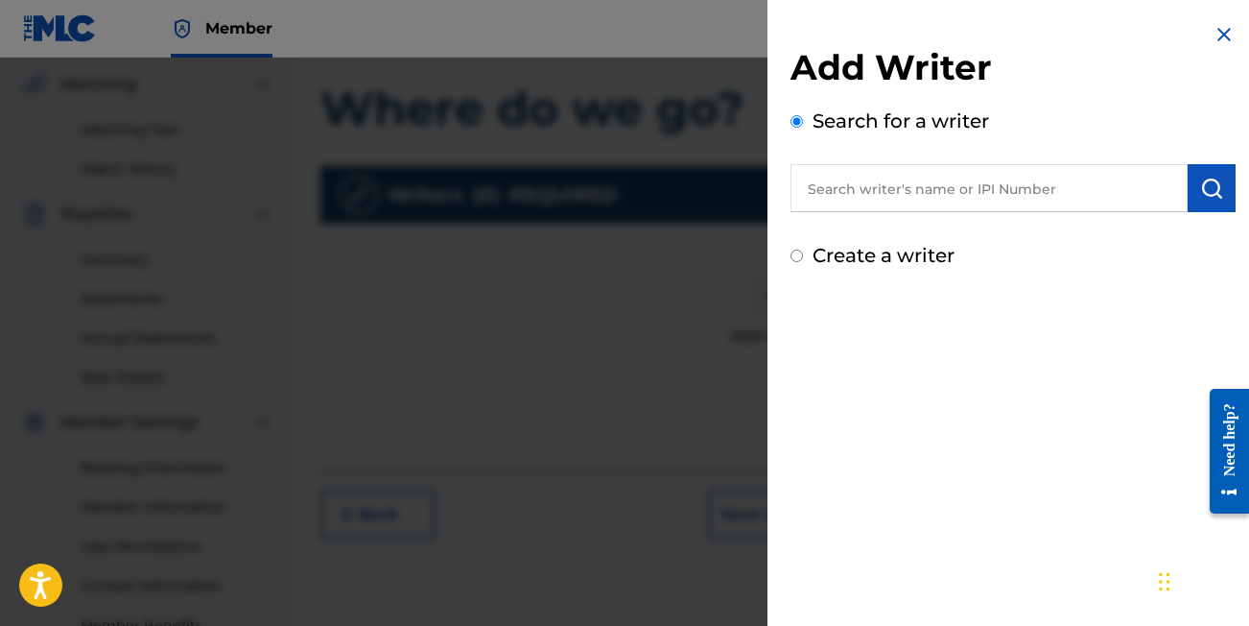
click at [903, 179] on input "text" at bounding box center [989, 188] width 397 height 48
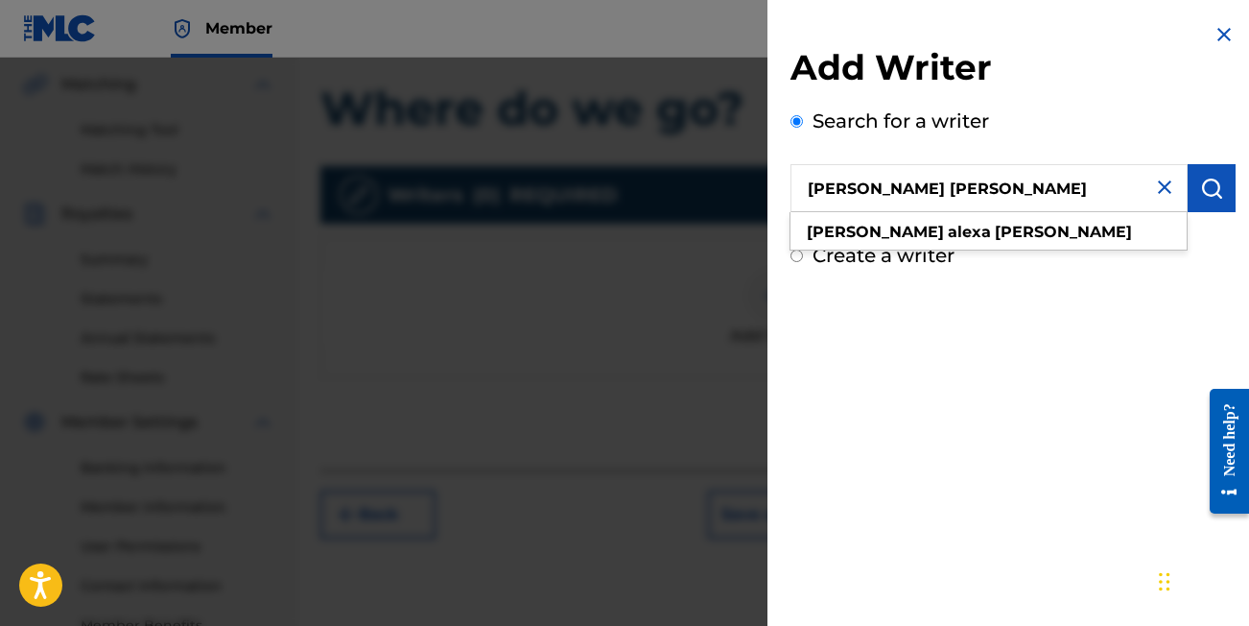
click at [906, 244] on div "[PERSON_NAME] [PERSON_NAME]" at bounding box center [989, 232] width 396 height 35
type input "[PERSON_NAME] [PERSON_NAME]"
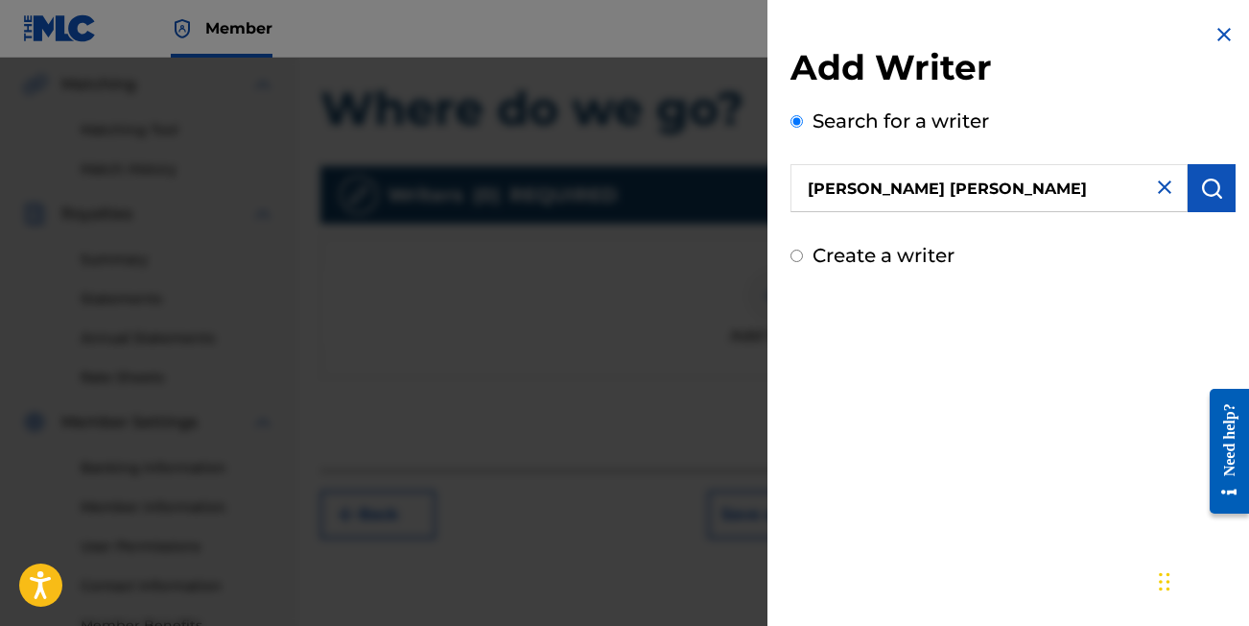
click at [1213, 187] on img "submit" at bounding box center [1212, 188] width 23 height 23
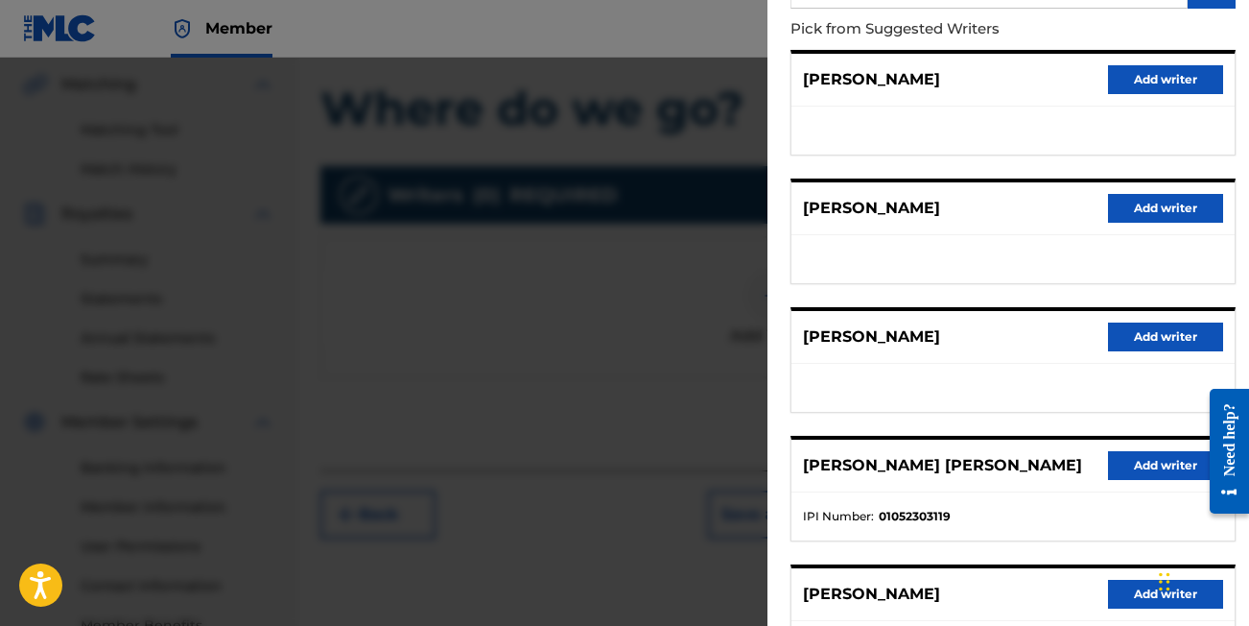
scroll to position [220, 0]
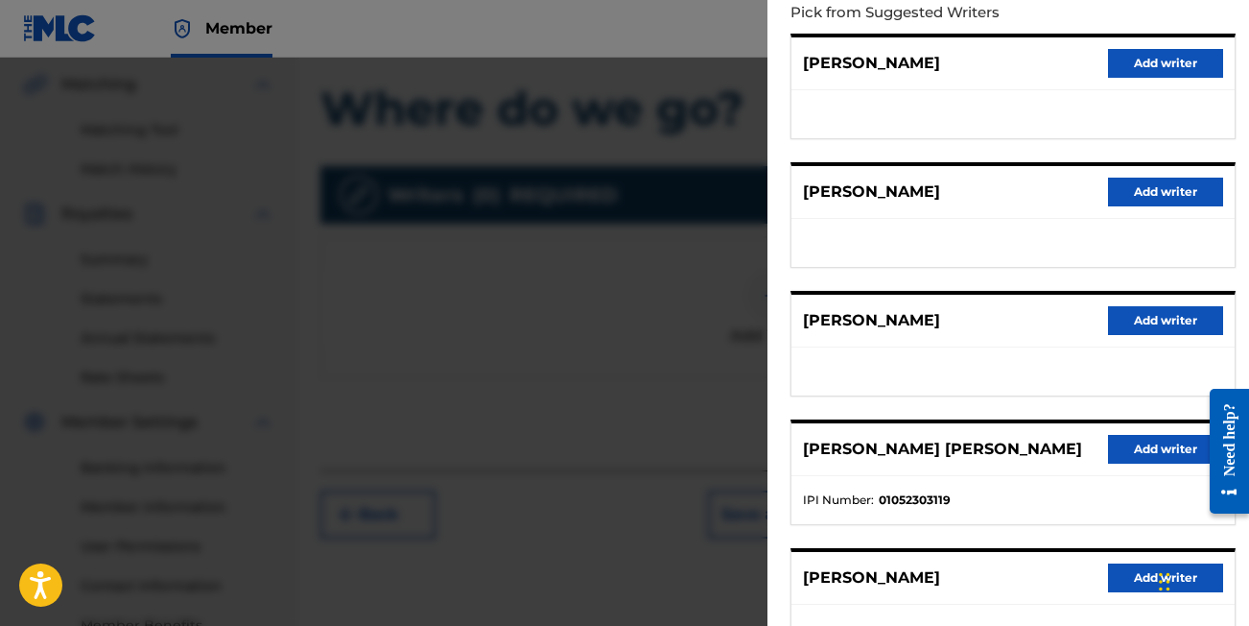
click at [1061, 322] on div "[PERSON_NAME] Add writer" at bounding box center [1013, 321] width 443 height 53
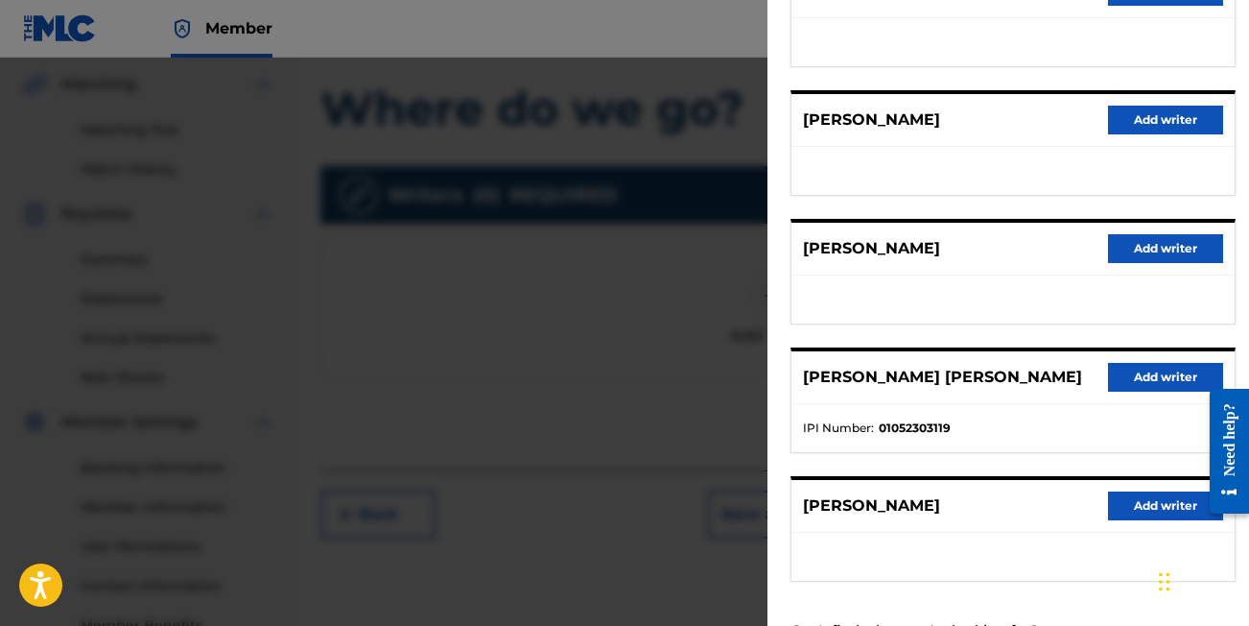
scroll to position [293, 0]
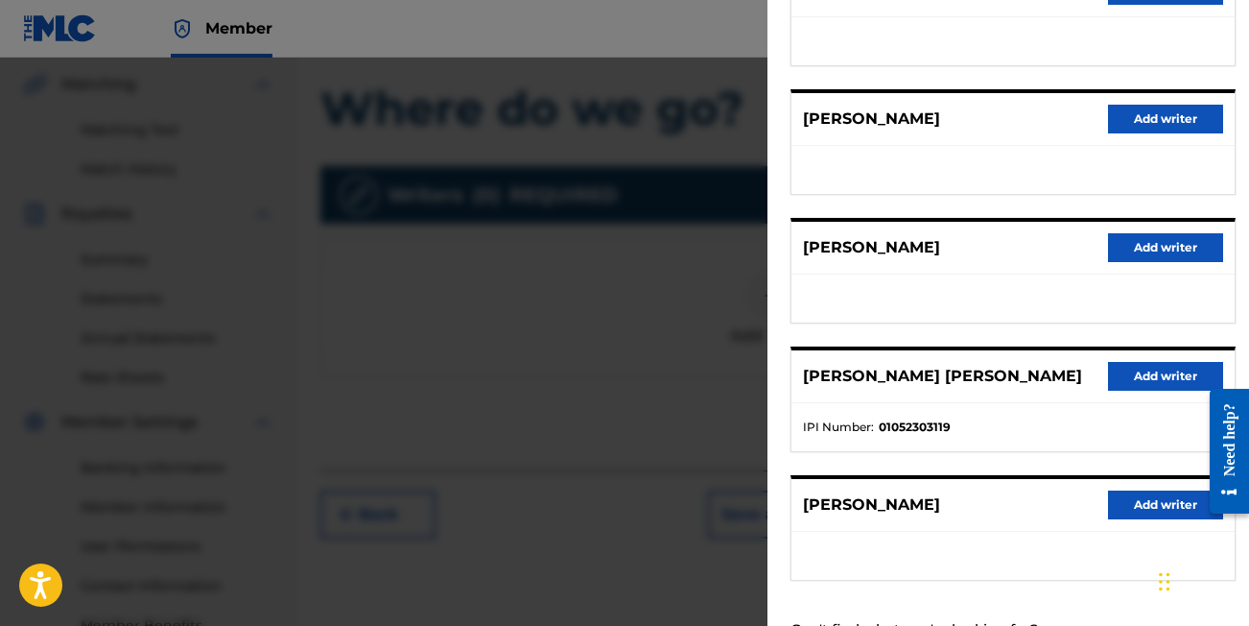
click at [1175, 364] on button "Add writer" at bounding box center [1165, 376] width 115 height 29
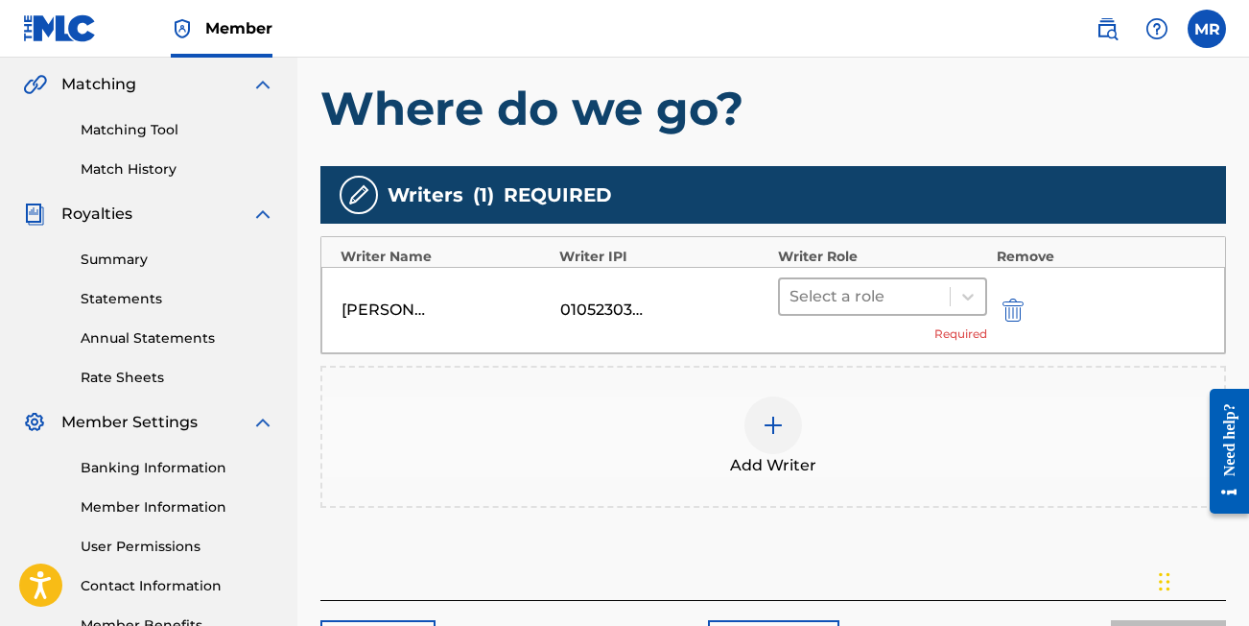
click at [818, 281] on div "Select a role" at bounding box center [865, 296] width 170 height 35
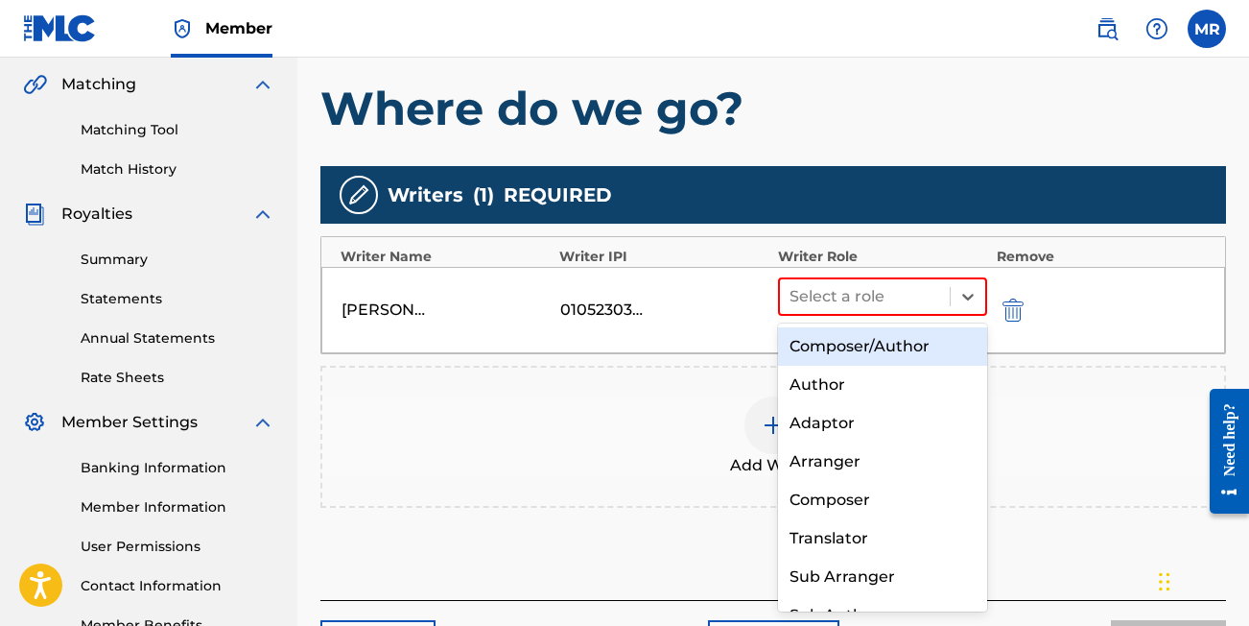
click at [826, 343] on div "Composer/Author" at bounding box center [882, 346] width 209 height 38
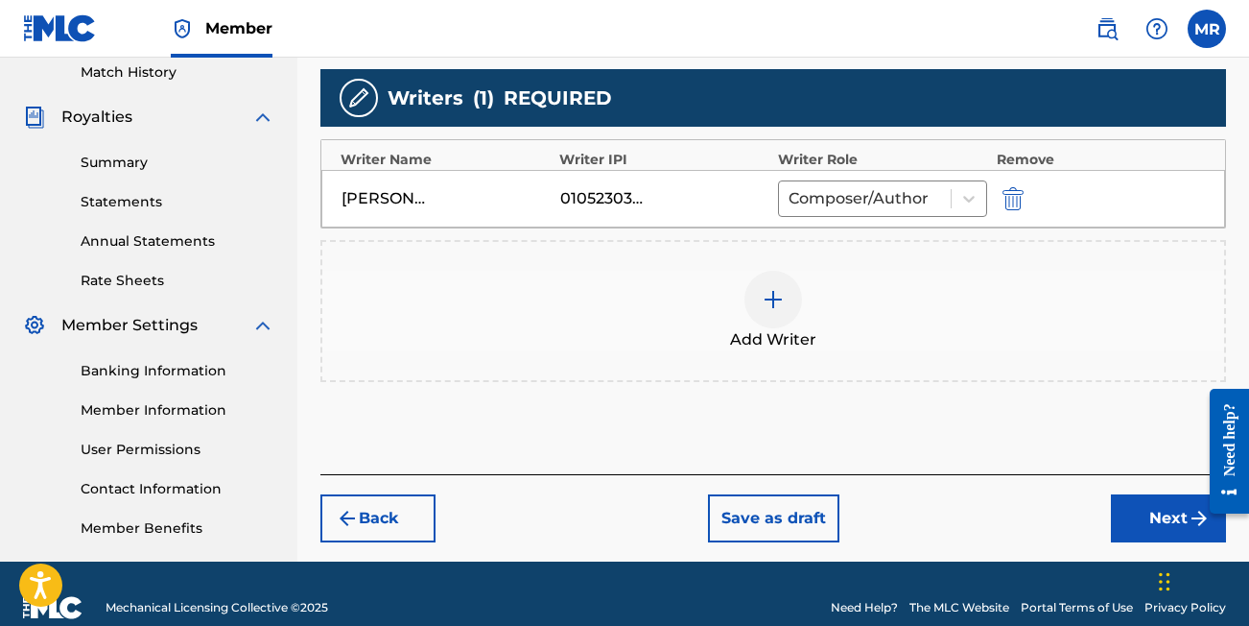
scroll to position [540, 0]
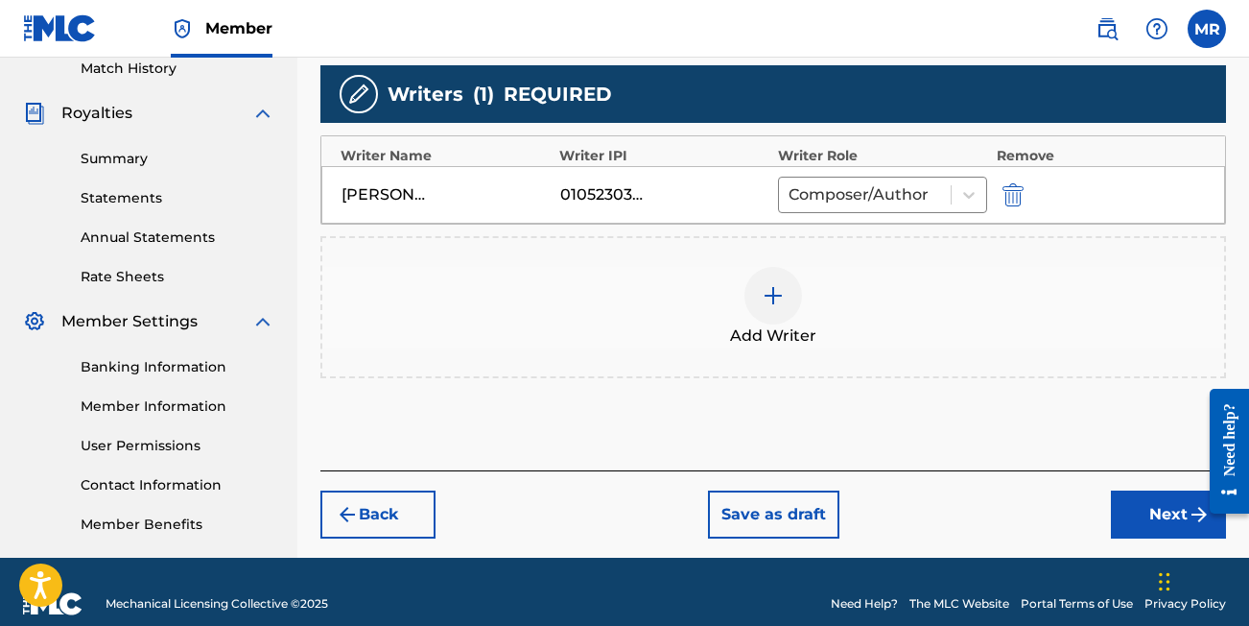
click at [1134, 530] on button "Next" at bounding box center [1168, 514] width 115 height 48
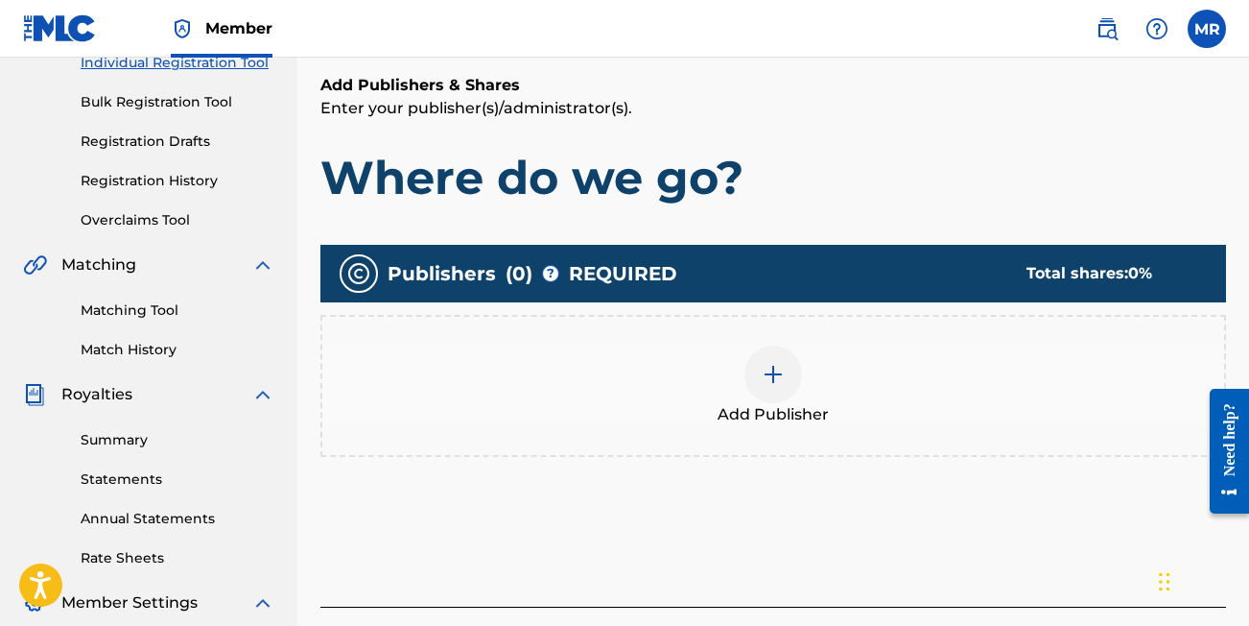
scroll to position [270, 0]
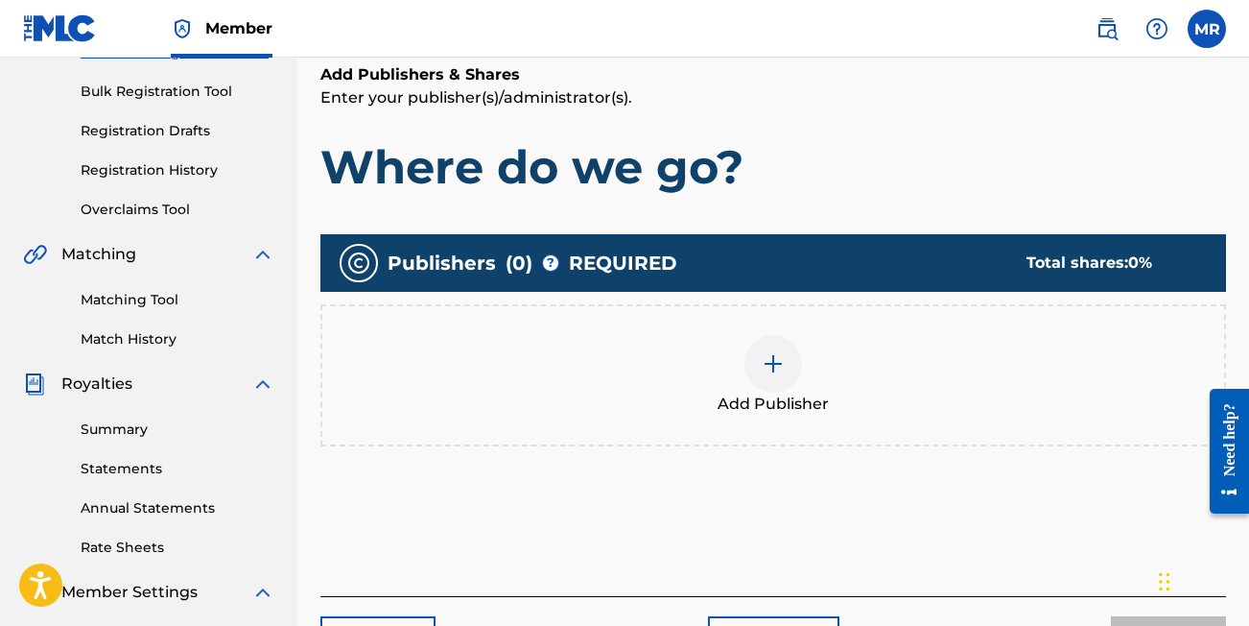
click at [792, 366] on div at bounding box center [774, 364] width 58 height 58
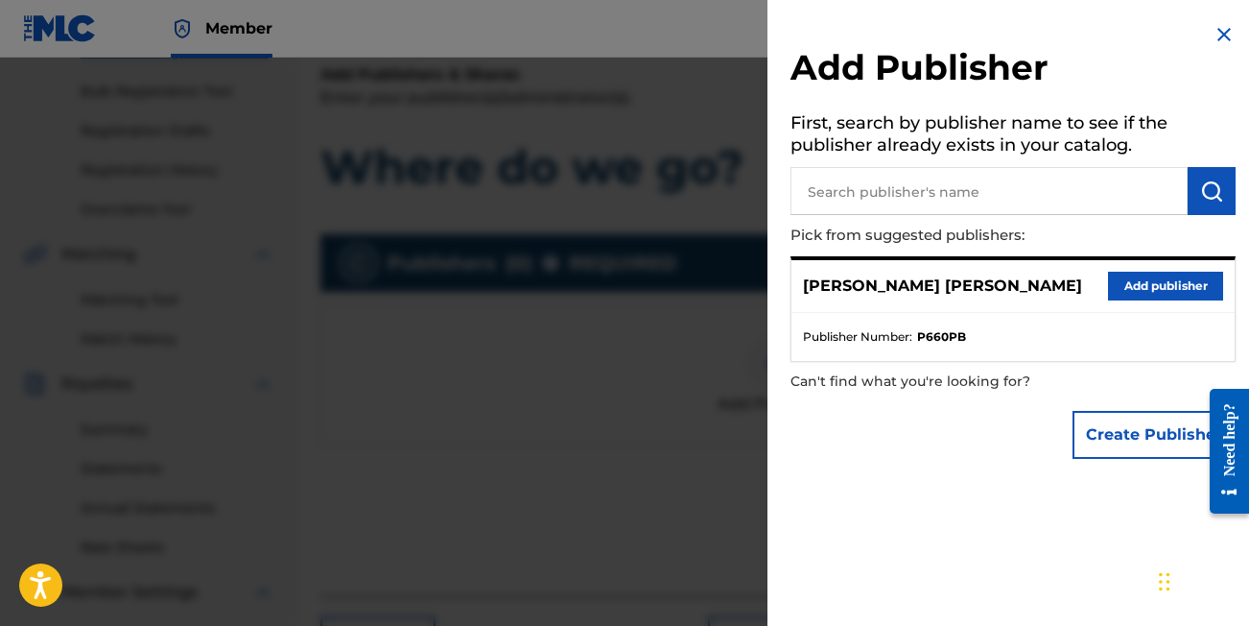
click at [1177, 287] on button "Add publisher" at bounding box center [1165, 286] width 115 height 29
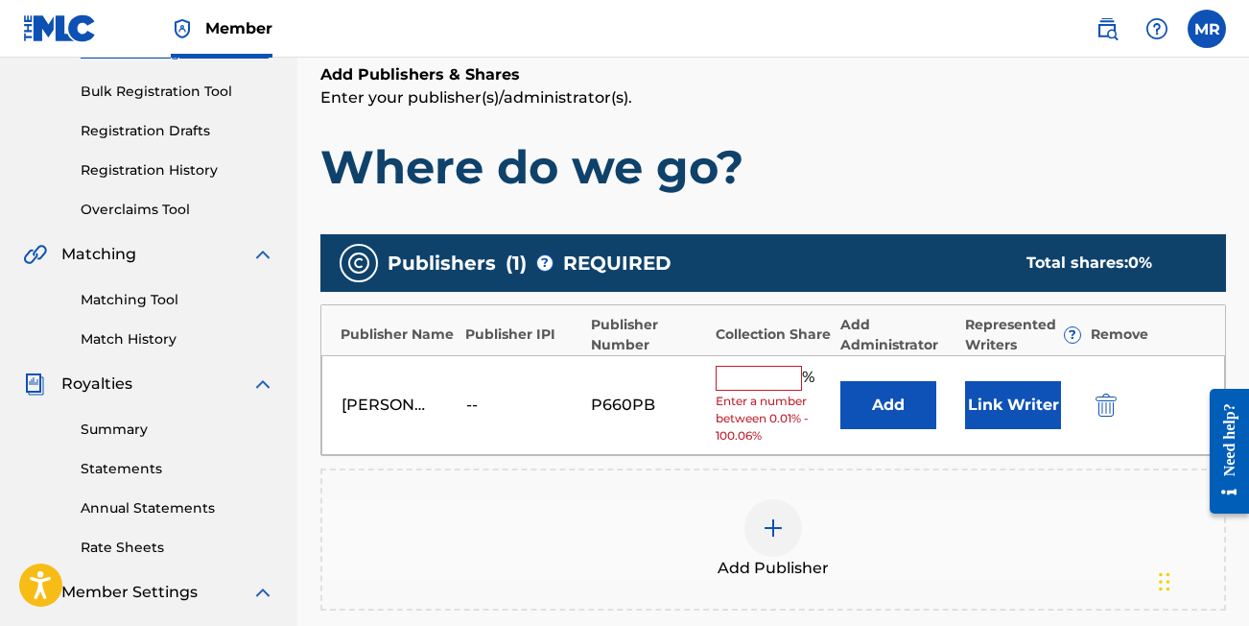
click at [738, 371] on input "text" at bounding box center [759, 378] width 86 height 25
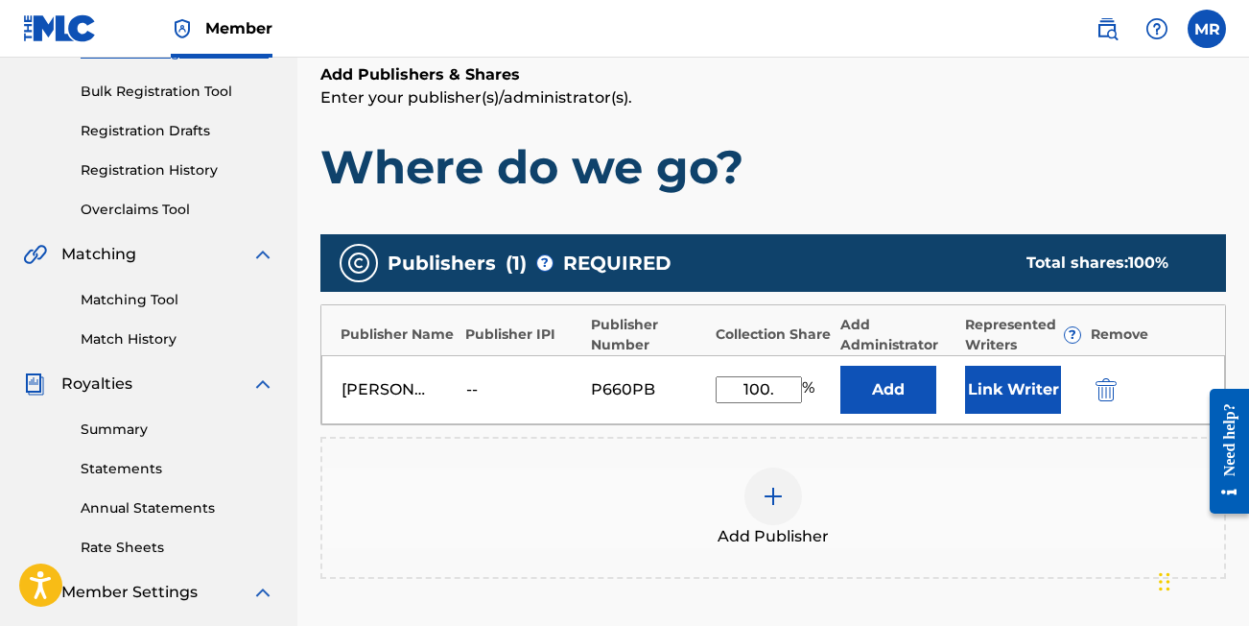
click at [834, 442] on div "Add Publisher" at bounding box center [774, 508] width 906 height 142
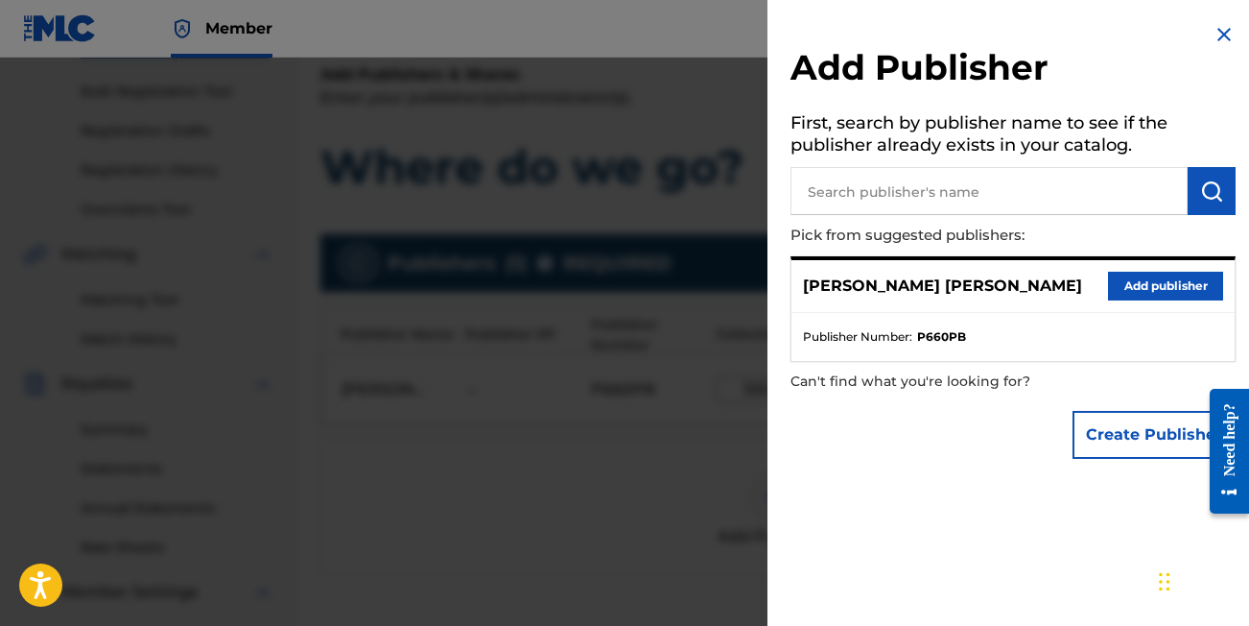
click at [1153, 278] on button "Add publisher" at bounding box center [1165, 286] width 115 height 29
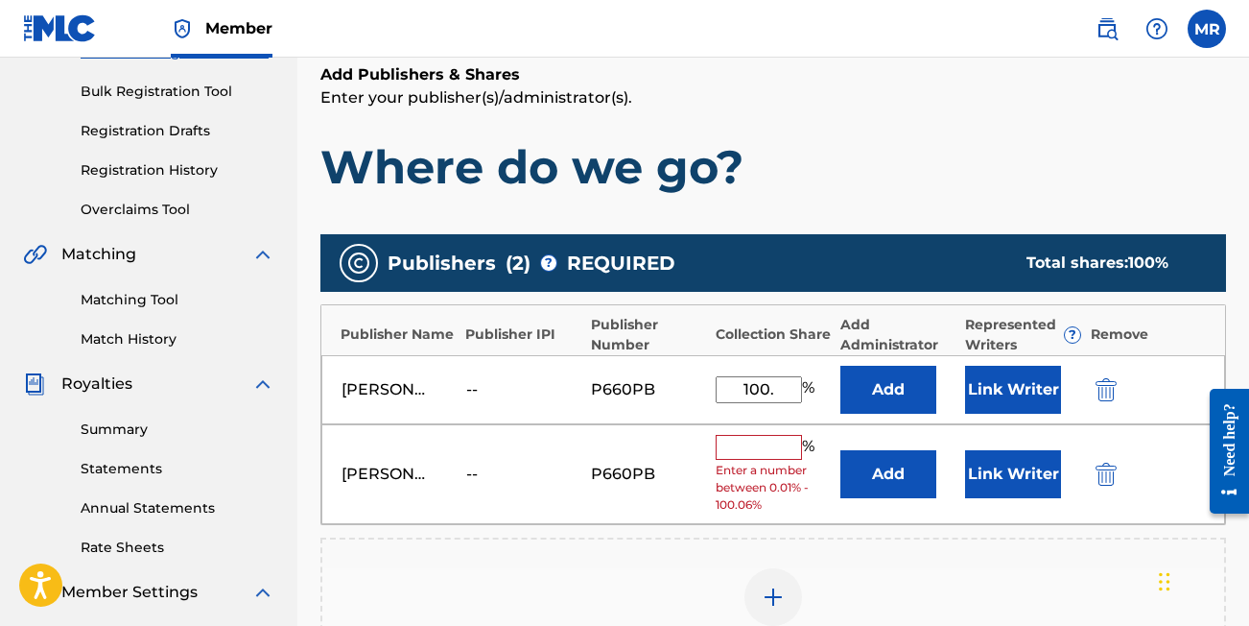
click at [1114, 488] on div "[PERSON_NAME] [PERSON_NAME] -- P660PB % Enter a number between 0.01% - 100.06% …" at bounding box center [773, 474] width 904 height 101
click at [1107, 473] on img "submit" at bounding box center [1106, 474] width 21 height 23
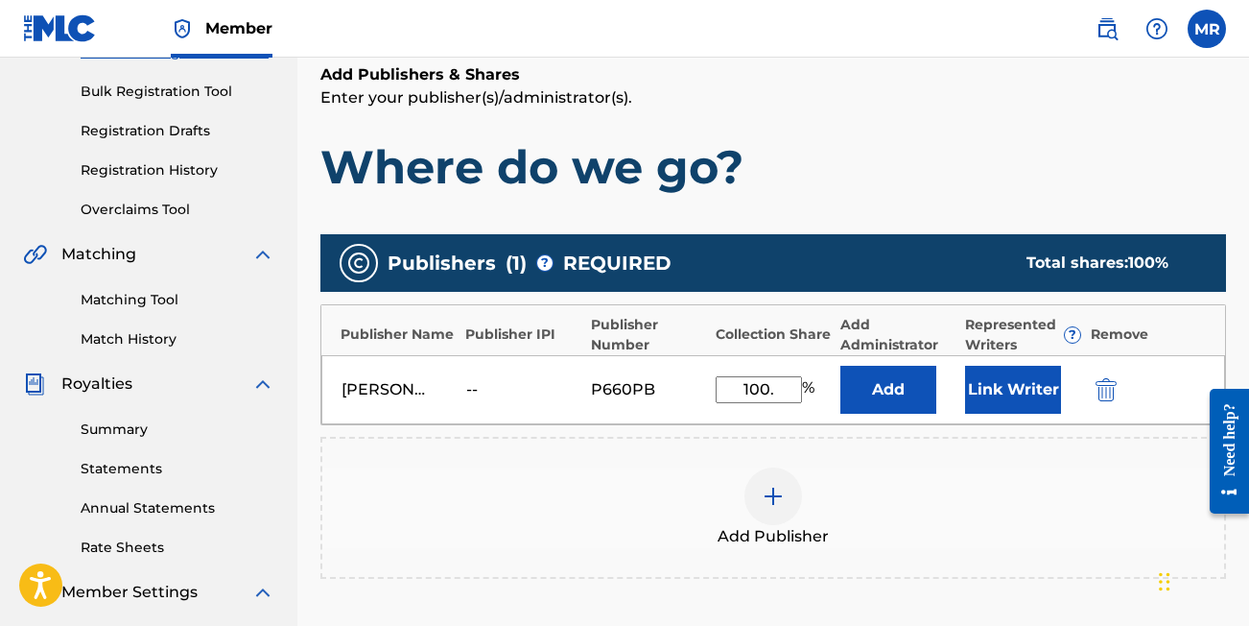
click at [779, 396] on input "100." at bounding box center [759, 389] width 86 height 27
type input "100"
click at [633, 453] on div "Add Publisher" at bounding box center [774, 508] width 906 height 142
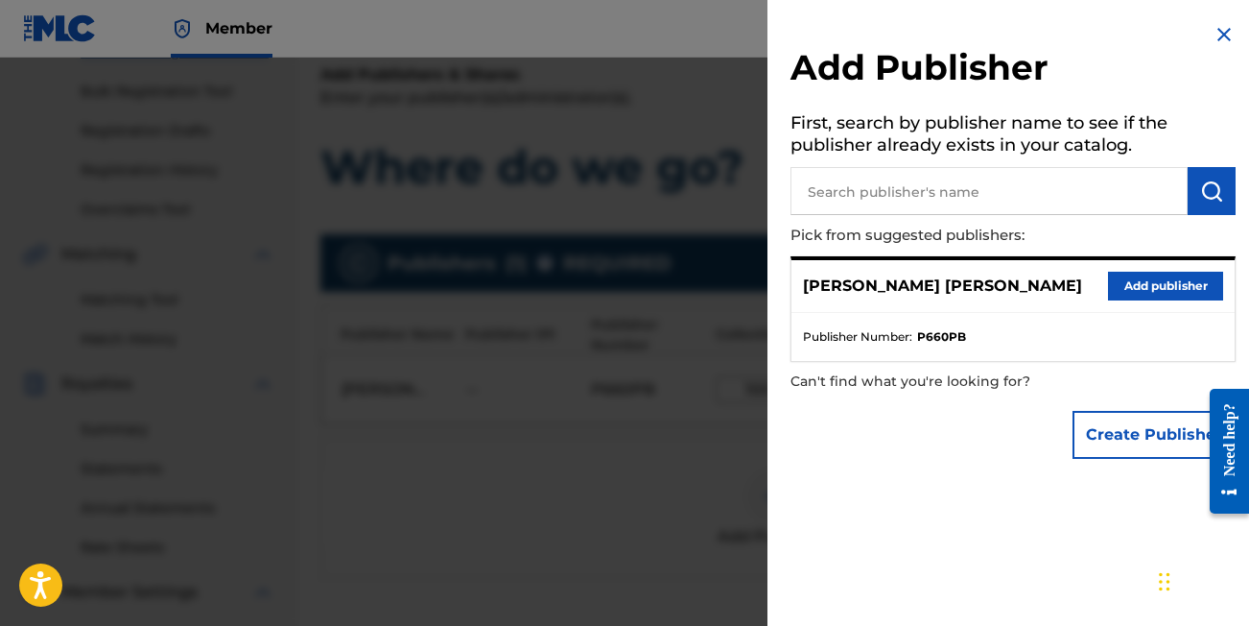
click at [1129, 282] on button "Add publisher" at bounding box center [1165, 286] width 115 height 29
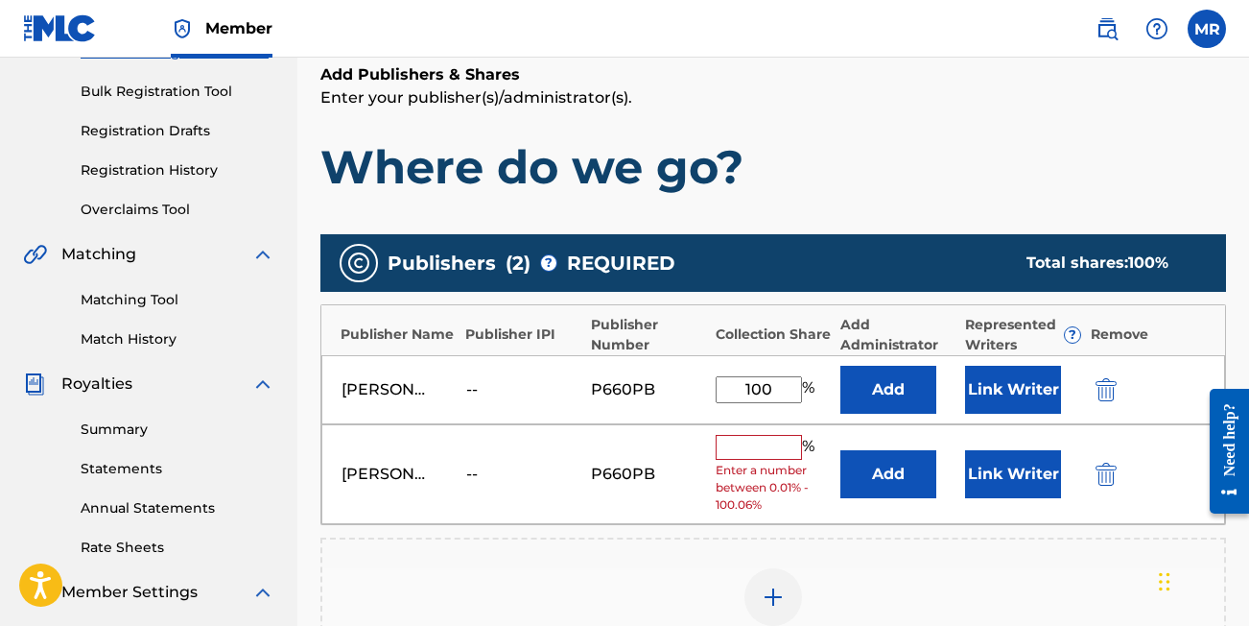
click at [1098, 481] on img "submit" at bounding box center [1106, 474] width 21 height 23
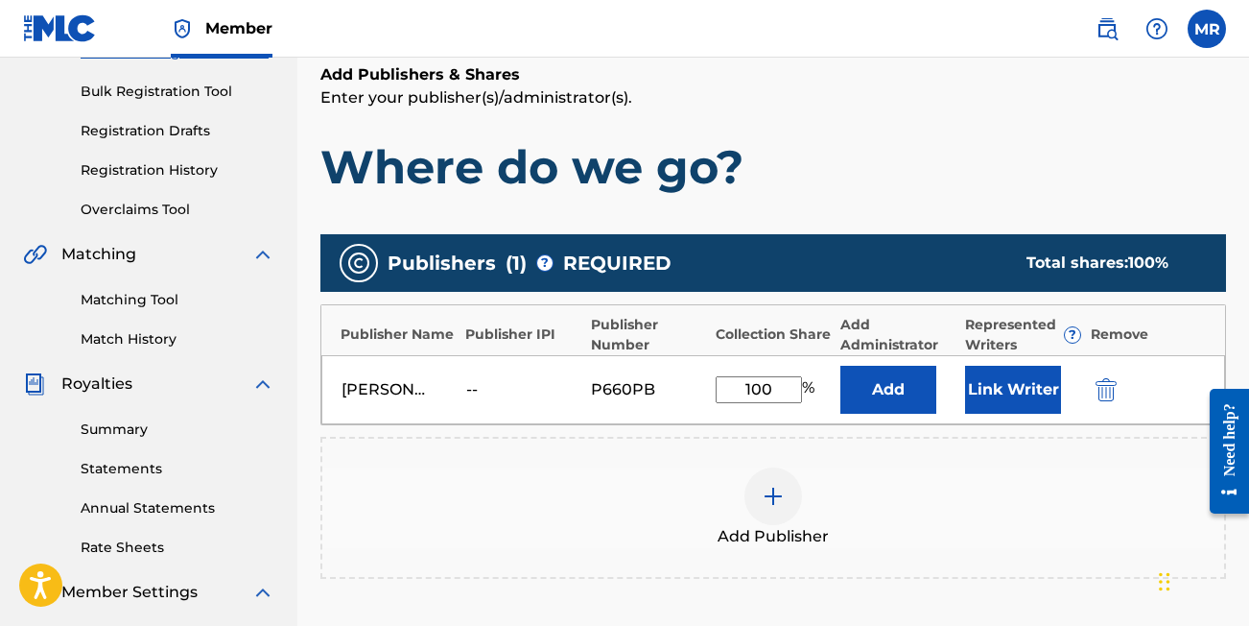
click at [1012, 388] on button "Link Writer" at bounding box center [1013, 390] width 96 height 48
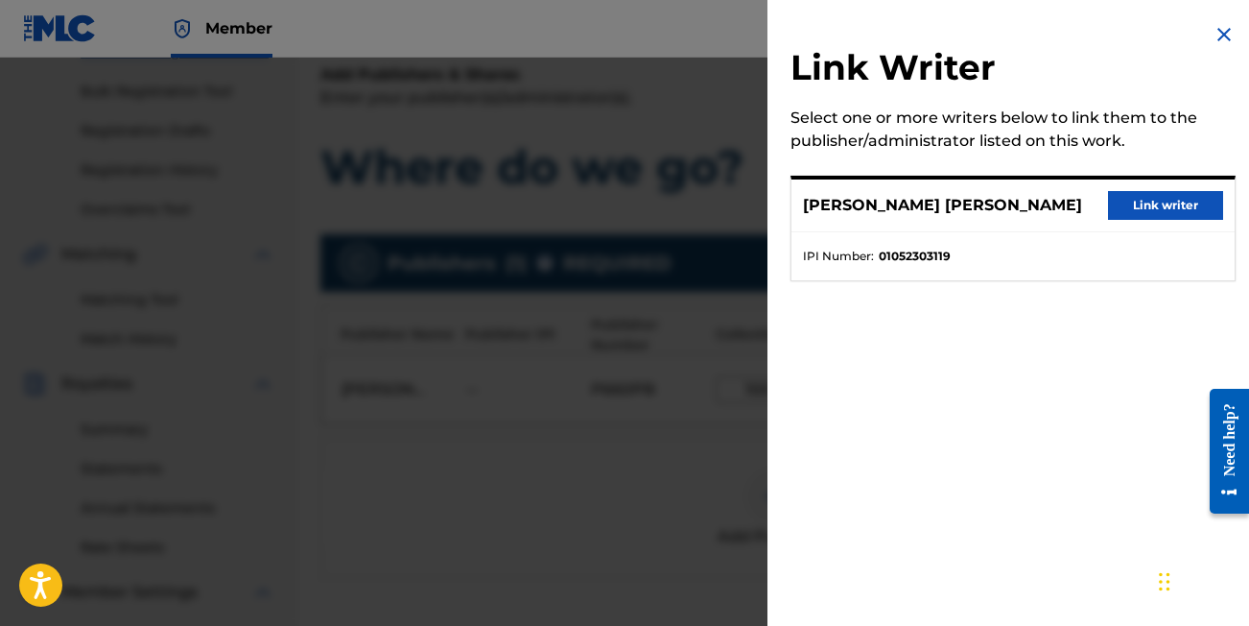
click at [1171, 210] on button "Link writer" at bounding box center [1165, 205] width 115 height 29
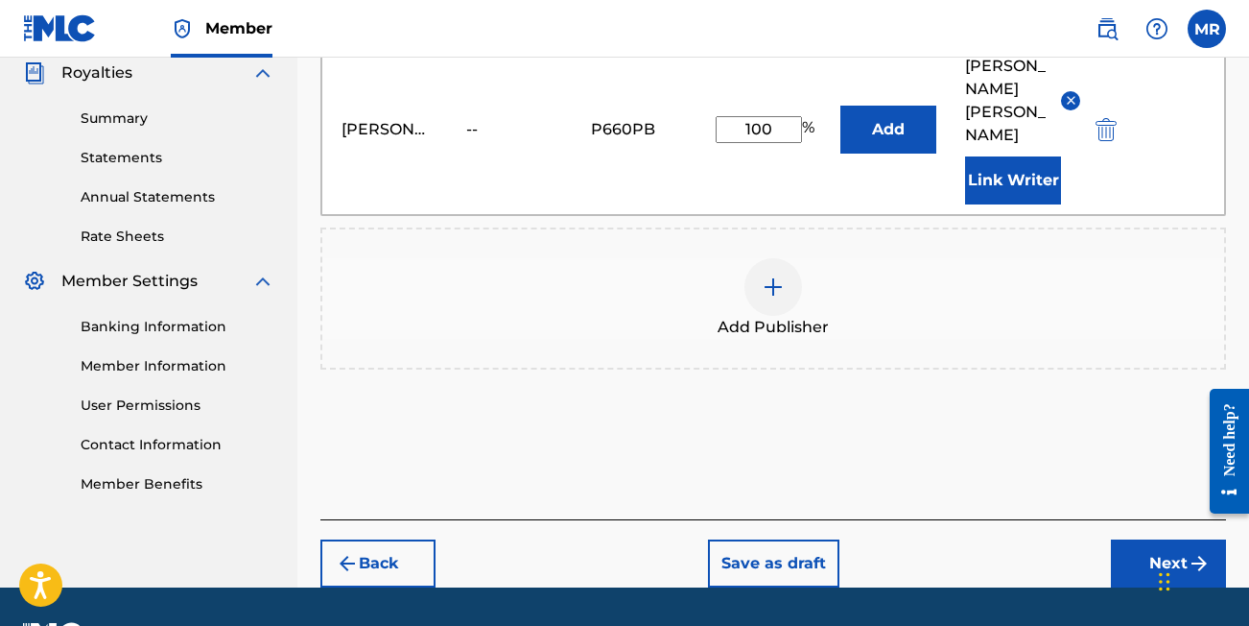
click at [1137, 561] on button "Next" at bounding box center [1168, 563] width 115 height 48
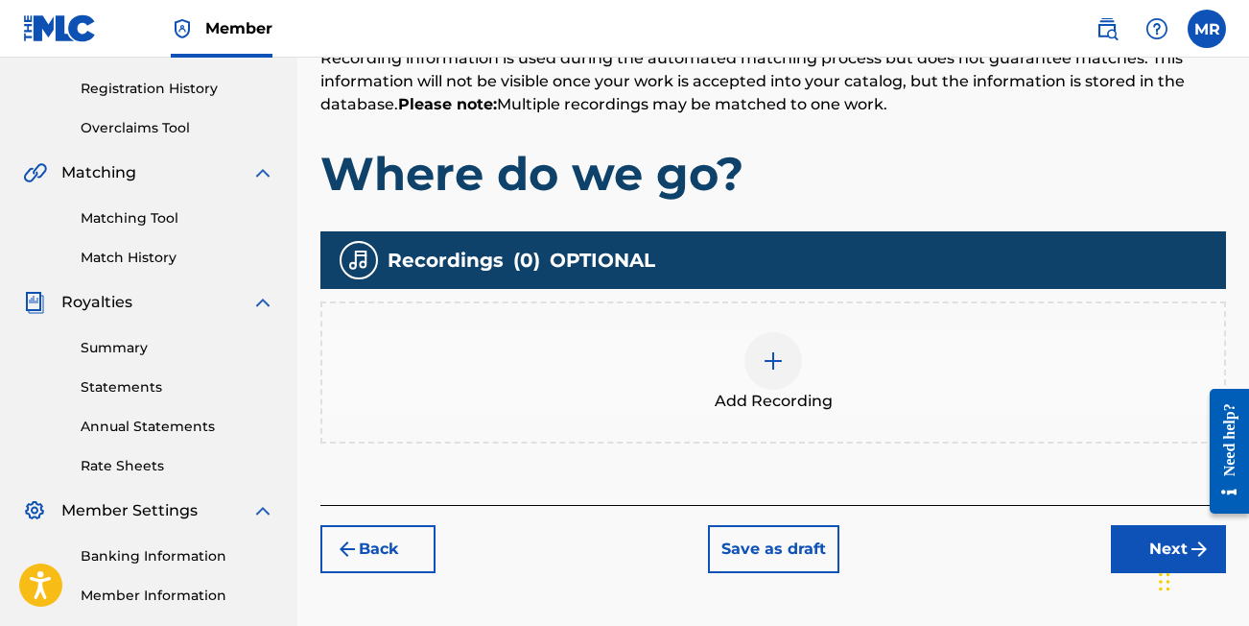
scroll to position [352, 0]
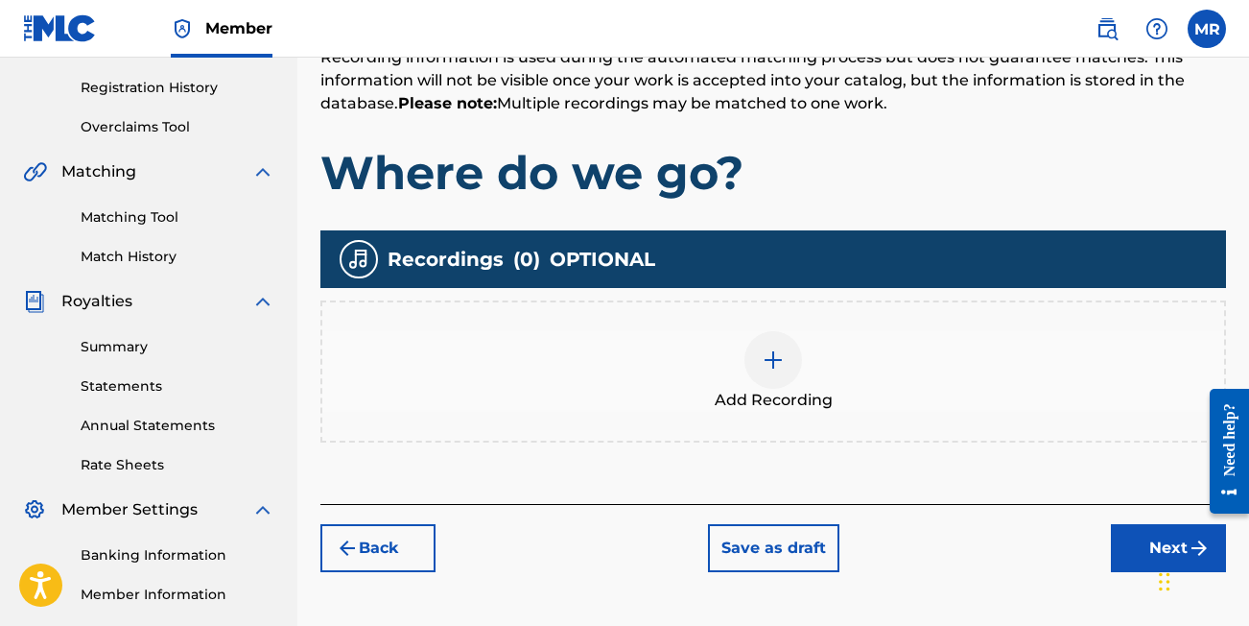
click at [791, 368] on div at bounding box center [774, 360] width 58 height 58
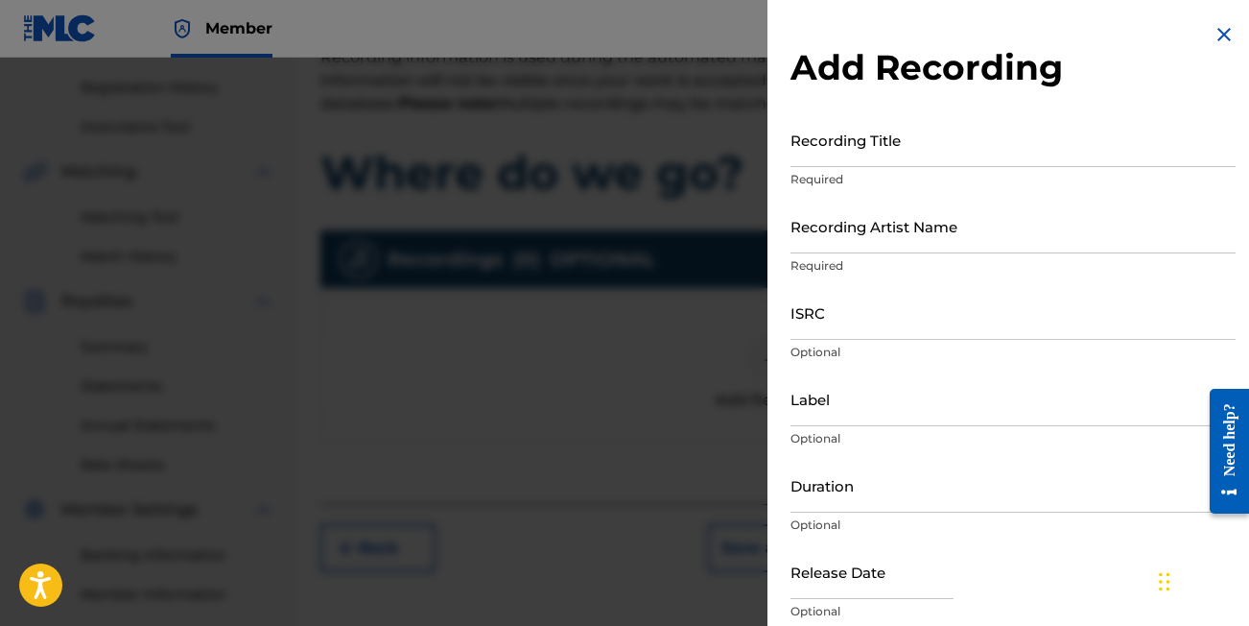
click at [870, 147] on input "Recording Title" at bounding box center [1013, 139] width 445 height 55
type input "Where do we go?"
click at [824, 217] on input "Recording Artist Name" at bounding box center [1013, 226] width 445 height 55
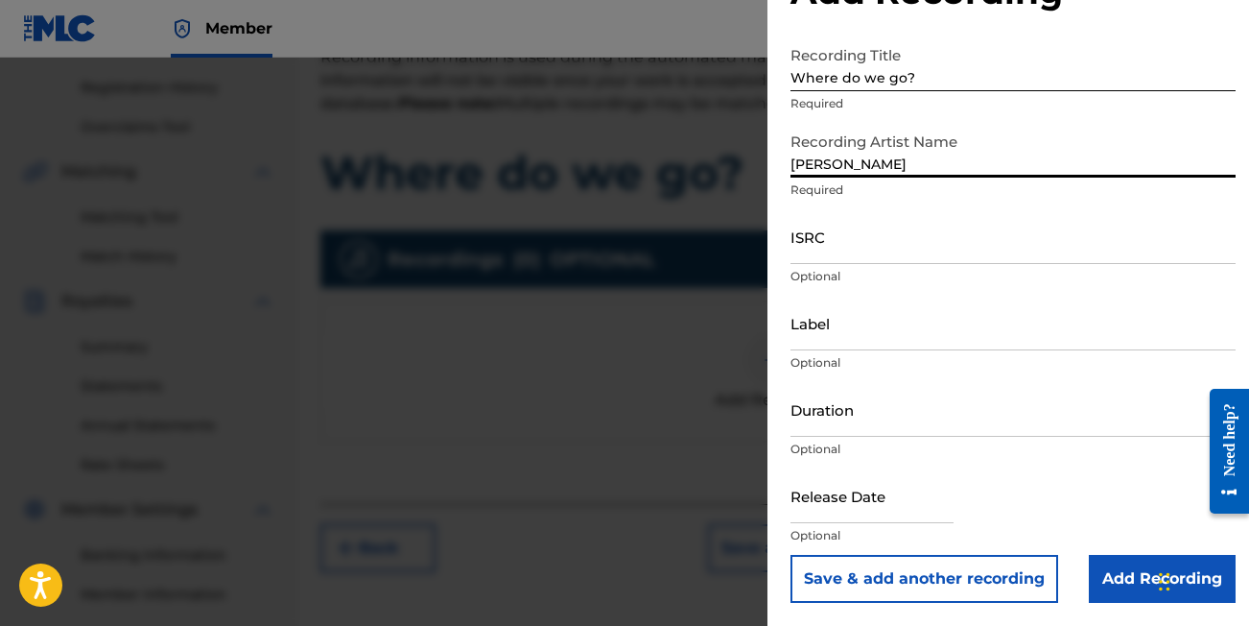
scroll to position [76, 0]
type input "[PERSON_NAME]"
click at [1090, 576] on input "Add Recording" at bounding box center [1162, 579] width 147 height 48
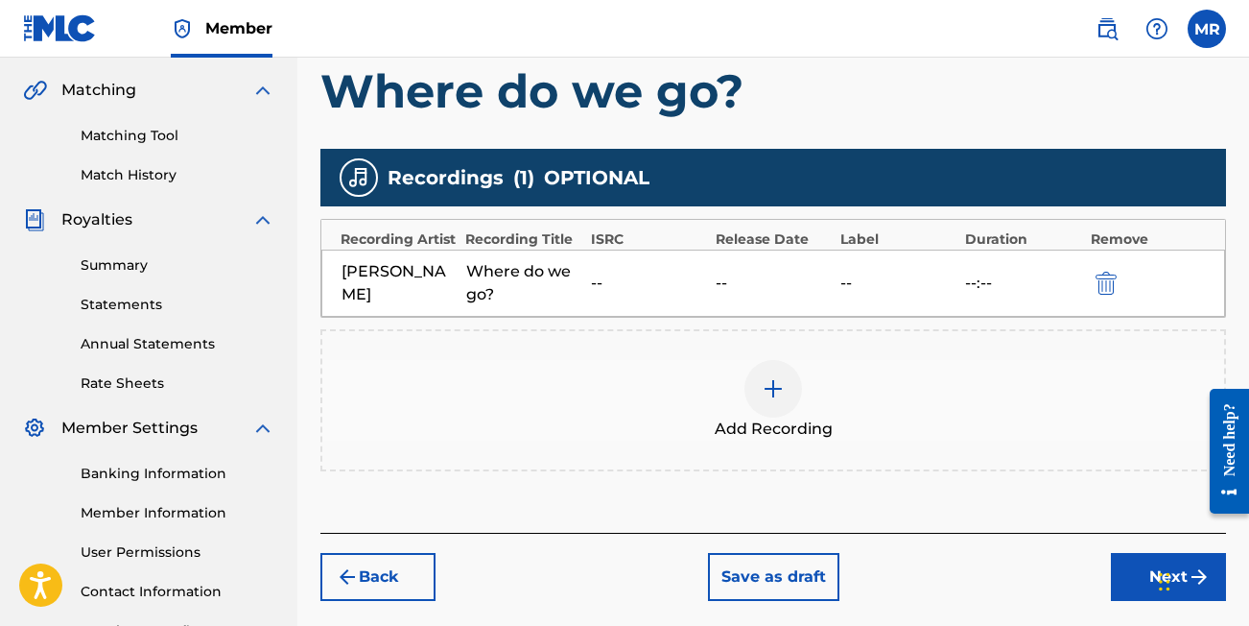
scroll to position [437, 0]
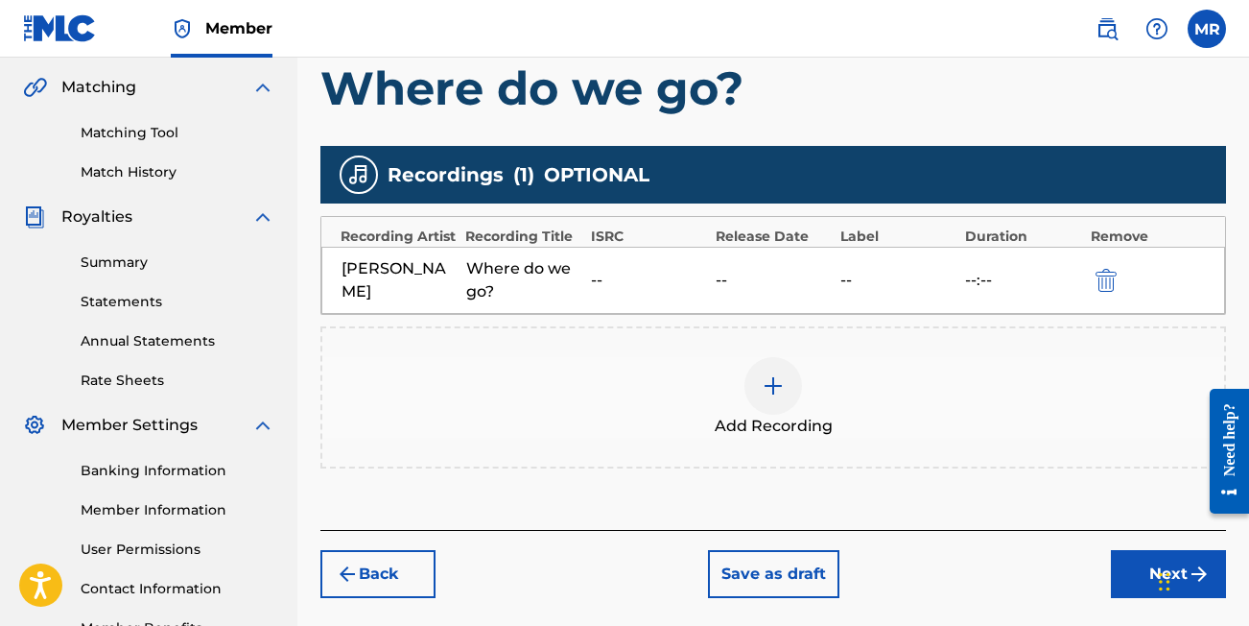
click at [1159, 608] on div "Chat Widget" at bounding box center [1201, 580] width 96 height 92
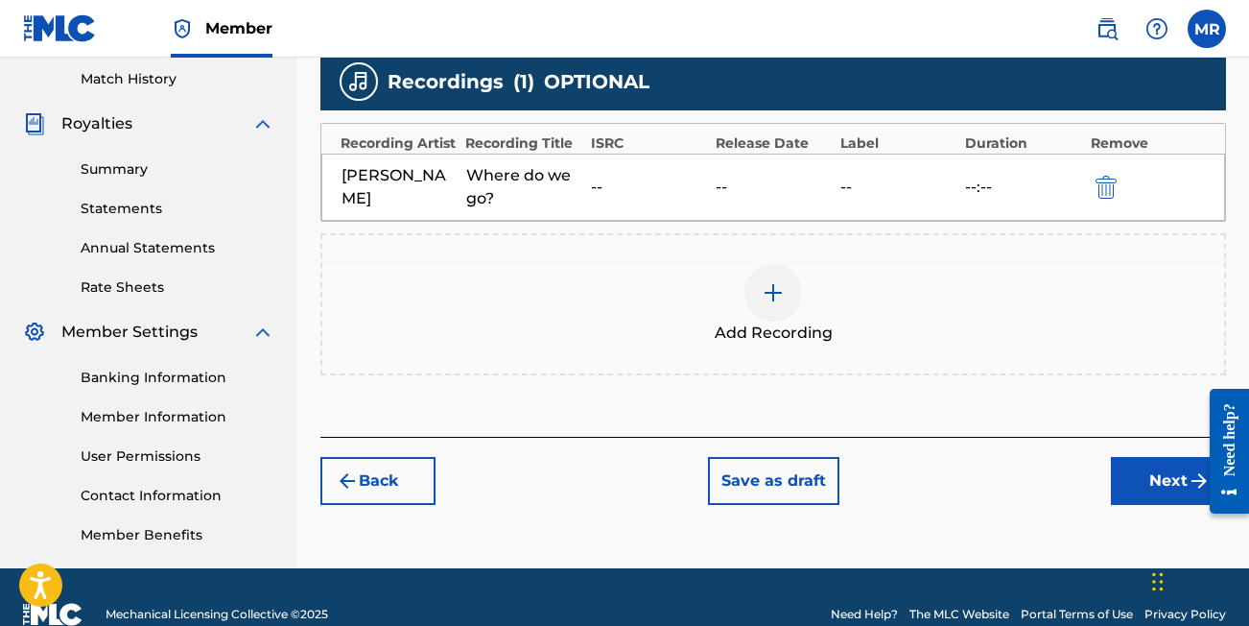
click at [1137, 505] on button "Next" at bounding box center [1168, 481] width 115 height 48
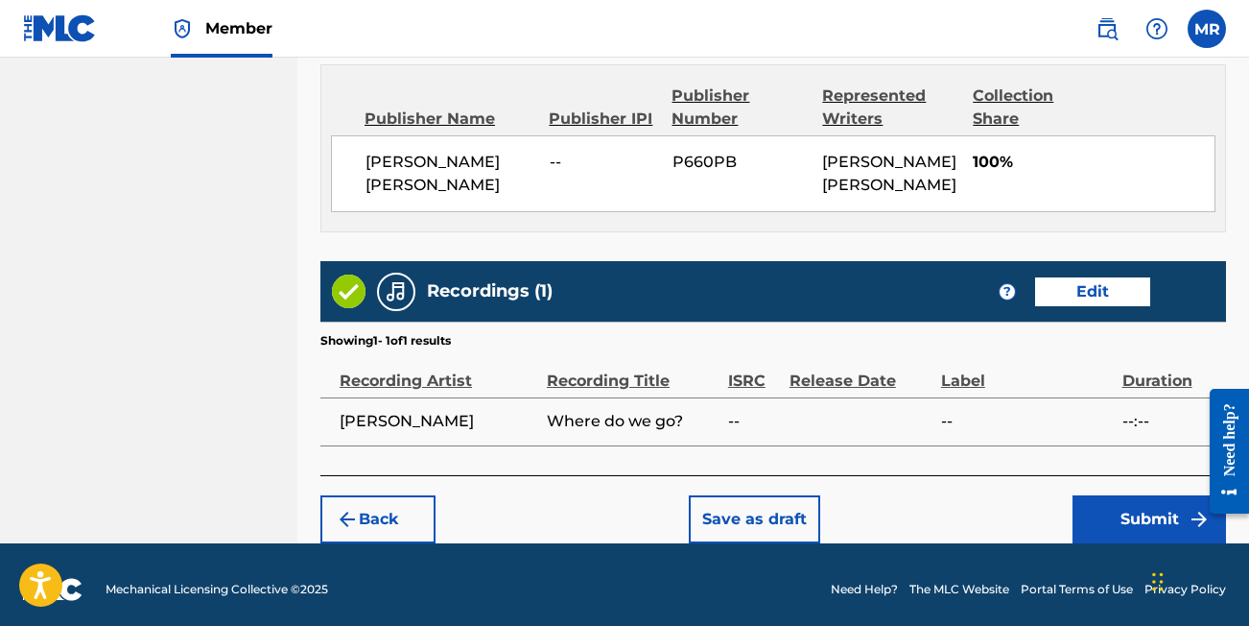
scroll to position [1042, 0]
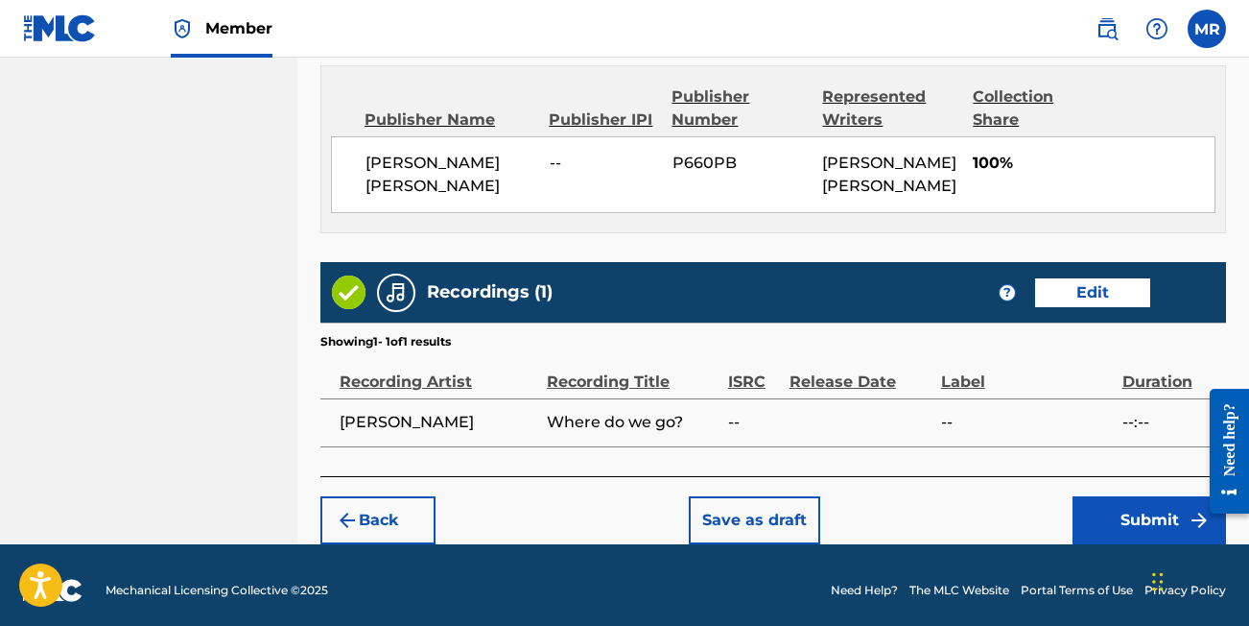
click at [1096, 500] on button "Submit" at bounding box center [1150, 520] width 154 height 48
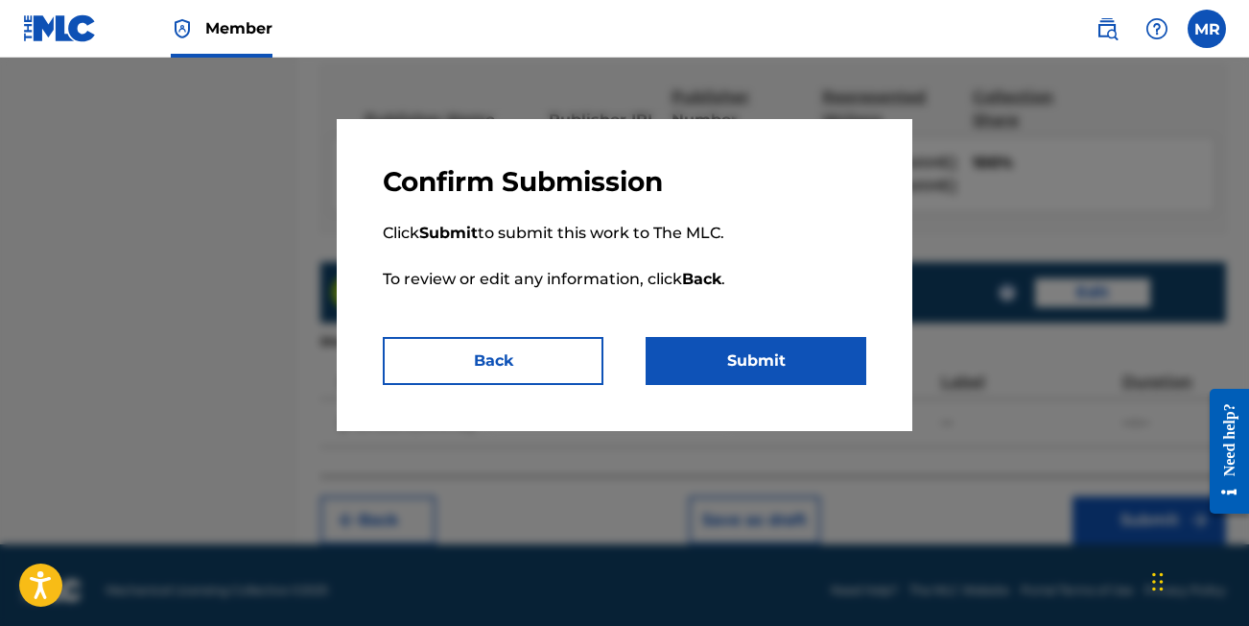
click at [816, 367] on button "Submit" at bounding box center [756, 361] width 221 height 48
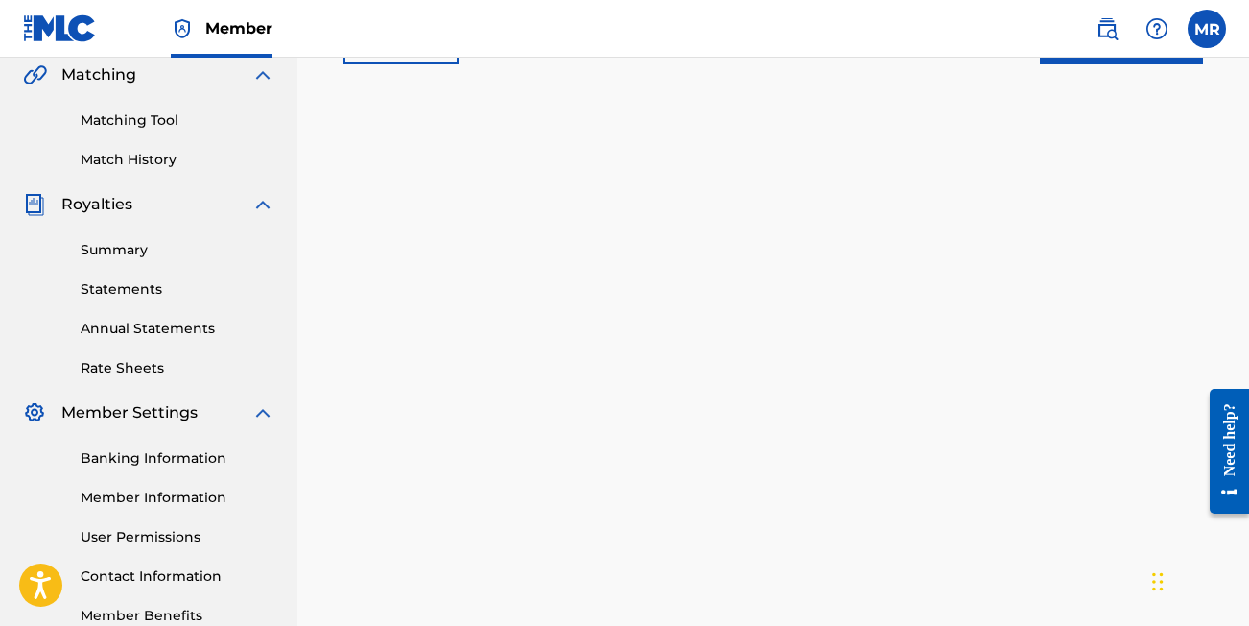
scroll to position [172, 0]
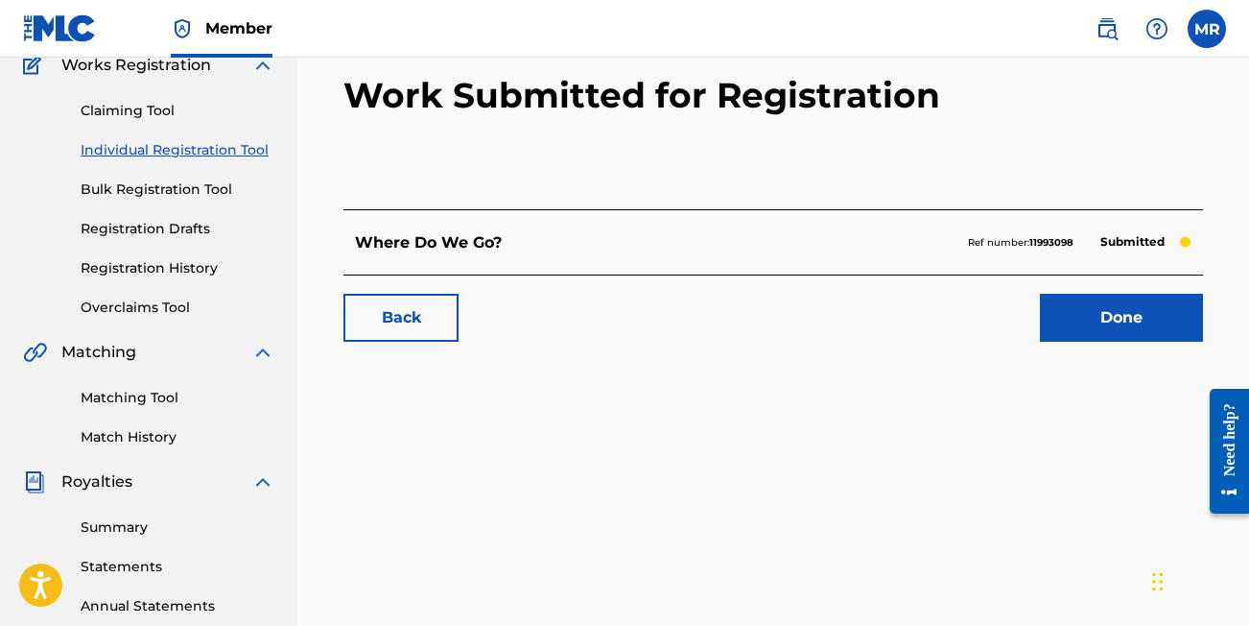
click at [1088, 303] on link "Done" at bounding box center [1121, 318] width 163 height 48
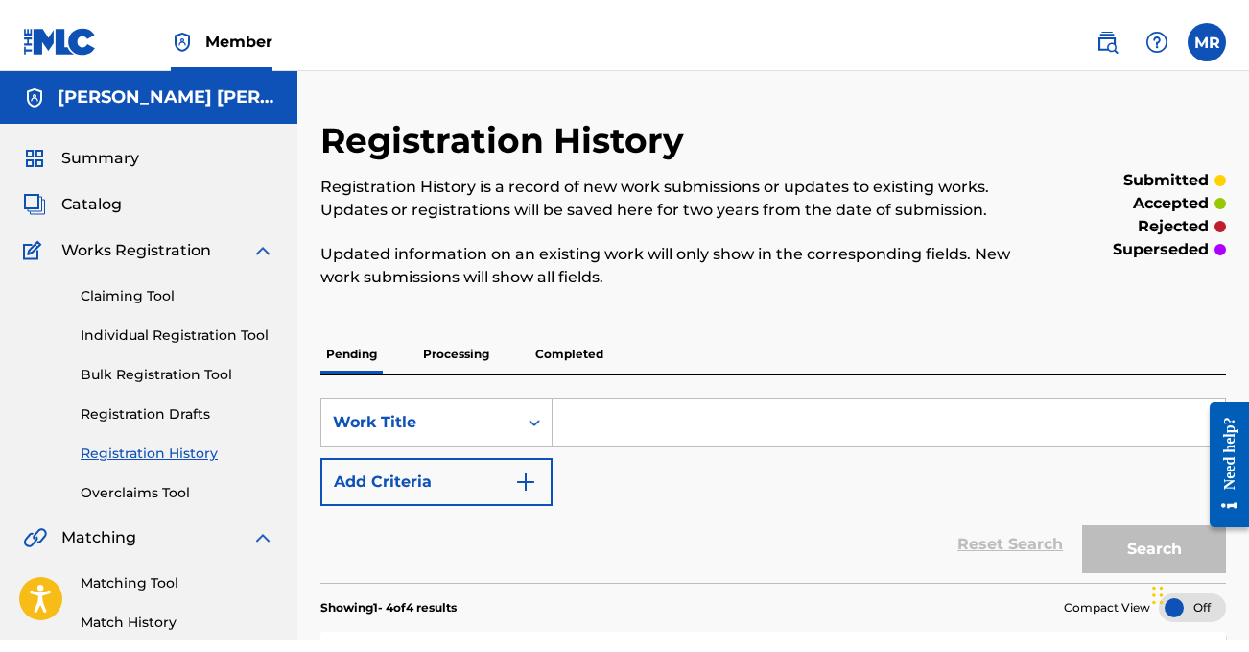
scroll to position [126, 0]
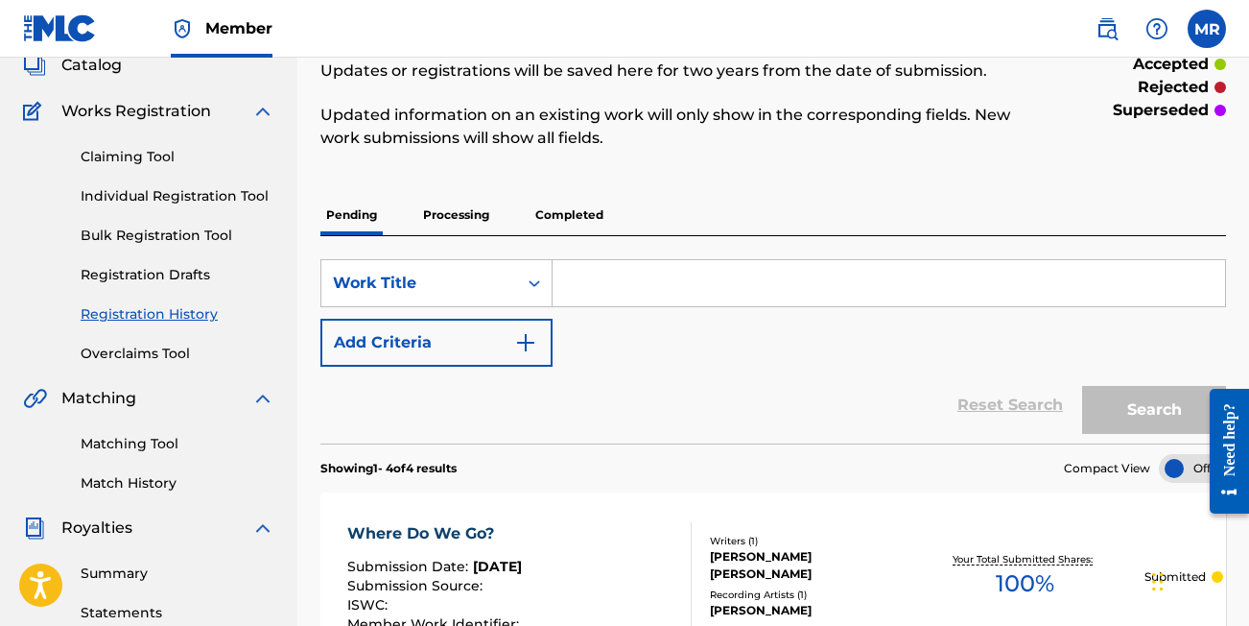
click at [659, 291] on input "Search Form" at bounding box center [889, 283] width 673 height 46
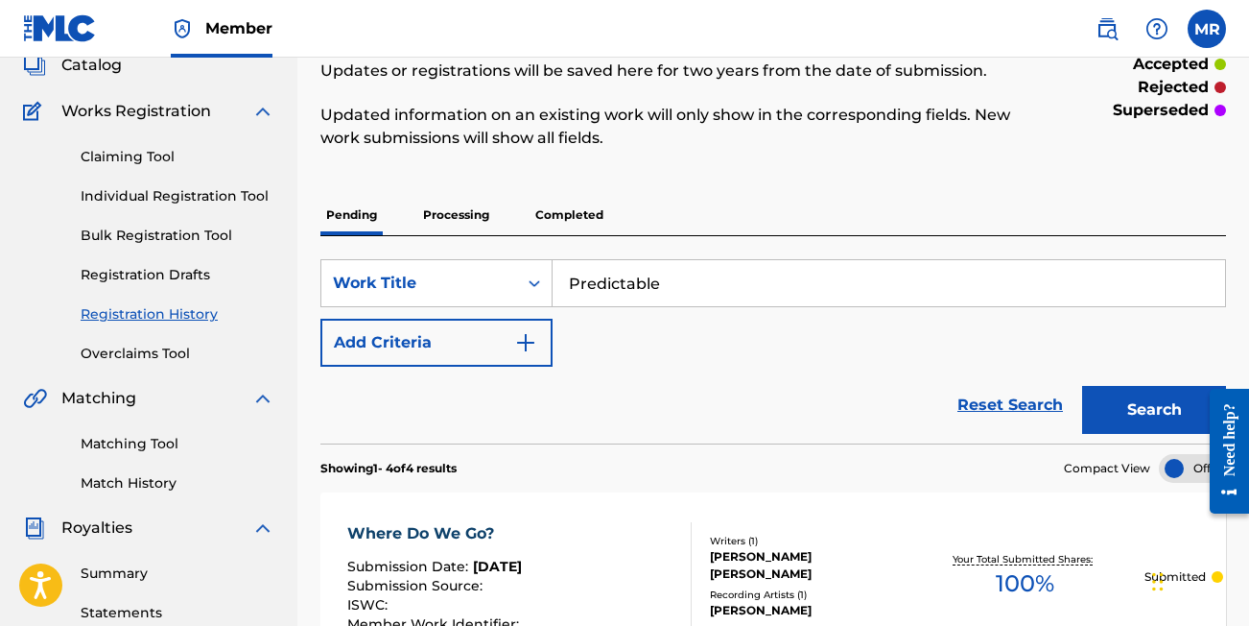
type input "Predictable"
click at [468, 338] on button "Add Criteria" at bounding box center [437, 343] width 232 height 48
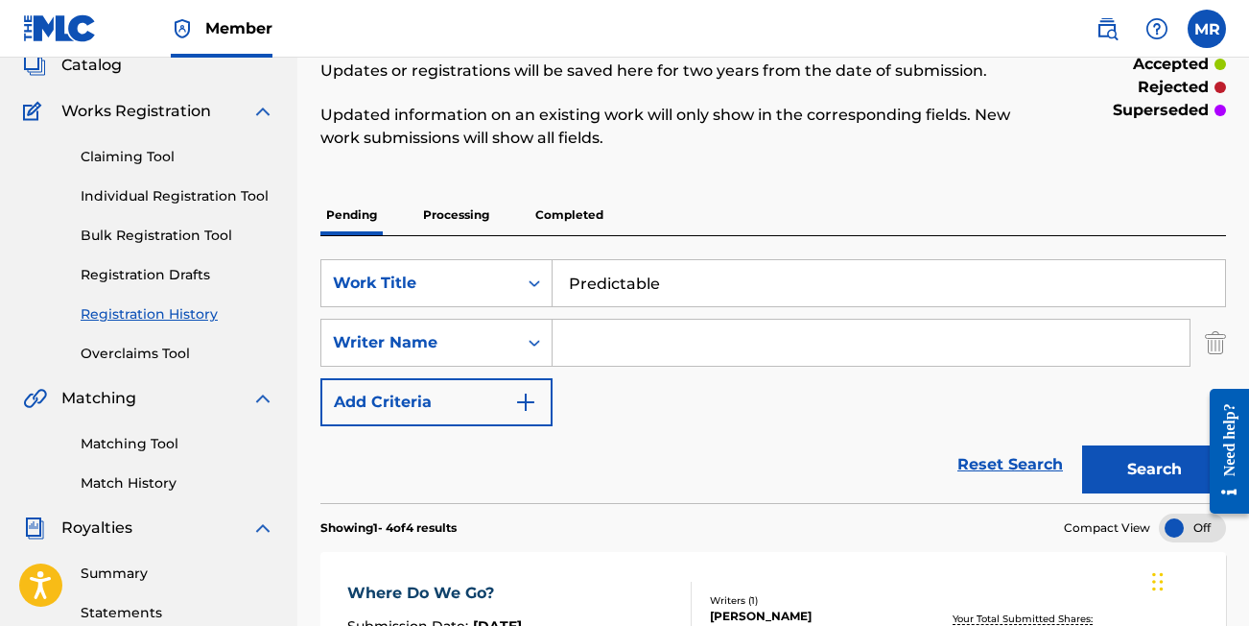
click at [641, 337] on input "Search Form" at bounding box center [871, 343] width 637 height 46
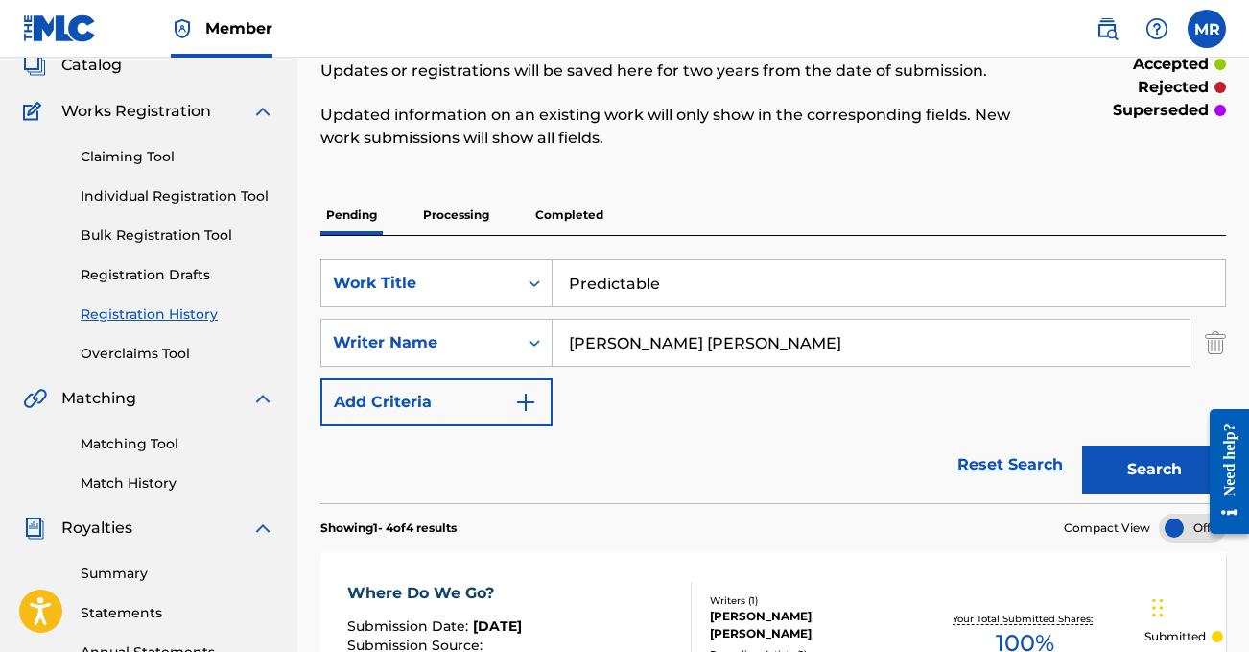
scroll to position [183, 0]
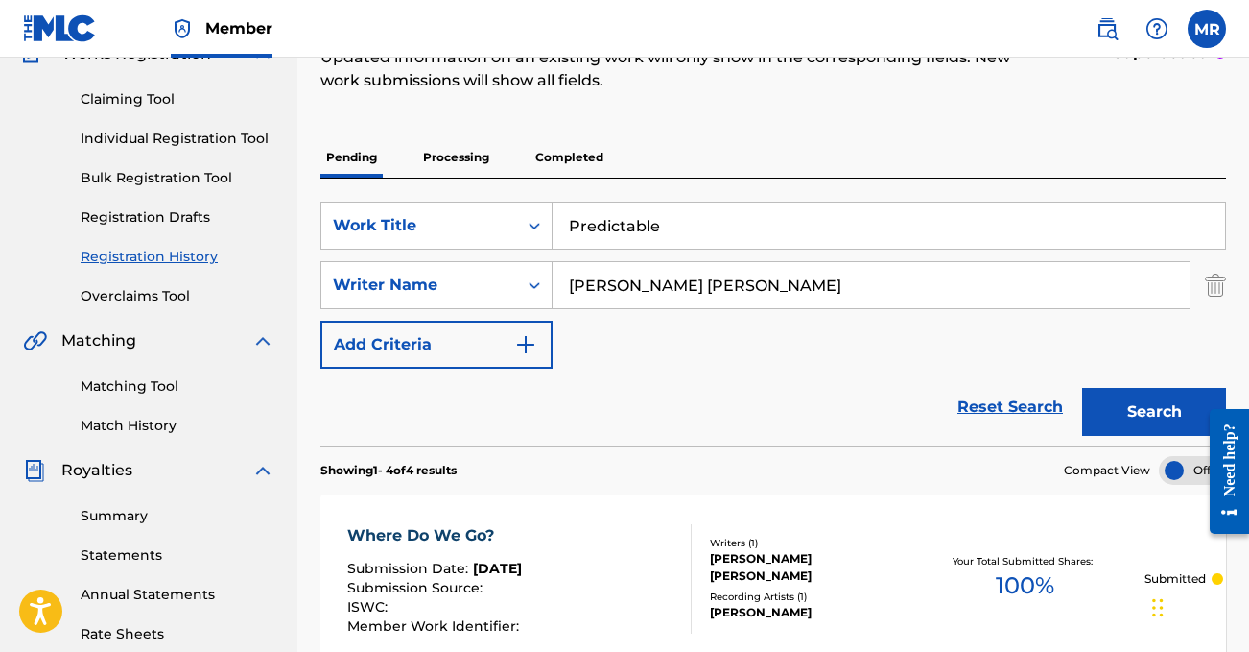
type input "[PERSON_NAME] [PERSON_NAME]"
click at [1134, 414] on button "Search" at bounding box center [1154, 412] width 144 height 48
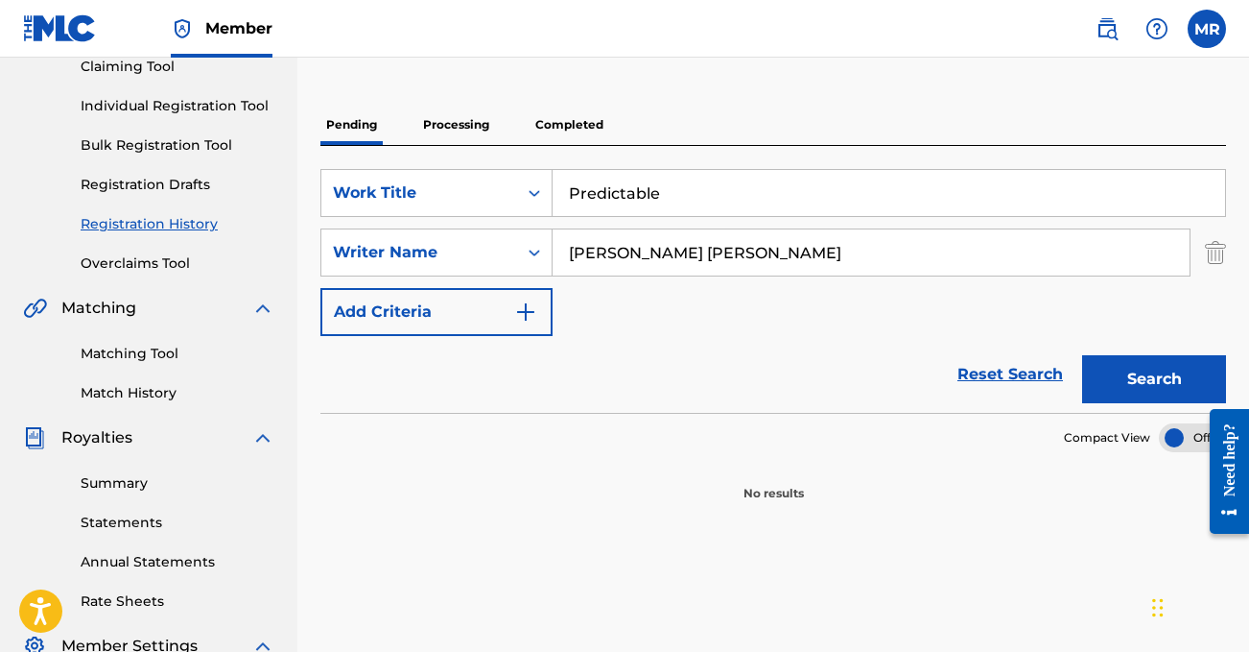
scroll to position [188, 0]
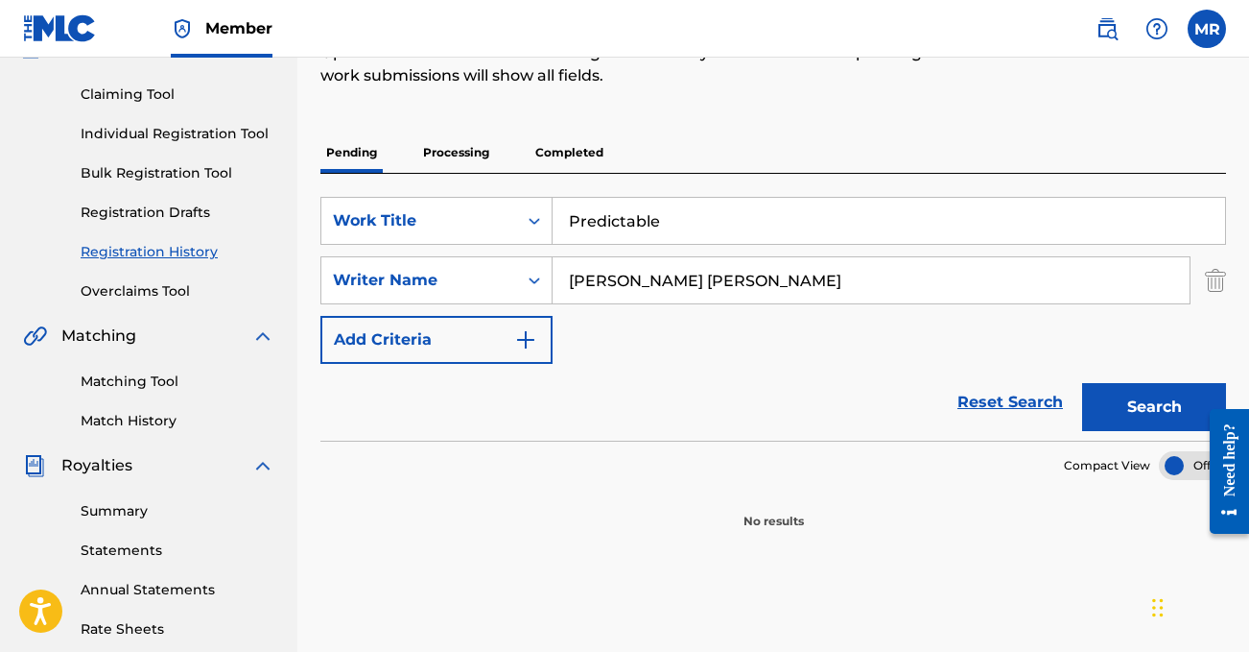
click at [142, 137] on link "Individual Registration Tool" at bounding box center [178, 134] width 194 height 20
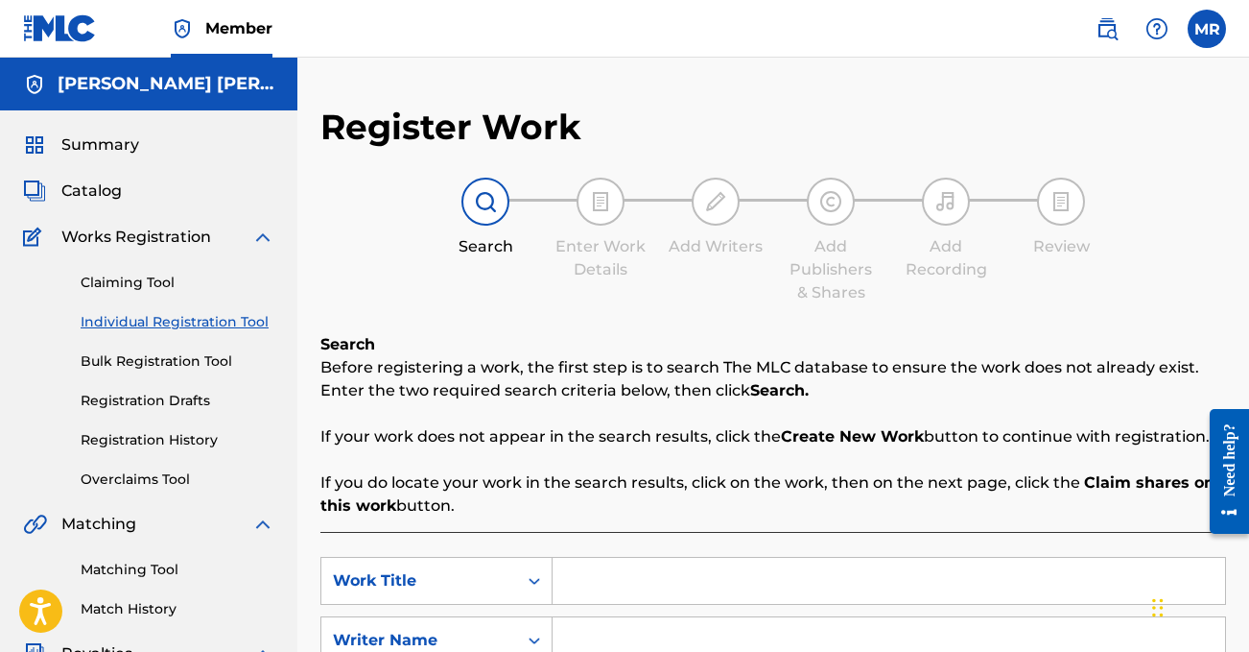
scroll to position [376, 0]
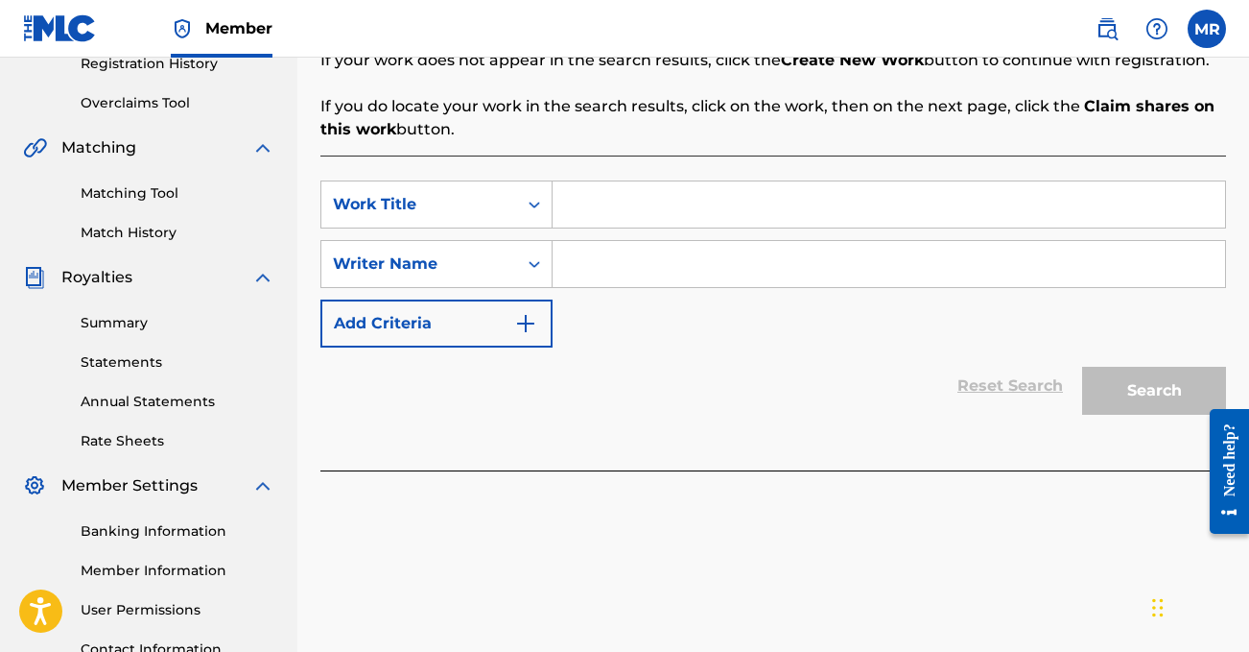
click at [640, 226] on input "Search Form" at bounding box center [889, 204] width 673 height 46
type input "[PERSON_NAME] [PERSON_NAME]"
drag, startPoint x: 750, startPoint y: 213, endPoint x: 541, endPoint y: 213, distance: 209.2
click at [542, 213] on div "SearchWithCriteria8a992f30-9c58-4d6a-b78d-e5873f0e371d Work Title [PERSON_NAME]…" at bounding box center [774, 204] width 906 height 48
type input "Predictable"
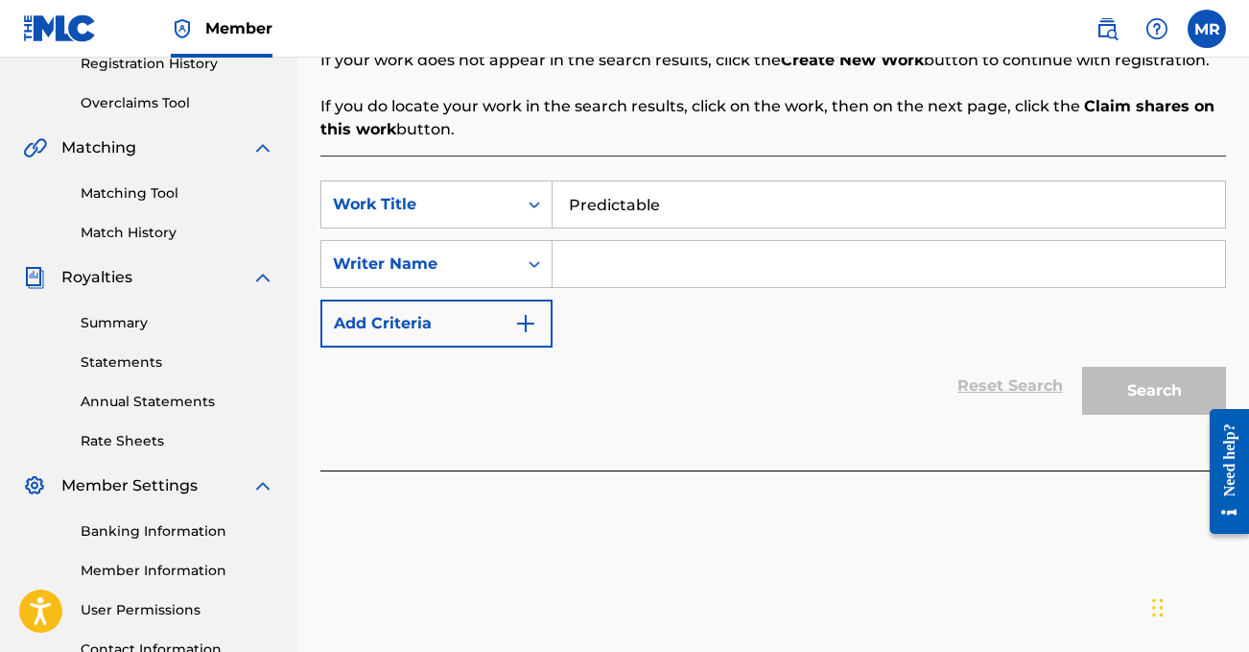
click at [618, 273] on input "Search Form" at bounding box center [889, 264] width 673 height 46
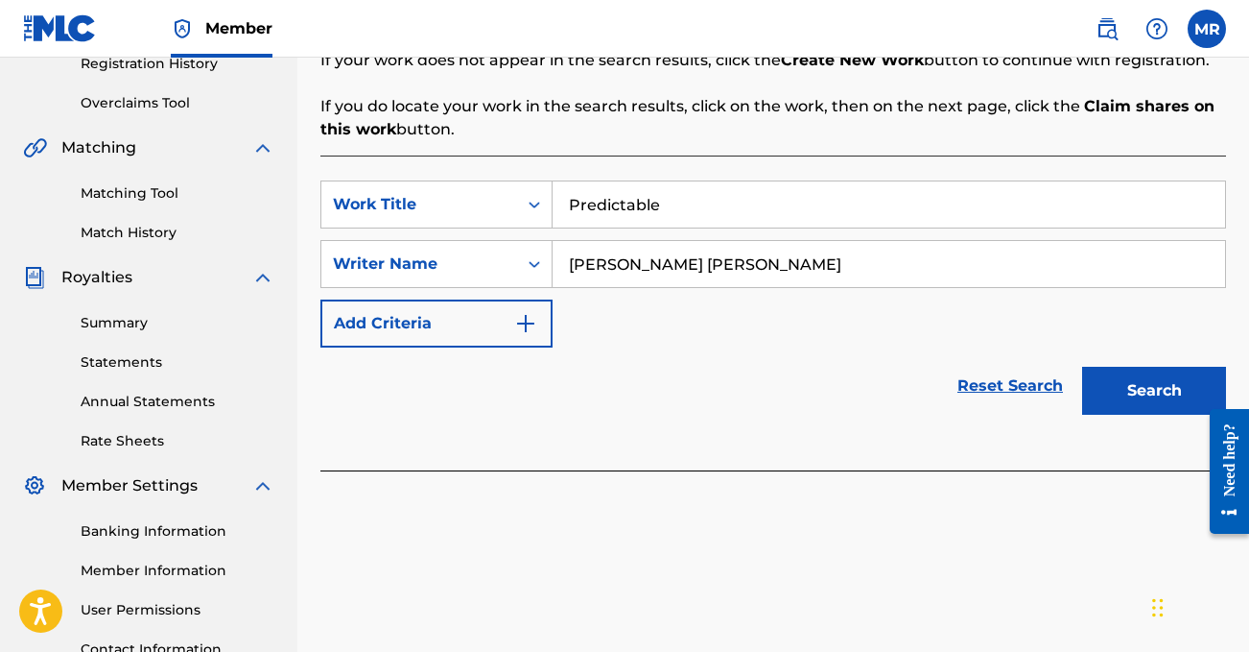
type input "[PERSON_NAME] [PERSON_NAME]"
click at [1132, 385] on button "Search" at bounding box center [1154, 391] width 144 height 48
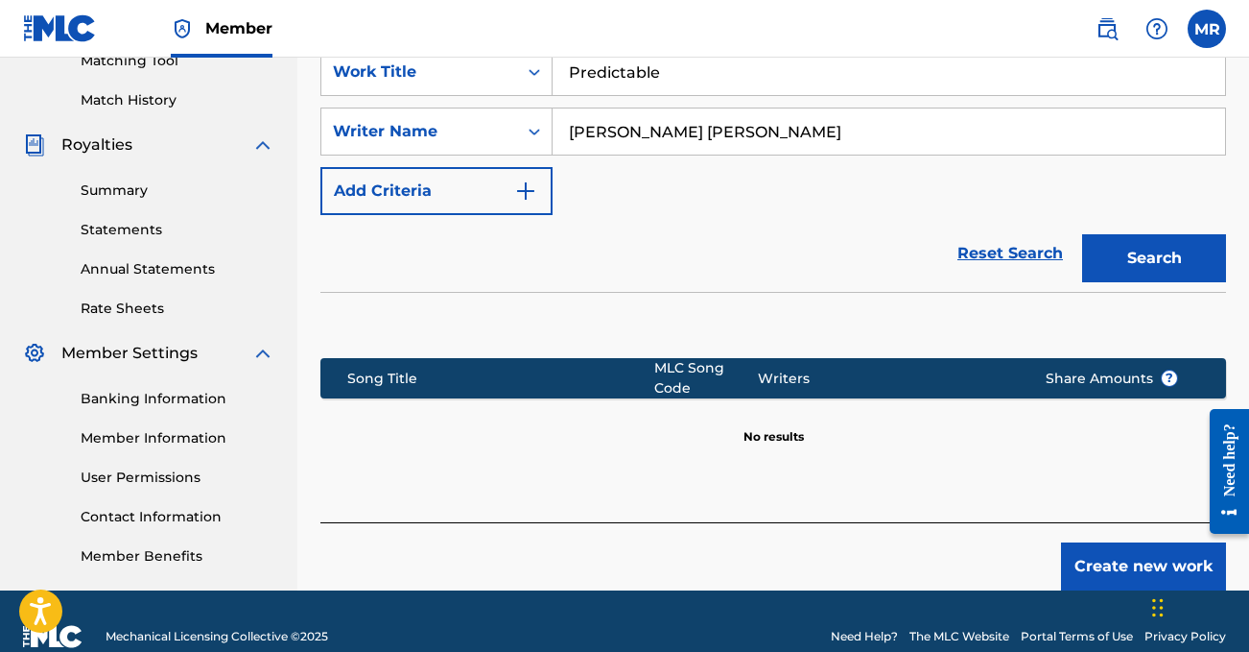
scroll to position [511, 0]
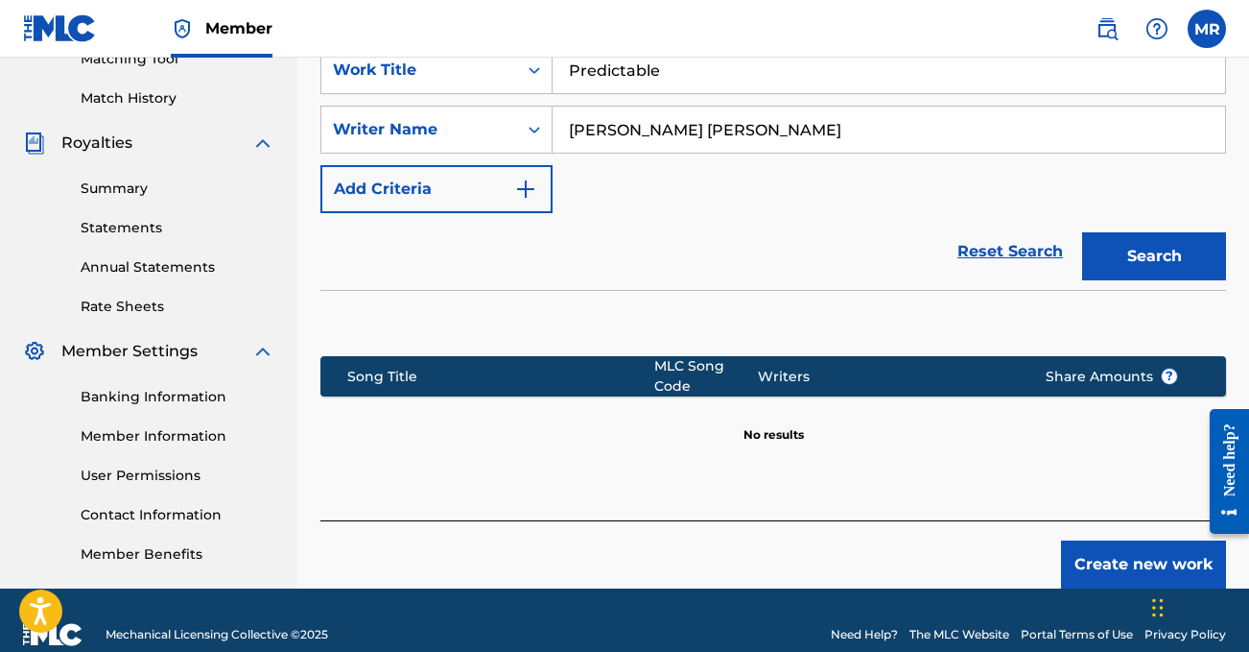
click at [1093, 573] on button "Create new work" at bounding box center [1143, 564] width 165 height 48
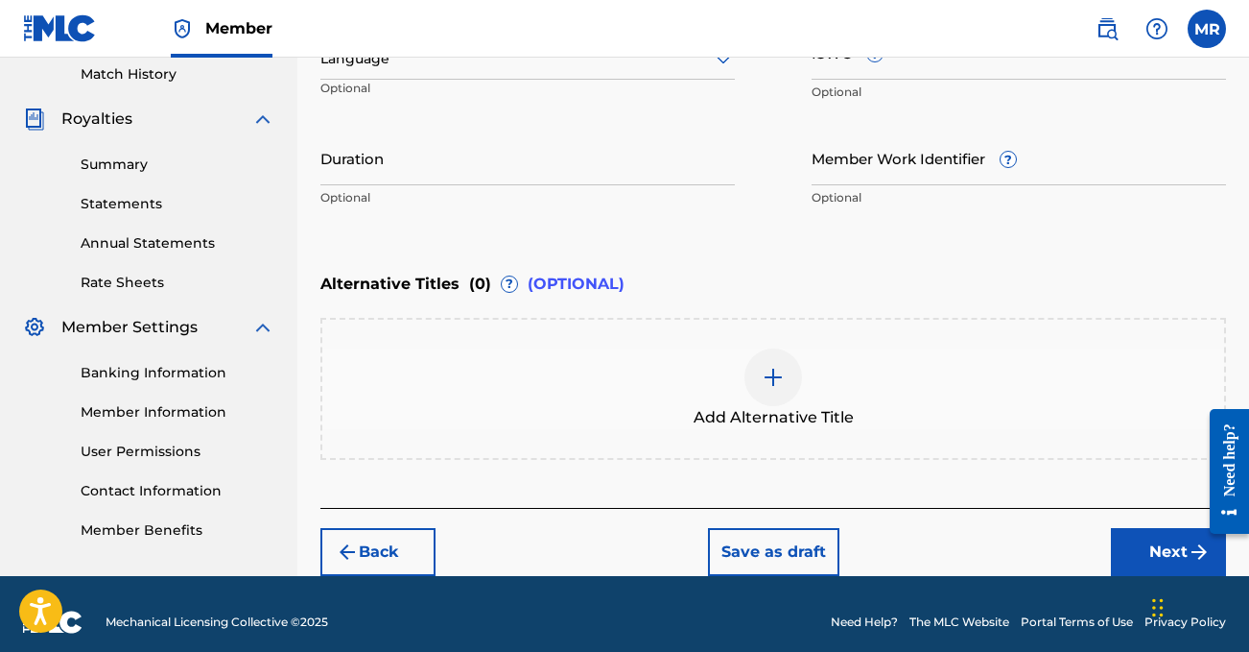
scroll to position [551, 0]
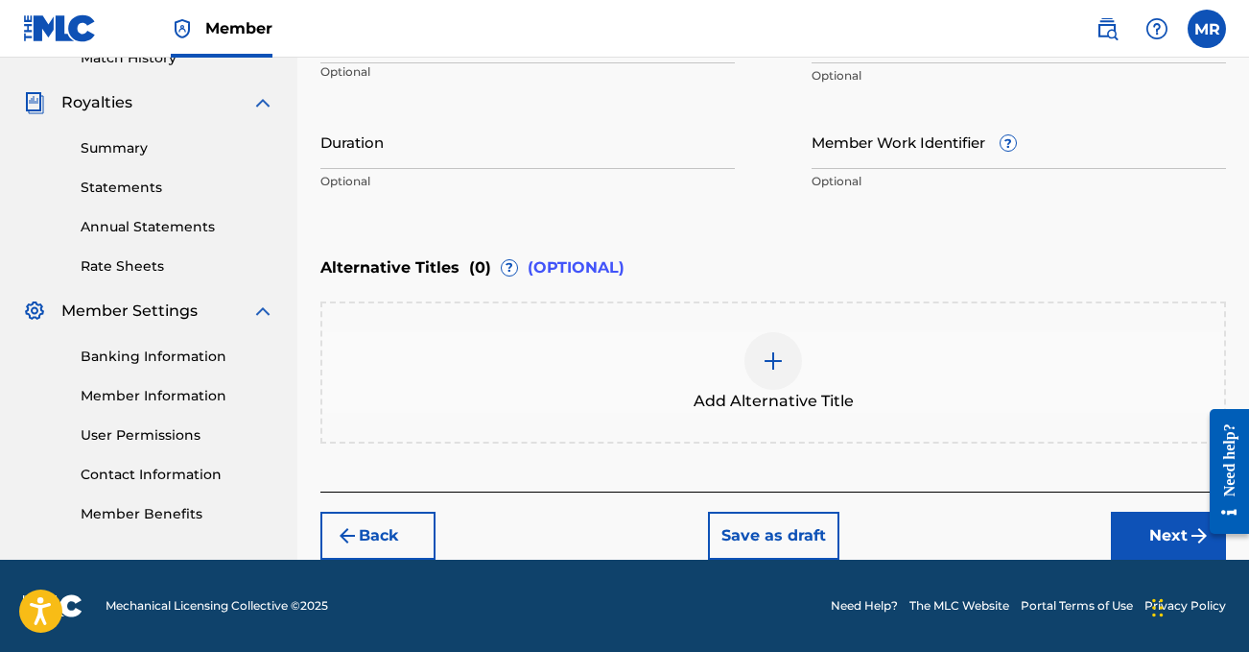
click at [1181, 524] on button "Next" at bounding box center [1168, 535] width 115 height 48
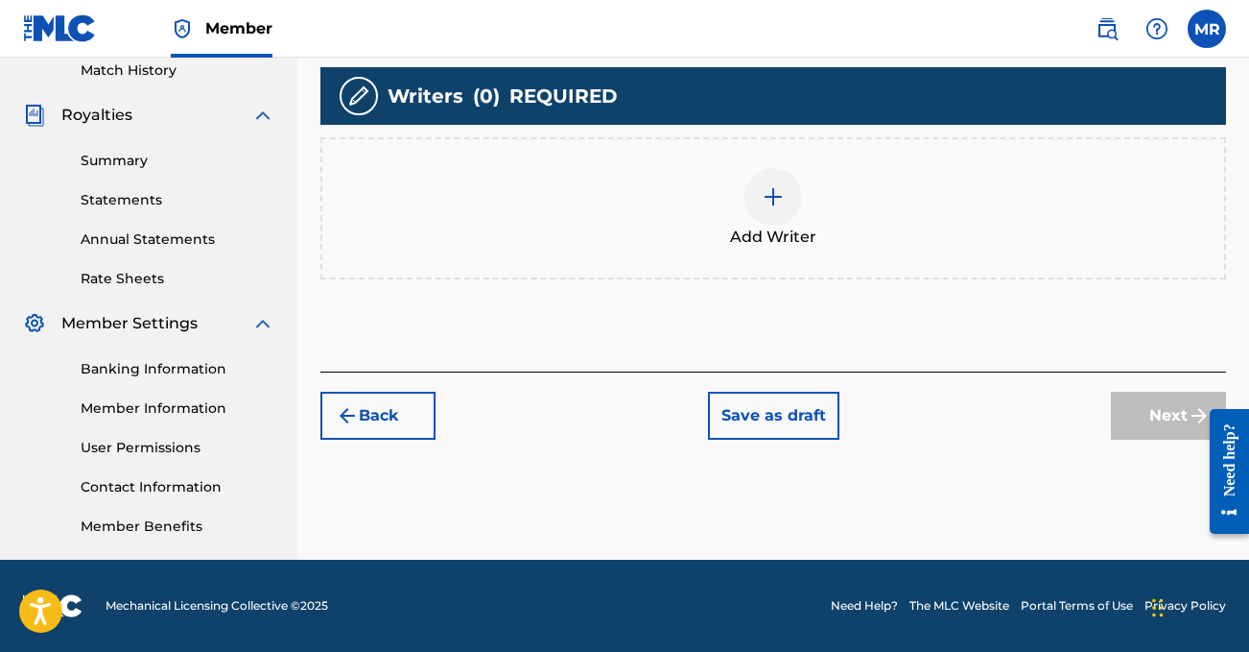
scroll to position [538, 0]
click at [789, 204] on div at bounding box center [774, 197] width 58 height 58
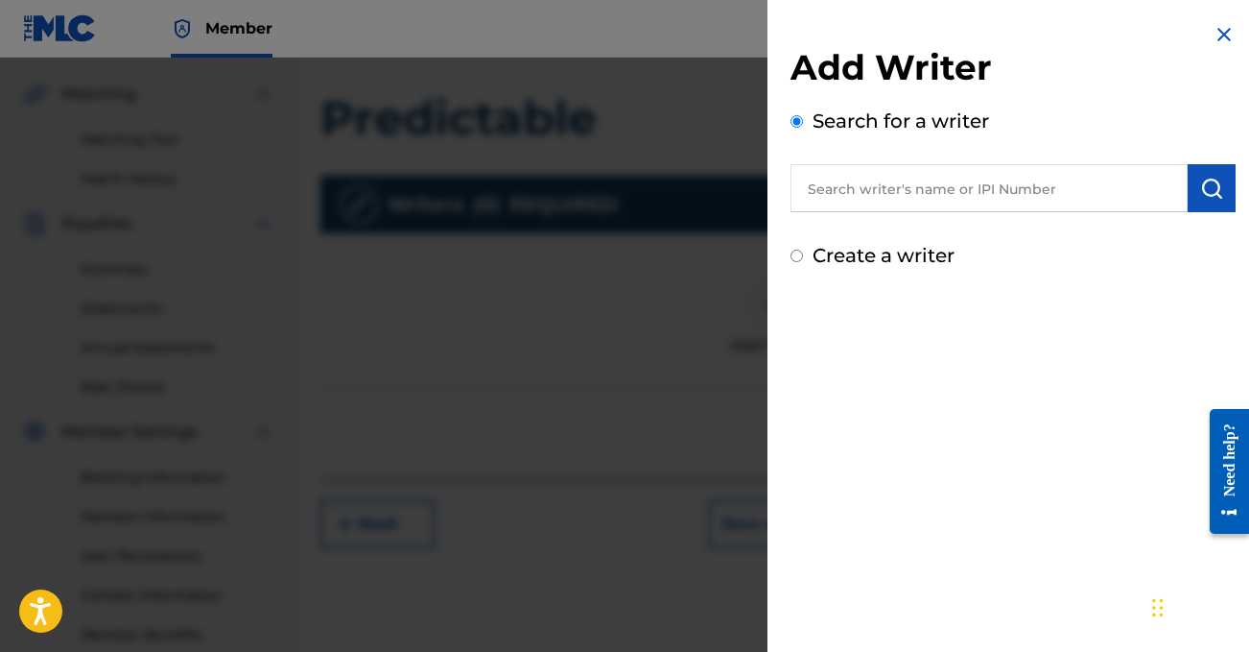
scroll to position [404, 0]
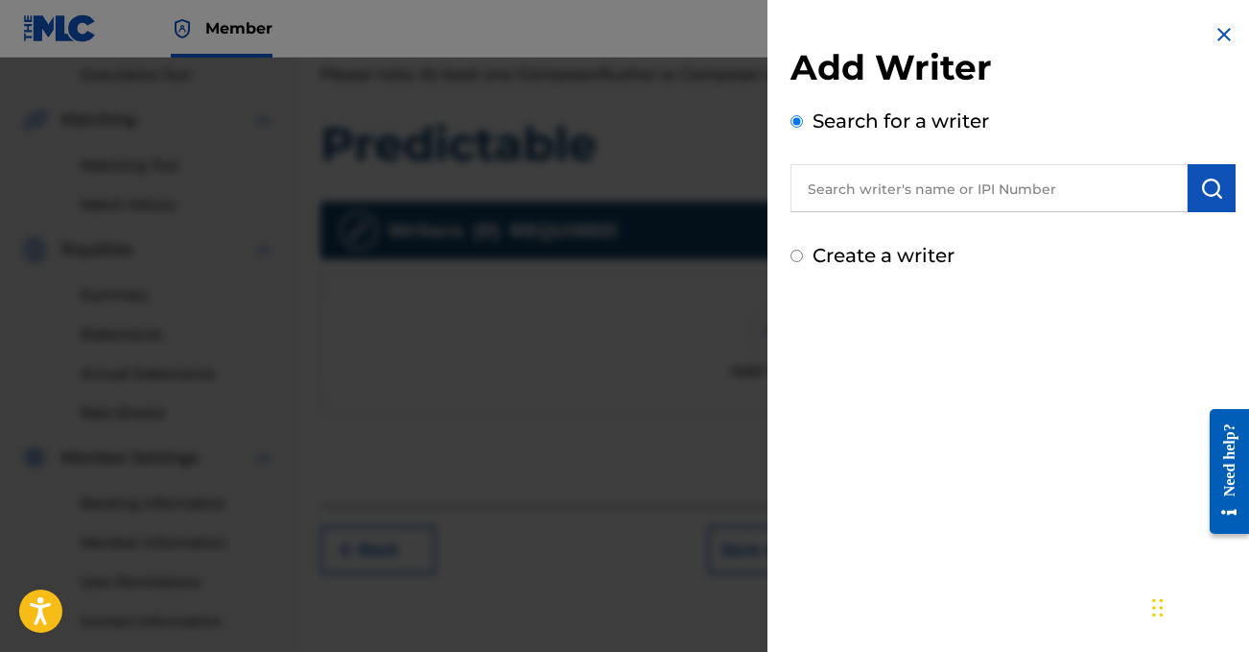
click at [878, 190] on input "text" at bounding box center [989, 188] width 397 height 48
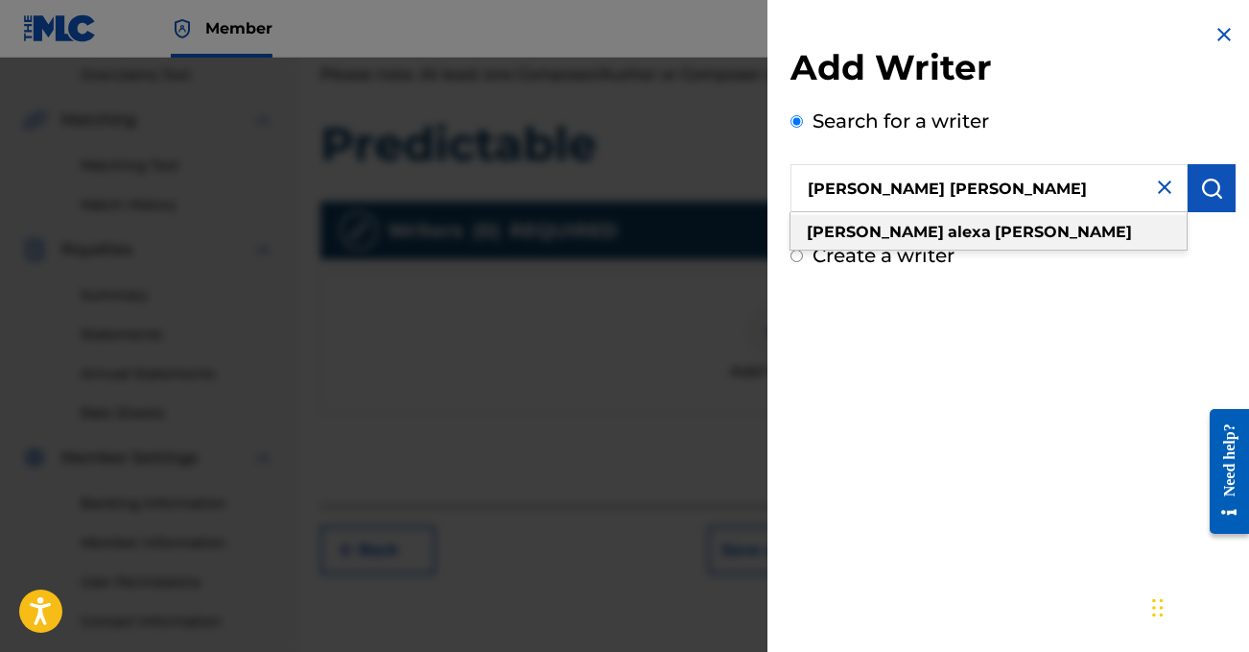
click at [948, 237] on strong "alexa" at bounding box center [969, 232] width 43 height 18
type input "[PERSON_NAME] [PERSON_NAME]"
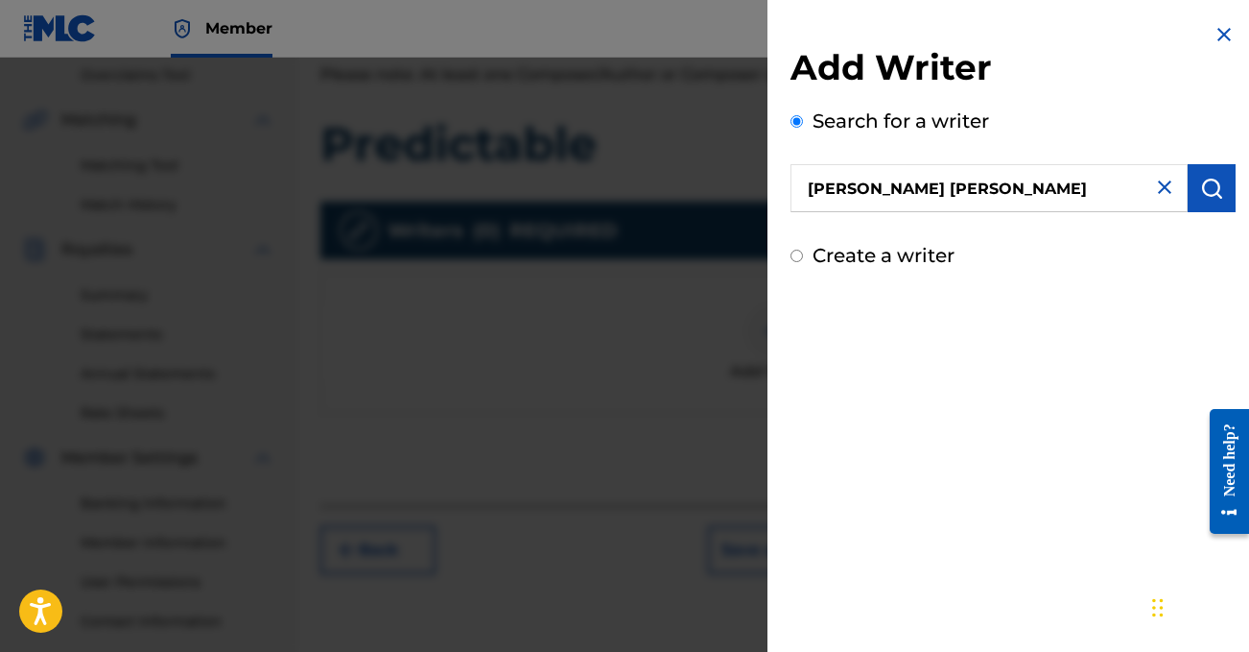
click at [1201, 190] on img "submit" at bounding box center [1212, 188] width 23 height 23
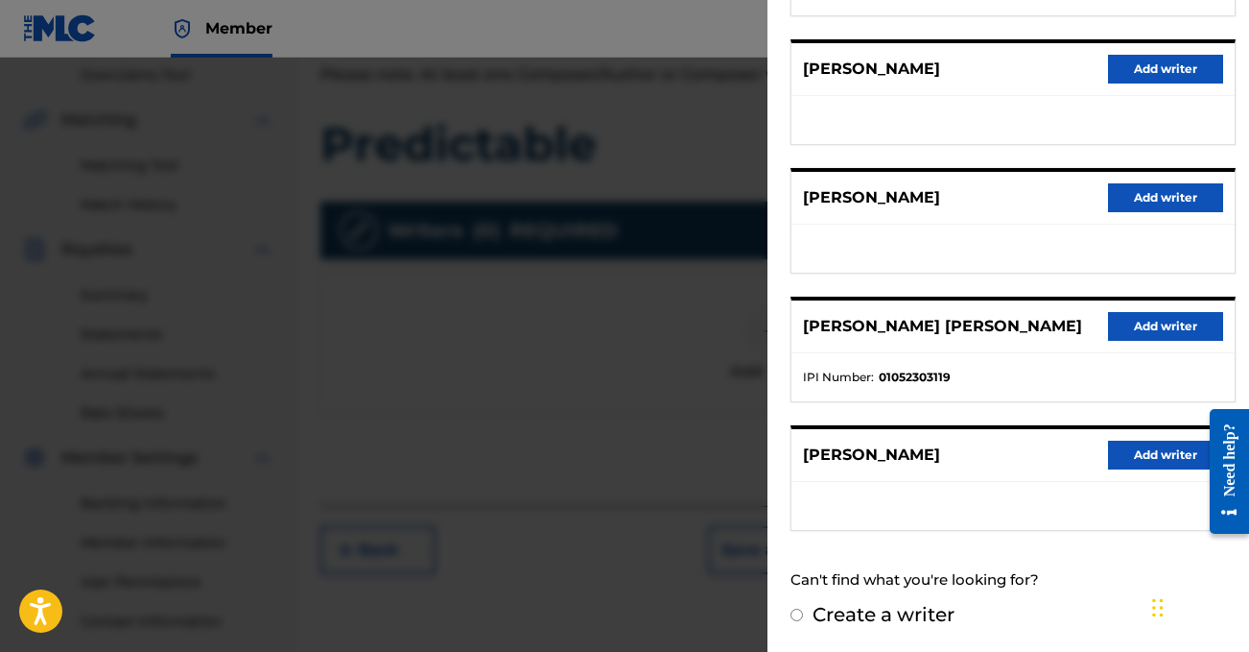
scroll to position [342, 0]
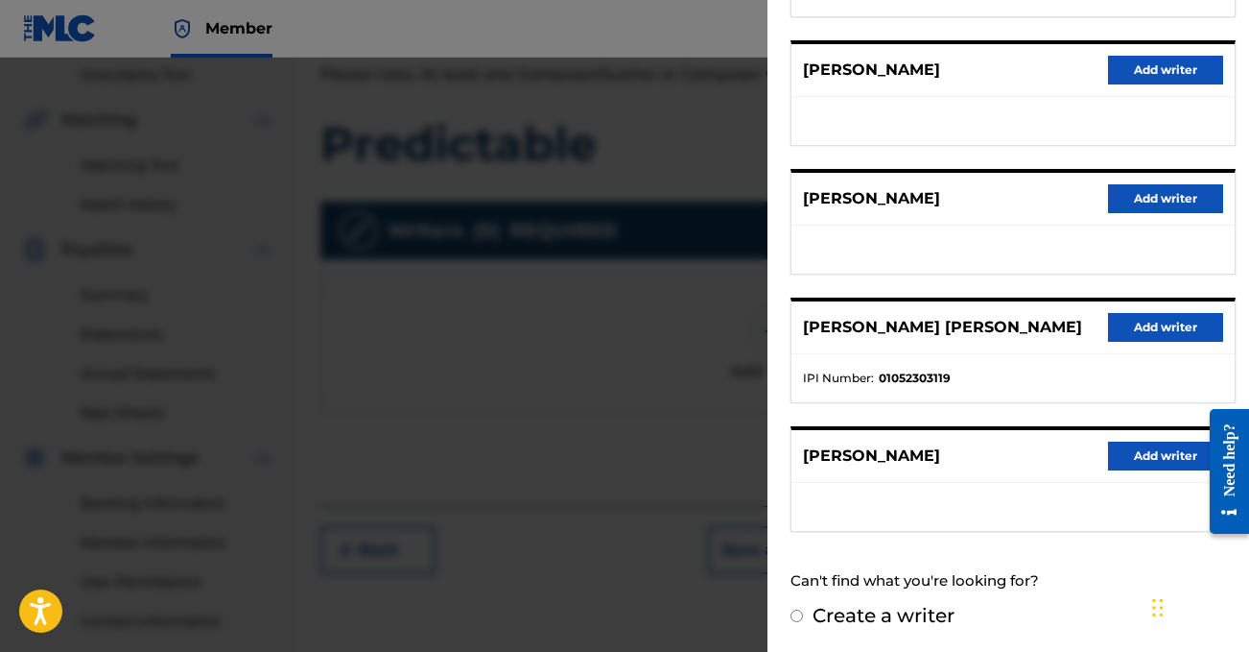
click at [1171, 321] on button "Add writer" at bounding box center [1165, 327] width 115 height 29
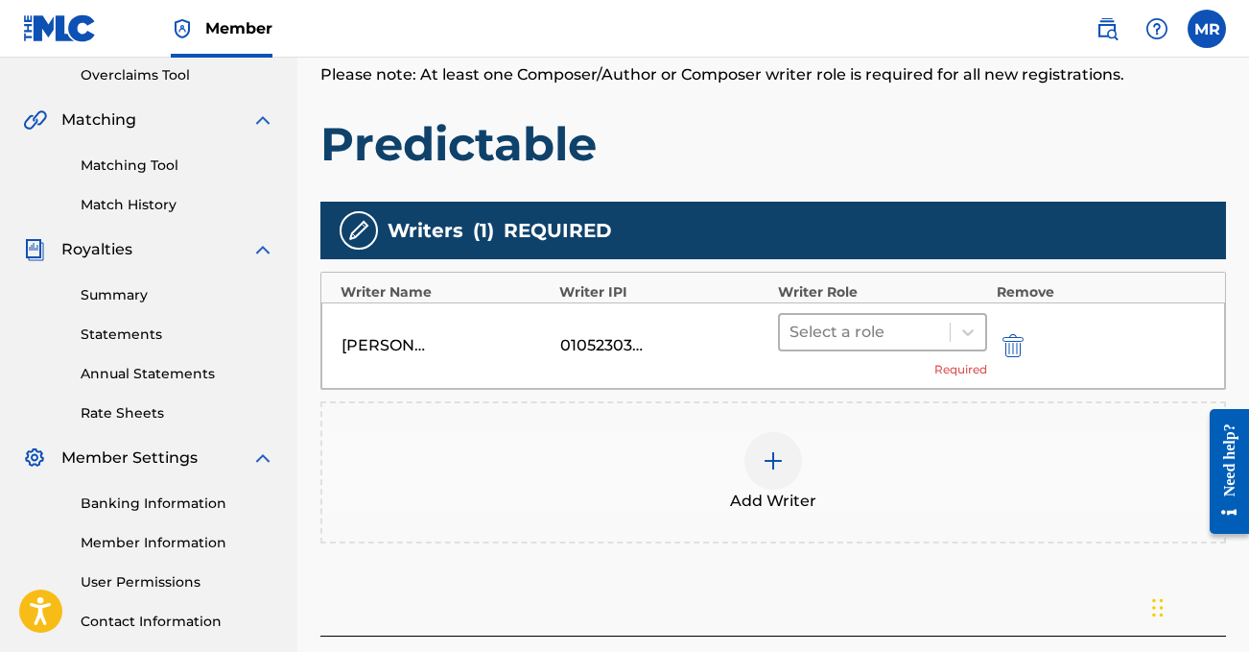
click at [807, 315] on div "Select a role" at bounding box center [865, 332] width 170 height 35
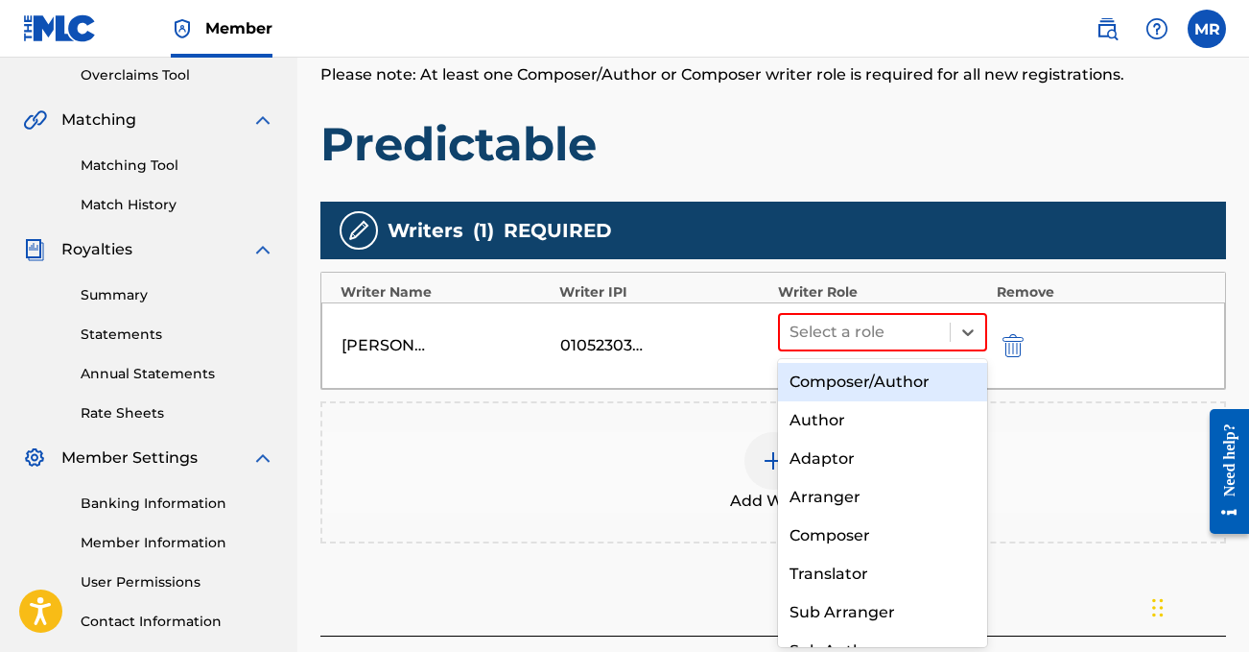
click at [807, 381] on div "Composer/Author" at bounding box center [882, 382] width 209 height 38
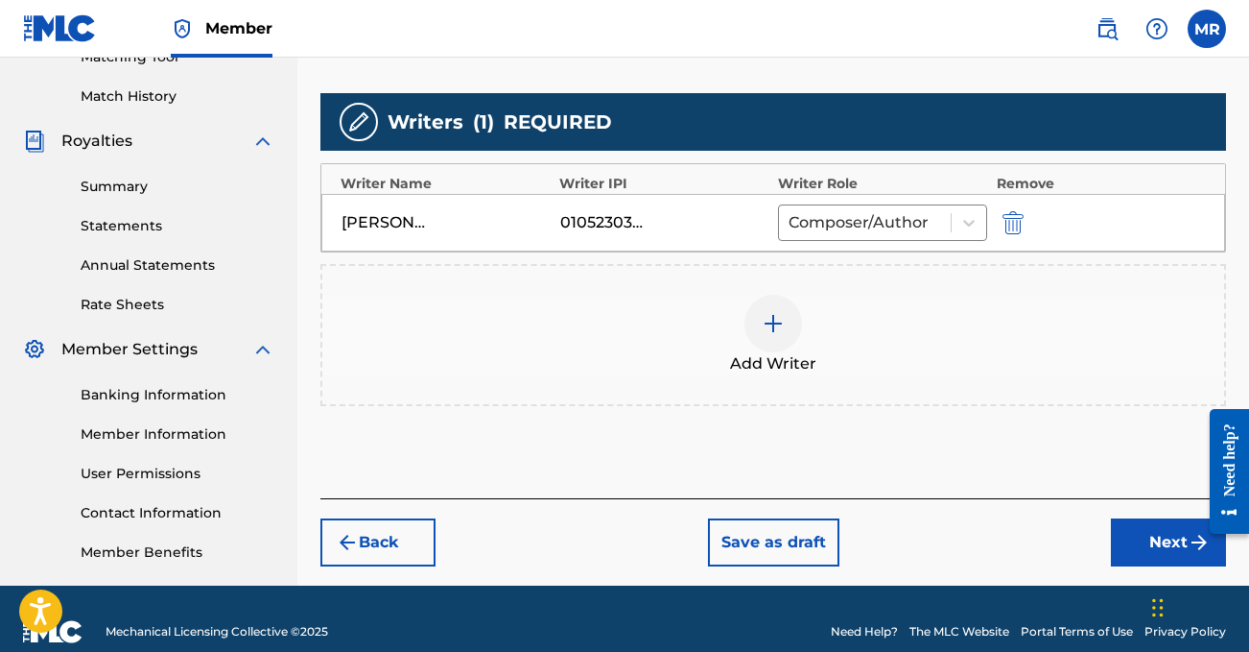
click at [1165, 542] on button "Next" at bounding box center [1168, 542] width 115 height 48
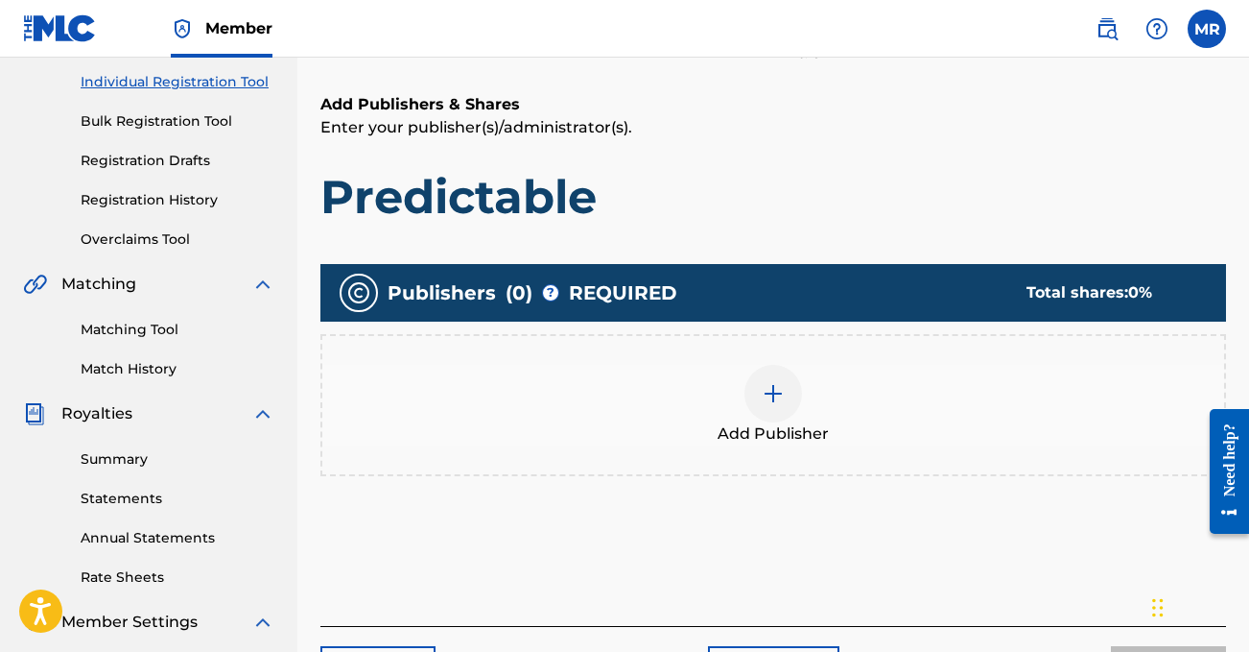
scroll to position [266, 0]
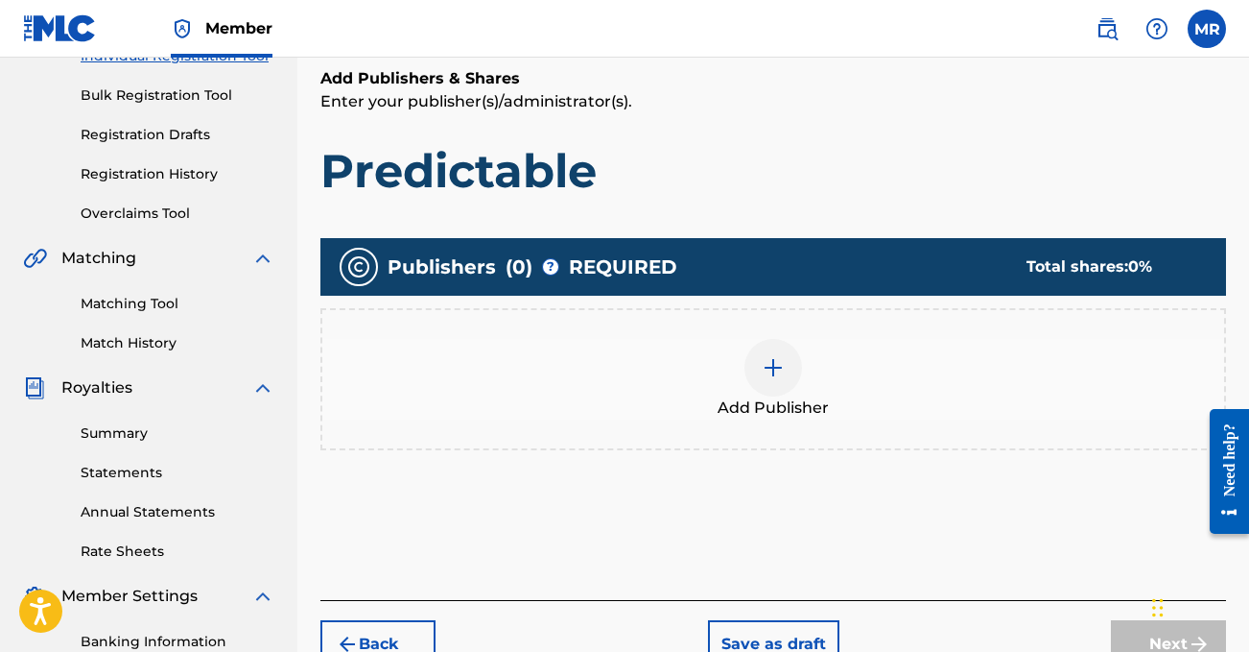
click at [780, 356] on img at bounding box center [773, 367] width 23 height 23
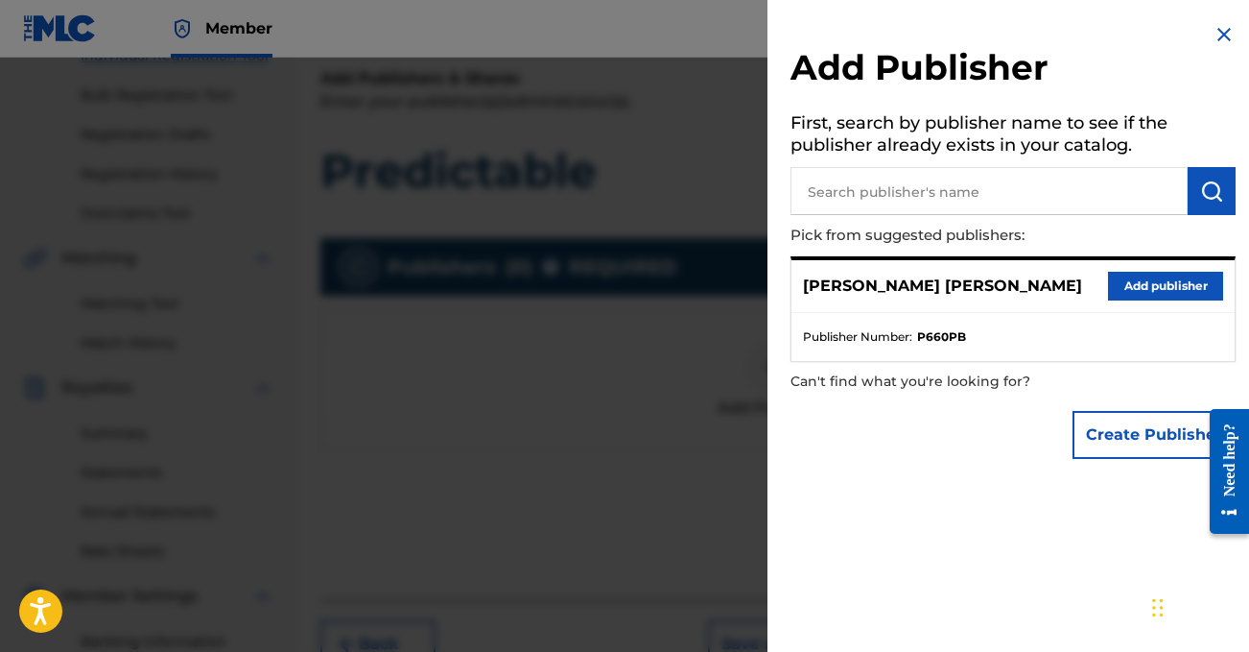
click at [902, 192] on input "text" at bounding box center [989, 191] width 397 height 48
click at [1145, 285] on button "Add publisher" at bounding box center [1165, 286] width 115 height 29
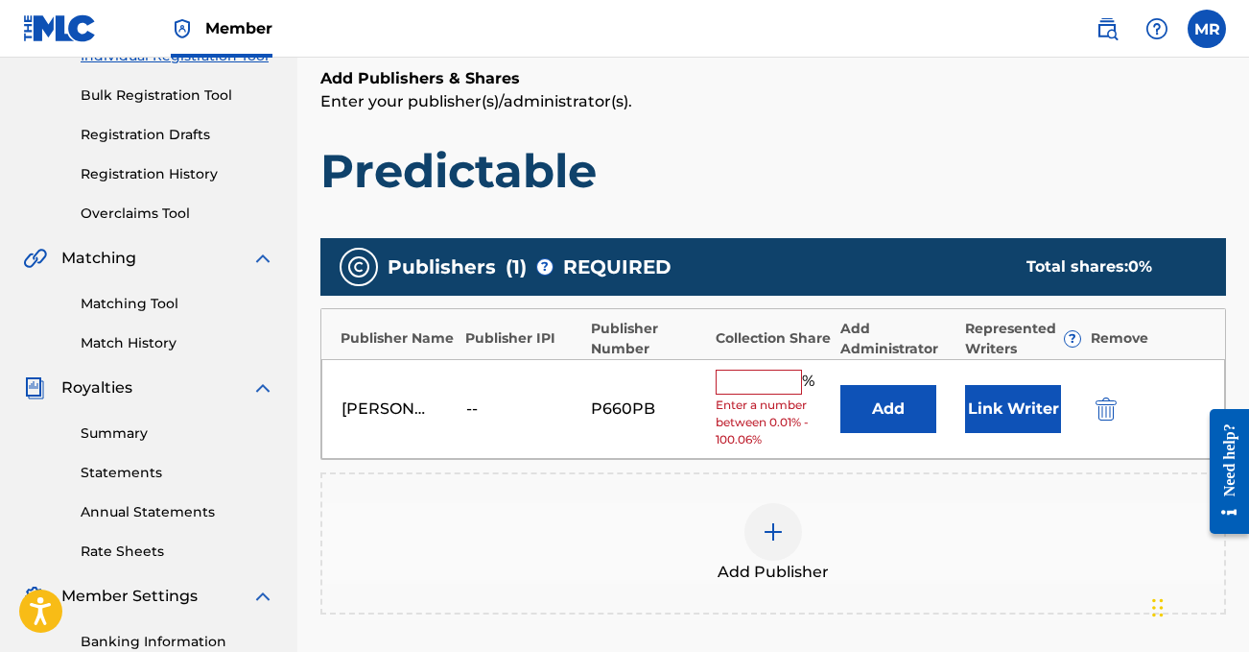
click at [766, 381] on input "text" at bounding box center [759, 381] width 86 height 25
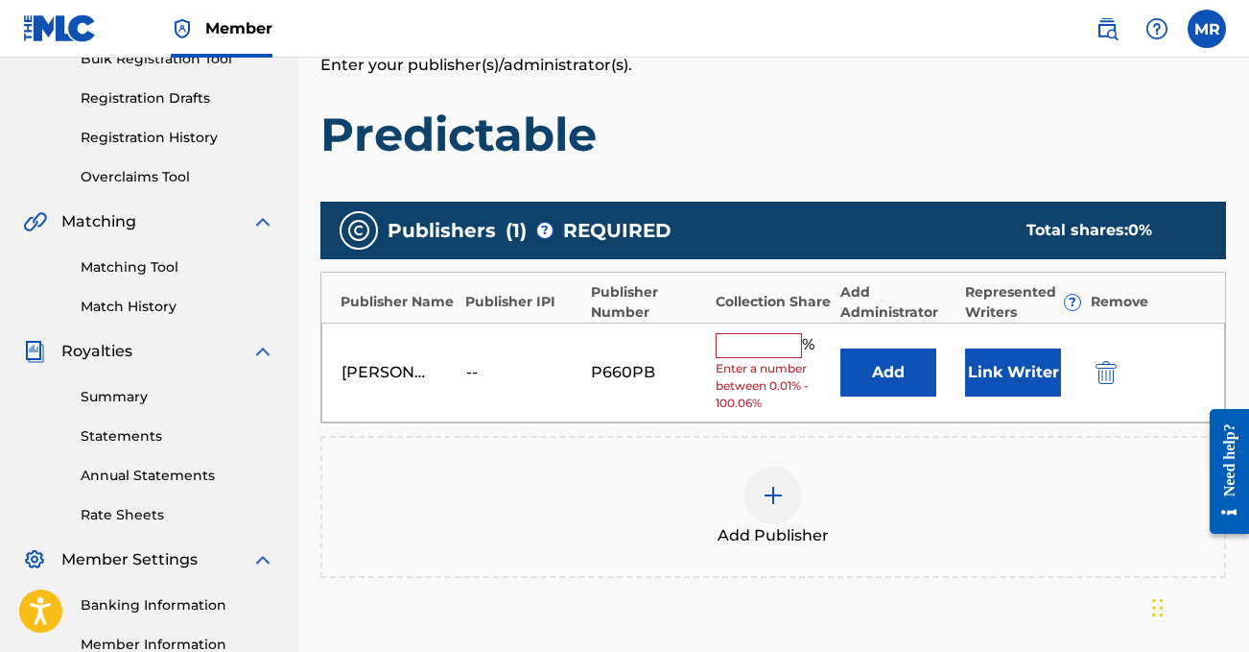
scroll to position [305, 0]
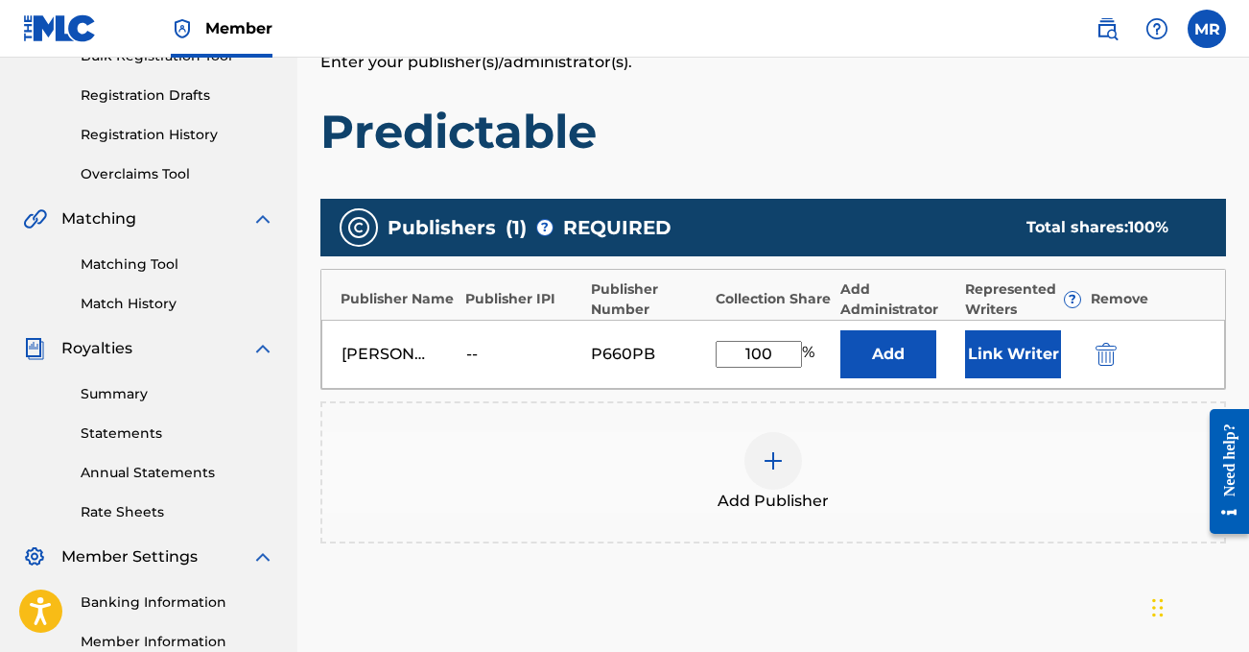
type input "100"
click at [671, 449] on div "Add Publisher" at bounding box center [773, 472] width 902 height 81
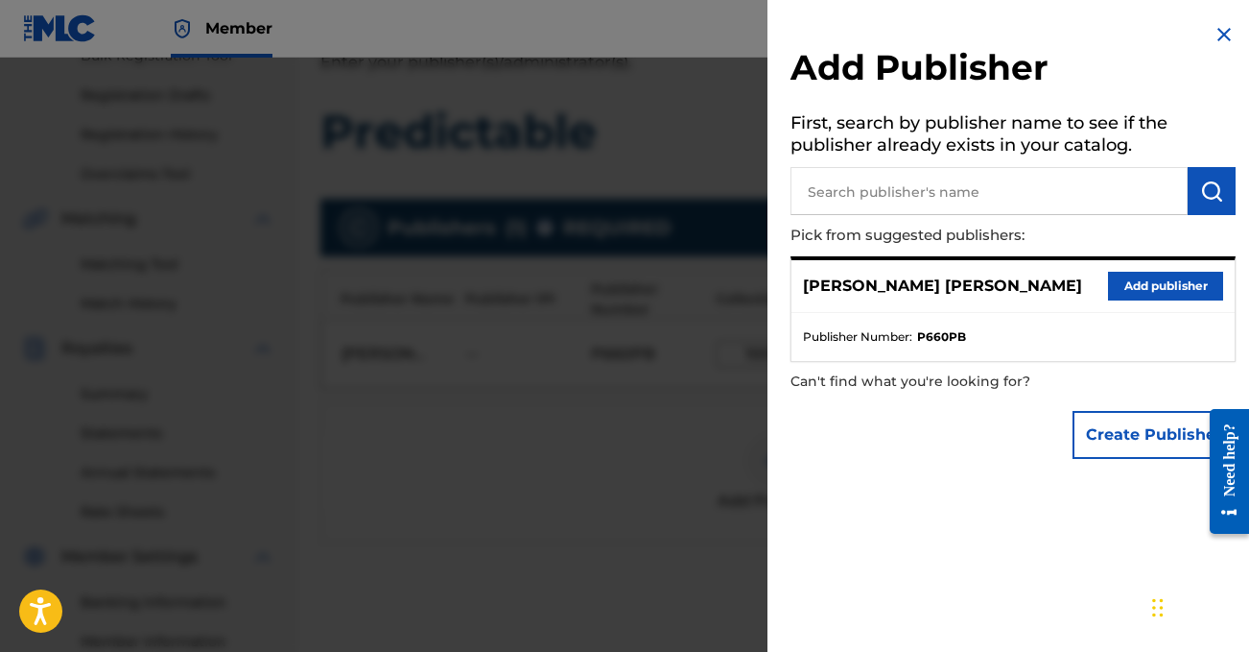
scroll to position [343, 0]
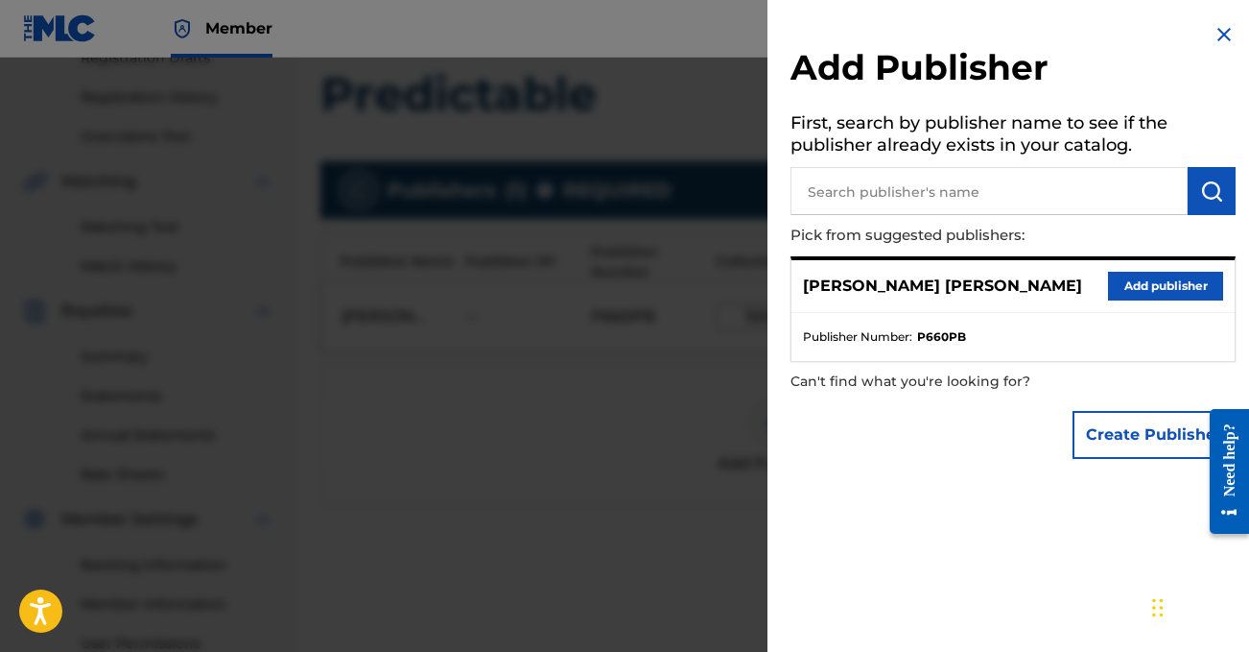
click at [1173, 277] on button "Add publisher" at bounding box center [1165, 286] width 115 height 29
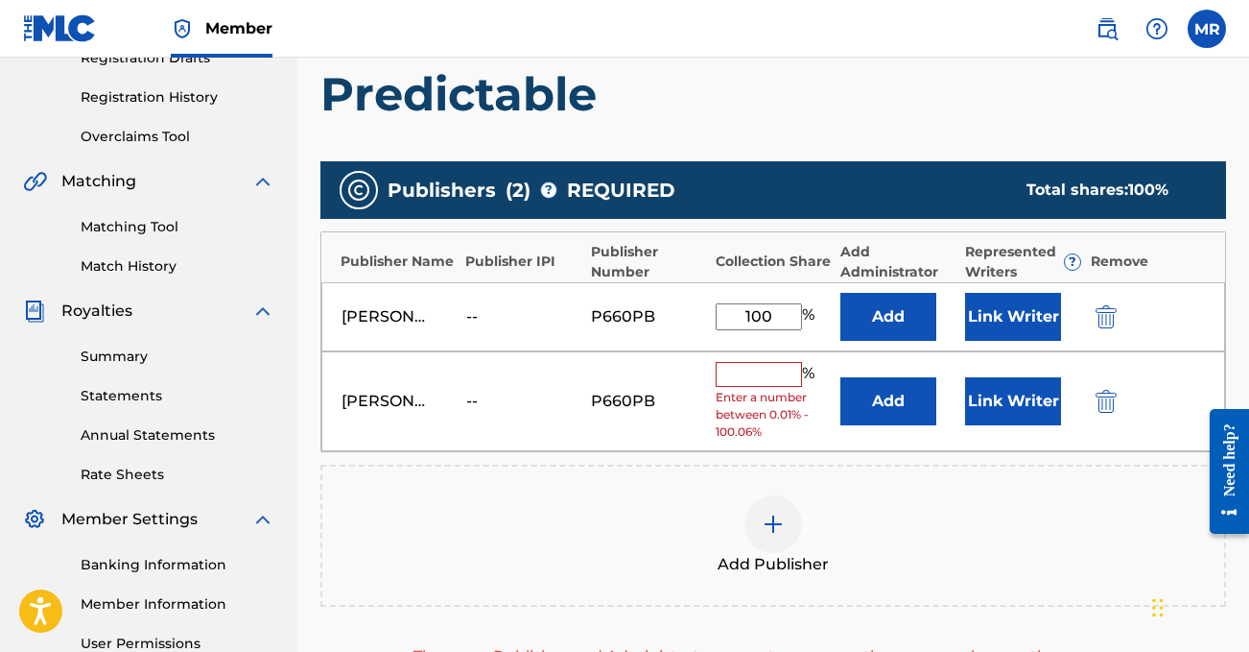
click at [1106, 401] on img "submit" at bounding box center [1106, 401] width 21 height 23
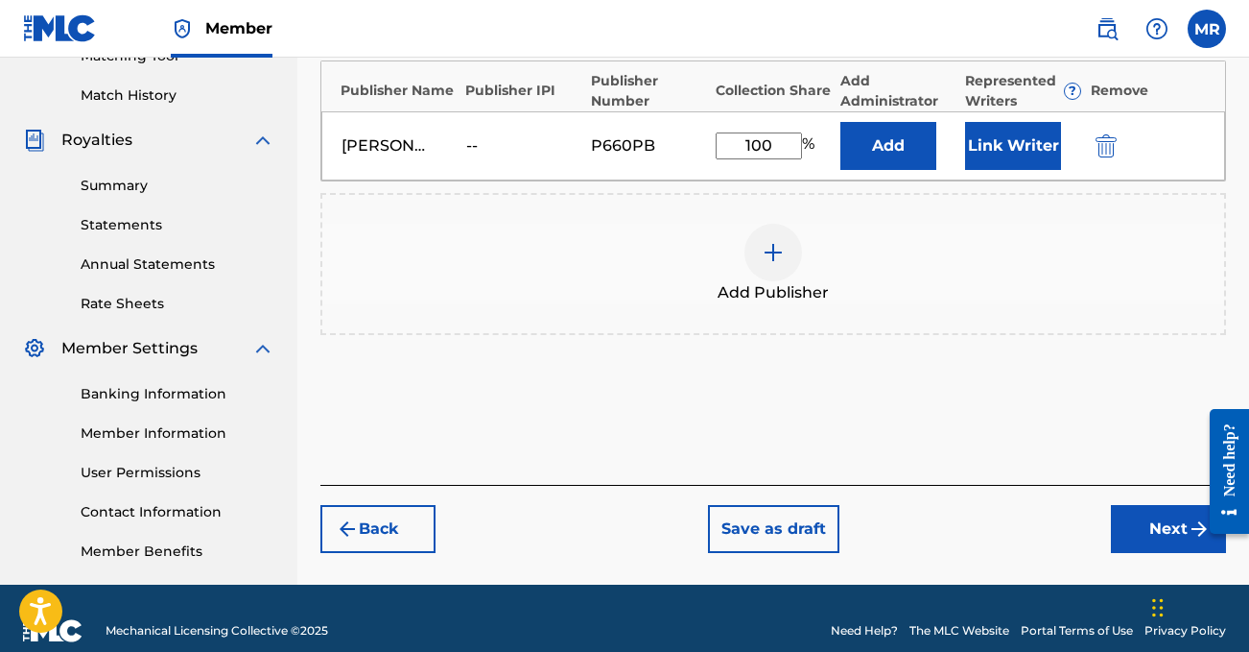
click at [1150, 511] on button "Next" at bounding box center [1168, 529] width 115 height 48
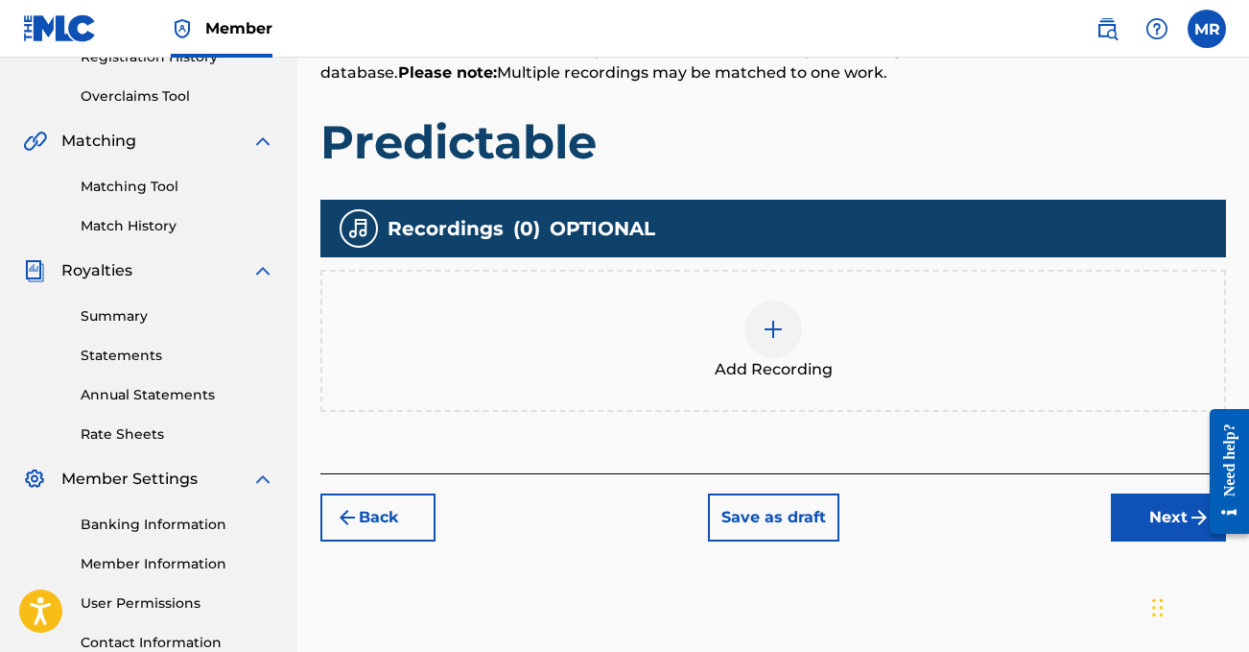
scroll to position [426, 0]
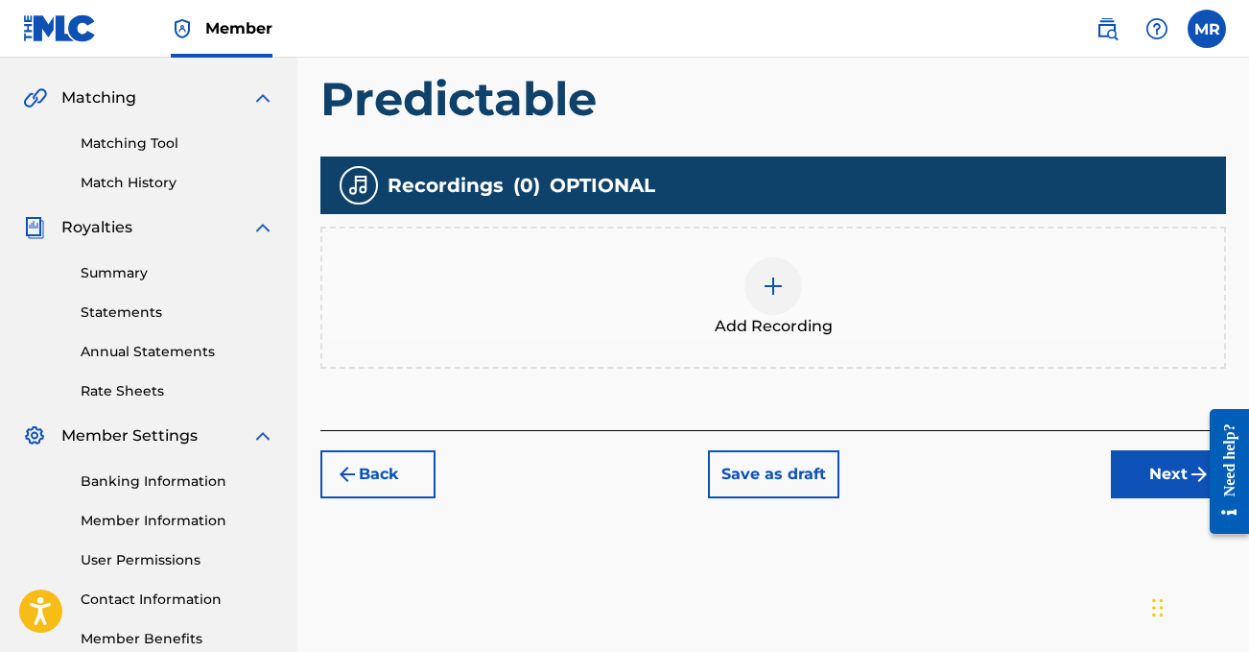
click at [762, 268] on div at bounding box center [774, 286] width 58 height 58
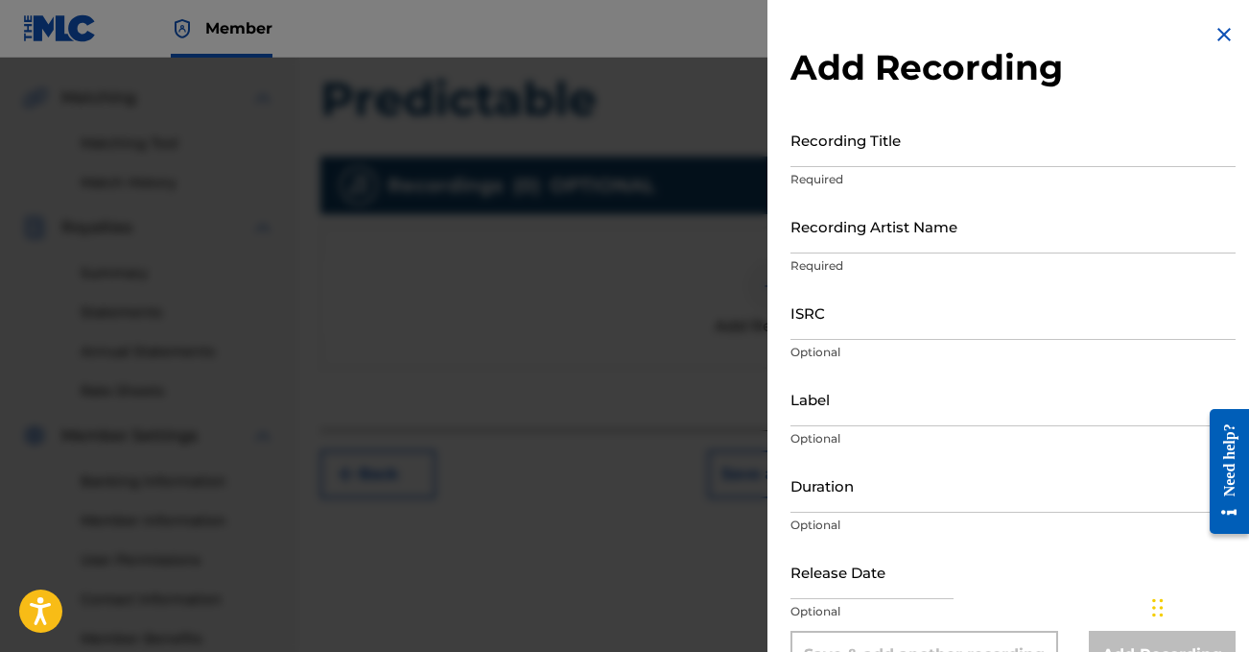
click at [870, 131] on input "Recording Title" at bounding box center [1013, 139] width 445 height 55
type input "M"
type input "Predictable"
click at [862, 239] on input "Recording Artist Name" at bounding box center [1013, 226] width 445 height 55
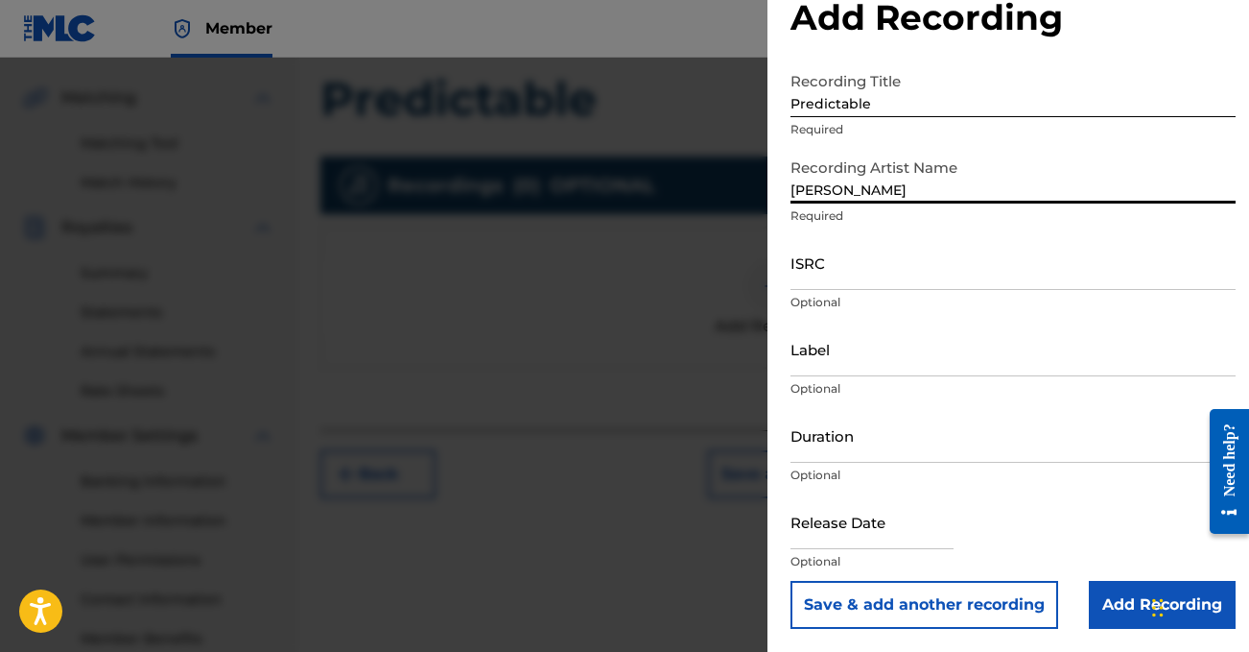
scroll to position [50, 0]
type input "[PERSON_NAME]"
click at [1116, 605] on input "Add Recording" at bounding box center [1162, 605] width 147 height 48
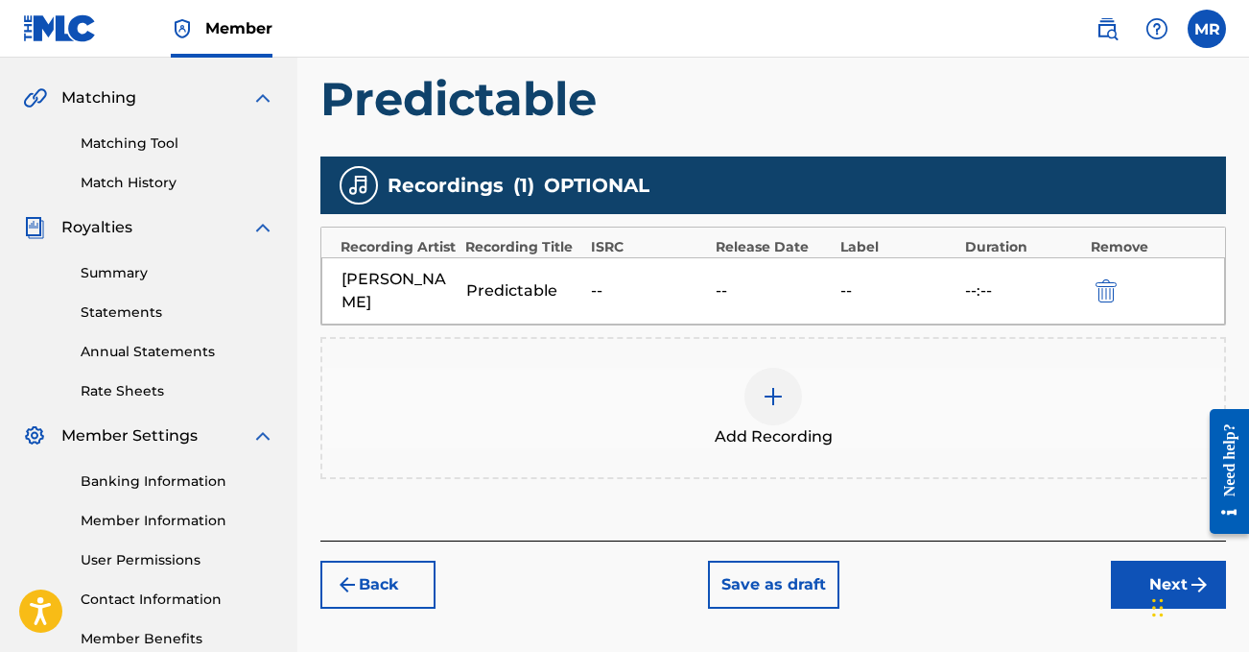
click at [1120, 565] on button "Next" at bounding box center [1168, 584] width 115 height 48
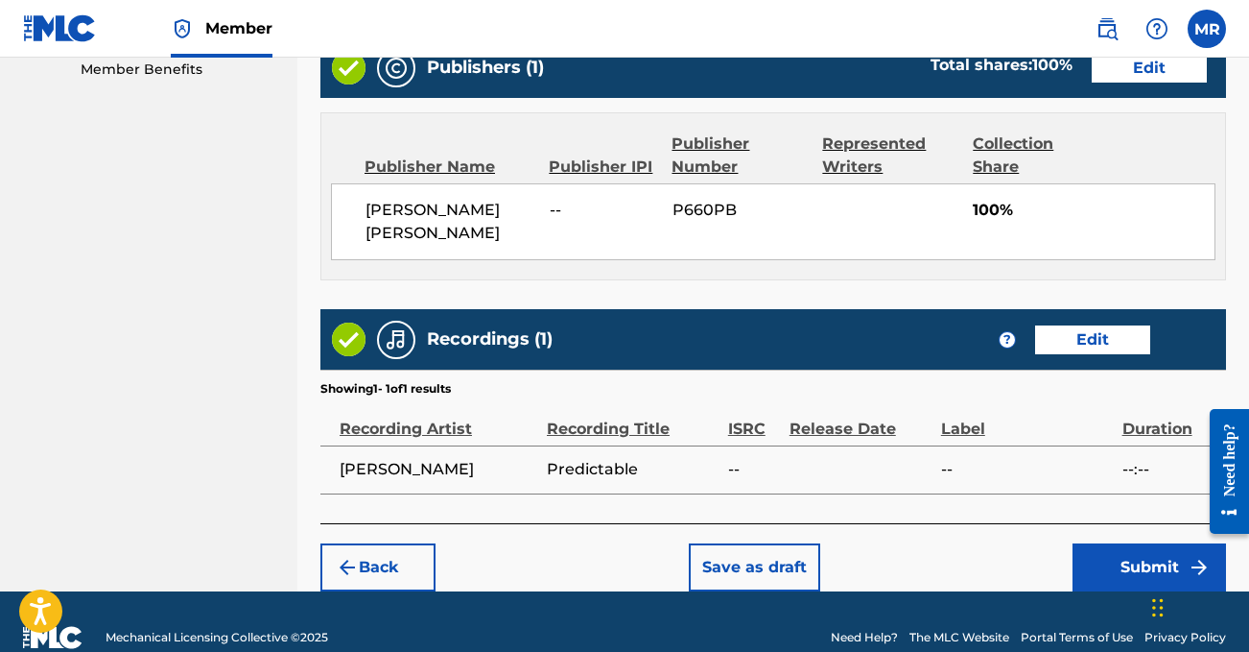
scroll to position [993, 0]
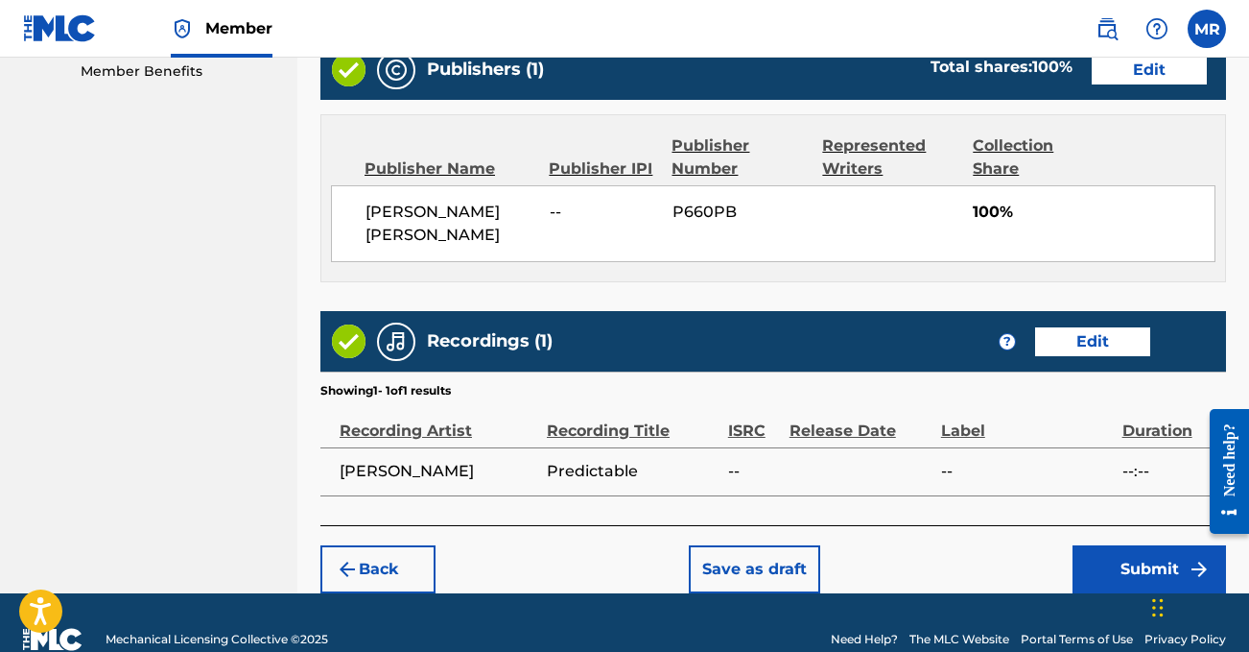
click at [1140, 545] on button "Submit" at bounding box center [1150, 569] width 154 height 48
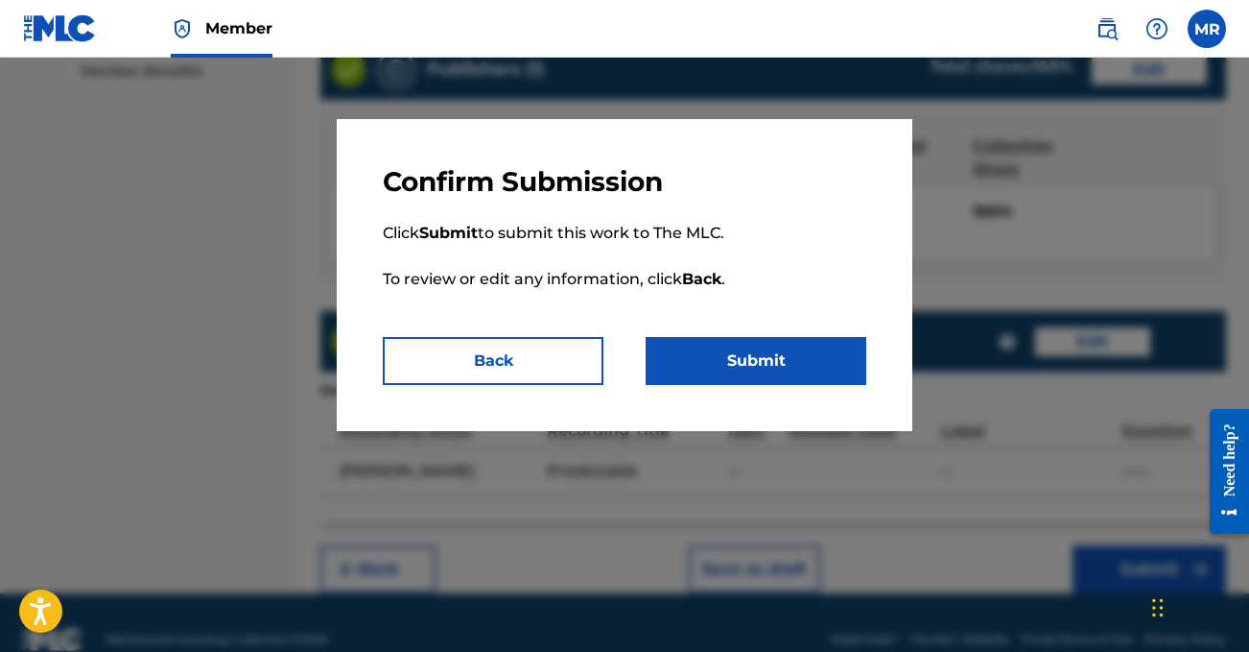
drag, startPoint x: 813, startPoint y: 365, endPoint x: 537, endPoint y: 220, distance: 311.2
click at [561, 203] on div "Confirm Submission Click Submit to submit this work to The MLC. To review or ed…" at bounding box center [625, 275] width 576 height 312
click at [459, 360] on button "Back" at bounding box center [493, 361] width 221 height 48
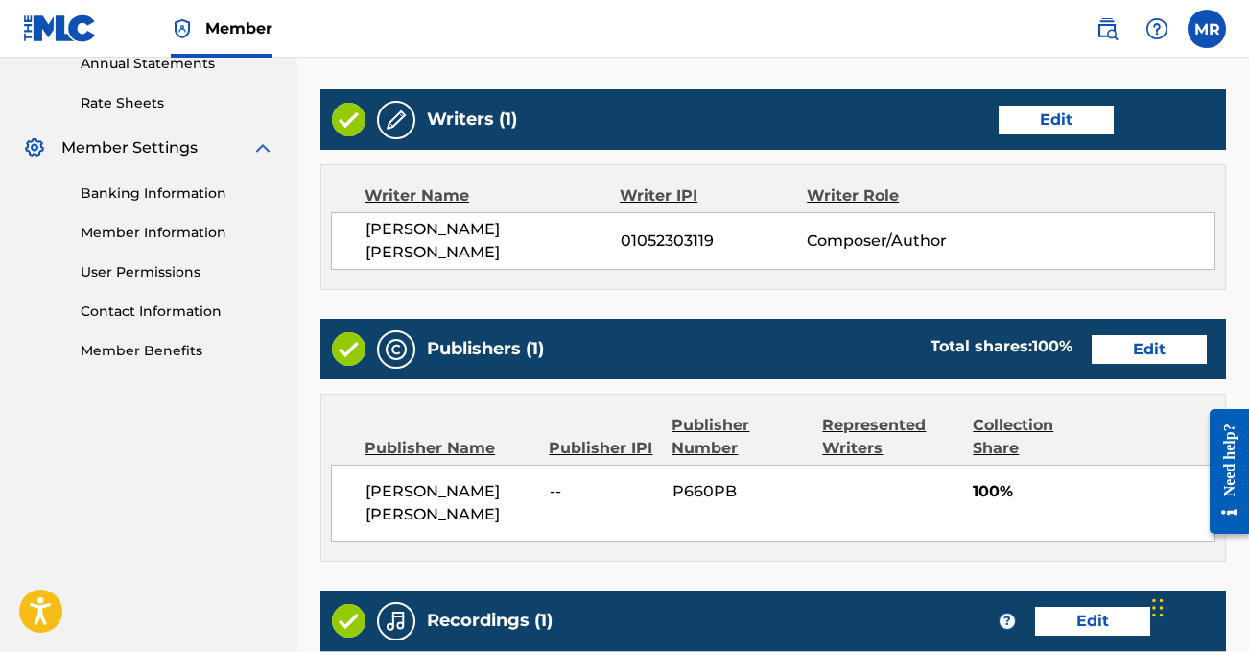
click at [1065, 124] on button "Edit" at bounding box center [1056, 120] width 115 height 29
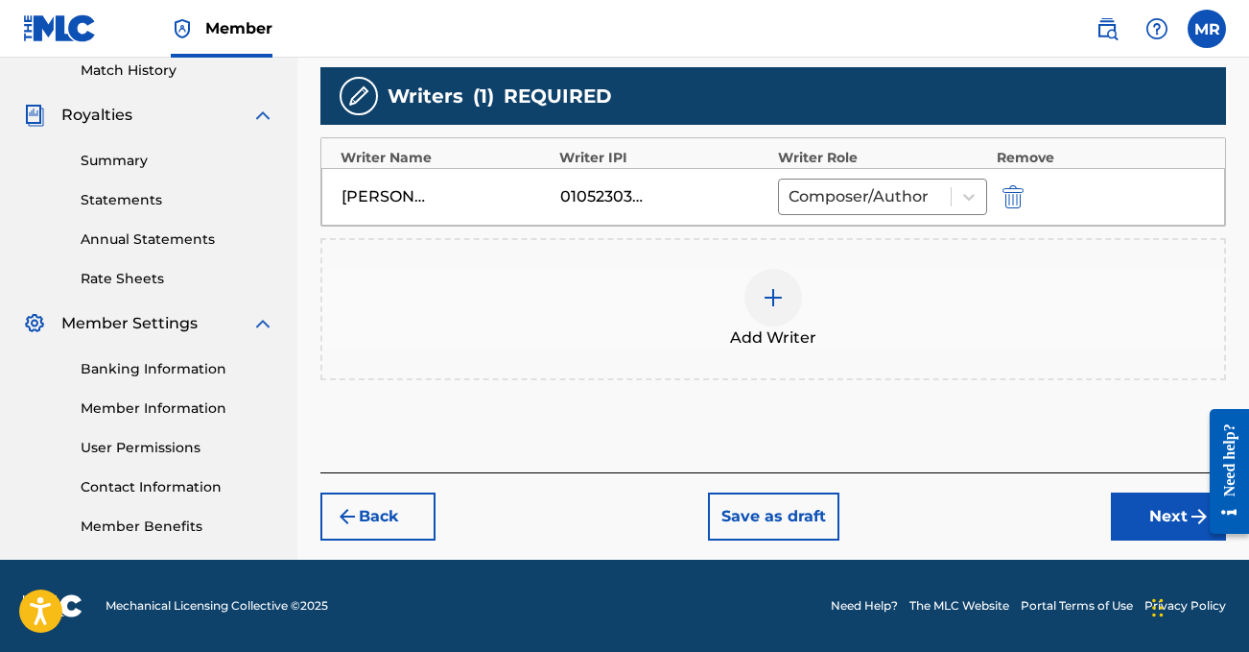
click at [765, 293] on img at bounding box center [773, 297] width 23 height 23
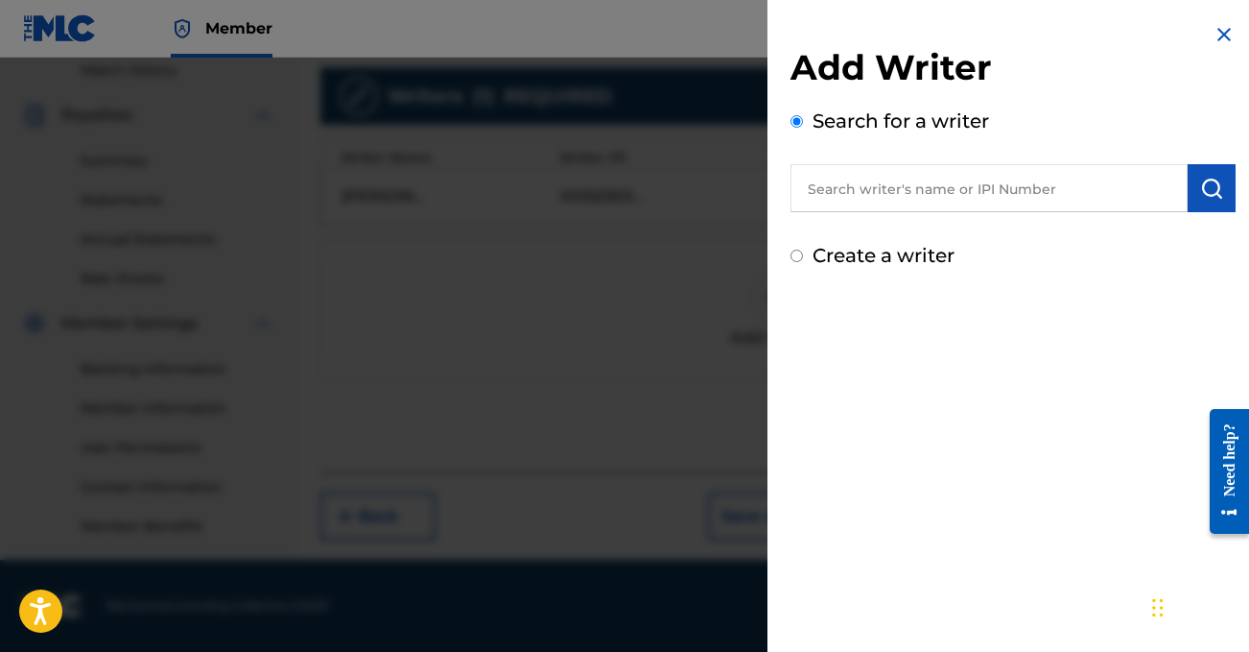
click at [858, 186] on input "text" at bounding box center [989, 188] width 397 height 48
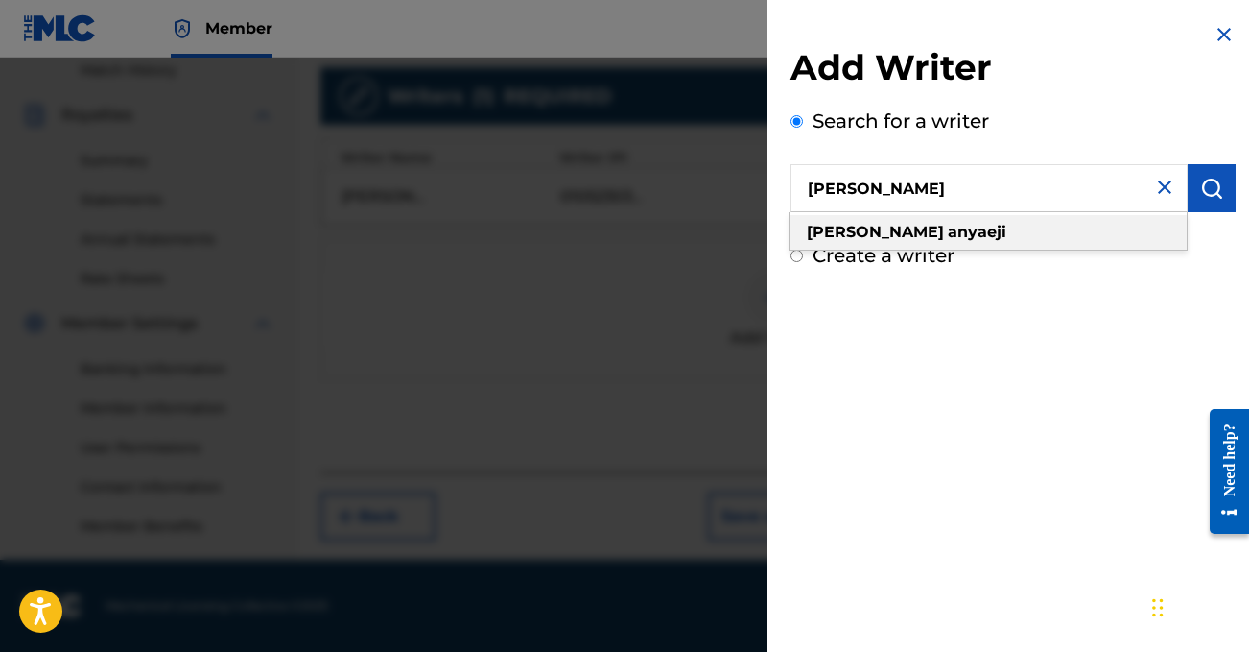
click at [926, 226] on div "[PERSON_NAME]" at bounding box center [989, 232] width 396 height 35
type input "[PERSON_NAME]"
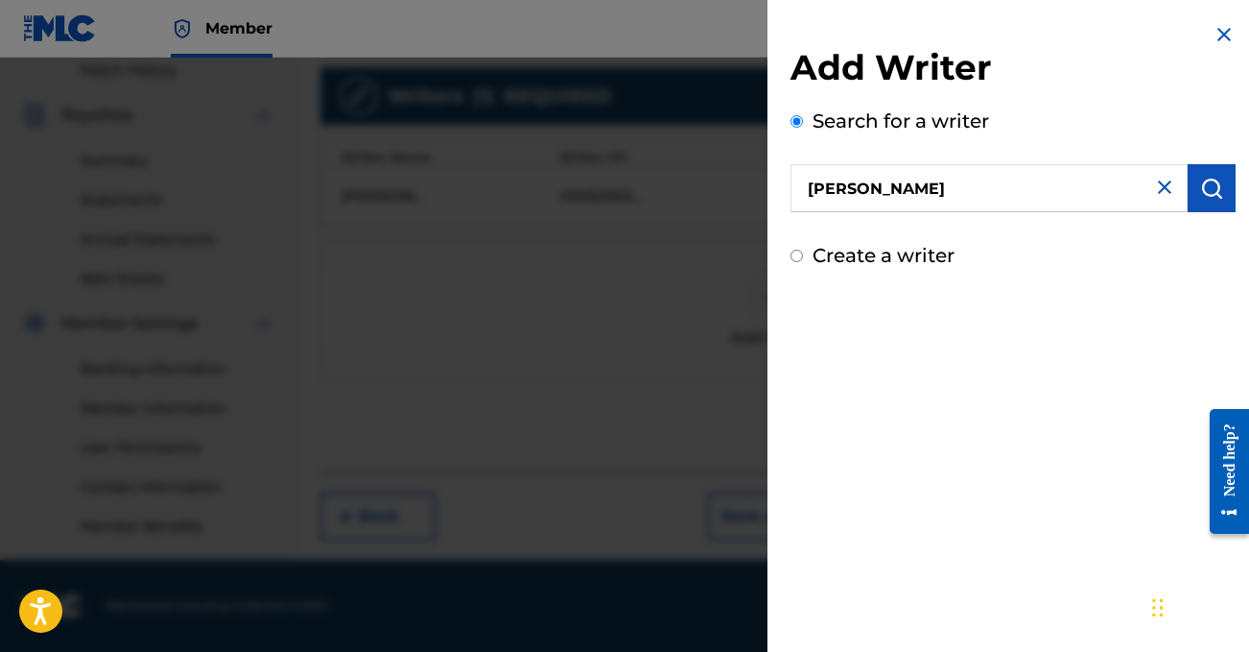
click at [1221, 183] on button "submit" at bounding box center [1212, 188] width 48 height 48
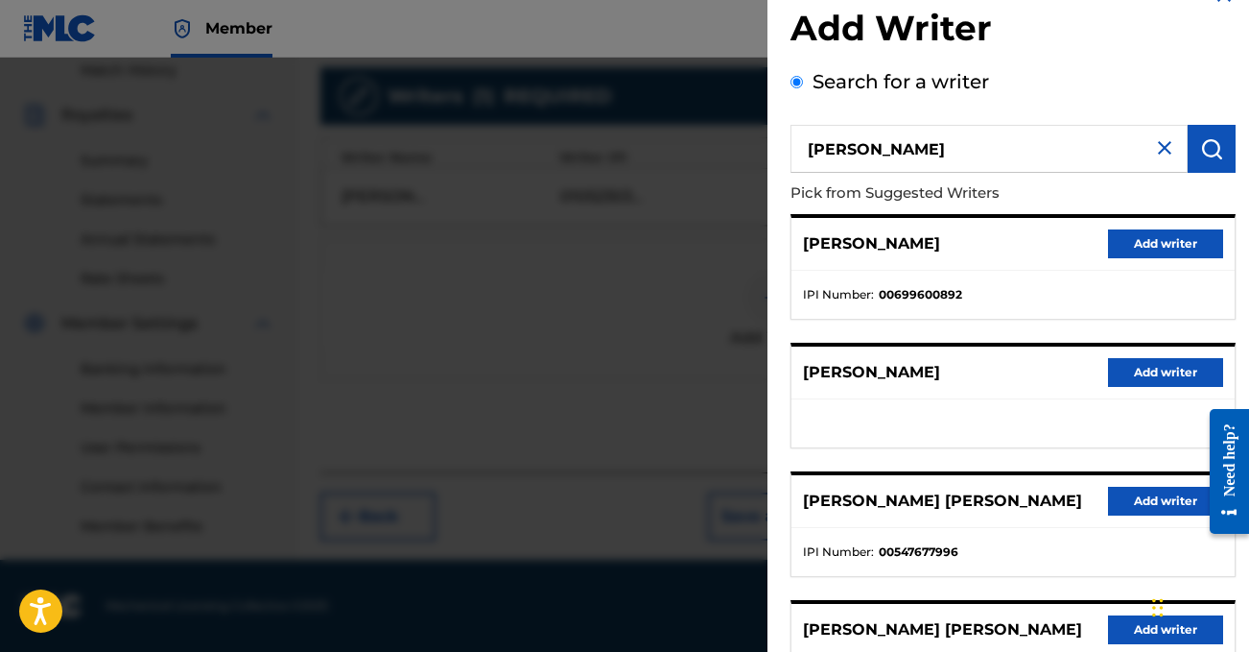
scroll to position [43, 0]
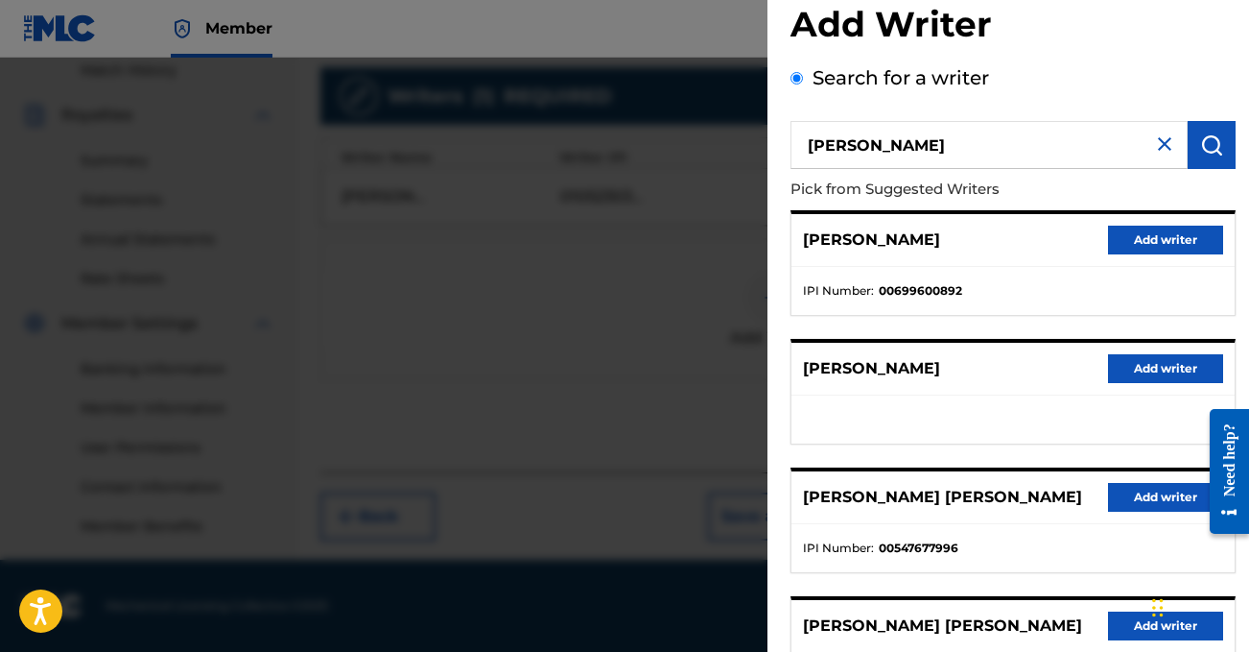
click at [1142, 251] on button "Add writer" at bounding box center [1165, 240] width 115 height 29
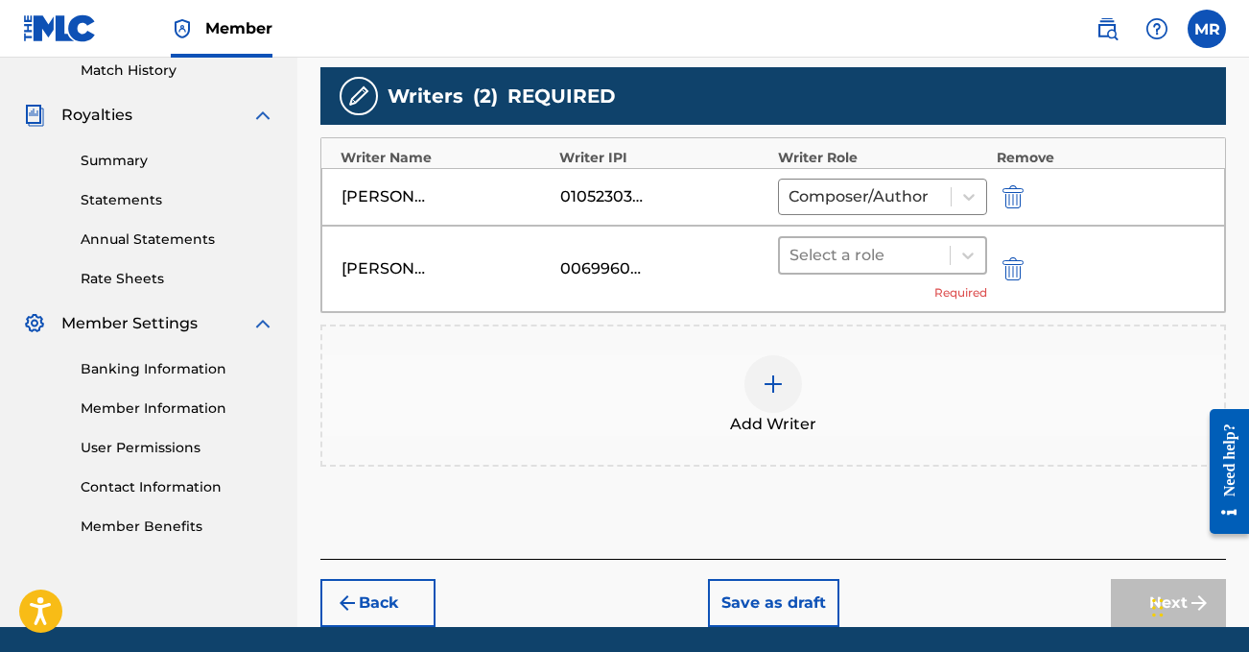
click at [927, 252] on div at bounding box center [865, 255] width 151 height 27
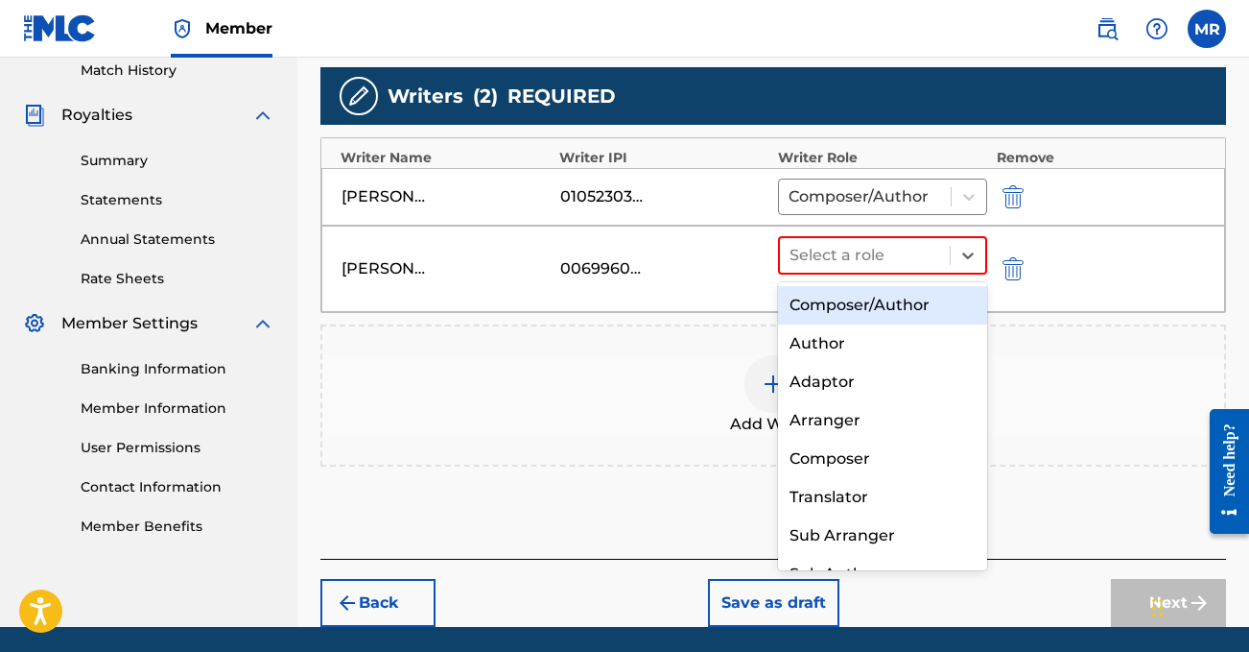
click at [880, 298] on div "Composer/Author" at bounding box center [882, 305] width 209 height 38
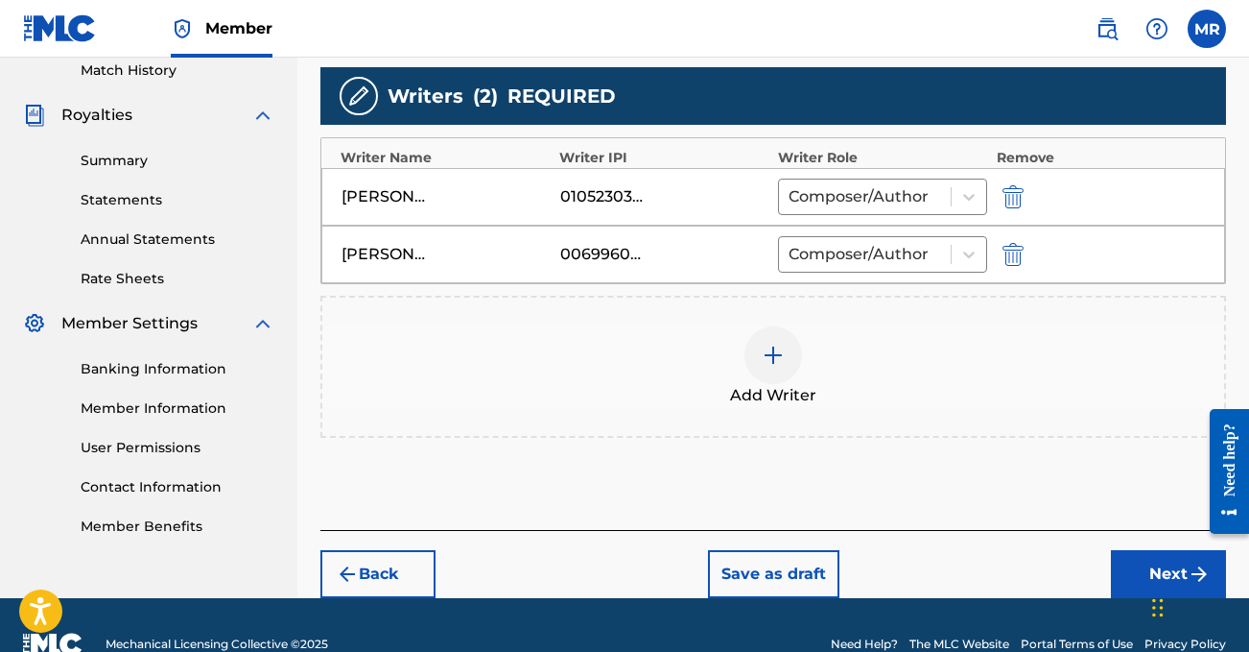
click at [1137, 580] on button "Next" at bounding box center [1168, 574] width 115 height 48
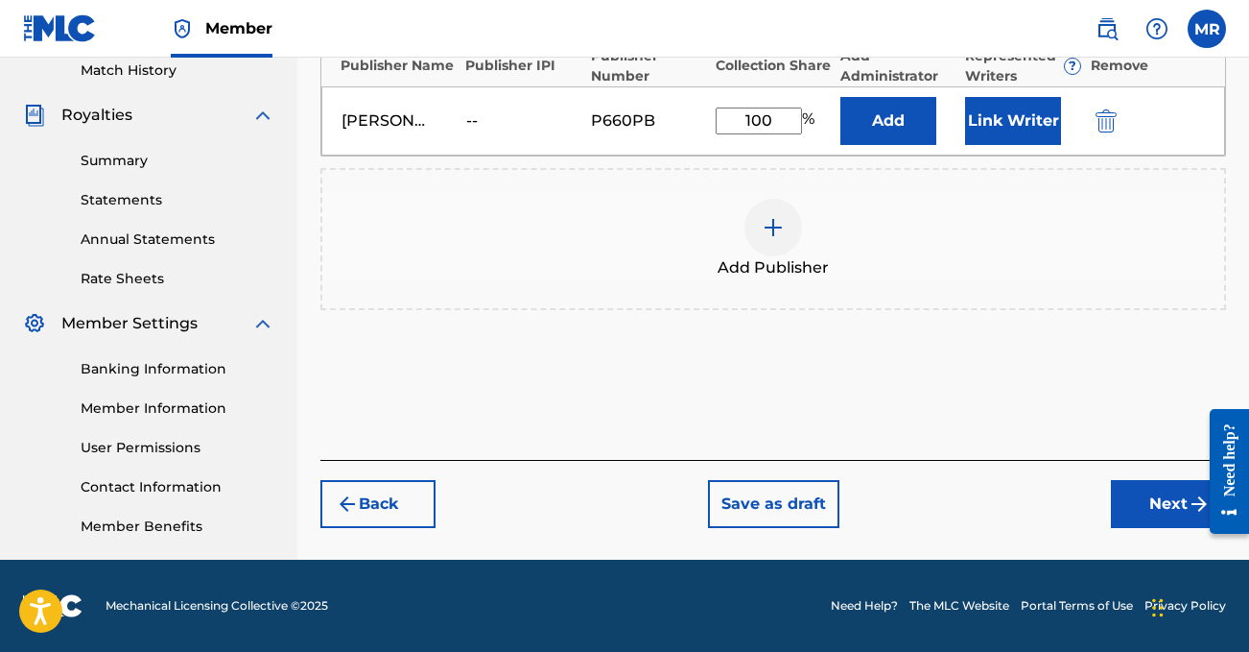
click at [1132, 523] on button "Next" at bounding box center [1168, 504] width 115 height 48
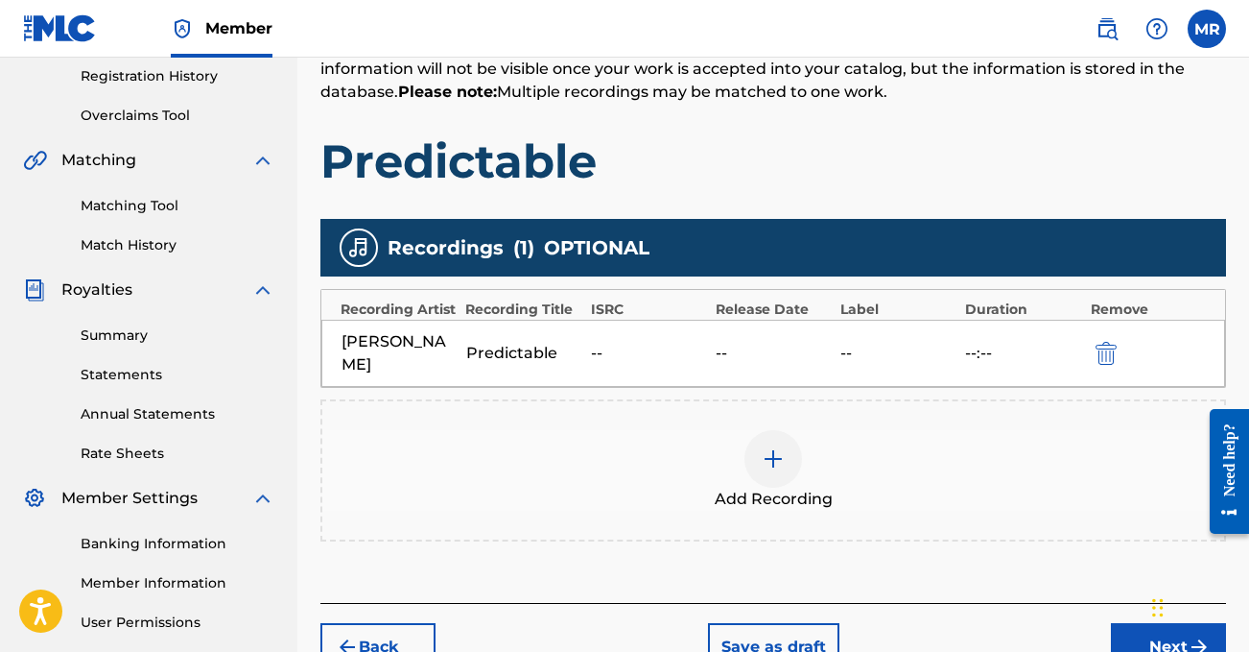
scroll to position [538, 0]
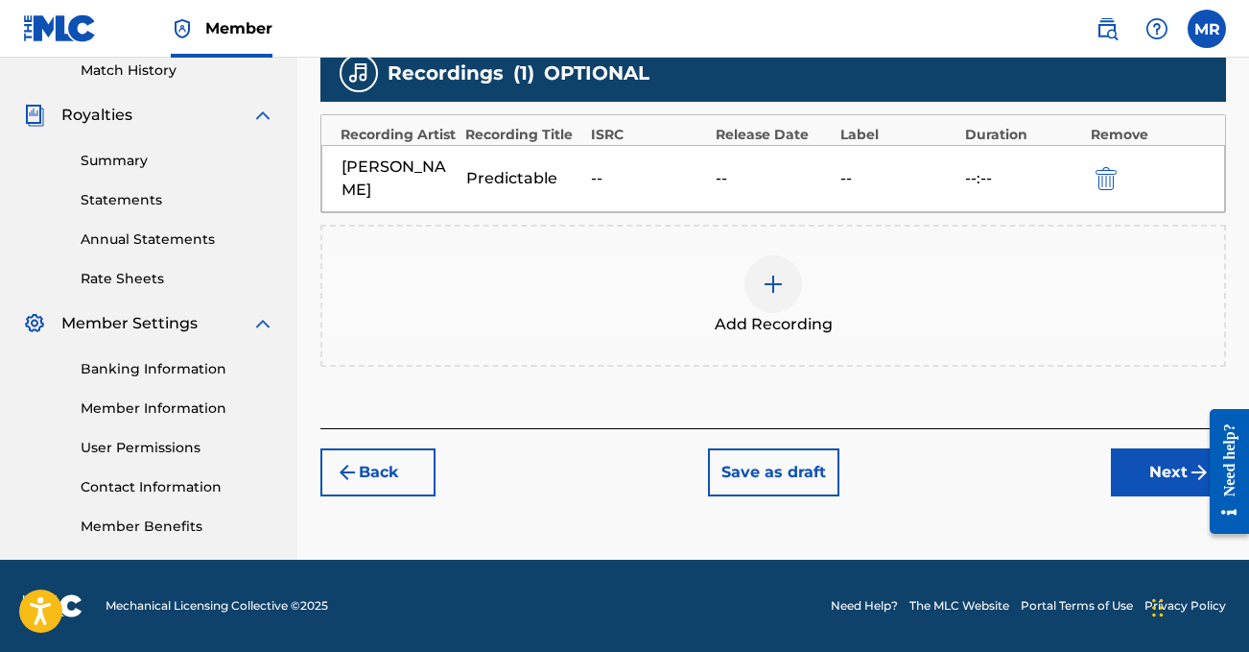
click at [1154, 463] on button "Next" at bounding box center [1168, 472] width 115 height 48
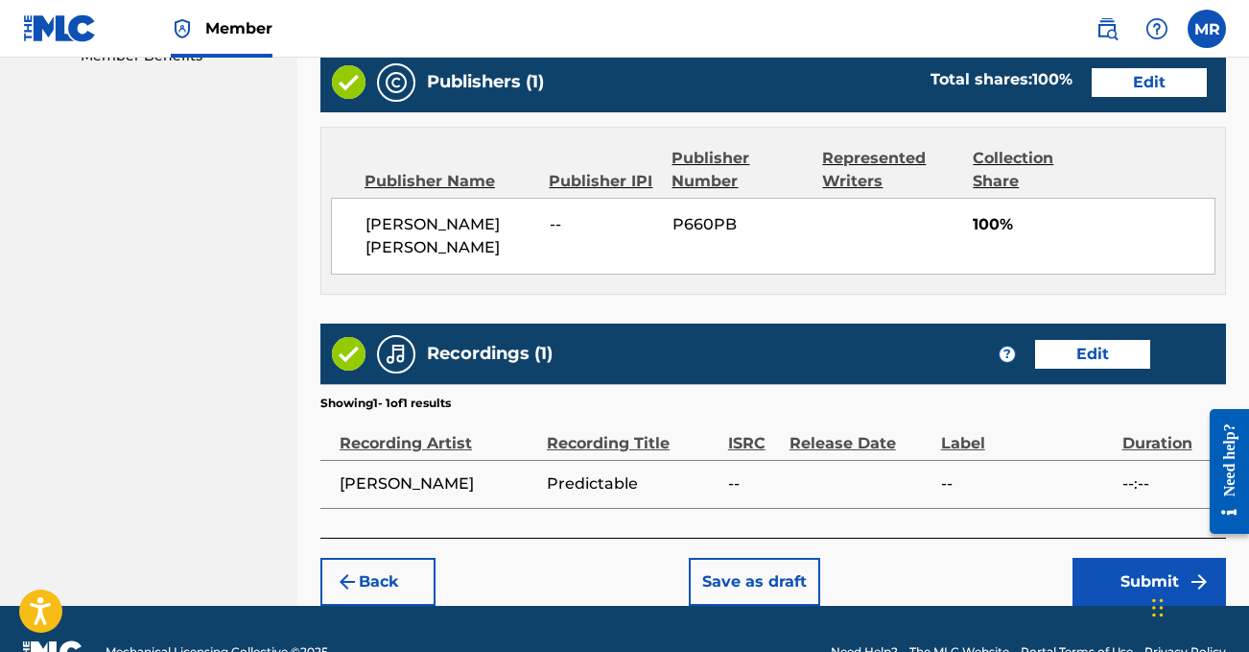
scroll to position [1007, 0]
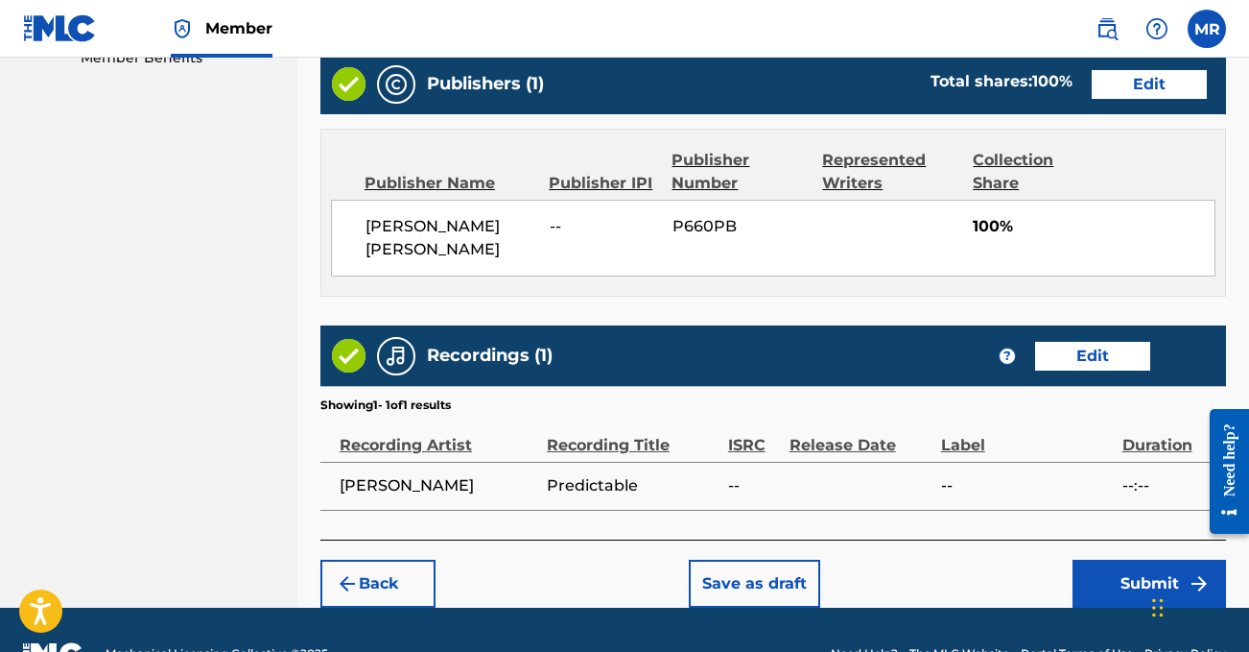
click at [1164, 559] on button "Submit" at bounding box center [1150, 583] width 154 height 48
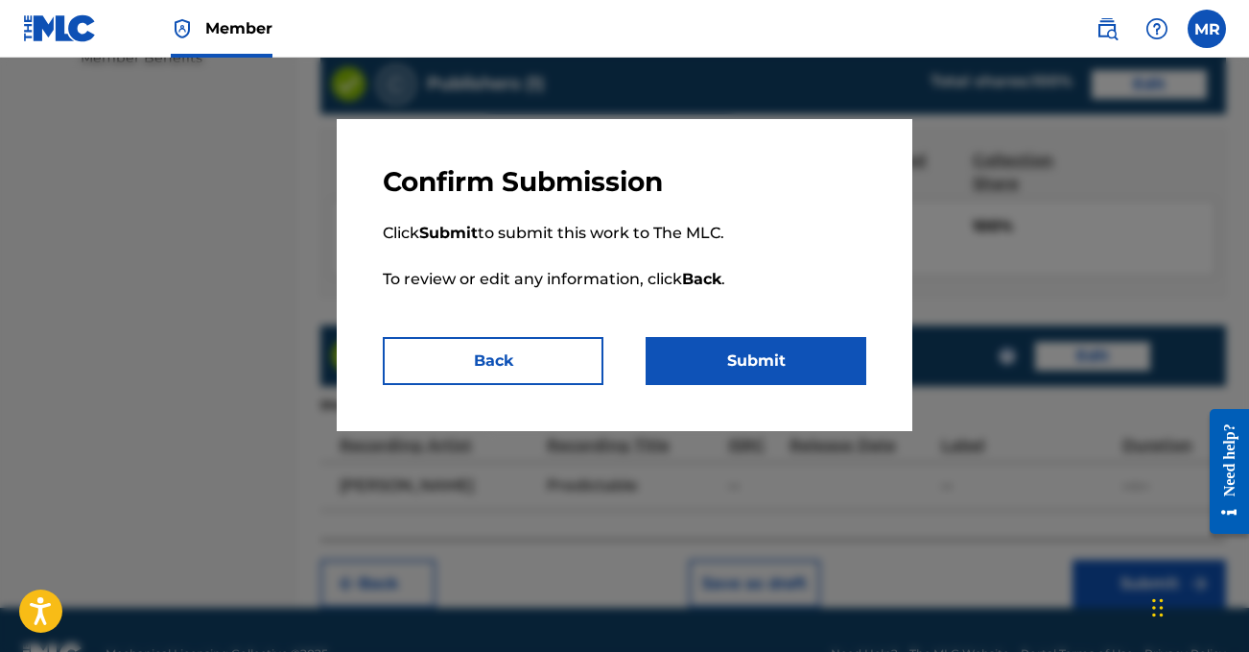
click at [715, 364] on button "Submit" at bounding box center [756, 361] width 221 height 48
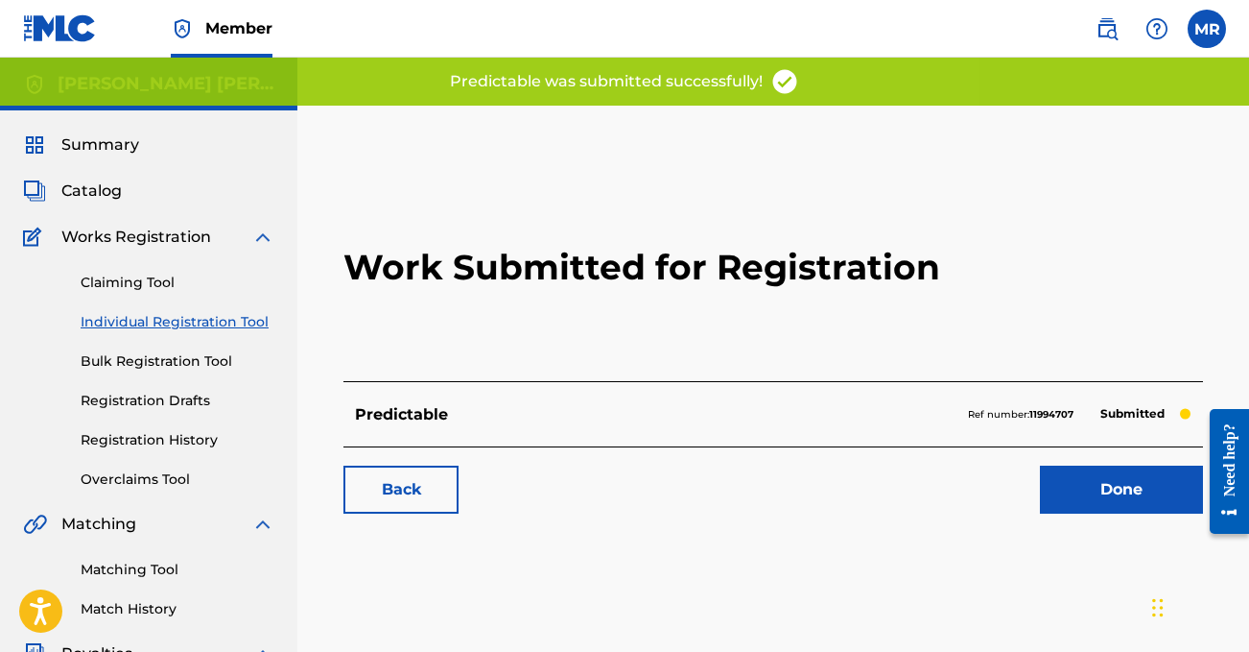
click at [370, 487] on link "Back" at bounding box center [401, 489] width 115 height 48
